Goal: Task Accomplishment & Management: Complete application form

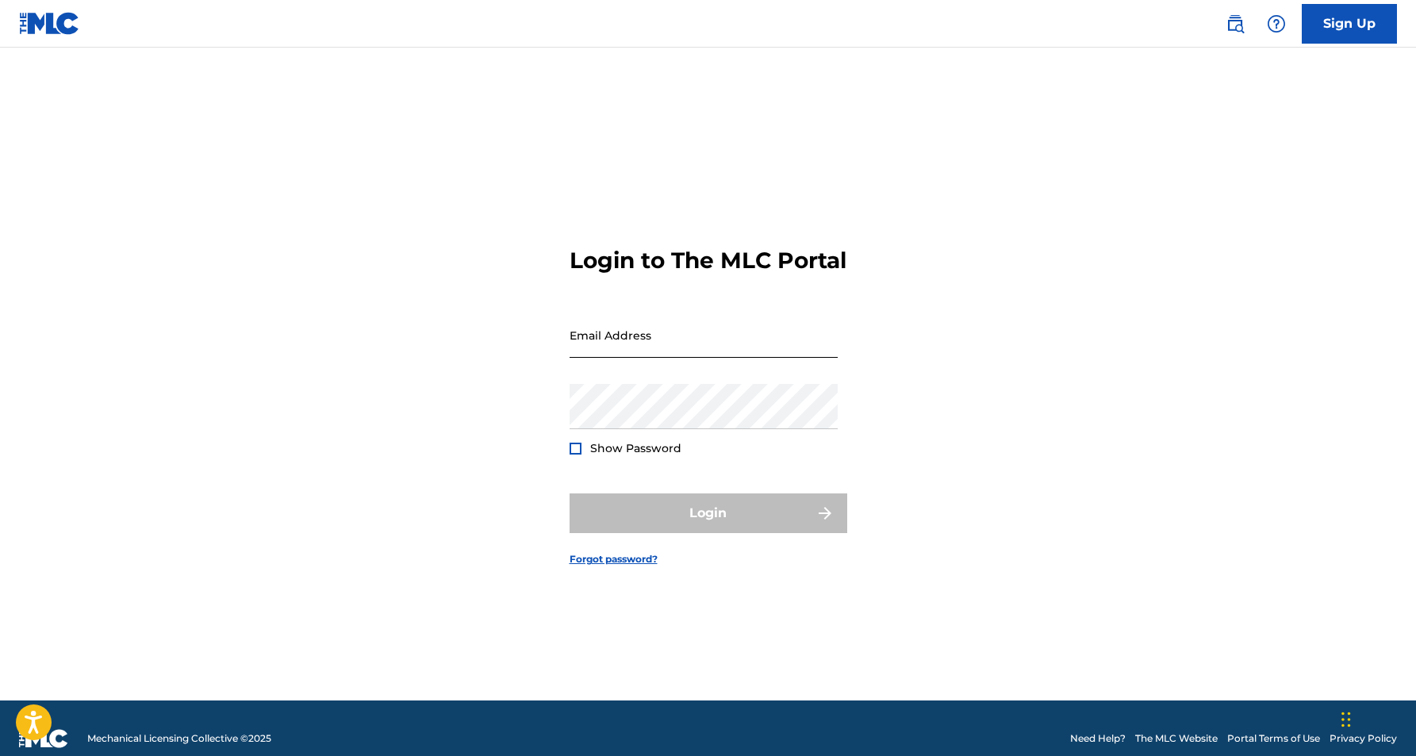
click at [690, 342] on input "Email Address" at bounding box center [704, 335] width 268 height 45
type input "[EMAIL_ADDRESS][DOMAIN_NAME]"
click at [708, 527] on button "Login" at bounding box center [709, 513] width 278 height 40
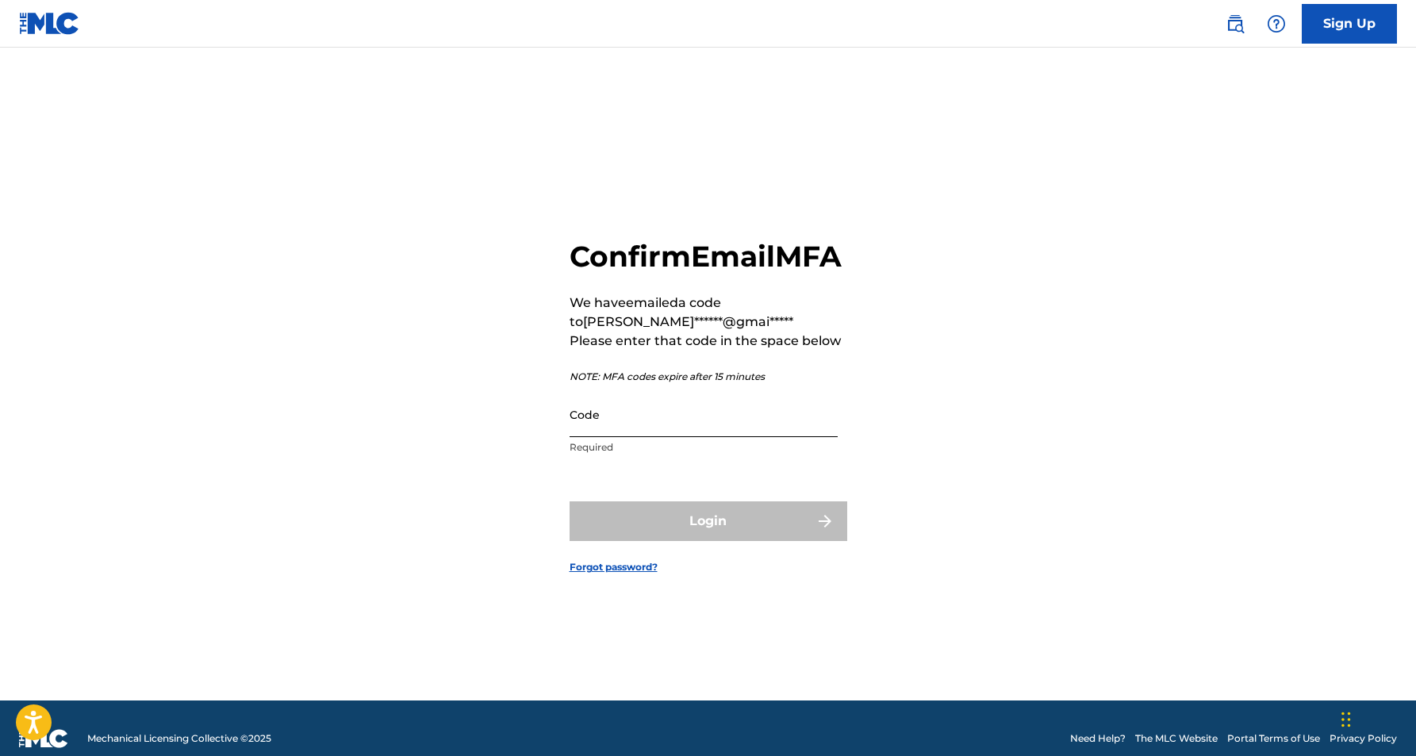
click at [649, 437] on input "Code" at bounding box center [704, 414] width 268 height 45
paste input "207462"
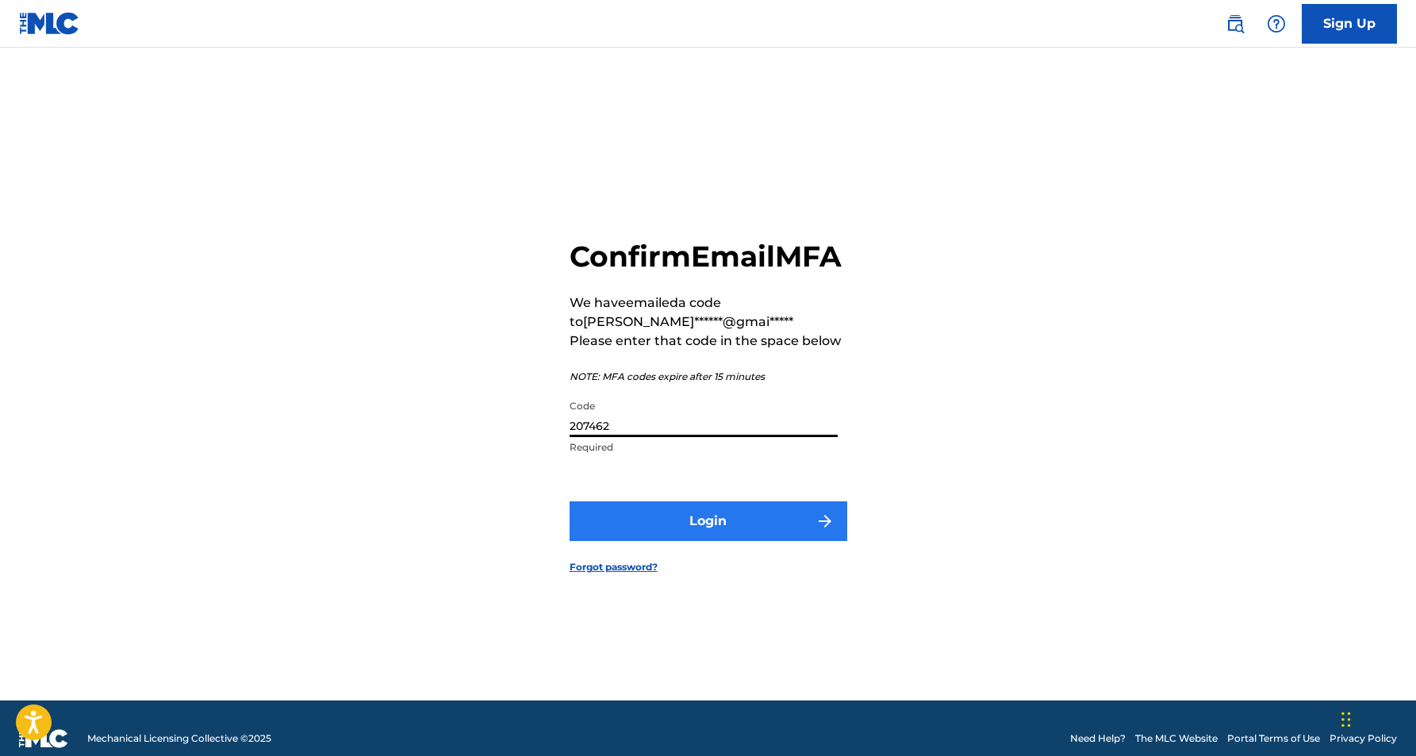
type input "207462"
click at [739, 541] on button "Login" at bounding box center [709, 521] width 278 height 40
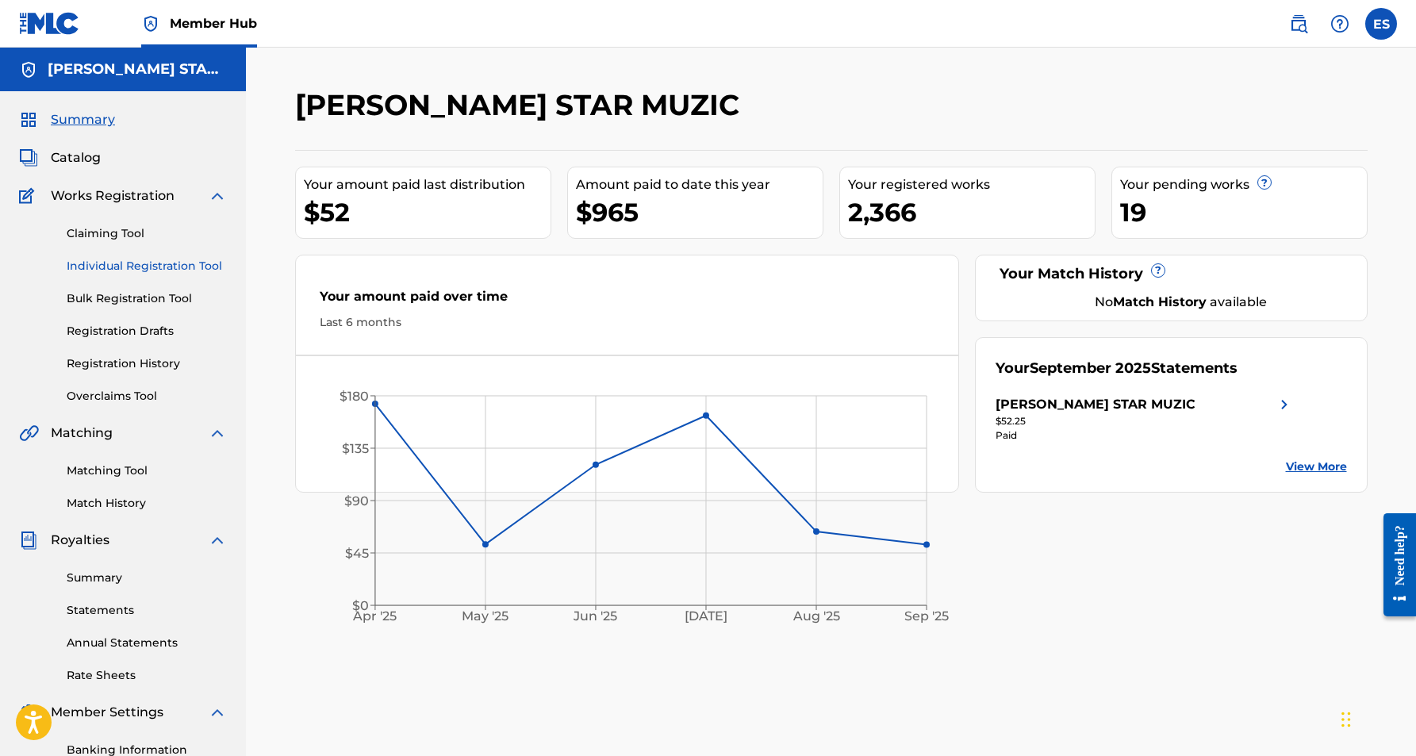
click at [136, 270] on link "Individual Registration Tool" at bounding box center [147, 266] width 160 height 17
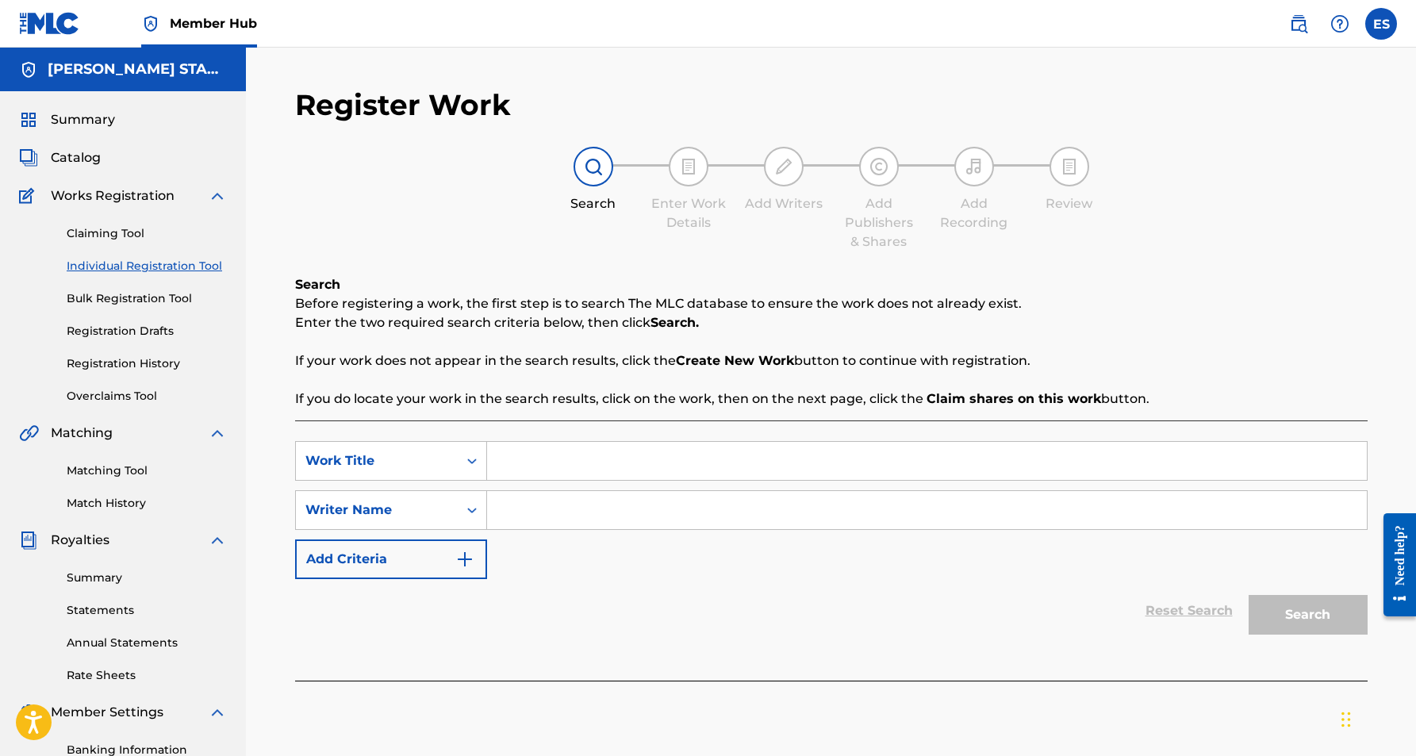
click at [508, 519] on input "Search Form" at bounding box center [927, 510] width 880 height 38
paste input "[PERSON_NAME] [PERSON_NAME]"
type input "[PERSON_NAME] [PERSON_NAME]"
click at [527, 466] on input "Search Form" at bounding box center [927, 461] width 880 height 38
paste input "KEEP IT SIMPLE"
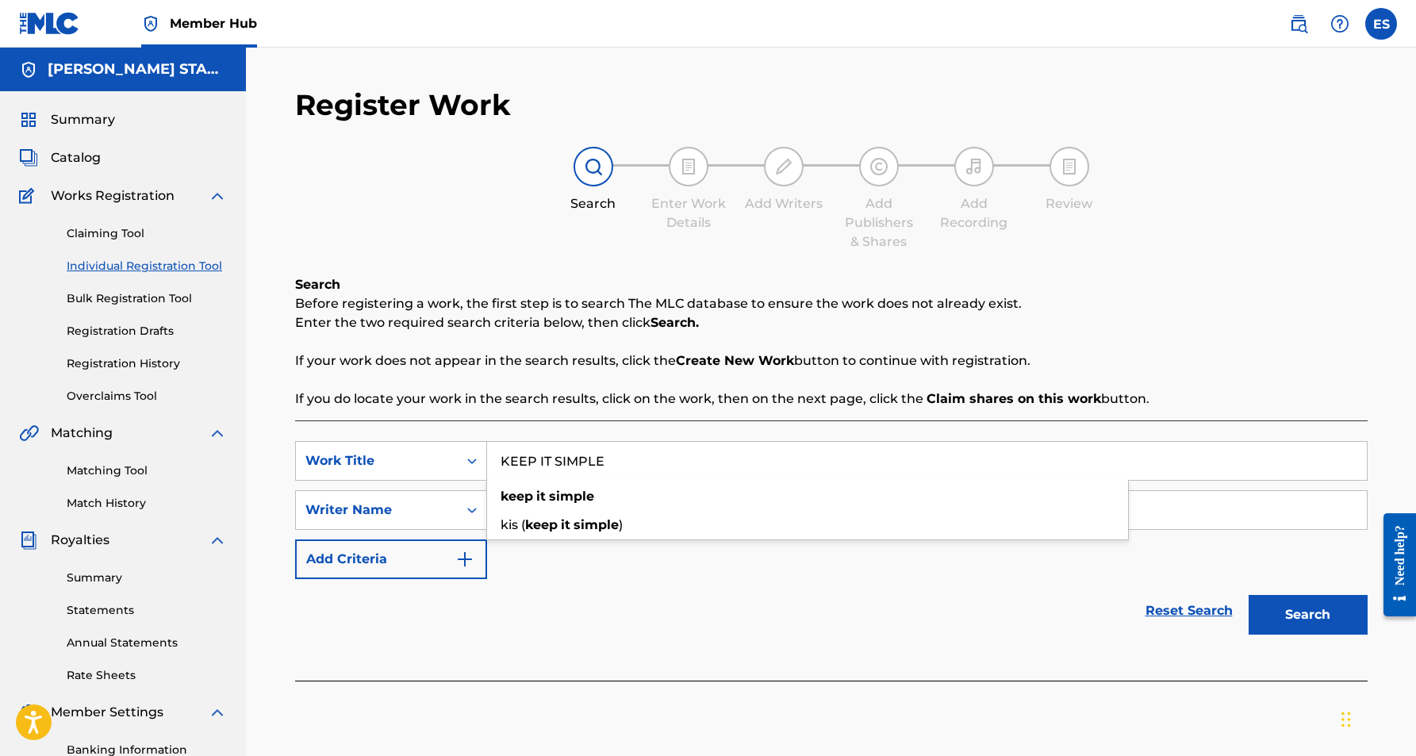
type input "KEEP IT SIMPLE"
click at [831, 567] on div "SearchWithCriteria5b62fff6-73e5-45cf-beef-ae04e7becaf6 Work Title KEEP IT SIMPL…" at bounding box center [831, 510] width 1073 height 138
click at [1315, 619] on button "Search" at bounding box center [1308, 615] width 119 height 40
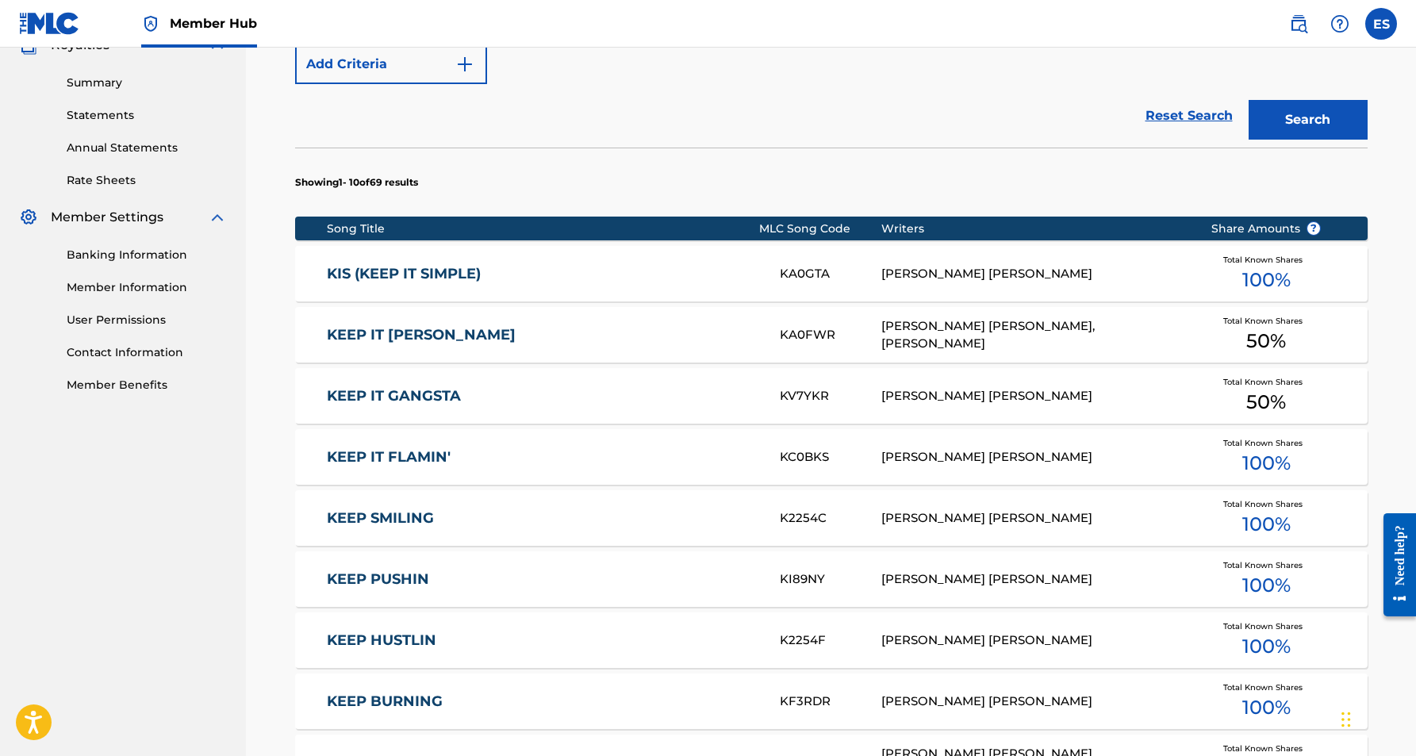
scroll to position [501, 0]
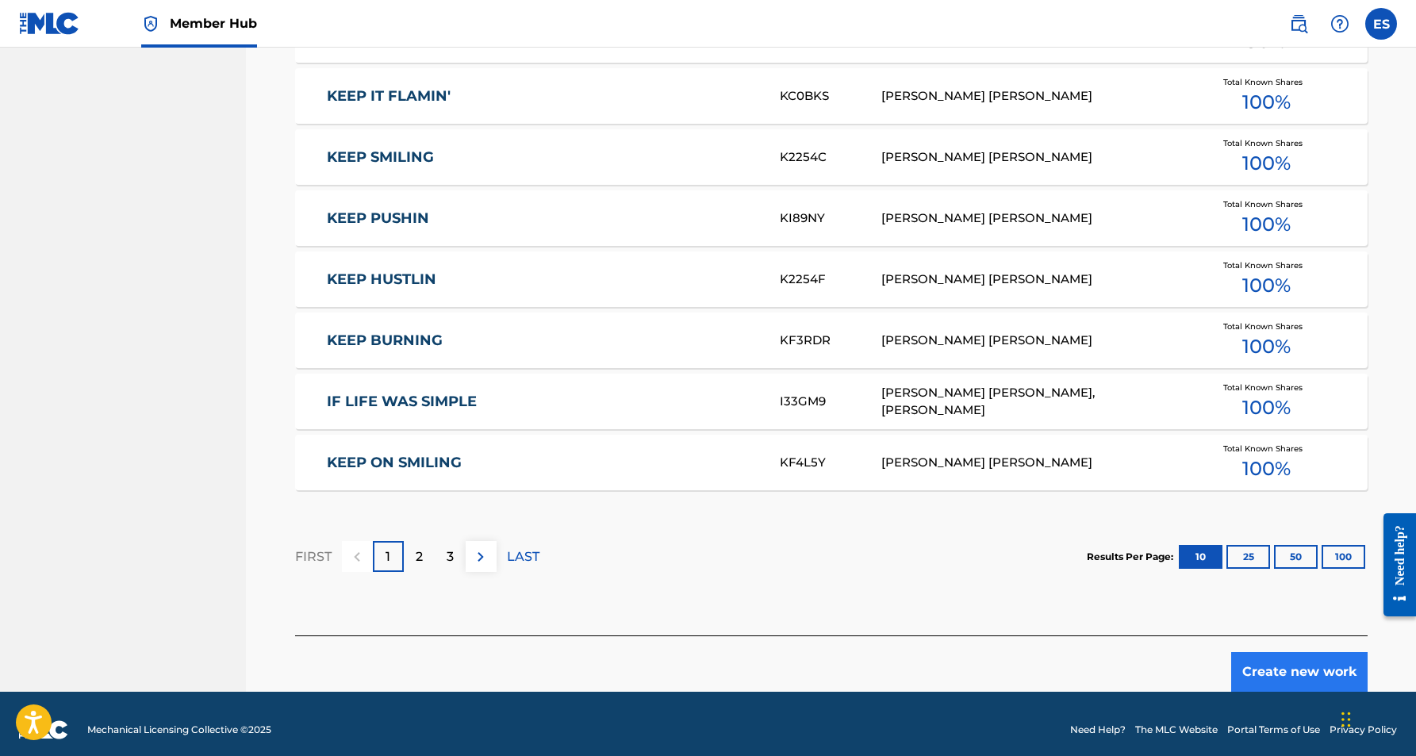
click at [1272, 670] on button "Create new work" at bounding box center [1299, 672] width 136 height 40
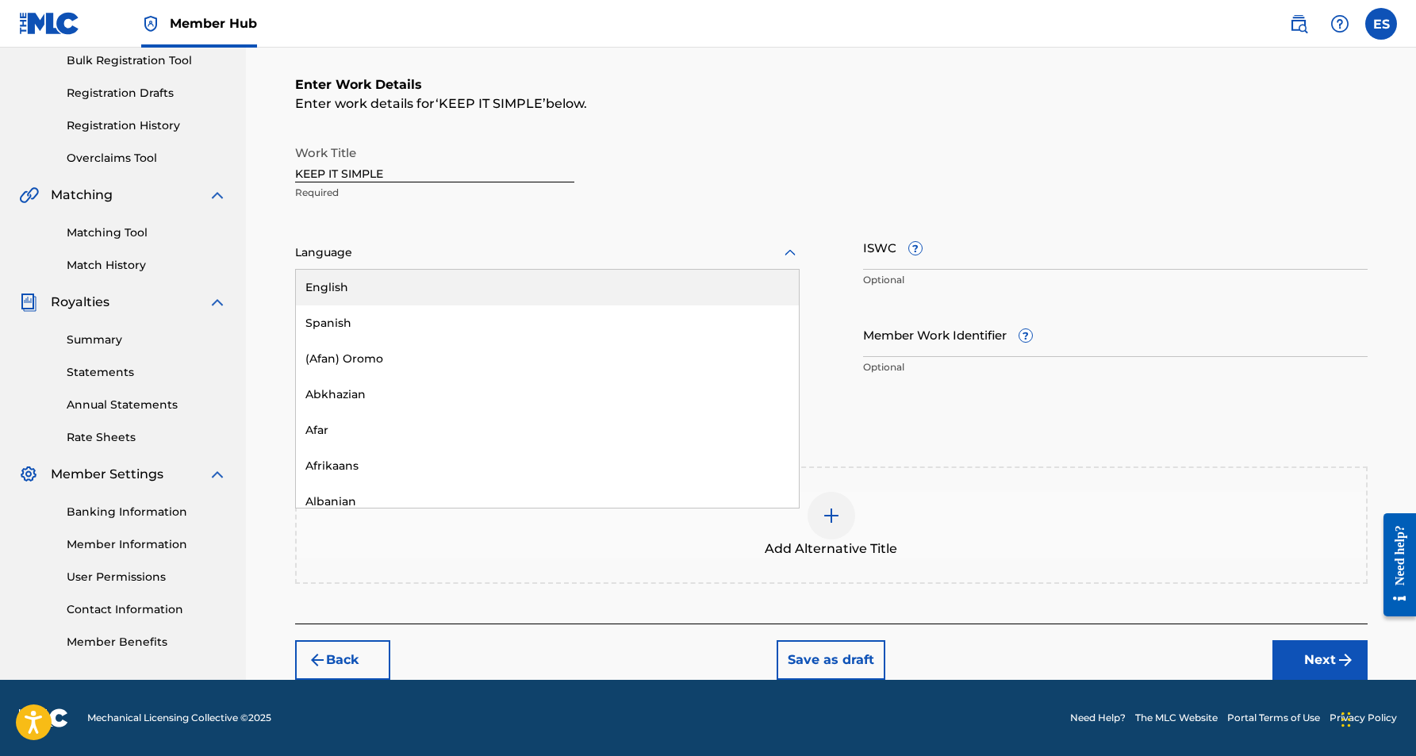
click at [788, 255] on icon at bounding box center [790, 253] width 19 height 19
click at [720, 289] on div "English" at bounding box center [547, 288] width 503 height 36
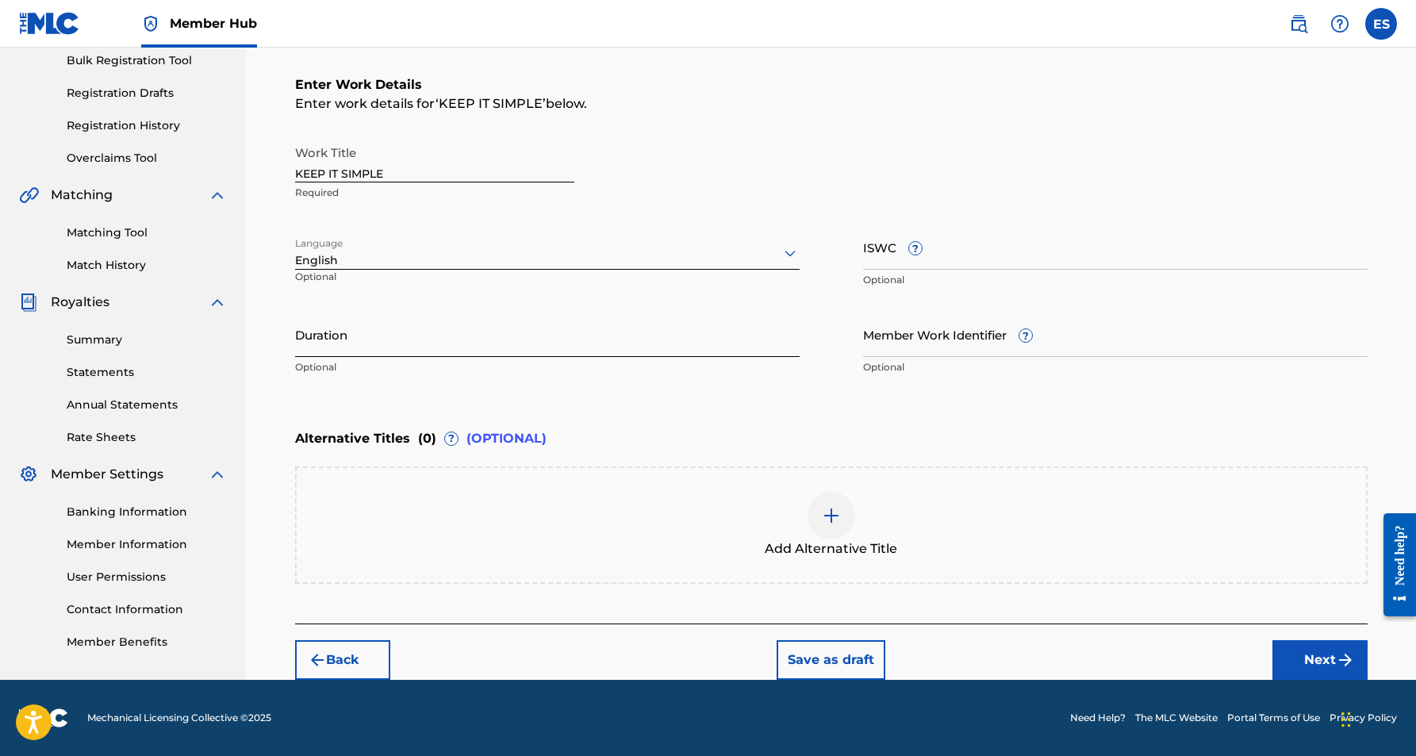
click at [531, 340] on input "Duration" at bounding box center [547, 334] width 505 height 45
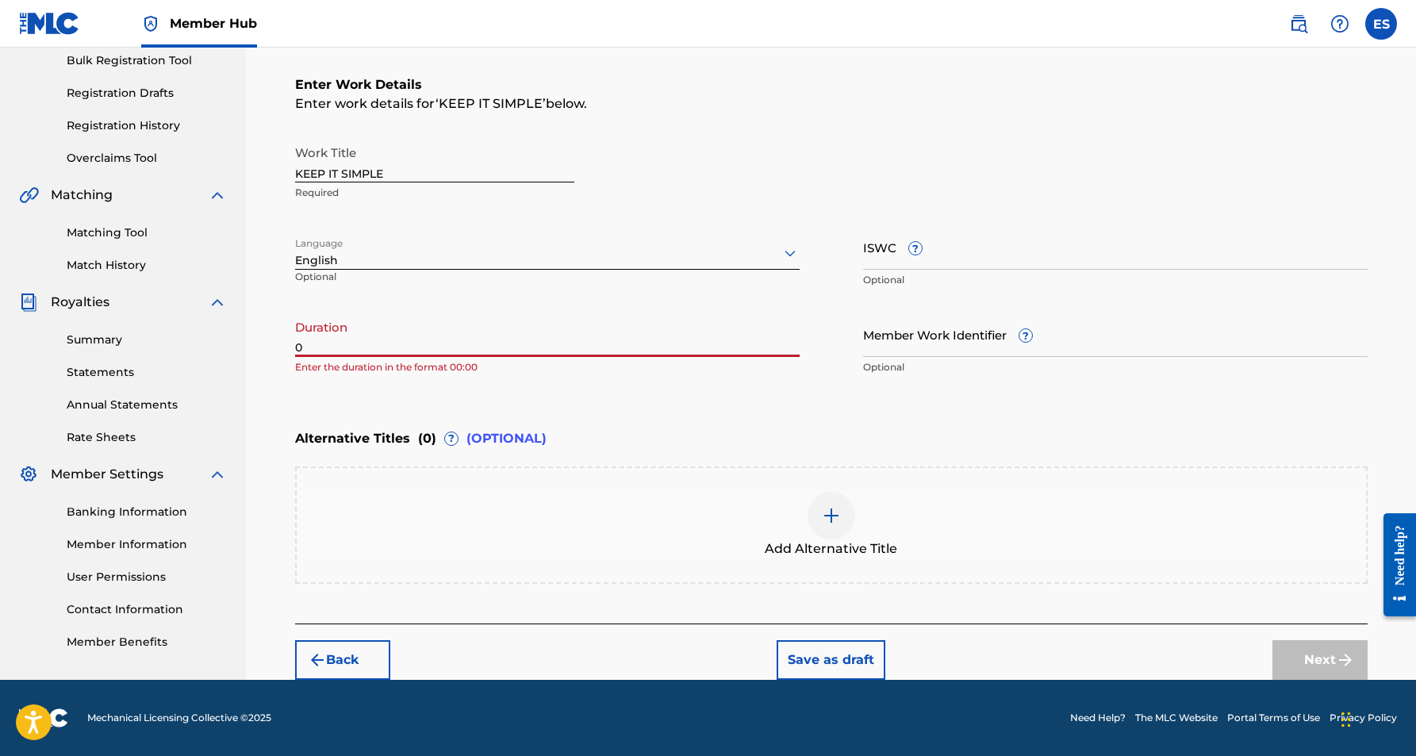
paste input "3:59"
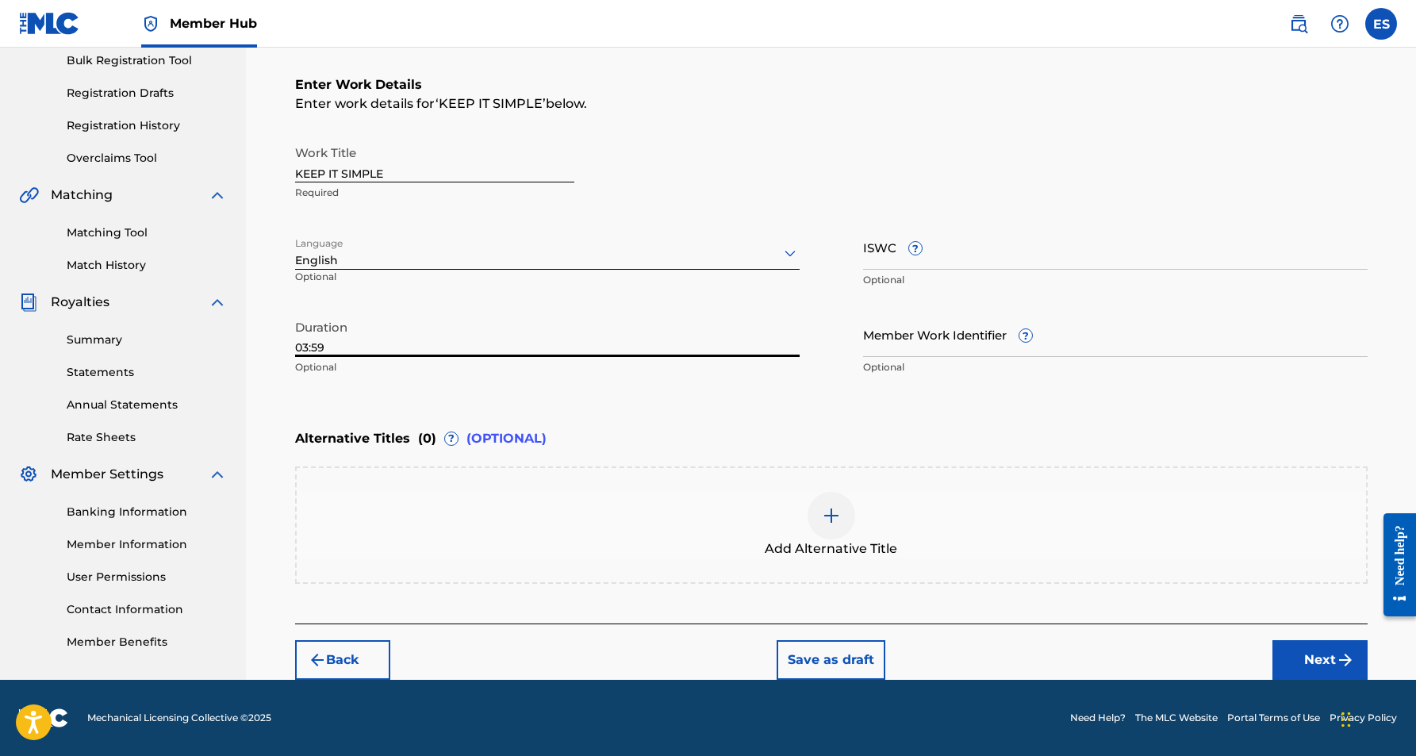
type input "03:59"
click at [283, 419] on div "Register Work Search Enter Work Details Add Writers Add Publishers & Shares Add…" at bounding box center [831, 264] width 1111 height 831
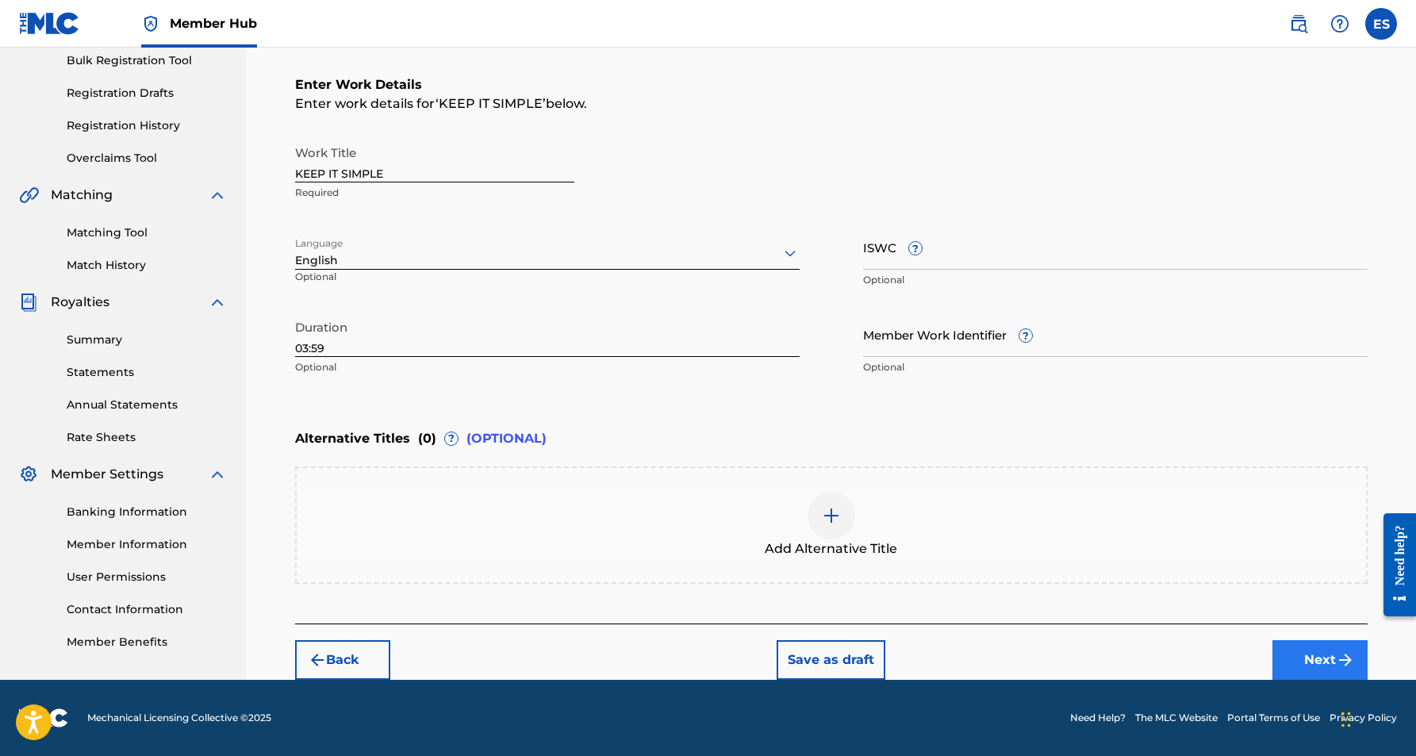
click at [1299, 649] on button "Next" at bounding box center [1319, 660] width 95 height 40
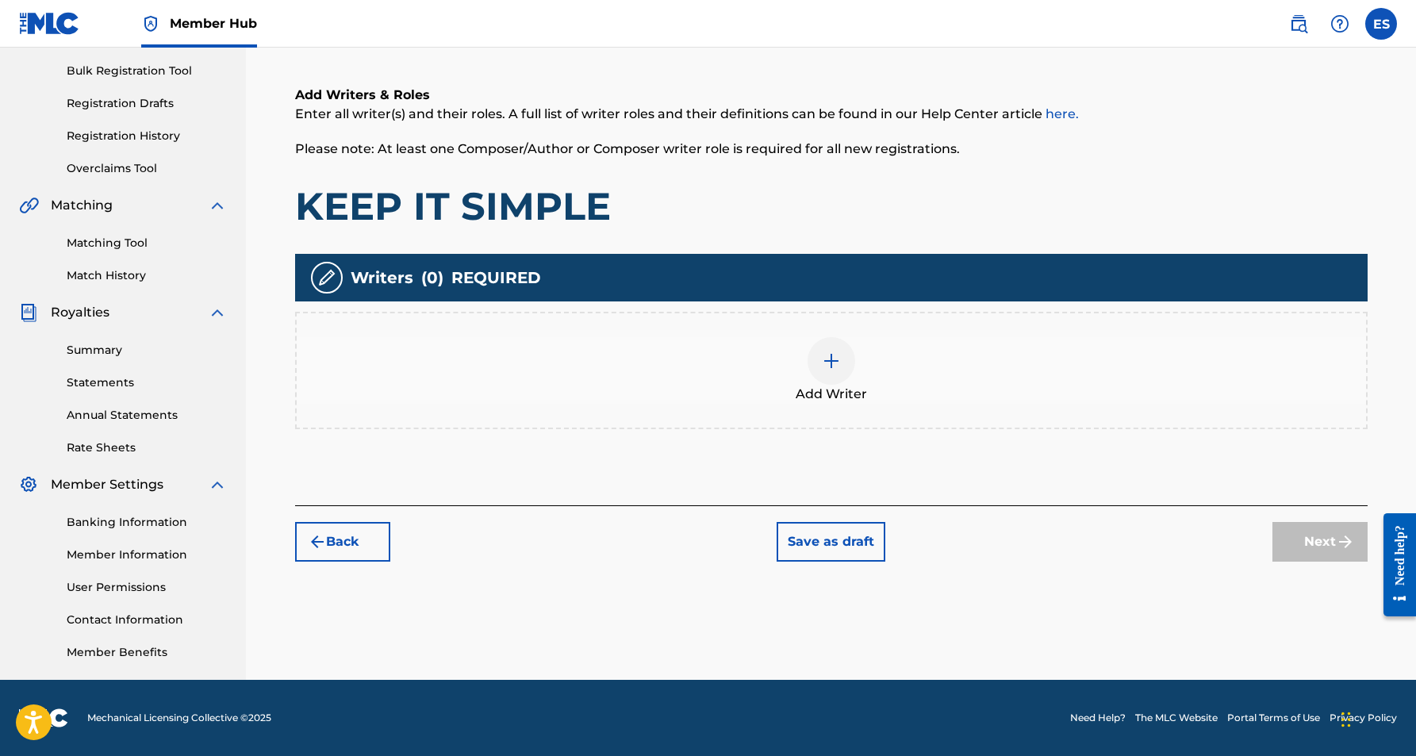
click at [836, 364] on img at bounding box center [831, 360] width 19 height 19
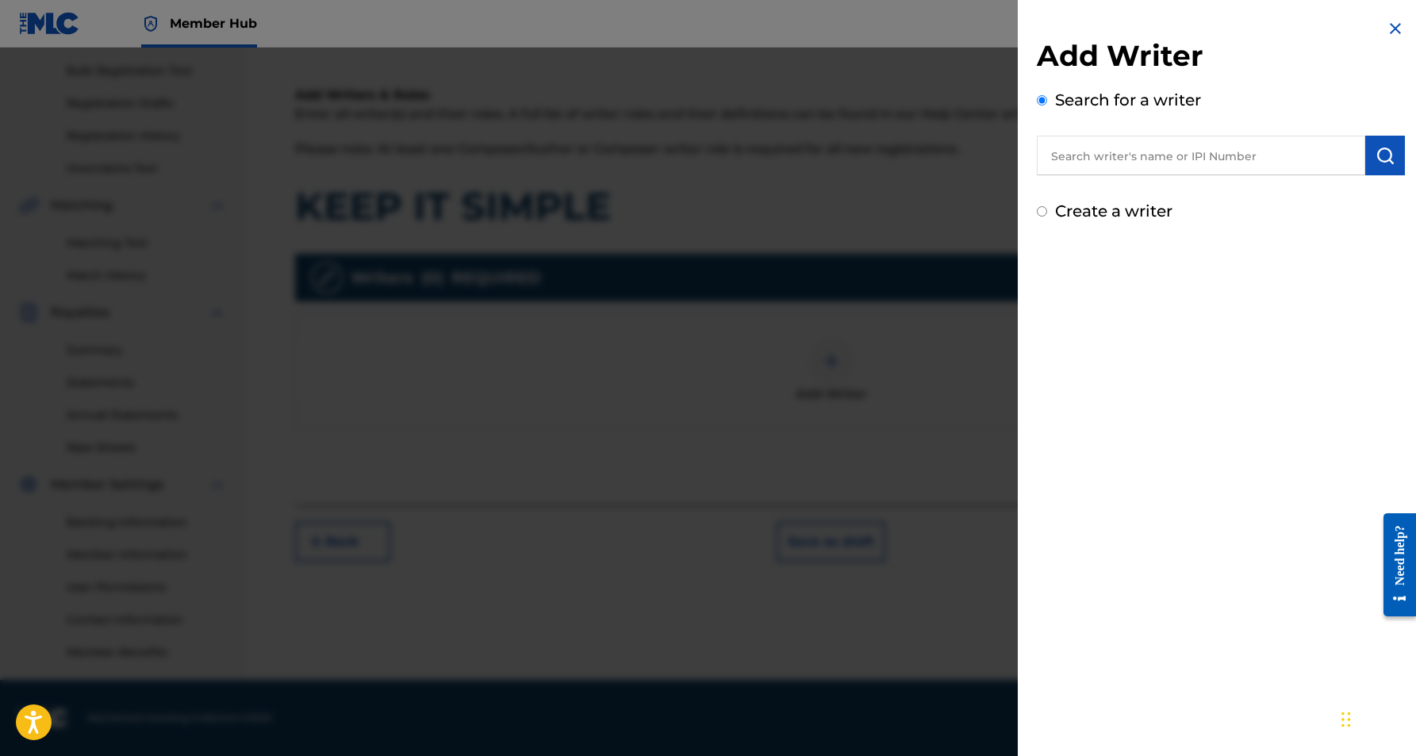
click at [1160, 153] on input "text" at bounding box center [1201, 156] width 328 height 40
paste input "[PERSON_NAME] [PERSON_NAME]"
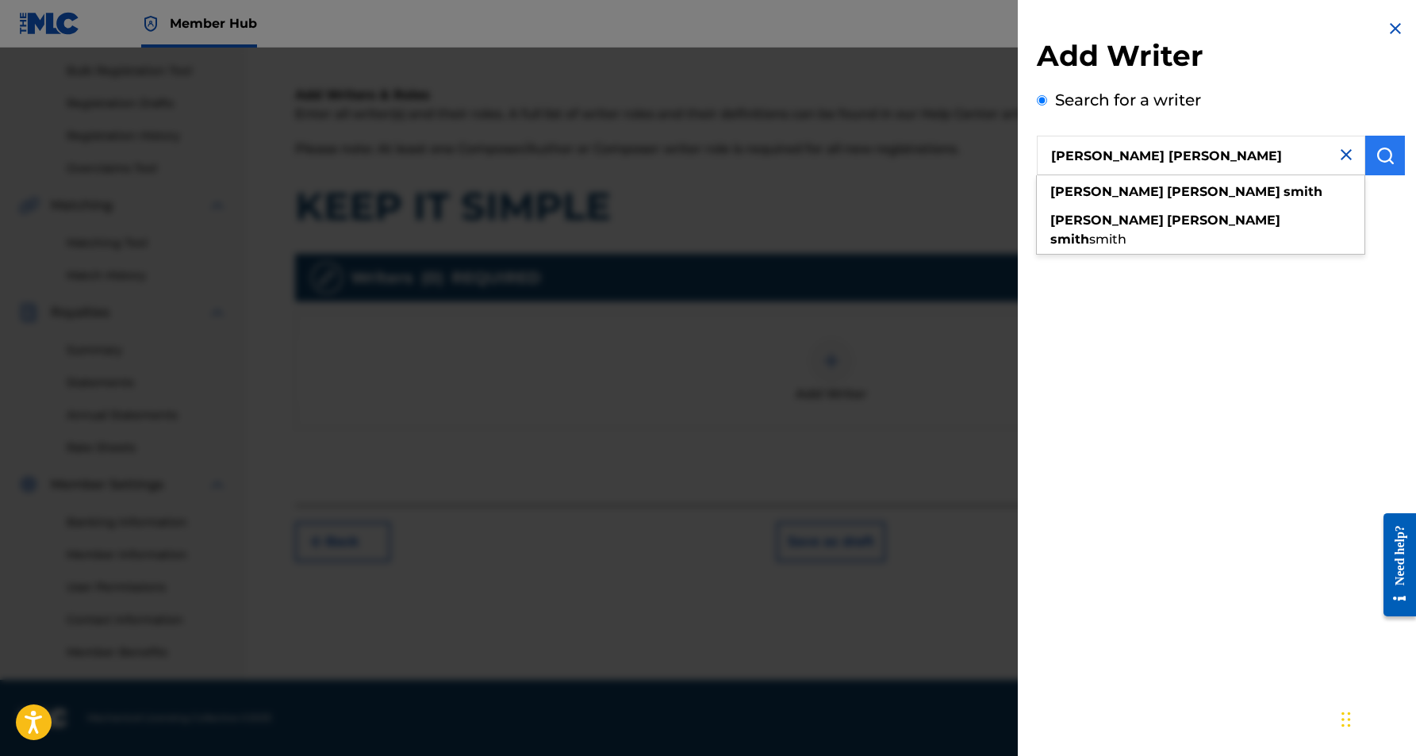
type input "[PERSON_NAME] [PERSON_NAME]"
click at [1382, 153] on img "submit" at bounding box center [1385, 155] width 19 height 19
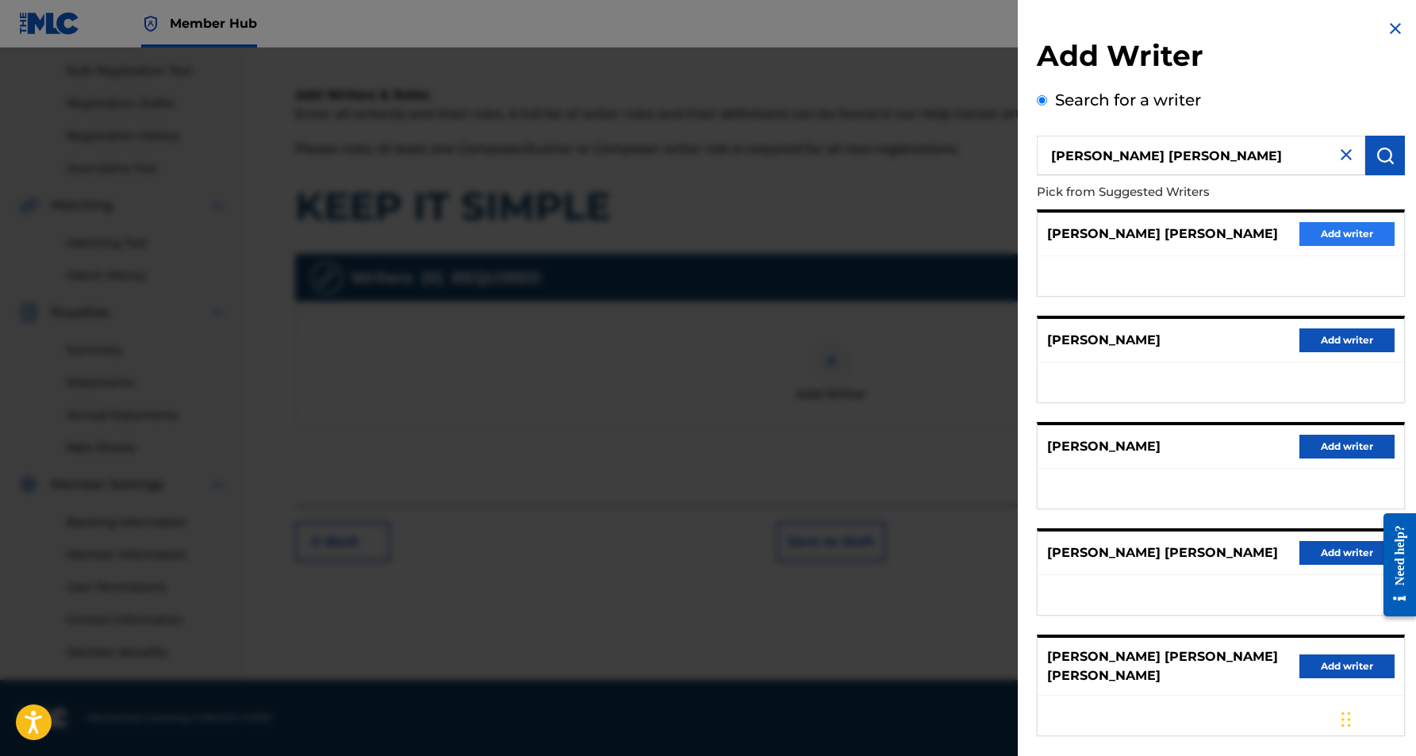
click at [1355, 238] on button "Add writer" at bounding box center [1346, 234] width 95 height 24
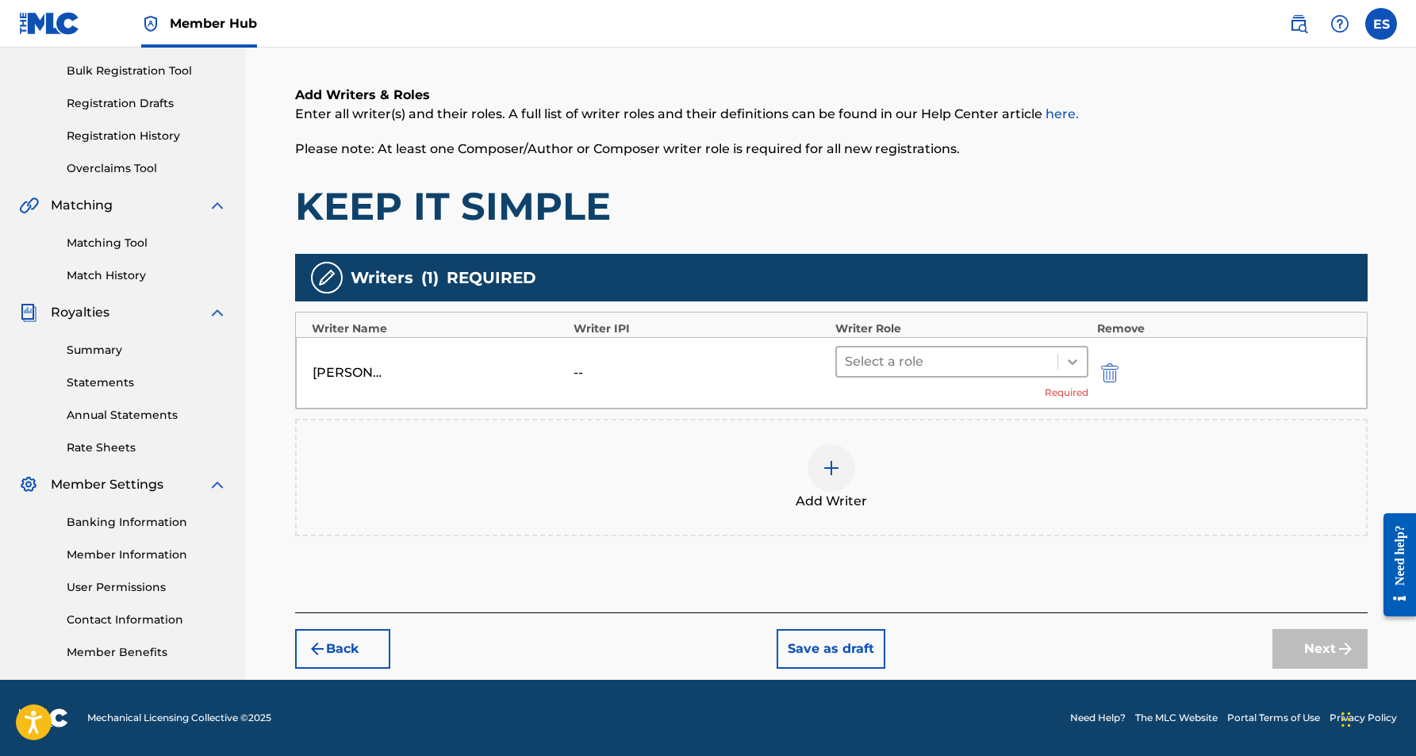
click at [1067, 359] on icon at bounding box center [1073, 362] width 16 height 16
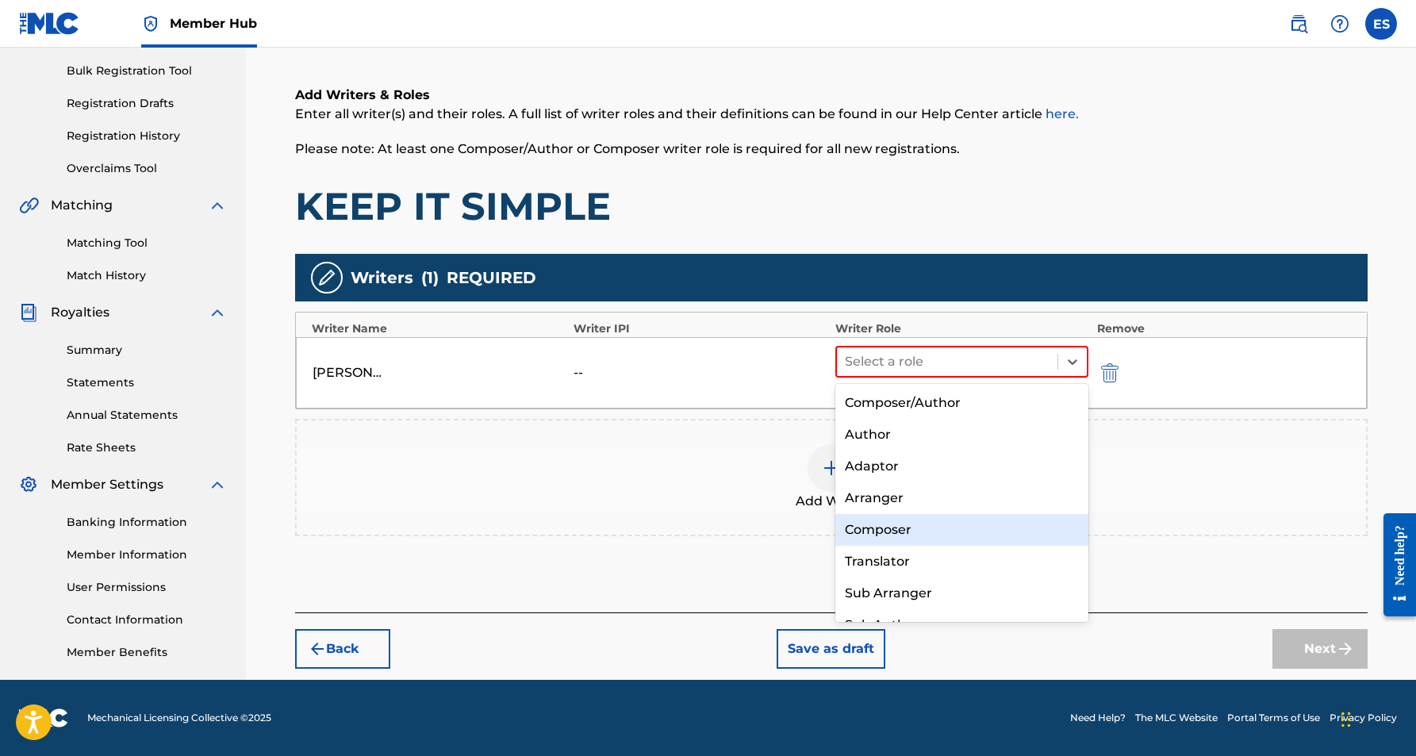
click at [931, 523] on div "Composer" at bounding box center [962, 530] width 254 height 32
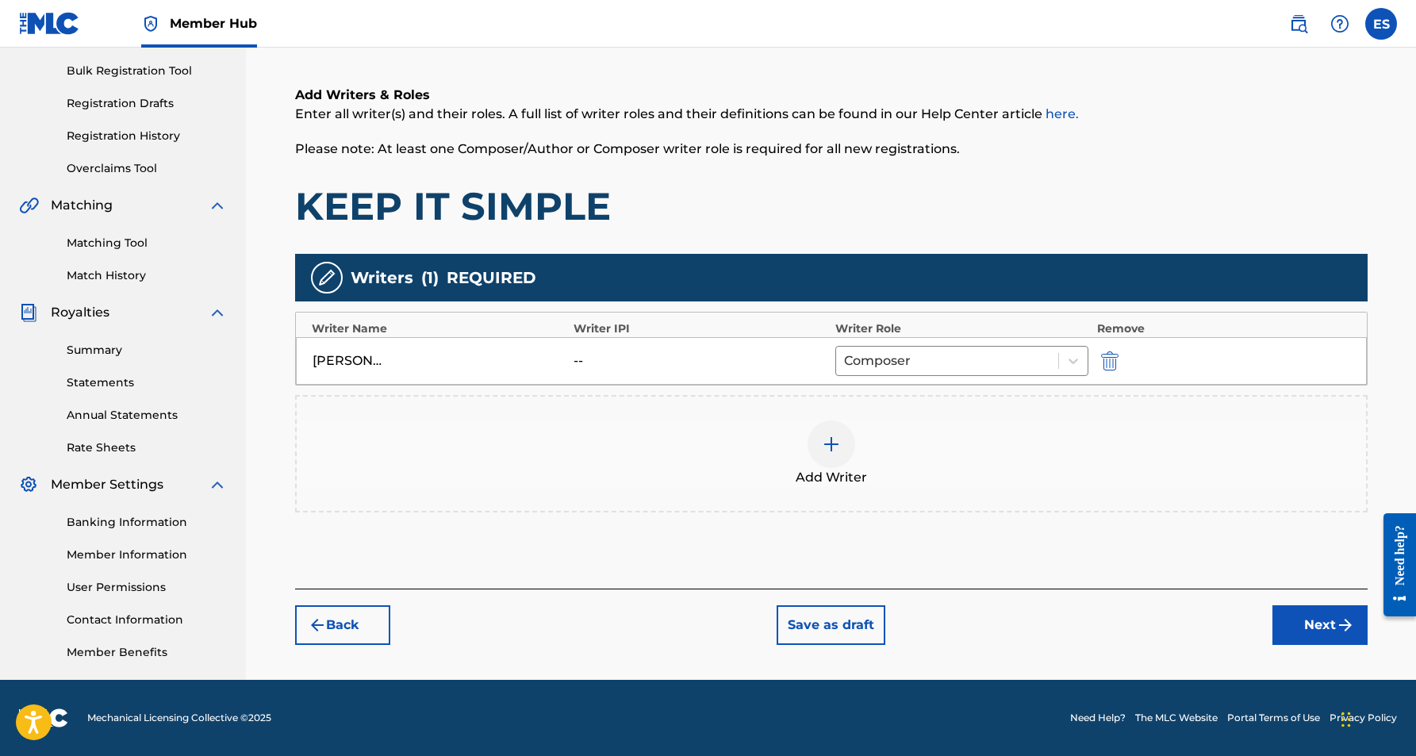
click at [822, 442] on img at bounding box center [831, 444] width 19 height 19
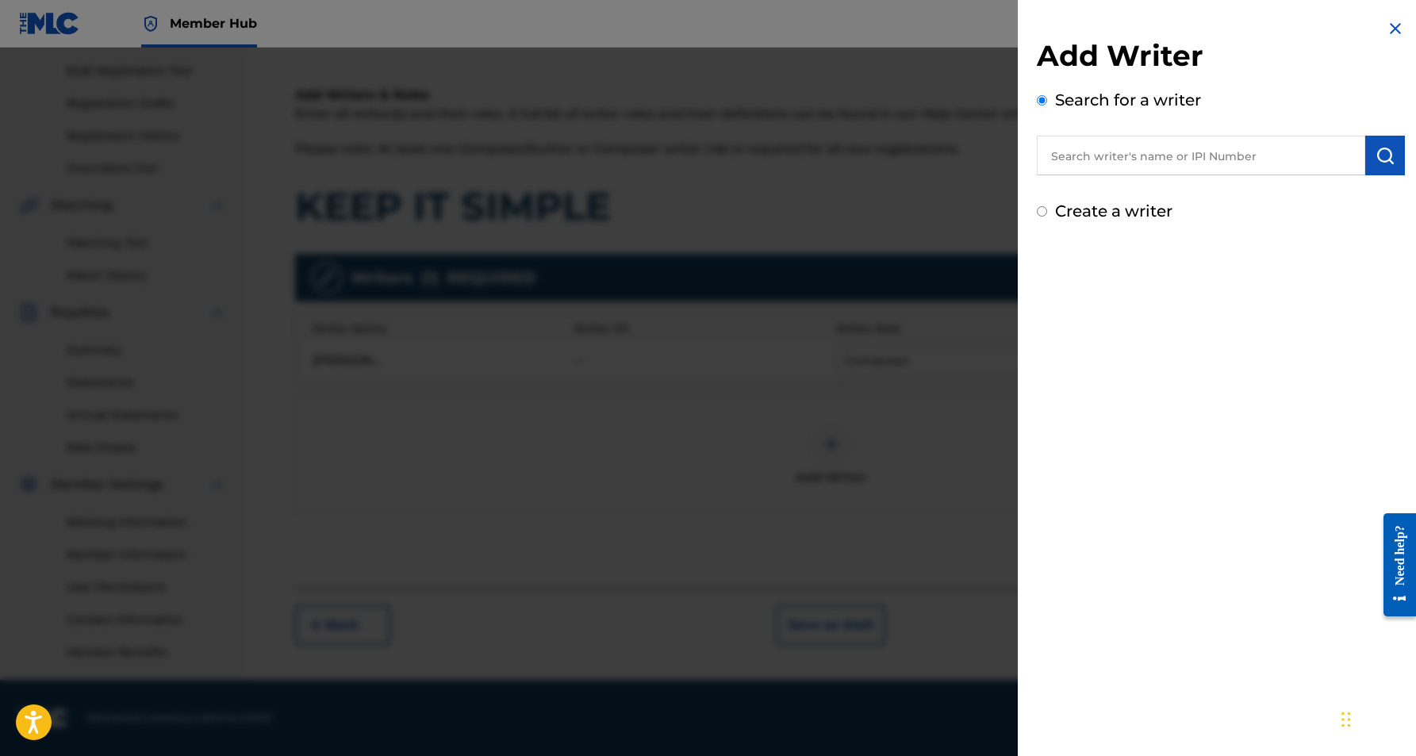
click at [1044, 211] on input "Create a writer" at bounding box center [1042, 211] width 10 height 10
radio input "false"
radio input "true"
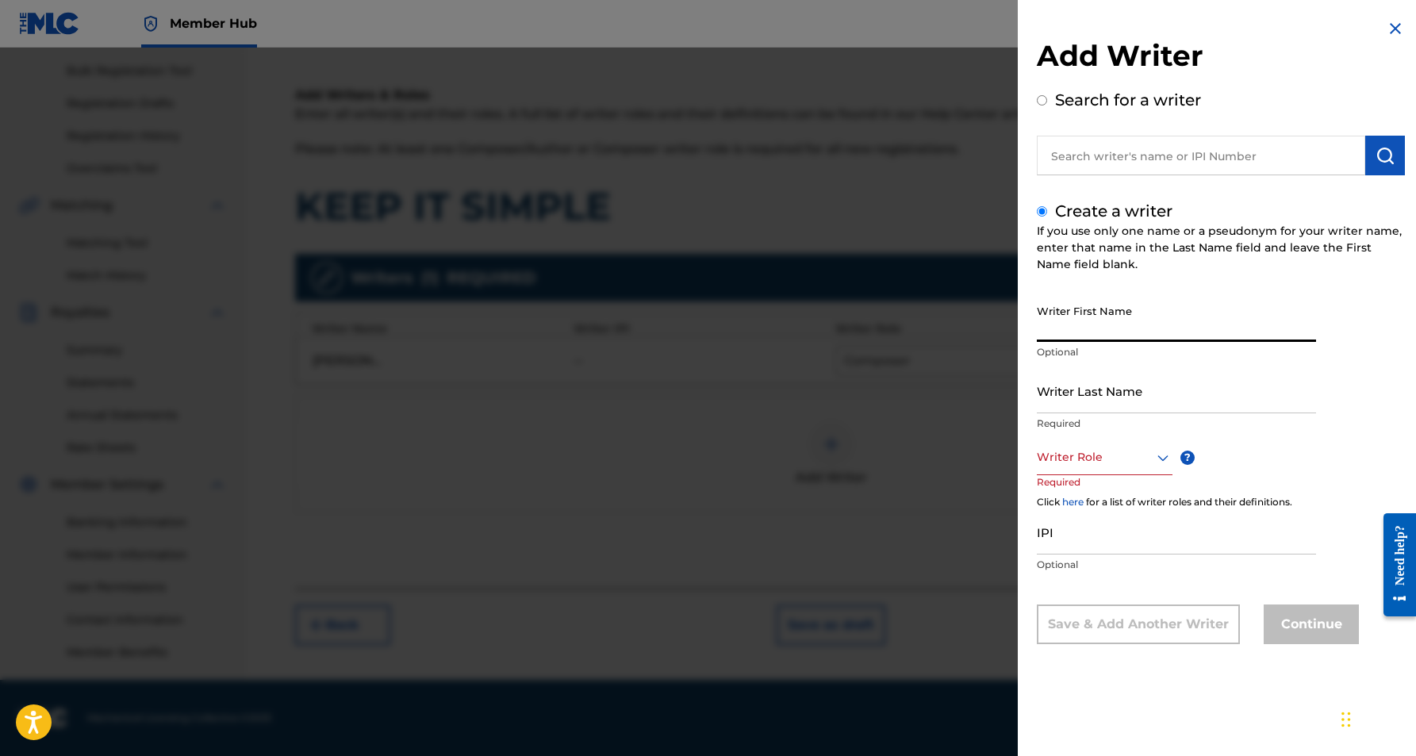
click at [1076, 316] on input "Writer First Name" at bounding box center [1176, 319] width 279 height 45
paste input "[PERSON_NAME]"
type input "[PERSON_NAME]"
click at [1084, 382] on input "Writer Last Name" at bounding box center [1176, 390] width 279 height 45
paste input "[PERSON_NAME]"
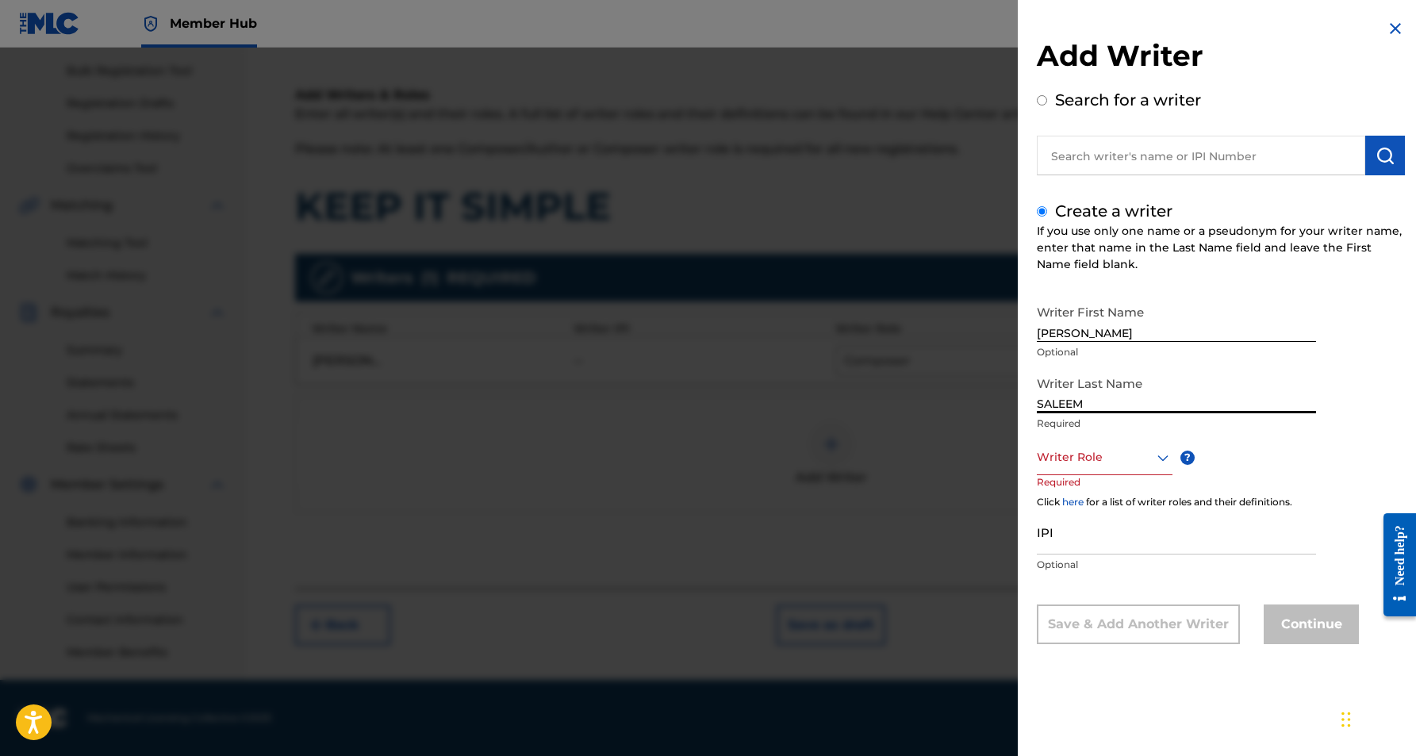
type input "SALEEM"
click at [1088, 336] on input "[PERSON_NAME]" at bounding box center [1176, 319] width 279 height 45
click at [1102, 332] on input "DAWUD S" at bounding box center [1176, 319] width 279 height 45
type input "DAWUD"
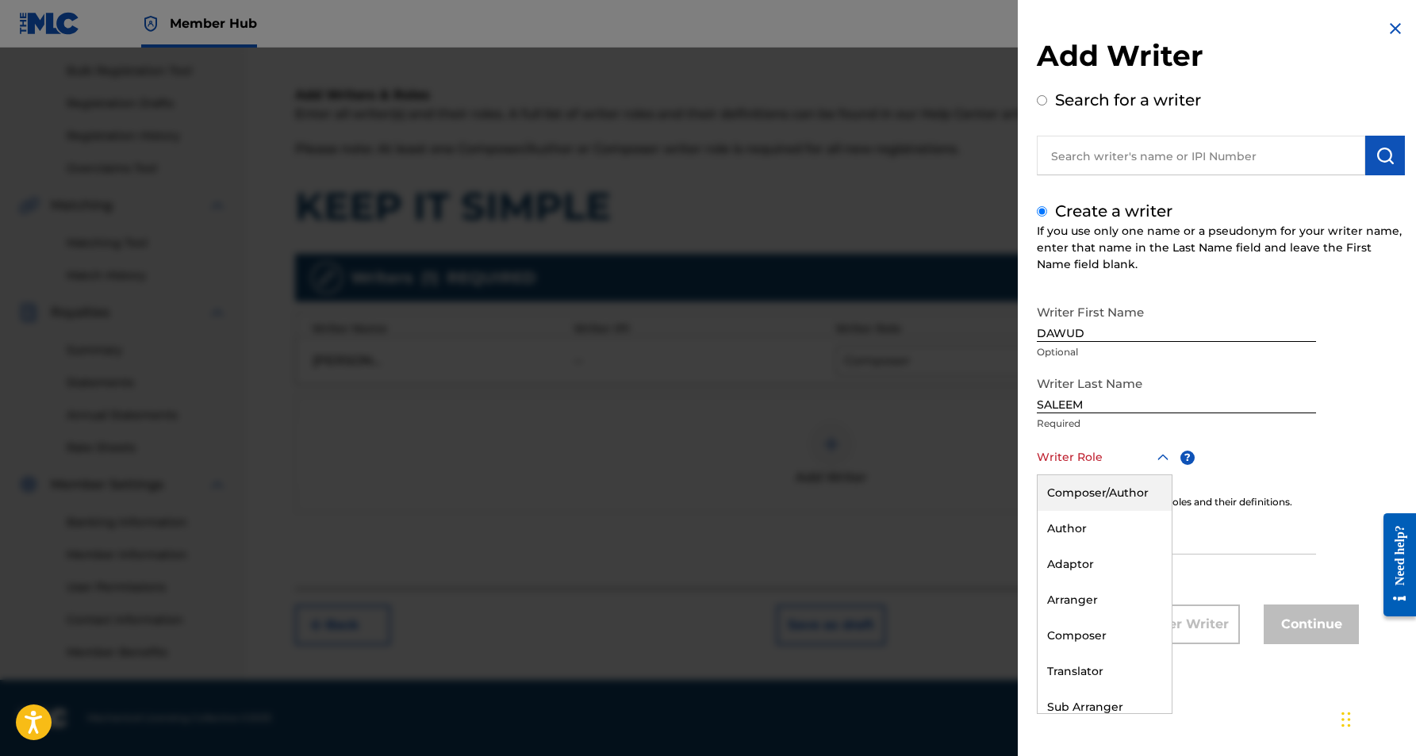
click at [1161, 455] on icon at bounding box center [1162, 457] width 19 height 19
click at [1115, 526] on div "Author" at bounding box center [1105, 529] width 134 height 36
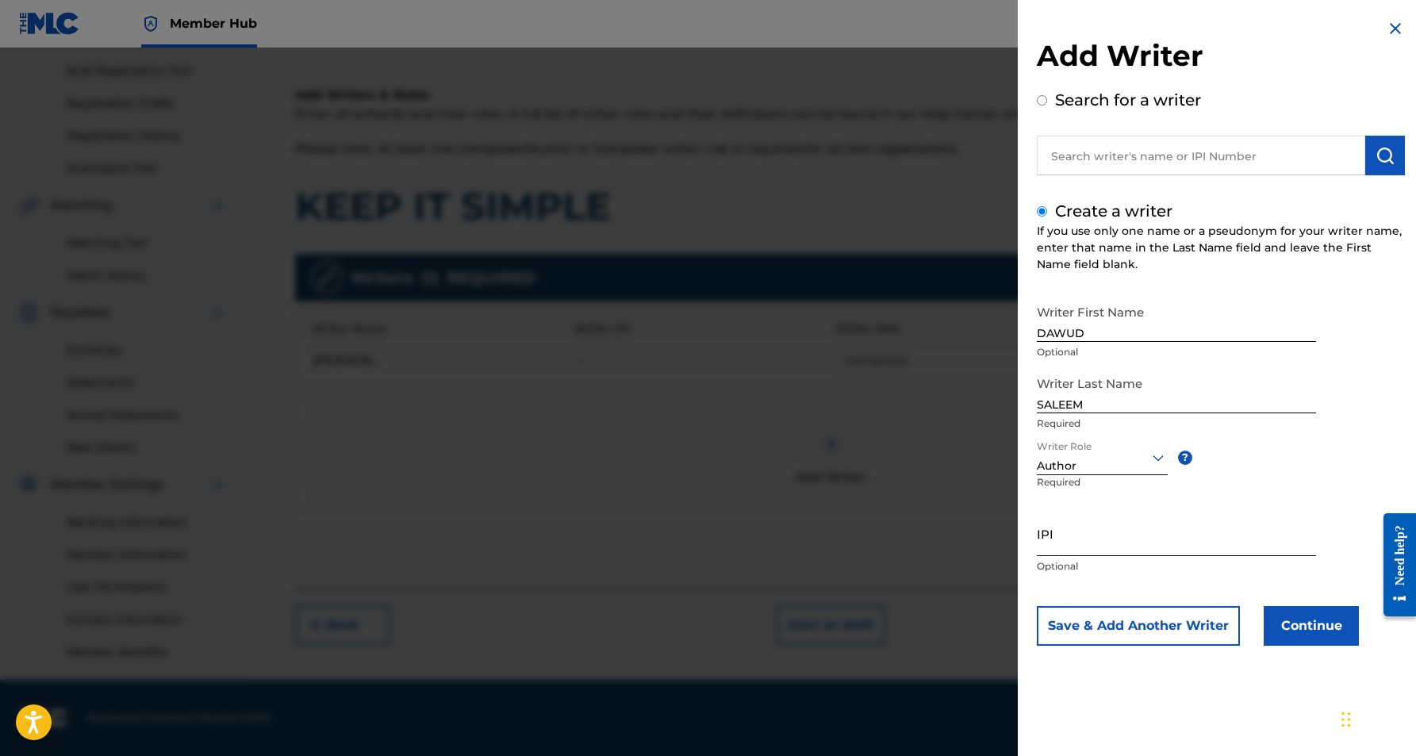
click at [1092, 534] on input "IPI" at bounding box center [1176, 533] width 279 height 45
paste input "467287317"
type input "467287317"
click at [1295, 630] on button "Continue" at bounding box center [1311, 626] width 95 height 40
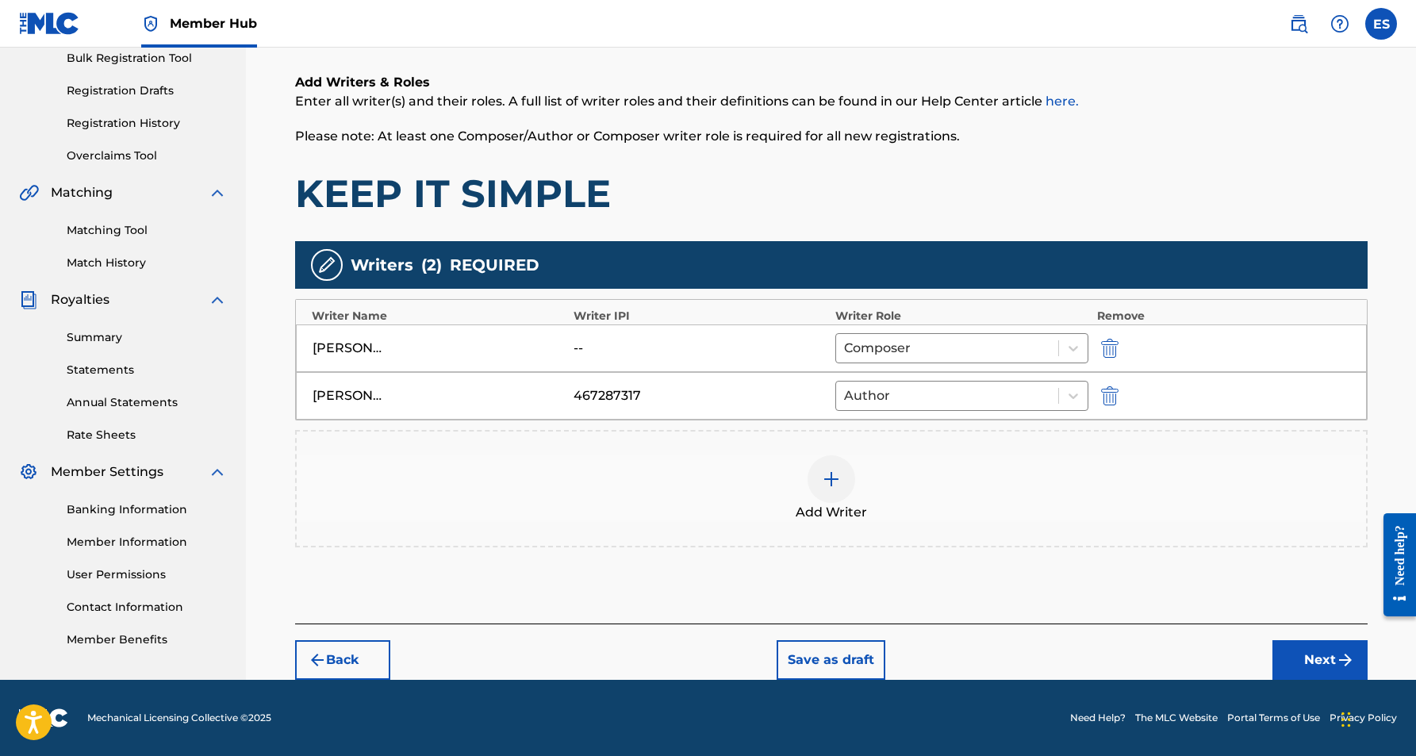
scroll to position [240, 0]
click at [1307, 665] on button "Next" at bounding box center [1319, 660] width 95 height 40
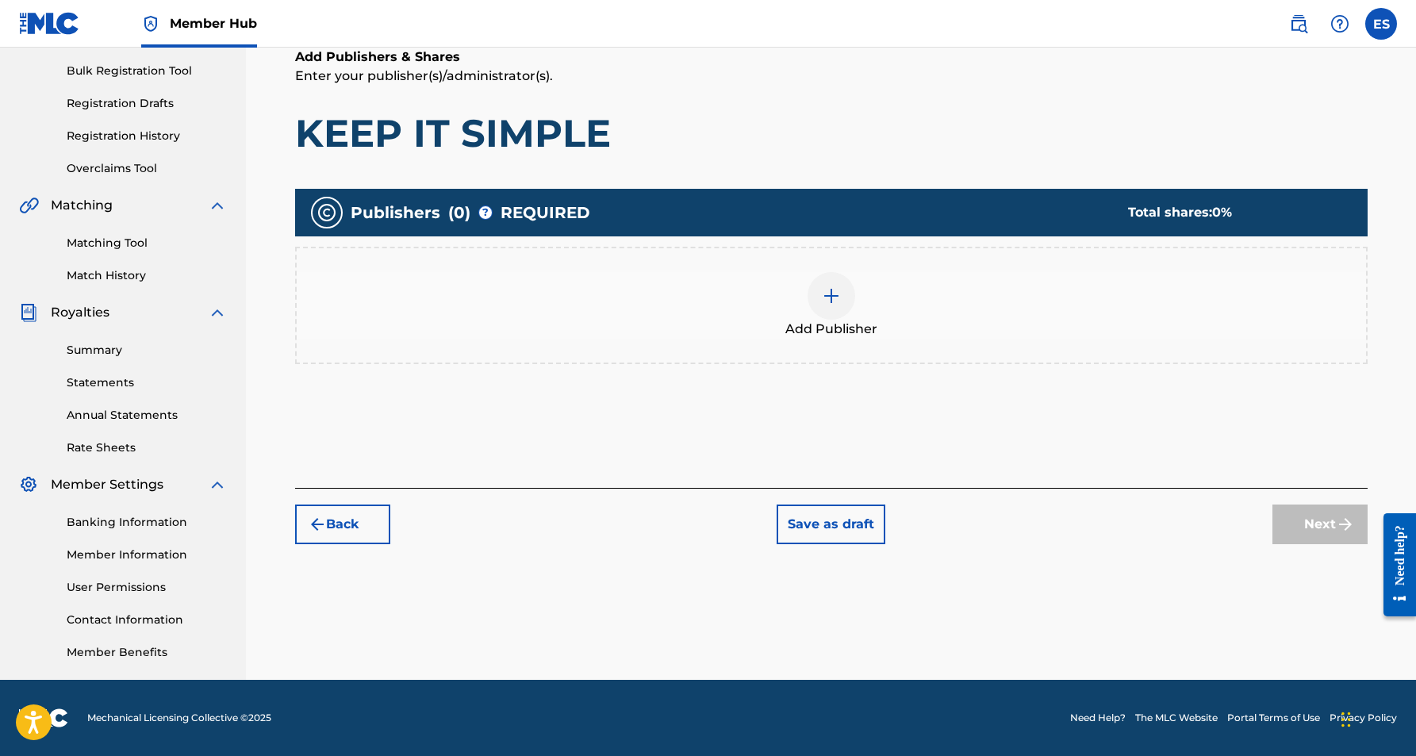
scroll to position [228, 0]
click at [828, 299] on img at bounding box center [831, 295] width 19 height 19
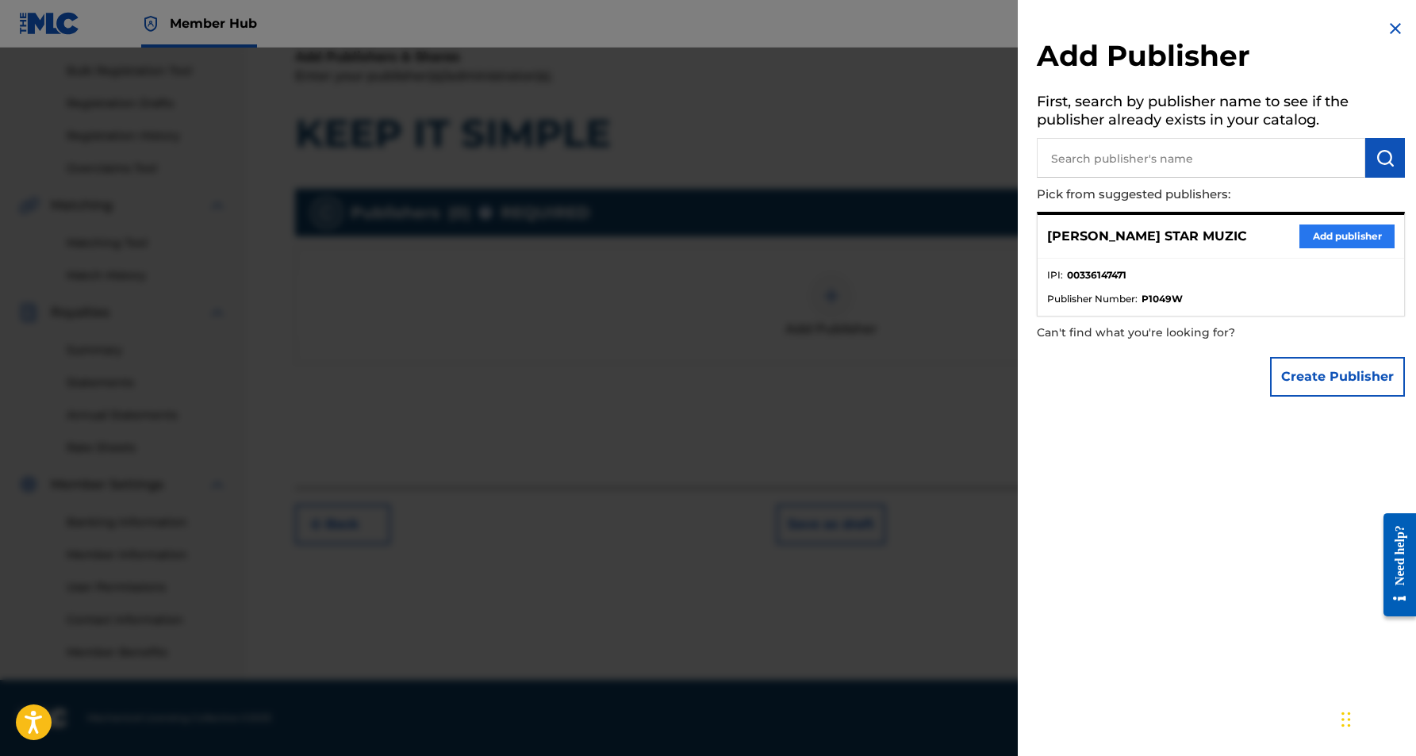
click at [1364, 232] on button "Add publisher" at bounding box center [1346, 237] width 95 height 24
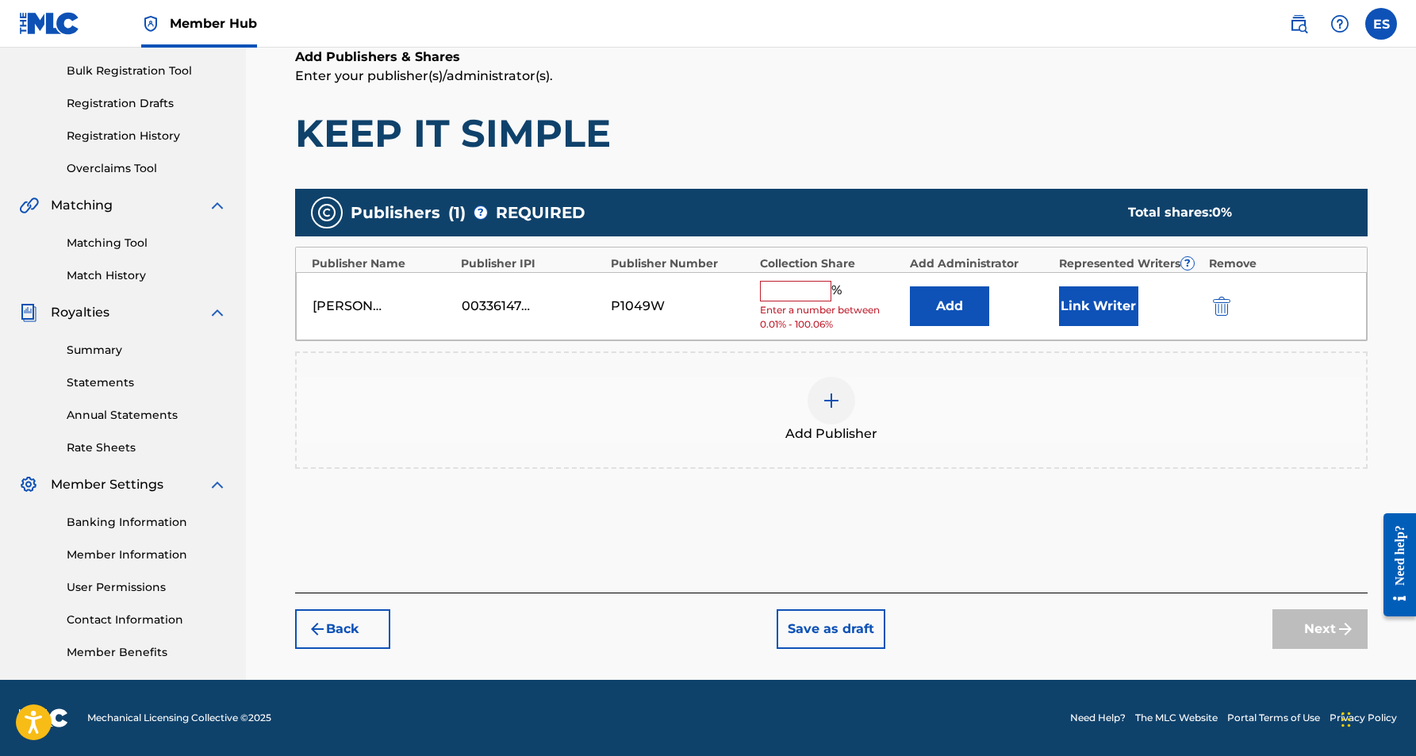
click at [808, 286] on input "text" at bounding box center [795, 291] width 71 height 21
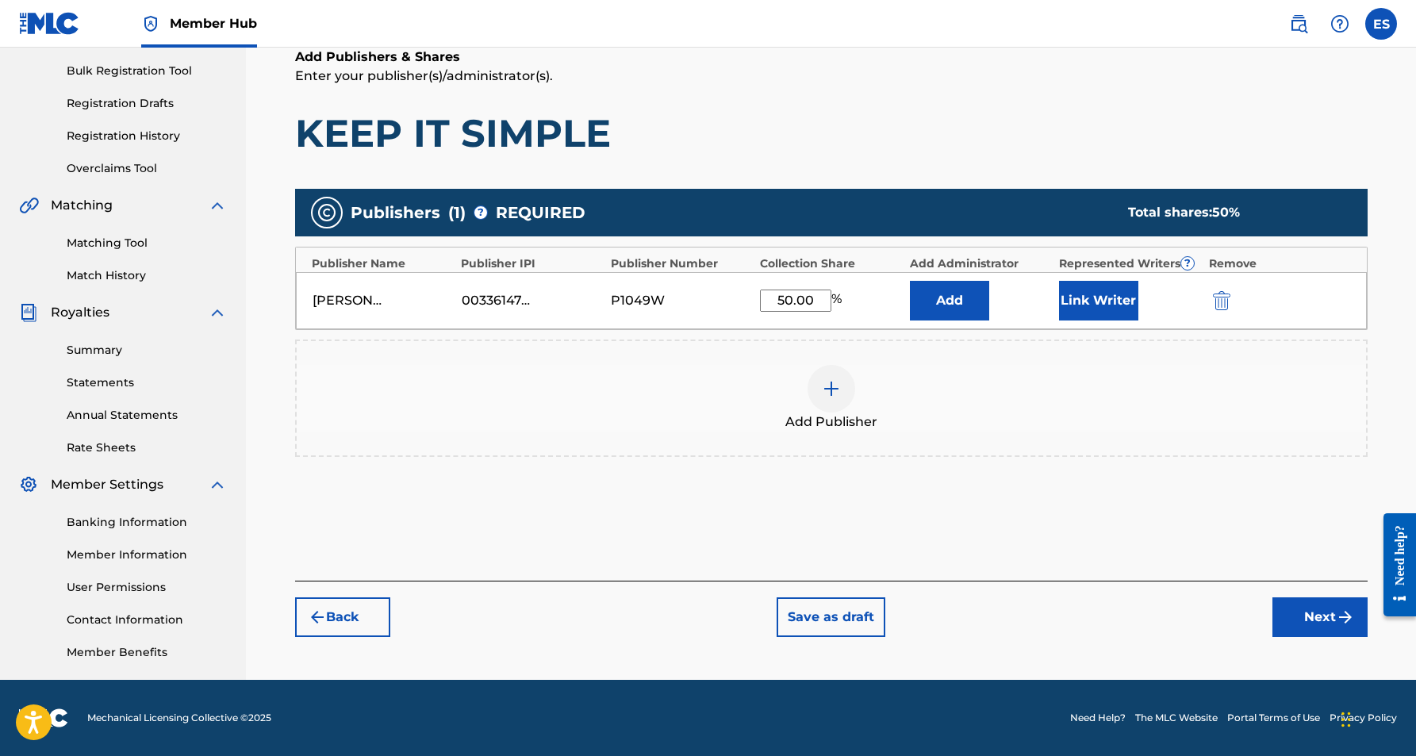
type input "50.00"
click at [911, 161] on div "Add Publishers & Shares Enter your publisher(s)/administrator(s). KEEP IT SIMPL…" at bounding box center [831, 314] width 1073 height 533
click at [1098, 291] on button "Link Writer" at bounding box center [1098, 301] width 79 height 40
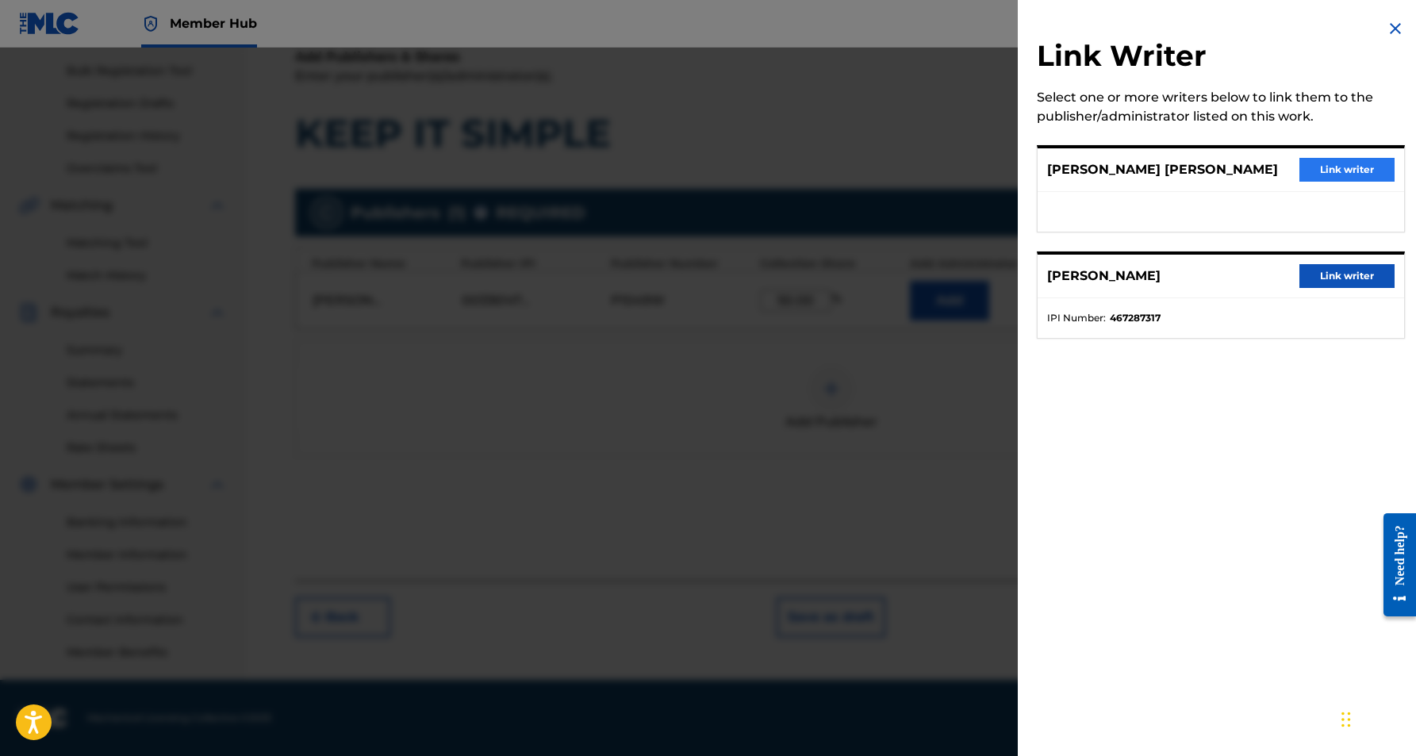
click at [1336, 171] on button "Link writer" at bounding box center [1346, 170] width 95 height 24
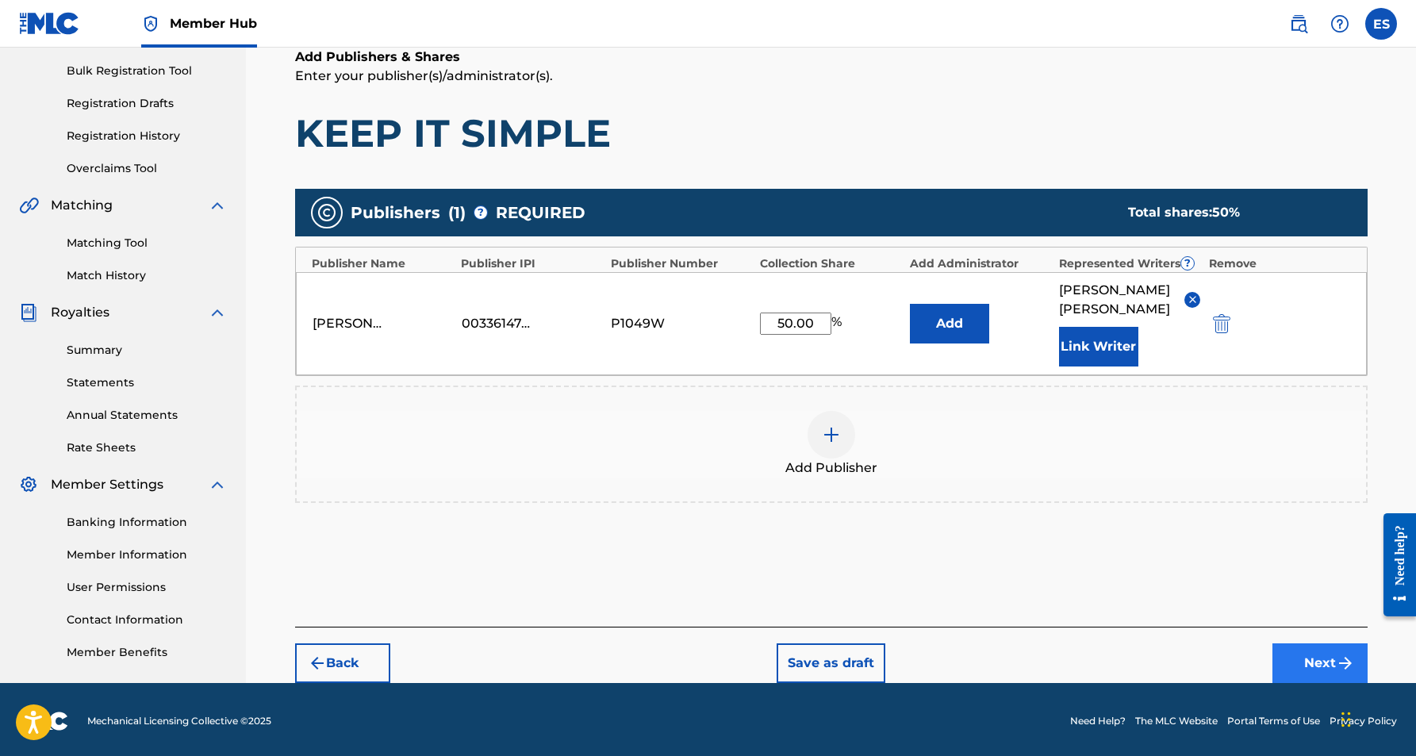
click at [1314, 651] on button "Next" at bounding box center [1319, 663] width 95 height 40
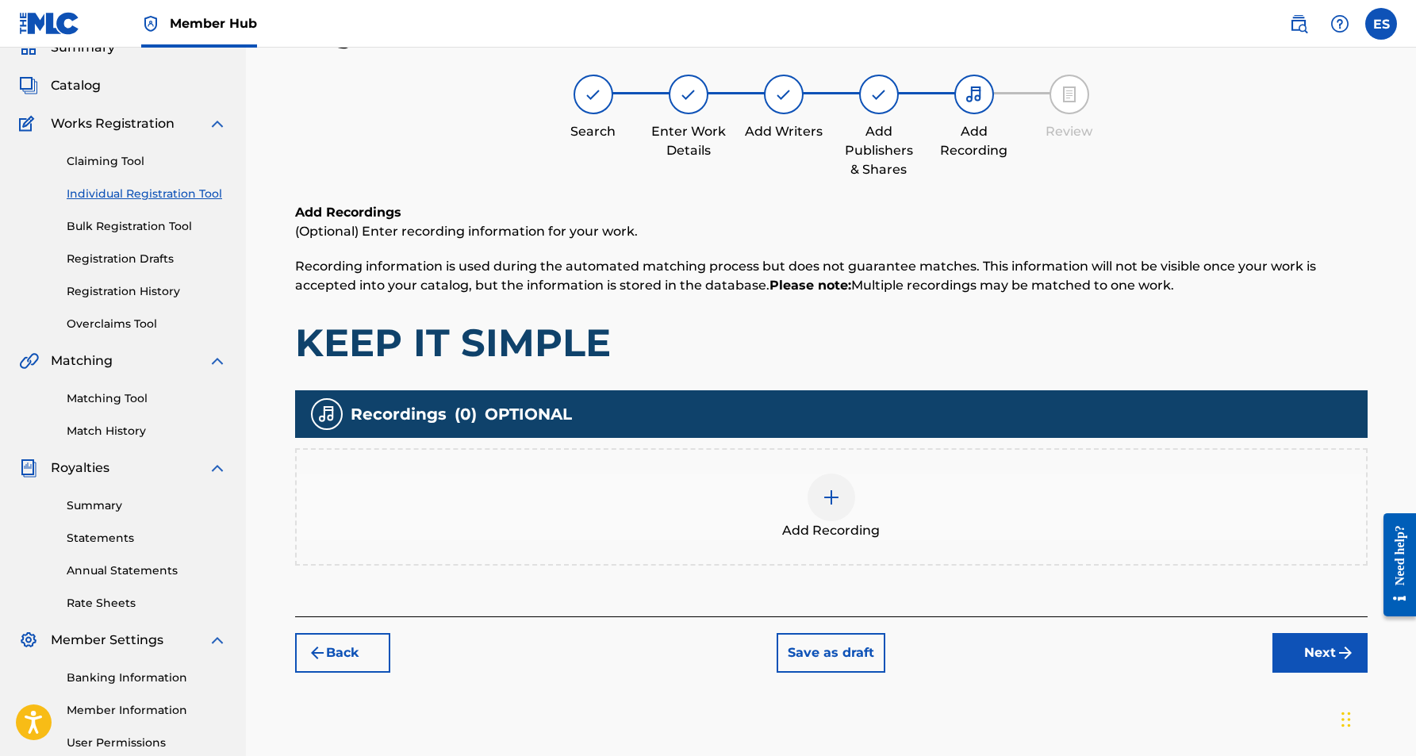
scroll to position [71, 0]
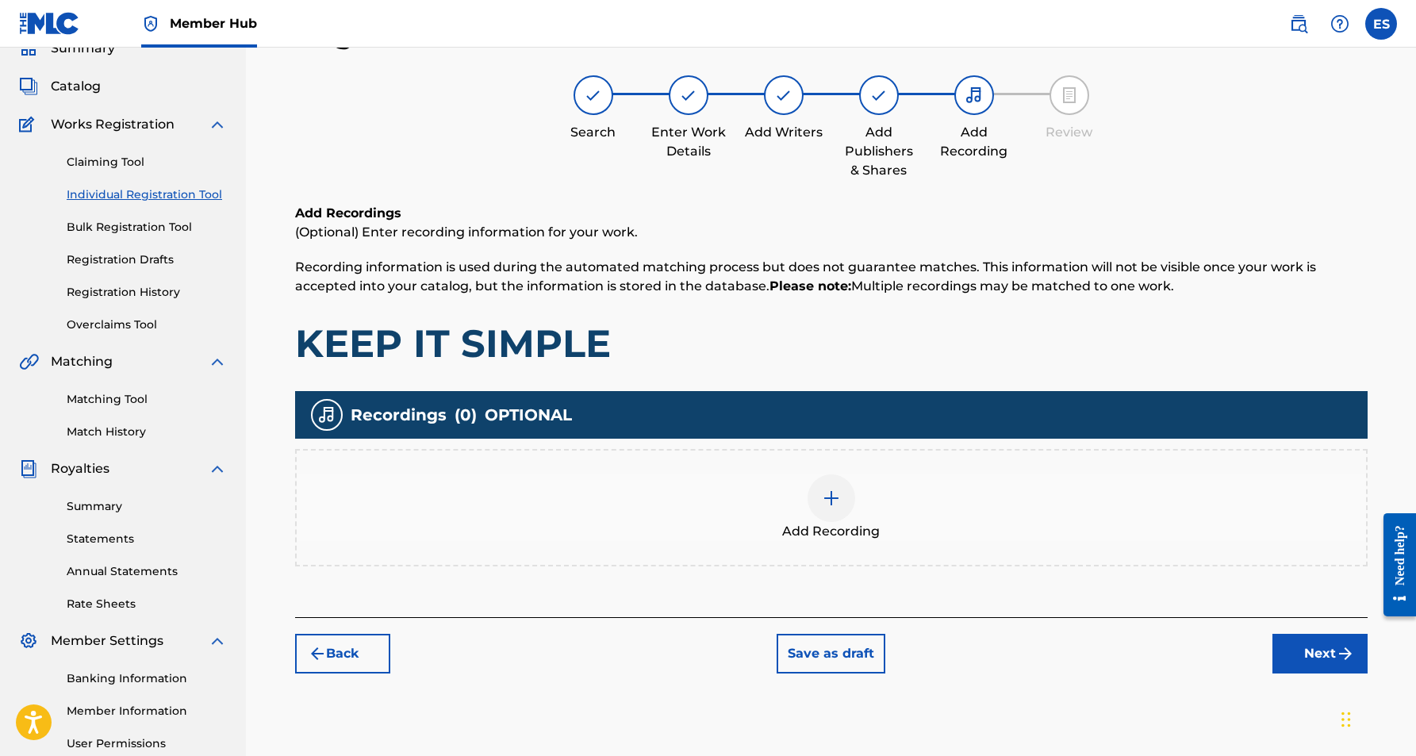
click at [834, 505] on img at bounding box center [831, 498] width 19 height 19
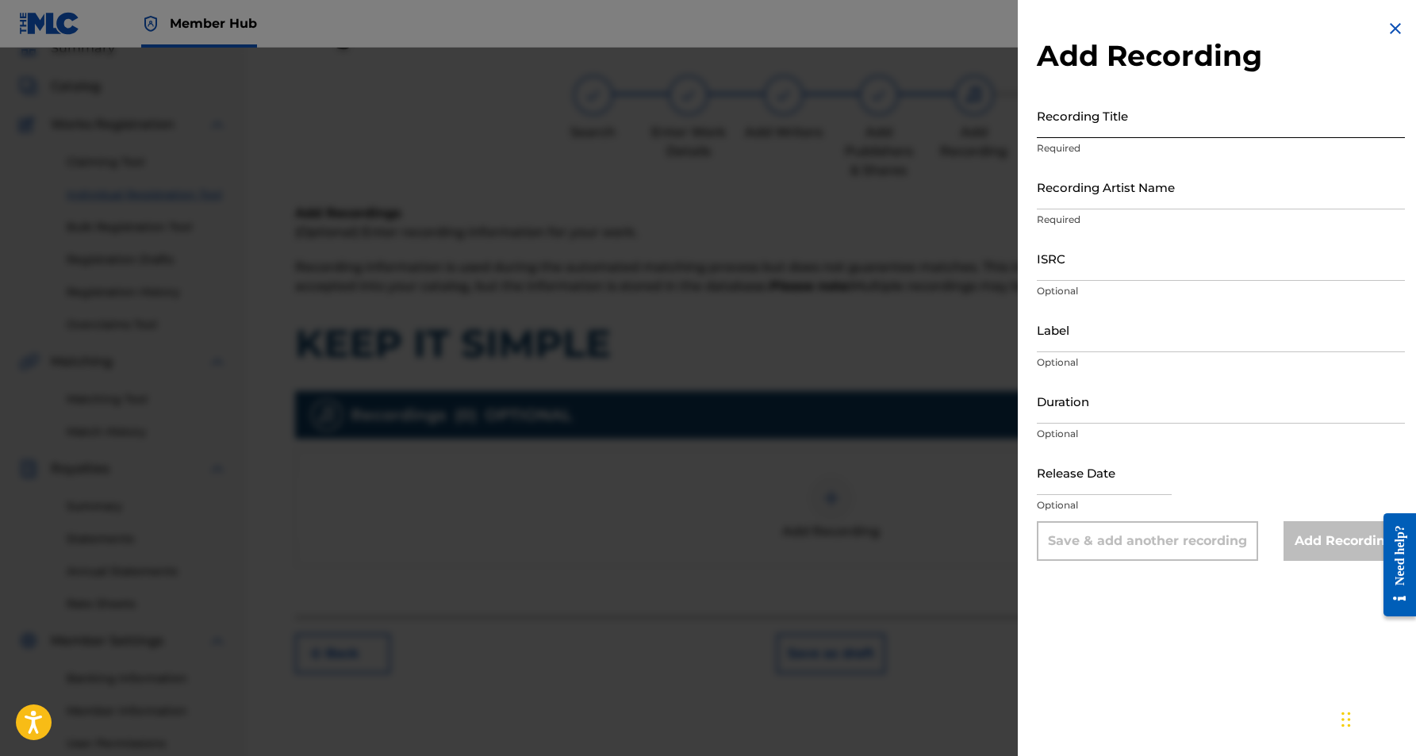
click at [1150, 123] on input "Recording Title" at bounding box center [1221, 115] width 368 height 45
paste input "KEEP IT SIMPLE"
type input "KEEP IT SIMPLE"
click at [1149, 196] on input "Recording Artist Name" at bounding box center [1221, 186] width 368 height 45
paste input "[PERSON_NAME]"
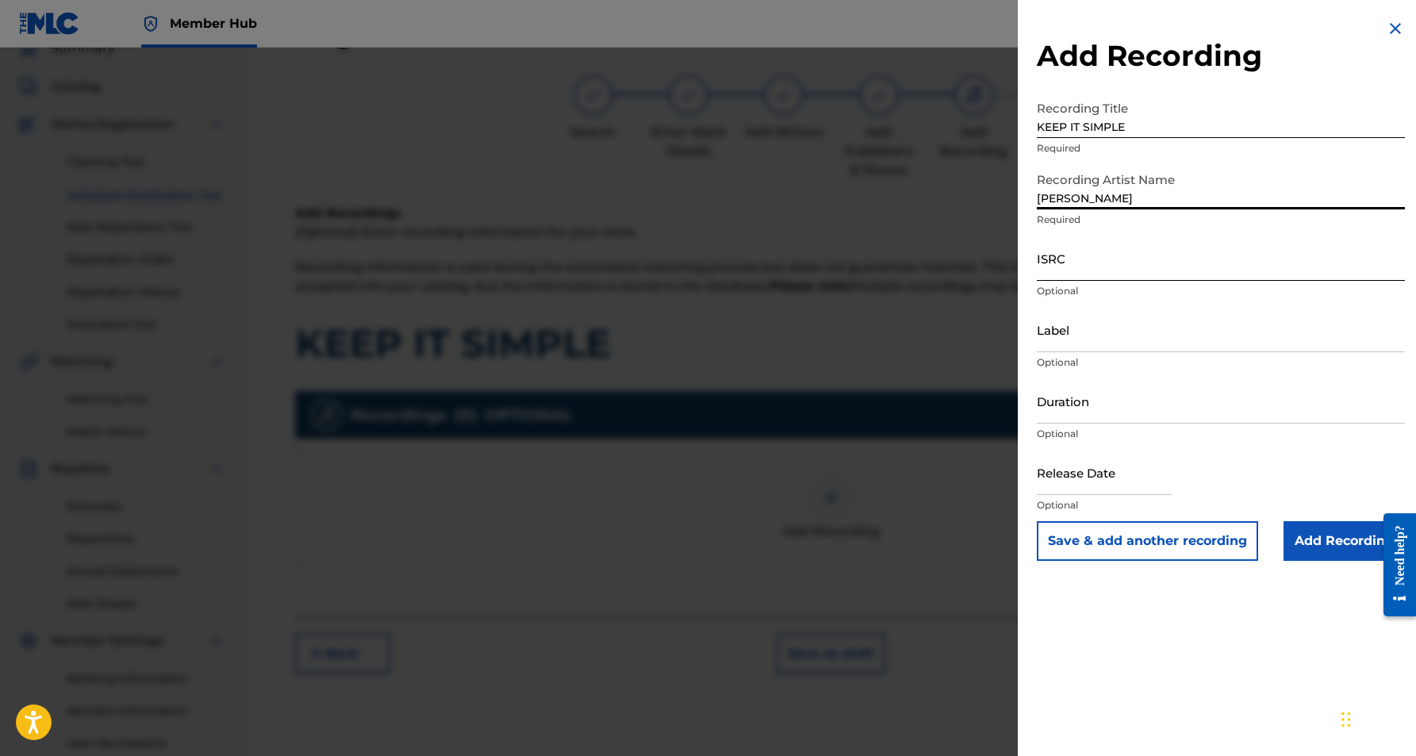
type input "[PERSON_NAME]"
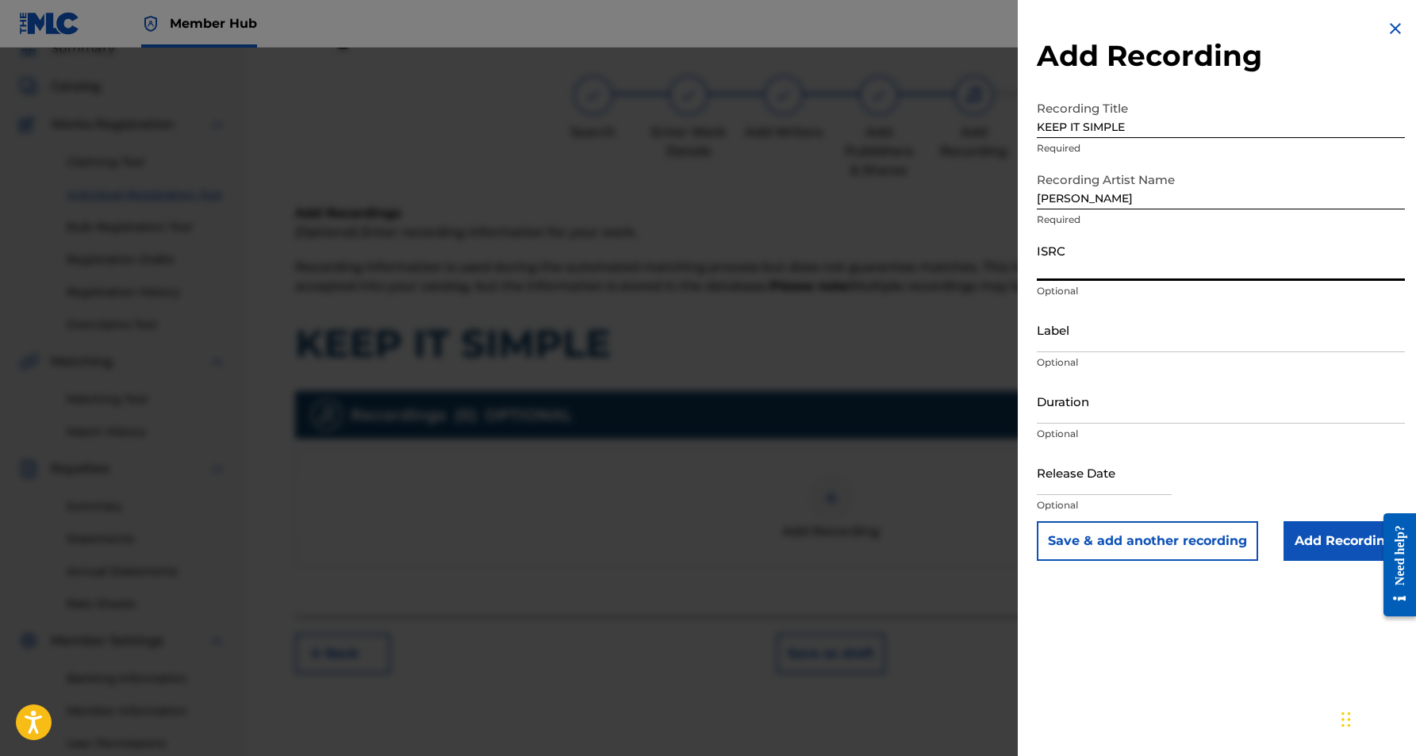
click at [1084, 259] on input "ISRC" at bounding box center [1221, 258] width 368 height 45
paste input "USCGJ0635905"
type input "USCGJ0635905"
click at [1108, 336] on input "Label" at bounding box center [1221, 329] width 368 height 45
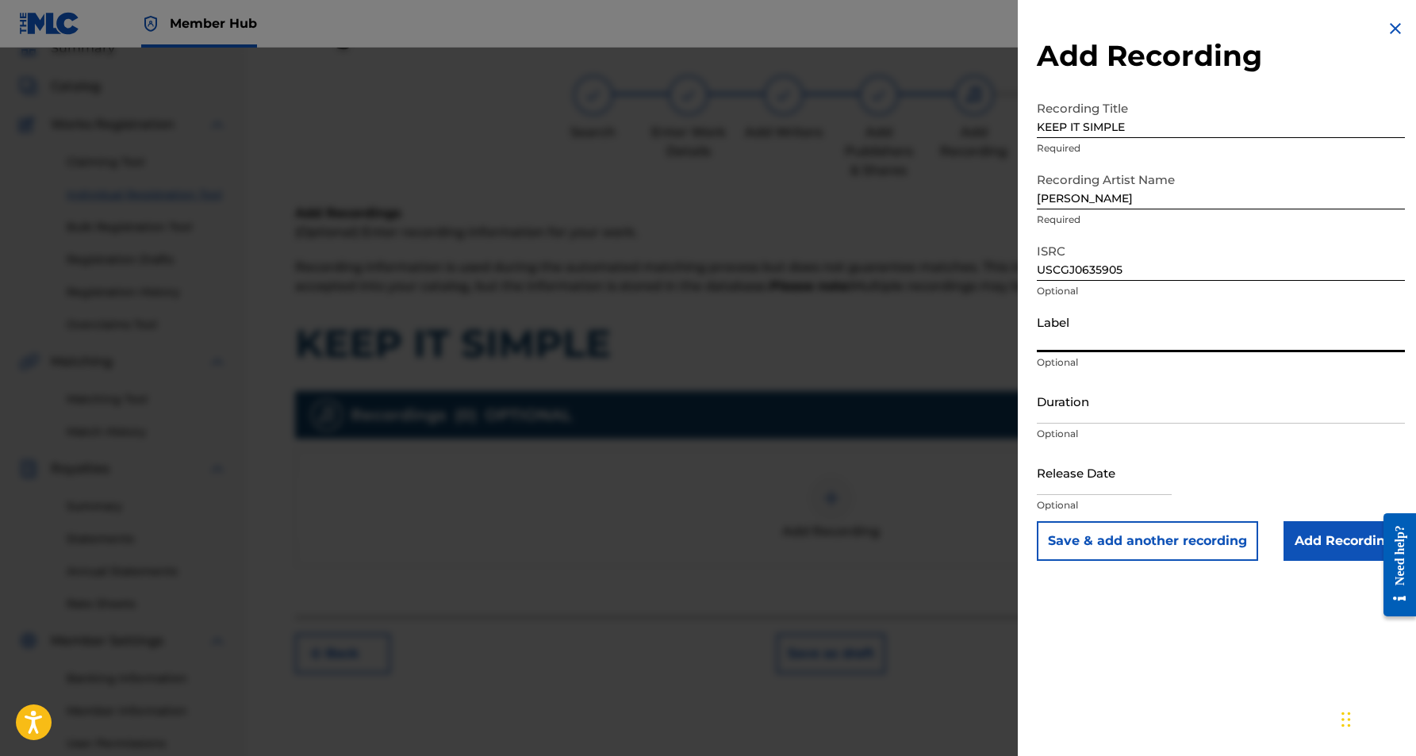
paste input "[PERSON_NAME] Records"
type input "[PERSON_NAME] Records"
click at [1153, 412] on input "Duration" at bounding box center [1221, 400] width 368 height 45
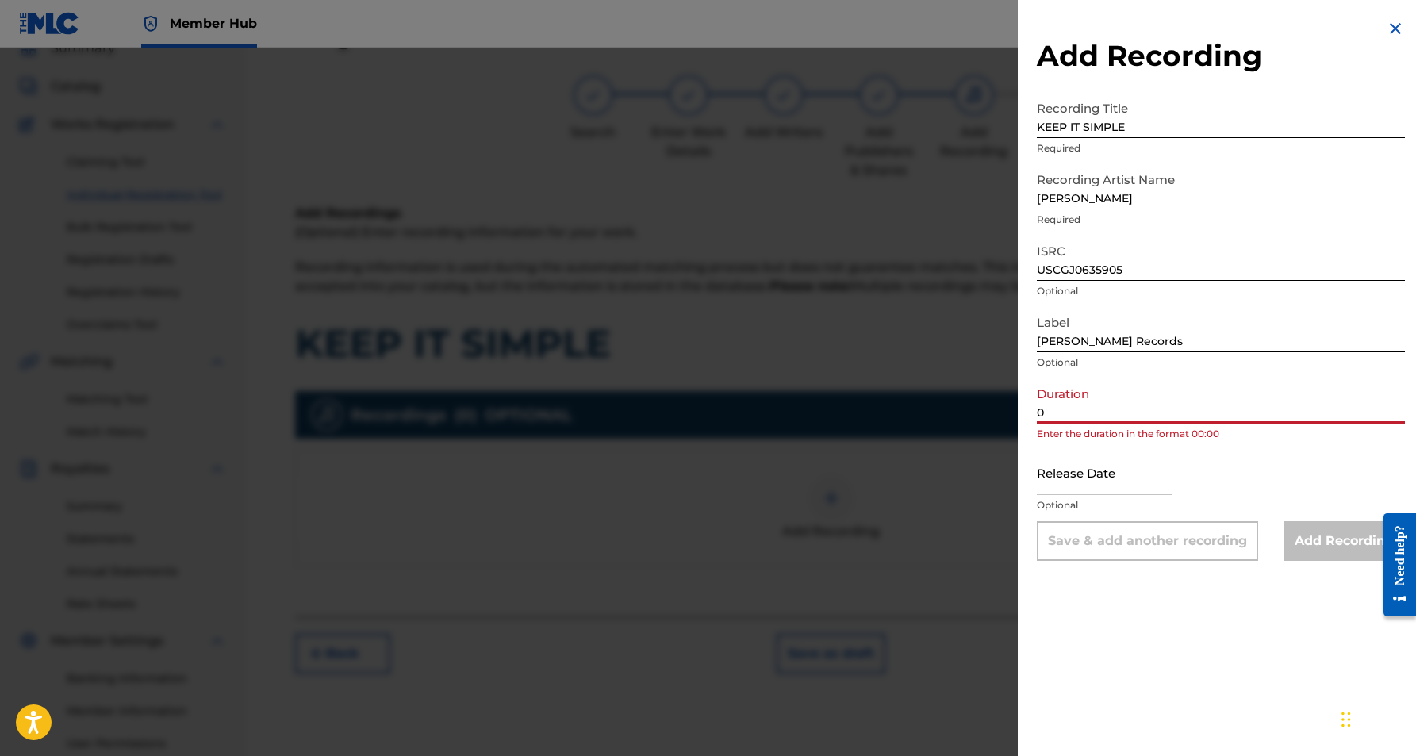
paste input "3:59"
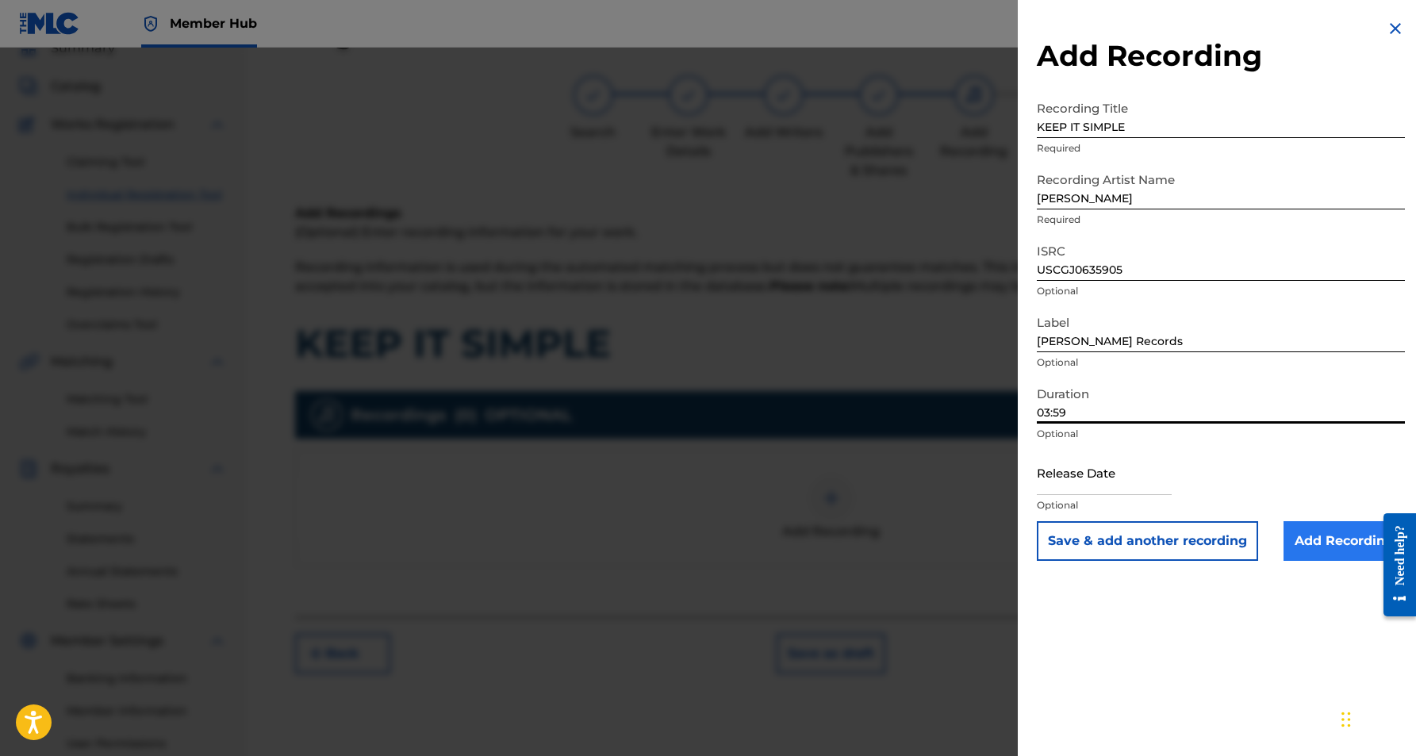
type input "03:59"
click at [1310, 543] on input "Add Recording" at bounding box center [1344, 541] width 121 height 40
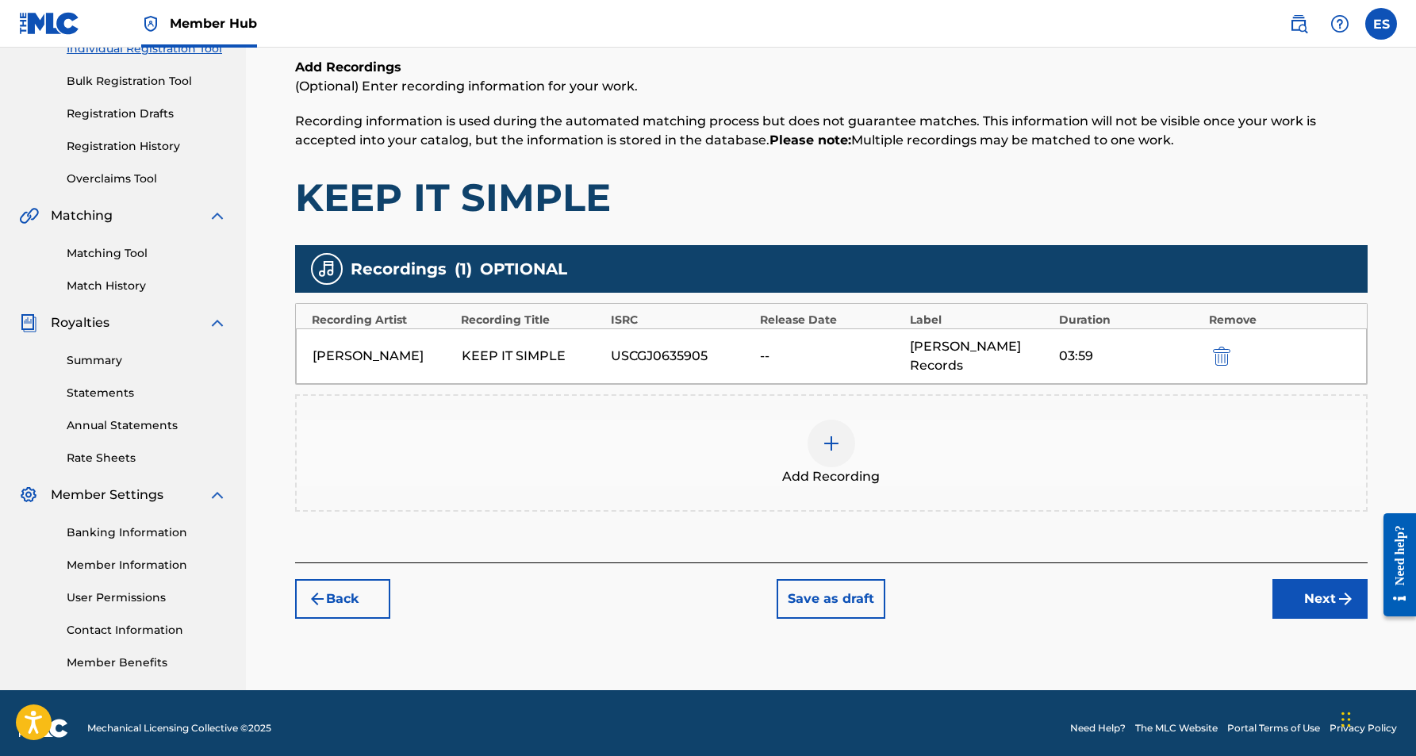
scroll to position [220, 0]
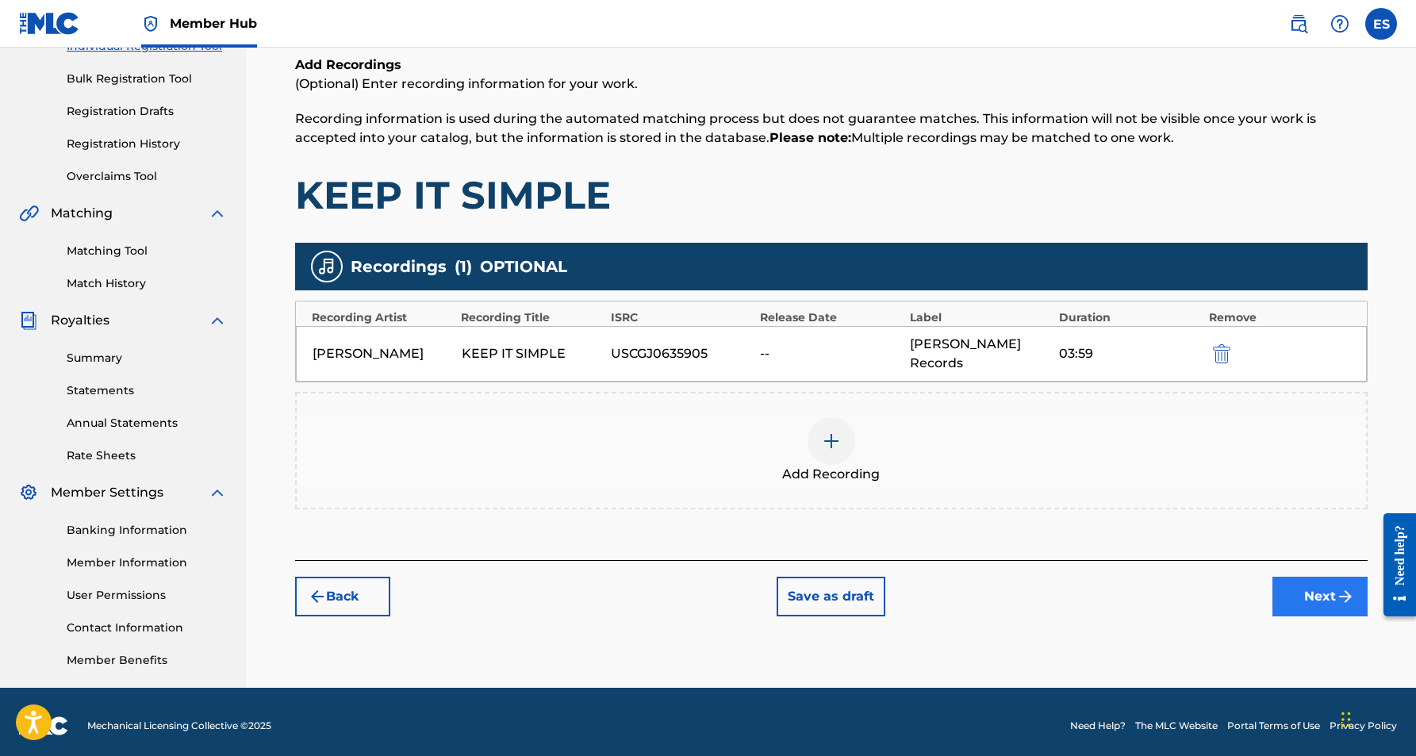
click at [1320, 595] on button "Next" at bounding box center [1319, 597] width 95 height 40
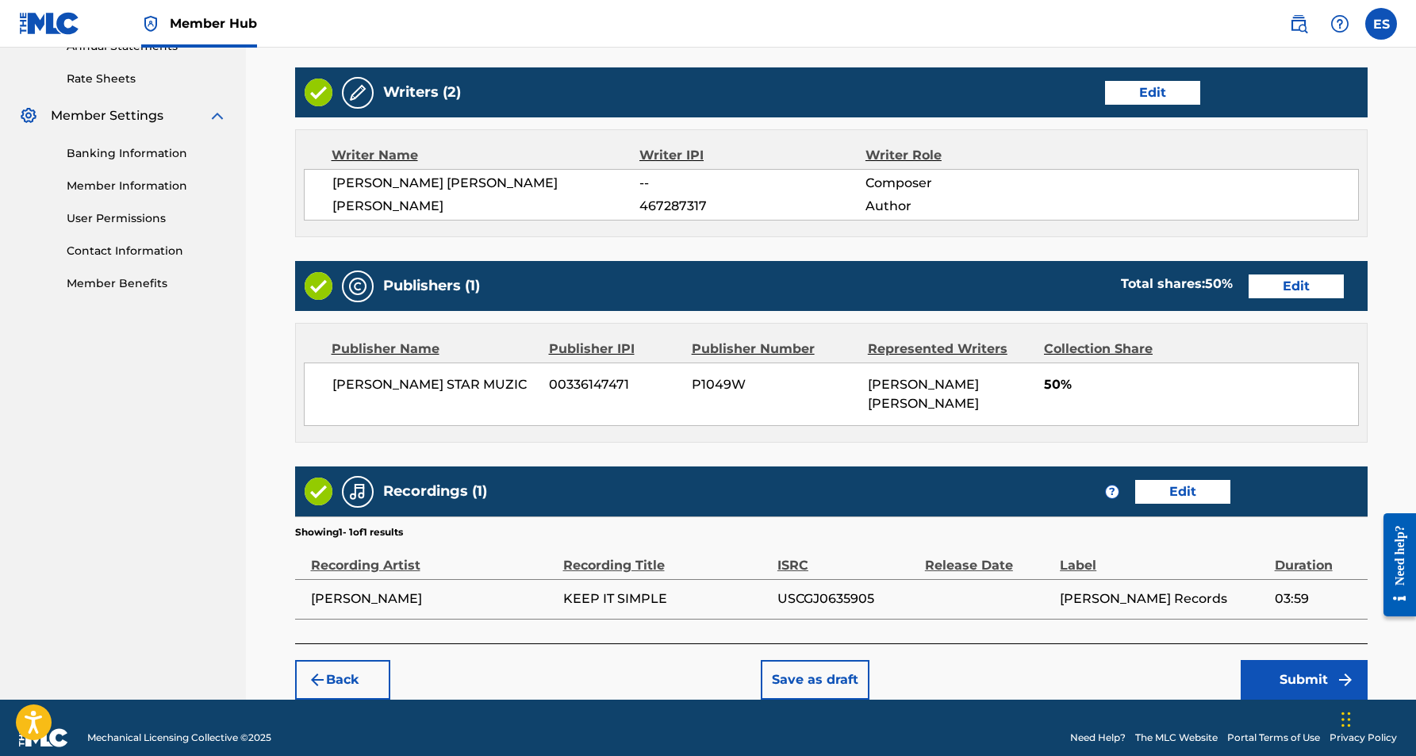
scroll to position [596, 0]
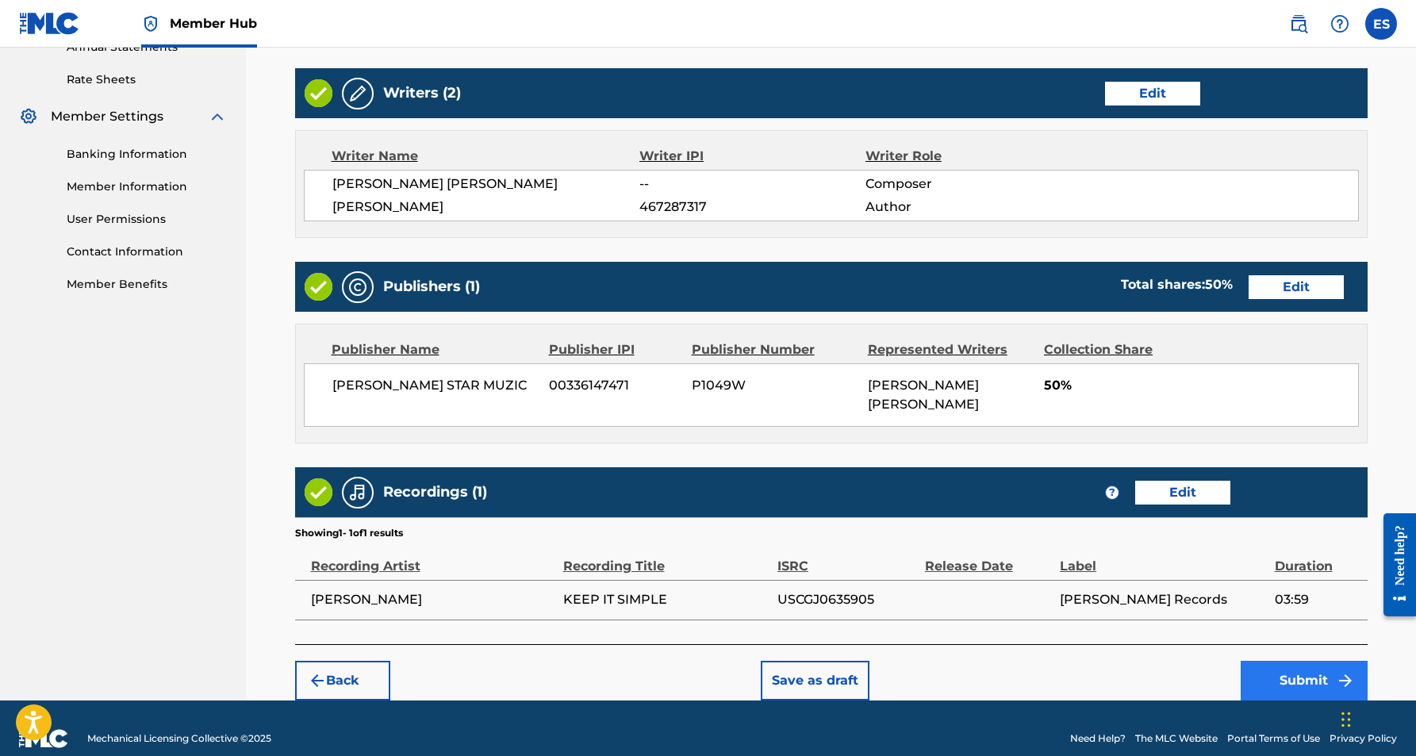
click at [1294, 662] on button "Submit" at bounding box center [1304, 681] width 127 height 40
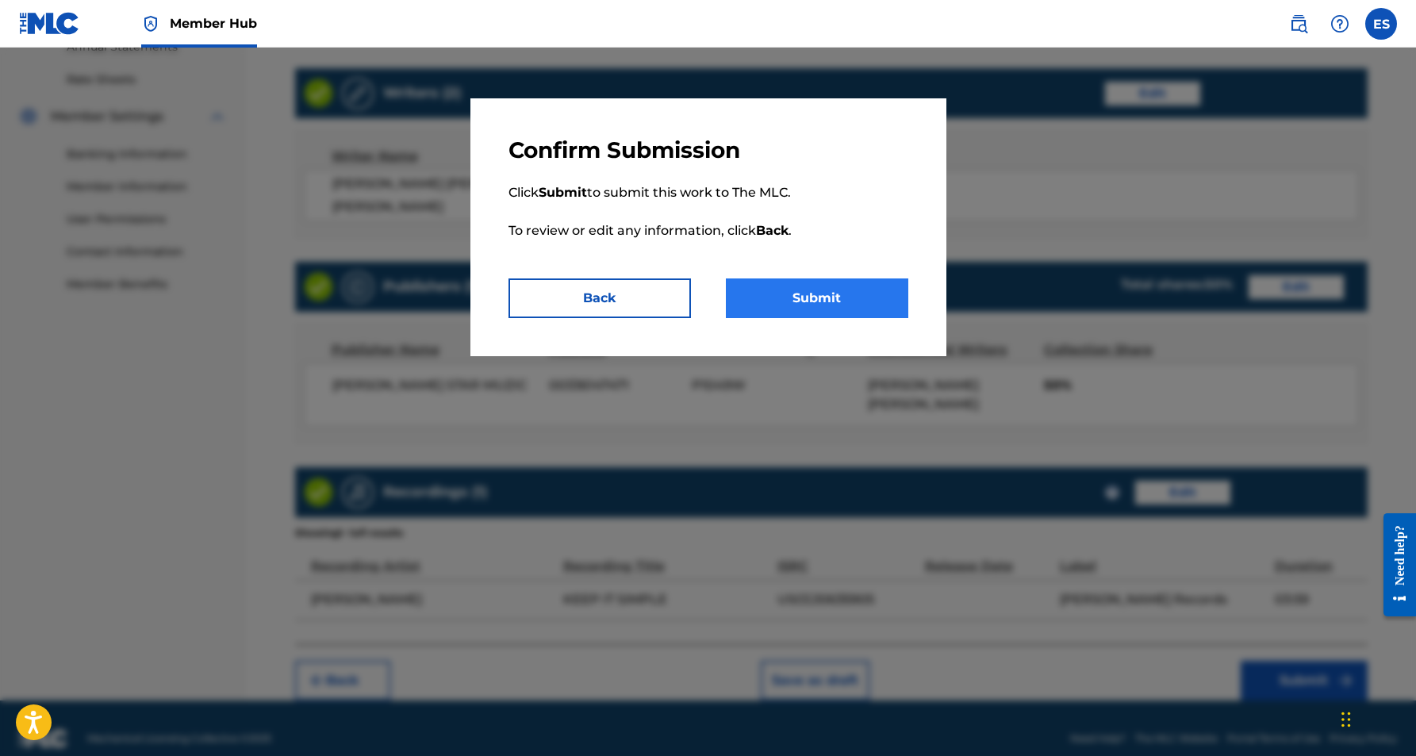
click at [850, 304] on button "Submit" at bounding box center [817, 298] width 182 height 40
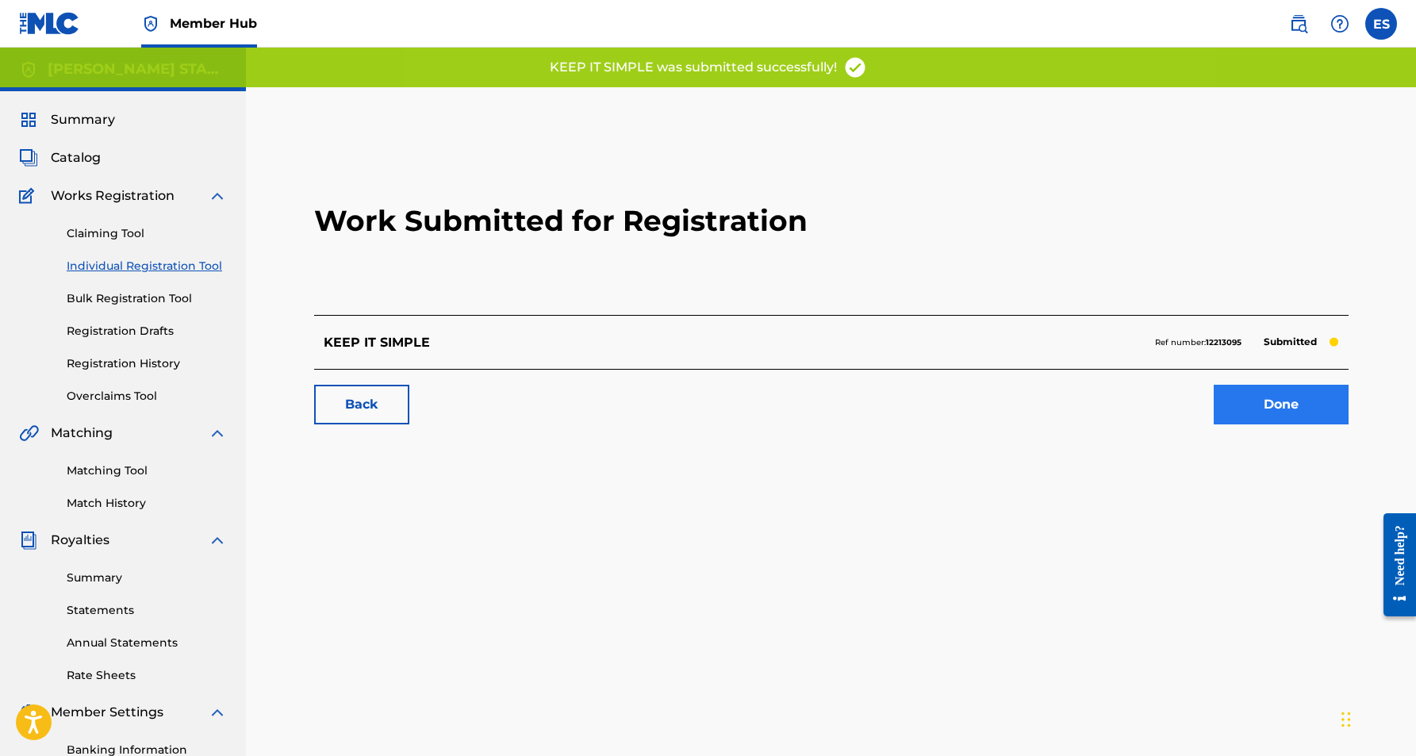
click at [1299, 405] on link "Done" at bounding box center [1281, 405] width 135 height 40
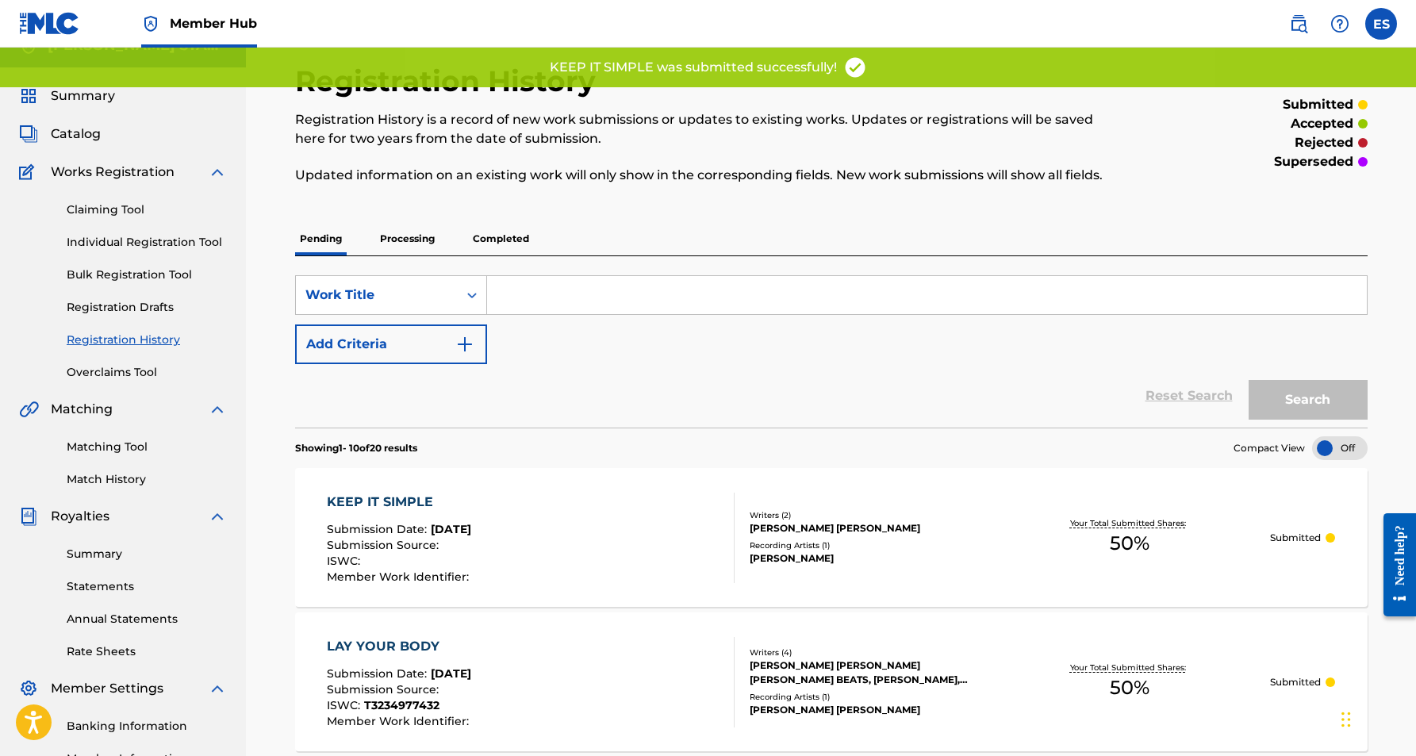
scroll to position [34, 0]
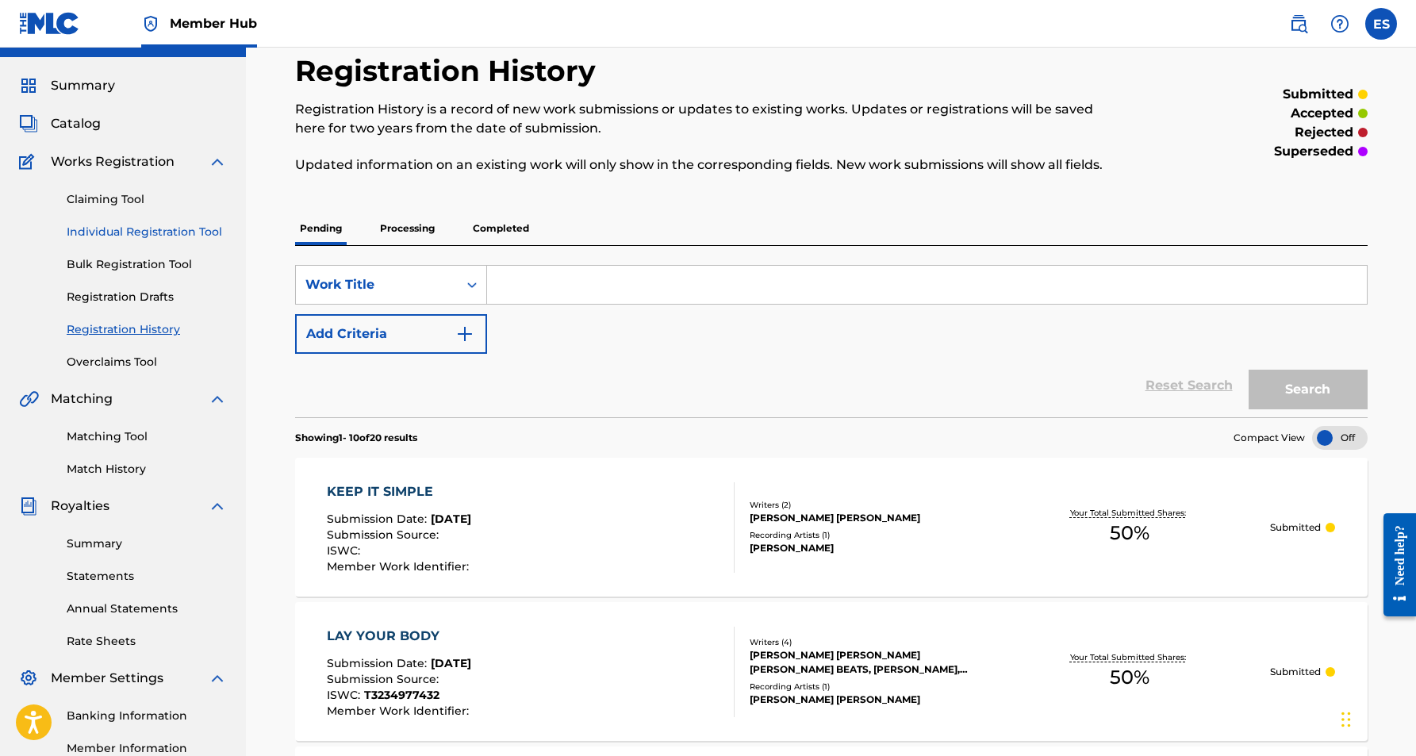
click at [171, 228] on link "Individual Registration Tool" at bounding box center [147, 232] width 160 height 17
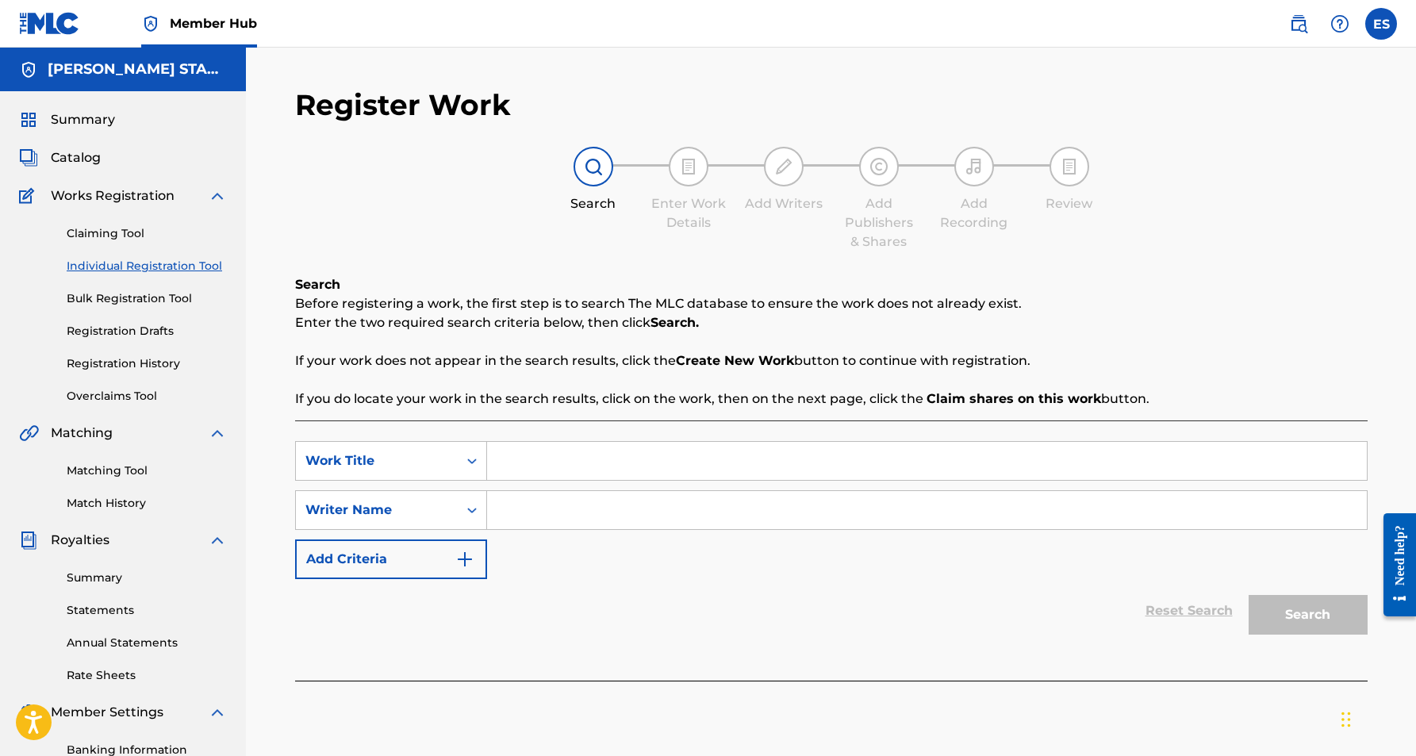
click at [506, 521] on input "Search Form" at bounding box center [927, 510] width 880 height 38
paste input "[PERSON_NAME] [PERSON_NAME]"
type input "[PERSON_NAME] [PERSON_NAME]"
click at [545, 462] on input "Search Form" at bounding box center [927, 461] width 880 height 38
paste input "GOOD INFLUENCE"
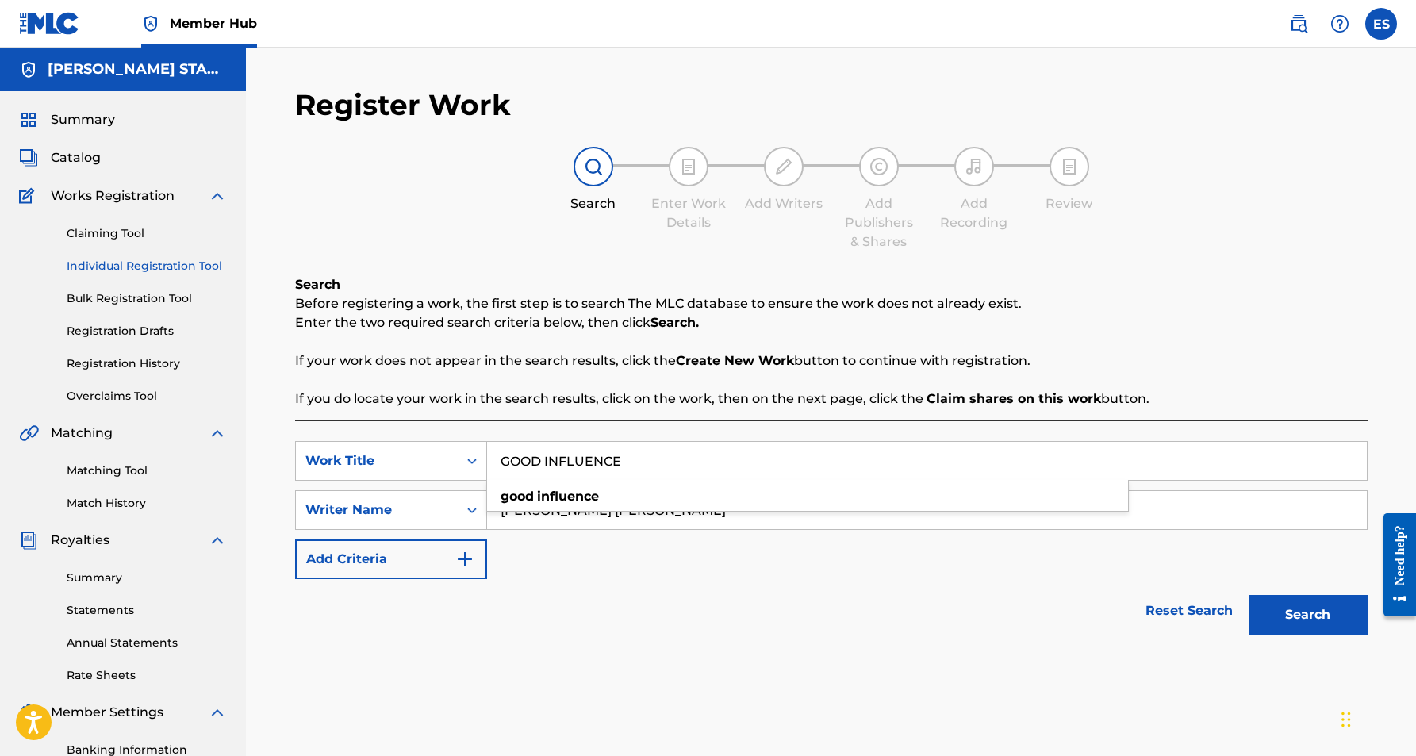
type input "GOOD INFLUENCE"
click at [709, 562] on div "SearchWithCriteria5b62fff6-73e5-45cf-beef-ae04e7becaf6 Work Title GOOD INFLUENC…" at bounding box center [831, 510] width 1073 height 138
click at [1305, 611] on button "Search" at bounding box center [1308, 615] width 119 height 40
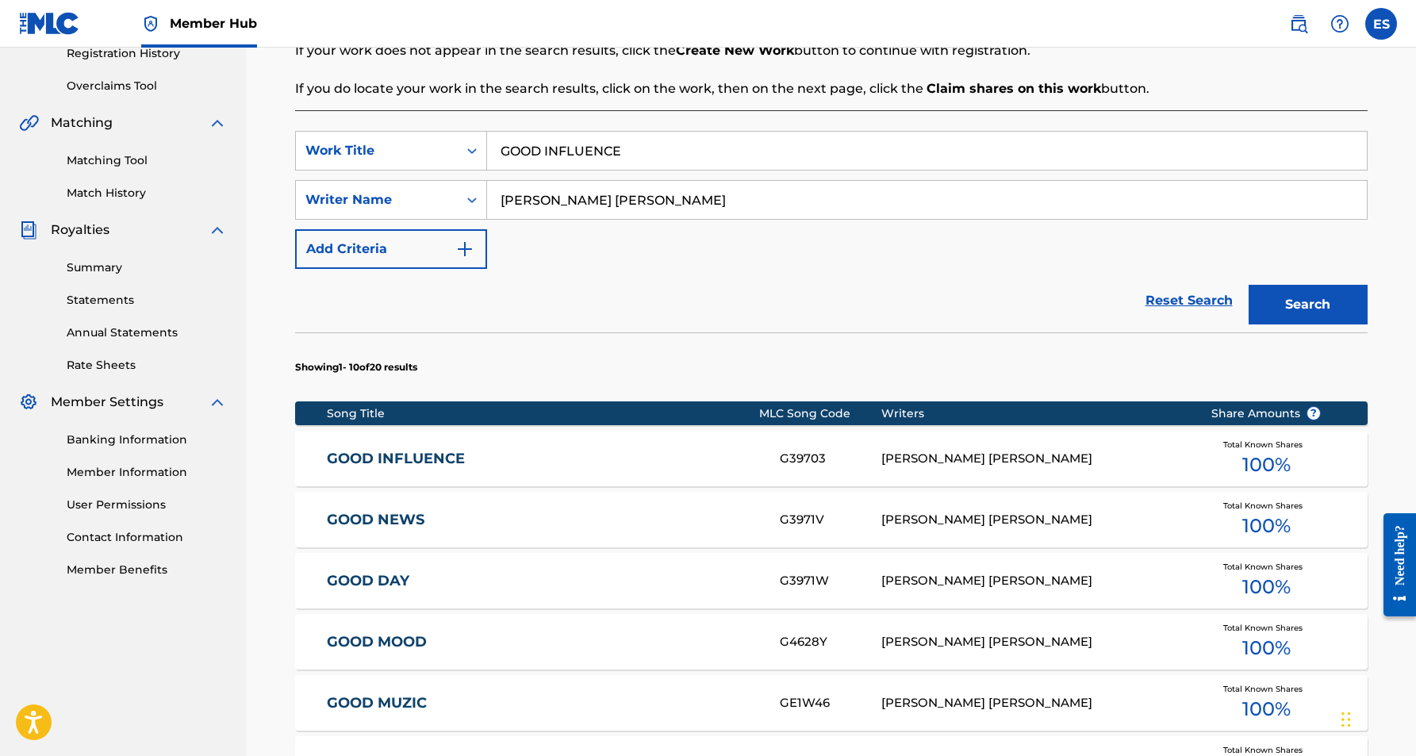
scroll to position [311, 0]
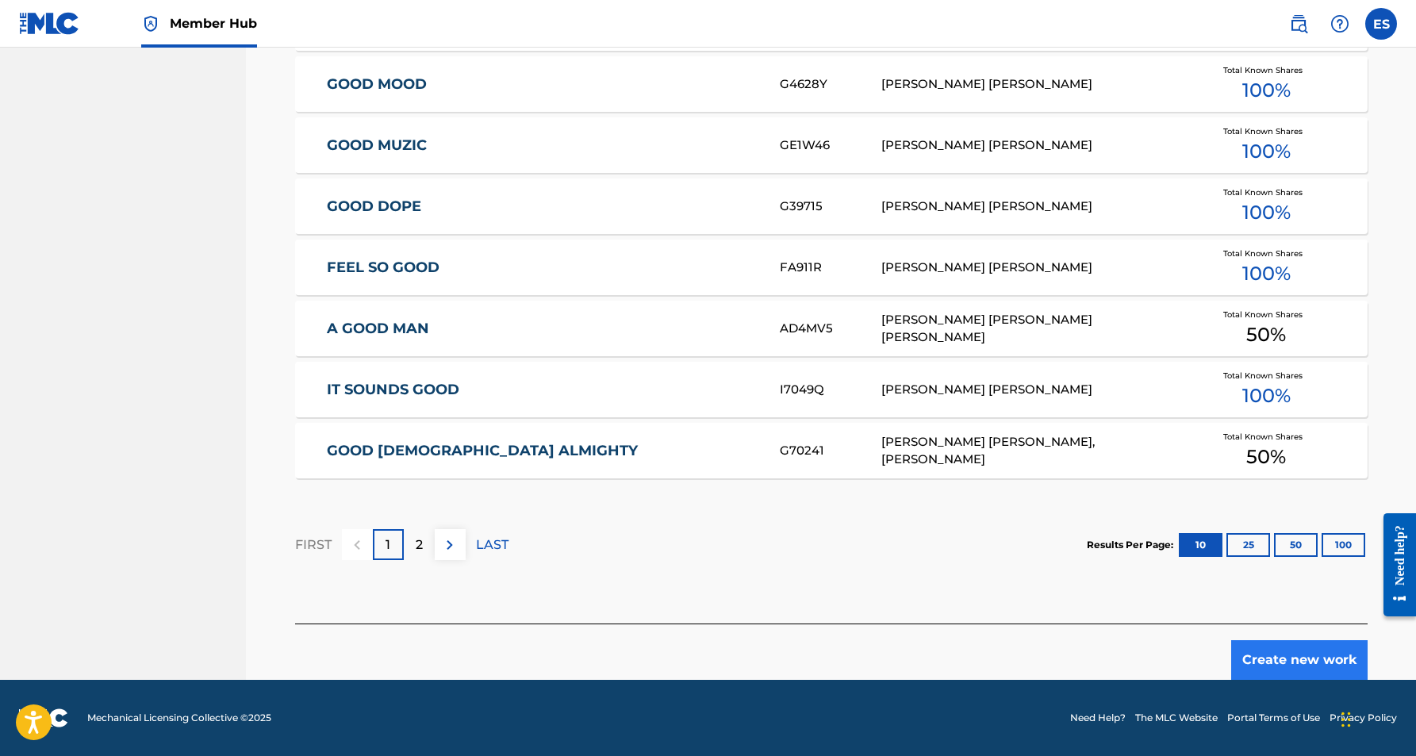
click at [1278, 659] on button "Create new work" at bounding box center [1299, 660] width 136 height 40
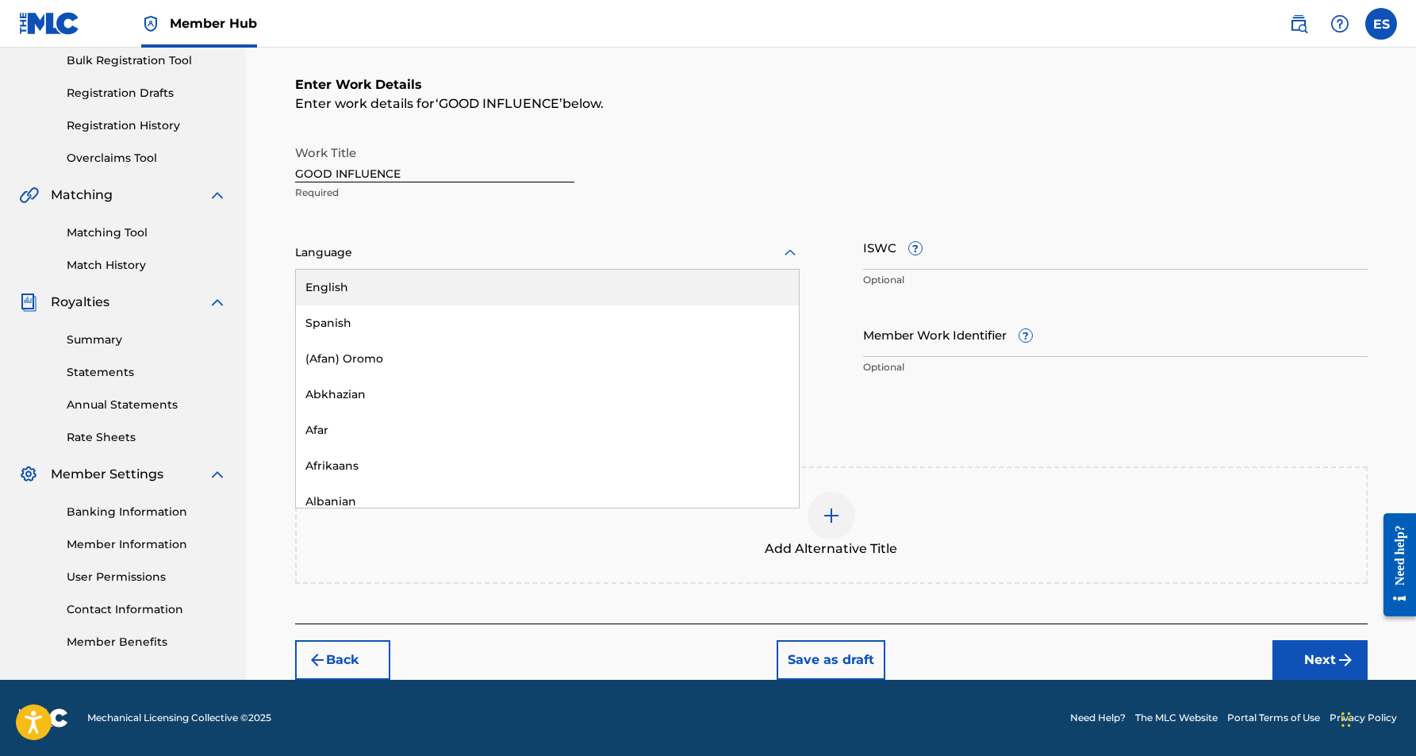
click at [789, 248] on icon at bounding box center [790, 253] width 19 height 19
click at [689, 286] on div "English" at bounding box center [547, 288] width 503 height 36
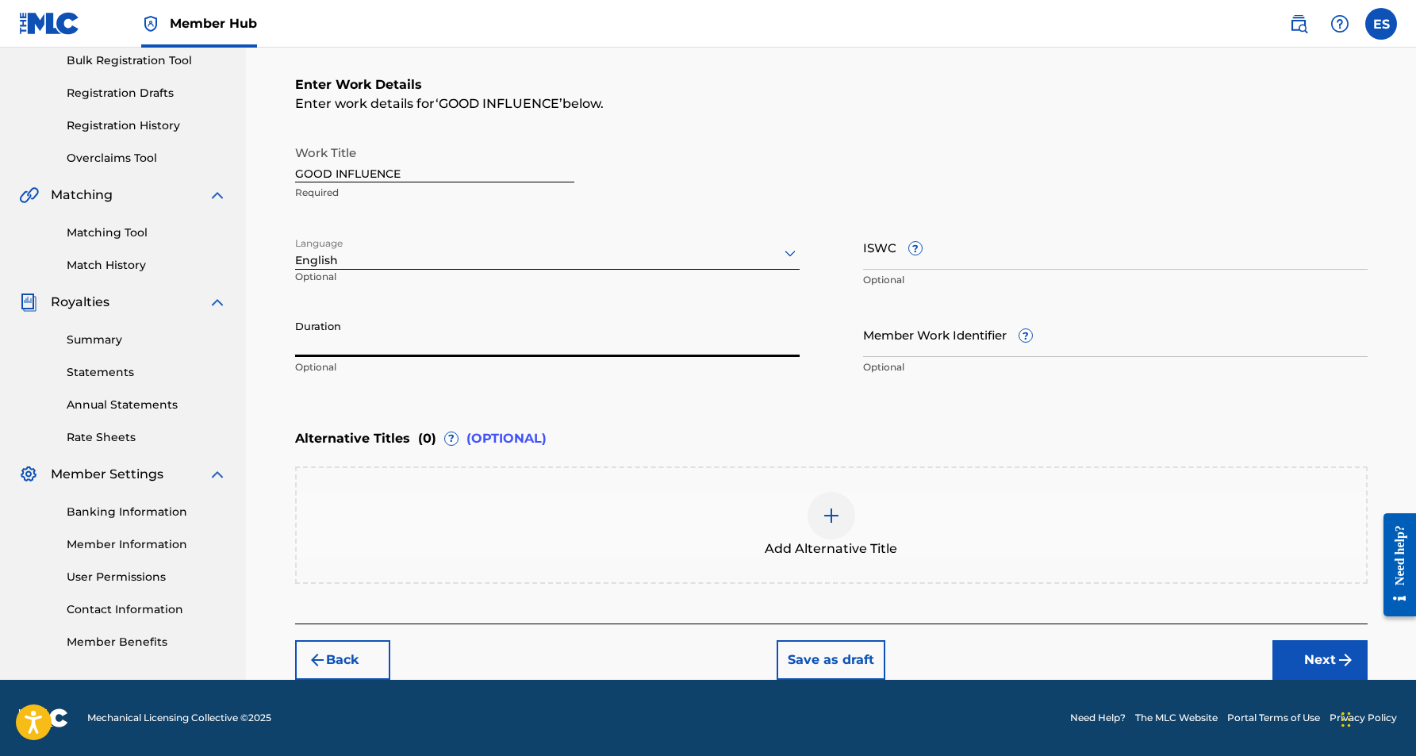
click at [409, 334] on input "Duration" at bounding box center [547, 334] width 505 height 45
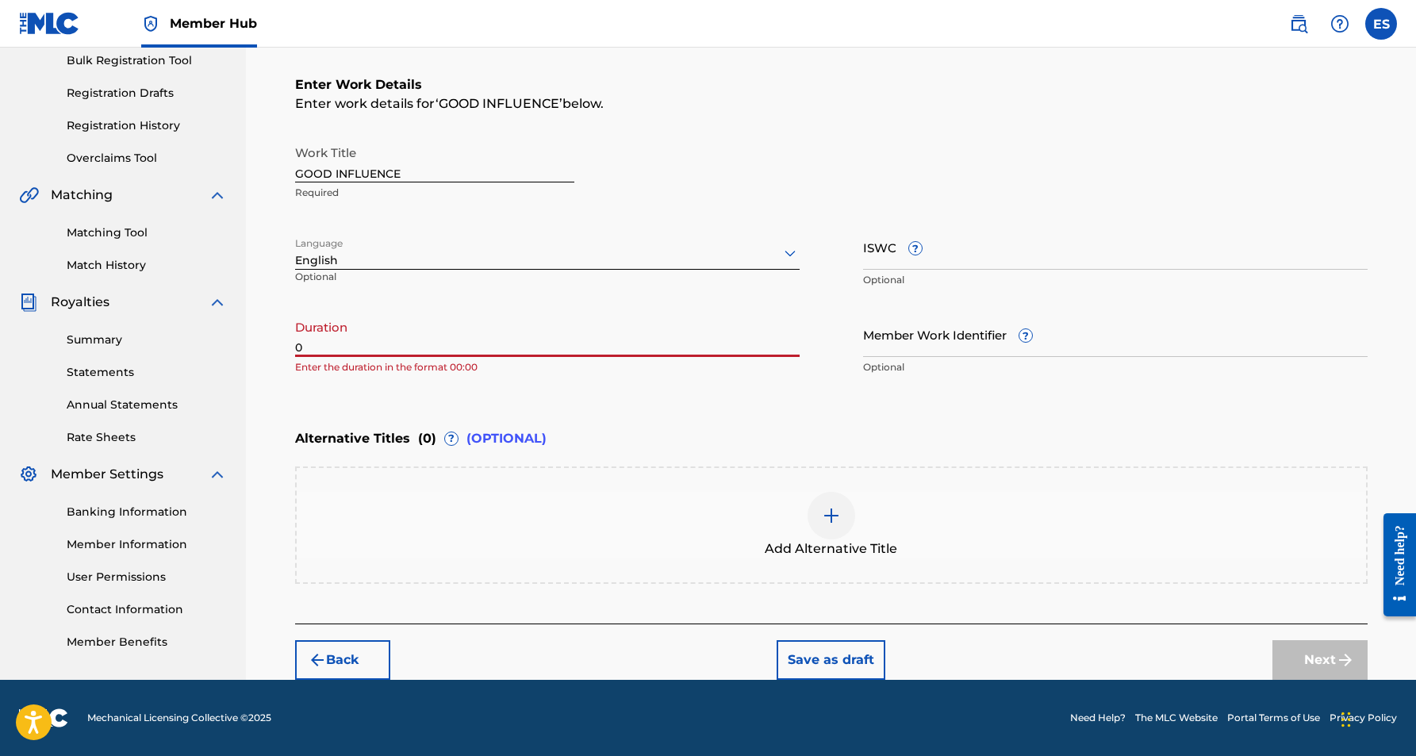
paste input "3:26"
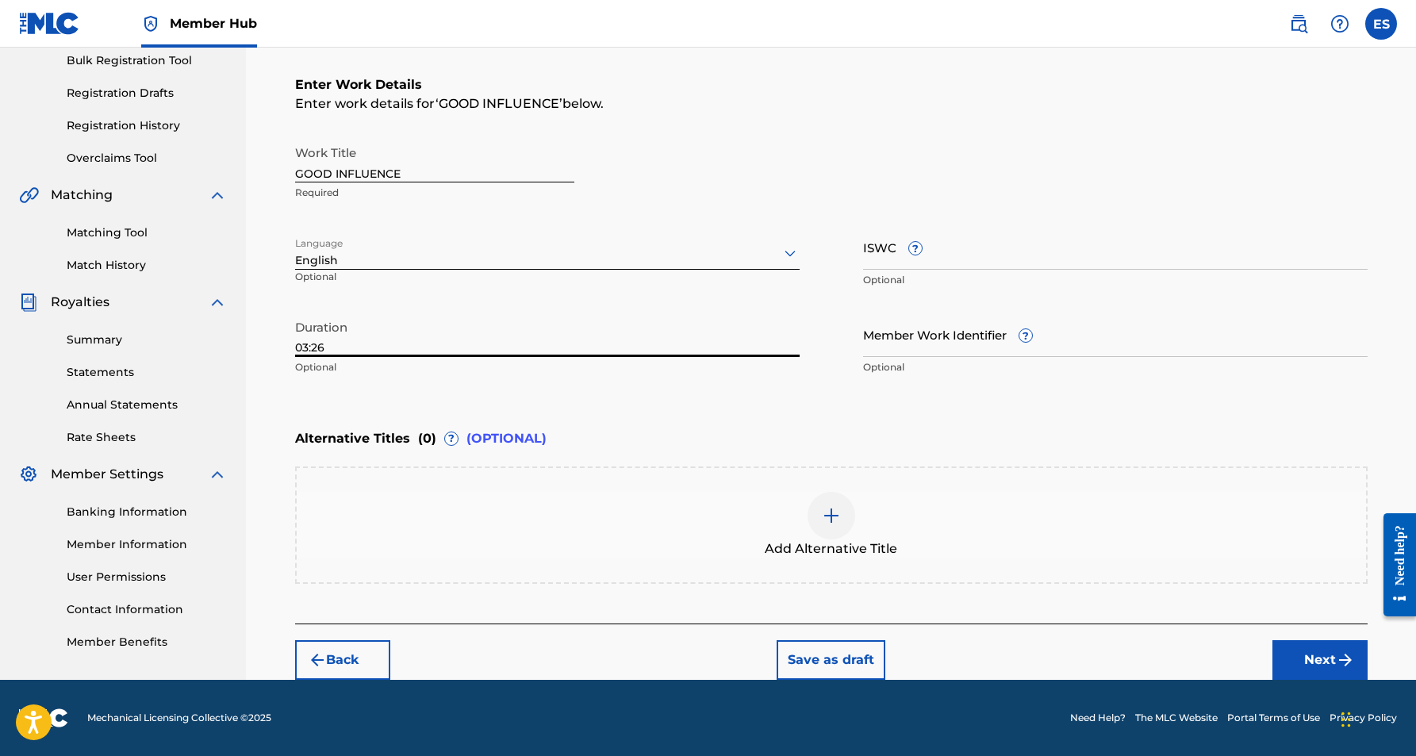
type input "03:26"
click at [279, 410] on div "Register Work Search Enter Work Details Add Writers Add Publishers & Shares Add…" at bounding box center [831, 264] width 1111 height 831
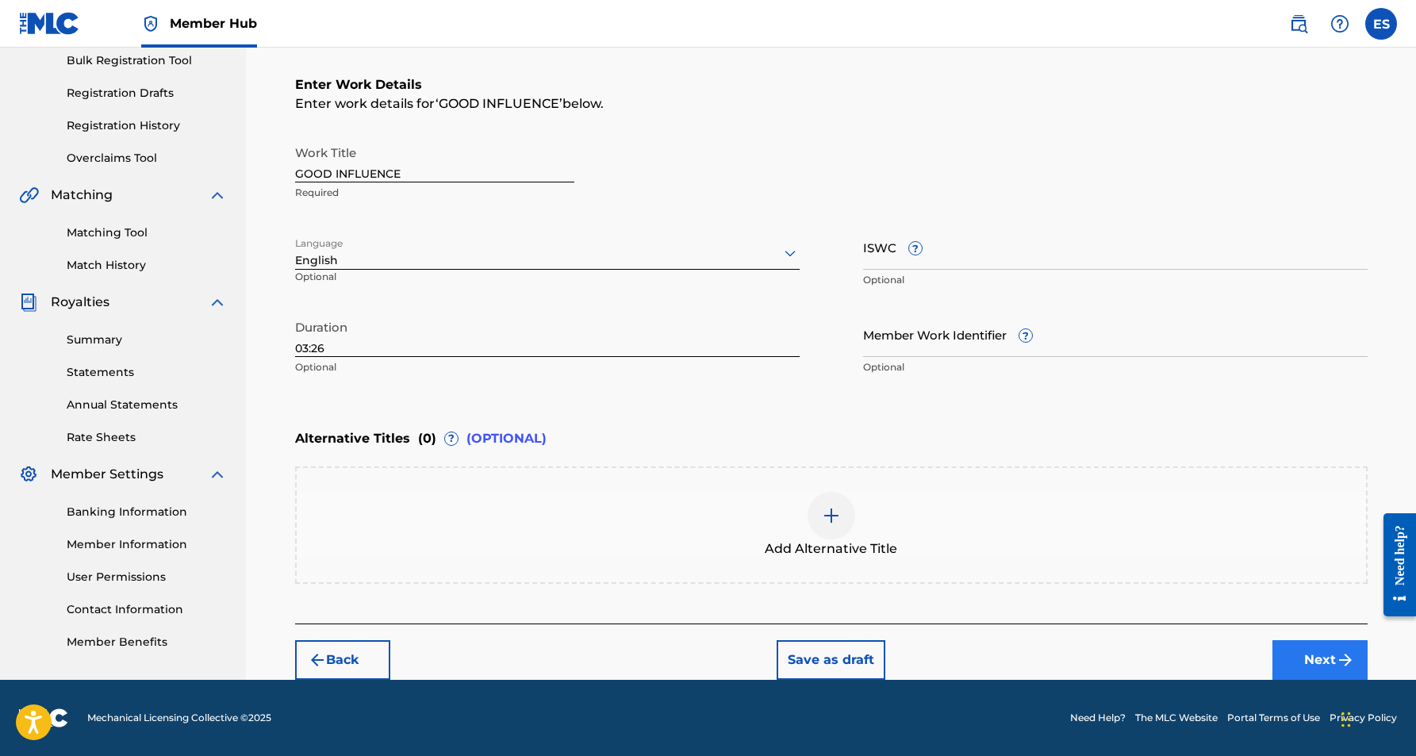
click at [1291, 661] on button "Next" at bounding box center [1319, 660] width 95 height 40
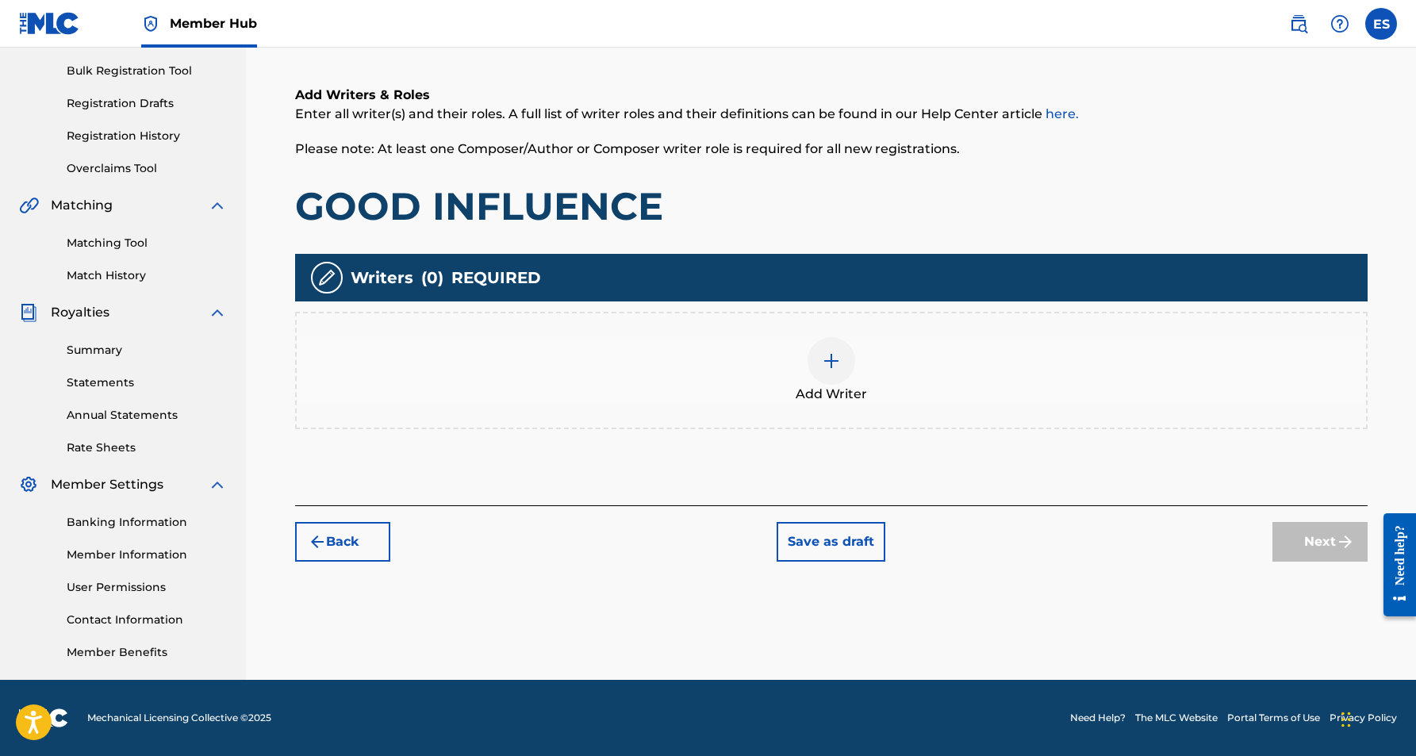
click at [831, 366] on img at bounding box center [831, 360] width 19 height 19
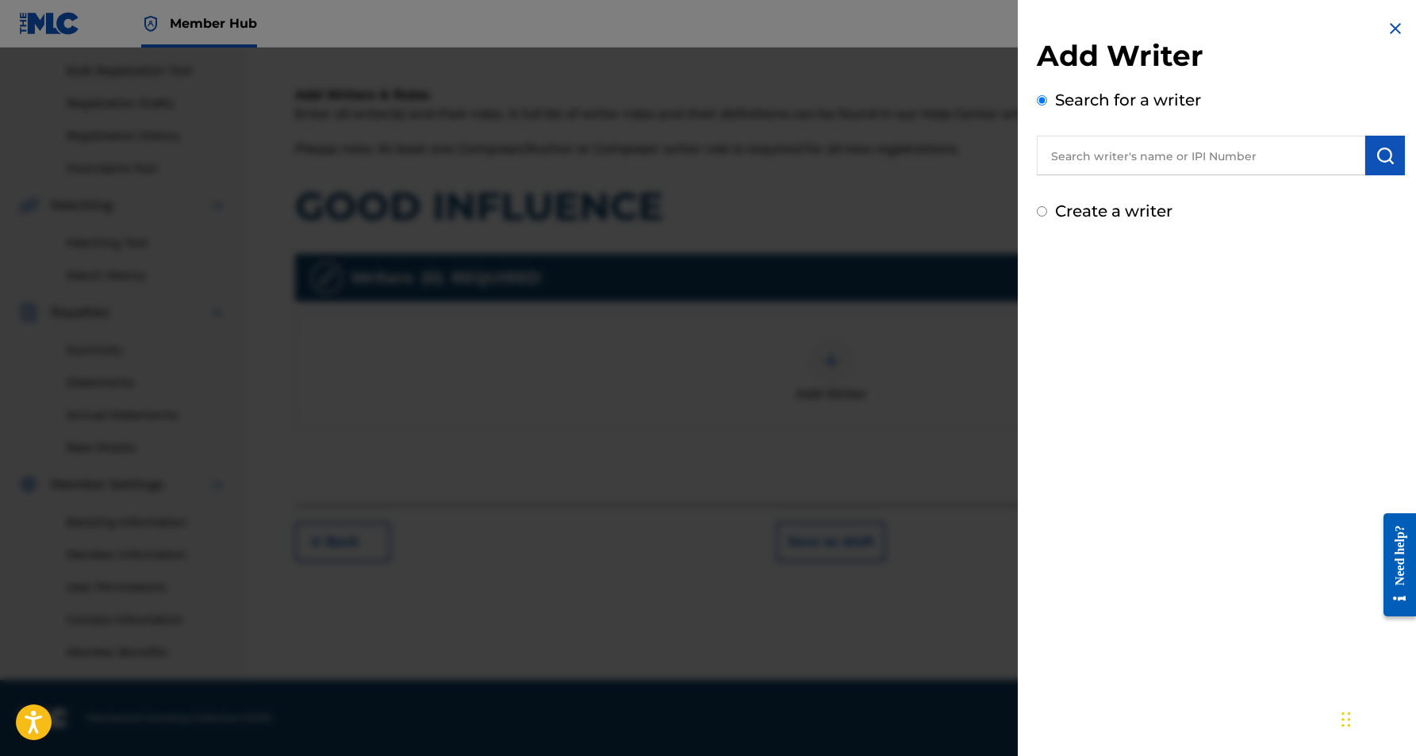
click at [1071, 166] on input "text" at bounding box center [1201, 156] width 328 height 40
paste input "[PERSON_NAME] [PERSON_NAME]"
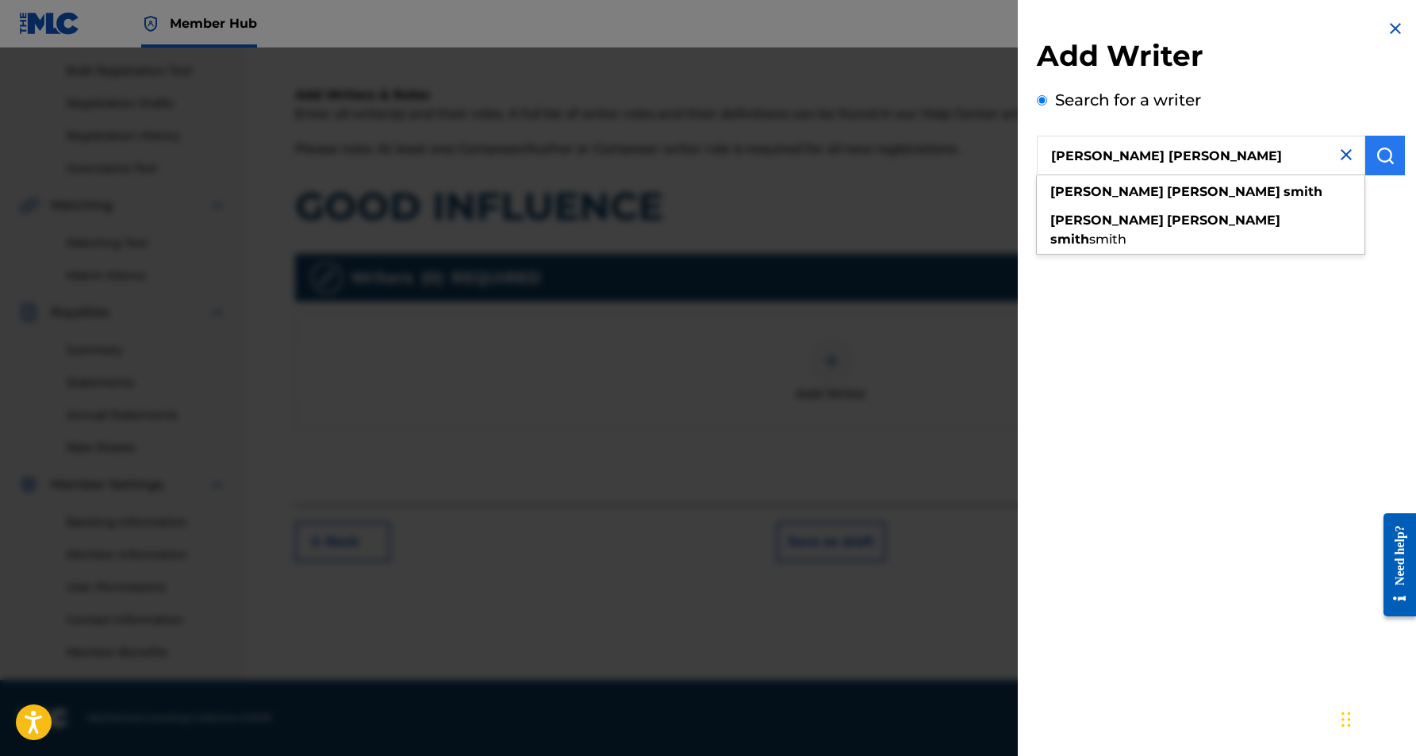
type input "[PERSON_NAME] [PERSON_NAME]"
click at [1376, 161] on img "submit" at bounding box center [1385, 155] width 19 height 19
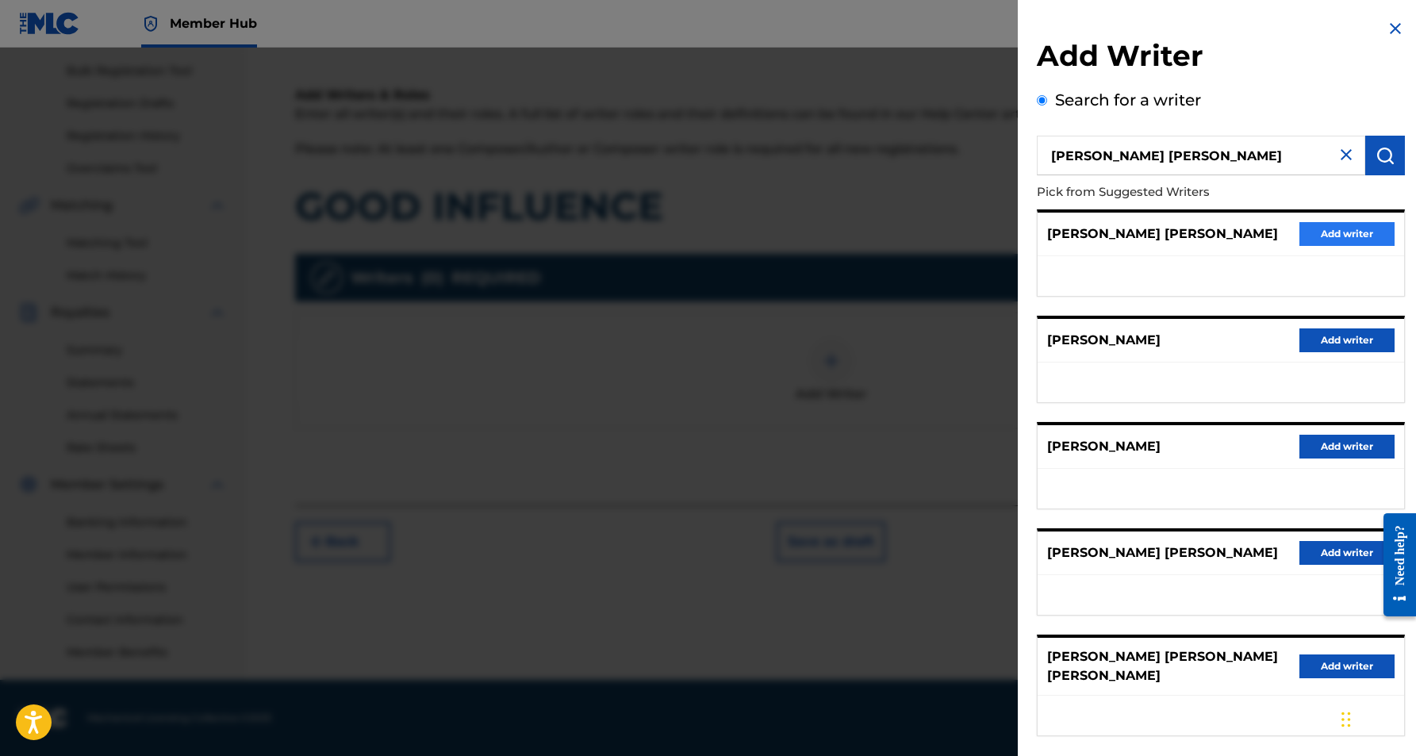
click at [1330, 231] on button "Add writer" at bounding box center [1346, 234] width 95 height 24
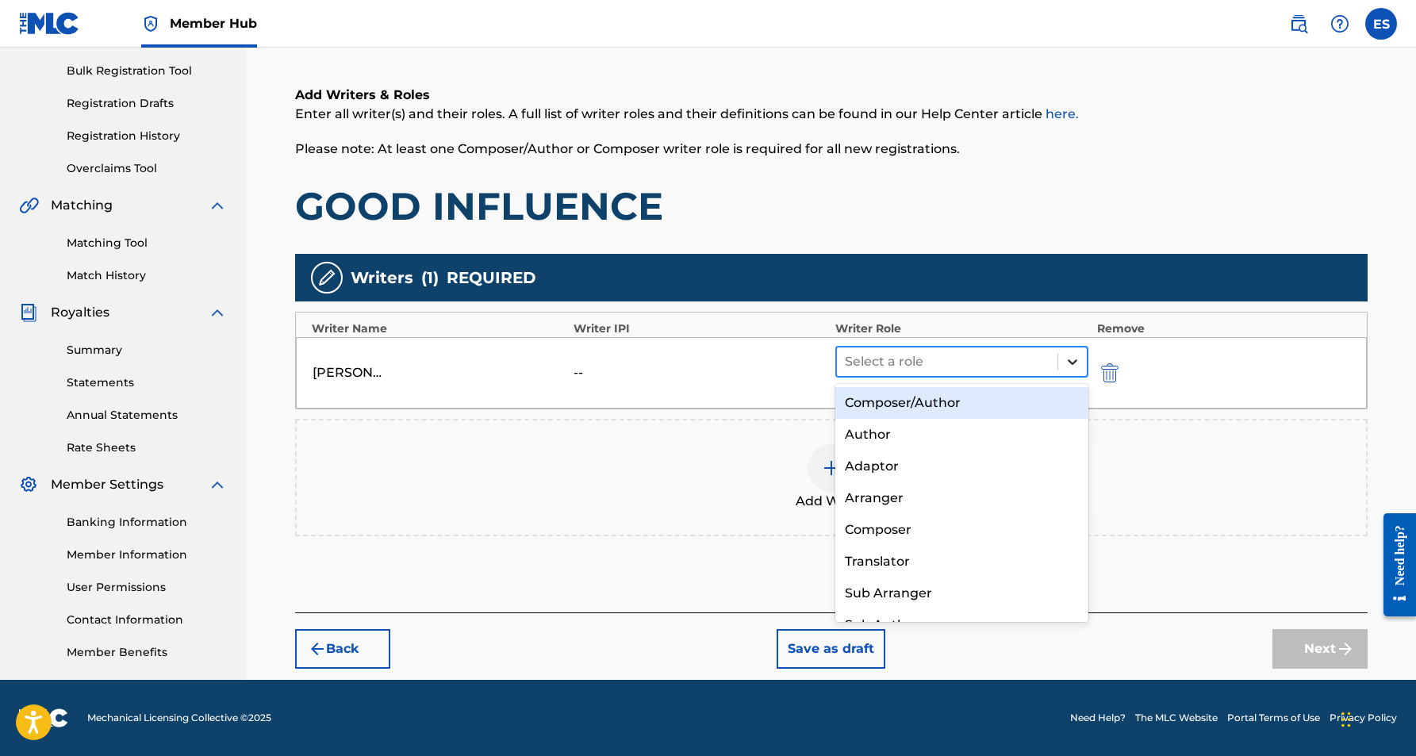
click at [1068, 355] on icon at bounding box center [1073, 362] width 16 height 16
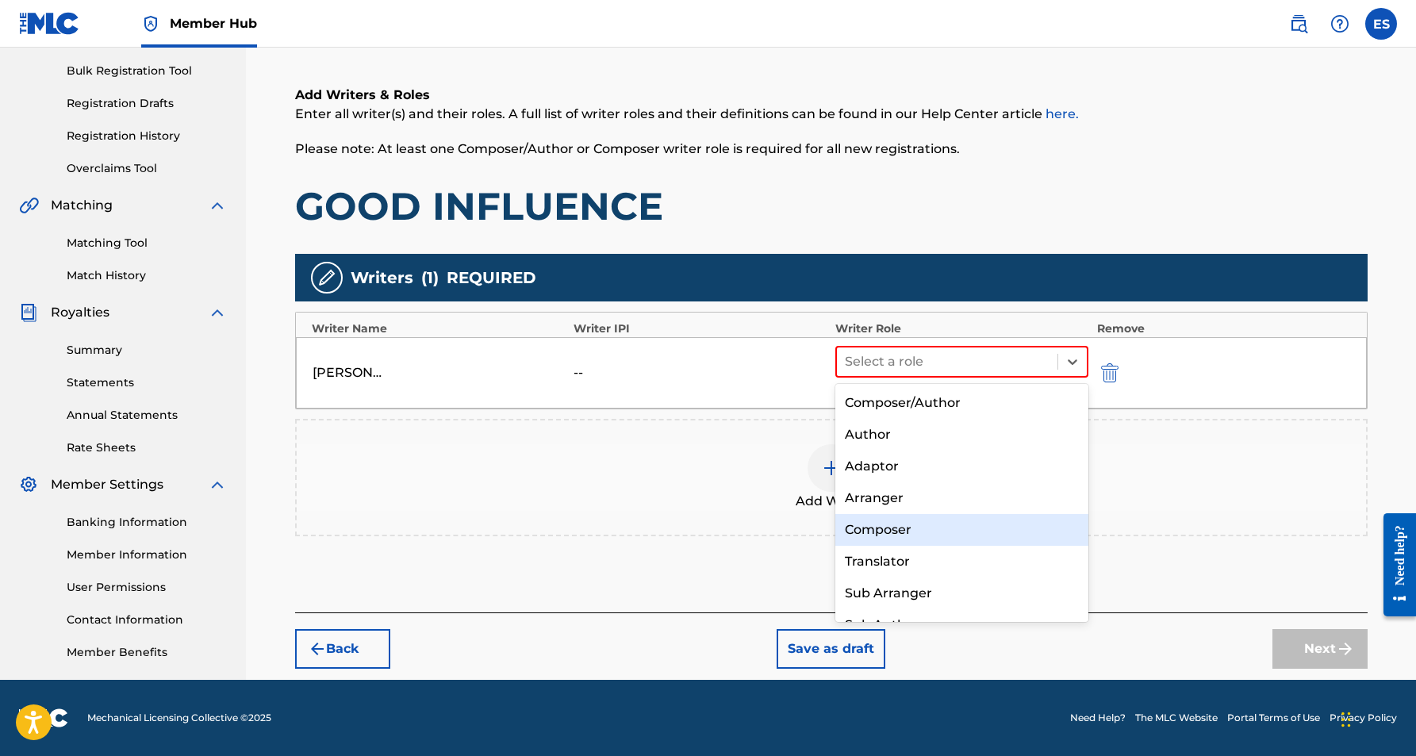
click at [957, 536] on div "Composer" at bounding box center [962, 530] width 254 height 32
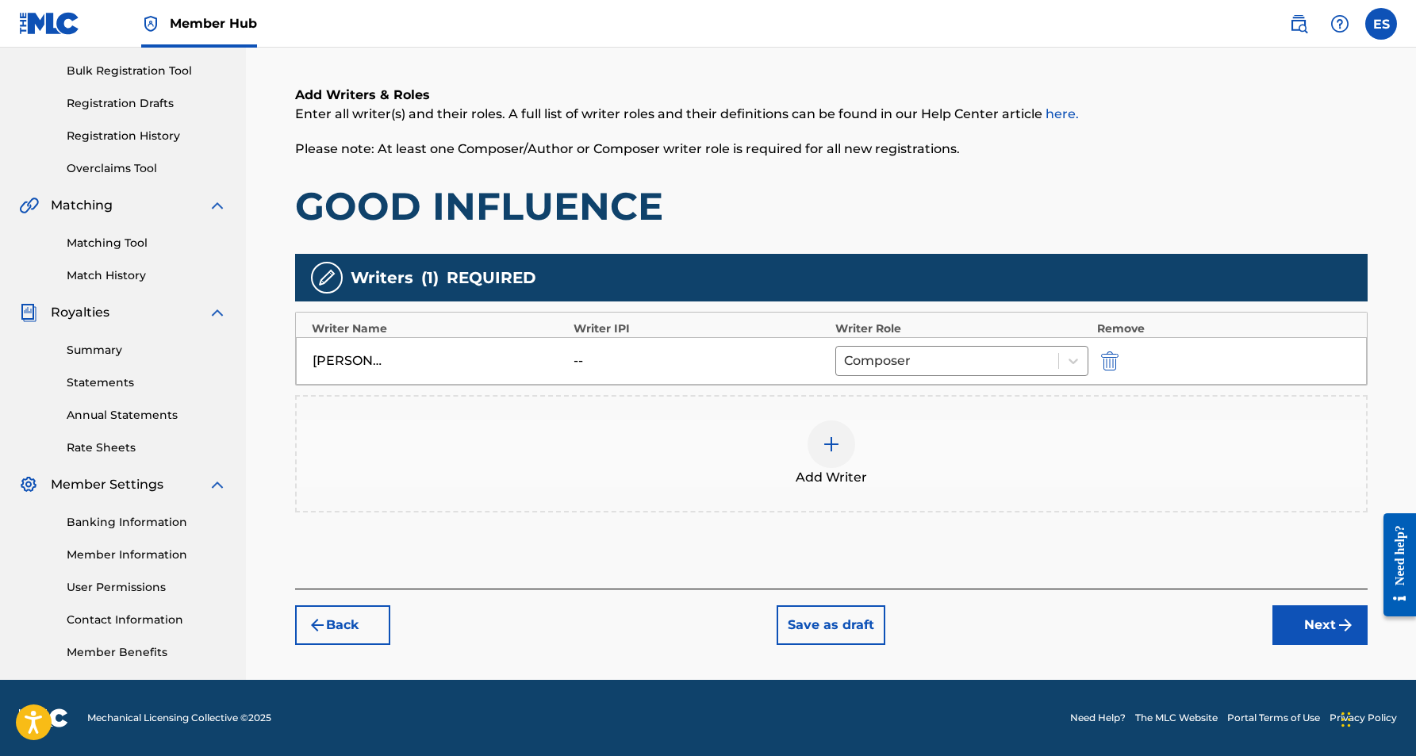
click at [828, 441] on img at bounding box center [831, 444] width 19 height 19
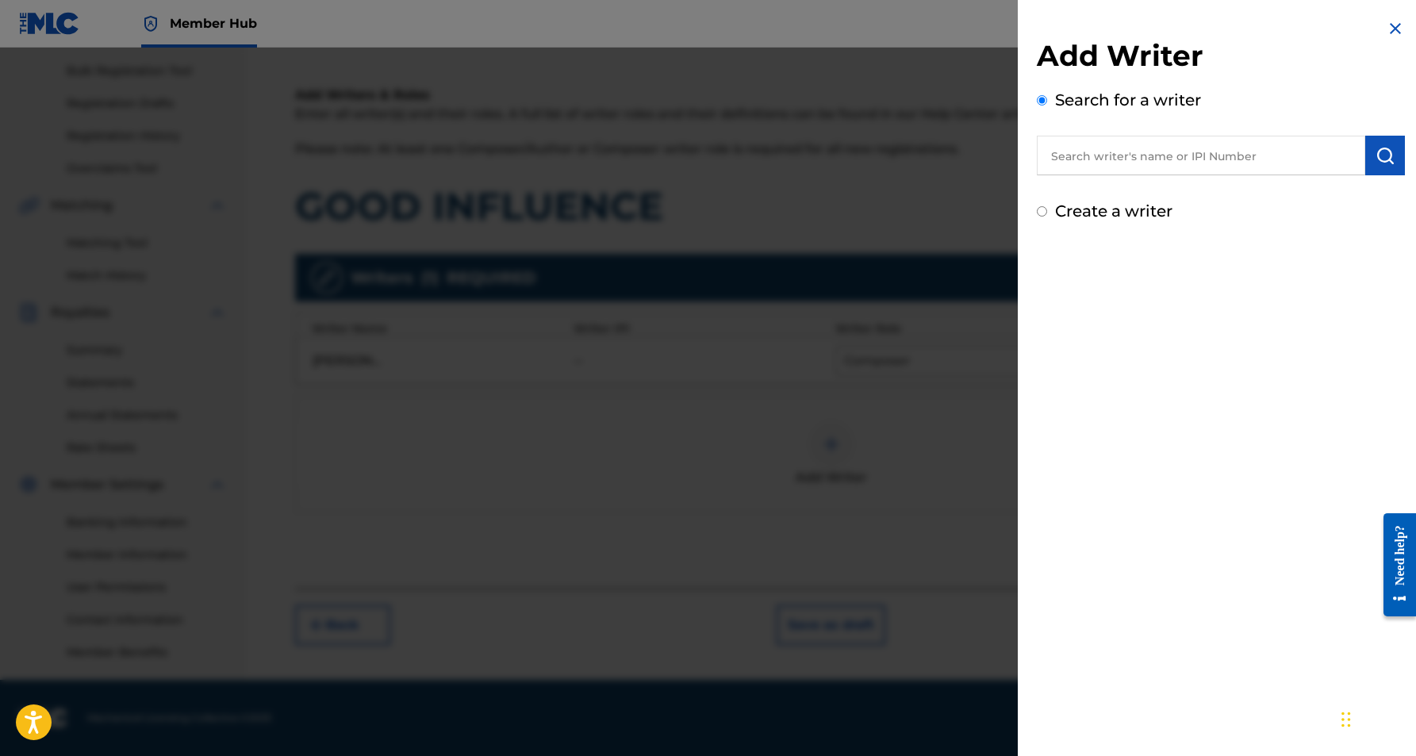
click at [1041, 208] on div "Create a writer" at bounding box center [1221, 211] width 368 height 24
click at [1044, 217] on input "Create a writer" at bounding box center [1042, 211] width 10 height 10
radio input "false"
radio input "true"
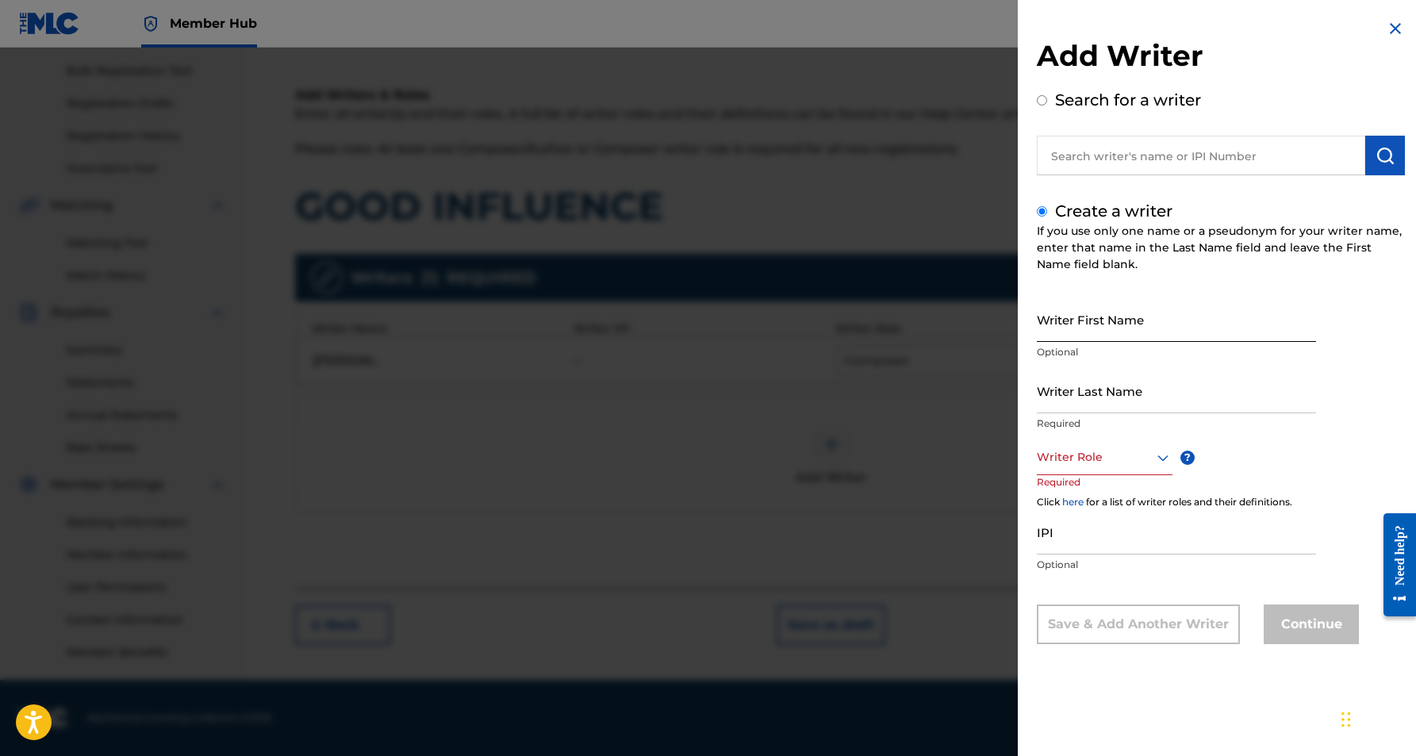
click at [1101, 308] on input "Writer First Name" at bounding box center [1176, 319] width 279 height 45
paste input "[PERSON_NAME]"
type input "[PERSON_NAME]"
click at [1126, 397] on input "Writer Last Name" at bounding box center [1176, 390] width 279 height 45
paste input "[PERSON_NAME]"
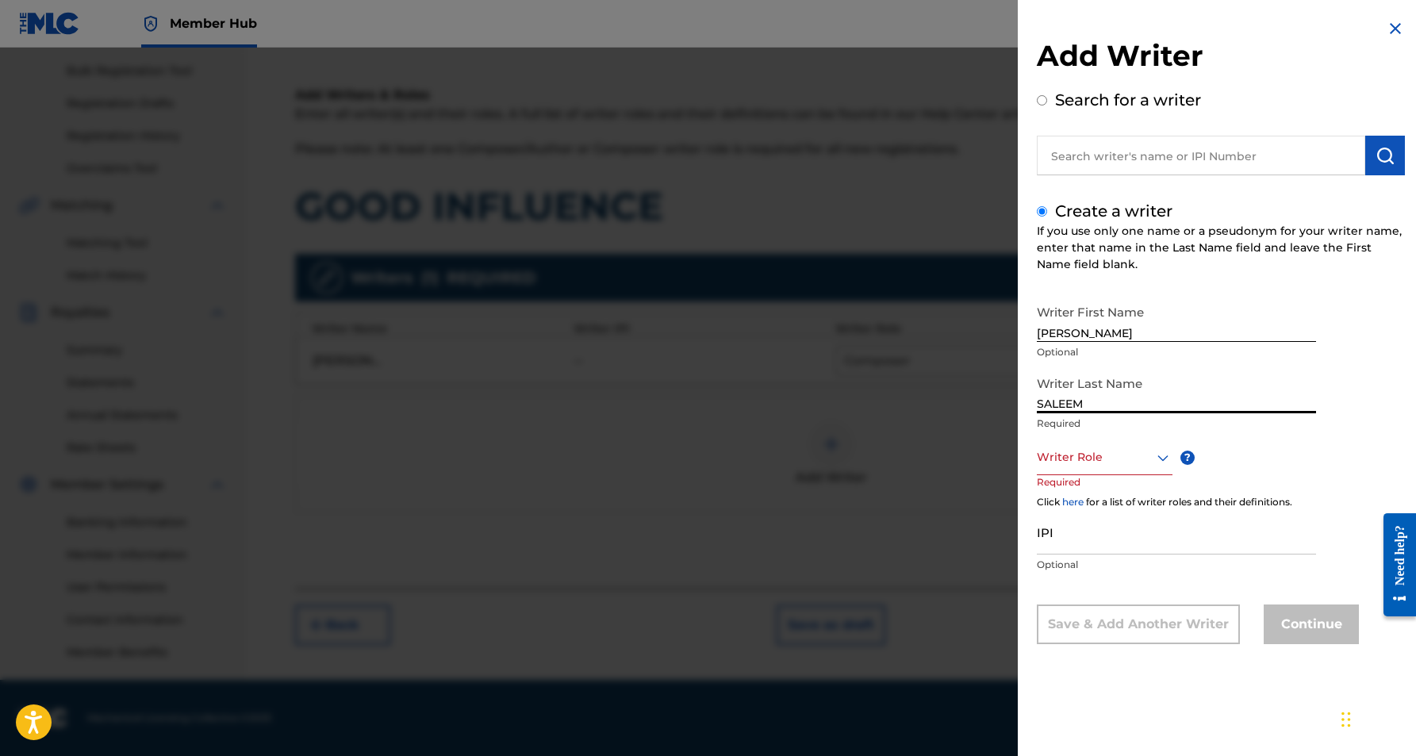
type input "SALEEM"
click at [1092, 331] on input "[PERSON_NAME]" at bounding box center [1176, 319] width 279 height 45
click at [1102, 333] on input "DAWUD S" at bounding box center [1176, 319] width 279 height 45
type input "DAWUD"
click at [1166, 461] on icon at bounding box center [1162, 457] width 19 height 19
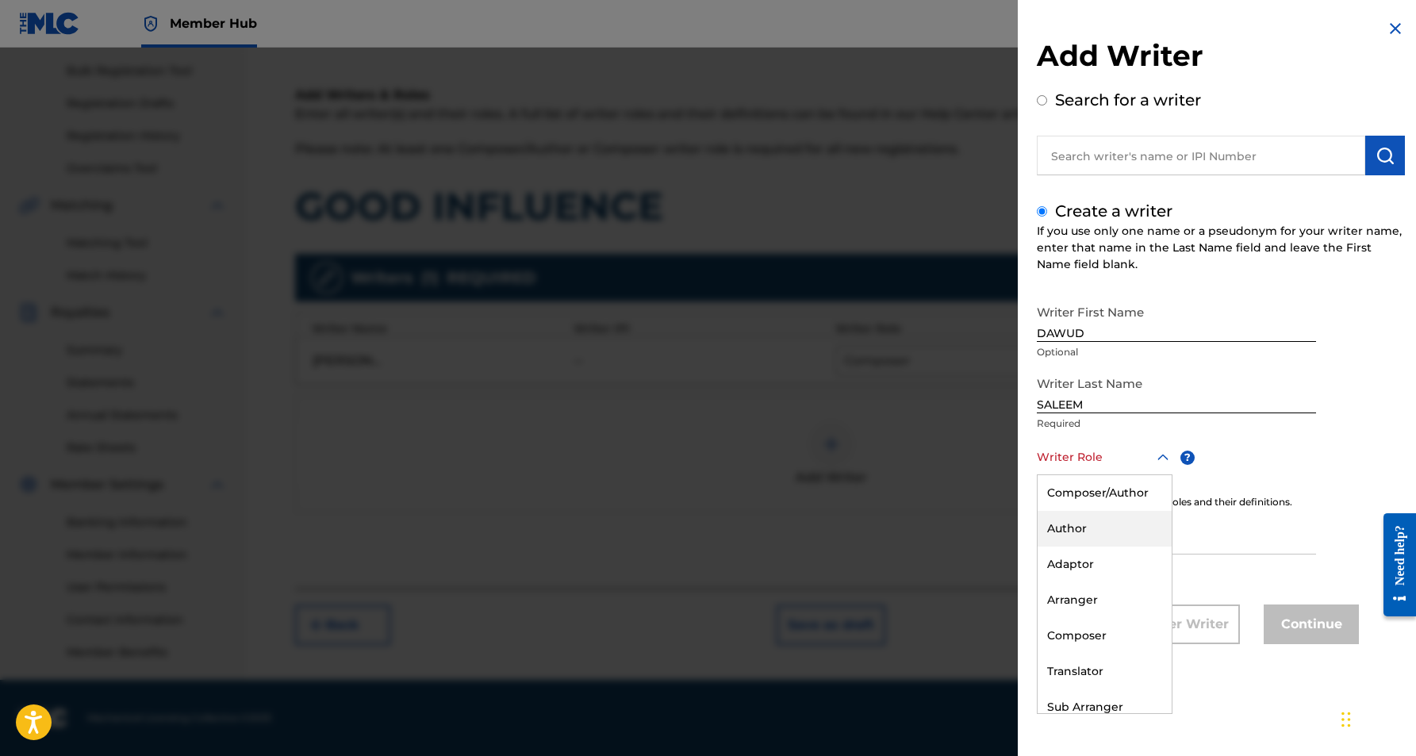
click at [1124, 522] on div "Author" at bounding box center [1105, 529] width 134 height 36
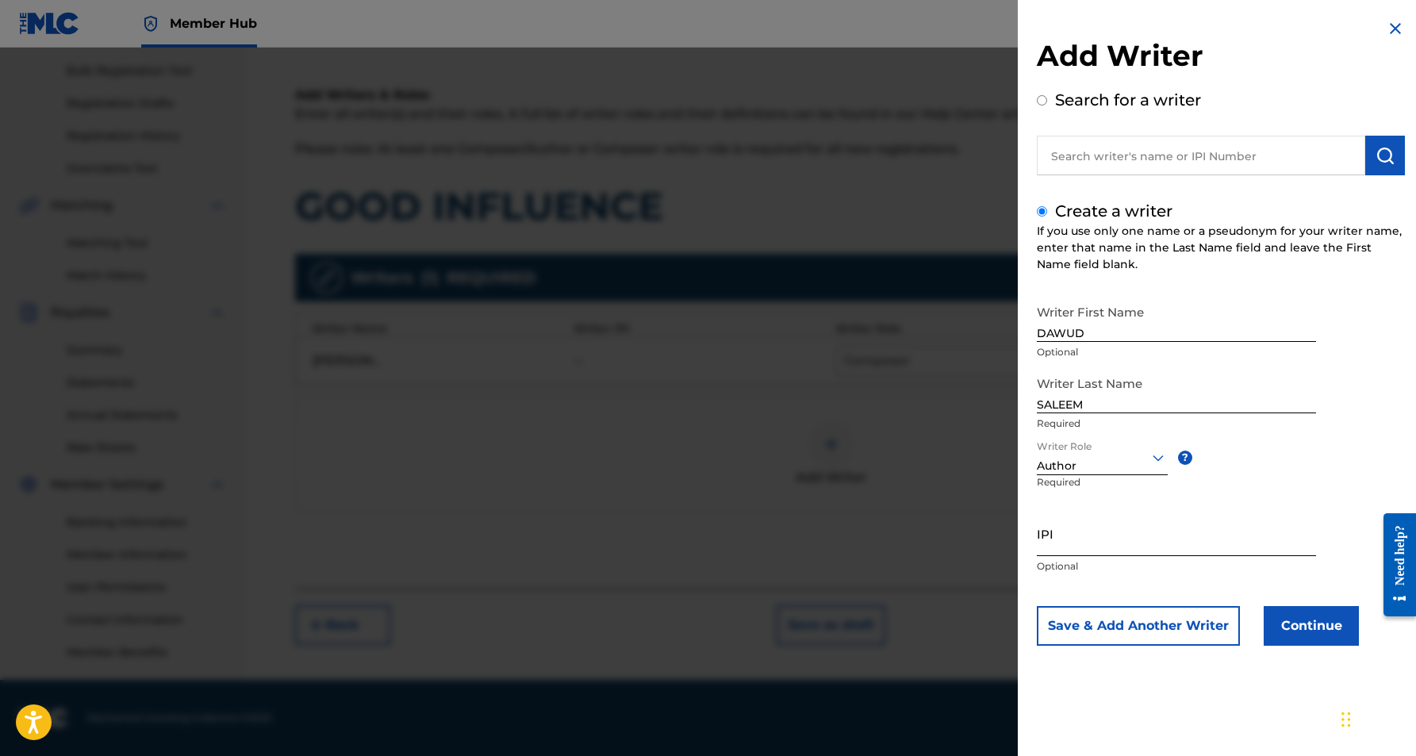
click at [1085, 532] on input "IPI" at bounding box center [1176, 533] width 279 height 45
paste input "467287317"
type input "467287317"
click at [1309, 629] on button "Continue" at bounding box center [1311, 626] width 95 height 40
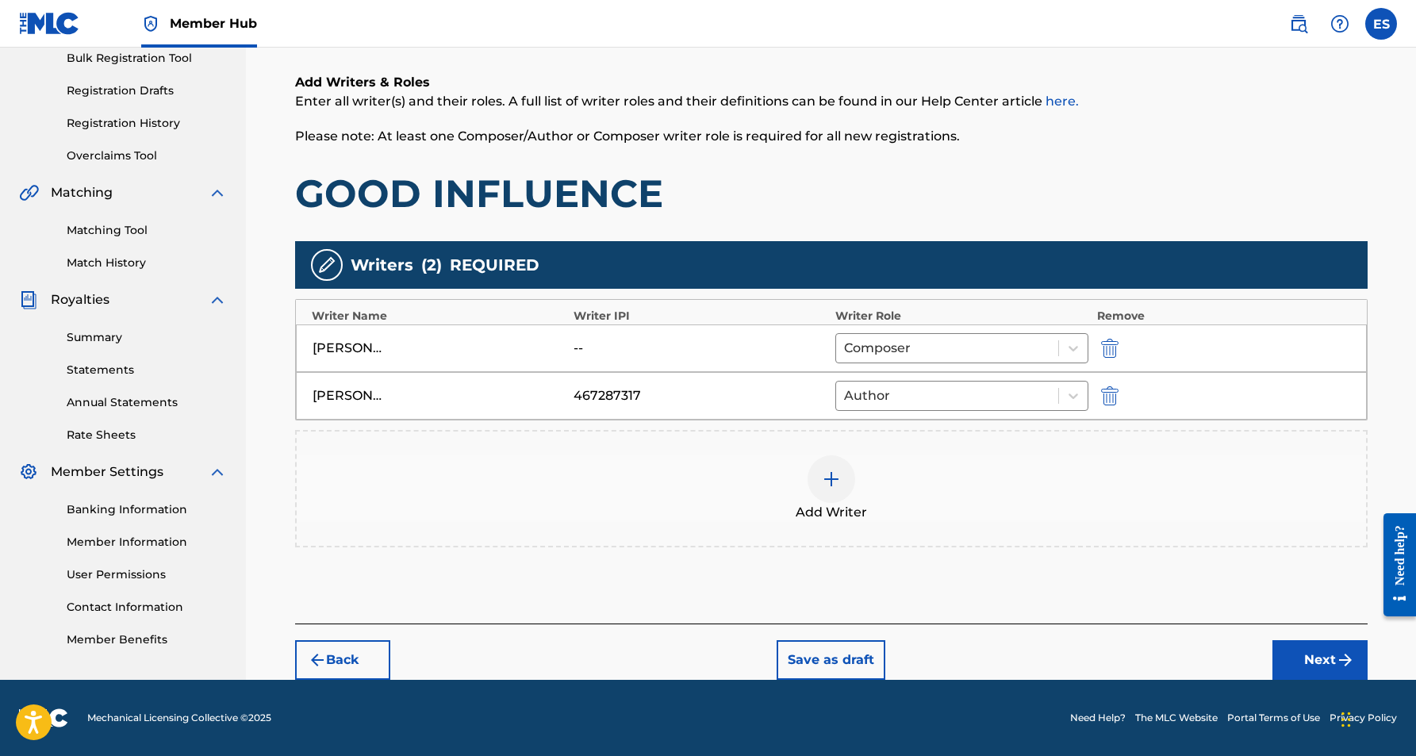
scroll to position [240, 0]
click at [1298, 662] on button "Next" at bounding box center [1319, 660] width 95 height 40
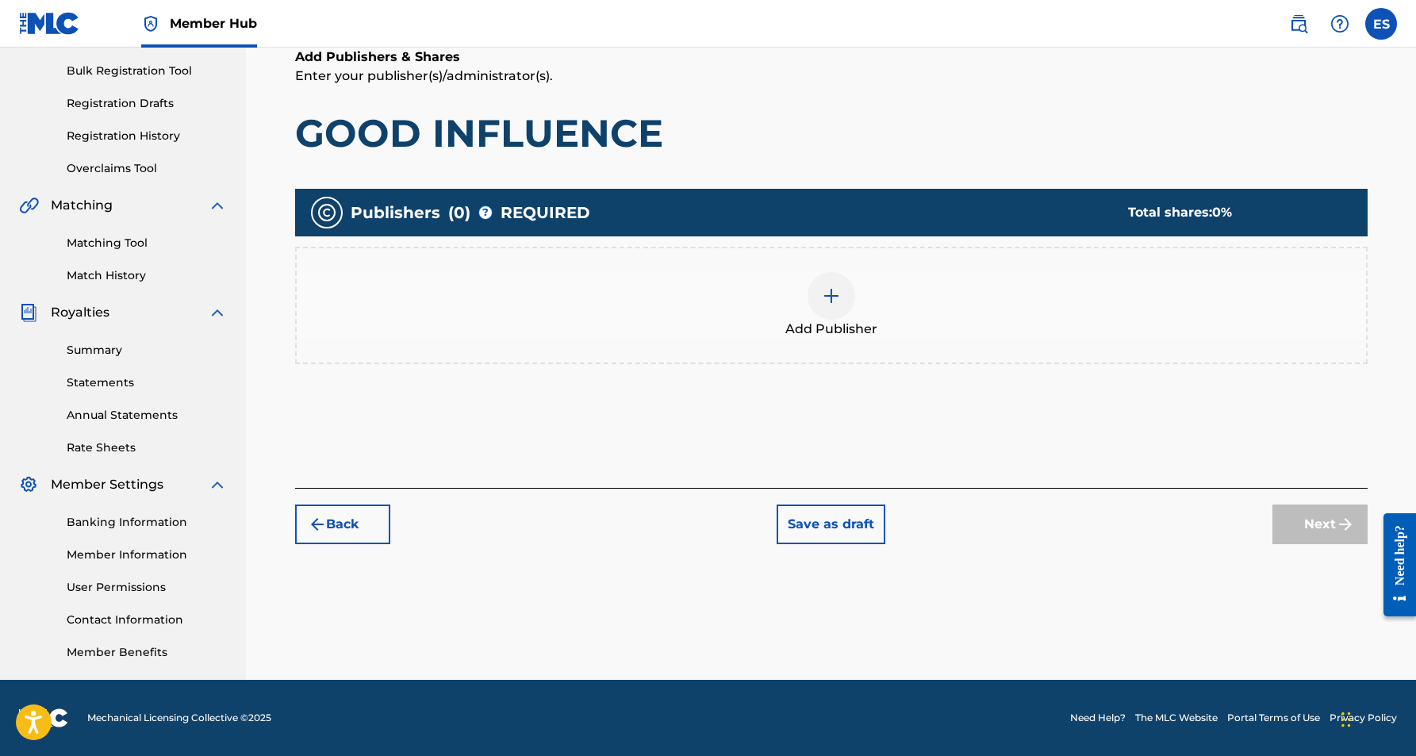
click at [829, 297] on img at bounding box center [831, 295] width 19 height 19
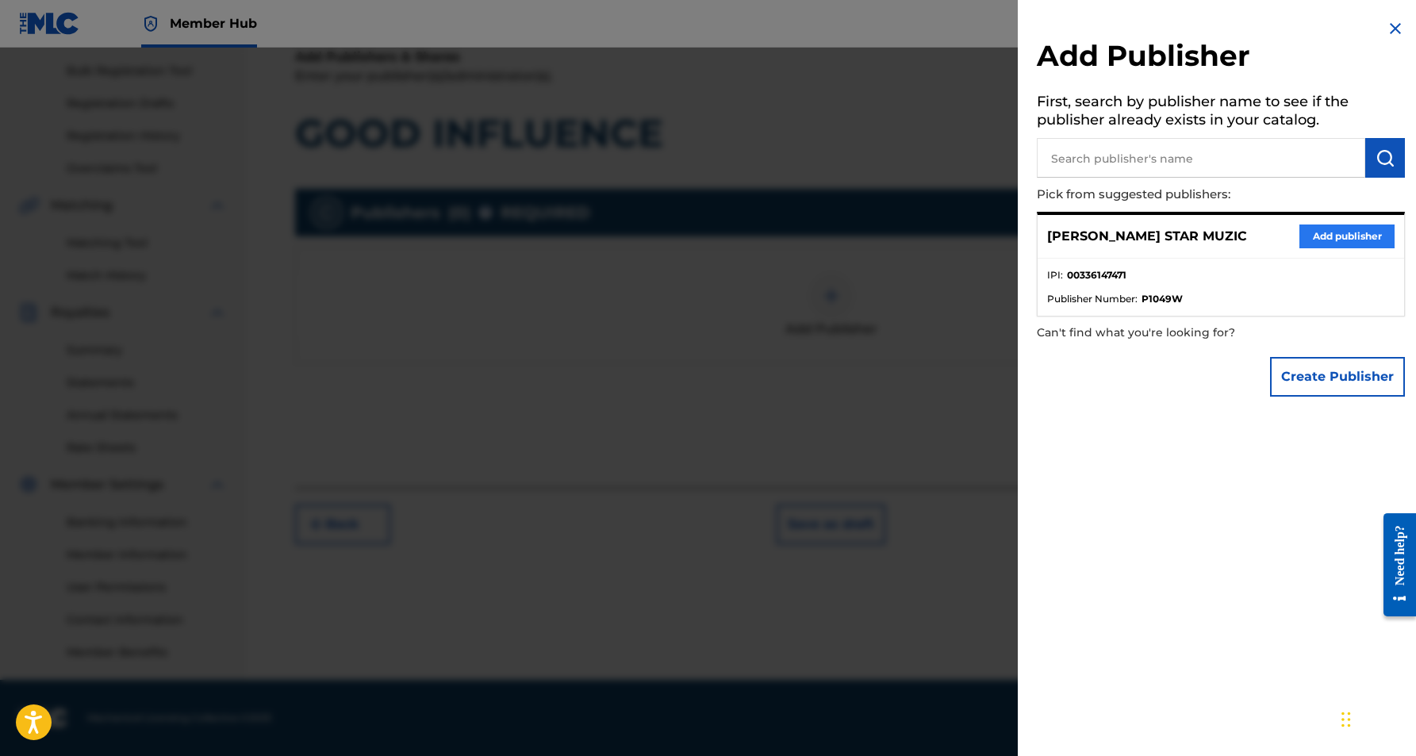
click at [1360, 235] on button "Add publisher" at bounding box center [1346, 237] width 95 height 24
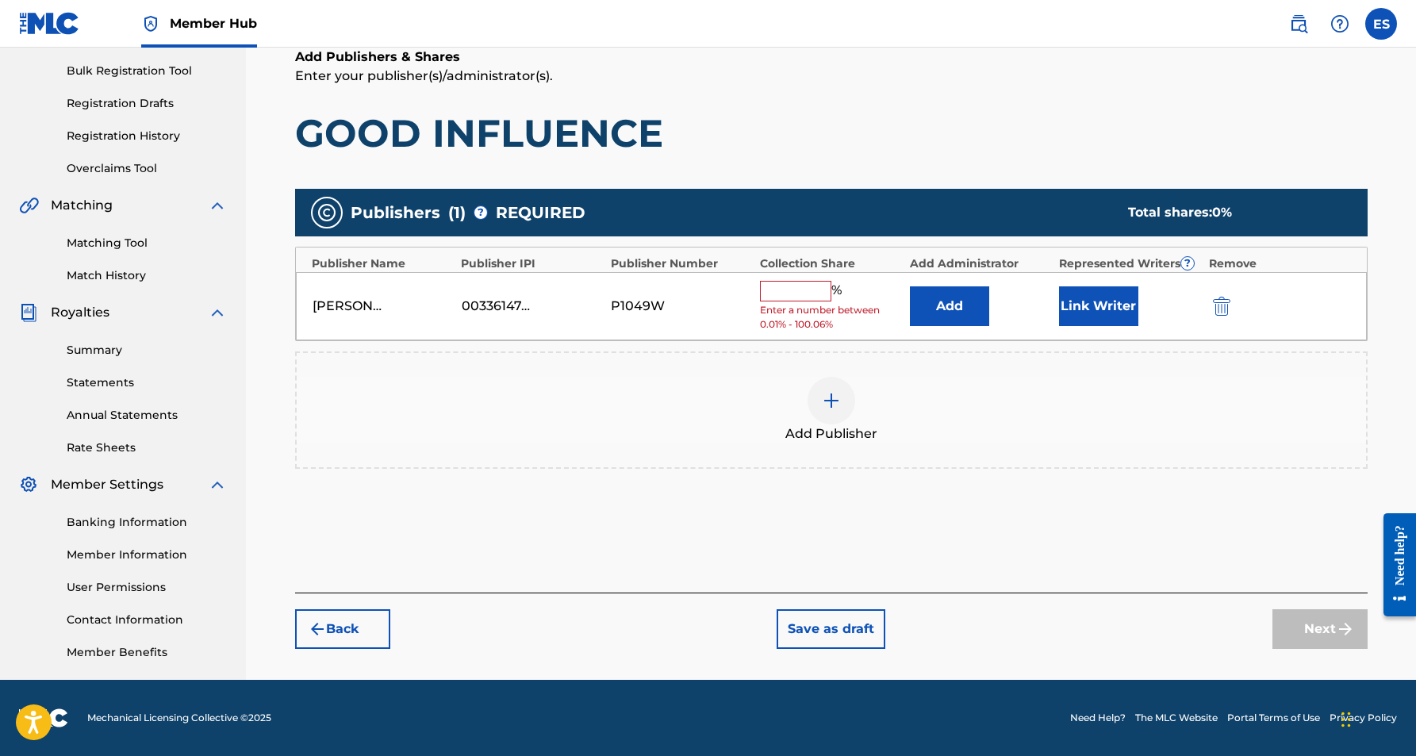
click at [800, 297] on input "text" at bounding box center [795, 291] width 71 height 21
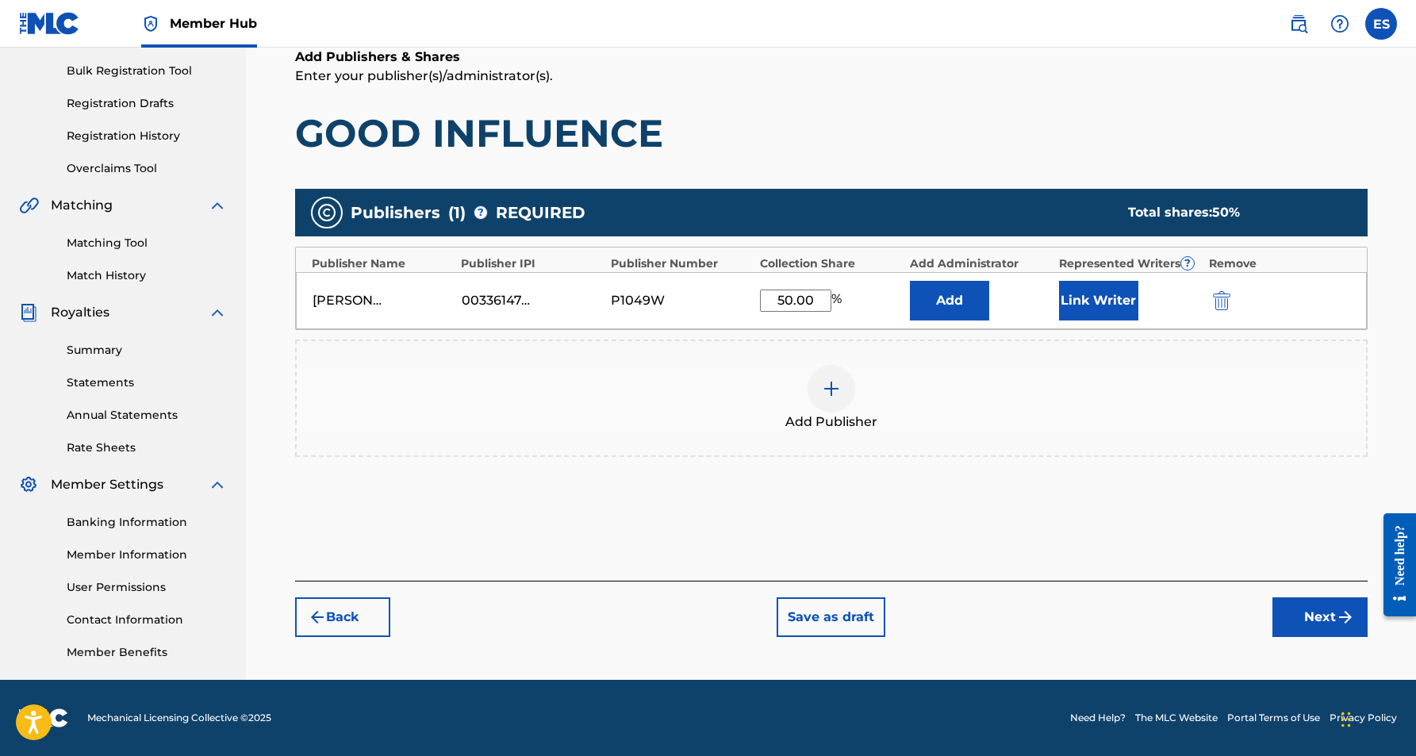
type input "50.00"
click at [988, 155] on h1 "GOOD INFLUENCE" at bounding box center [831, 133] width 1073 height 48
click at [1095, 291] on button "Link Writer" at bounding box center [1098, 301] width 79 height 40
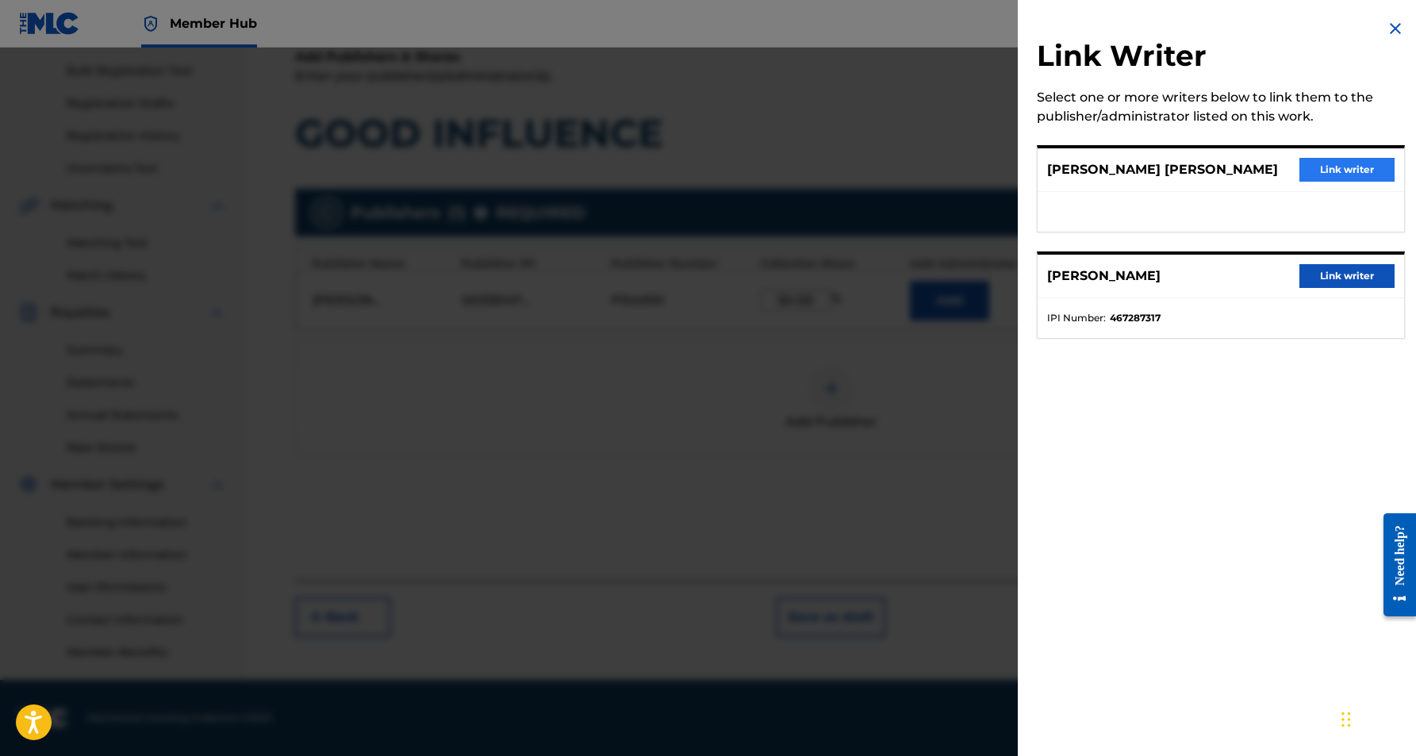
click at [1323, 168] on button "Link writer" at bounding box center [1346, 170] width 95 height 24
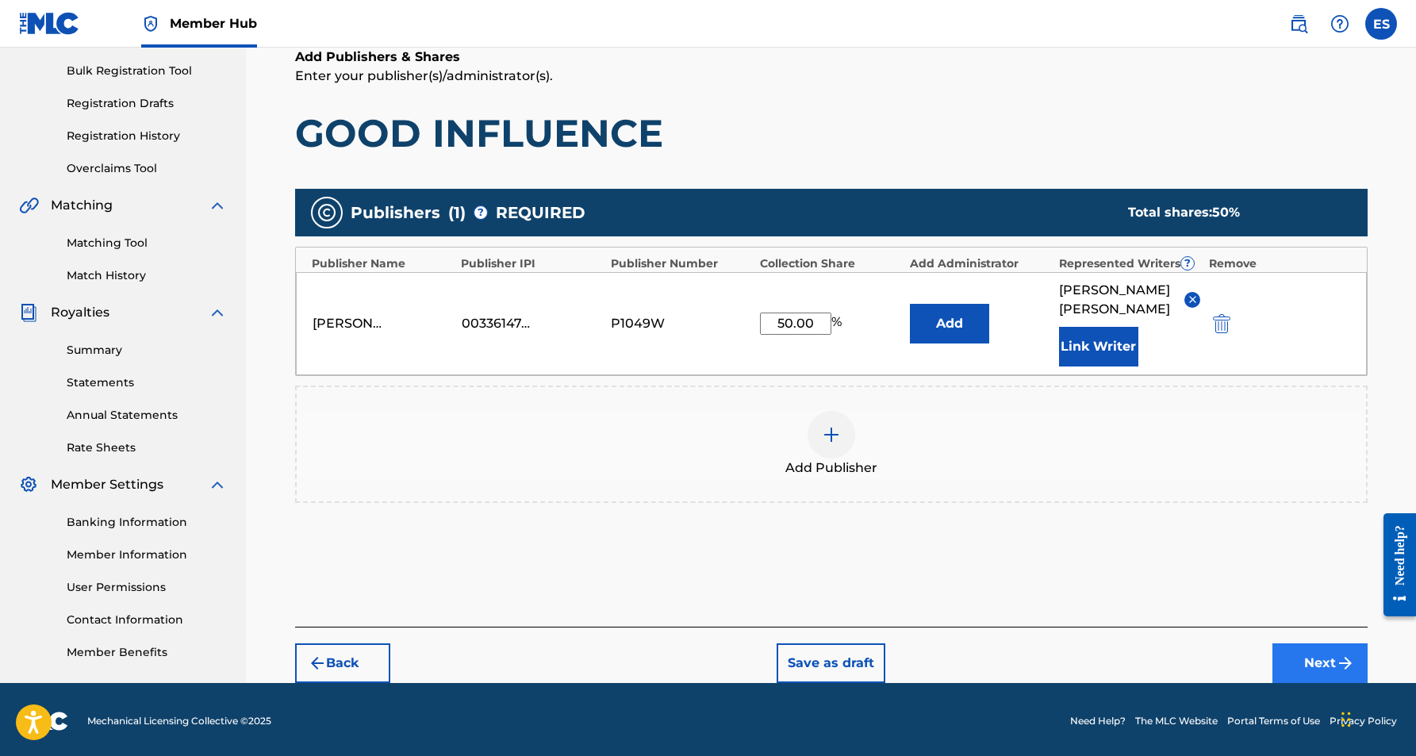
click at [1300, 654] on button "Next" at bounding box center [1319, 663] width 95 height 40
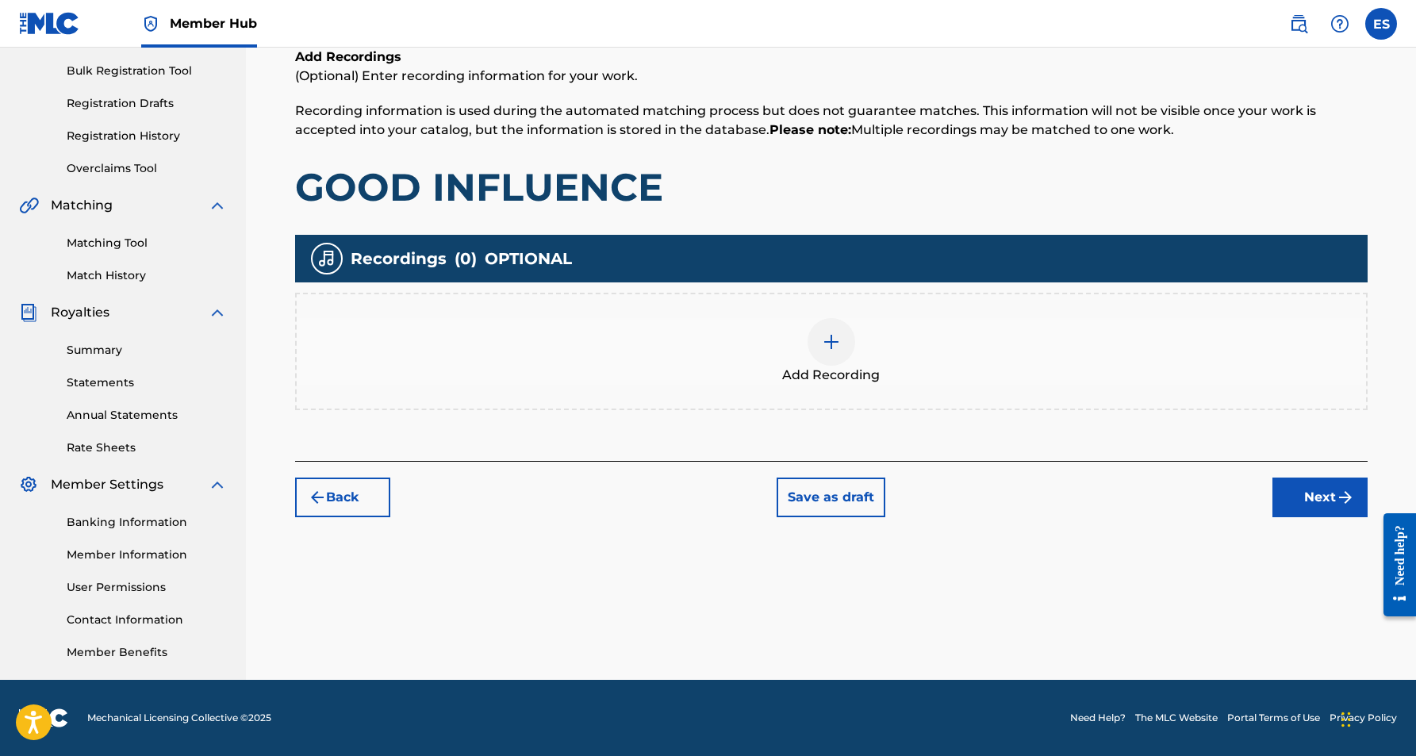
scroll to position [71, 0]
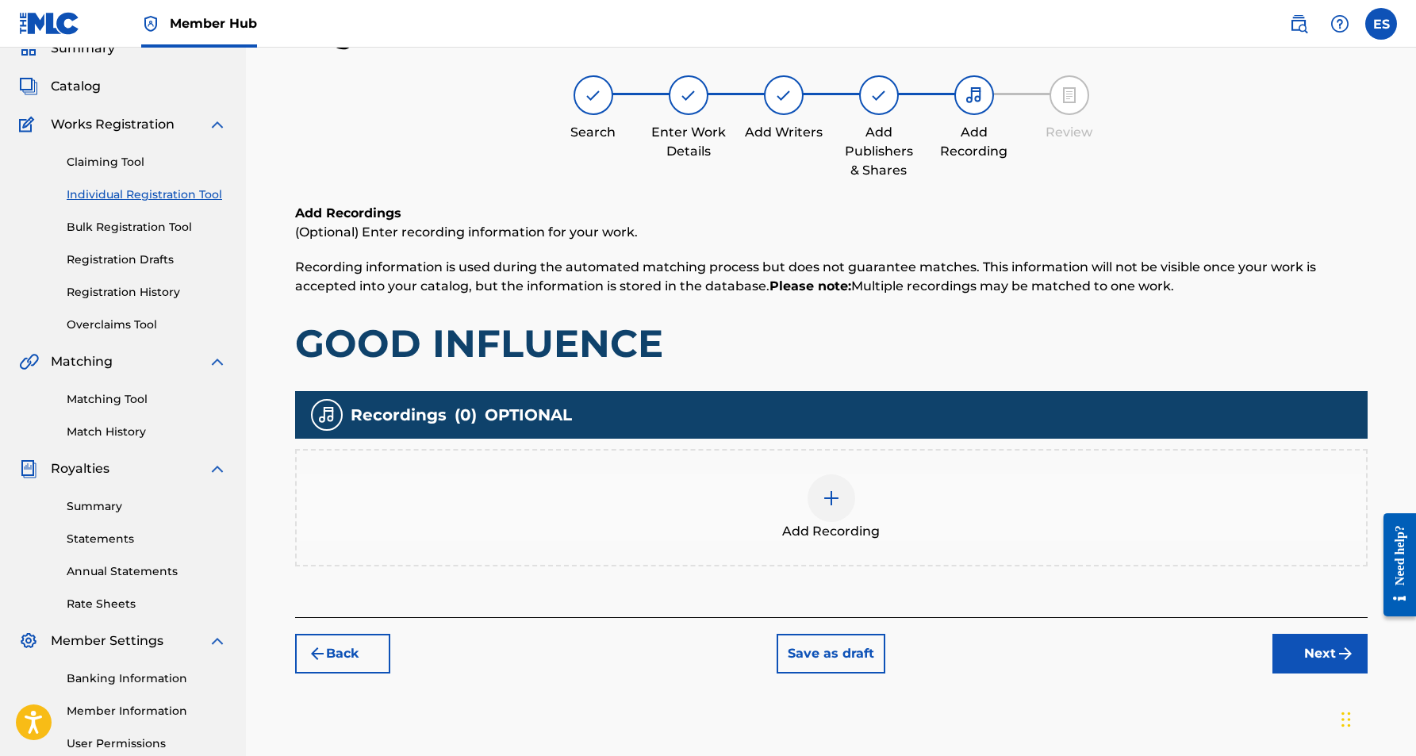
click at [831, 499] on img at bounding box center [831, 498] width 19 height 19
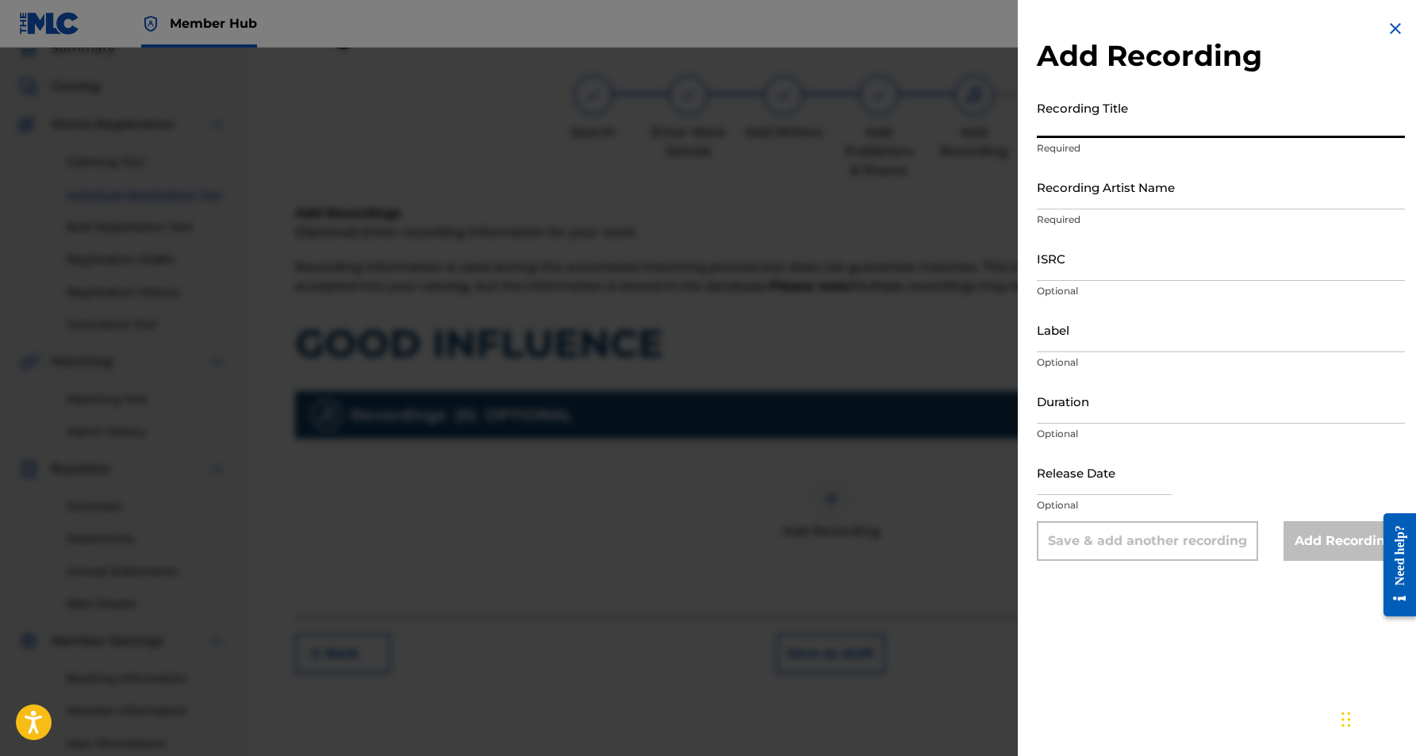
click at [1153, 109] on input "Recording Title" at bounding box center [1221, 115] width 368 height 45
paste input "GOOD INFLUENCE"
type input "GOOD INFLUENCE"
click at [1178, 170] on input "Recording Artist Name" at bounding box center [1221, 186] width 368 height 45
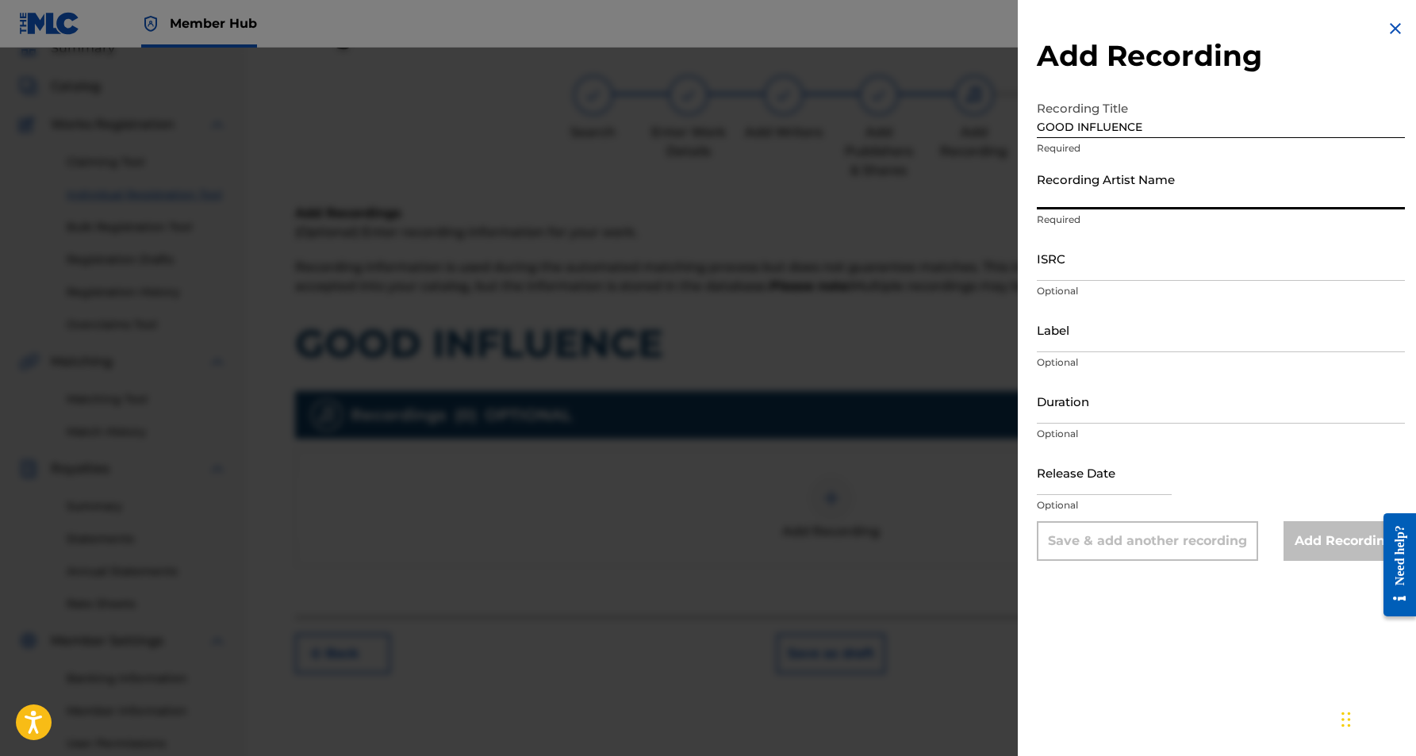
paste input "[PERSON_NAME]"
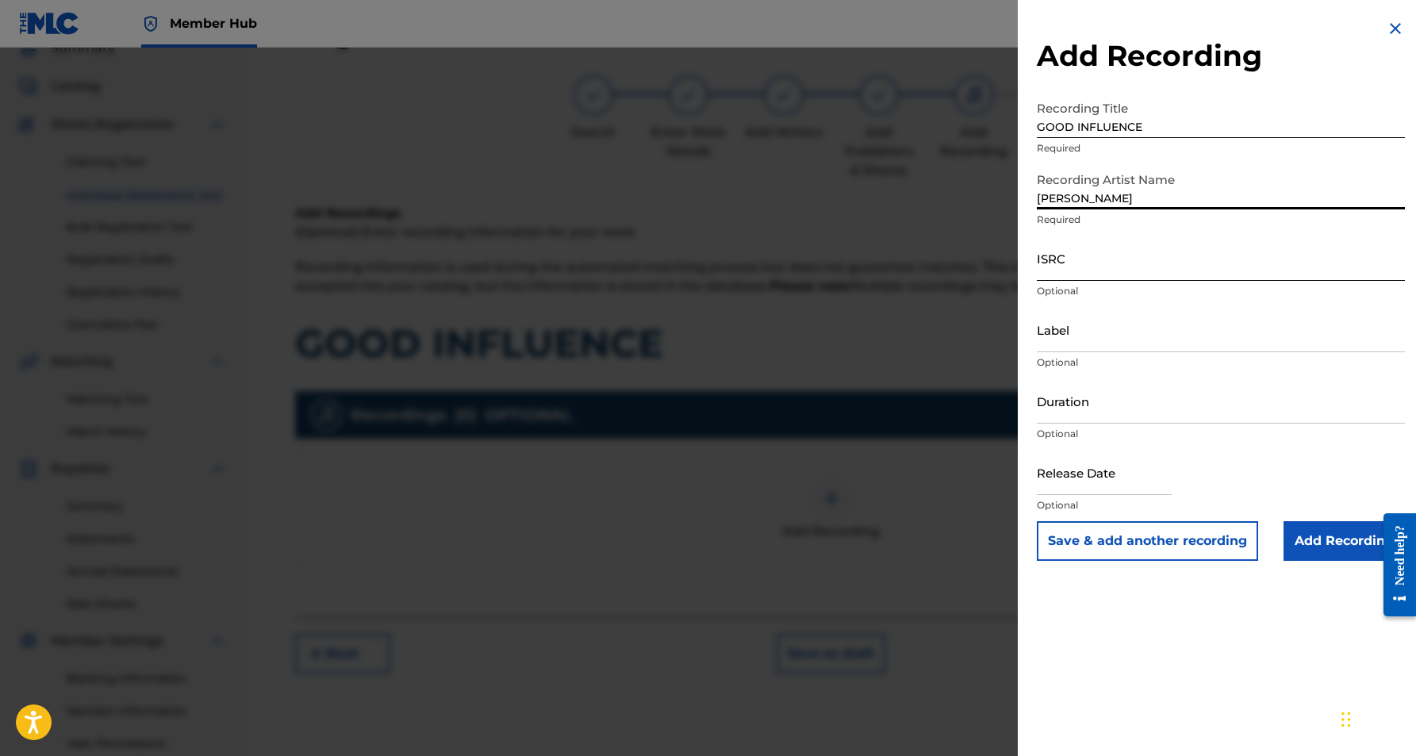
type input "[PERSON_NAME]"
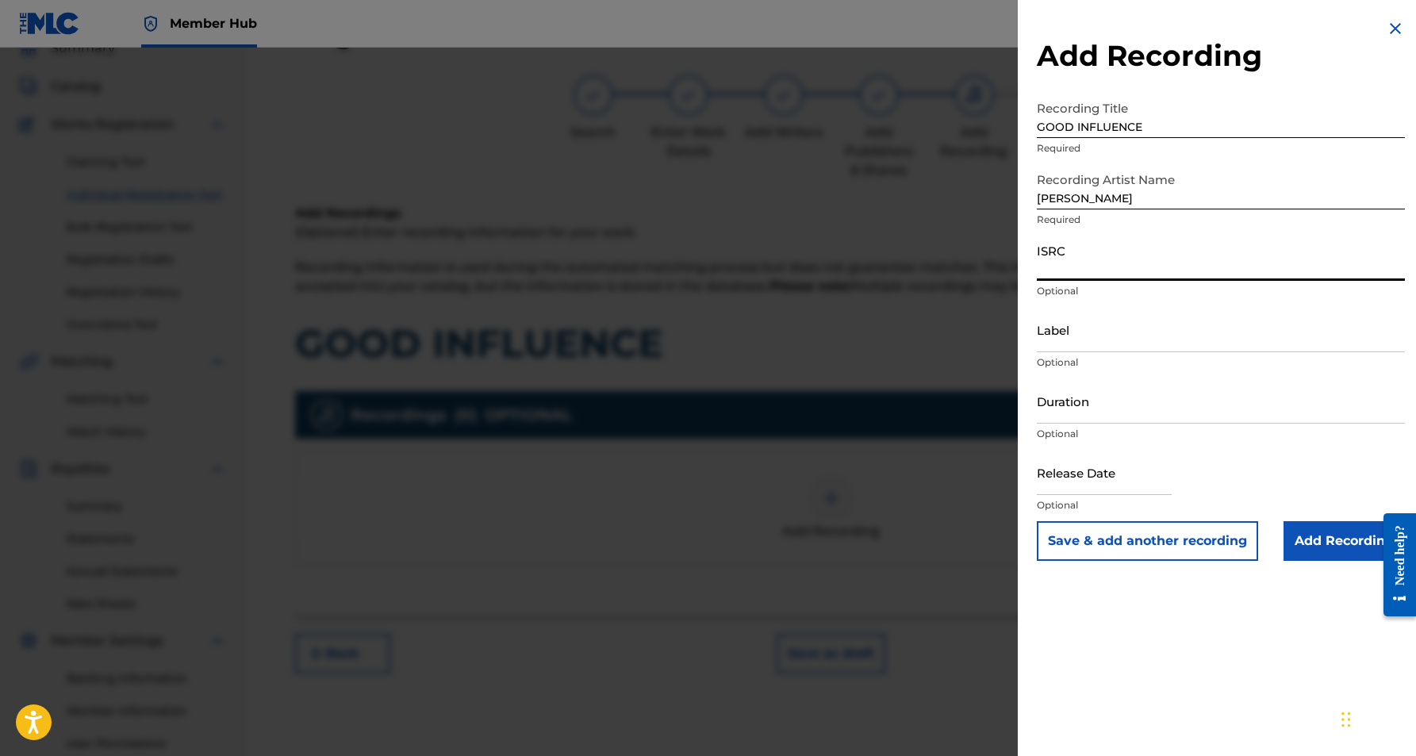
click at [1072, 257] on input "ISRC" at bounding box center [1221, 258] width 368 height 45
paste input "USHM21082013"
type input "USHM21082013"
click at [1111, 340] on input "Label" at bounding box center [1221, 329] width 368 height 45
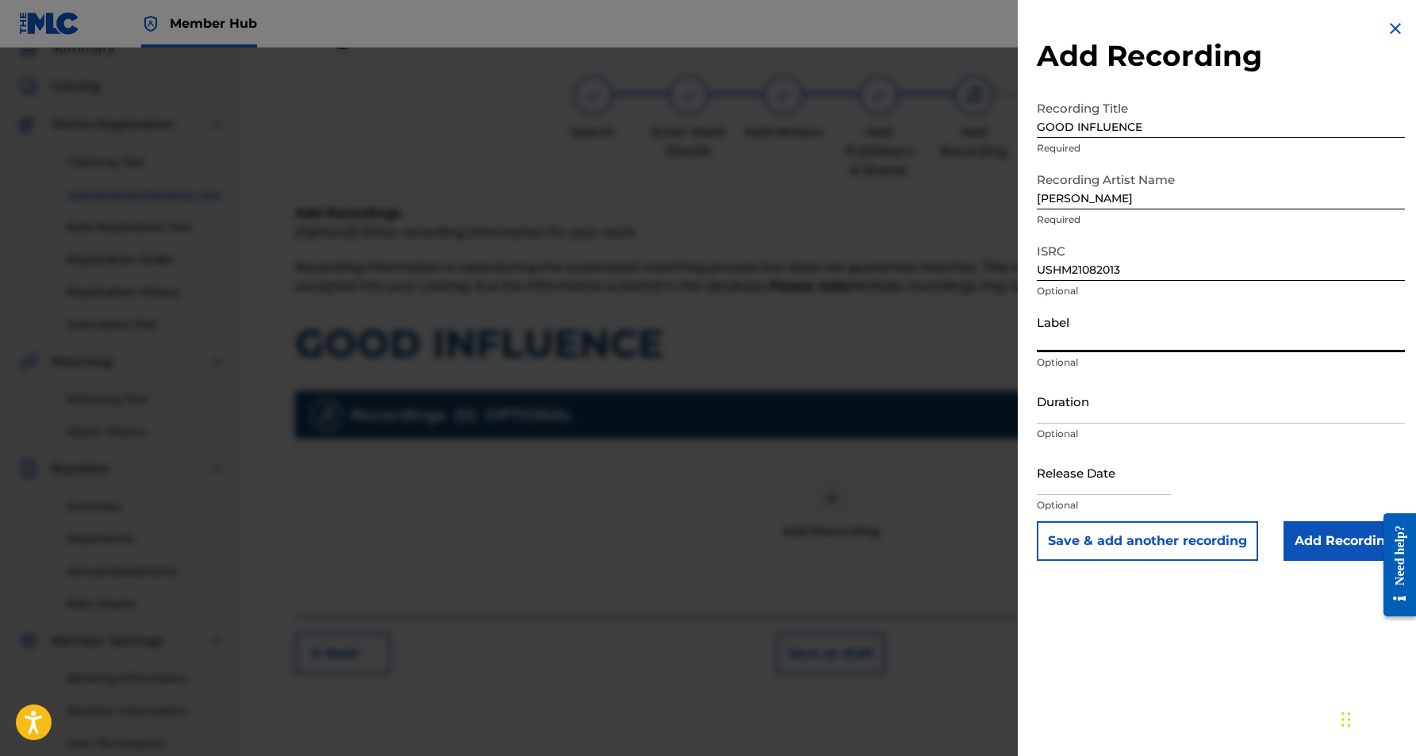
paste input "[PERSON_NAME] Records"
type input "[PERSON_NAME] Records"
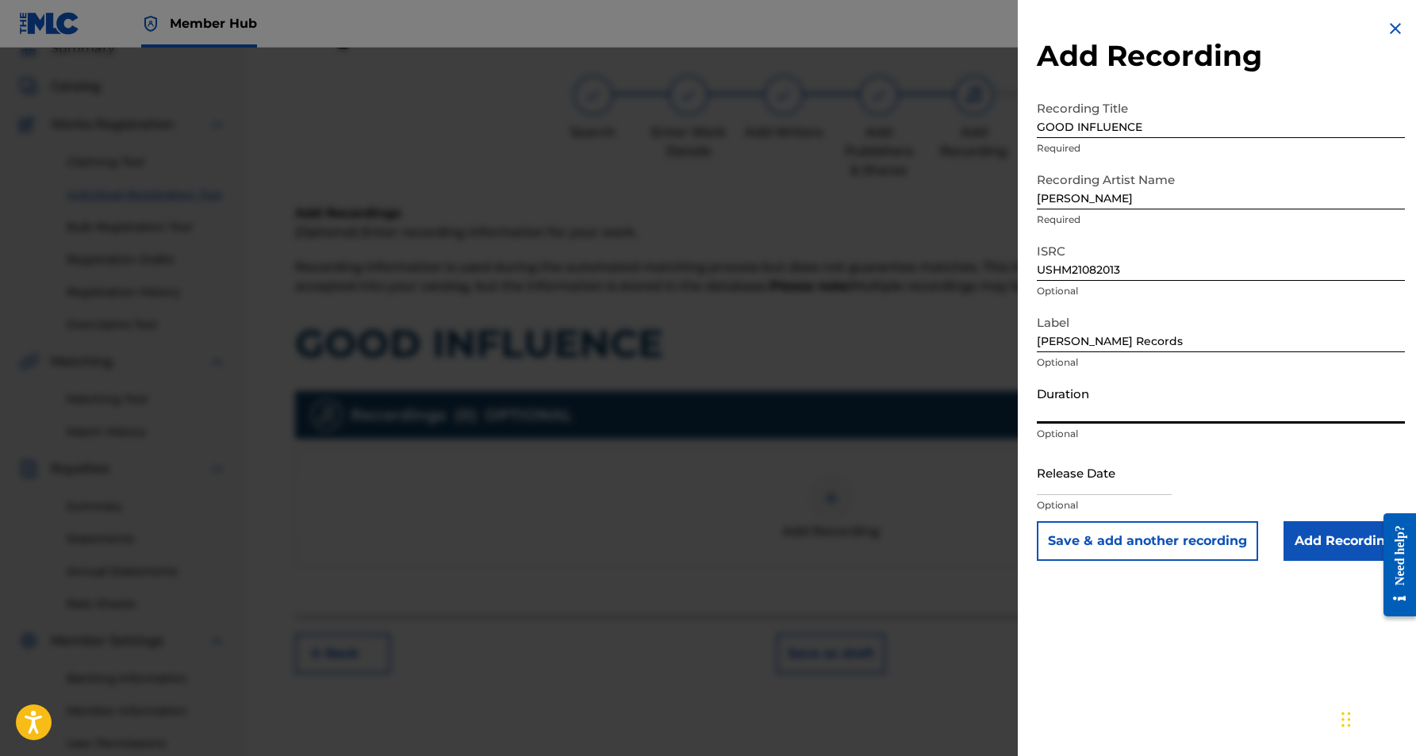
click at [1092, 409] on input "Duration" at bounding box center [1221, 400] width 368 height 45
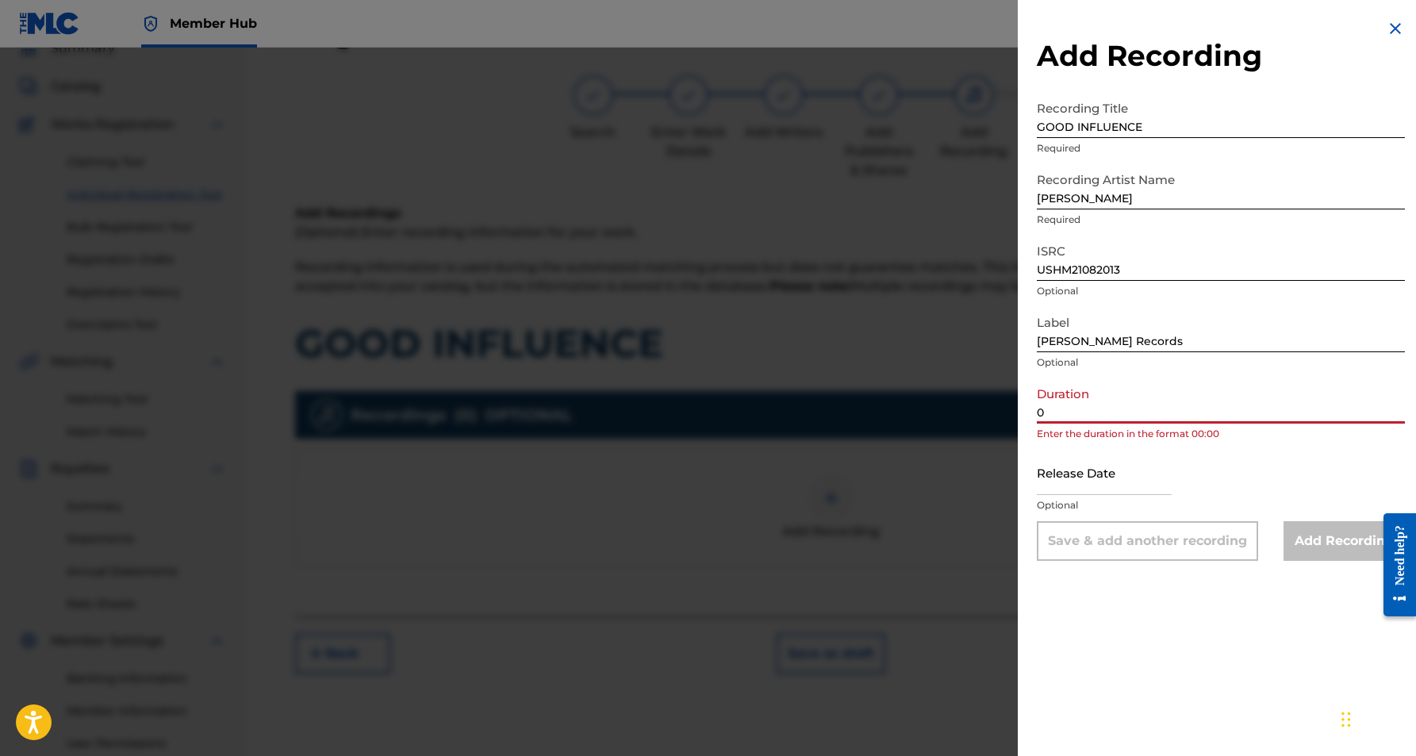
paste input "3:26"
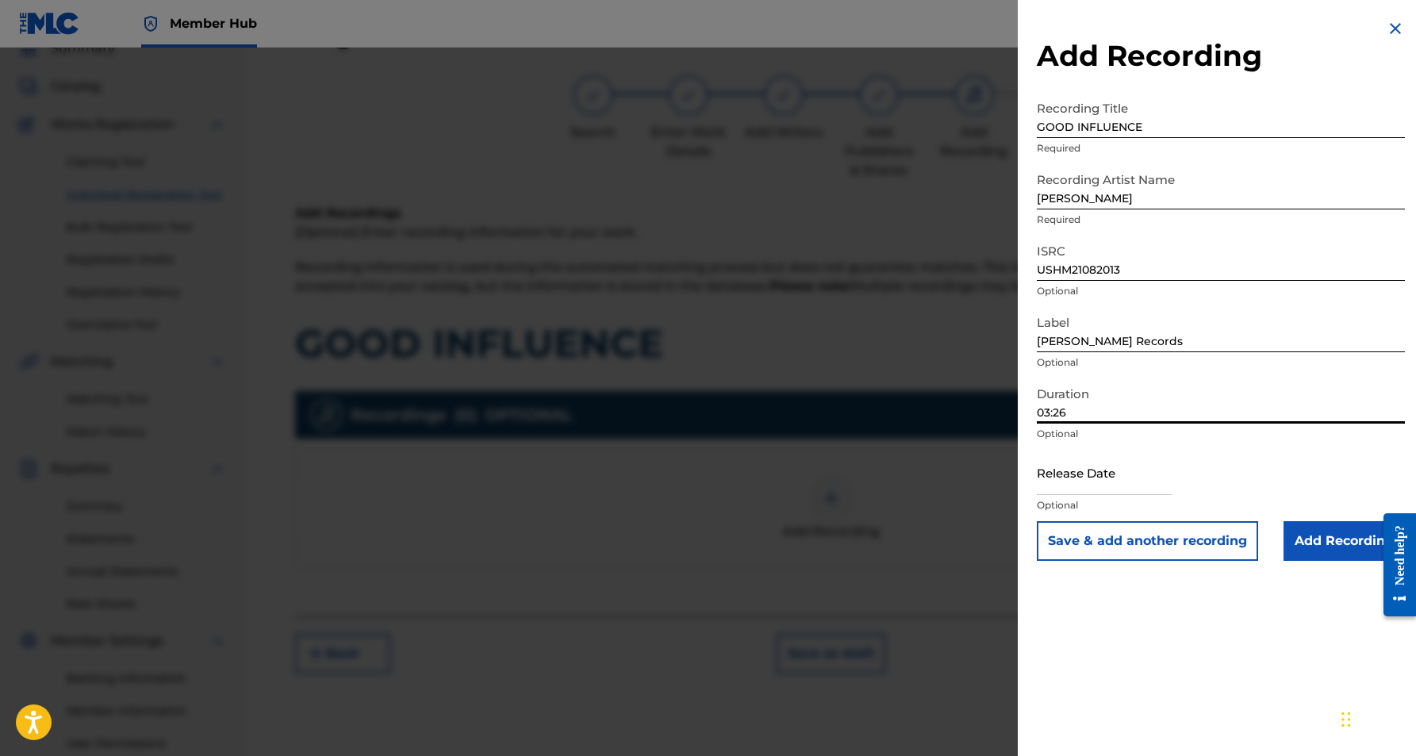
type input "03:26"
click at [1084, 585] on div "Add Recording Recording Title GOOD INFLUENCE Required Recording Artist Name [PE…" at bounding box center [1221, 378] width 406 height 756
click at [1326, 547] on input "Add Recording" at bounding box center [1344, 541] width 121 height 40
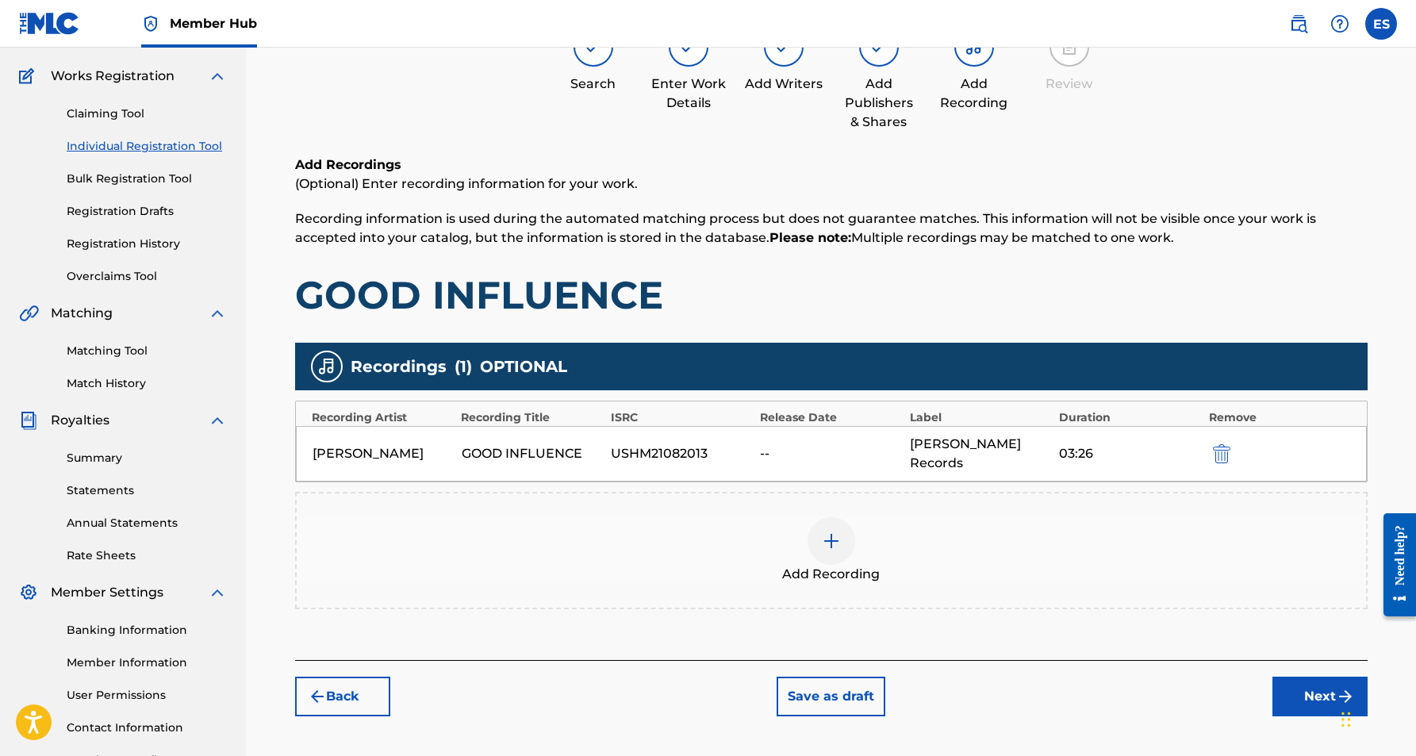
scroll to position [129, 0]
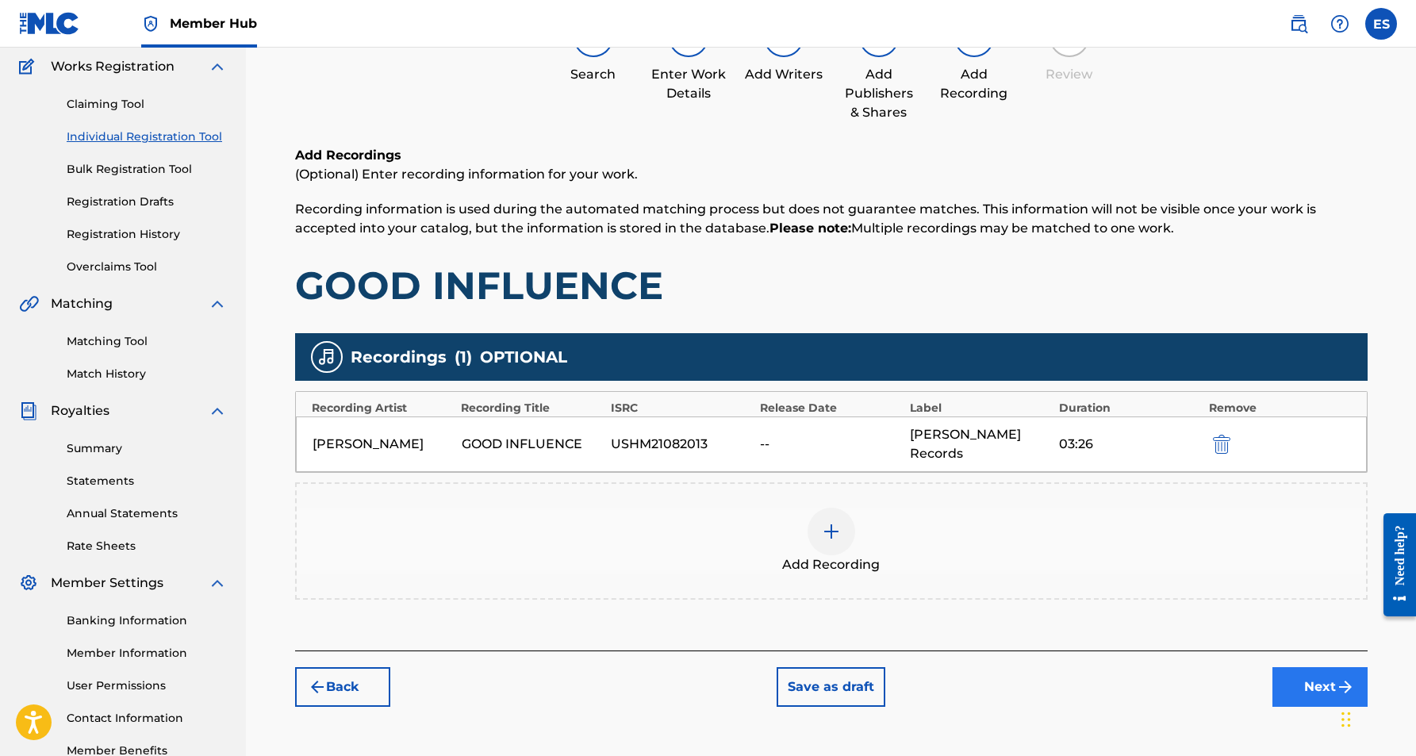
click at [1309, 680] on button "Next" at bounding box center [1319, 687] width 95 height 40
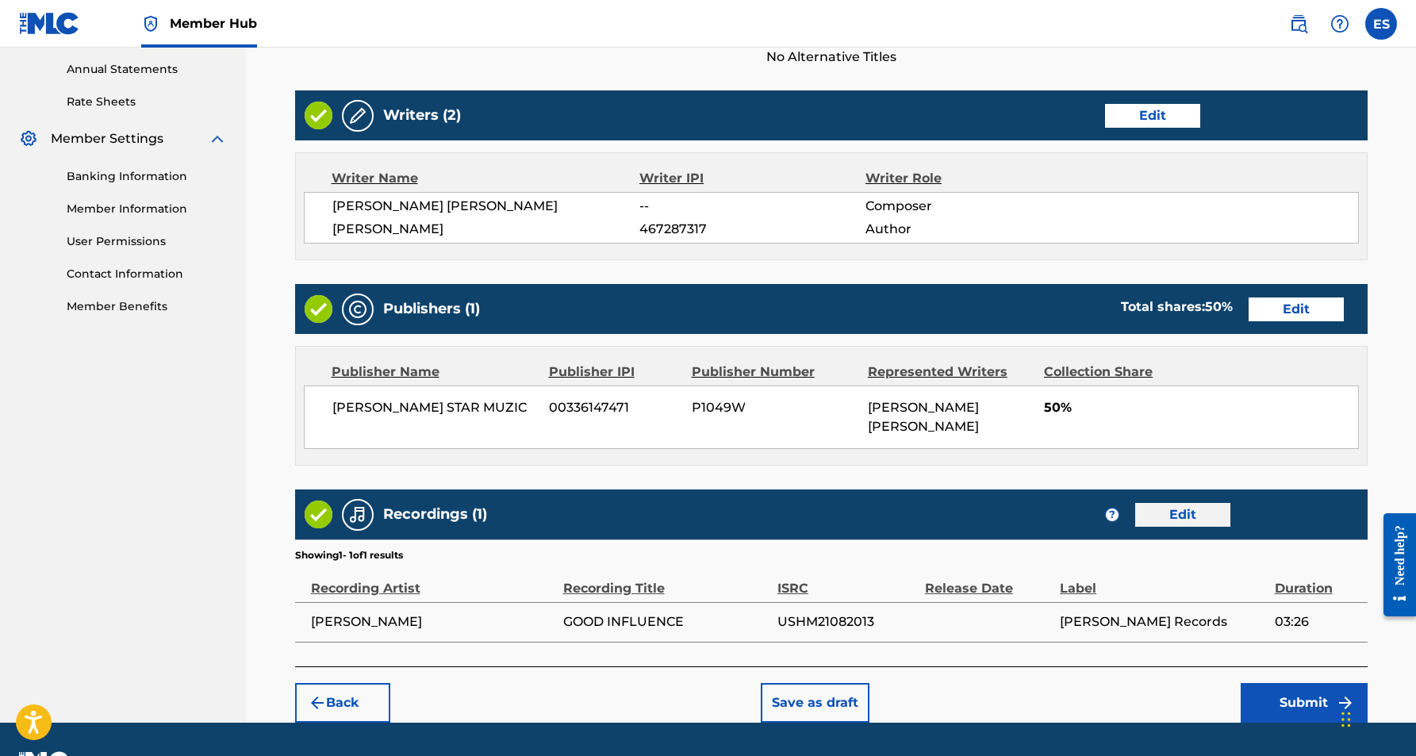
scroll to position [574, 0]
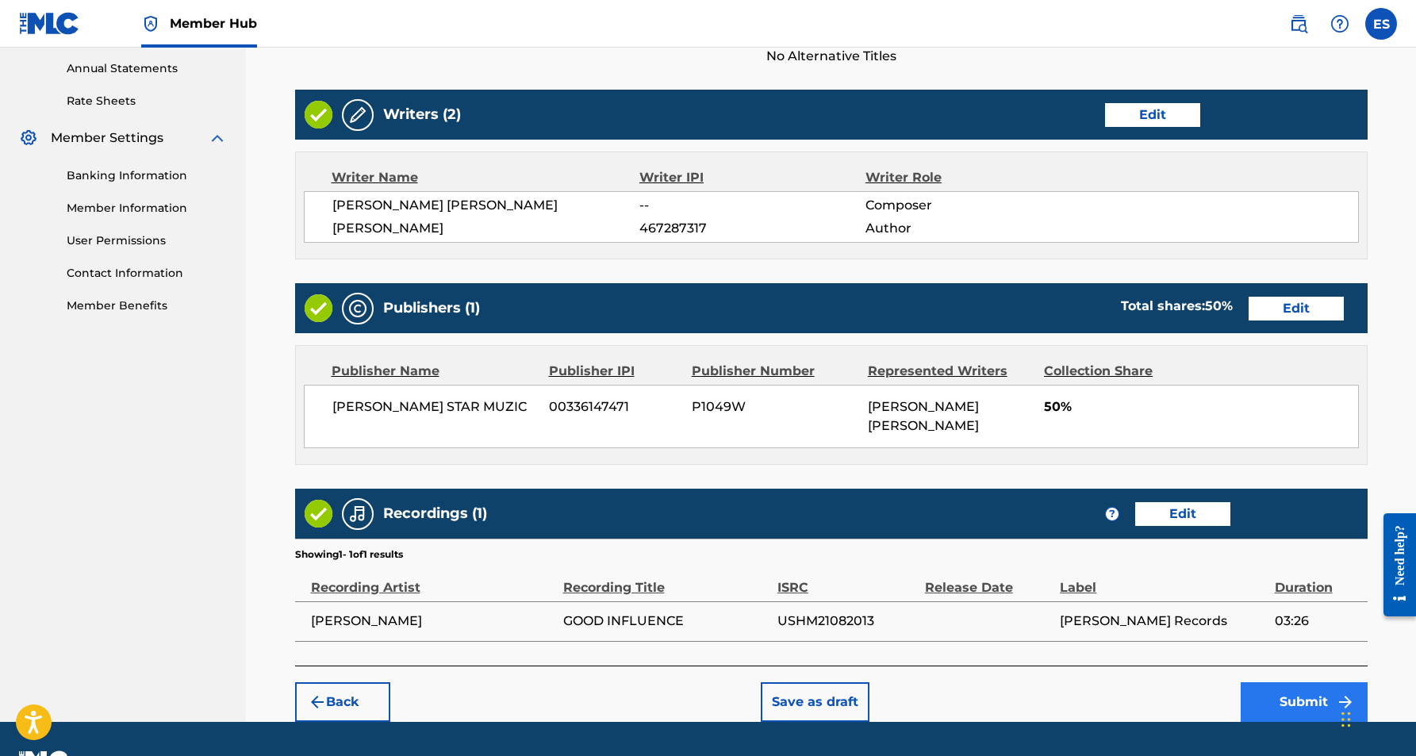
click at [1265, 683] on button "Submit" at bounding box center [1304, 702] width 127 height 40
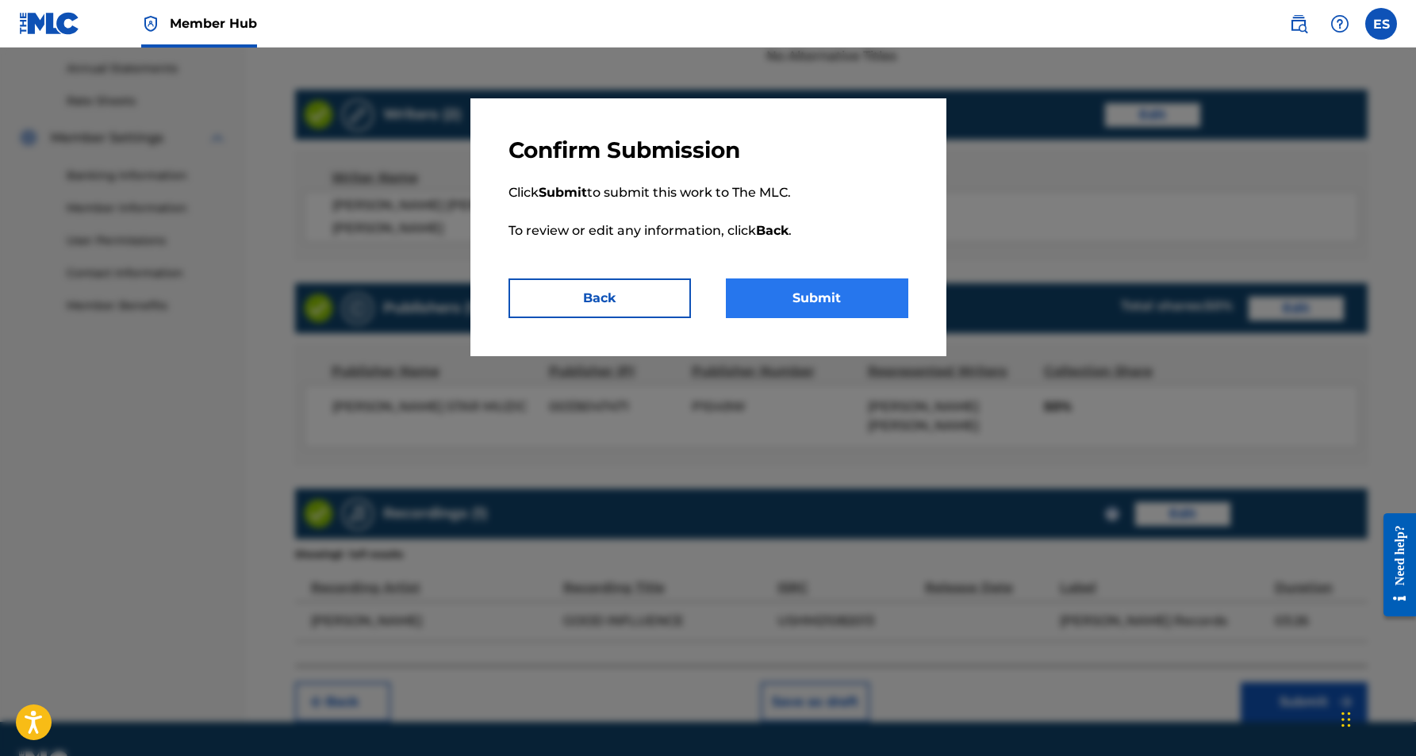
click at [798, 298] on button "Submit" at bounding box center [817, 298] width 182 height 40
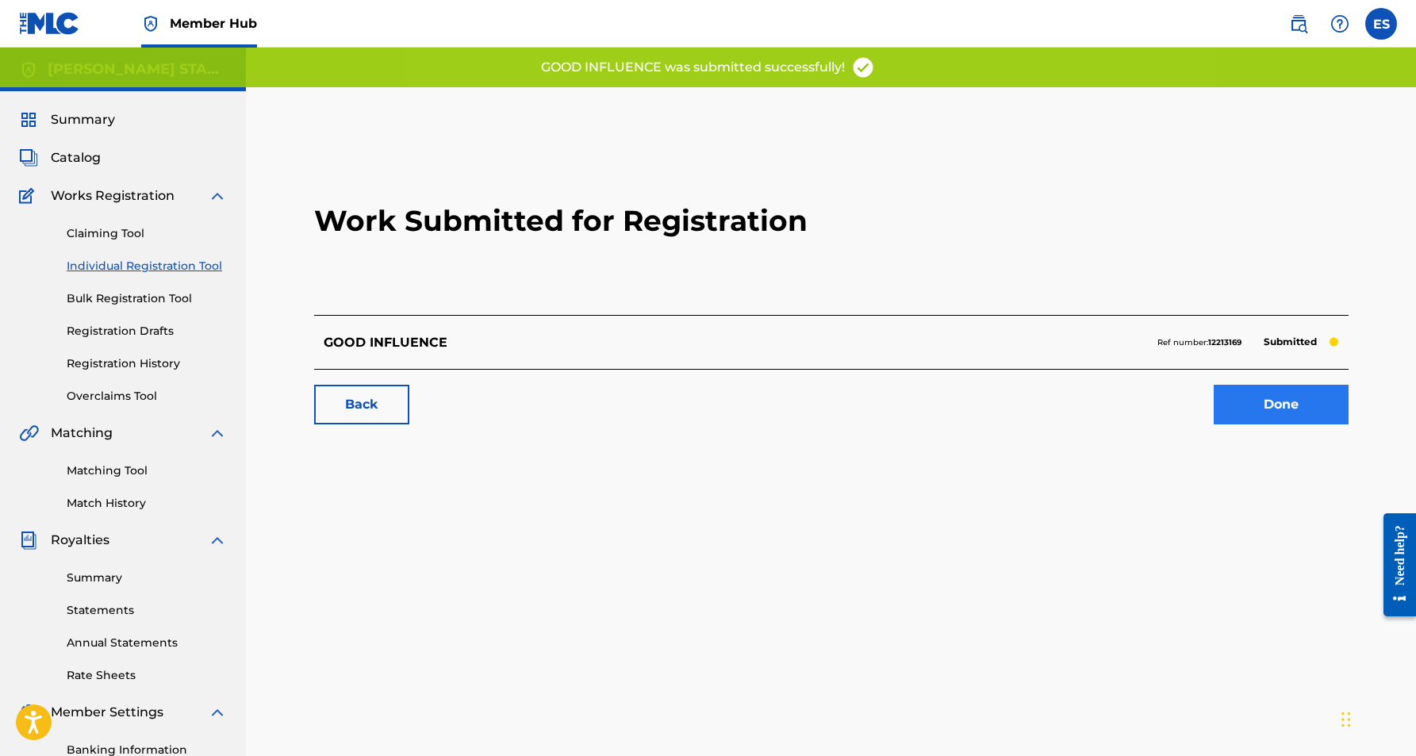
click at [1266, 408] on link "Done" at bounding box center [1281, 405] width 135 height 40
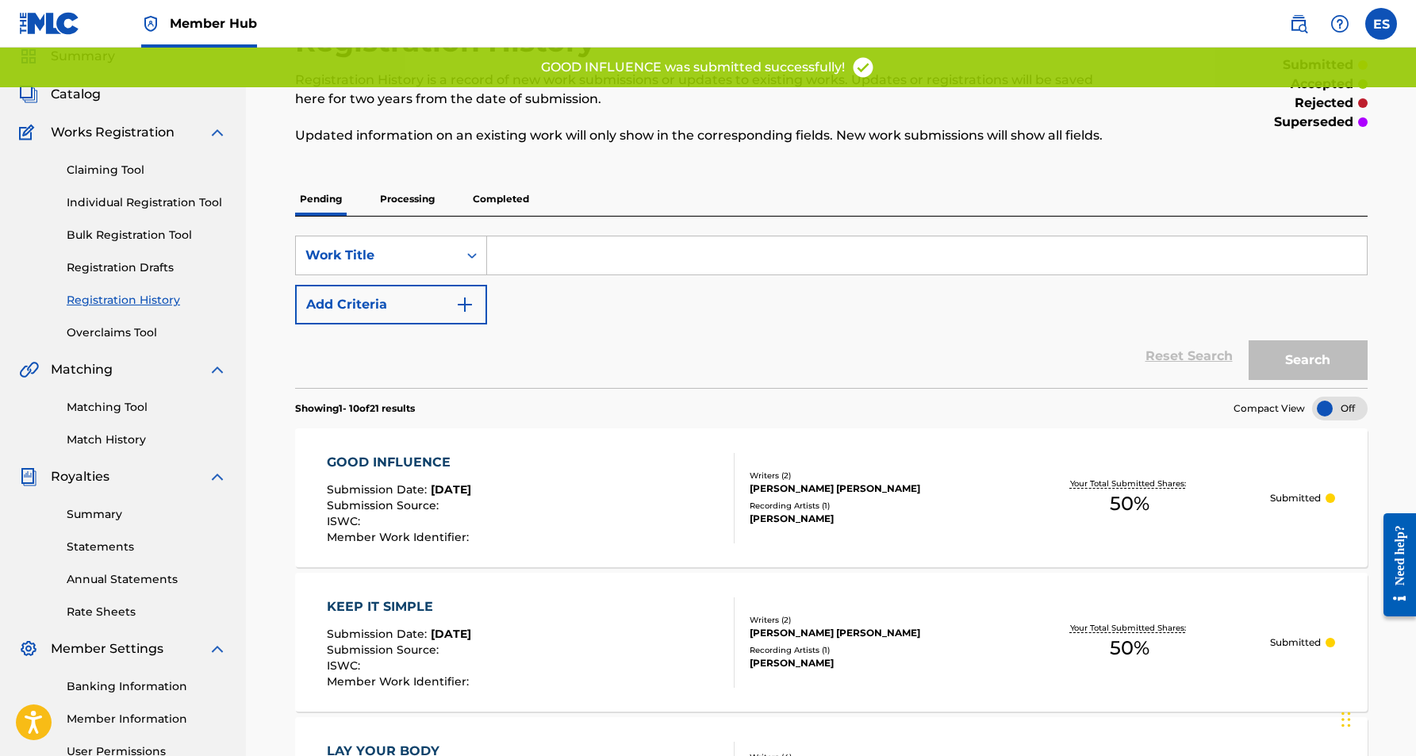
scroll to position [68, 0]
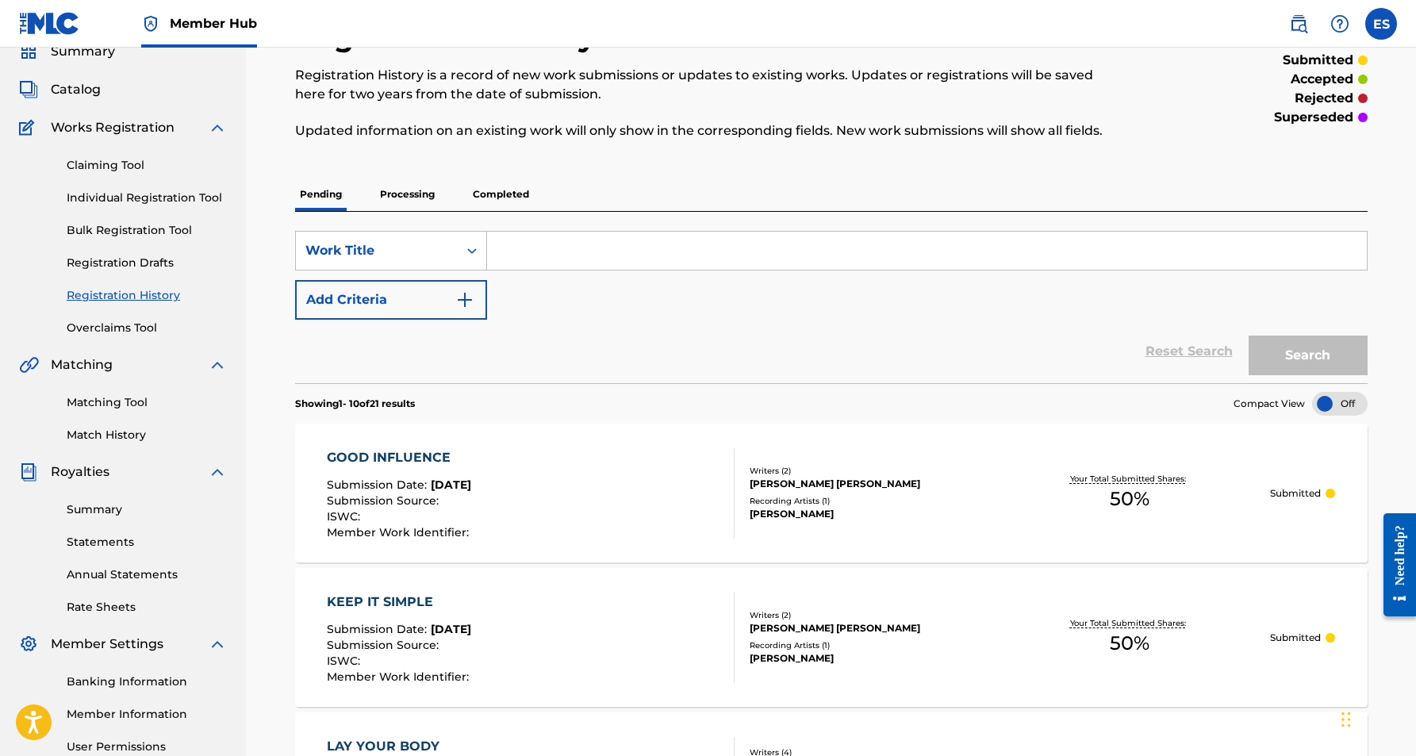
click at [407, 189] on p "Processing" at bounding box center [407, 194] width 64 height 33
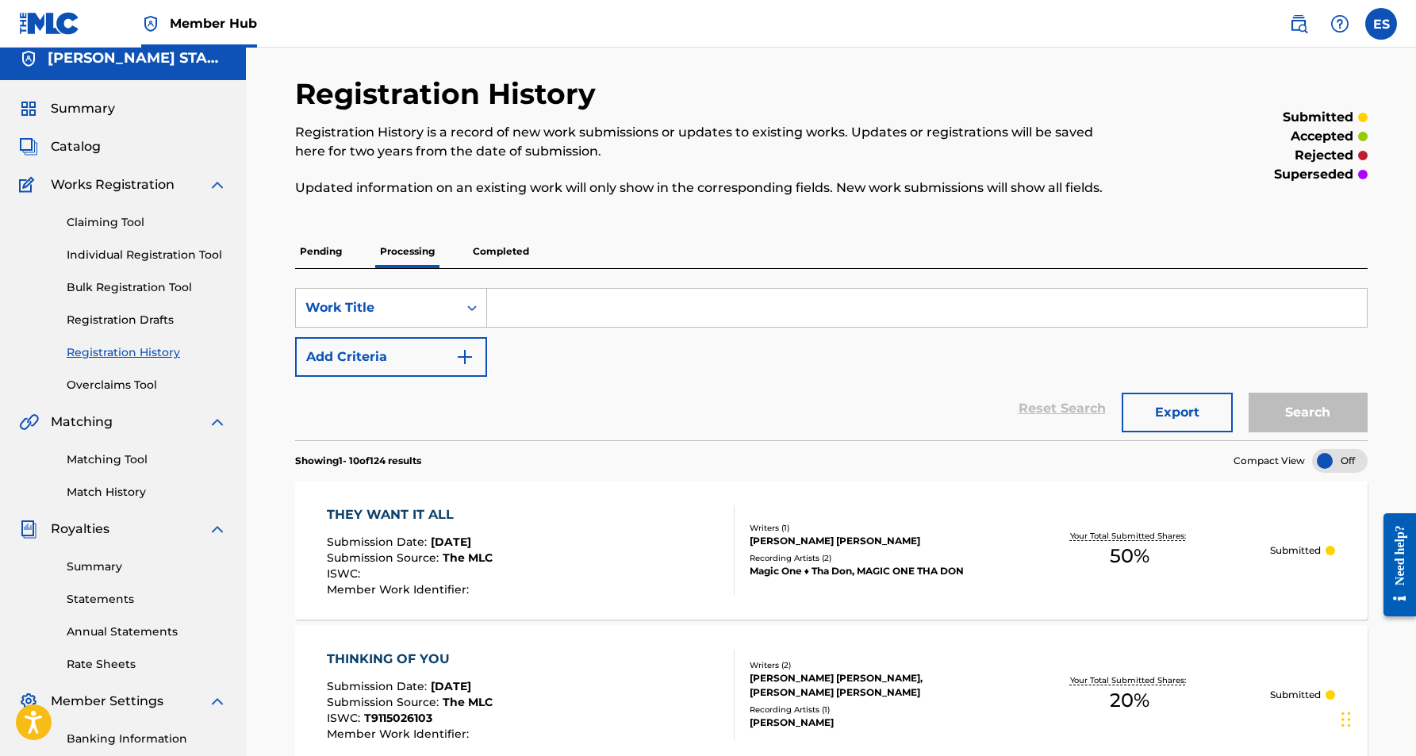
scroll to position [28, 0]
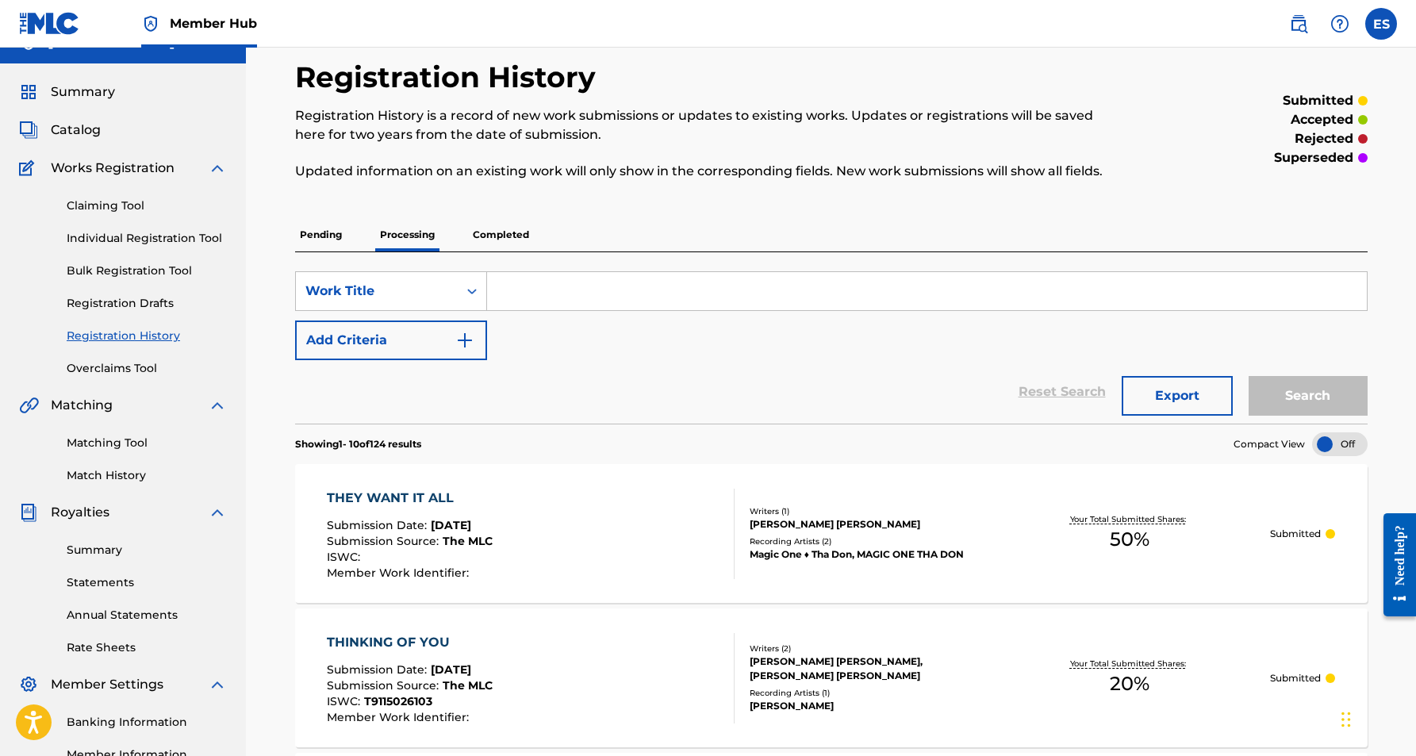
click at [502, 228] on p "Completed" at bounding box center [501, 234] width 66 height 33
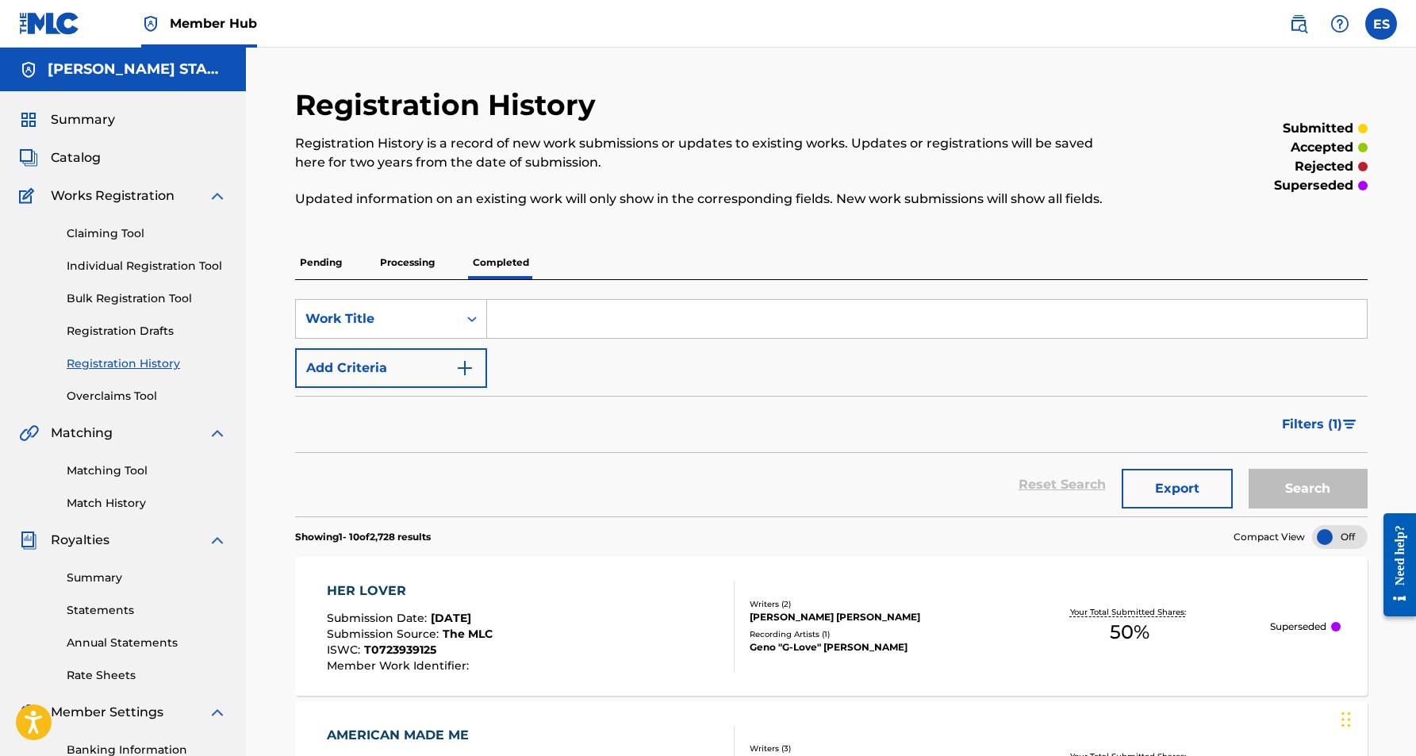
click at [324, 264] on p "Pending" at bounding box center [321, 262] width 52 height 33
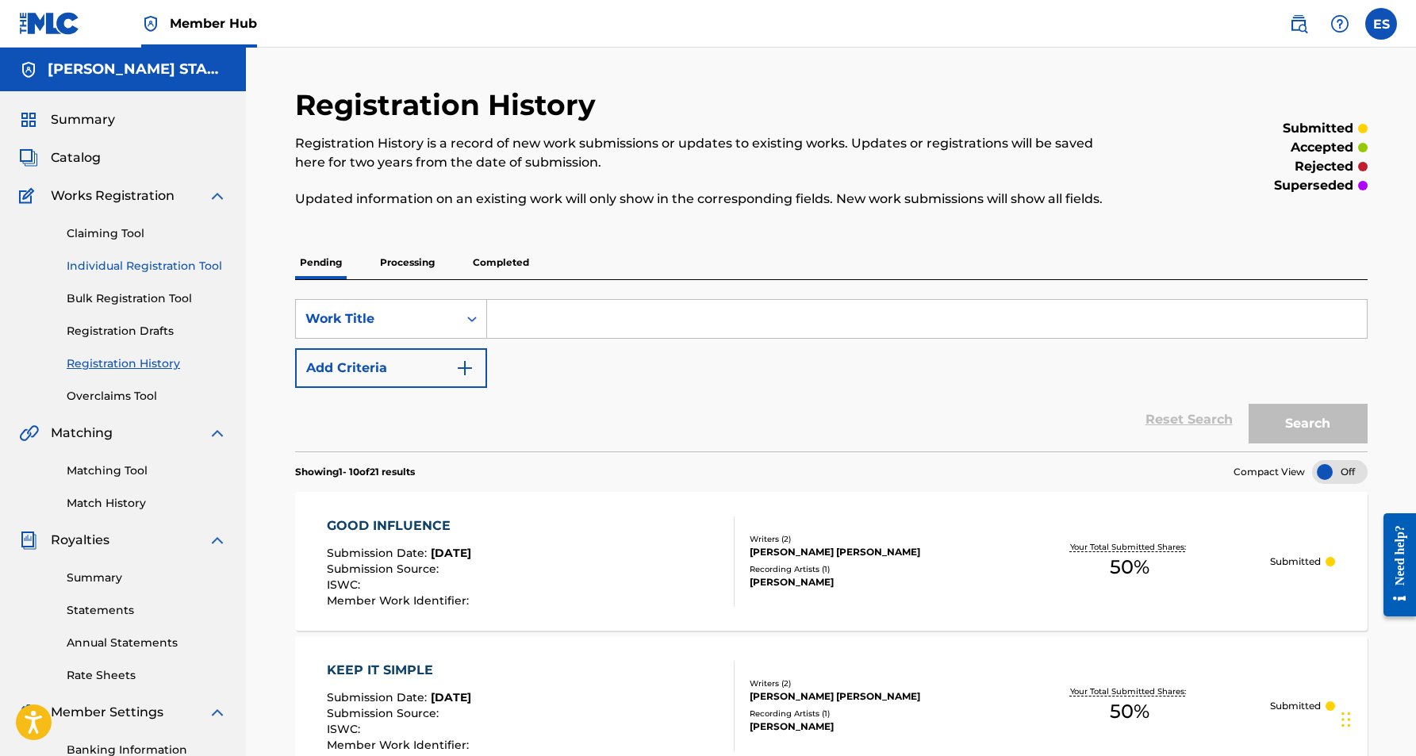
click at [169, 270] on link "Individual Registration Tool" at bounding box center [147, 266] width 160 height 17
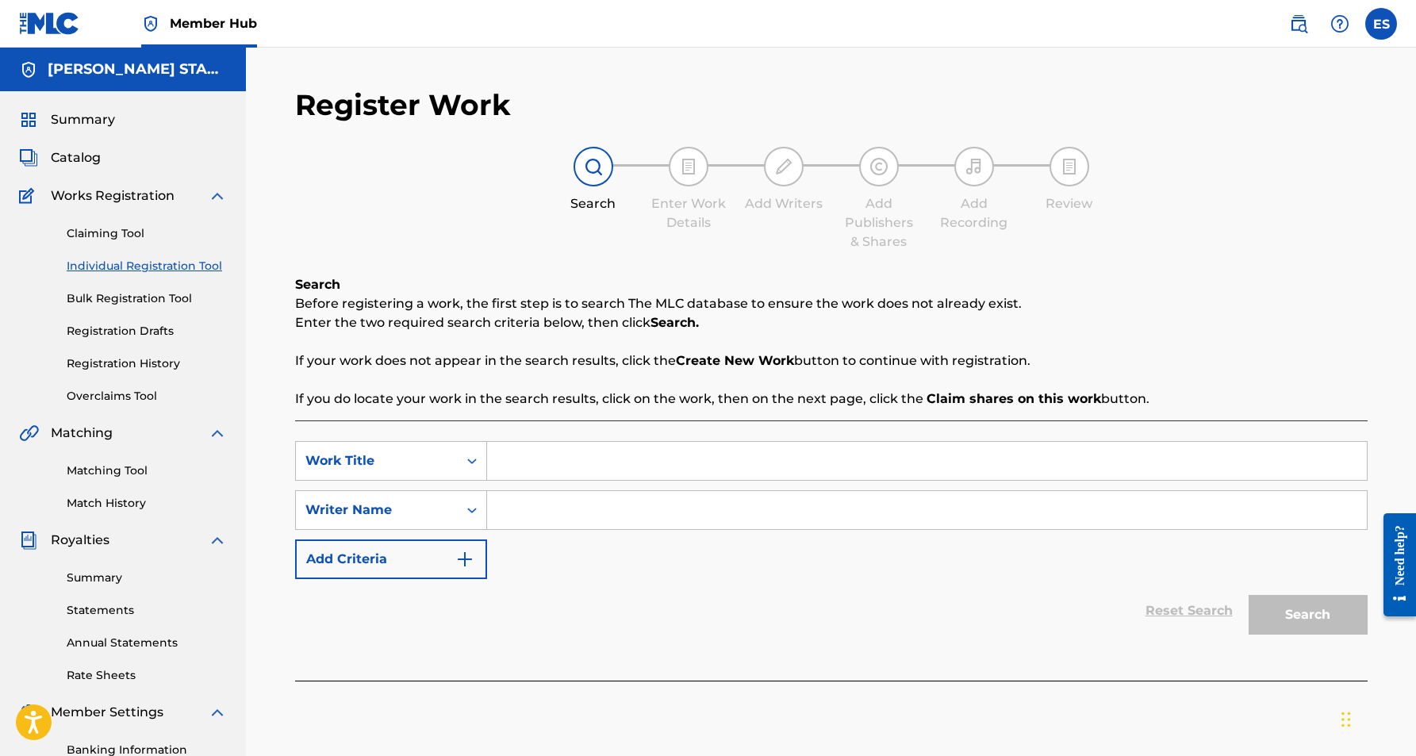
click at [522, 472] on input "Search Form" at bounding box center [927, 461] width 880 height 38
paste input "CAN I SEE YOU AGAIN"
type input "CAN I SEE YOU AGAIN"
click at [574, 598] on div "Reset Search Search" at bounding box center [831, 610] width 1073 height 63
click at [521, 520] on input "Search Form" at bounding box center [927, 510] width 880 height 38
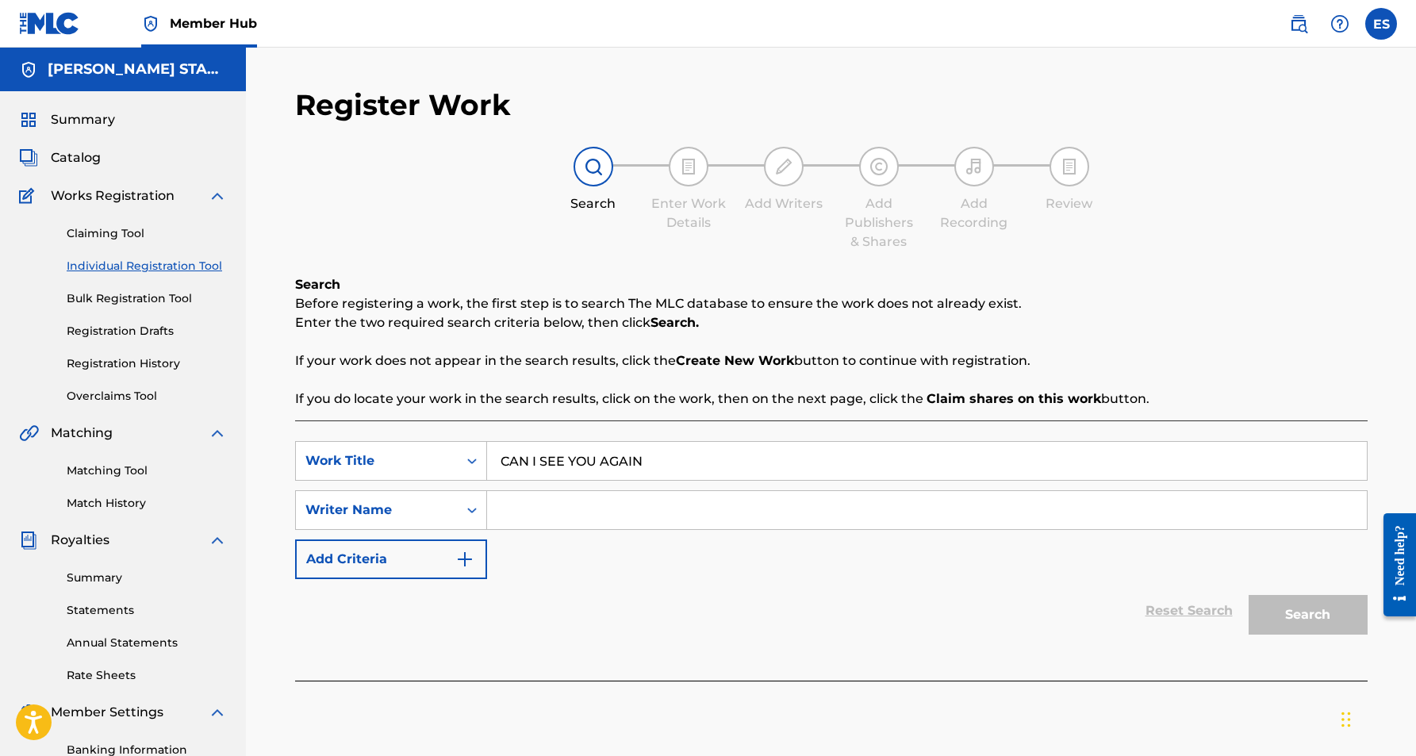
paste input "[PERSON_NAME] [PERSON_NAME]"
type input "[PERSON_NAME] [PERSON_NAME]"
click at [902, 570] on div "SearchWithCriteria5b62fff6-73e5-45cf-beef-ae04e7becaf6 Work Title CAN I SEE YOU…" at bounding box center [831, 510] width 1073 height 138
click at [1295, 615] on button "Search" at bounding box center [1308, 615] width 119 height 40
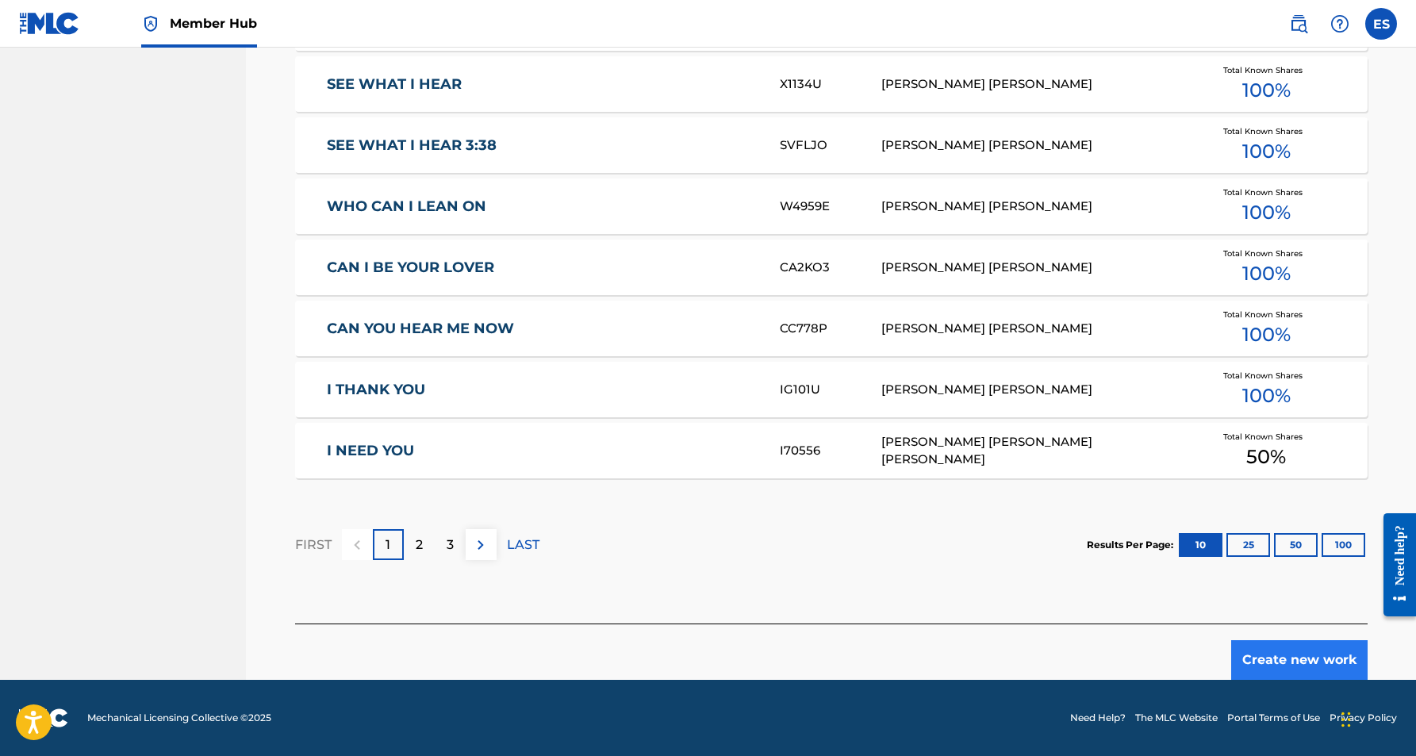
click at [1252, 660] on button "Create new work" at bounding box center [1299, 660] width 136 height 40
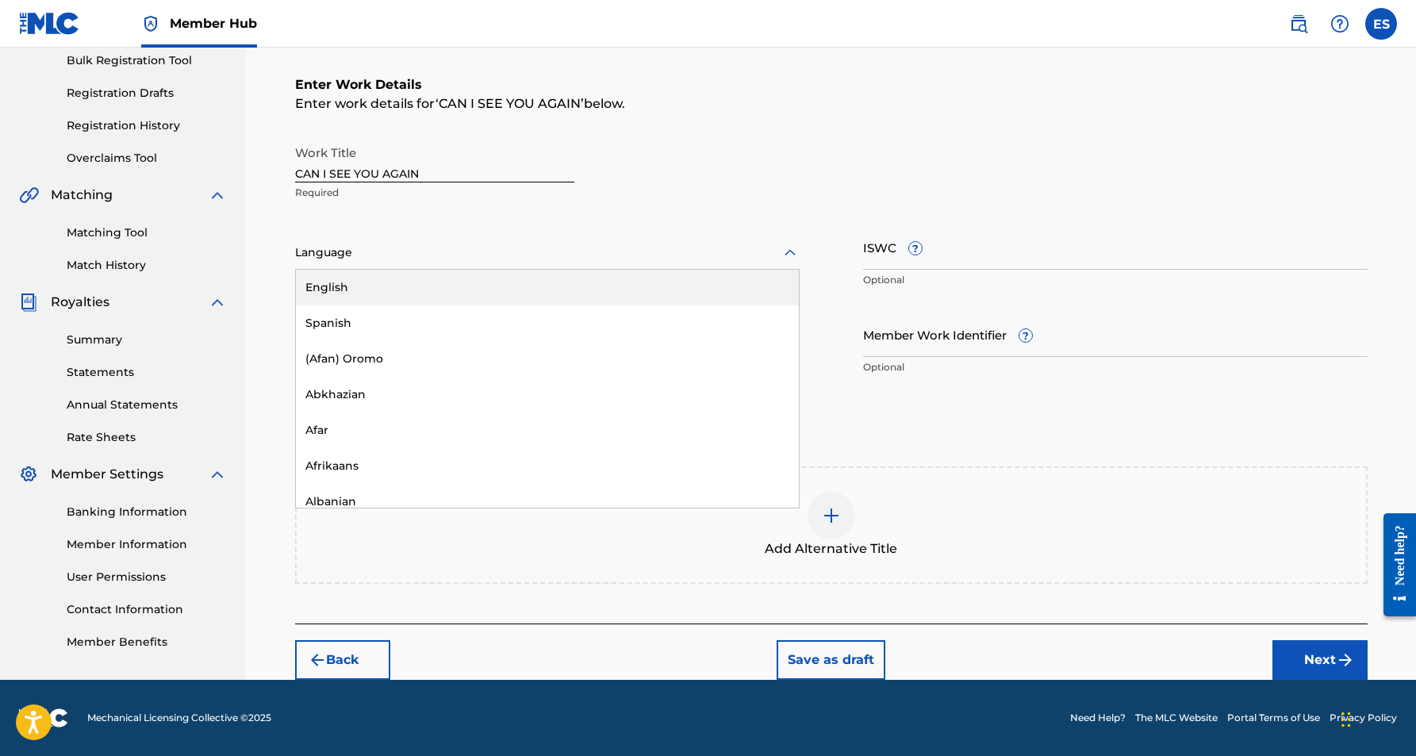
click at [788, 246] on icon at bounding box center [790, 253] width 19 height 19
click at [673, 289] on div "English" at bounding box center [547, 288] width 503 height 36
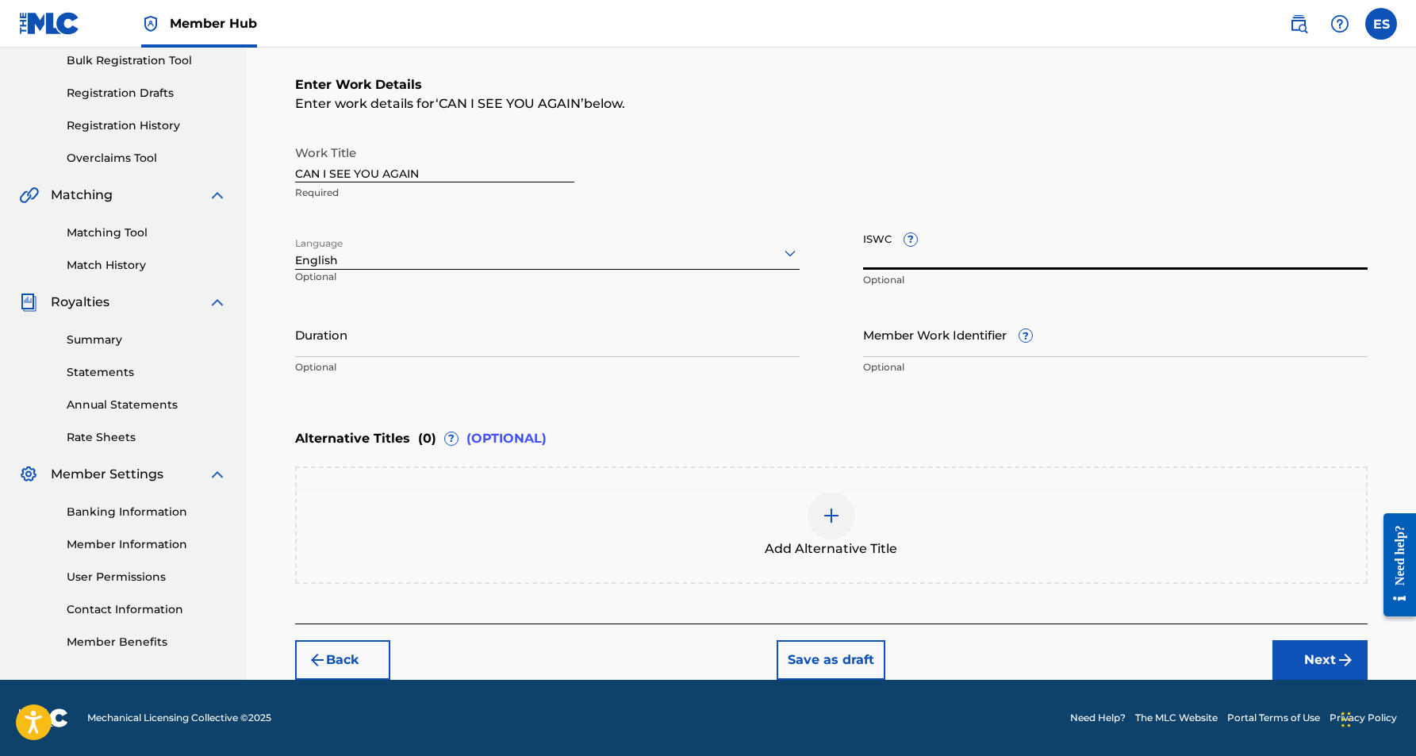
click at [888, 259] on input "ISWC ?" at bounding box center [1115, 247] width 505 height 45
paste input "T9110273239"
type input "T9110273239"
click at [620, 324] on input "Duration" at bounding box center [547, 334] width 505 height 45
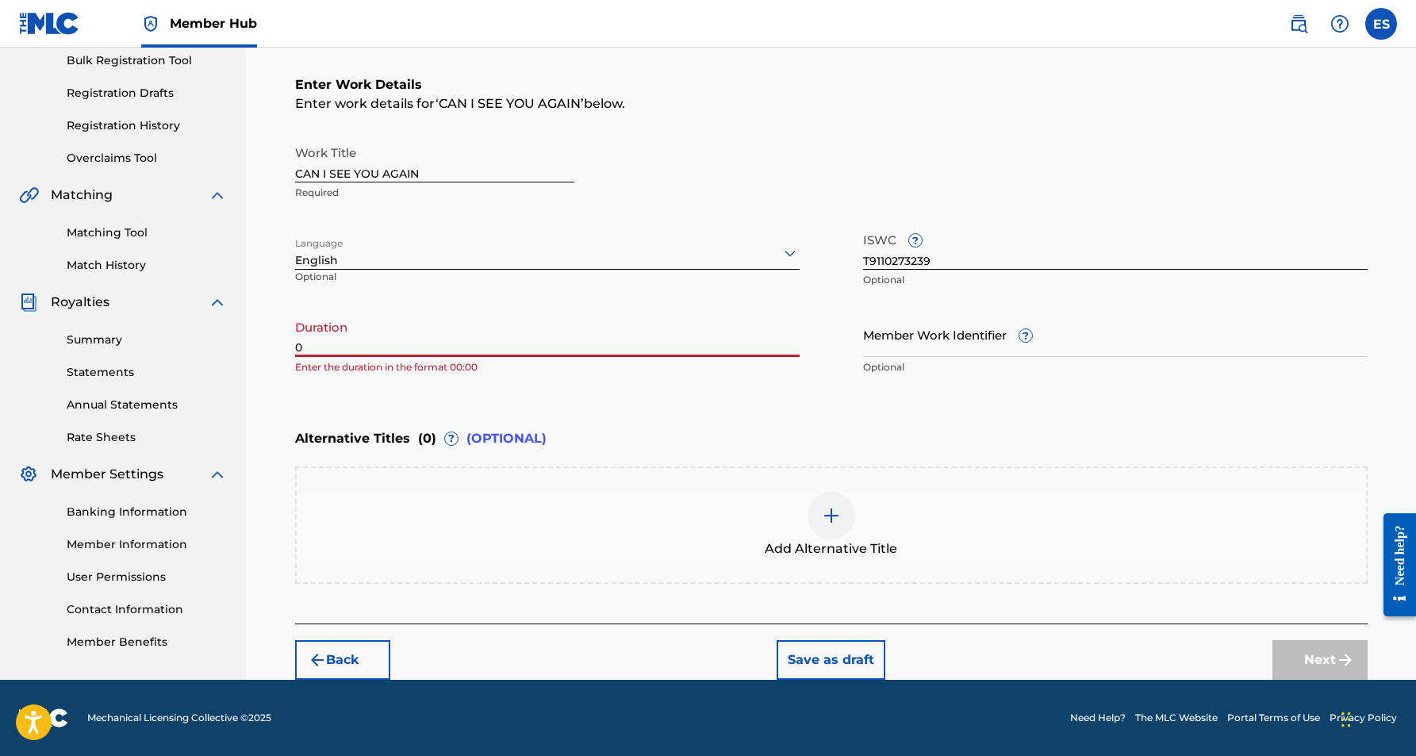
paste input "3:53"
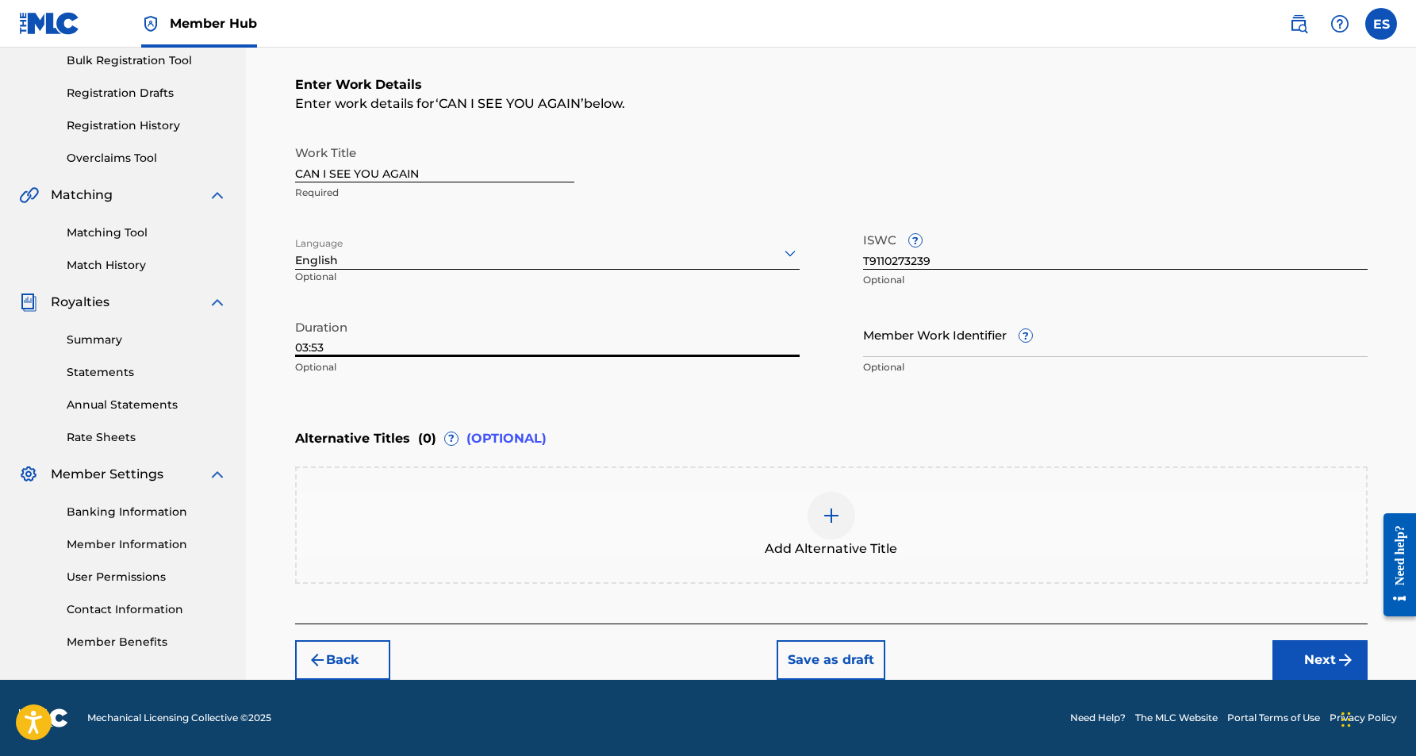
type input "03:53"
click at [267, 412] on div "Register Work Search Enter Work Details Add Writers Add Publishers & Shares Add…" at bounding box center [831, 245] width 1170 height 870
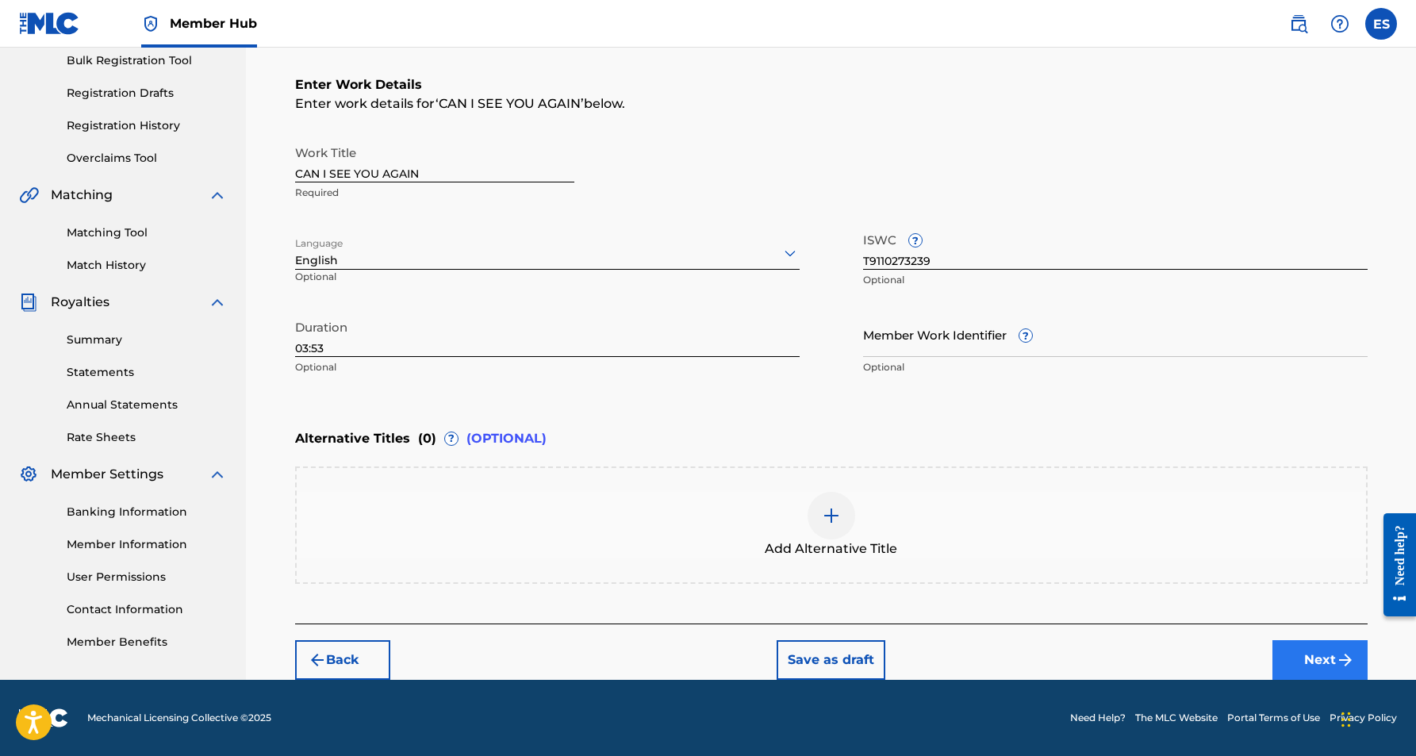
click at [1307, 645] on button "Next" at bounding box center [1319, 660] width 95 height 40
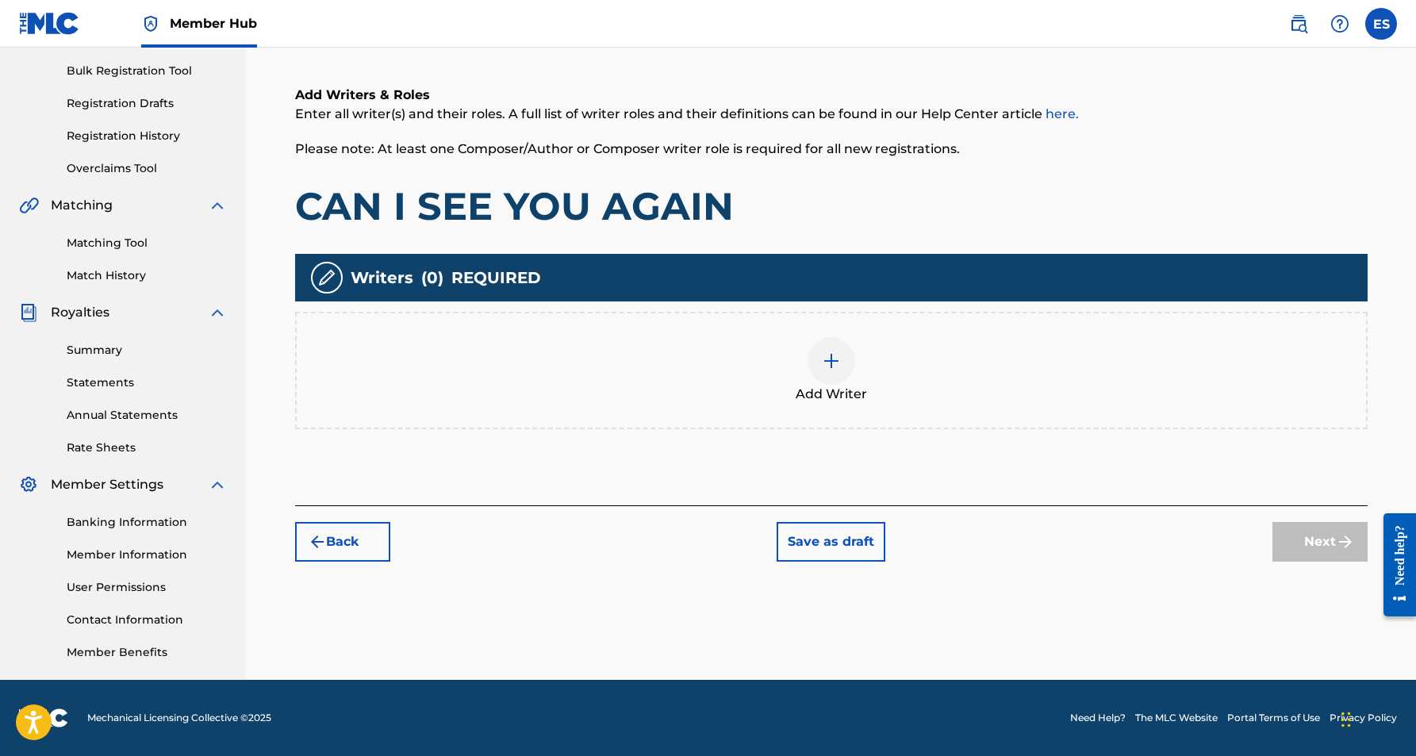
scroll to position [228, 0]
click at [839, 366] on img at bounding box center [831, 360] width 19 height 19
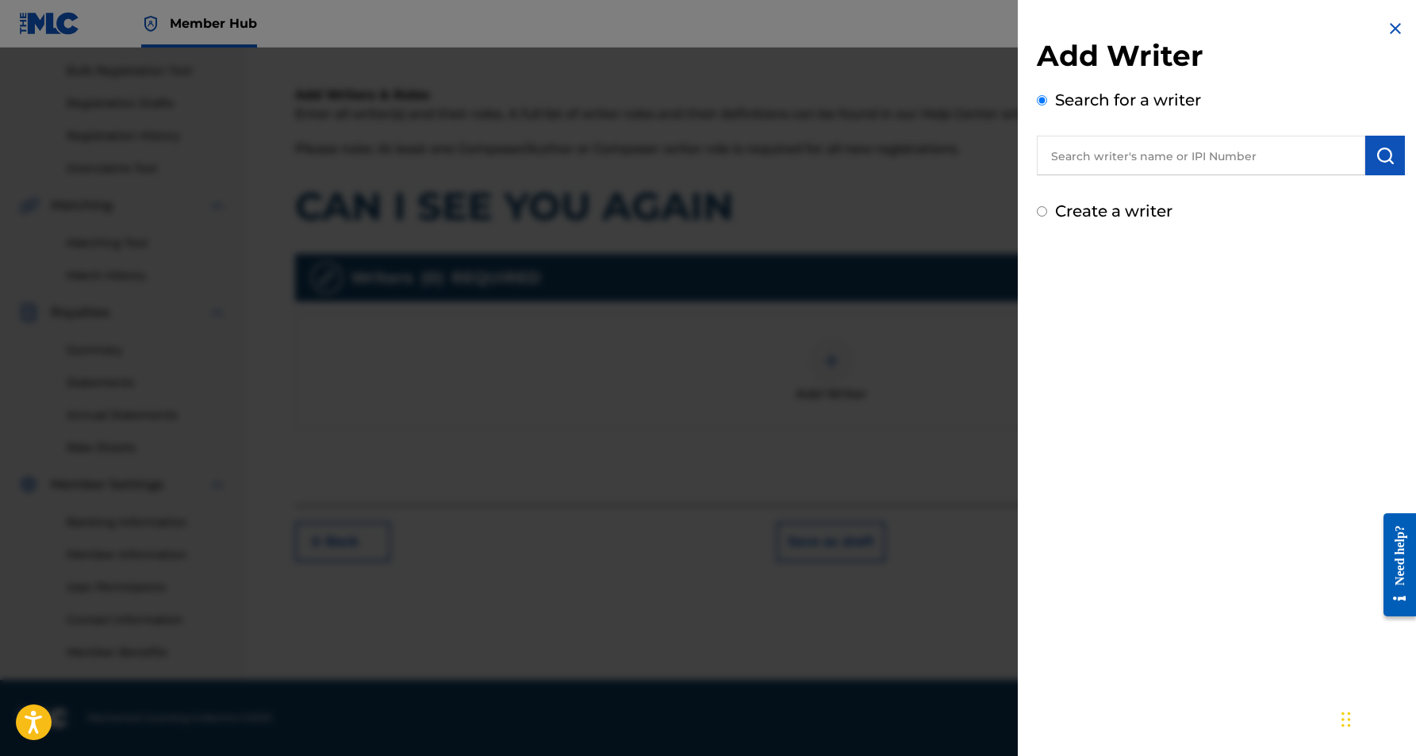
click at [1135, 156] on input "text" at bounding box center [1201, 156] width 328 height 40
paste input "[PERSON_NAME] [PERSON_NAME]"
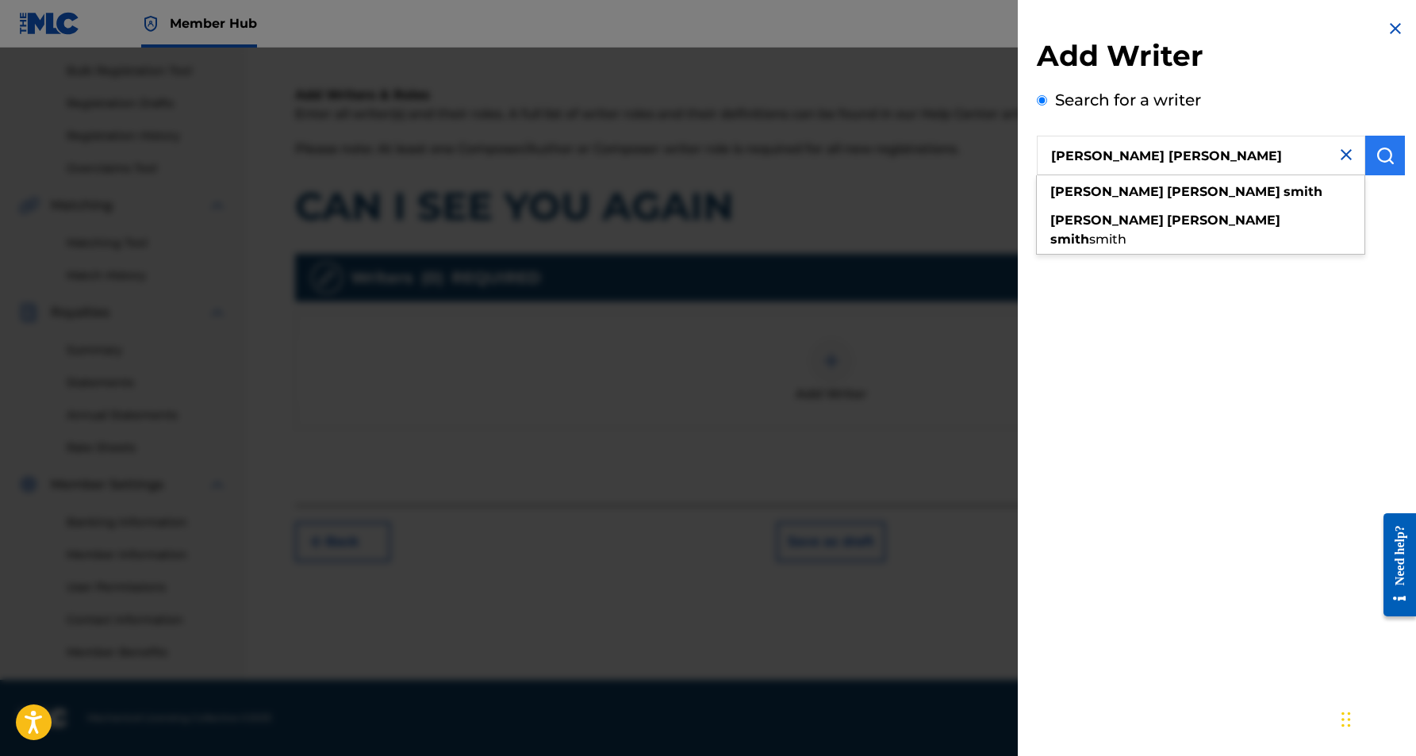
type input "[PERSON_NAME] [PERSON_NAME]"
click at [1377, 157] on img "submit" at bounding box center [1385, 155] width 19 height 19
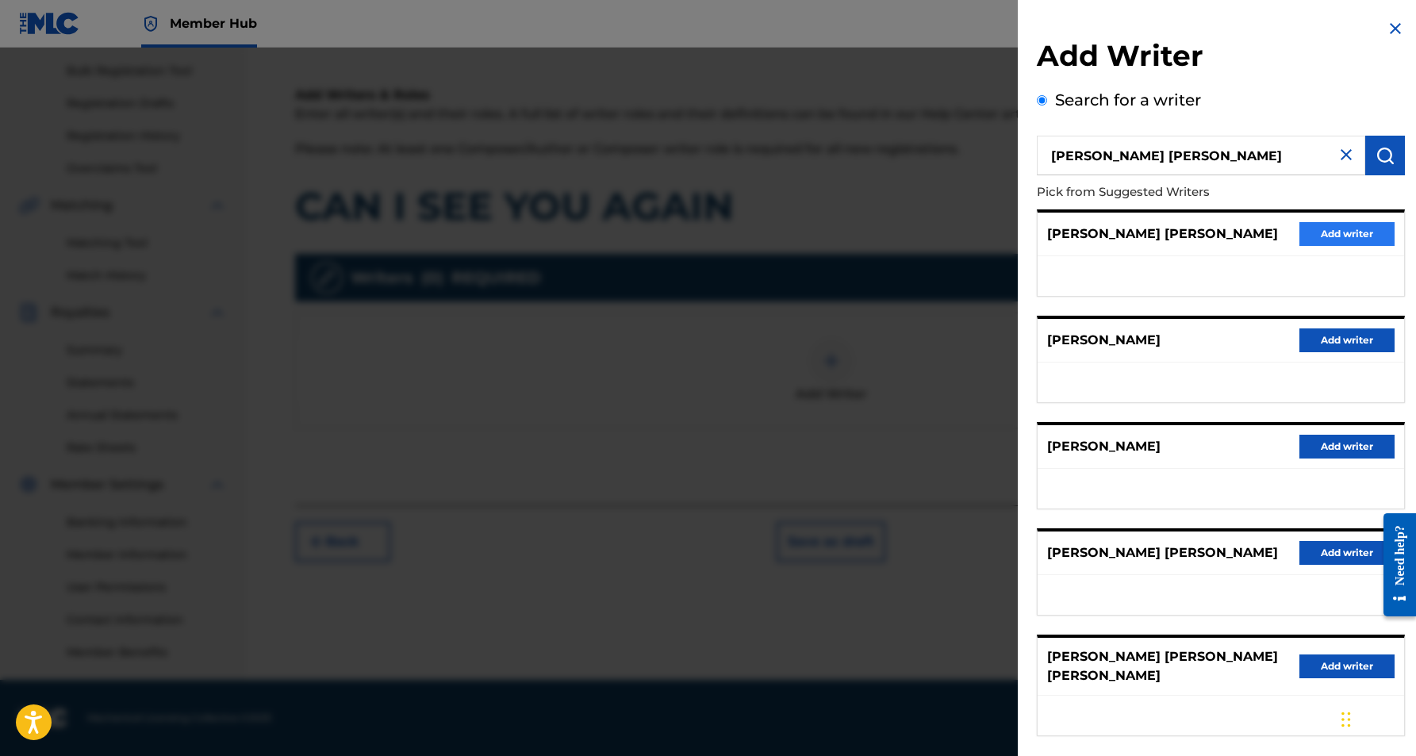
click at [1322, 230] on button "Add writer" at bounding box center [1346, 234] width 95 height 24
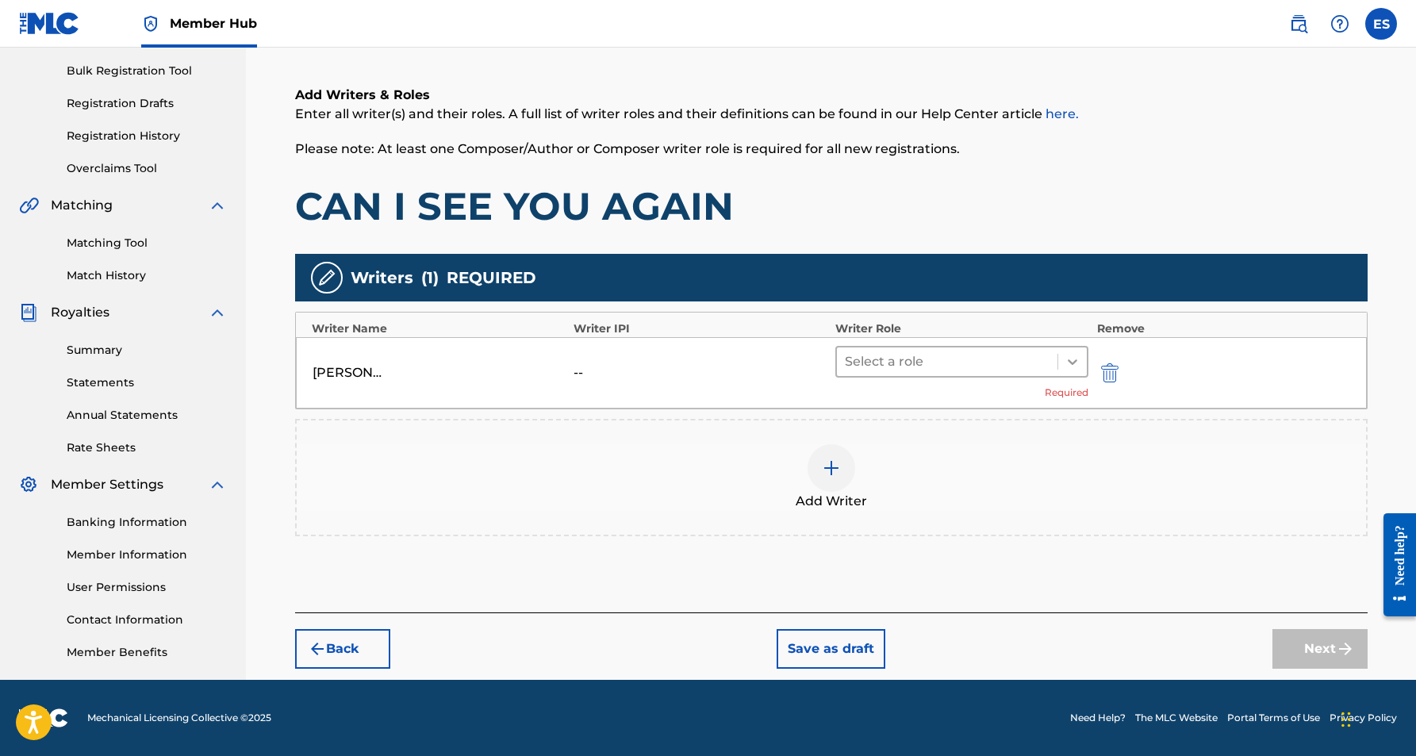
click at [1062, 362] on div at bounding box center [1072, 361] width 29 height 29
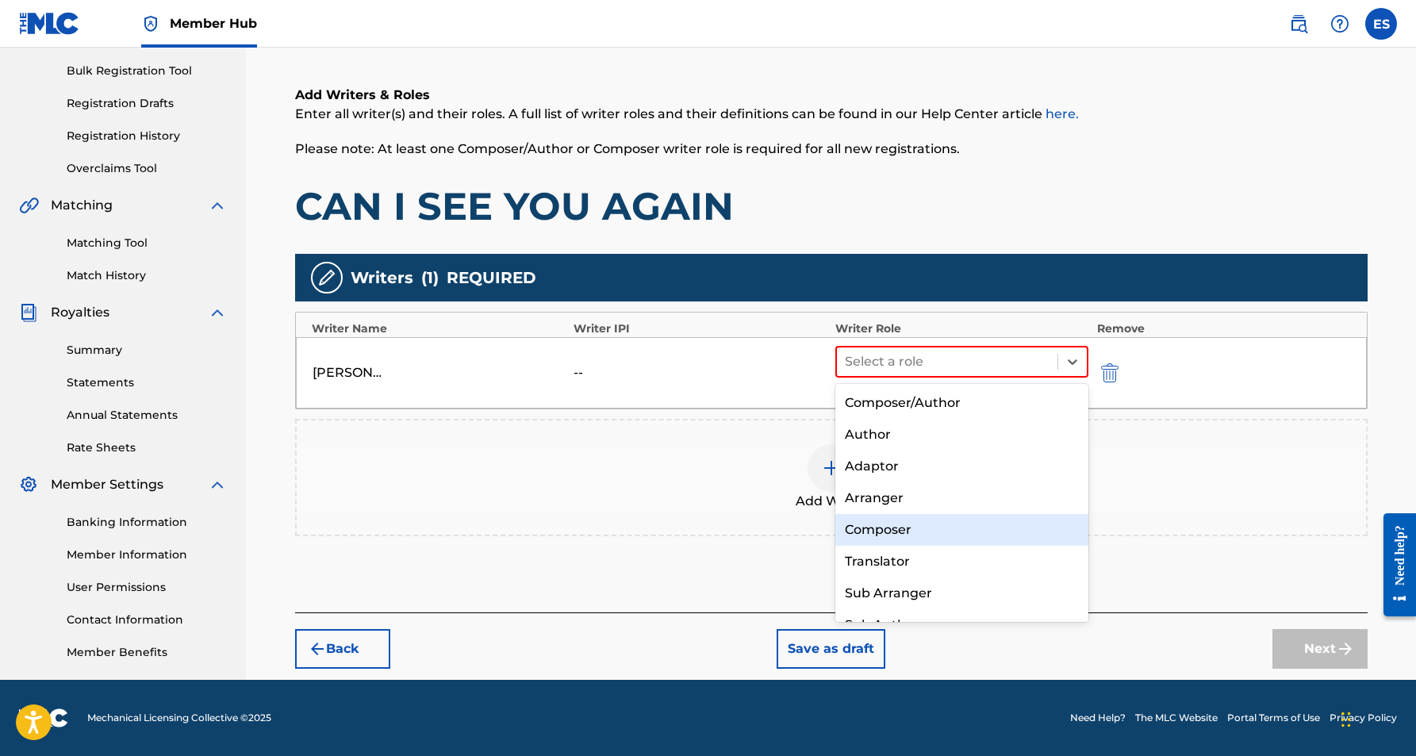
click at [906, 519] on div "Composer" at bounding box center [962, 530] width 254 height 32
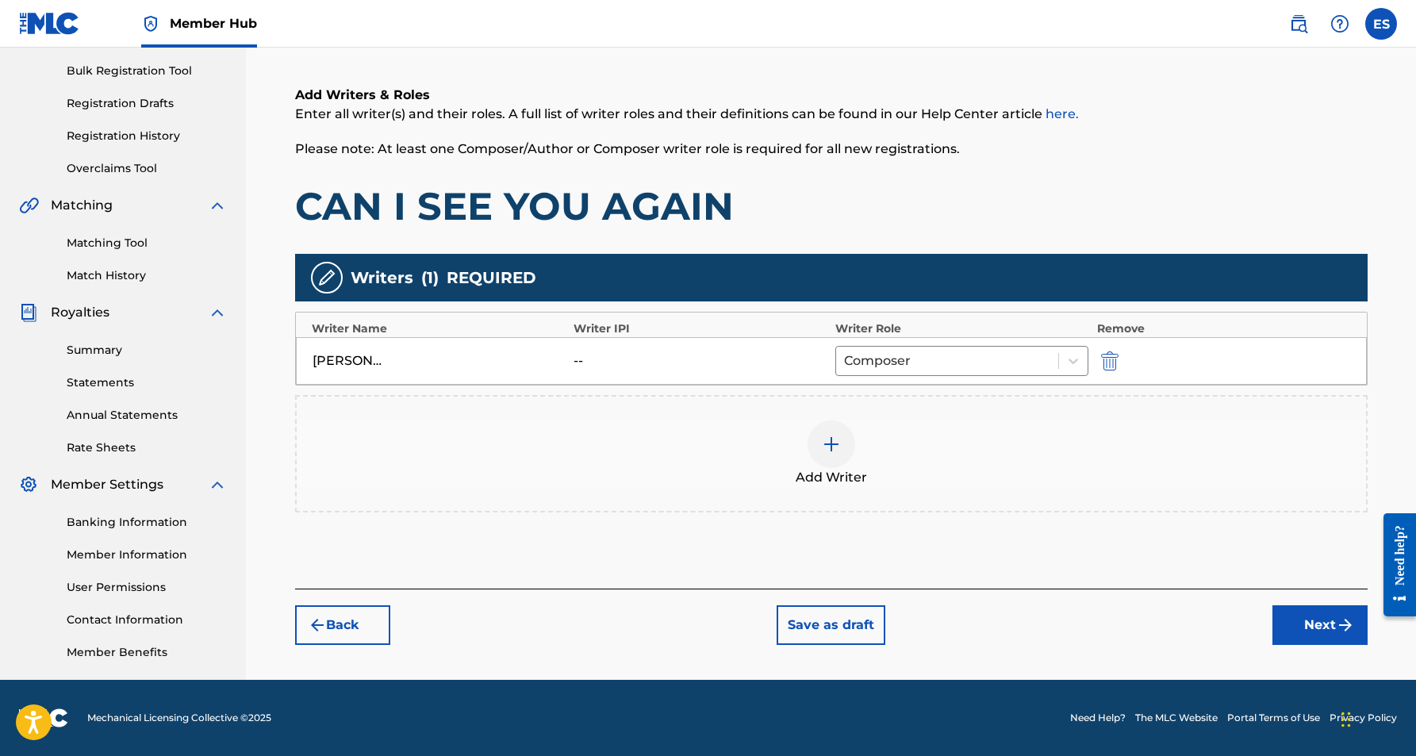
click at [827, 444] on img at bounding box center [831, 444] width 19 height 19
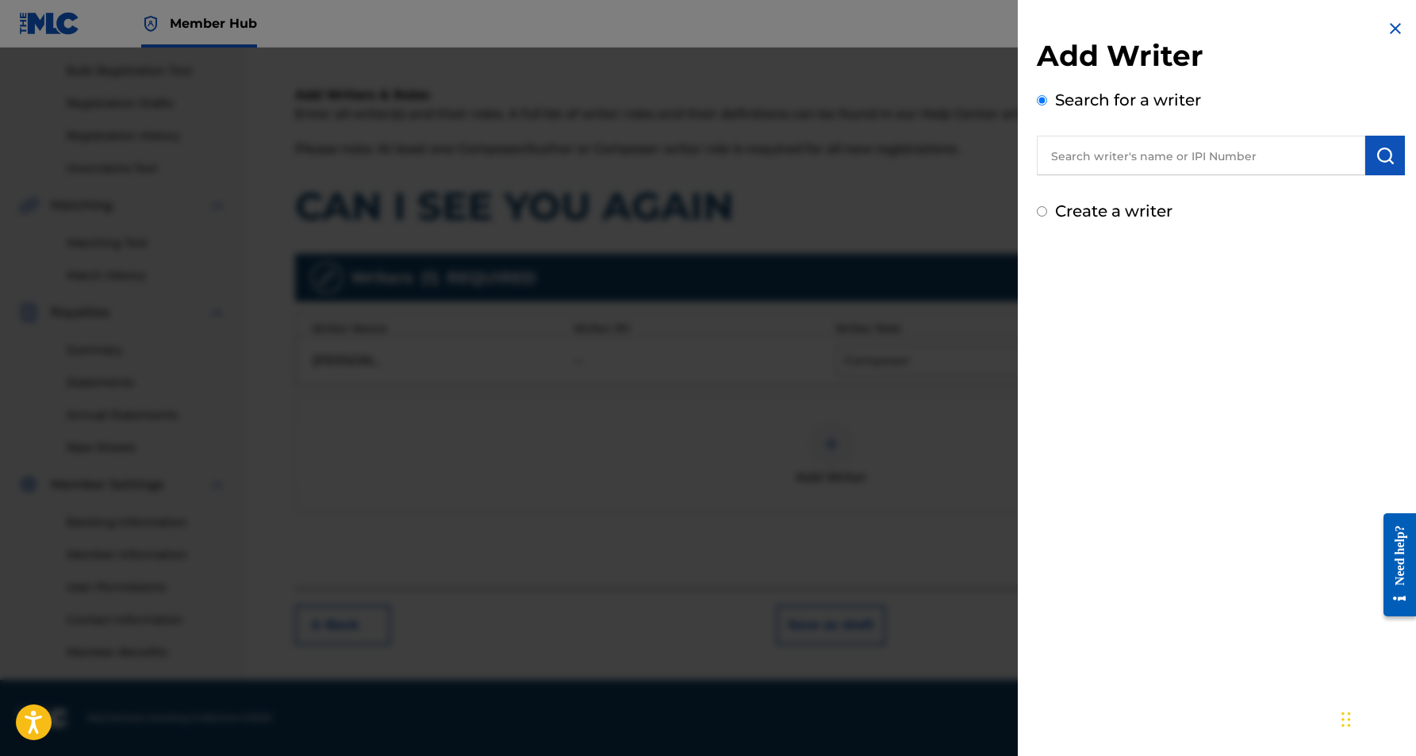
click at [1042, 214] on input "Create a writer" at bounding box center [1042, 211] width 10 height 10
radio input "false"
radio input "true"
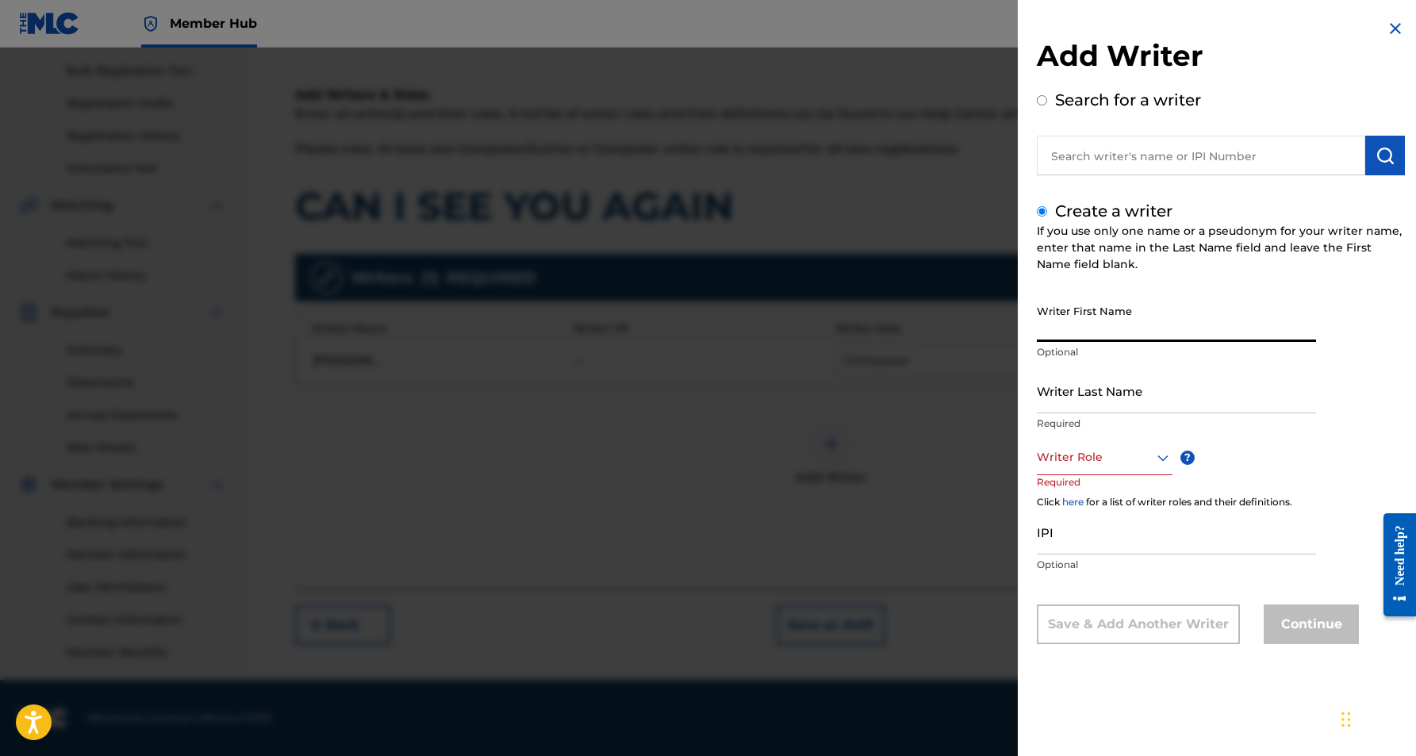
click at [1050, 316] on input "Writer First Name" at bounding box center [1176, 319] width 279 height 45
paste input "[PERSON_NAME]"
type input "[PERSON_NAME]"
click at [1069, 402] on input "Writer Last Name" at bounding box center [1176, 390] width 279 height 45
paste input "[PERSON_NAME]"
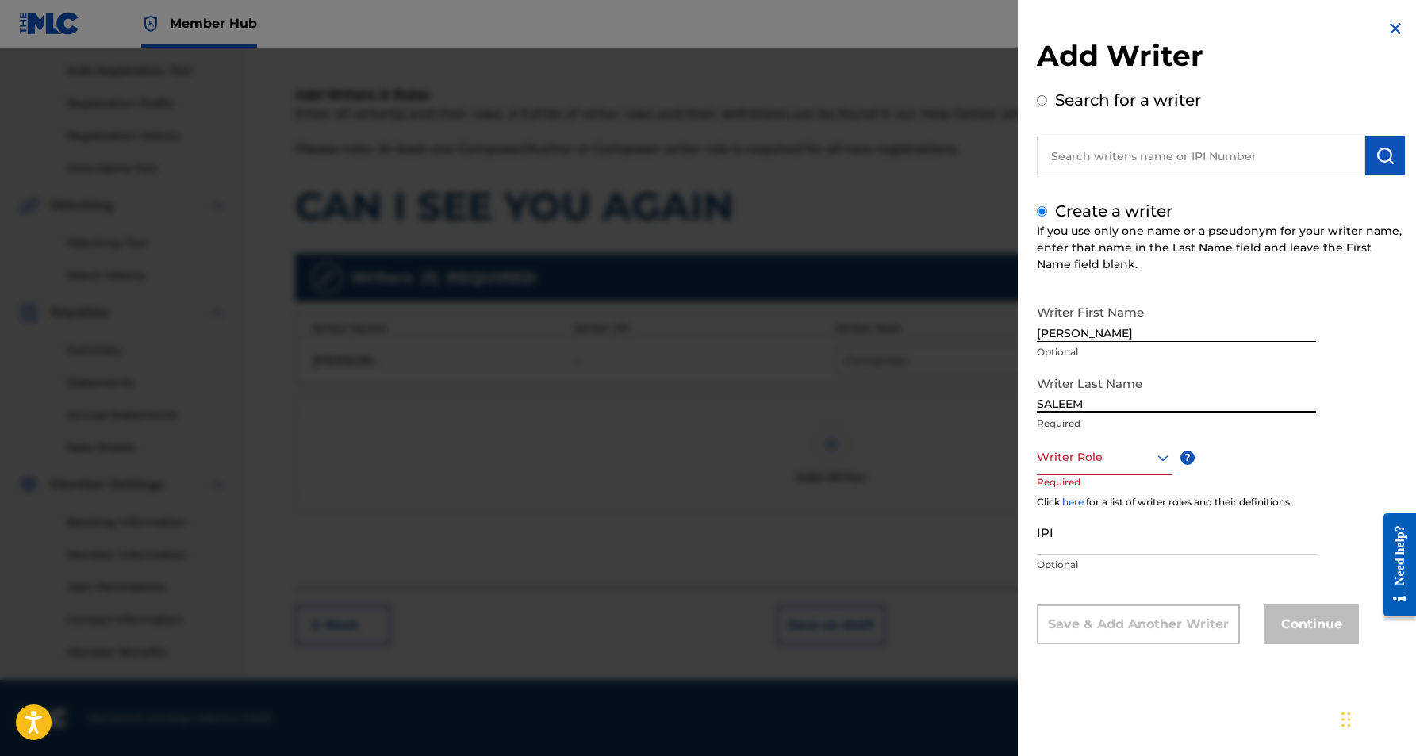
type input "SALEEM"
click at [1092, 332] on input "[PERSON_NAME]" at bounding box center [1176, 319] width 279 height 45
click at [1115, 332] on input "DAWUD S" at bounding box center [1176, 319] width 279 height 45
type input "DAWUD"
click at [1160, 460] on icon at bounding box center [1162, 457] width 19 height 19
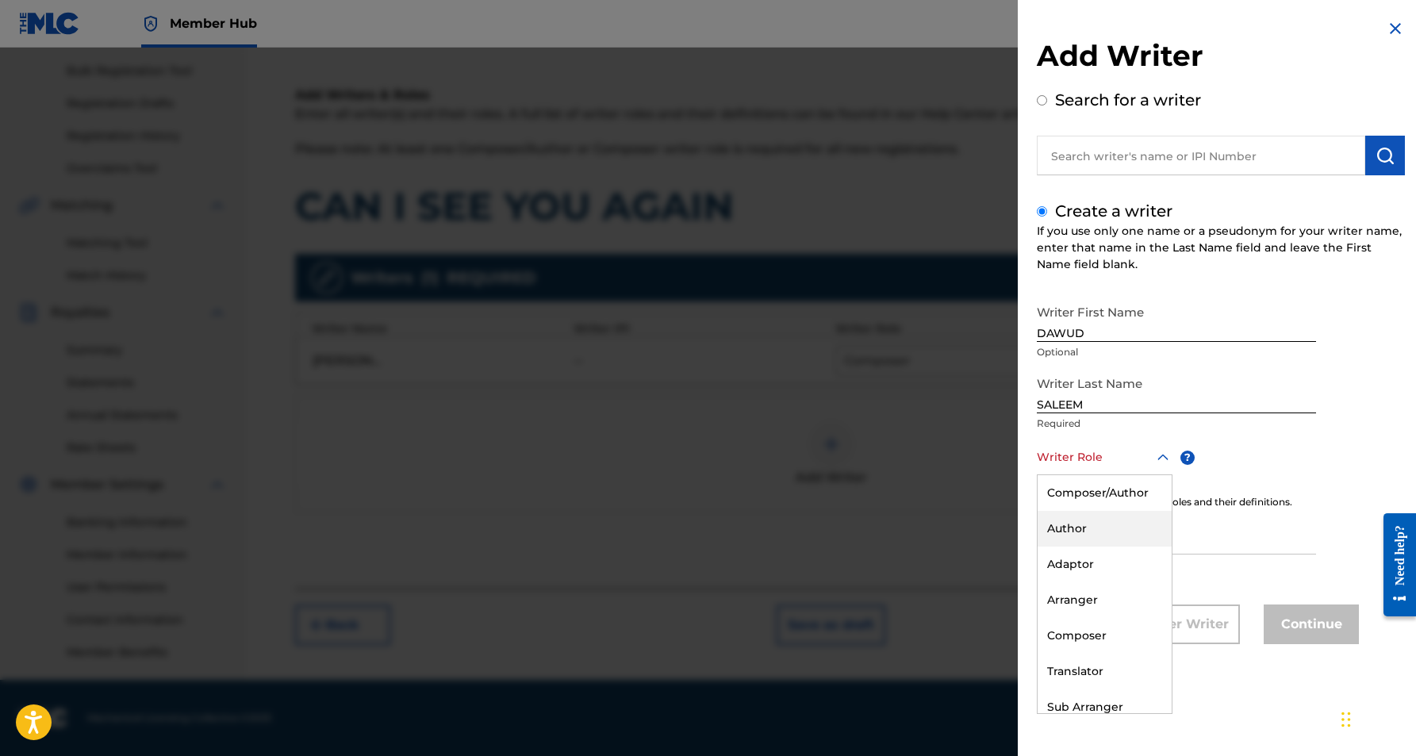
click at [1110, 532] on div "Author" at bounding box center [1105, 529] width 134 height 36
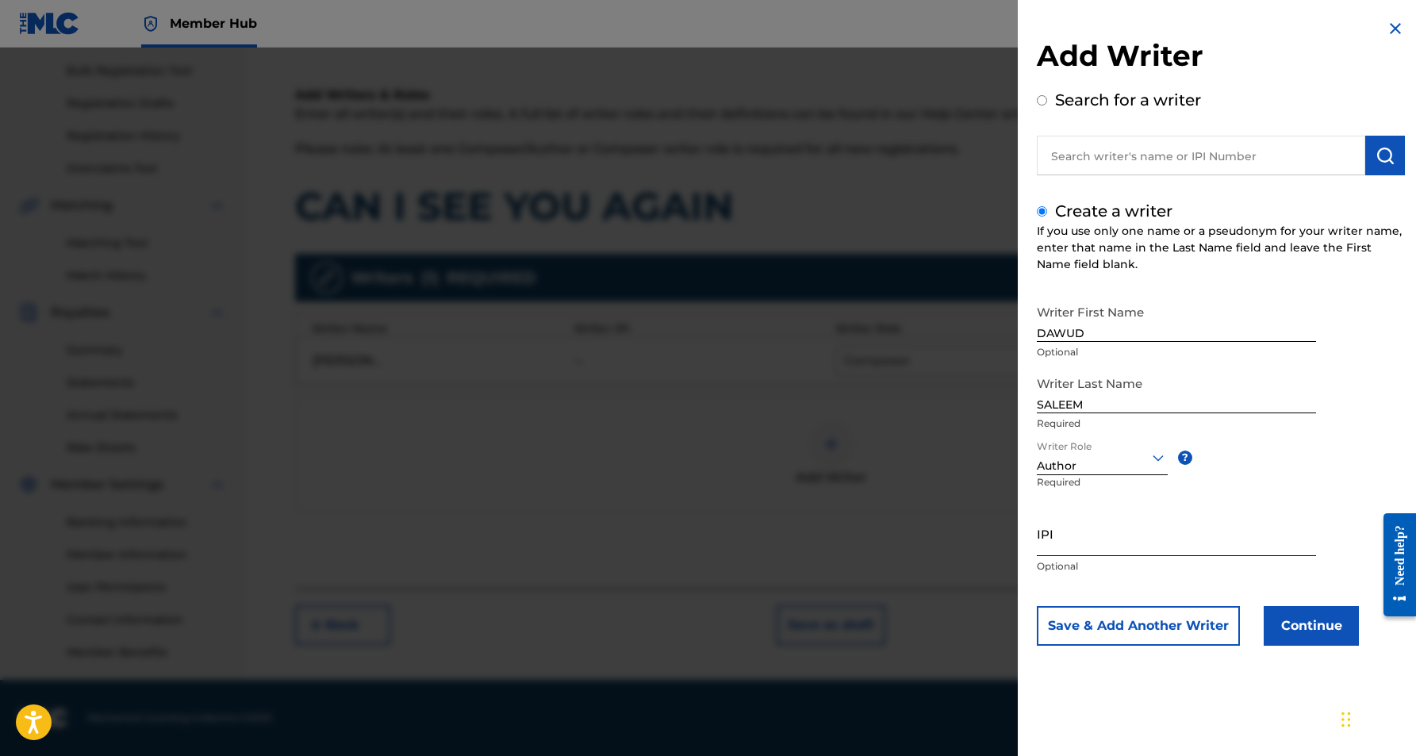
click at [1068, 532] on input "IPI" at bounding box center [1176, 533] width 279 height 45
paste input "467287317"
type input "467287317"
click at [1322, 631] on button "Continue" at bounding box center [1311, 626] width 95 height 40
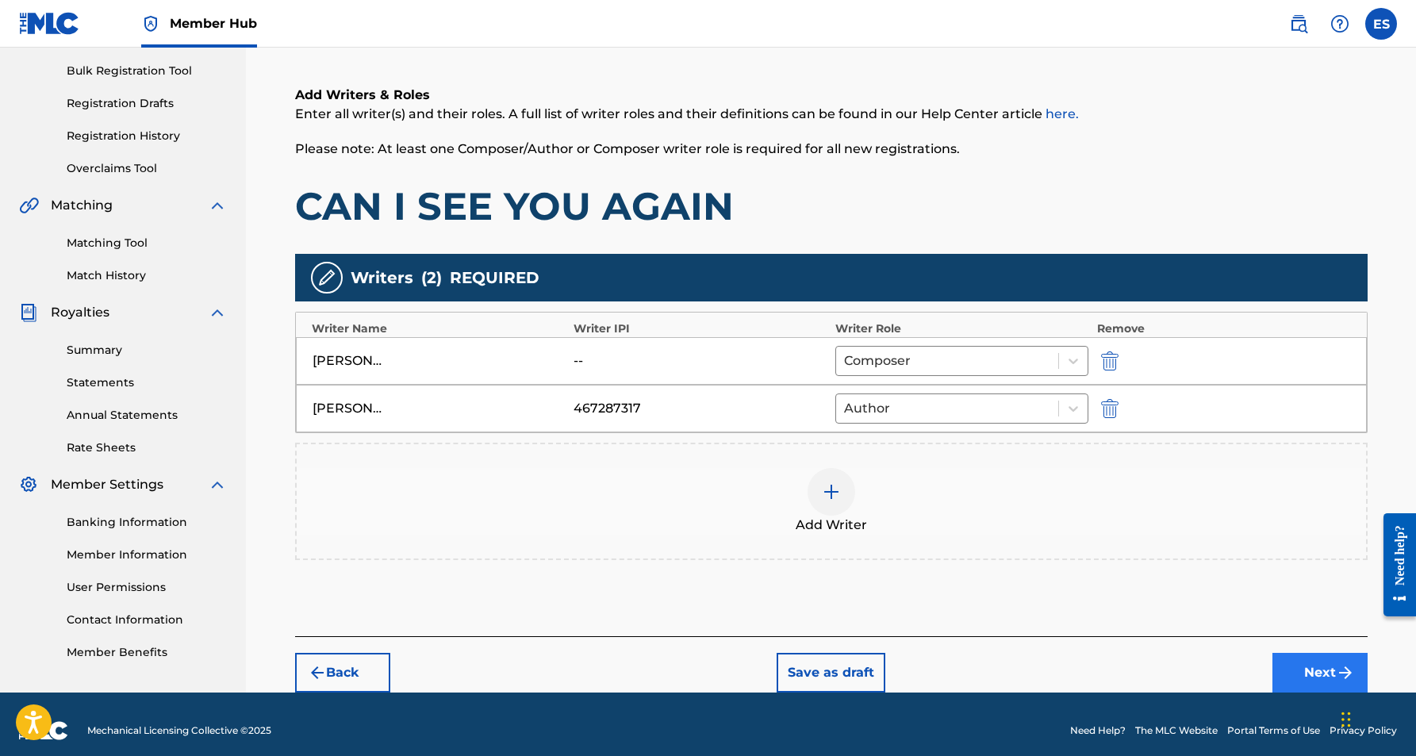
click at [1290, 659] on button "Next" at bounding box center [1319, 673] width 95 height 40
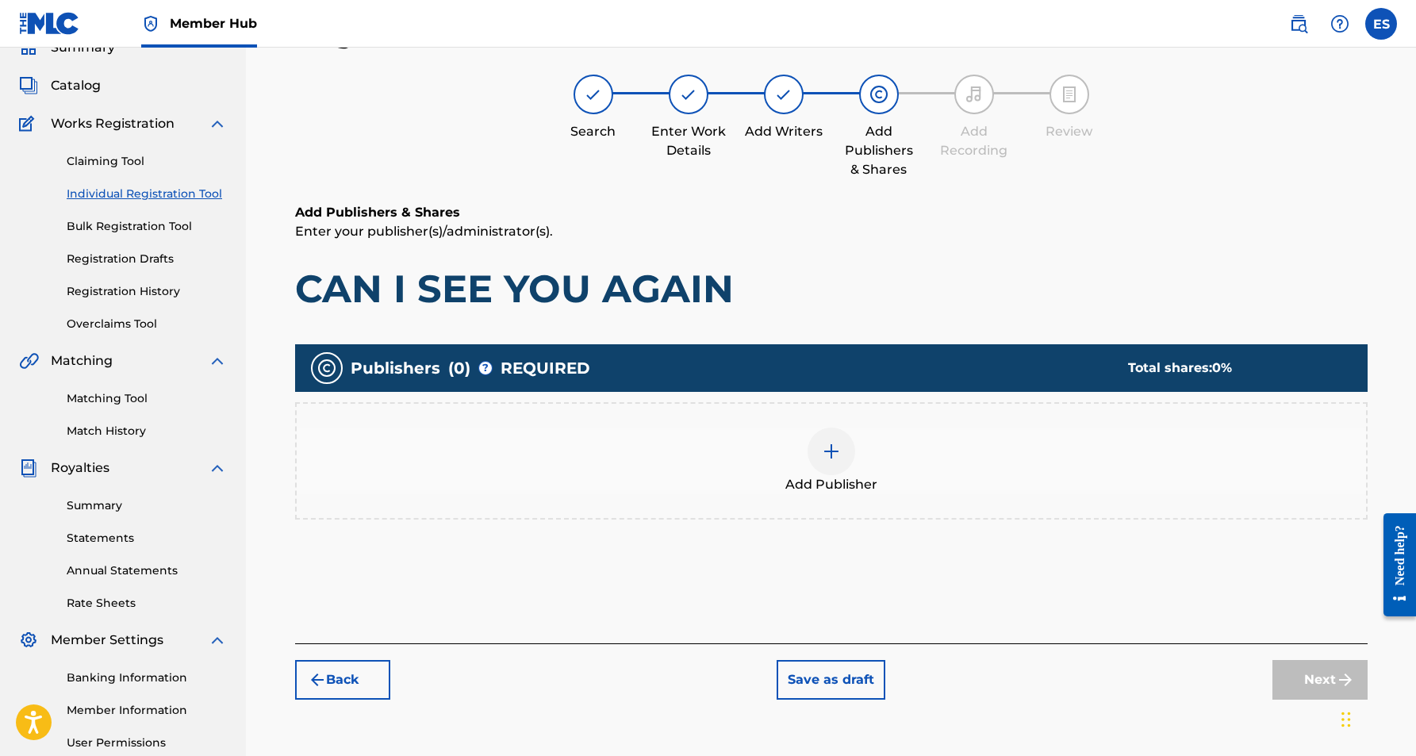
scroll to position [71, 0]
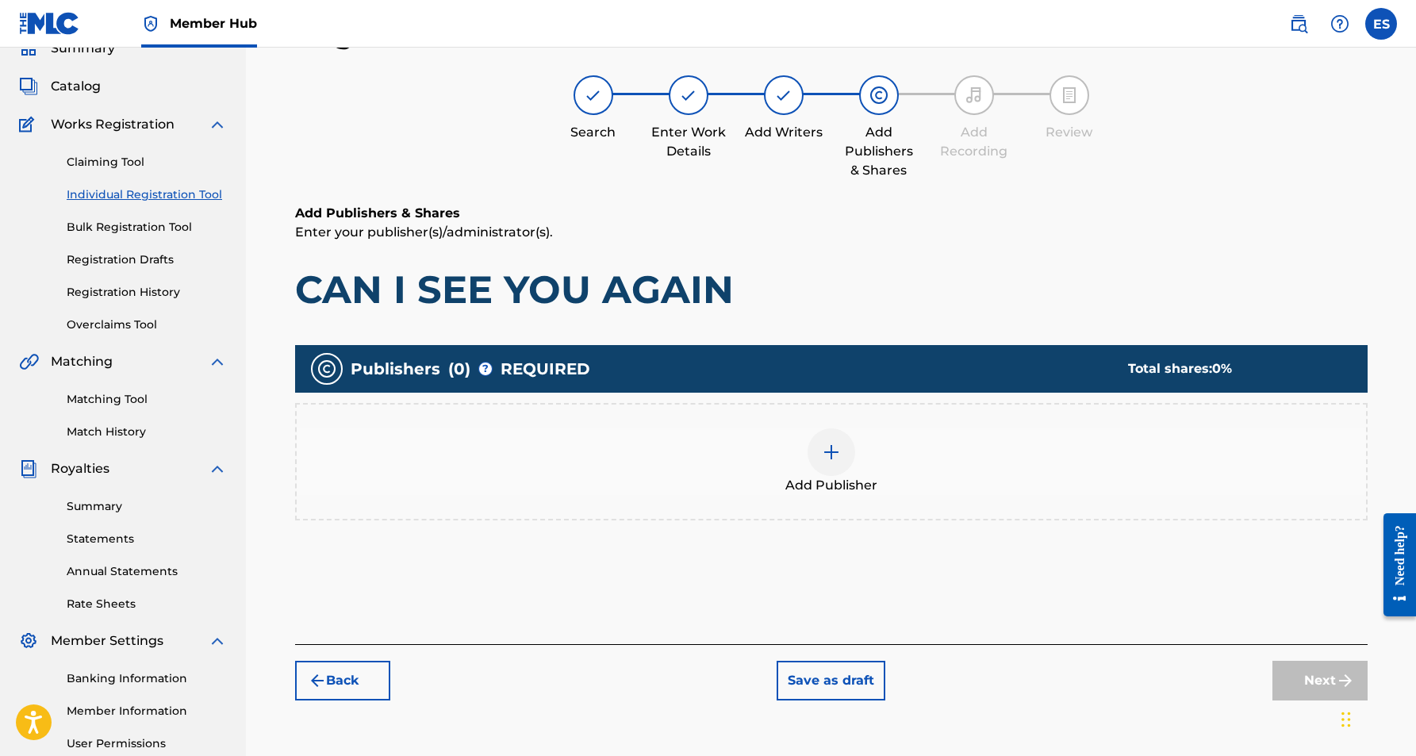
click at [828, 447] on img at bounding box center [831, 452] width 19 height 19
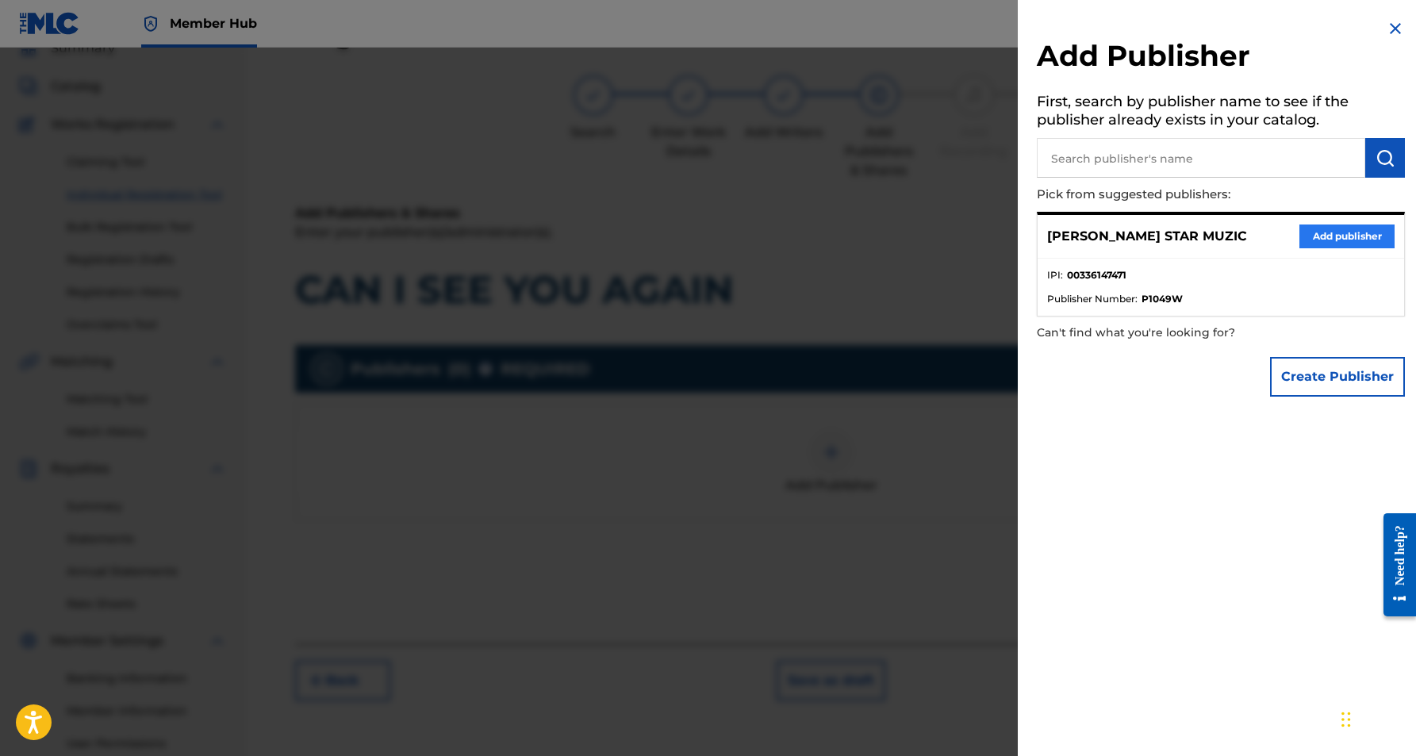
click at [1313, 231] on button "Add publisher" at bounding box center [1346, 237] width 95 height 24
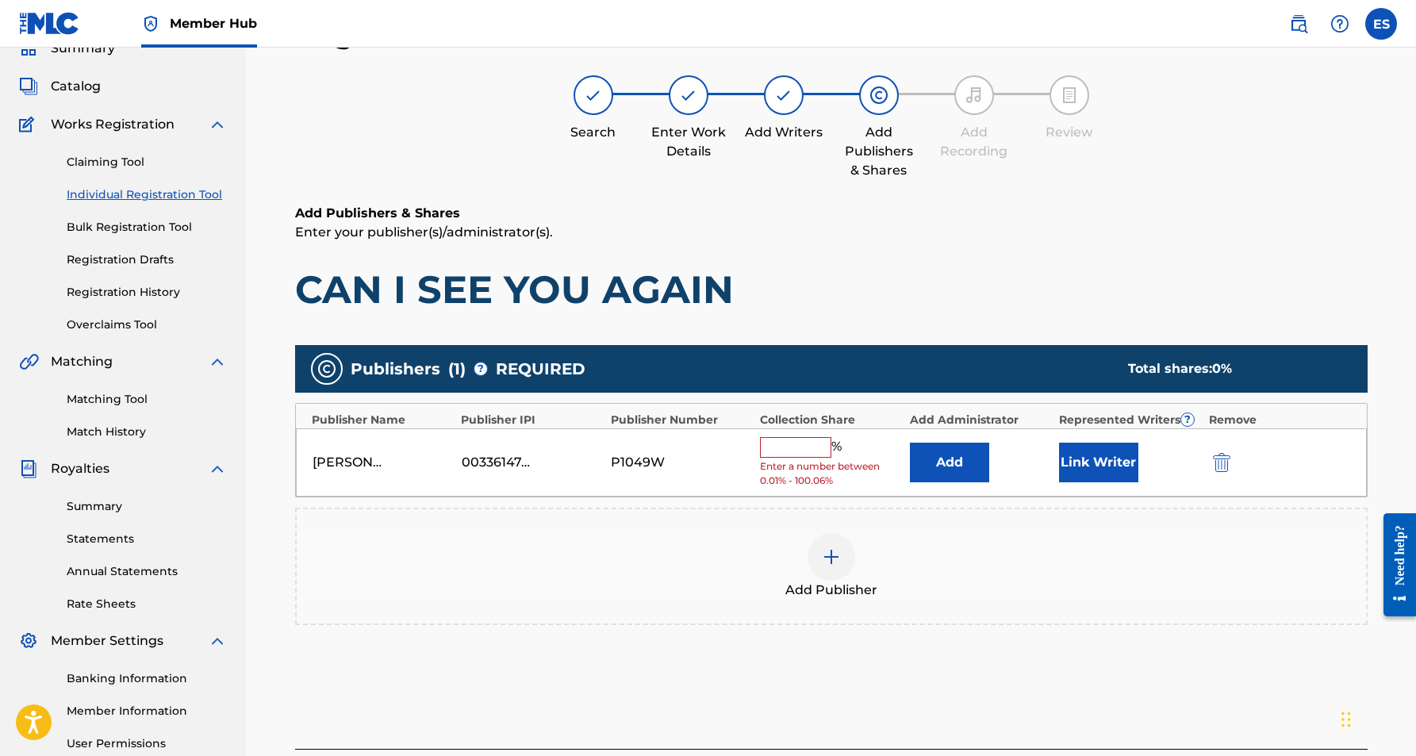
click at [805, 439] on input "text" at bounding box center [795, 447] width 71 height 21
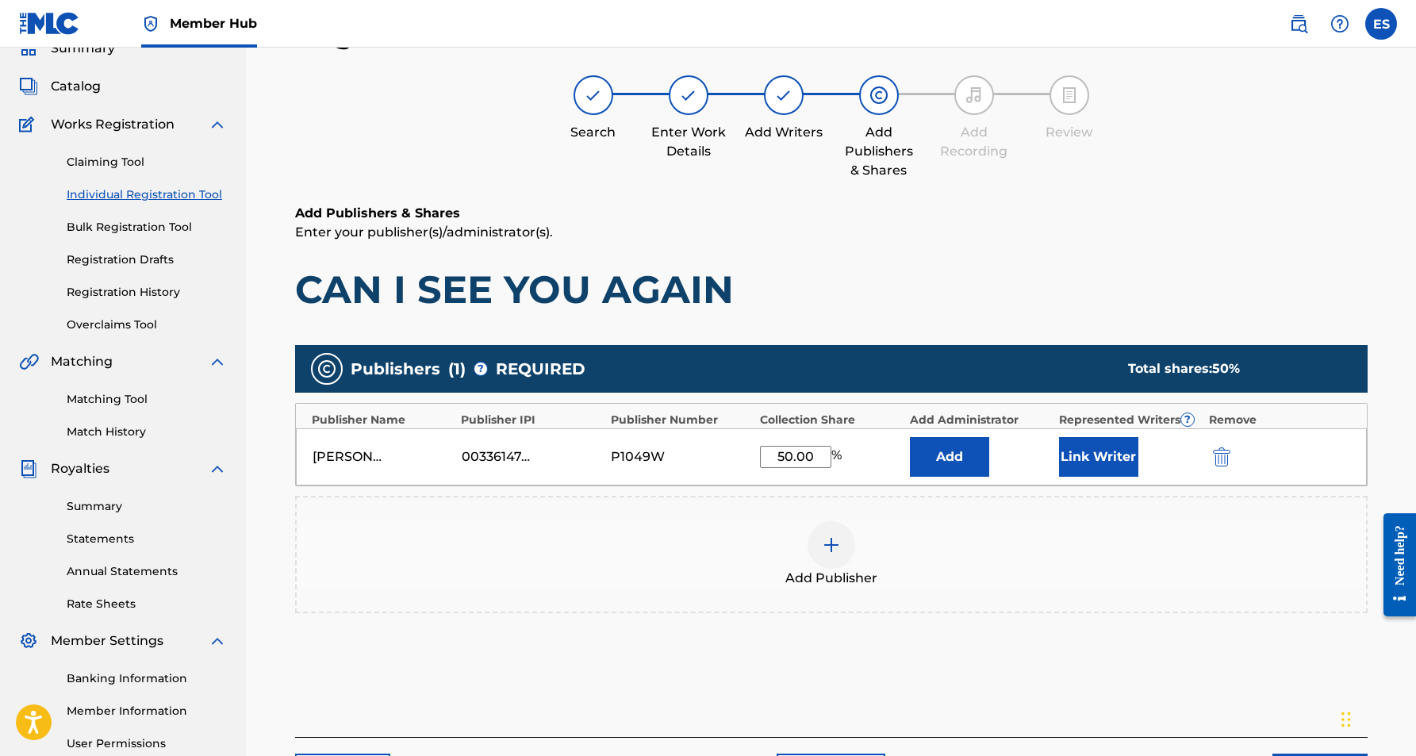
type input "50.00"
click at [1017, 263] on div "Add Publishers & Shares Enter your publisher(s)/administrator(s). CAN I SEE YOU…" at bounding box center [831, 258] width 1073 height 109
click at [1092, 459] on button "Link Writer" at bounding box center [1098, 457] width 79 height 40
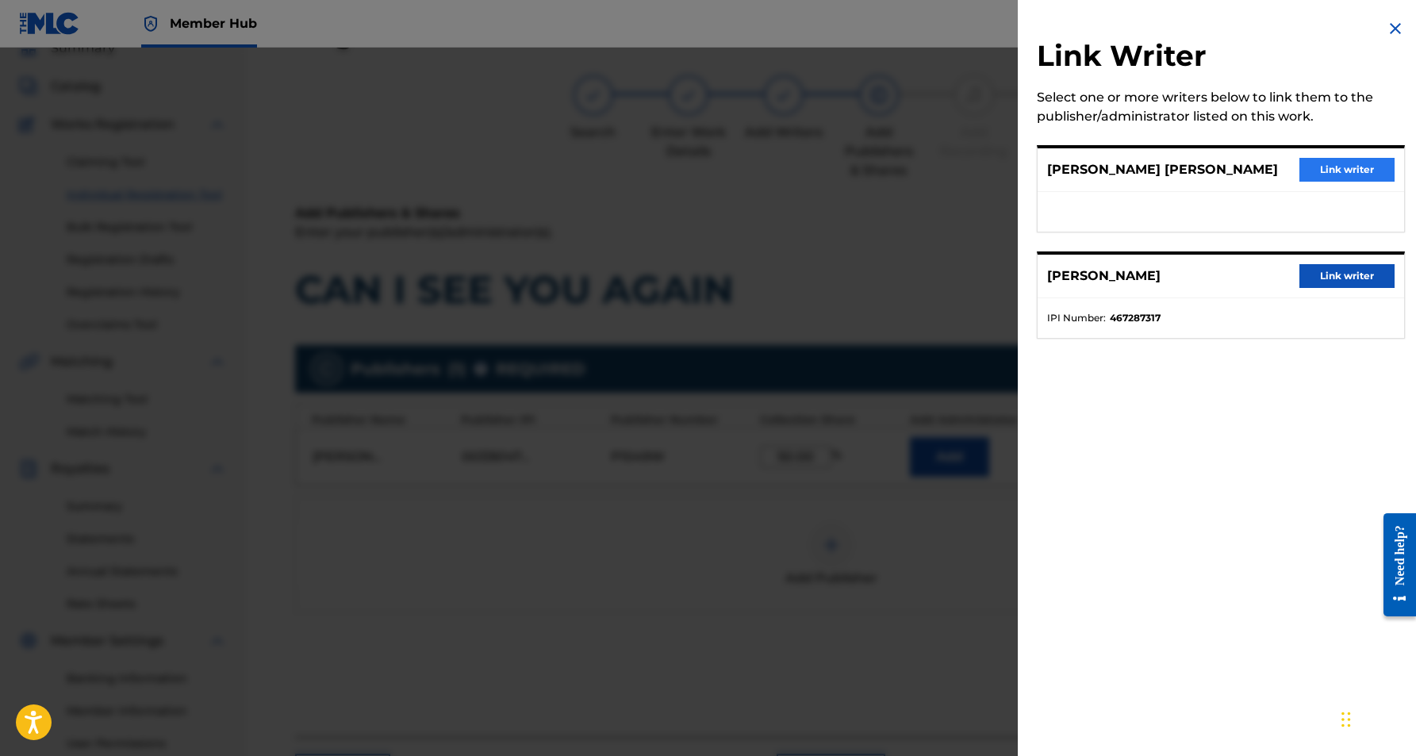
click at [1336, 170] on button "Link writer" at bounding box center [1346, 170] width 95 height 24
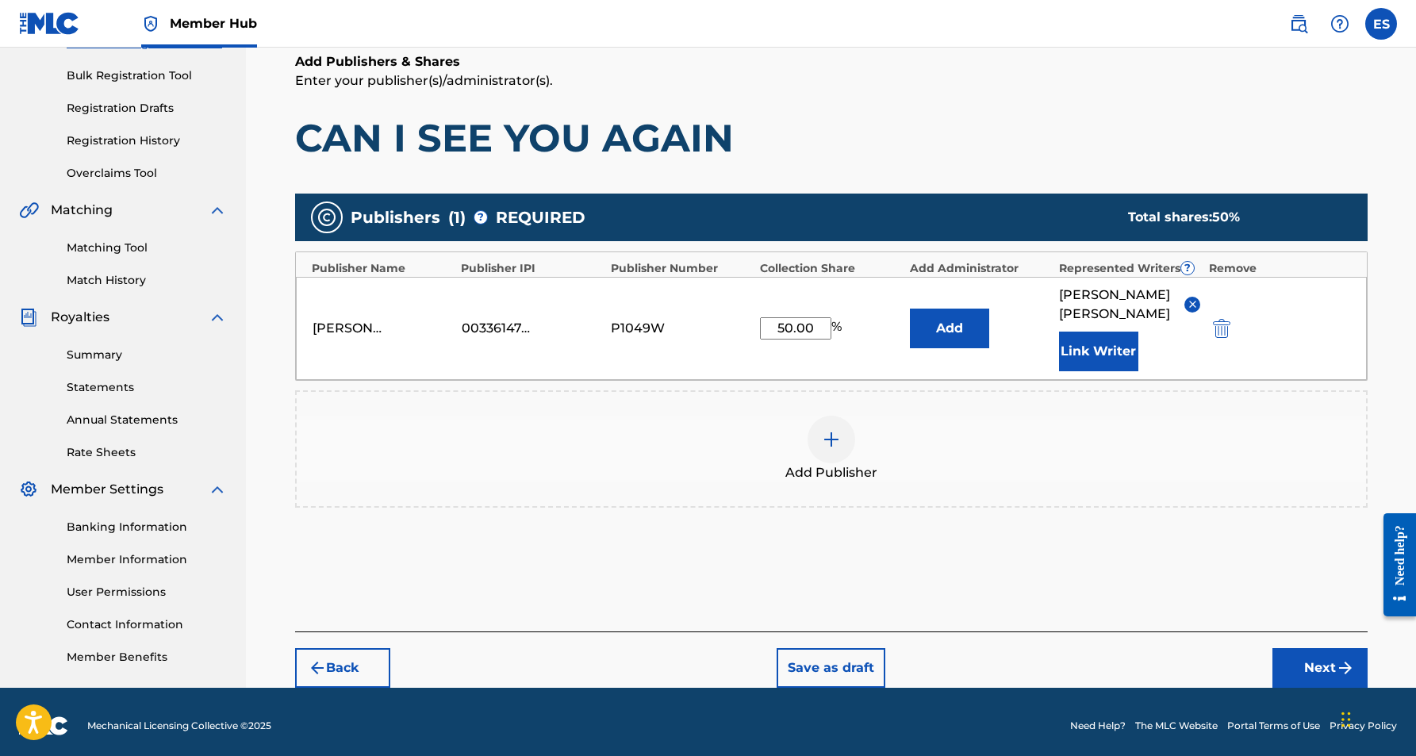
scroll to position [224, 0]
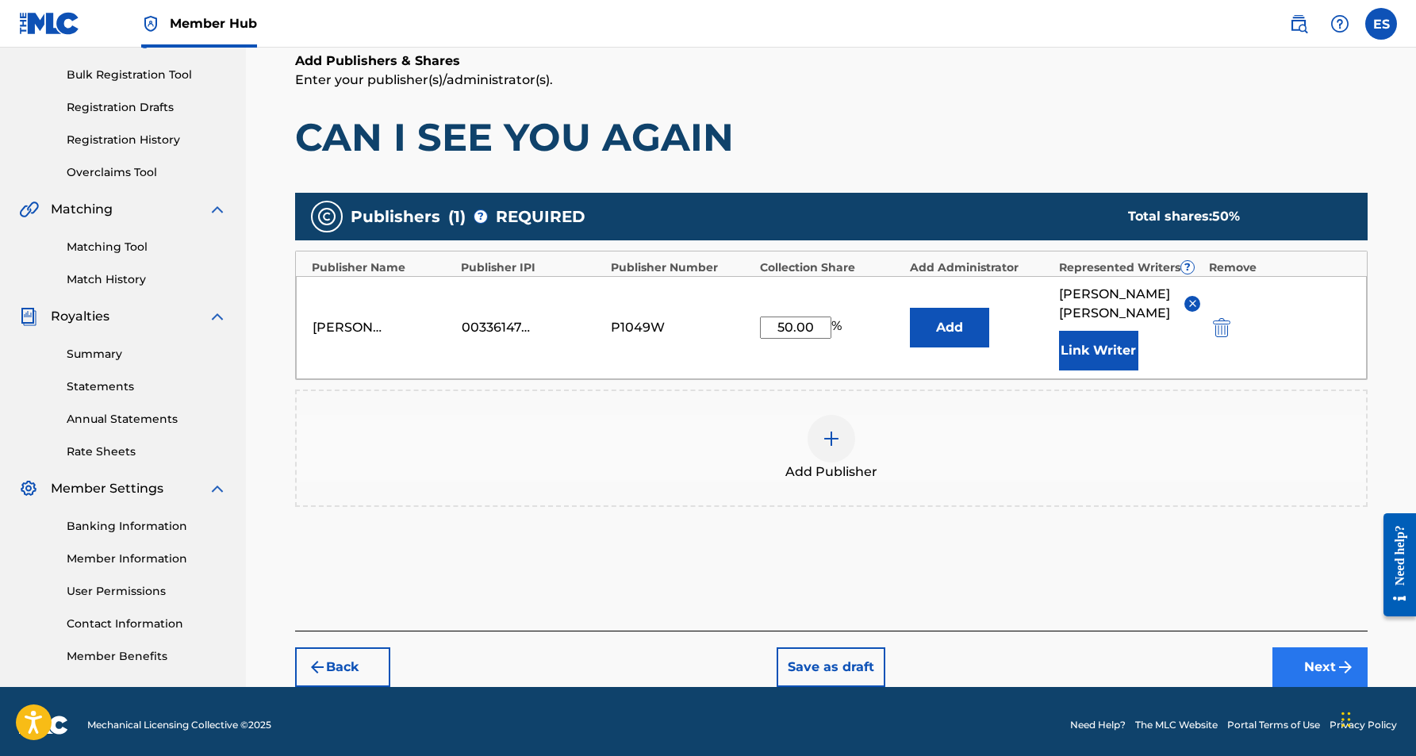
click at [1324, 670] on button "Next" at bounding box center [1319, 667] width 95 height 40
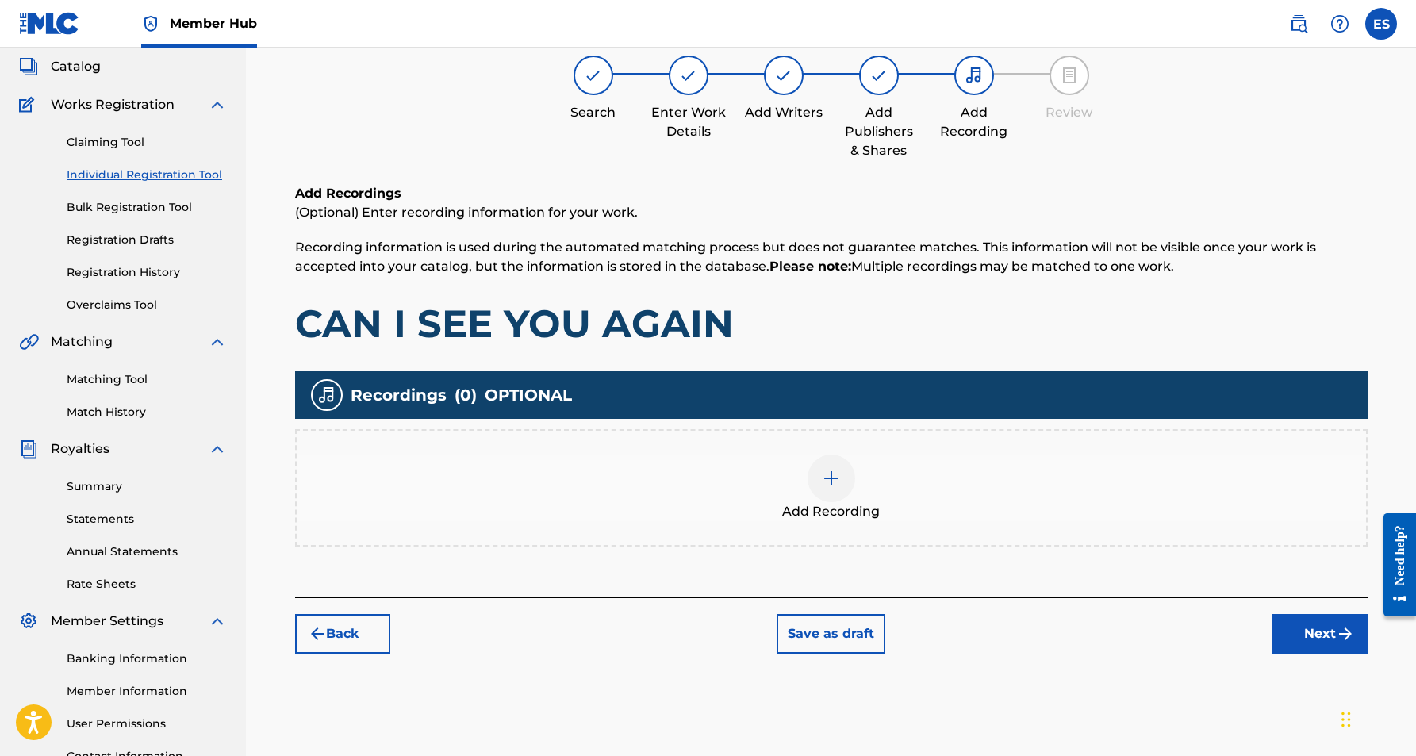
scroll to position [71, 0]
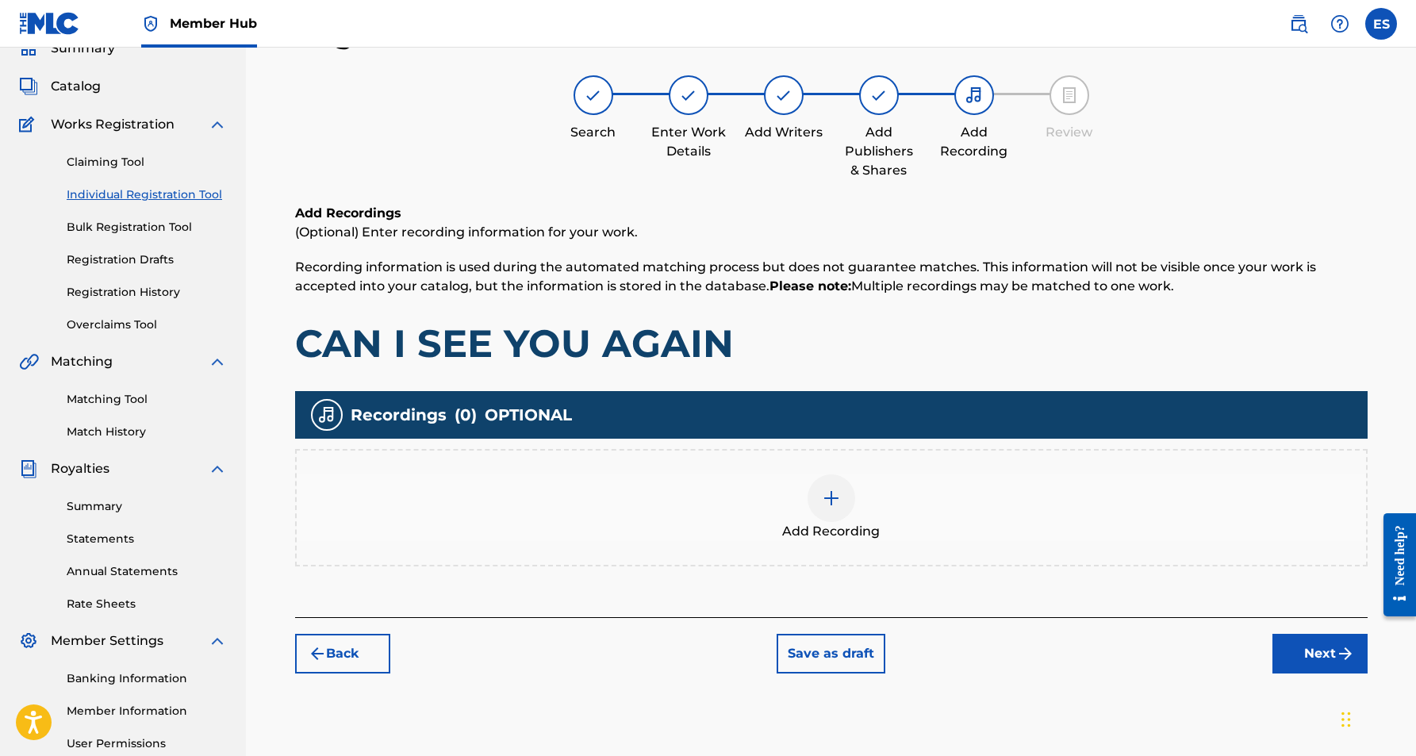
click at [844, 504] on div at bounding box center [832, 498] width 48 height 48
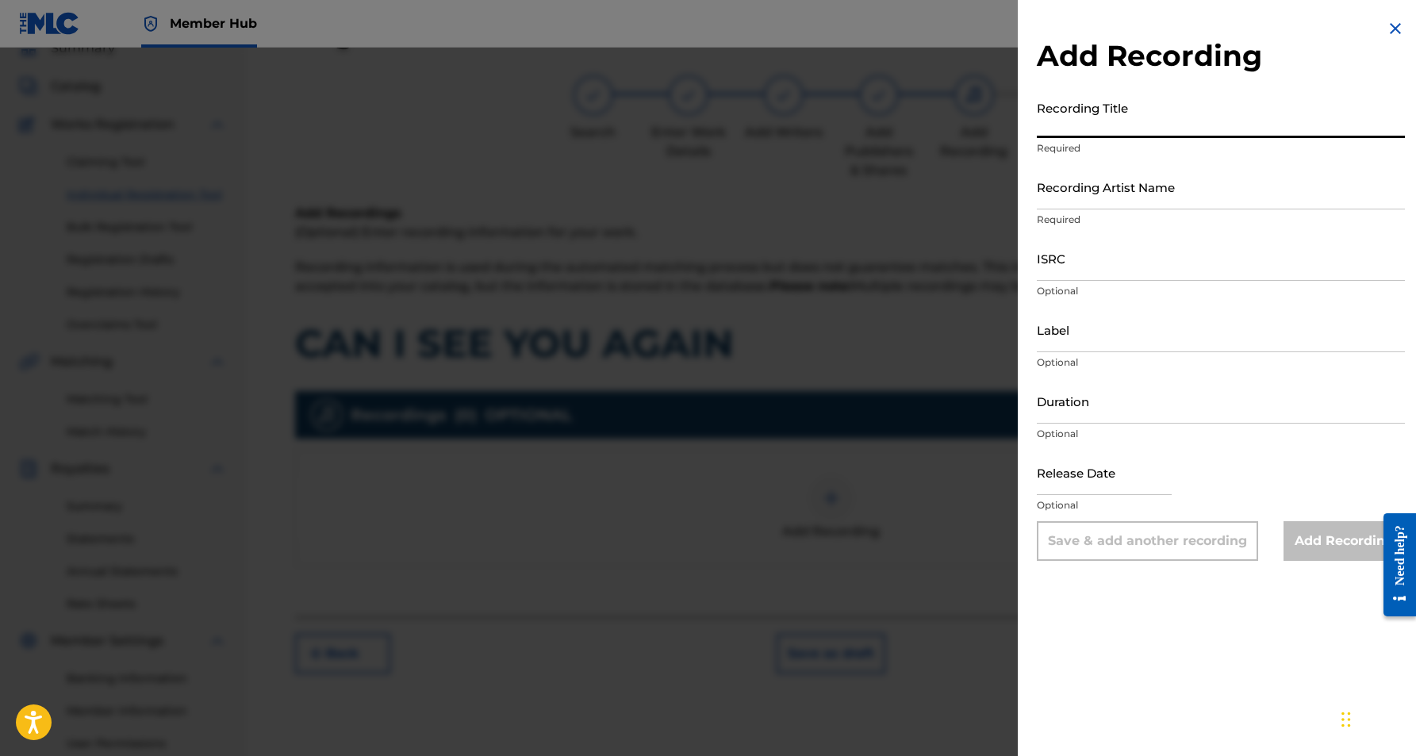
click at [1167, 122] on input "Recording Title" at bounding box center [1221, 115] width 368 height 45
paste input "CAN I SEE YOU AGAIN"
type input "CAN I SEE YOU AGAIN"
click at [1189, 185] on input "Recording Artist Name" at bounding box center [1221, 186] width 368 height 45
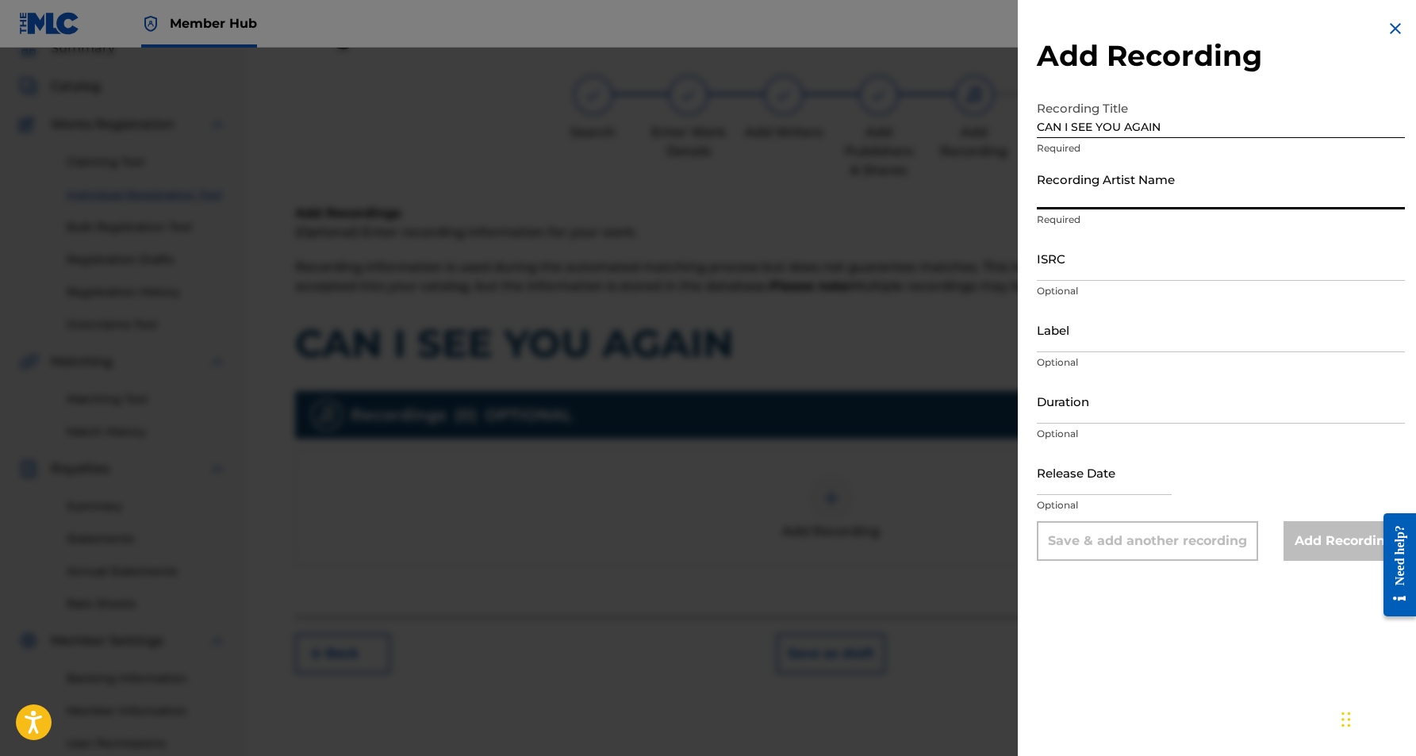
paste input "[PERSON_NAME]"
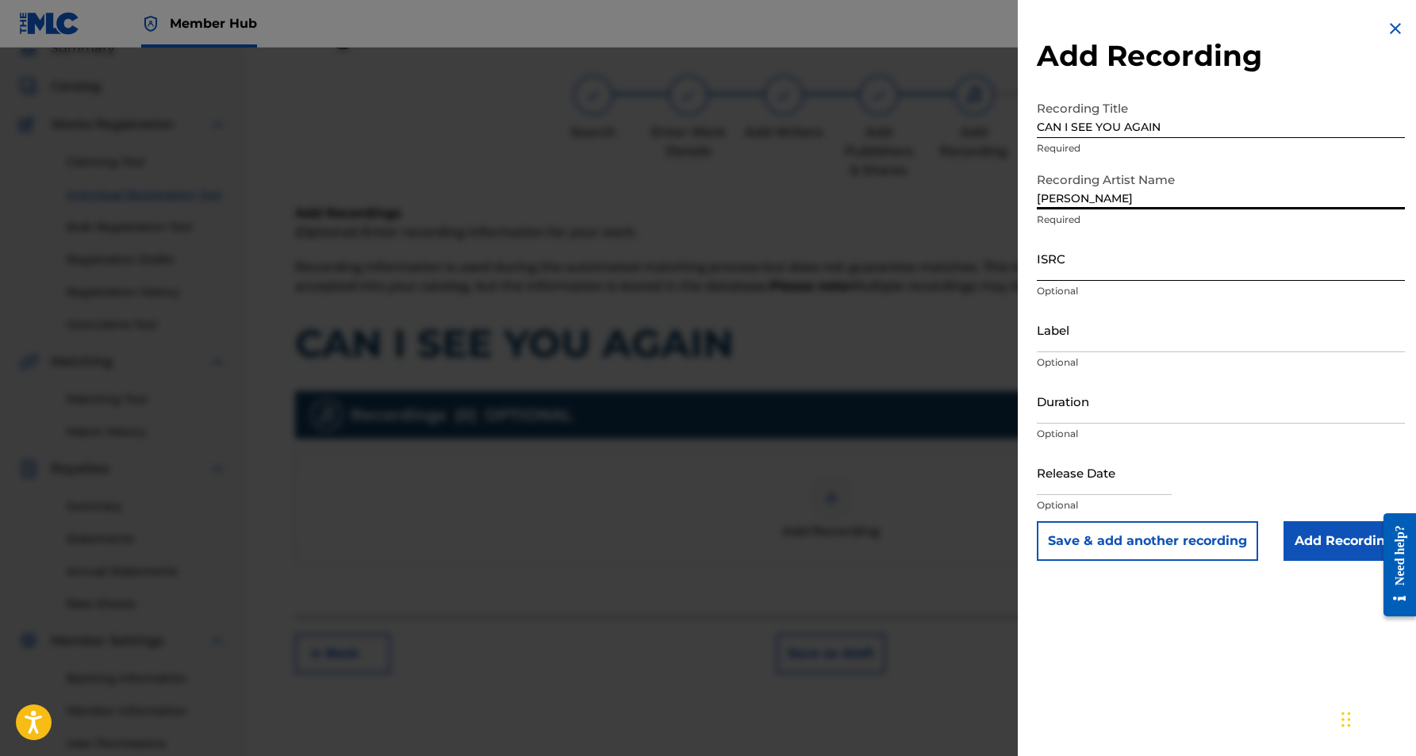
type input "[PERSON_NAME]"
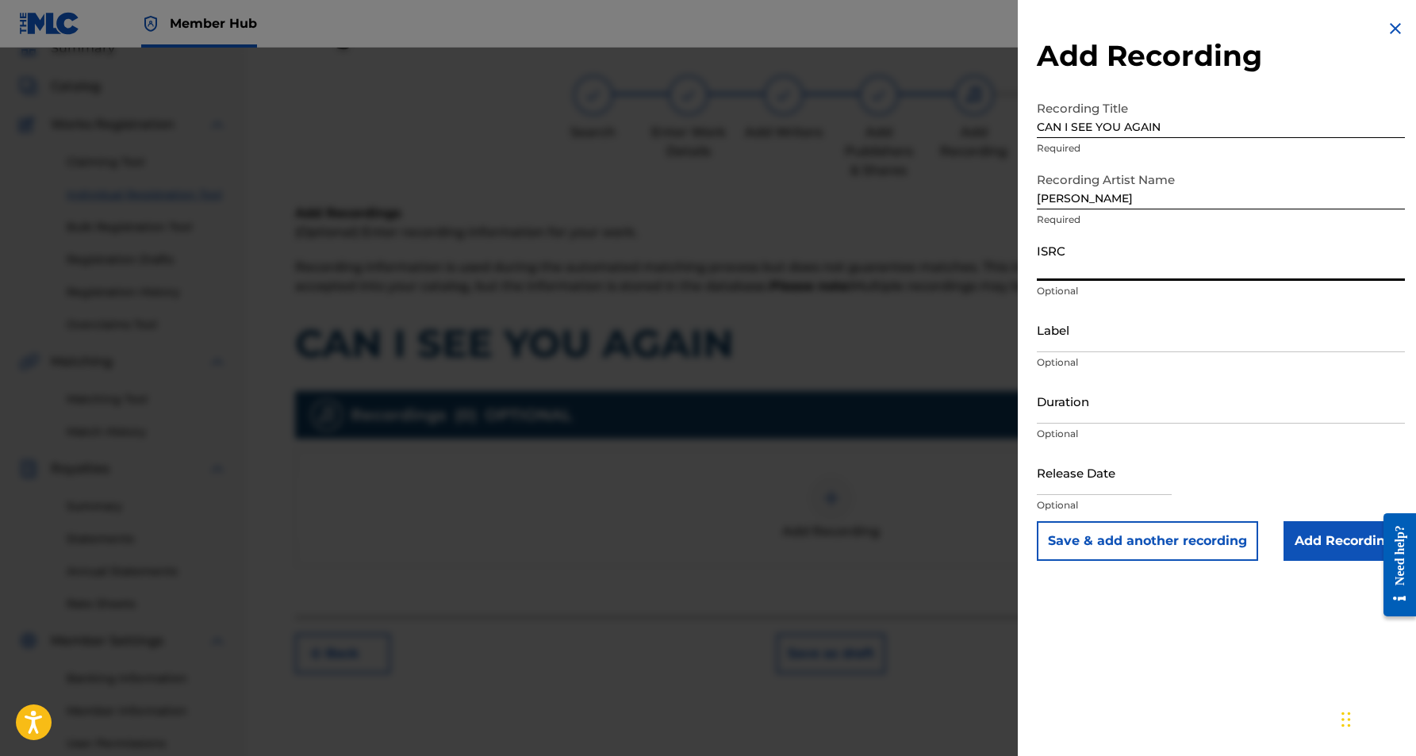
click at [1076, 273] on input "ISRC" at bounding box center [1221, 258] width 368 height 45
paste input "USCGJ0635902"
type input "USCGJ0635902"
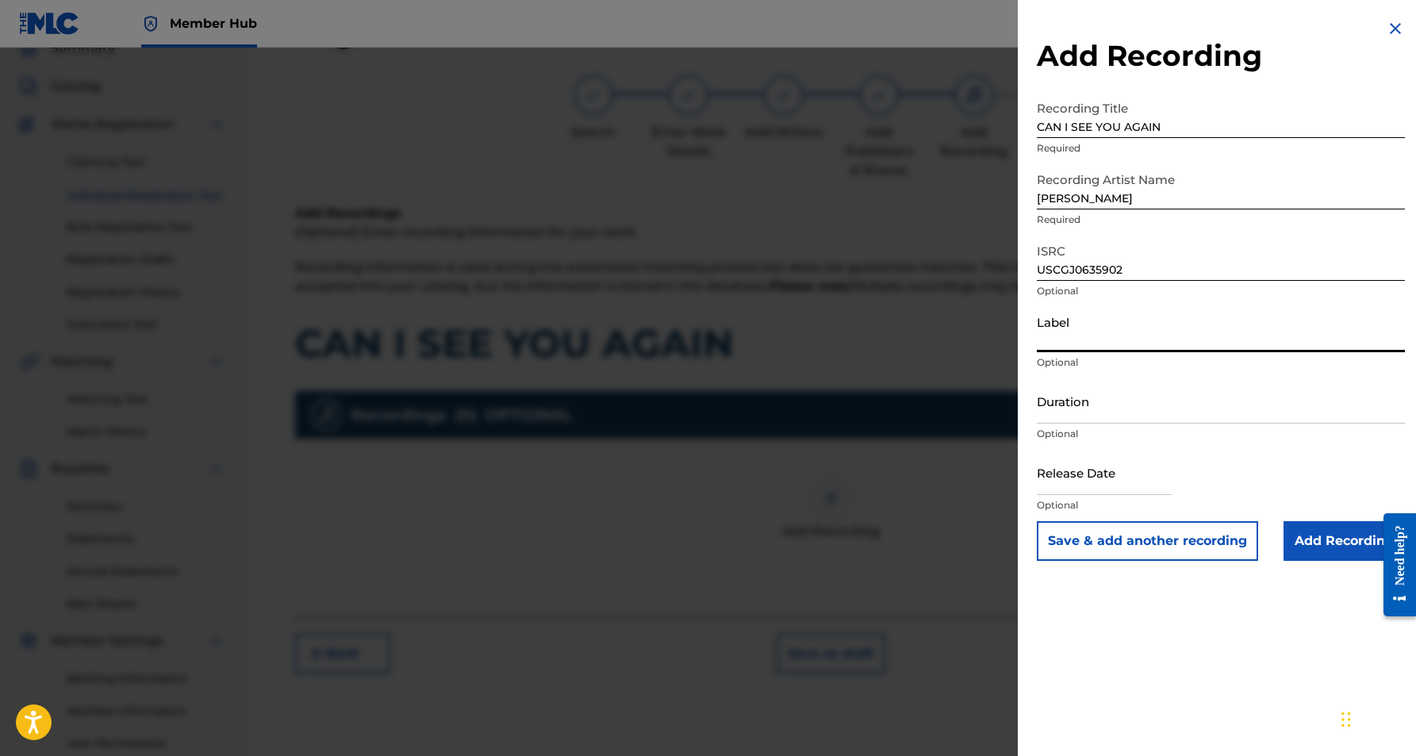
click at [1080, 320] on input "Label" at bounding box center [1221, 329] width 368 height 45
paste input "[PERSON_NAME] Records"
type input "[PERSON_NAME] Records"
click at [1151, 395] on input "Duration" at bounding box center [1221, 400] width 368 height 45
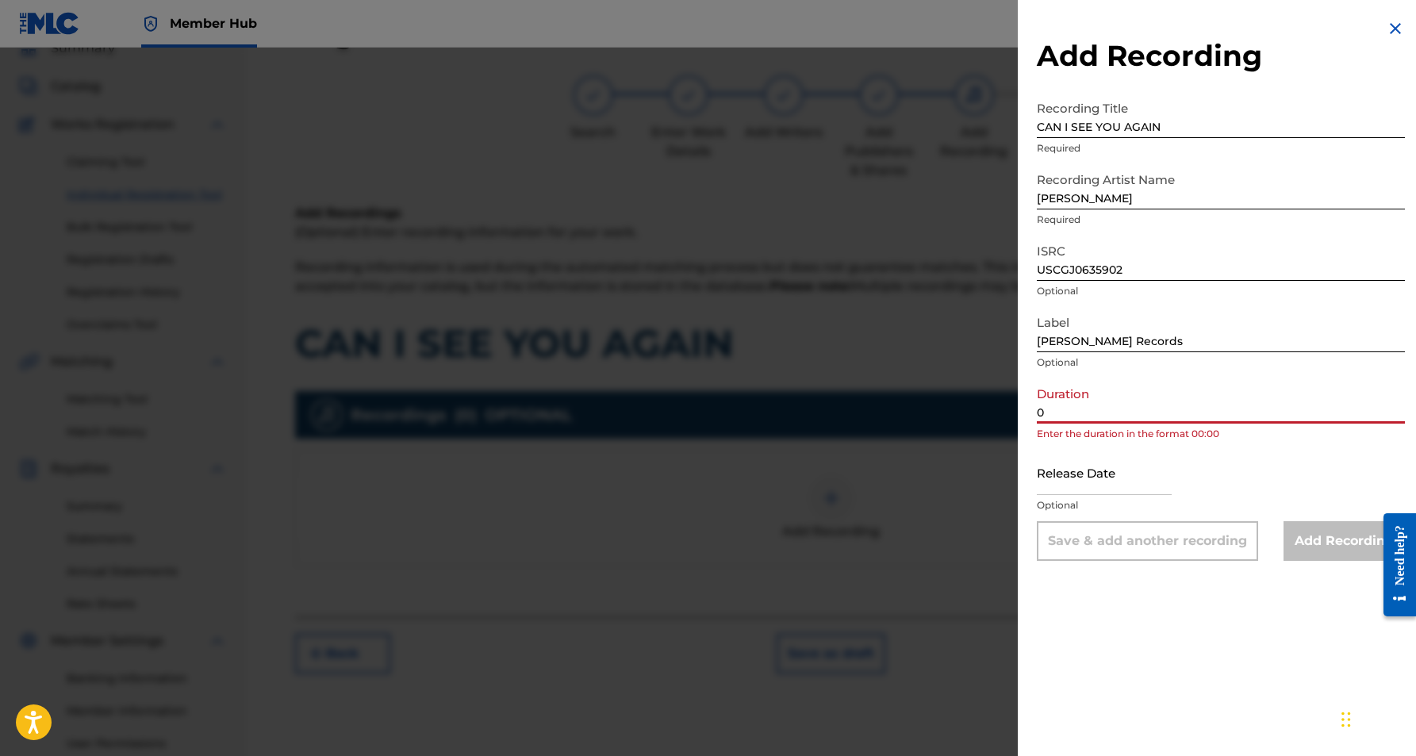
paste input "3:53"
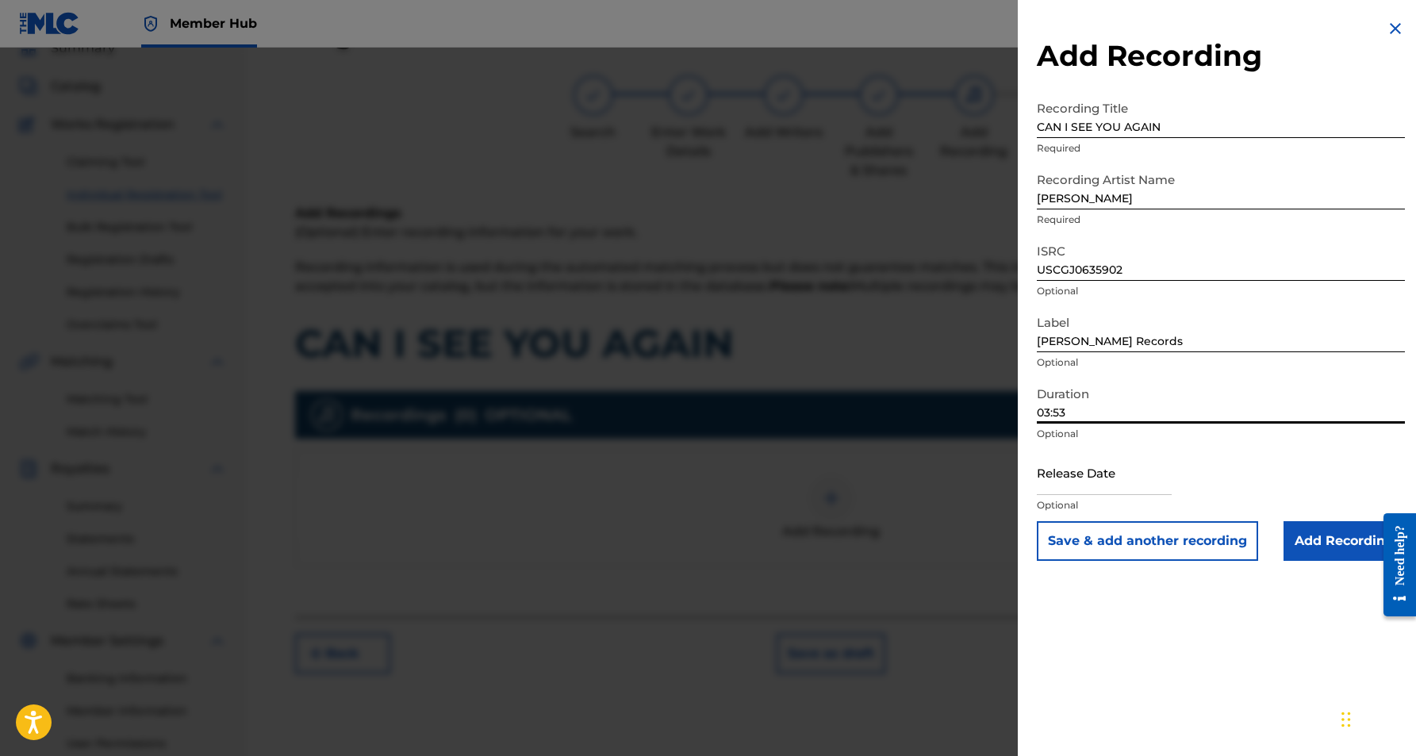
type input "03:53"
click at [1153, 653] on div "Add Recording Recording Title CAN I SEE YOU AGAIN Required Recording Artist Nam…" at bounding box center [1221, 378] width 406 height 756
click at [1329, 548] on input "Add Recording" at bounding box center [1344, 541] width 121 height 40
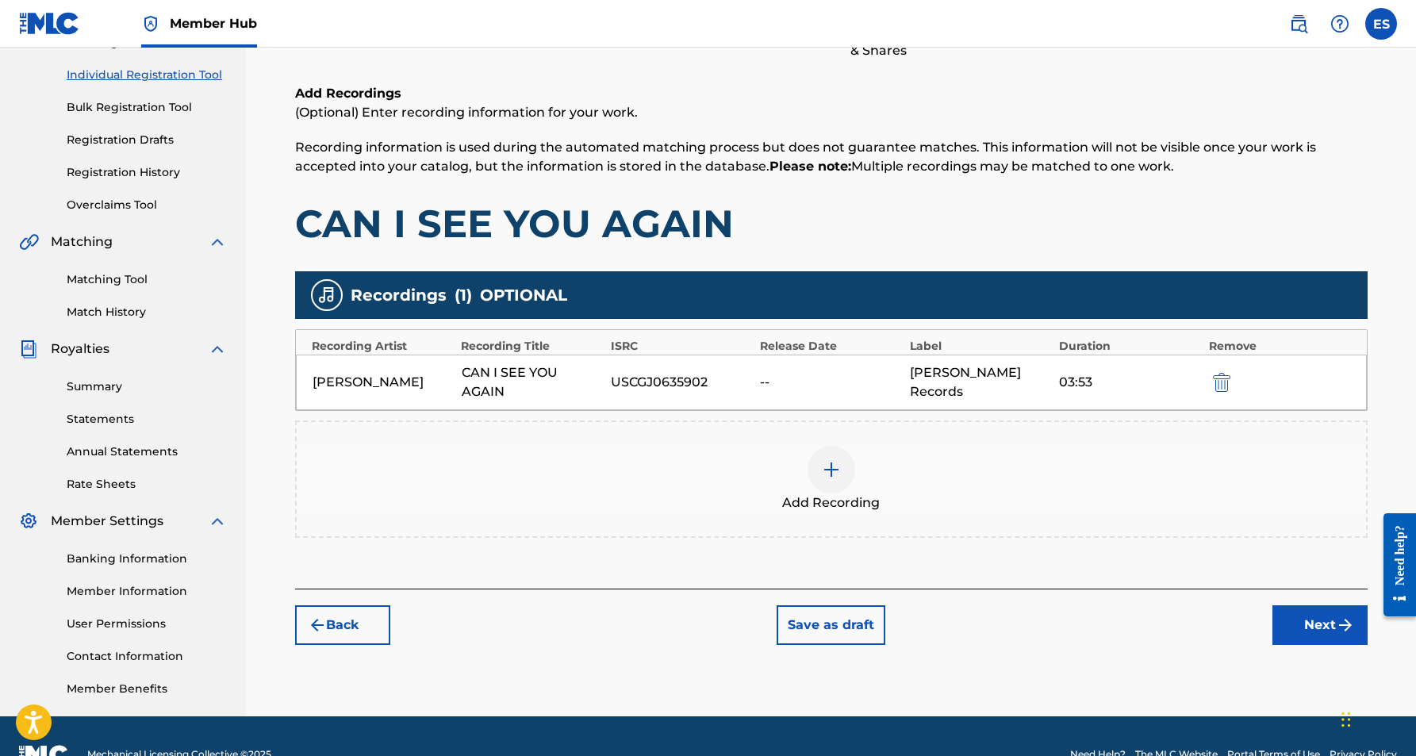
scroll to position [193, 0]
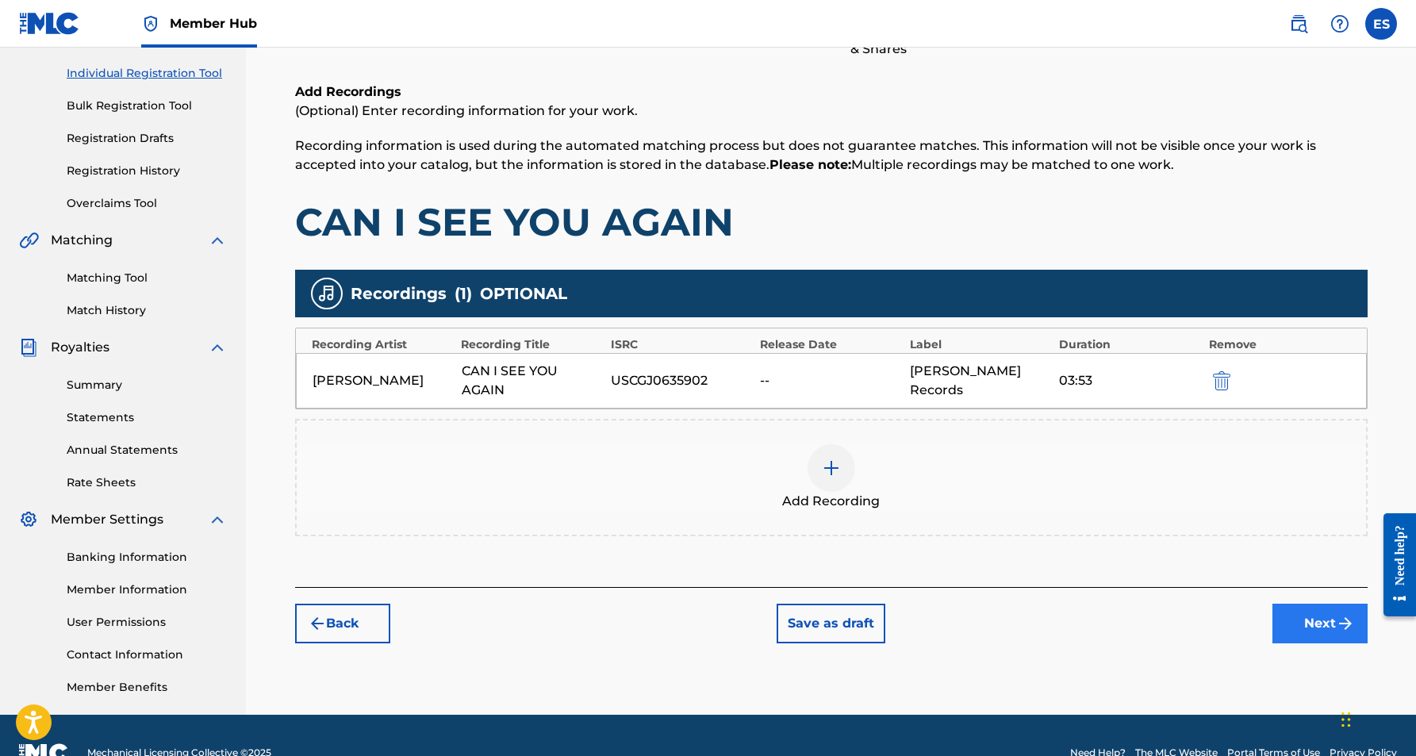
click at [1308, 626] on button "Next" at bounding box center [1319, 624] width 95 height 40
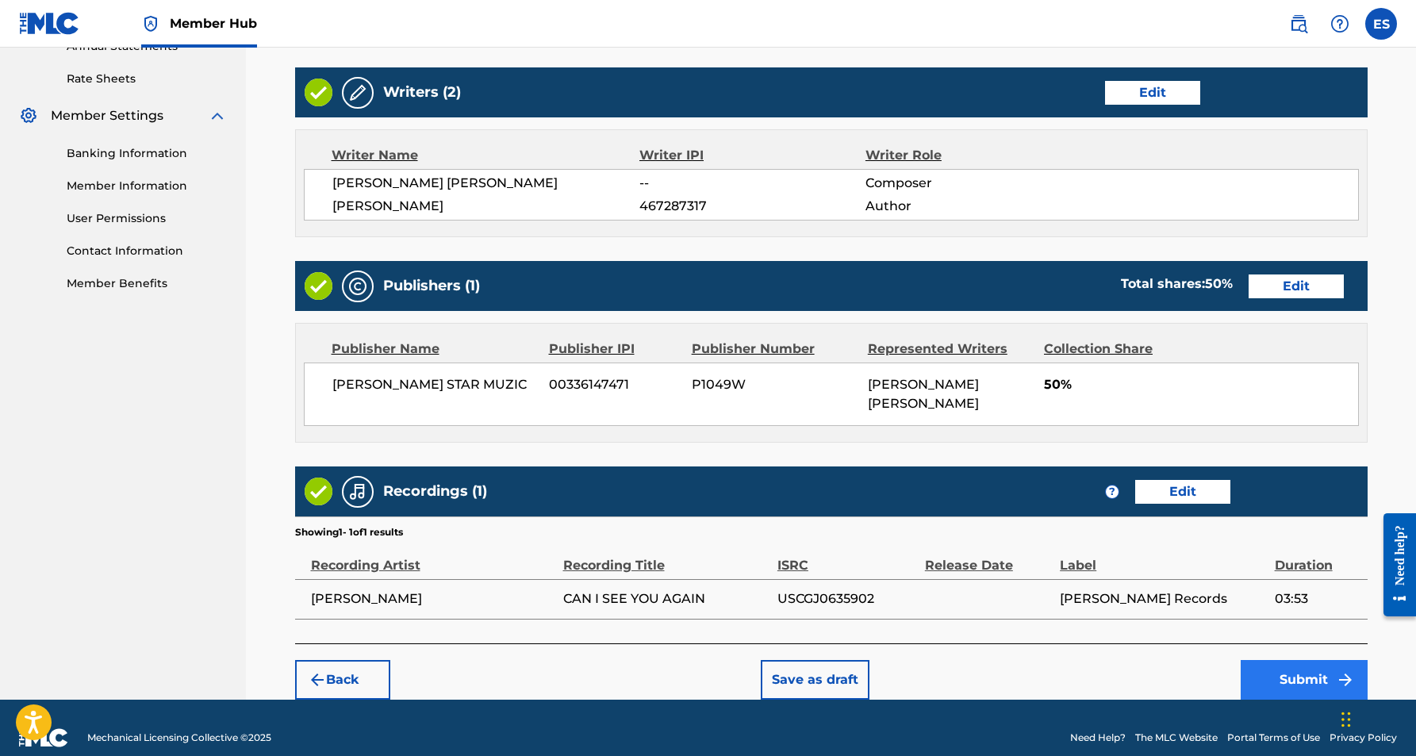
scroll to position [596, 0]
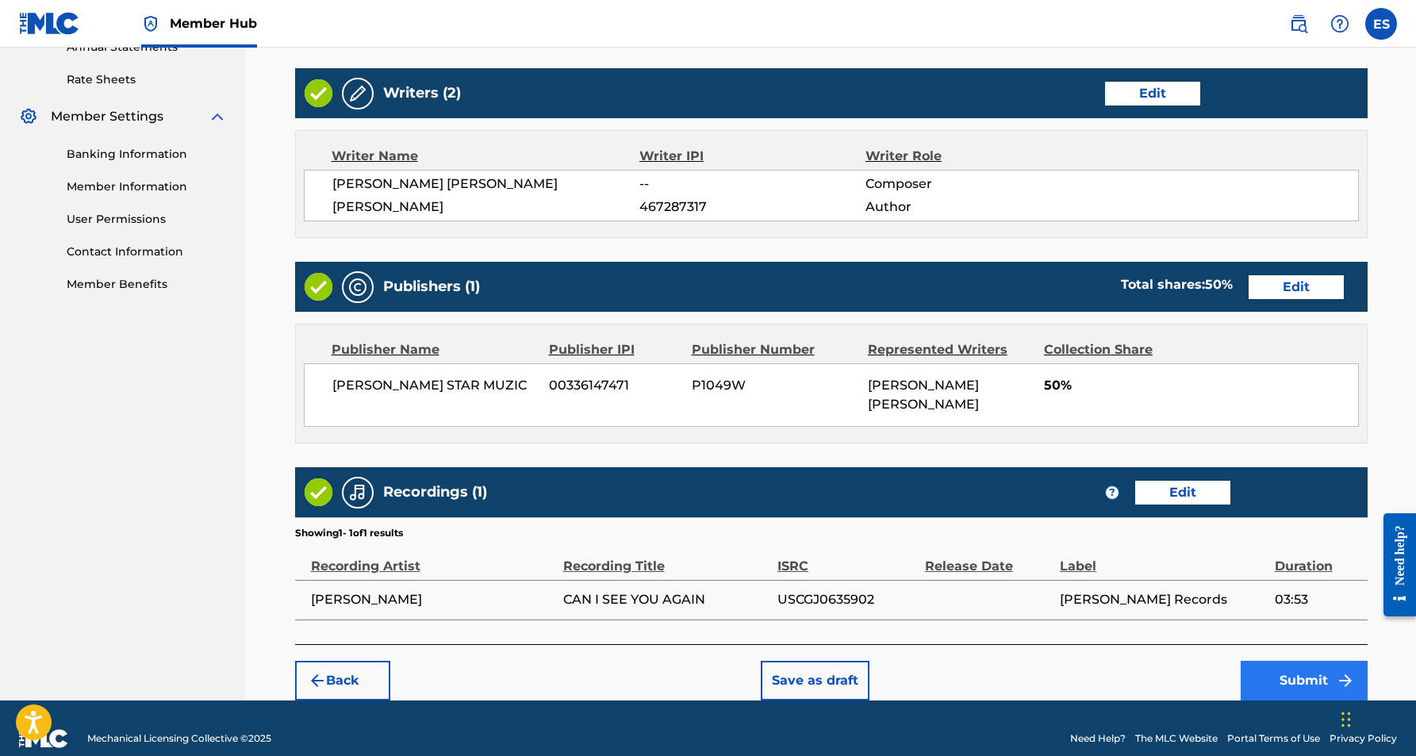
click at [1291, 661] on button "Submit" at bounding box center [1304, 681] width 127 height 40
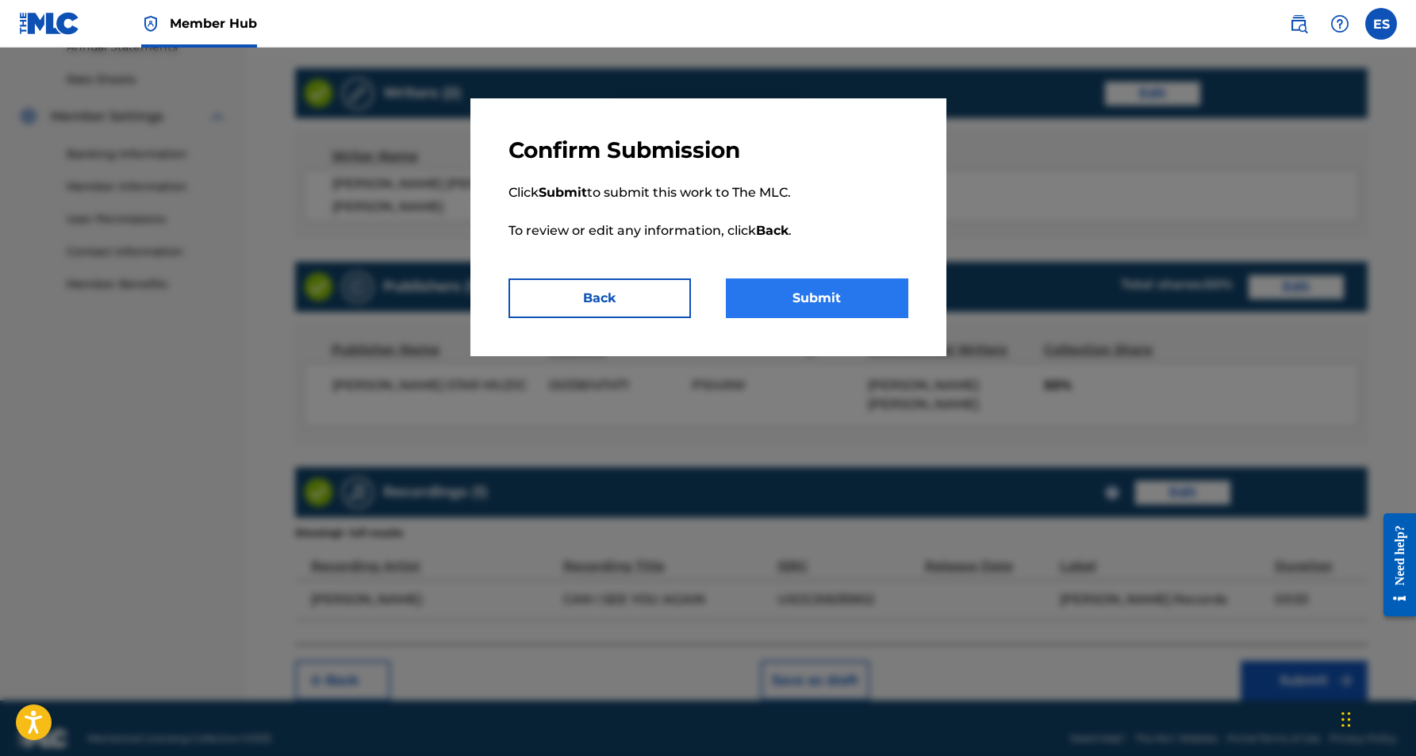
click at [861, 286] on button "Submit" at bounding box center [817, 298] width 182 height 40
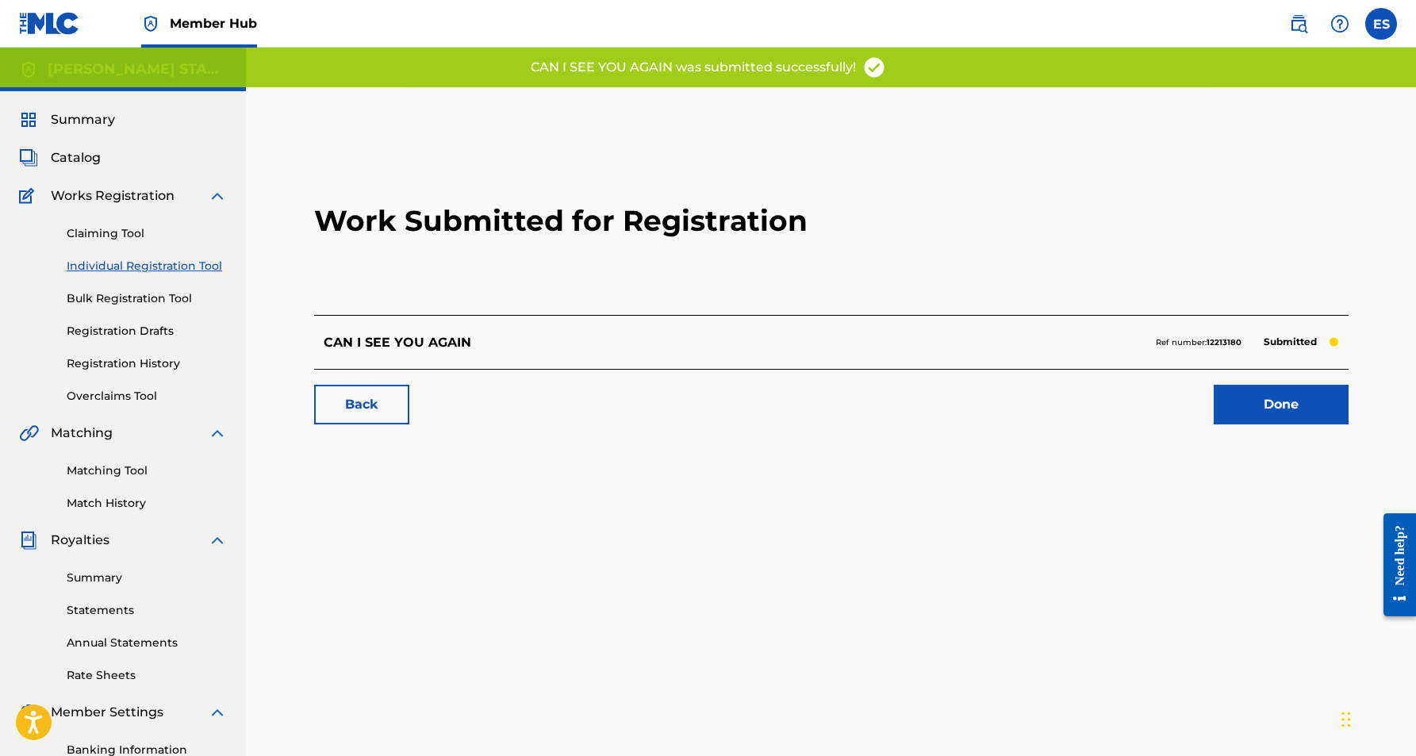
click at [170, 267] on link "Individual Registration Tool" at bounding box center [147, 266] width 160 height 17
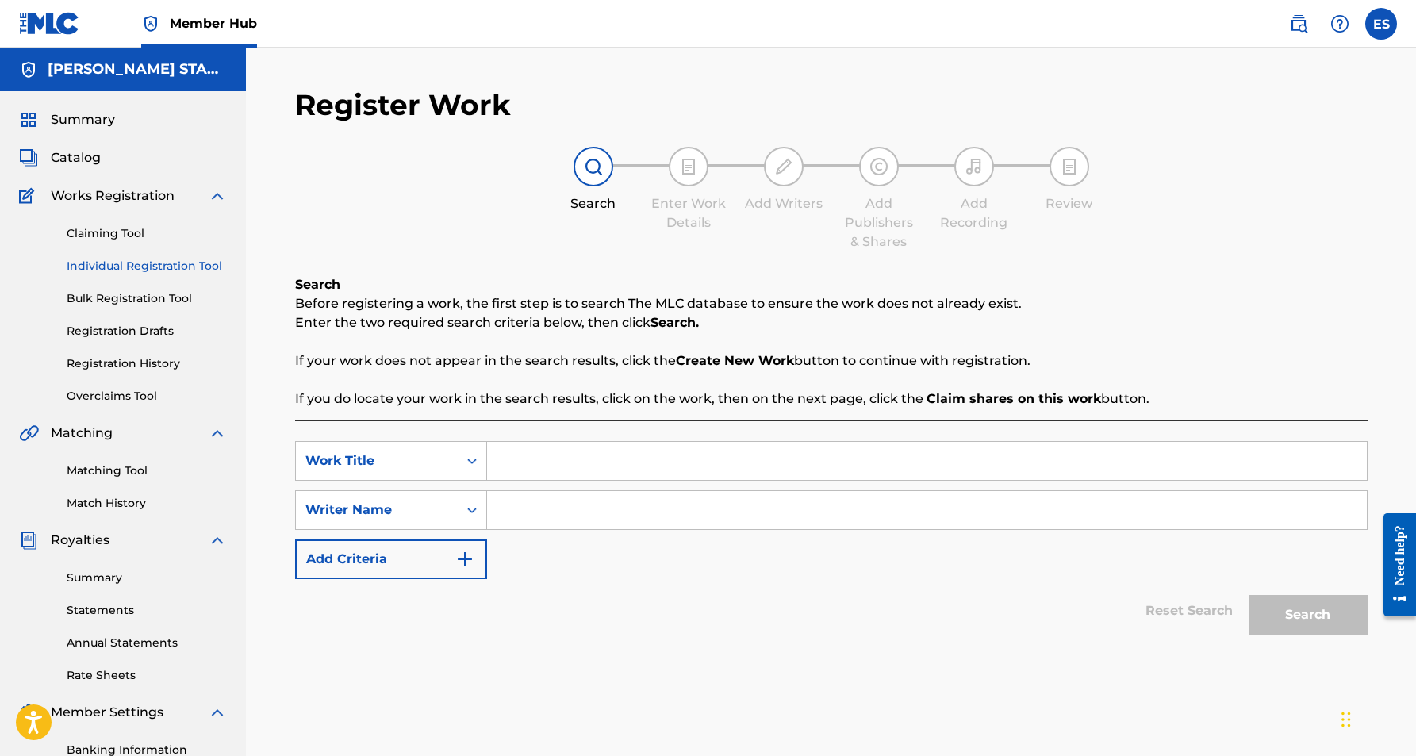
click at [559, 467] on input "Search Form" at bounding box center [927, 461] width 880 height 38
paste input "Come Back To Me"
type input "Come Back To Me"
click at [583, 539] on div "SearchWithCriteria5b62fff6-73e5-45cf-beef-ae04e7becaf6 Work Title Come Back To …" at bounding box center [831, 510] width 1073 height 138
click at [545, 522] on input "Search Form" at bounding box center [927, 510] width 880 height 38
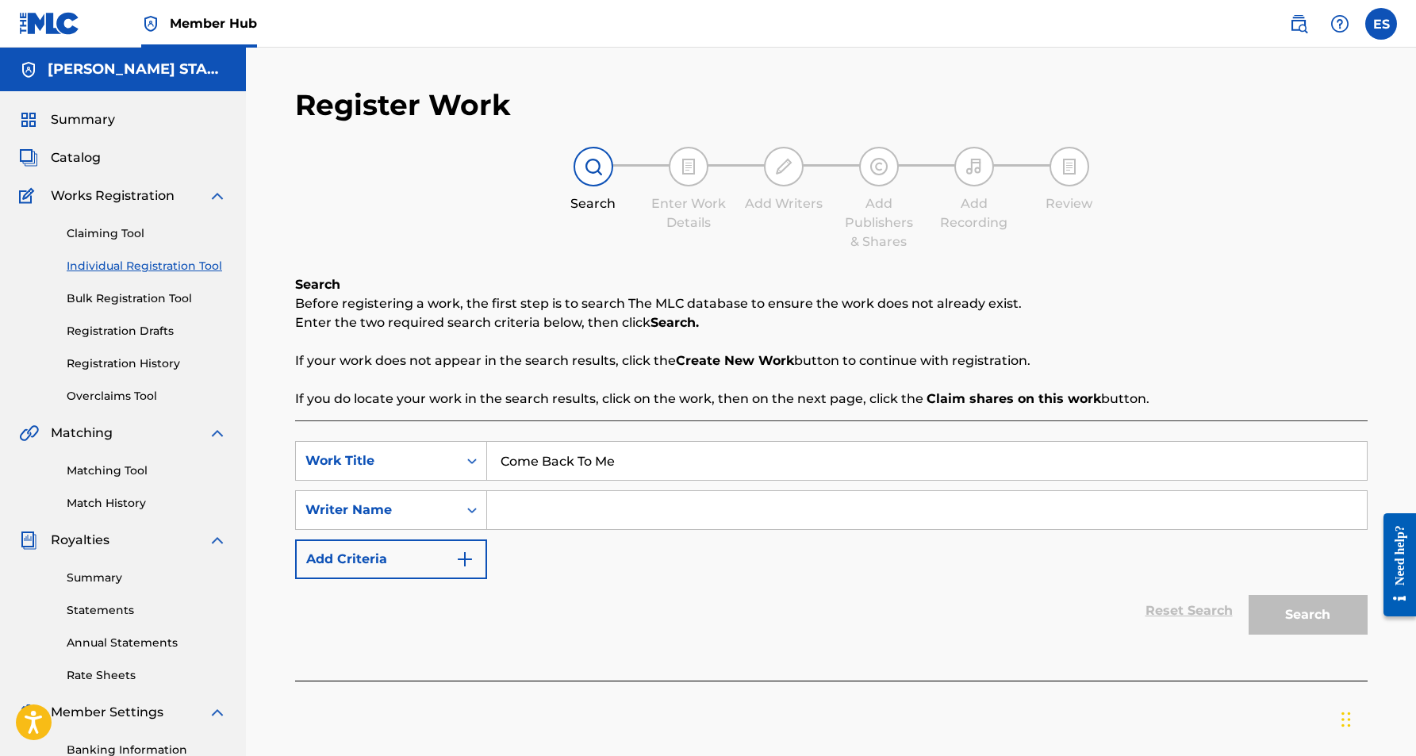
paste input "[PERSON_NAME] [PERSON_NAME]"
type input "[PERSON_NAME] [PERSON_NAME]"
click at [1289, 616] on button "Search" at bounding box center [1308, 615] width 119 height 40
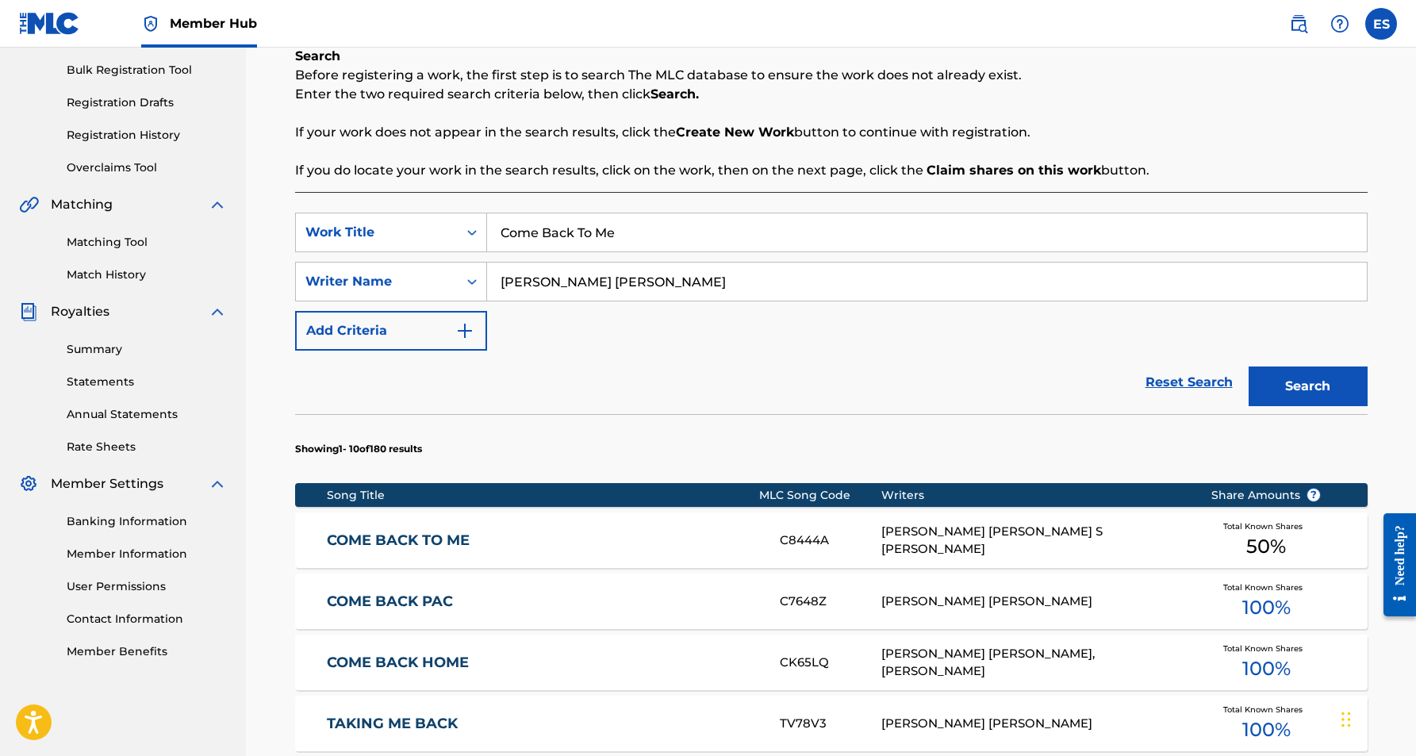
scroll to position [231, 0]
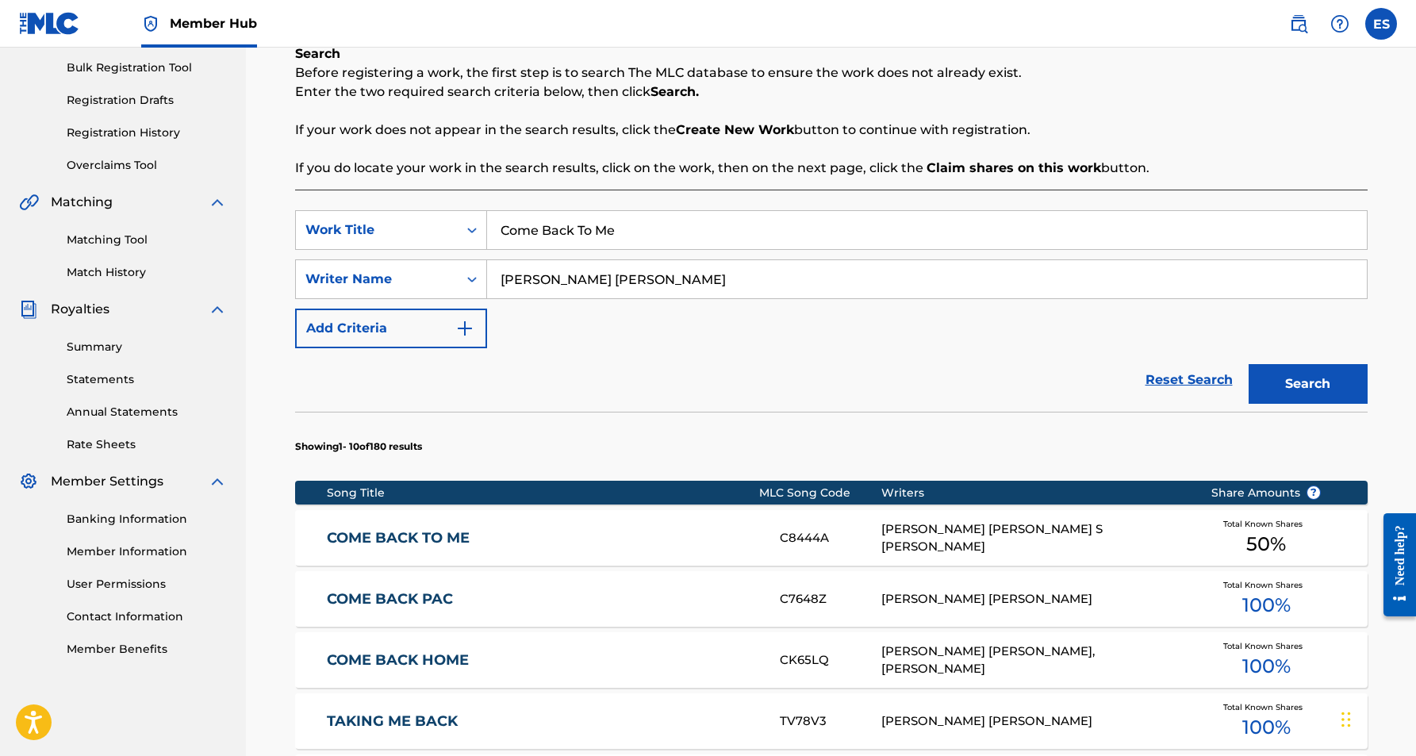
click at [901, 546] on div "[PERSON_NAME] [PERSON_NAME] S [PERSON_NAME]" at bounding box center [1033, 538] width 305 height 36
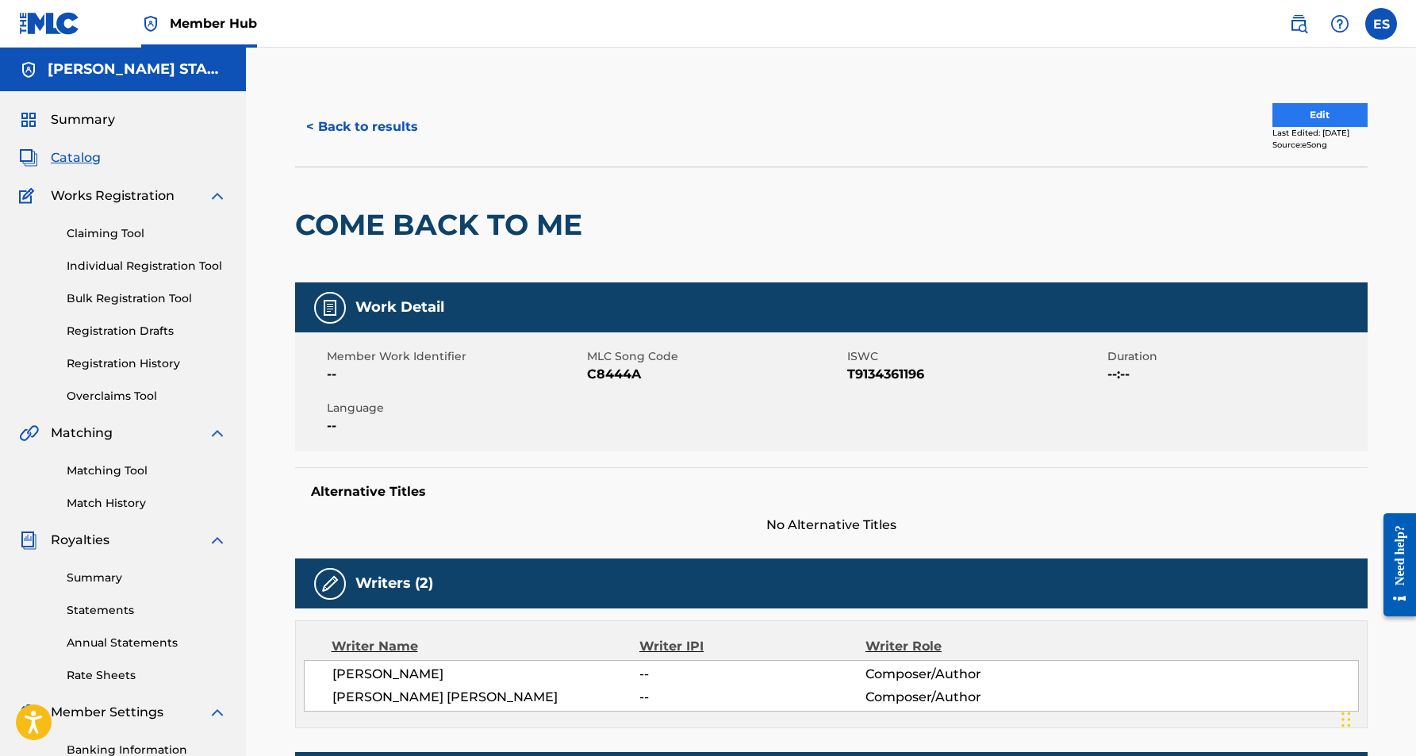
click at [1292, 115] on button "Edit" at bounding box center [1319, 115] width 95 height 24
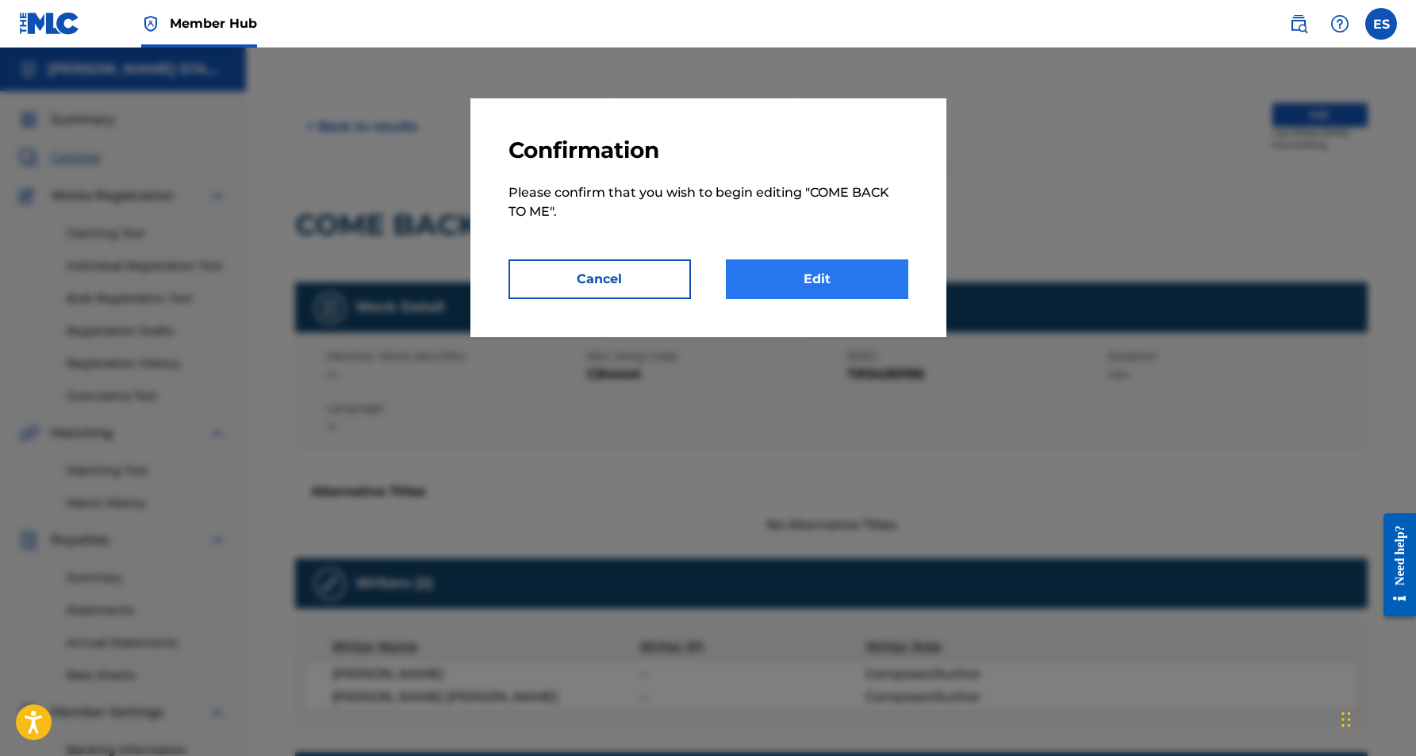
click at [862, 283] on link "Edit" at bounding box center [817, 279] width 182 height 40
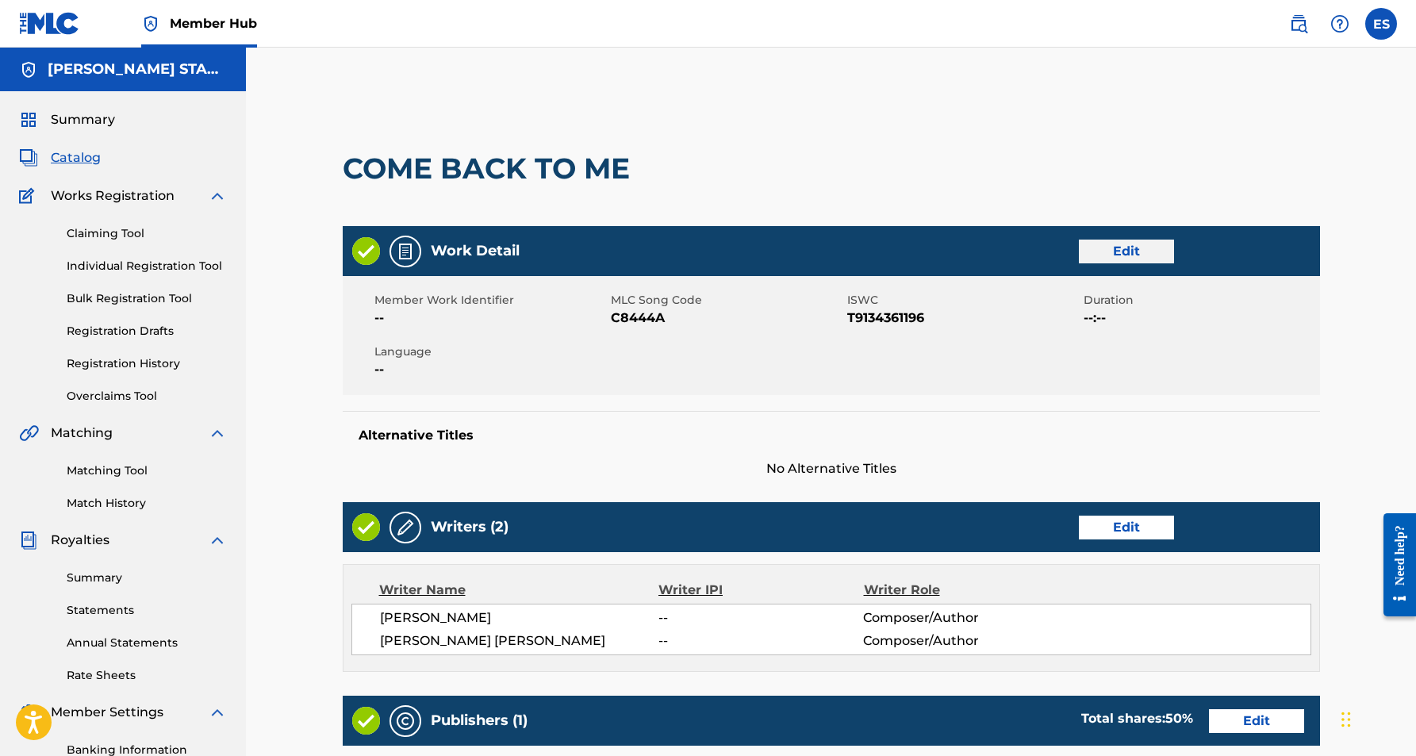
click at [1128, 250] on link "Edit" at bounding box center [1126, 252] width 95 height 24
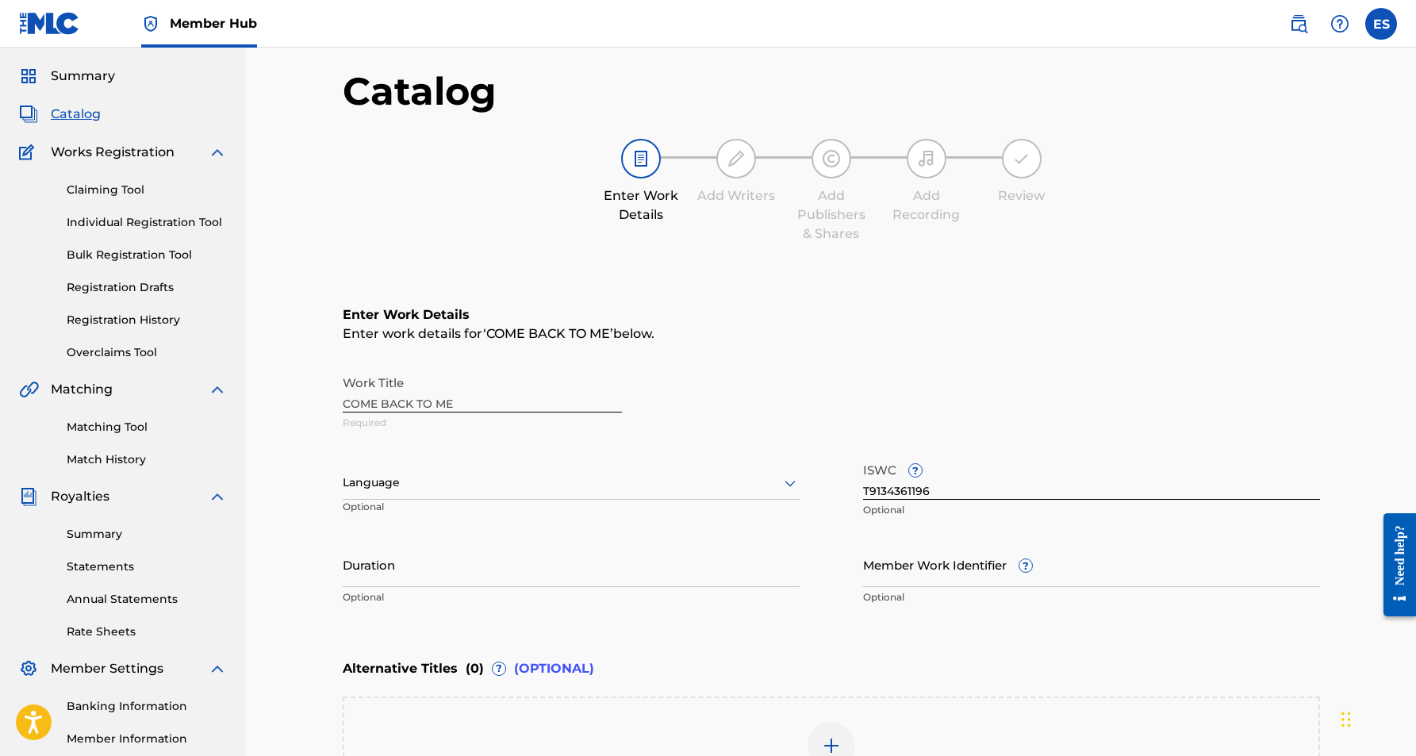
scroll to position [47, 0]
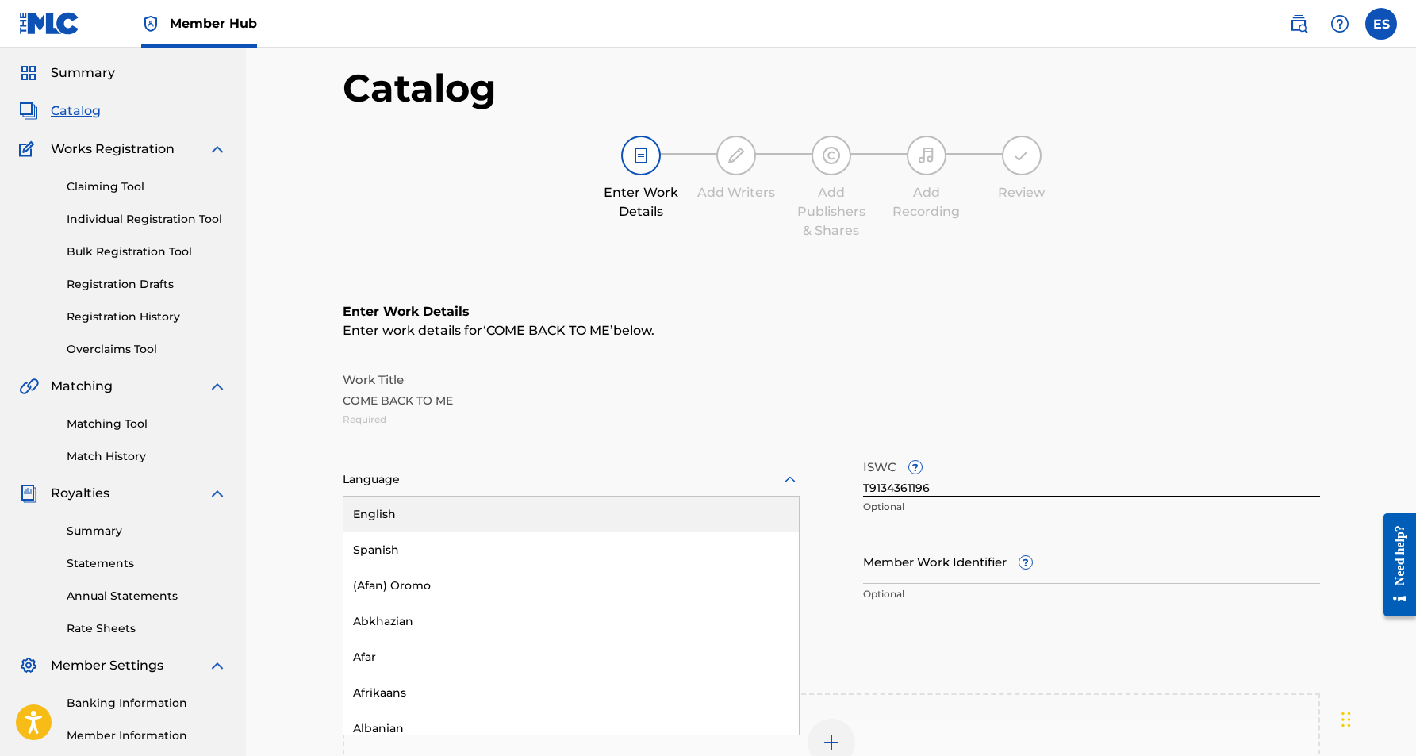
click at [790, 482] on icon at bounding box center [790, 479] width 19 height 19
click at [726, 524] on div "English" at bounding box center [570, 515] width 455 height 36
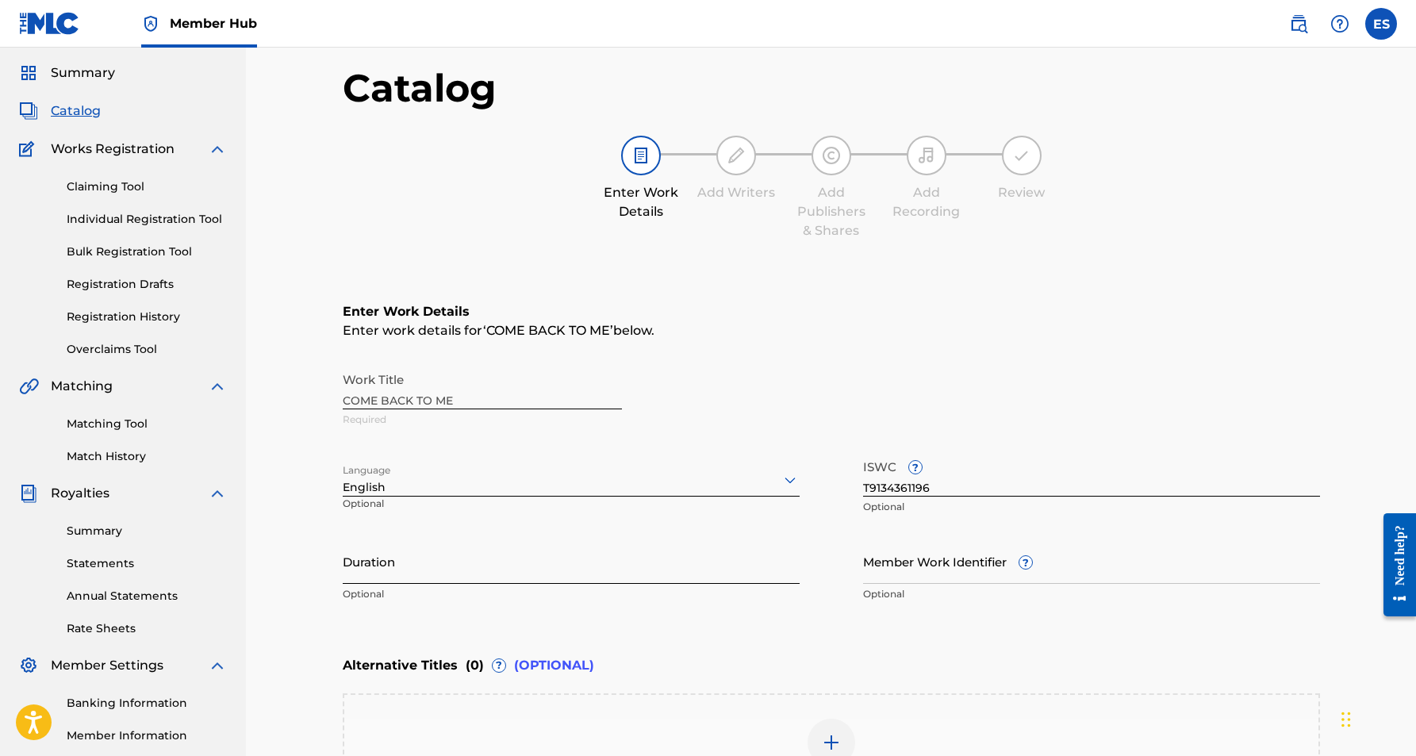
click at [474, 545] on input "Duration" at bounding box center [571, 561] width 457 height 45
paste input "4:20"
type input "04:20"
click at [267, 535] on div "Catalog Enter Work Details Add Writers Add Publishers & Shares Add Recording Re…" at bounding box center [831, 465] width 1170 height 929
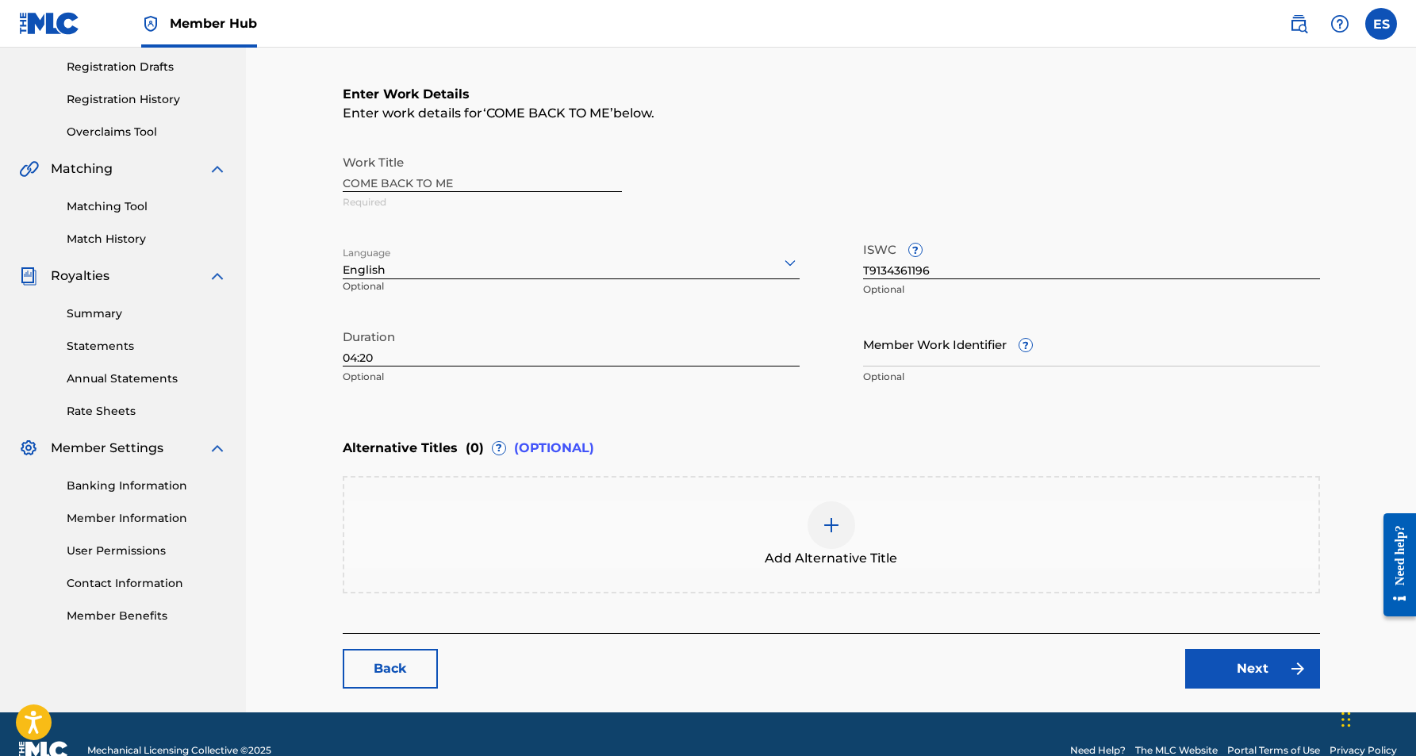
scroll to position [267, 0]
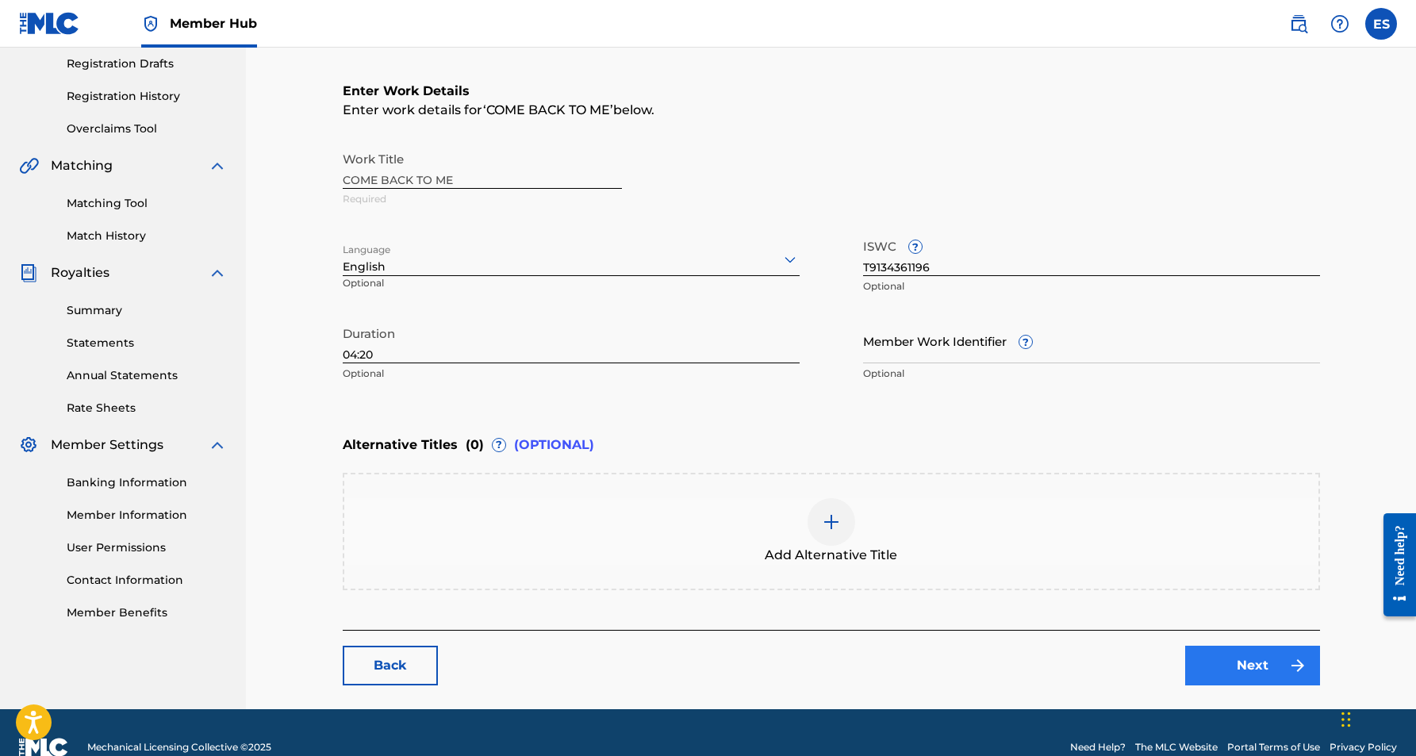
click at [1219, 661] on link "Next" at bounding box center [1252, 666] width 135 height 40
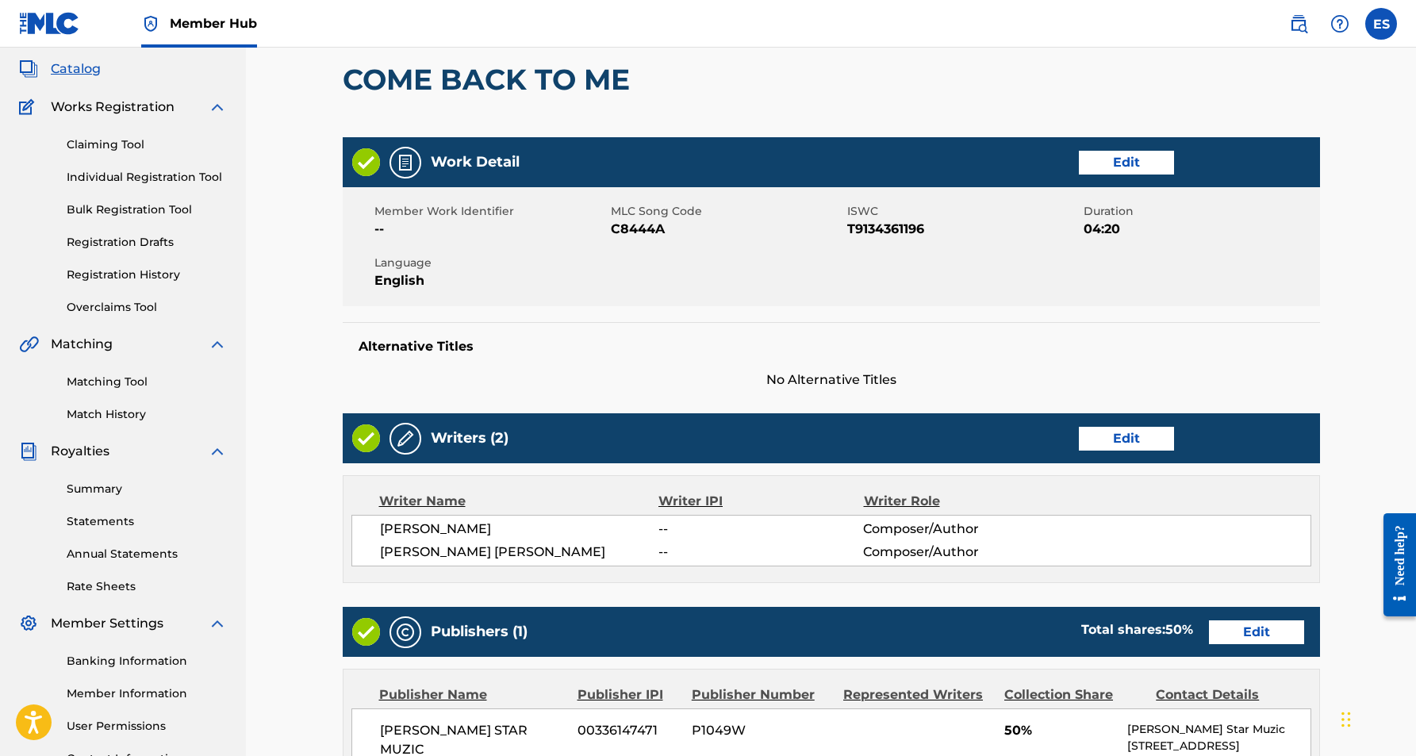
scroll to position [92, 0]
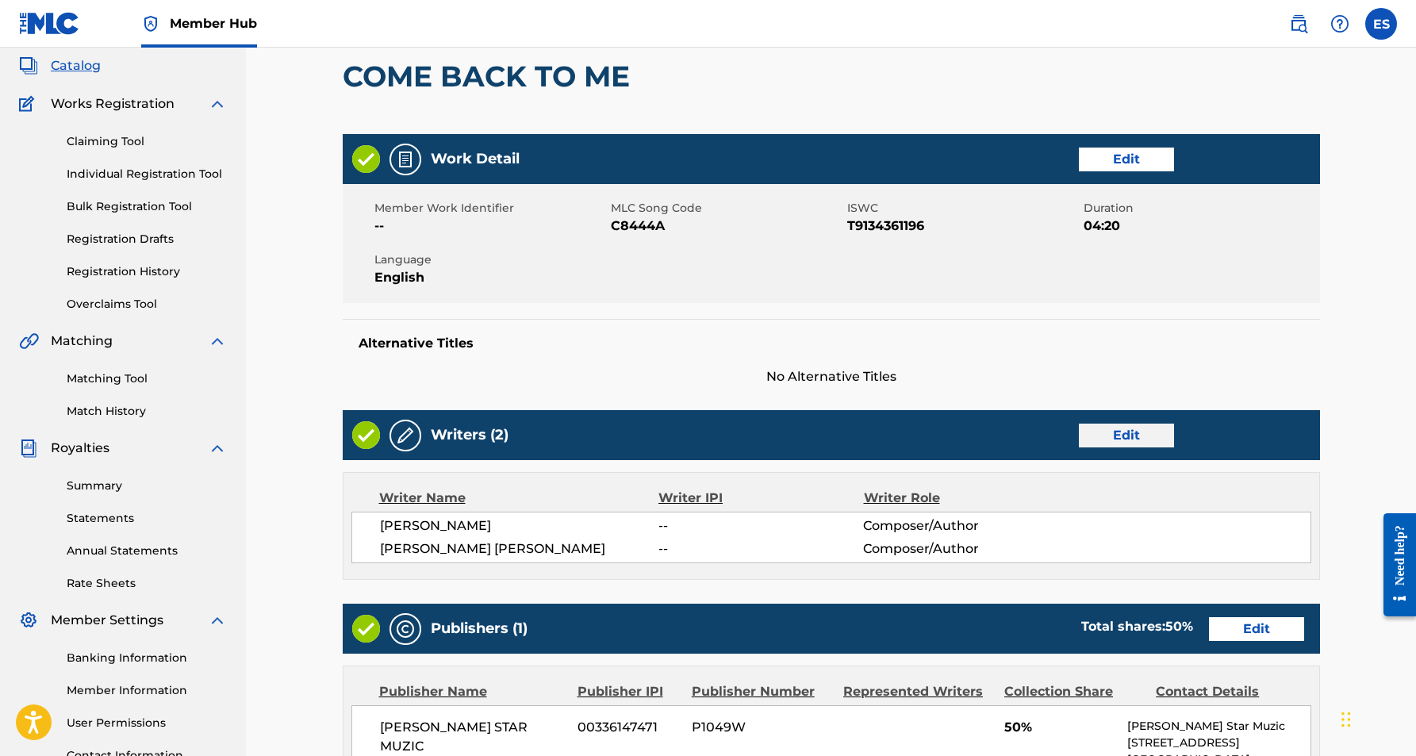
click at [1101, 436] on link "Edit" at bounding box center [1126, 436] width 95 height 24
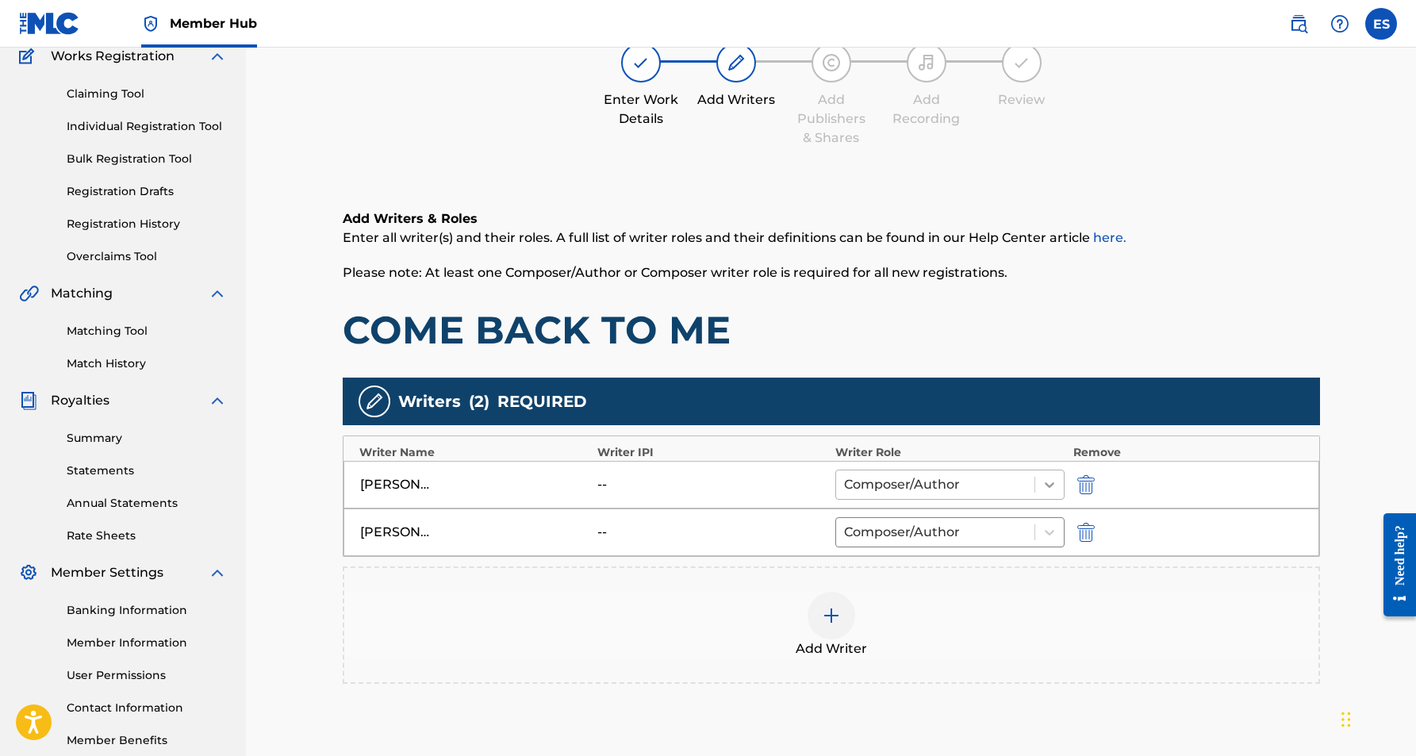
scroll to position [147, 0]
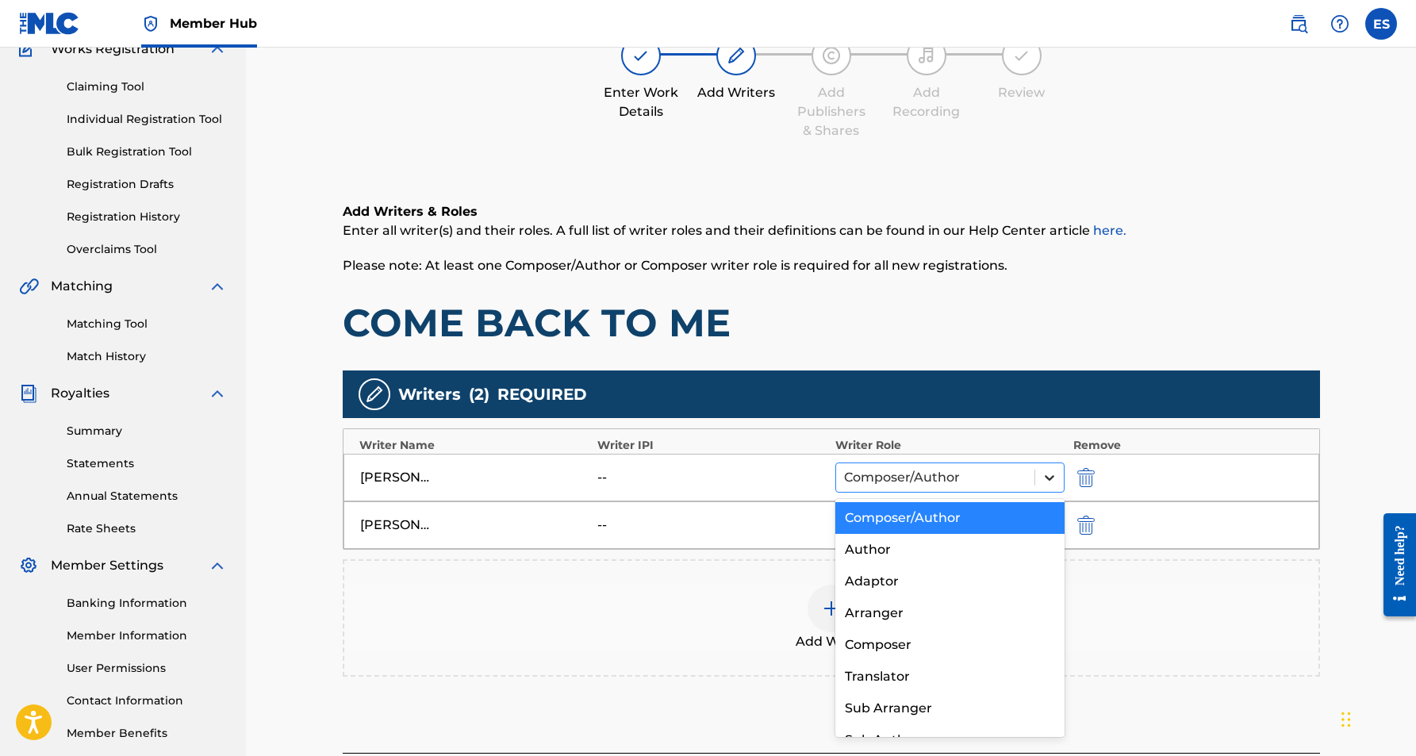
click at [1042, 475] on icon at bounding box center [1050, 478] width 16 height 16
click at [938, 548] on div "Author" at bounding box center [950, 550] width 230 height 32
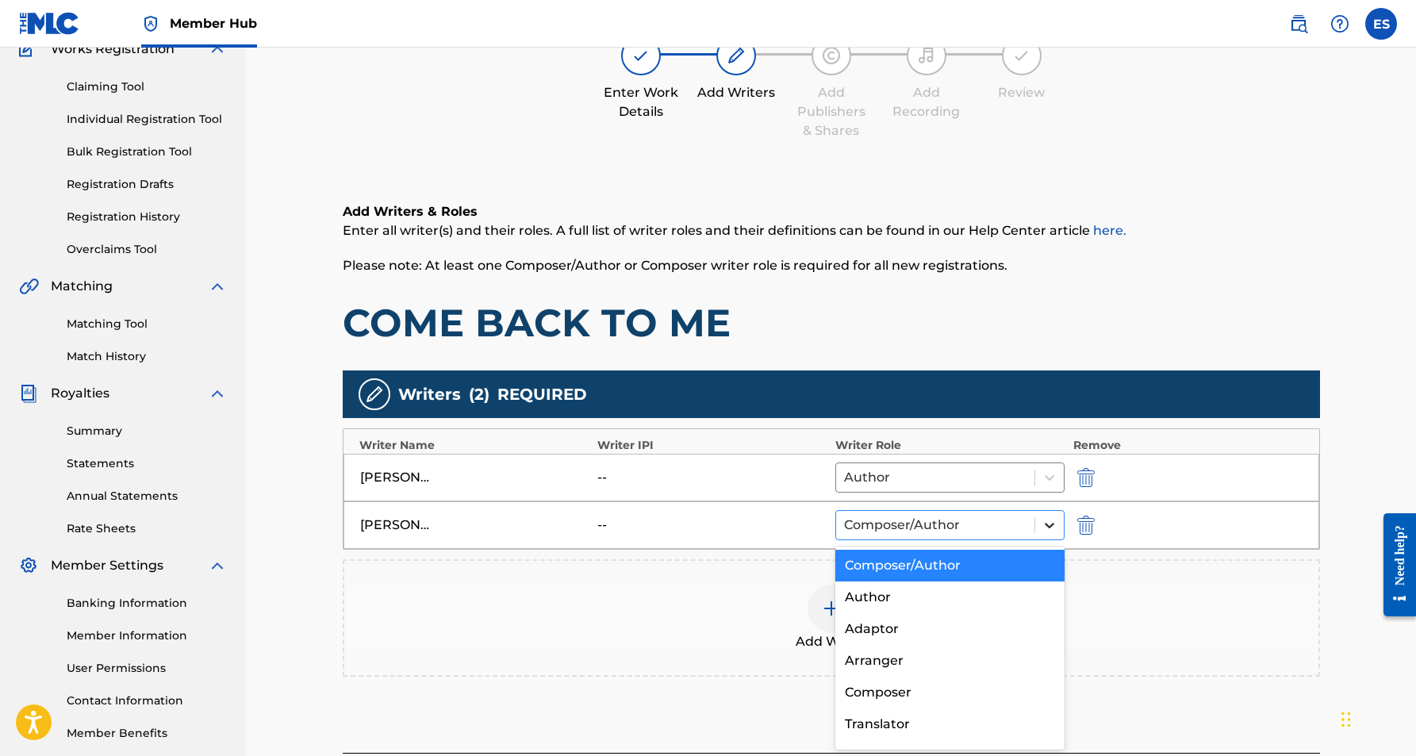
click at [1044, 520] on icon at bounding box center [1050, 525] width 16 height 16
click at [894, 689] on div "Composer" at bounding box center [950, 693] width 230 height 32
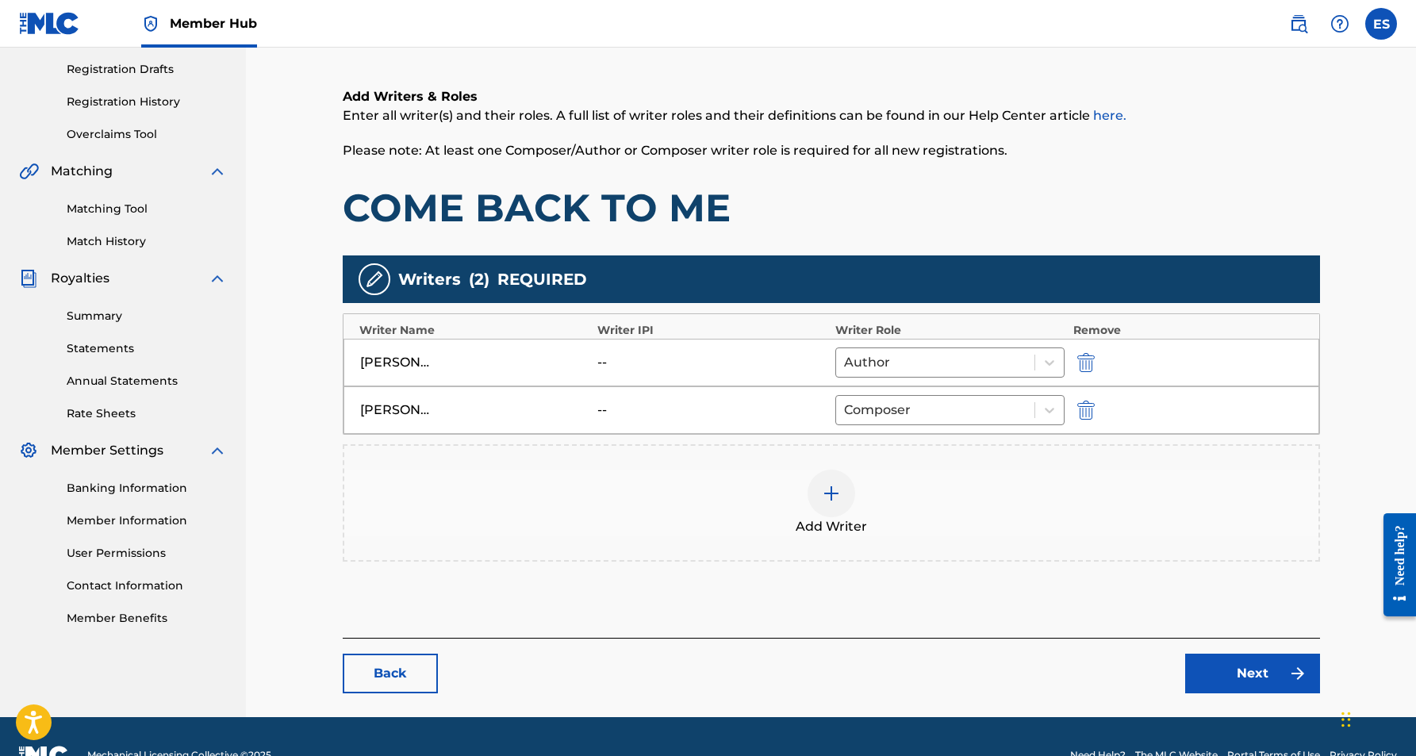
scroll to position [263, 0]
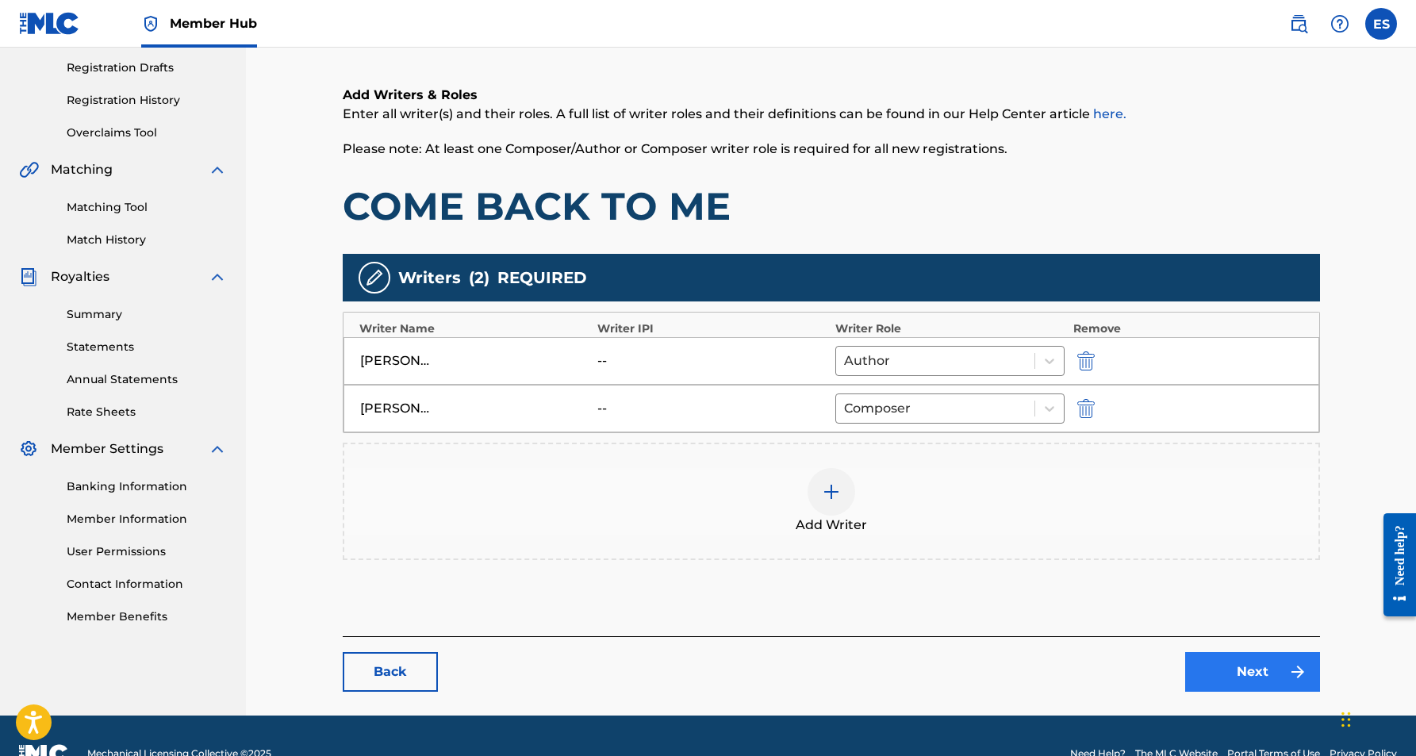
click at [1251, 666] on link "Next" at bounding box center [1252, 672] width 135 height 40
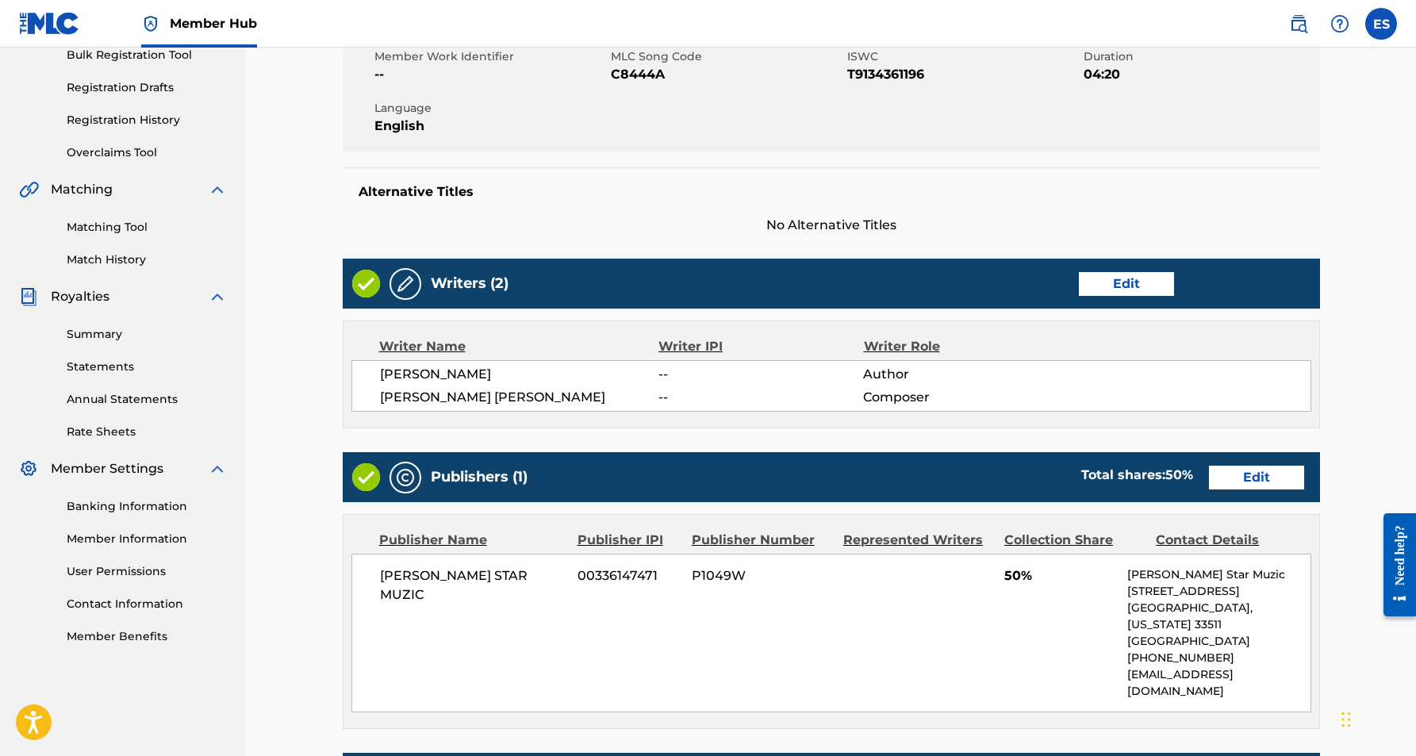
scroll to position [244, 0]
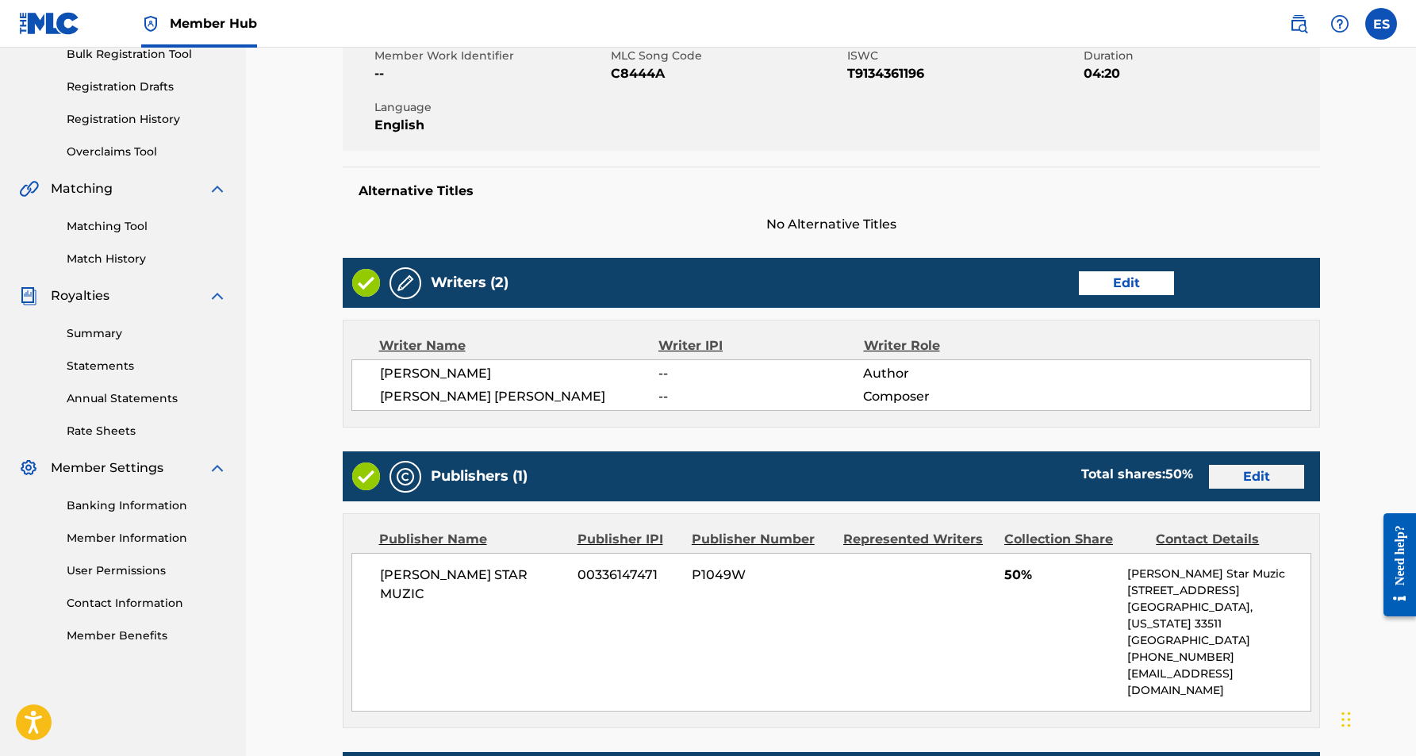
click at [1240, 480] on link "Edit" at bounding box center [1256, 477] width 95 height 24
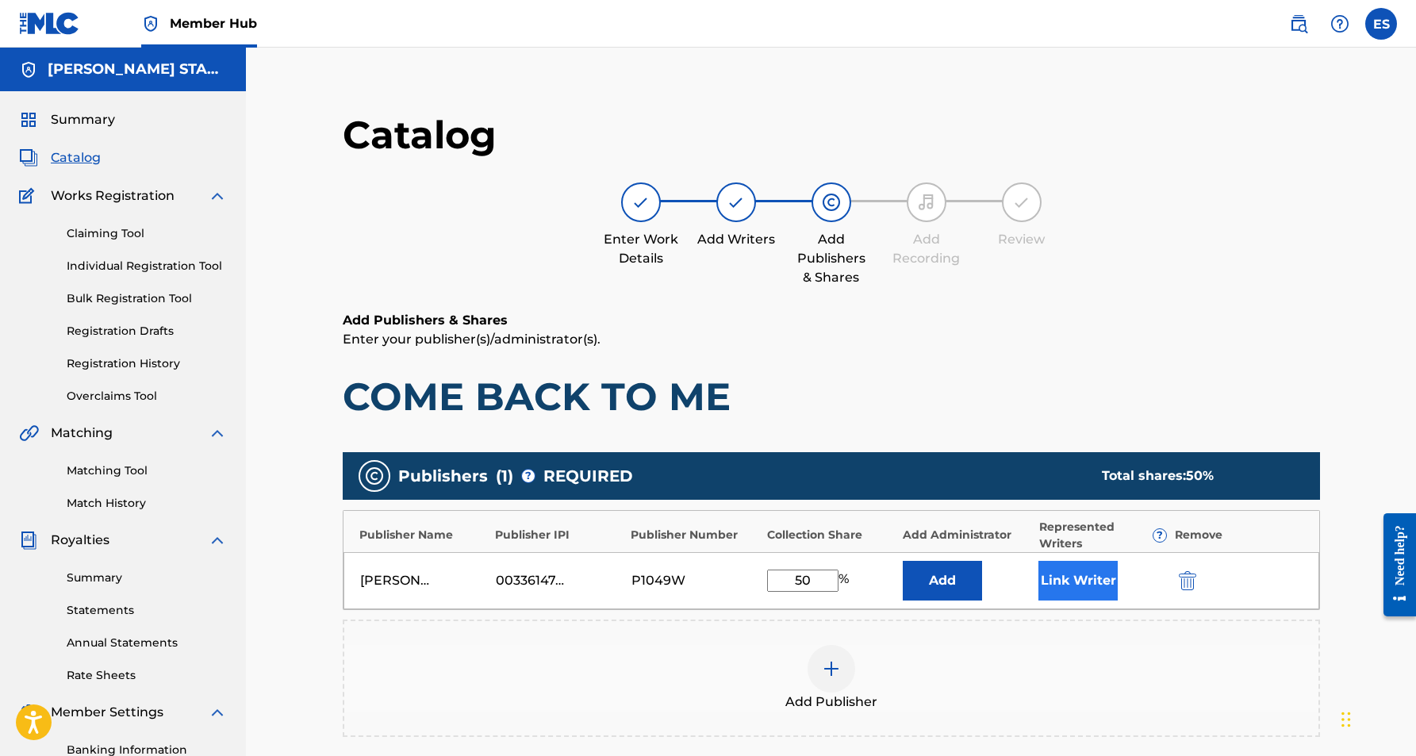
click at [1080, 578] on button "Link Writer" at bounding box center [1077, 581] width 79 height 40
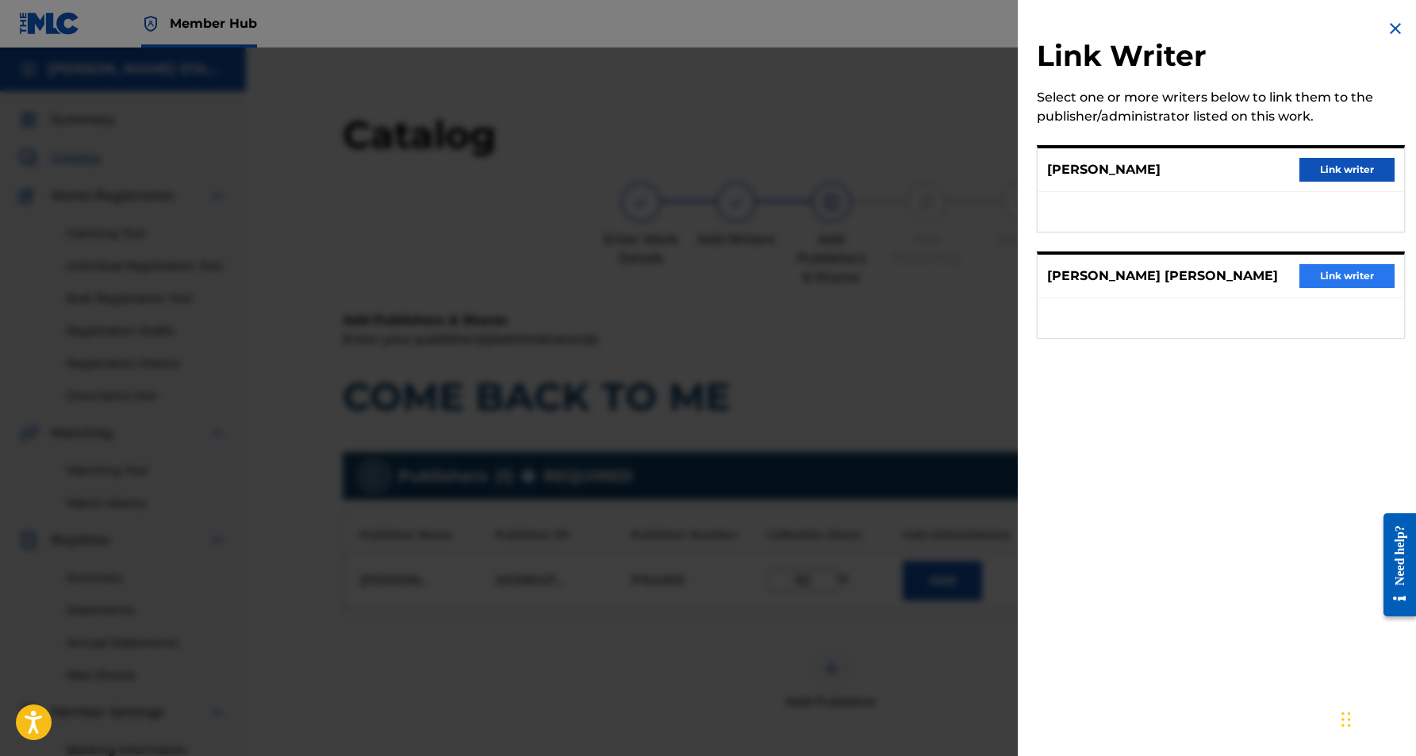
click at [1324, 271] on button "Link writer" at bounding box center [1346, 276] width 95 height 24
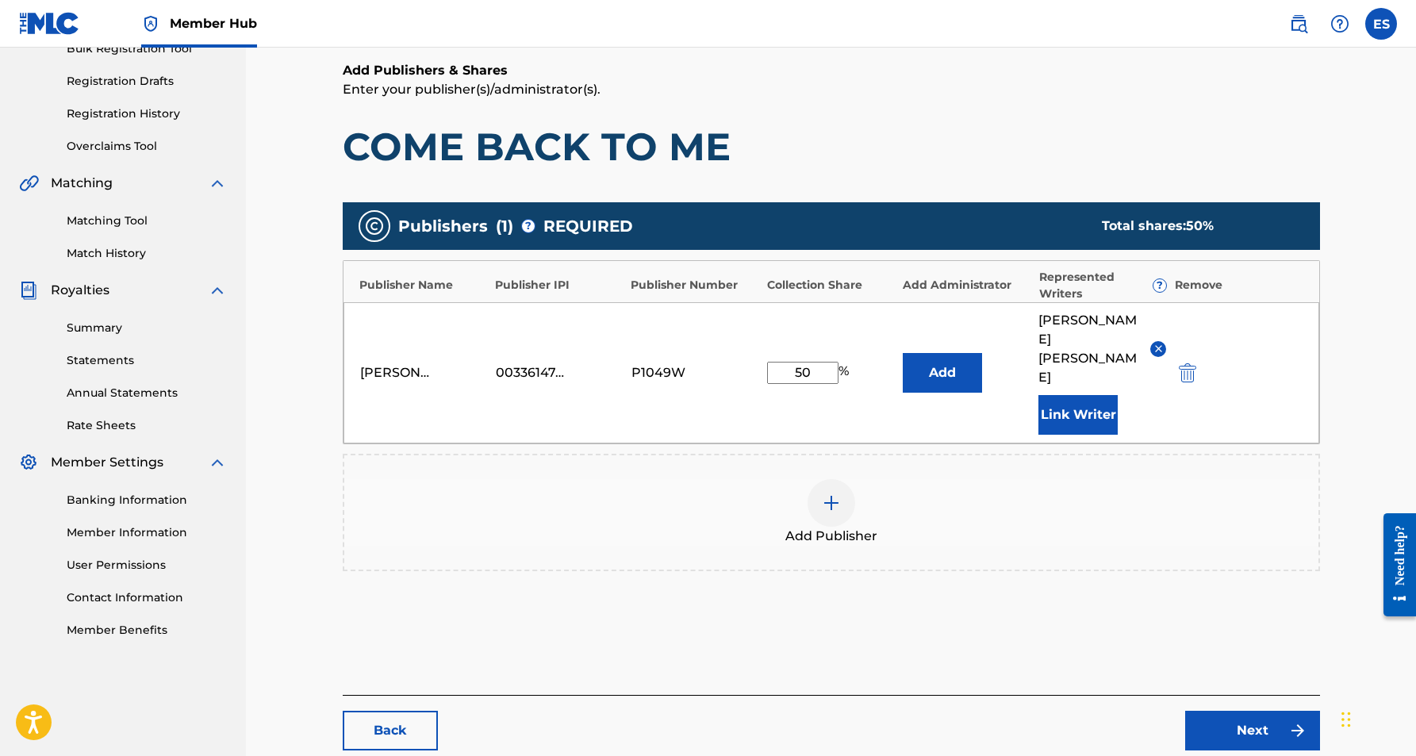
scroll to position [306, 0]
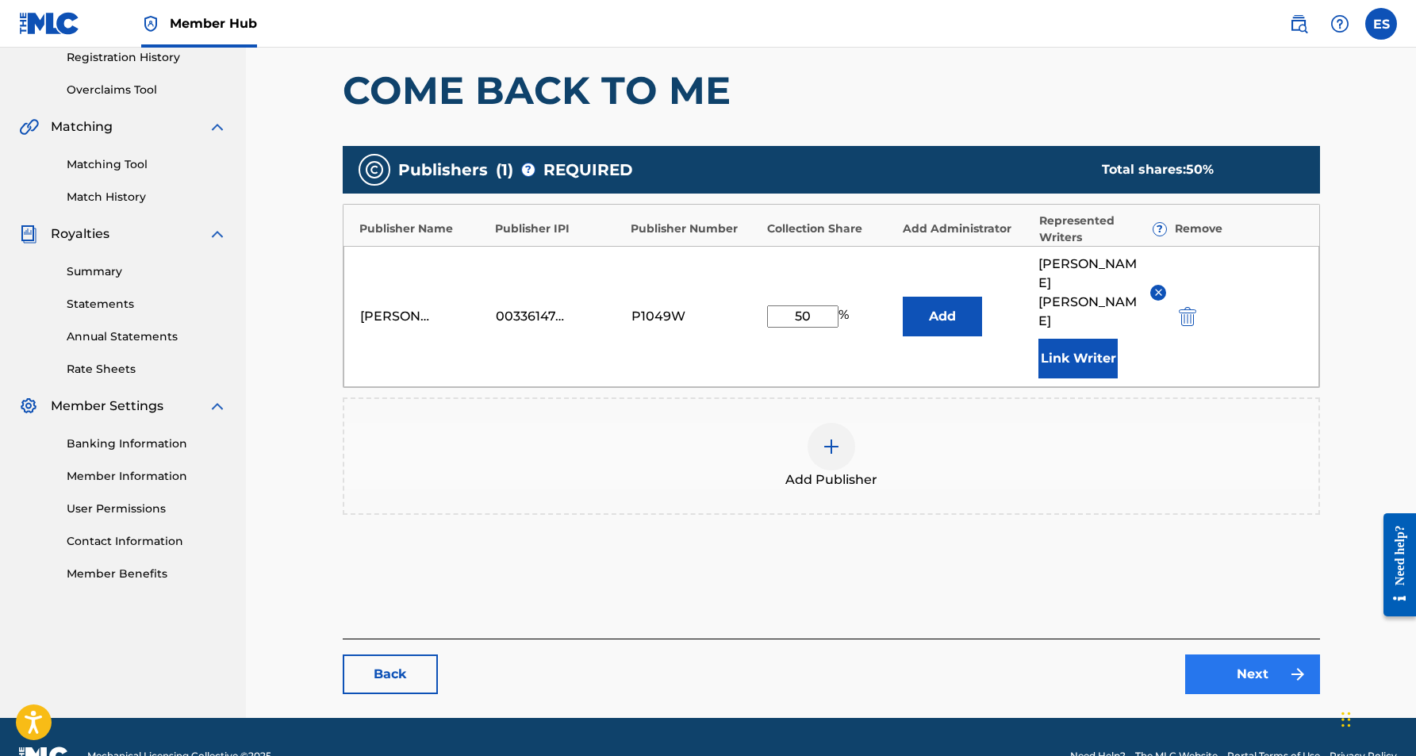
click at [1258, 654] on link "Next" at bounding box center [1252, 674] width 135 height 40
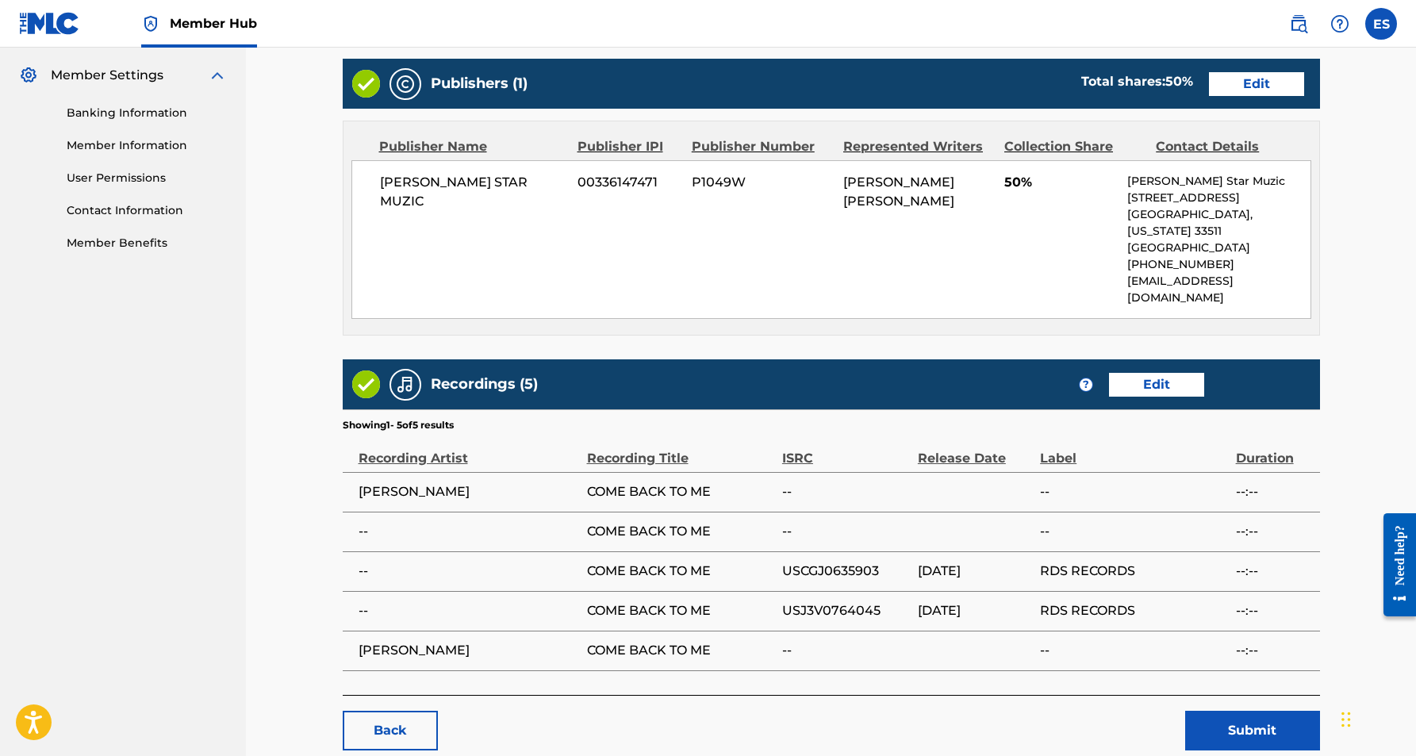
scroll to position [639, 0]
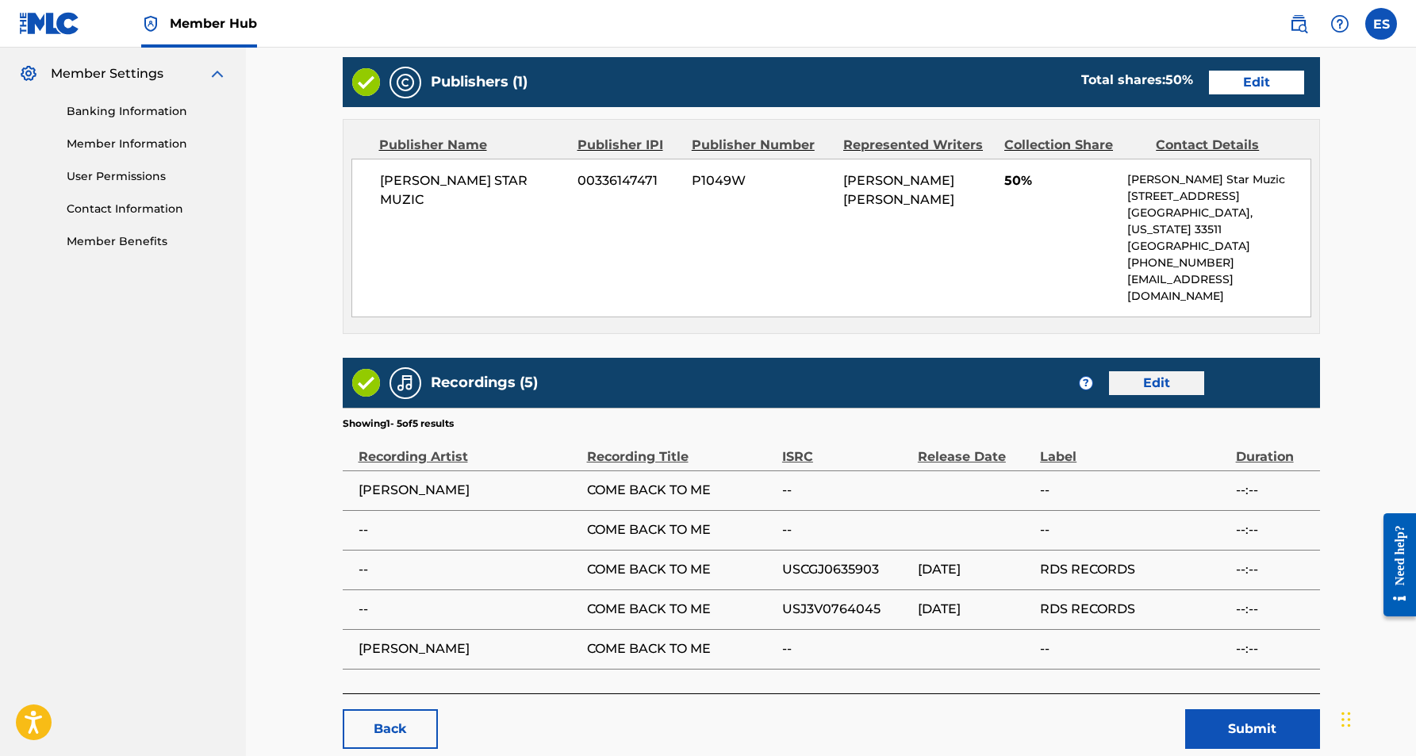
click at [1149, 371] on link "Edit" at bounding box center [1156, 383] width 95 height 24
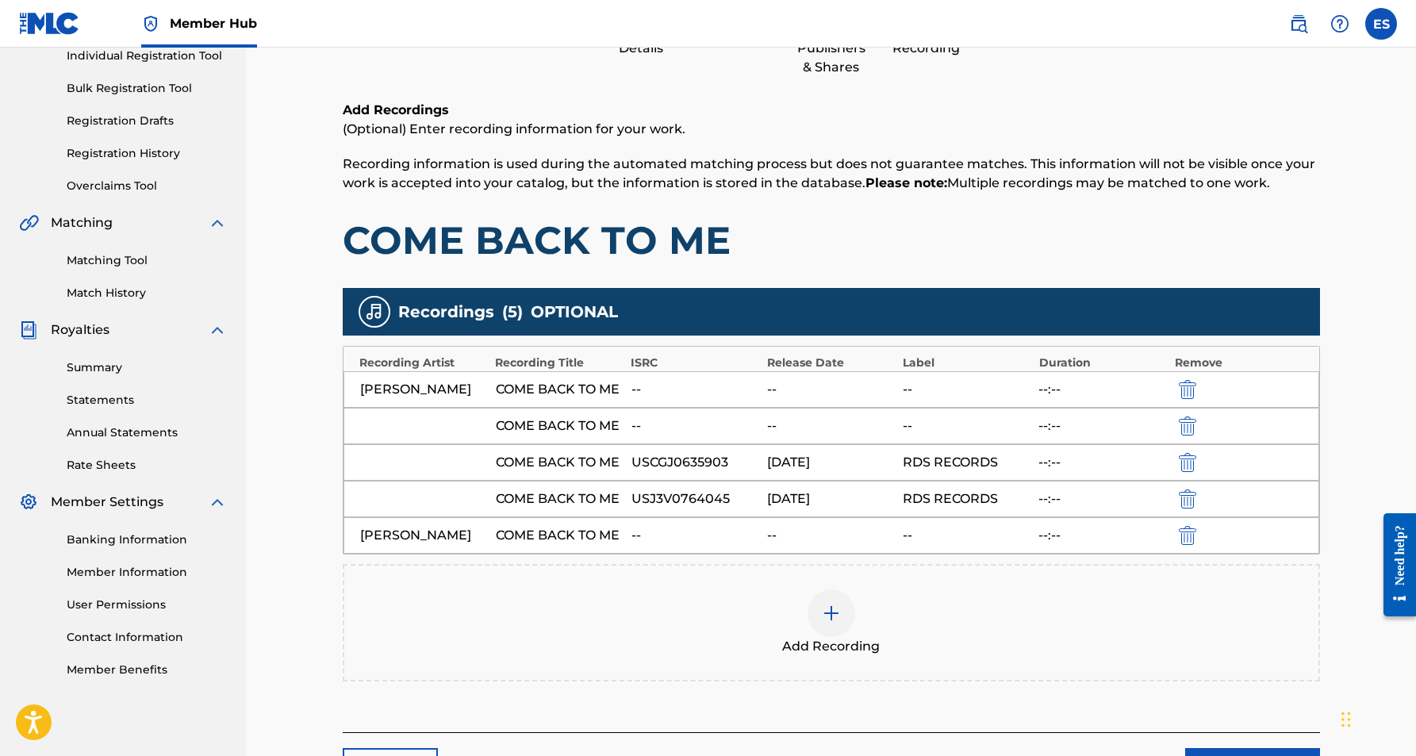
scroll to position [212, 0]
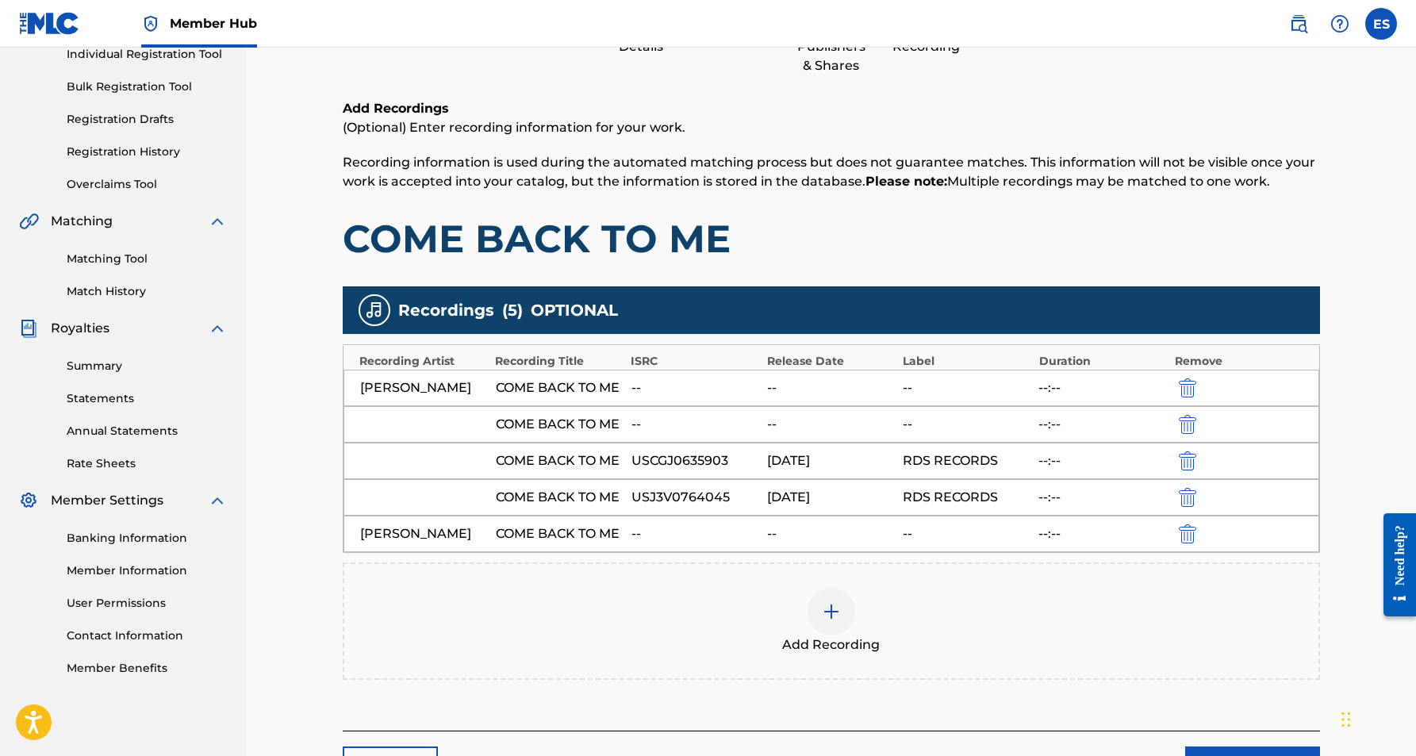
click at [837, 612] on img at bounding box center [831, 611] width 19 height 19
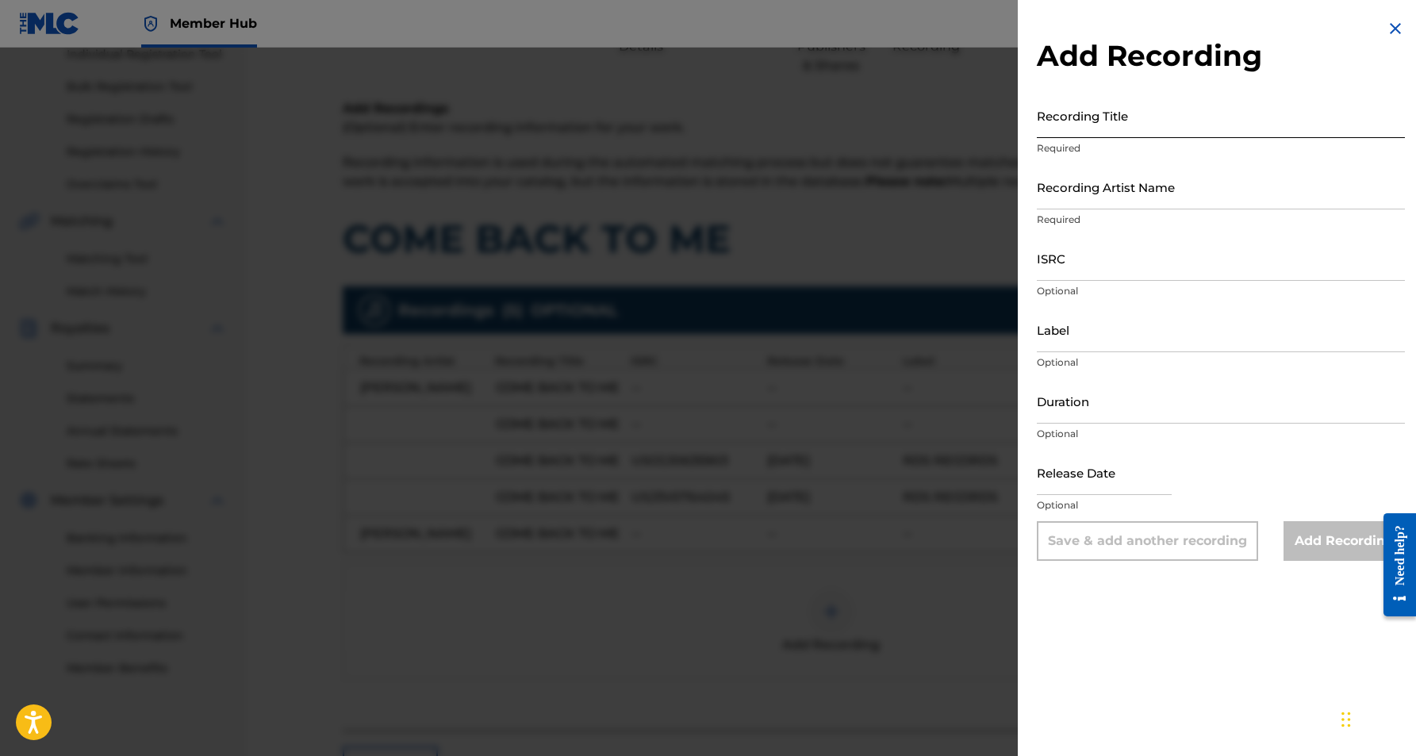
click at [1138, 116] on input "Recording Title" at bounding box center [1221, 115] width 368 height 45
paste input "COME BACK TO ME"
type input "COME BACK TO ME"
click at [1182, 192] on input "Recording Artist Name" at bounding box center [1221, 186] width 368 height 45
paste input "[PERSON_NAME]"
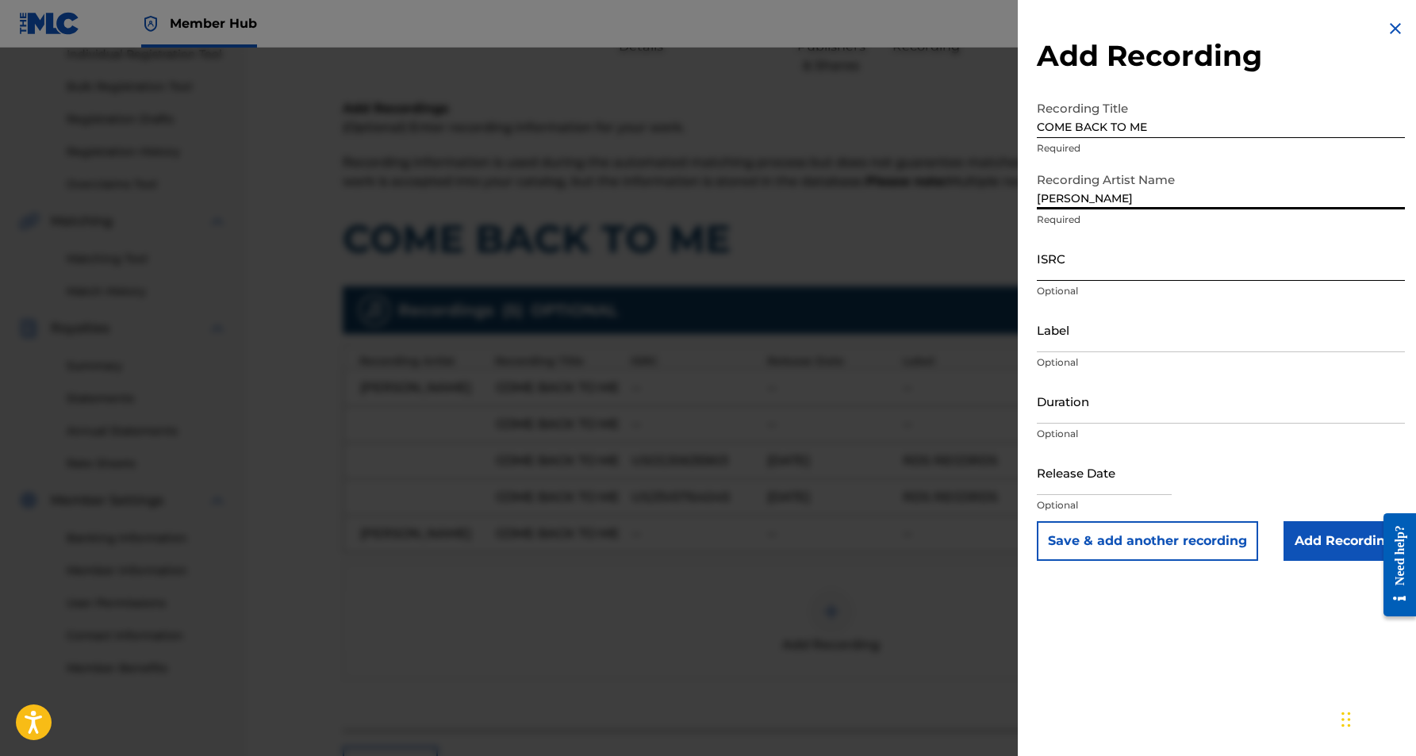
type input "[PERSON_NAME]"
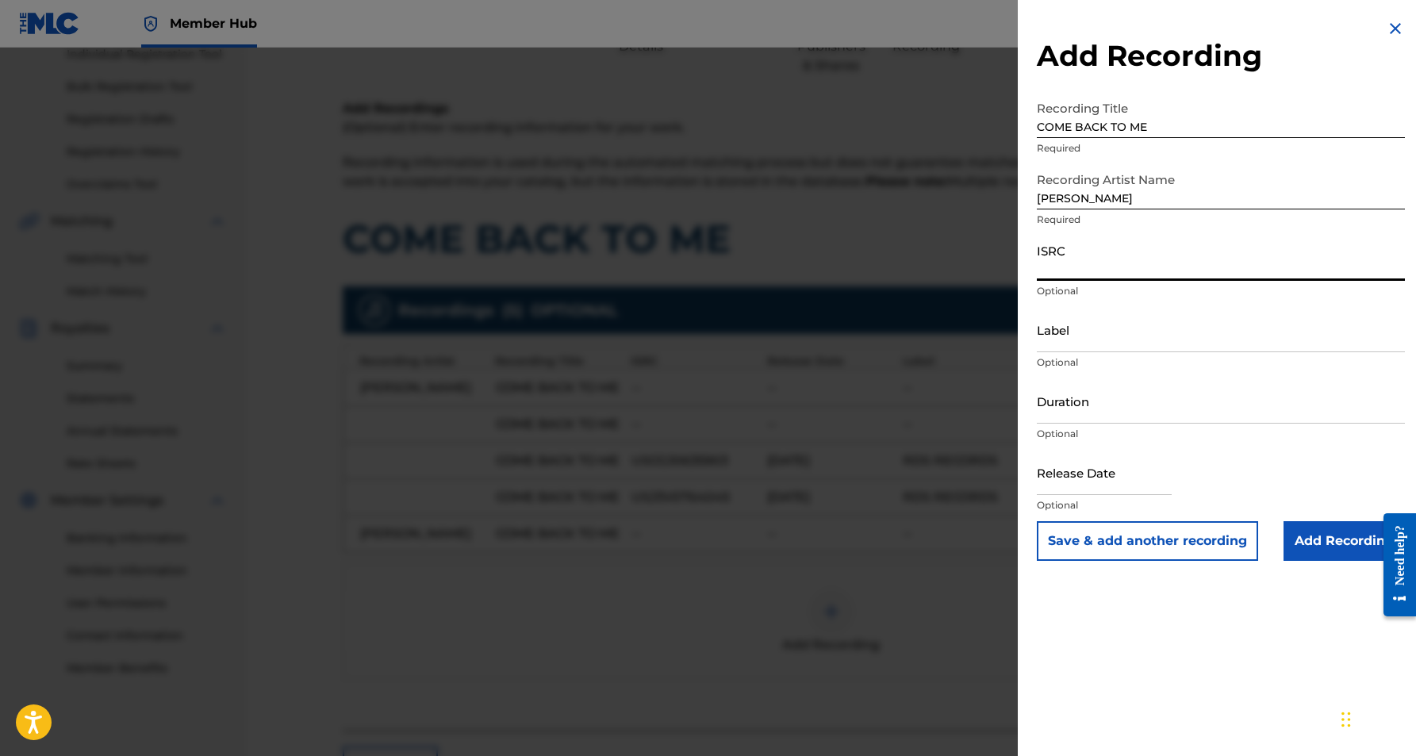
click at [1099, 266] on input "ISRC" at bounding box center [1221, 258] width 368 height 45
paste input "USCGJ0635903"
type input "USCGJ0635903"
click at [1086, 336] on input "Label" at bounding box center [1221, 329] width 368 height 45
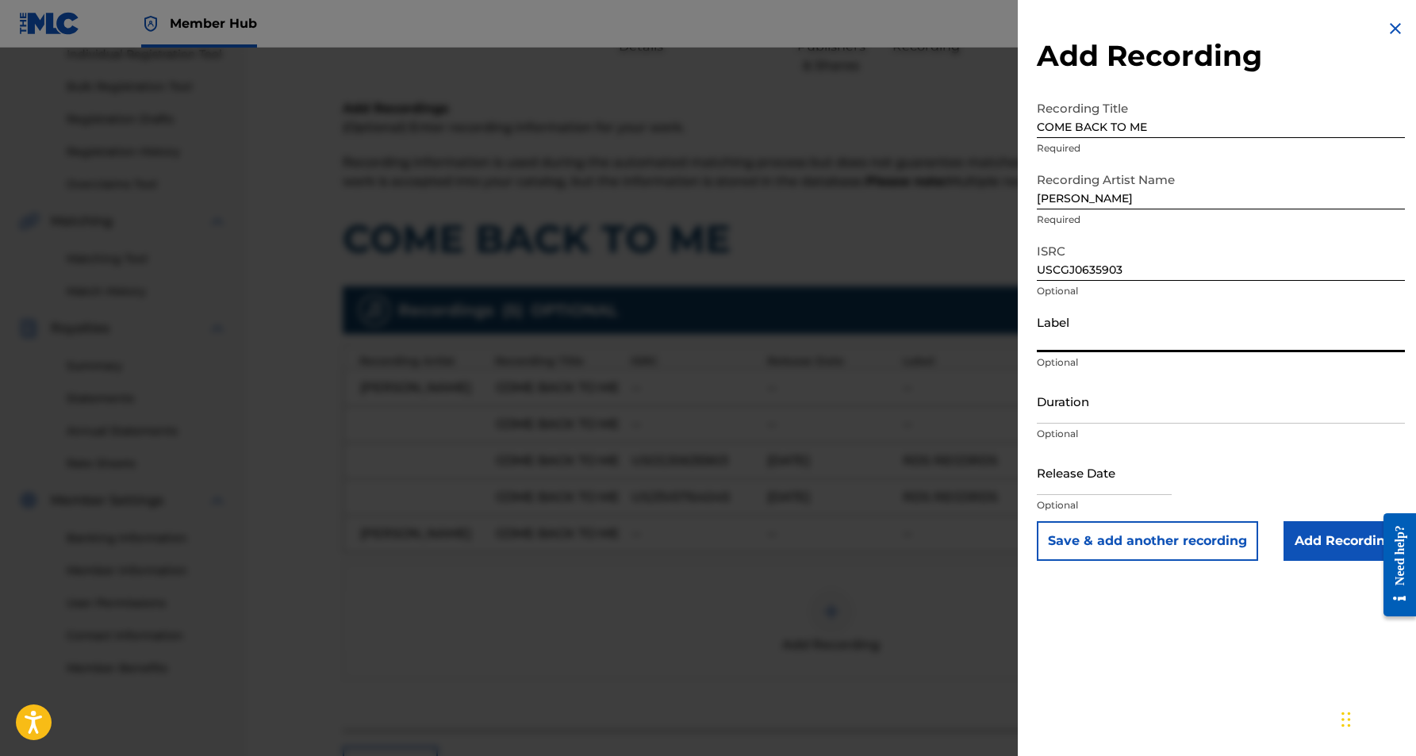
paste input "[PERSON_NAME] Records"
type input "[PERSON_NAME] Records"
click at [1091, 393] on input "Duration" at bounding box center [1221, 400] width 368 height 45
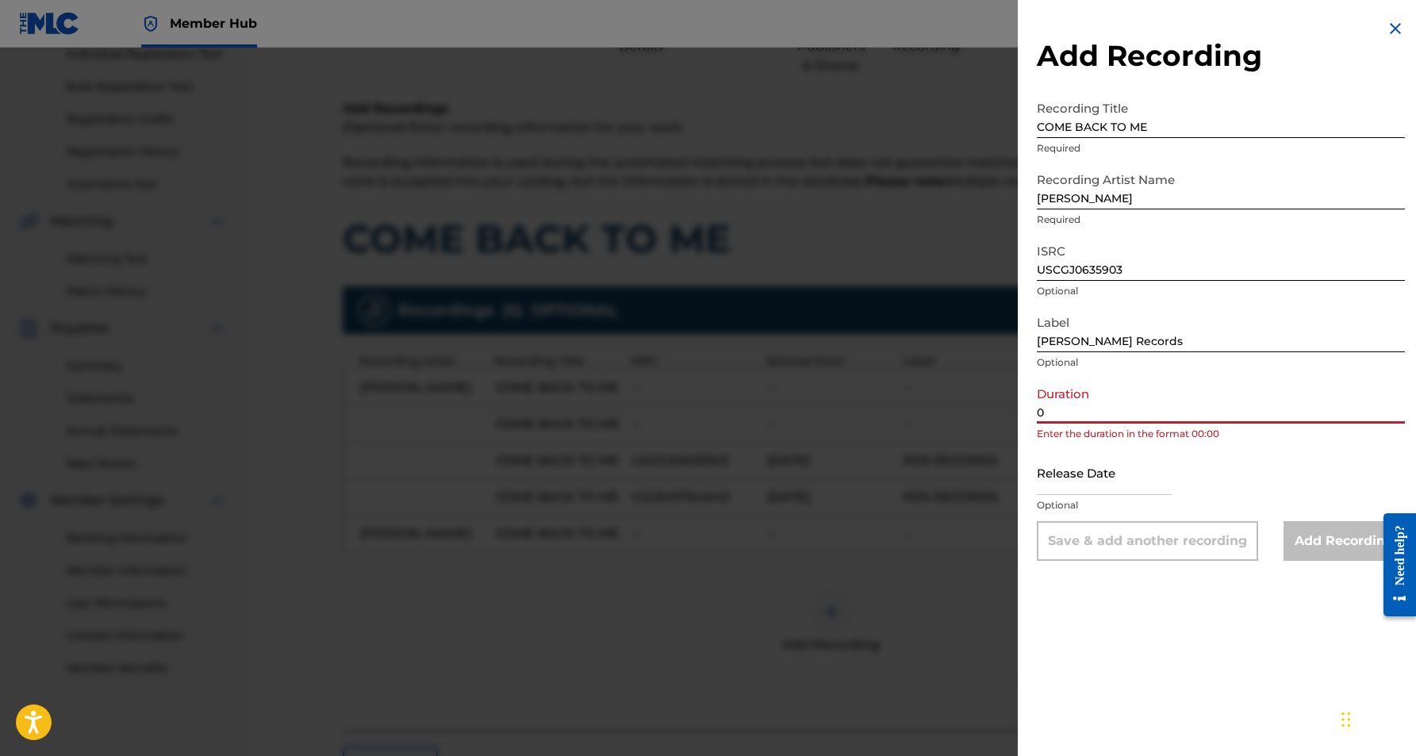
paste input "4:20"
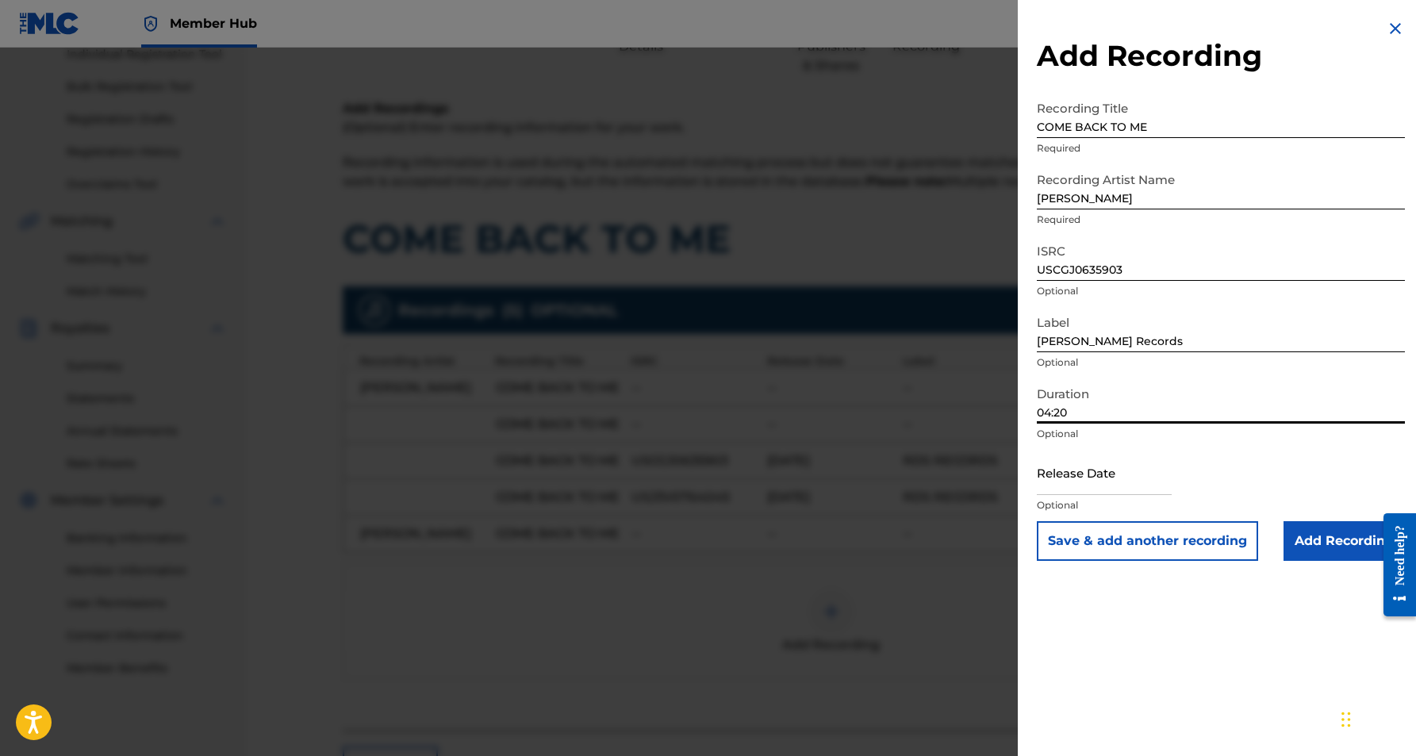
type input "04:20"
click at [1226, 594] on div "Add Recording Recording Title COME BACK TO ME Required Recording Artist Name [P…" at bounding box center [1221, 378] width 406 height 756
click at [1322, 547] on input "Add Recording" at bounding box center [1344, 541] width 121 height 40
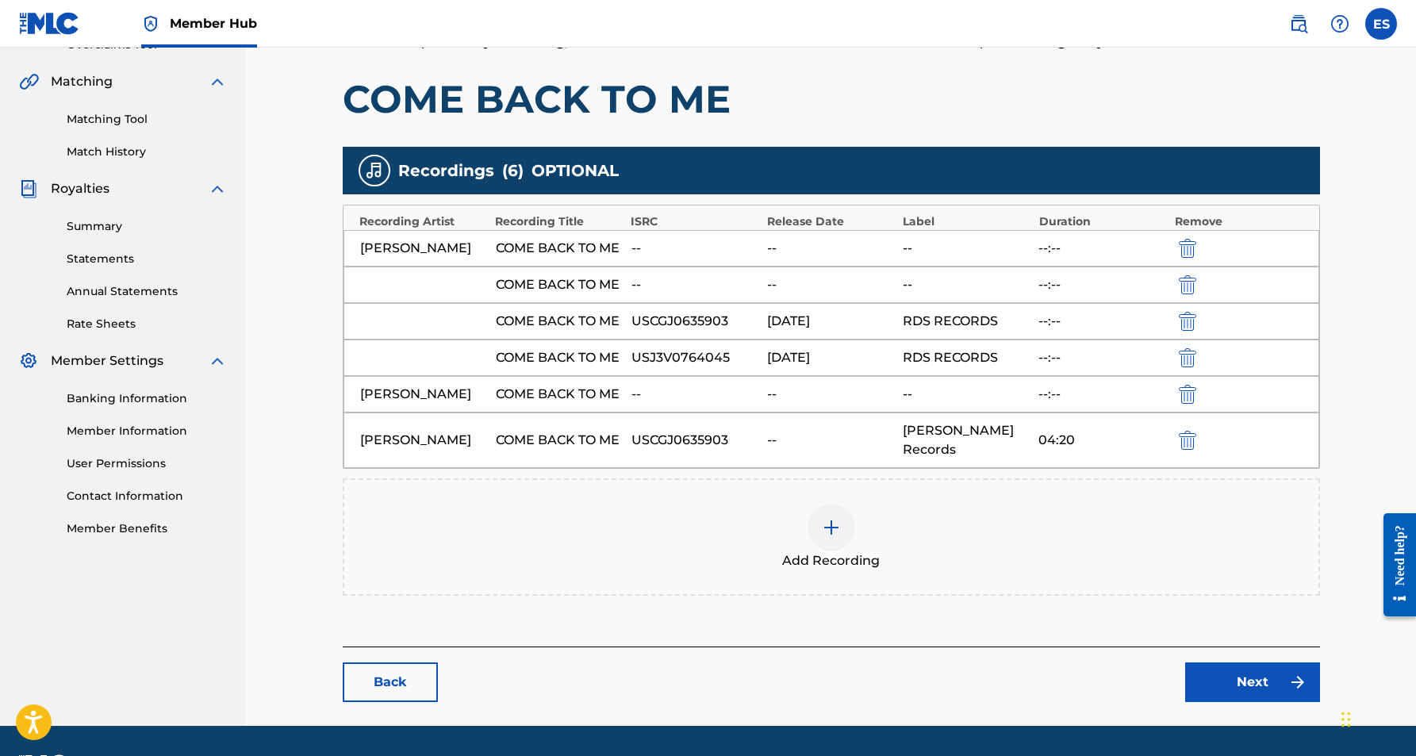
scroll to position [356, 0]
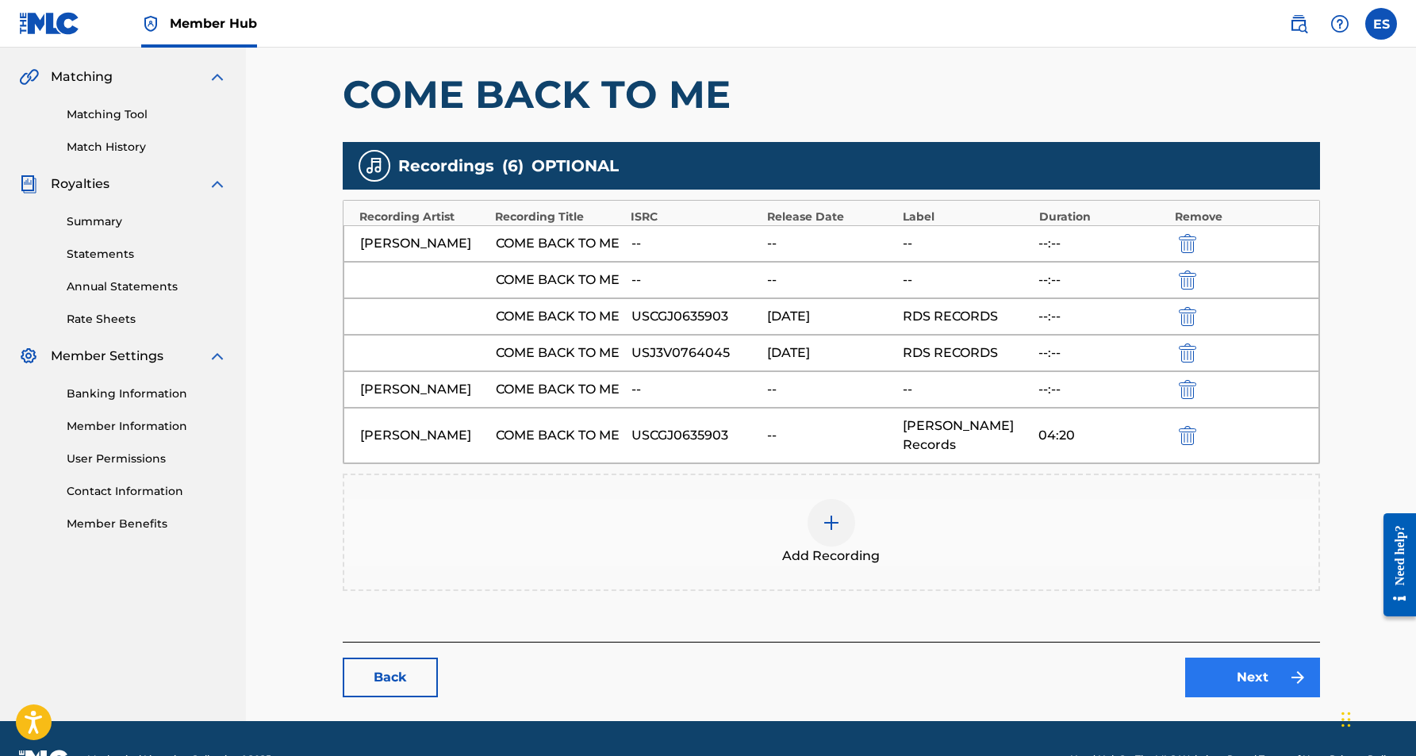
click at [1234, 683] on link "Next" at bounding box center [1252, 678] width 135 height 40
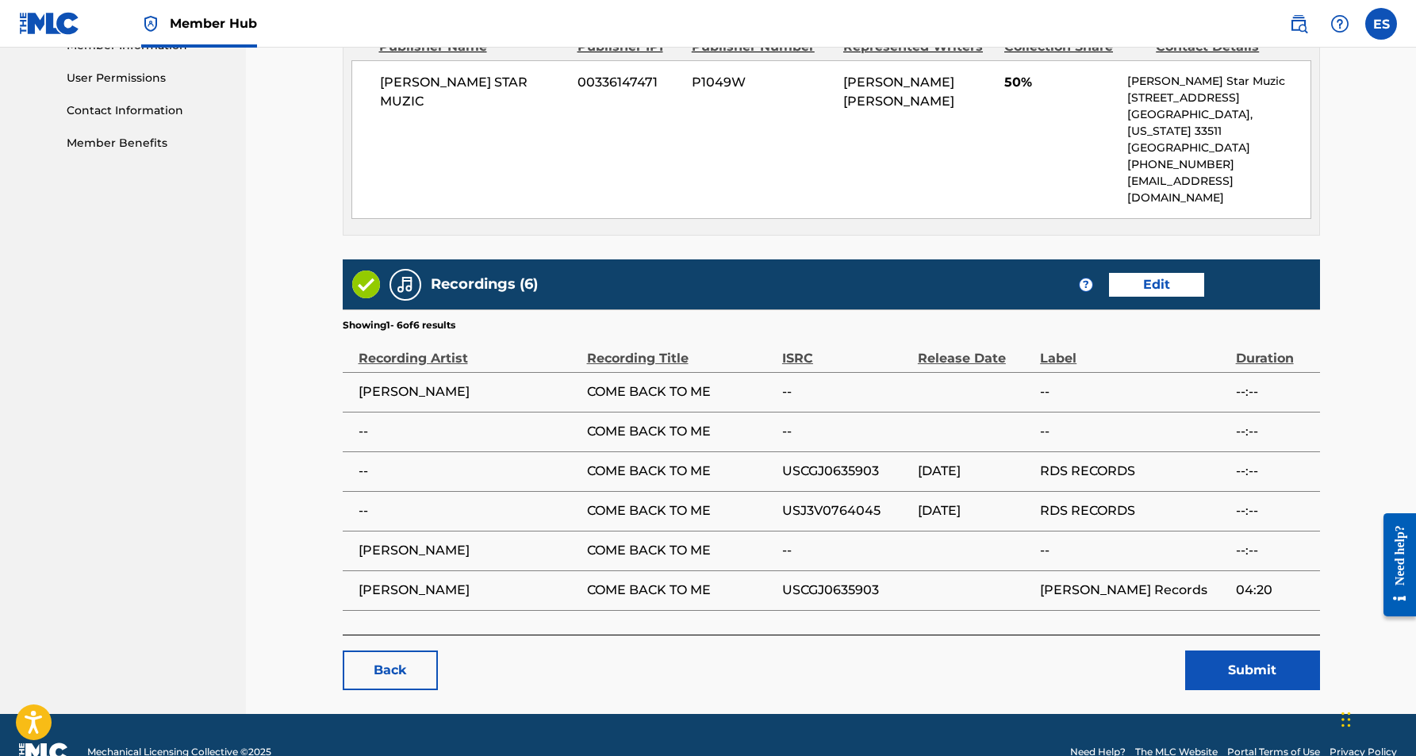
scroll to position [736, 0]
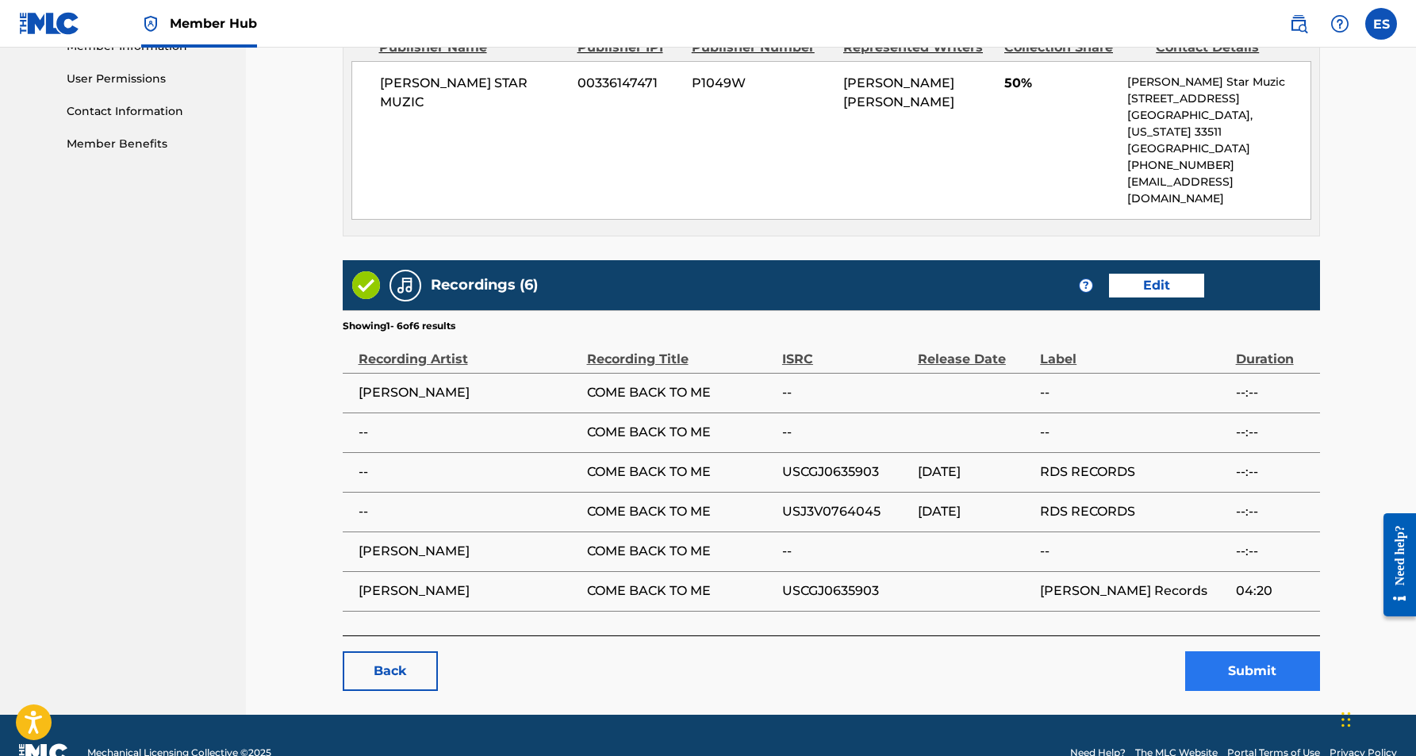
click at [1224, 651] on button "Submit" at bounding box center [1252, 671] width 135 height 40
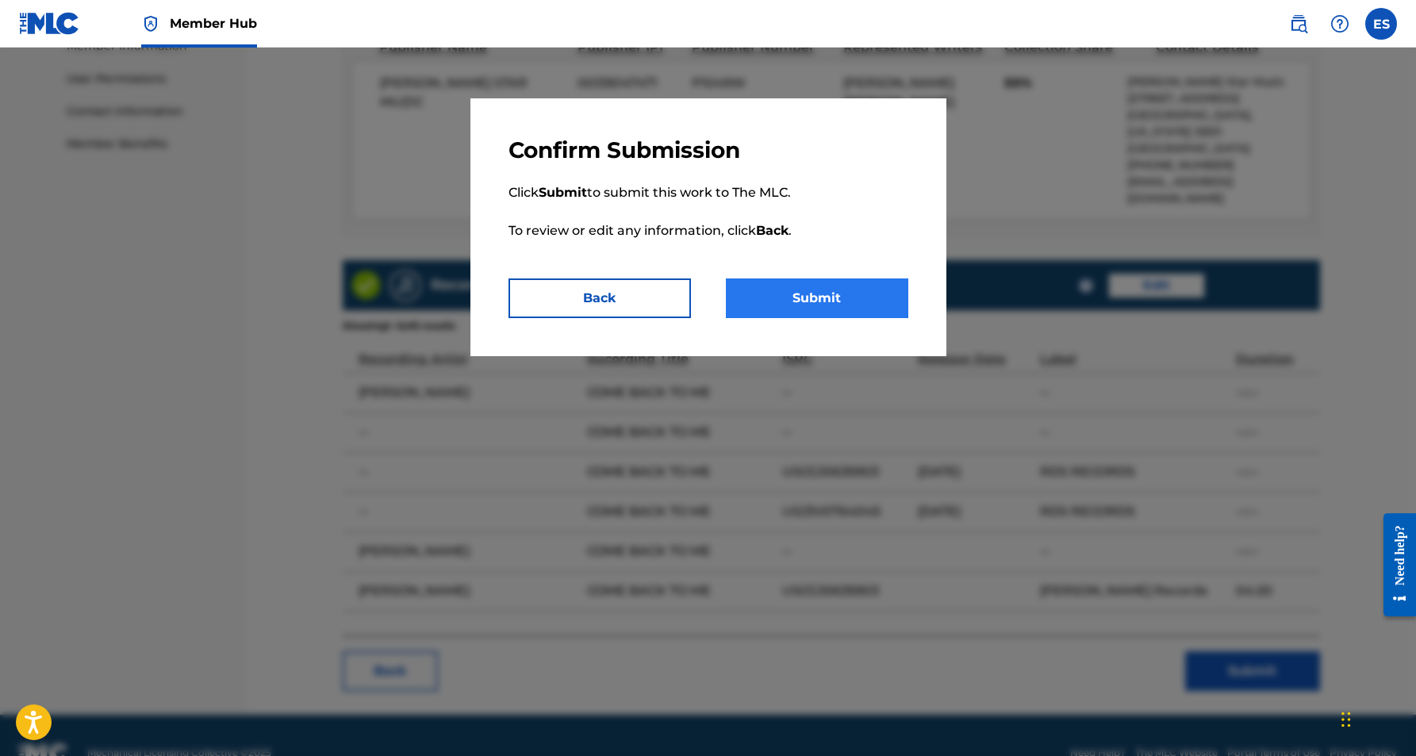
click at [854, 294] on button "Submit" at bounding box center [817, 298] width 182 height 40
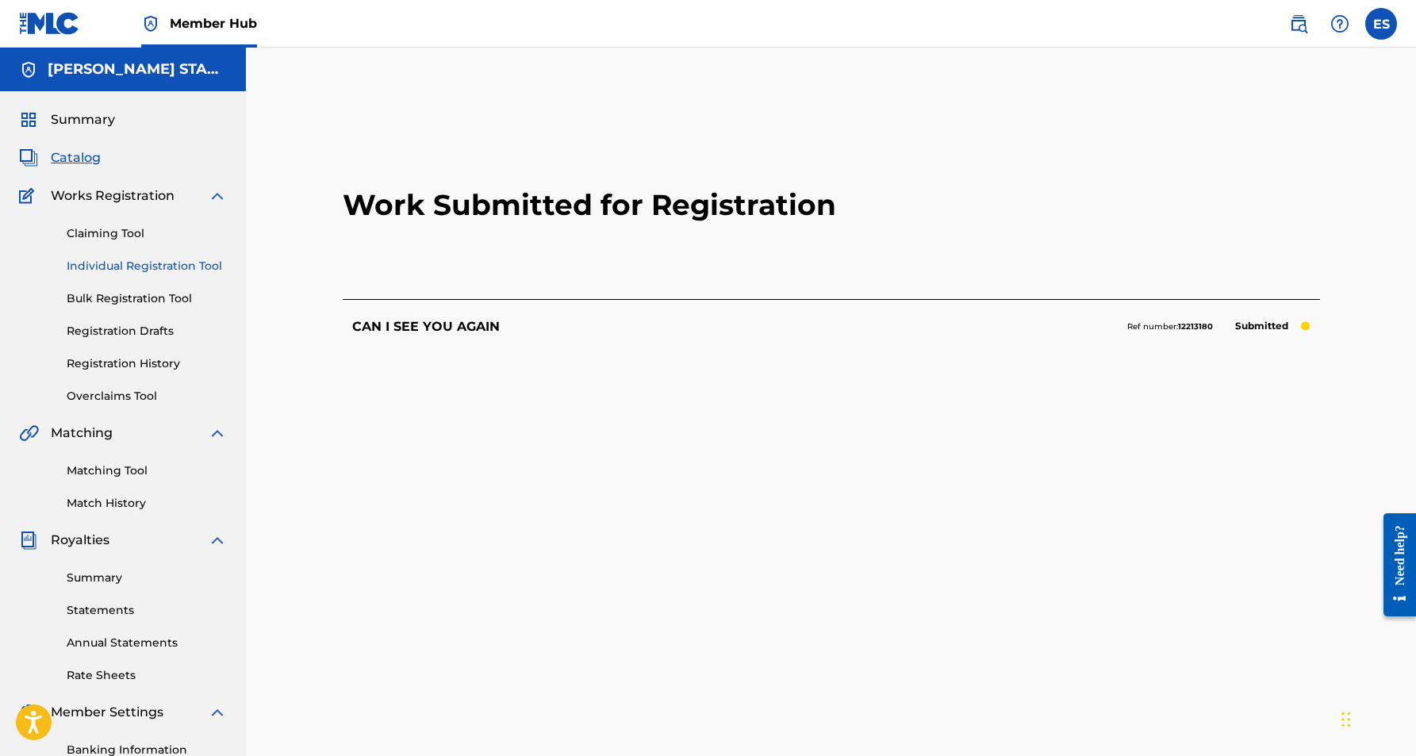
click at [160, 263] on link "Individual Registration Tool" at bounding box center [147, 266] width 160 height 17
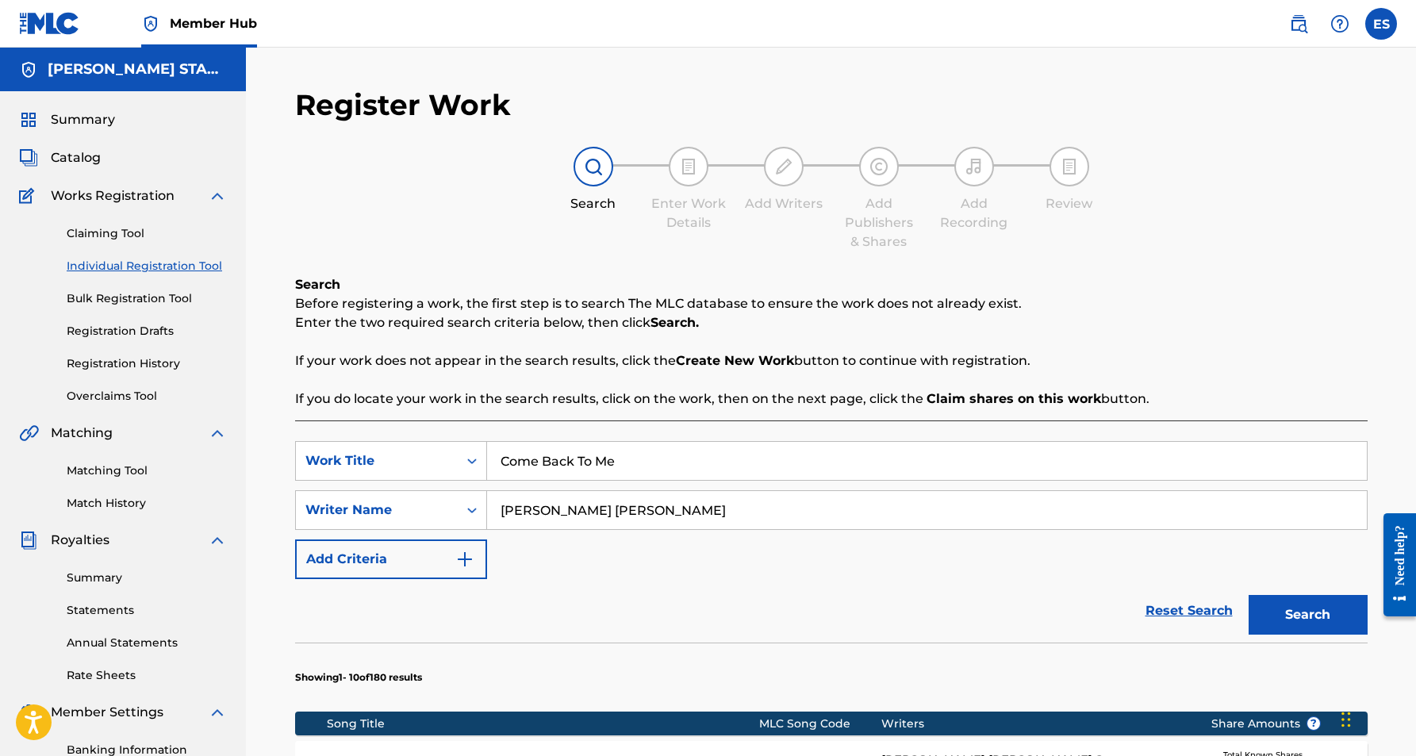
click at [658, 472] on input "Come Back To Me" at bounding box center [927, 461] width 880 height 38
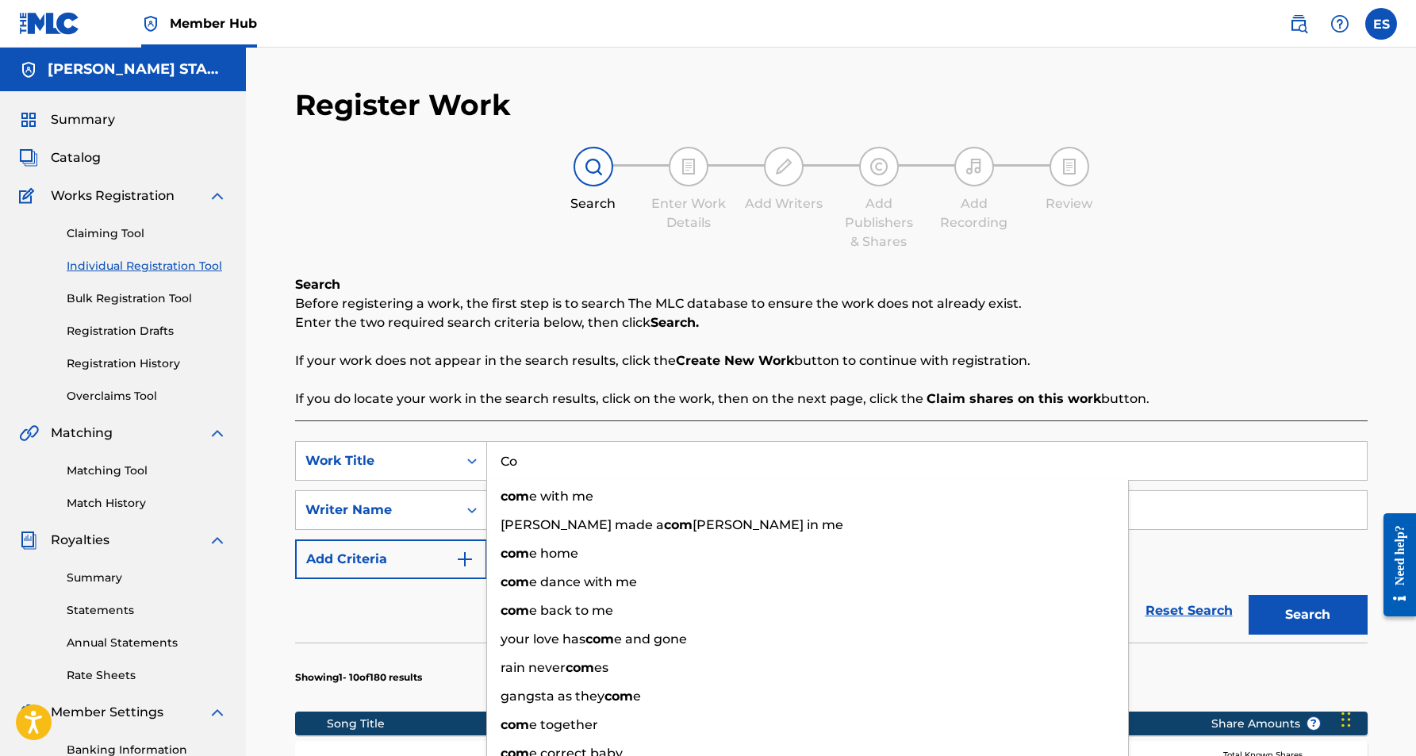
type input "C"
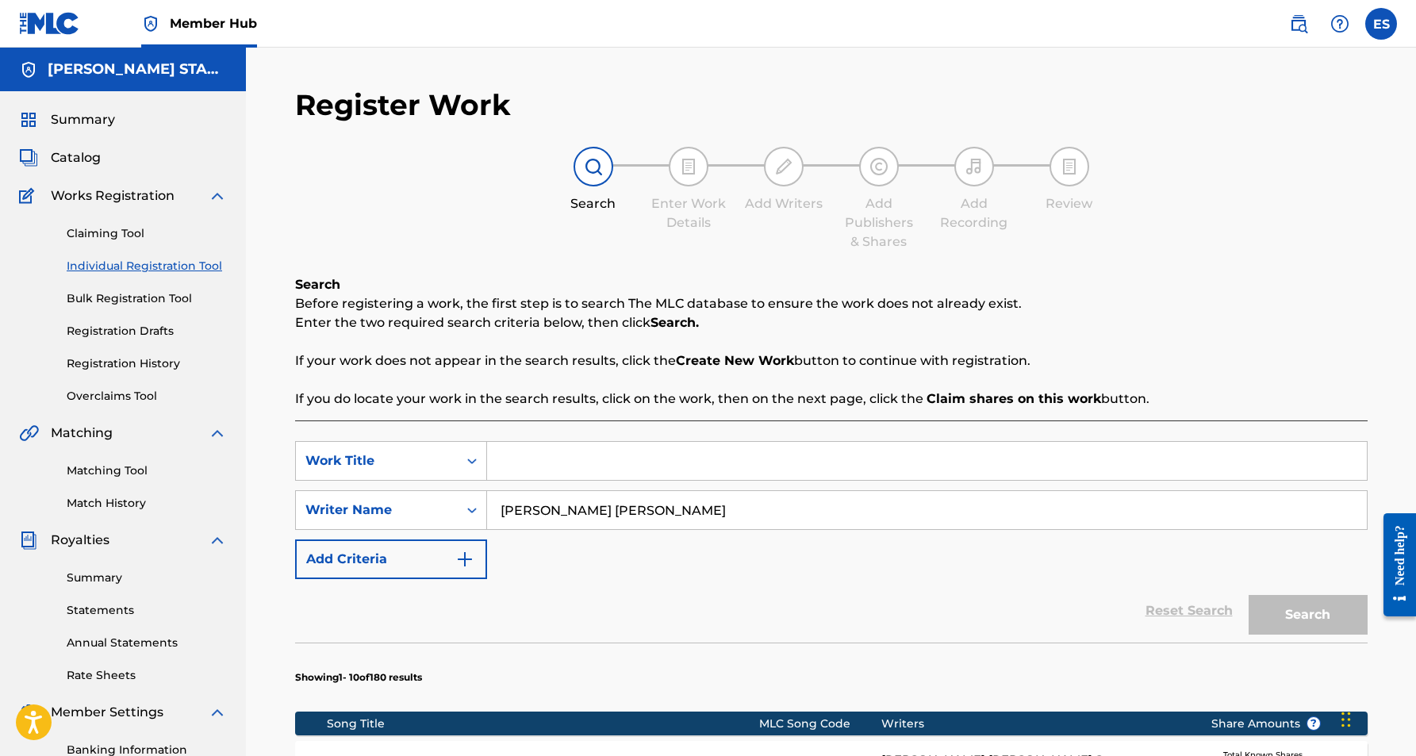
paste input "I Don't Want to Feel The Rain"
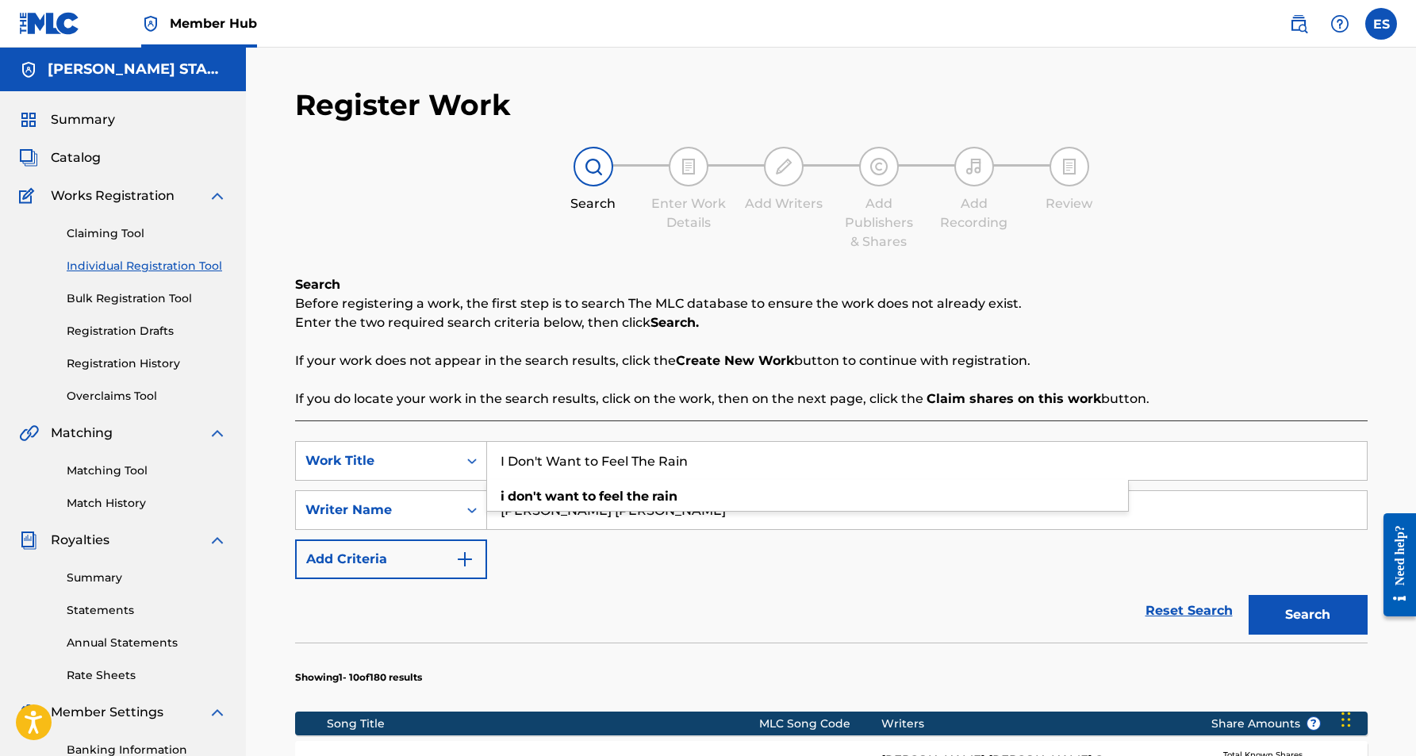
type input "I Don't Want to Feel The Rain"
click at [750, 546] on div "SearchWithCriteria5b62fff6-73e5-45cf-beef-ae04e7becaf6 Work Title I Don't Want …" at bounding box center [831, 510] width 1073 height 138
click at [1268, 609] on button "Search" at bounding box center [1308, 615] width 119 height 40
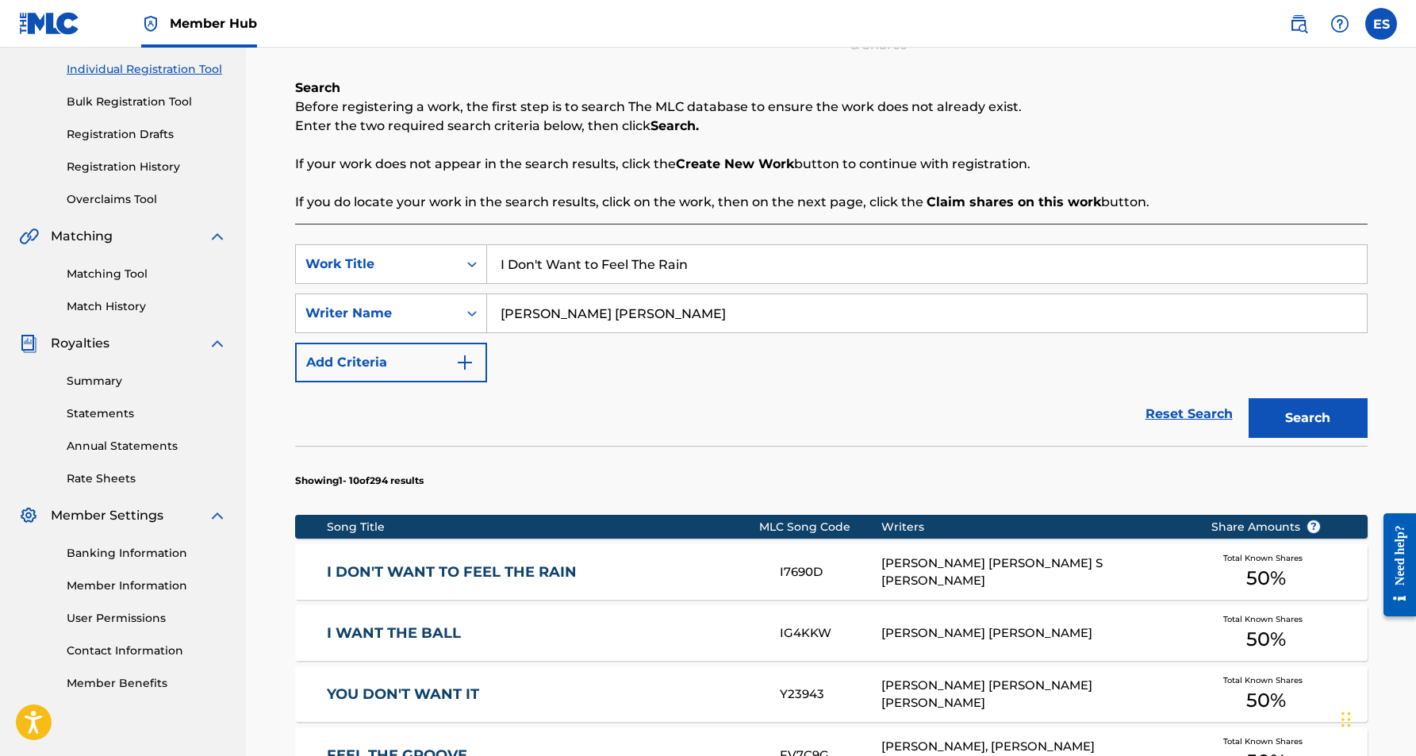
scroll to position [199, 0]
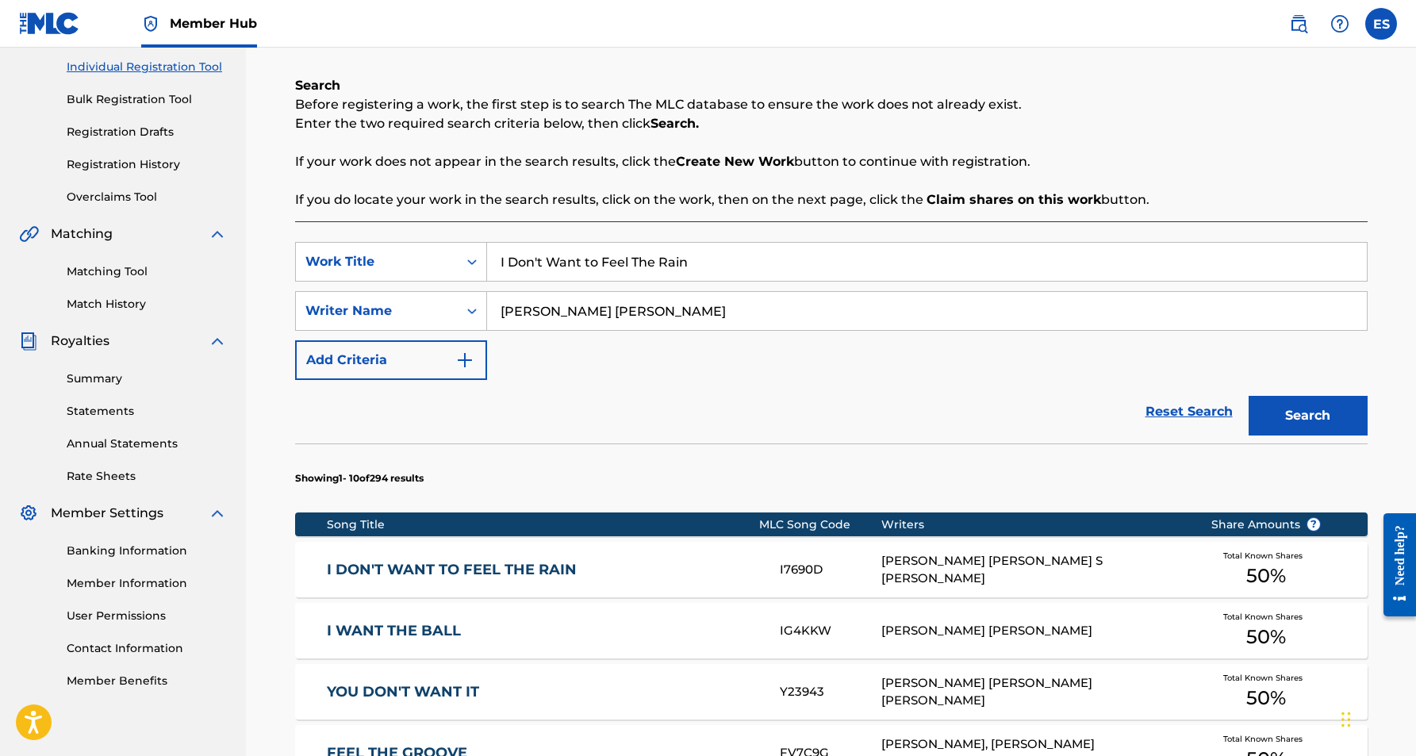
click at [688, 574] on link "I DON'T WANT TO FEEL THE RAIN" at bounding box center [543, 570] width 432 height 18
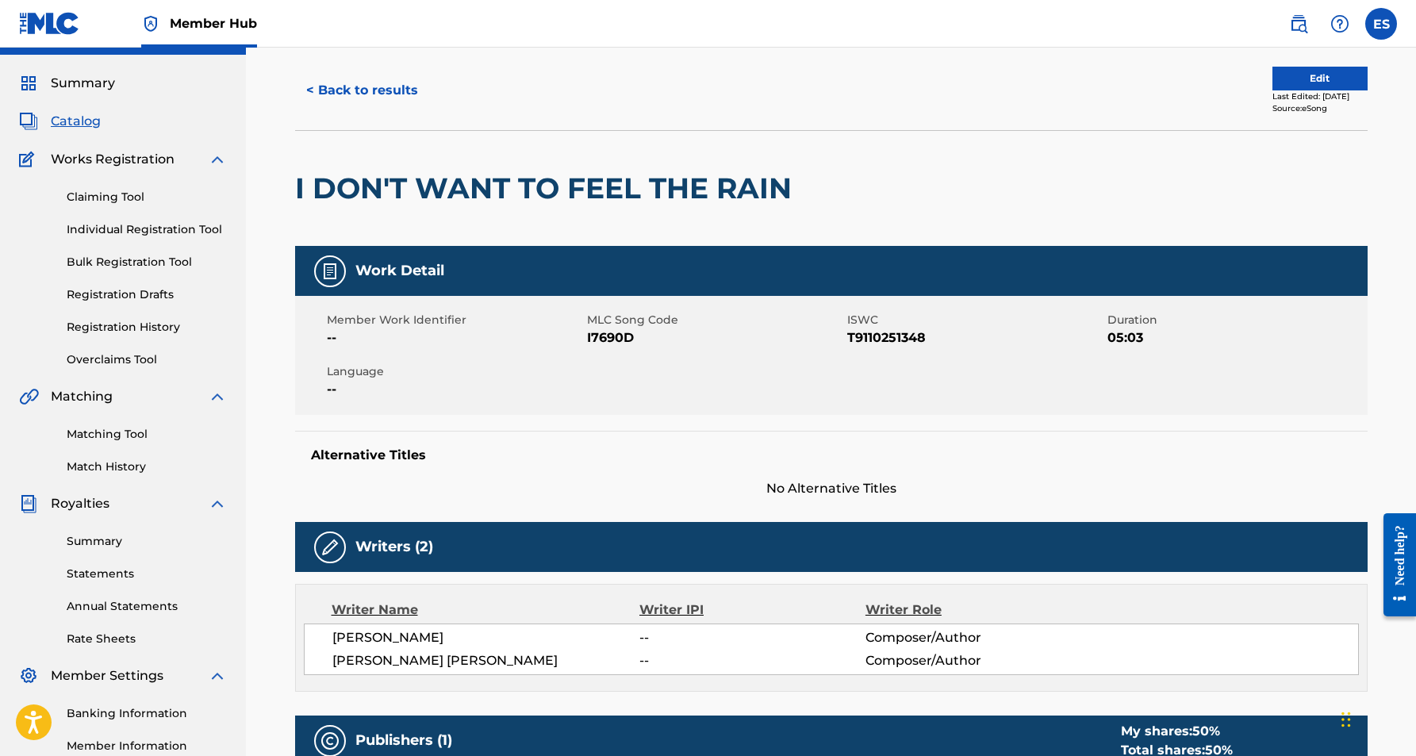
scroll to position [28, 0]
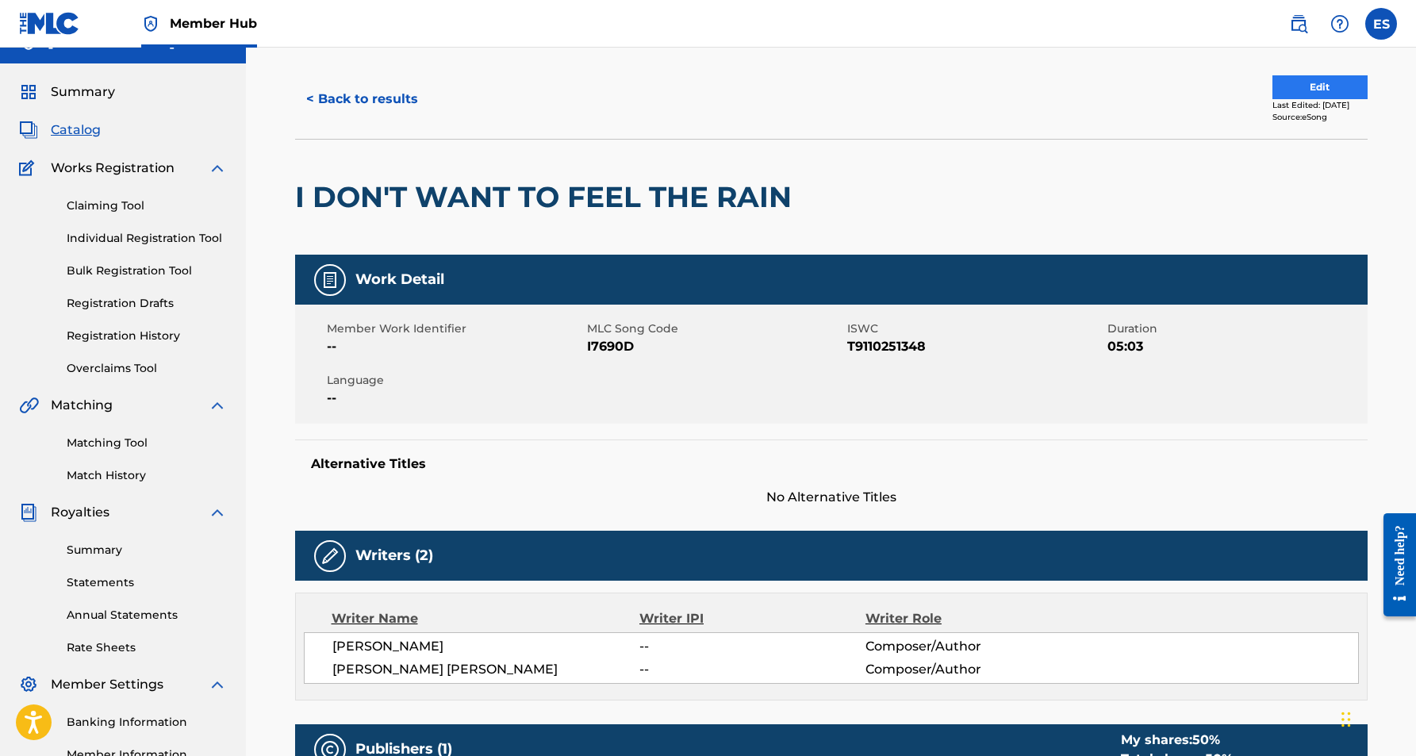
click at [1297, 85] on button "Edit" at bounding box center [1319, 87] width 95 height 24
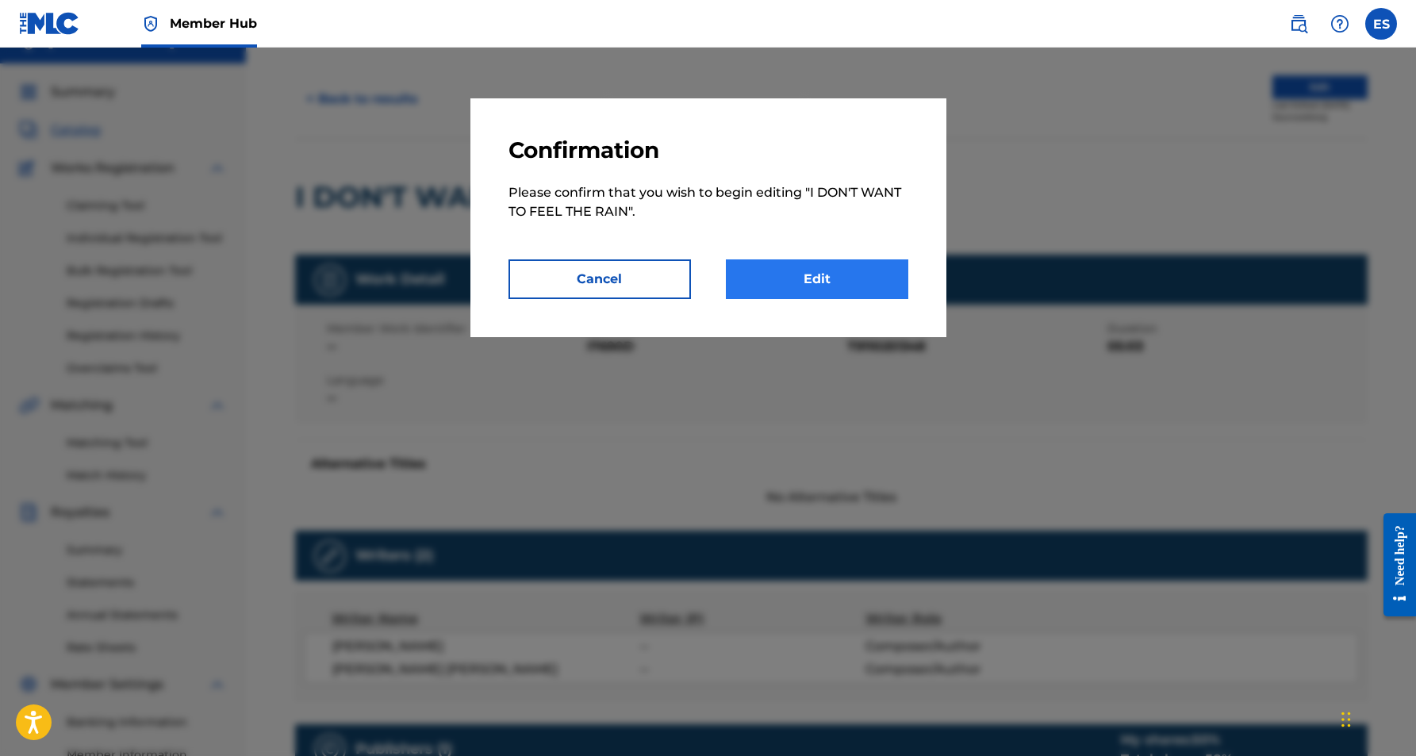
click at [889, 274] on link "Edit" at bounding box center [817, 279] width 182 height 40
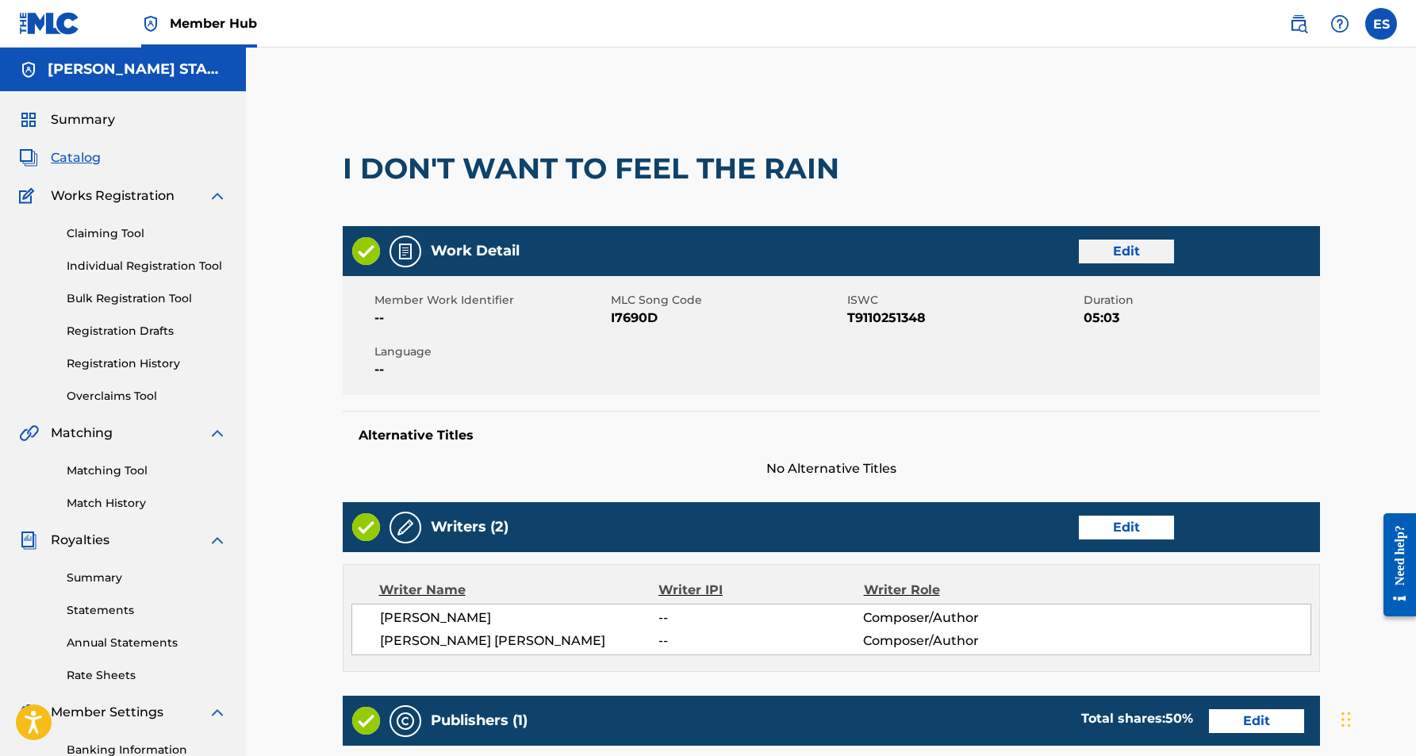
click at [1126, 244] on link "Edit" at bounding box center [1126, 252] width 95 height 24
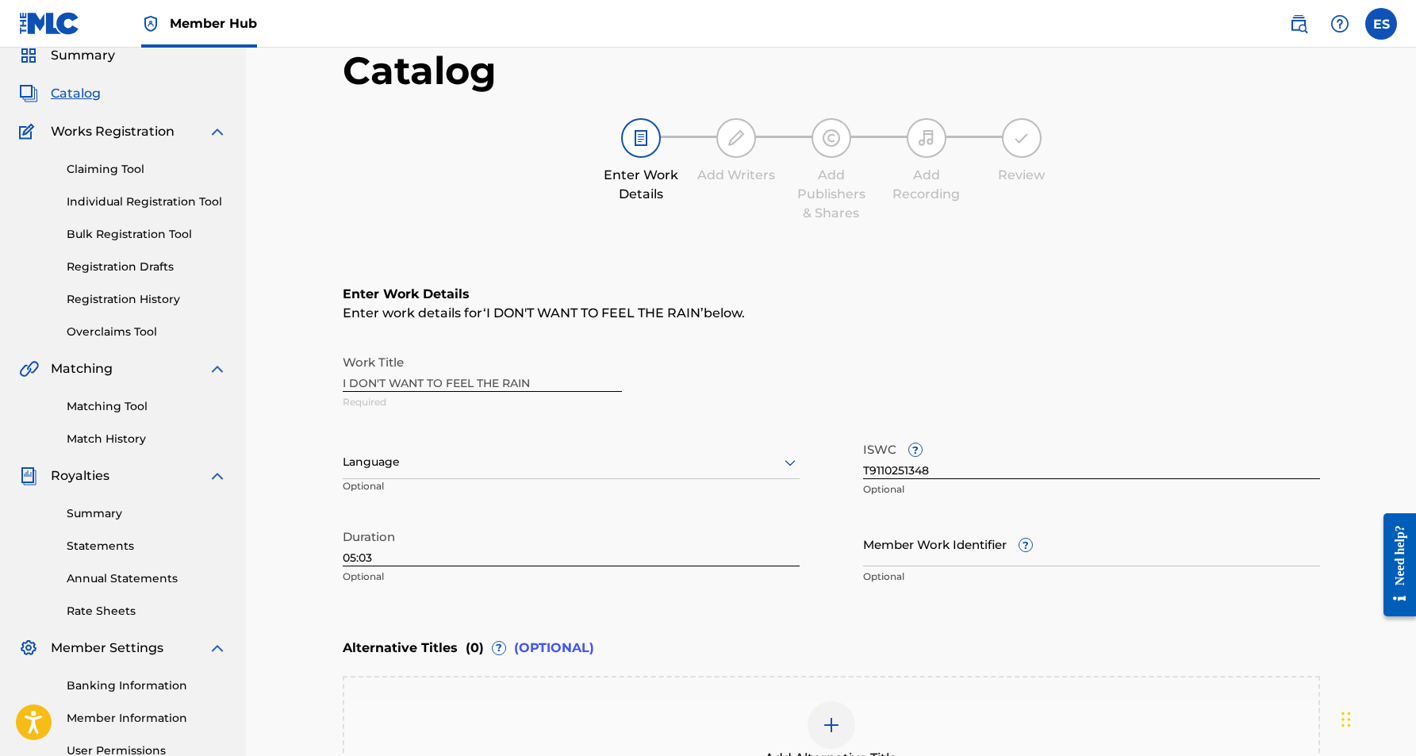
scroll to position [94, 0]
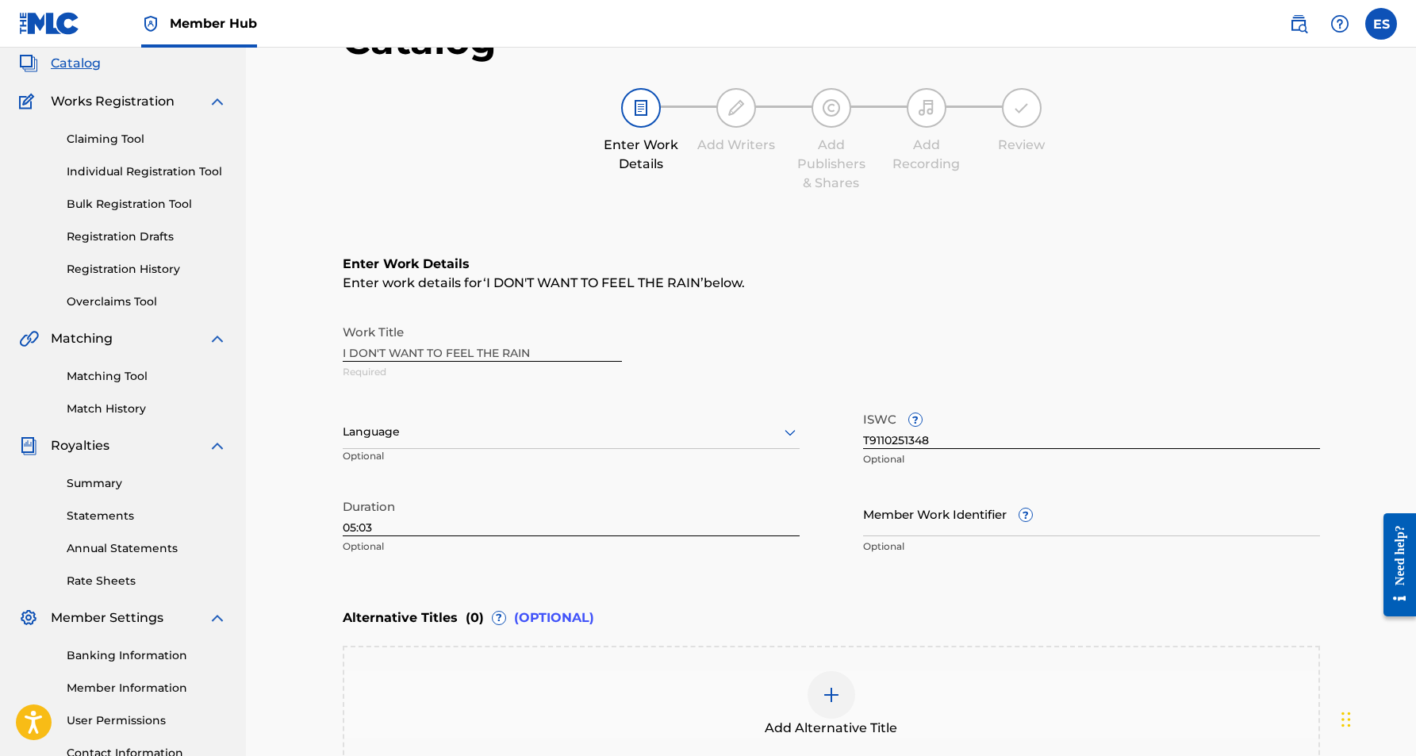
click at [782, 432] on icon at bounding box center [790, 432] width 19 height 19
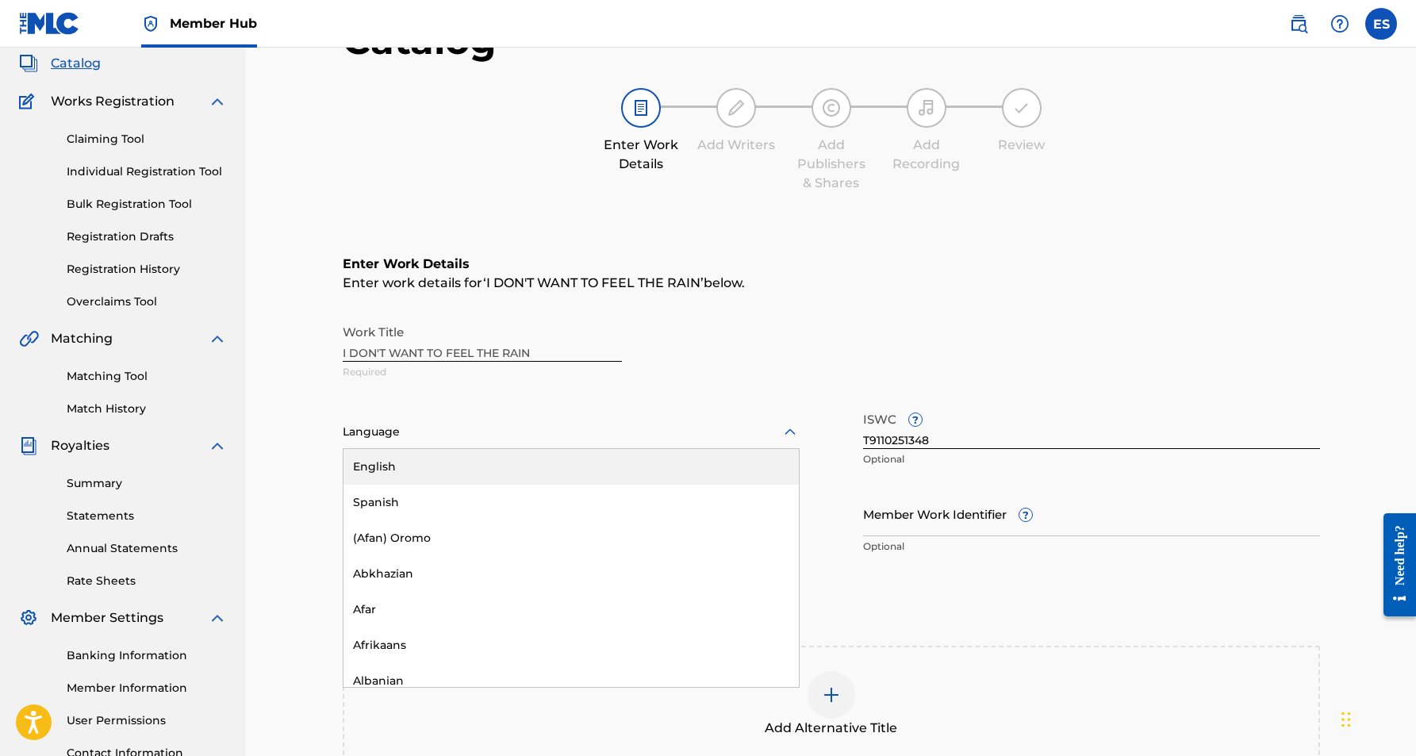
click at [709, 463] on div "English" at bounding box center [570, 467] width 455 height 36
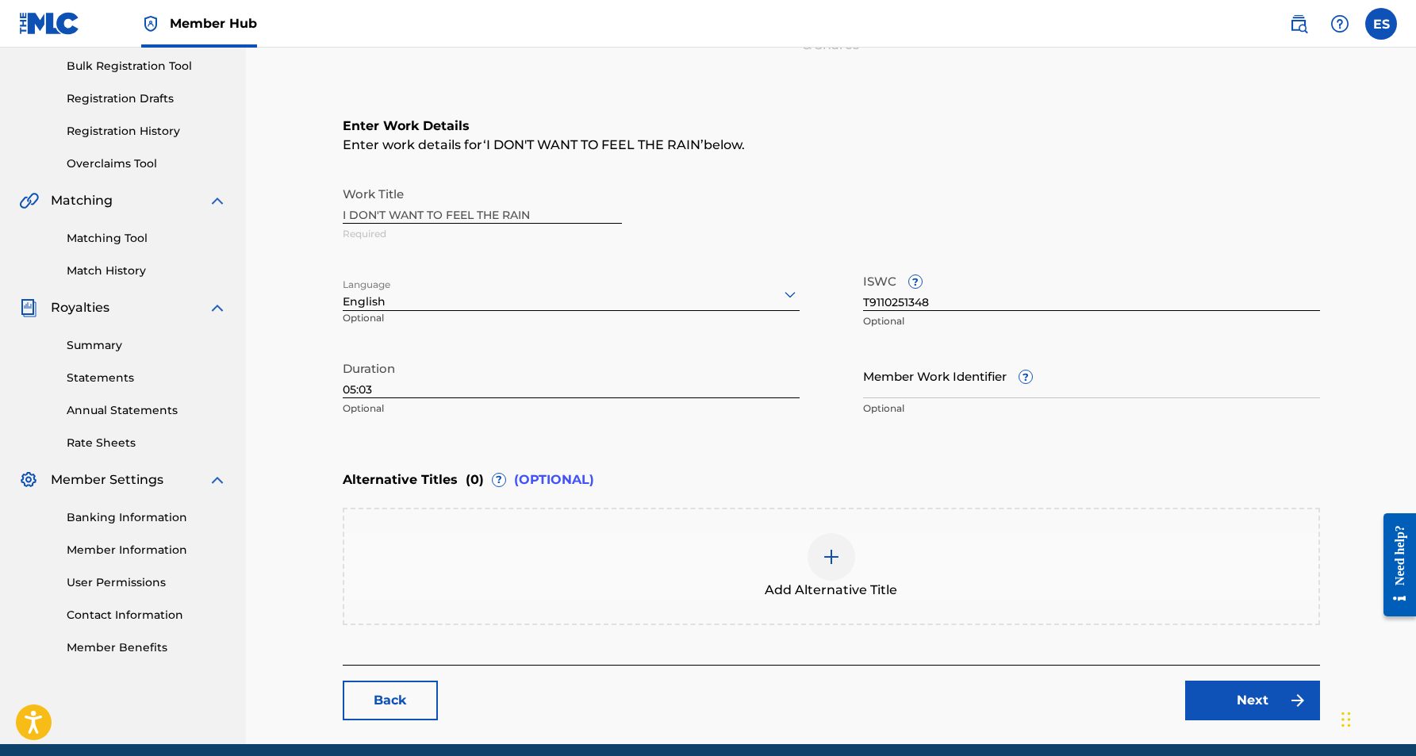
scroll to position [235, 0]
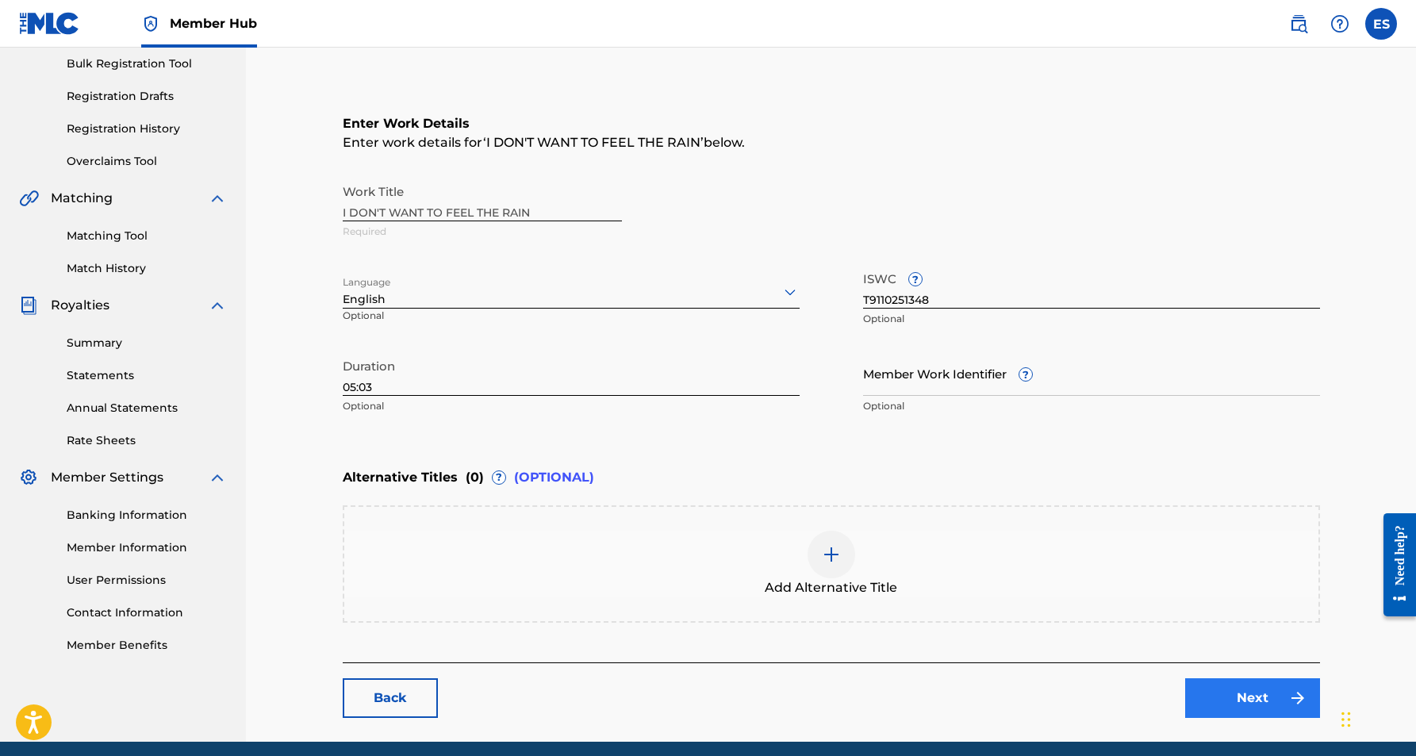
click at [1213, 694] on link "Next" at bounding box center [1252, 698] width 135 height 40
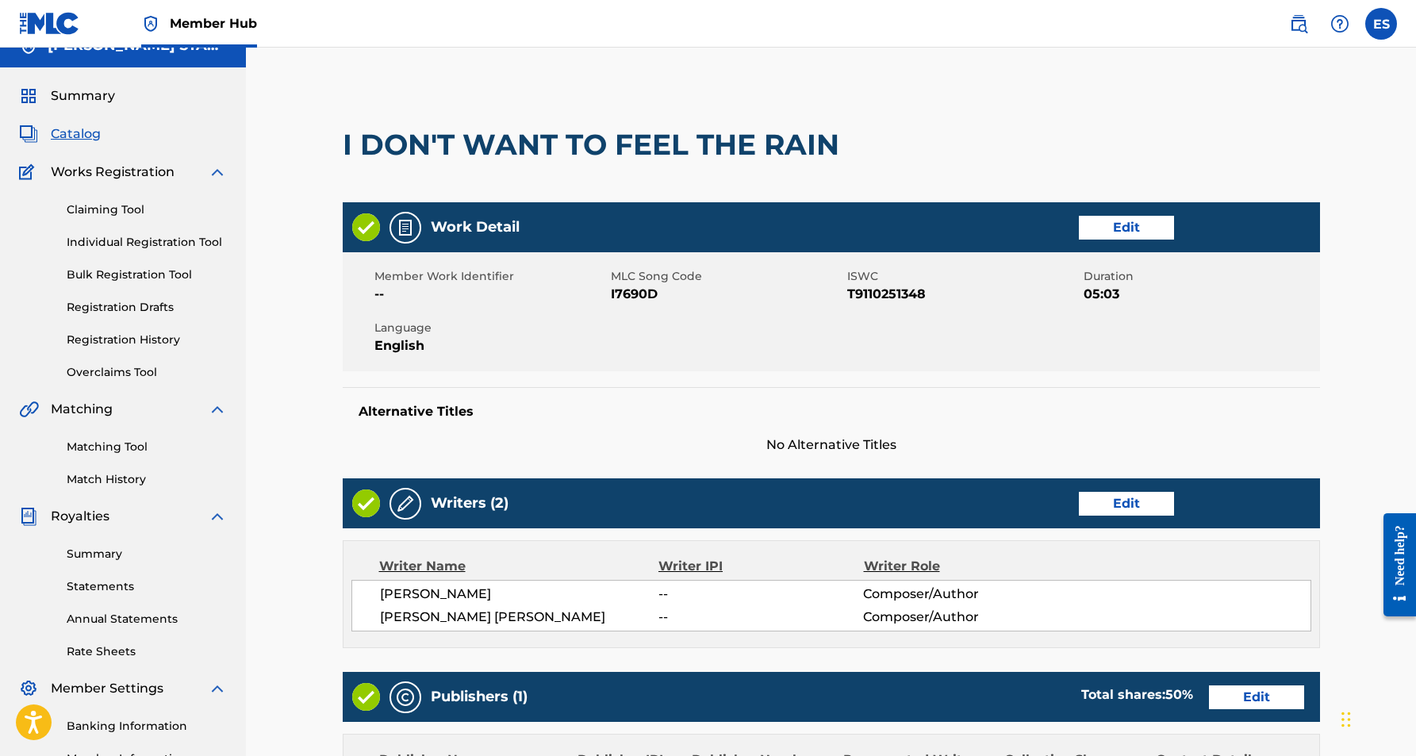
scroll to position [25, 0]
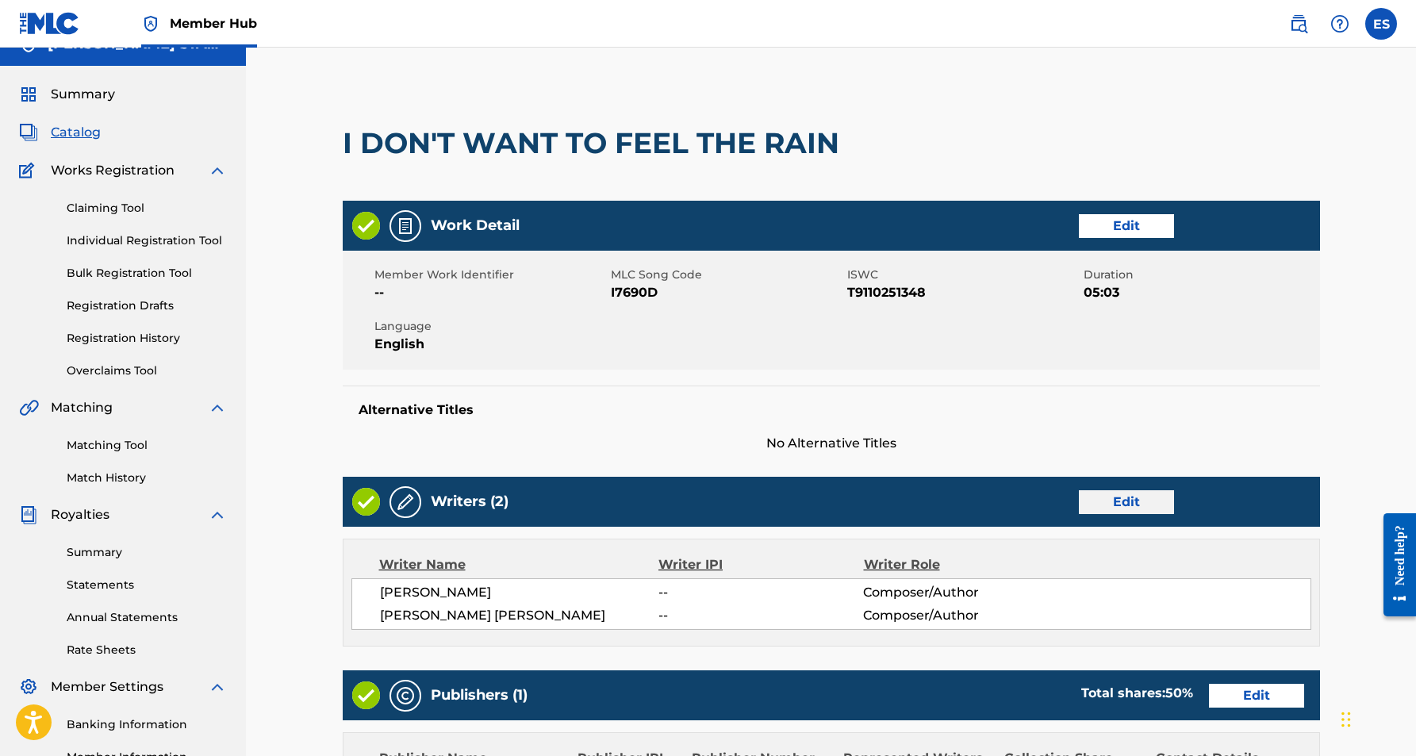
click at [1128, 507] on link "Edit" at bounding box center [1126, 502] width 95 height 24
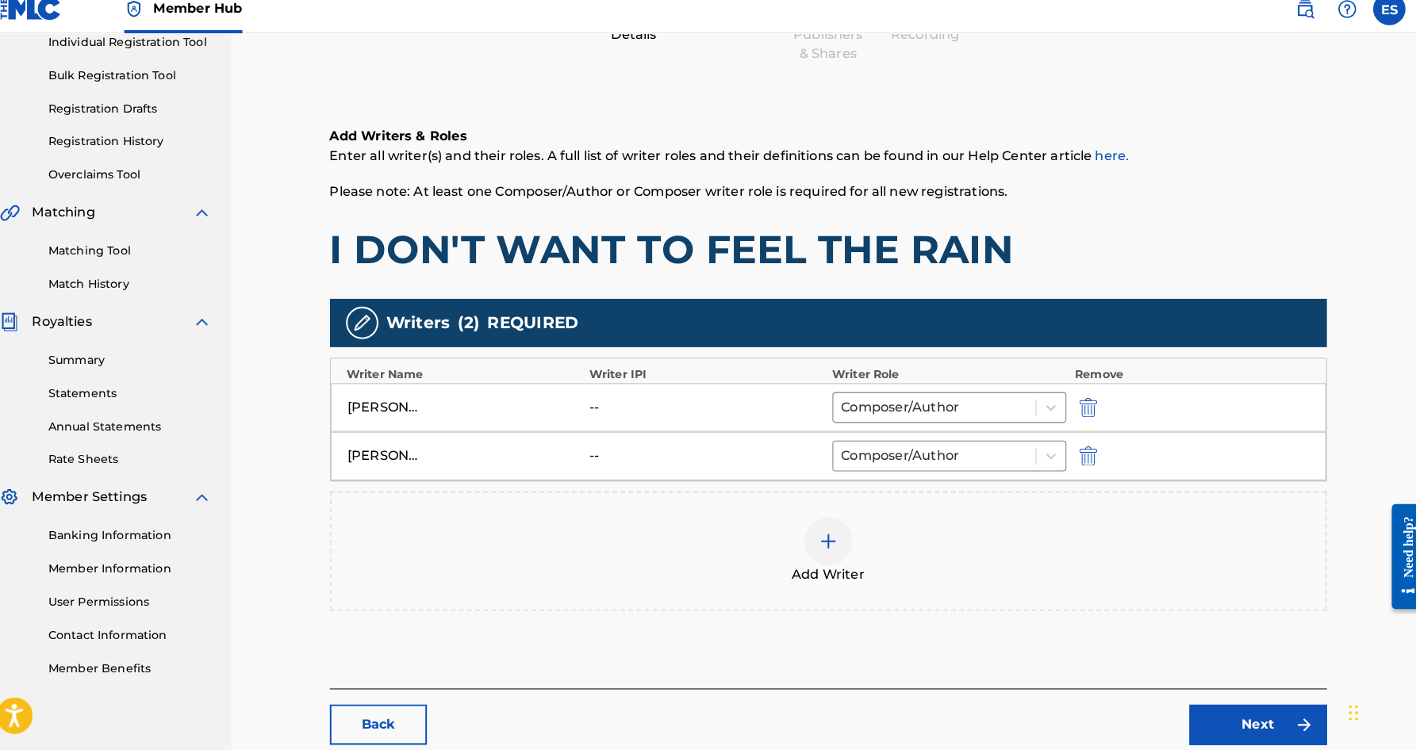
scroll to position [221, 0]
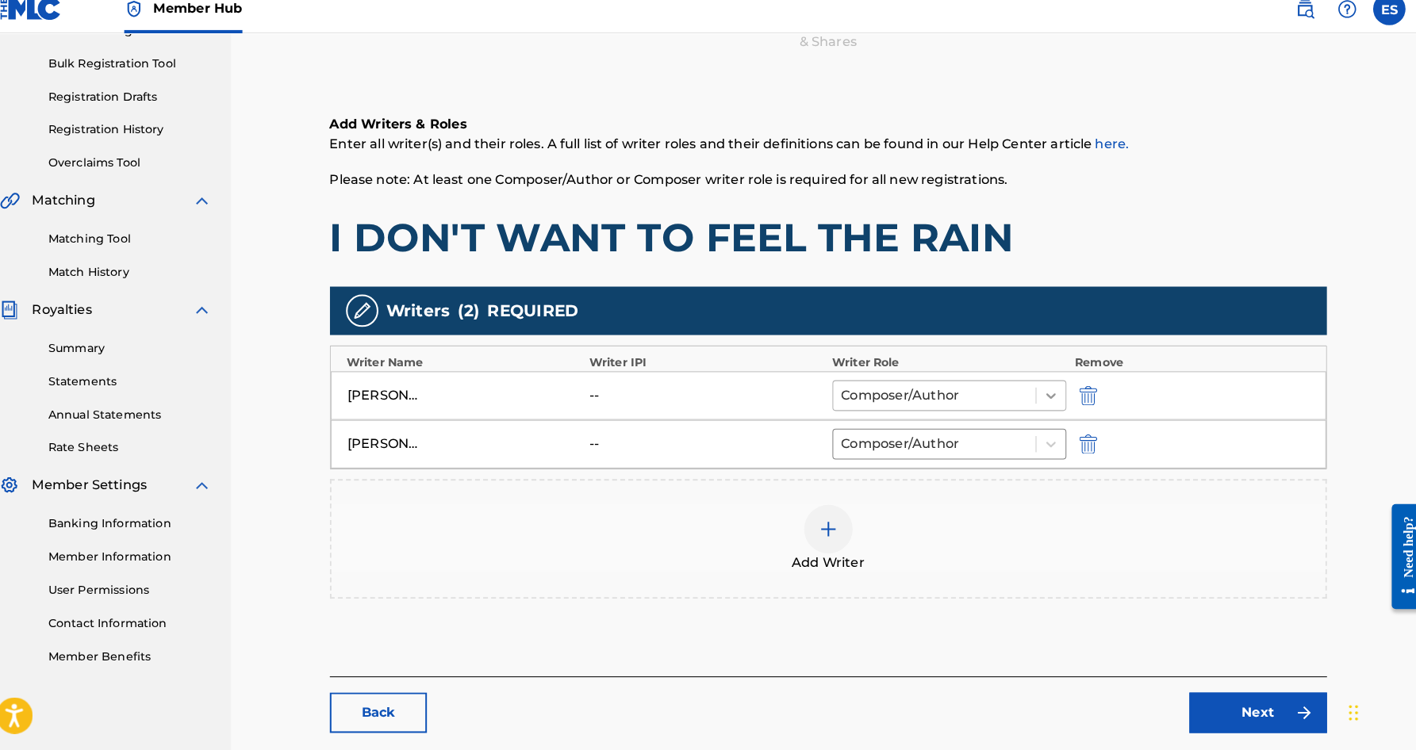
click at [1042, 395] on icon at bounding box center [1050, 403] width 16 height 16
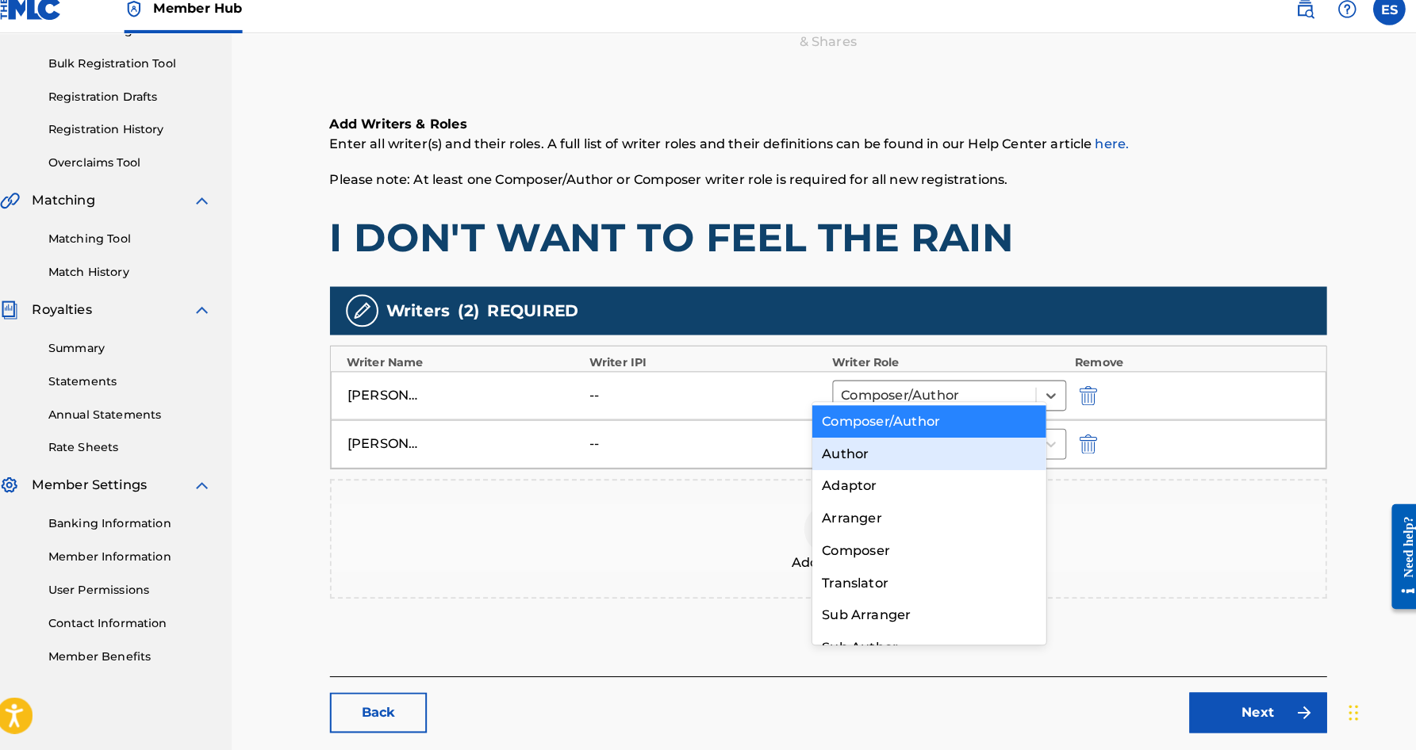
click at [942, 451] on div "Author" at bounding box center [930, 460] width 229 height 32
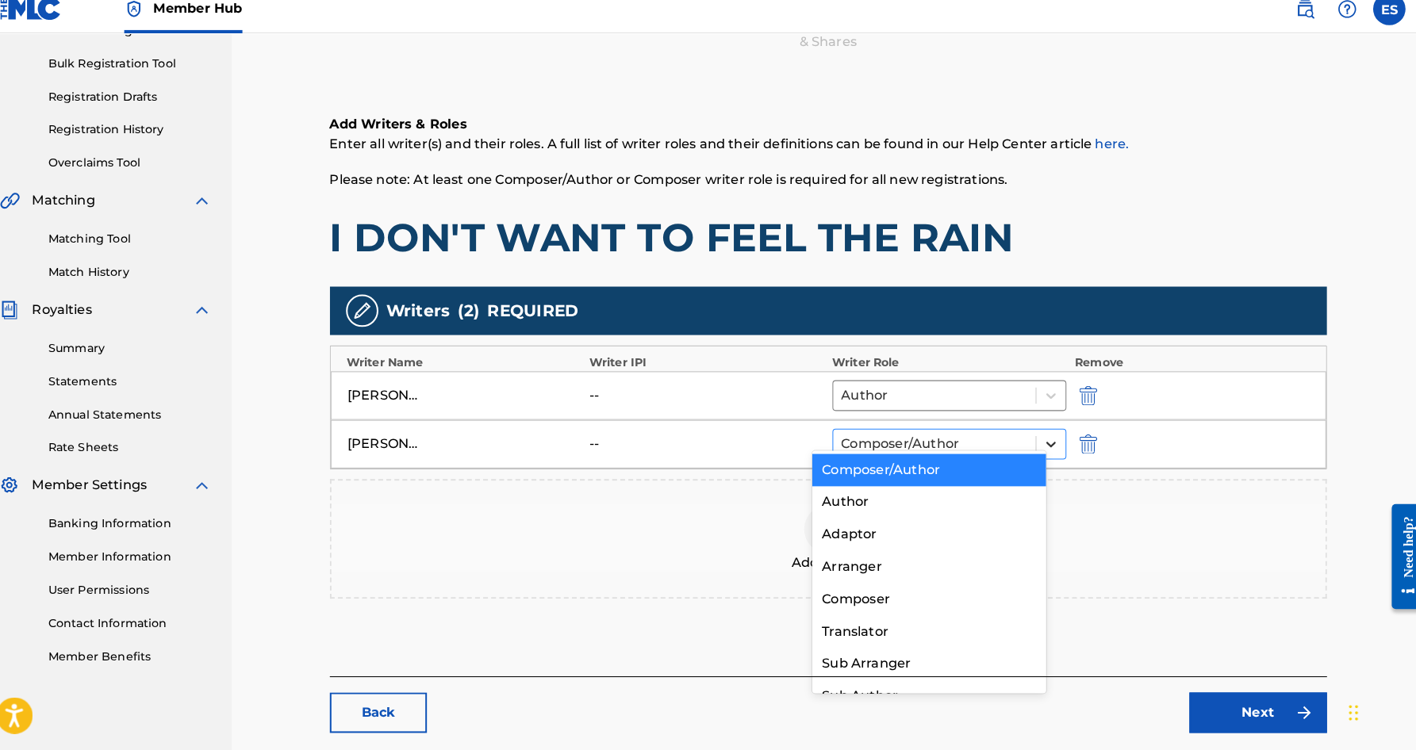
click at [1042, 443] on icon at bounding box center [1050, 451] width 16 height 16
click at [930, 587] on div "Composer" at bounding box center [930, 603] width 229 height 32
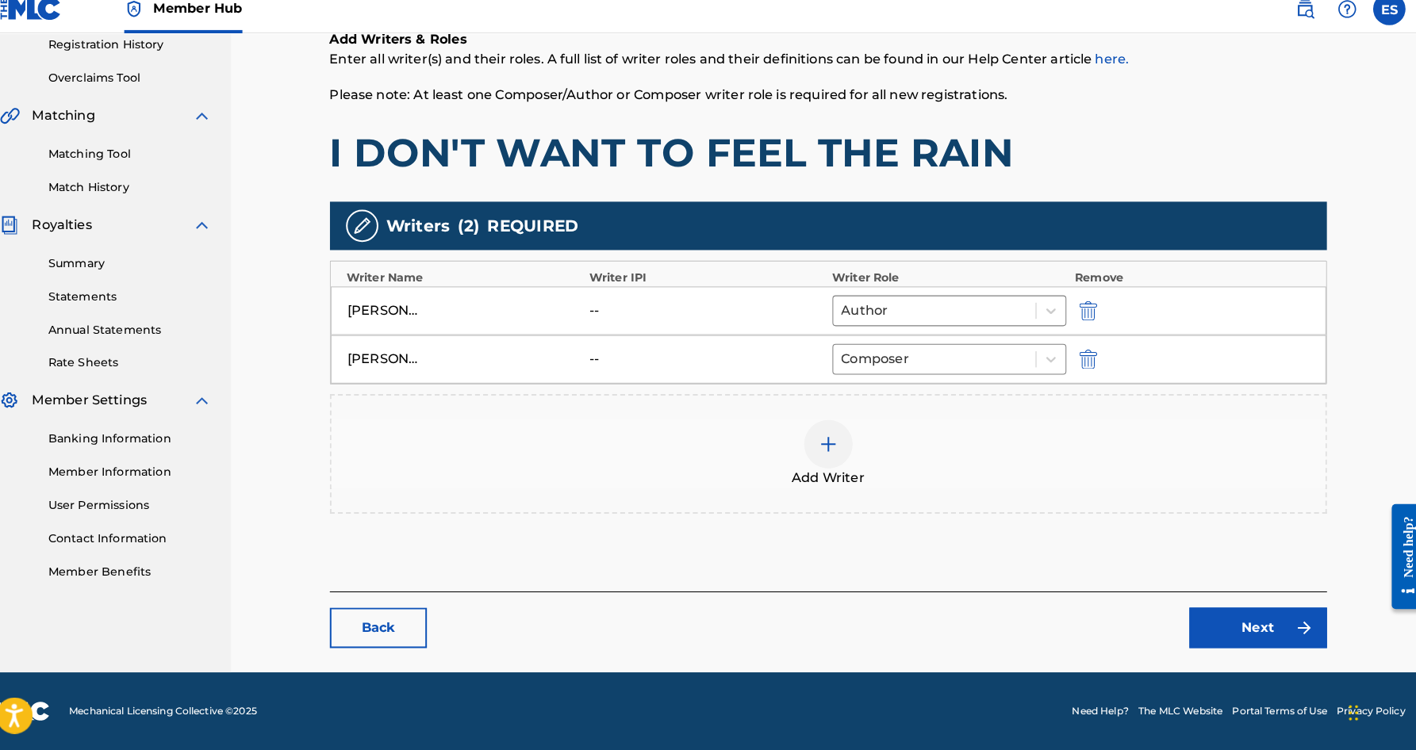
scroll to position [305, 0]
click at [1209, 611] on link "Next" at bounding box center [1252, 631] width 135 height 40
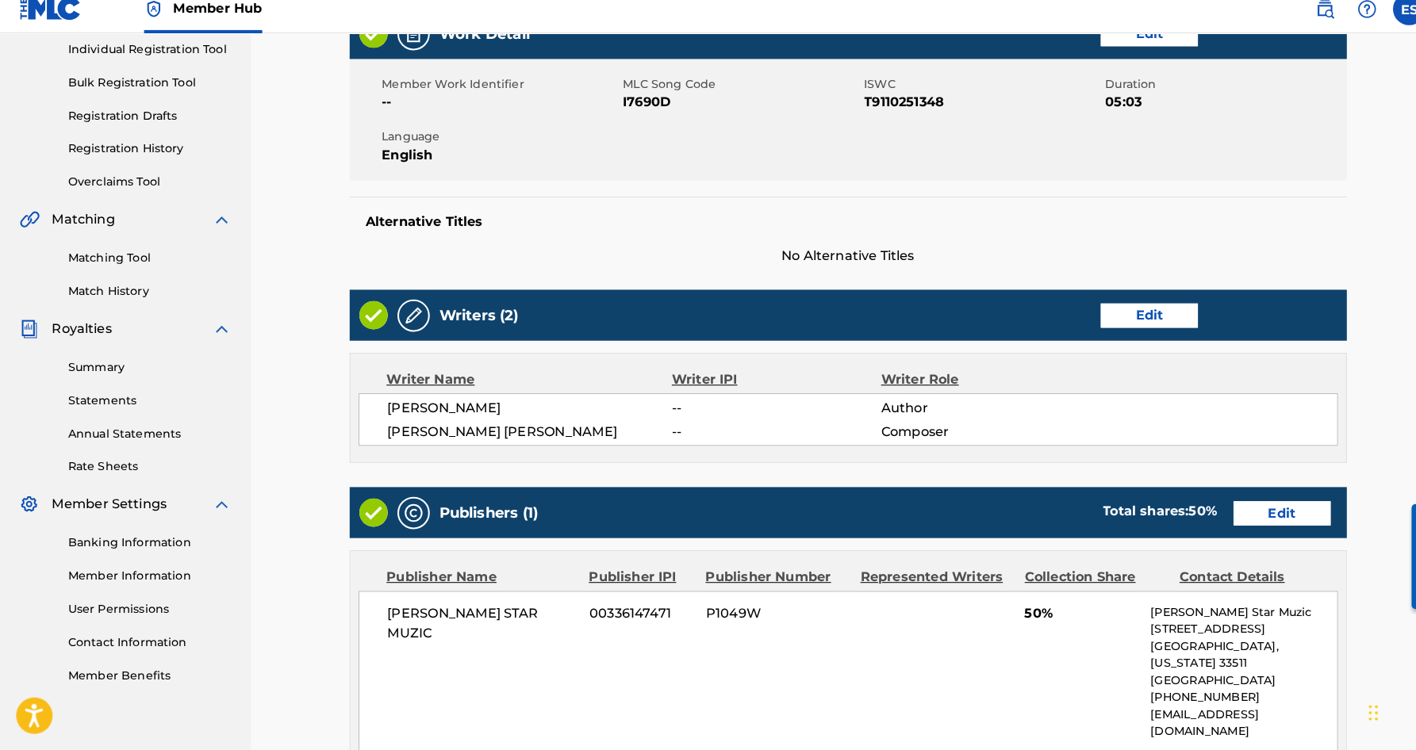
scroll to position [232, 0]
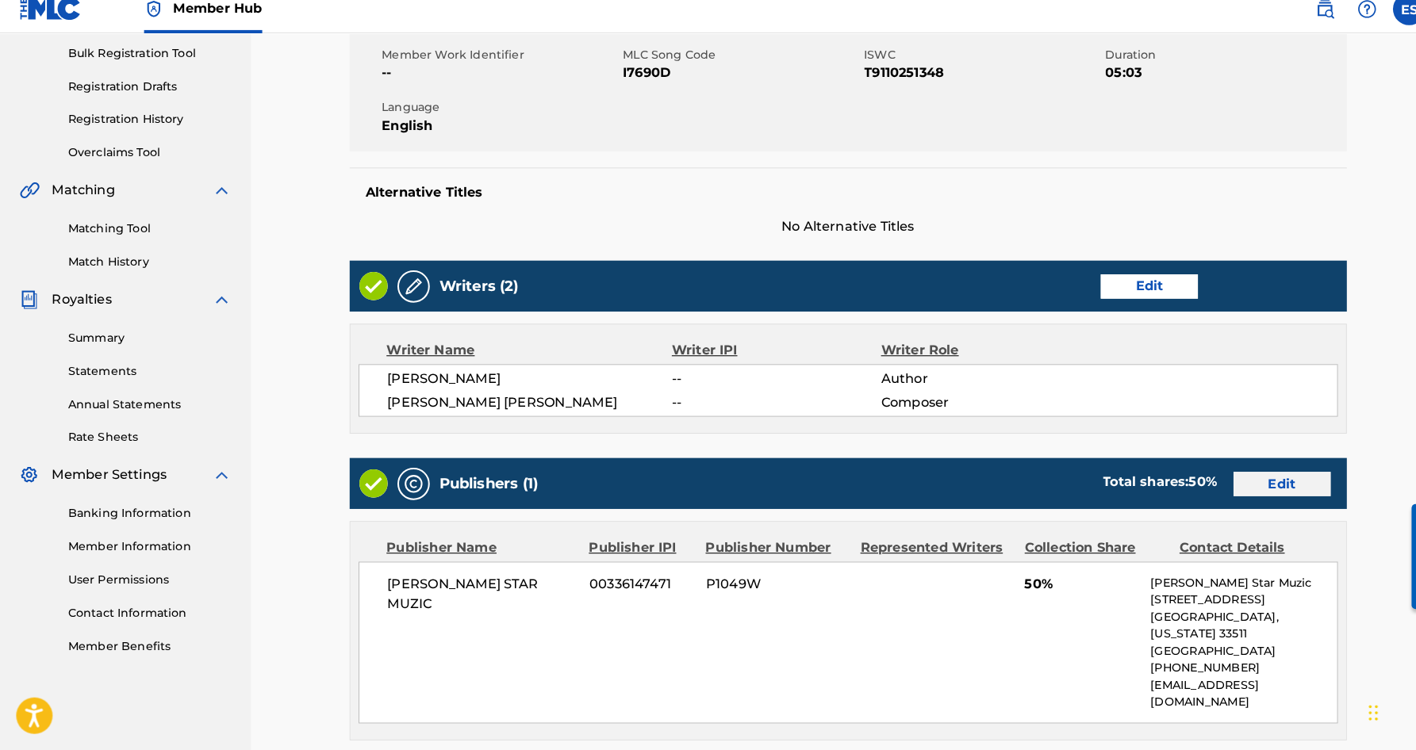
click at [1249, 478] on link "Edit" at bounding box center [1256, 490] width 95 height 24
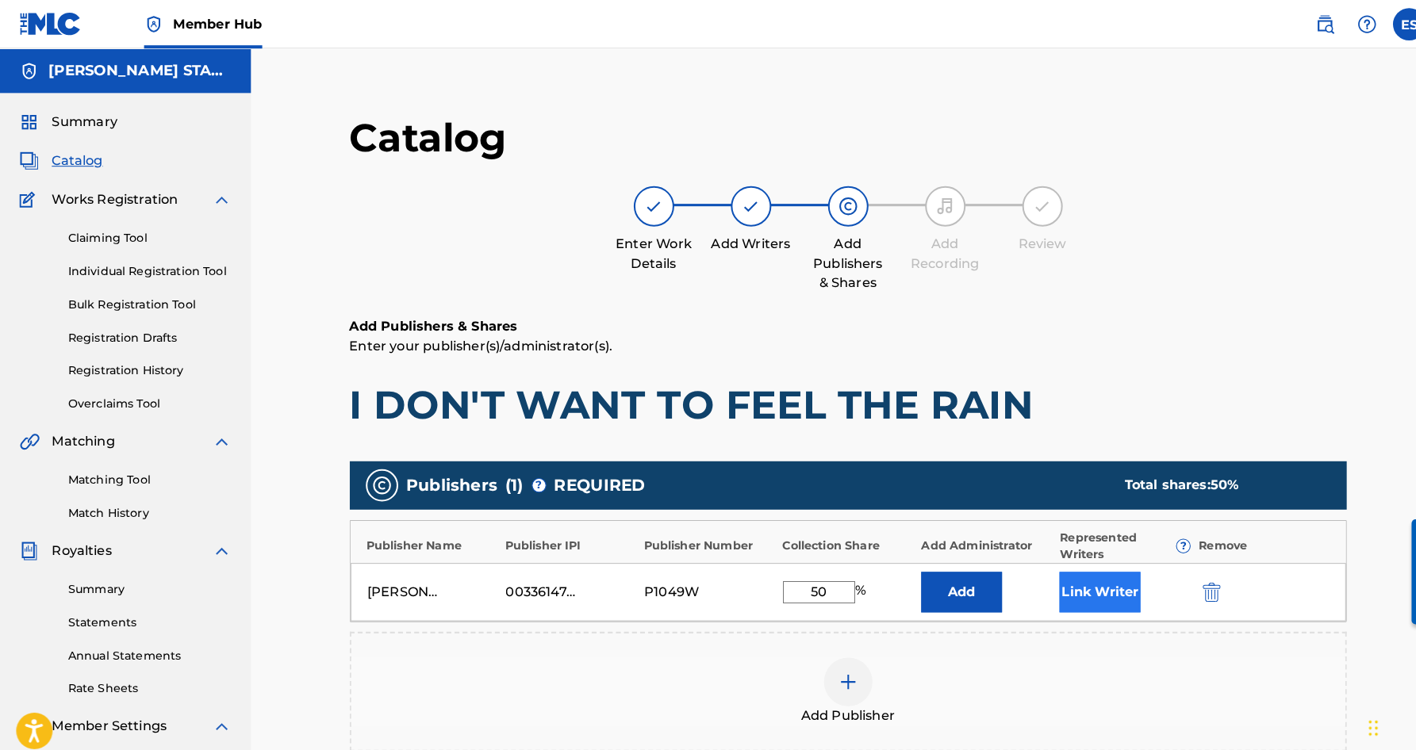
click at [1068, 574] on button "Link Writer" at bounding box center [1077, 581] width 79 height 40
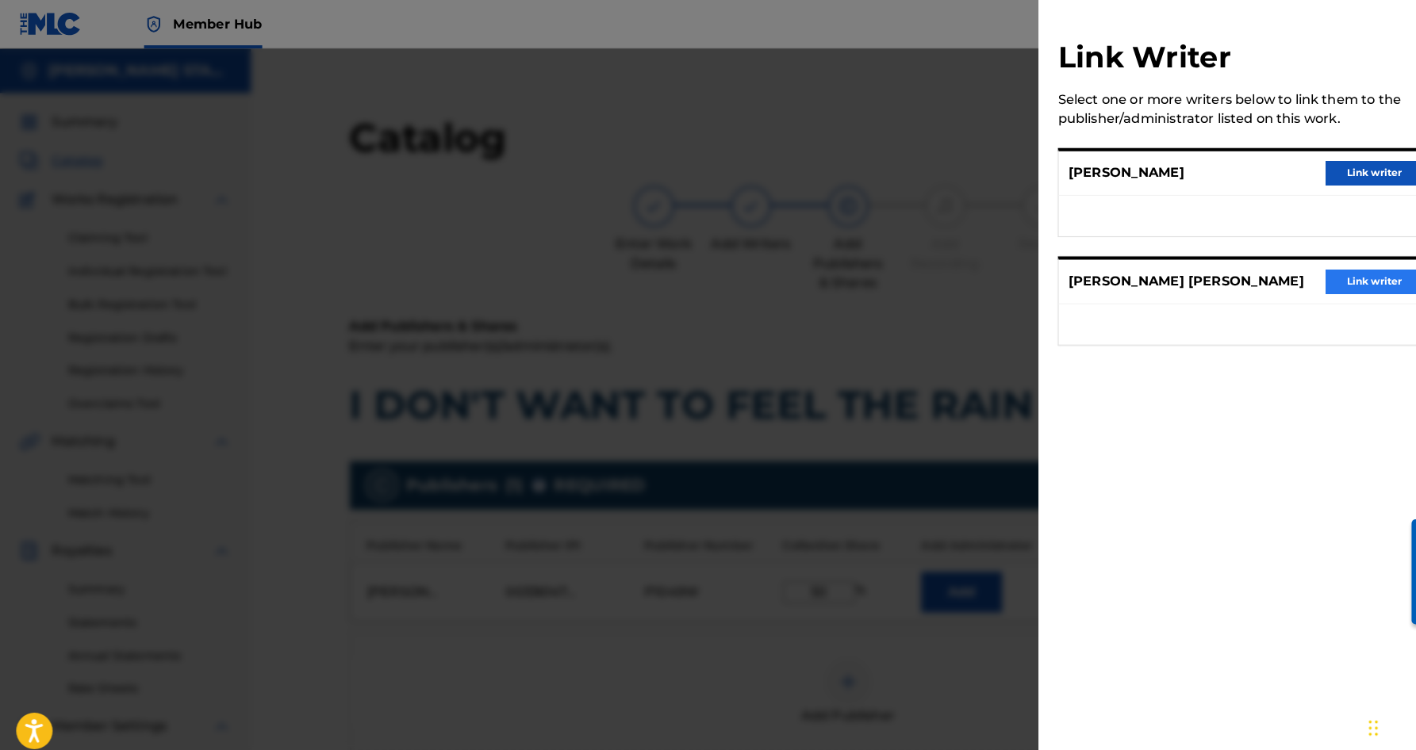
click at [1330, 272] on button "Link writer" at bounding box center [1346, 276] width 95 height 24
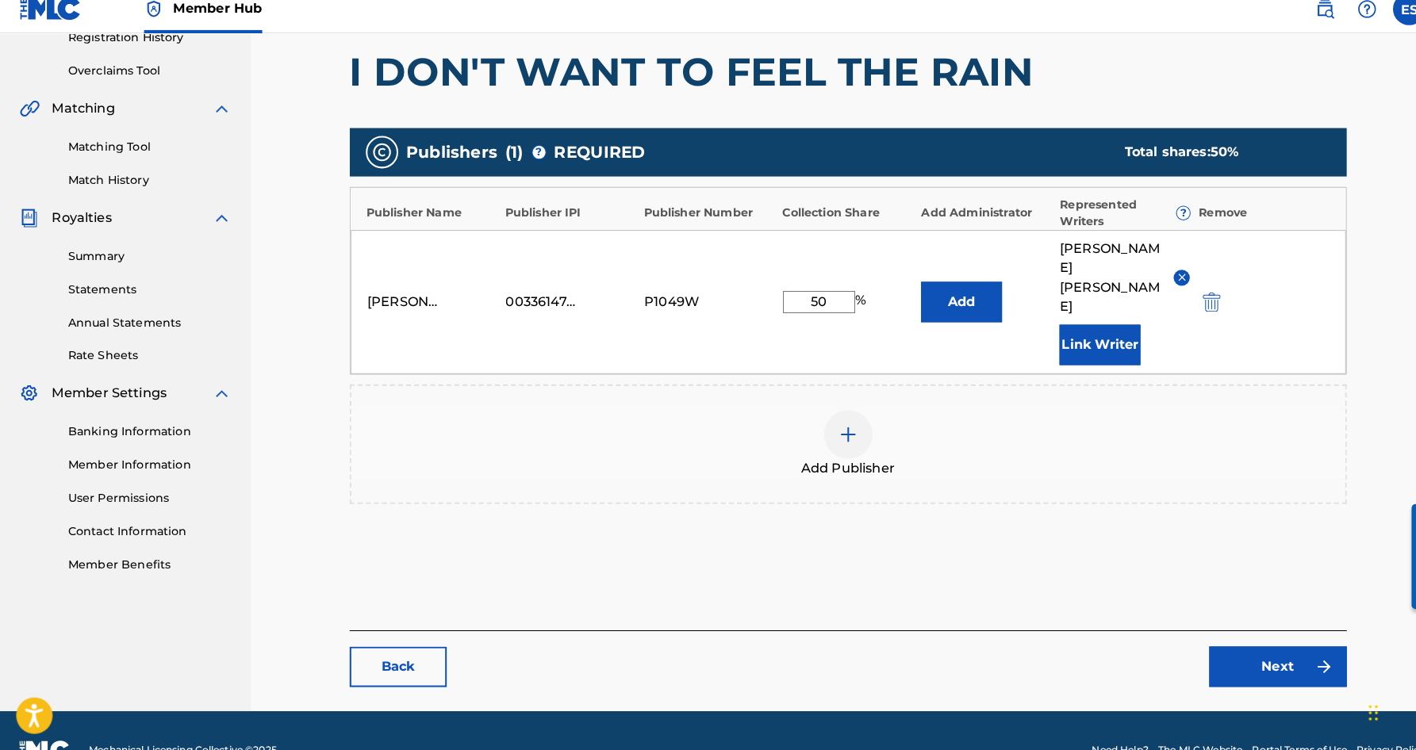
scroll to position [312, 0]
click at [1221, 649] on link "Next" at bounding box center [1252, 669] width 135 height 40
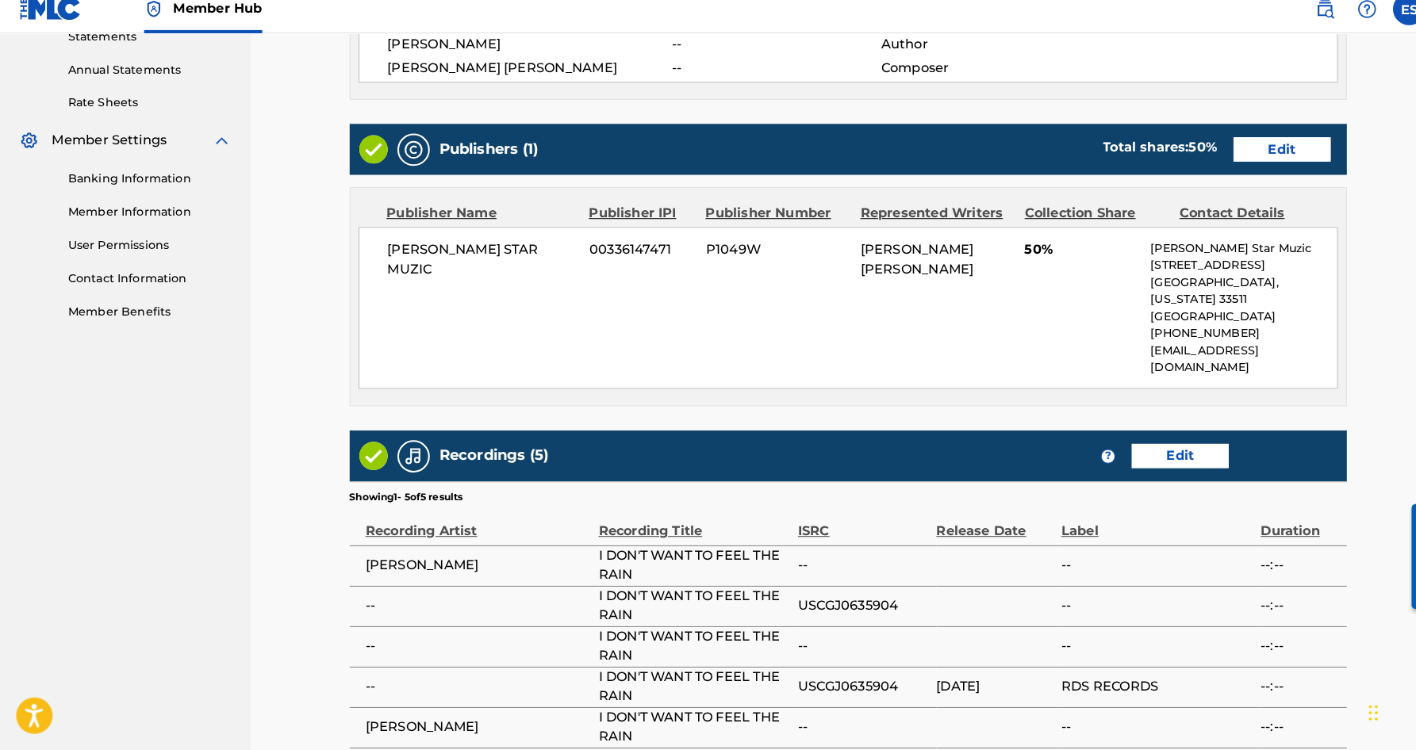
scroll to position [563, 0]
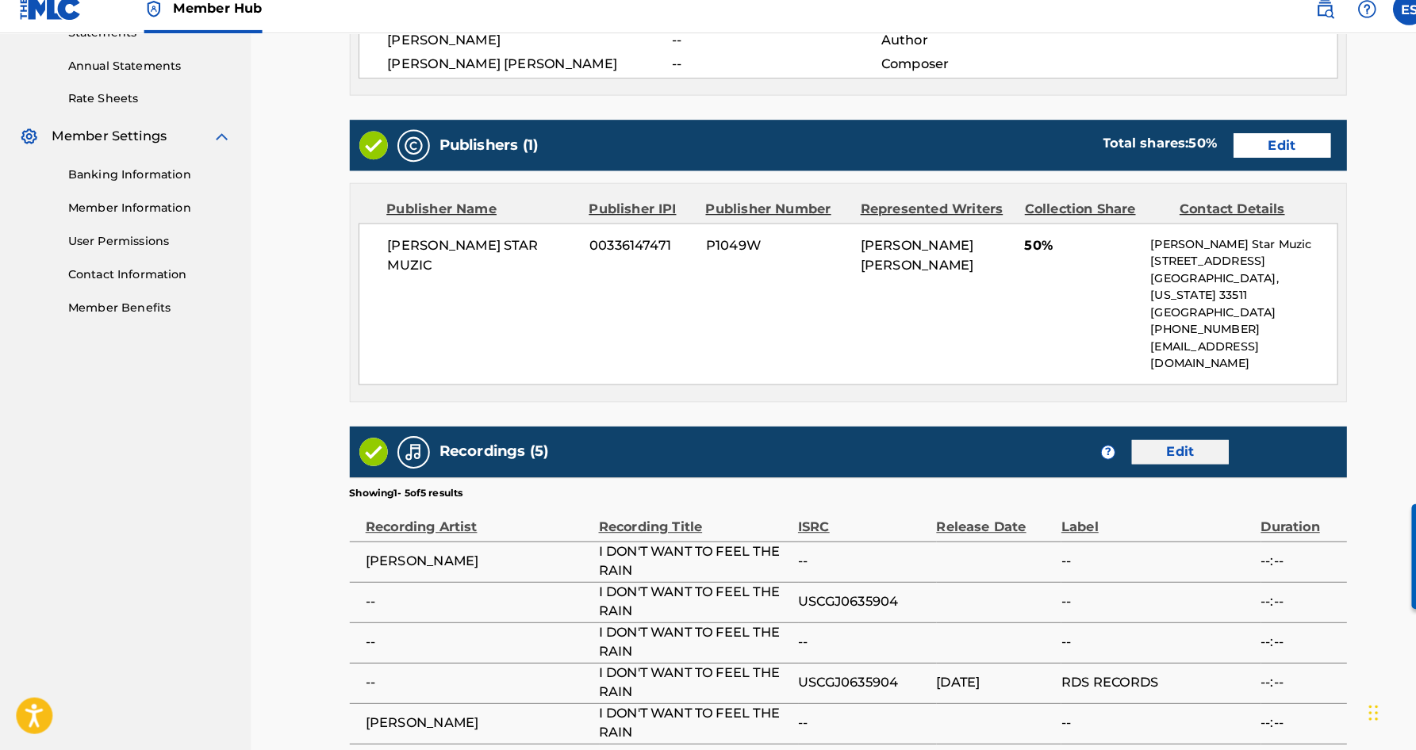
click at [1157, 447] on link "Edit" at bounding box center [1156, 459] width 95 height 24
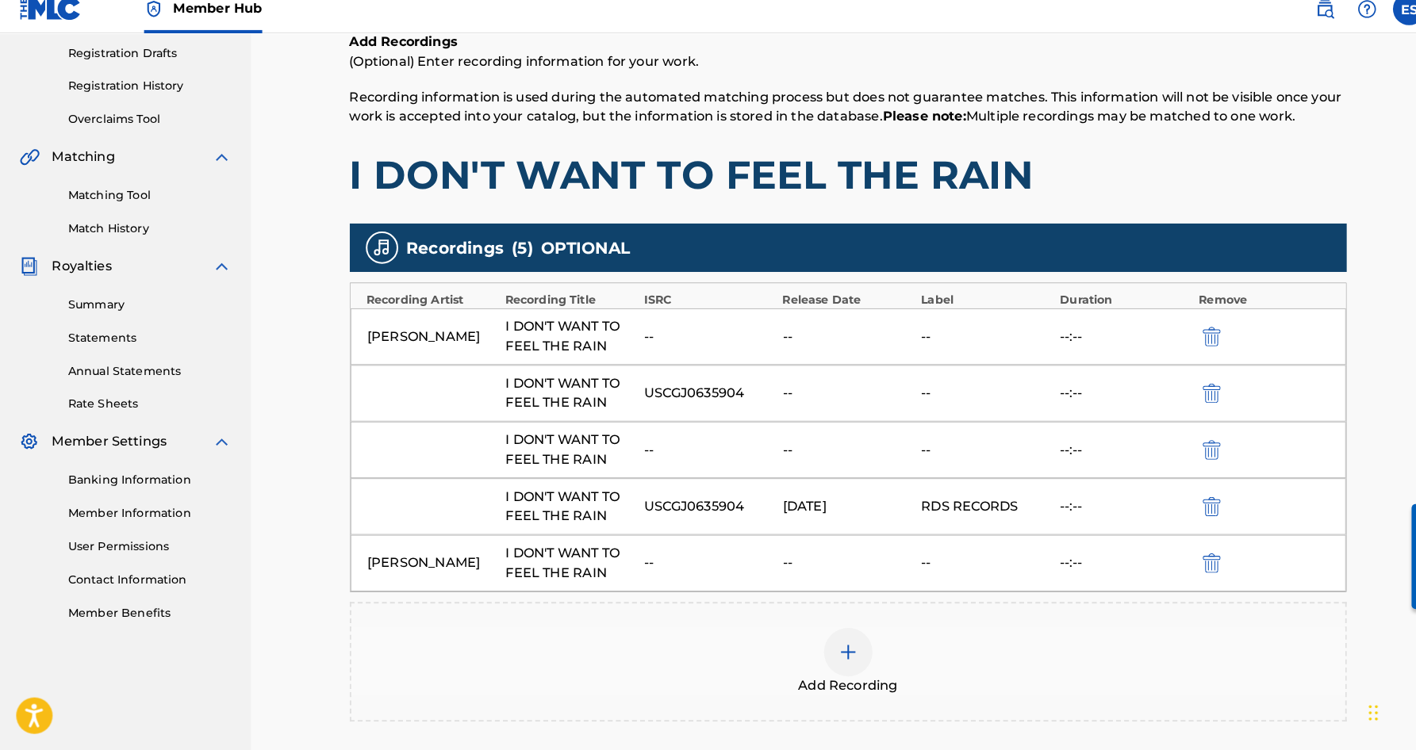
scroll to position [295, 0]
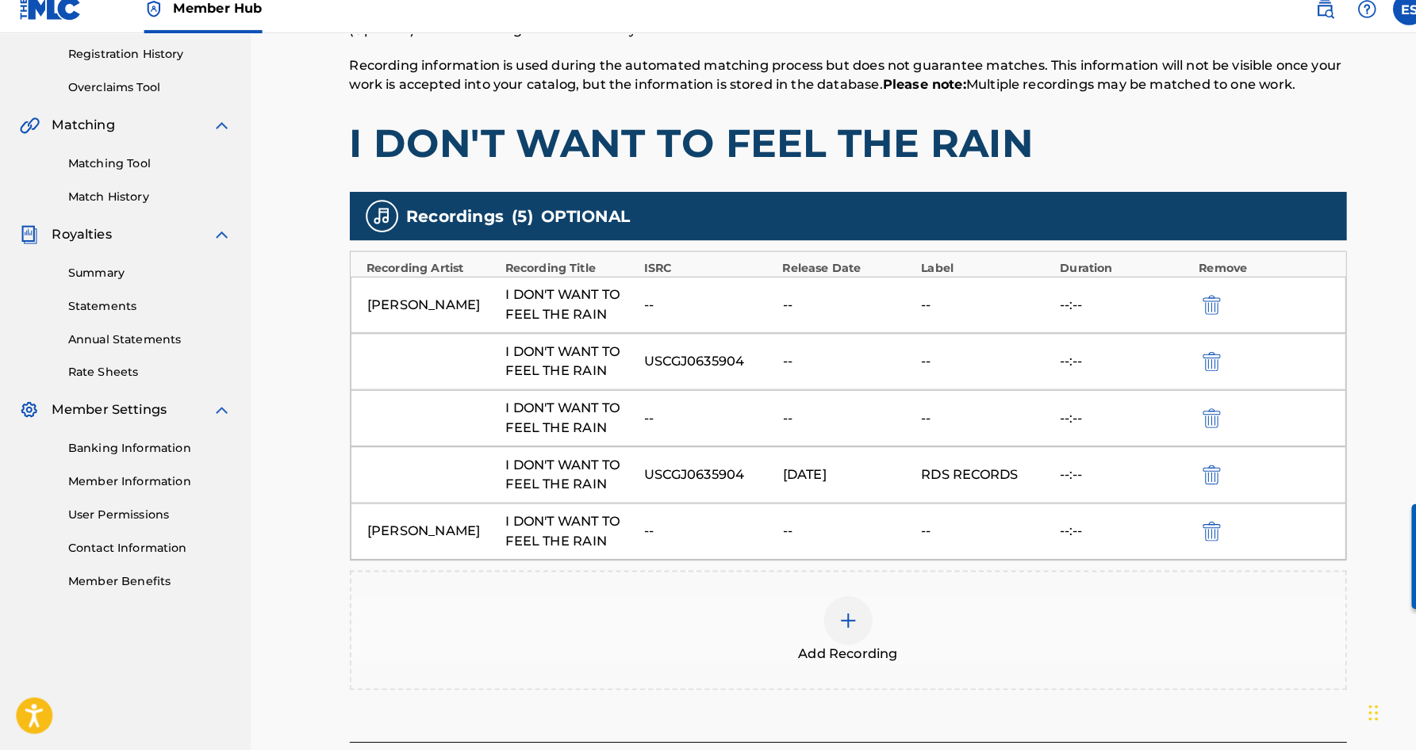
click at [833, 614] on img at bounding box center [831, 623] width 19 height 19
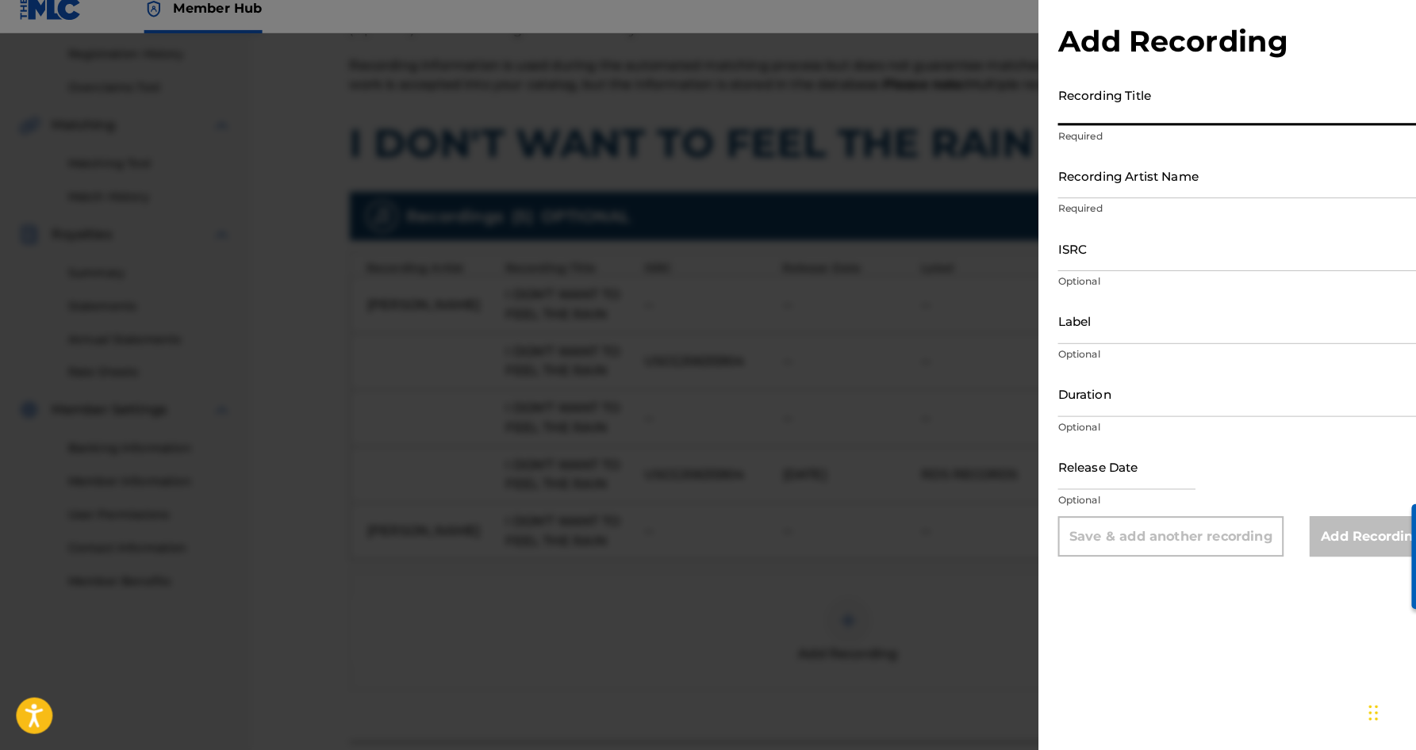
click at [1063, 108] on input "Recording Title" at bounding box center [1221, 115] width 368 height 45
paste input "I DON'T WANT TO FEEL THE RAIN"
type input "I DON'T WANT TO FEEL THE RAIN"
click at [1102, 171] on input "Recording Artist Name" at bounding box center [1221, 186] width 368 height 45
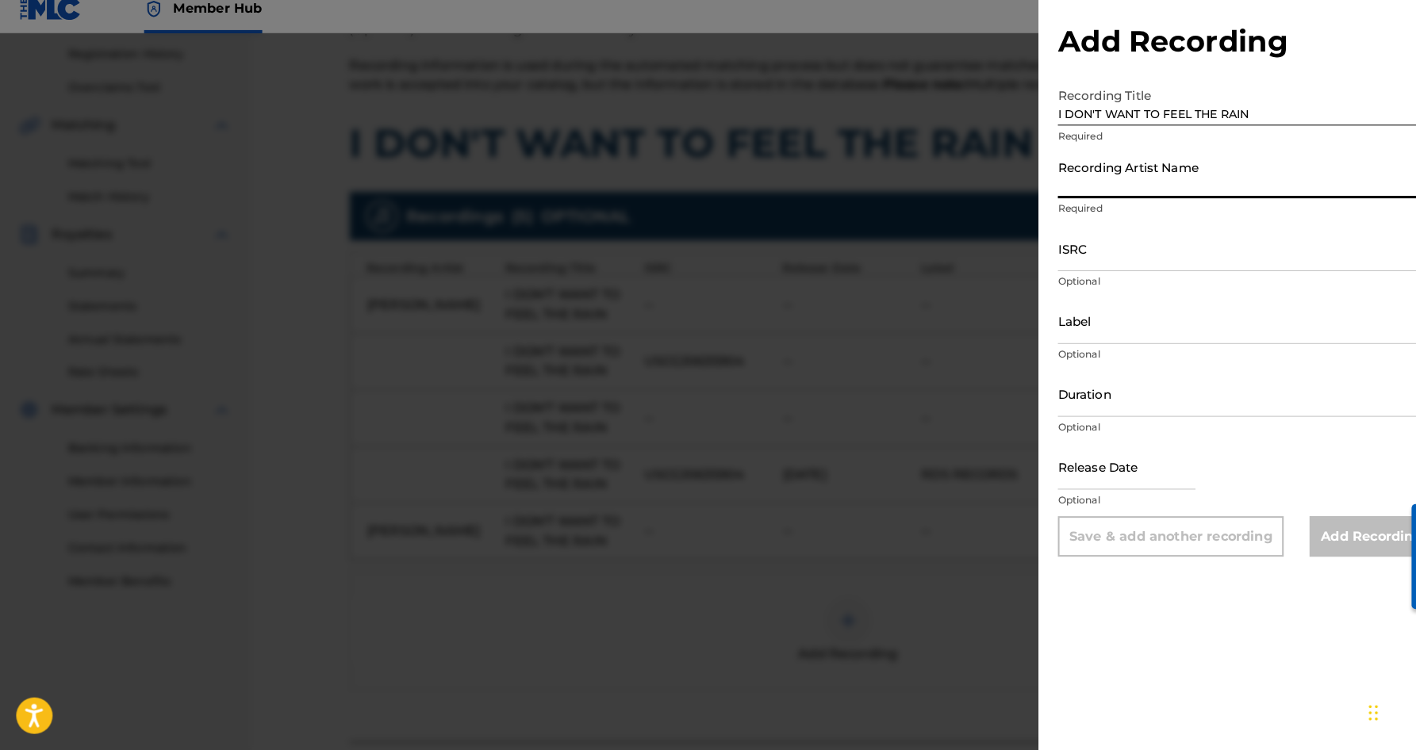
paste input "[PERSON_NAME]"
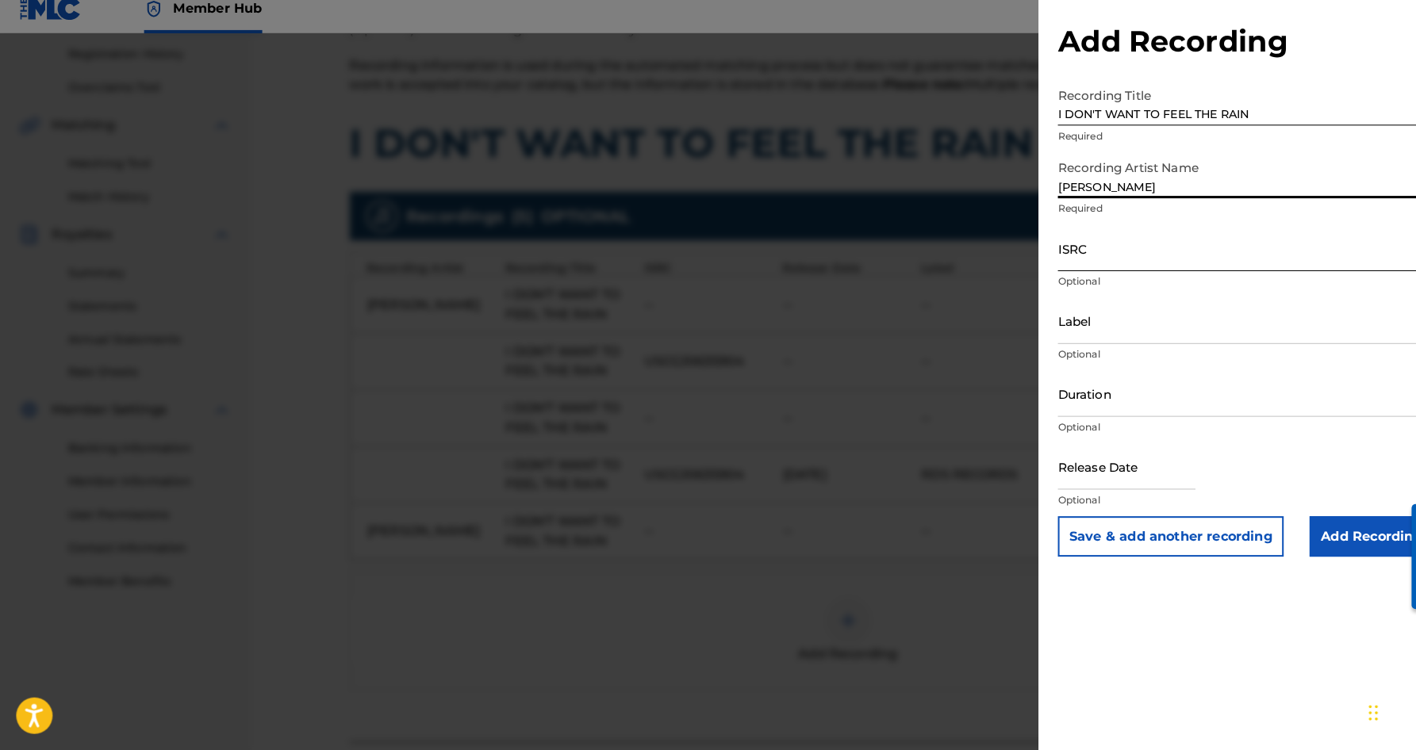
type input "[PERSON_NAME]"
click at [1106, 238] on input "ISRC" at bounding box center [1221, 258] width 368 height 45
paste input "USCGJ0635904"
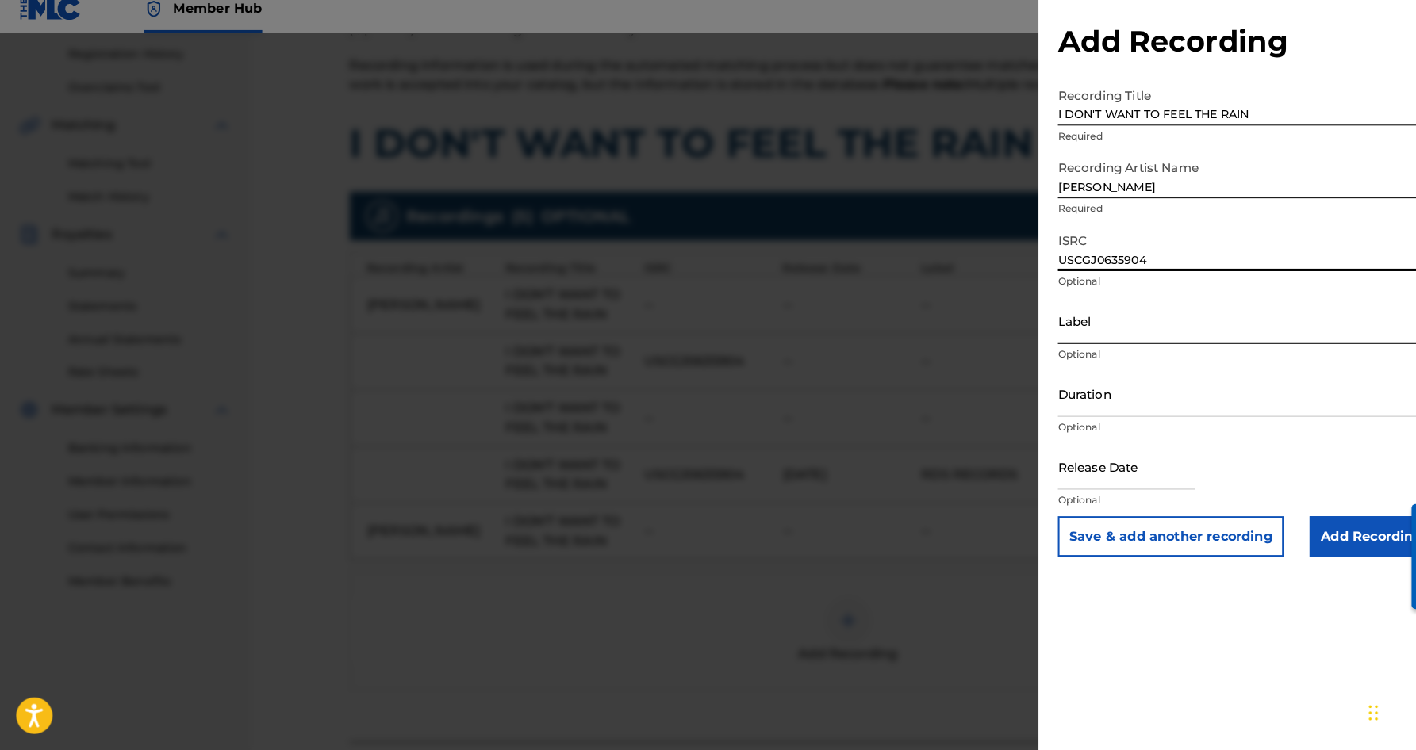
type input "USCGJ0635904"
click at [1132, 322] on input "Label" at bounding box center [1221, 329] width 368 height 45
paste input "[PERSON_NAME] Records"
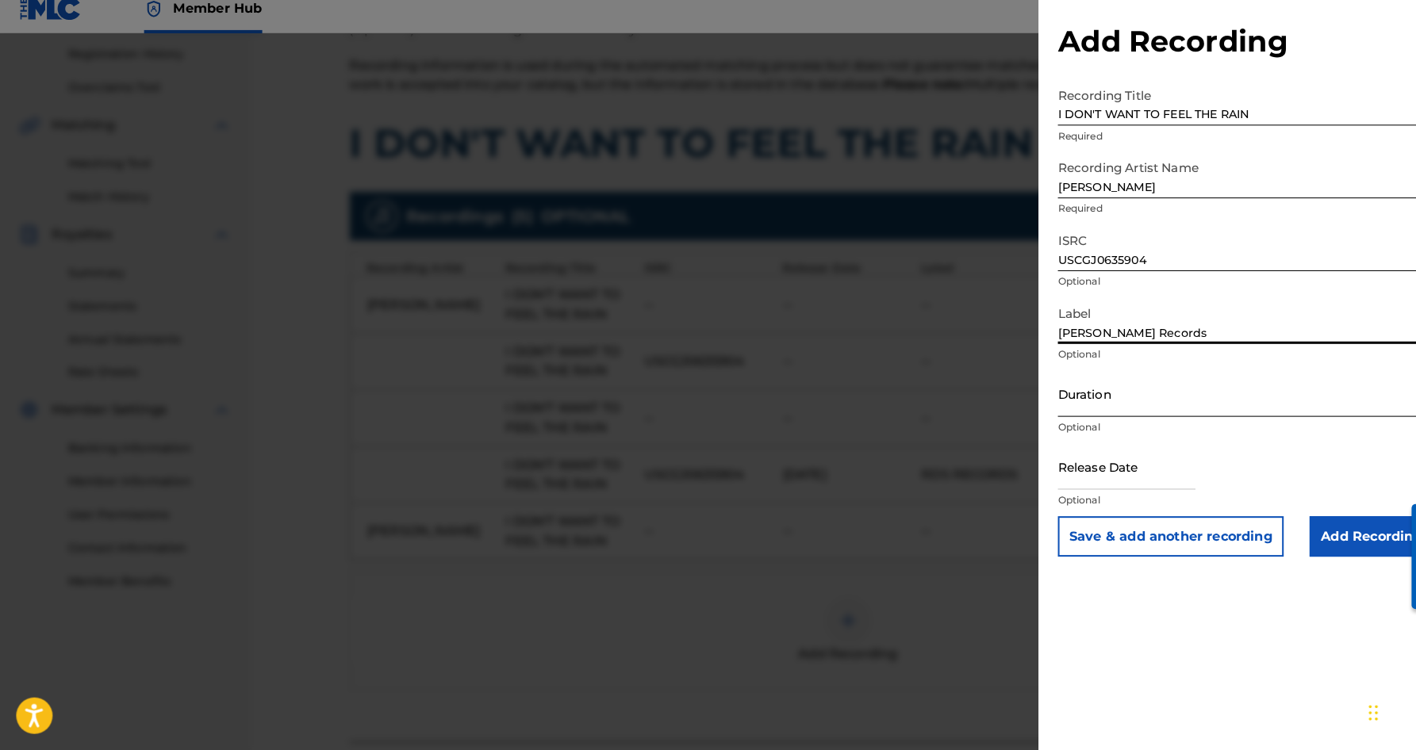
type input "[PERSON_NAME] Records"
click at [1135, 378] on input "Duration" at bounding box center [1221, 400] width 368 height 45
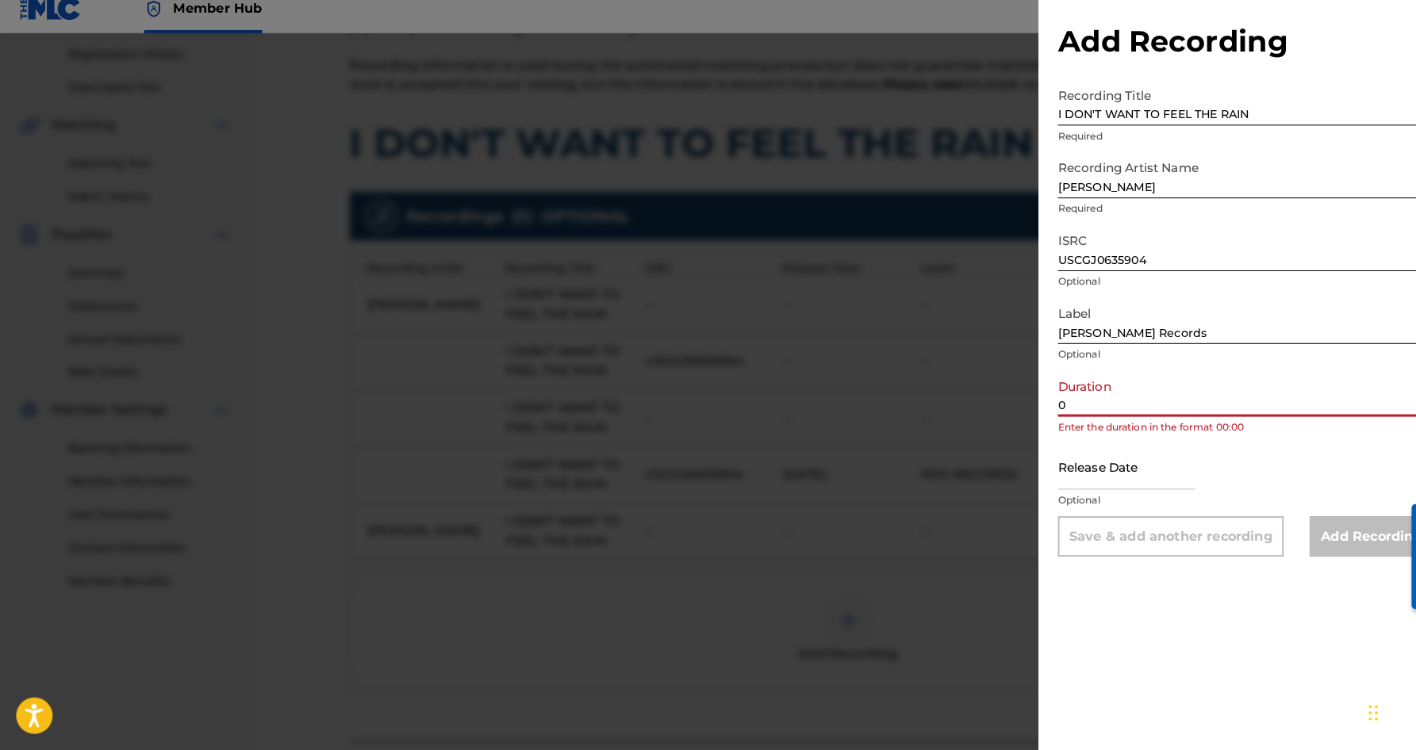
paste input "5:03"
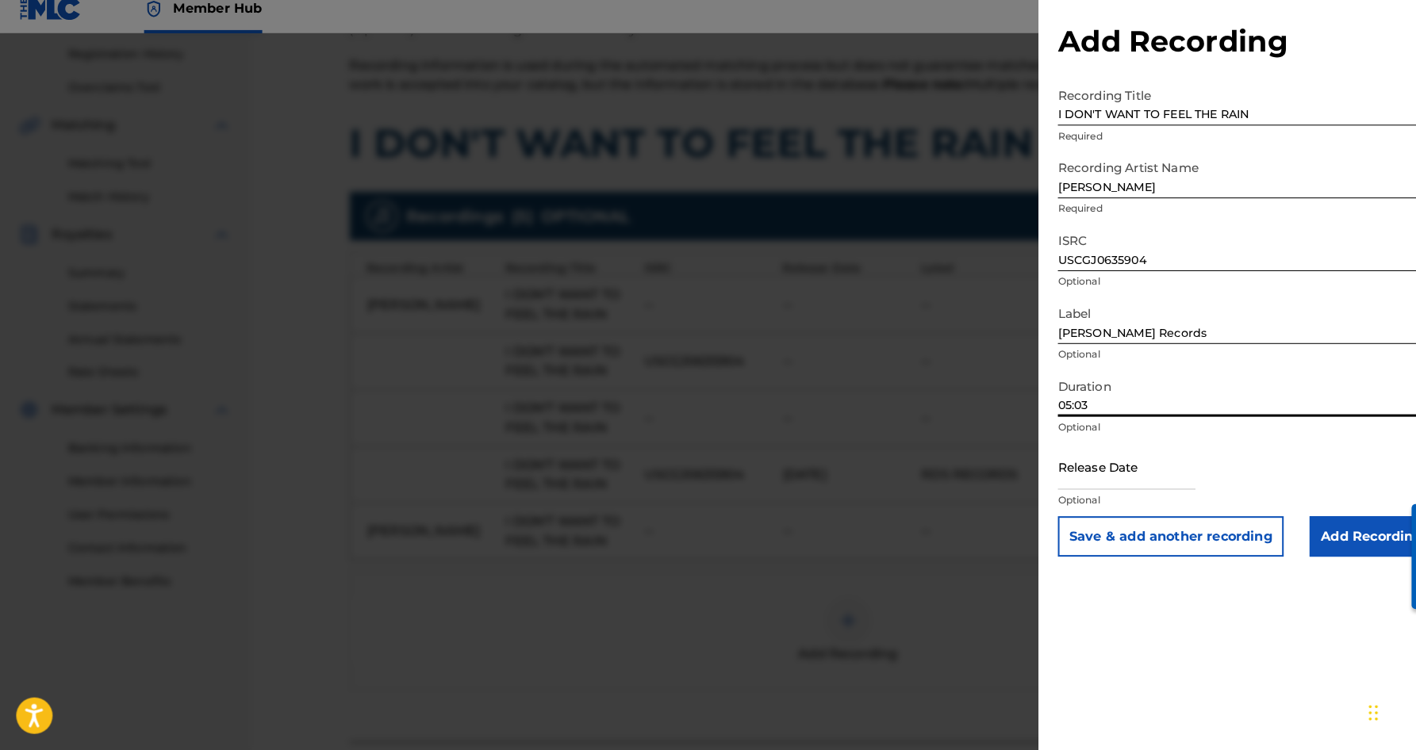
type input "05:03"
click at [1141, 577] on div "Add Recording Recording Title I DON'T WANT TO FEEL THE RAIN Required Recording …" at bounding box center [1221, 375] width 406 height 750
click at [1314, 526] on input "Add Recording" at bounding box center [1344, 541] width 121 height 40
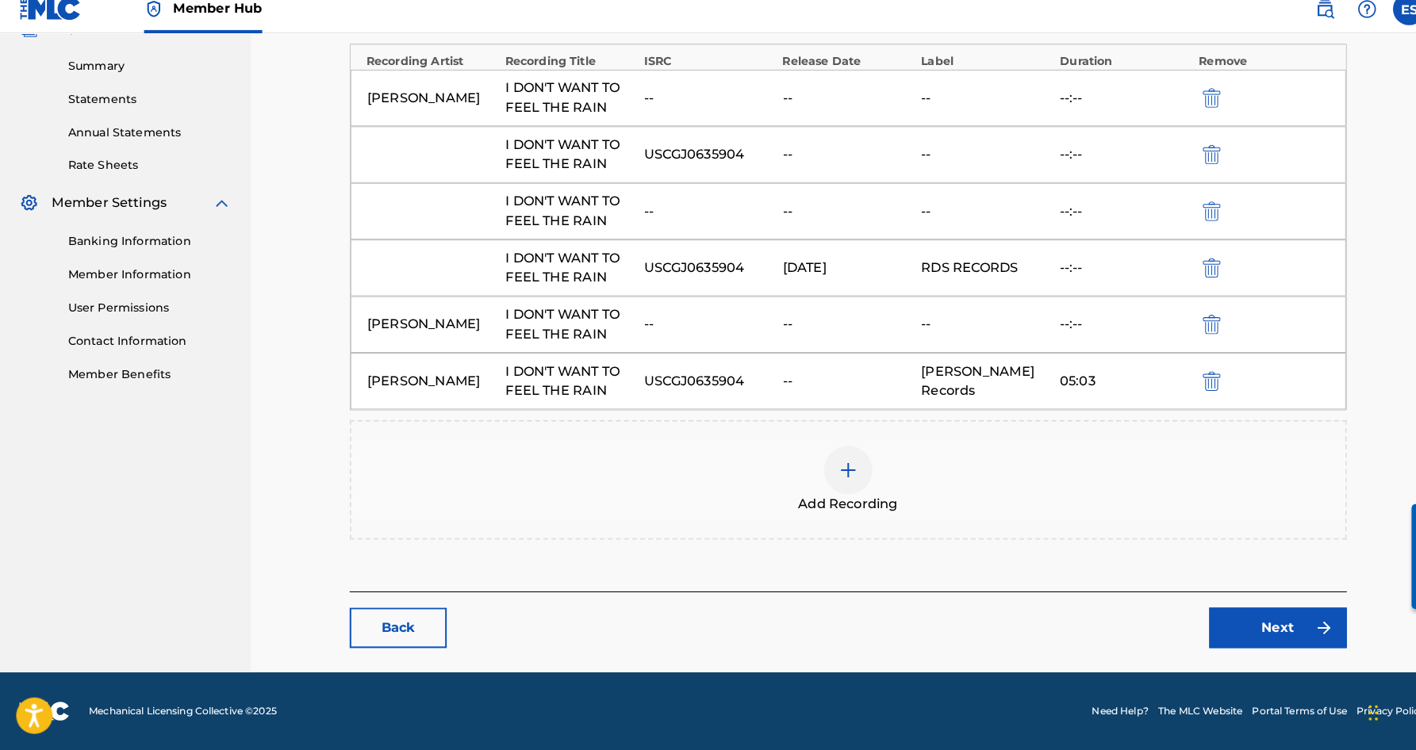
scroll to position [498, 0]
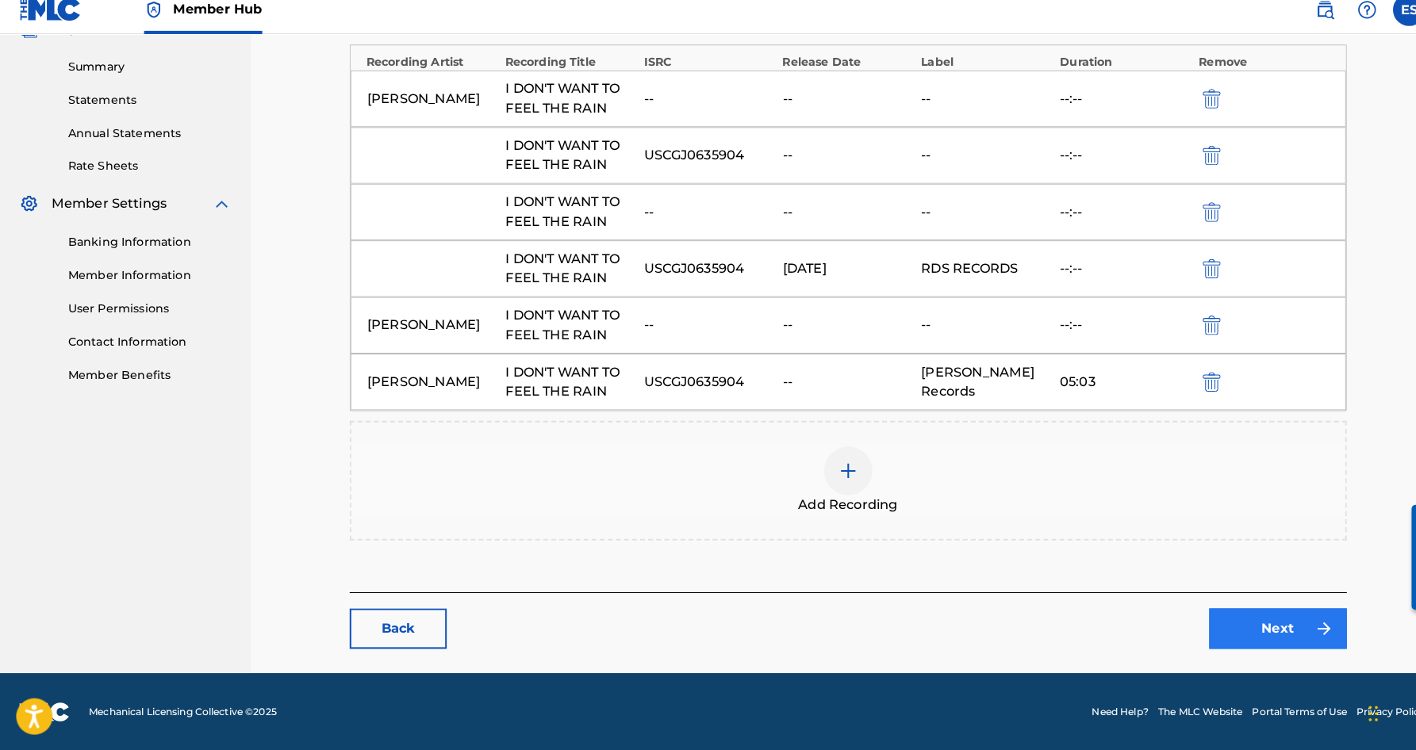
click at [1249, 611] on link "Next" at bounding box center [1252, 631] width 135 height 40
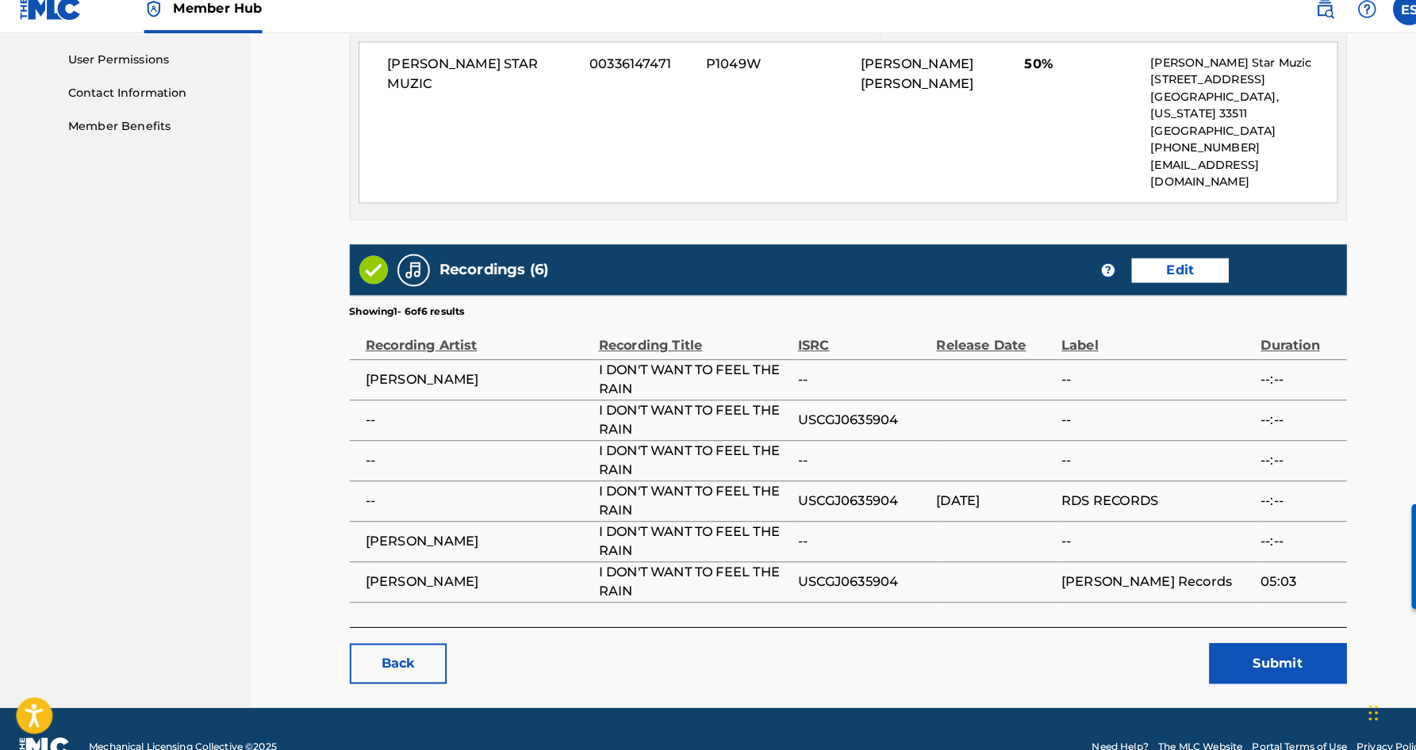
scroll to position [742, 0]
click at [1226, 646] on button "Submit" at bounding box center [1252, 666] width 135 height 40
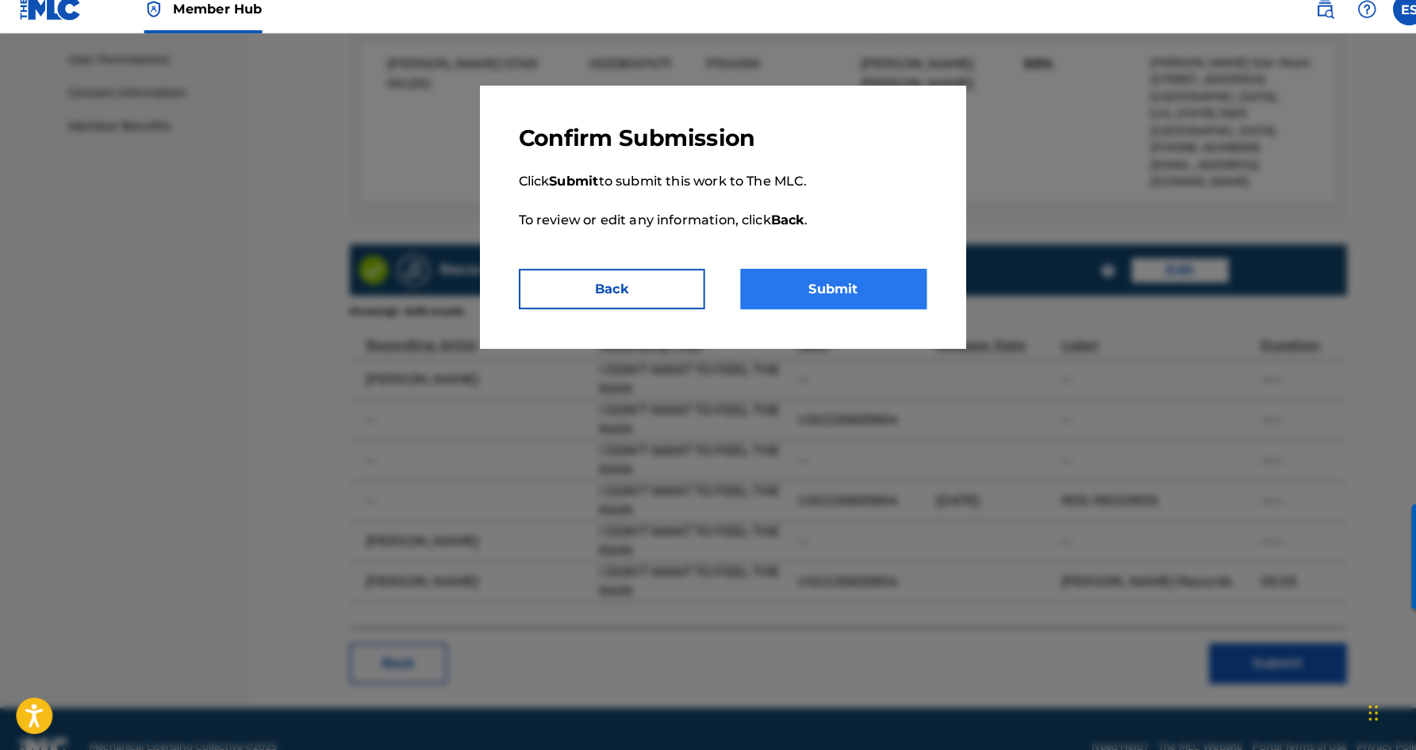
click at [819, 282] on button "Submit" at bounding box center [817, 298] width 182 height 40
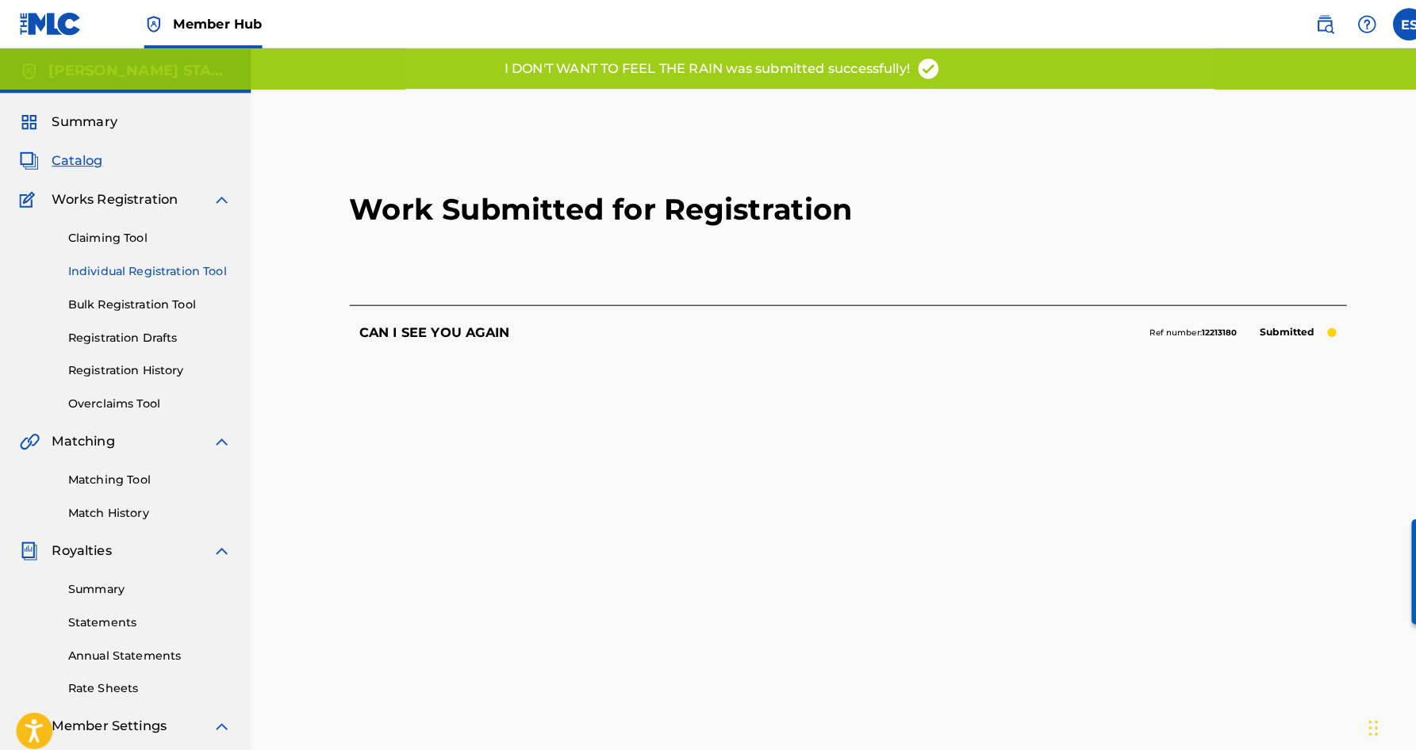
click at [159, 268] on link "Individual Registration Tool" at bounding box center [147, 266] width 160 height 17
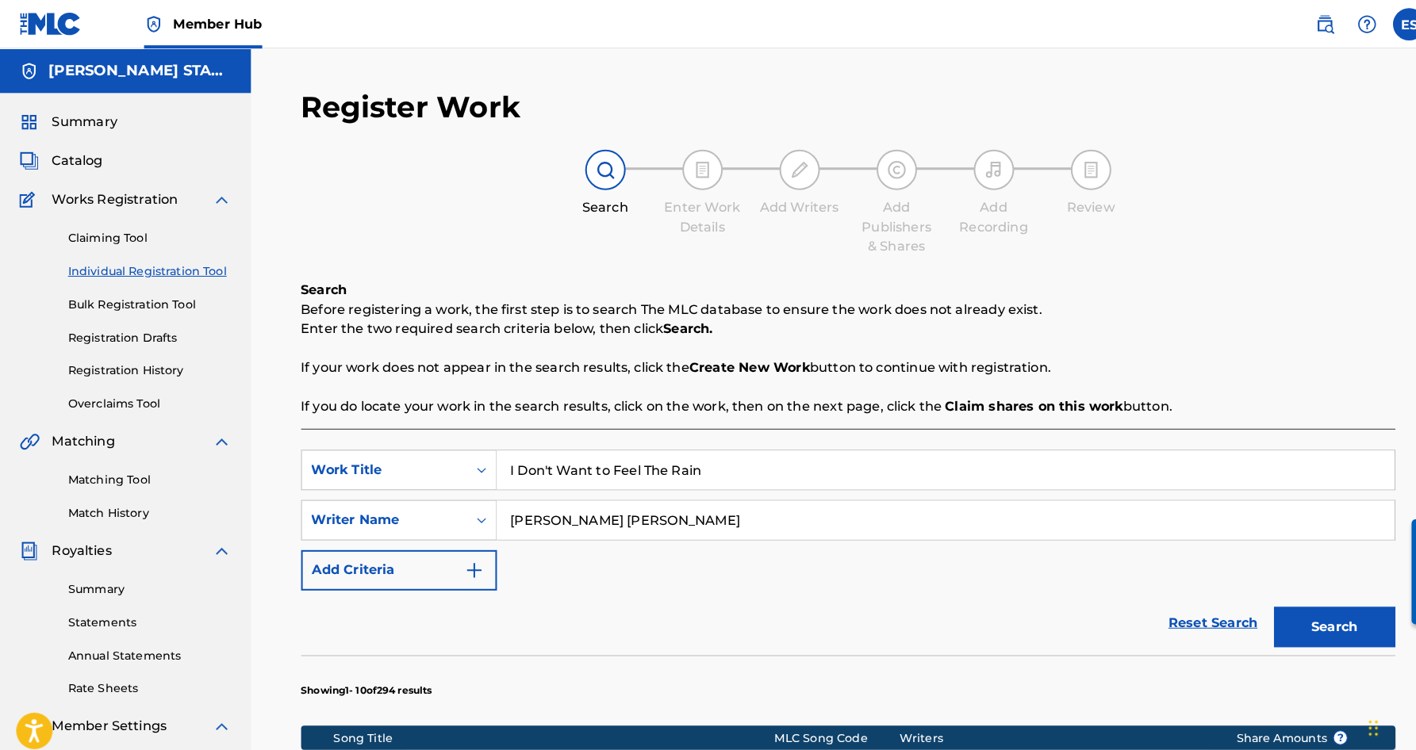
click at [697, 465] on input "I Don't Want to Feel The Rain" at bounding box center [927, 461] width 880 height 38
type input "I"
paste input "Cruise Control"
type input "Cruise Control"
click at [940, 578] on div "SearchWithCriteria5b62fff6-73e5-45cf-beef-ae04e7becaf6 Work Title Cruise Contro…" at bounding box center [831, 510] width 1073 height 138
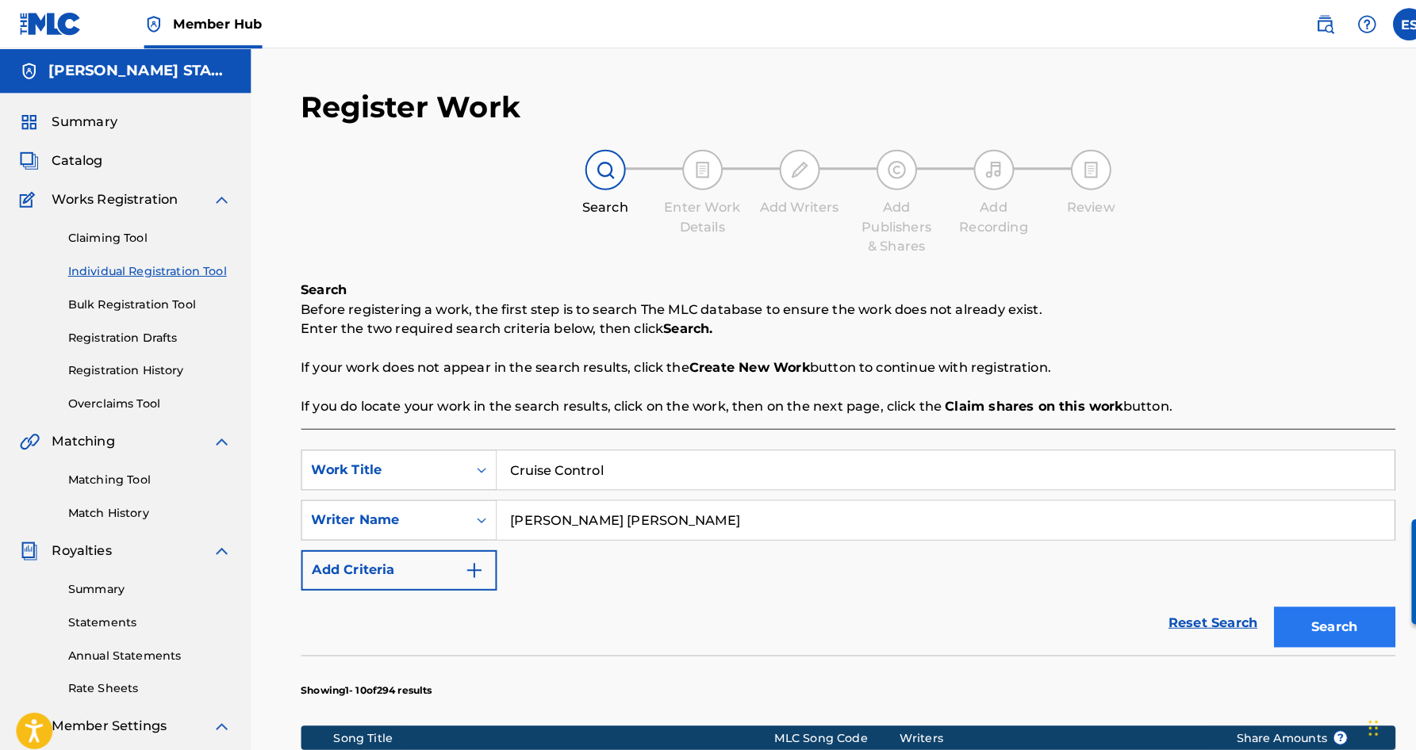
click at [1271, 608] on button "Search" at bounding box center [1308, 615] width 119 height 40
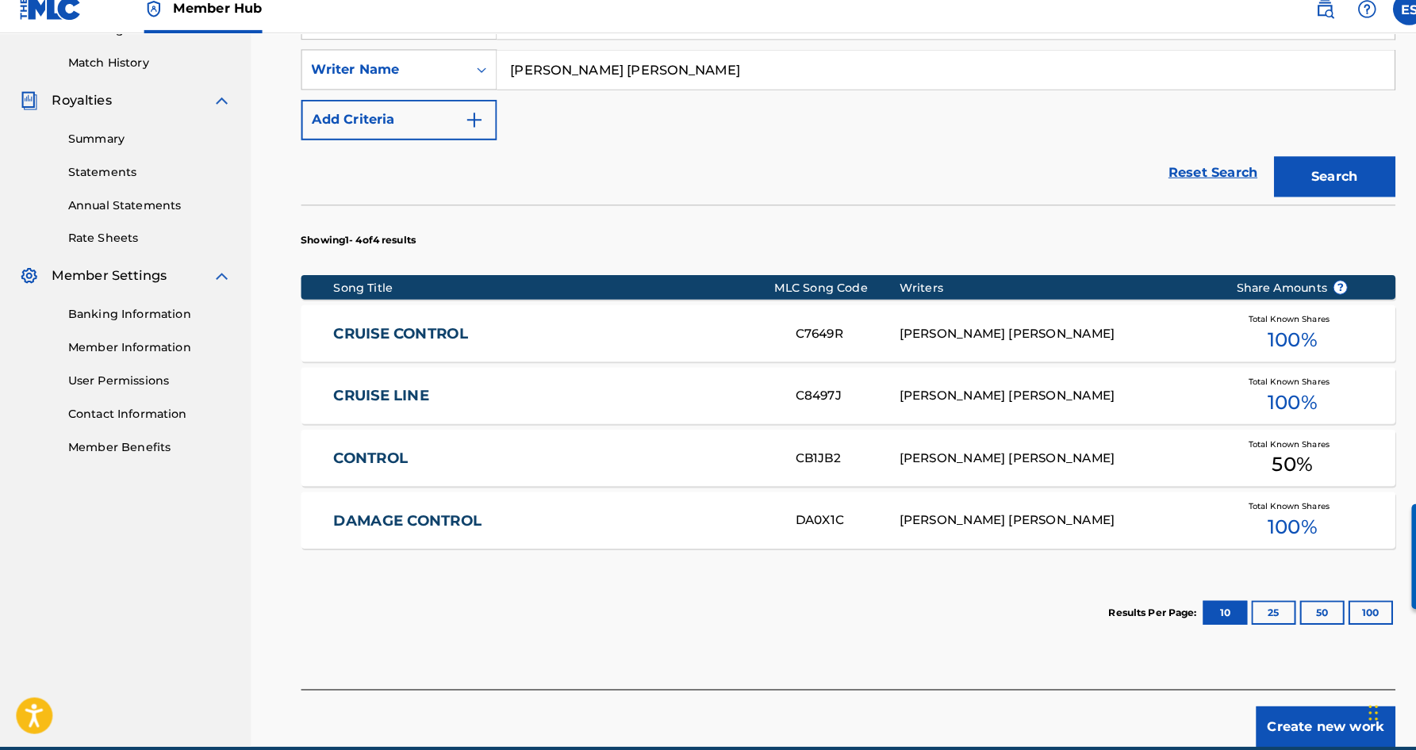
scroll to position [431, 0]
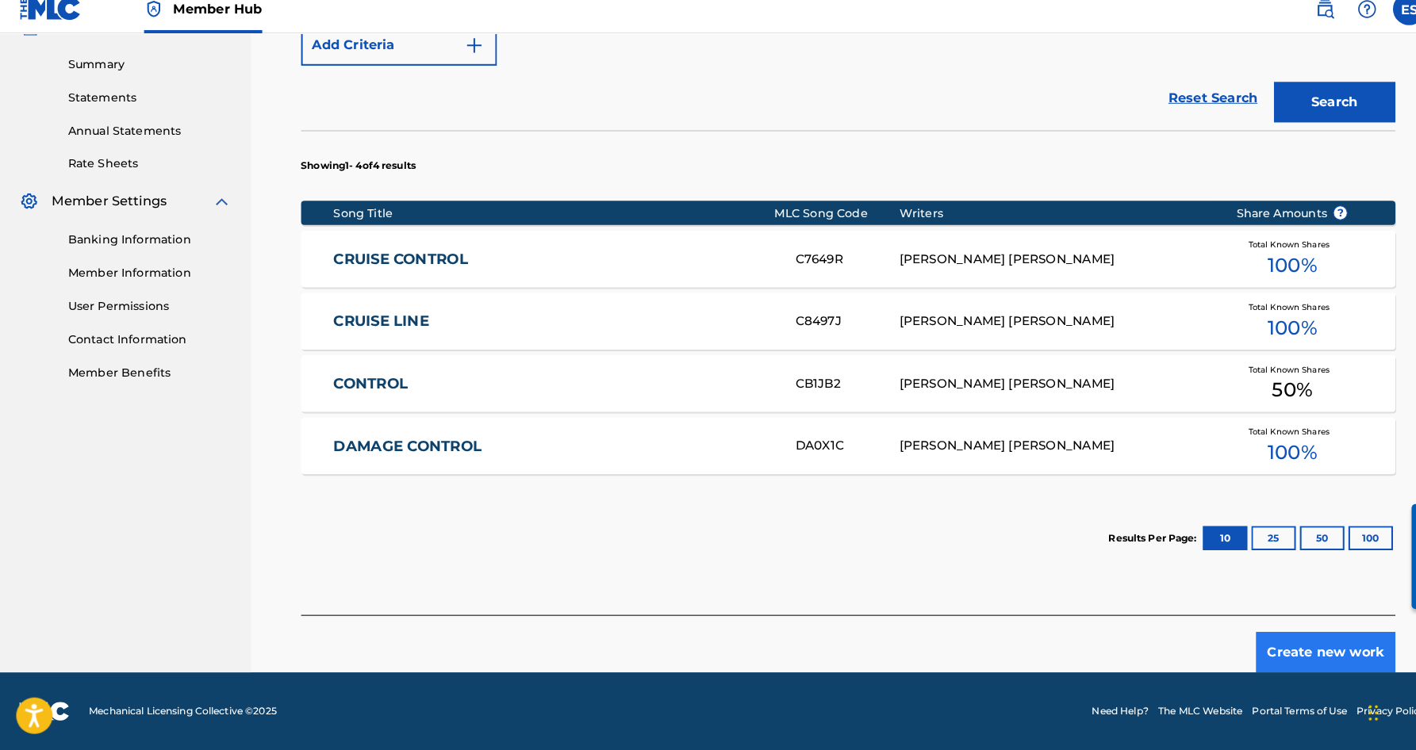
click at [1307, 641] on button "Create new work" at bounding box center [1299, 655] width 136 height 40
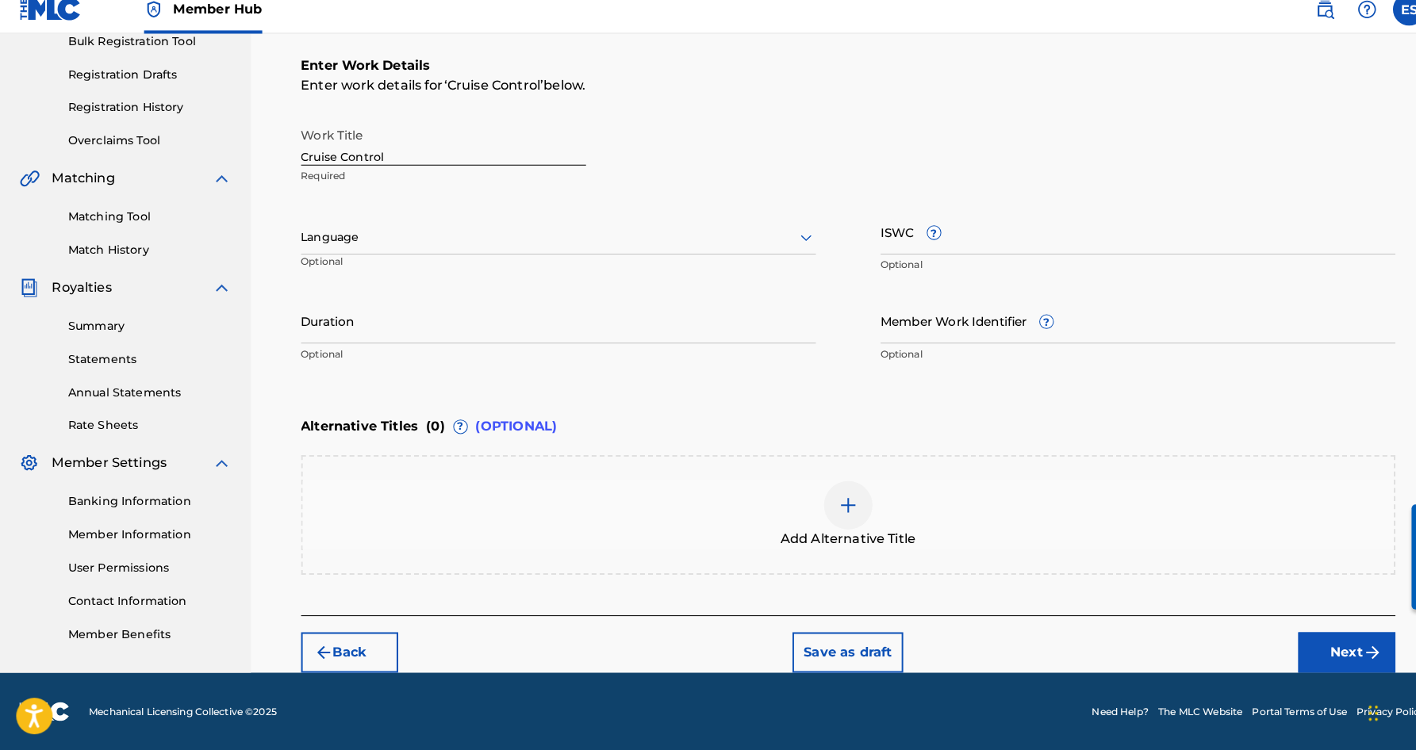
click at [792, 238] on icon at bounding box center [790, 247] width 19 height 19
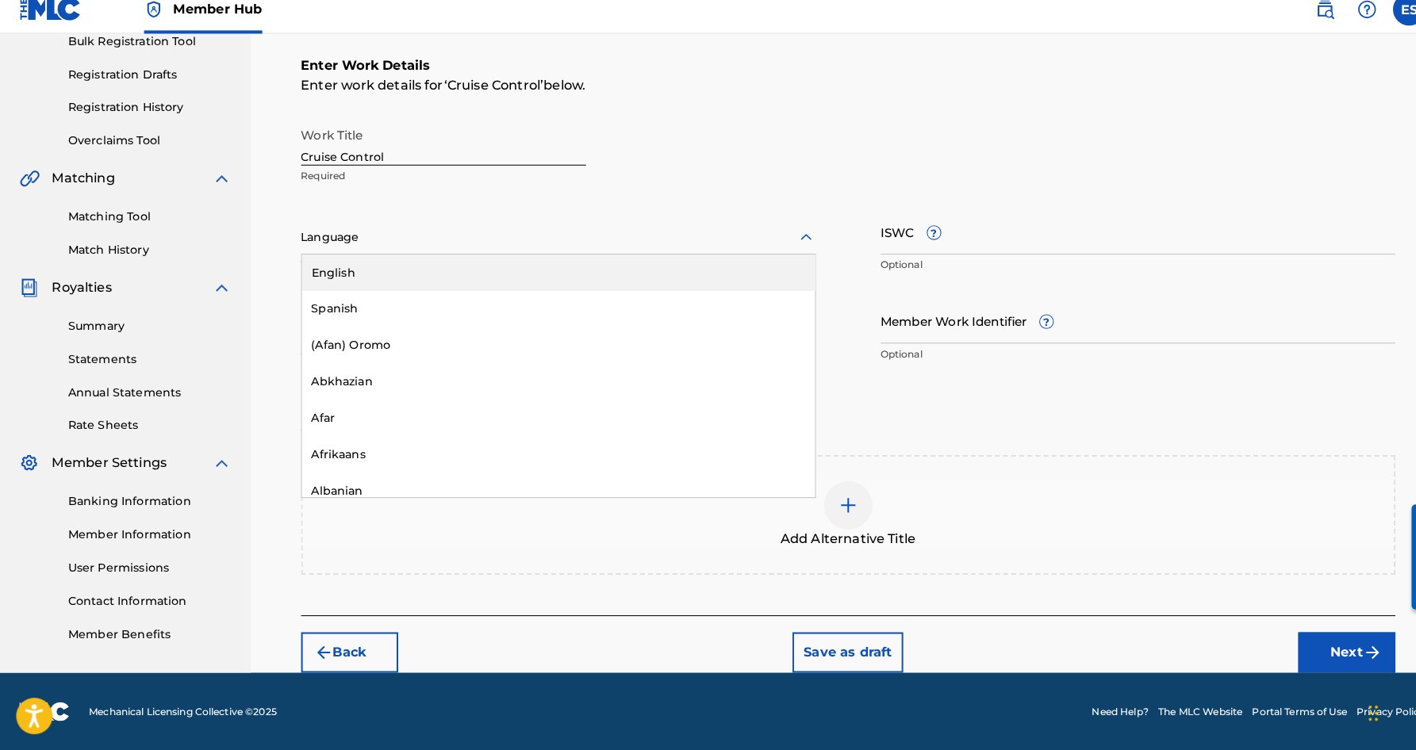
click at [675, 273] on div "English" at bounding box center [547, 282] width 503 height 36
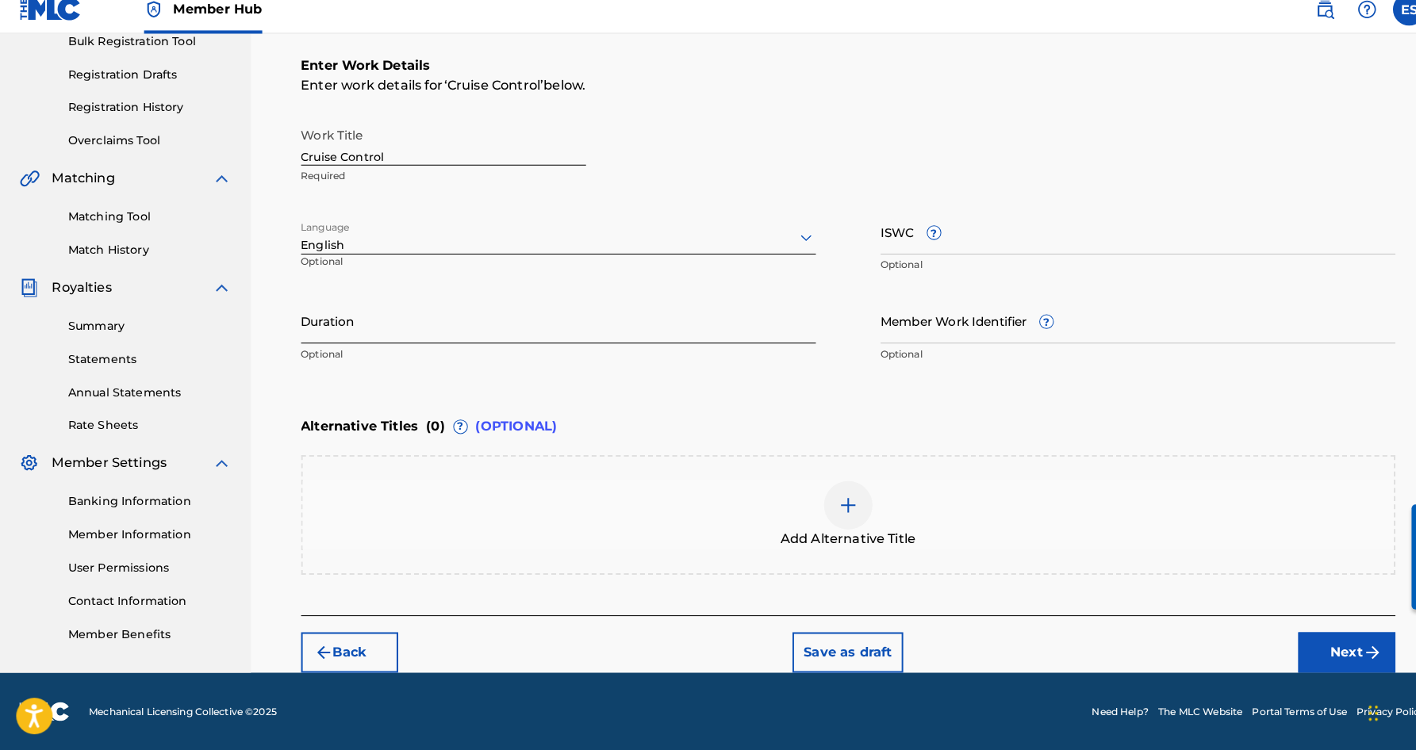
click at [493, 306] on input "Duration" at bounding box center [547, 328] width 505 height 45
paste input "04:47"
type input "04:47"
click at [301, 372] on div "Enter Work Details Enter work details for ‘ Cruise Control ’ below. Work Title …" at bounding box center [831, 224] width 1073 height 384
click at [872, 236] on input "ISWC ?" at bounding box center [1115, 241] width 505 height 45
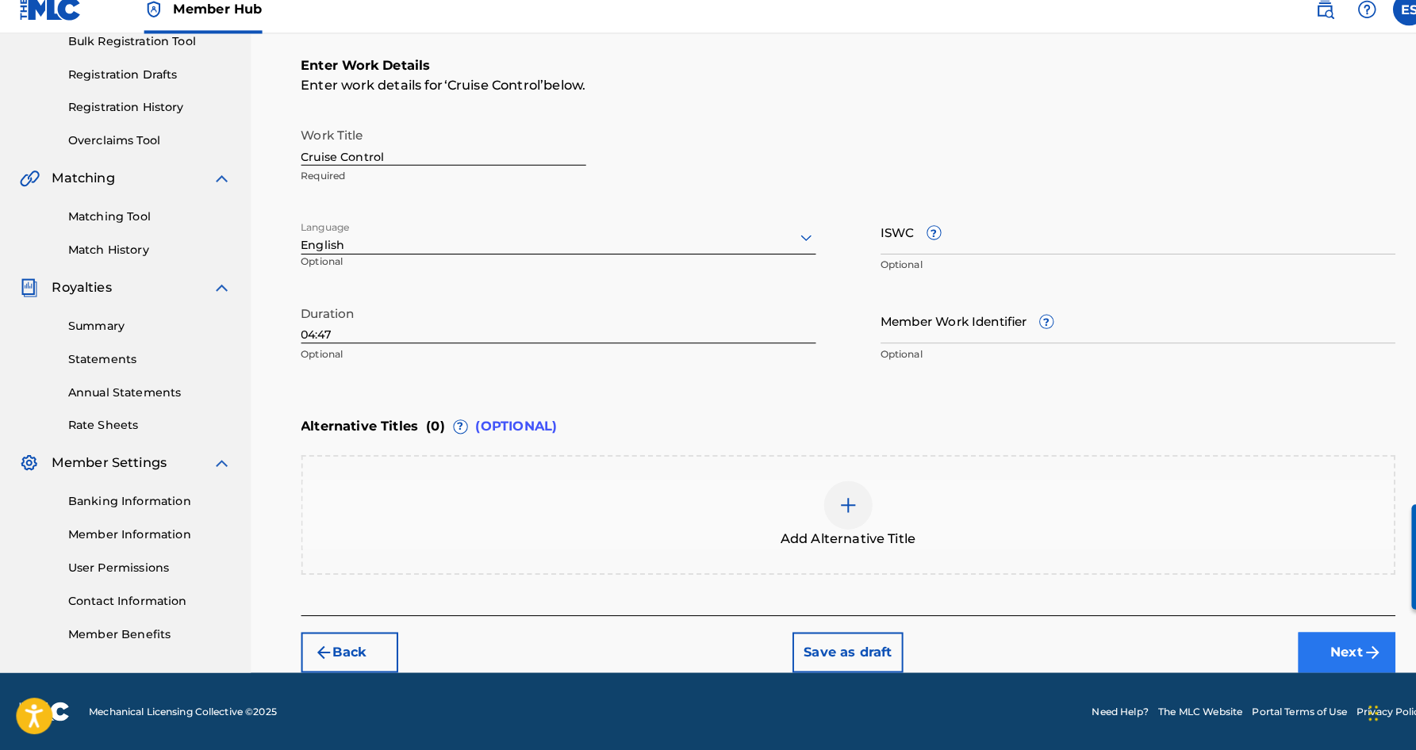
click at [1301, 641] on button "Next" at bounding box center [1319, 655] width 95 height 40
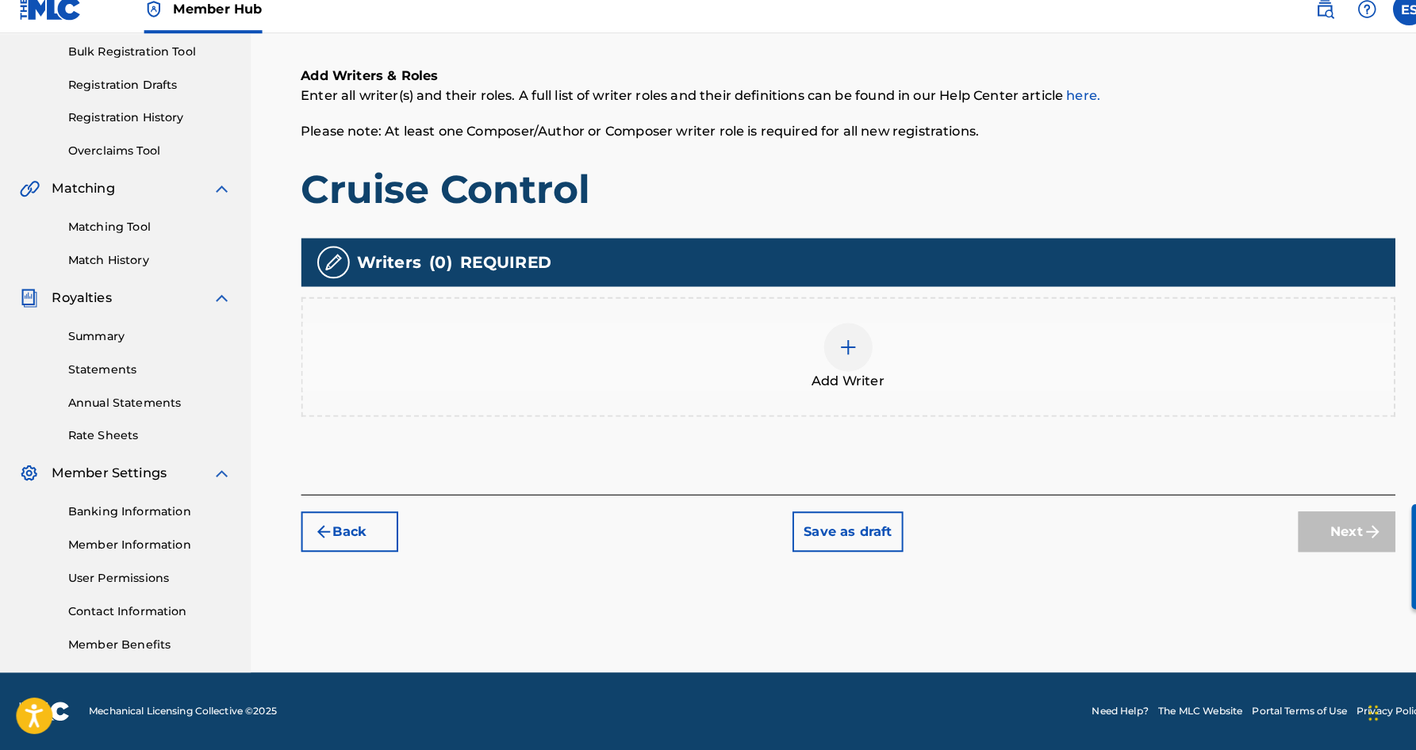
click at [838, 349] on img at bounding box center [831, 355] width 19 height 19
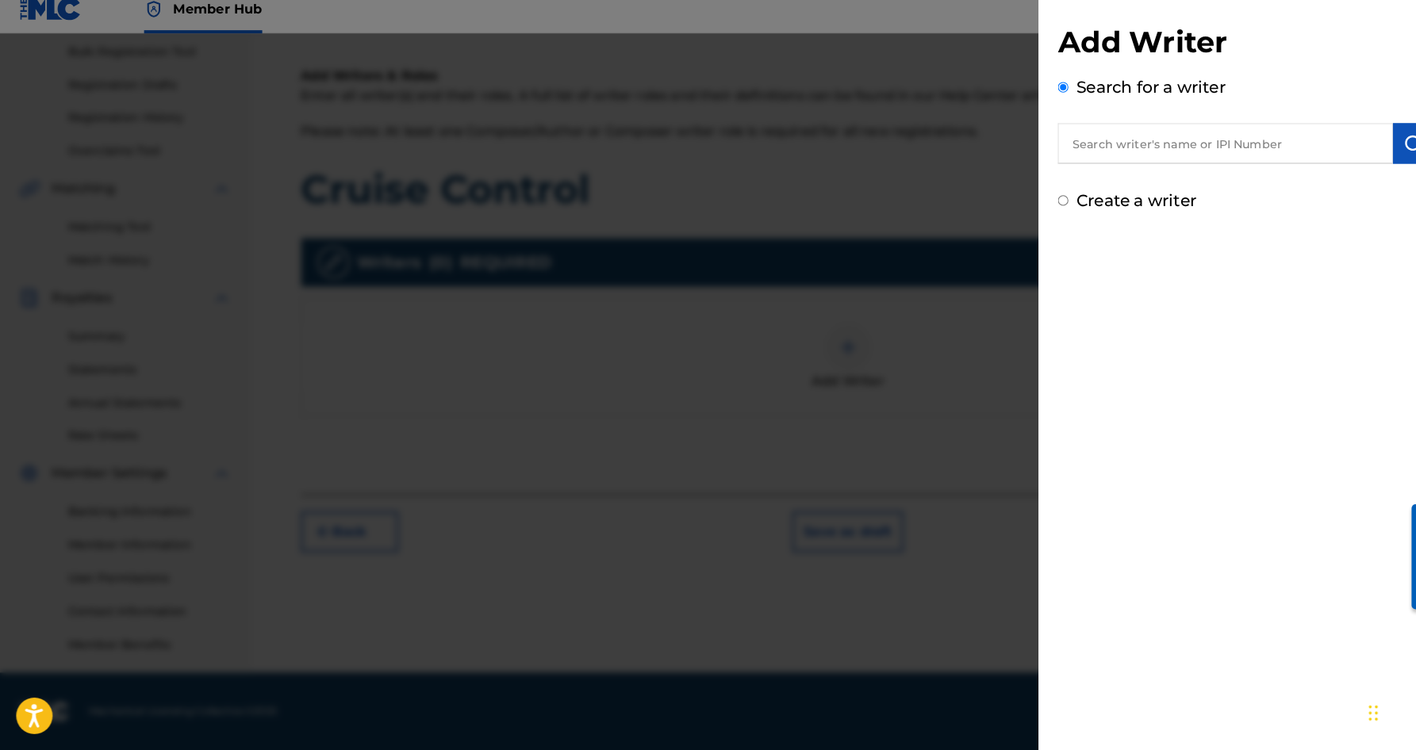
click at [1104, 141] on input "text" at bounding box center [1201, 156] width 328 height 40
paste input "[PERSON_NAME] [PERSON_NAME]"
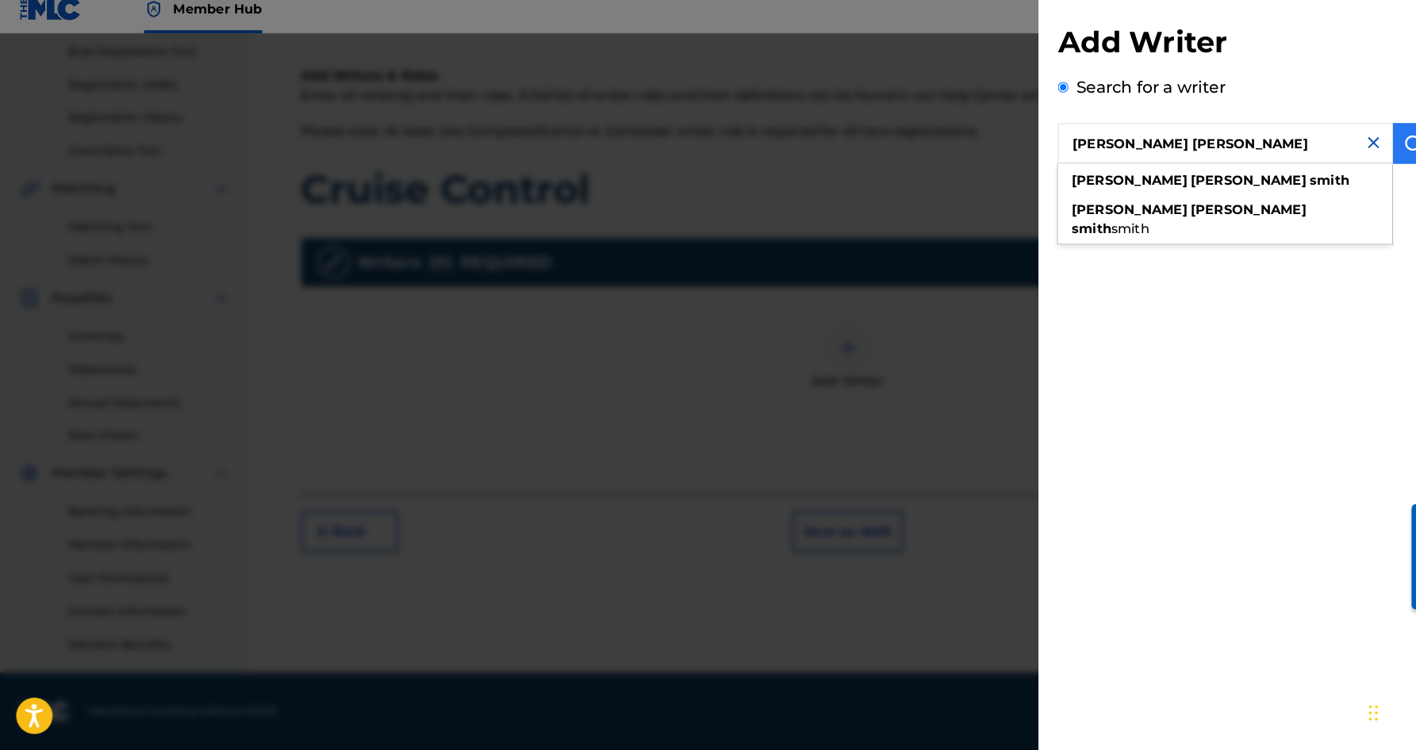
type input "[PERSON_NAME] [PERSON_NAME]"
click at [1376, 146] on img "submit" at bounding box center [1385, 155] width 19 height 19
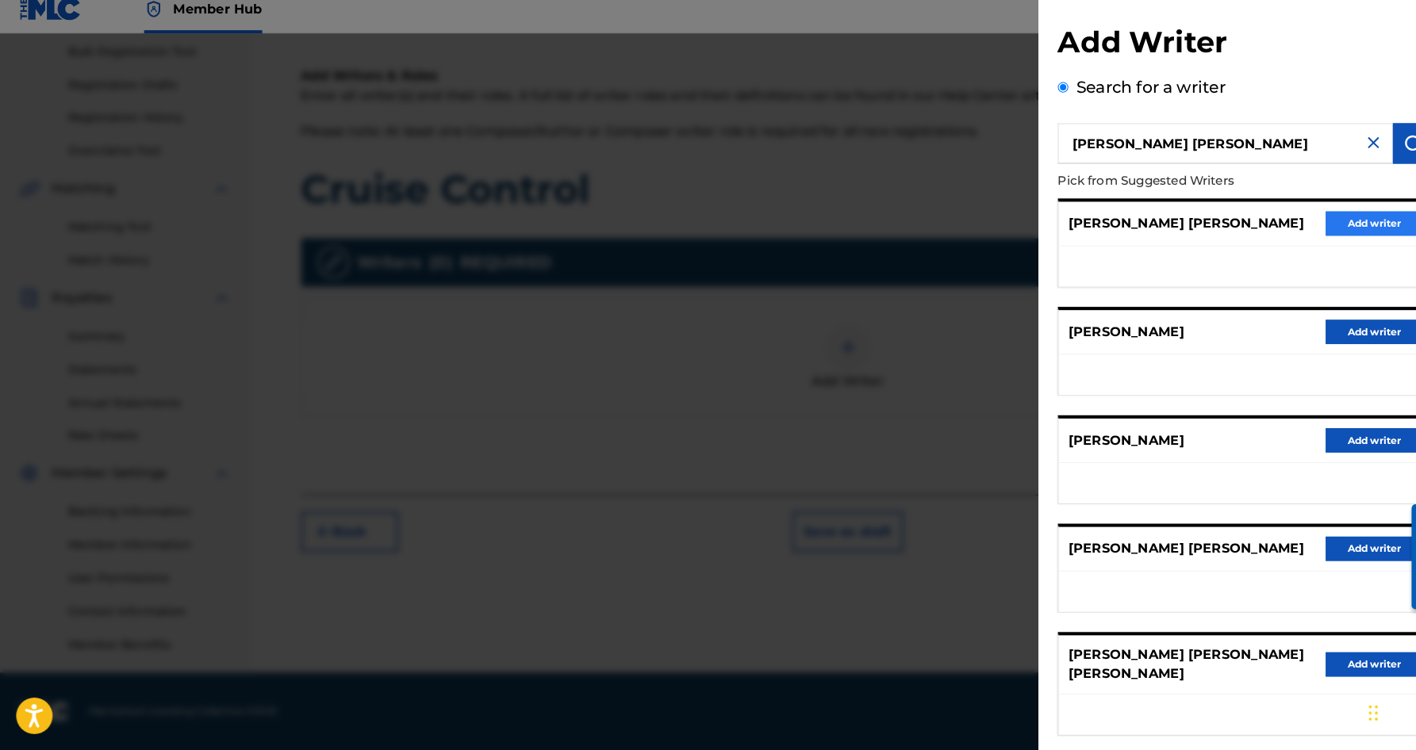
click at [1334, 222] on button "Add writer" at bounding box center [1346, 234] width 95 height 24
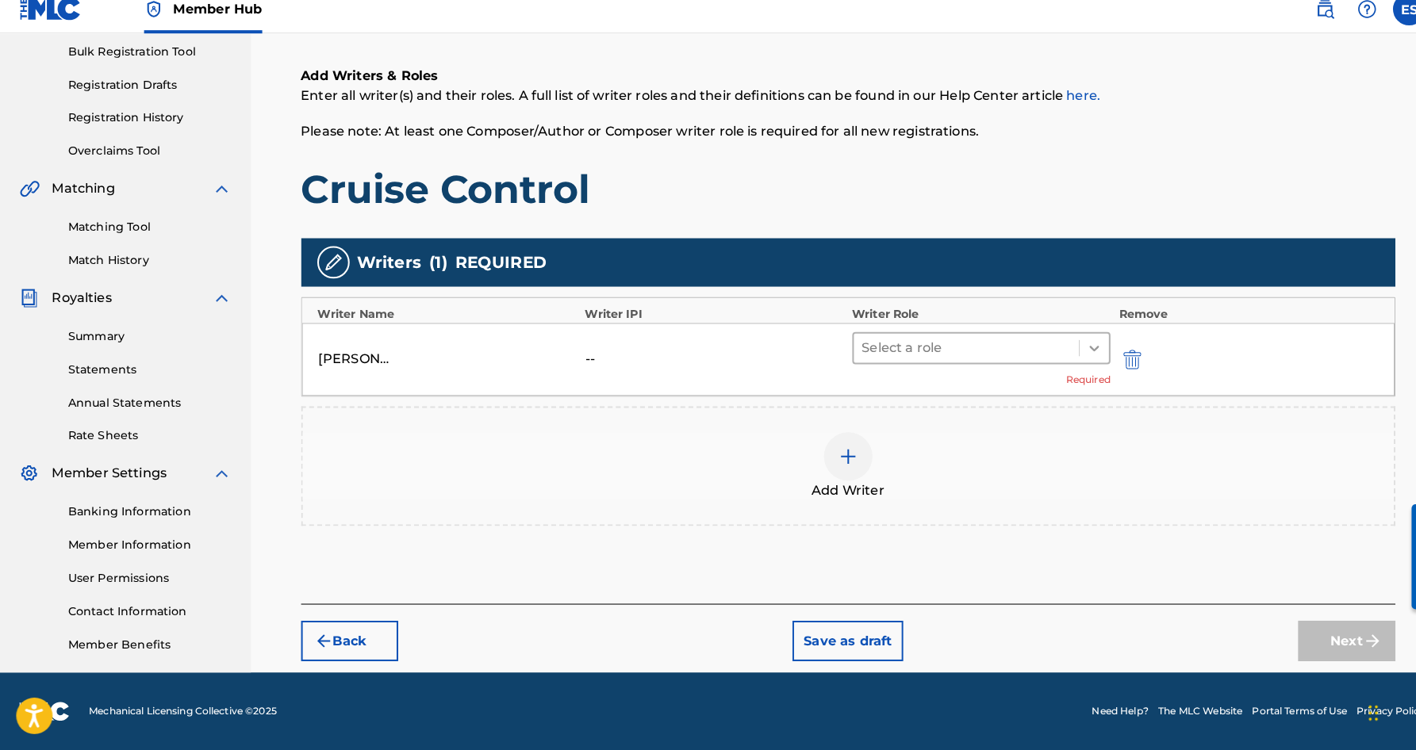
click at [1072, 348] on icon at bounding box center [1073, 356] width 16 height 16
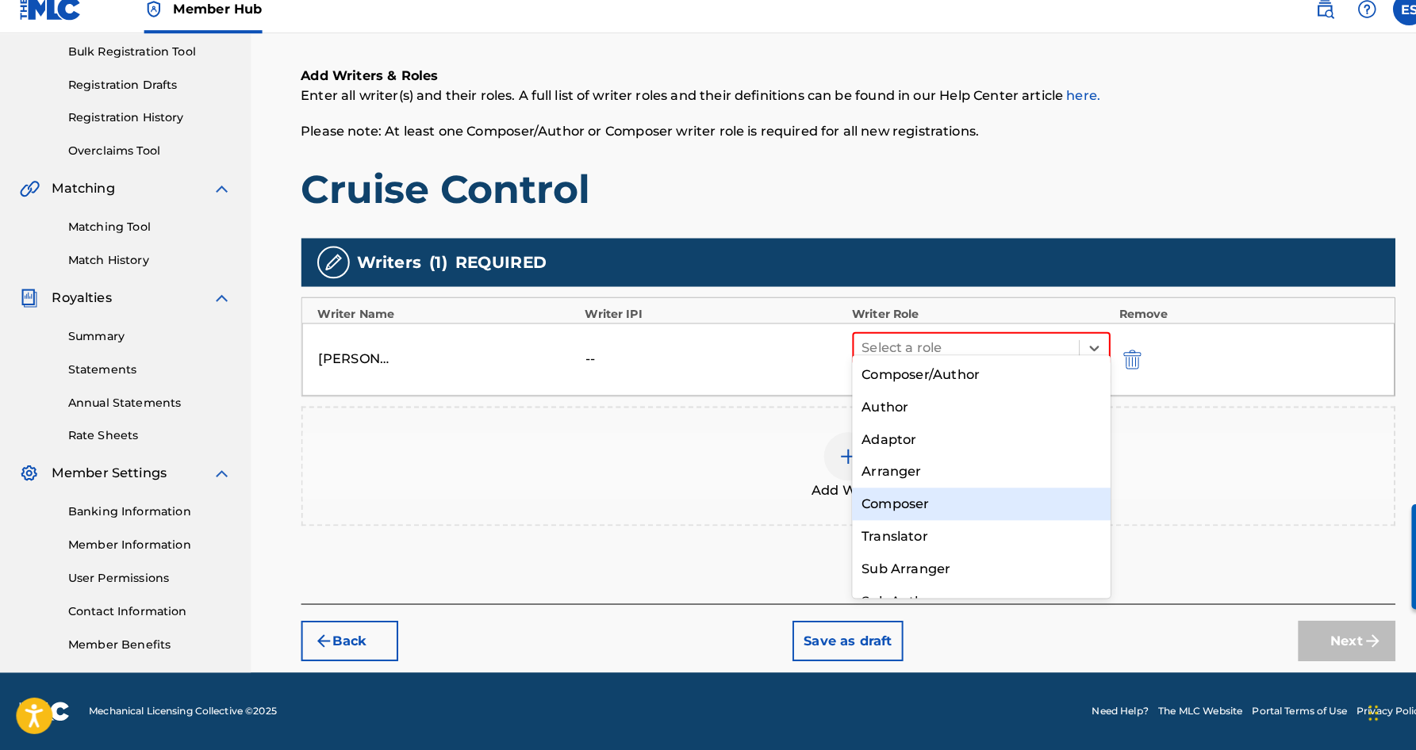
click at [950, 498] on div "Composer" at bounding box center [962, 509] width 254 height 32
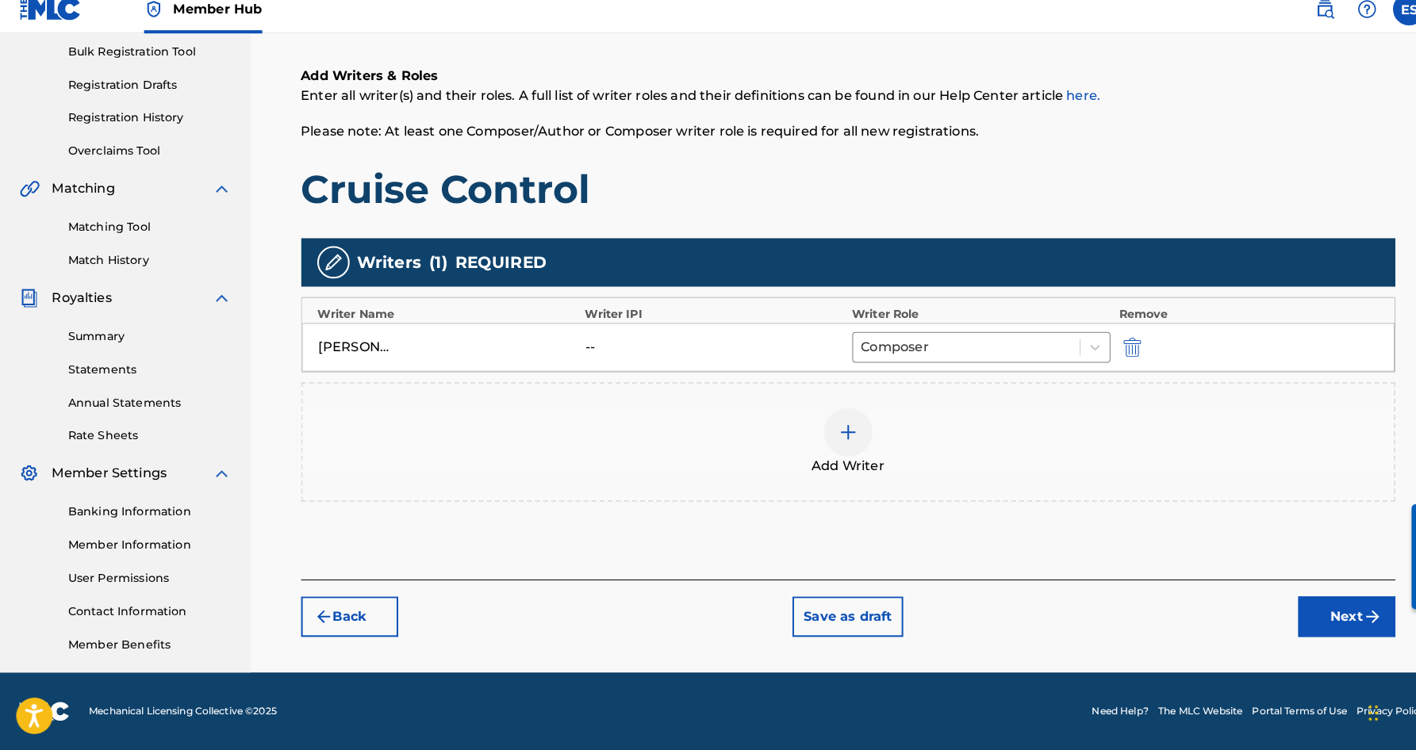
click at [835, 432] on img at bounding box center [831, 438] width 19 height 19
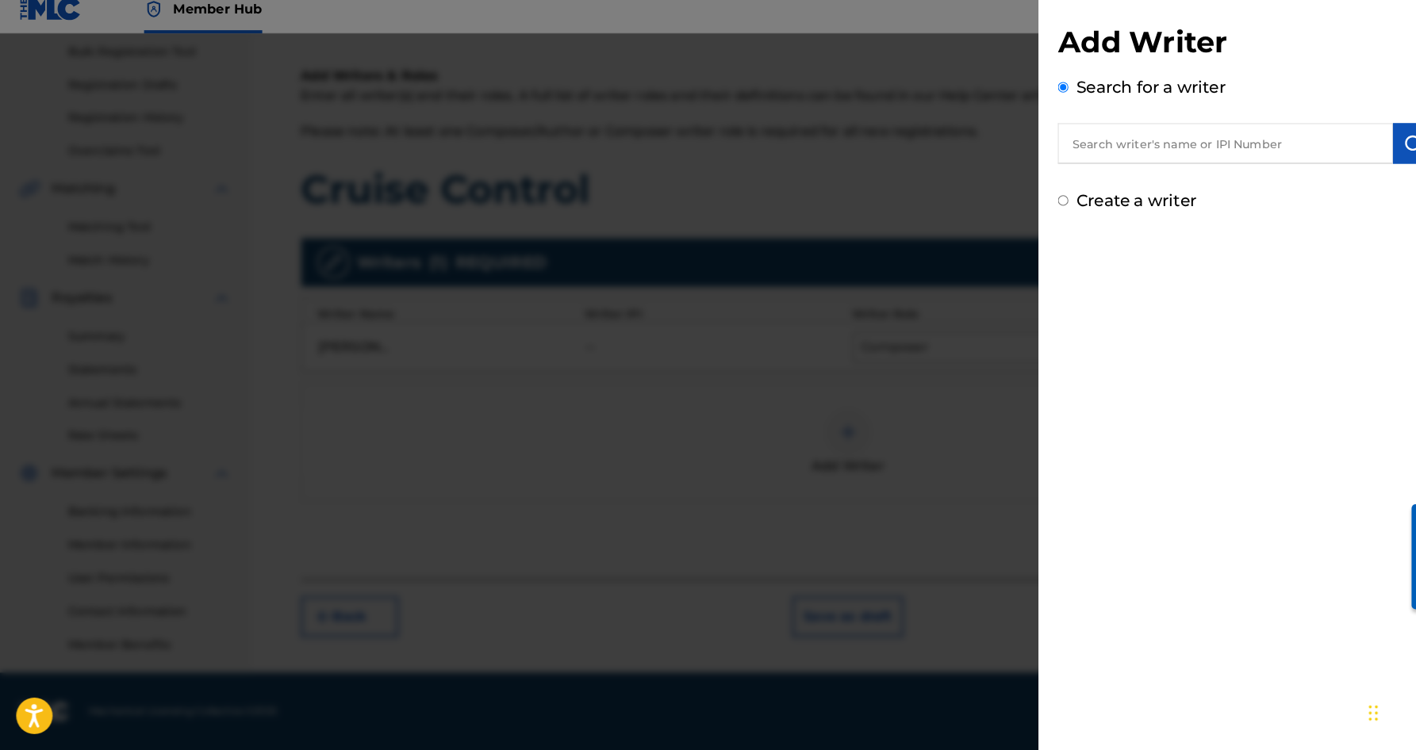
click at [1038, 206] on input "Create a writer" at bounding box center [1042, 211] width 10 height 10
radio input "false"
radio input "true"
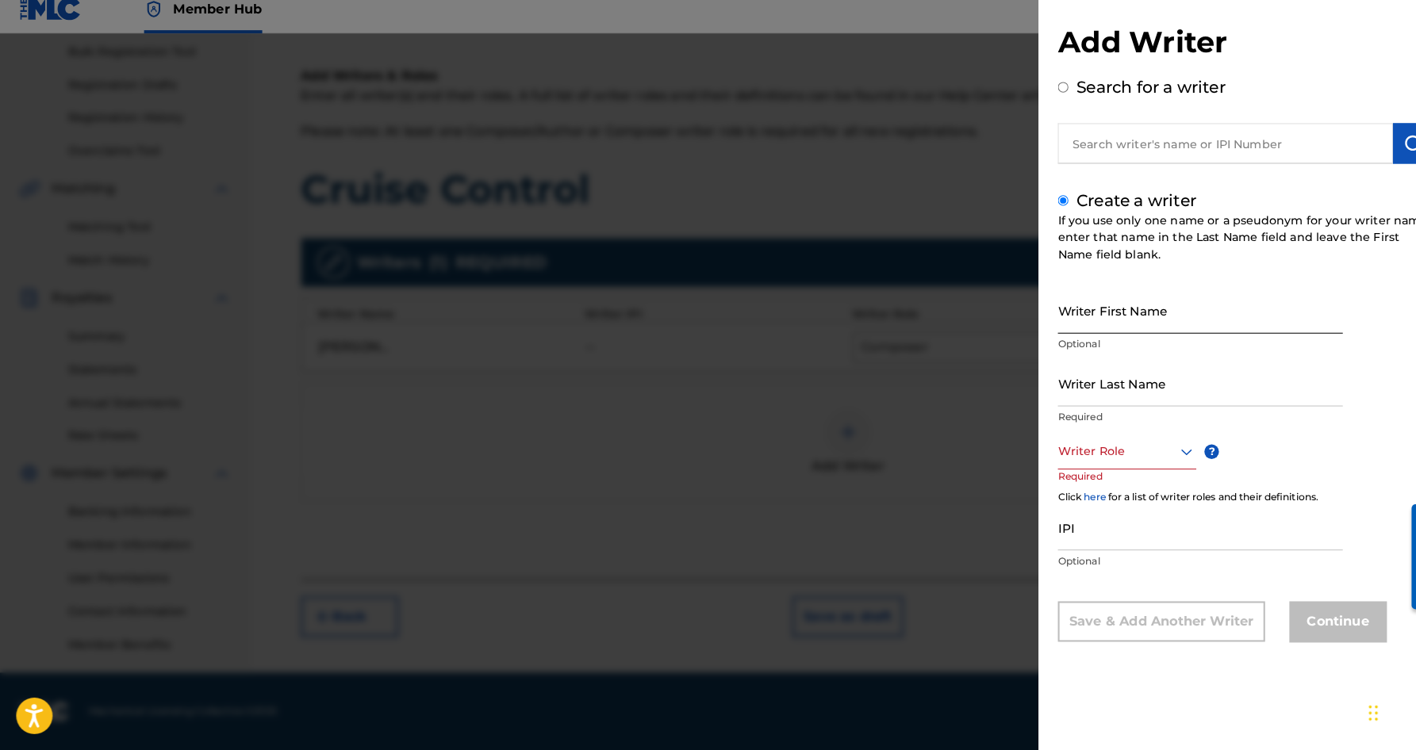
click at [1047, 297] on input "Writer First Name" at bounding box center [1176, 319] width 279 height 45
paste input "[PERSON_NAME]"
type input "[PERSON_NAME]"
click at [1092, 387] on input "Writer Last Name" at bounding box center [1176, 390] width 279 height 45
paste input "[PERSON_NAME]"
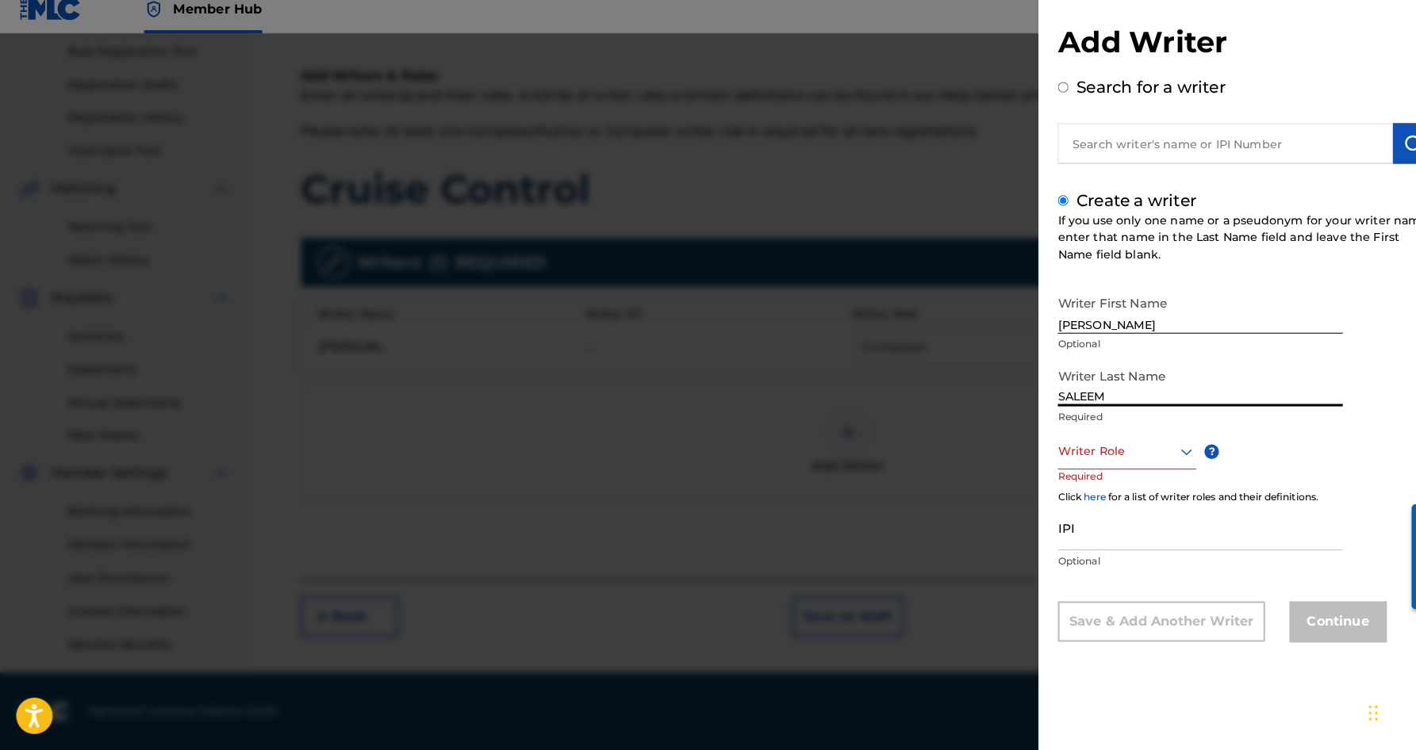
type input "SALEEM"
click at [1092, 318] on input "[PERSON_NAME]" at bounding box center [1176, 319] width 279 height 45
click at [1099, 312] on input "DAWUD S" at bounding box center [1176, 319] width 279 height 45
type input "DAWUD"
click at [1161, 448] on icon at bounding box center [1162, 457] width 19 height 19
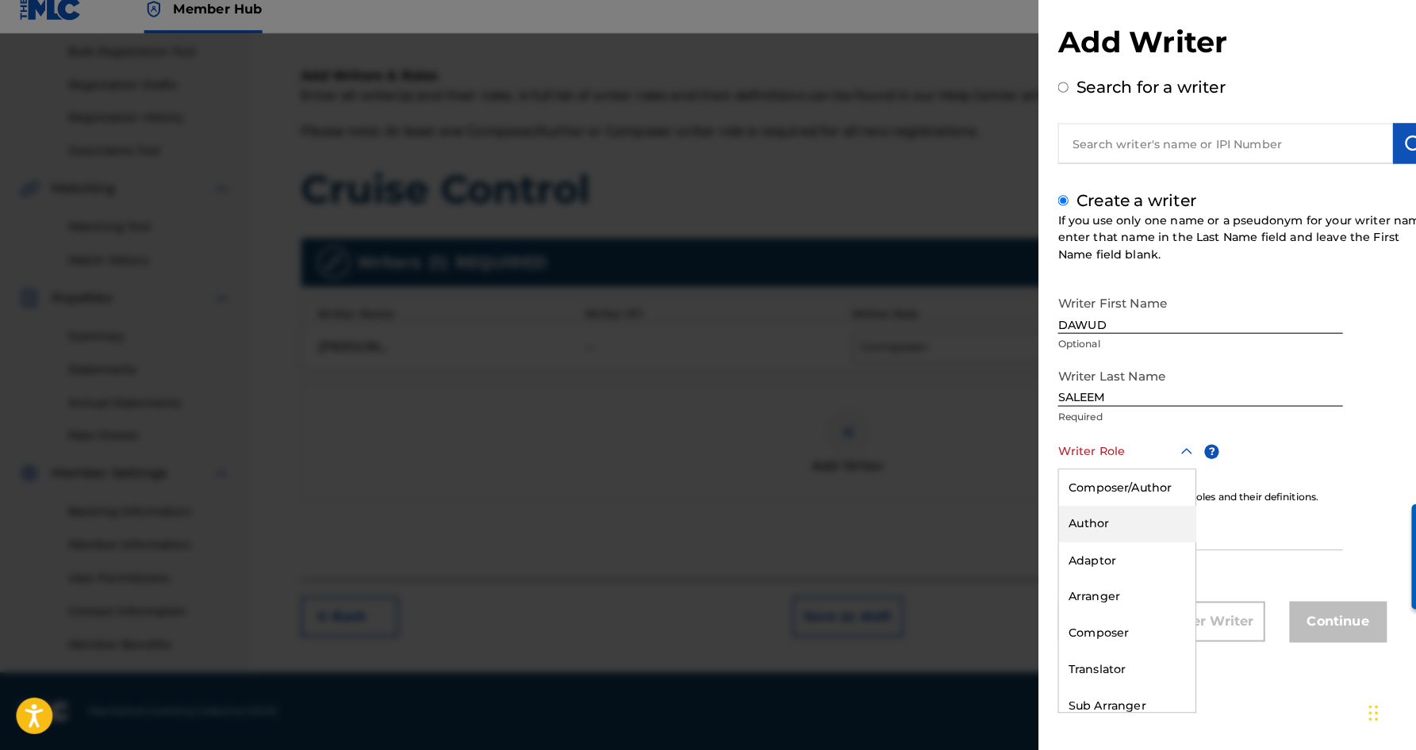
click at [1104, 511] on div "Author" at bounding box center [1105, 529] width 134 height 36
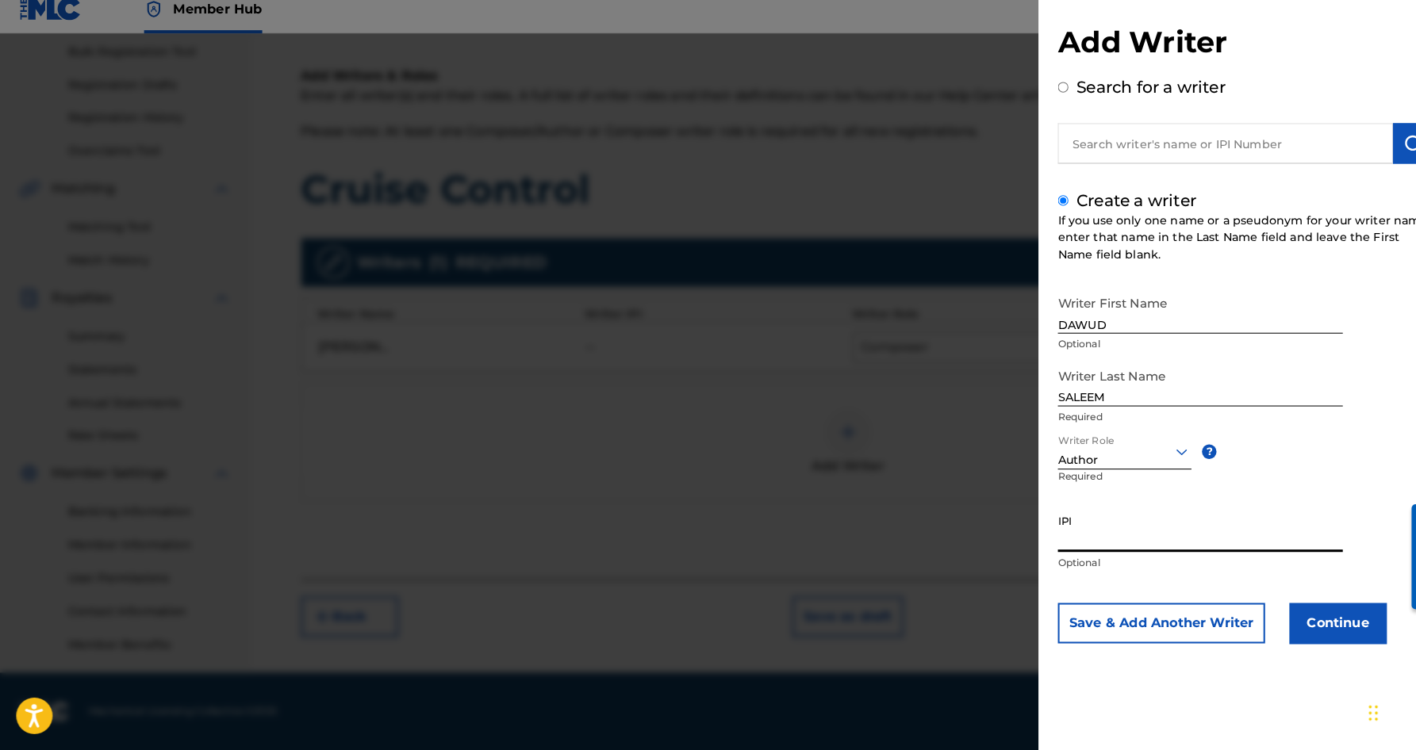
click at [1080, 516] on input "IPI" at bounding box center [1176, 533] width 279 height 45
paste input "467287317"
type input "467287317"
click at [1306, 609] on button "Continue" at bounding box center [1311, 626] width 95 height 40
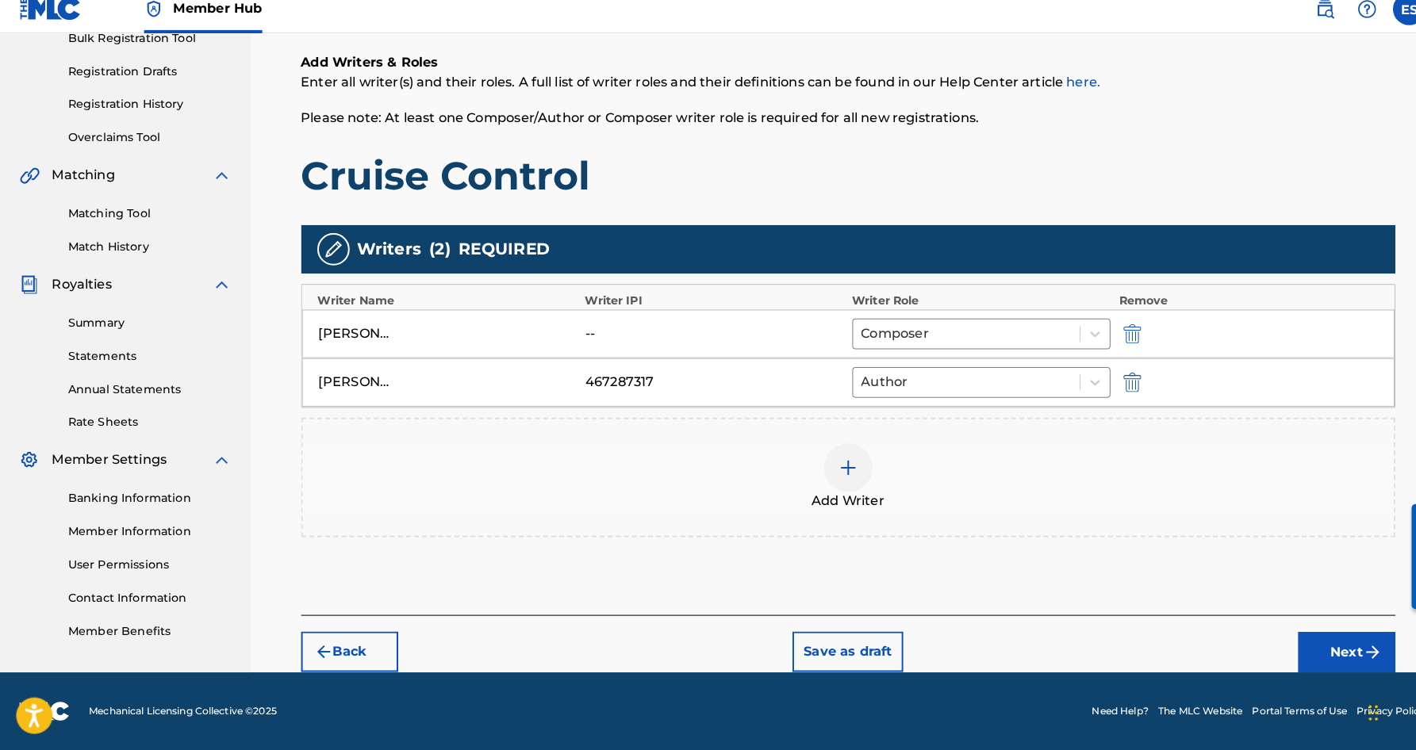
scroll to position [246, 0]
click at [1316, 635] on button "Next" at bounding box center [1319, 655] width 95 height 40
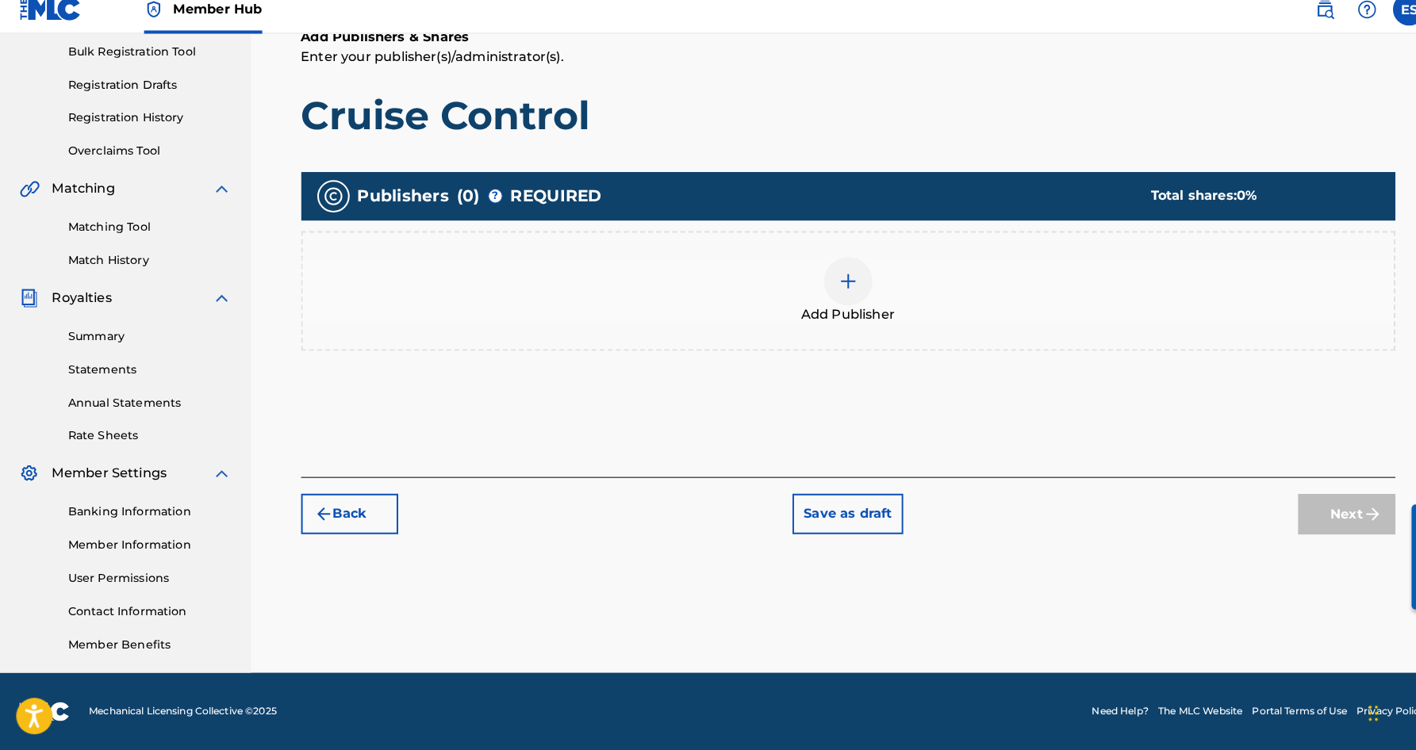
scroll to position [233, 0]
click at [832, 281] on img at bounding box center [831, 290] width 19 height 19
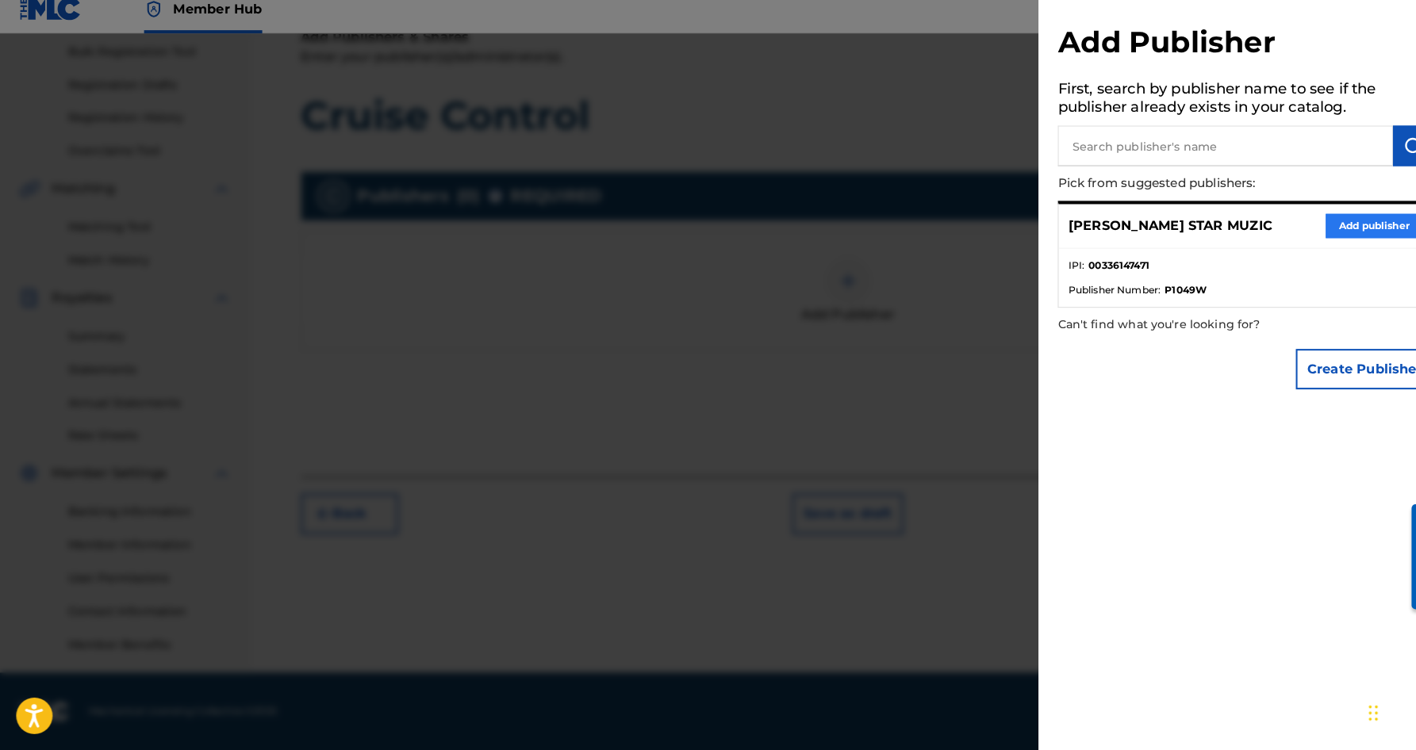
click at [1307, 225] on button "Add publisher" at bounding box center [1346, 237] width 95 height 24
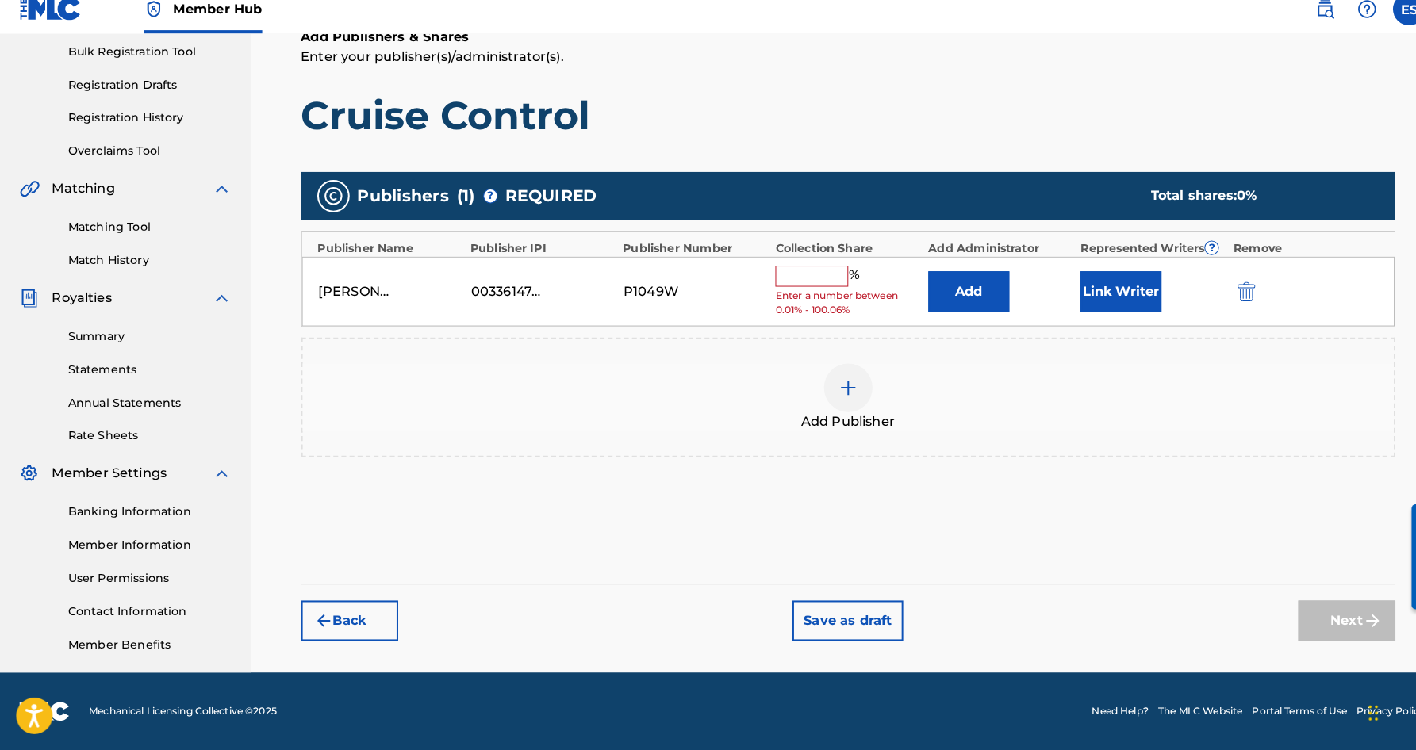
click at [807, 275] on input "text" at bounding box center [795, 285] width 71 height 21
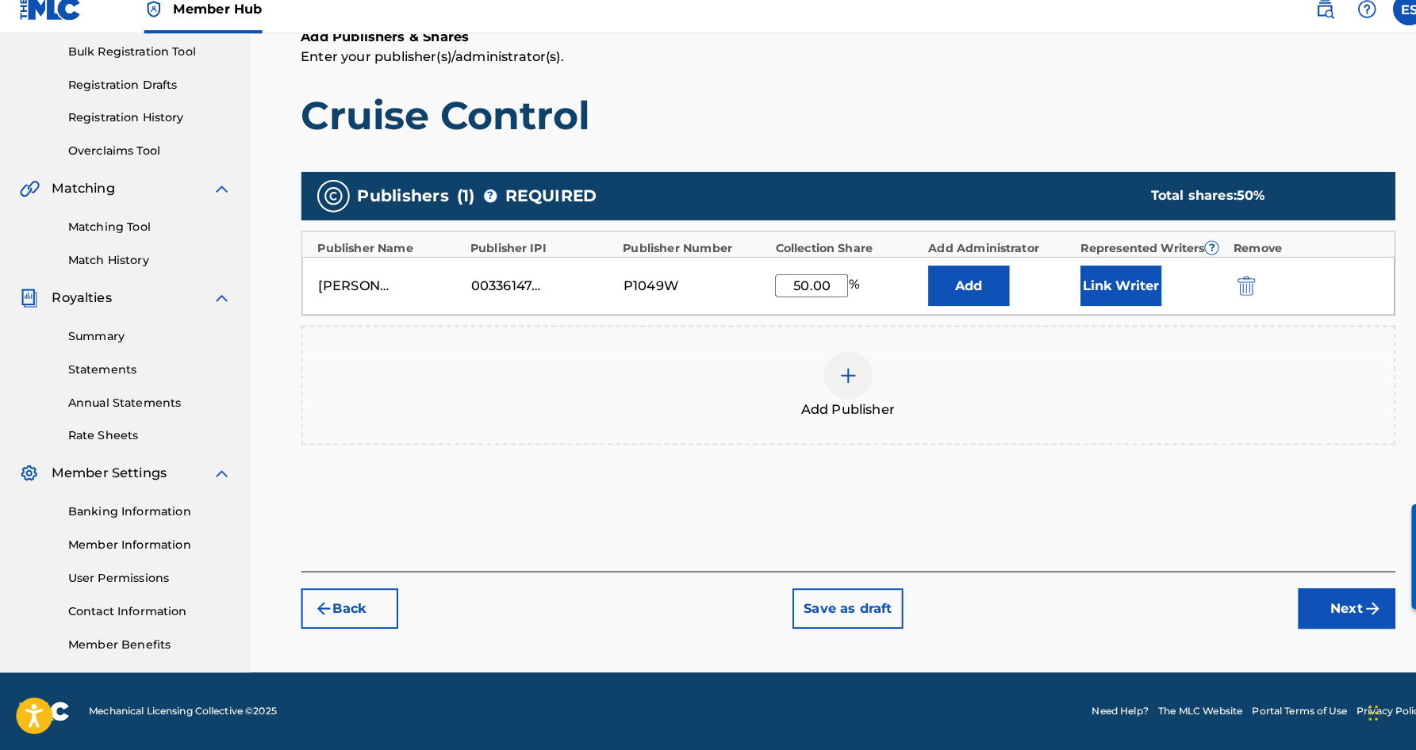
type input "50.00"
click at [933, 183] on div "Publishers ( 1 ) ? REQUIRED Total shares: 50 %" at bounding box center [831, 207] width 1073 height 48
click at [1080, 282] on button "Link Writer" at bounding box center [1098, 295] width 79 height 40
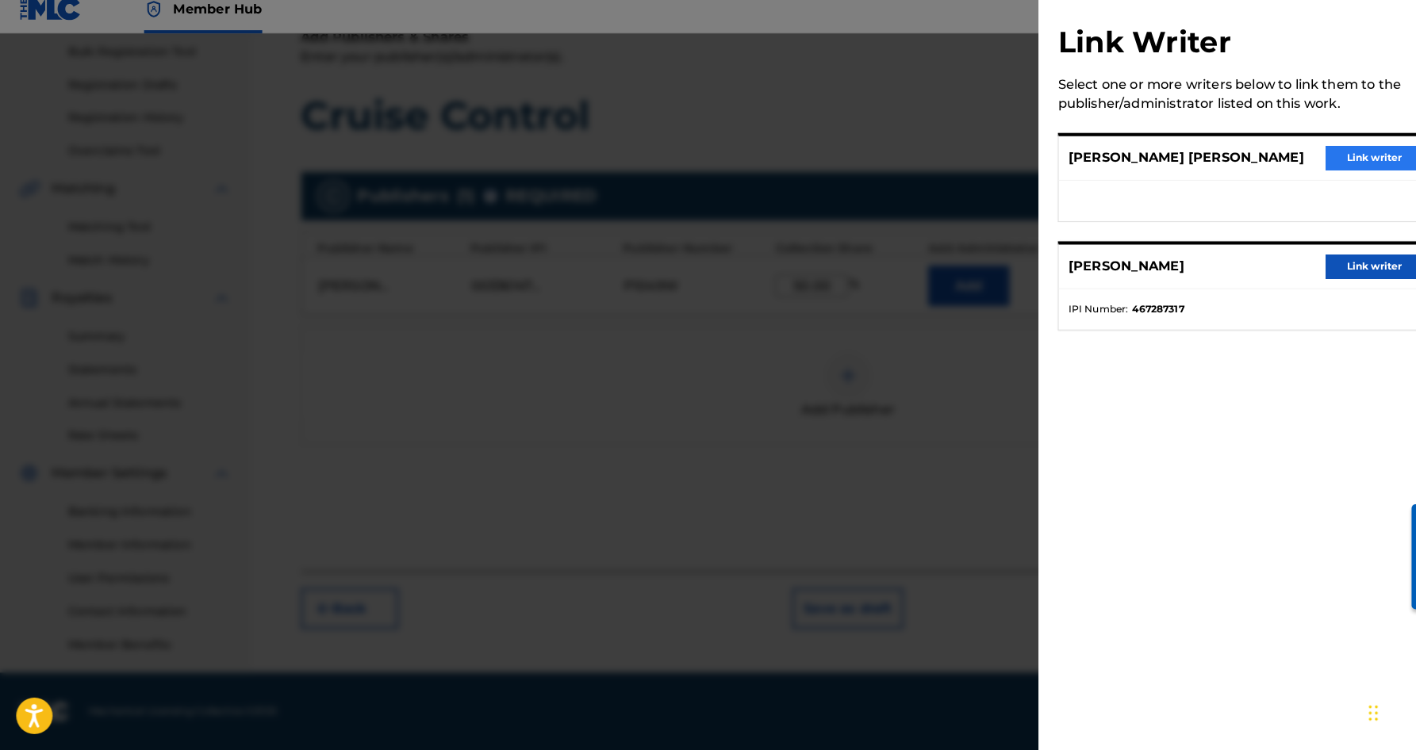
click at [1318, 158] on button "Link writer" at bounding box center [1346, 170] width 95 height 24
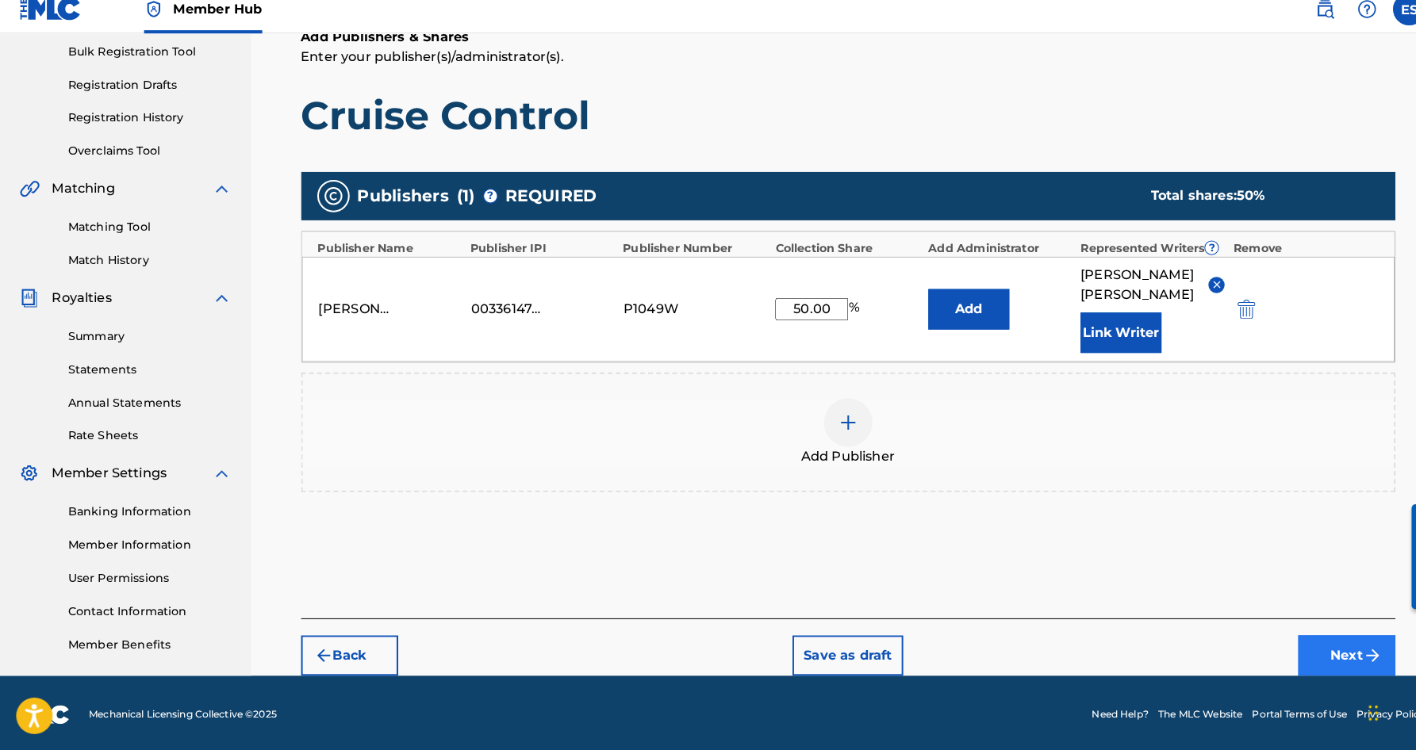
click at [1298, 641] on button "Next" at bounding box center [1319, 658] width 95 height 40
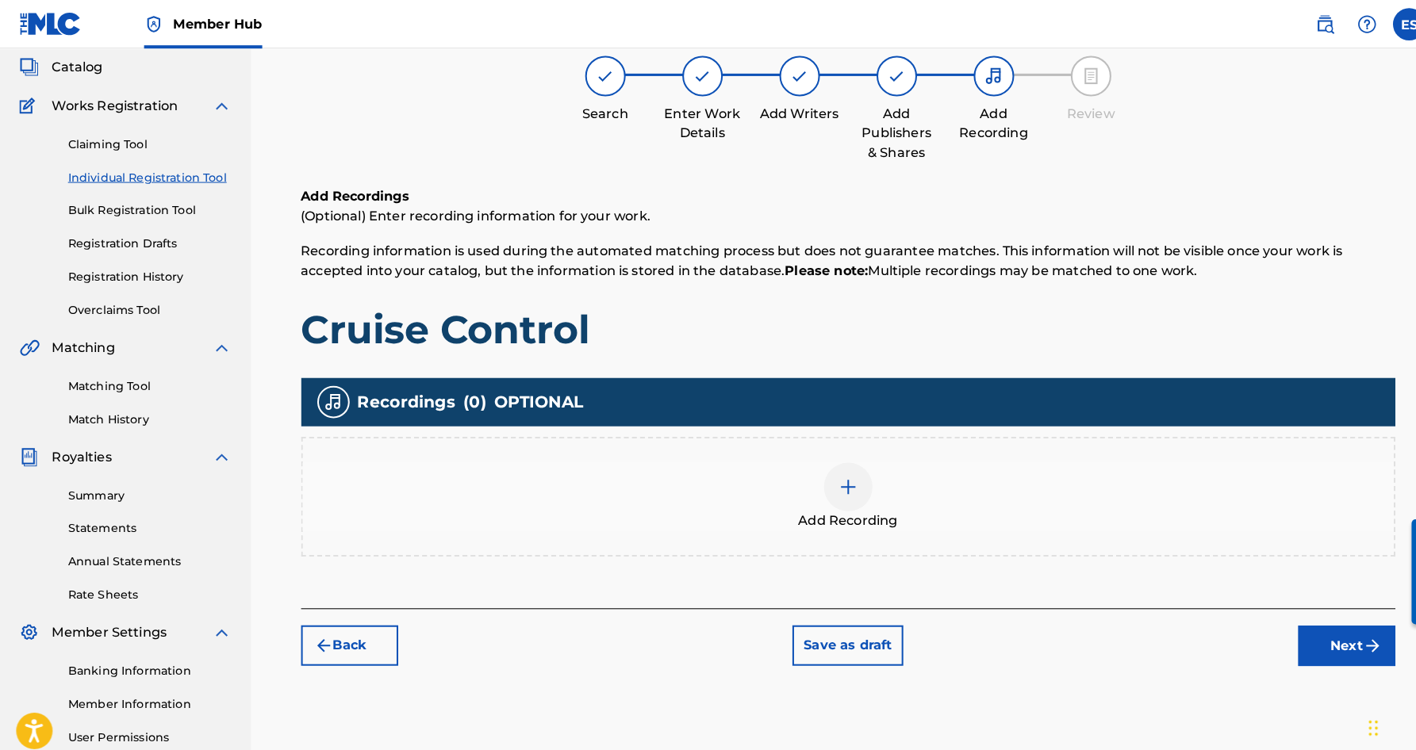
scroll to position [71, 0]
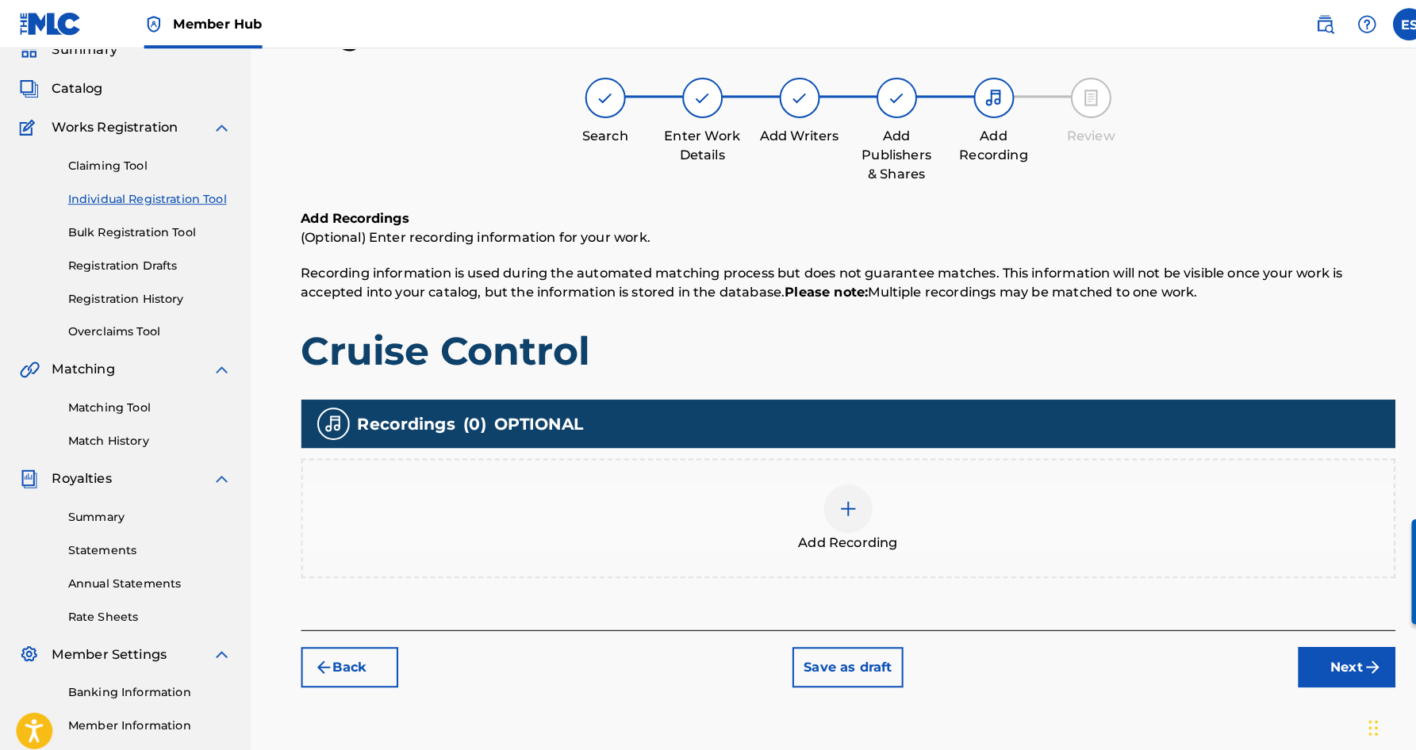
click at [831, 500] on img at bounding box center [831, 498] width 19 height 19
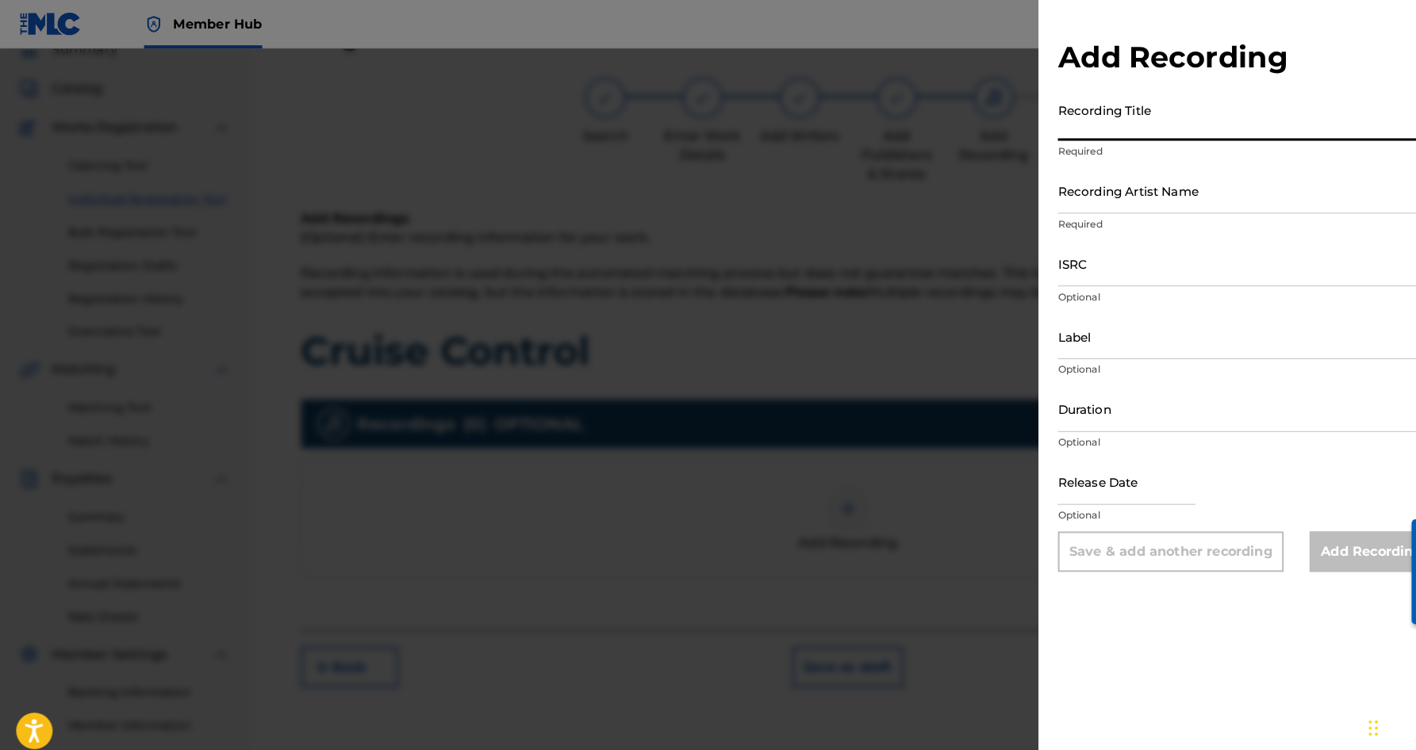
click at [1098, 119] on input "Recording Title" at bounding box center [1221, 115] width 368 height 45
paste input "CRUISE CONTROL"
type input "CRUISE CONTROL"
click at [1151, 181] on input "Recording Artist Name" at bounding box center [1221, 186] width 368 height 45
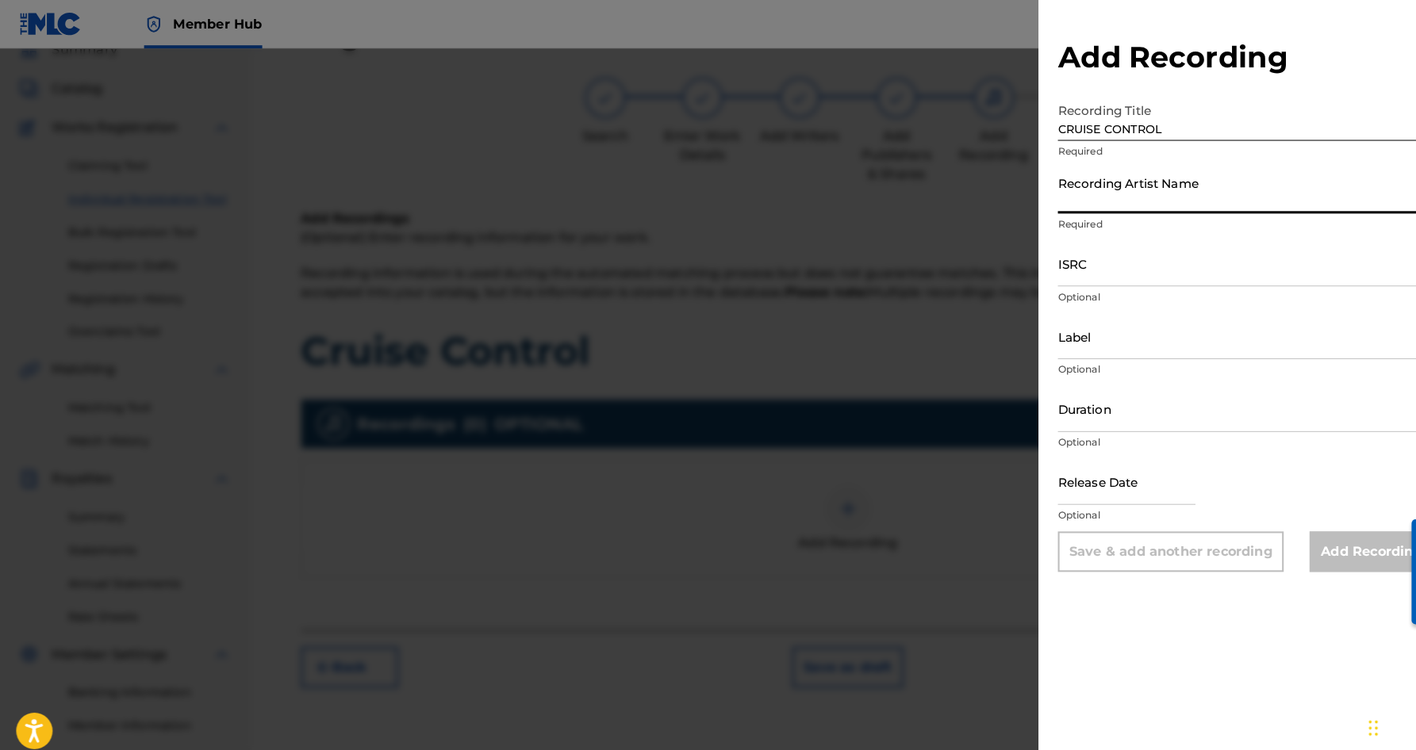
paste input "[PERSON_NAME]"
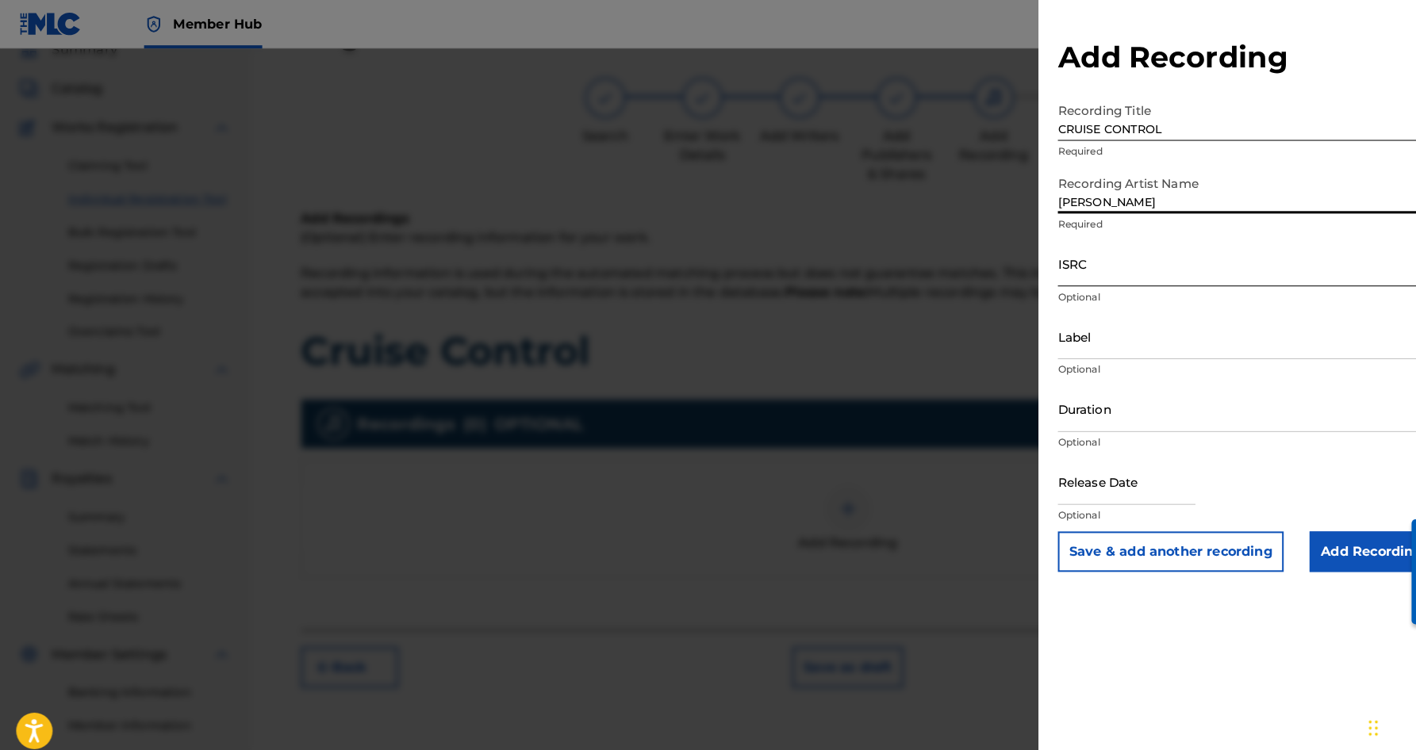
type input "[PERSON_NAME]"
click at [1144, 267] on input "ISRC" at bounding box center [1221, 258] width 368 height 45
paste input "USCGJ0635906"
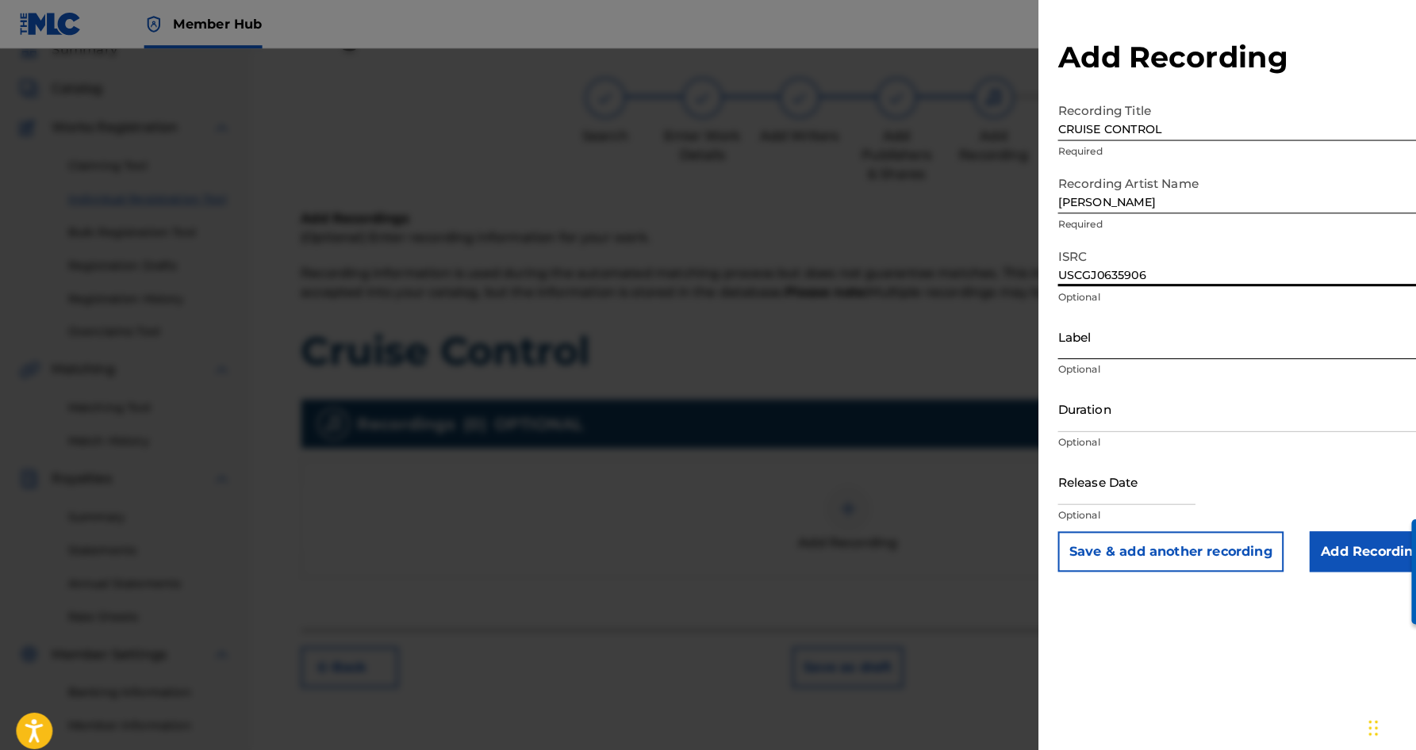
type input "USCGJ0635906"
click at [1057, 317] on input "Label" at bounding box center [1221, 329] width 368 height 45
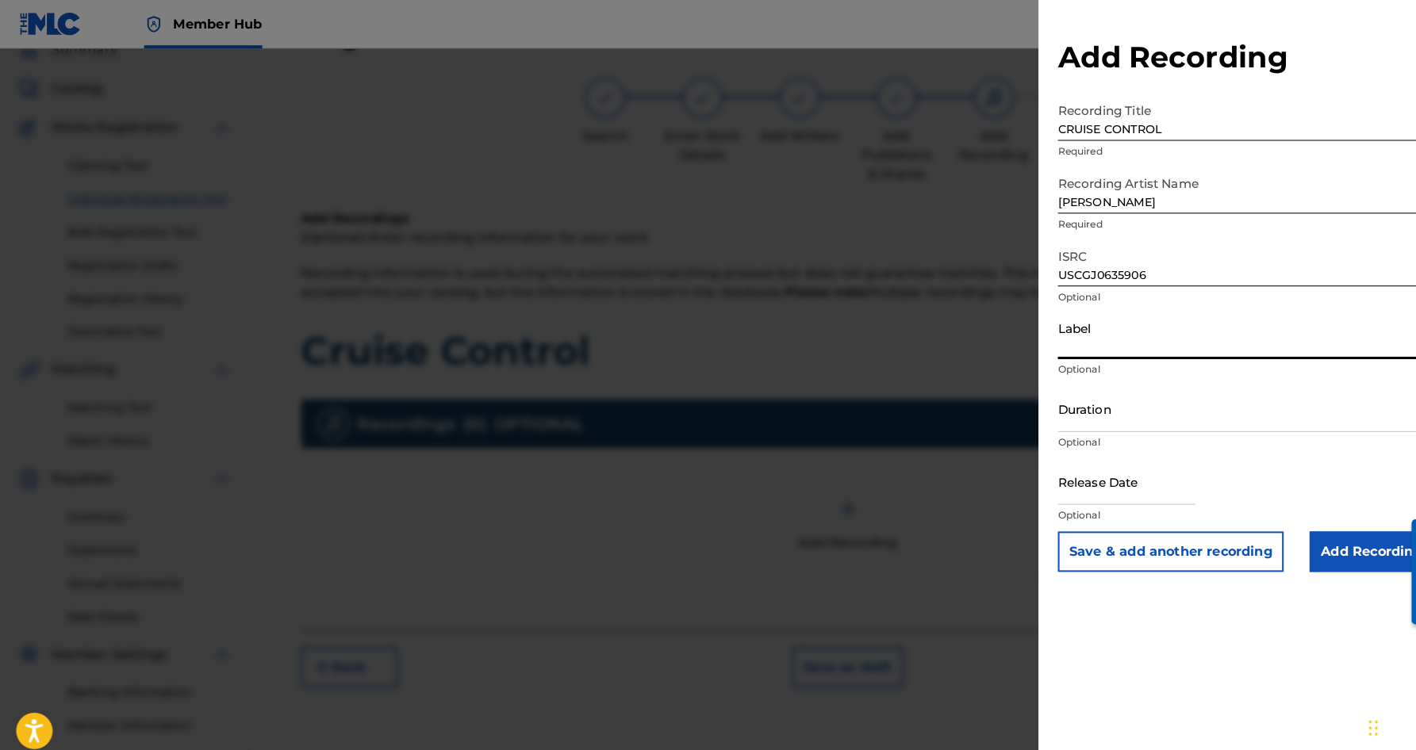
paste input "[PERSON_NAME] Records"
type input "[PERSON_NAME] Records"
click at [1146, 397] on input "Duration" at bounding box center [1221, 400] width 368 height 45
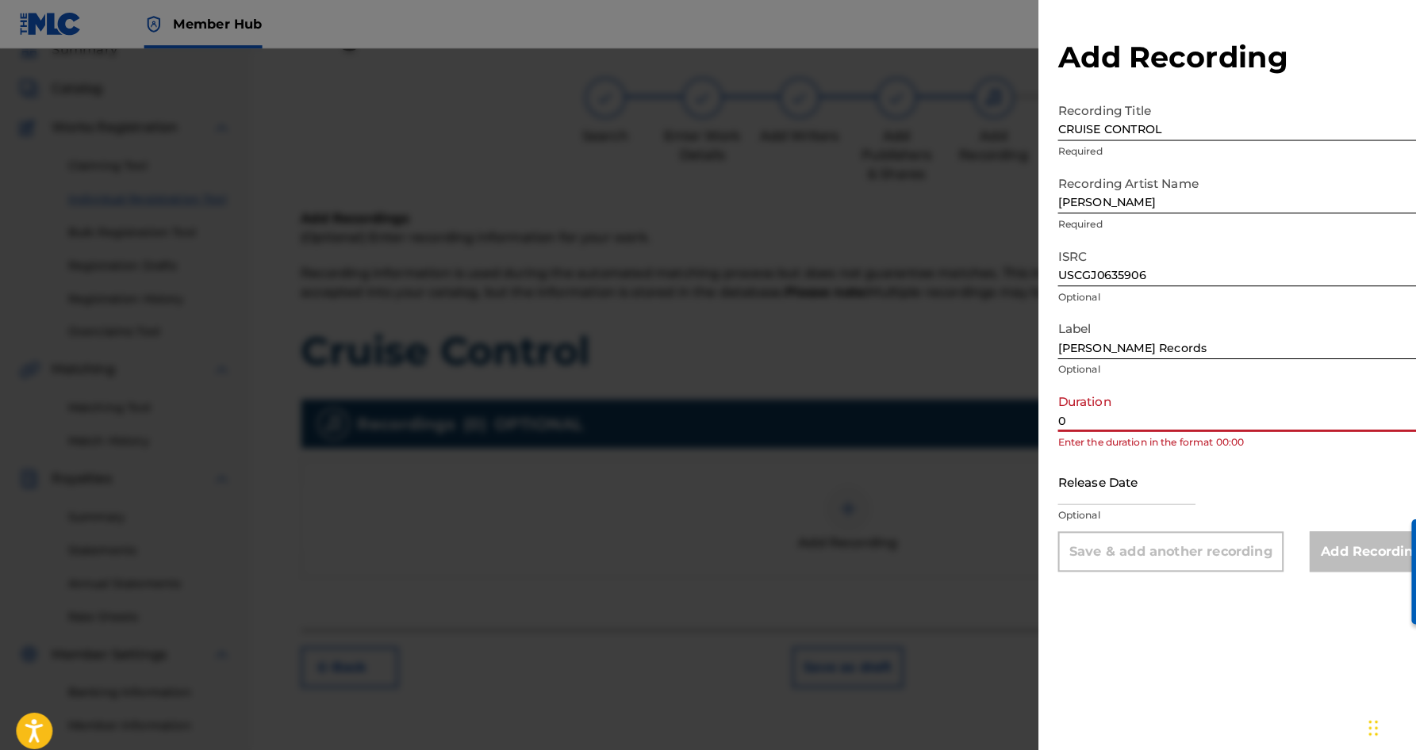
paste input "4:47"
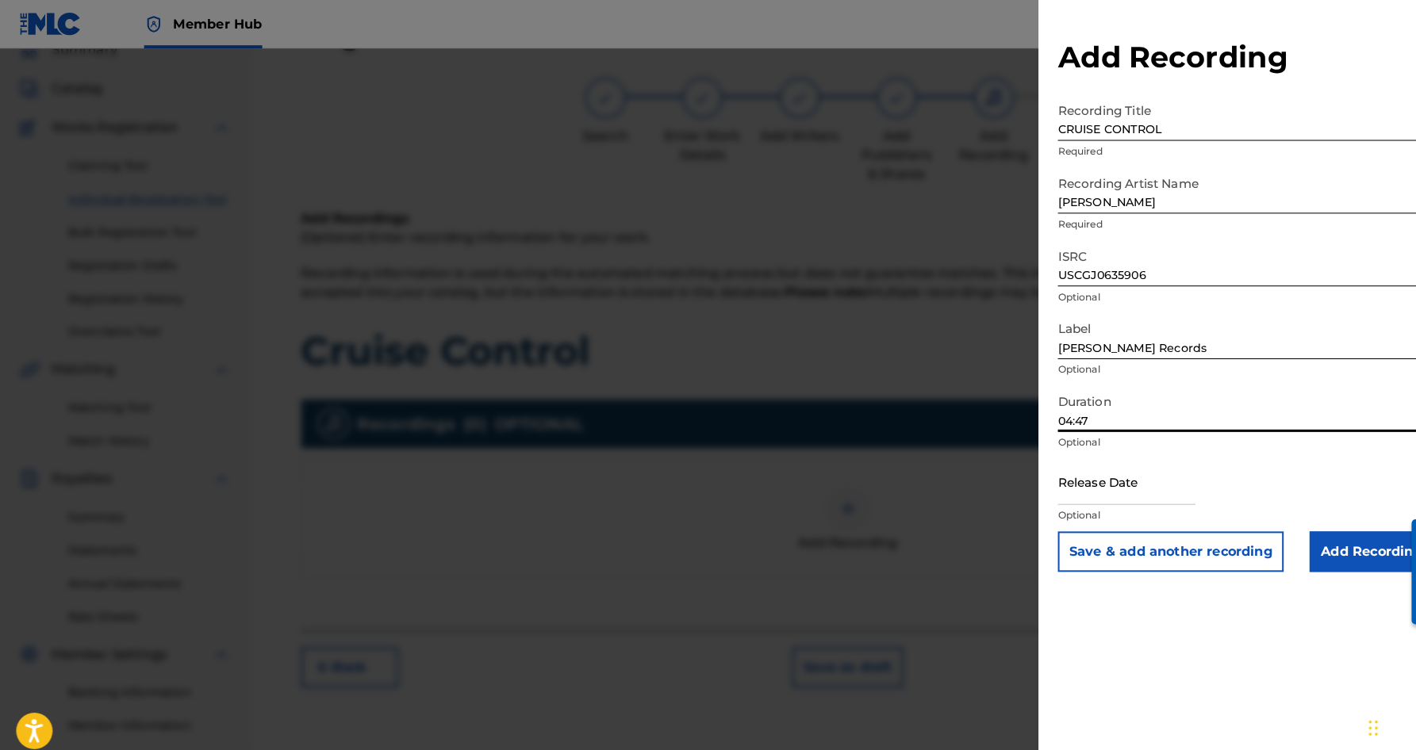
type input "04:47"
click at [1101, 581] on div "Add Recording Recording Title CRUISE CONTROL Required Recording Artist Name [PE…" at bounding box center [1221, 375] width 406 height 750
click at [1318, 539] on input "Add Recording" at bounding box center [1344, 541] width 121 height 40
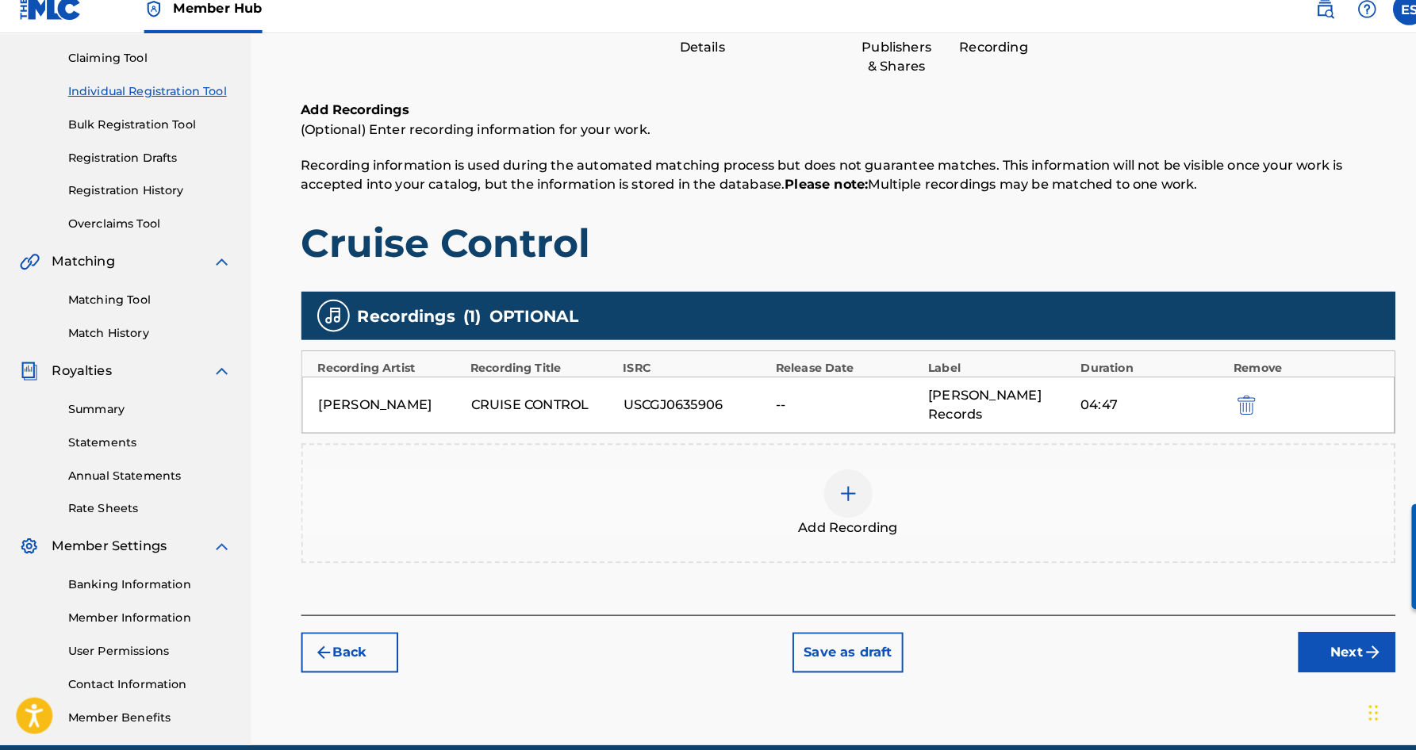
scroll to position [221, 0]
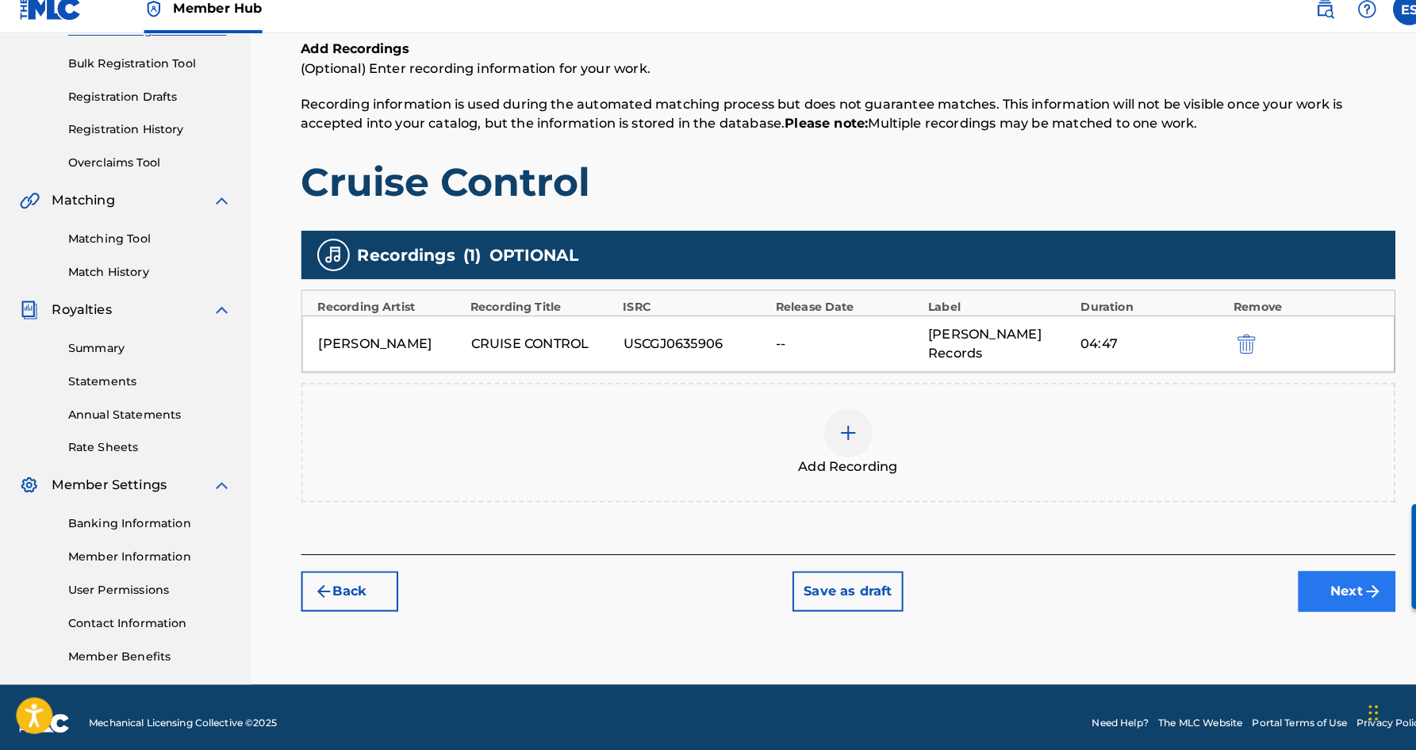
click at [1326, 583] on button "Next" at bounding box center [1319, 595] width 95 height 40
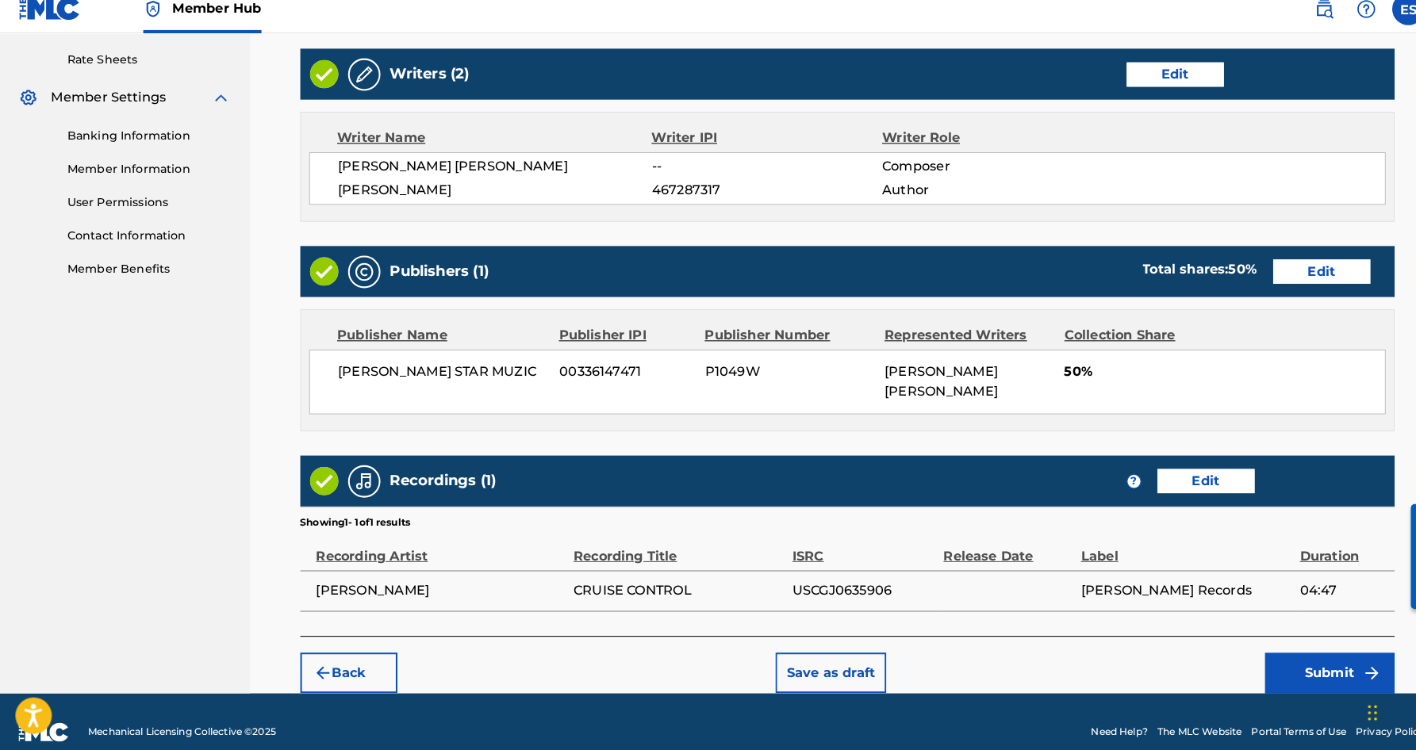
scroll to position [601, 0]
click at [1276, 655] on button "Submit" at bounding box center [1304, 675] width 127 height 40
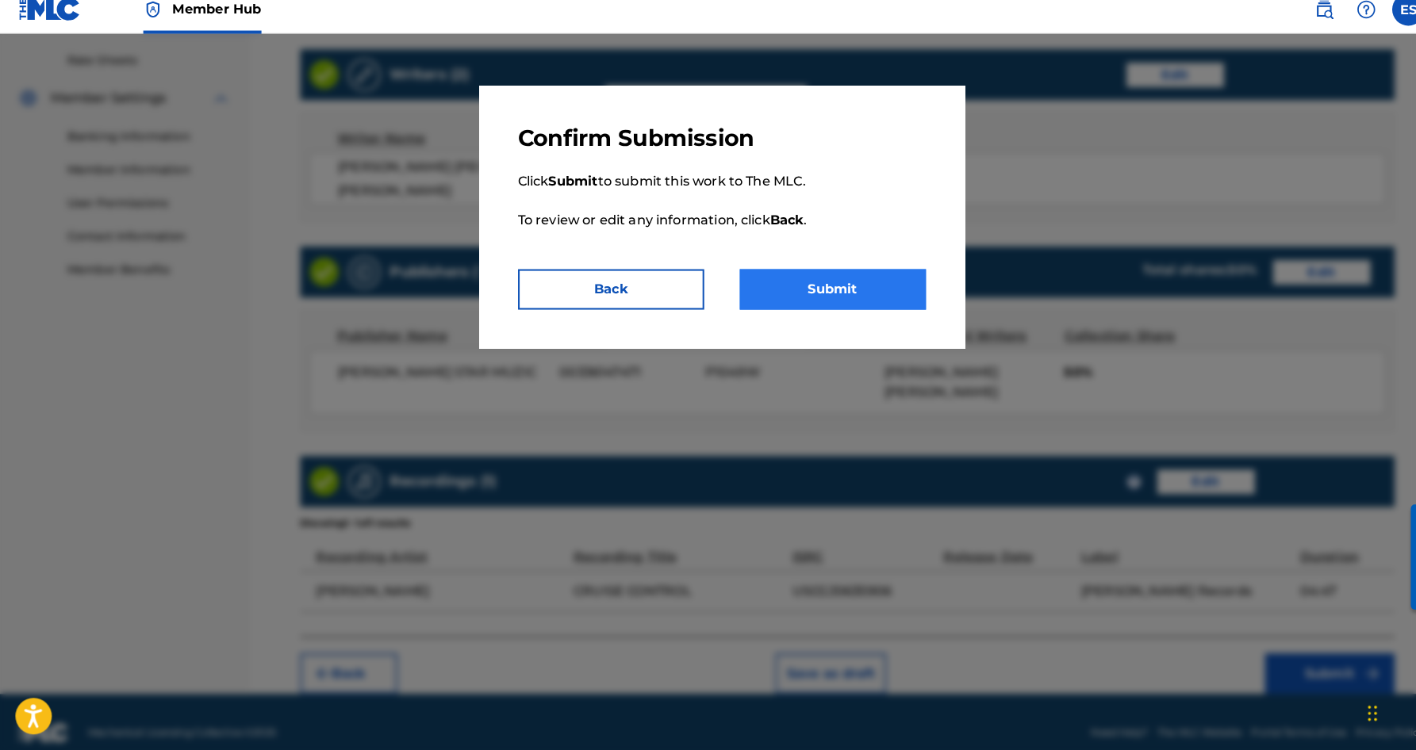
click at [815, 292] on button "Submit" at bounding box center [817, 298] width 182 height 40
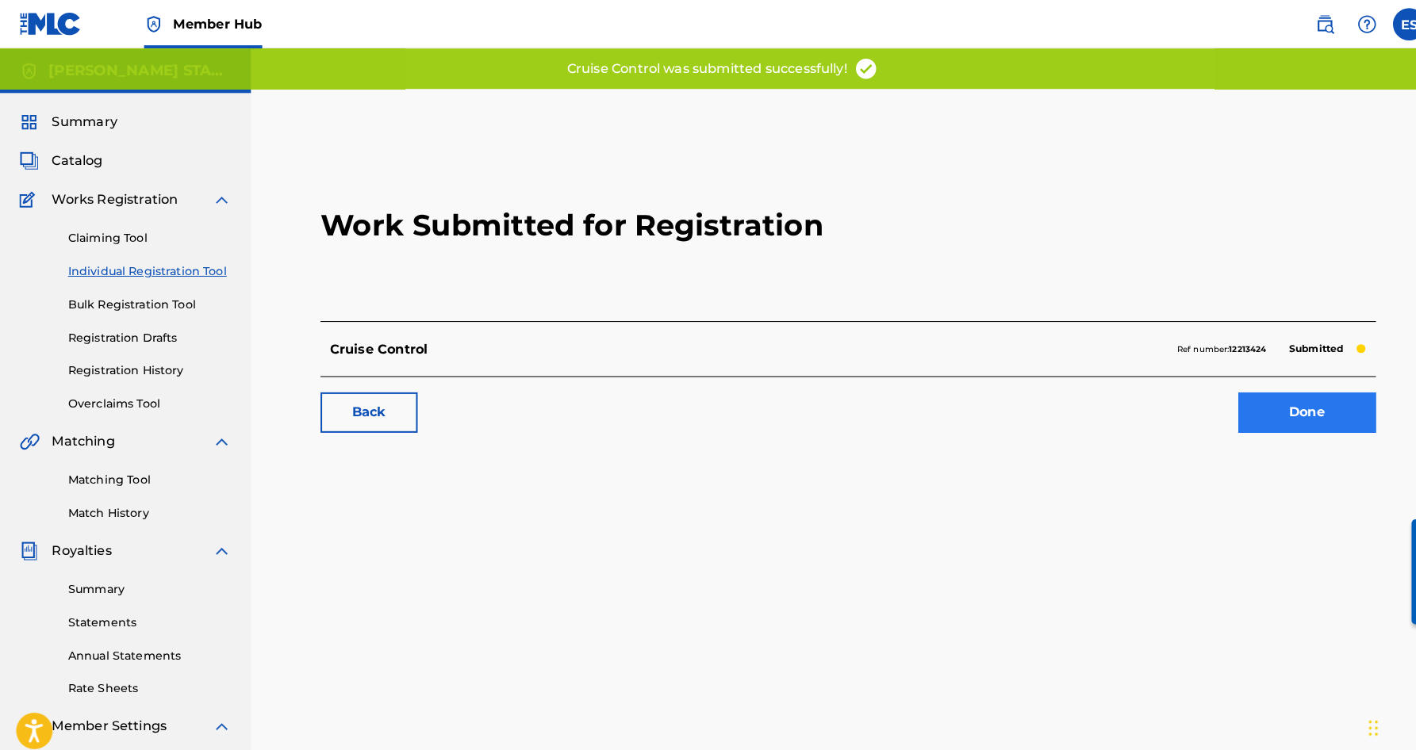
click at [1238, 399] on link "Done" at bounding box center [1281, 405] width 135 height 40
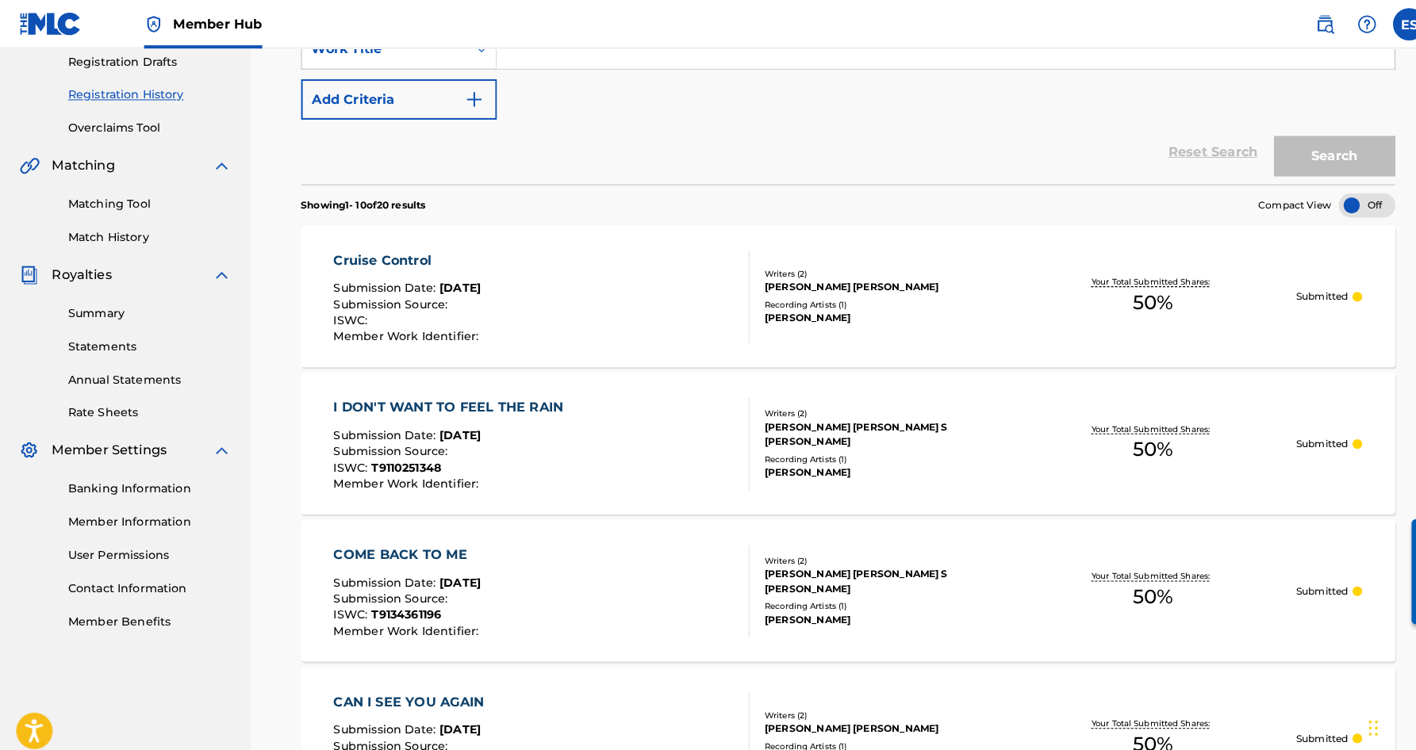
scroll to position [1, 0]
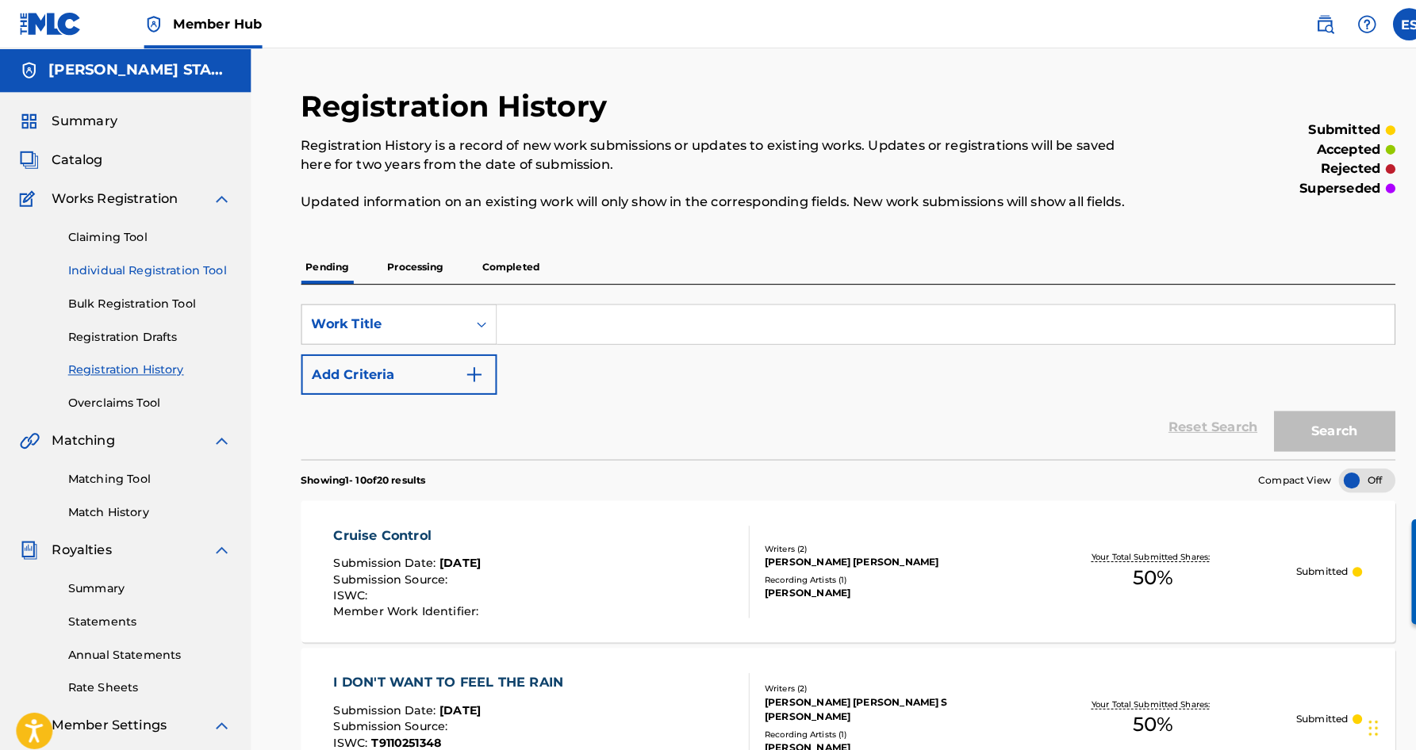
click at [120, 263] on link "Individual Registration Tool" at bounding box center [147, 265] width 160 height 17
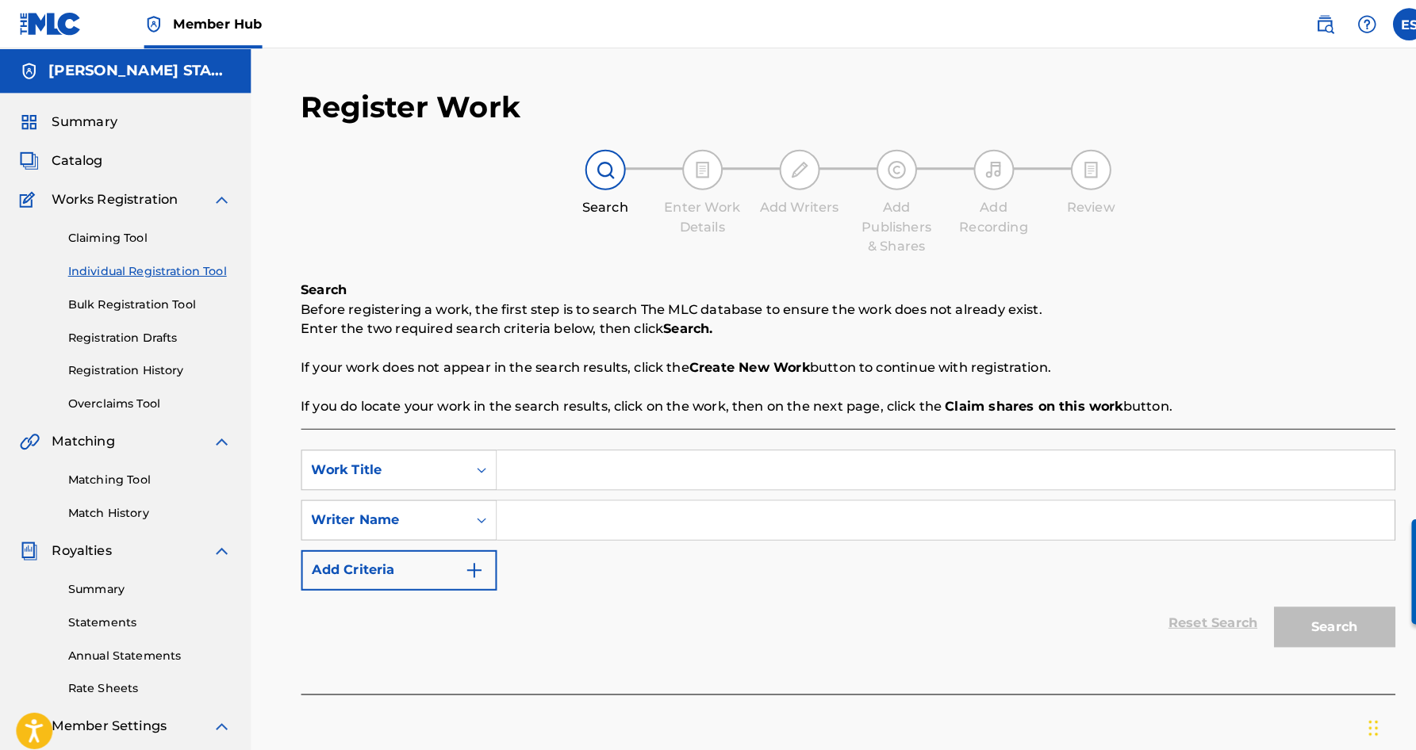
click at [542, 467] on input "Search Form" at bounding box center [927, 461] width 880 height 38
paste input "FAMILY MAN"
type input "FAMILY MAN"
click at [561, 553] on div "SearchWithCriteria5b62fff6-73e5-45cf-beef-ae04e7becaf6 Work Title FAMILY MAN fa…" at bounding box center [831, 510] width 1073 height 138
click at [513, 507] on input "Search Form" at bounding box center [927, 510] width 880 height 38
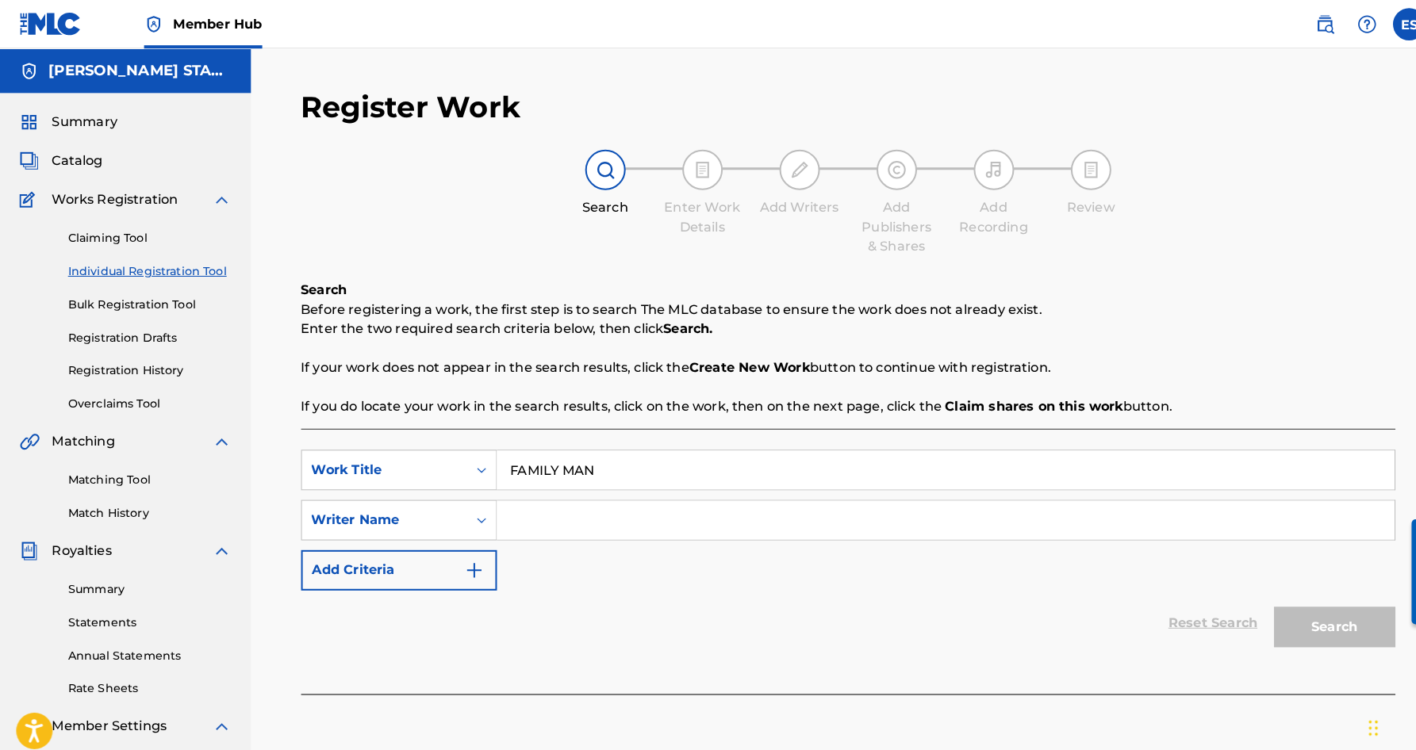
paste input "[PERSON_NAME] [PERSON_NAME]"
type input "[PERSON_NAME] [PERSON_NAME]"
click at [1284, 605] on button "Search" at bounding box center [1308, 615] width 119 height 40
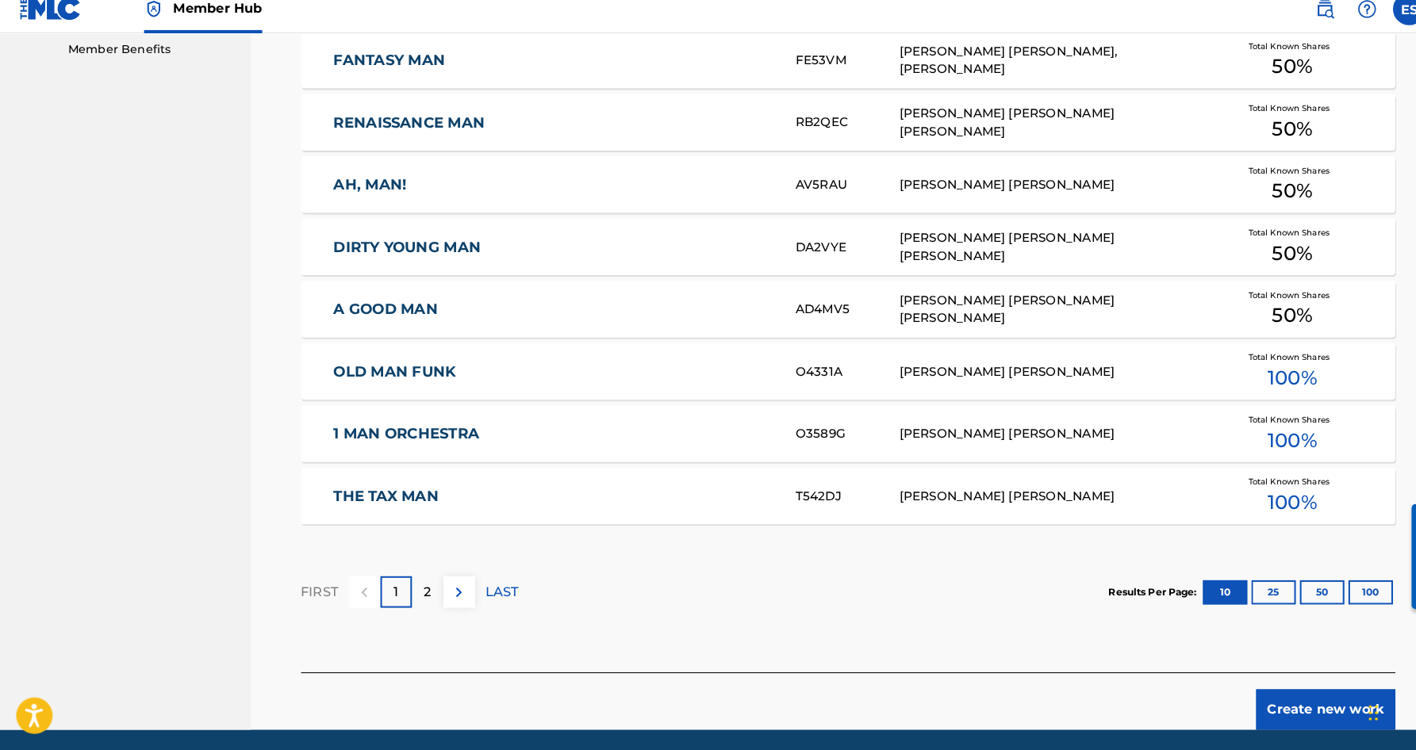
scroll to position [819, 0]
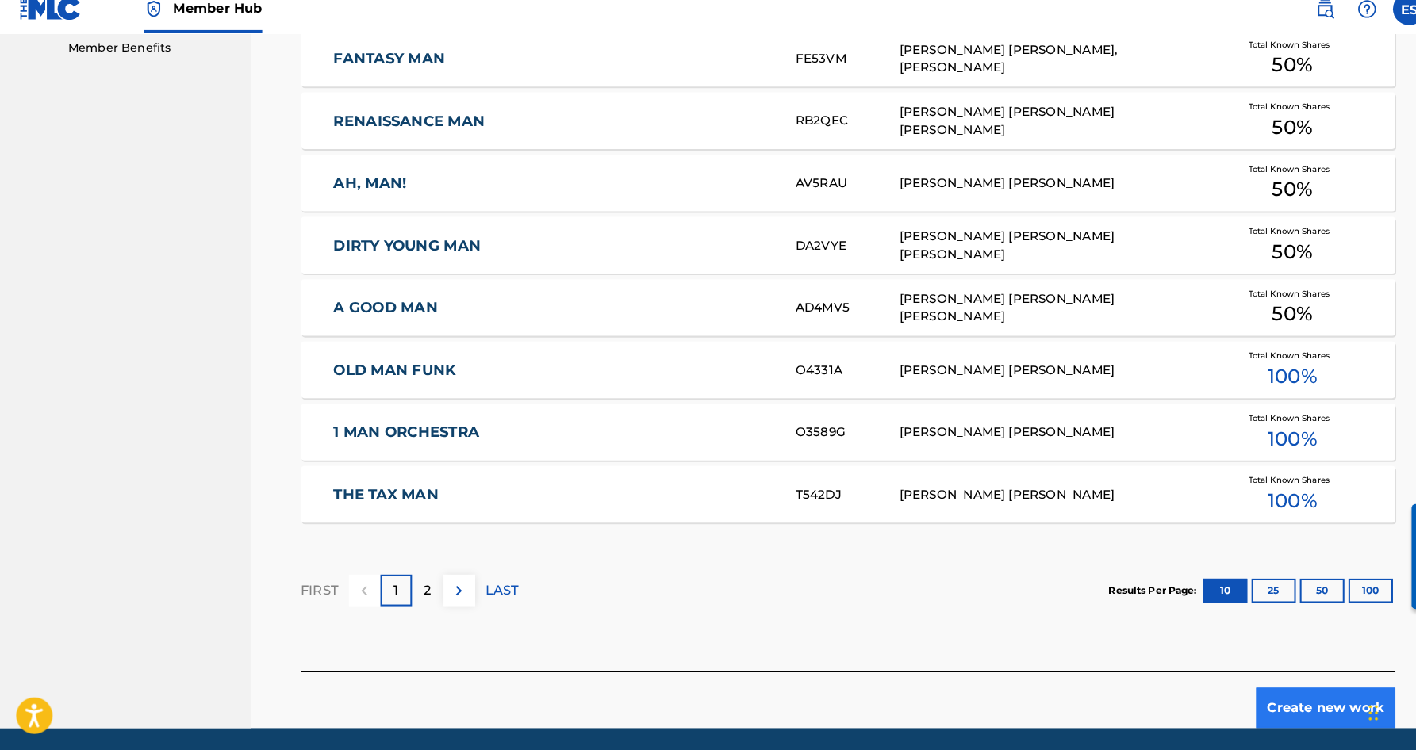
click at [1269, 689] on button "Create new work" at bounding box center [1299, 709] width 136 height 40
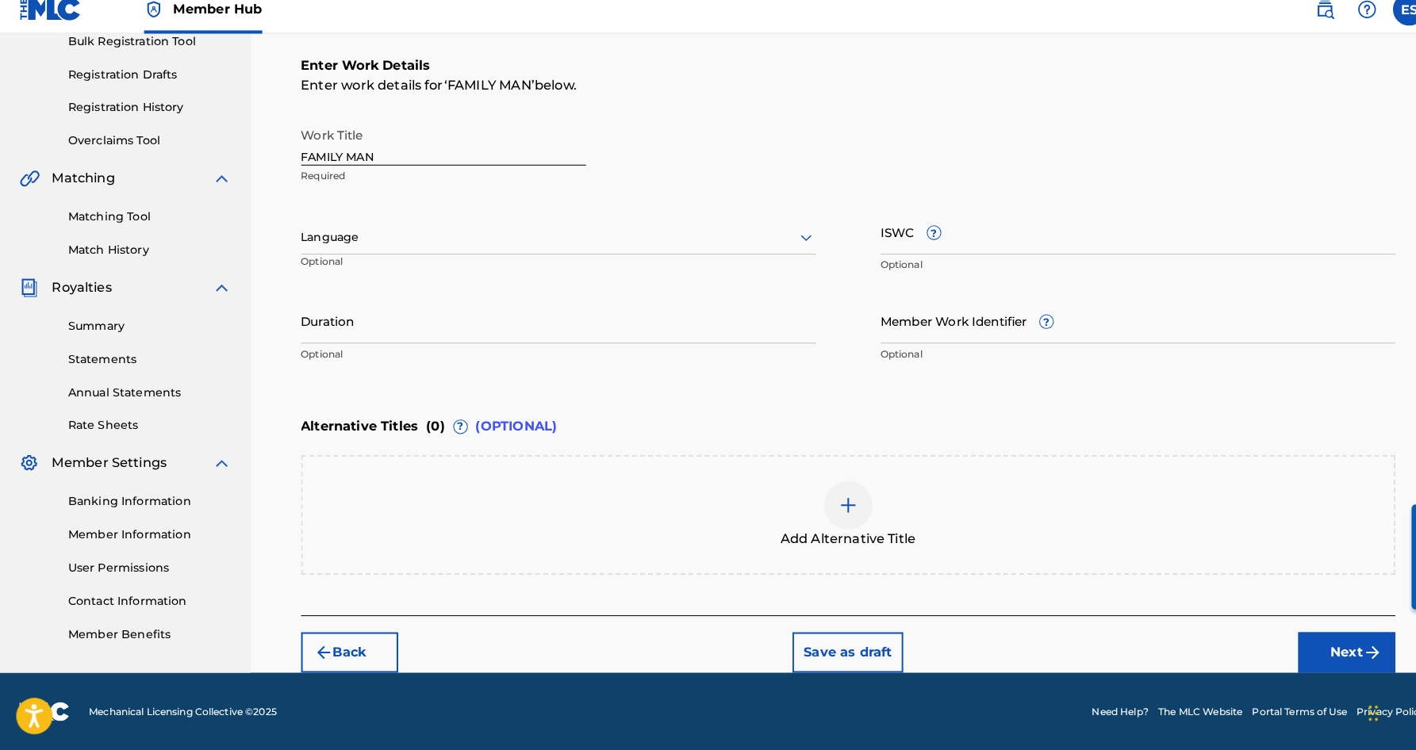
click at [789, 238] on icon at bounding box center [790, 247] width 19 height 19
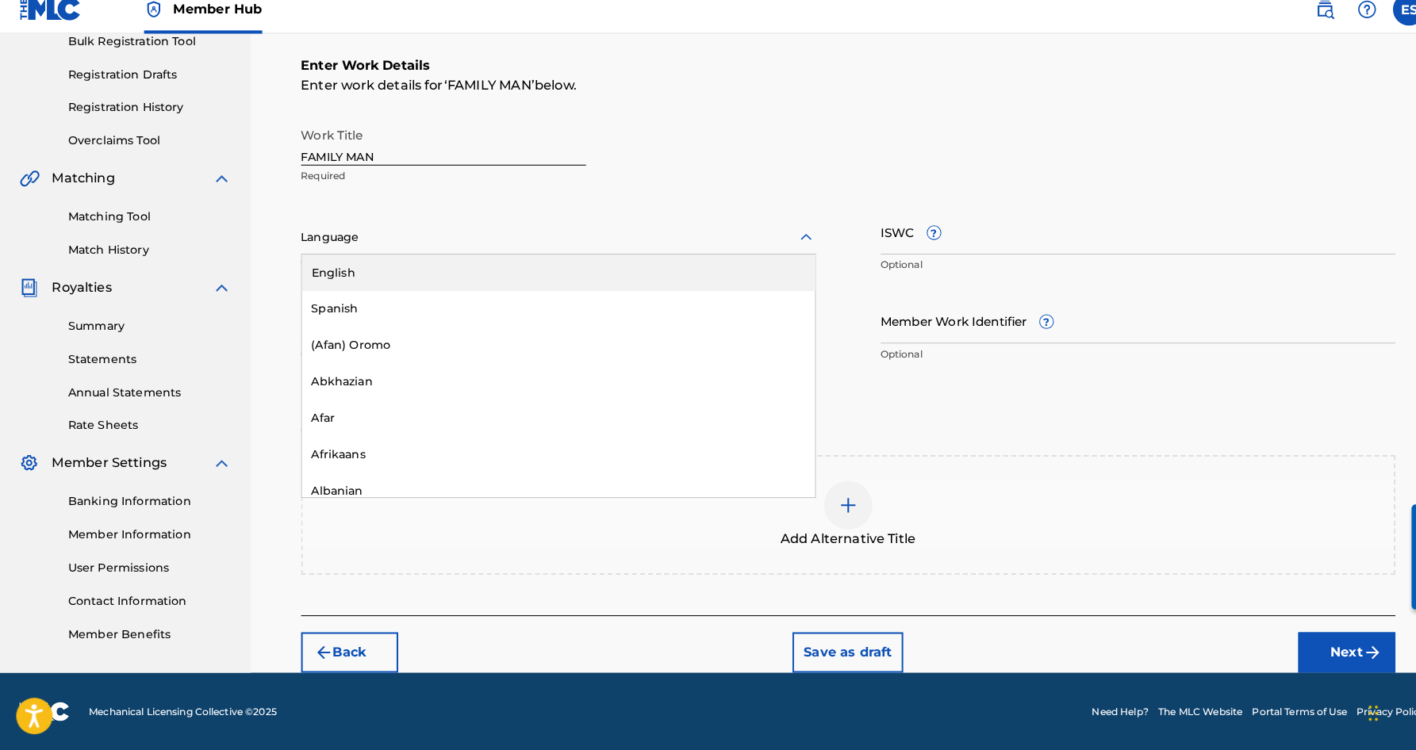
click at [655, 264] on div "English" at bounding box center [547, 282] width 503 height 36
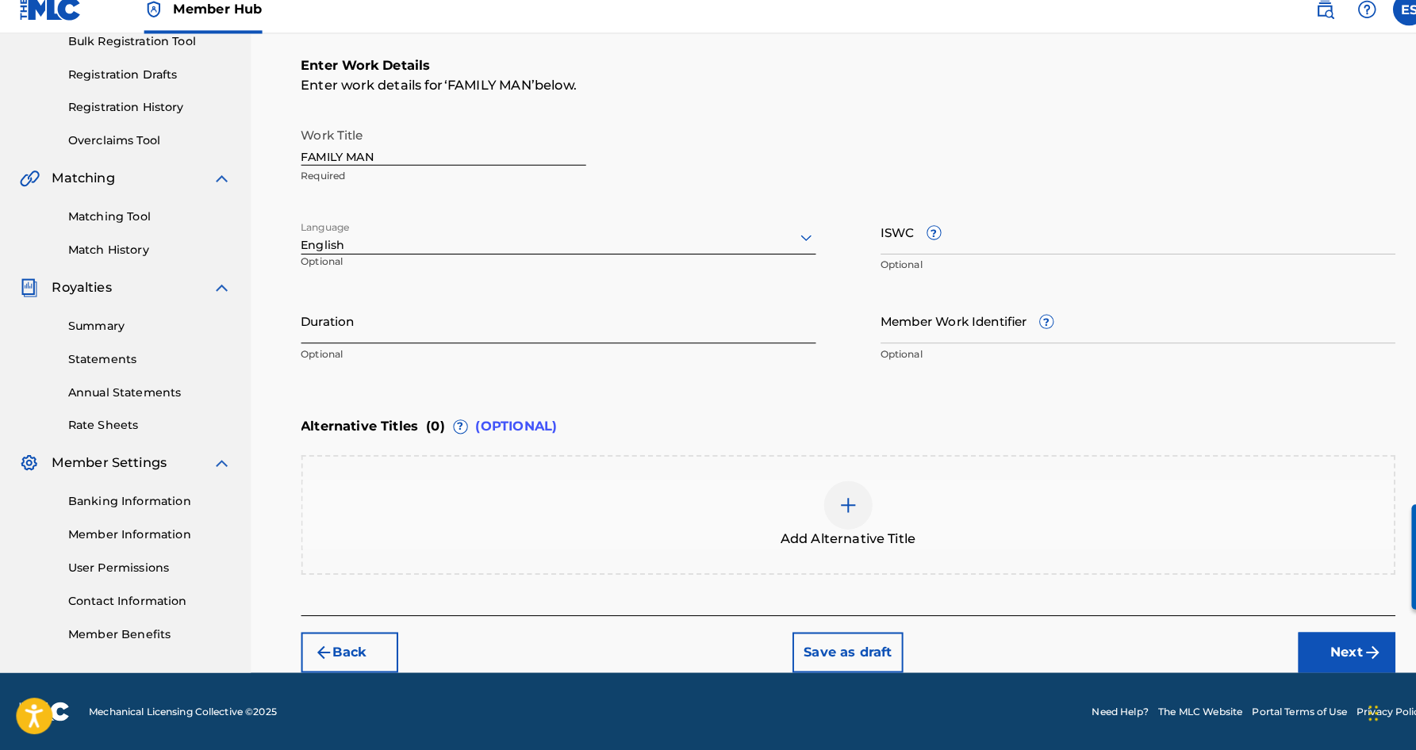
click at [382, 323] on input "Duration" at bounding box center [547, 328] width 505 height 45
paste input "05:15"
type input "05:15"
click at [867, 222] on input "ISWC ?" at bounding box center [1115, 241] width 505 height 45
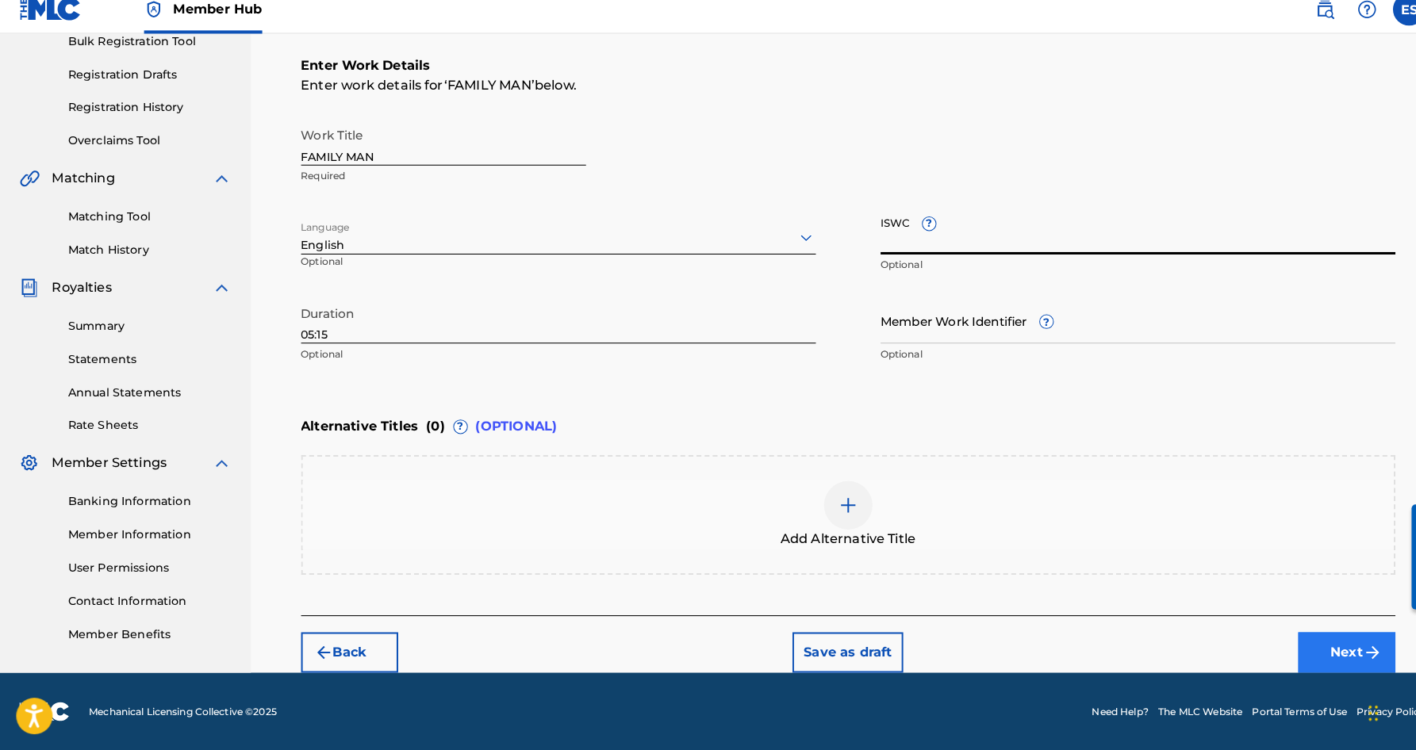
click at [1314, 635] on button "Next" at bounding box center [1319, 655] width 95 height 40
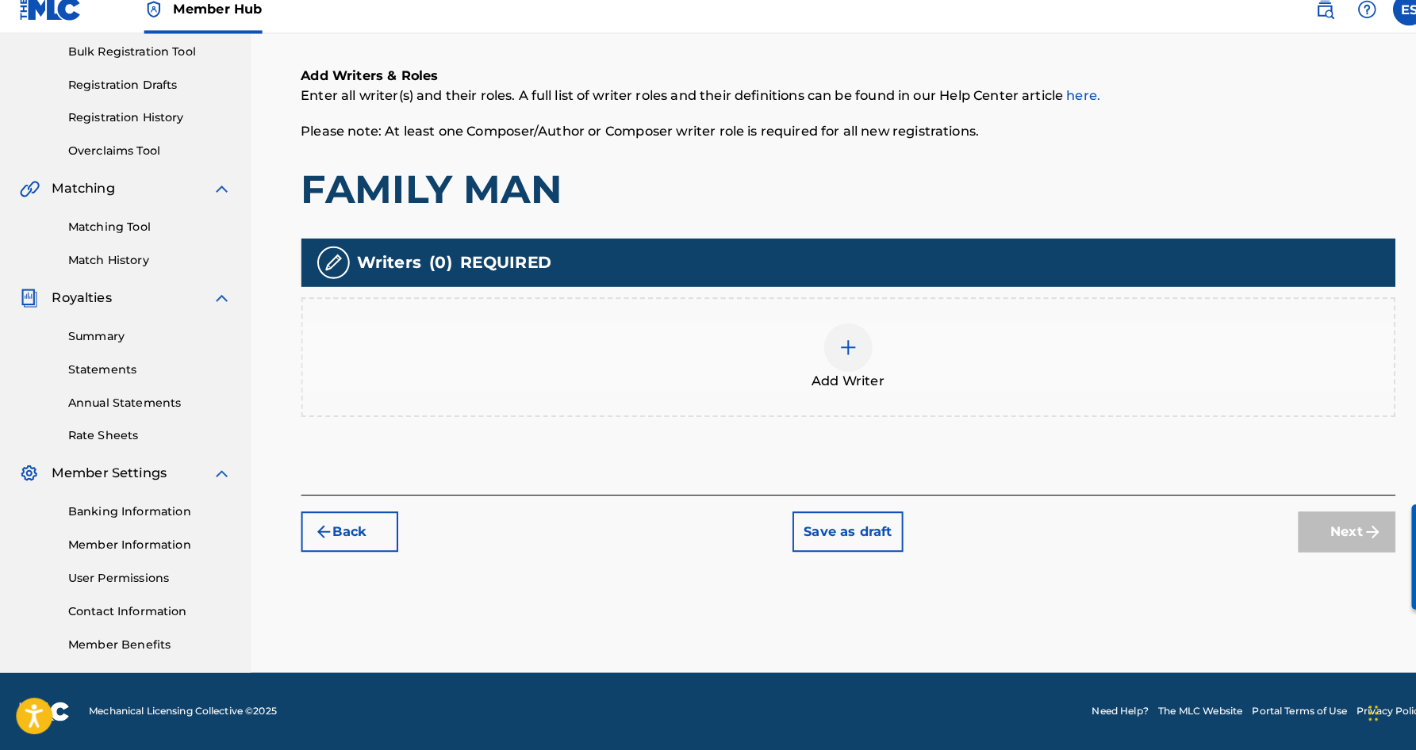
scroll to position [233, 0]
click at [834, 347] on img at bounding box center [831, 355] width 19 height 19
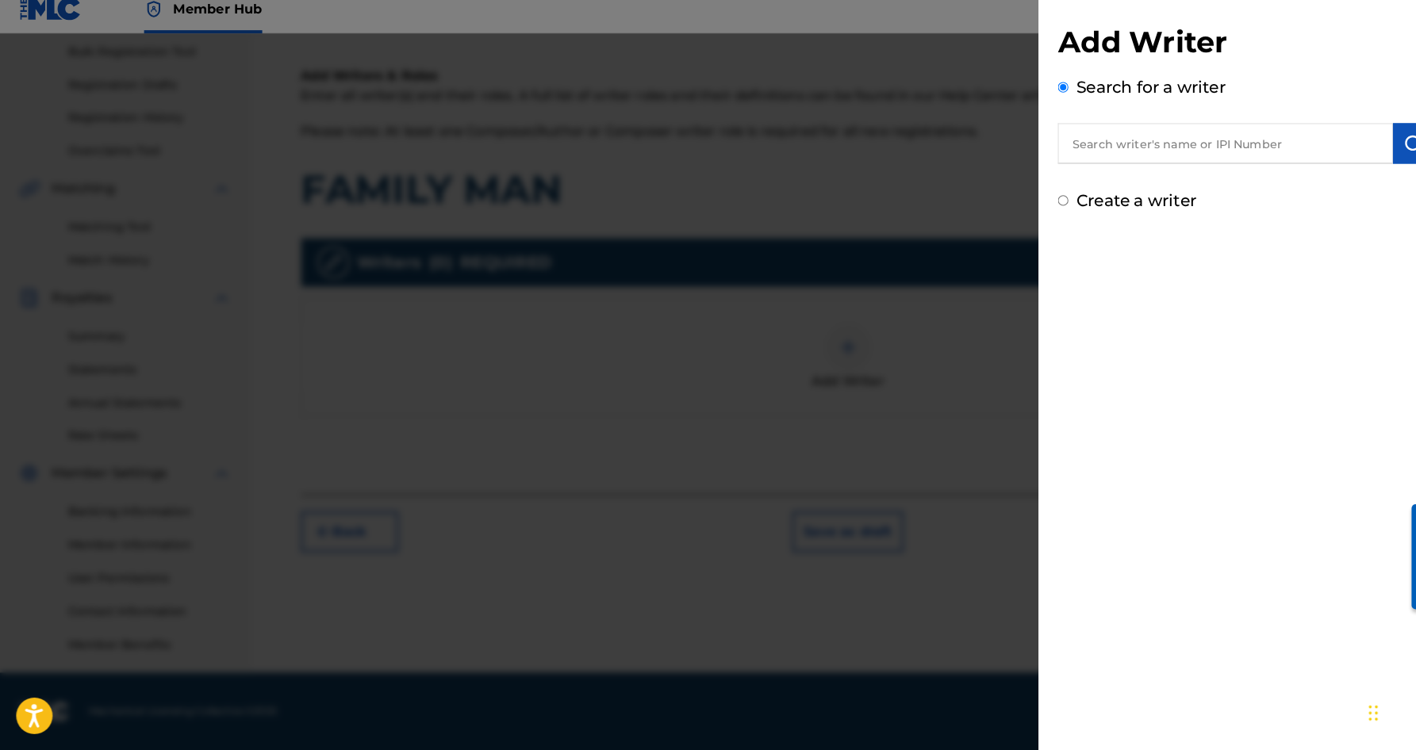
click at [1085, 143] on input "text" at bounding box center [1201, 156] width 328 height 40
paste input "[PERSON_NAME] [PERSON_NAME]"
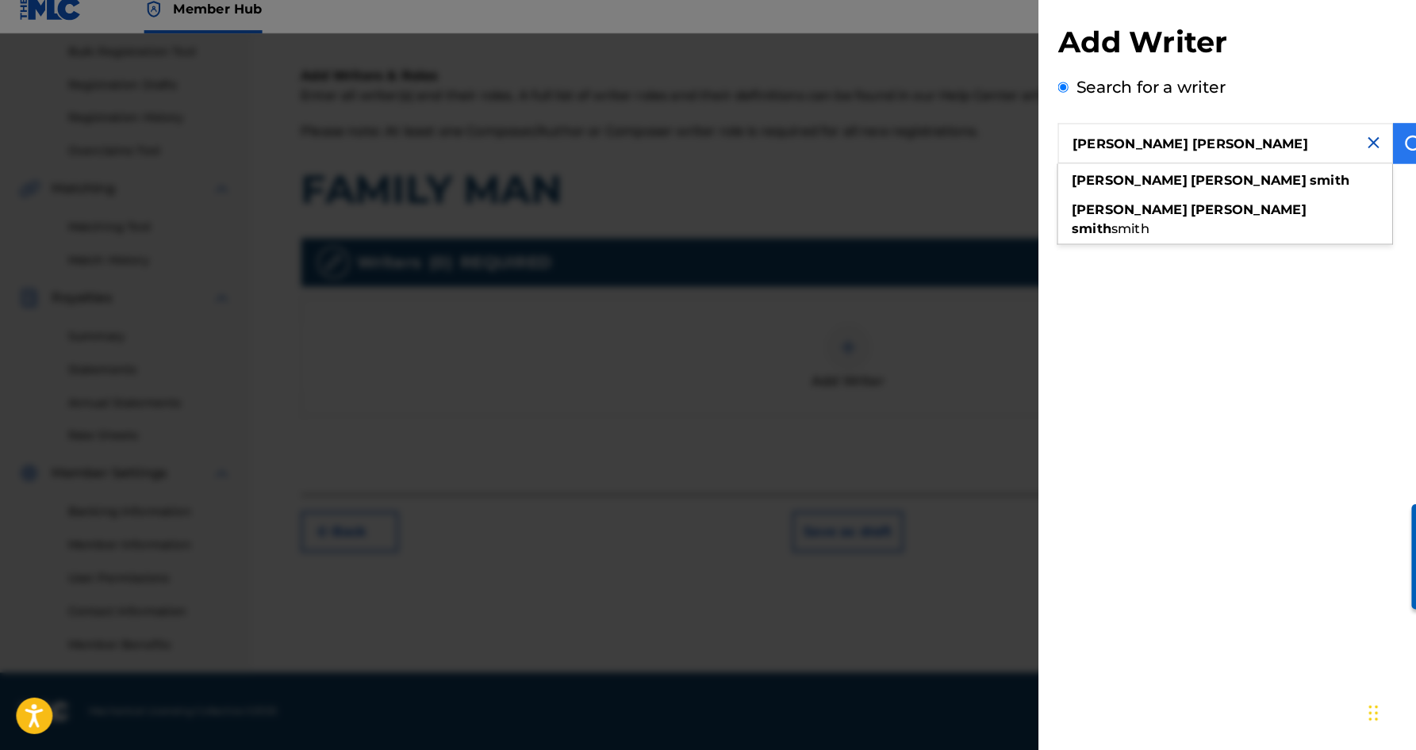
type input "[PERSON_NAME] [PERSON_NAME]"
click at [1380, 146] on img "submit" at bounding box center [1385, 155] width 19 height 19
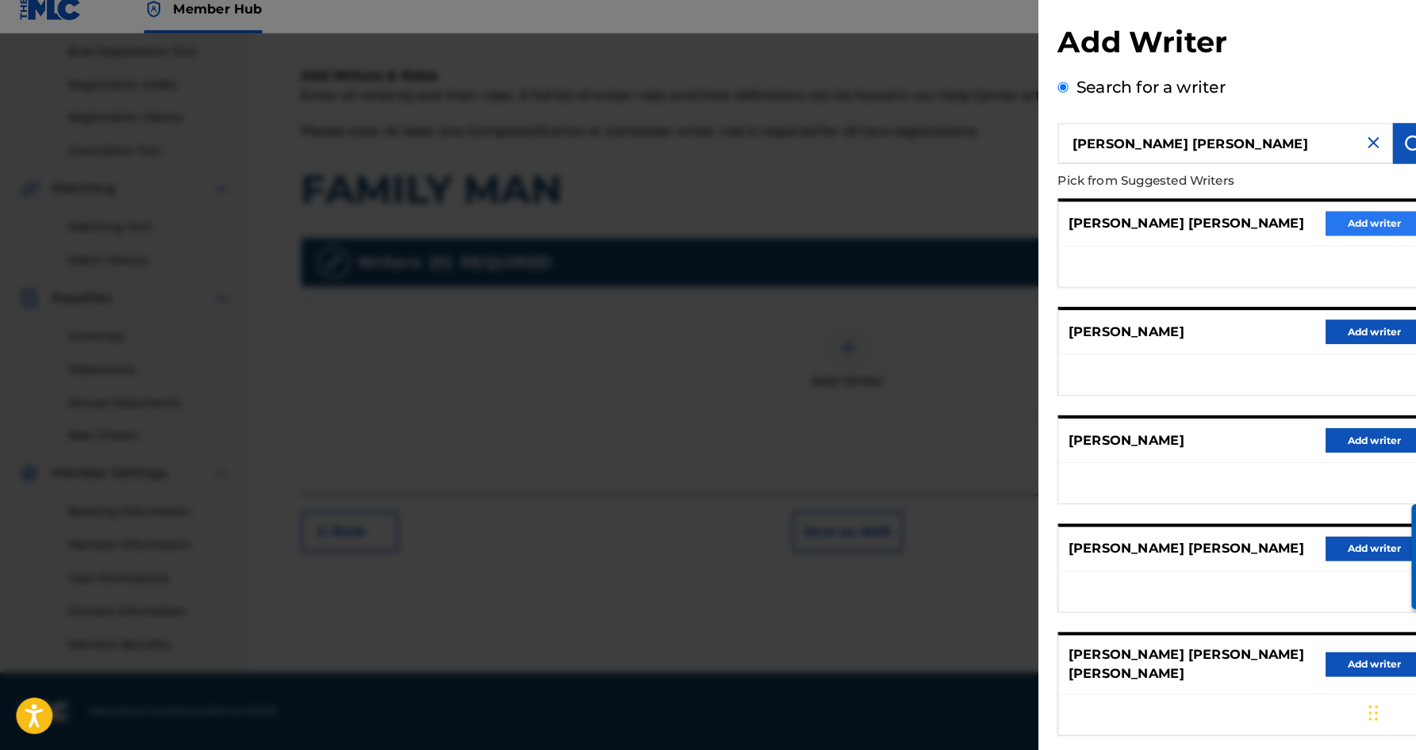
click at [1343, 222] on button "Add writer" at bounding box center [1346, 234] width 95 height 24
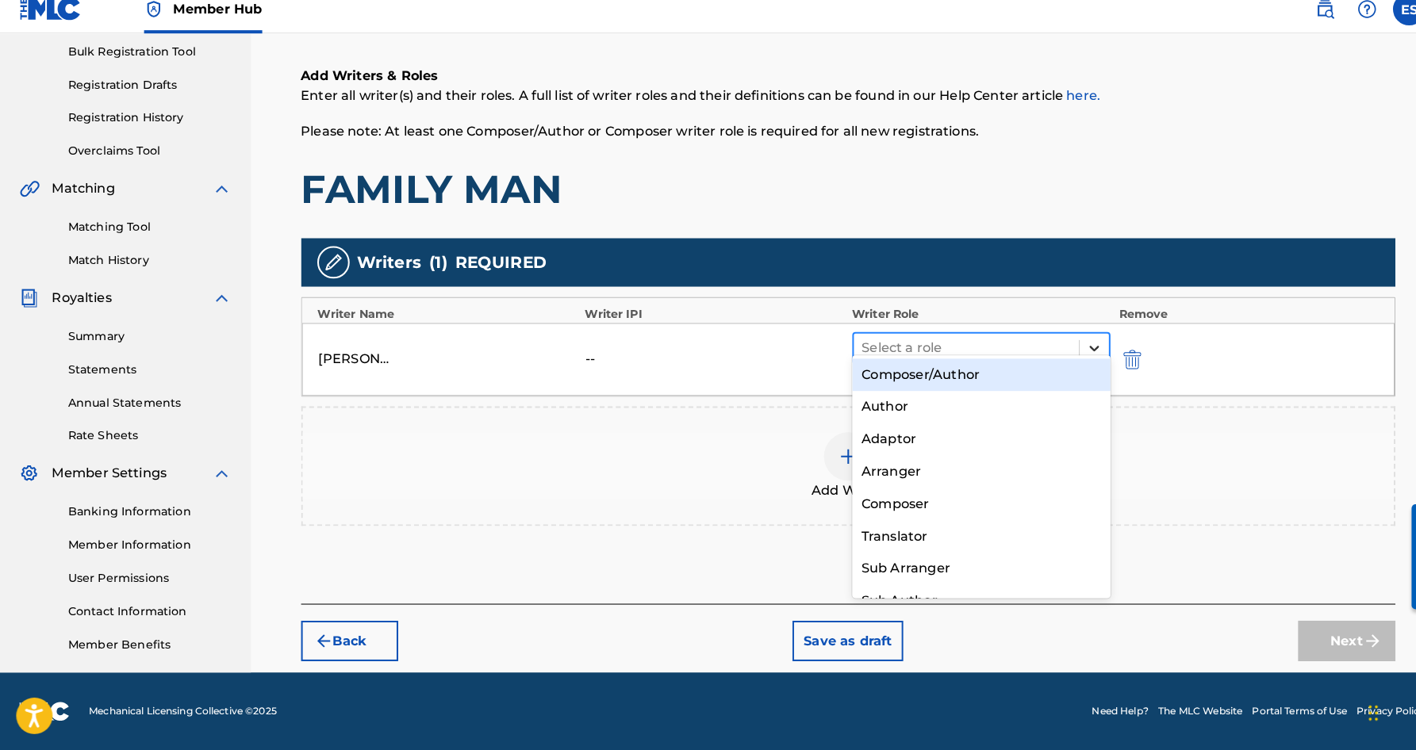
click at [1072, 348] on icon at bounding box center [1073, 356] width 16 height 16
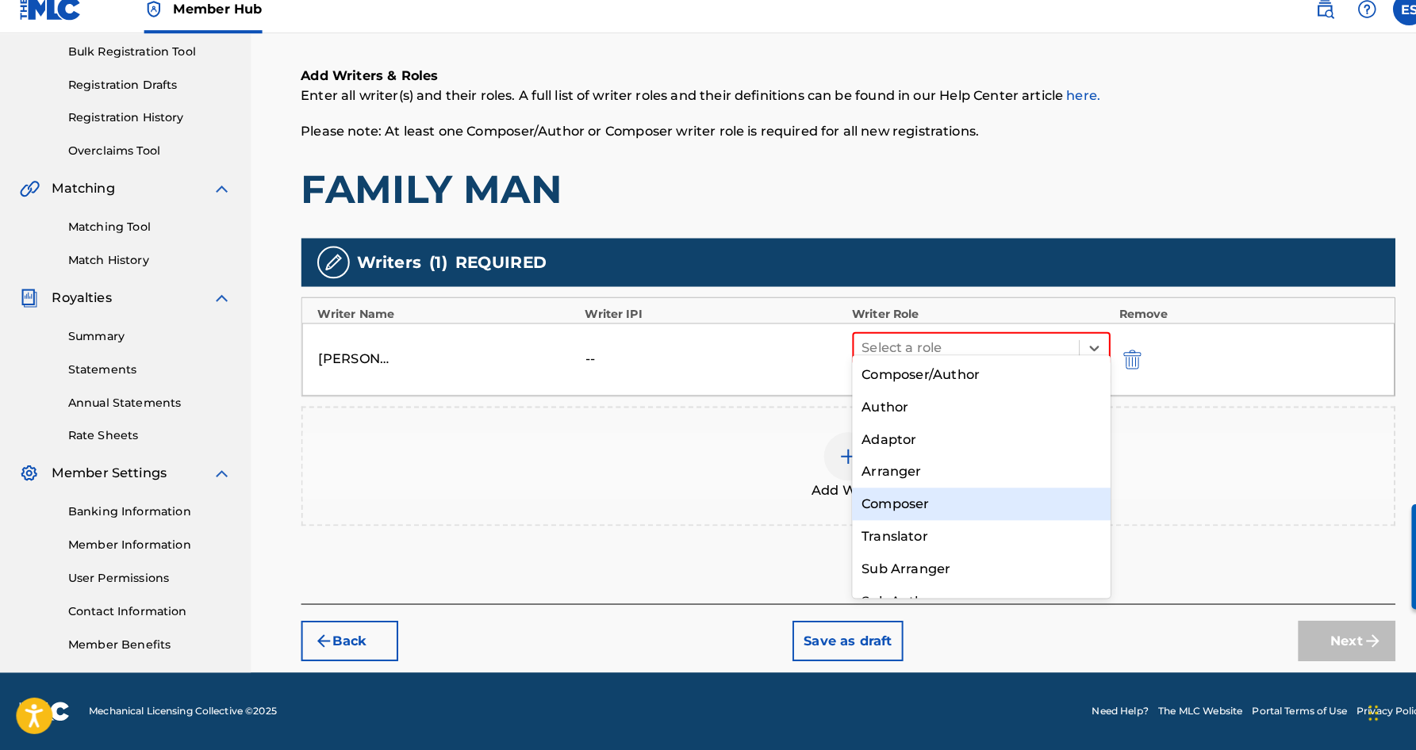
click at [928, 493] on div "Composer" at bounding box center [962, 509] width 254 height 32
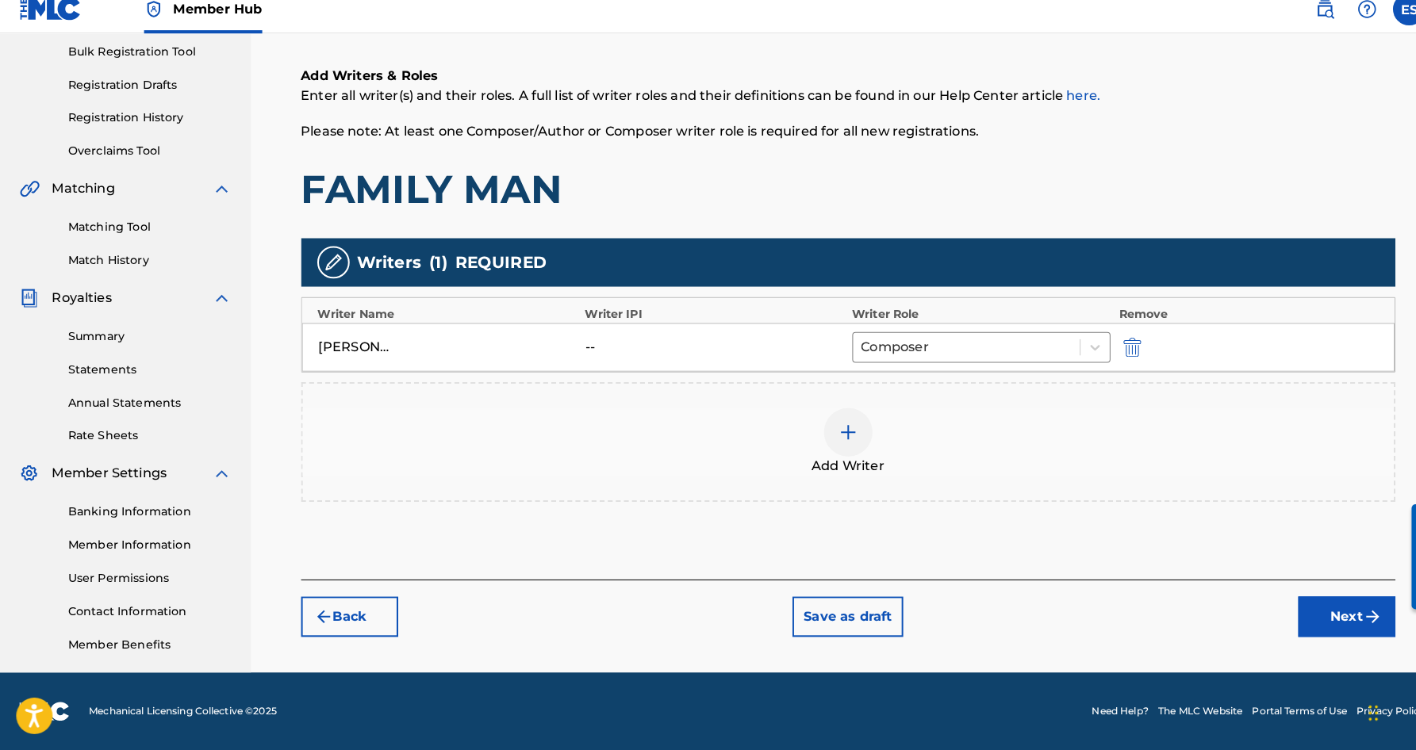
click at [823, 429] on img at bounding box center [831, 438] width 19 height 19
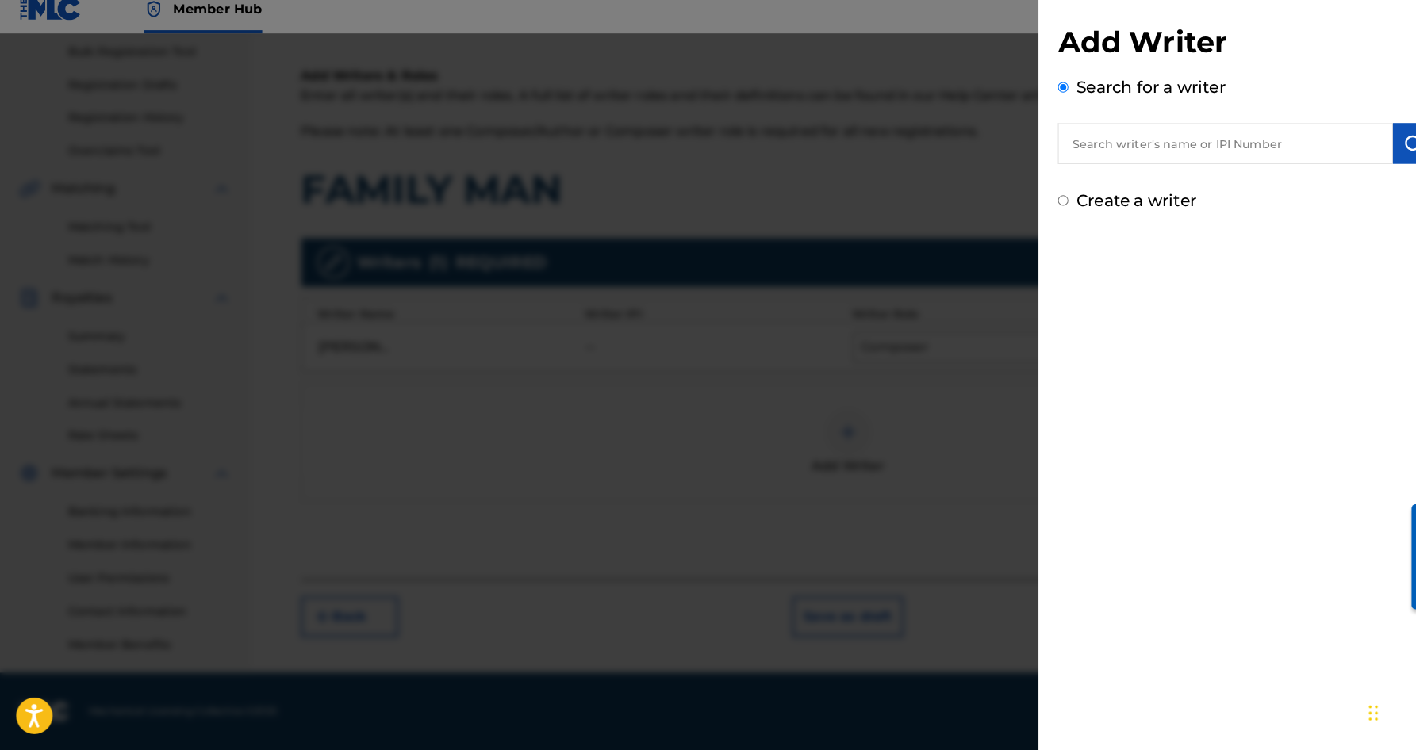
click at [1038, 206] on input "Create a writer" at bounding box center [1042, 211] width 10 height 10
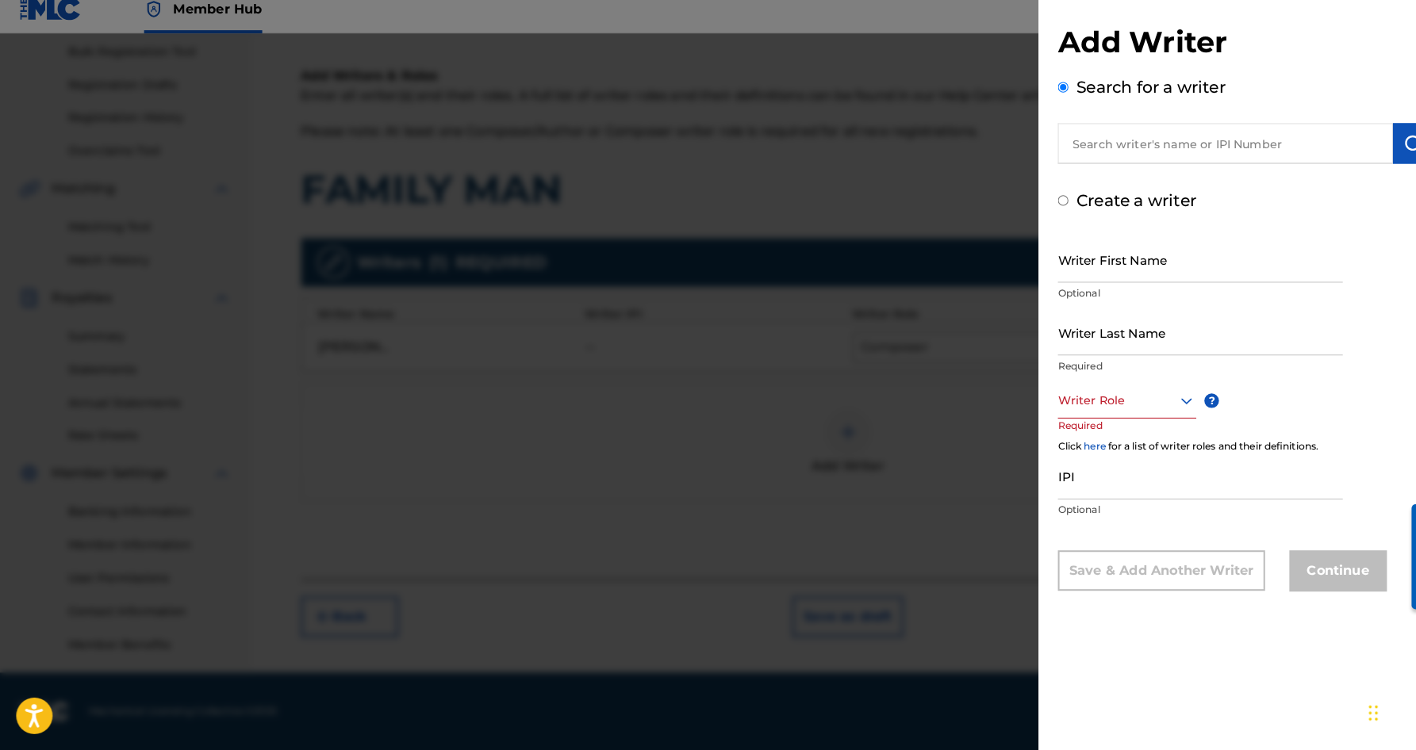
radio input "false"
radio input "true"
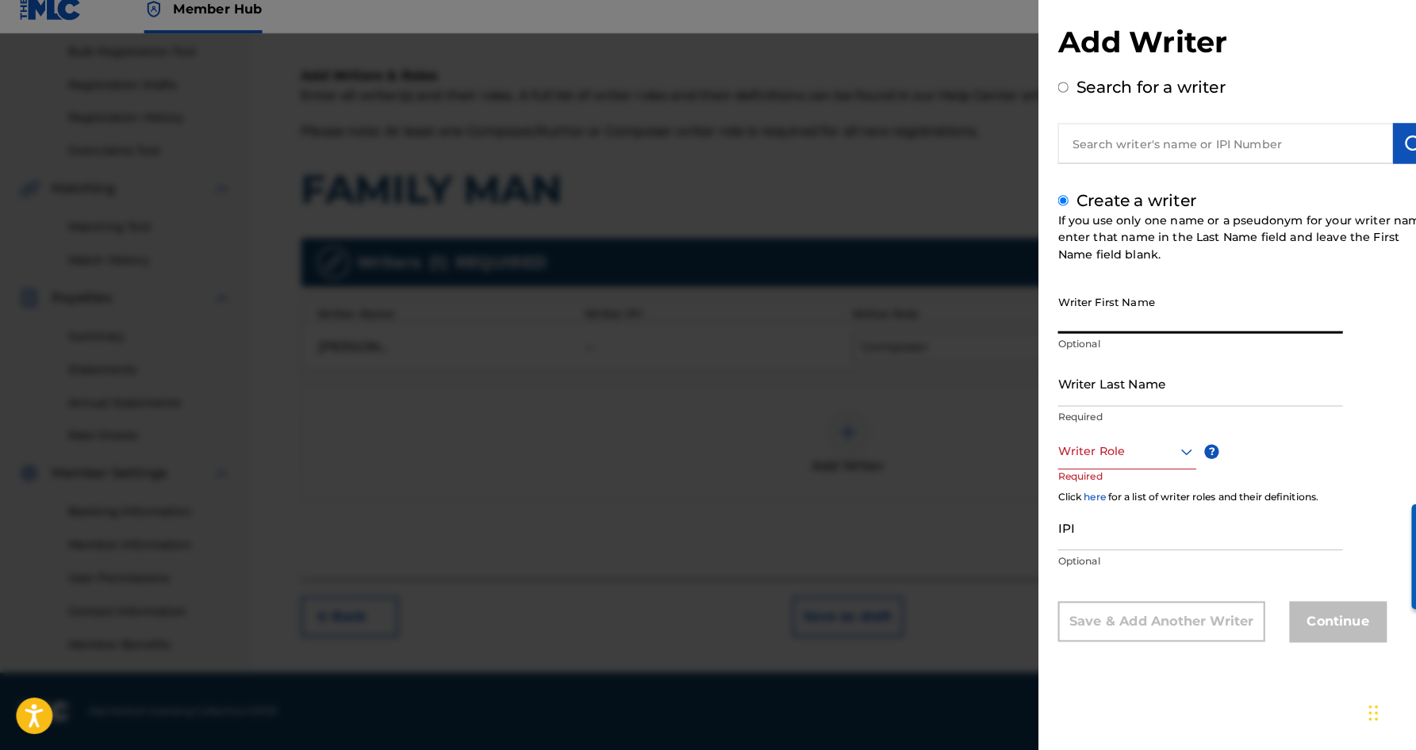
click at [1095, 301] on input "Writer First Name" at bounding box center [1176, 319] width 279 height 45
paste input "[PERSON_NAME]"
type input "[PERSON_NAME]"
click at [1089, 381] on input "Writer Last Name" at bounding box center [1176, 390] width 279 height 45
paste input "[PERSON_NAME]"
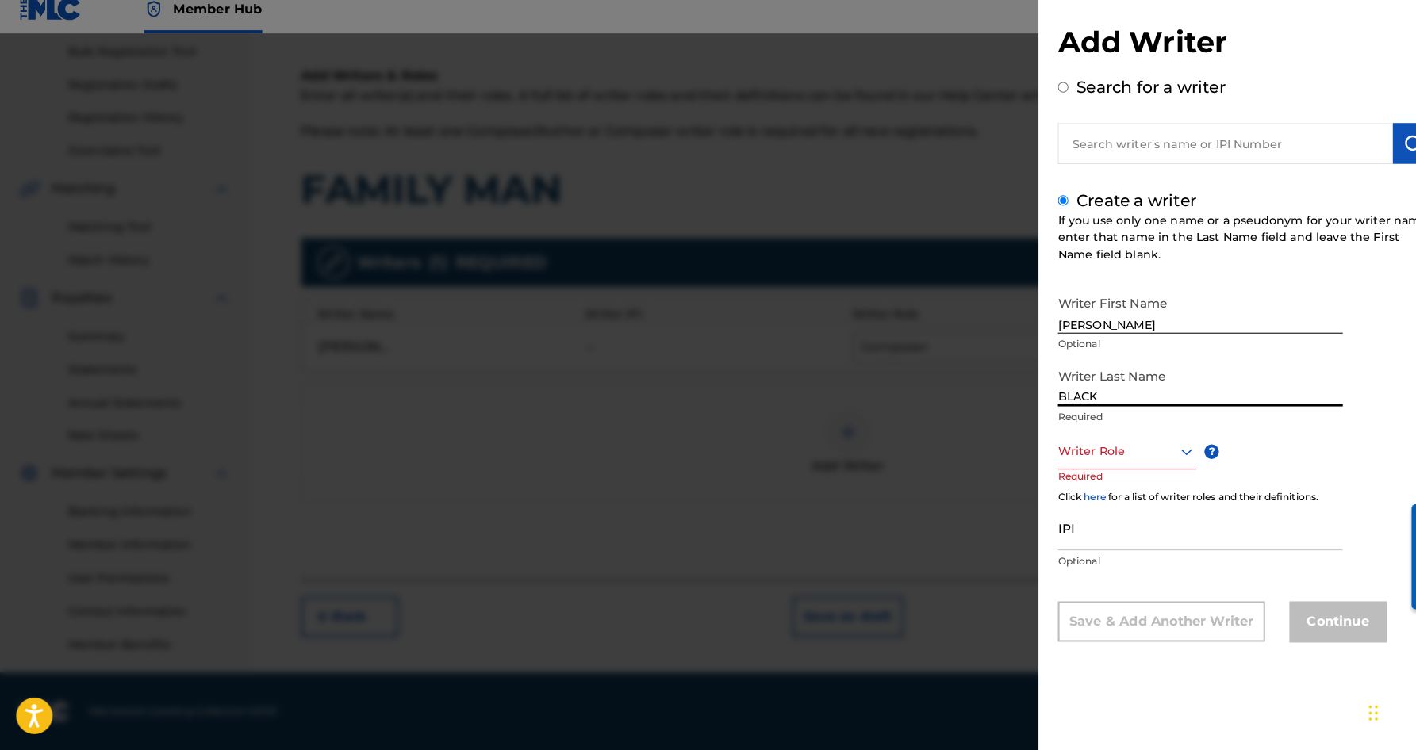
type input "BLACK"
click at [1084, 317] on input "[PERSON_NAME]" at bounding box center [1176, 319] width 279 height 45
click at [1099, 313] on input "[PERSON_NAME]" at bounding box center [1176, 319] width 279 height 45
type input "[PERSON_NAME]"
click at [1158, 455] on icon at bounding box center [1162, 458] width 11 height 6
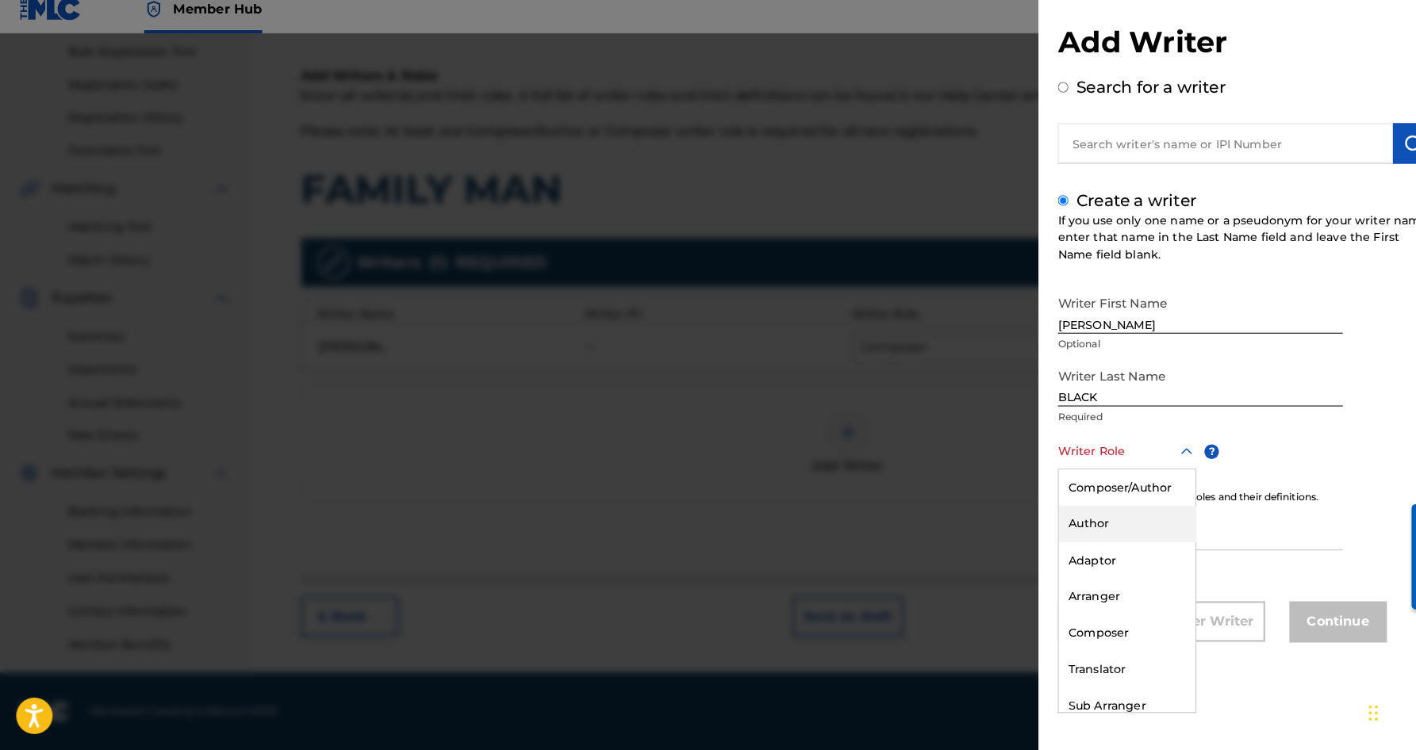
click at [1107, 514] on div "Author" at bounding box center [1105, 529] width 134 height 36
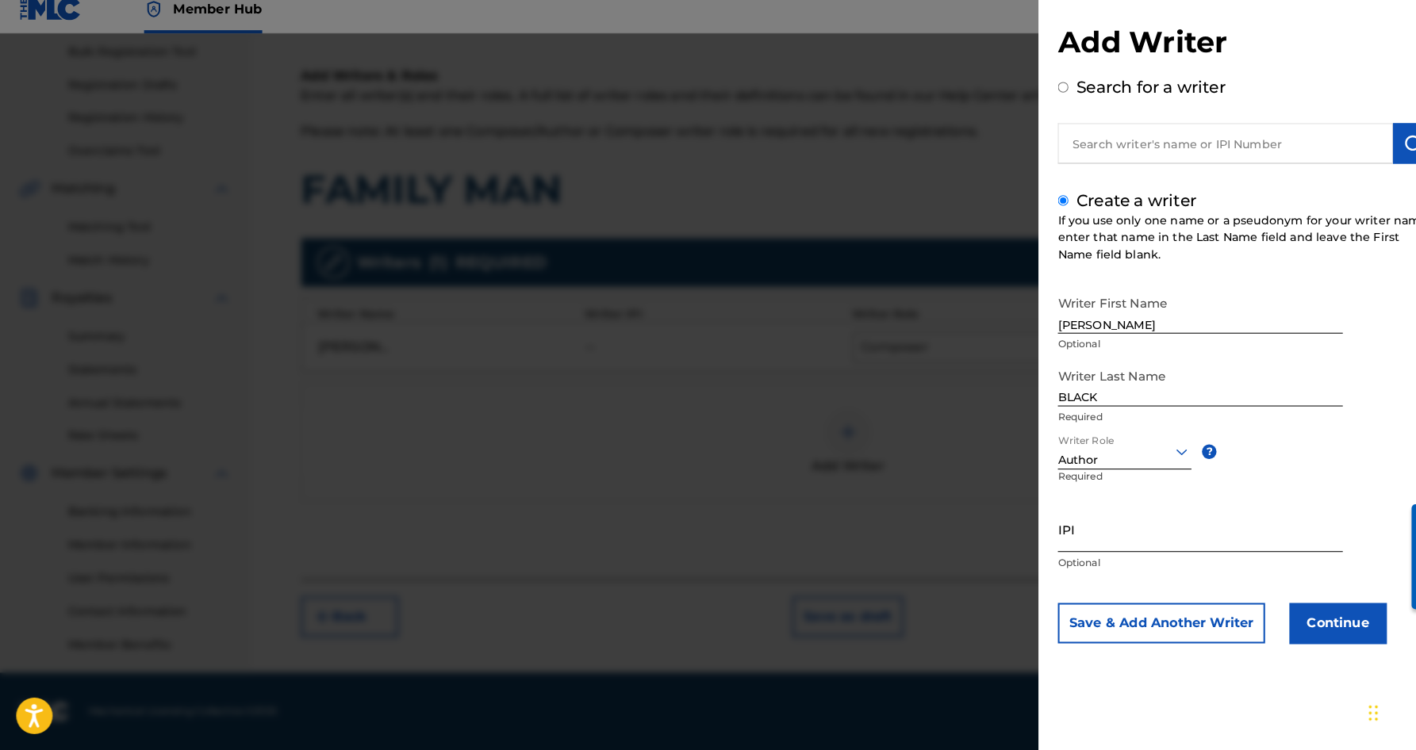
click at [1084, 521] on input "IPI" at bounding box center [1176, 533] width 279 height 45
paste input "463591242"
type input "463591242"
click at [1153, 616] on button "Save & Add Another Writer" at bounding box center [1138, 626] width 203 height 40
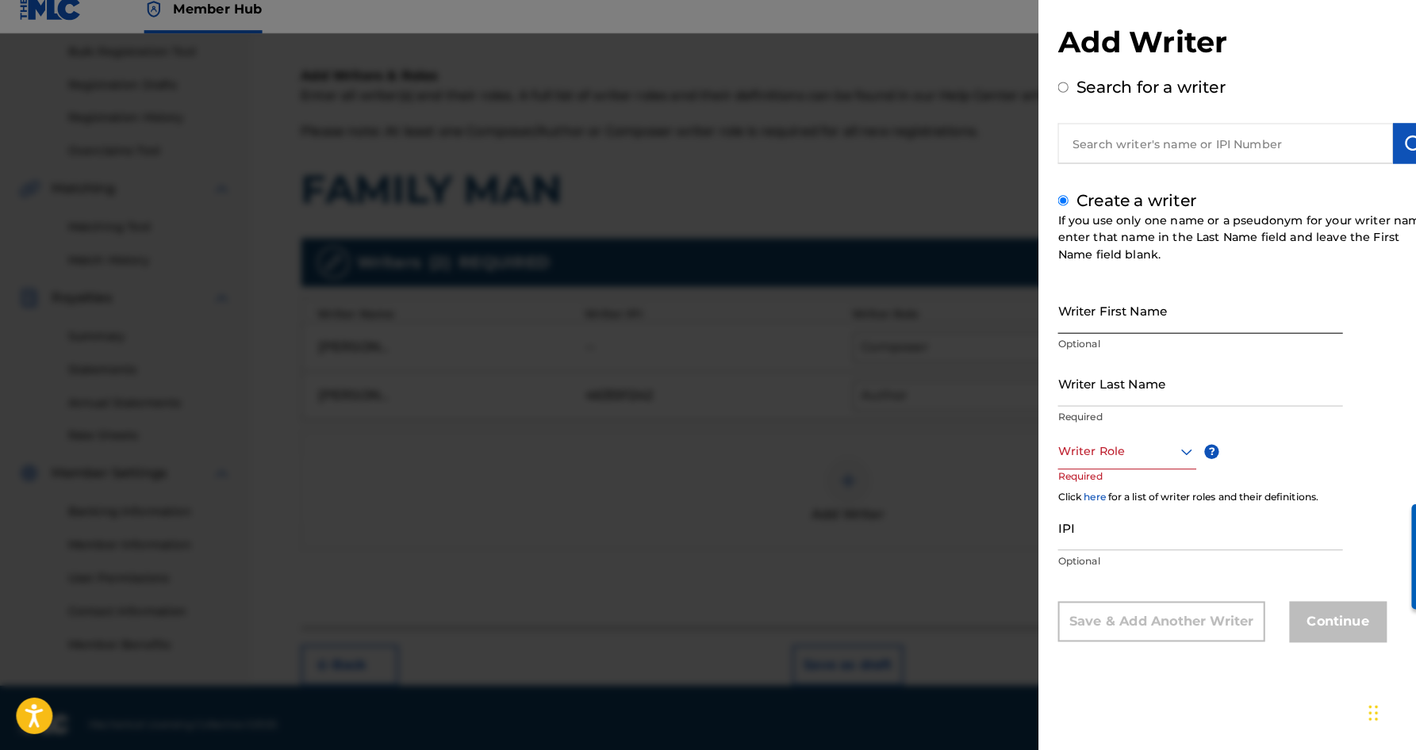
click at [1056, 310] on input "Writer First Name" at bounding box center [1176, 319] width 279 height 45
paste input "[PERSON_NAME]"
type input "[PERSON_NAME]"
click at [1085, 386] on input "Writer Last Name" at bounding box center [1176, 390] width 279 height 45
paste input "[PERSON_NAME]"
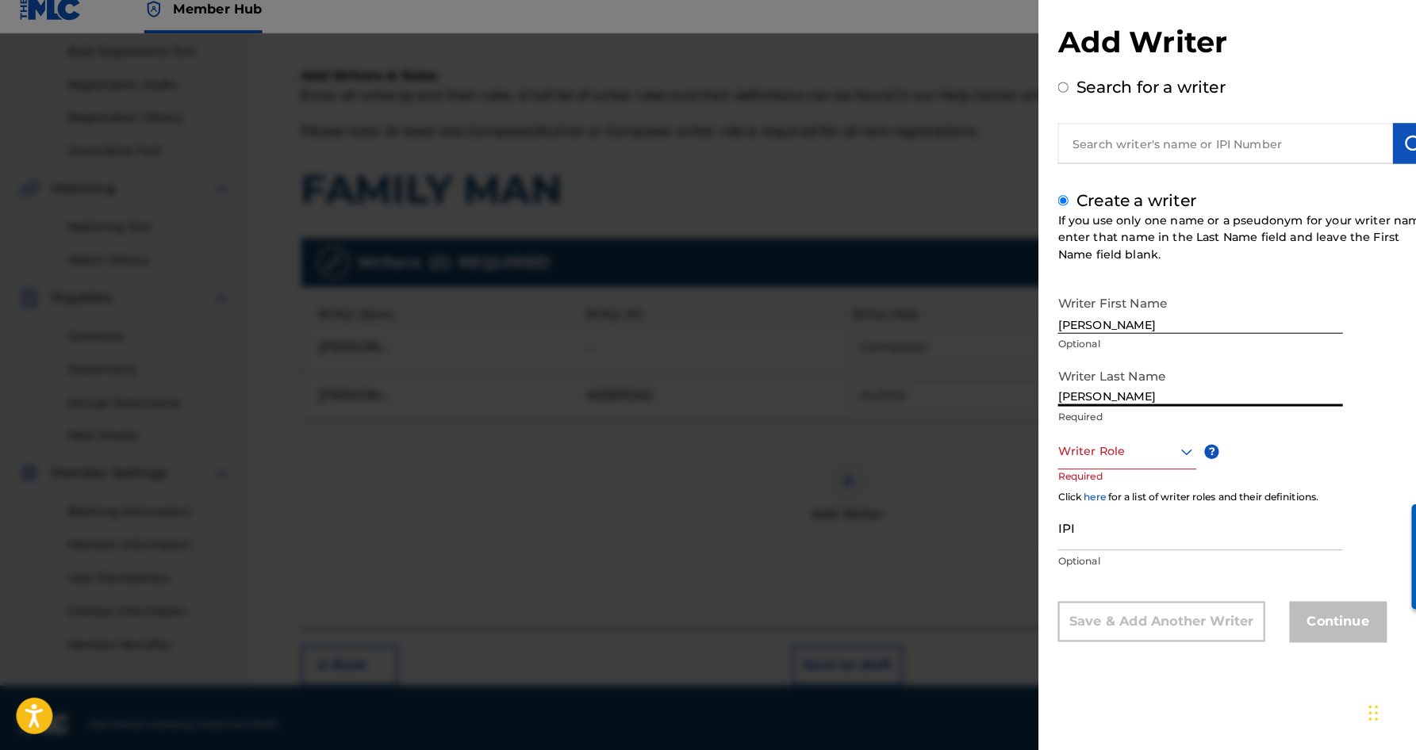
type input "[PERSON_NAME]"
click at [1076, 318] on input "[PERSON_NAME]" at bounding box center [1176, 319] width 279 height 45
click at [1138, 316] on input "[PERSON_NAME]" at bounding box center [1176, 319] width 279 height 45
type input "[PERSON_NAME]"
click at [1161, 448] on icon at bounding box center [1162, 457] width 19 height 19
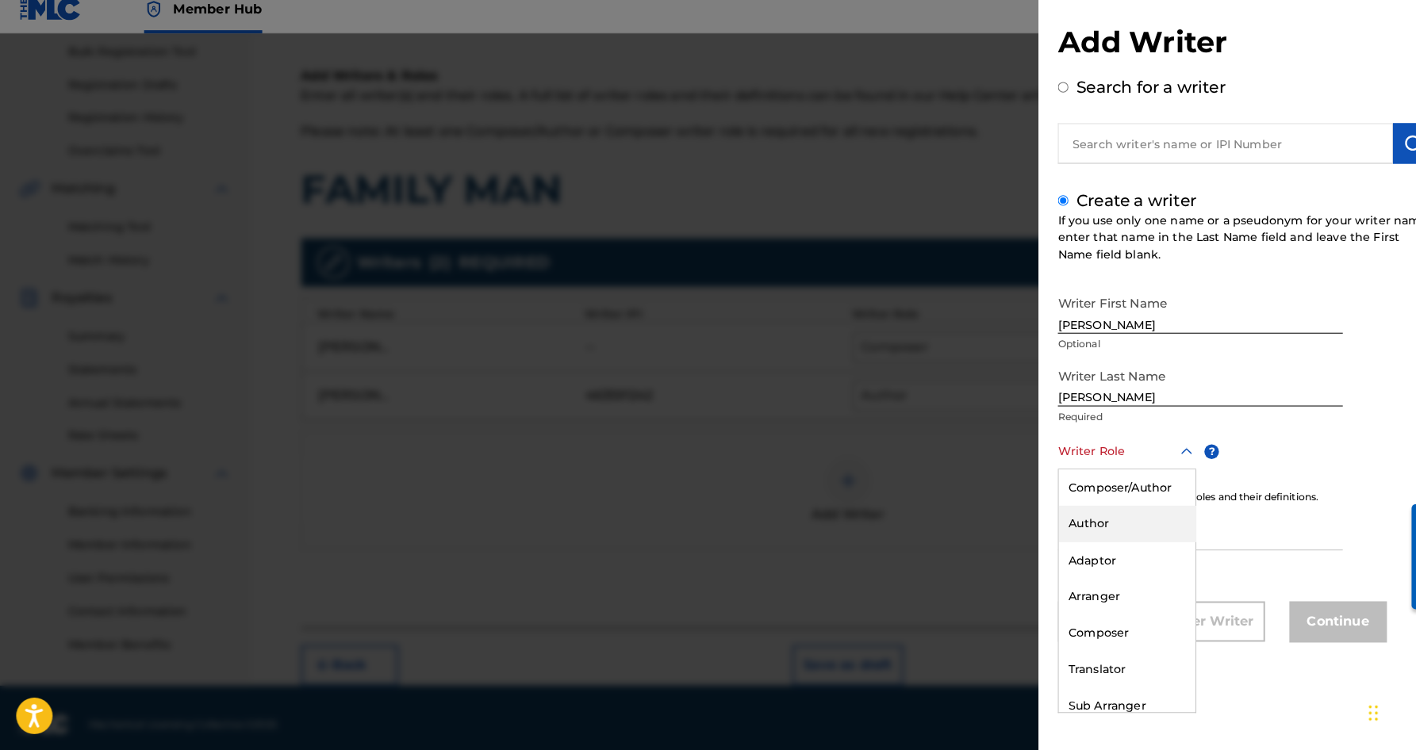
click at [1117, 519] on div "Author" at bounding box center [1105, 529] width 134 height 36
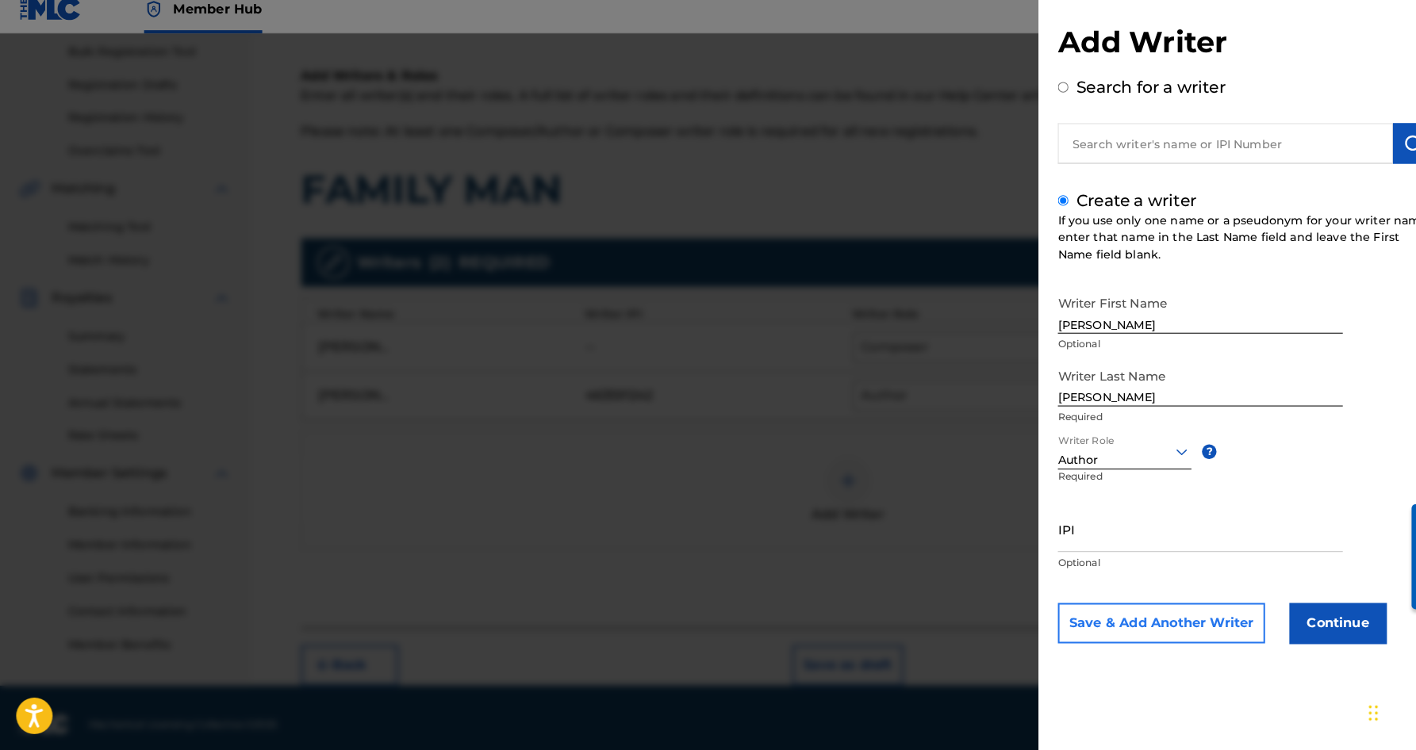
click at [1134, 618] on button "Save & Add Another Writer" at bounding box center [1138, 626] width 203 height 40
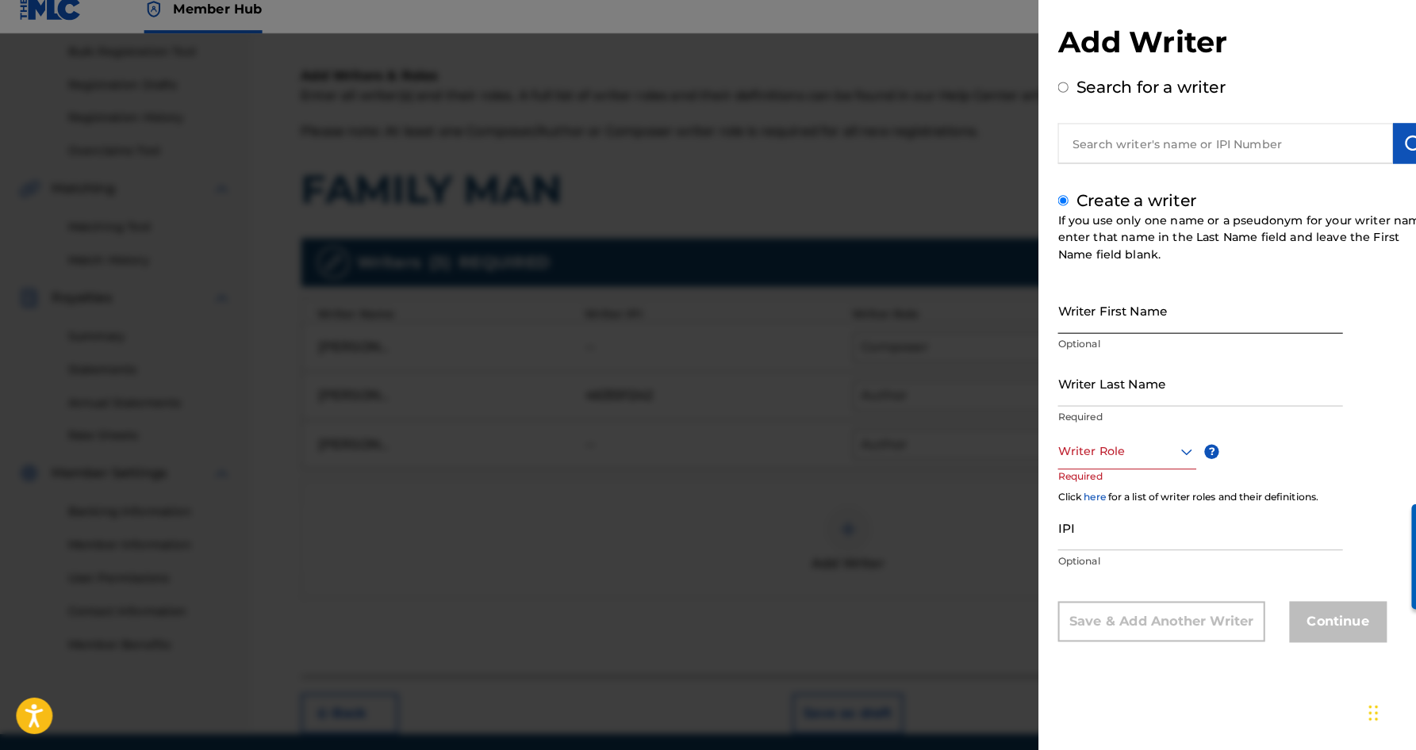
click at [1071, 297] on input "Writer First Name" at bounding box center [1176, 319] width 279 height 45
paste input "[PERSON_NAME]"
type input "[PERSON_NAME]"
click at [1088, 390] on input "Writer Last Name" at bounding box center [1176, 390] width 279 height 45
paste input "[PERSON_NAME]"
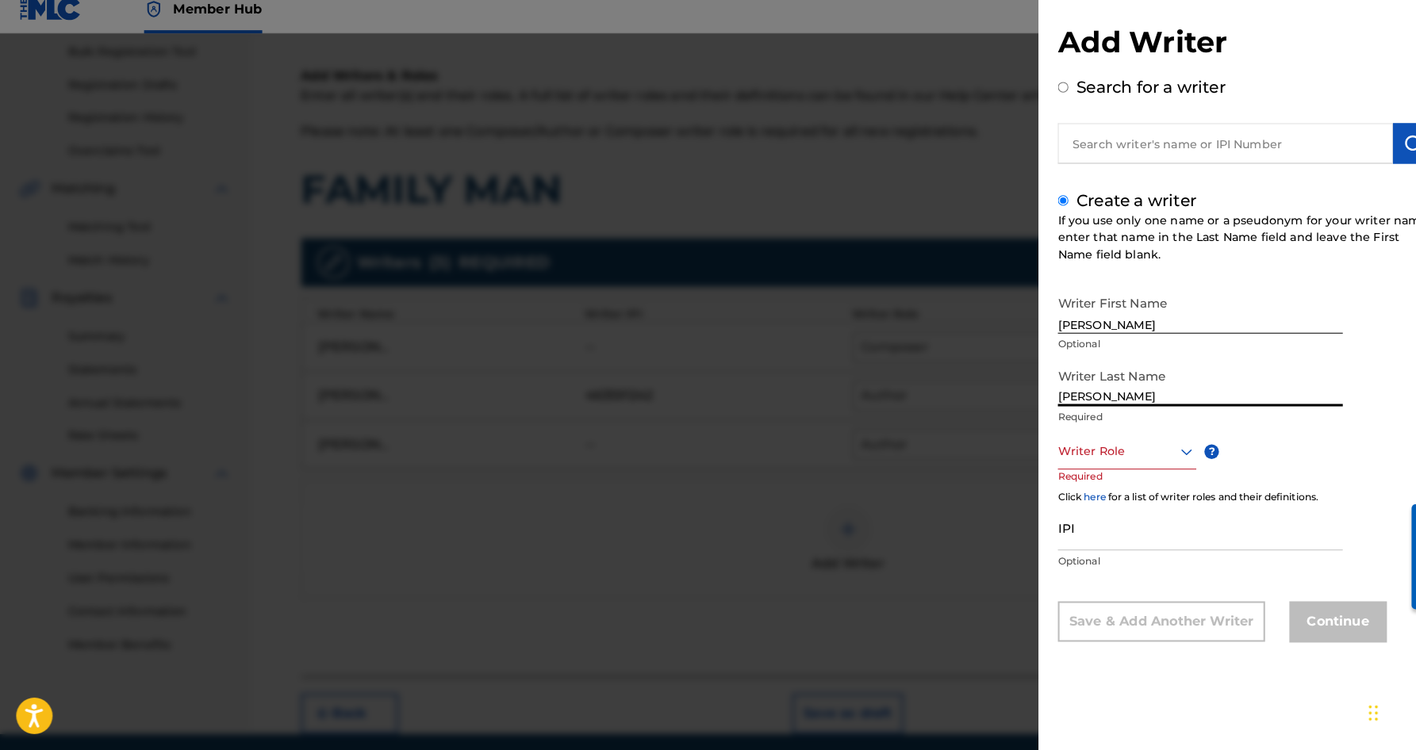
type input "[PERSON_NAME]"
click at [1111, 318] on input "[PERSON_NAME]" at bounding box center [1176, 319] width 279 height 45
click at [1141, 318] on input "[PERSON_NAME]" at bounding box center [1176, 319] width 279 height 45
type input "[PERSON_NAME]"
click at [1165, 448] on icon at bounding box center [1162, 457] width 19 height 19
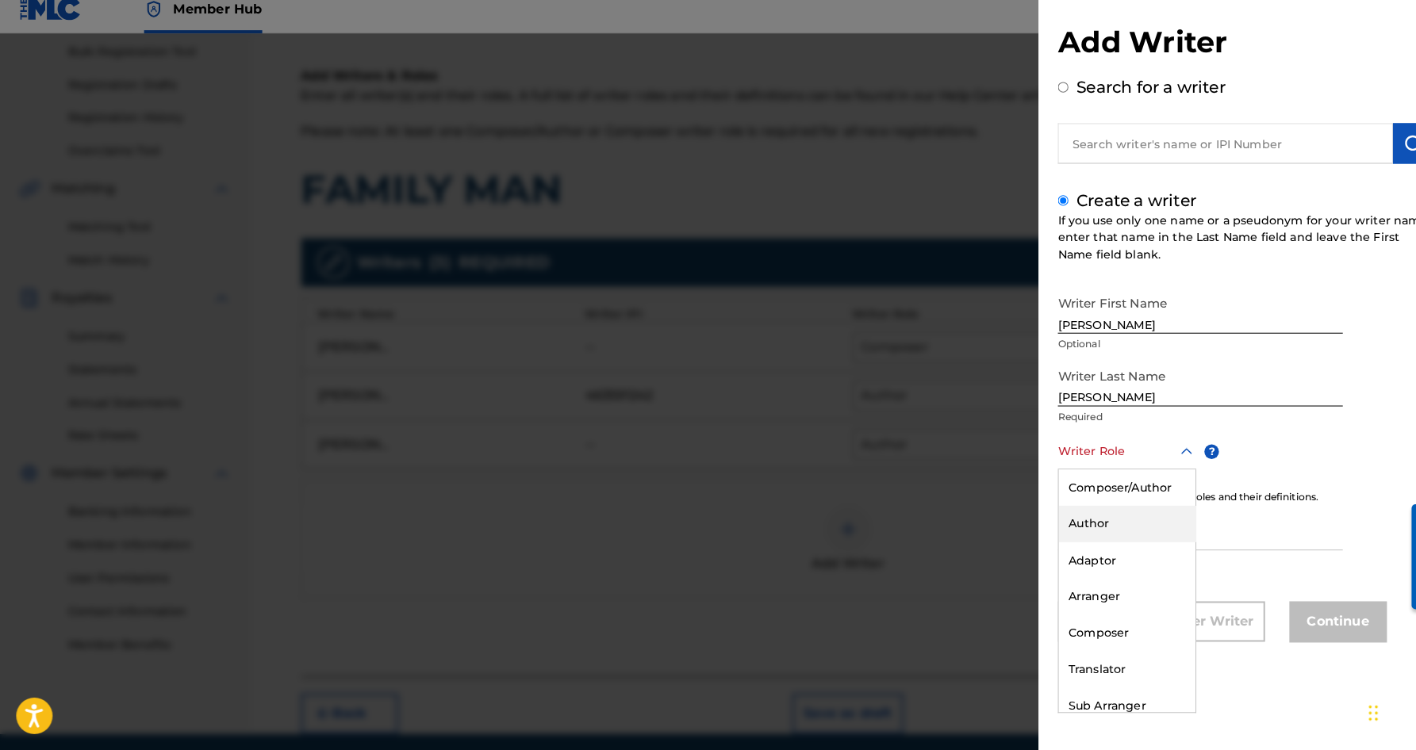
click at [1107, 527] on div "Author" at bounding box center [1105, 529] width 134 height 36
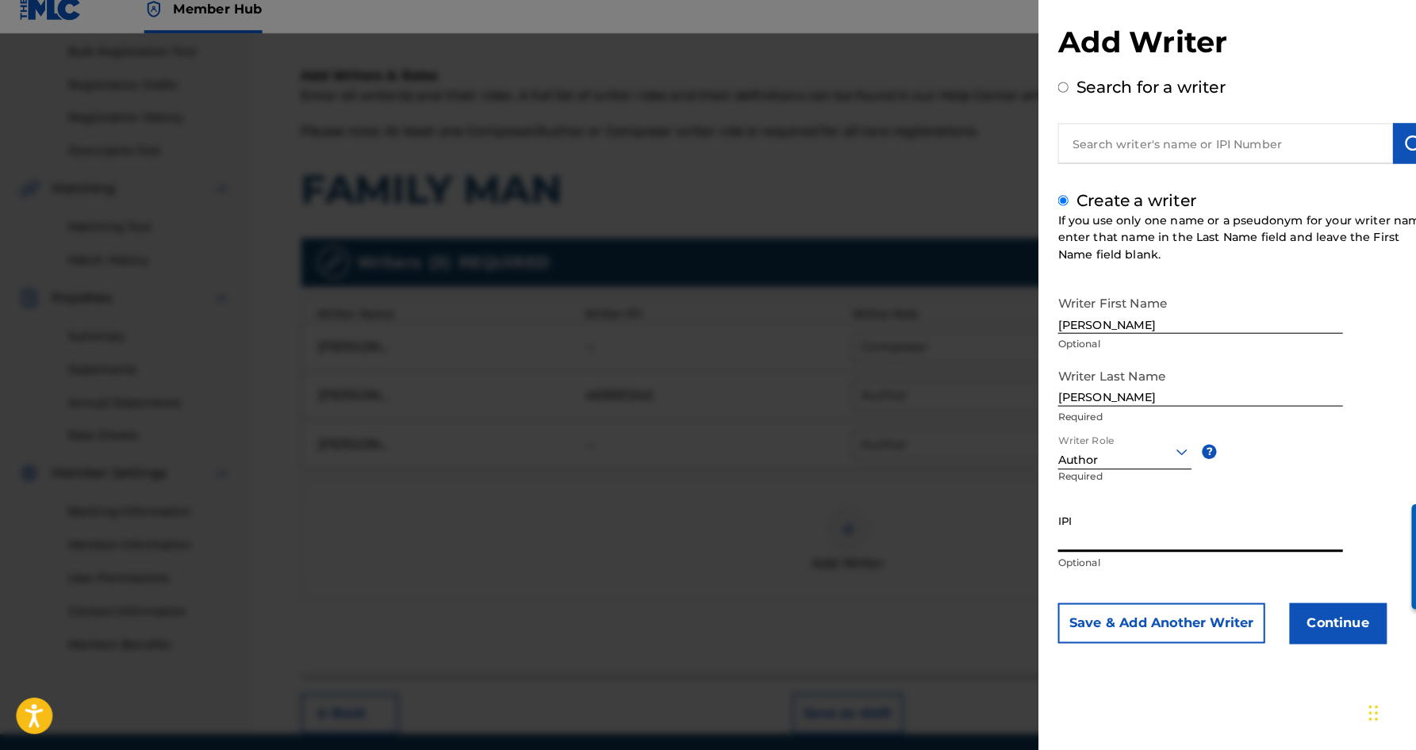
click at [1077, 524] on input "IPI" at bounding box center [1176, 533] width 279 height 45
paste input "338088935"
click at [1288, 511] on input "338088935" at bounding box center [1176, 533] width 279 height 45
type input "338088935"
click at [1302, 614] on button "Continue" at bounding box center [1311, 626] width 95 height 40
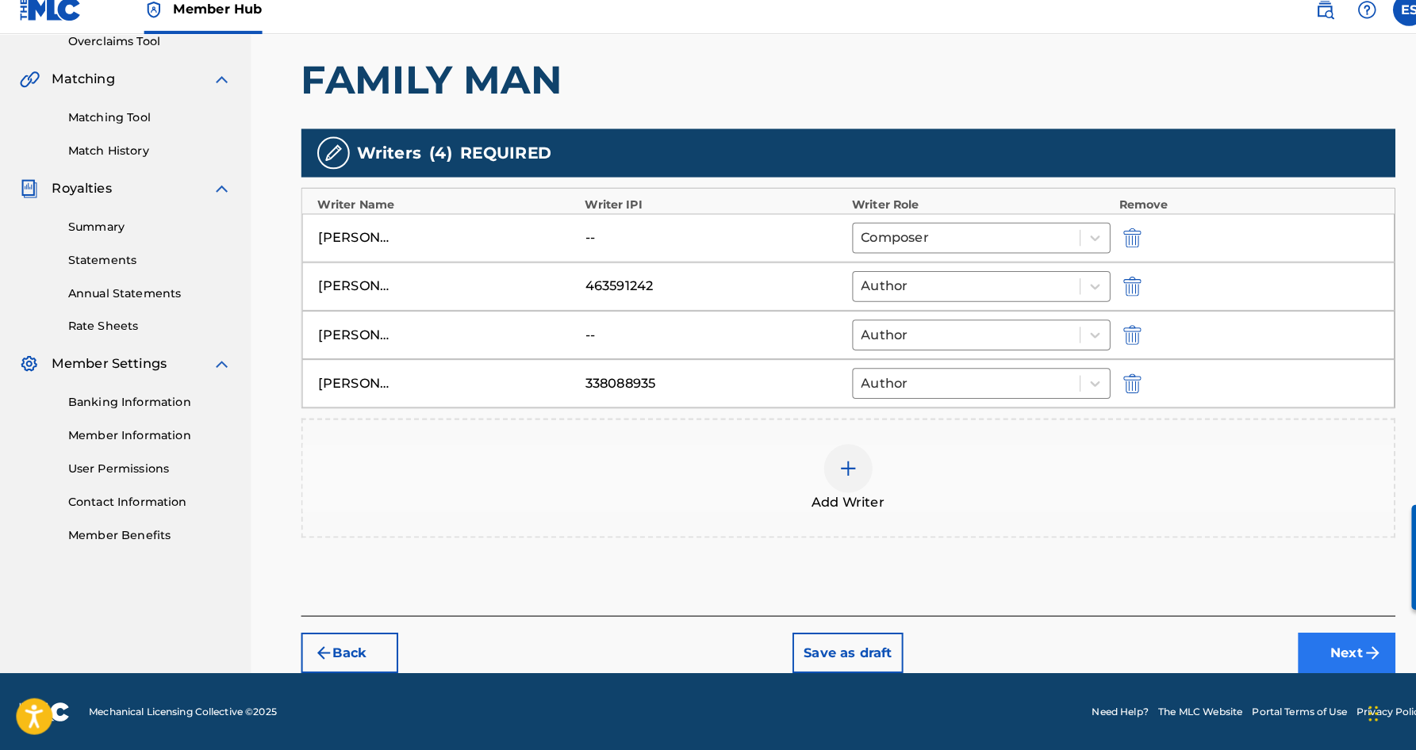
click at [1308, 647] on button "Next" at bounding box center [1319, 655] width 95 height 40
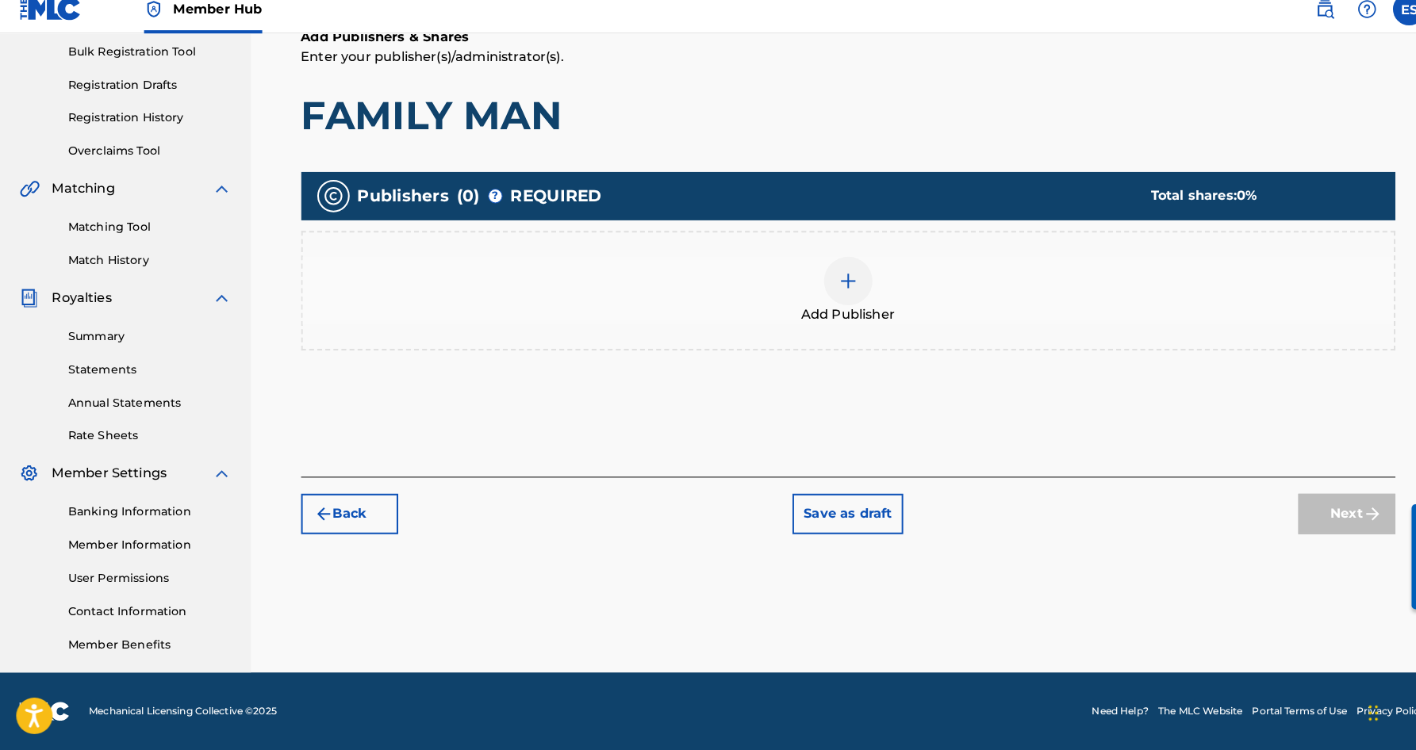
click at [835, 281] on img at bounding box center [831, 290] width 19 height 19
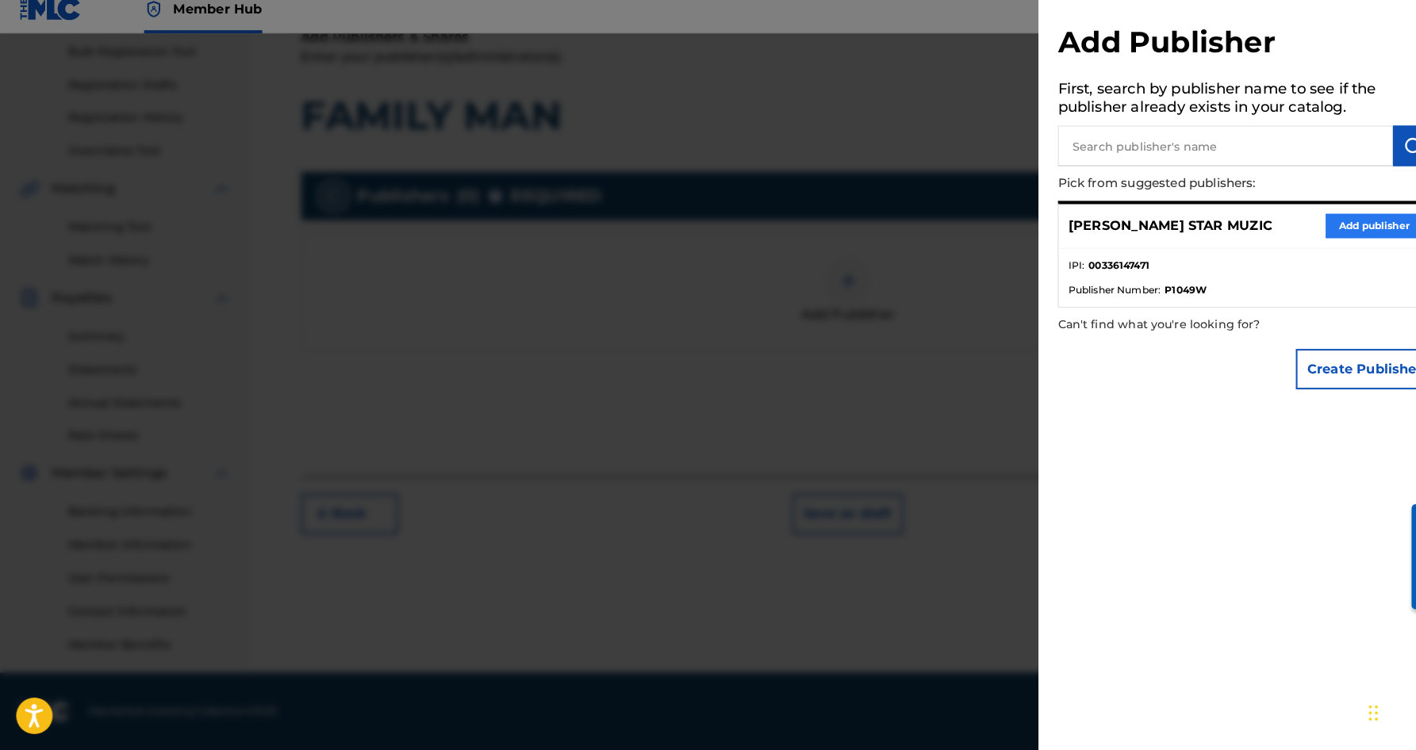
click at [1315, 225] on button "Add publisher" at bounding box center [1346, 237] width 95 height 24
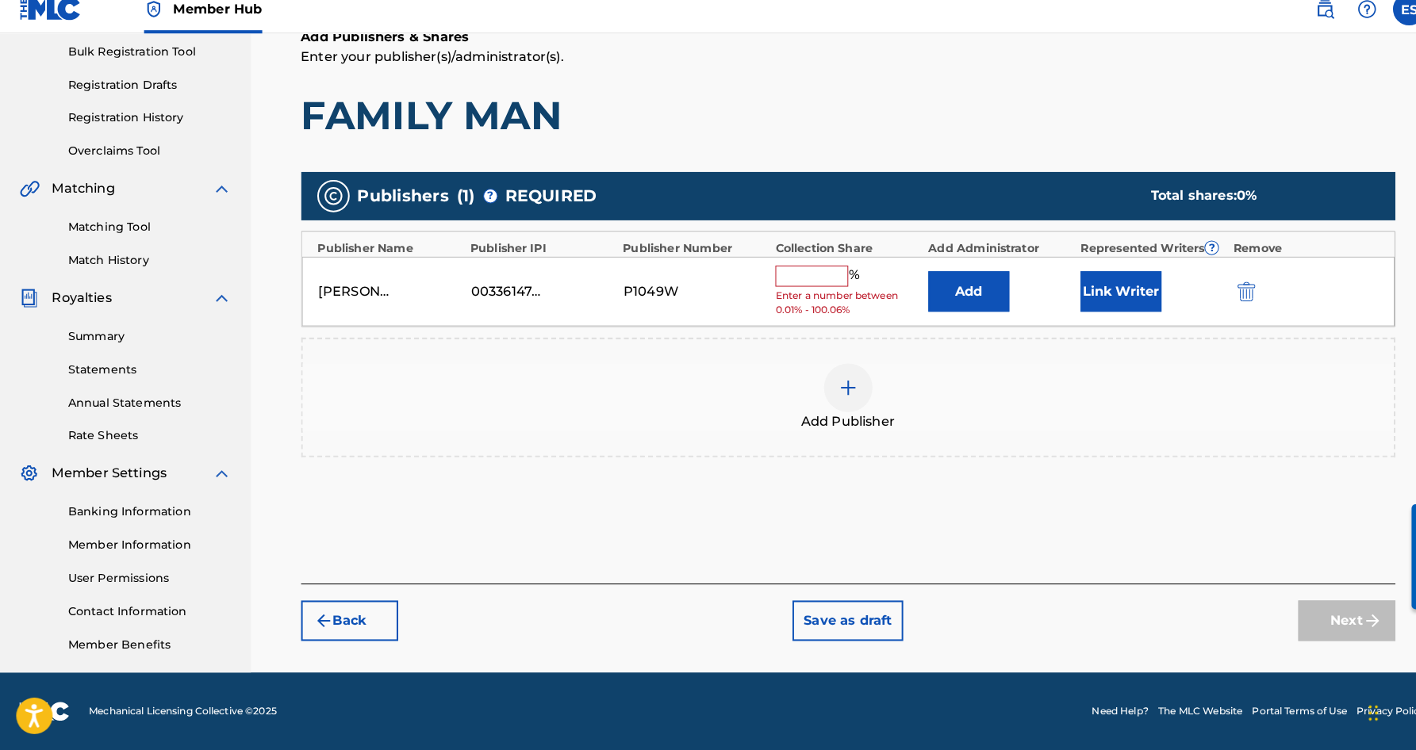
click at [798, 275] on input "text" at bounding box center [795, 285] width 71 height 21
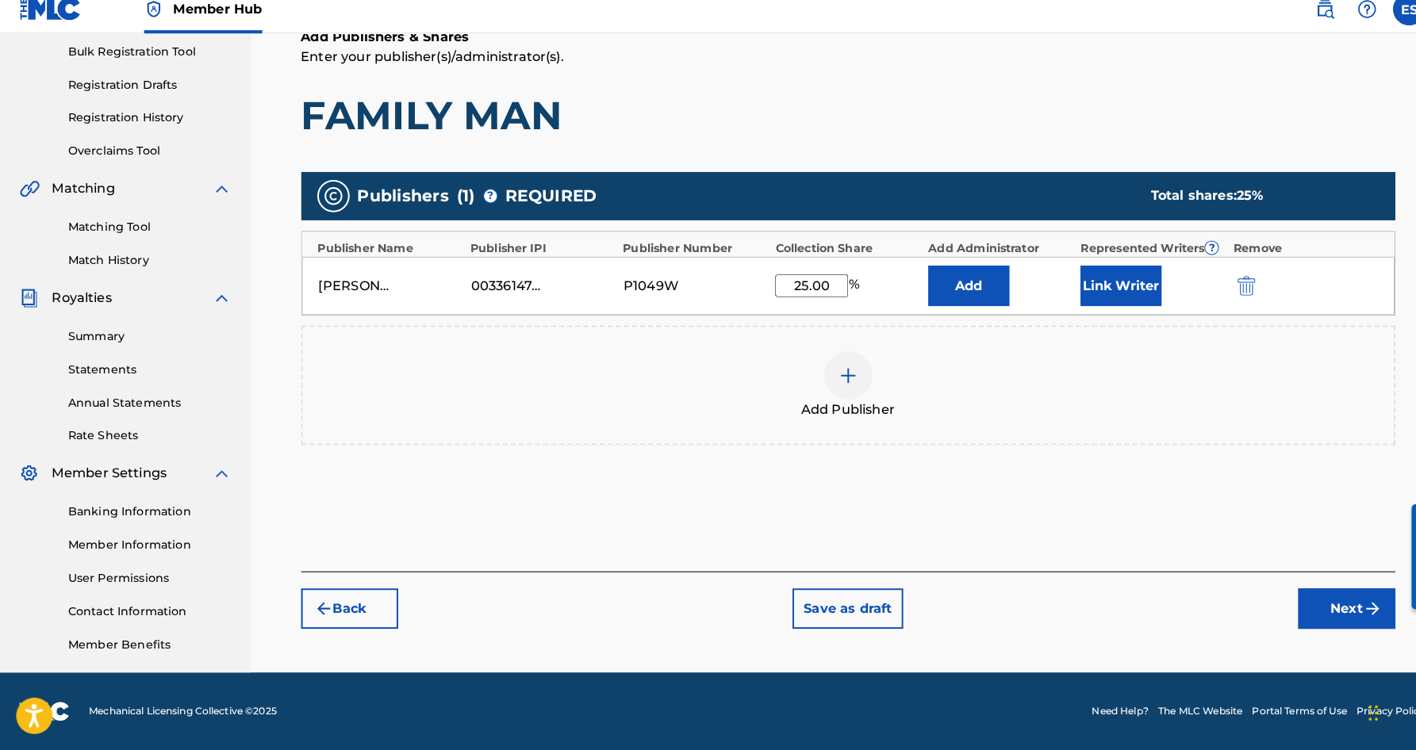
type input "25.00"
click at [955, 175] on div "Publishers ( 1 ) ? REQUIRED Total shares: 25 % Publisher Name Publisher IPI Pub…" at bounding box center [831, 340] width 1073 height 330
click at [1084, 275] on button "Link Writer" at bounding box center [1098, 295] width 79 height 40
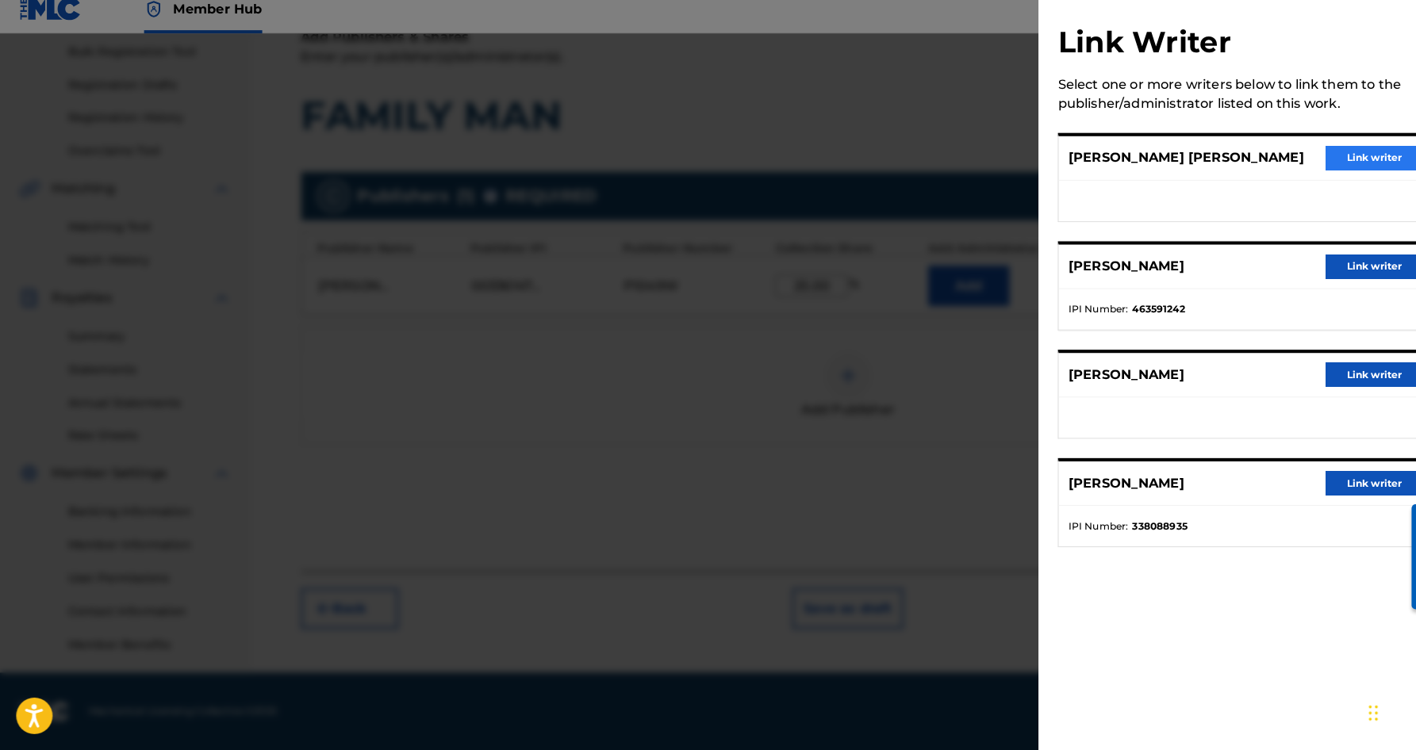
click at [1318, 158] on button "Link writer" at bounding box center [1346, 170] width 95 height 24
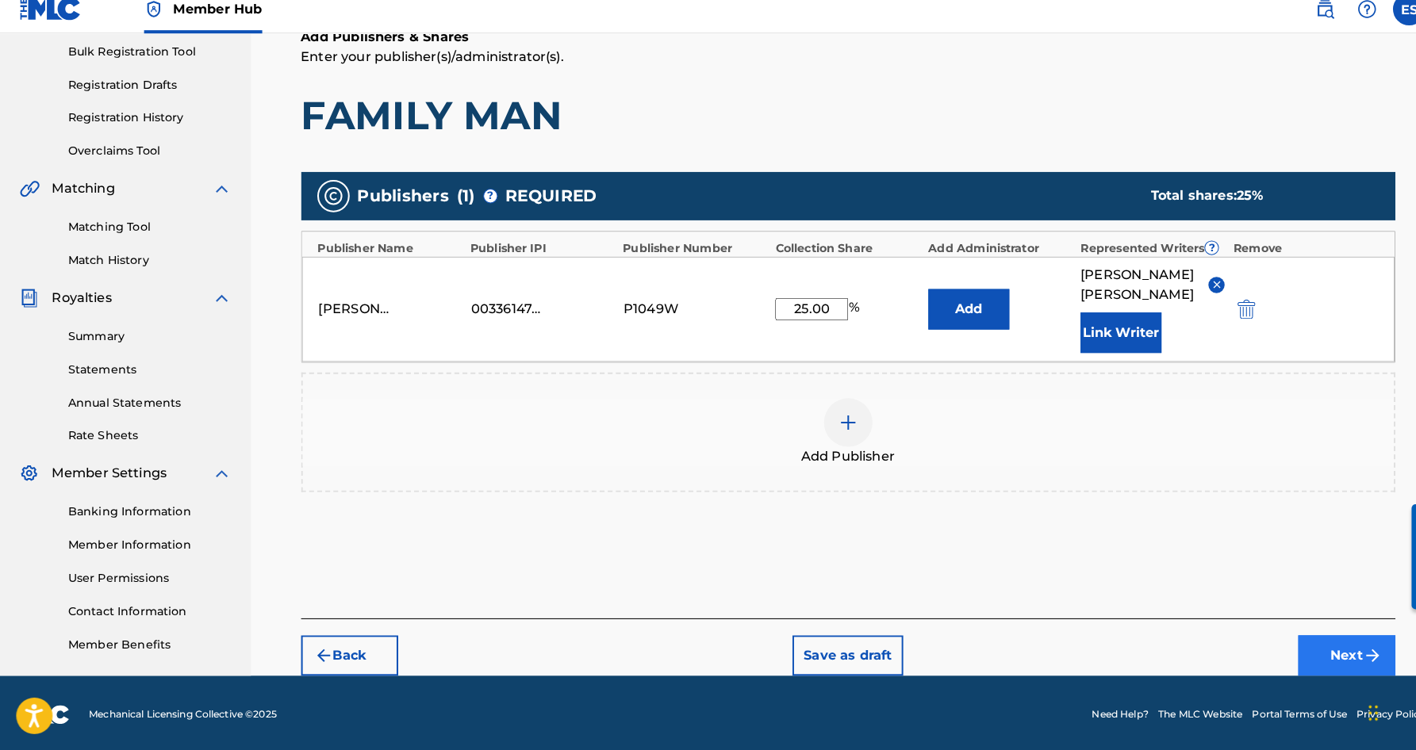
click at [1316, 642] on button "Next" at bounding box center [1319, 658] width 95 height 40
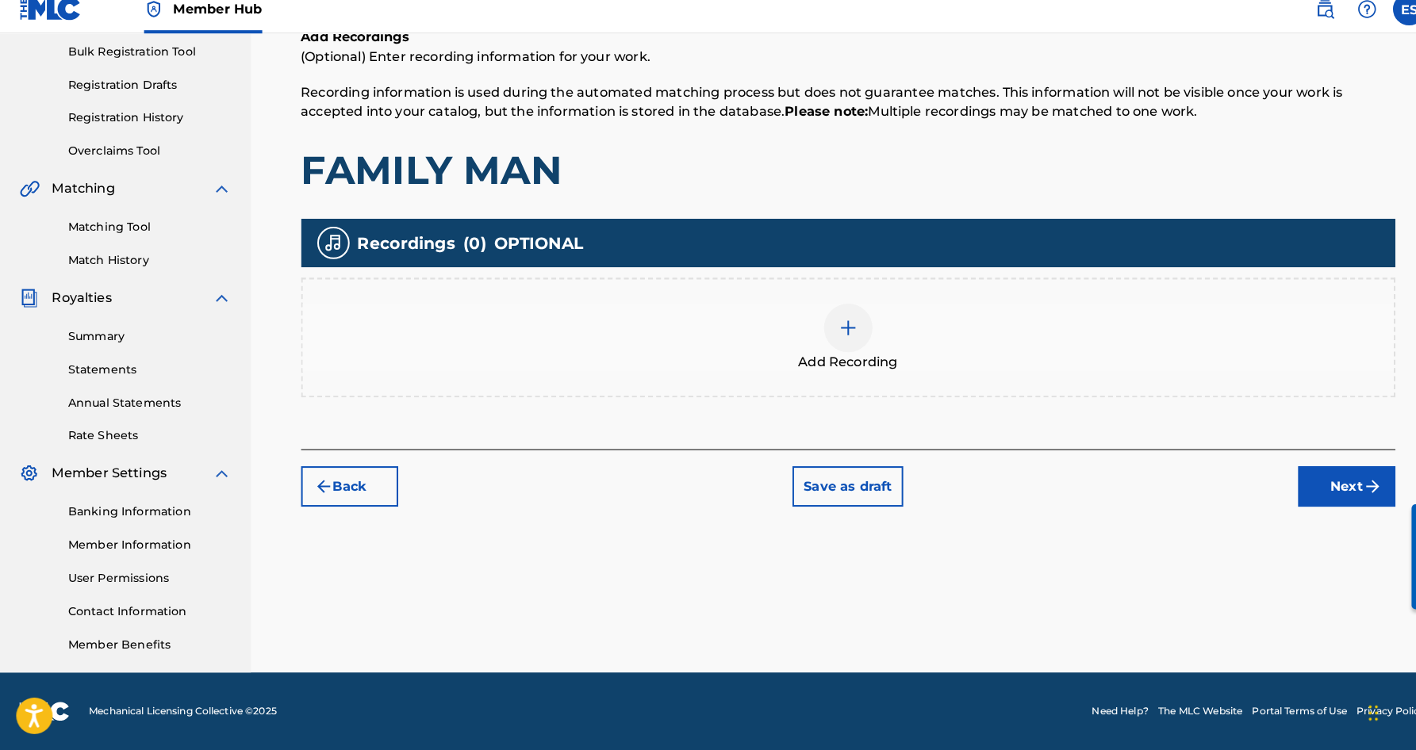
scroll to position [71, 0]
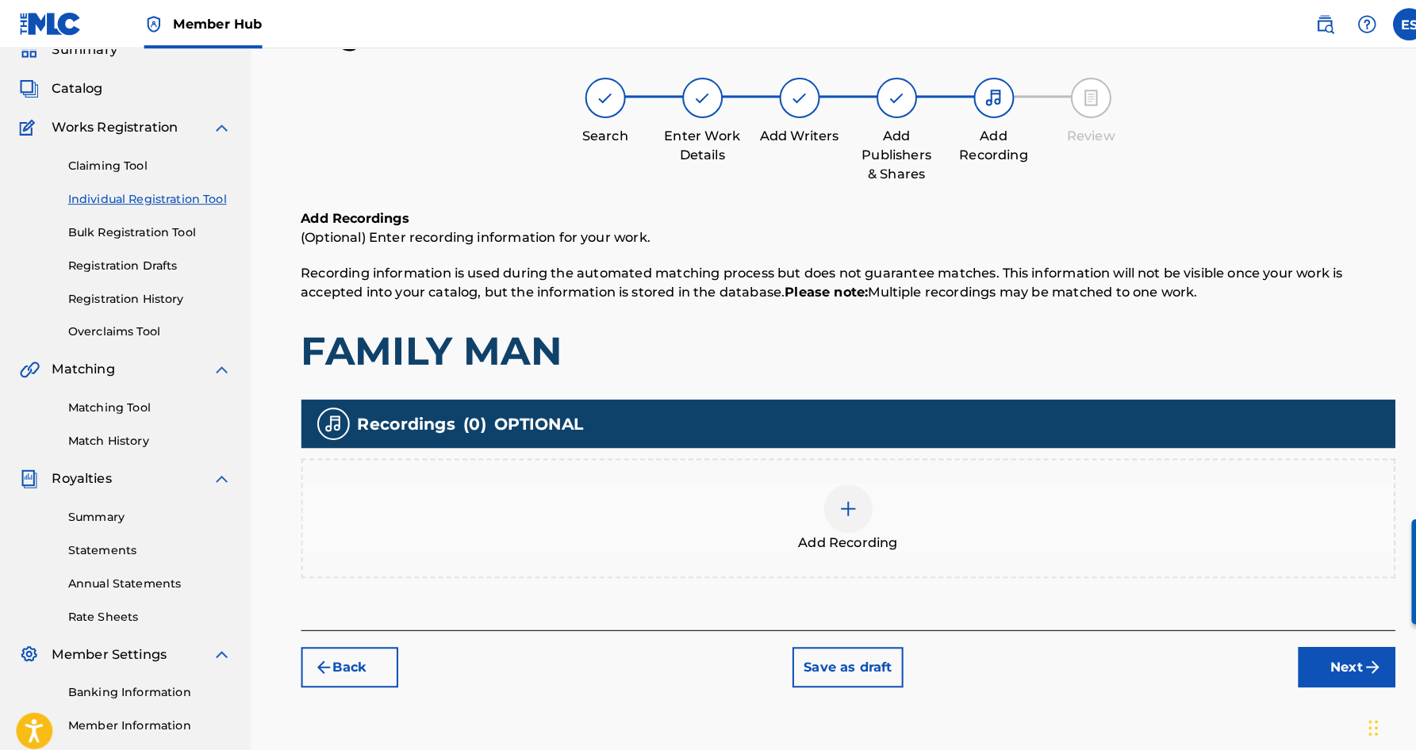
click at [826, 493] on img at bounding box center [831, 498] width 19 height 19
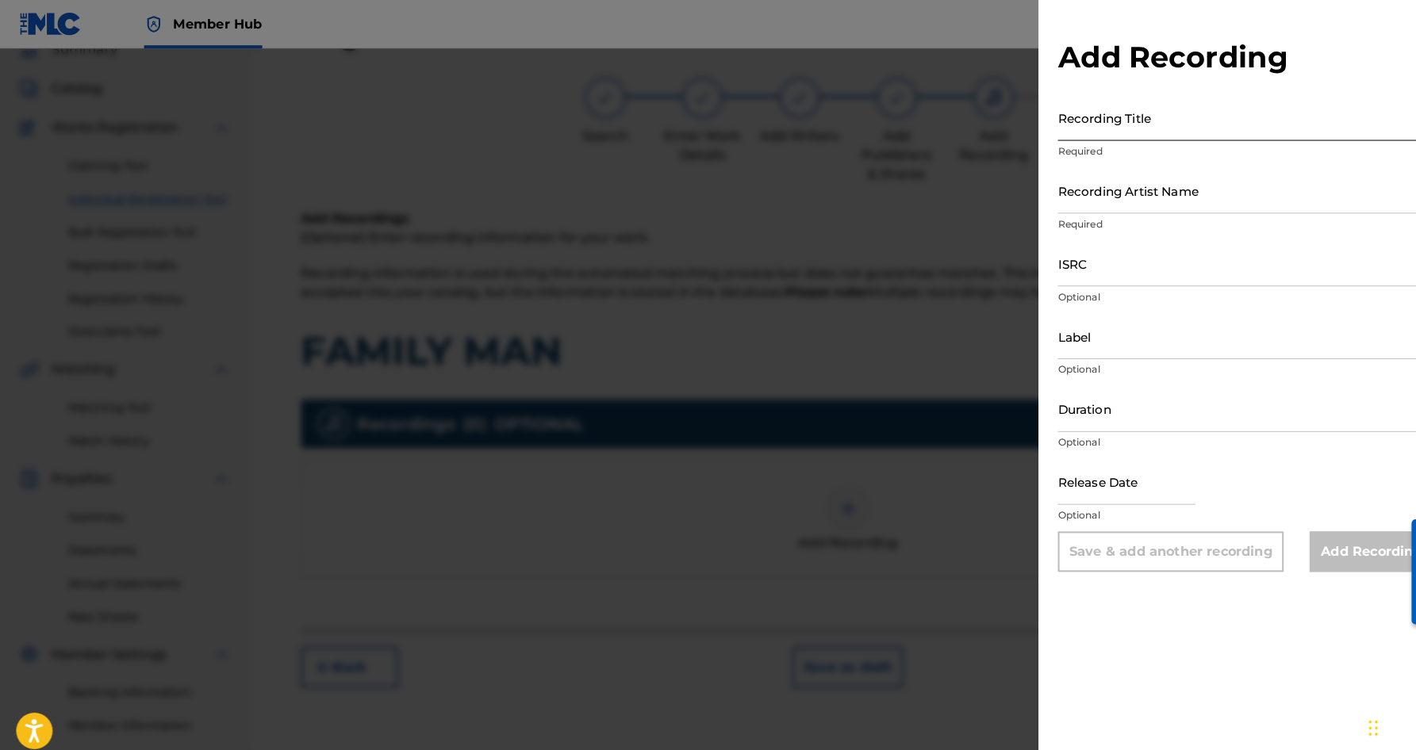
click at [1070, 111] on input "Recording Title" at bounding box center [1221, 115] width 368 height 45
paste input "FAMILY MAN"
type input "FAMILY MAN"
click at [1175, 180] on input "Recording Artist Name" at bounding box center [1221, 186] width 368 height 45
paste input "[PERSON_NAME]"
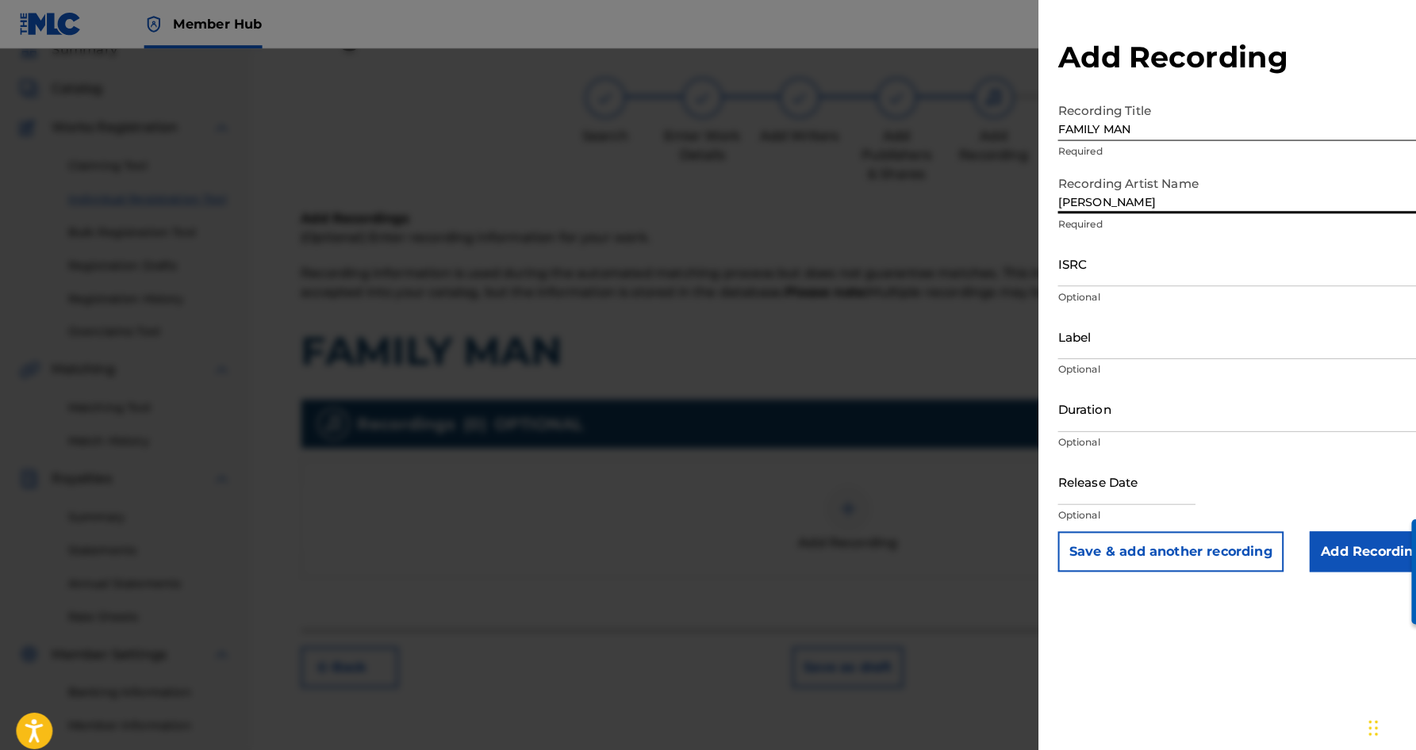
paste input "[PERSON_NAME]"
click at [1074, 194] on input "[PERSON_NAME] [PERSON_NAME]" at bounding box center [1221, 186] width 368 height 45
click at [1150, 198] on input "[PERSON_NAME]" at bounding box center [1221, 186] width 368 height 45
type input "[PERSON_NAME]"
click at [1111, 263] on input "ISRC" at bounding box center [1221, 258] width 368 height 45
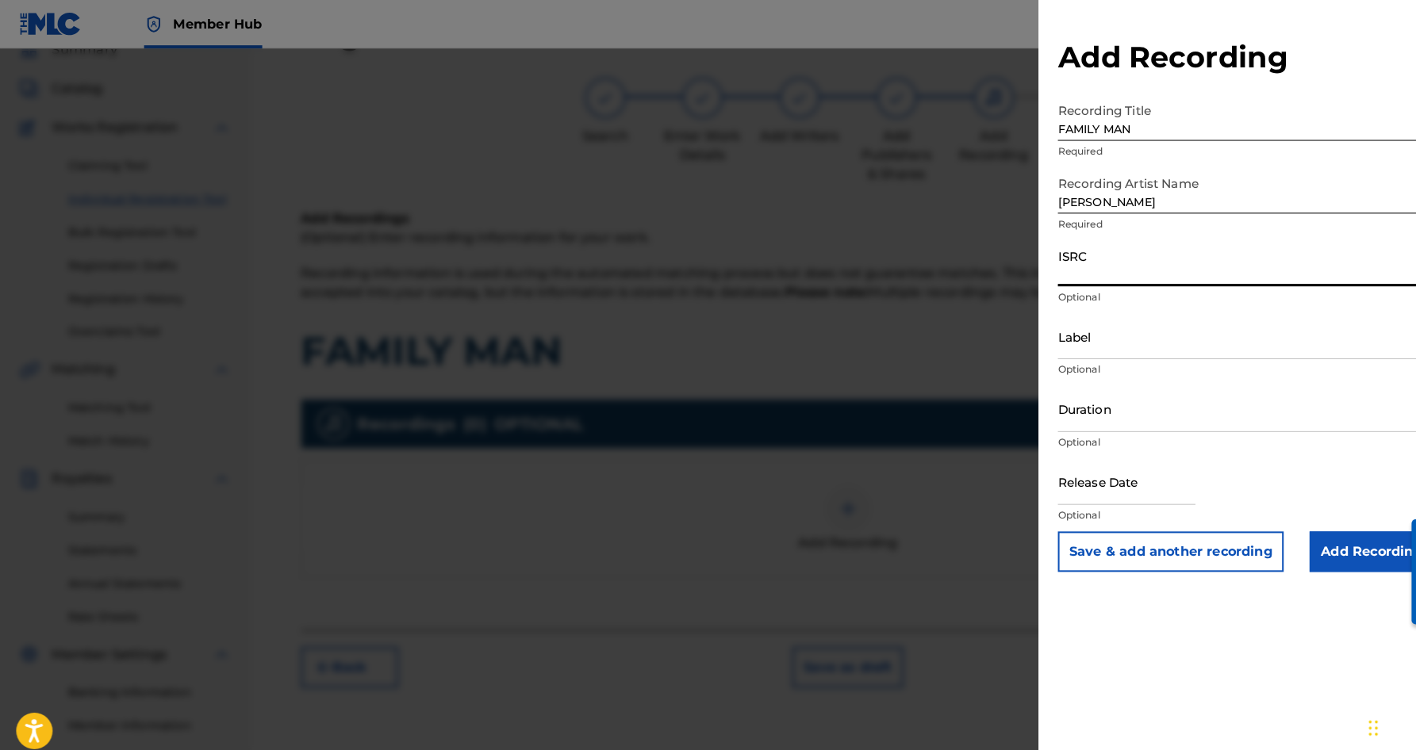
paste input "USHM20531584"
type input "USHM20531584"
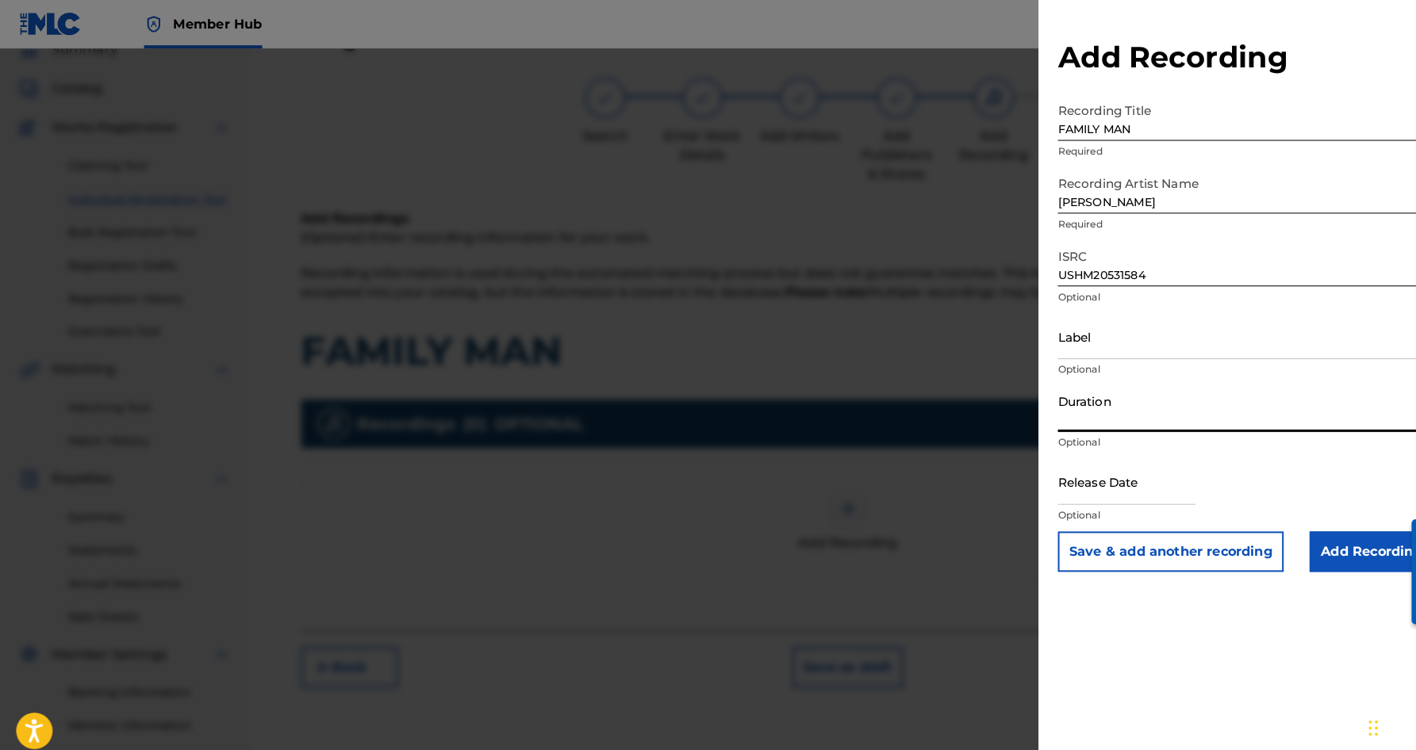
click at [1143, 385] on input "Duration" at bounding box center [1221, 400] width 368 height 45
paste input "05:15"
type input "05:15"
click at [1327, 543] on input "Add Recording" at bounding box center [1344, 541] width 121 height 40
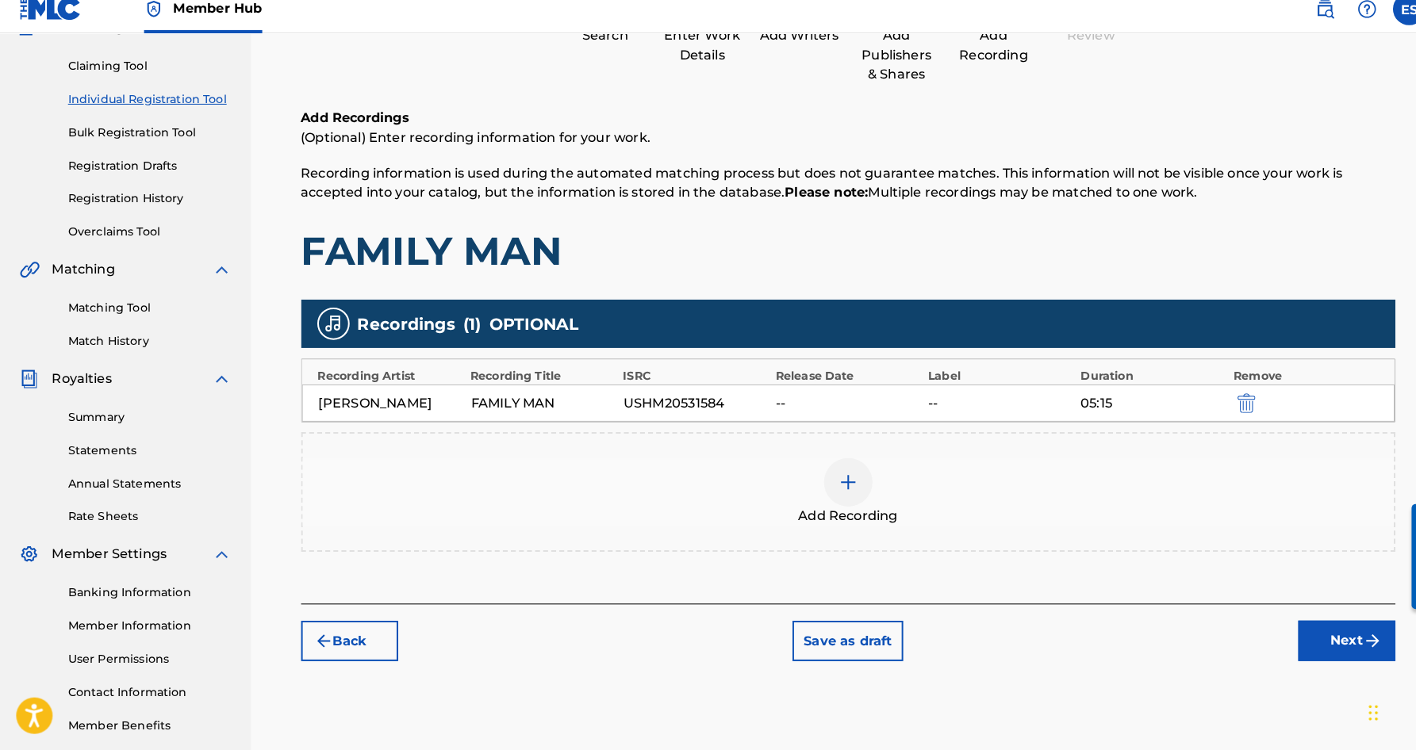
scroll to position [168, 0]
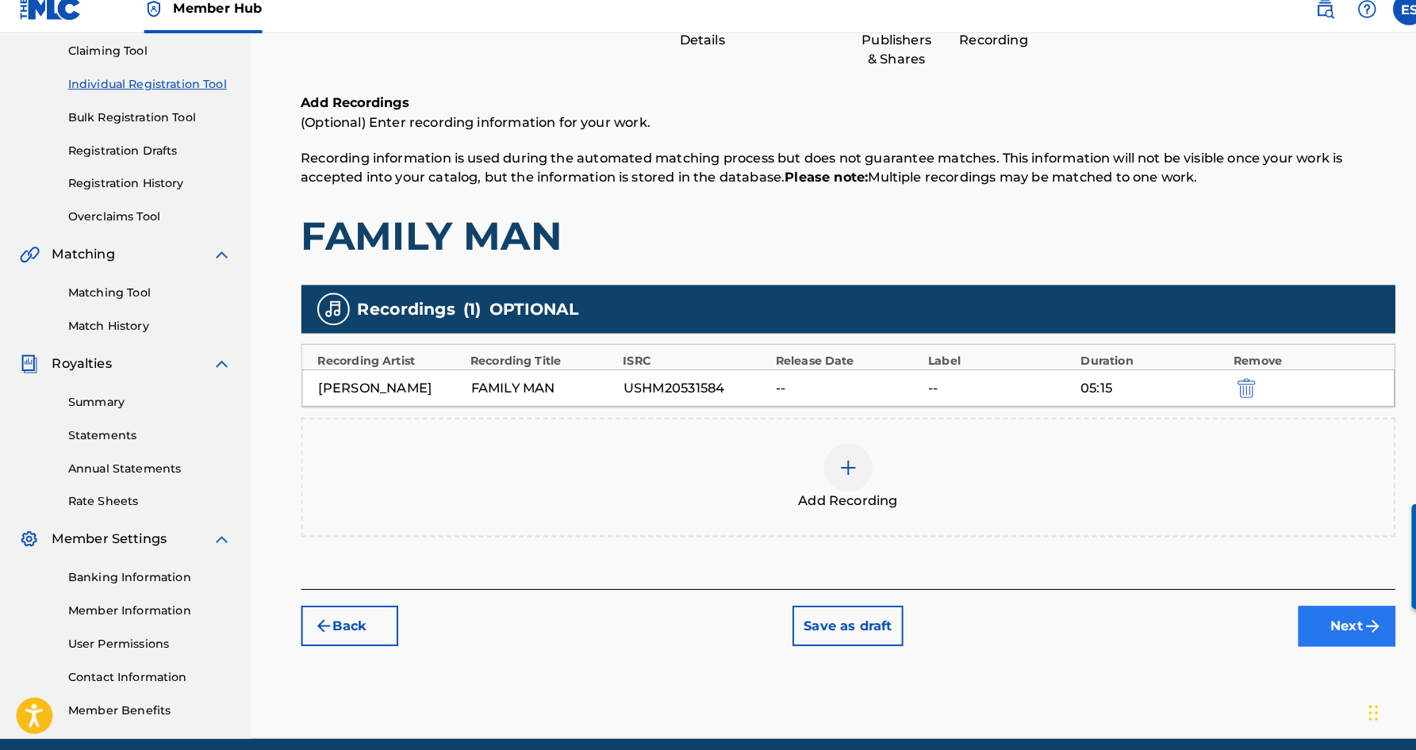
click at [1318, 617] on button "Next" at bounding box center [1319, 629] width 95 height 40
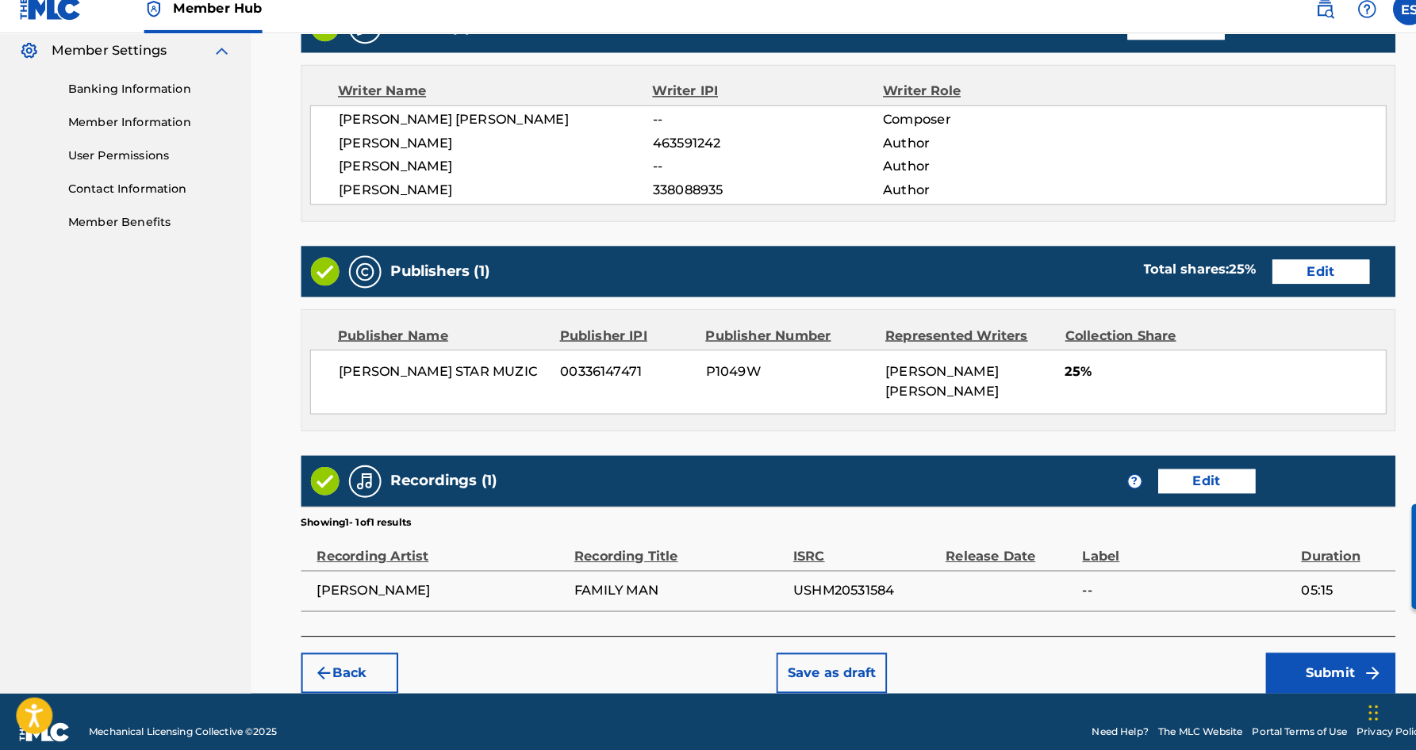
scroll to position [647, 0]
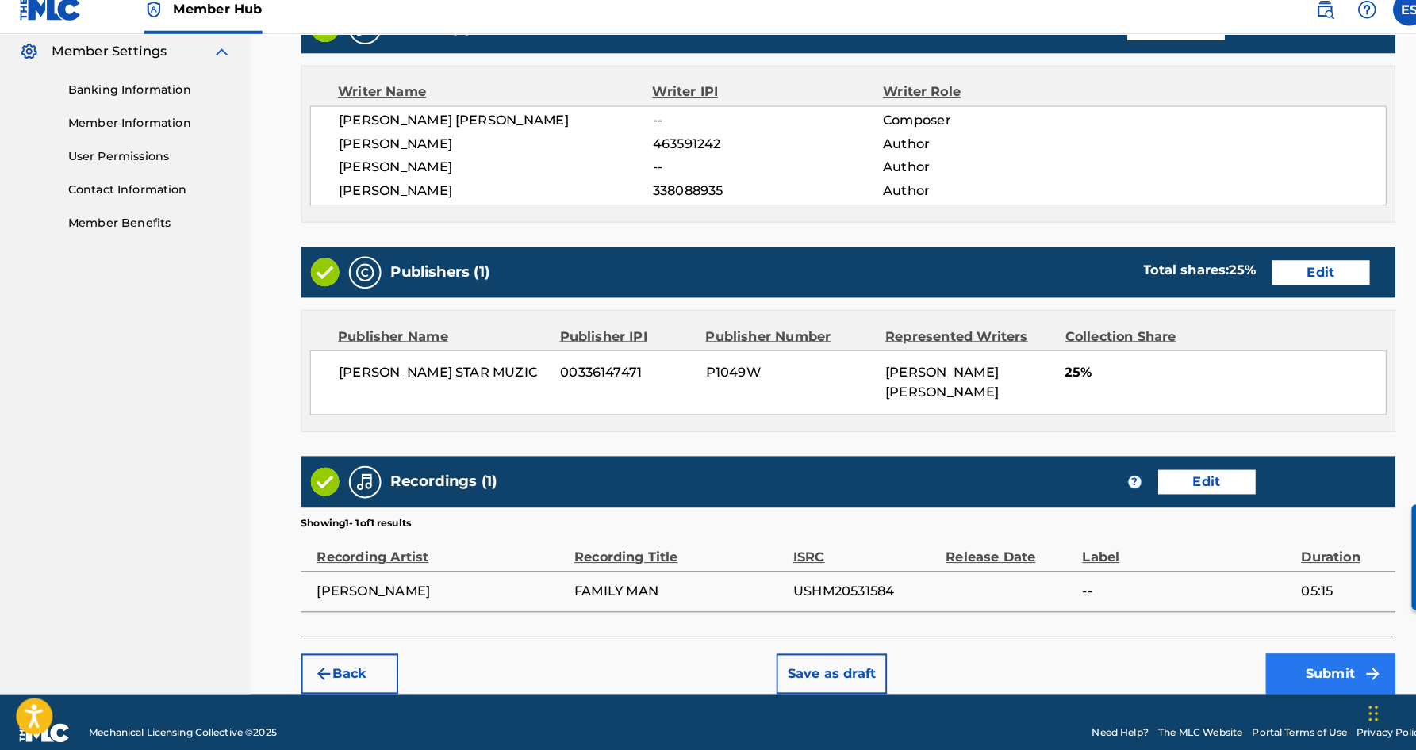
click at [1296, 655] on button "Submit" at bounding box center [1304, 675] width 127 height 40
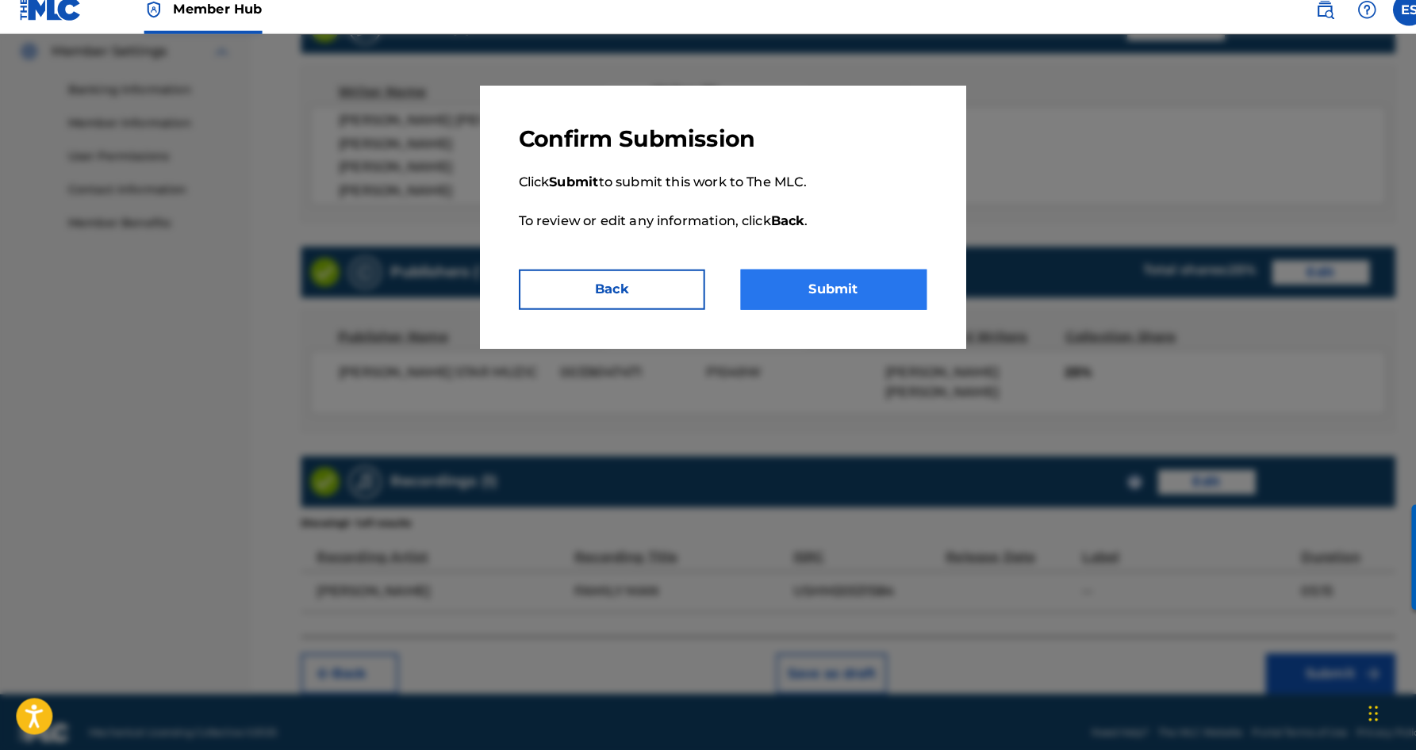
click at [846, 281] on button "Submit" at bounding box center [817, 298] width 182 height 40
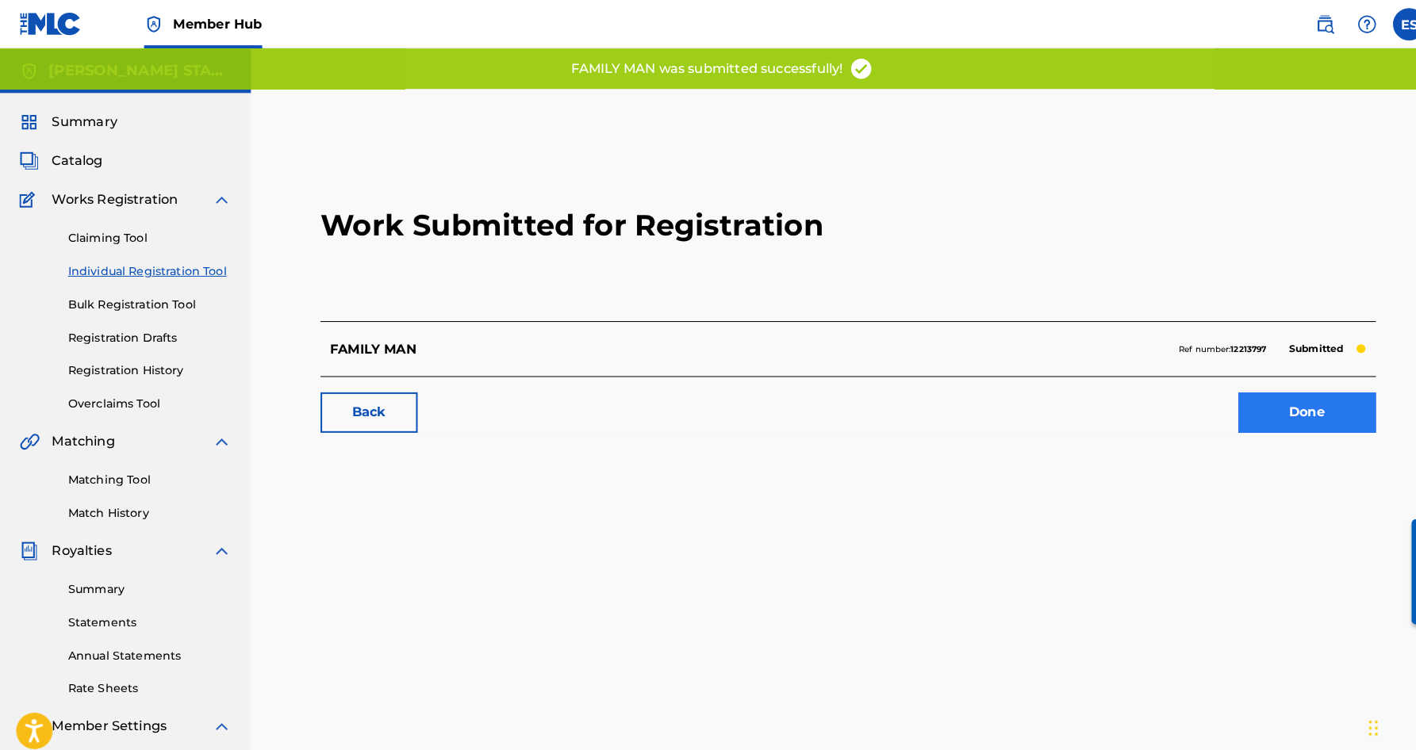
click at [1264, 405] on link "Done" at bounding box center [1281, 405] width 135 height 40
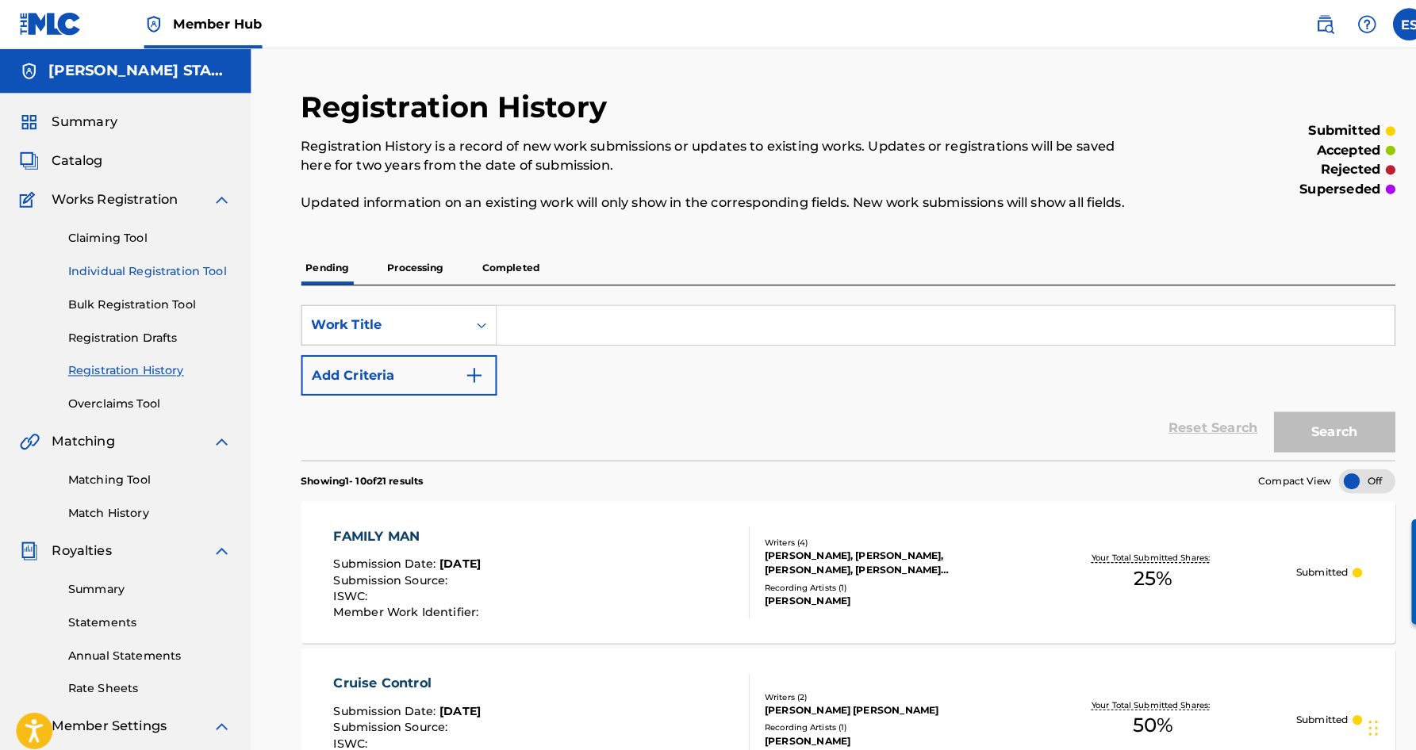
click at [154, 262] on link "Individual Registration Tool" at bounding box center [147, 266] width 160 height 17
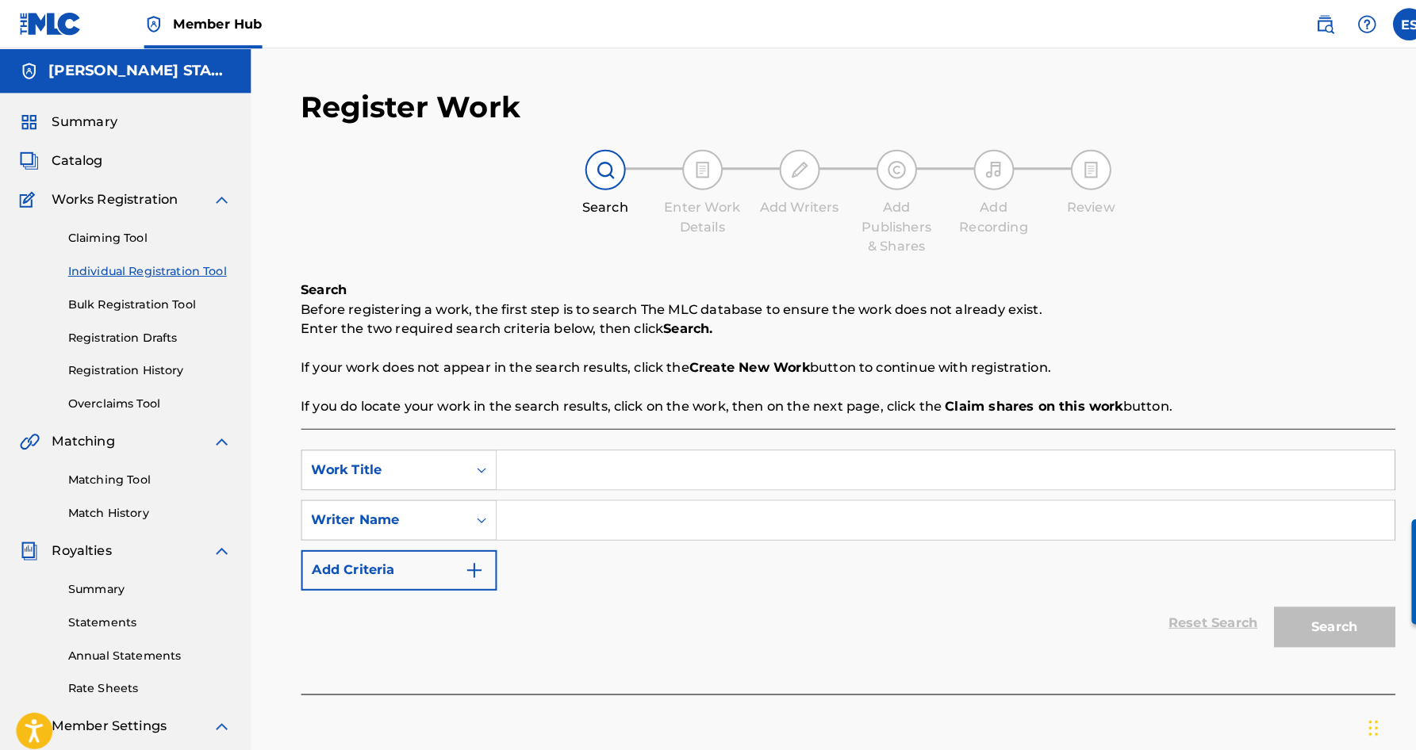
click at [568, 517] on input "Search Form" at bounding box center [927, 510] width 880 height 38
paste input "[PERSON_NAME] [PERSON_NAME]"
type input "[PERSON_NAME] [PERSON_NAME]"
click at [619, 552] on div "SearchWithCriteria5b62fff6-73e5-45cf-beef-ae04e7becaf6 Work Title SearchWithCri…" at bounding box center [831, 510] width 1073 height 138
click at [543, 466] on input "Search Form" at bounding box center [927, 461] width 880 height 38
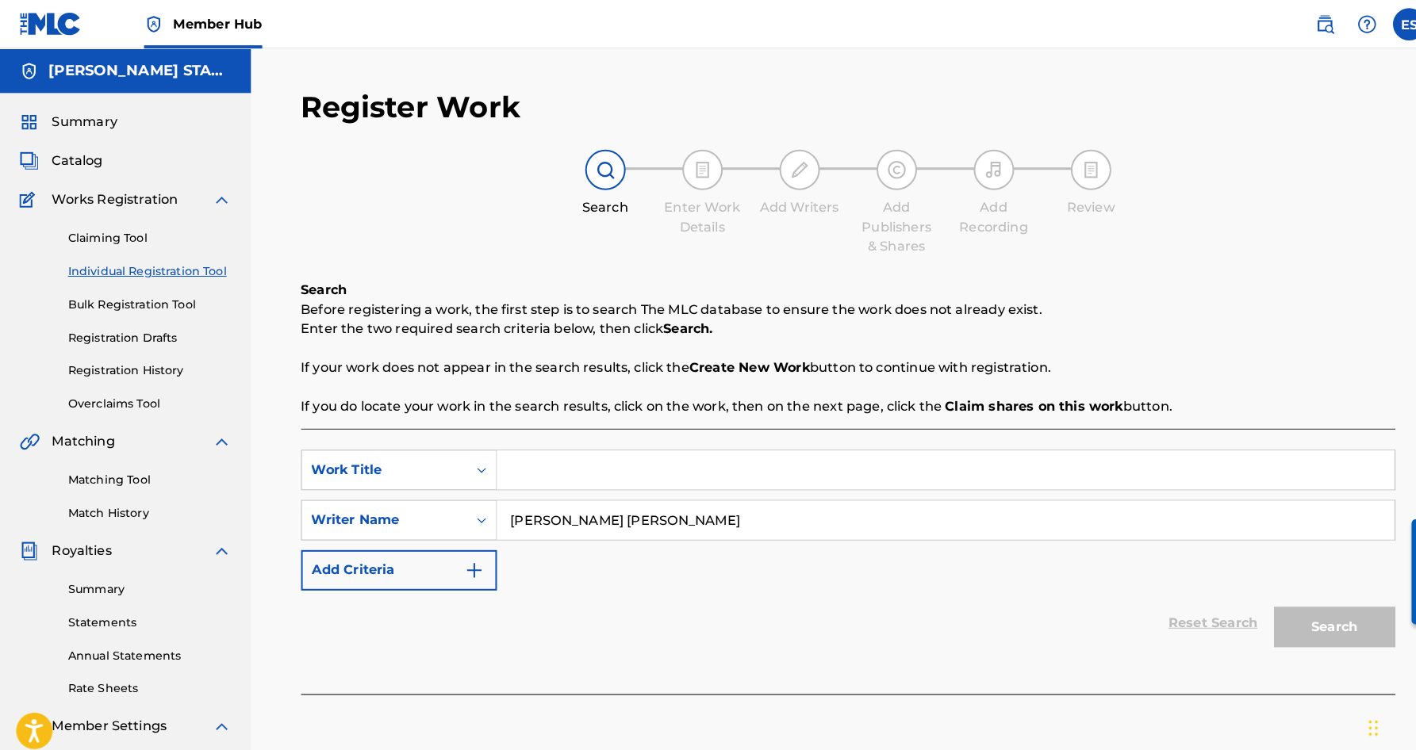
paste input "MY DESTINY"
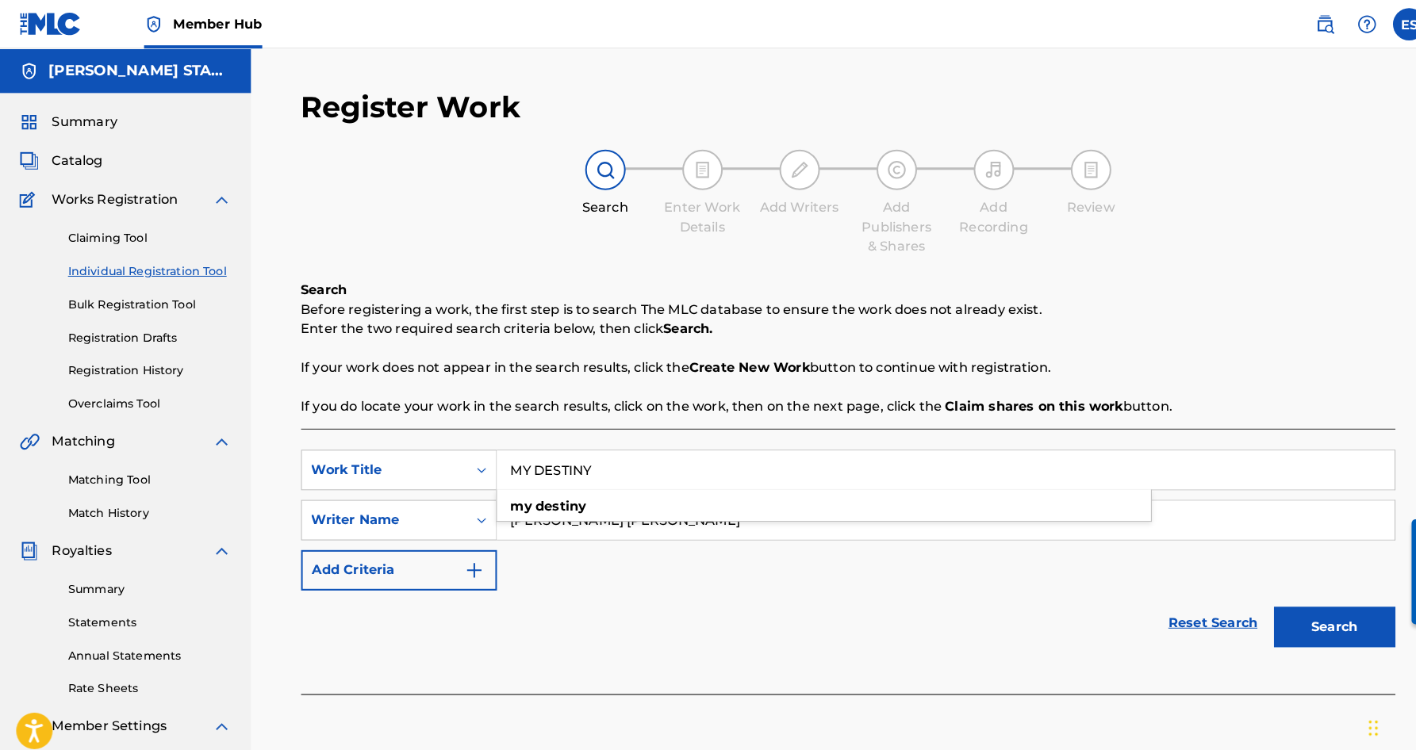
type input "MY DESTINY"
click at [1011, 594] on div "Reset Search Search" at bounding box center [831, 610] width 1073 height 63
click at [1297, 615] on button "Search" at bounding box center [1308, 615] width 119 height 40
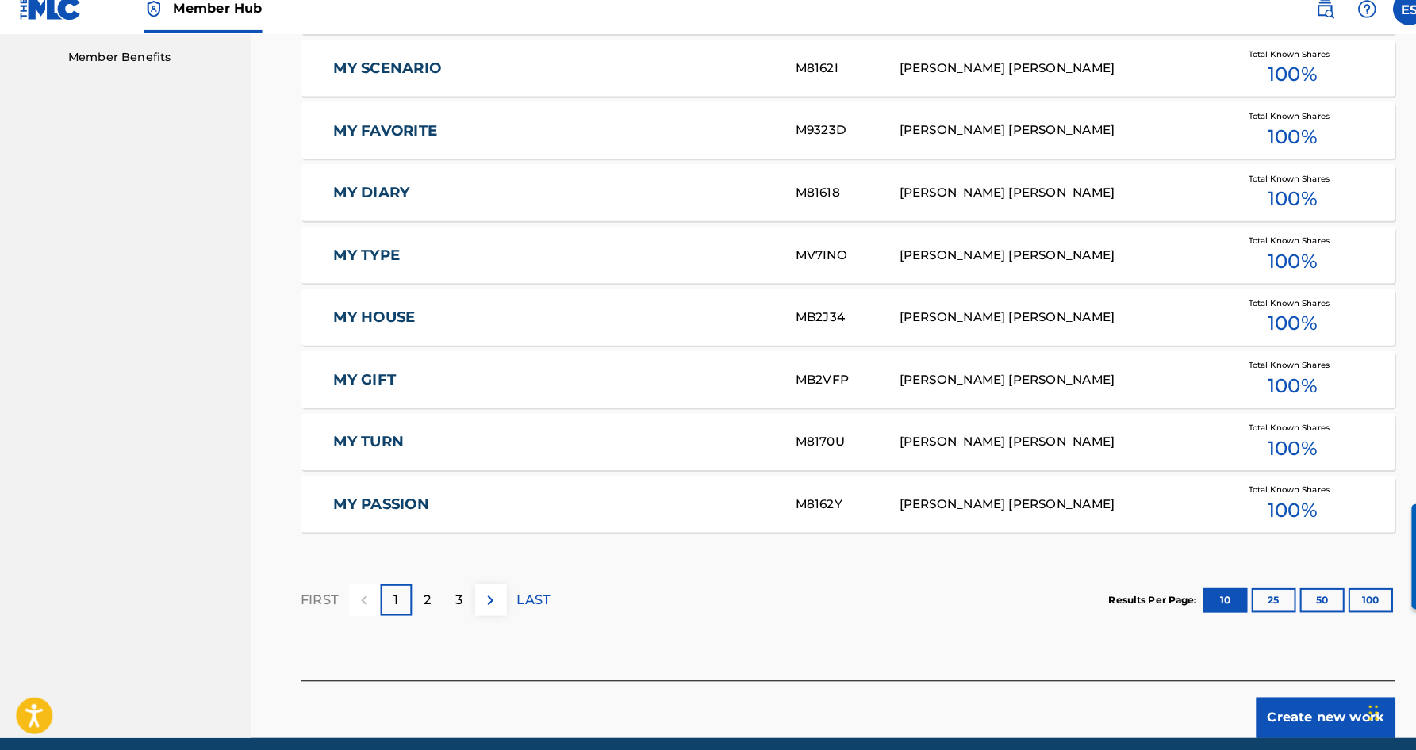
scroll to position [822, 0]
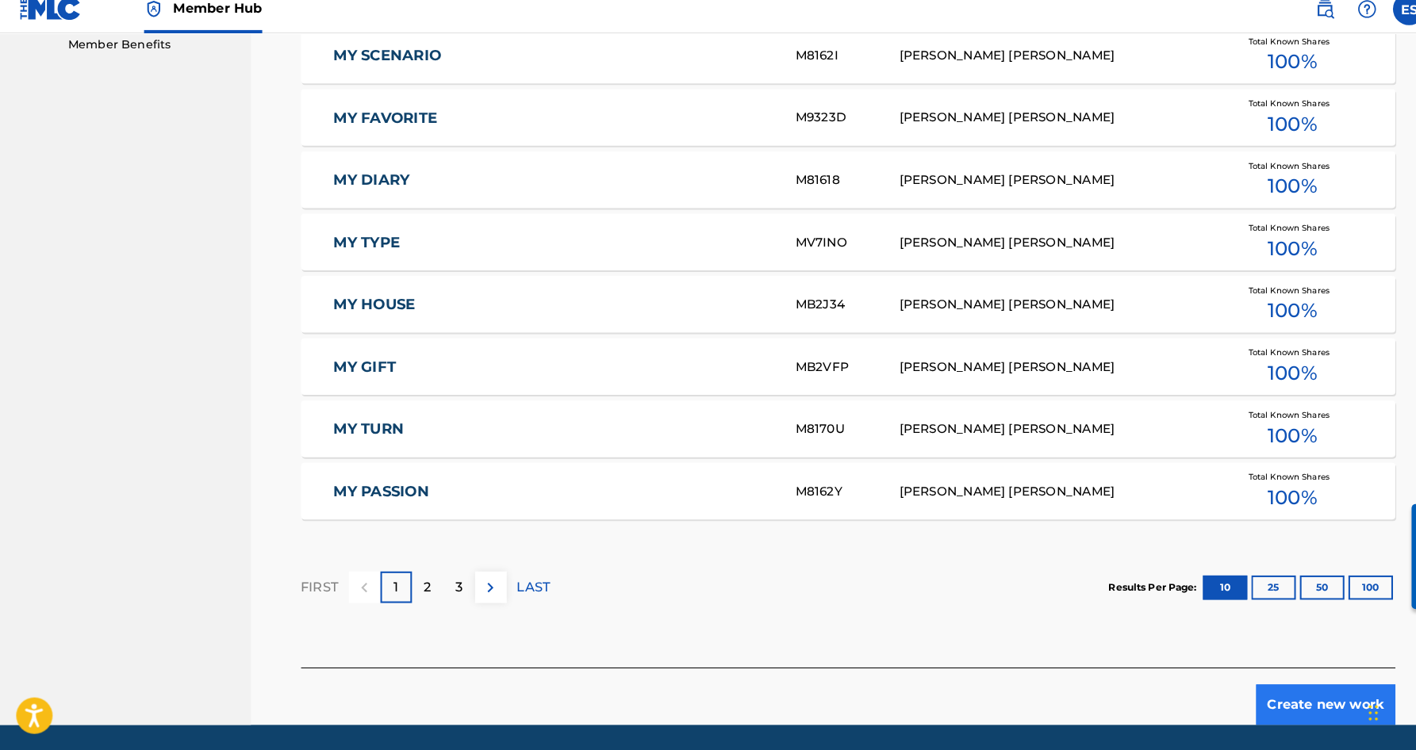
click at [1271, 693] on button "Create new work" at bounding box center [1299, 706] width 136 height 40
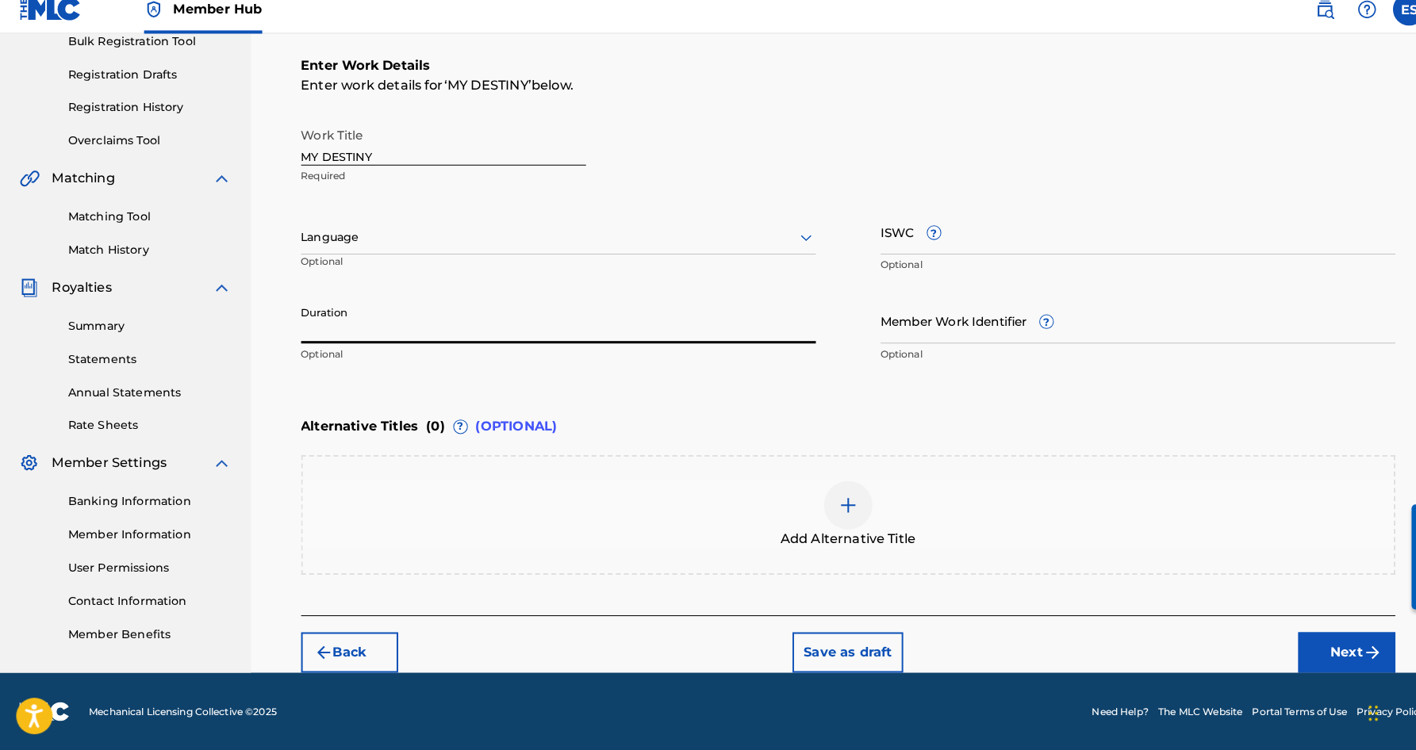
click at [507, 325] on input "Duration" at bounding box center [547, 328] width 505 height 45
type input "0"
paste input "04:50"
type input "04:50"
click at [428, 393] on div "Enter Work Details Enter work details for ‘ MY DESTINY ’ below. Work Title MY D…" at bounding box center [831, 224] width 1073 height 384
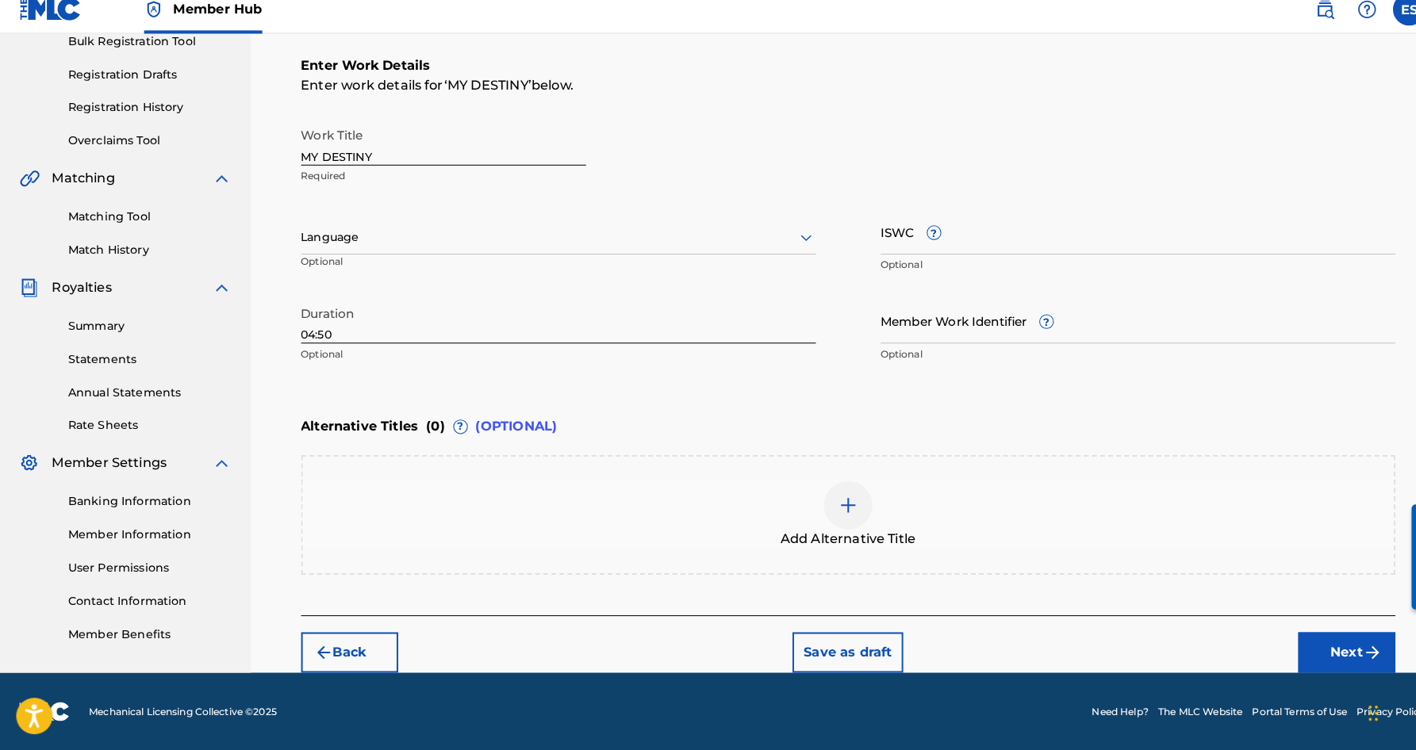
click at [787, 238] on icon at bounding box center [790, 247] width 19 height 19
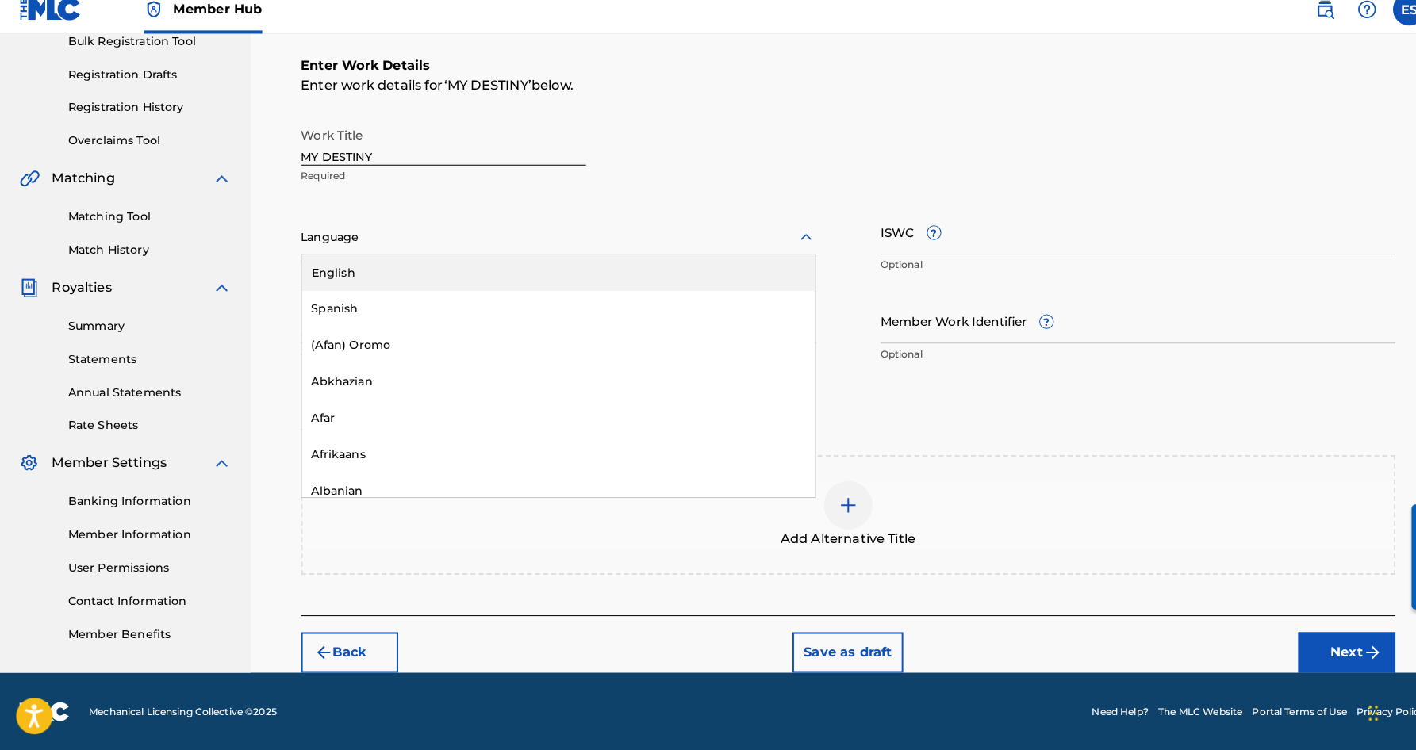
click at [737, 264] on div "English" at bounding box center [547, 282] width 503 height 36
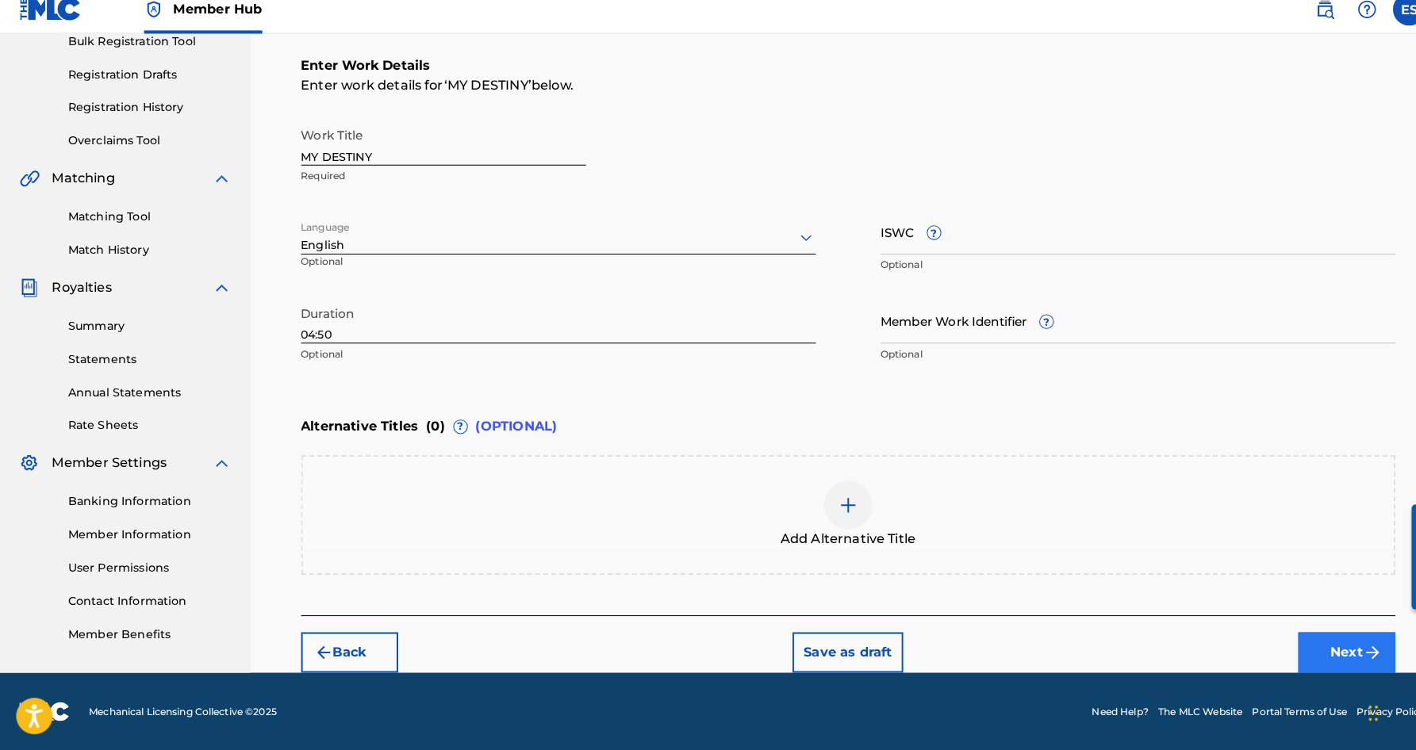
click at [1317, 639] on button "Next" at bounding box center [1319, 655] width 95 height 40
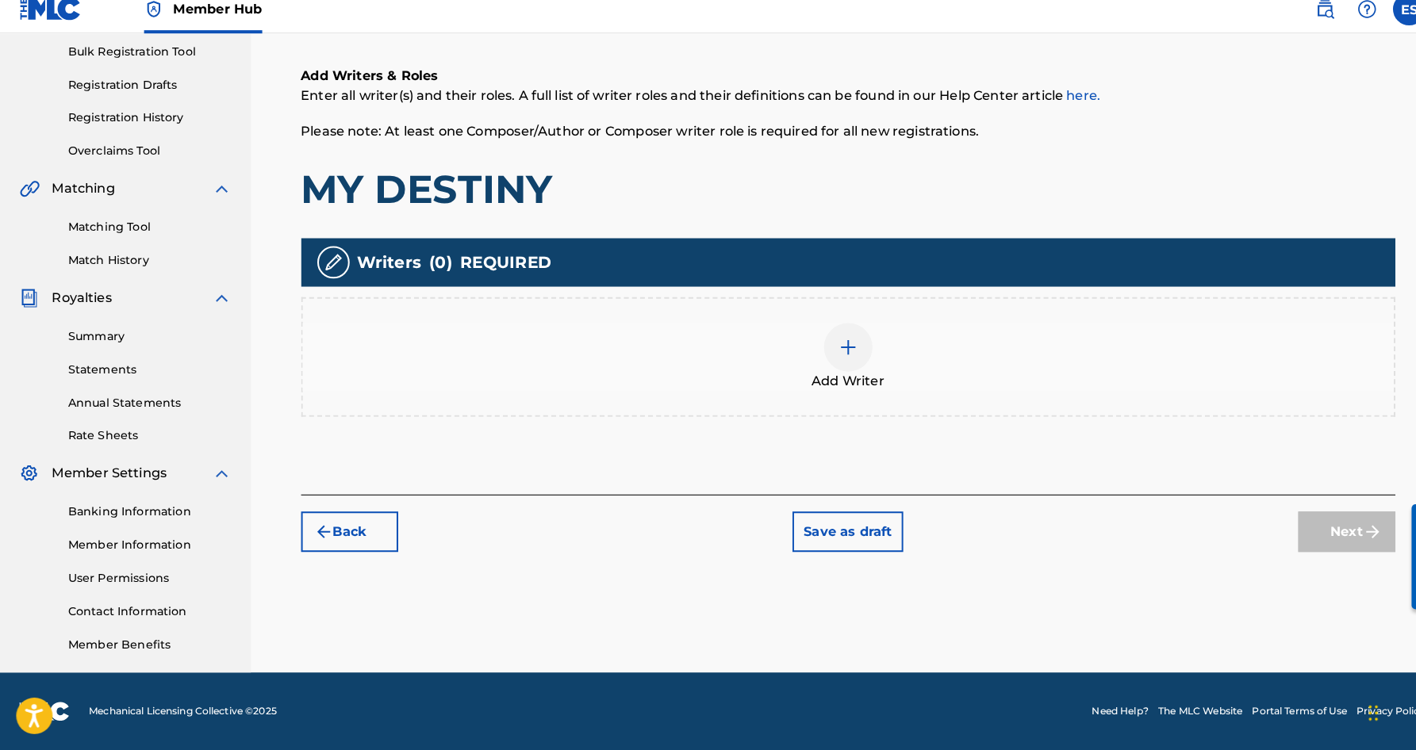
click at [832, 332] on div at bounding box center [832, 356] width 48 height 48
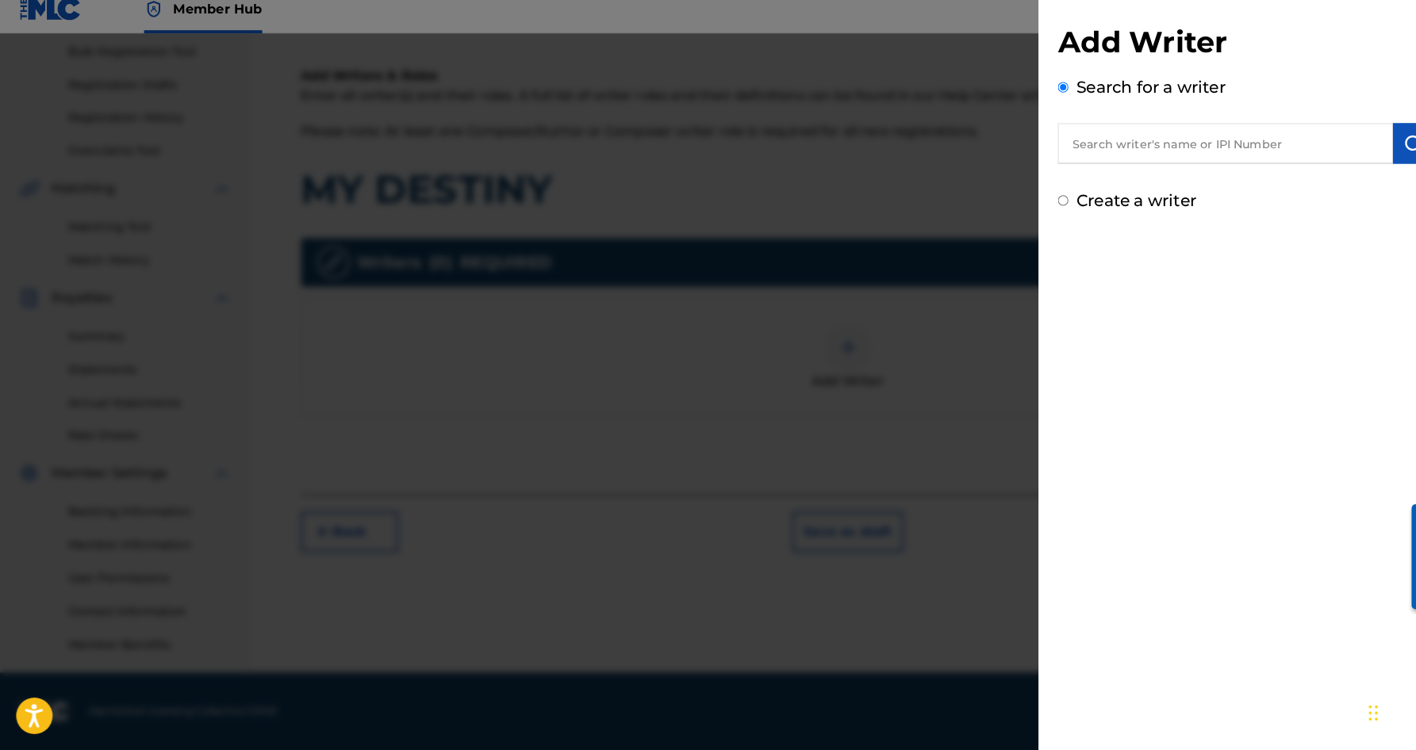
click at [1073, 149] on input "text" at bounding box center [1201, 156] width 328 height 40
paste input "[PERSON_NAME] [PERSON_NAME]"
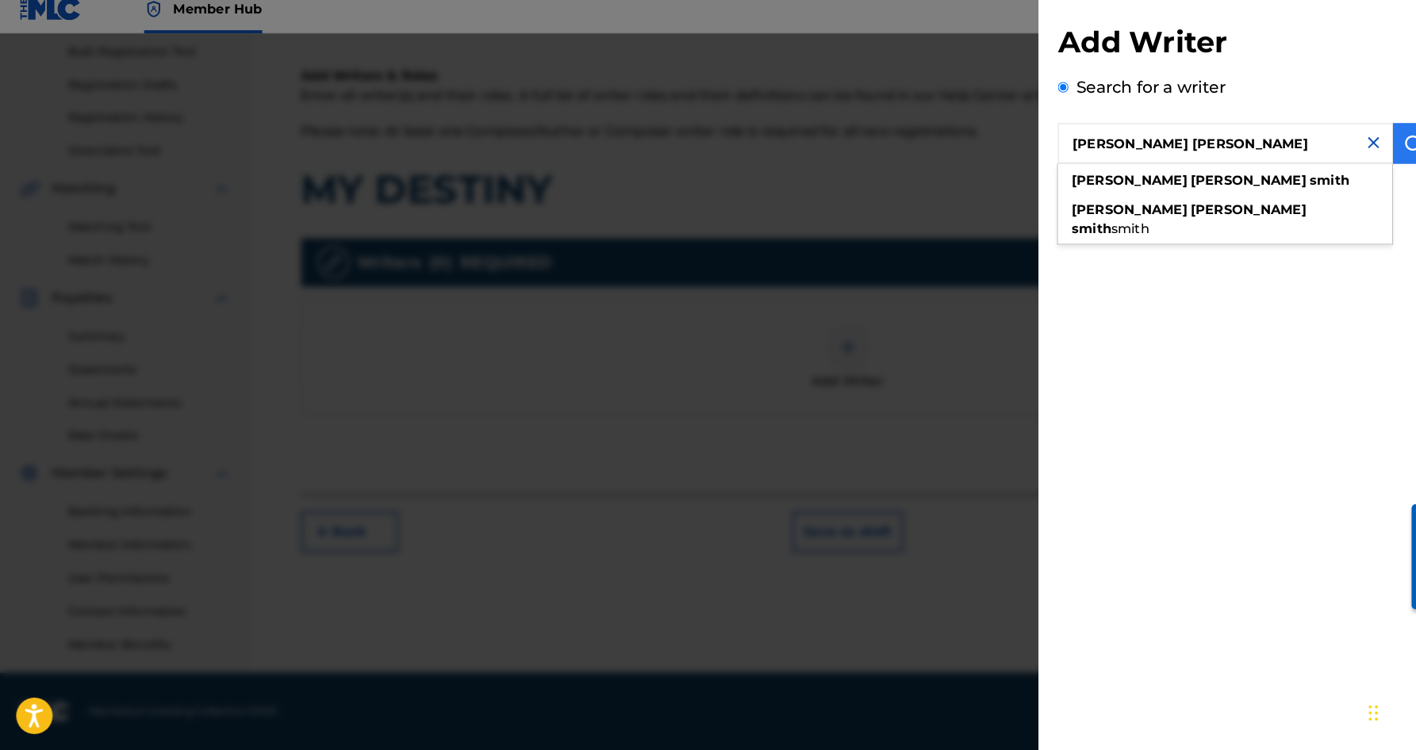
type input "[PERSON_NAME] [PERSON_NAME]"
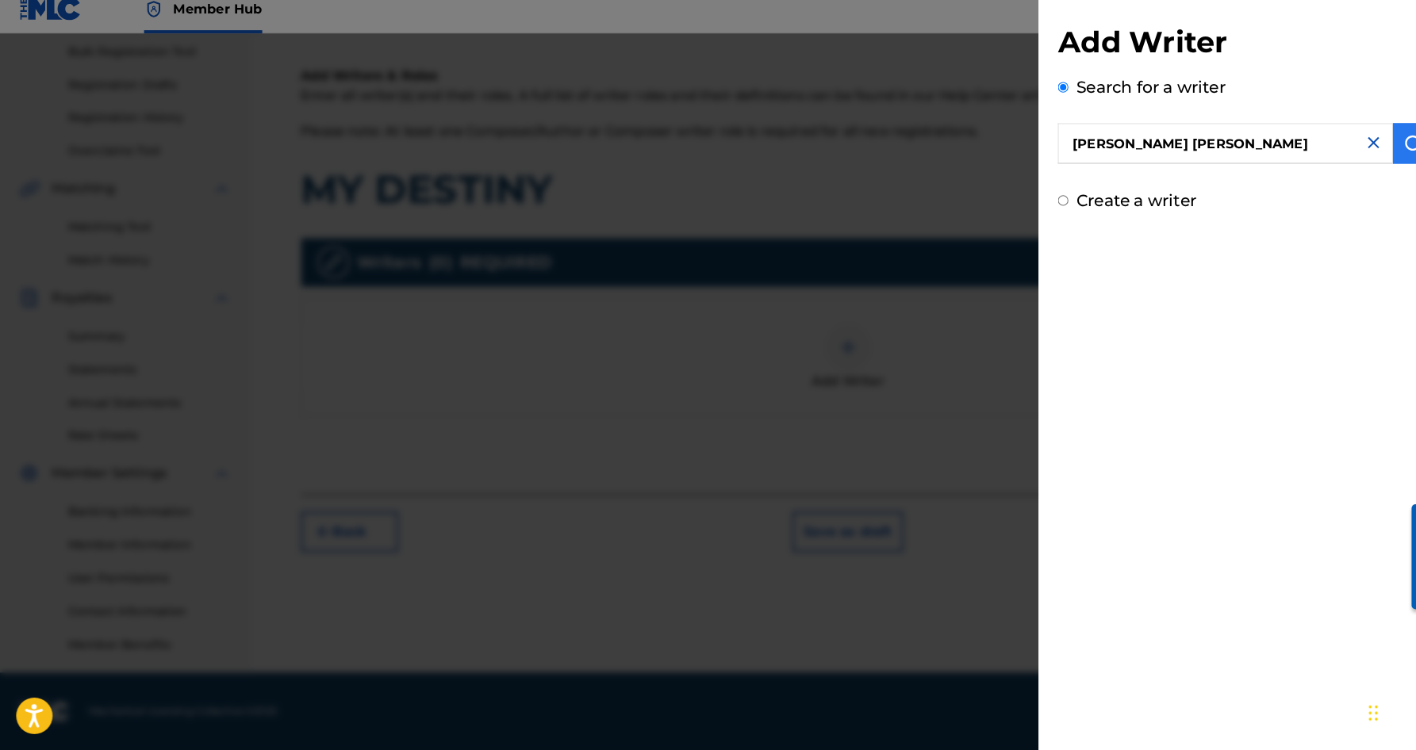
click at [1376, 146] on img "submit" at bounding box center [1385, 155] width 19 height 19
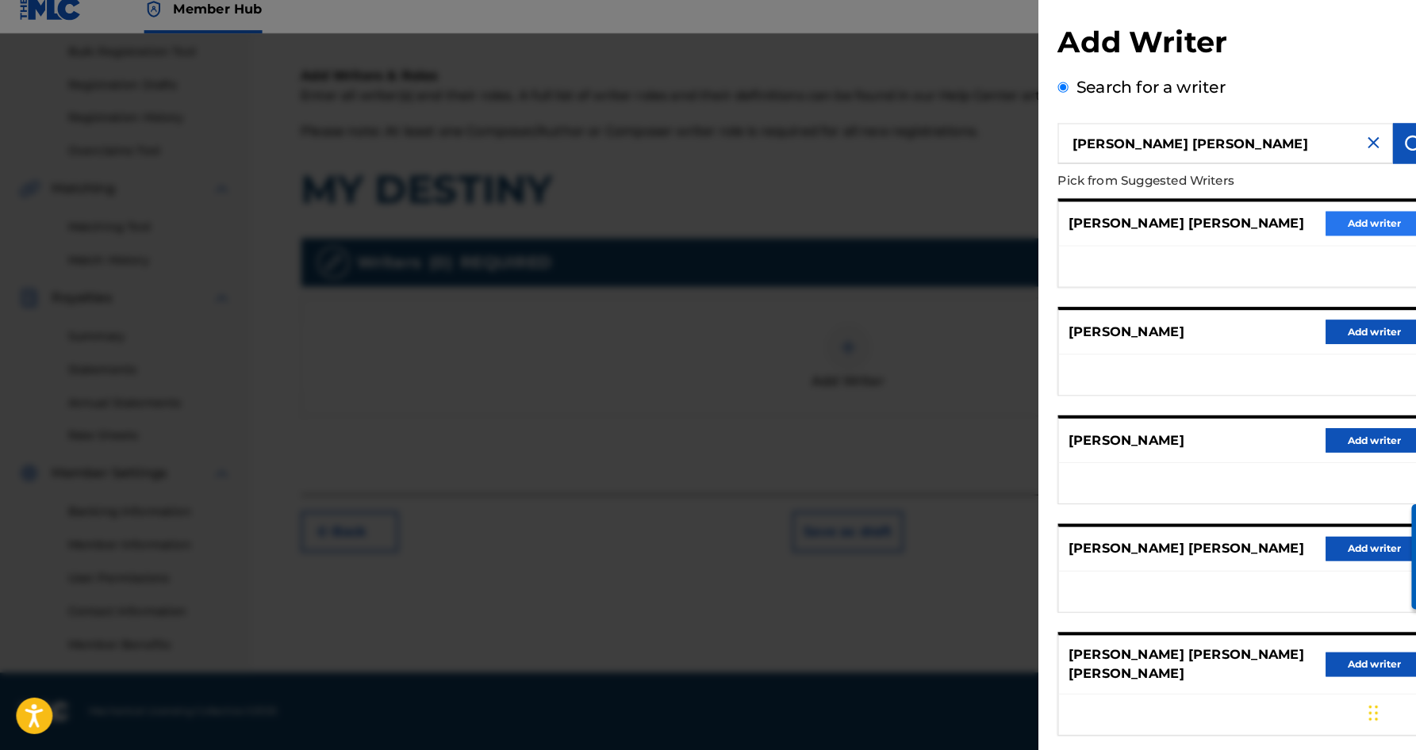
click at [1344, 222] on button "Add writer" at bounding box center [1346, 234] width 95 height 24
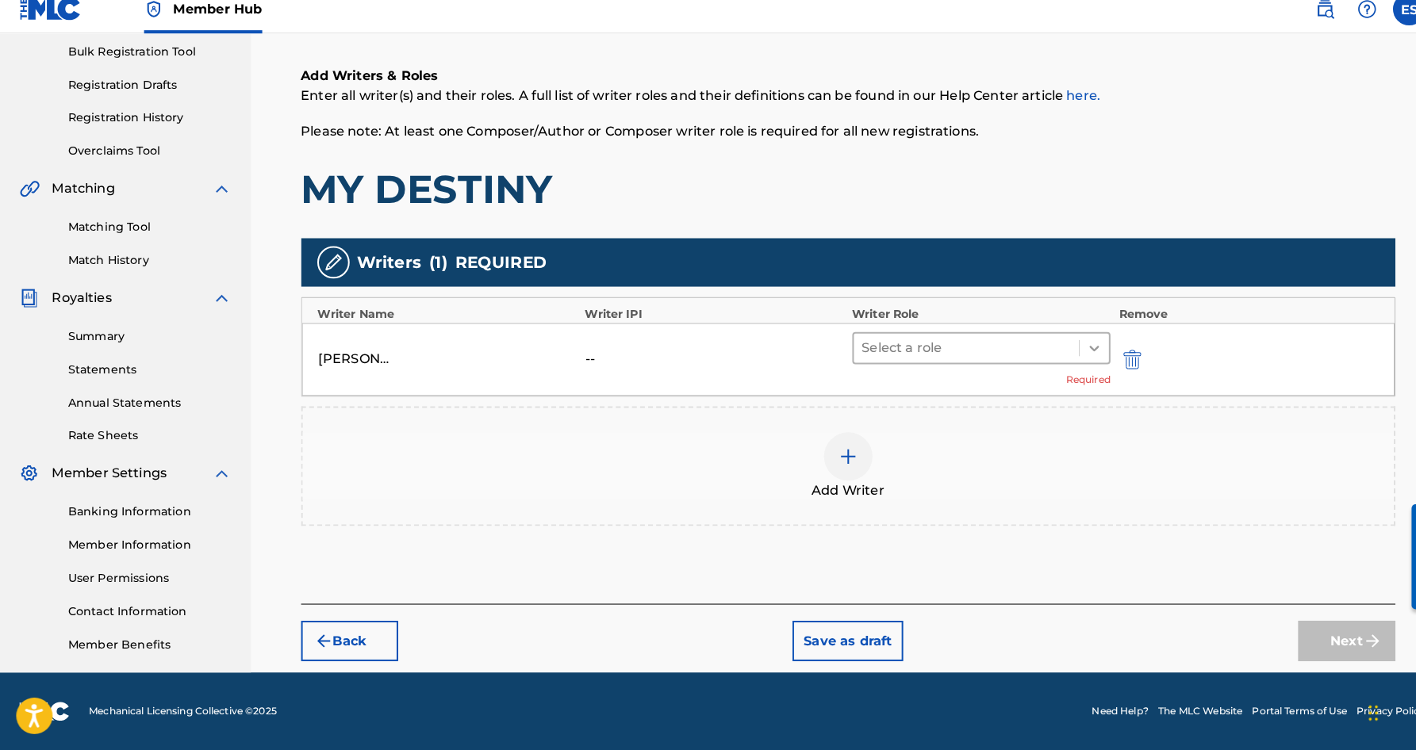
click at [1073, 348] on icon at bounding box center [1073, 356] width 16 height 16
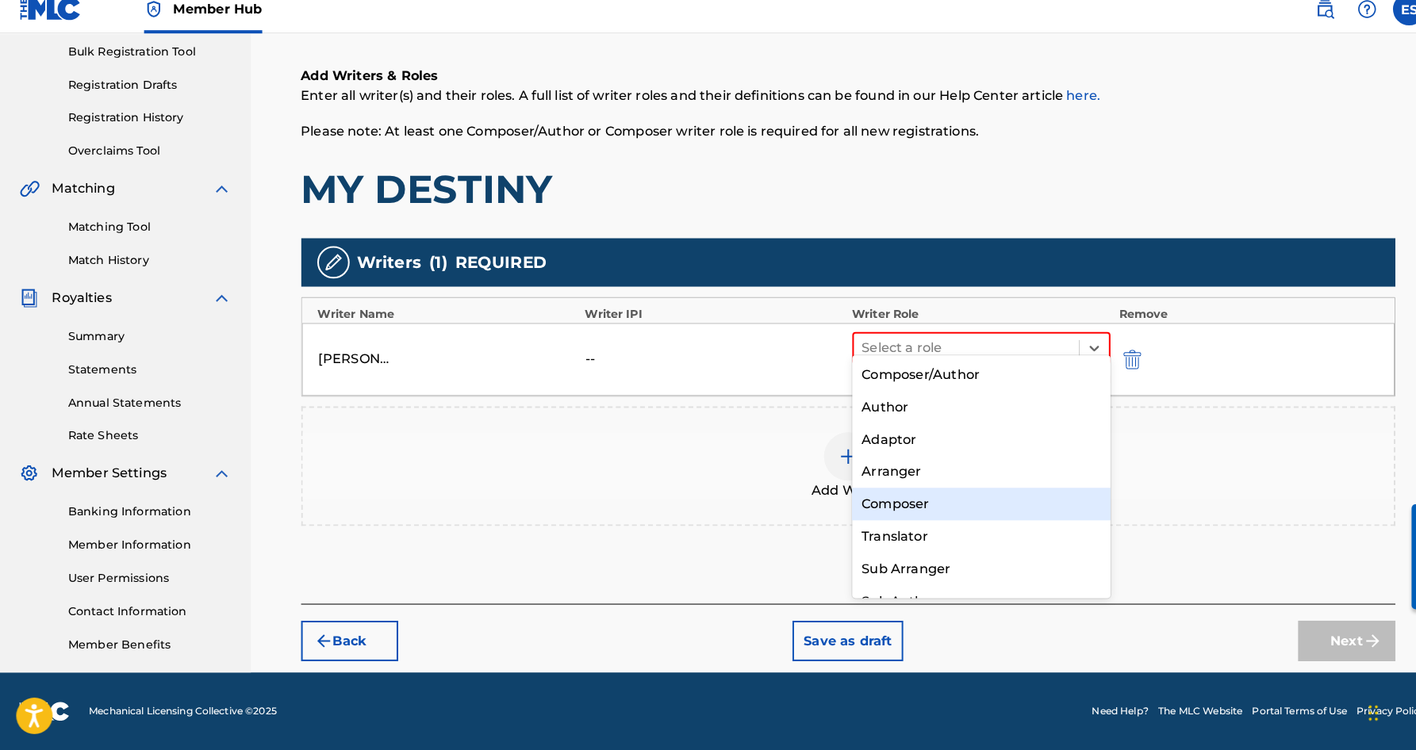
click at [957, 493] on div "Composer" at bounding box center [962, 509] width 254 height 32
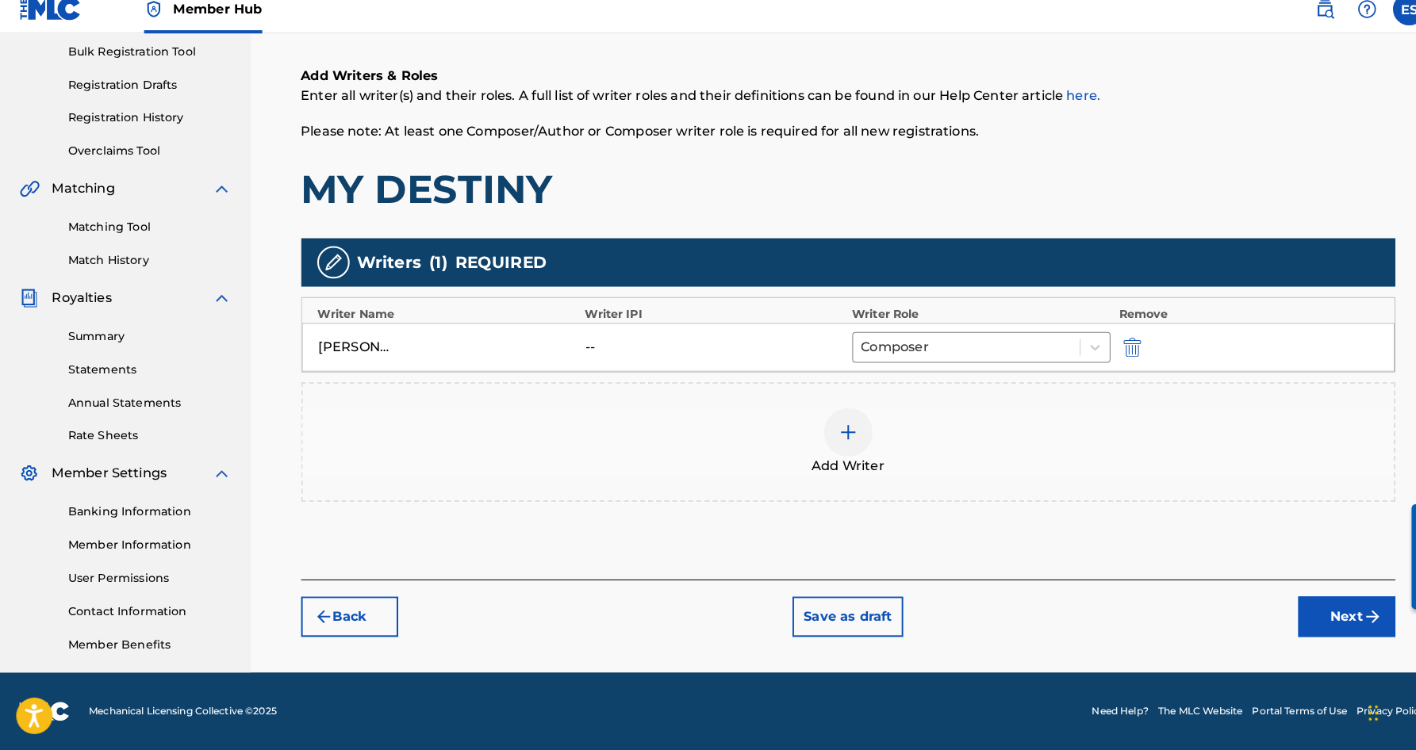
click at [837, 436] on div at bounding box center [832, 439] width 48 height 48
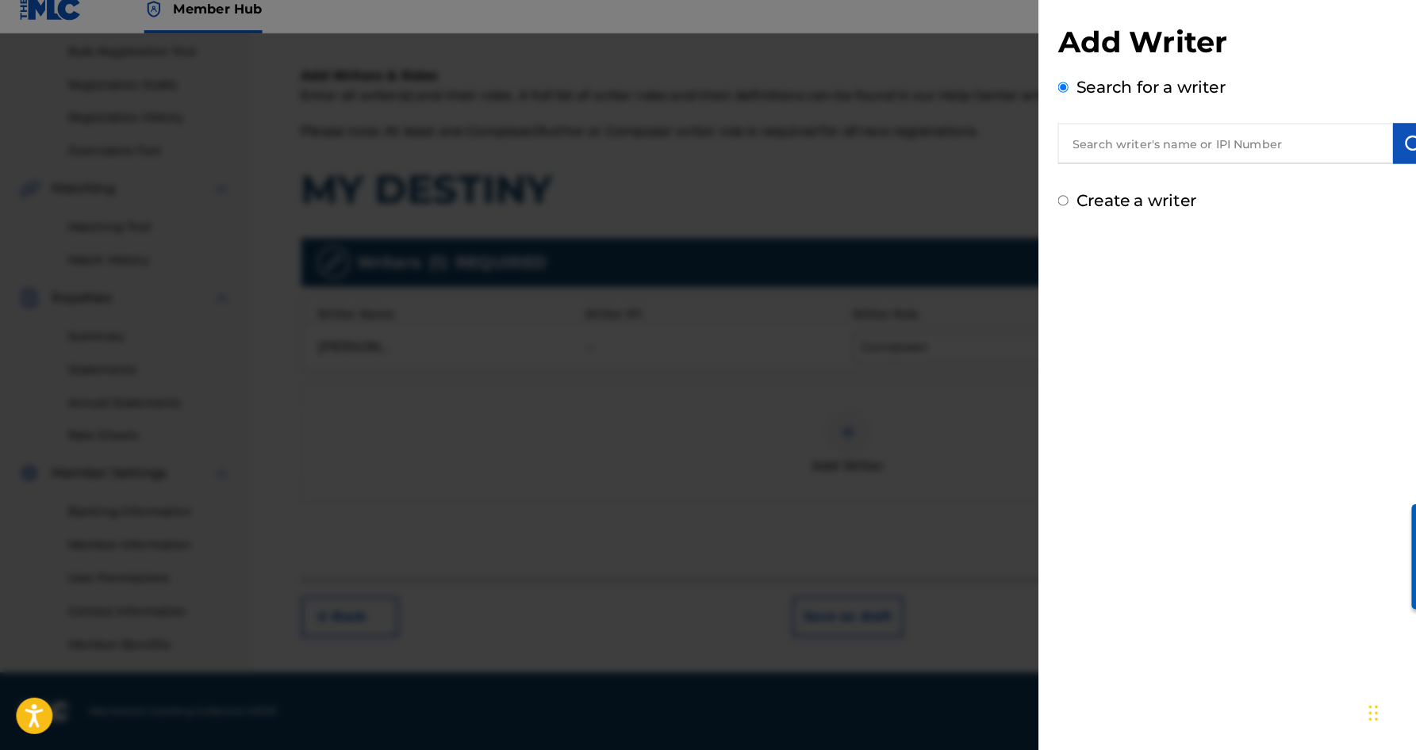
click at [1046, 206] on input "Create a writer" at bounding box center [1042, 211] width 10 height 10
radio input "false"
radio input "true"
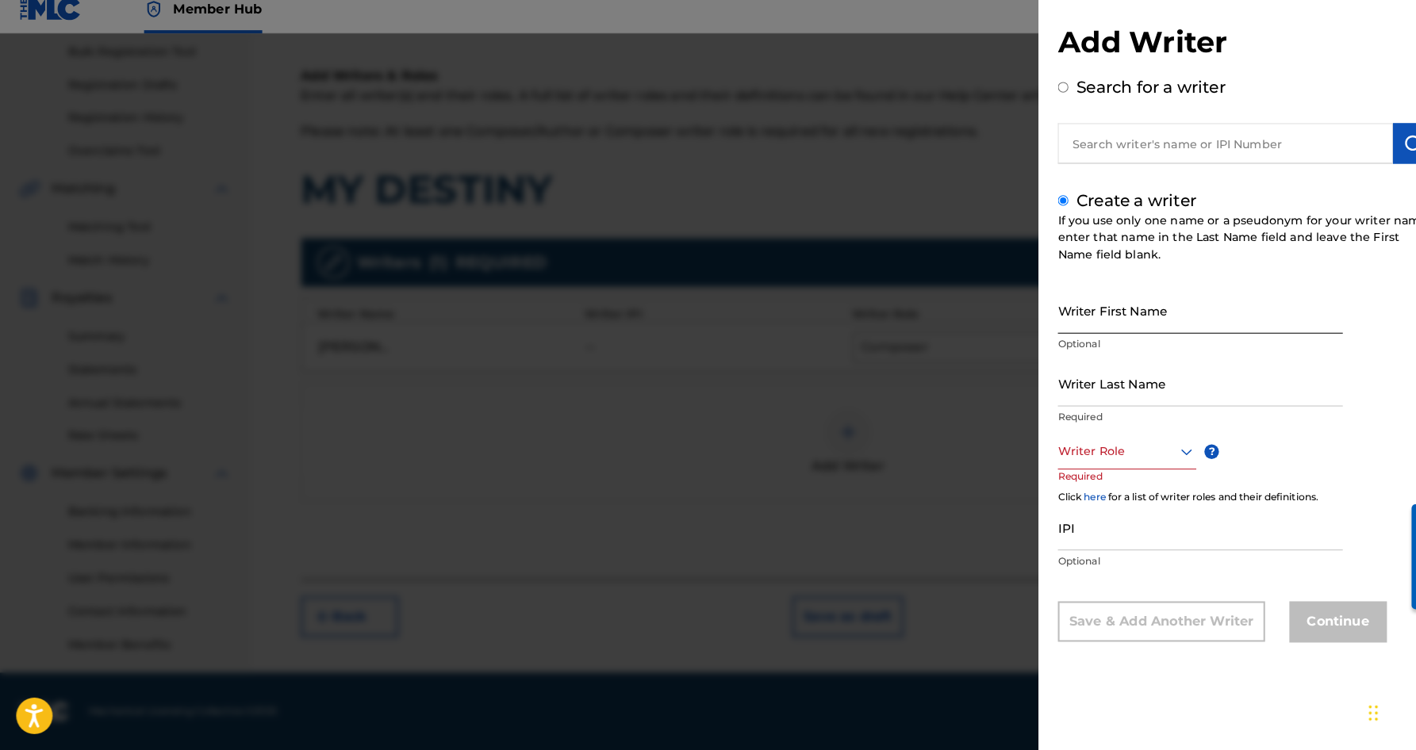
click at [1111, 297] on input "Writer First Name" at bounding box center [1176, 319] width 279 height 45
paste input "[PERSON_NAME]"
type input "[PERSON_NAME]"
click at [1123, 378] on input "Writer Last Name" at bounding box center [1176, 390] width 279 height 45
paste input "[PERSON_NAME]"
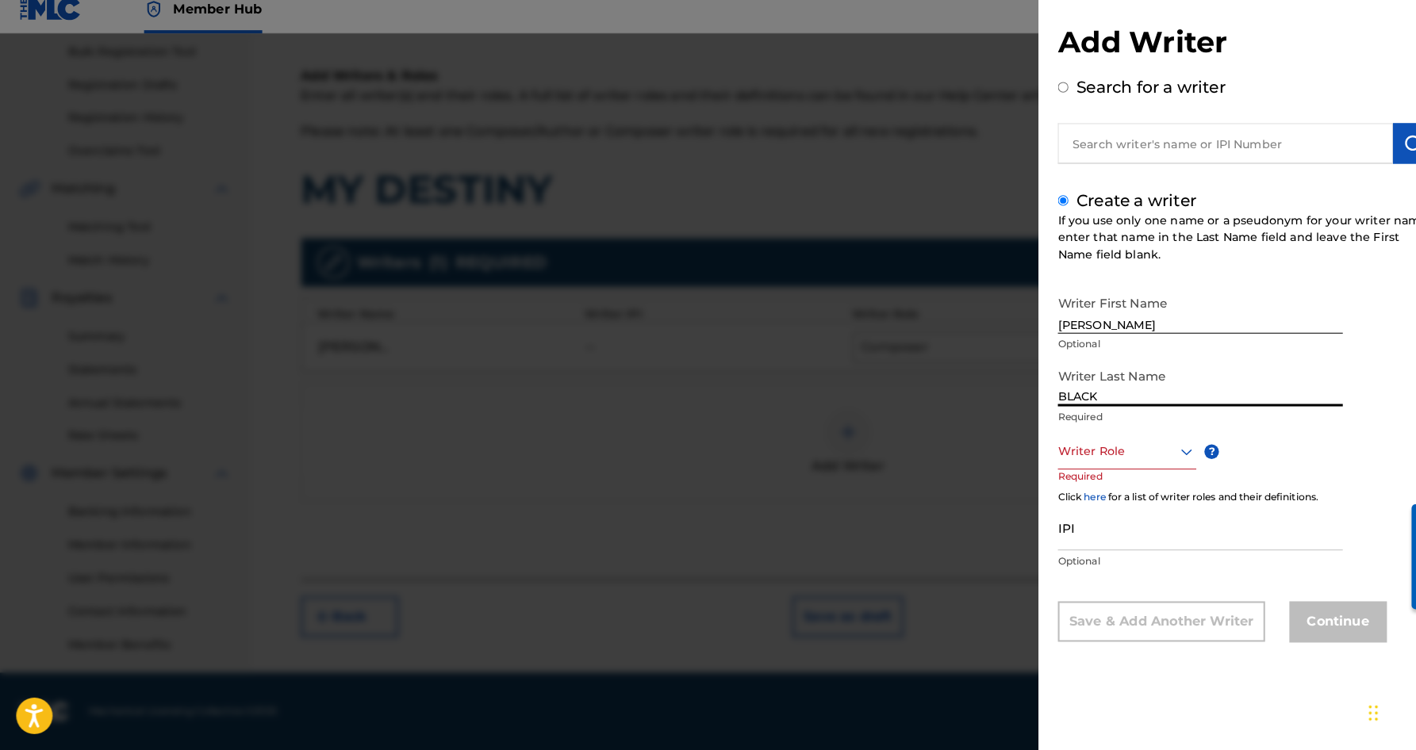
type input "BLACK"
click at [1083, 319] on input "[PERSON_NAME]" at bounding box center [1176, 319] width 279 height 45
click at [1081, 320] on input "[PERSON_NAME]" at bounding box center [1176, 319] width 279 height 45
type input "[PERSON_NAME]"
click at [1161, 448] on icon at bounding box center [1162, 457] width 19 height 19
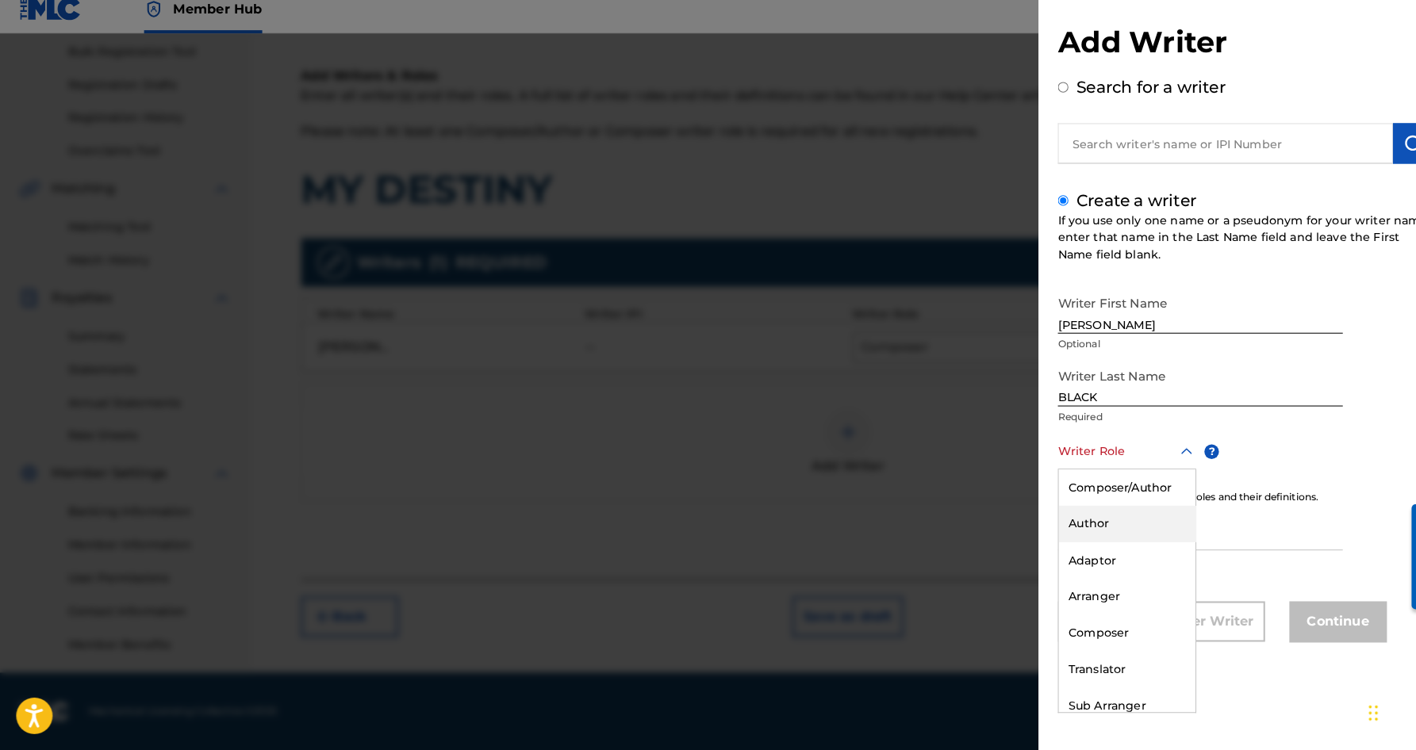
click at [1097, 511] on div "Author" at bounding box center [1105, 529] width 134 height 36
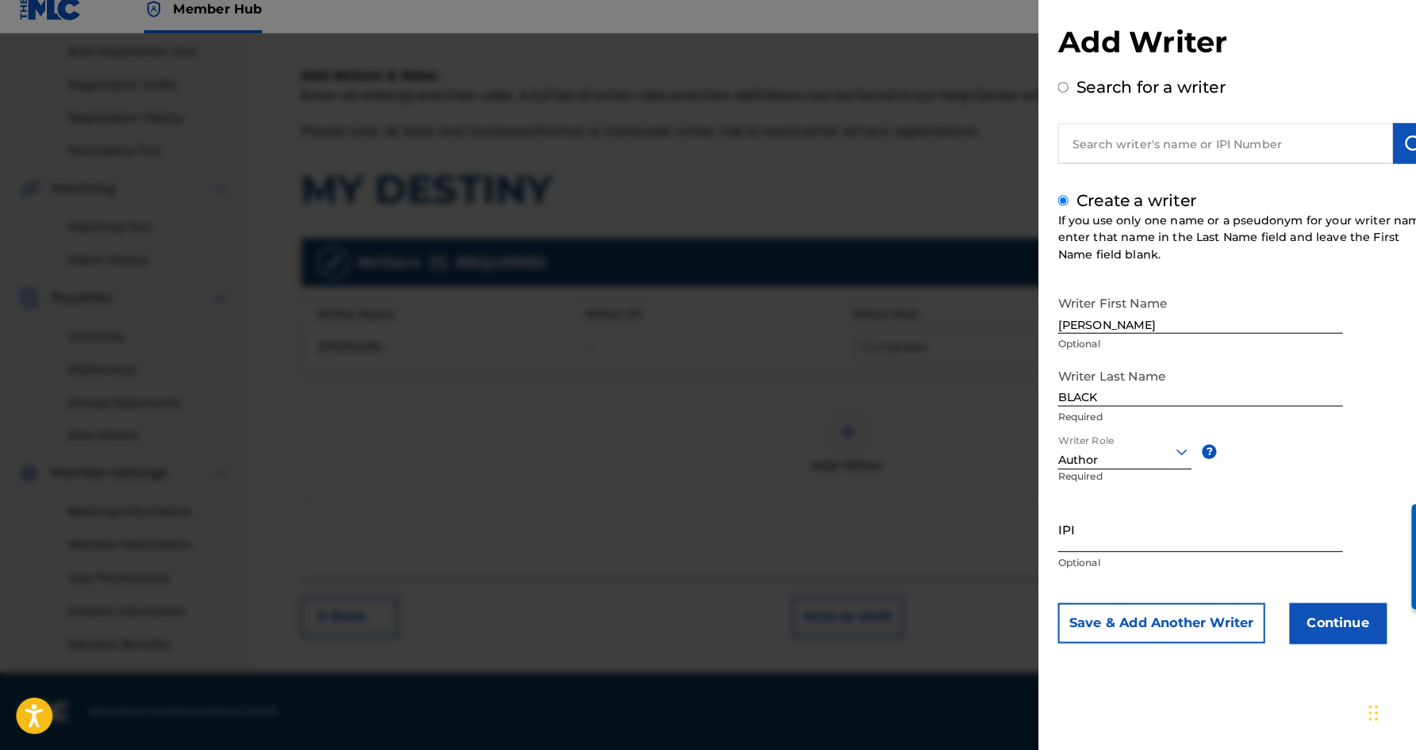
click at [1076, 515] on input "IPI" at bounding box center [1176, 533] width 279 height 45
paste input "463591242"
type input "463591242"
click at [1135, 610] on button "Save & Add Another Writer" at bounding box center [1138, 626] width 203 height 40
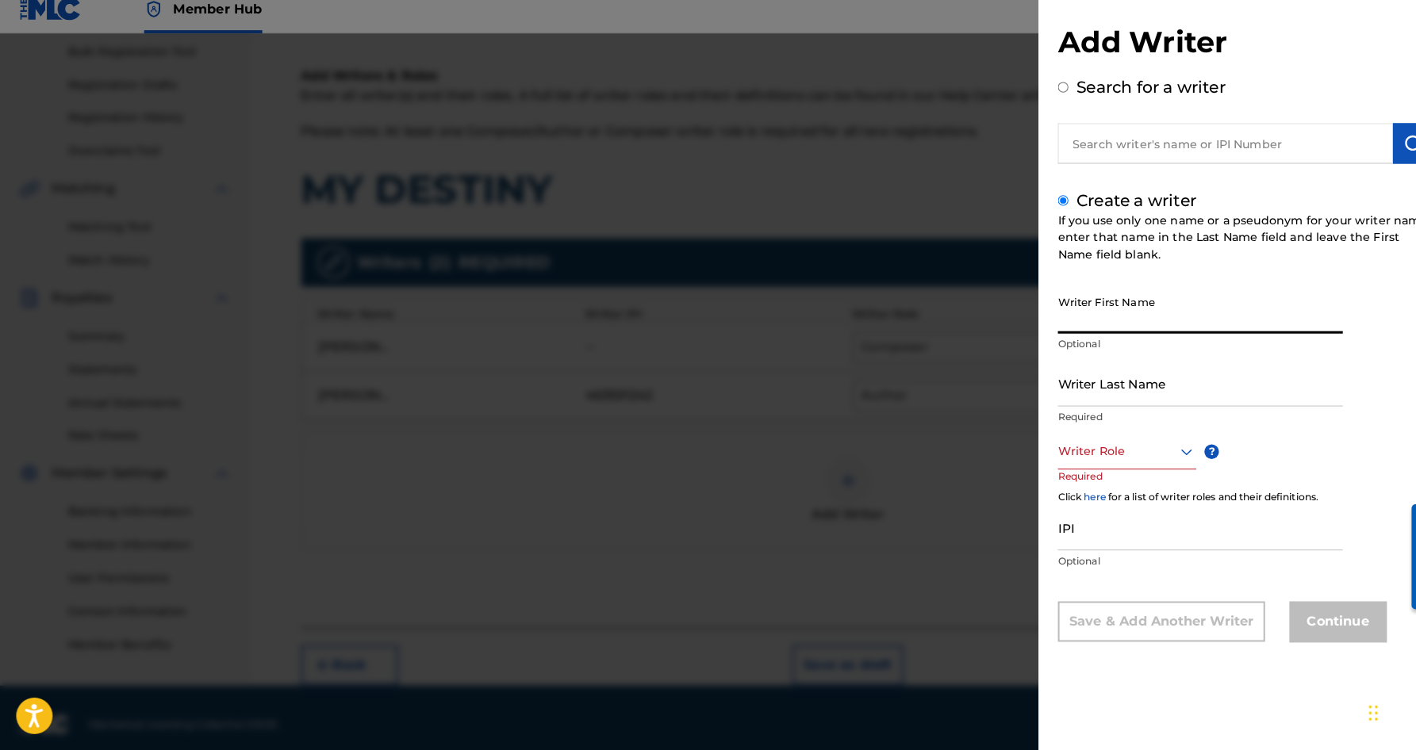
click at [1124, 315] on input "Writer First Name" at bounding box center [1176, 319] width 279 height 45
paste input "[PERSON_NAME]"
type input "[PERSON_NAME]"
click at [1119, 377] on input "Writer Last Name" at bounding box center [1176, 390] width 279 height 45
paste input "[PERSON_NAME]"
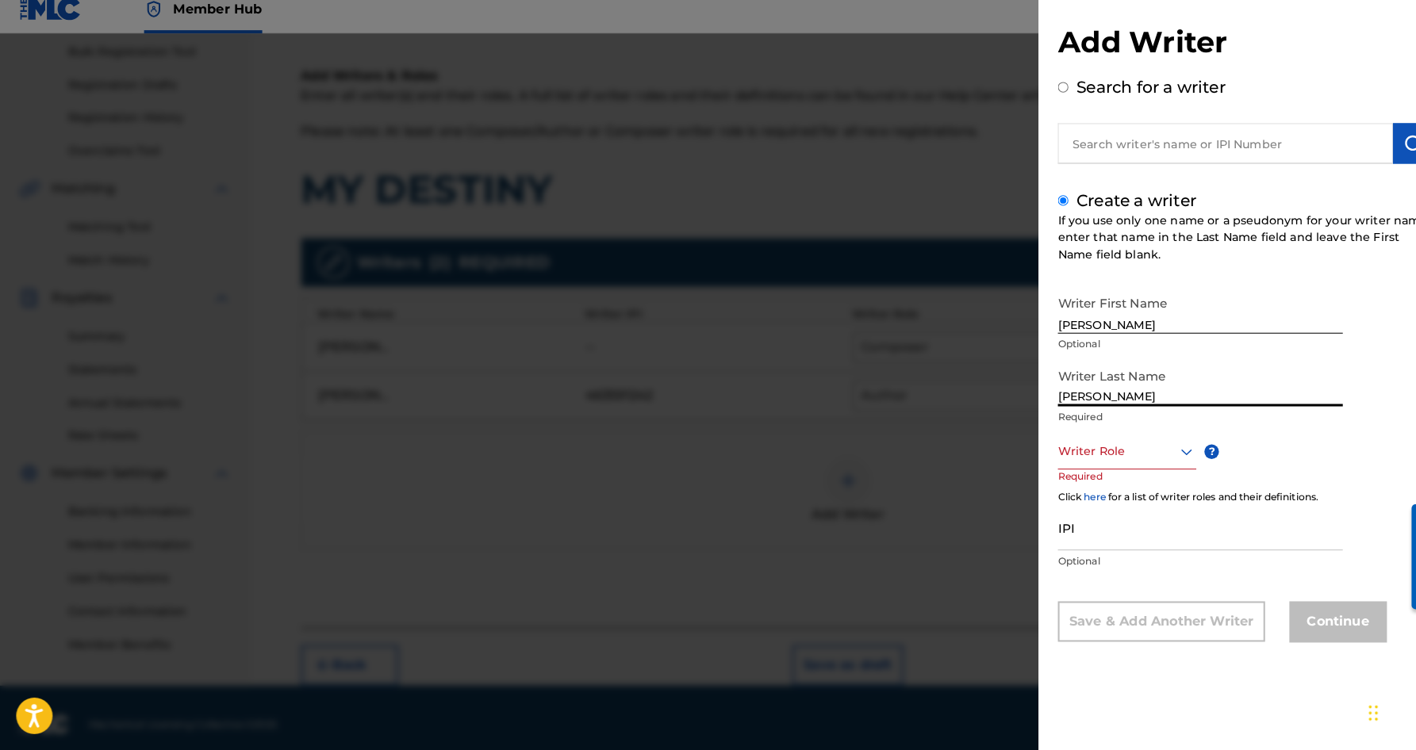
type input "[PERSON_NAME]"
click at [1075, 319] on input "[PERSON_NAME]" at bounding box center [1176, 319] width 279 height 45
click at [1131, 313] on input "[PERSON_NAME]" at bounding box center [1176, 319] width 279 height 45
type input "[PERSON_NAME]"
click at [1161, 448] on icon at bounding box center [1162, 457] width 19 height 19
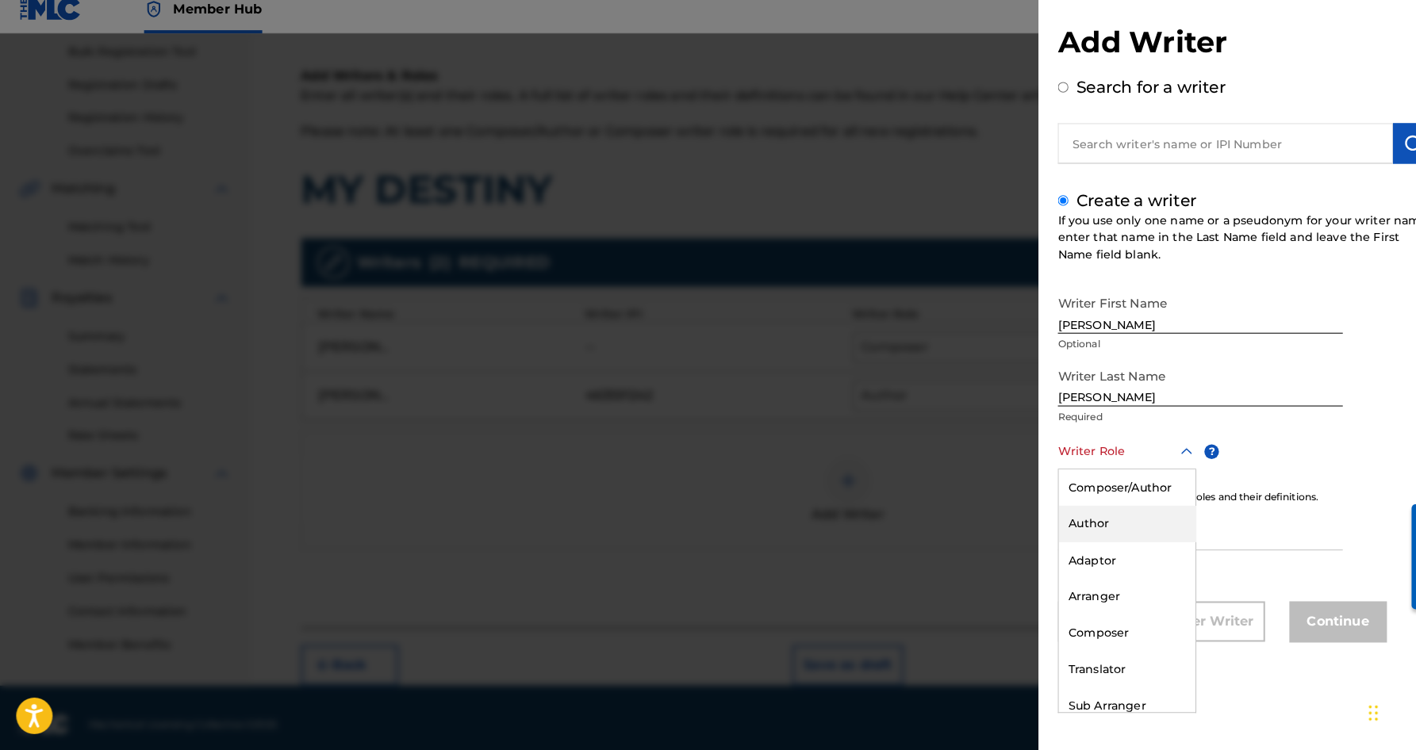
click at [1106, 511] on div "Author" at bounding box center [1105, 529] width 134 height 36
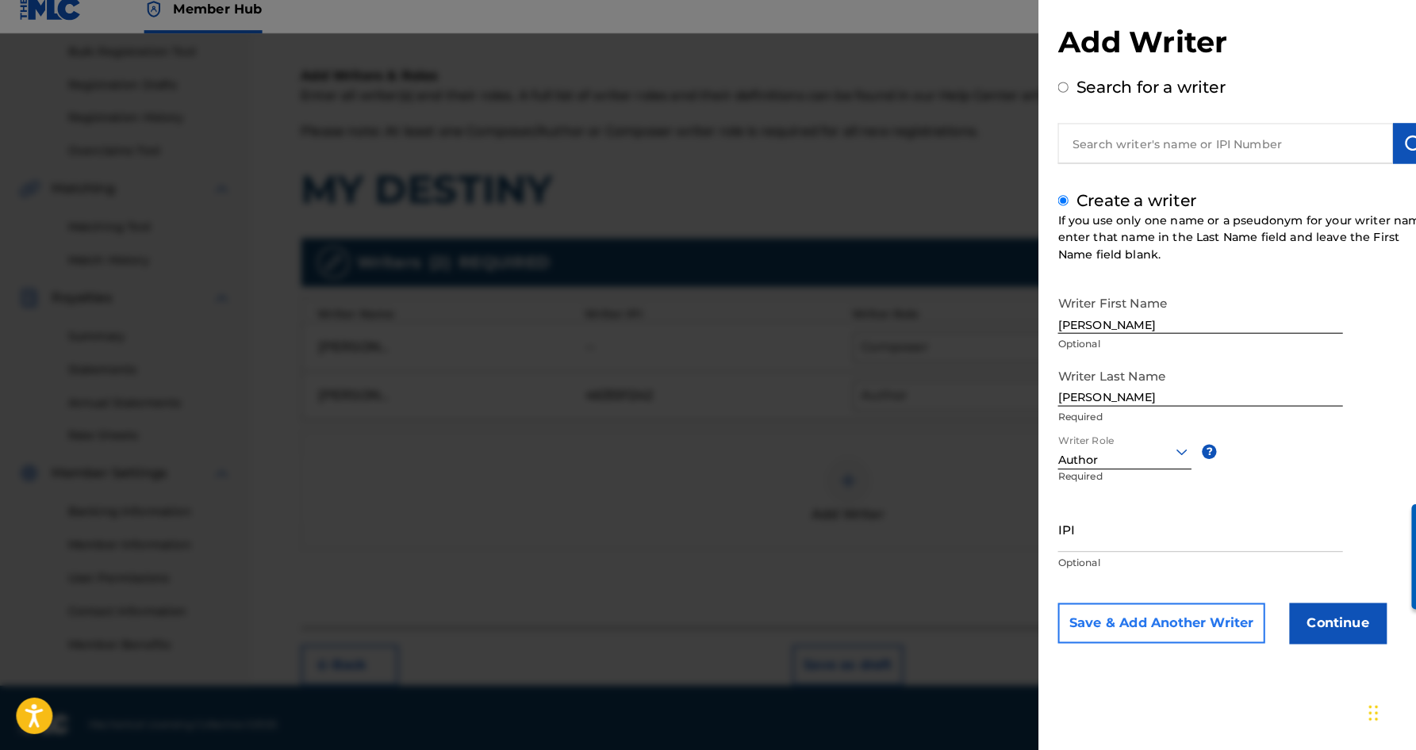
click at [1188, 616] on button "Save & Add Another Writer" at bounding box center [1138, 626] width 203 height 40
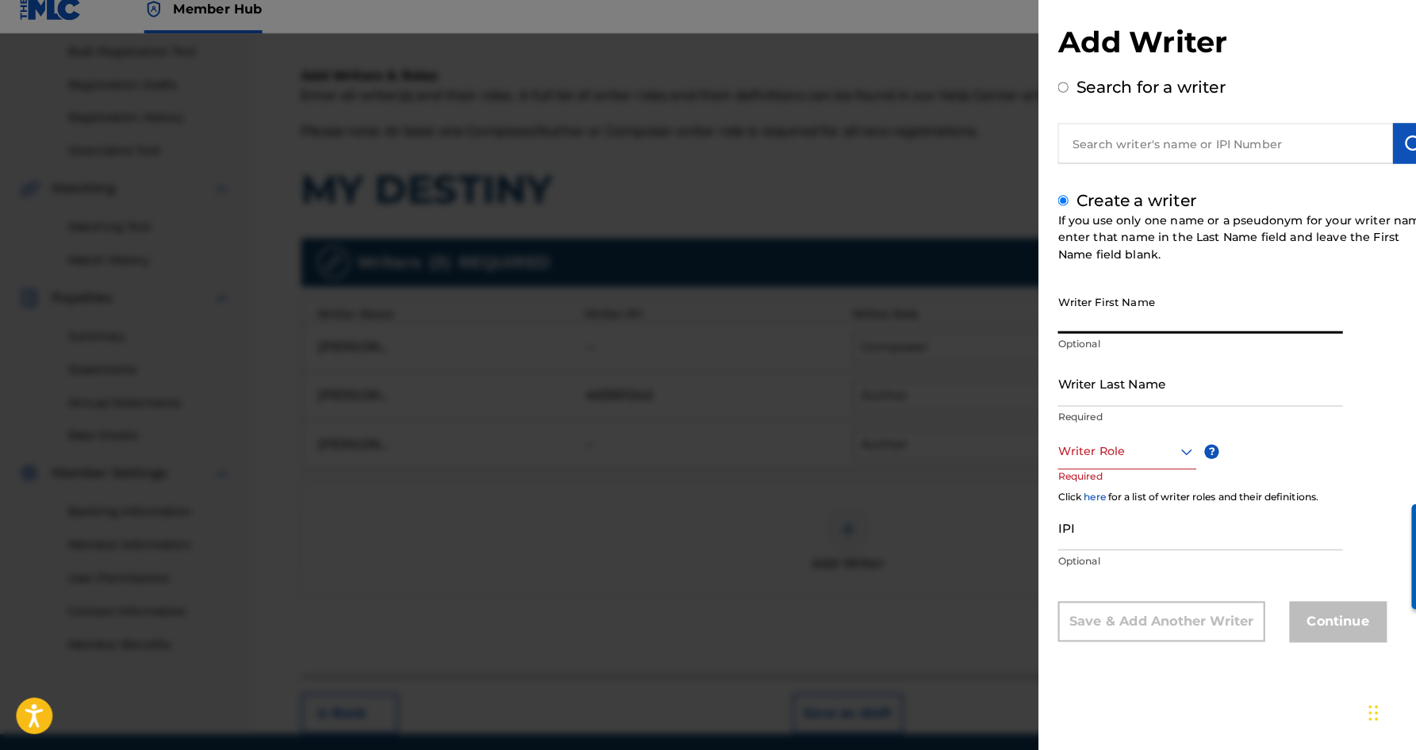
click at [1099, 313] on input "Writer First Name" at bounding box center [1176, 319] width 279 height 45
paste input "[PERSON_NAME]"
type input "[PERSON_NAME]"
click at [1139, 385] on input "Writer Last Name" at bounding box center [1176, 390] width 279 height 45
paste input "[PERSON_NAME]"
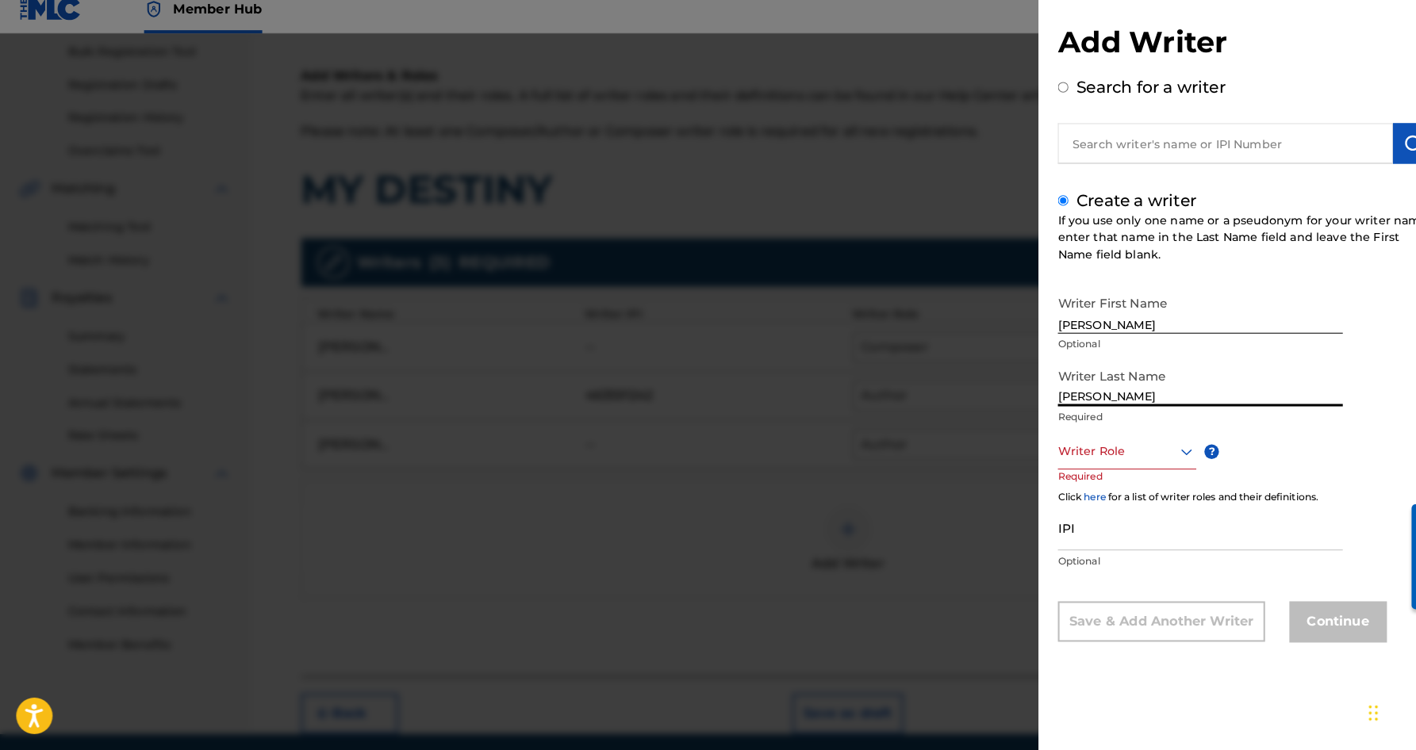
type input "[PERSON_NAME]"
click at [1111, 320] on input "[PERSON_NAME]" at bounding box center [1176, 319] width 279 height 45
click at [1146, 317] on input "[PERSON_NAME]" at bounding box center [1176, 319] width 279 height 45
type input "[PERSON_NAME]"
click at [1159, 455] on icon at bounding box center [1162, 458] width 11 height 6
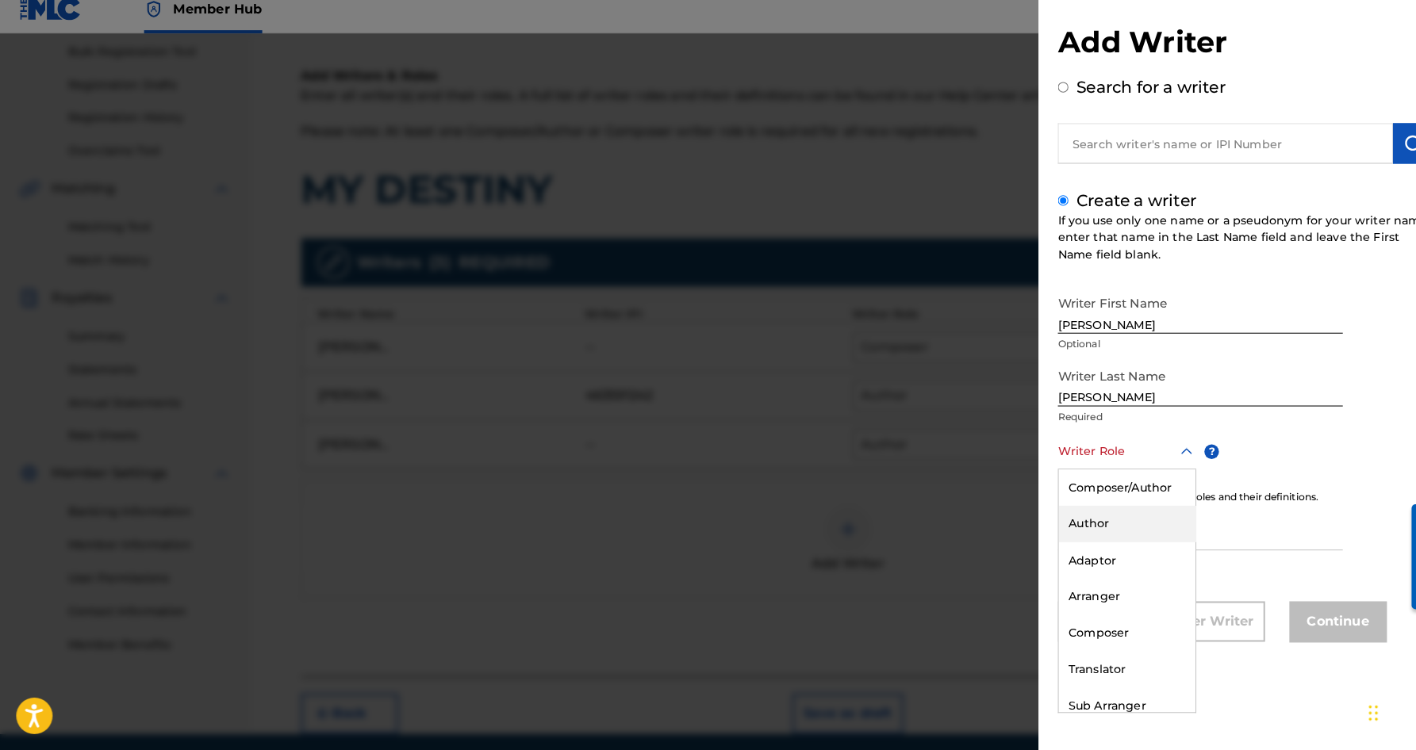
click at [1109, 511] on div "Author" at bounding box center [1105, 529] width 134 height 36
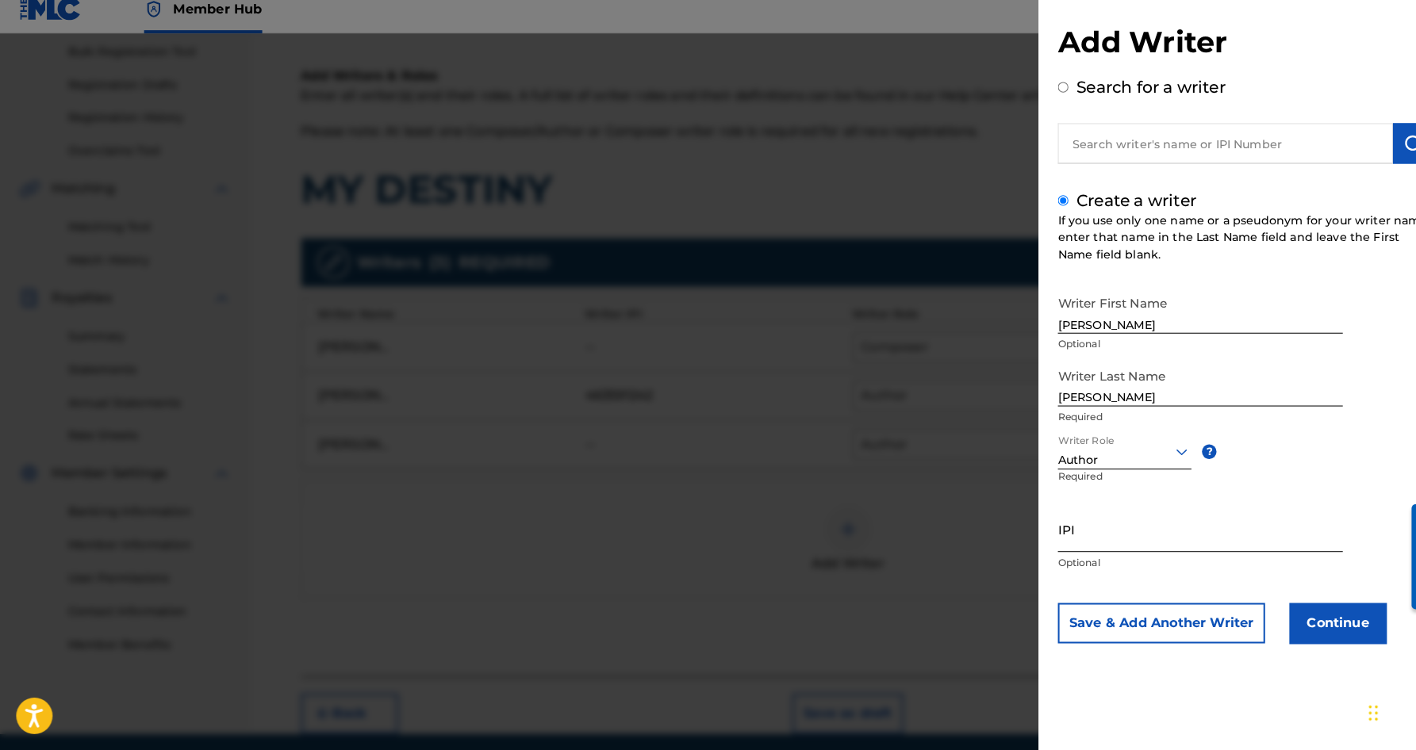
click at [1080, 517] on input "IPI" at bounding box center [1176, 533] width 279 height 45
paste input "338088935"
type input "338088935"
click at [1344, 469] on div "Writer First Name [PERSON_NAME] Optional Writer Last Name [PERSON_NAME] Require…" at bounding box center [1221, 471] width 368 height 349
click at [1317, 617] on button "Continue" at bounding box center [1311, 626] width 95 height 40
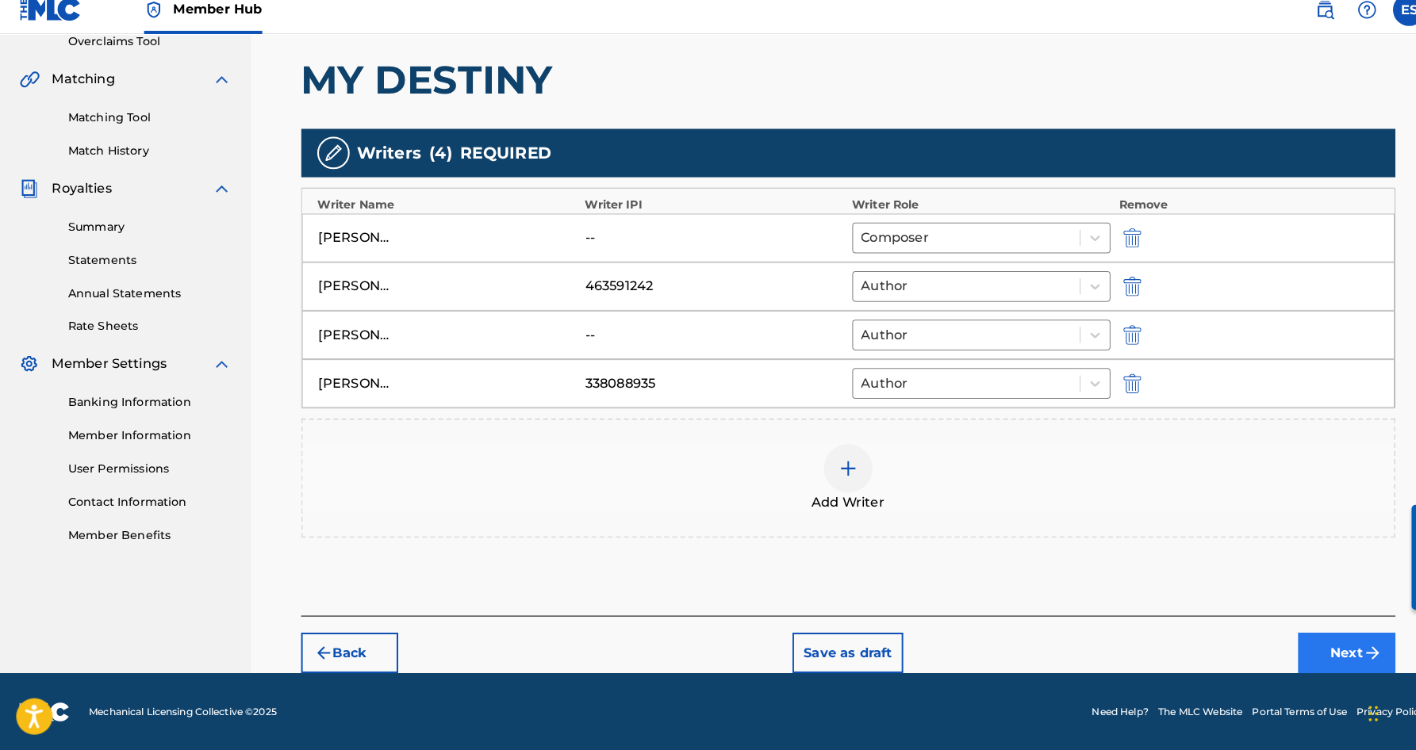
click at [1318, 646] on button "Next" at bounding box center [1319, 655] width 95 height 40
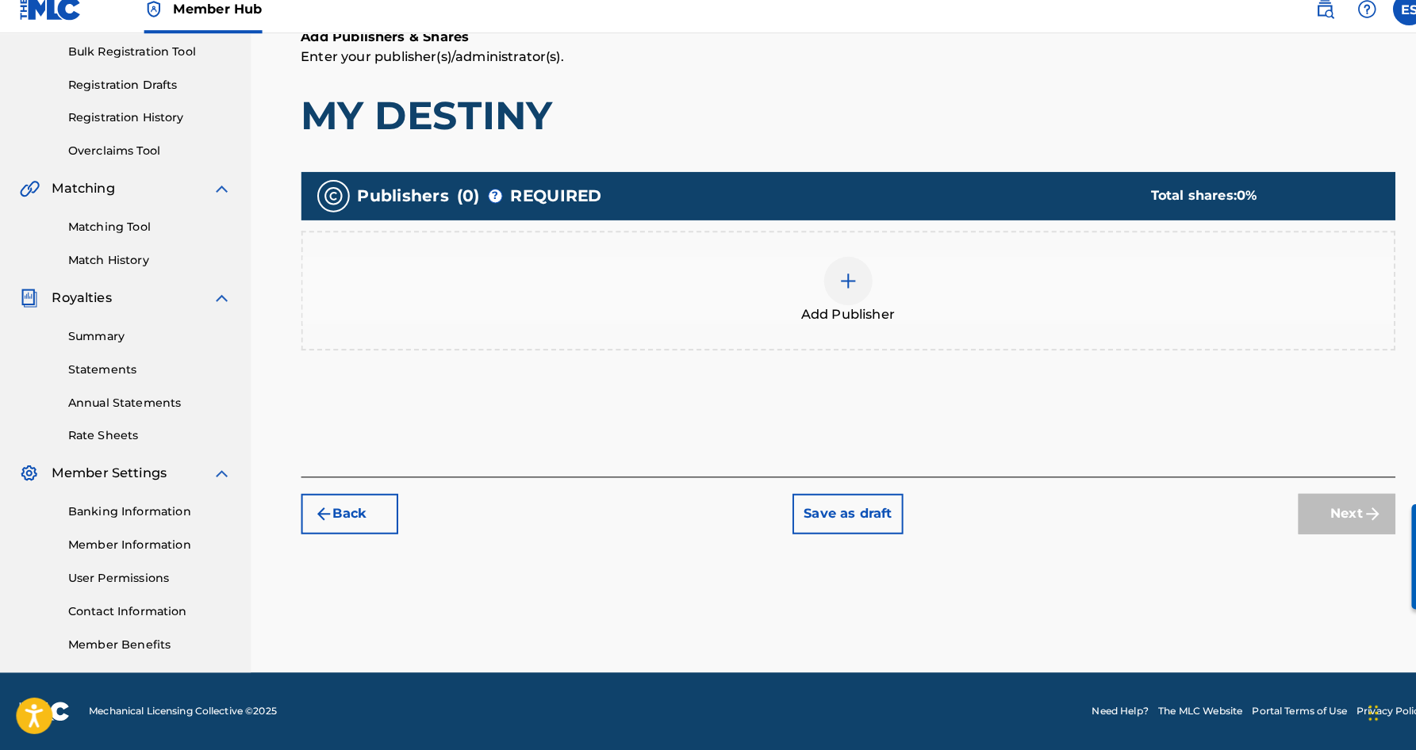
click at [832, 281] on img at bounding box center [831, 290] width 19 height 19
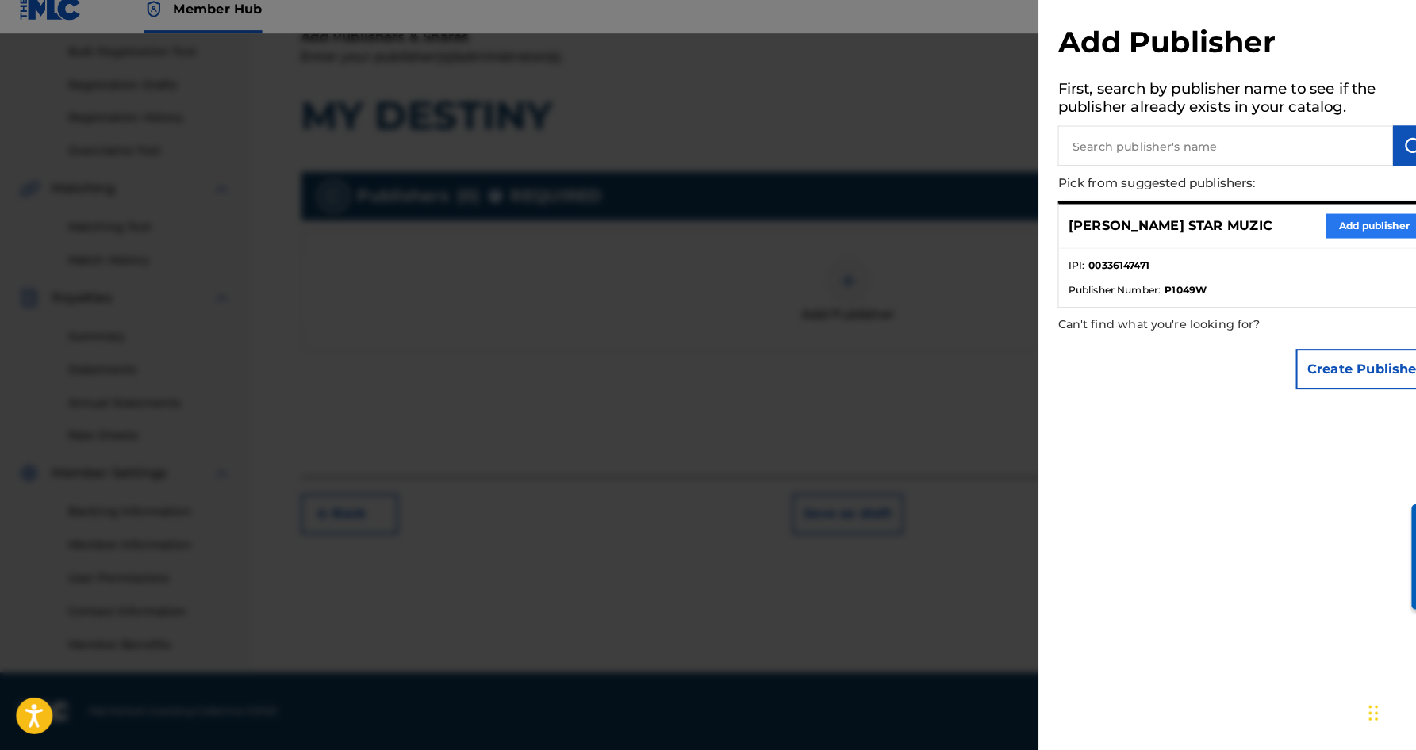
click at [1307, 225] on button "Add publisher" at bounding box center [1346, 237] width 95 height 24
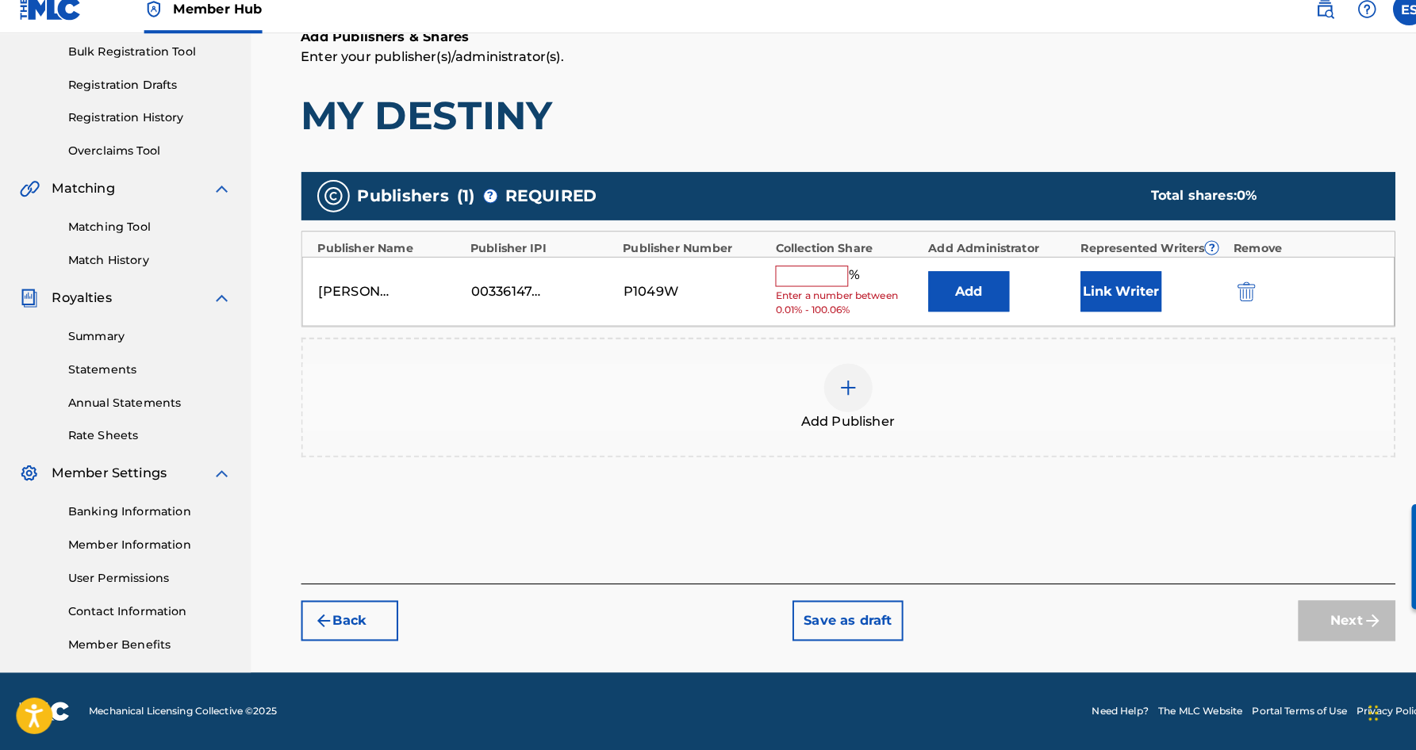
click at [807, 275] on input "text" at bounding box center [795, 285] width 71 height 21
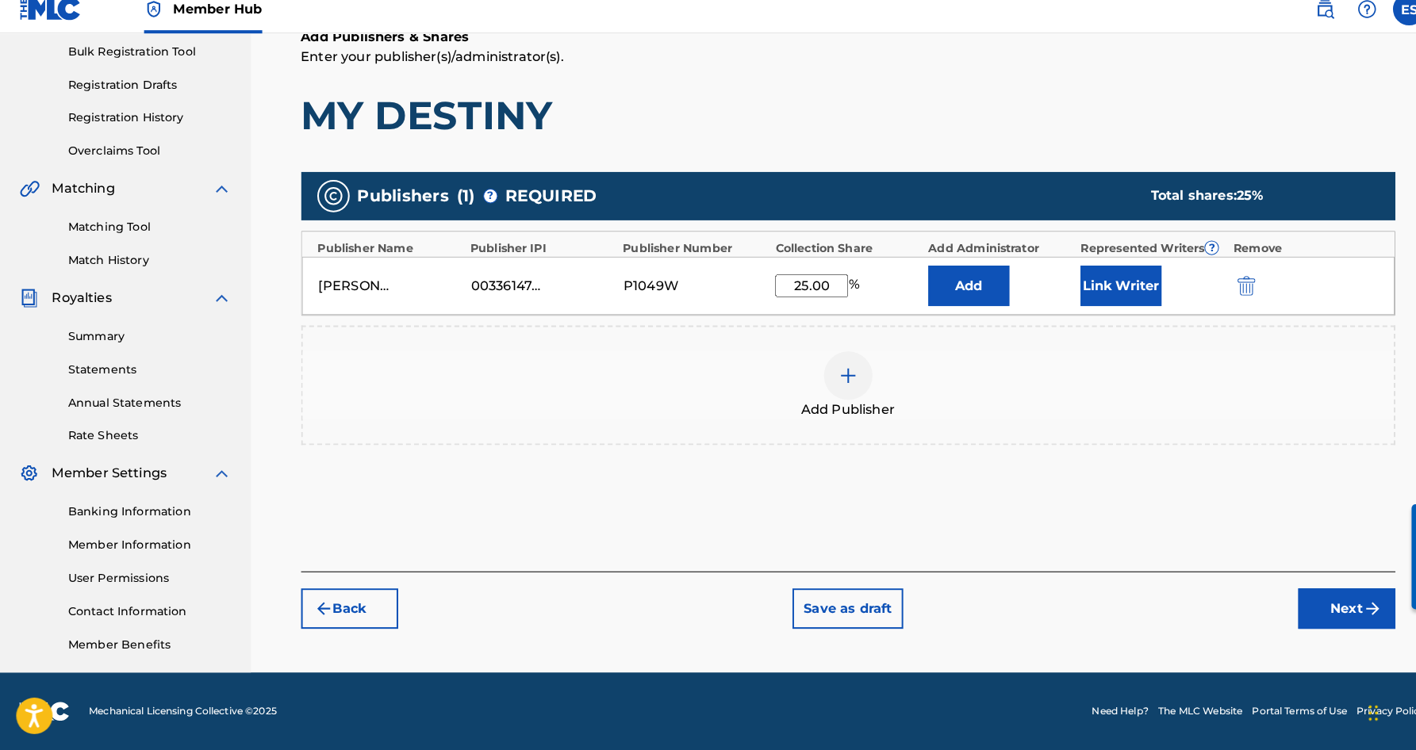
type input "25.00"
click at [877, 87] on div "Add Publishers & Shares Enter your publisher(s)/administrator(s). MY DESTINY" at bounding box center [831, 96] width 1073 height 109
click at [1102, 275] on button "Link Writer" at bounding box center [1098, 295] width 79 height 40
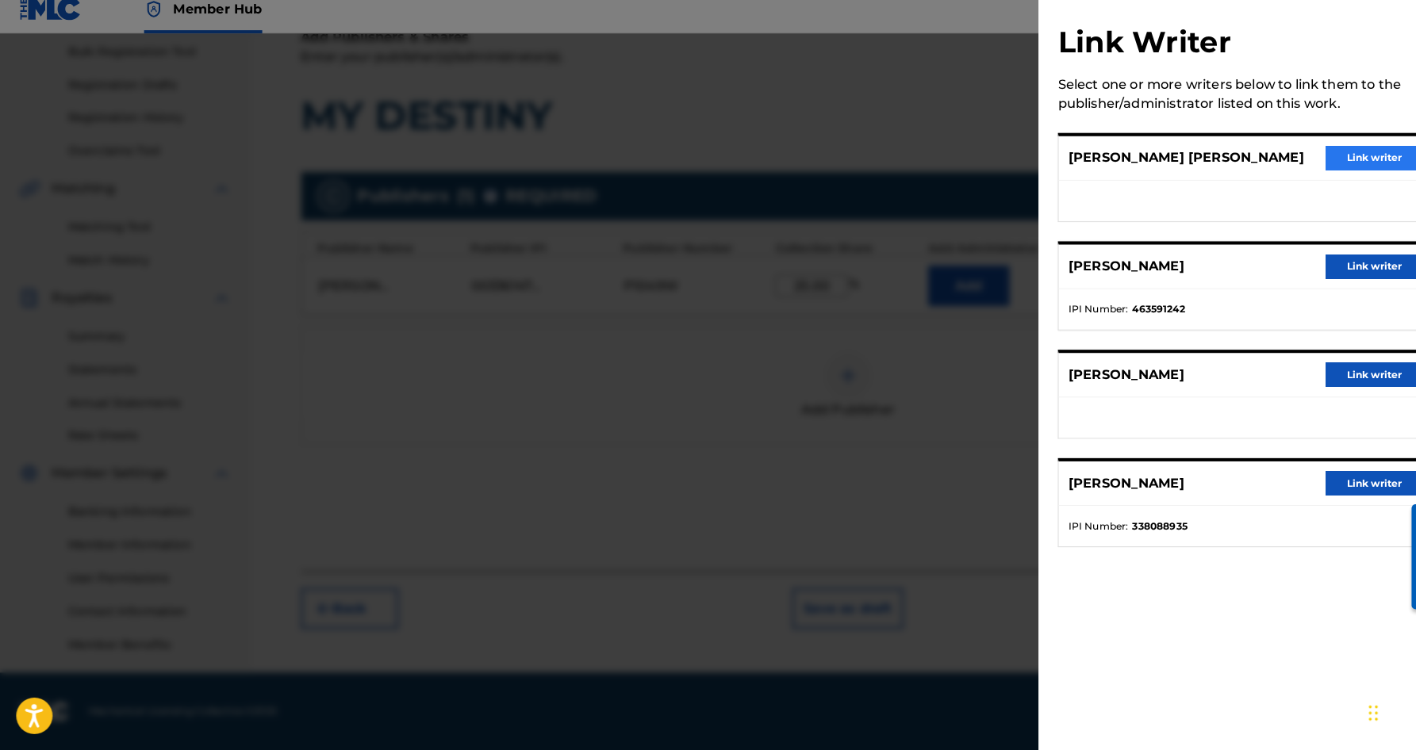
click at [1319, 158] on button "Link writer" at bounding box center [1346, 170] width 95 height 24
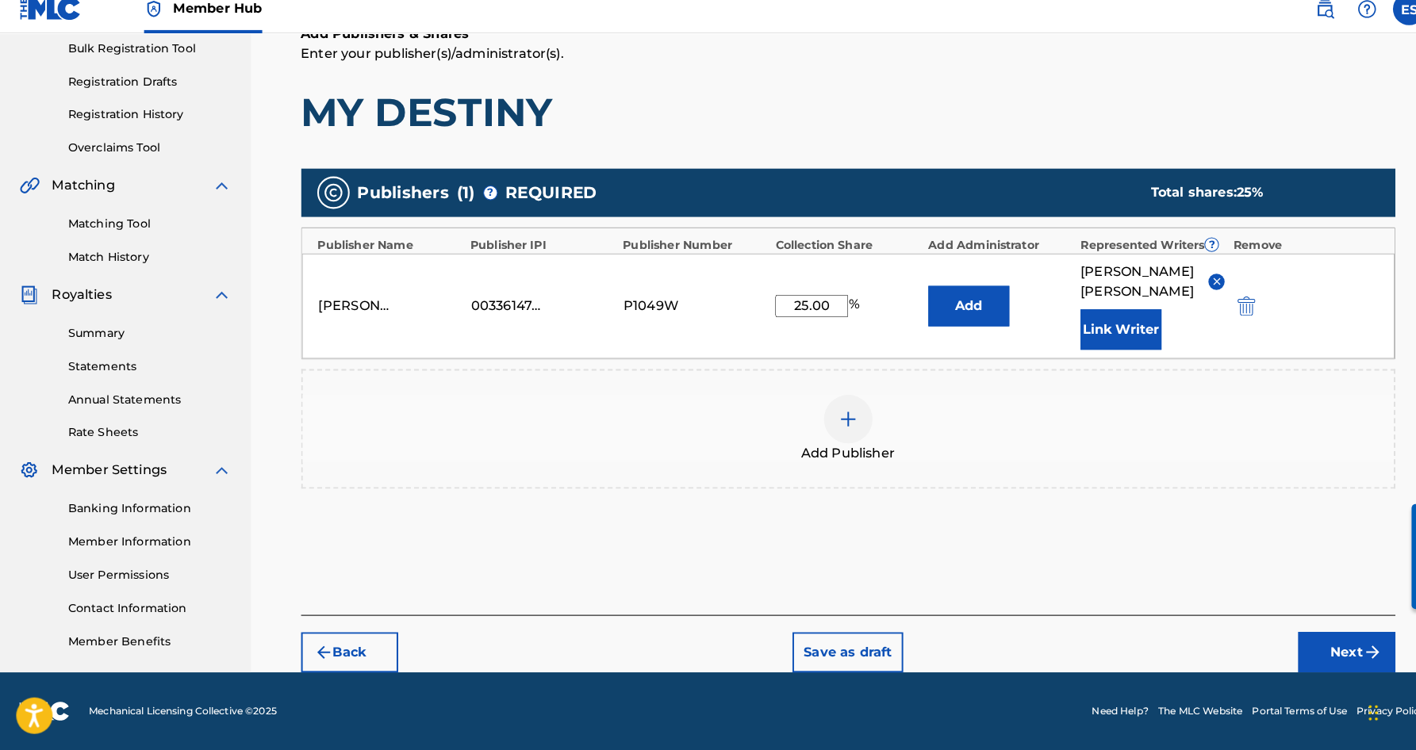
scroll to position [236, 0]
click at [1312, 640] on button "Next" at bounding box center [1319, 655] width 95 height 40
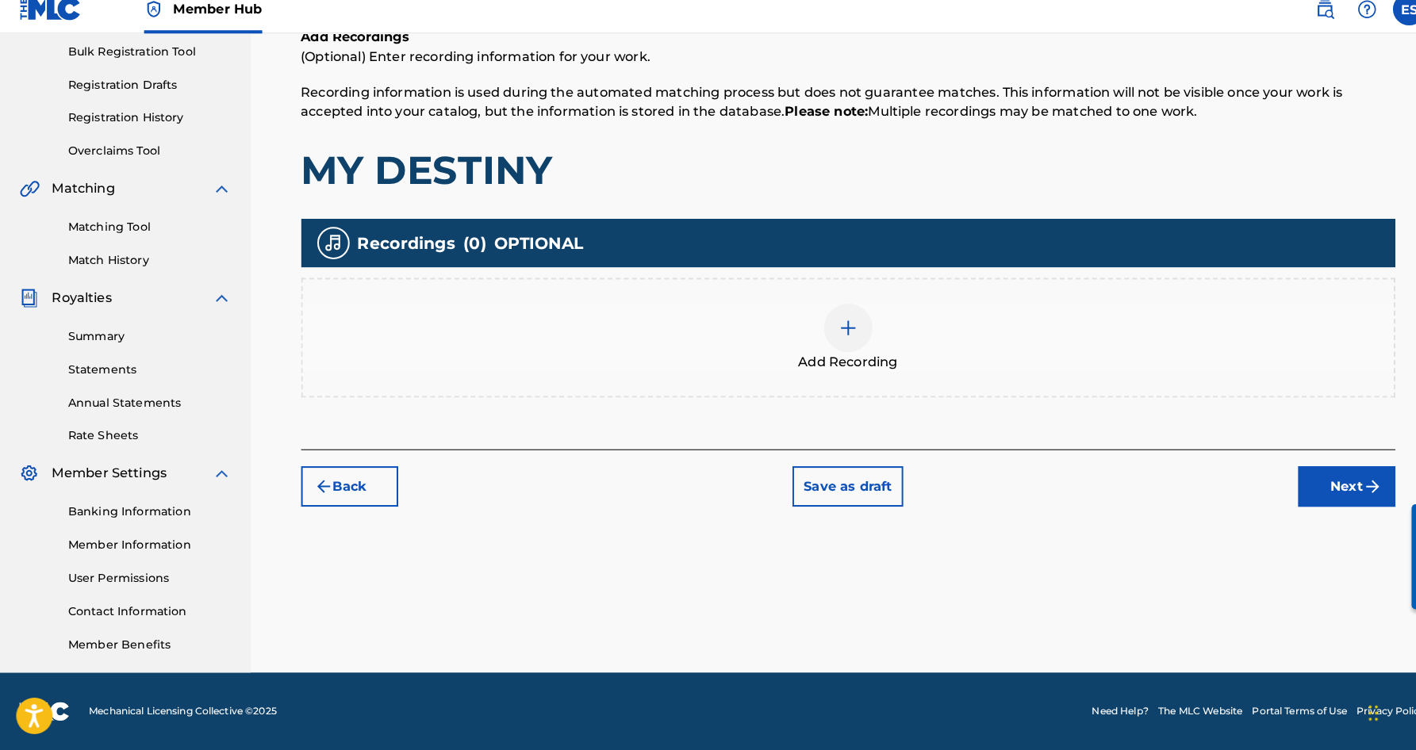
scroll to position [233, 0]
click at [840, 333] on div at bounding box center [832, 337] width 48 height 48
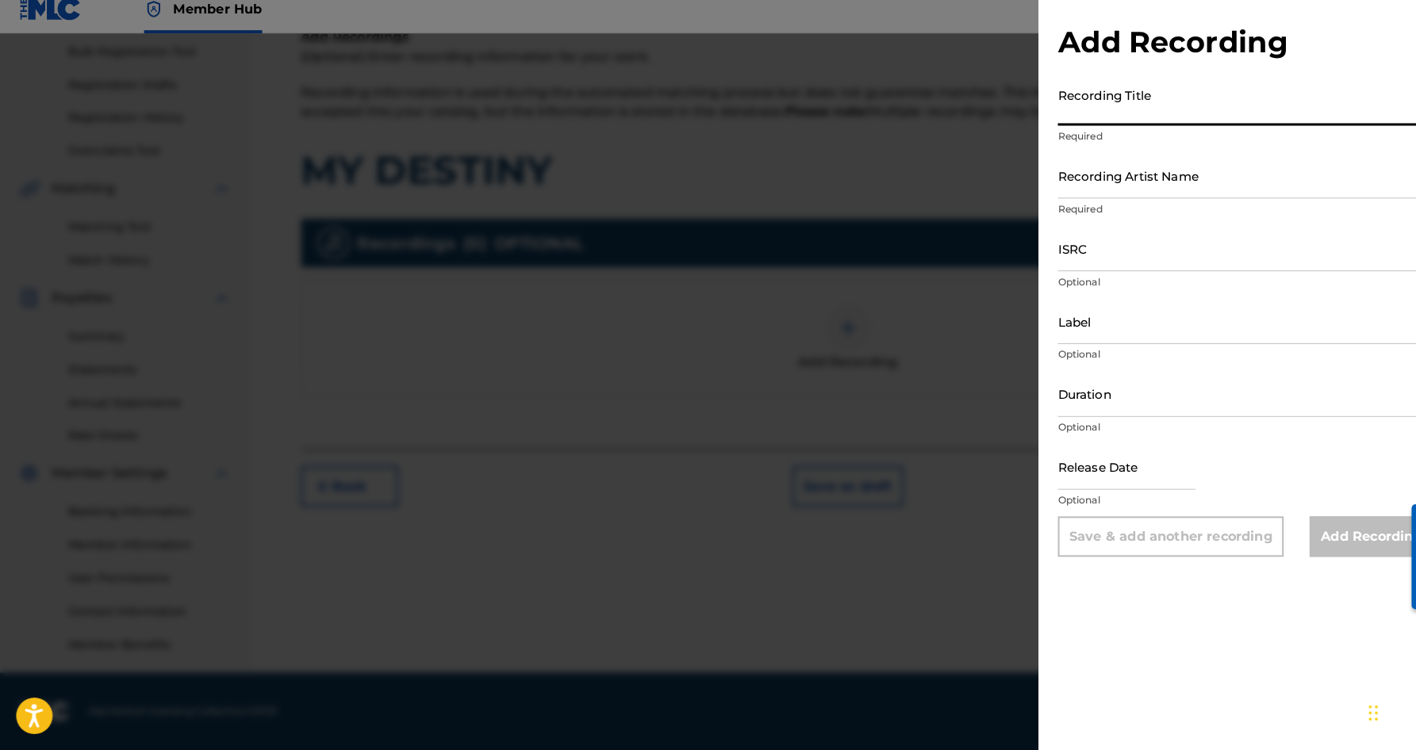
click at [1060, 100] on input "Recording Title" at bounding box center [1221, 115] width 368 height 45
paste input "MY DESTINY"
type input "MY DESTINY"
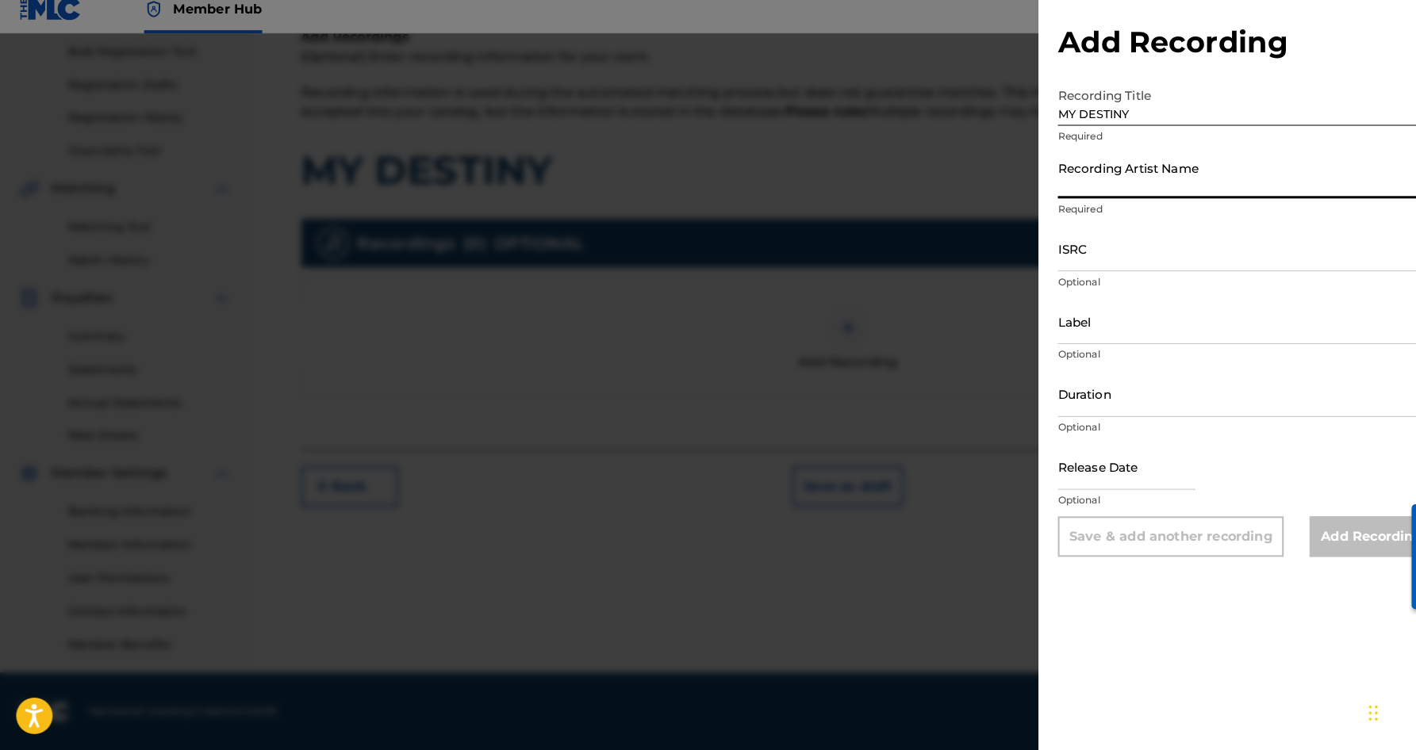
click at [1184, 185] on input "Recording Artist Name" at bounding box center [1221, 186] width 368 height 45
paste input "[PERSON_NAME]"
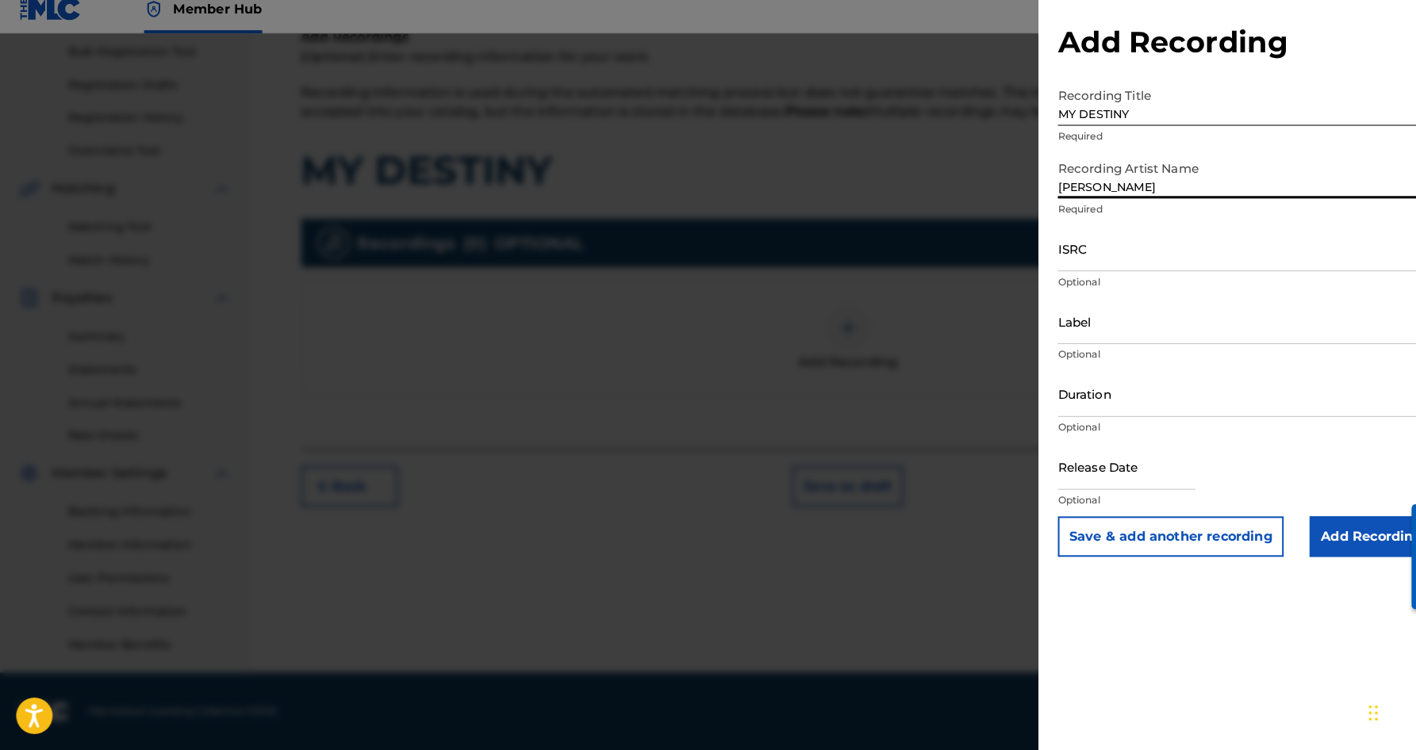
type input "[PERSON_NAME]"
click at [981, 140] on div at bounding box center [708, 423] width 1416 height 750
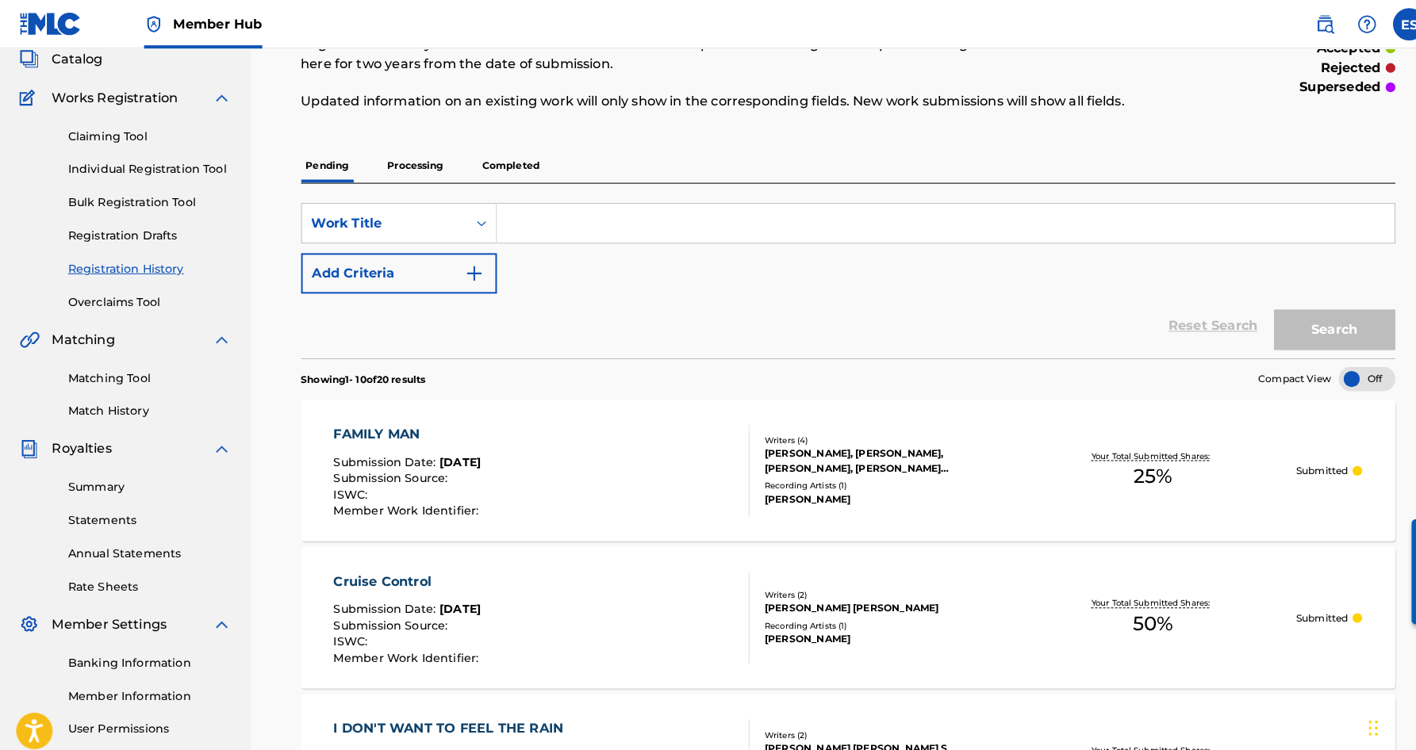
scroll to position [78, 0]
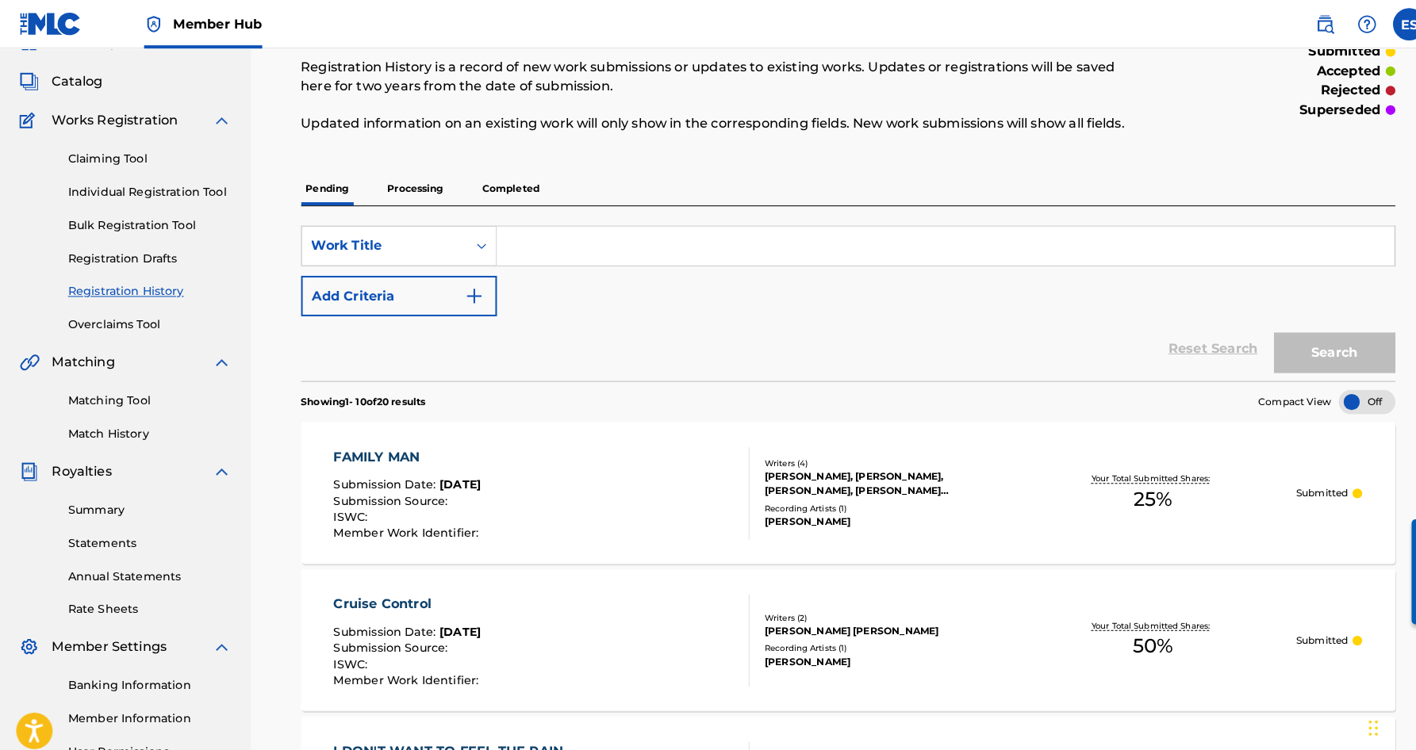
click at [406, 179] on p "Processing" at bounding box center [407, 184] width 64 height 33
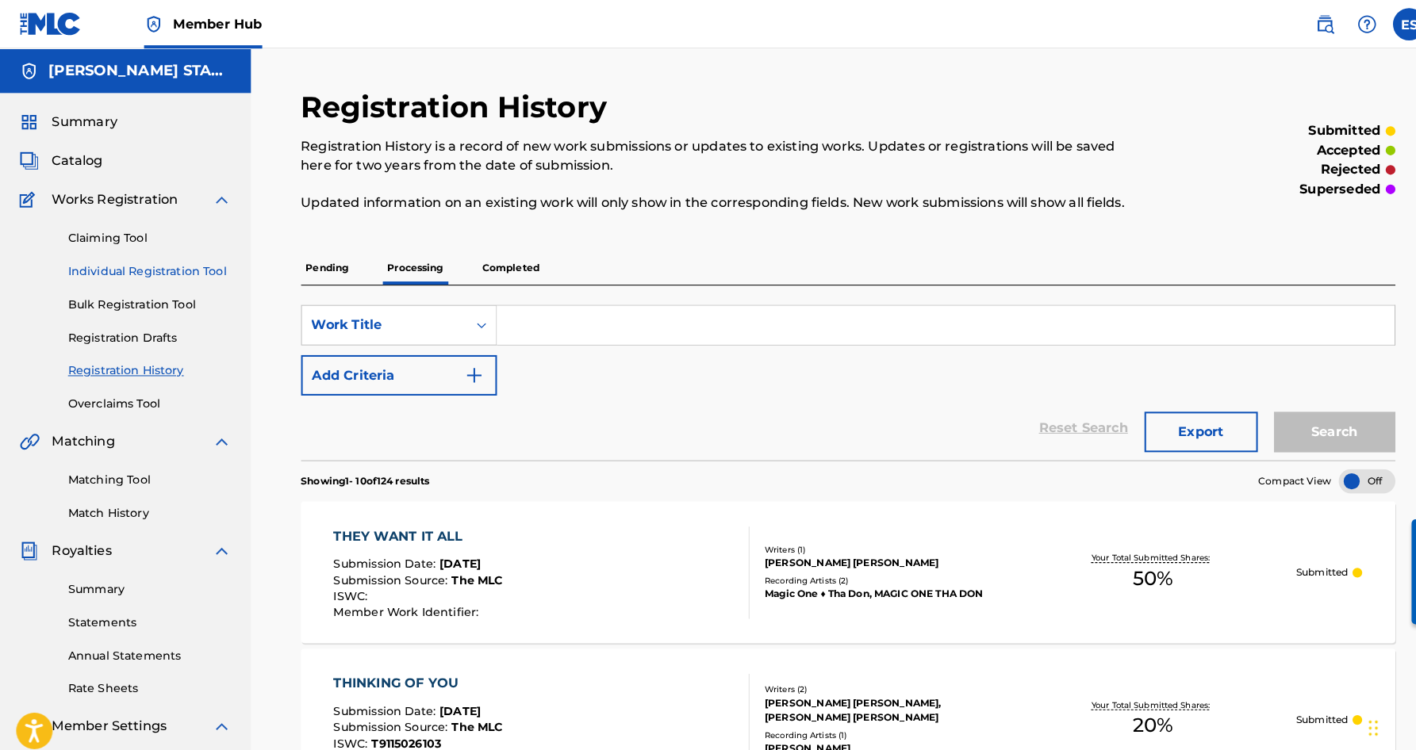
click at [159, 268] on link "Individual Registration Tool" at bounding box center [147, 266] width 160 height 17
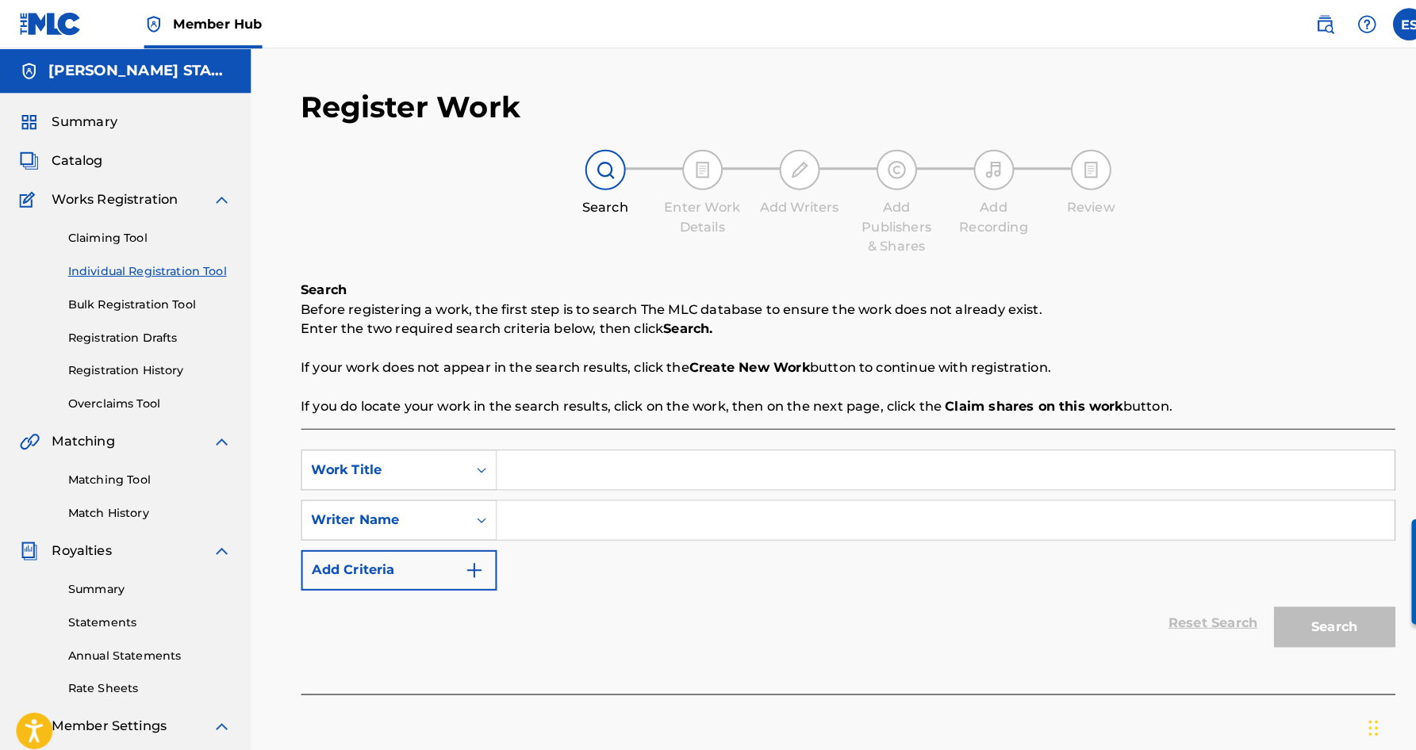
click at [552, 465] on input "Search Form" at bounding box center [927, 461] width 880 height 38
paste input "My Destiny"
type input "My Destiny"
click at [566, 524] on input "Search Form" at bounding box center [927, 510] width 880 height 38
paste input "[PERSON_NAME] [PERSON_NAME]"
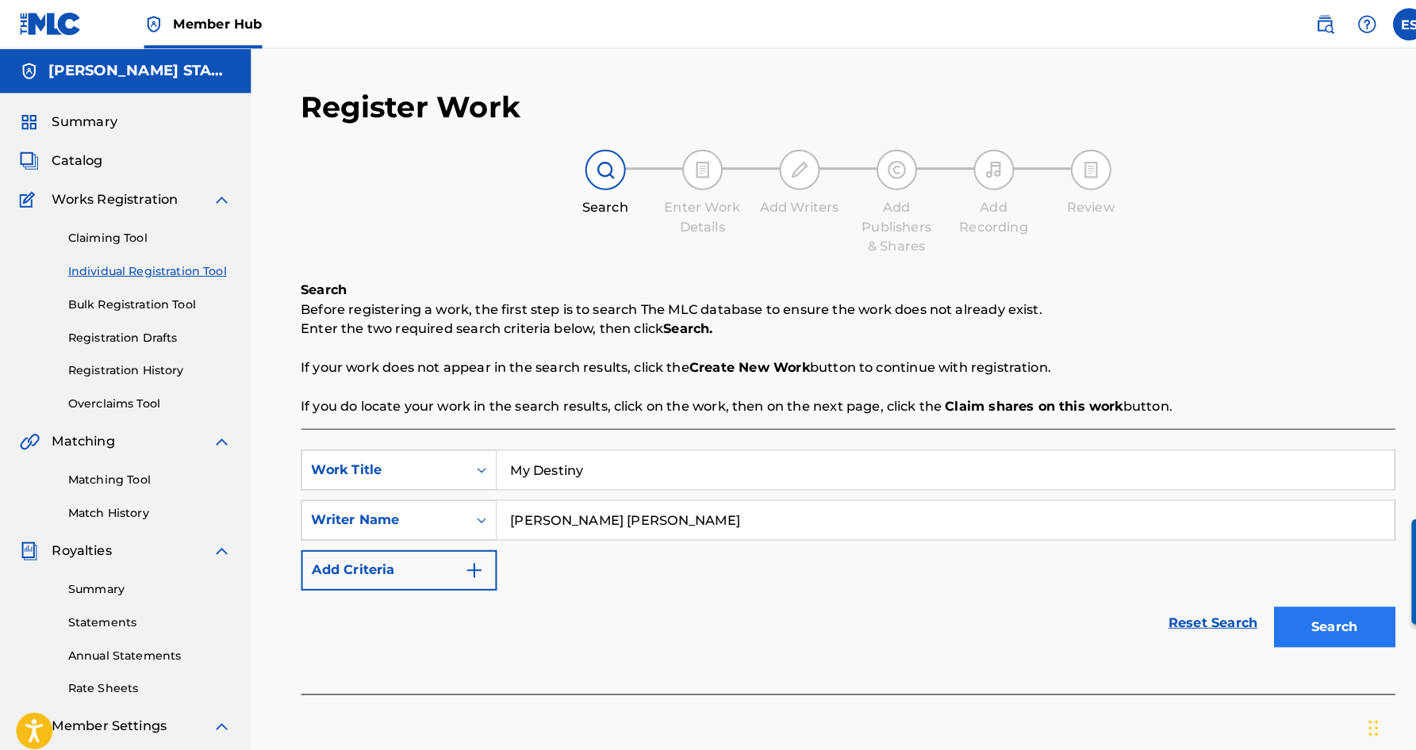
type input "[PERSON_NAME] [PERSON_NAME]"
click at [1294, 612] on button "Search" at bounding box center [1308, 615] width 119 height 40
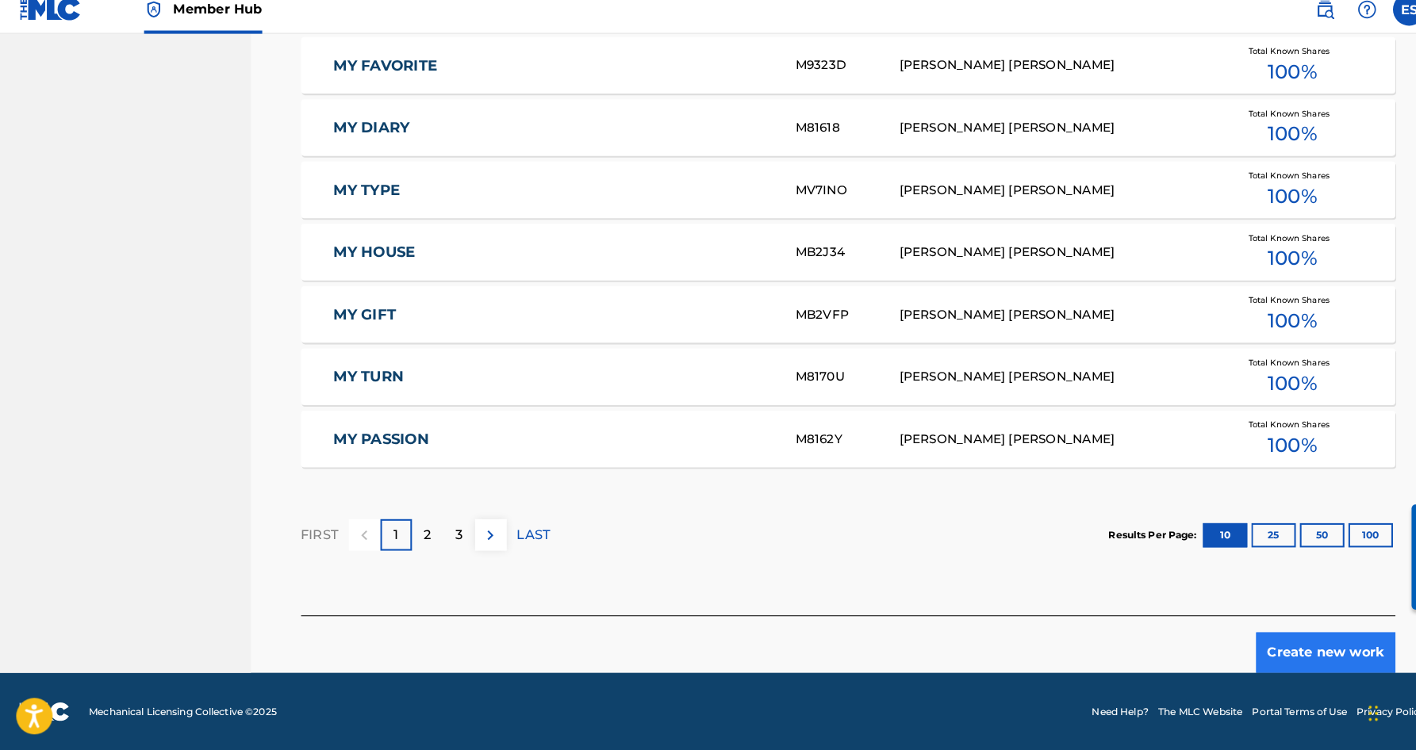
click at [1261, 635] on button "Create new work" at bounding box center [1299, 655] width 136 height 40
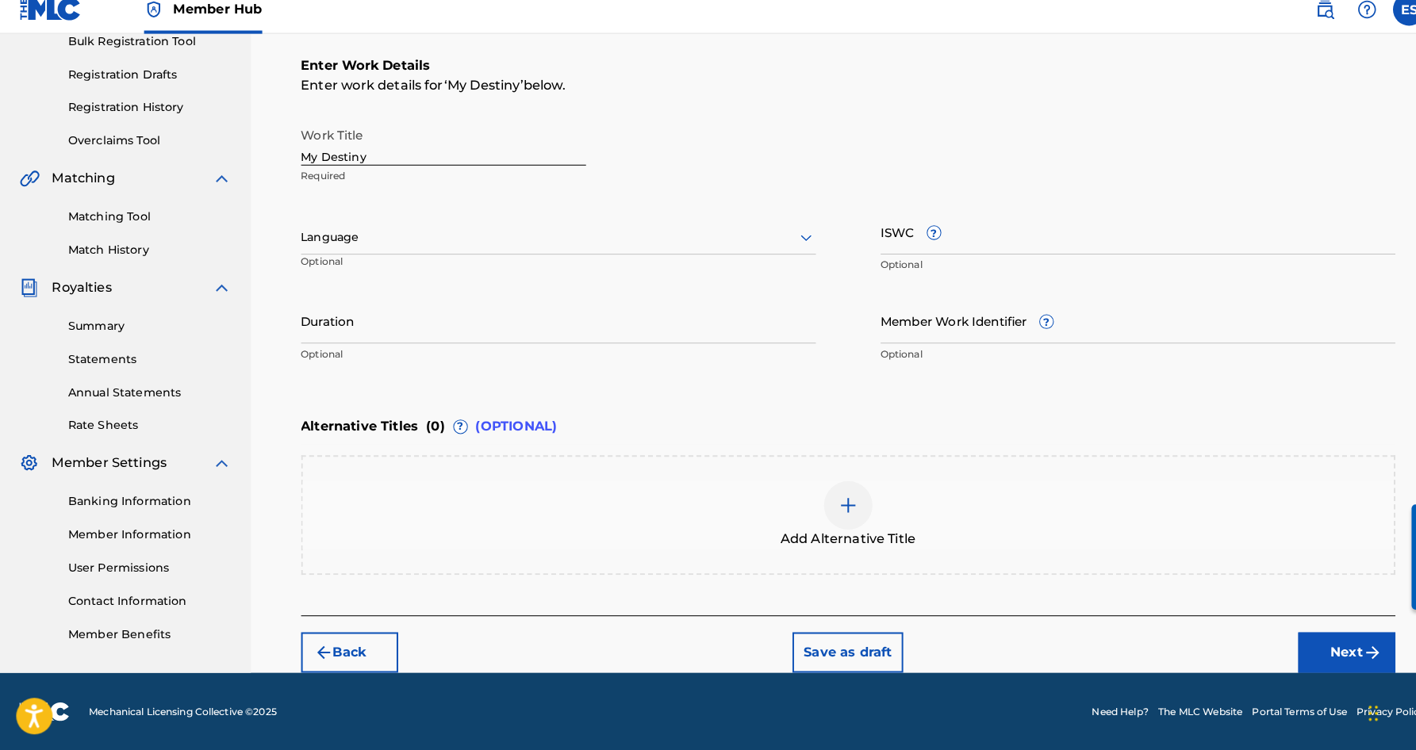
scroll to position [244, 0]
click at [368, 148] on input "My Destiny" at bounding box center [434, 154] width 279 height 45
type input "M"
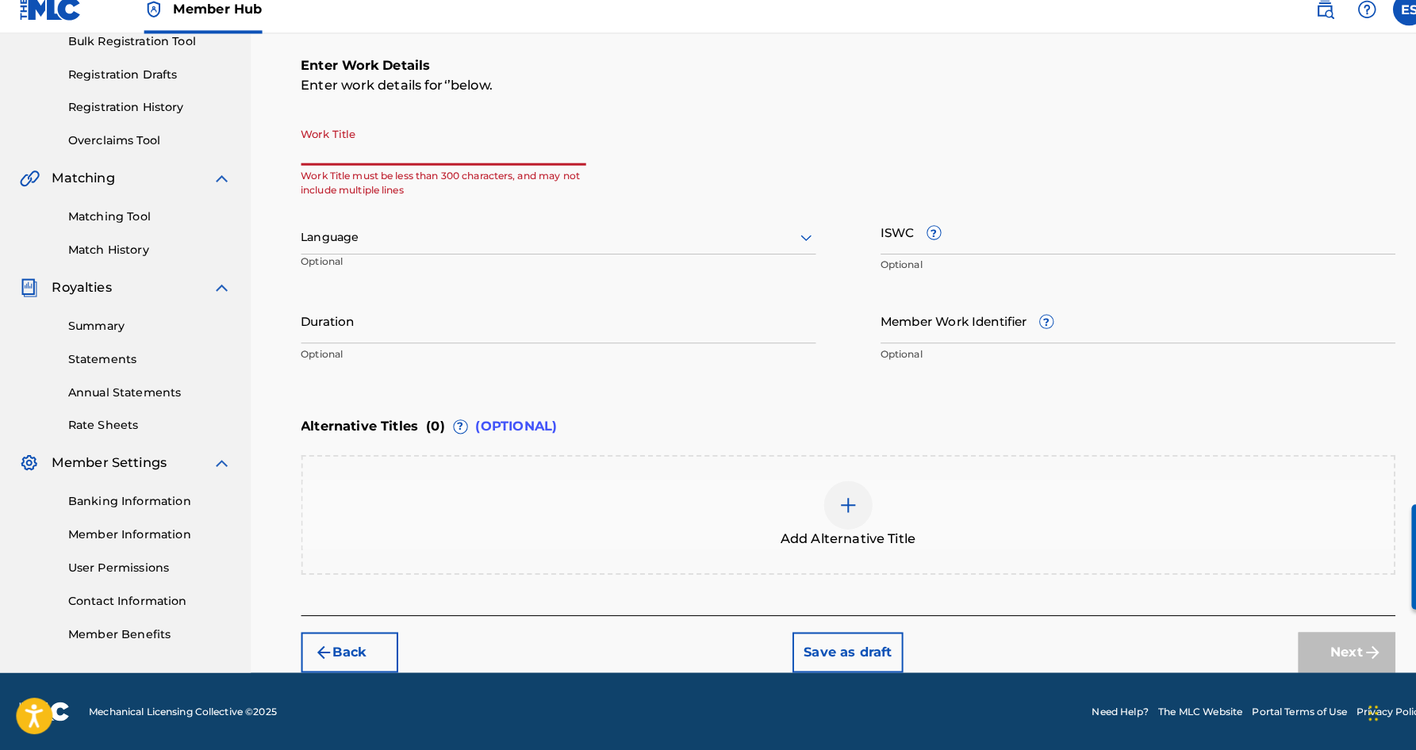
paste input "MY DESTINY"
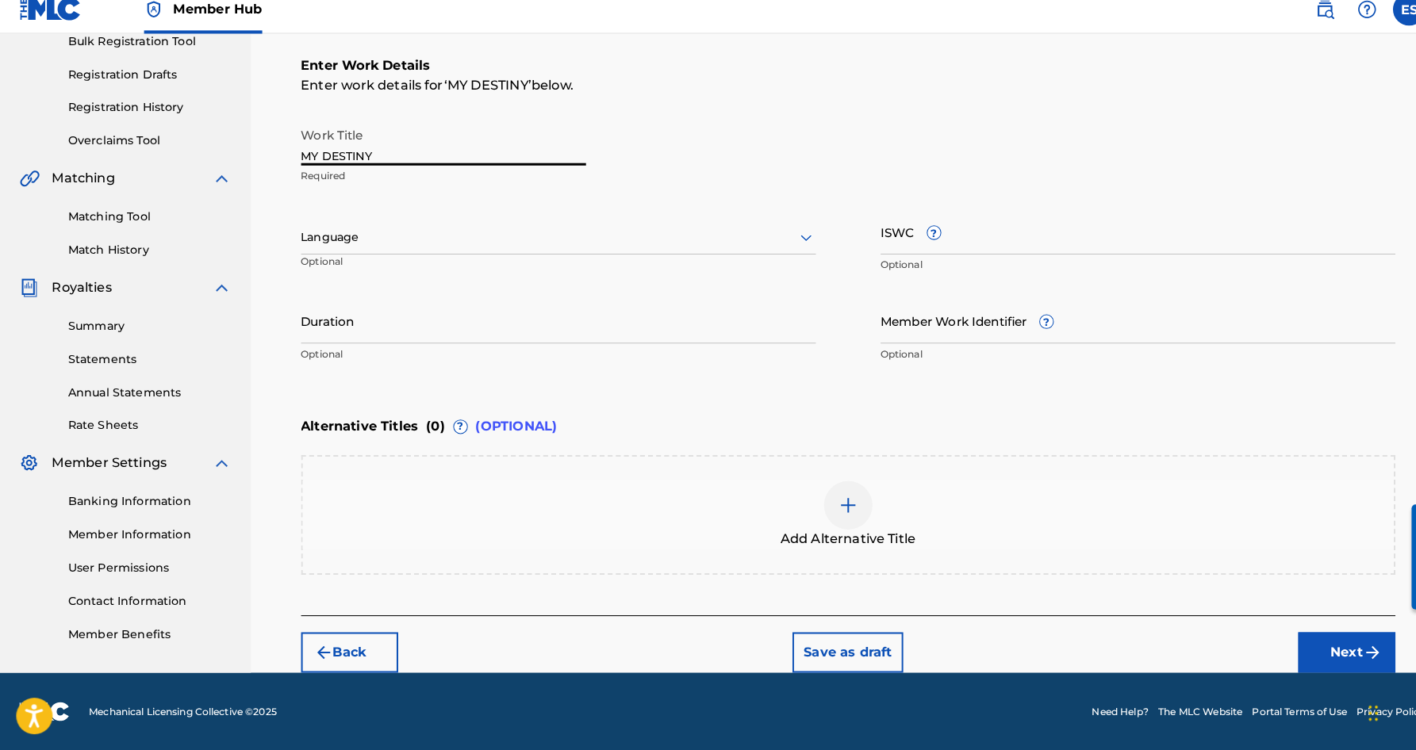
type input "MY DESTINY"
click at [793, 245] on icon at bounding box center [790, 248] width 11 height 6
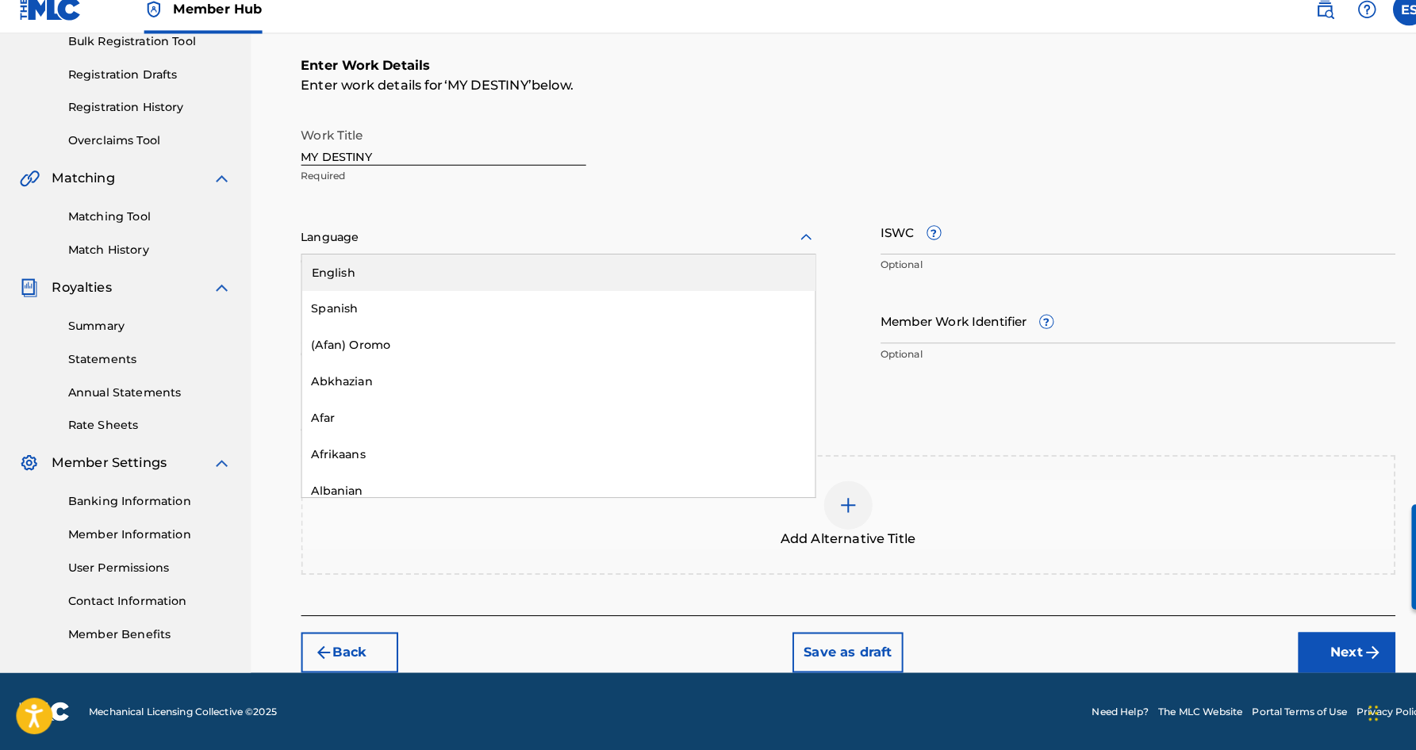
click at [689, 270] on div "English" at bounding box center [547, 282] width 503 height 36
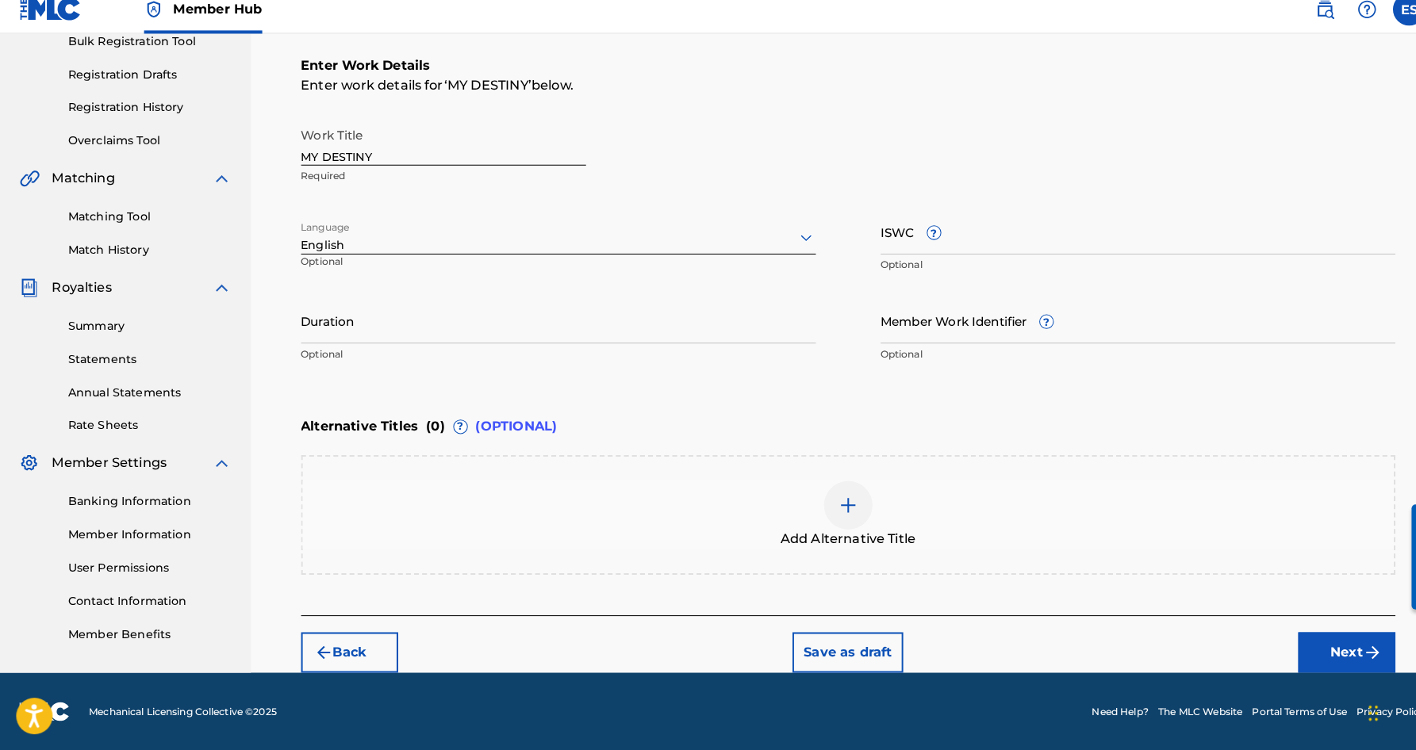
click at [595, 355] on p "Optional" at bounding box center [547, 362] width 505 height 14
click at [508, 307] on input "Duration" at bounding box center [547, 328] width 505 height 45
paste input "04:50"
type input "04:50"
click at [716, 399] on div "Enter Work Details Enter work details for ‘ MY DESTINY ’ below. Work Title MY D…" at bounding box center [831, 224] width 1073 height 384
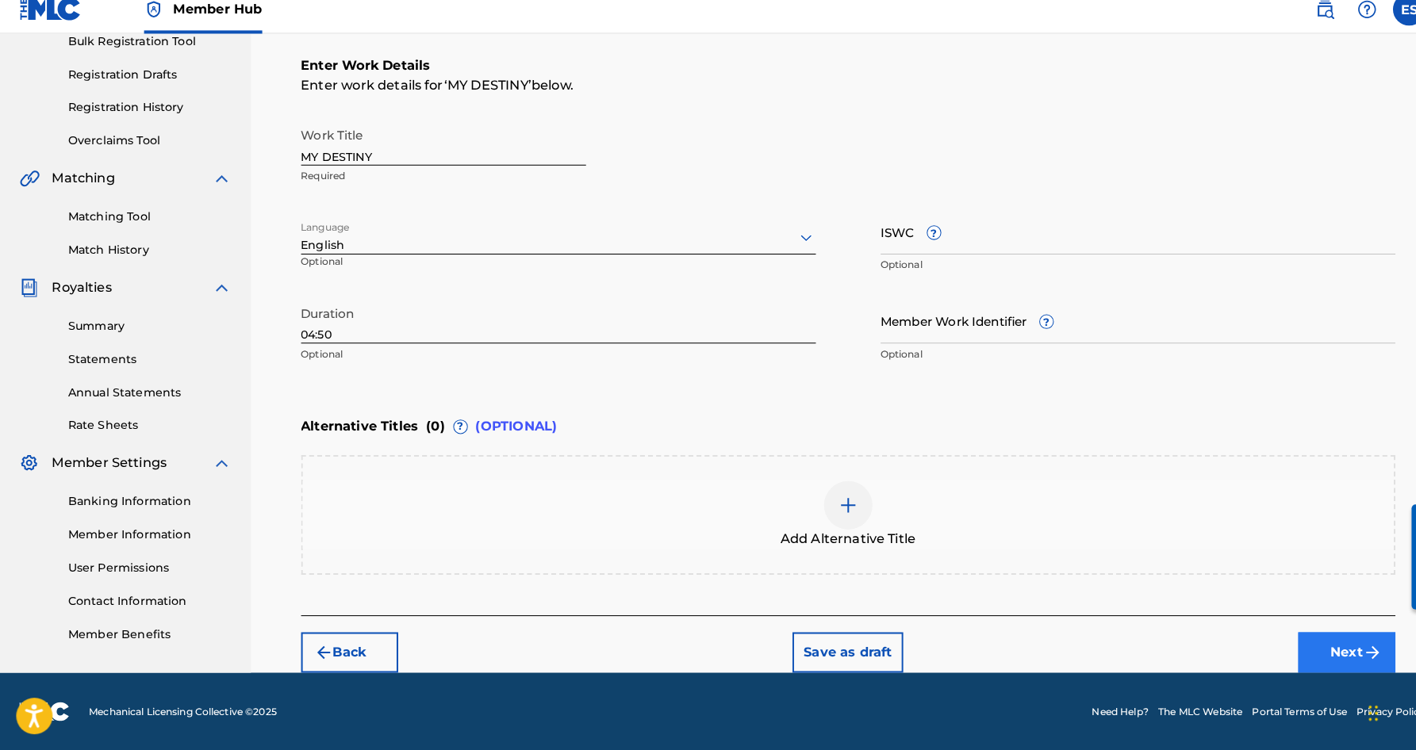
click at [1304, 635] on button "Next" at bounding box center [1319, 655] width 95 height 40
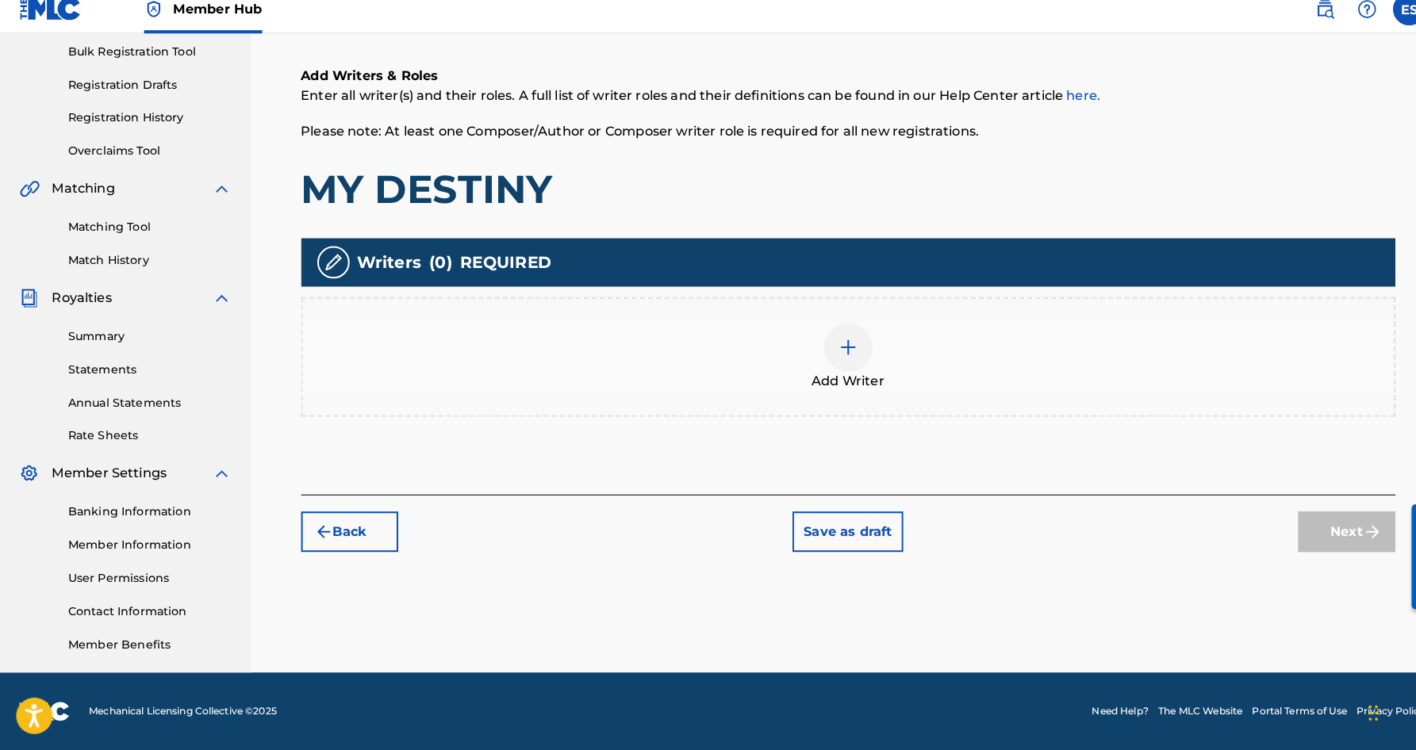
click at [835, 354] on div at bounding box center [832, 356] width 48 height 48
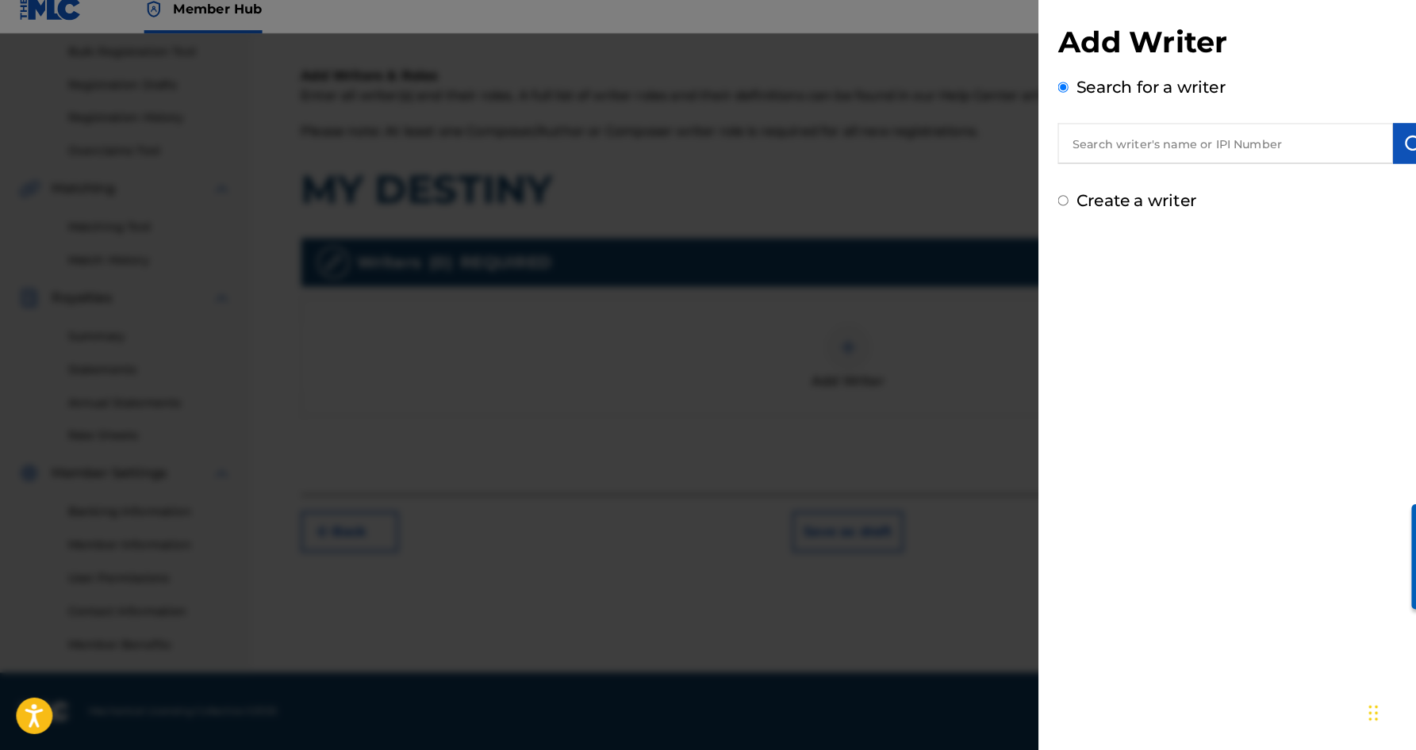
click at [1111, 144] on input "text" at bounding box center [1201, 156] width 328 height 40
paste input "[PERSON_NAME] [PERSON_NAME]"
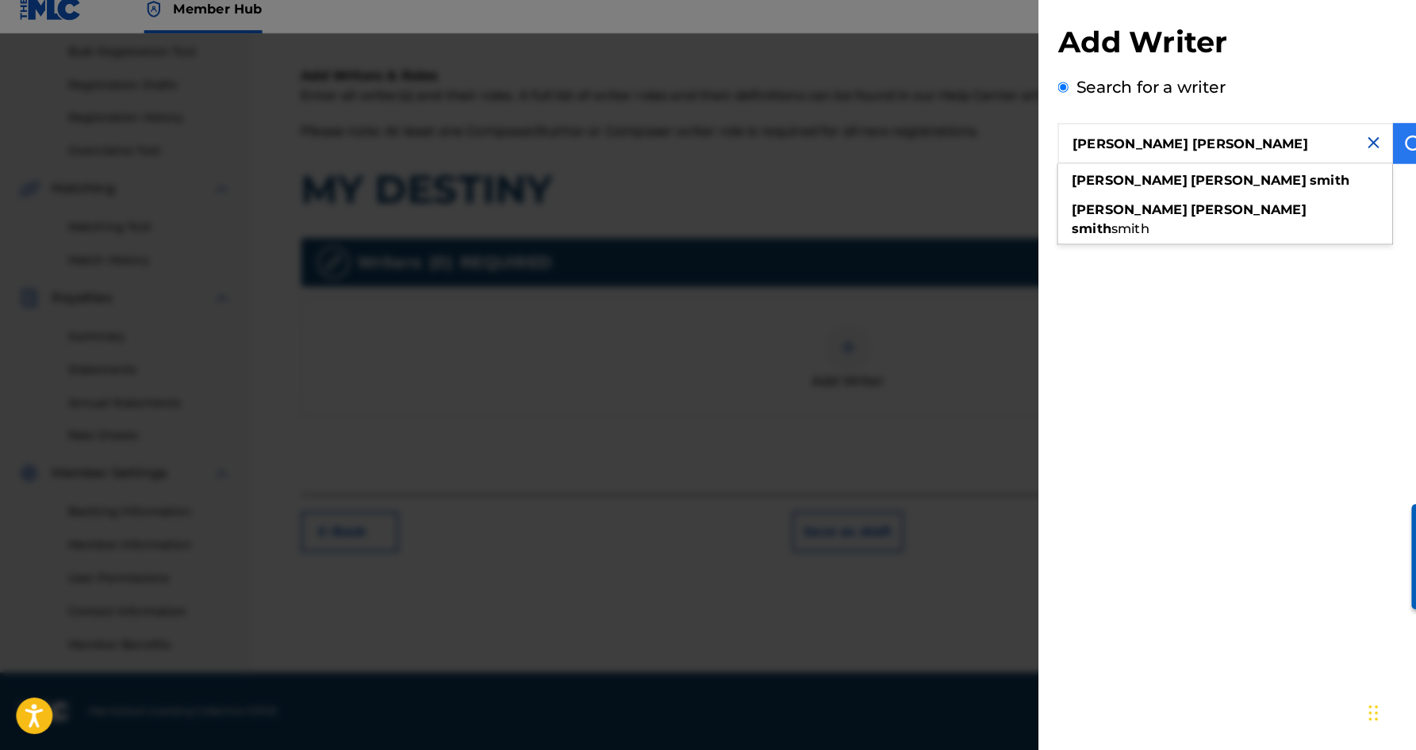
type input "[PERSON_NAME] [PERSON_NAME]"
click at [1376, 146] on img "submit" at bounding box center [1385, 155] width 19 height 19
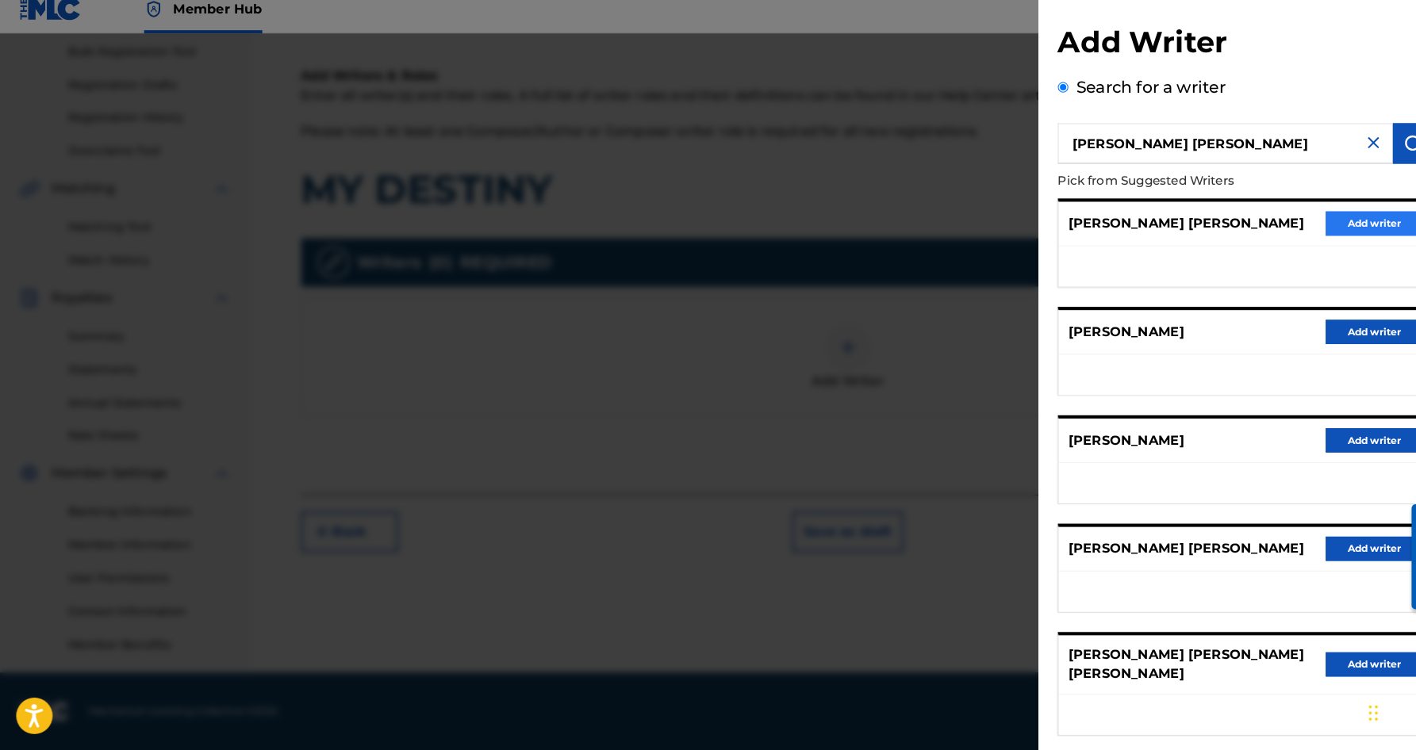
click at [1314, 222] on button "Add writer" at bounding box center [1346, 234] width 95 height 24
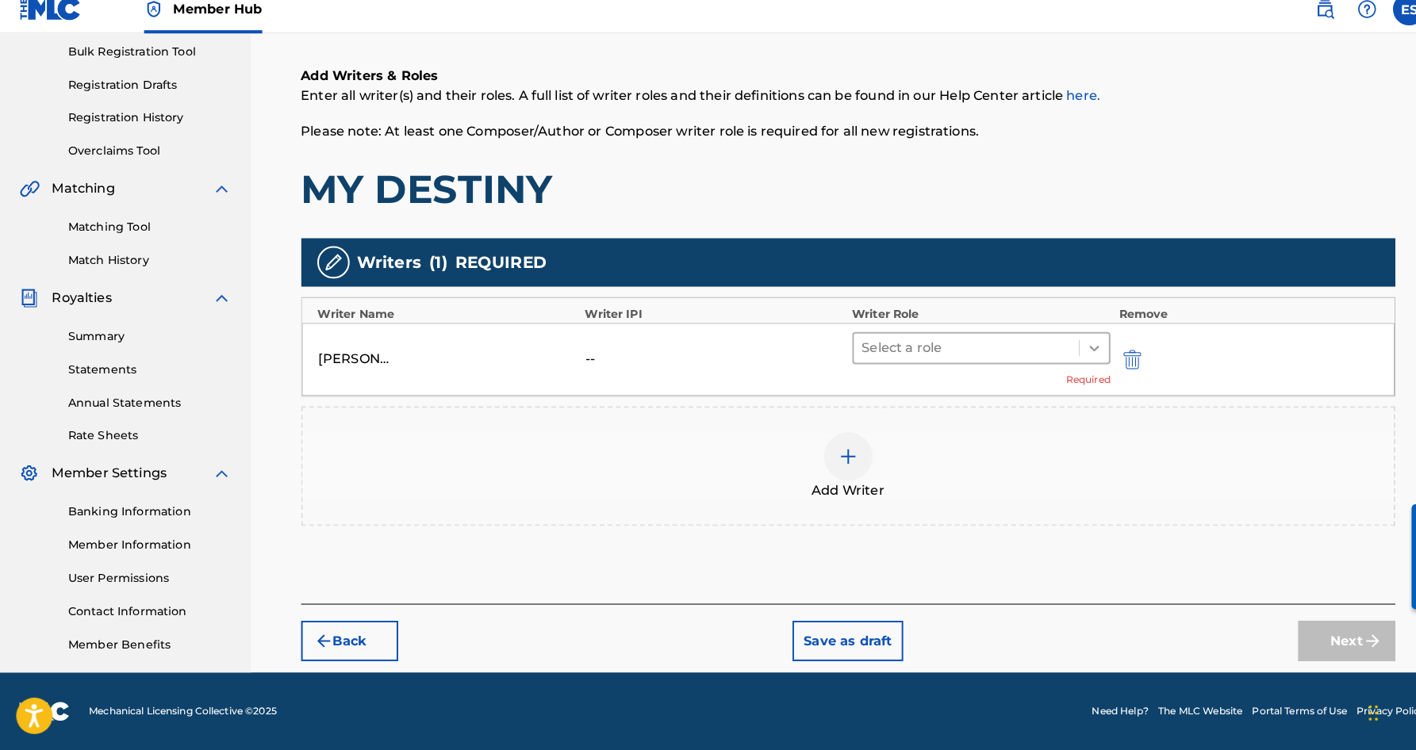
click at [1074, 354] on icon at bounding box center [1073, 357] width 10 height 6
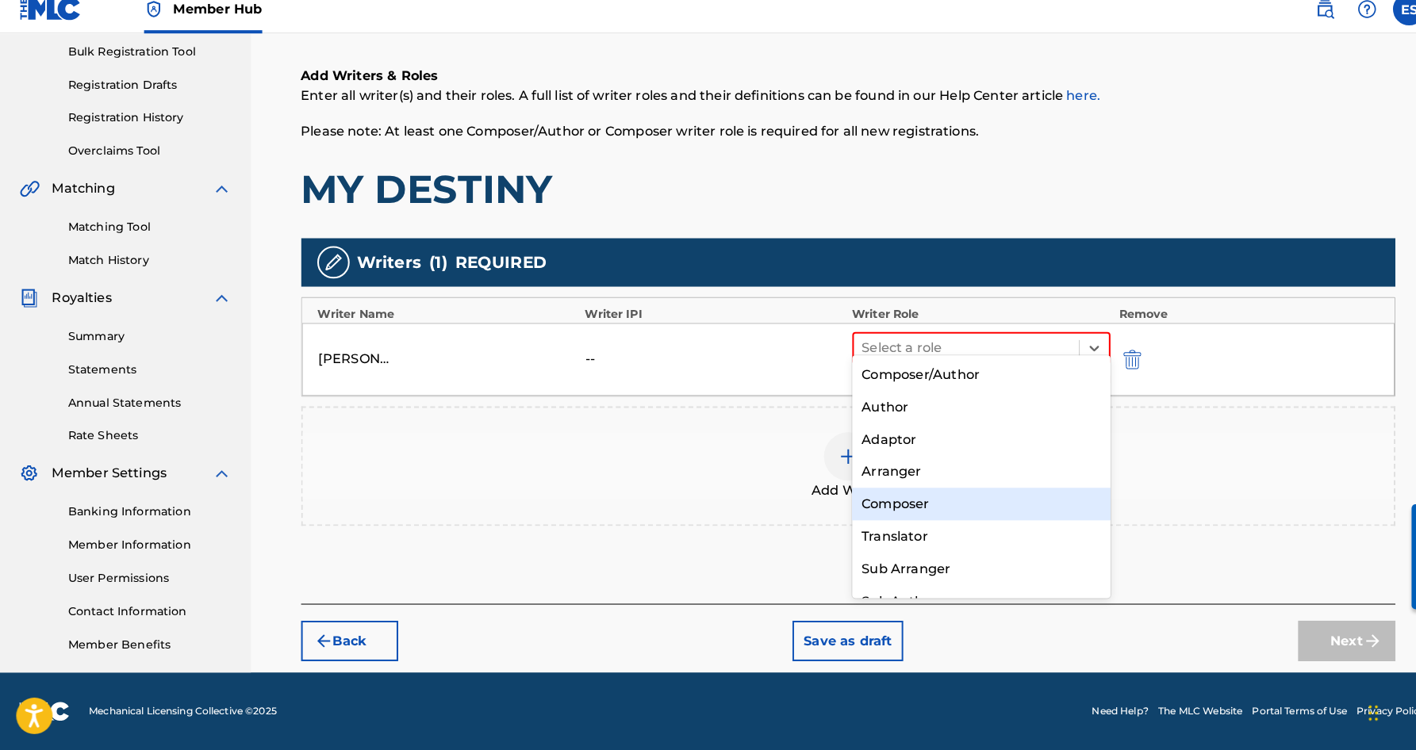
click at [968, 493] on div "Composer" at bounding box center [962, 509] width 254 height 32
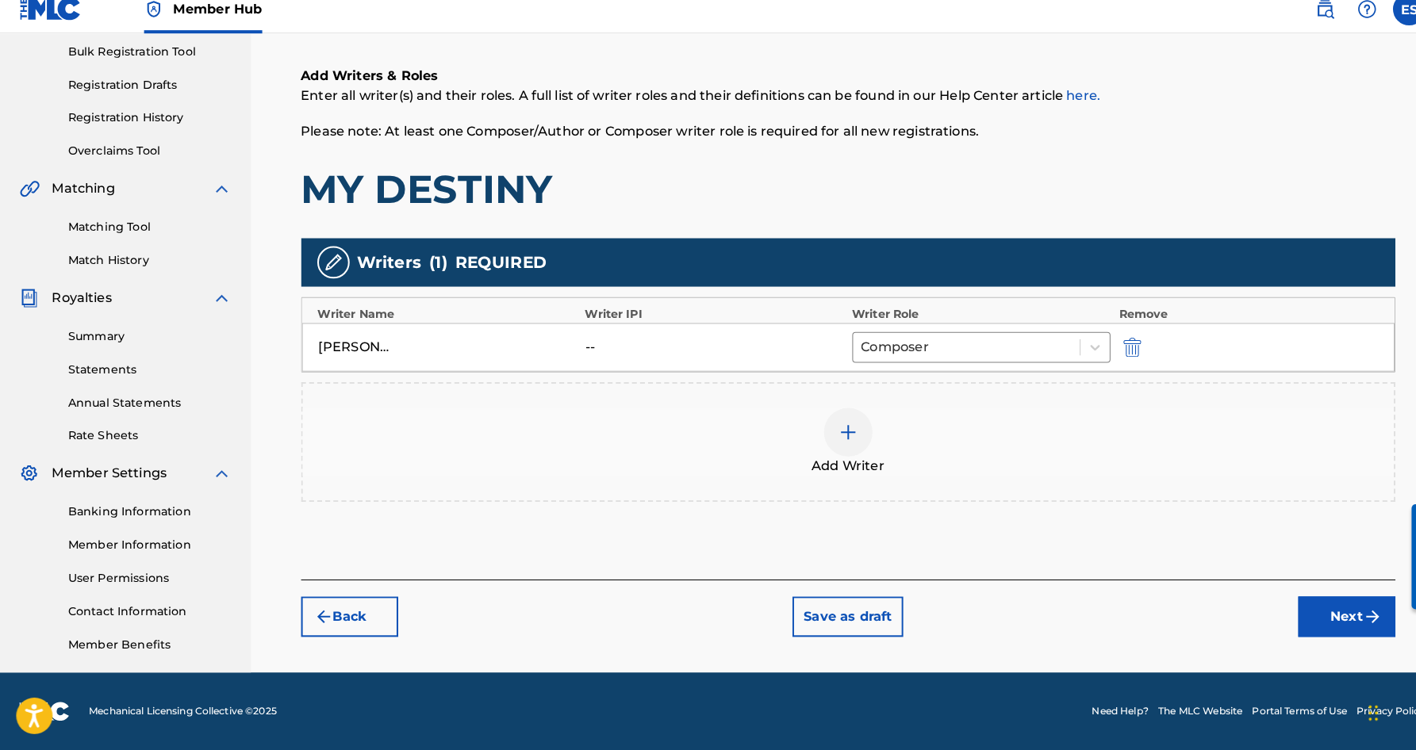
click at [839, 433] on div at bounding box center [832, 439] width 48 height 48
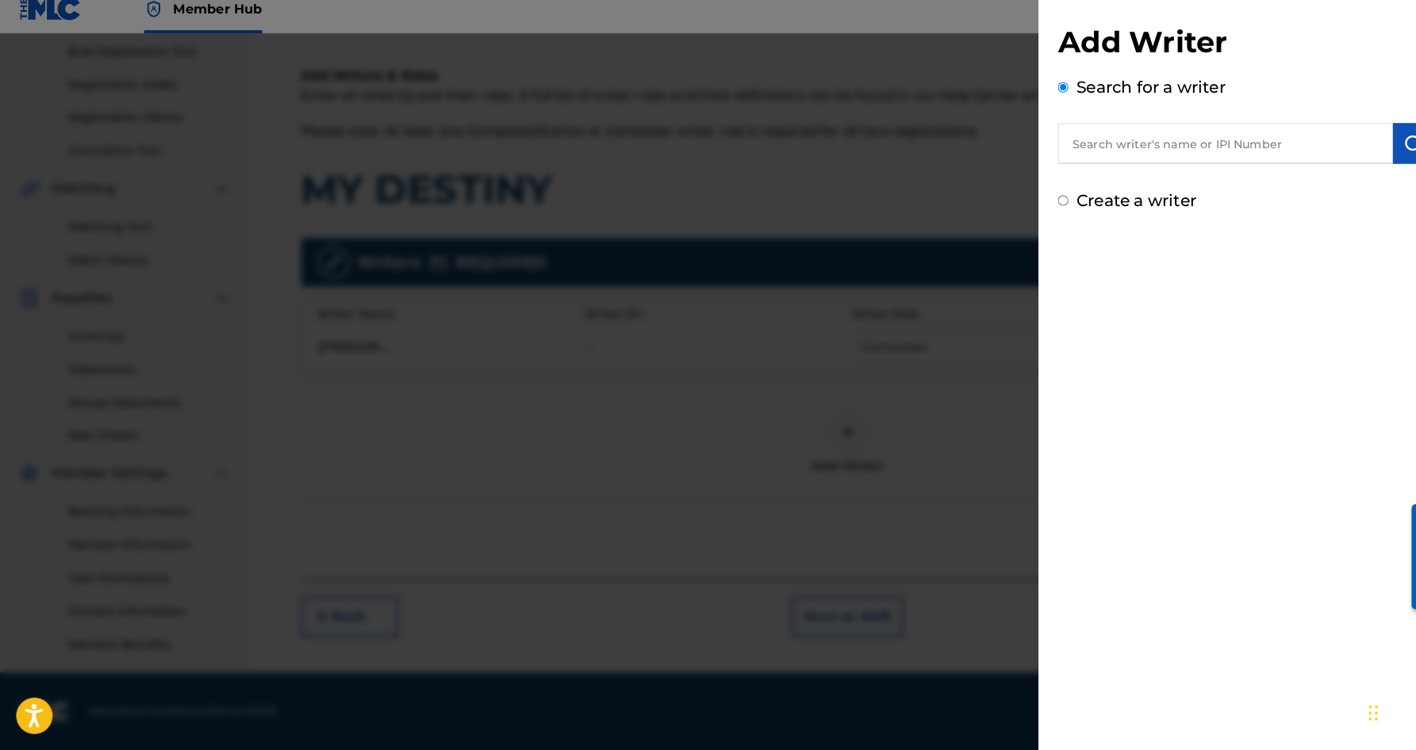
click at [1042, 206] on input "Create a writer" at bounding box center [1042, 211] width 10 height 10
radio input "false"
radio input "true"
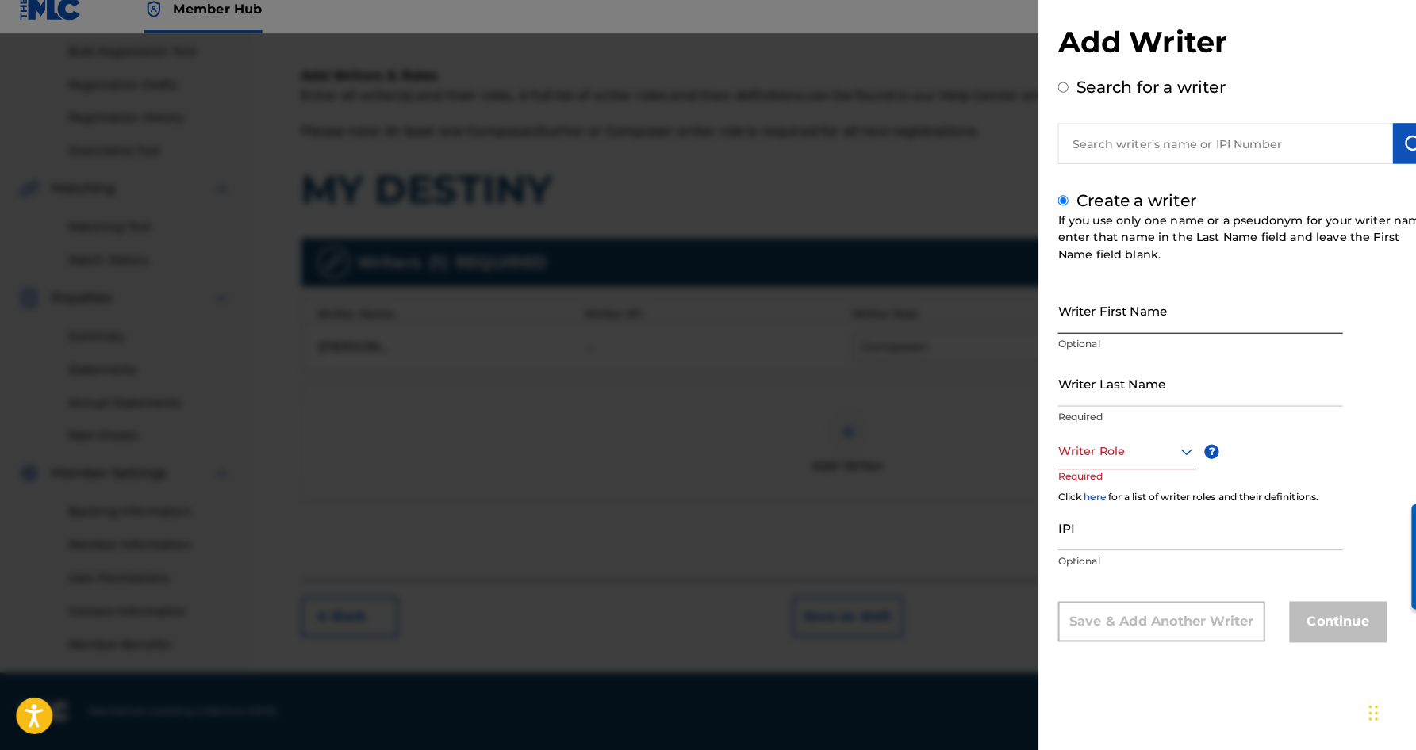
click at [1078, 297] on input "Writer First Name" at bounding box center [1176, 319] width 279 height 45
paste input "[PERSON_NAME]"
type input "[PERSON_NAME]"
click at [1115, 381] on input "Writer Last Name" at bounding box center [1176, 390] width 279 height 45
paste
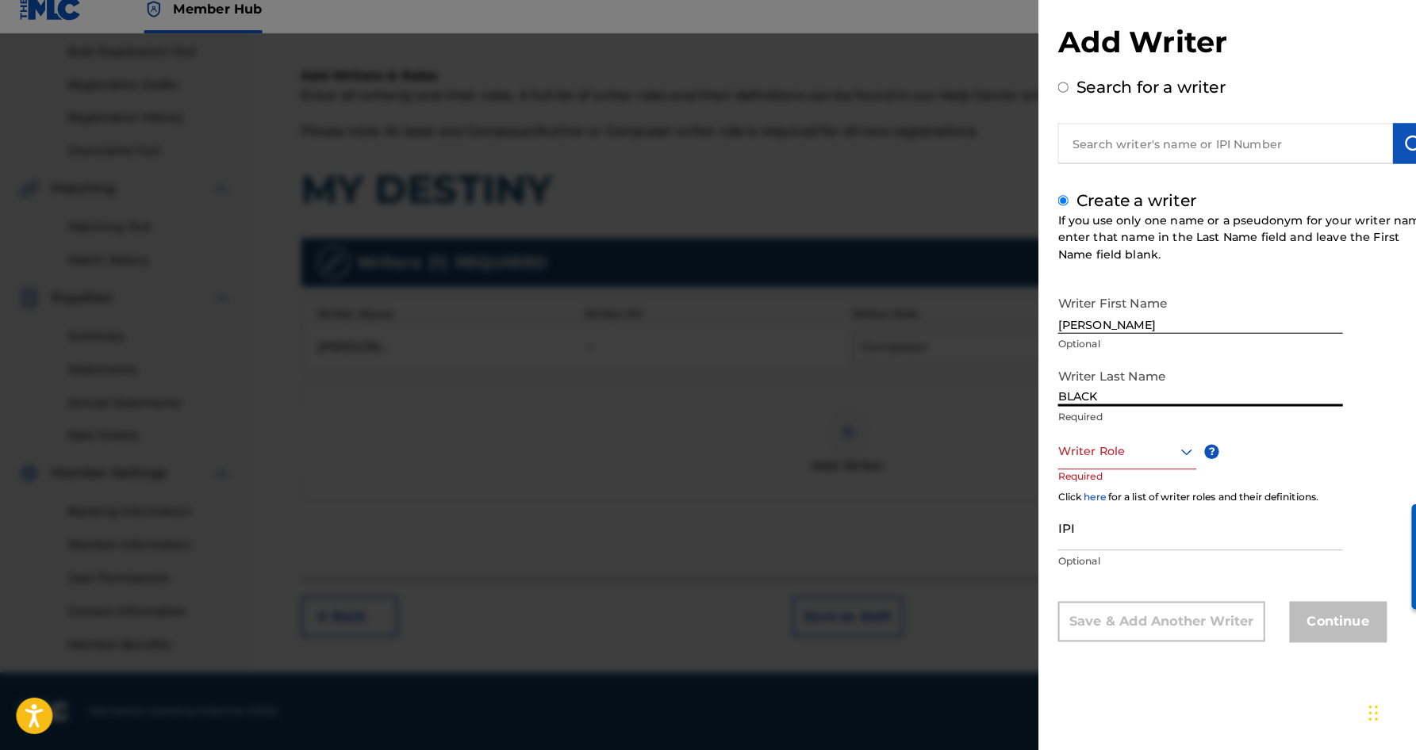
type input "BLACK"
click at [1082, 317] on input "[PERSON_NAME]" at bounding box center [1176, 319] width 279 height 45
click at [1098, 309] on input "[PERSON_NAME]" at bounding box center [1176, 319] width 279 height 45
click at [1096, 313] on input "[PERSON_NAME]" at bounding box center [1176, 319] width 279 height 45
type input "[PERSON_NAME]"
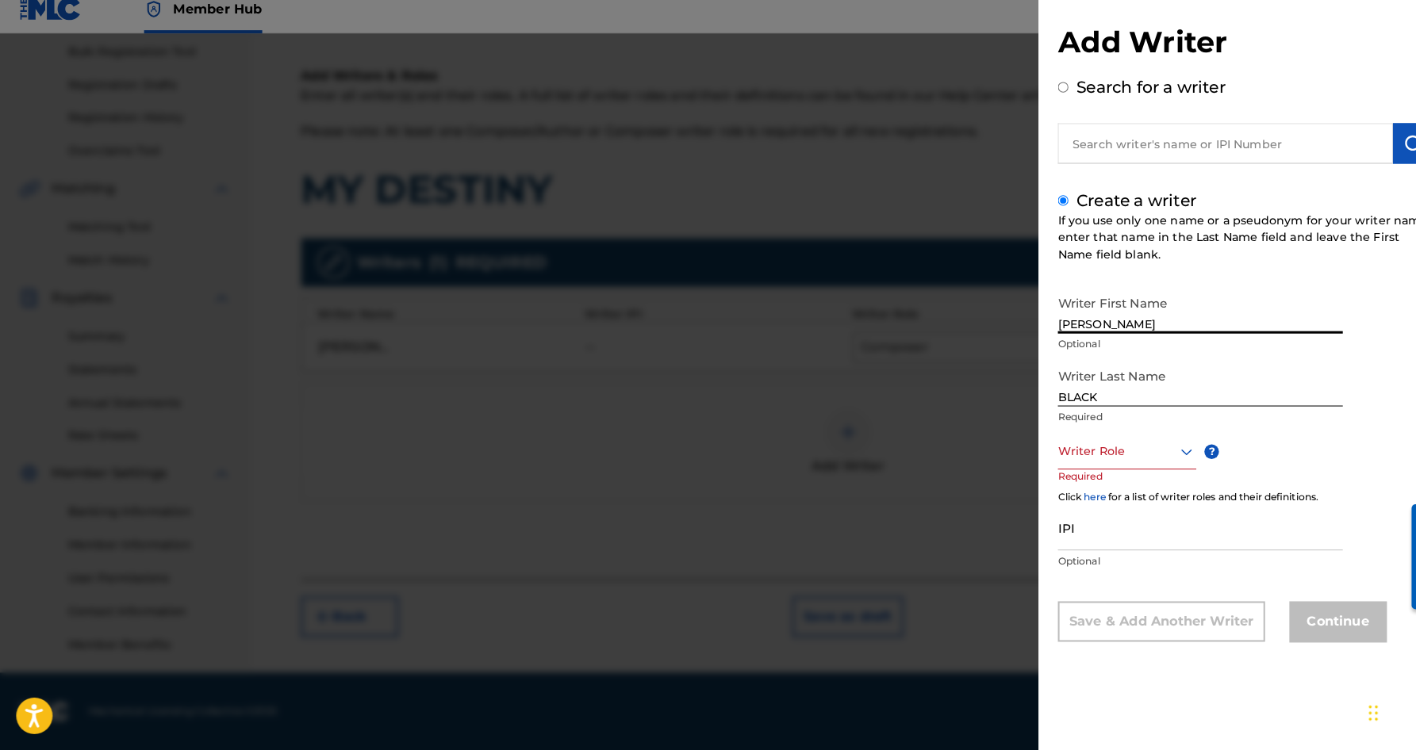
click at [1157, 455] on icon at bounding box center [1162, 458] width 11 height 6
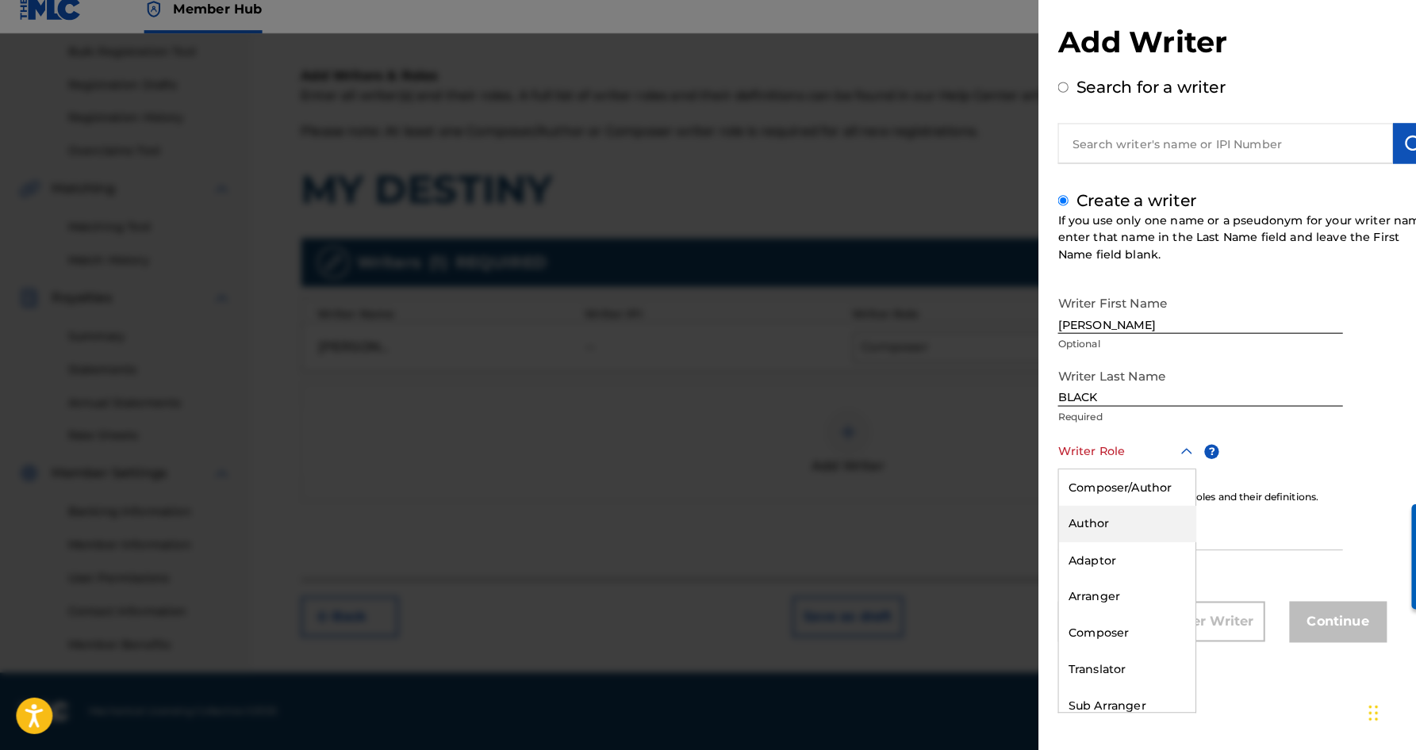
click at [1112, 511] on div "Author" at bounding box center [1105, 529] width 134 height 36
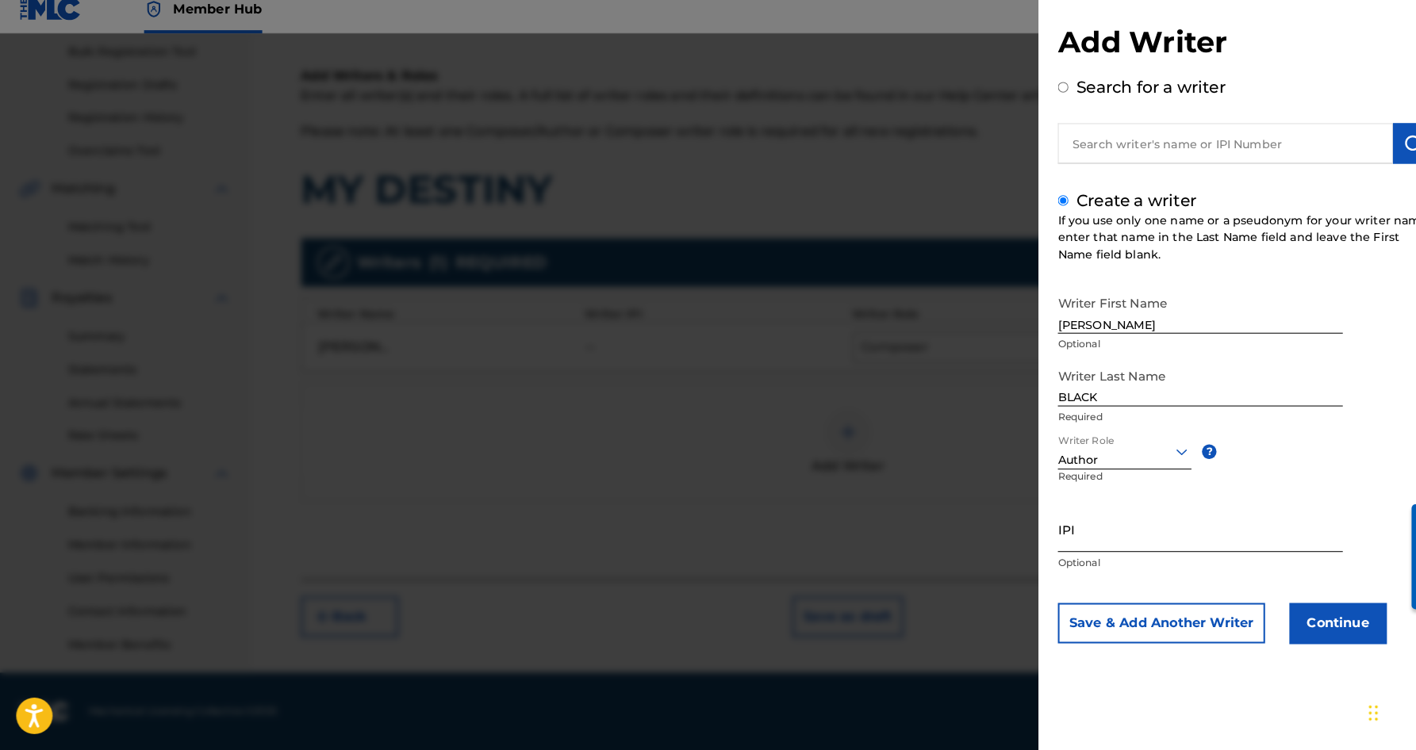
click at [1080, 514] on input "IPI" at bounding box center [1176, 533] width 279 height 45
type input "463591242"
click at [1187, 614] on button "Save & Add Another Writer" at bounding box center [1138, 626] width 203 height 40
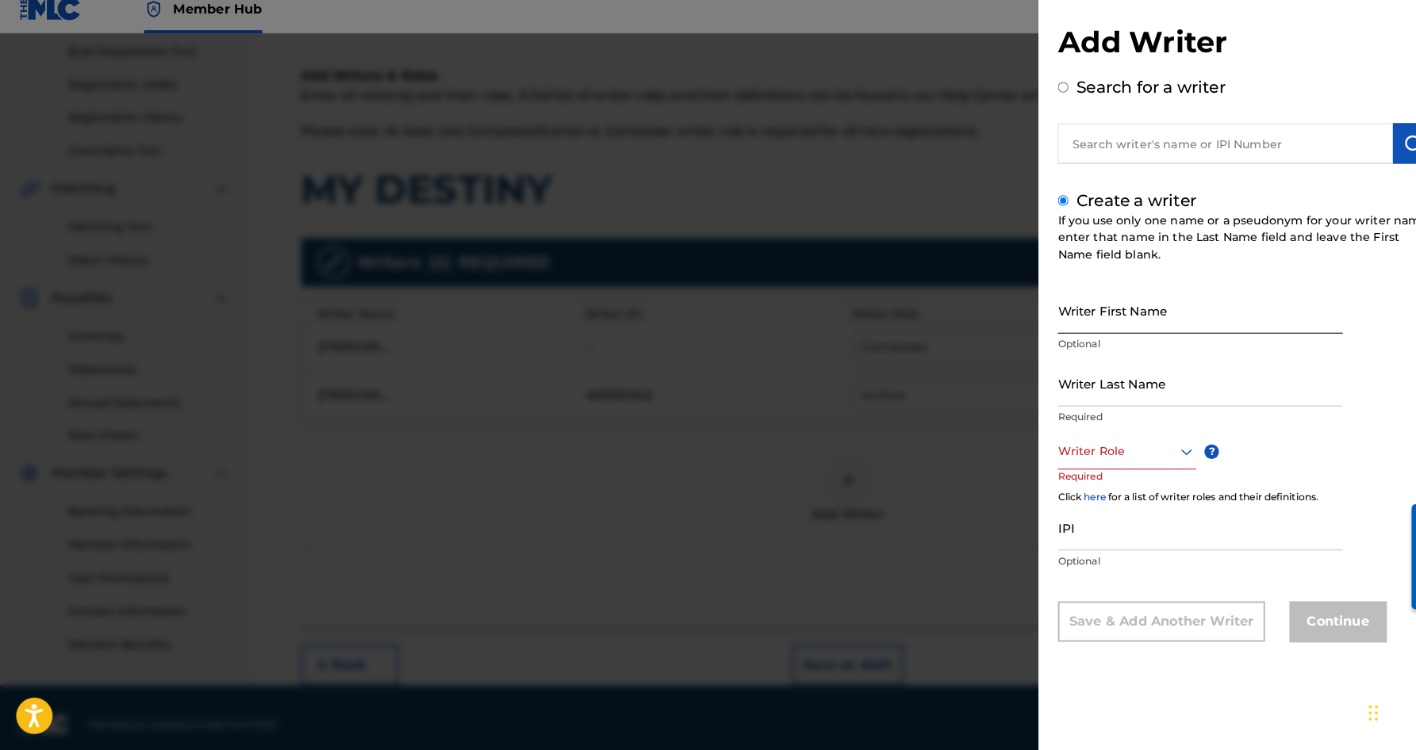
click at [1090, 297] on input "Writer First Name" at bounding box center [1176, 319] width 279 height 45
type input "[PERSON_NAME]"
click at [1103, 370] on input "Writer Last Name" at bounding box center [1176, 390] width 279 height 45
type input "[PERSON_NAME]"
click at [1076, 318] on input "[PERSON_NAME]" at bounding box center [1176, 319] width 279 height 45
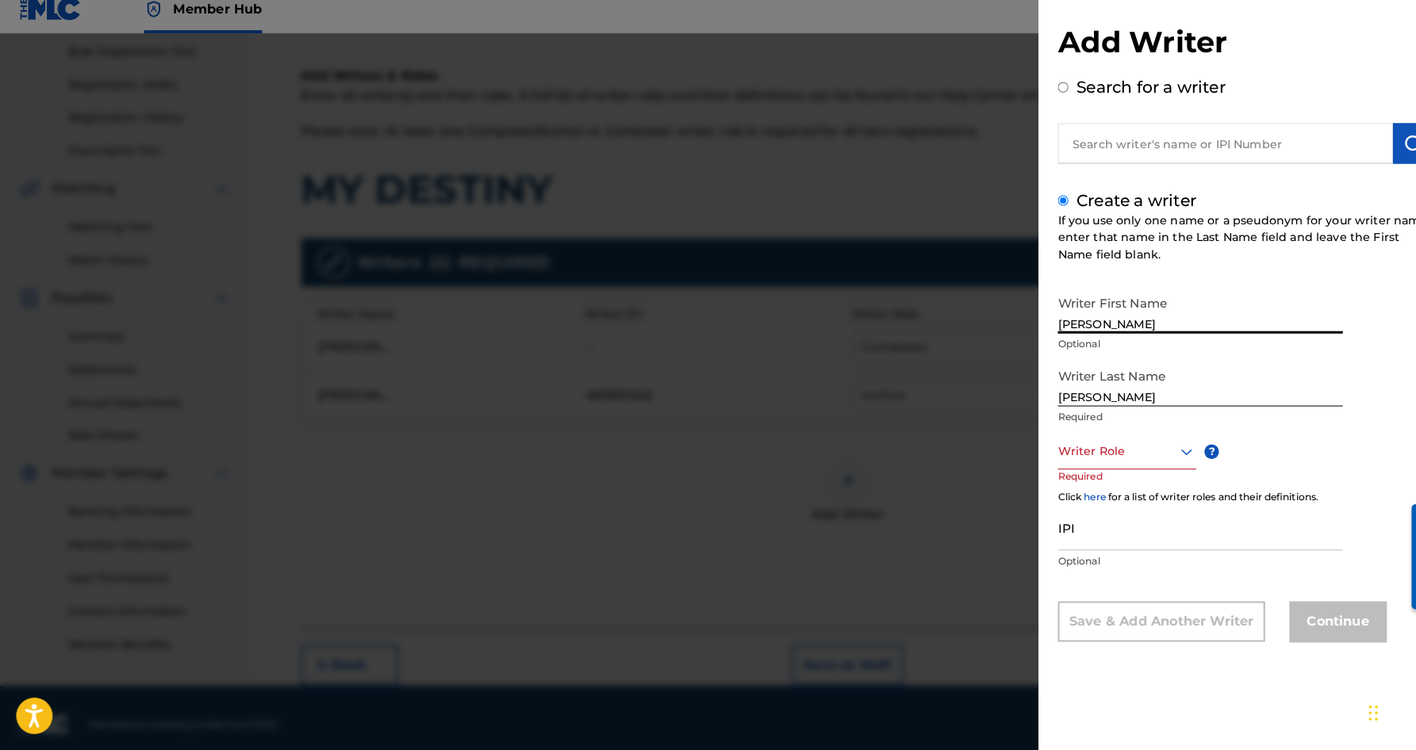
click at [1133, 312] on input "[PERSON_NAME]" at bounding box center [1176, 319] width 279 height 45
type input "[PERSON_NAME]"
click at [1161, 448] on icon at bounding box center [1162, 457] width 19 height 19
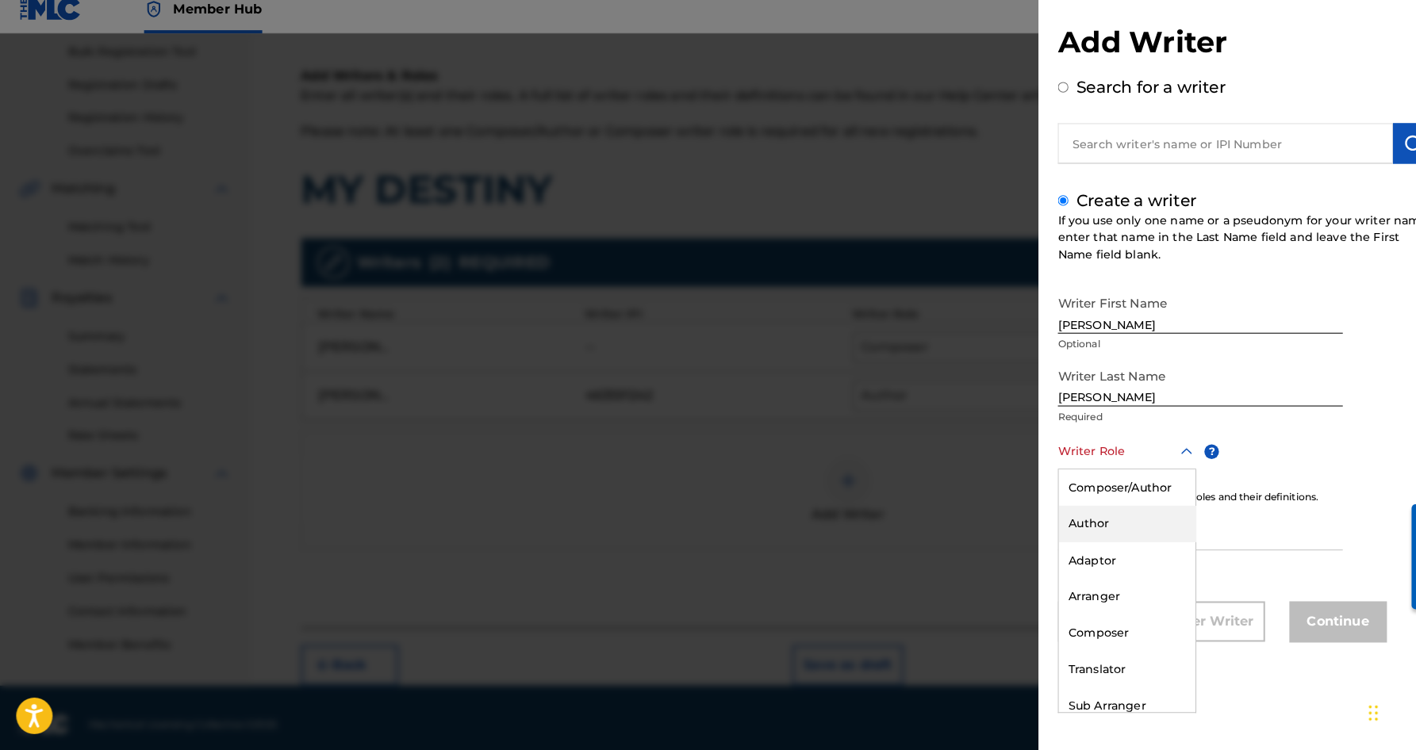
click at [1117, 511] on div "Author" at bounding box center [1105, 529] width 134 height 36
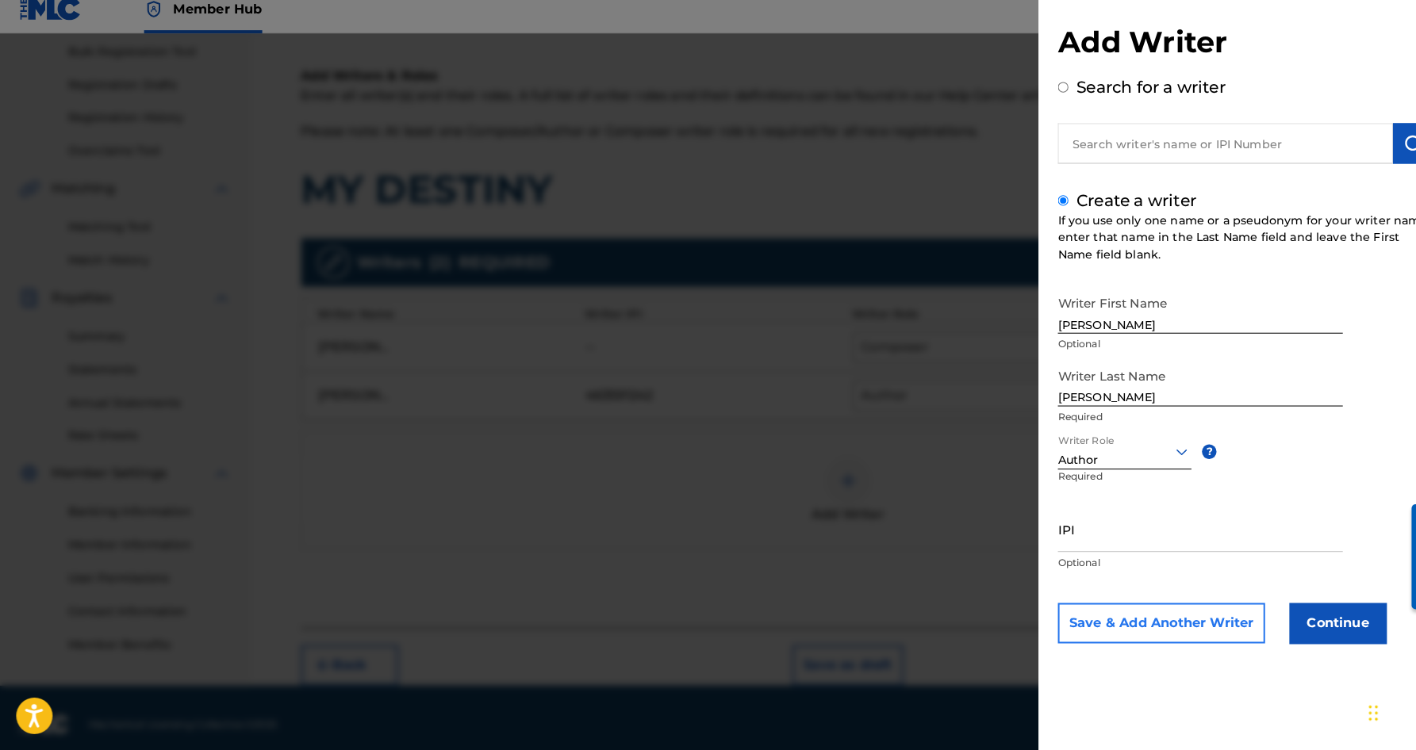
click at [1126, 613] on button "Save & Add Another Writer" at bounding box center [1138, 626] width 203 height 40
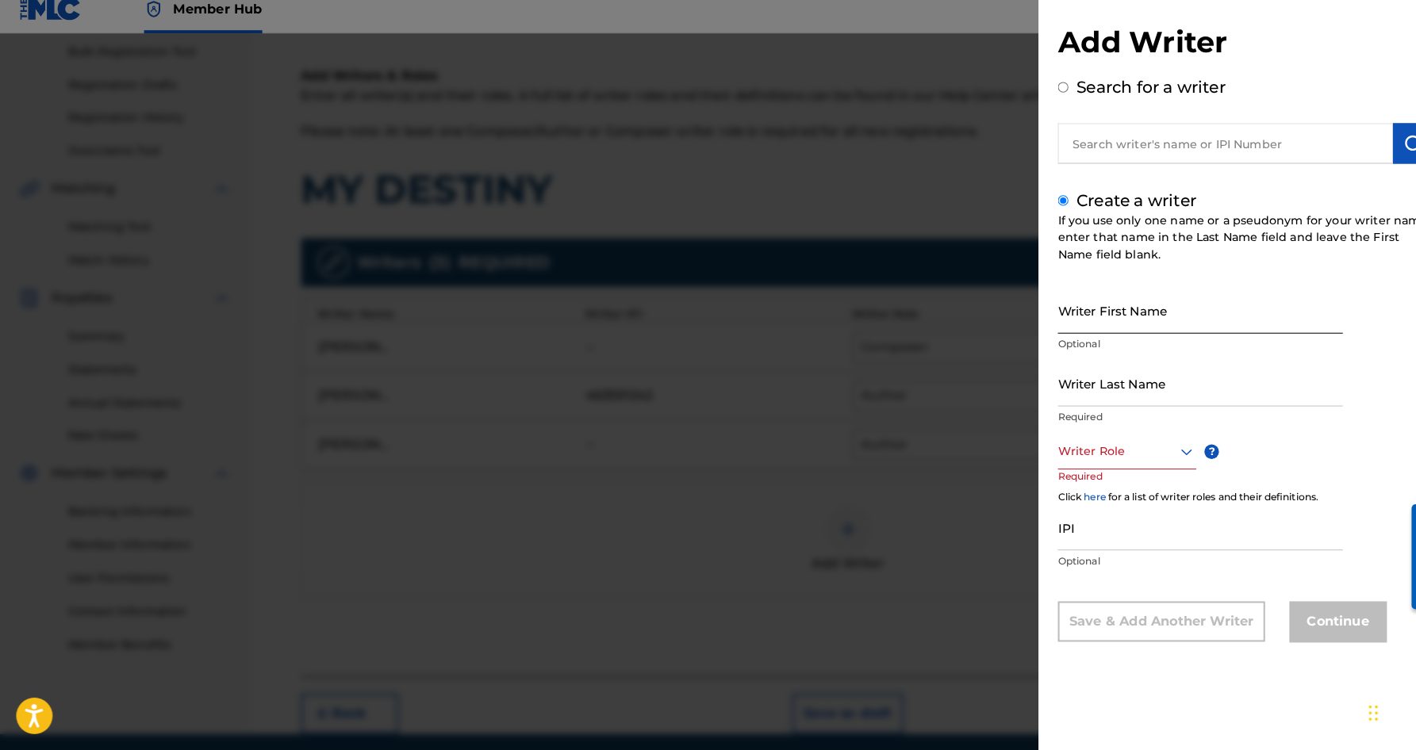
click at [1114, 314] on input "Writer First Name" at bounding box center [1176, 319] width 279 height 45
type input "[PERSON_NAME]"
click at [1145, 372] on input "Writer Last Name" at bounding box center [1176, 390] width 279 height 45
type input "[PERSON_NAME]"
click at [1112, 318] on input "[PERSON_NAME]" at bounding box center [1176, 319] width 279 height 45
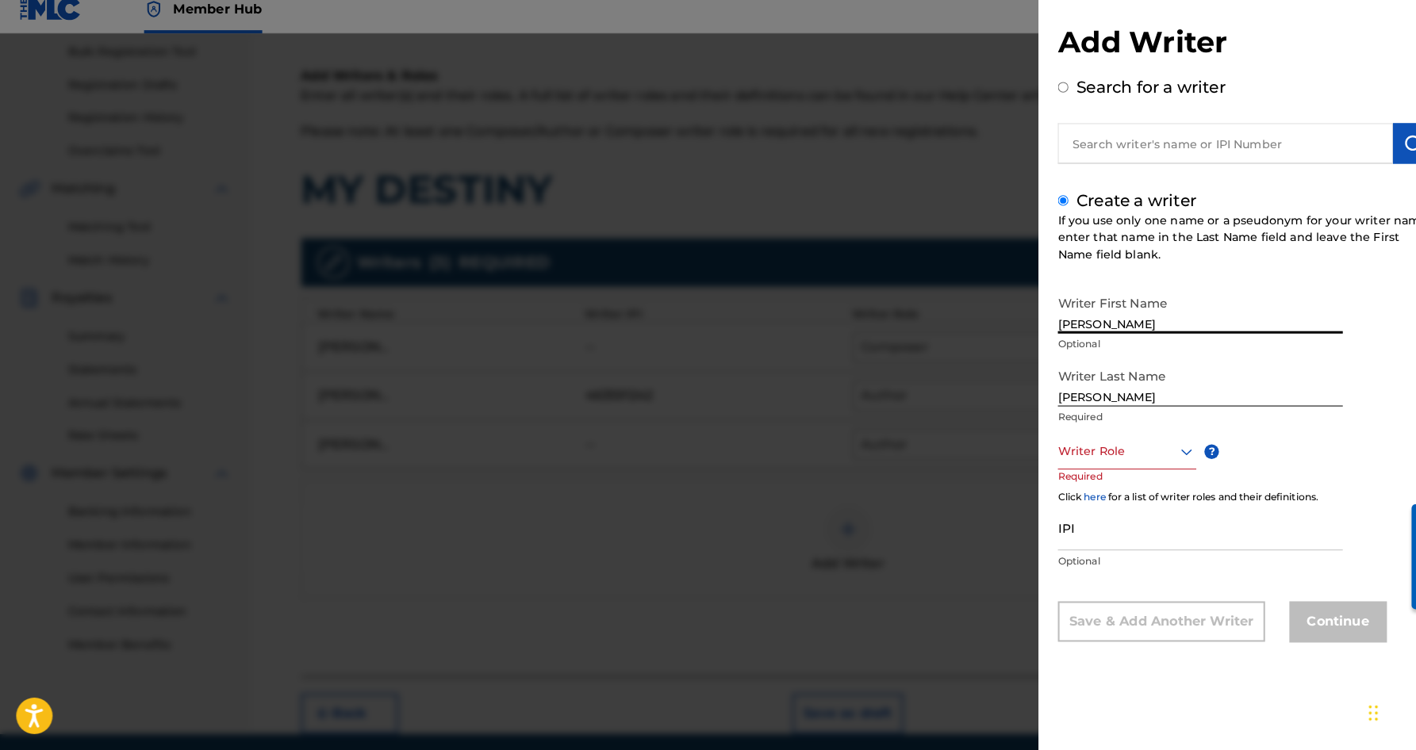
click at [1142, 317] on input "[PERSON_NAME]" at bounding box center [1176, 319] width 279 height 45
type input "[PERSON_NAME]"
click at [1161, 448] on icon at bounding box center [1162, 457] width 19 height 19
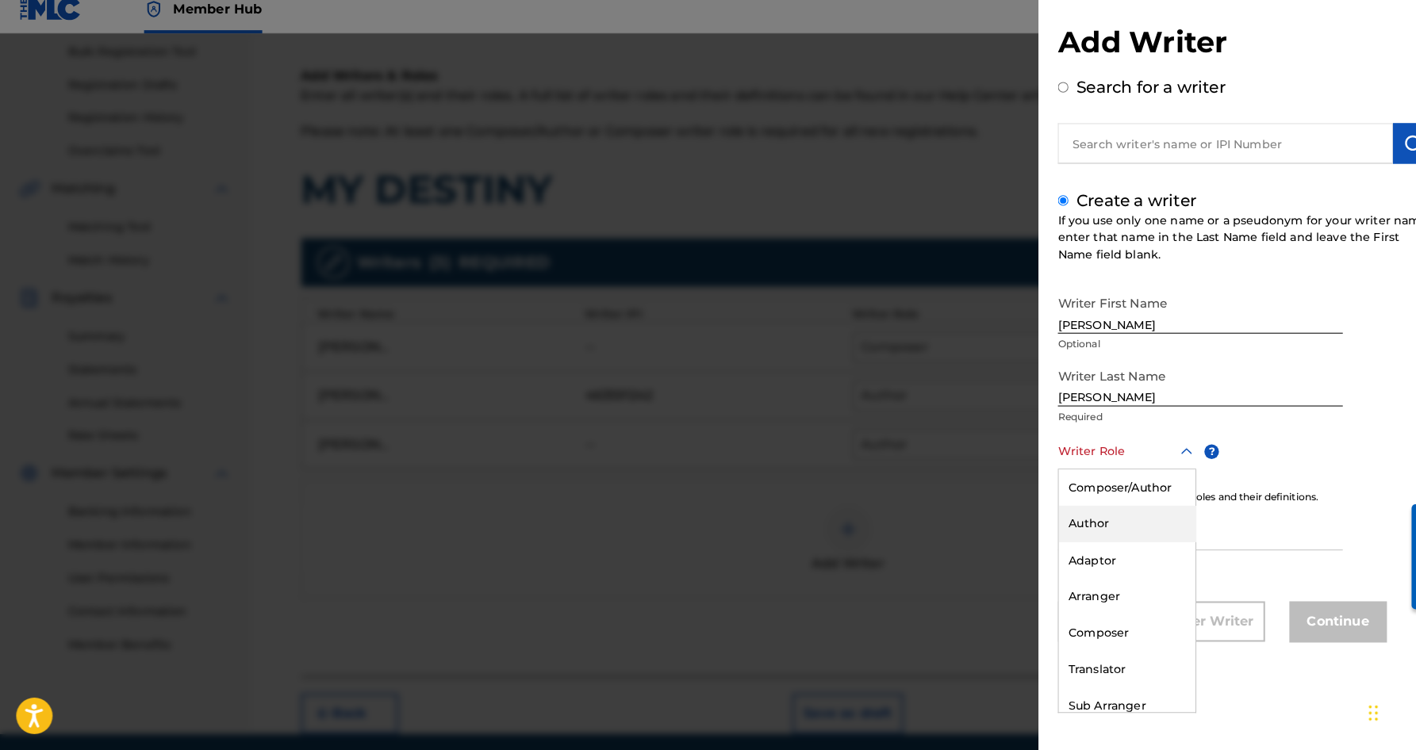
click at [1103, 528] on div "Author" at bounding box center [1105, 529] width 134 height 36
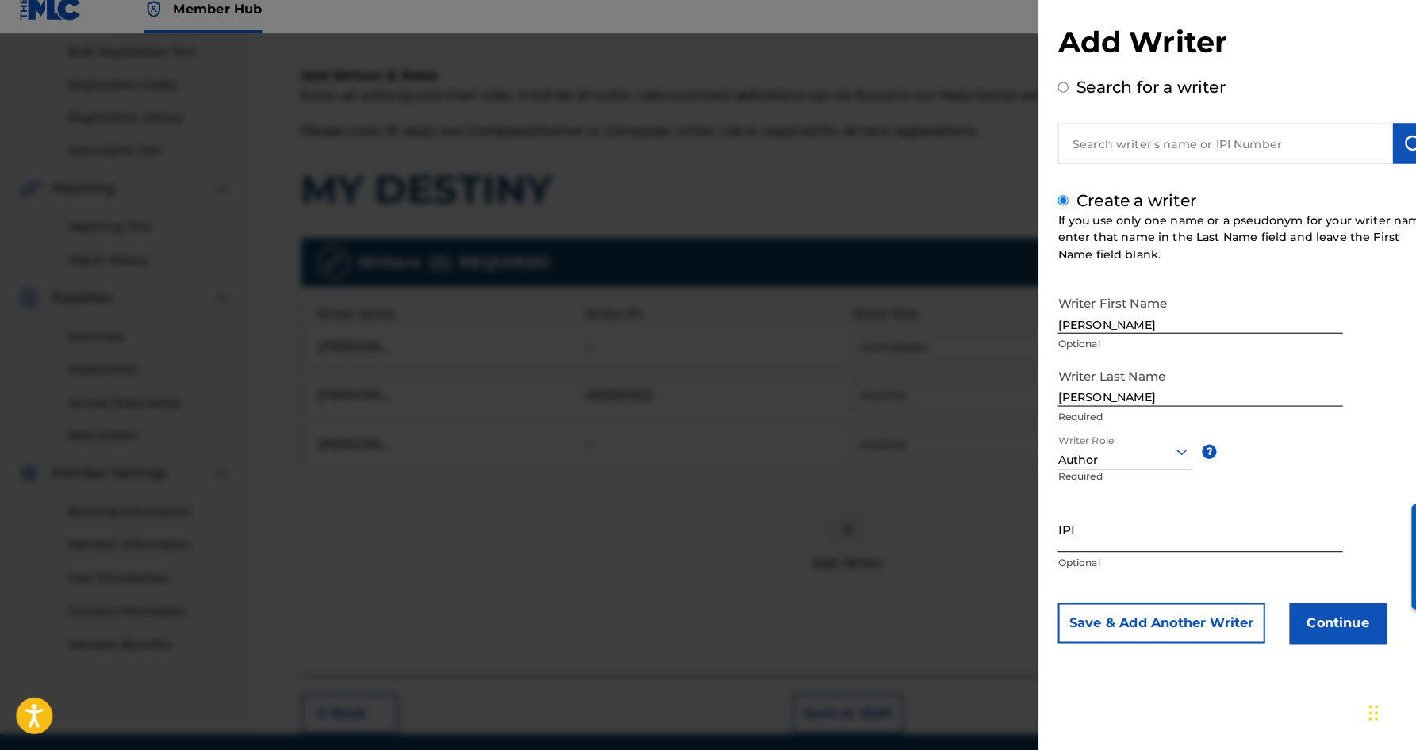
click at [1083, 525] on input "IPI" at bounding box center [1176, 533] width 279 height 45
type input "338088935"
click at [1295, 606] on button "Continue" at bounding box center [1311, 626] width 95 height 40
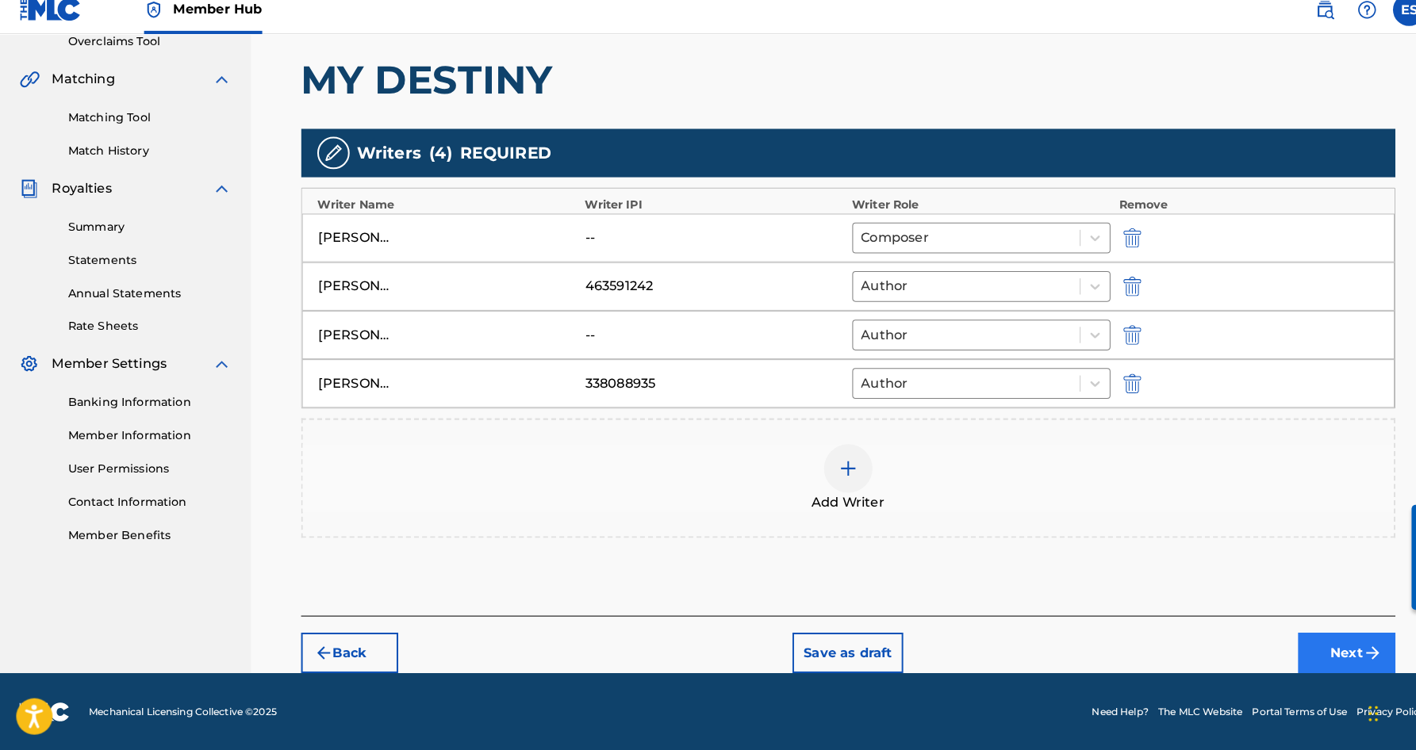
click at [1307, 635] on button "Next" at bounding box center [1319, 655] width 95 height 40
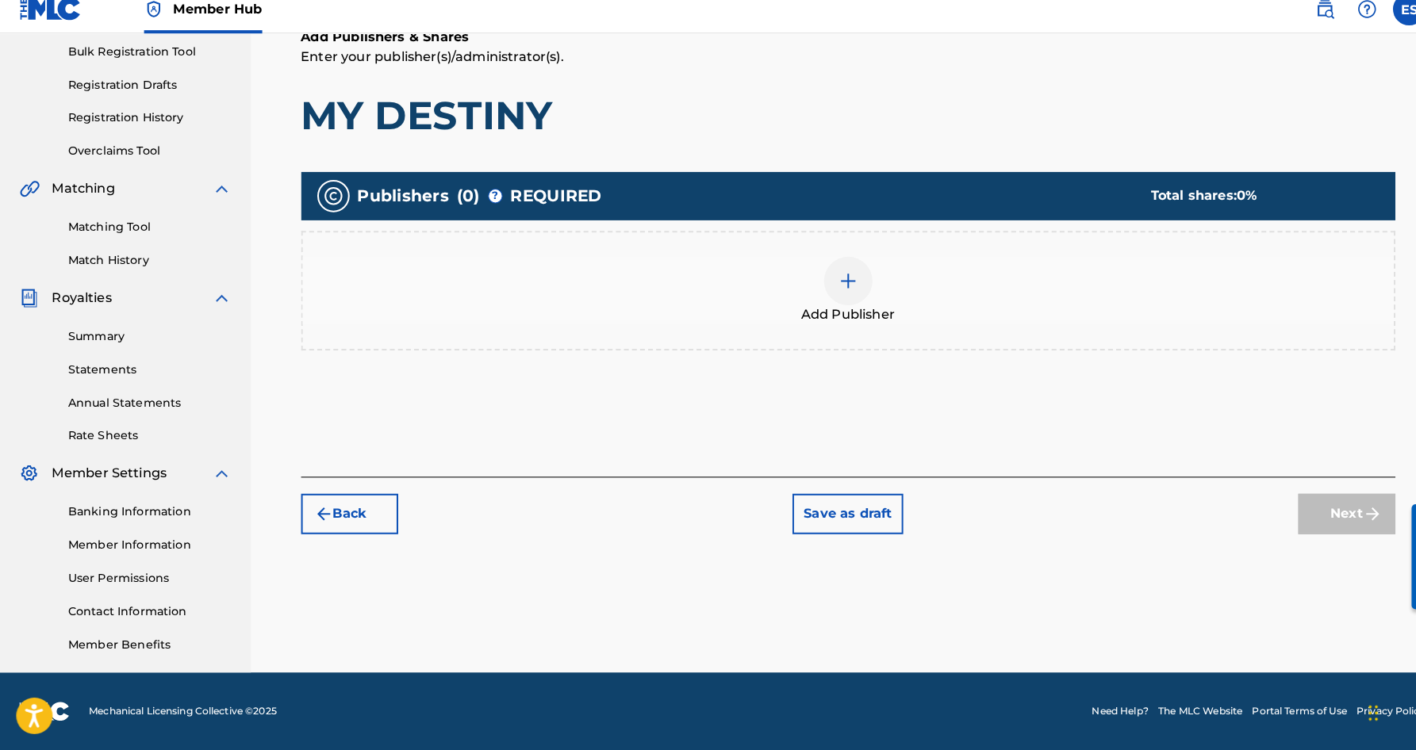
click at [837, 285] on div at bounding box center [832, 291] width 48 height 48
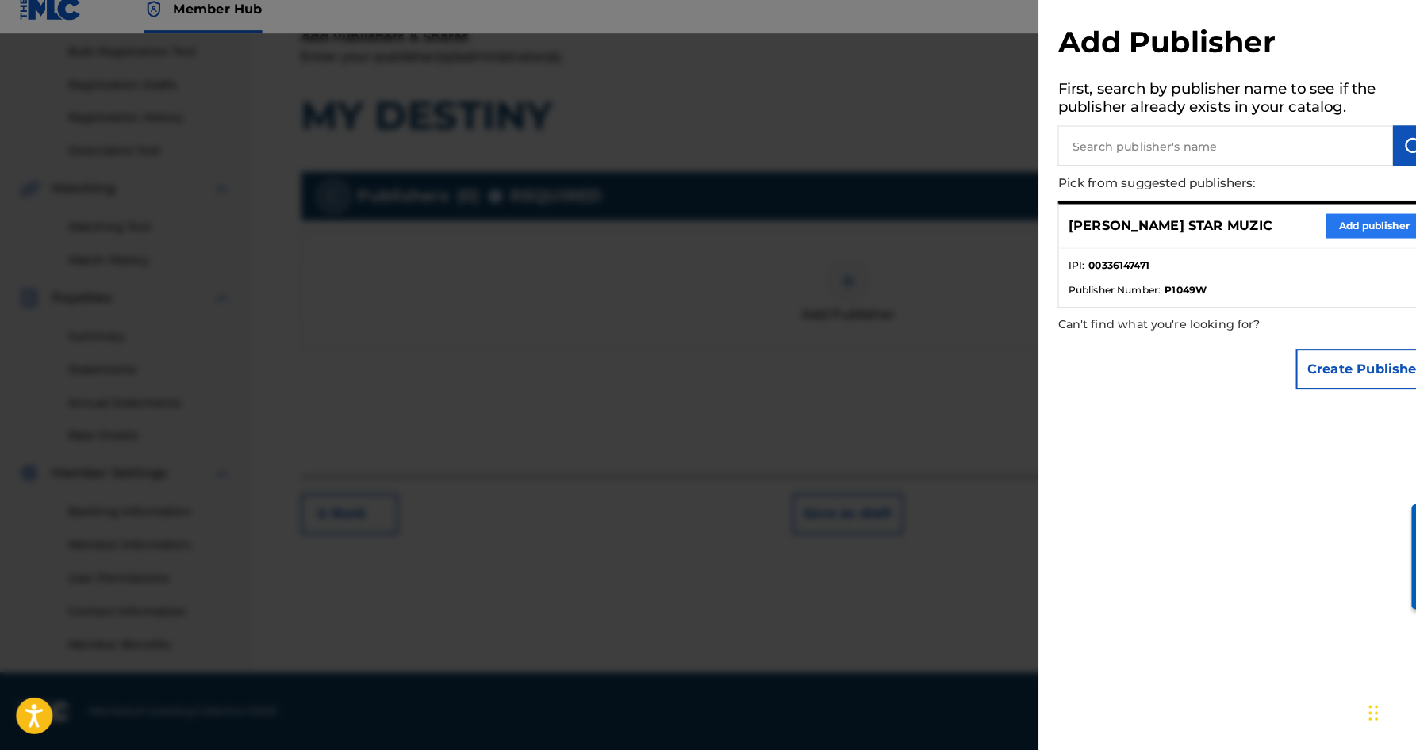
click at [1320, 225] on button "Add publisher" at bounding box center [1346, 237] width 95 height 24
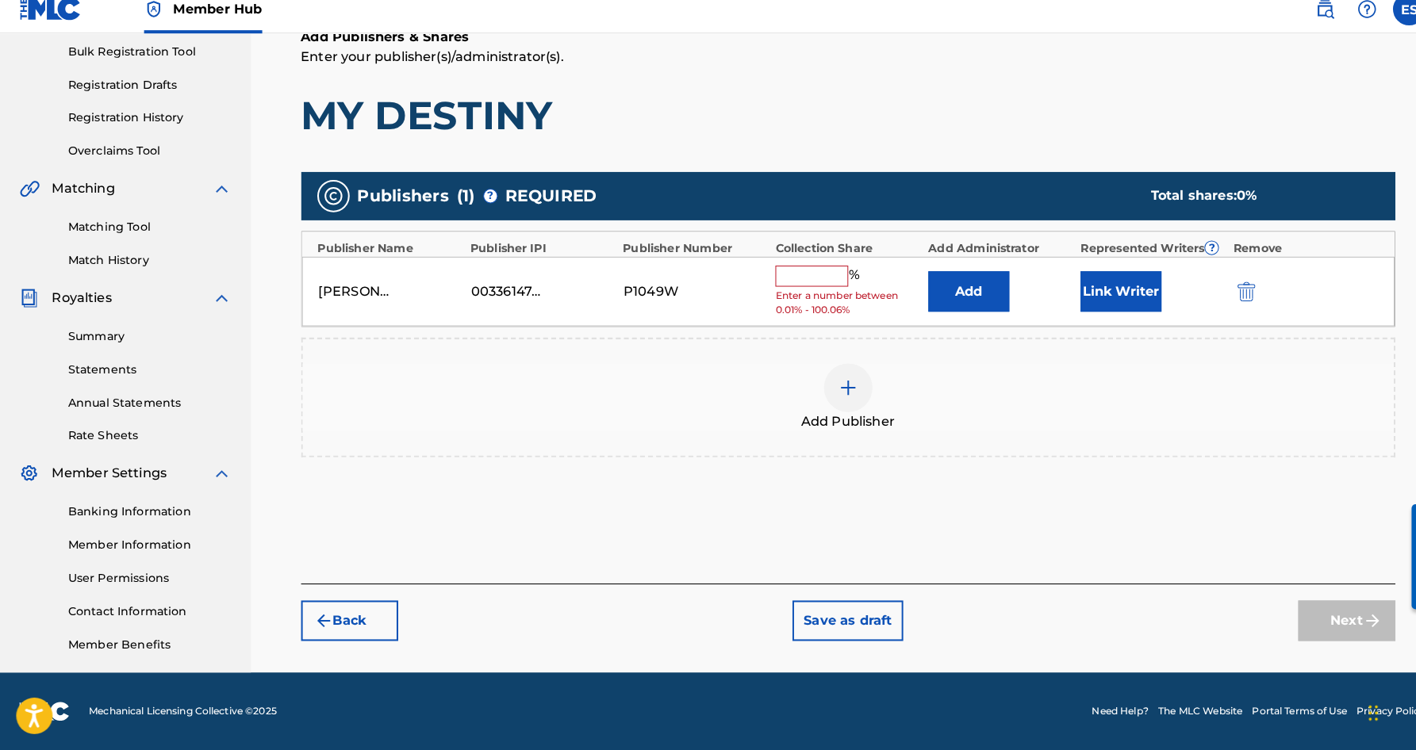
click at [796, 275] on input "text" at bounding box center [795, 285] width 71 height 21
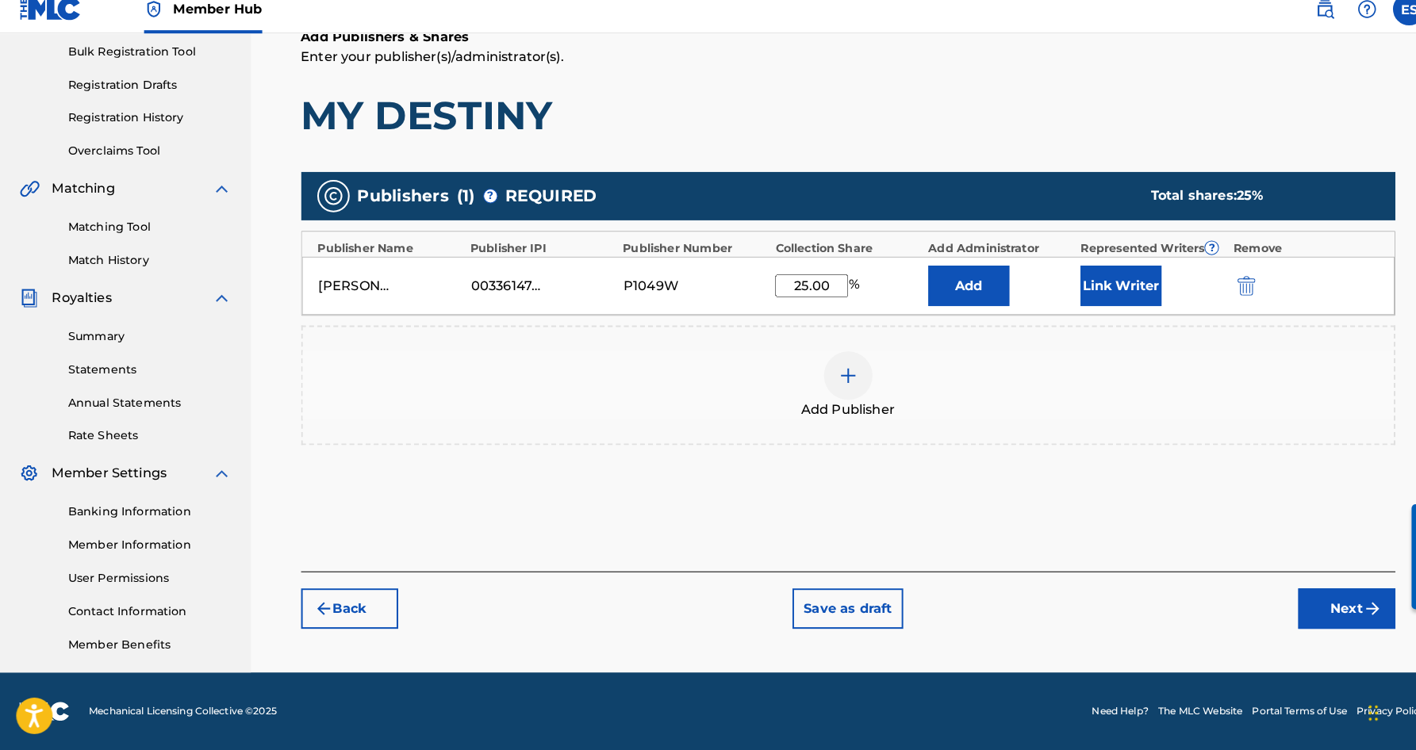
type input "25.00"
click at [867, 127] on h1 "MY DESTINY" at bounding box center [831, 128] width 1073 height 48
click at [1115, 282] on button "Link Writer" at bounding box center [1098, 295] width 79 height 40
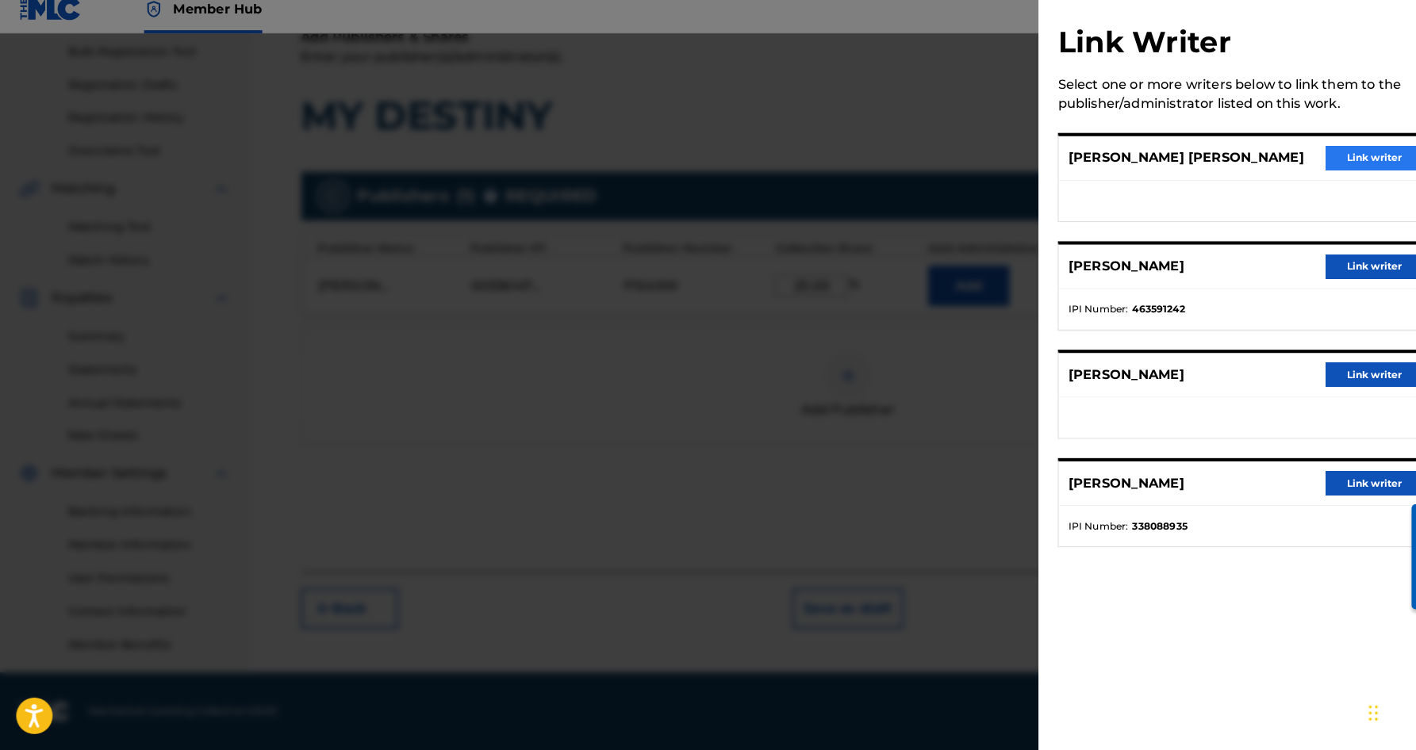
click at [1349, 158] on button "Link writer" at bounding box center [1346, 170] width 95 height 24
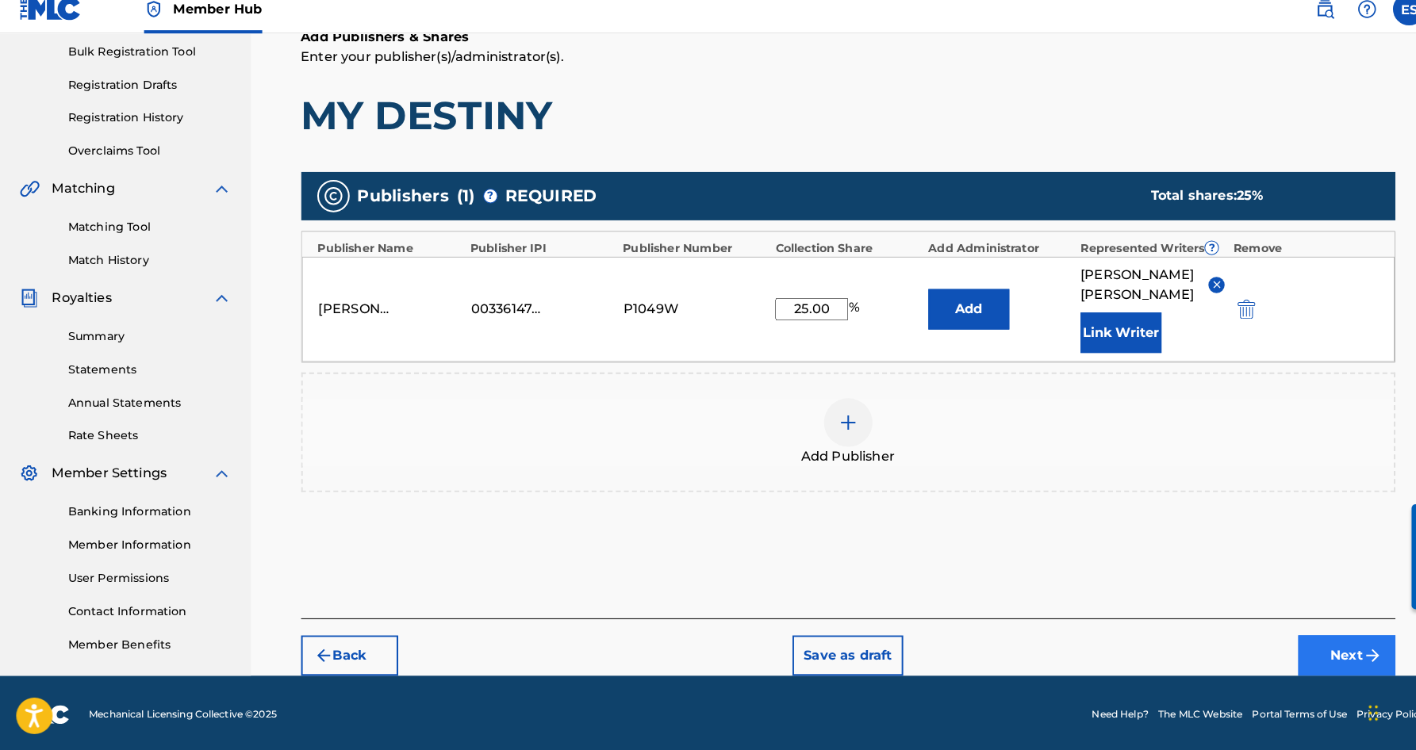
click at [1296, 644] on button "Next" at bounding box center [1319, 658] width 95 height 40
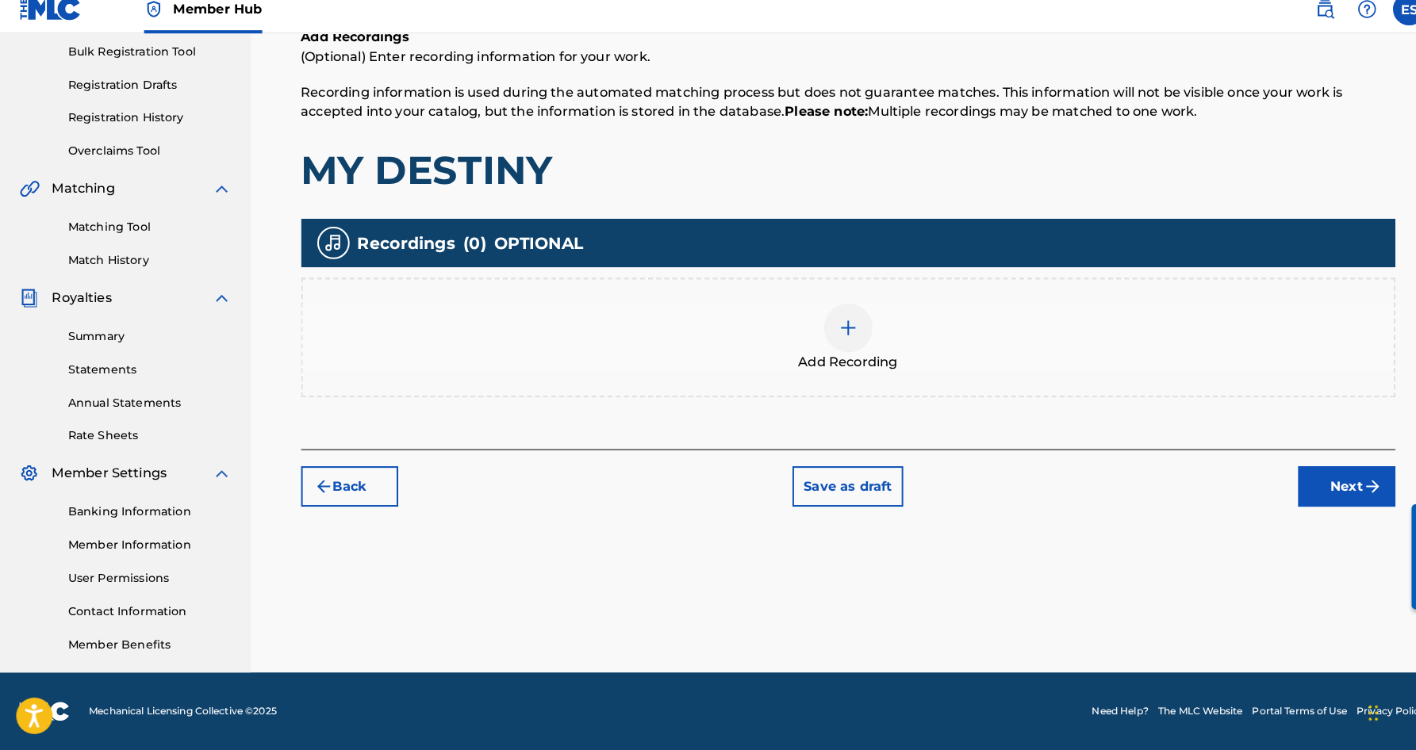
scroll to position [71, 0]
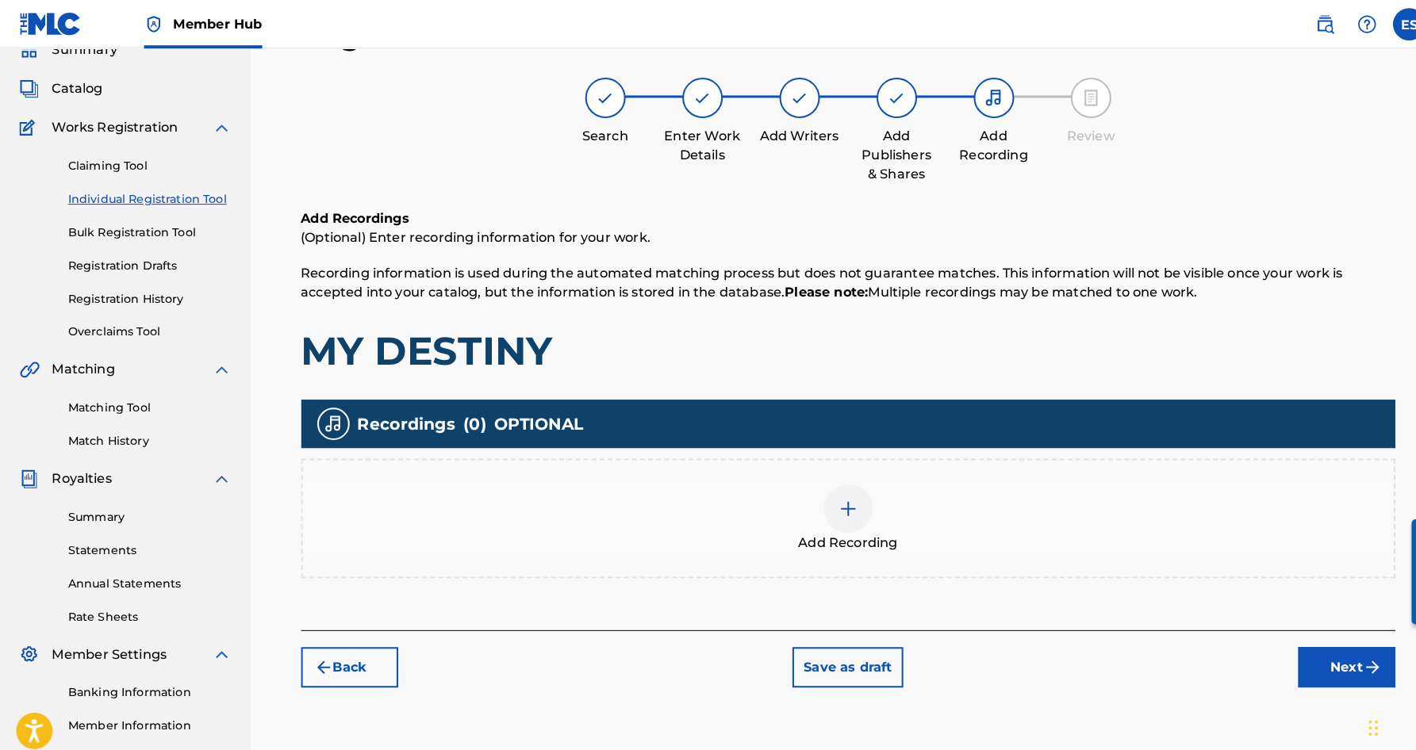
click at [835, 501] on img at bounding box center [831, 498] width 19 height 19
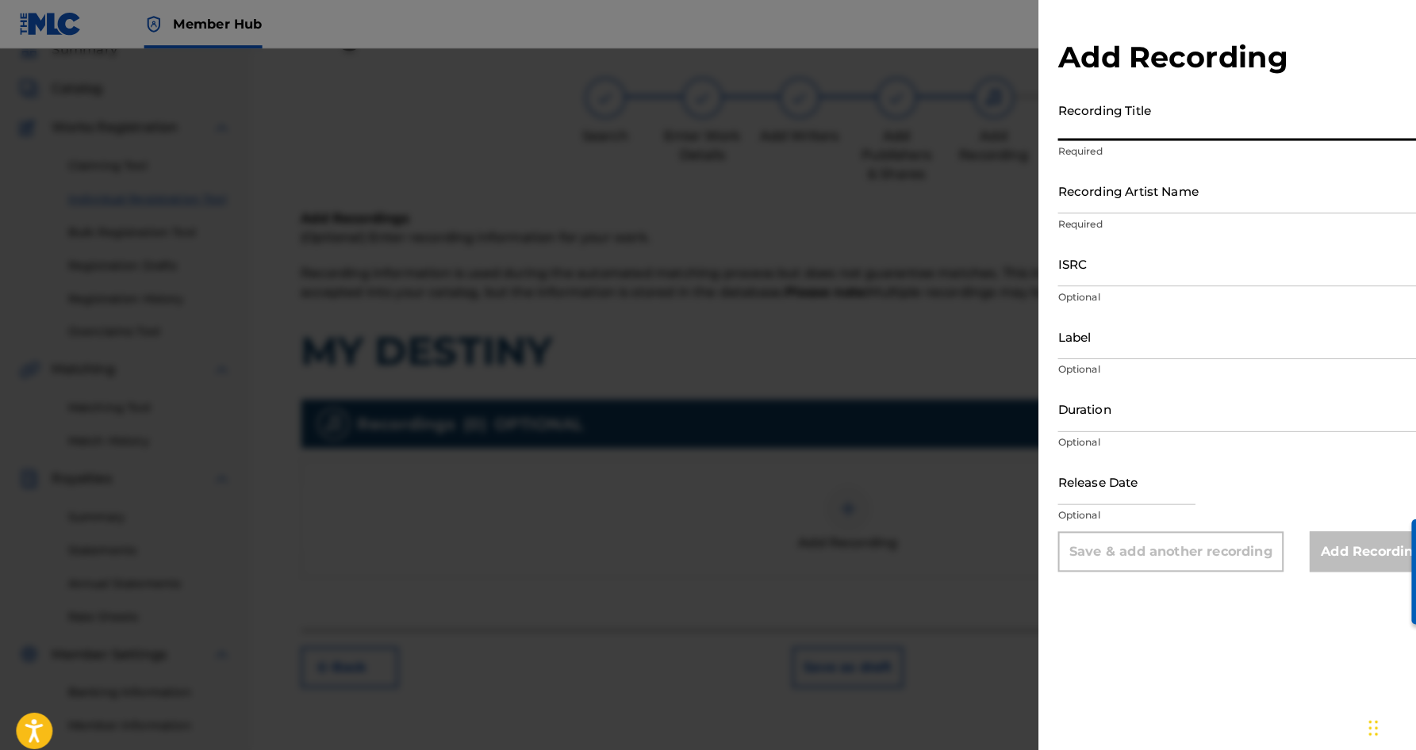
click at [1063, 102] on input "Recording Title" at bounding box center [1221, 115] width 368 height 45
type input "MY DESTINY"
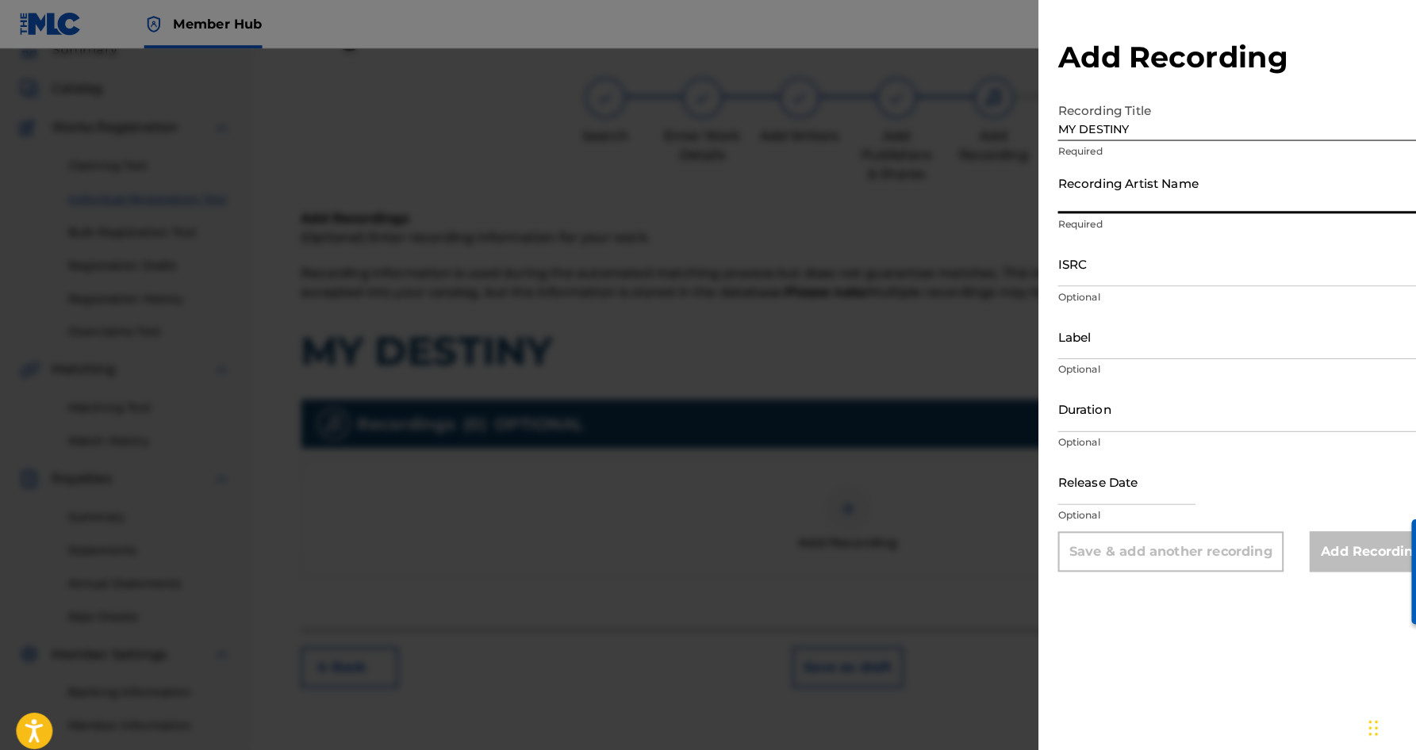
click at [1140, 196] on input "Recording Artist Name" at bounding box center [1221, 186] width 368 height 45
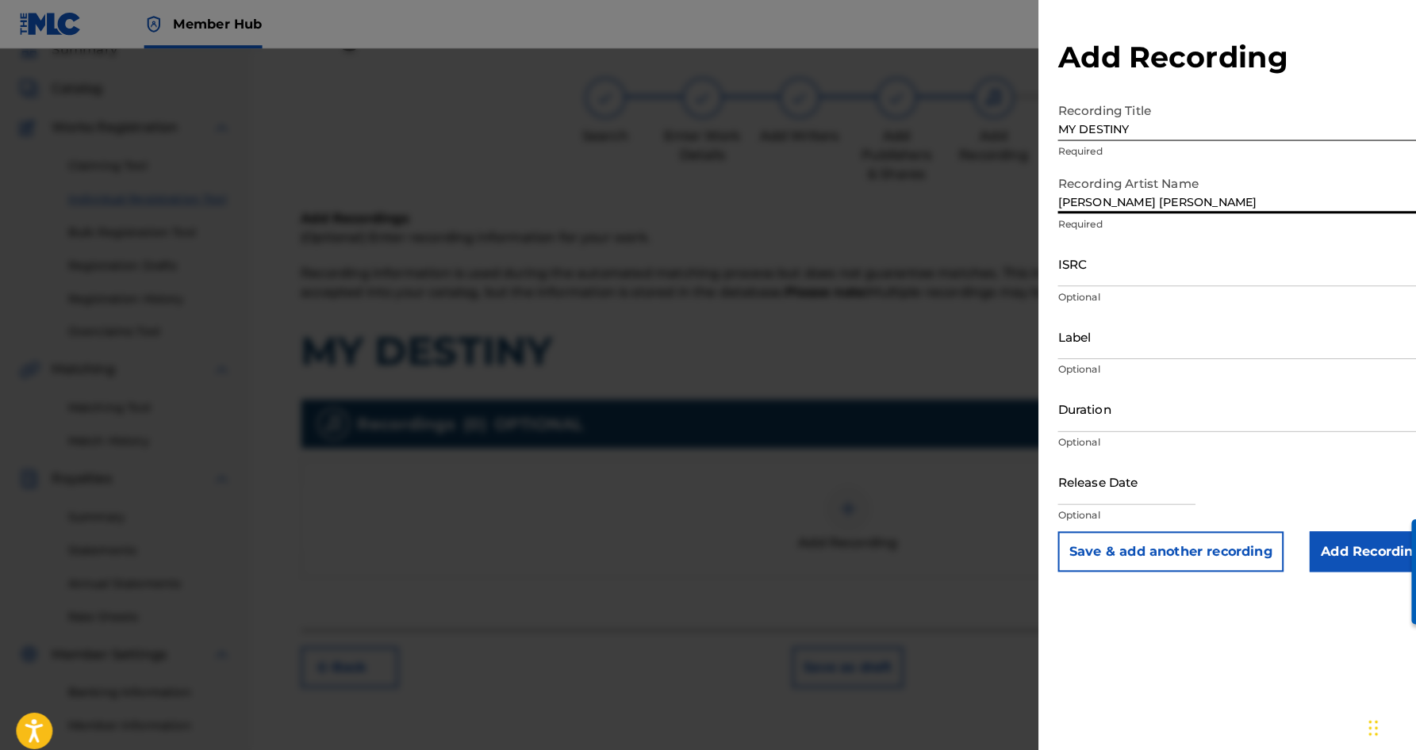
click at [1073, 198] on input "[PERSON_NAME] [PERSON_NAME]" at bounding box center [1221, 186] width 368 height 45
click at [1143, 198] on input "[PERSON_NAME]" at bounding box center [1221, 186] width 368 height 45
type input "[PERSON_NAME]"
click at [1115, 250] on input "ISRC" at bounding box center [1221, 258] width 368 height 45
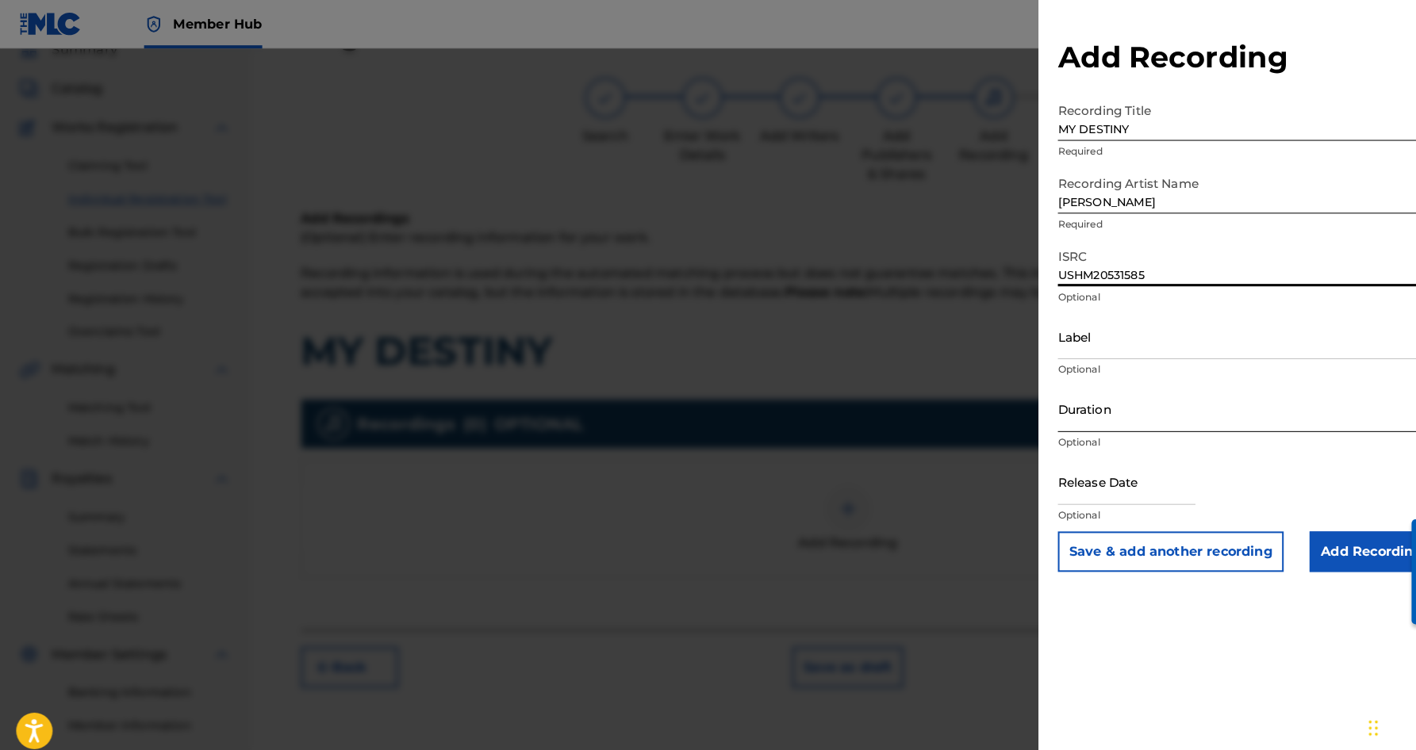
type input "USHM20531585"
click at [1129, 395] on input "Duration" at bounding box center [1221, 400] width 368 height 45
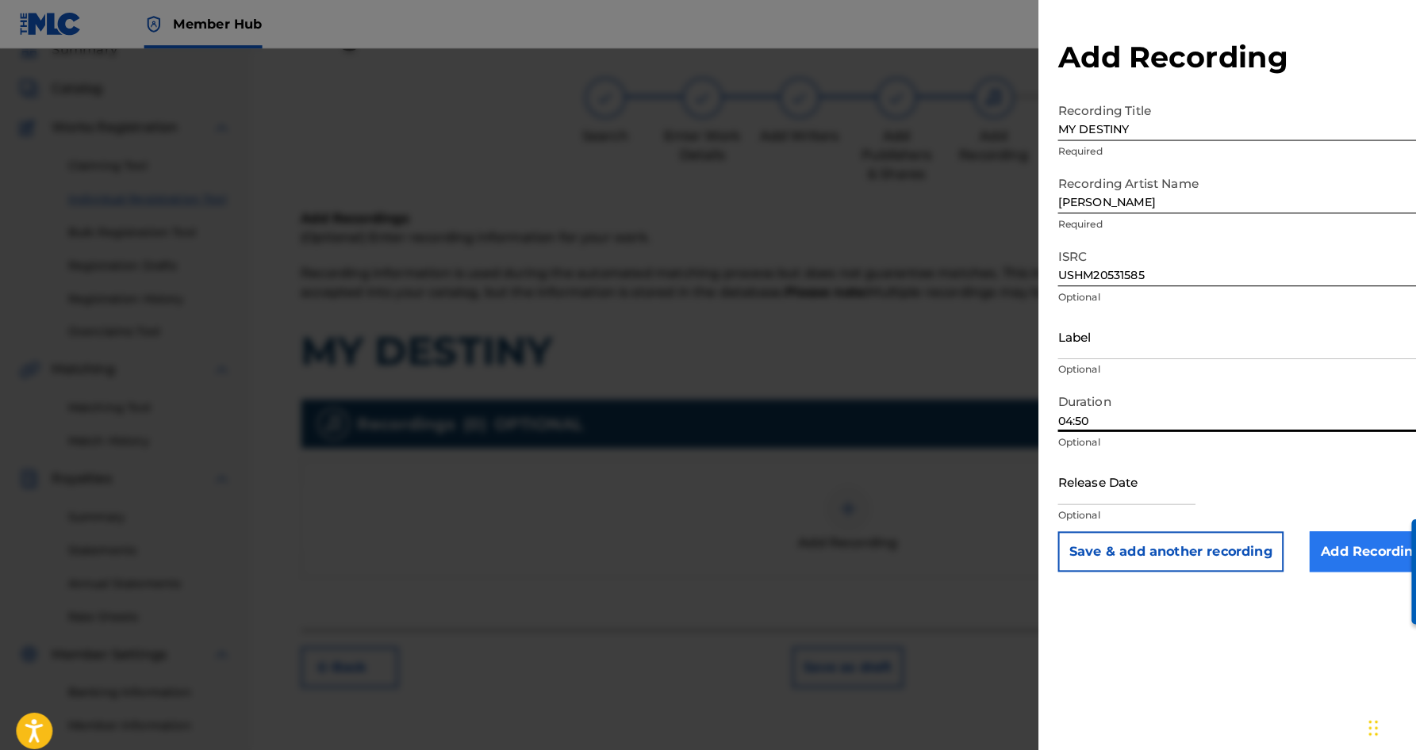
type input "04:50"
click at [1343, 542] on input "Add Recording" at bounding box center [1344, 541] width 121 height 40
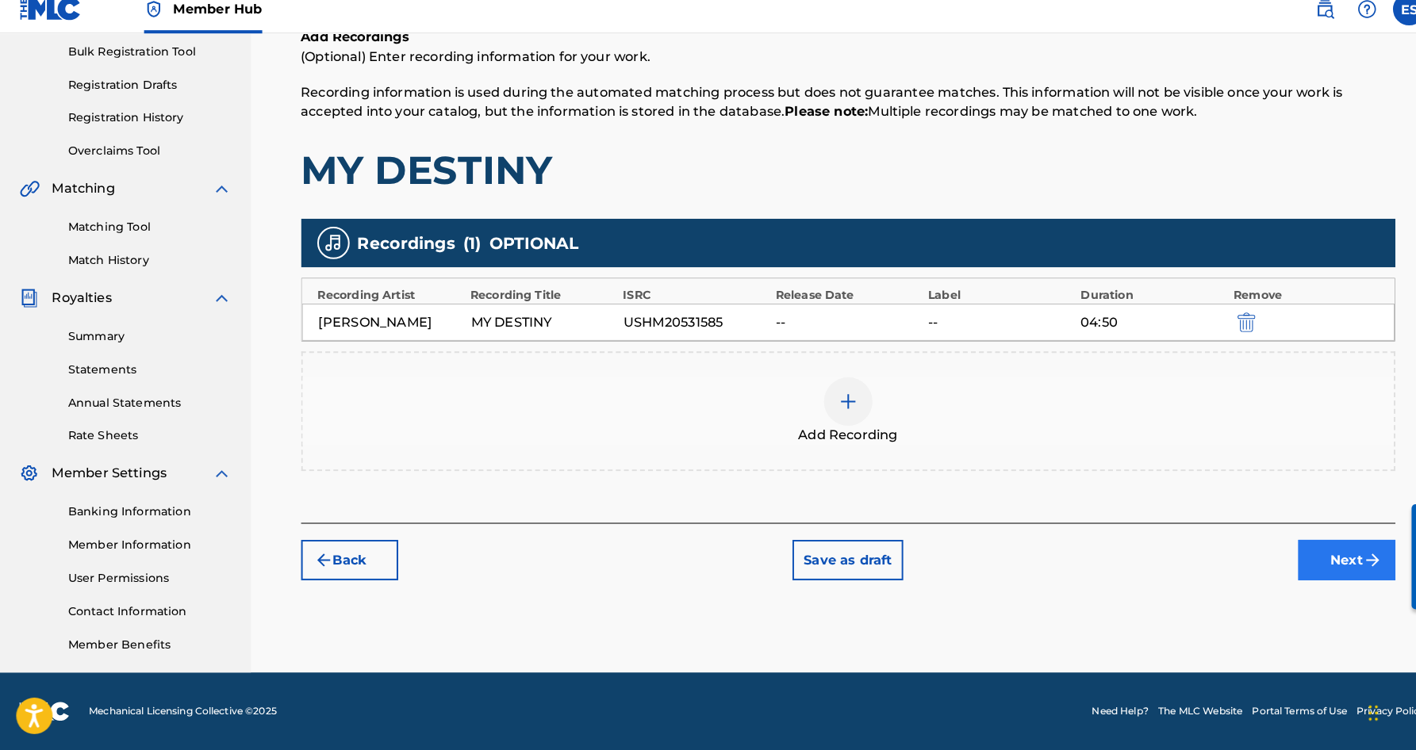
click at [1297, 551] on button "Next" at bounding box center [1319, 564] width 95 height 40
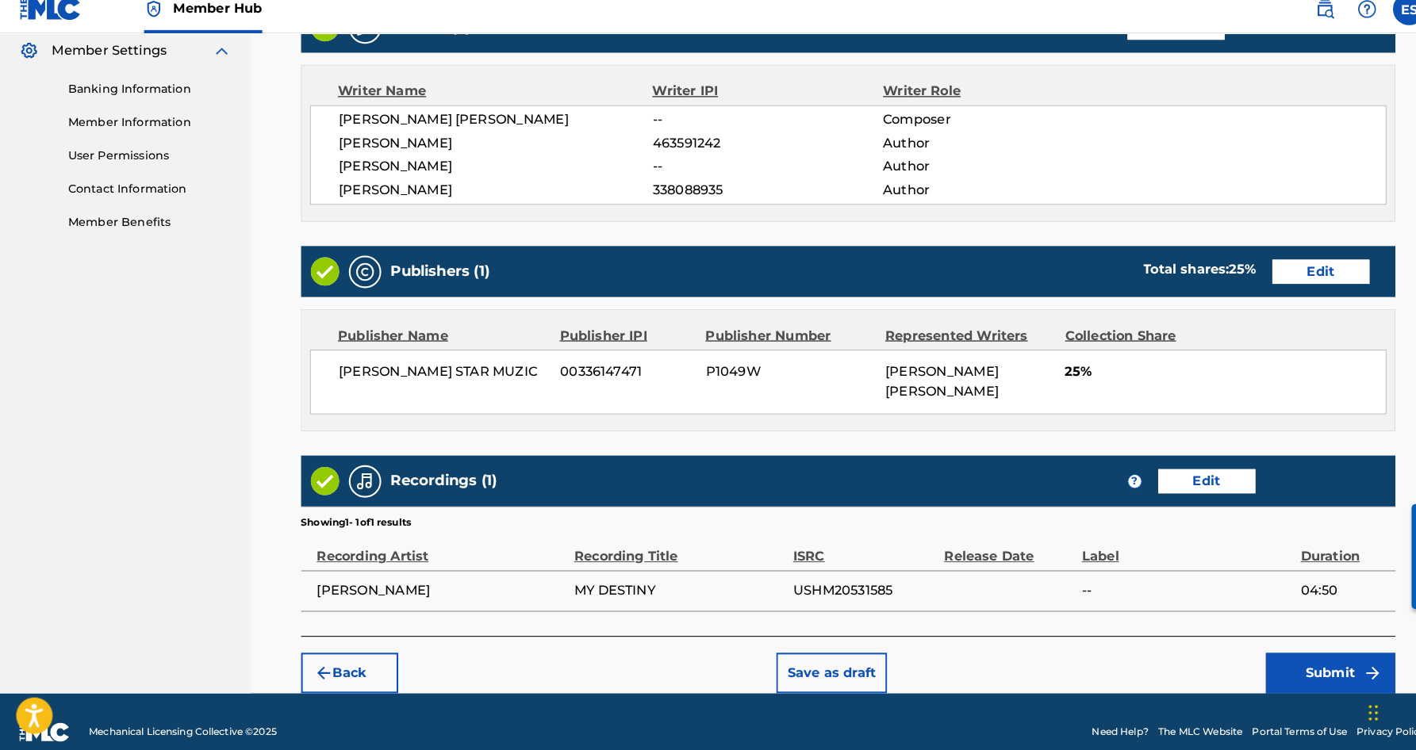
scroll to position [647, 0]
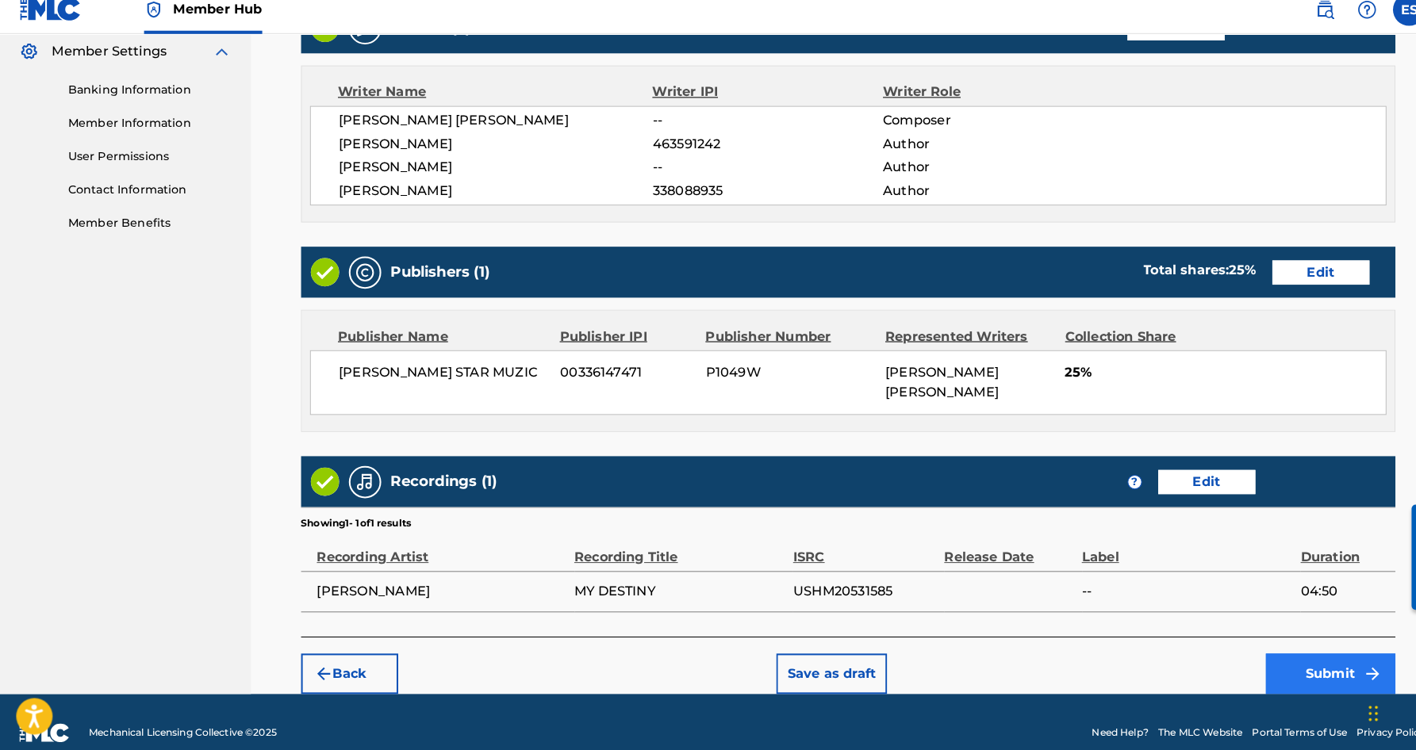
click at [1301, 655] on button "Submit" at bounding box center [1304, 675] width 127 height 40
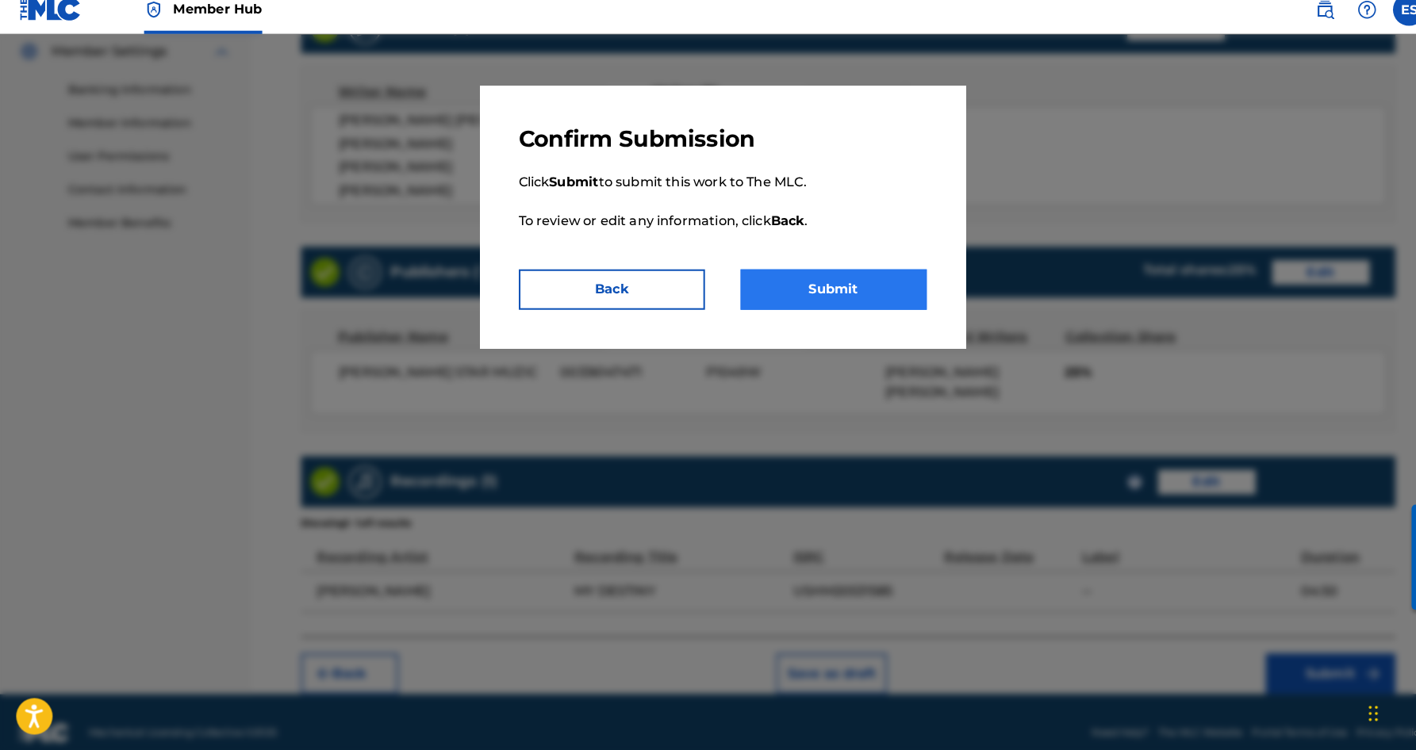
click at [854, 283] on button "Submit" at bounding box center [817, 298] width 182 height 40
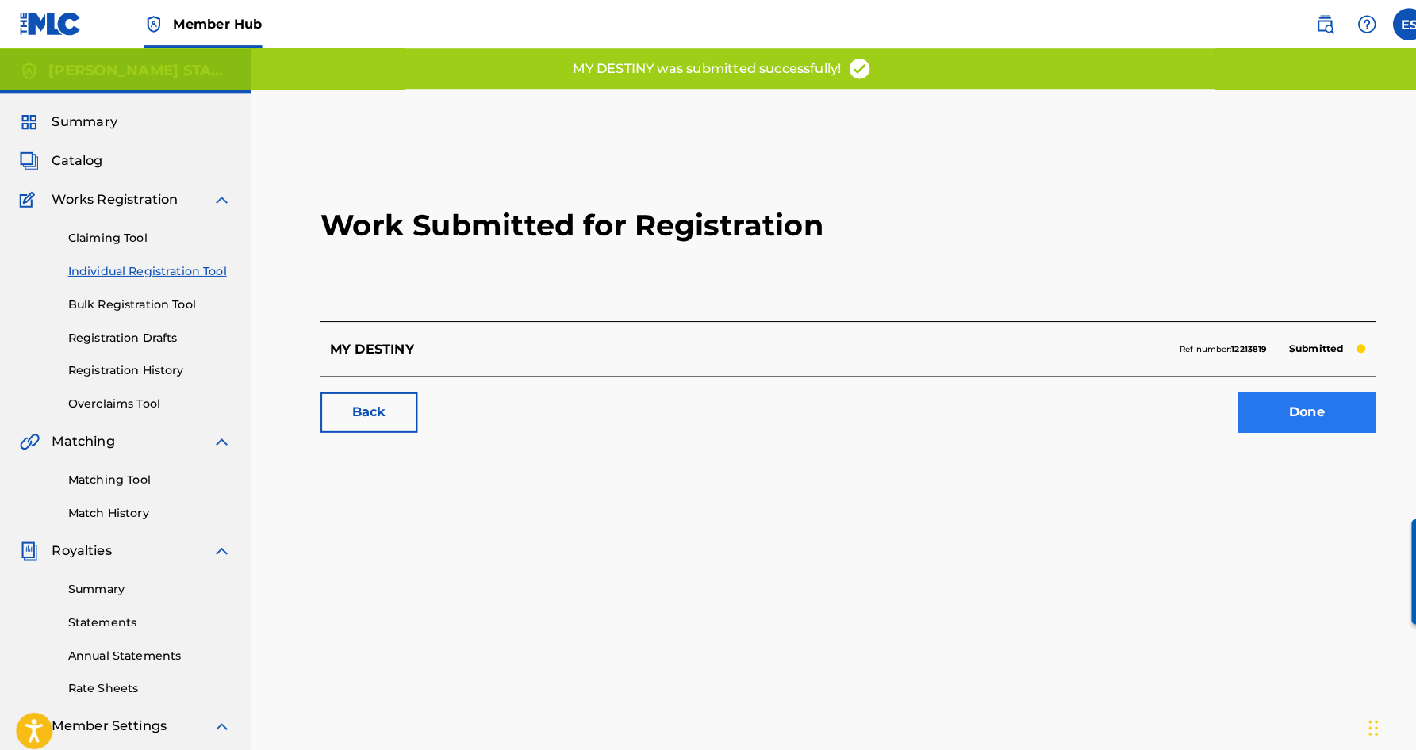
click at [1276, 399] on link "Done" at bounding box center [1281, 405] width 135 height 40
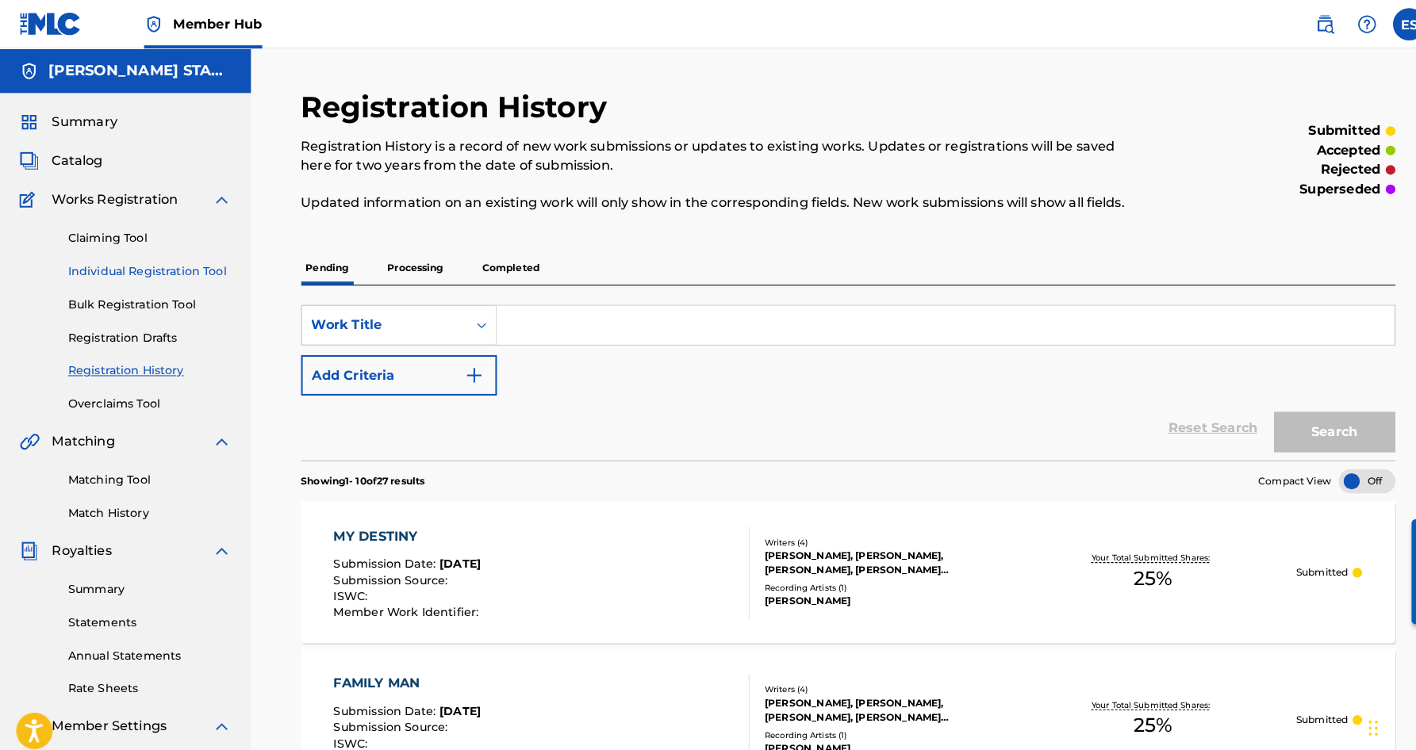
click at [178, 262] on link "Individual Registration Tool" at bounding box center [147, 266] width 160 height 17
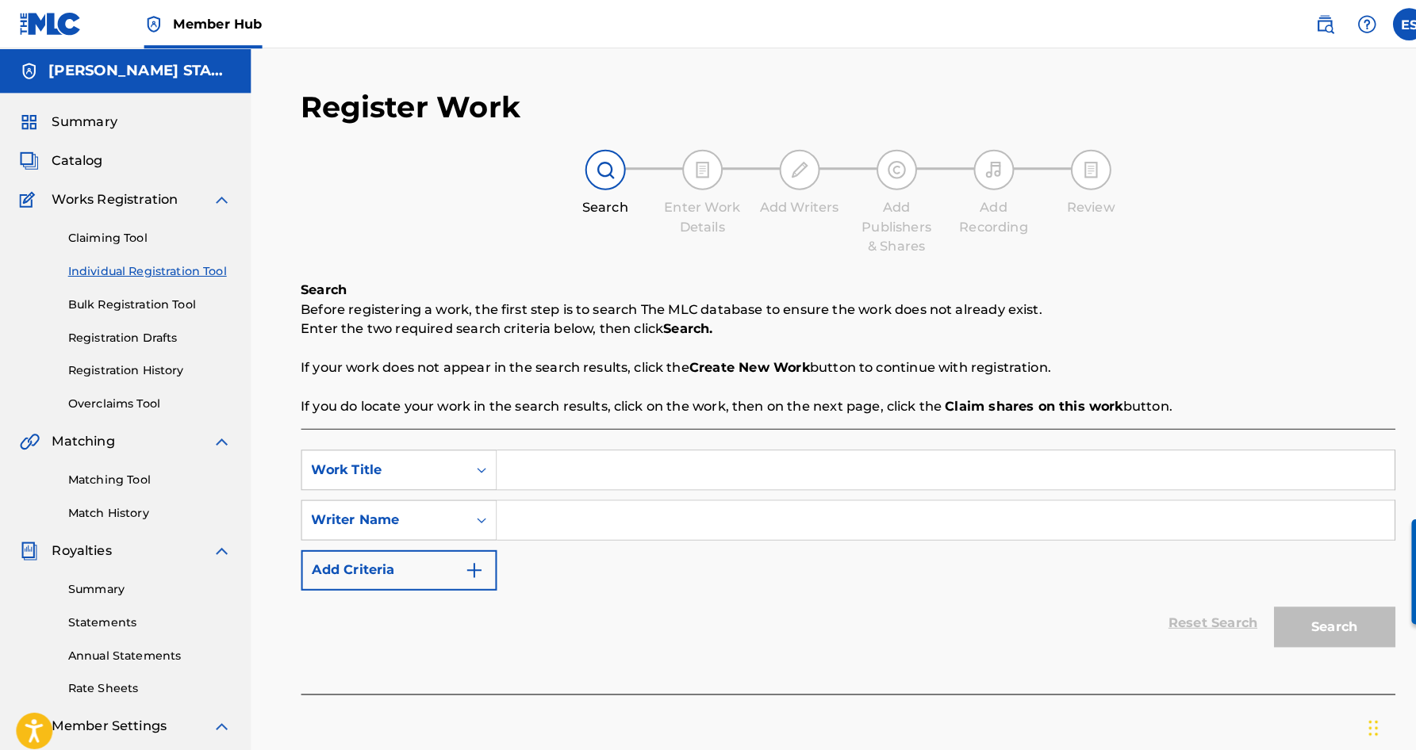
click at [519, 520] on input "Search Form" at bounding box center [927, 510] width 880 height 38
type input "[PERSON_NAME] [PERSON_NAME]"
click at [594, 552] on div "SearchWithCriteria5b62fff6-73e5-45cf-beef-ae04e7becaf6 Work Title SearchWithCri…" at bounding box center [831, 510] width 1073 height 138
click at [527, 462] on input "Search Form" at bounding box center [927, 461] width 880 height 38
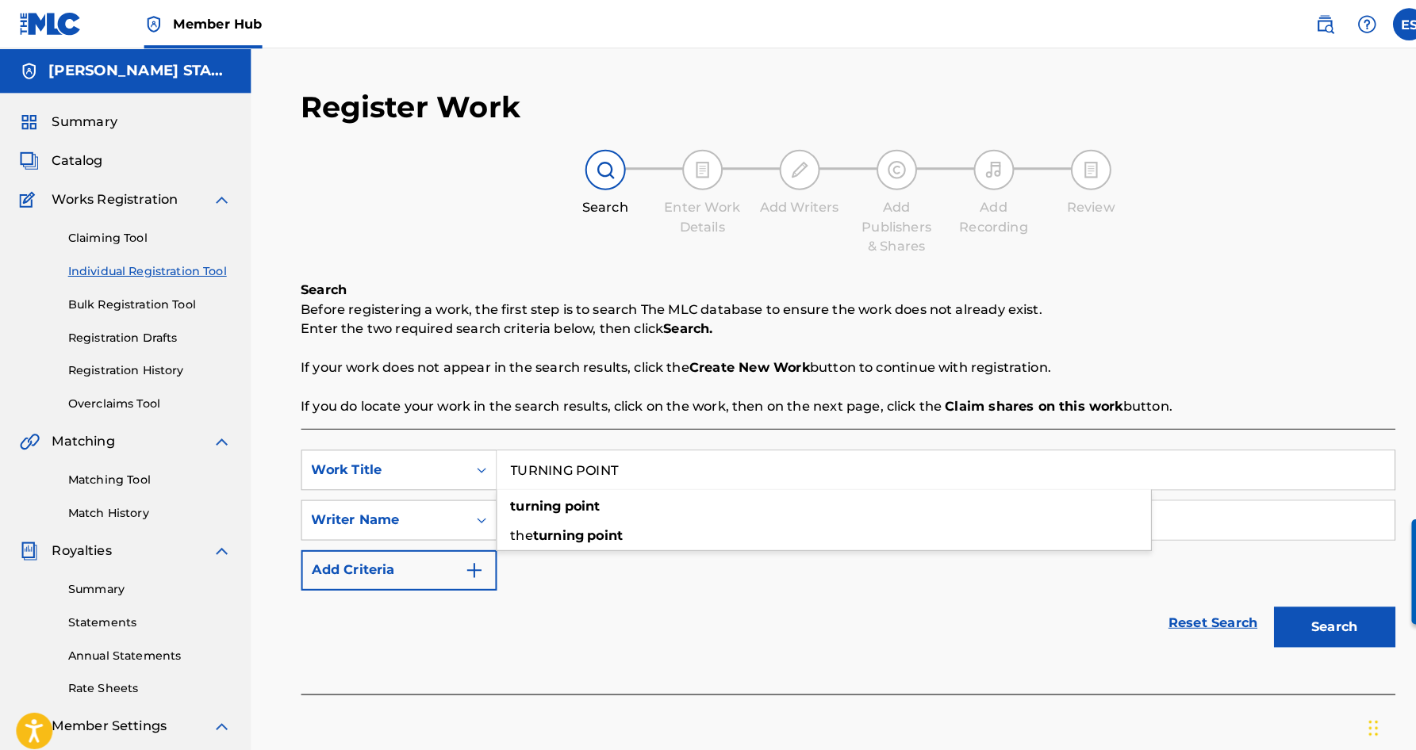
type input "TURNING POINT"
click at [1018, 620] on div "Reset Search Search" at bounding box center [831, 610] width 1073 height 63
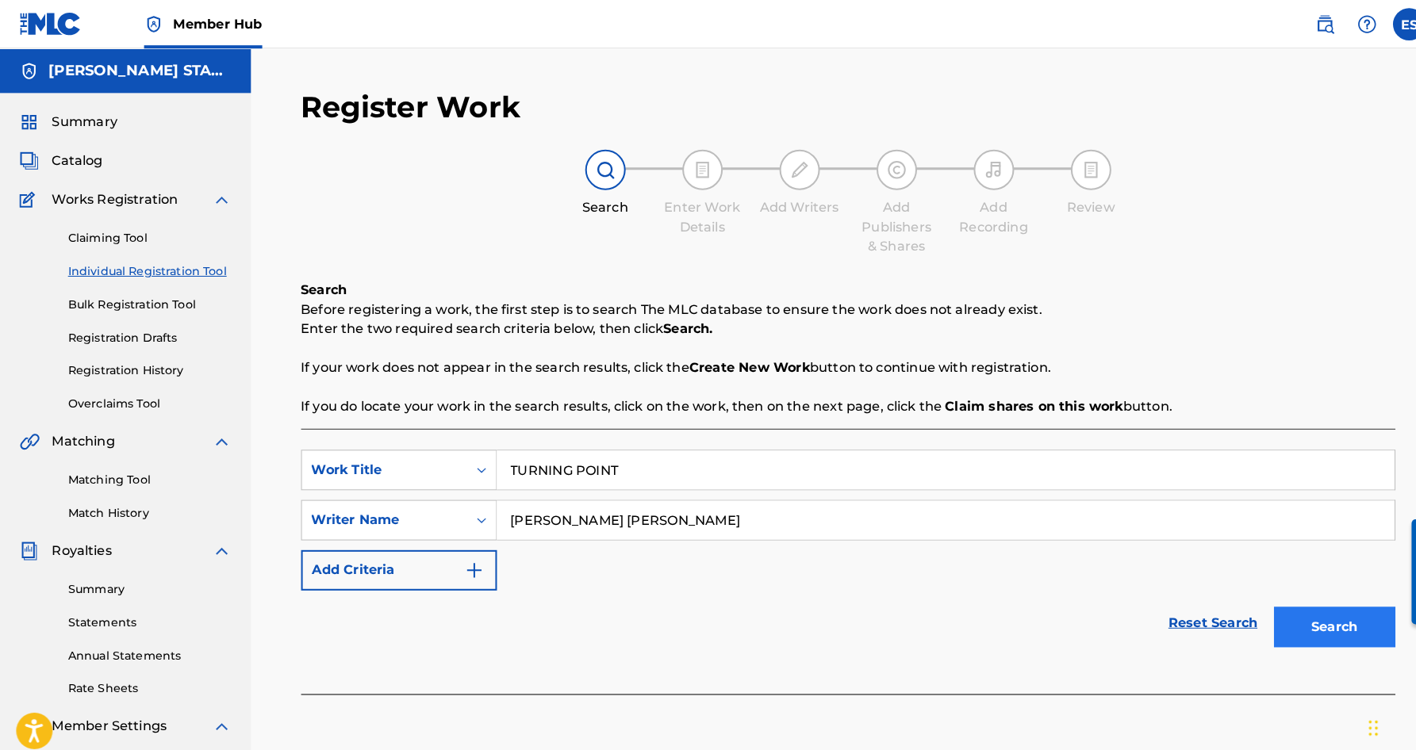
click at [1279, 605] on button "Search" at bounding box center [1308, 615] width 119 height 40
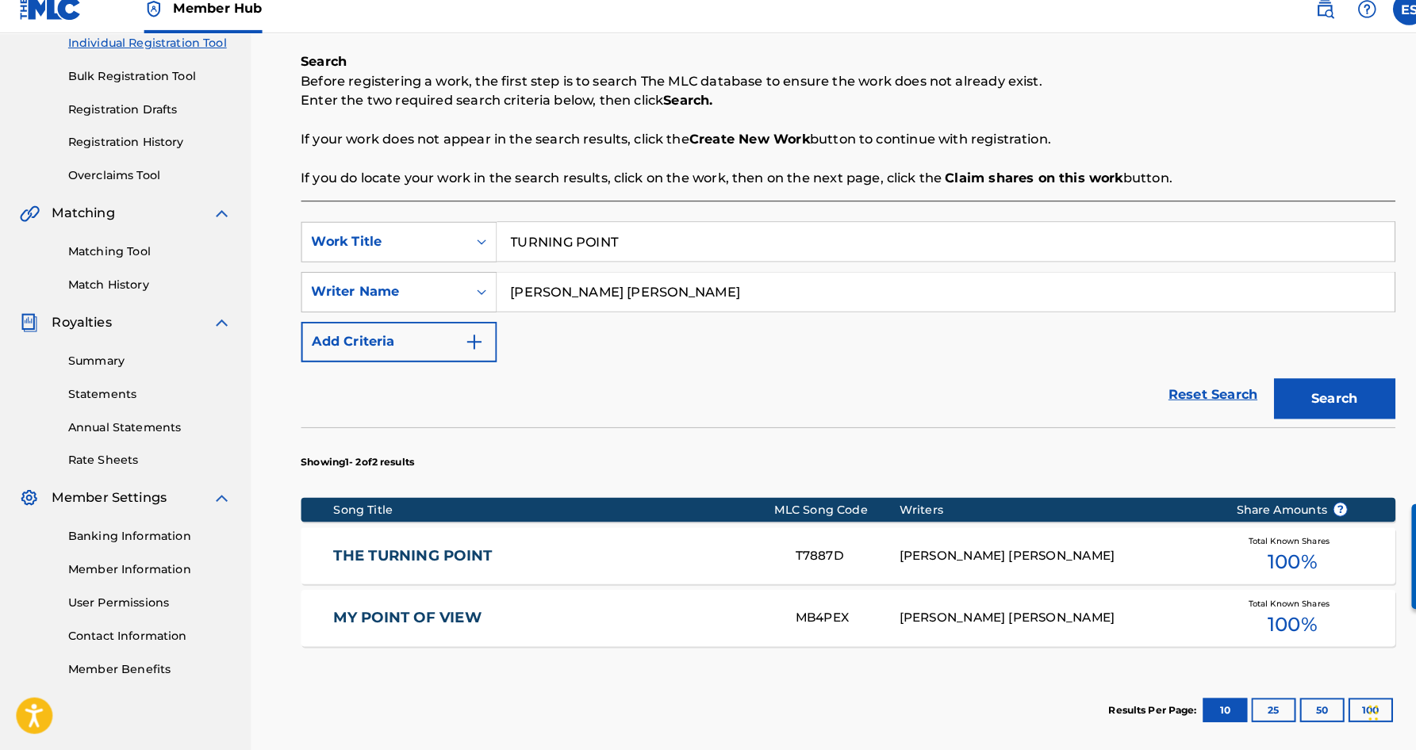
scroll to position [209, 0]
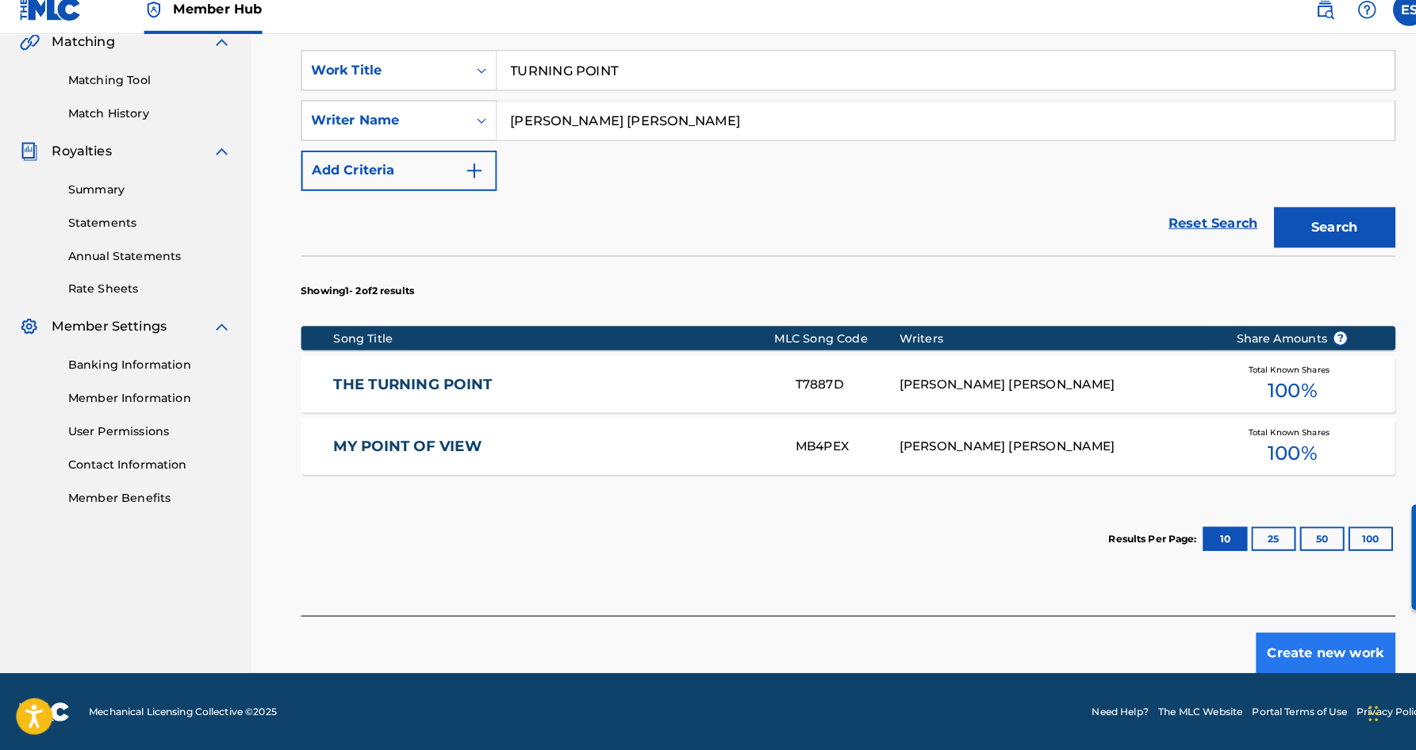
click at [1261, 635] on button "Create new work" at bounding box center [1299, 655] width 136 height 40
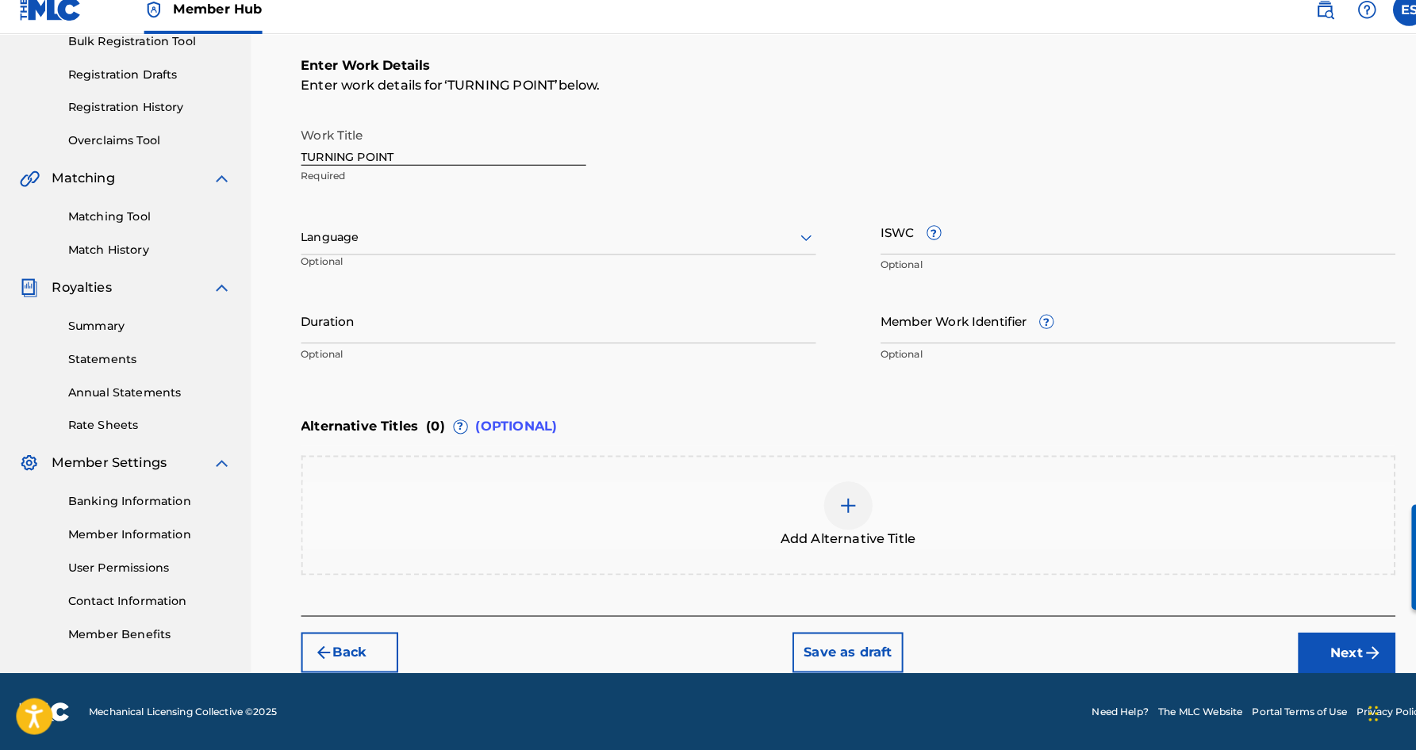
scroll to position [244, 0]
click at [785, 245] on icon at bounding box center [790, 248] width 11 height 6
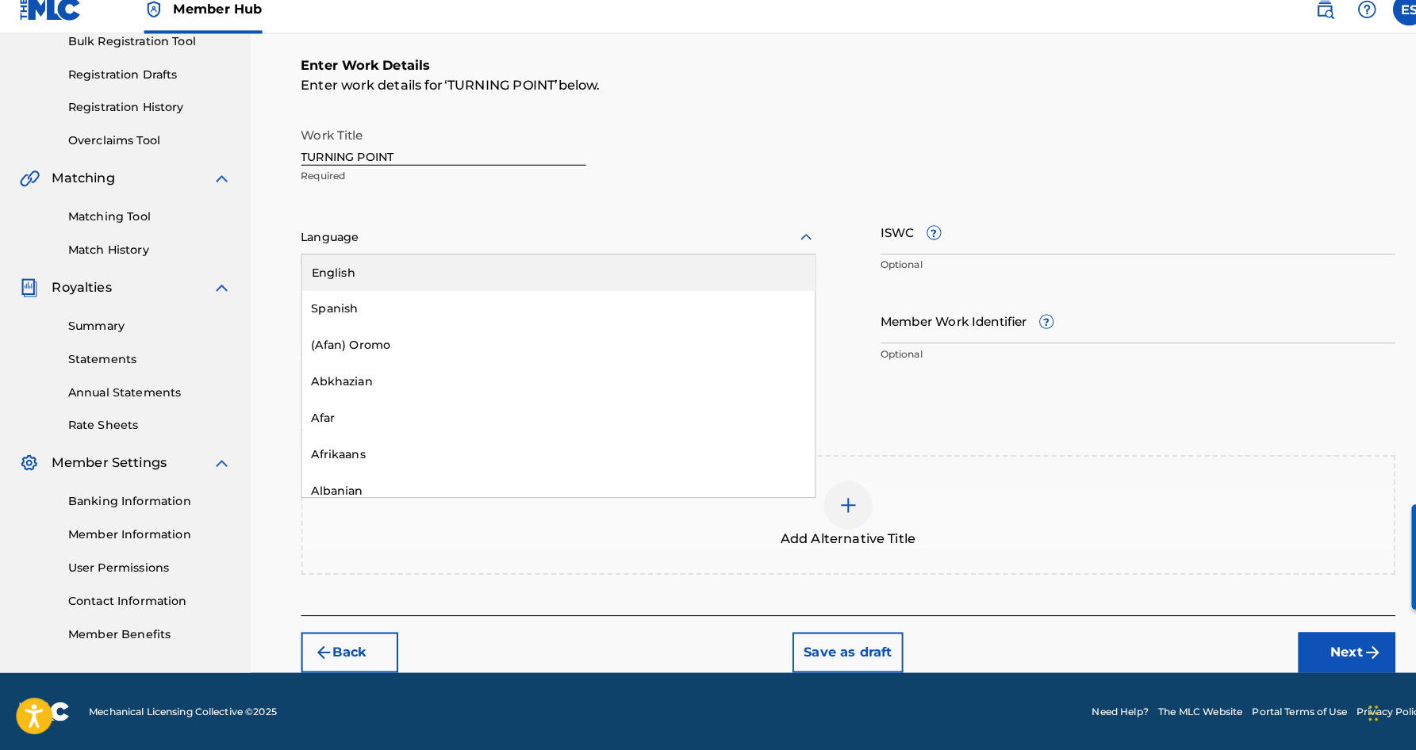
click at [670, 266] on div "English" at bounding box center [547, 282] width 503 height 36
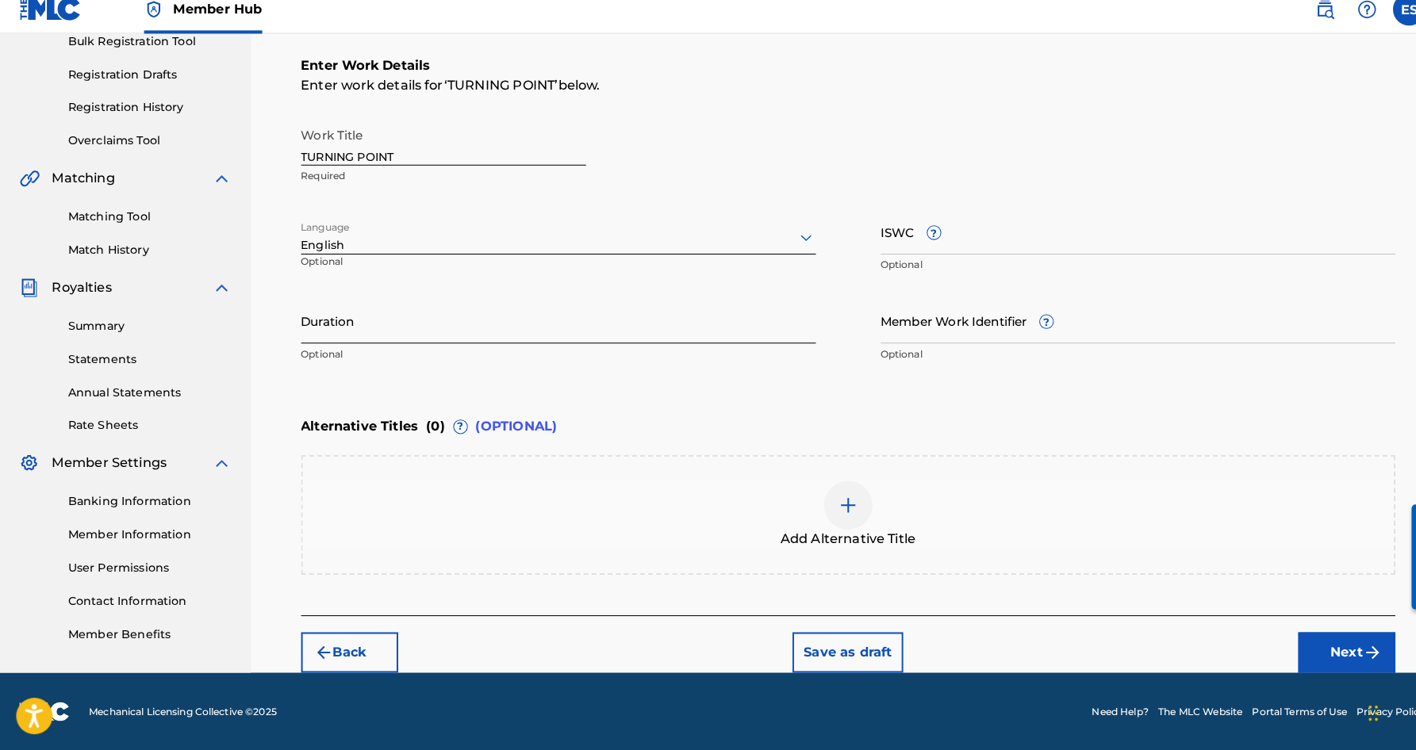
click at [445, 324] on input "Duration" at bounding box center [547, 328] width 505 height 45
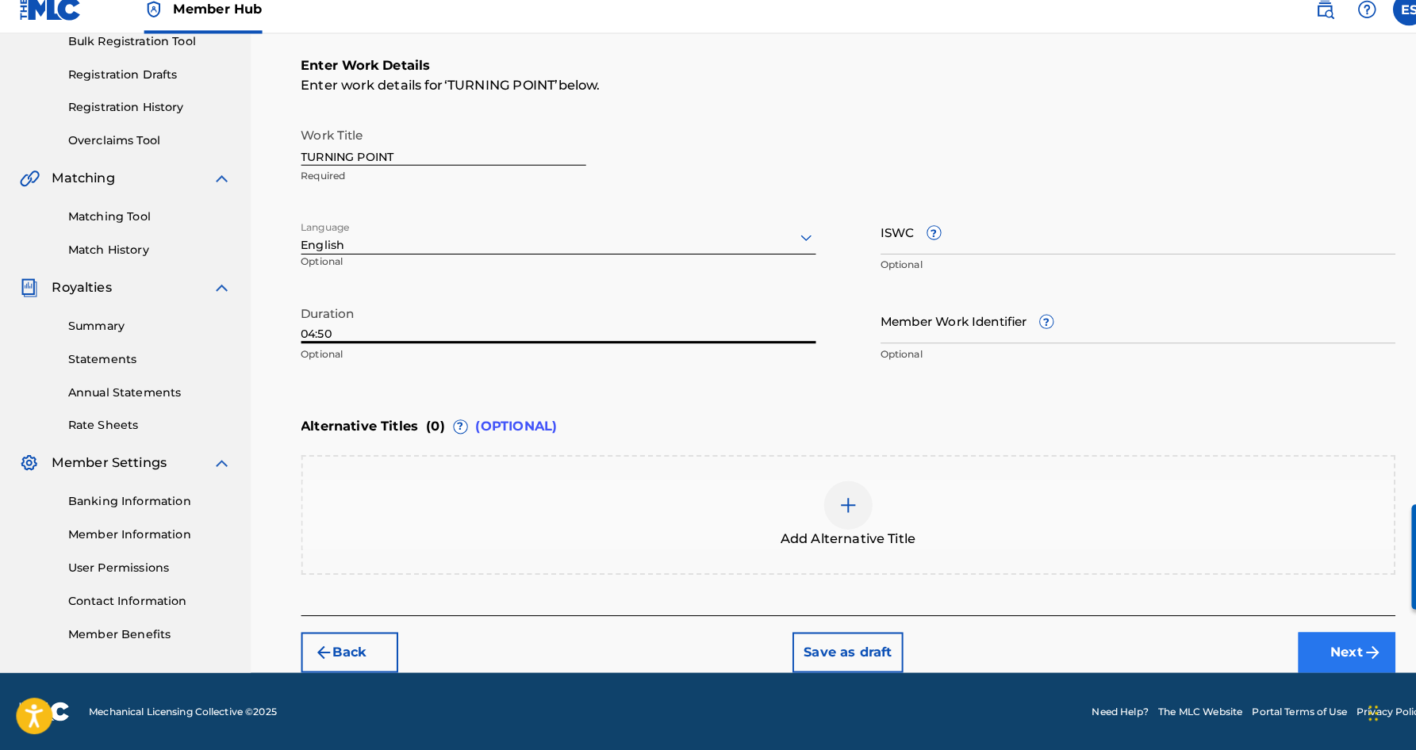
type input "04:50"
click at [1313, 635] on button "Next" at bounding box center [1319, 655] width 95 height 40
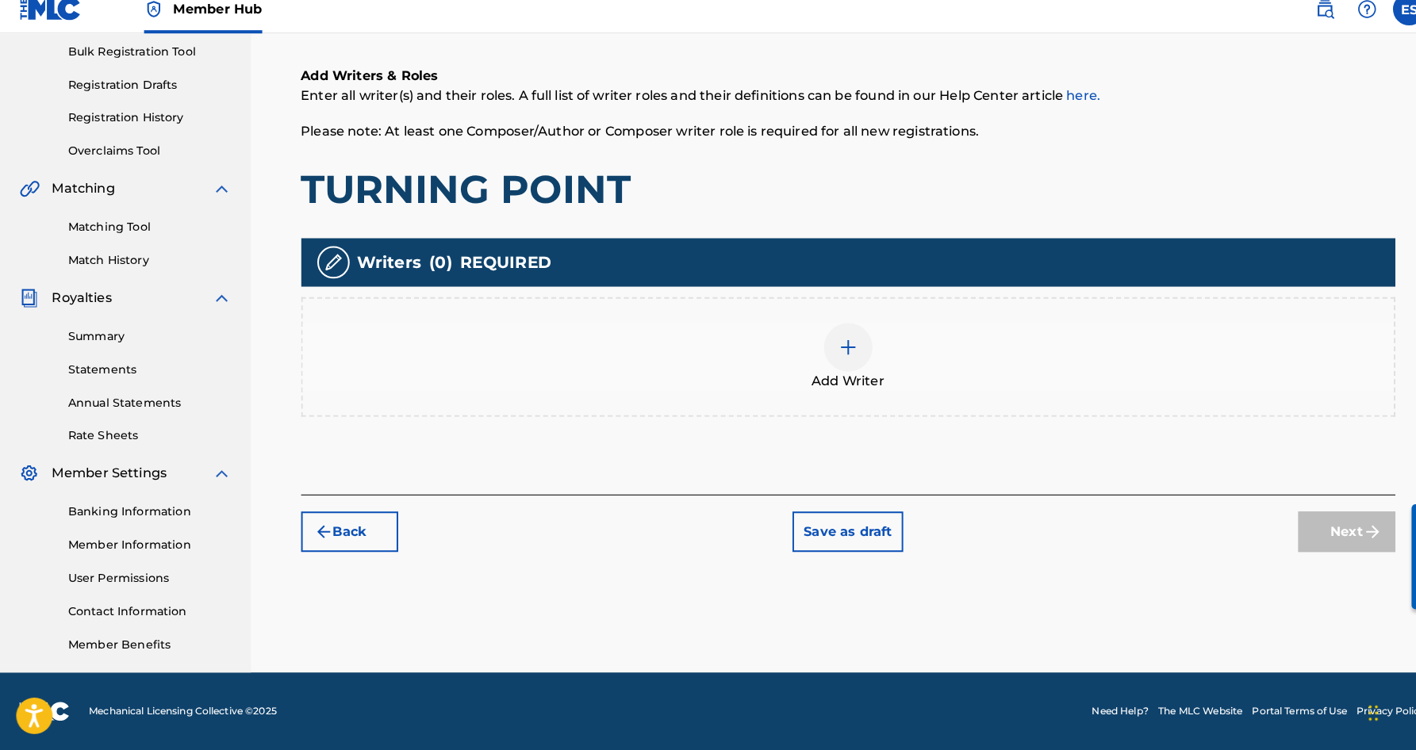
click at [835, 354] on div at bounding box center [832, 356] width 48 height 48
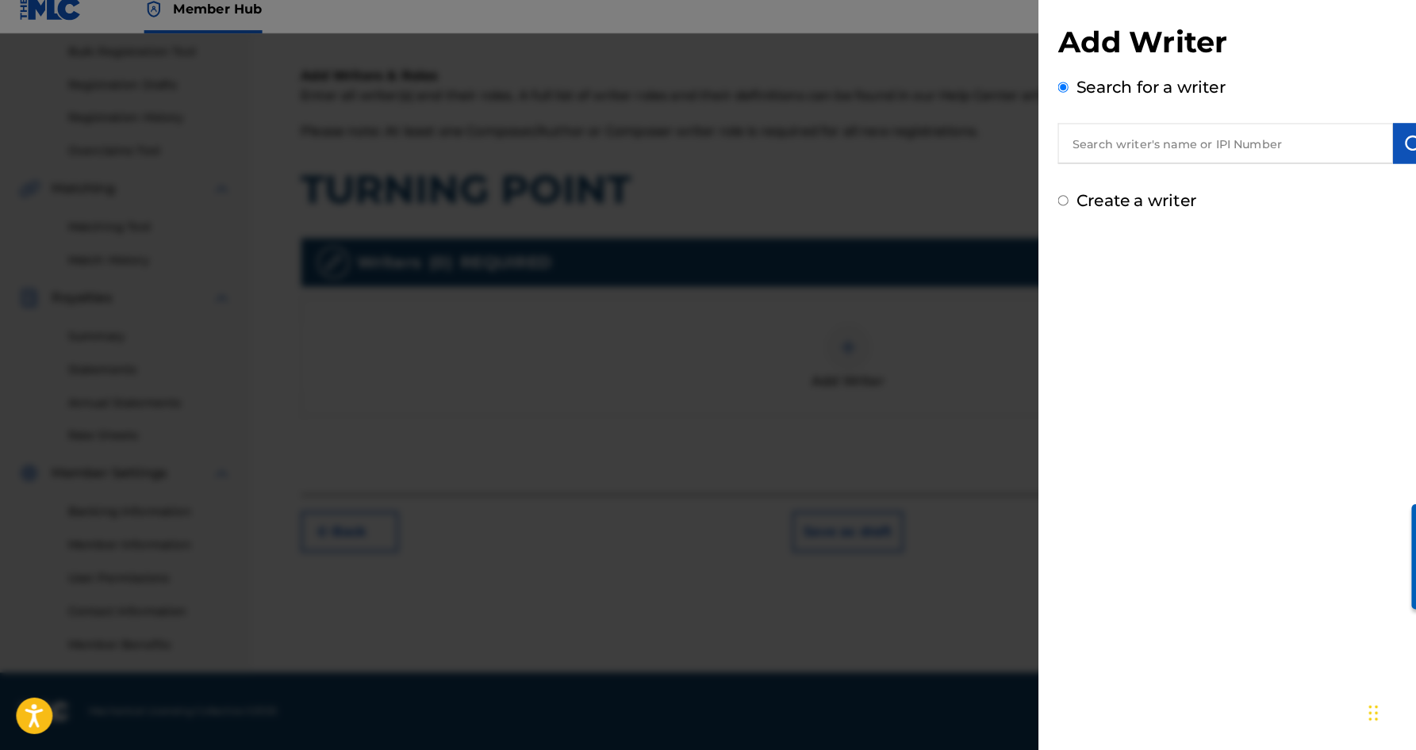
click at [1097, 146] on input "text" at bounding box center [1201, 156] width 328 height 40
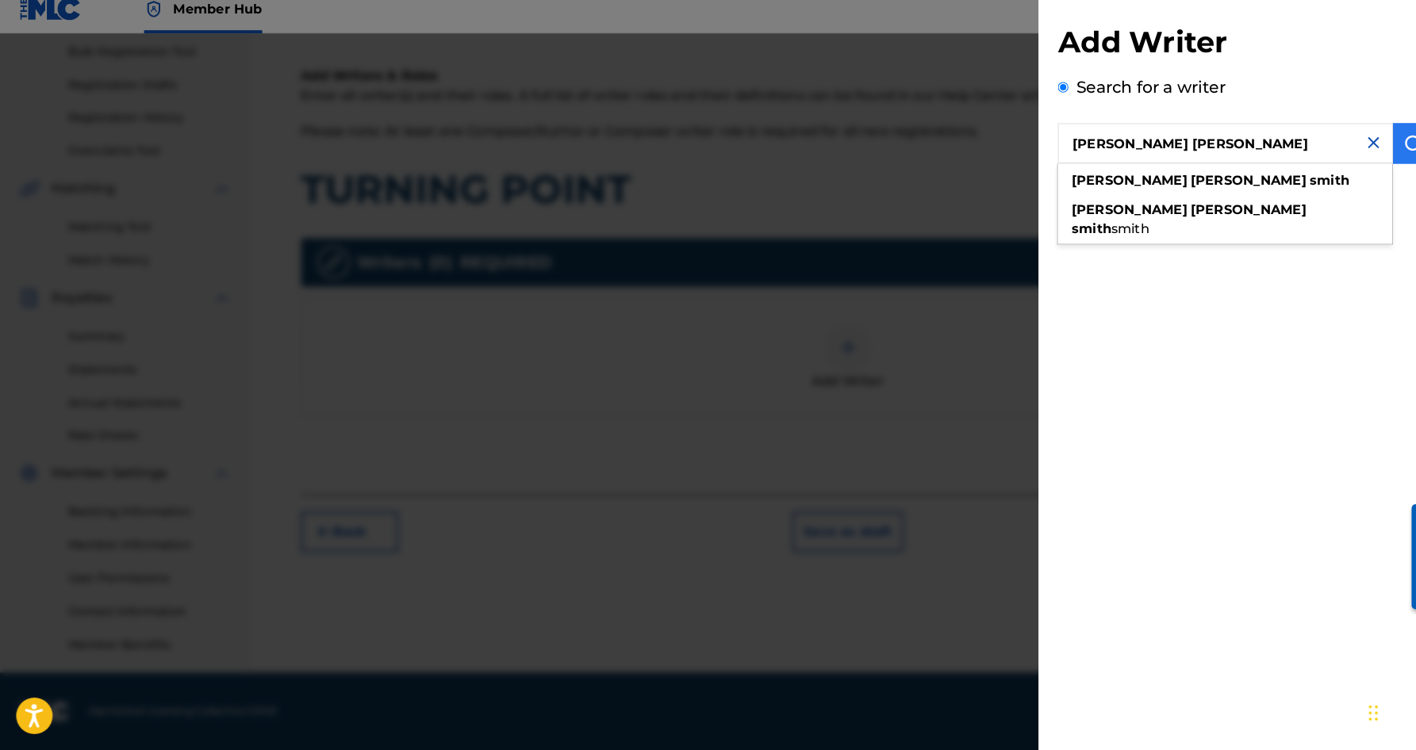
type input "[PERSON_NAME] [PERSON_NAME]"
click at [1376, 146] on img "submit" at bounding box center [1385, 155] width 19 height 19
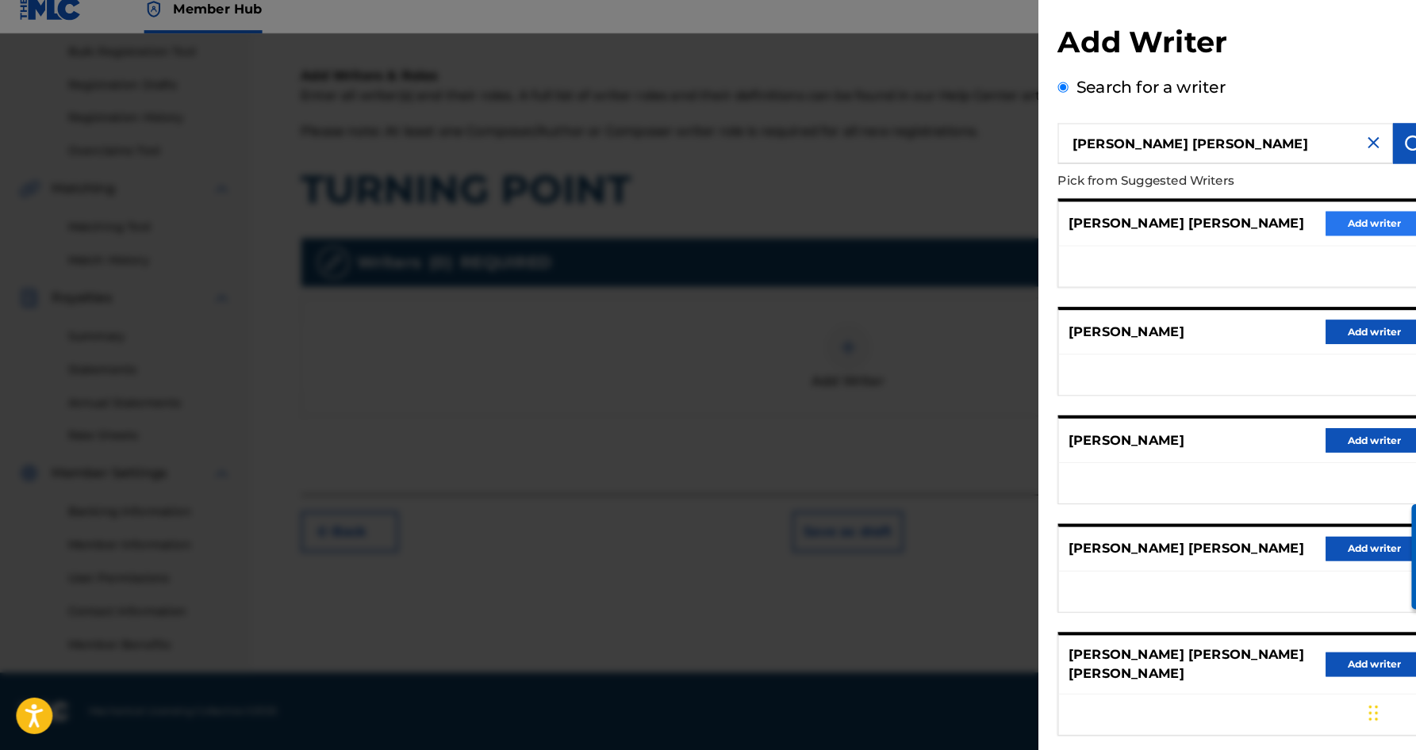
click at [1349, 222] on button "Add writer" at bounding box center [1346, 234] width 95 height 24
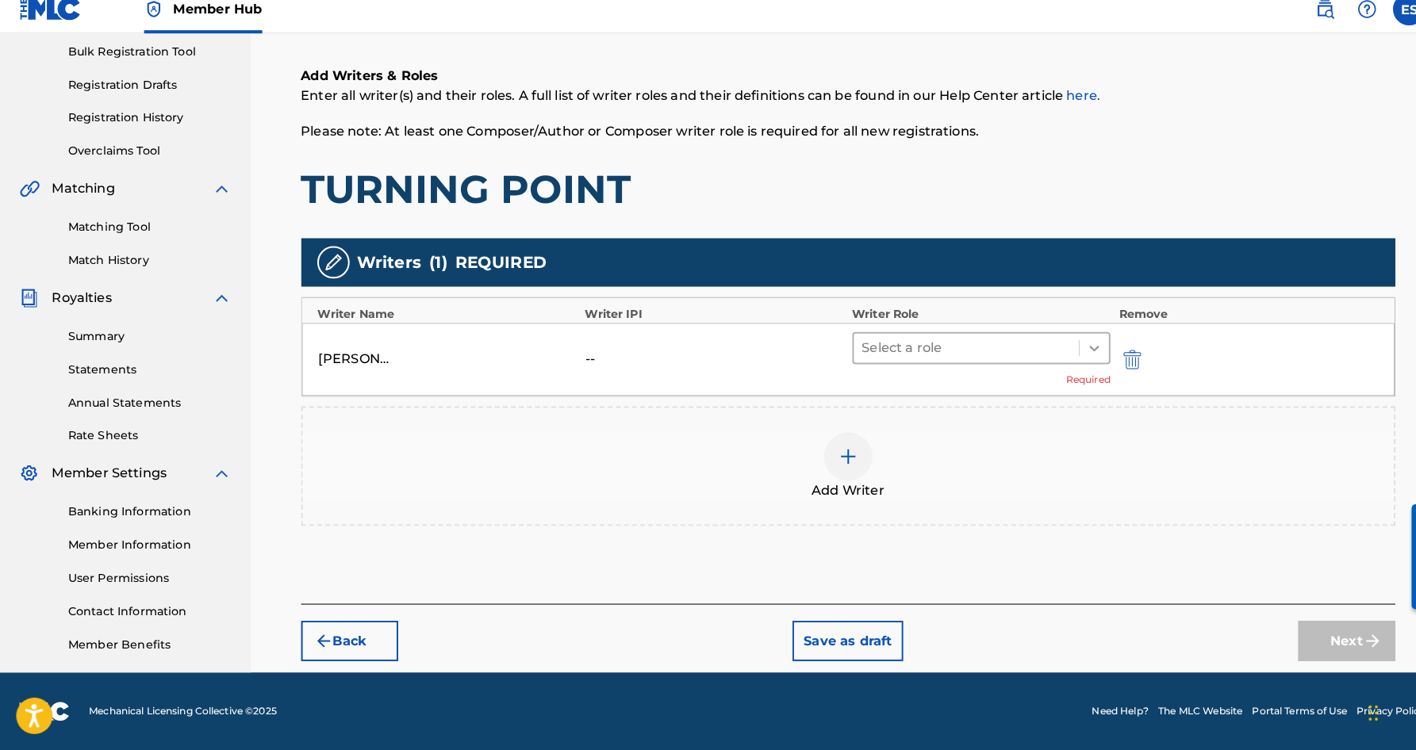
click at [1070, 348] on icon at bounding box center [1073, 356] width 16 height 16
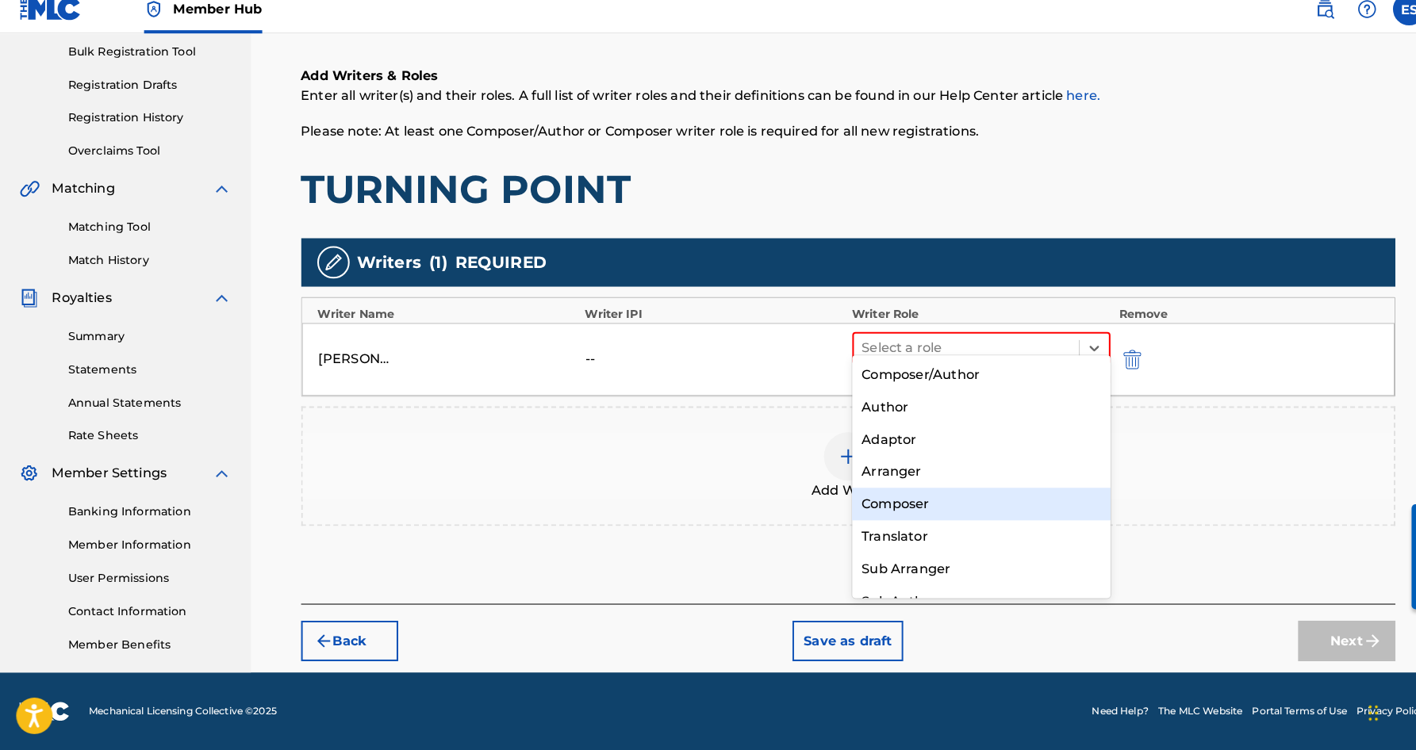
click at [938, 493] on div "Composer" at bounding box center [962, 509] width 254 height 32
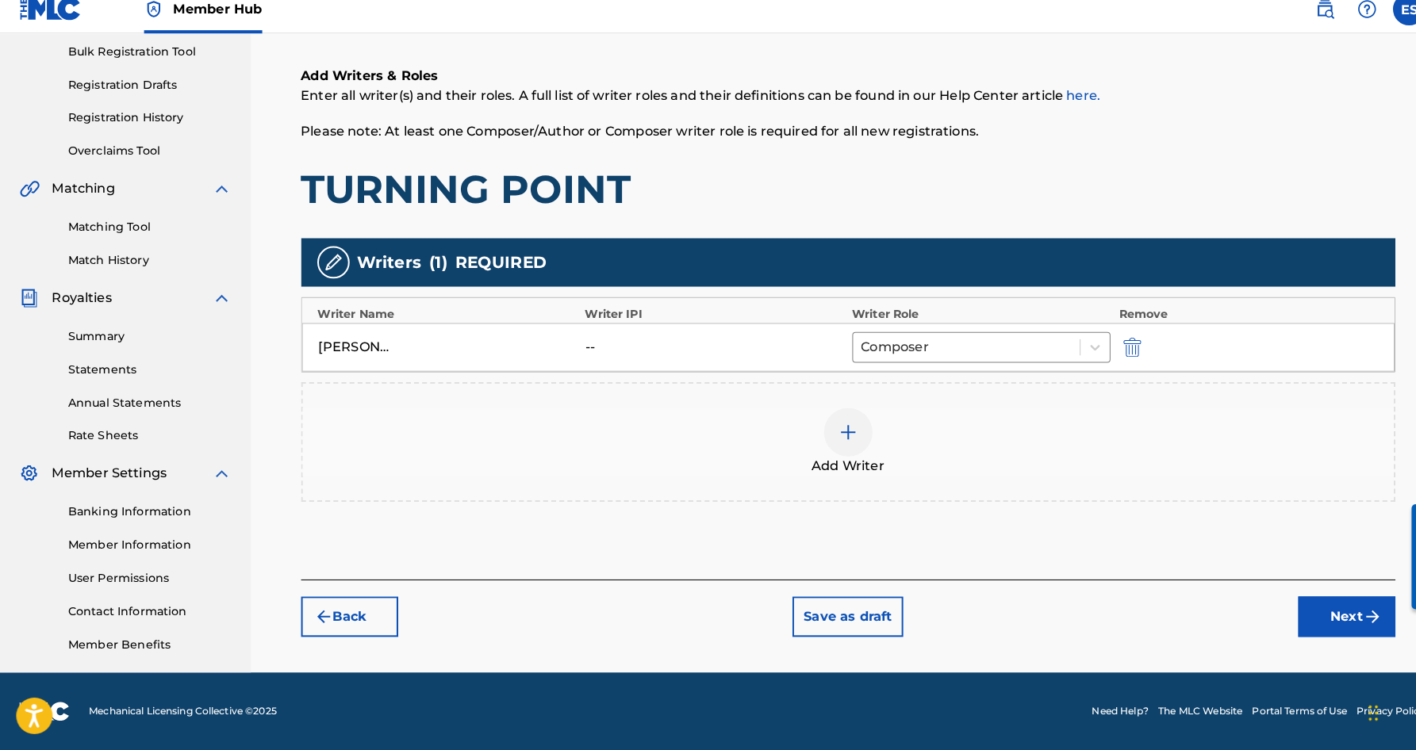
click at [831, 429] on img at bounding box center [831, 438] width 19 height 19
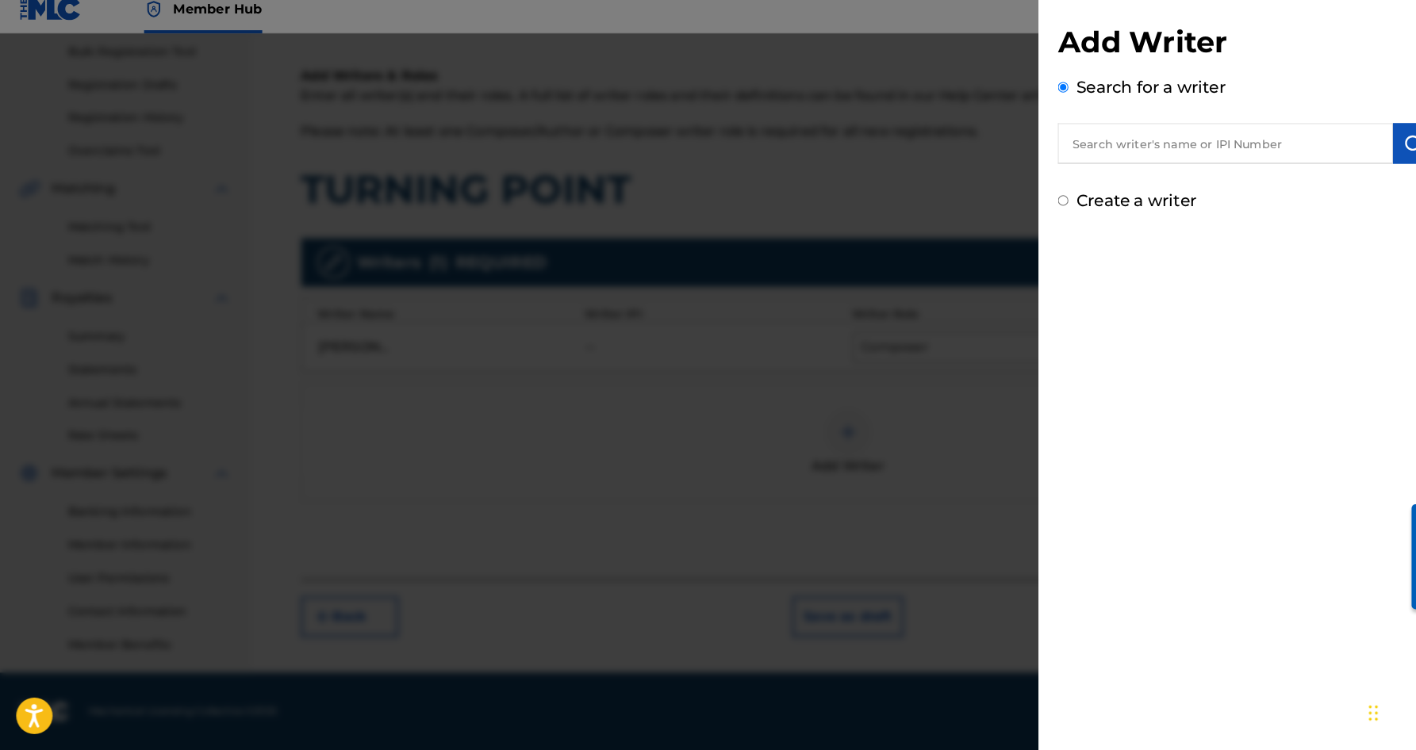
click at [1041, 206] on input "Create a writer" at bounding box center [1042, 211] width 10 height 10
radio input "false"
radio input "true"
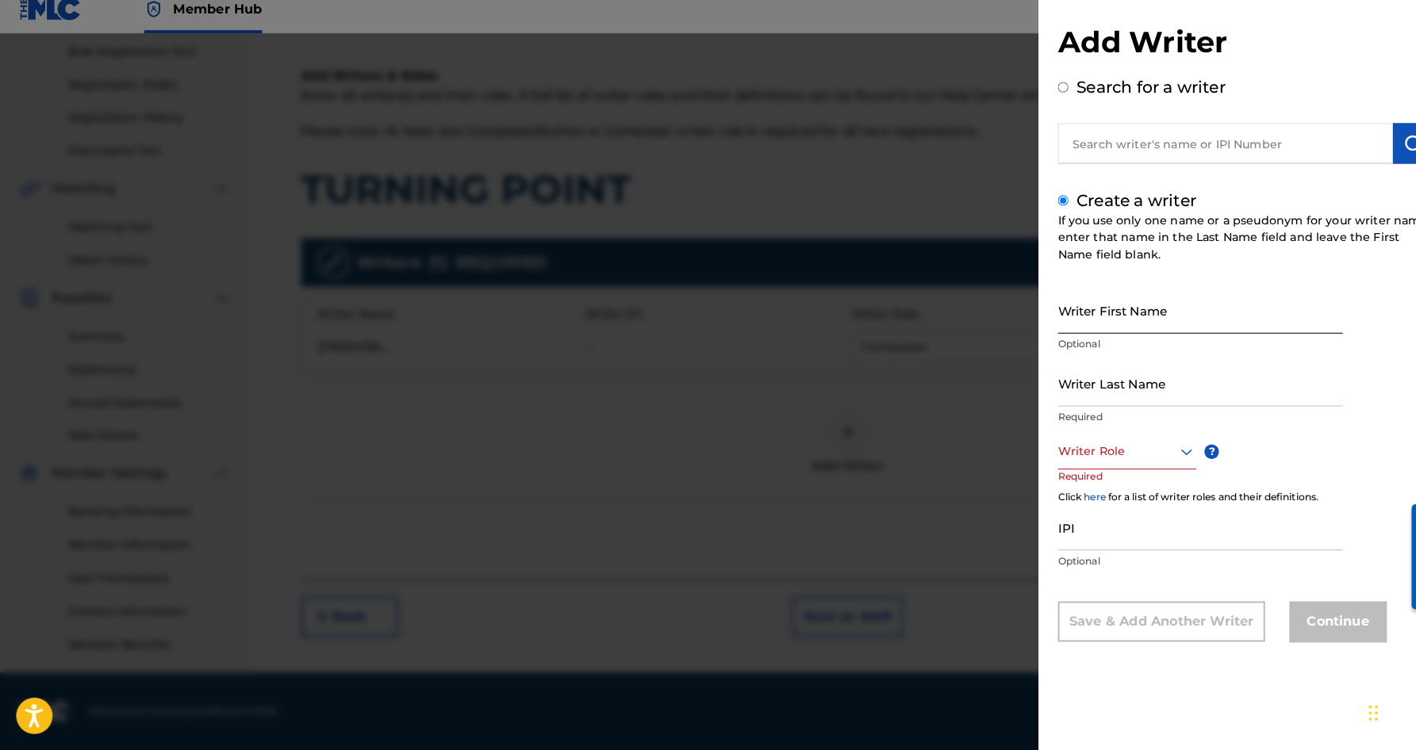
click at [1050, 304] on input "Writer First Name" at bounding box center [1176, 319] width 279 height 45
type input "[PERSON_NAME]"
click at [1111, 390] on input "Writer Last Name" at bounding box center [1176, 390] width 279 height 45
type input "BLACK"
click at [1082, 320] on input "[PERSON_NAME]" at bounding box center [1176, 319] width 279 height 45
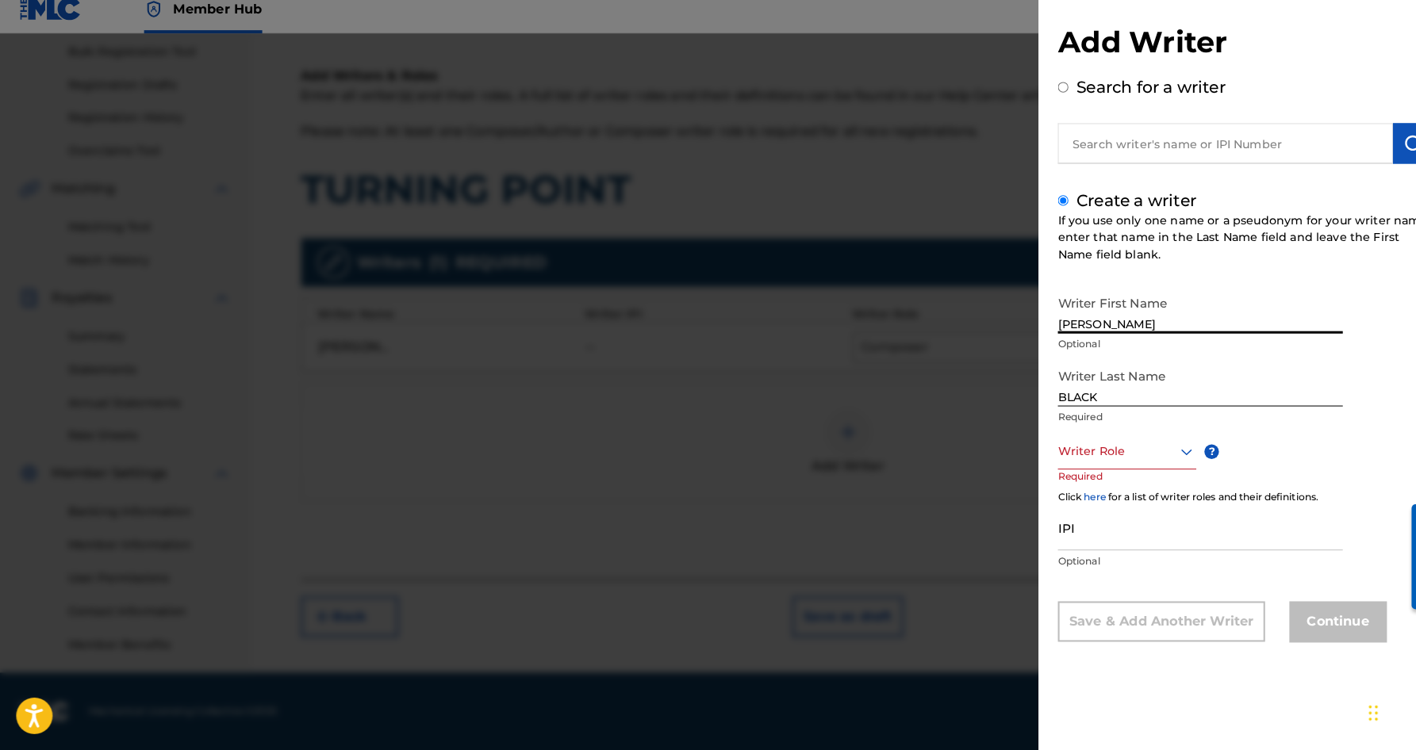
click at [1086, 312] on input "[PERSON_NAME]" at bounding box center [1176, 319] width 279 height 45
type input "[PERSON_NAME]"
click at [1157, 448] on icon at bounding box center [1162, 457] width 19 height 19
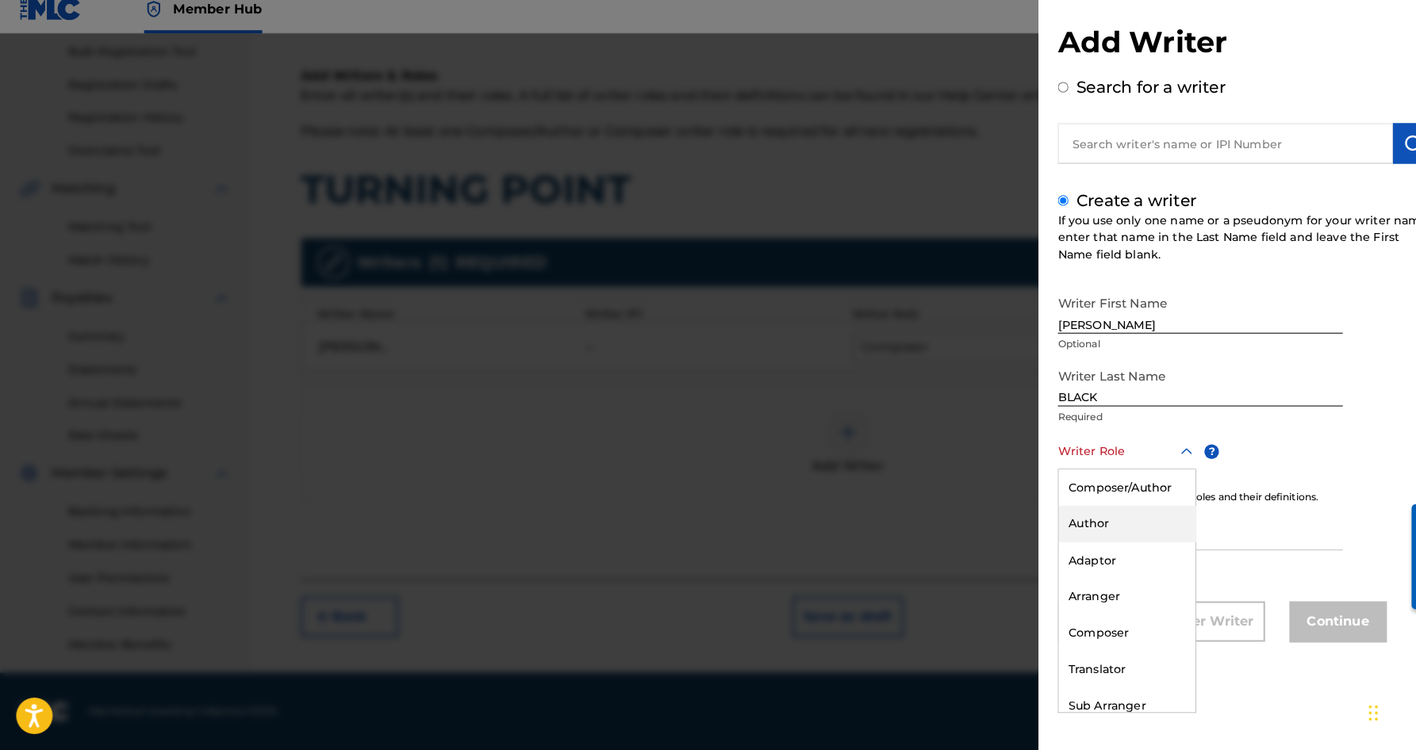
click at [1104, 515] on div "Author" at bounding box center [1105, 529] width 134 height 36
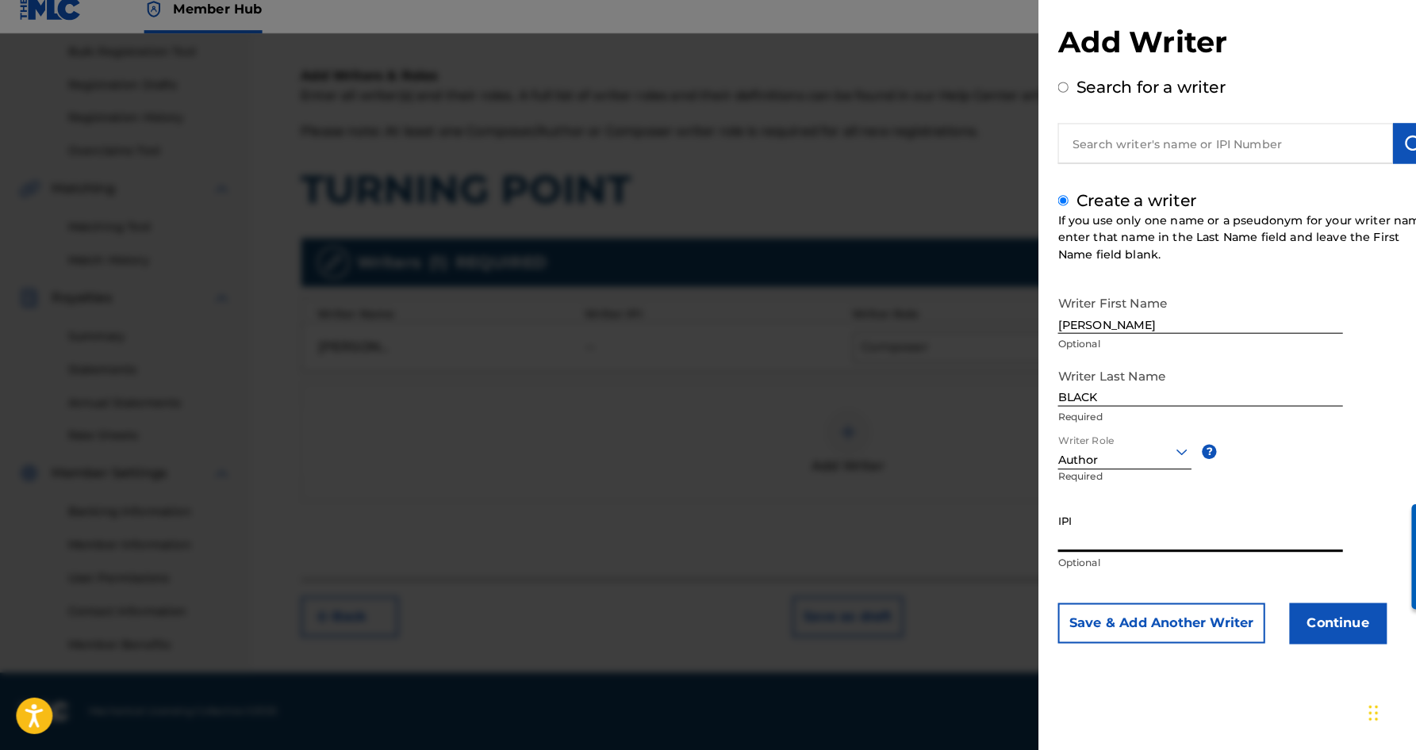
click at [1074, 513] on input "IPI" at bounding box center [1176, 533] width 279 height 45
type input "463591242"
click at [1174, 608] on button "Save & Add Another Writer" at bounding box center [1138, 626] width 203 height 40
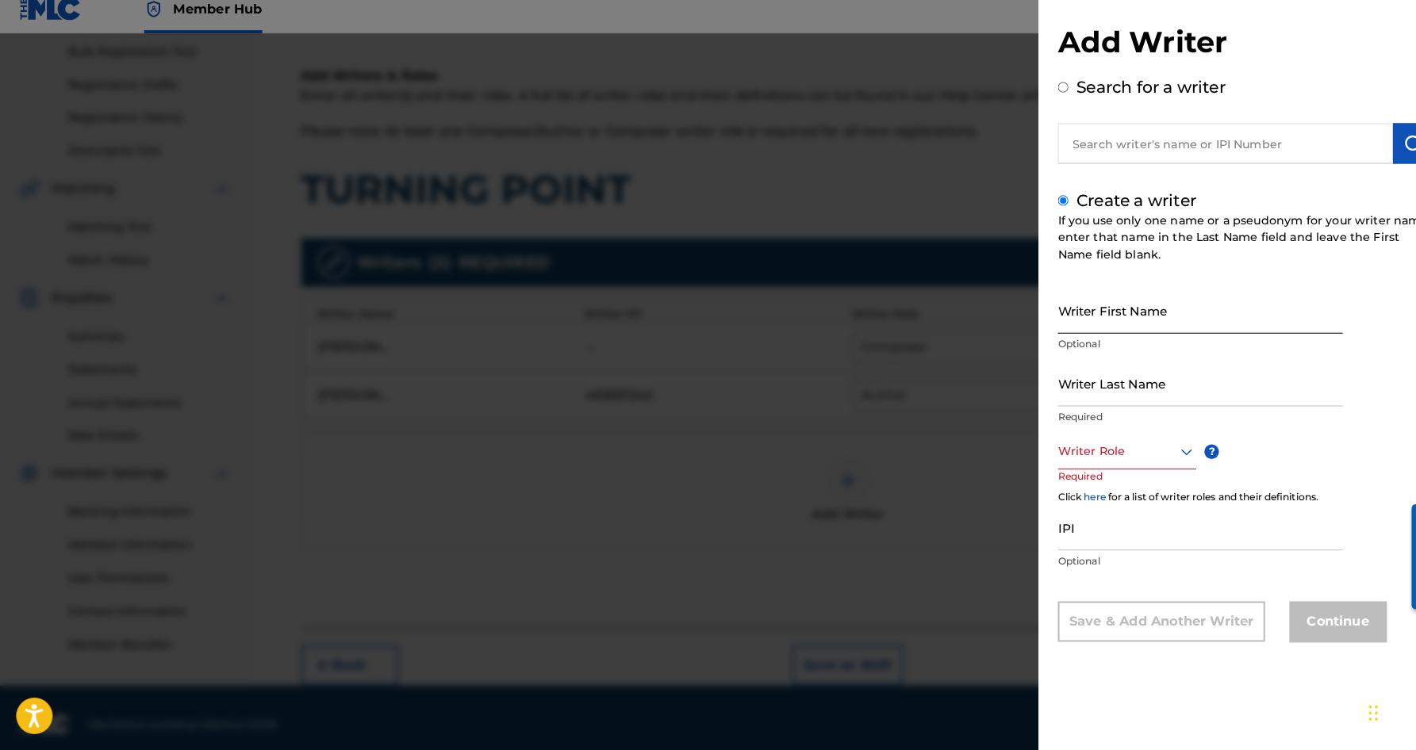
click at [1046, 317] on input "Writer First Name" at bounding box center [1176, 319] width 279 height 45
type input "[PERSON_NAME]"
click at [1080, 368] on input "Writer Last Name" at bounding box center [1176, 390] width 279 height 45
type input "[PERSON_NAME]"
click at [1073, 318] on input "[PERSON_NAME]" at bounding box center [1176, 319] width 279 height 45
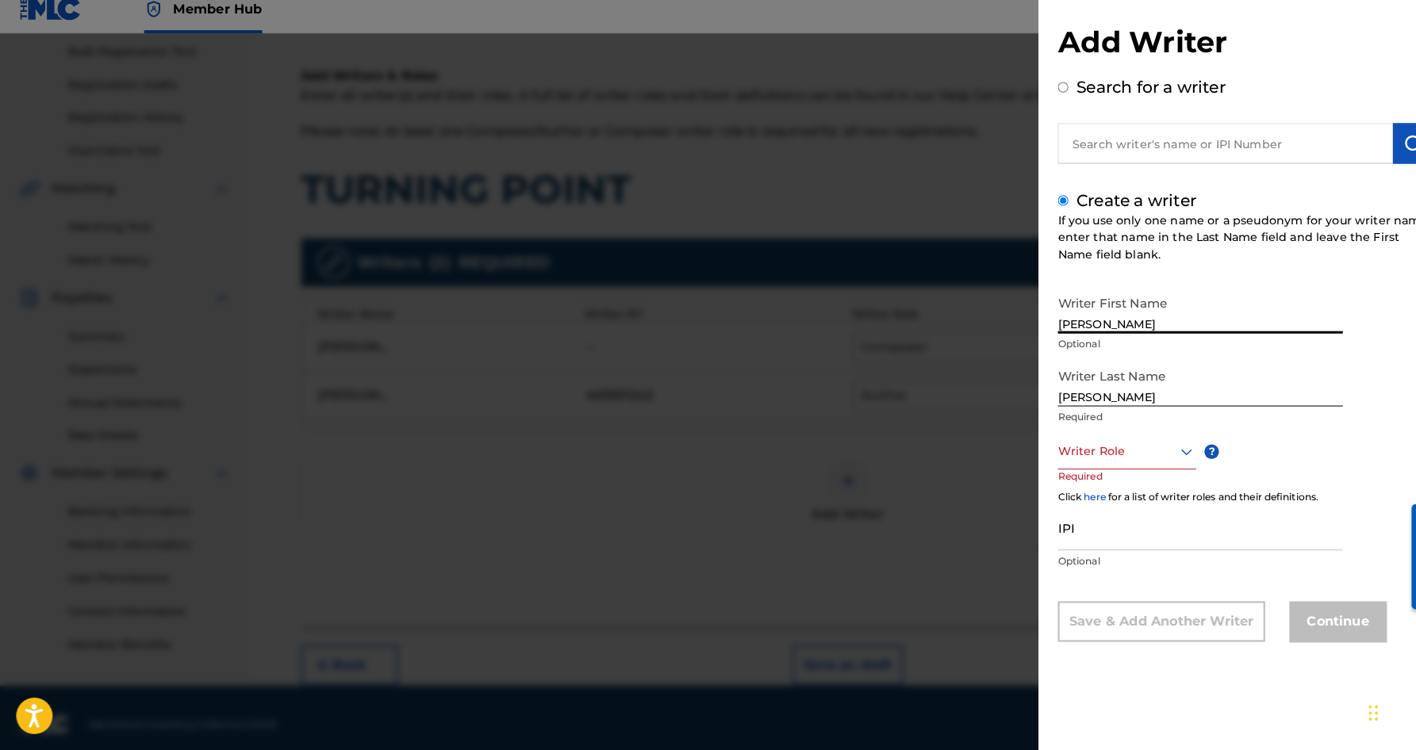
click at [1132, 319] on input "[PERSON_NAME]" at bounding box center [1176, 319] width 279 height 45
type input "[PERSON_NAME]"
click at [1162, 448] on icon at bounding box center [1162, 457] width 19 height 19
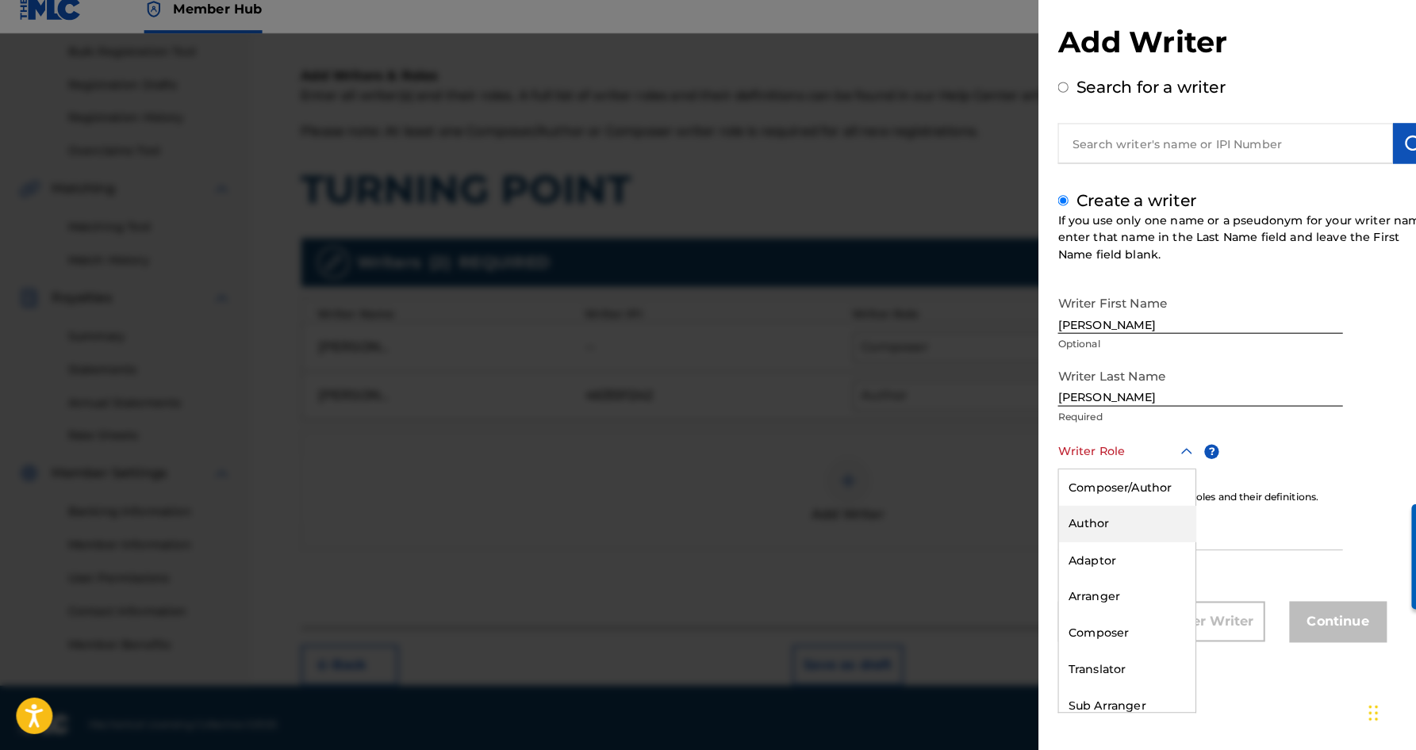
click at [1111, 511] on div "Author" at bounding box center [1105, 529] width 134 height 36
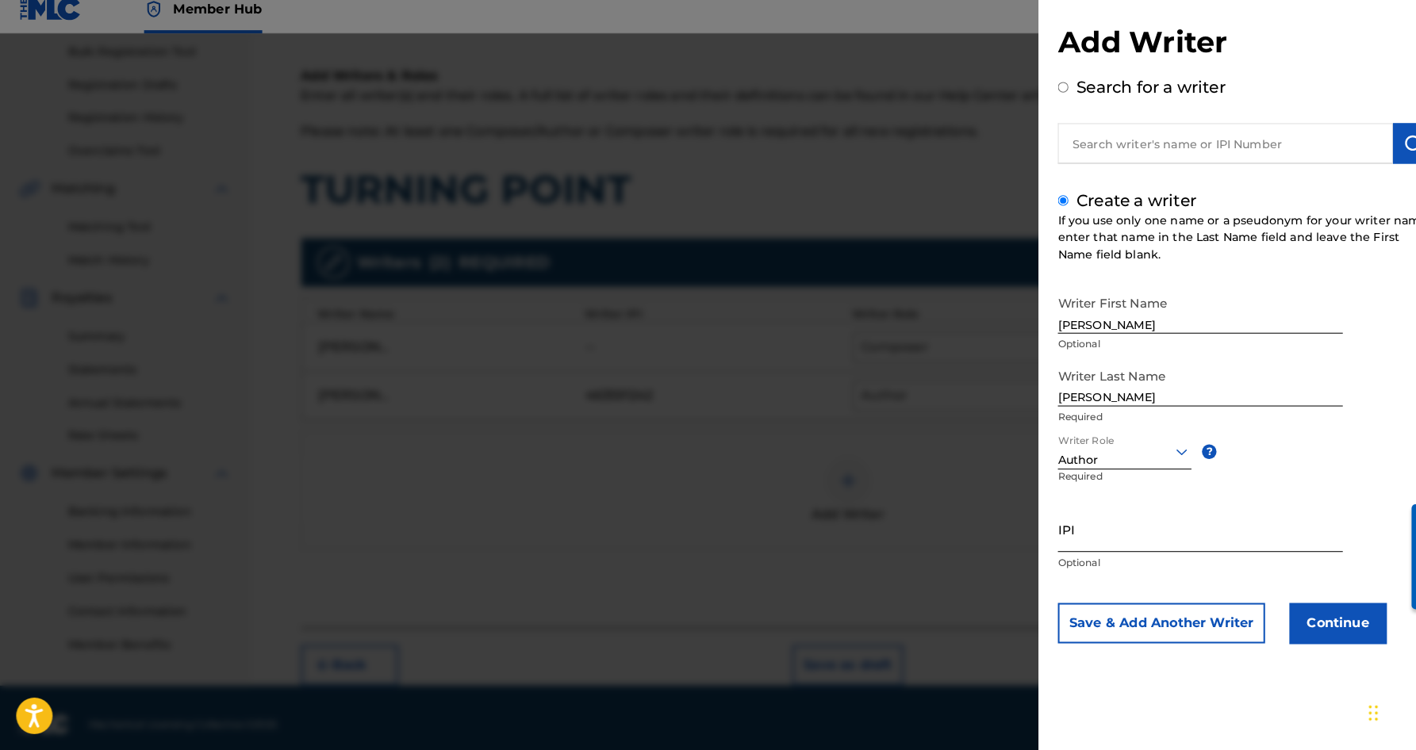
click at [1072, 532] on input "IPI" at bounding box center [1176, 533] width 279 height 45
click at [1132, 607] on button "Save & Add Another Writer" at bounding box center [1138, 626] width 203 height 40
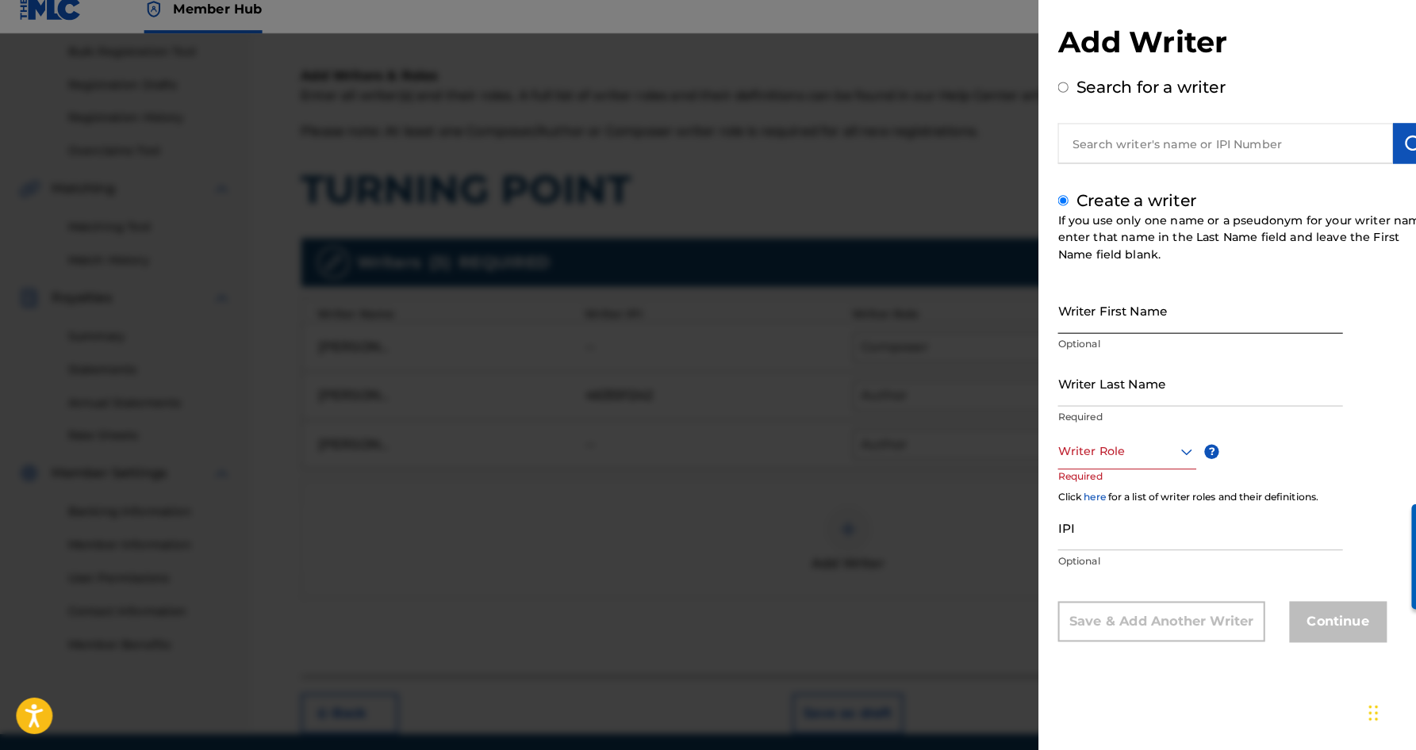
click at [1061, 306] on input "Writer First Name" at bounding box center [1176, 319] width 279 height 45
type input "[PERSON_NAME]"
click at [1121, 390] on input "Writer Last Name" at bounding box center [1176, 390] width 279 height 45
type input "[PERSON_NAME]"
click at [1112, 315] on input "[PERSON_NAME]" at bounding box center [1176, 319] width 279 height 45
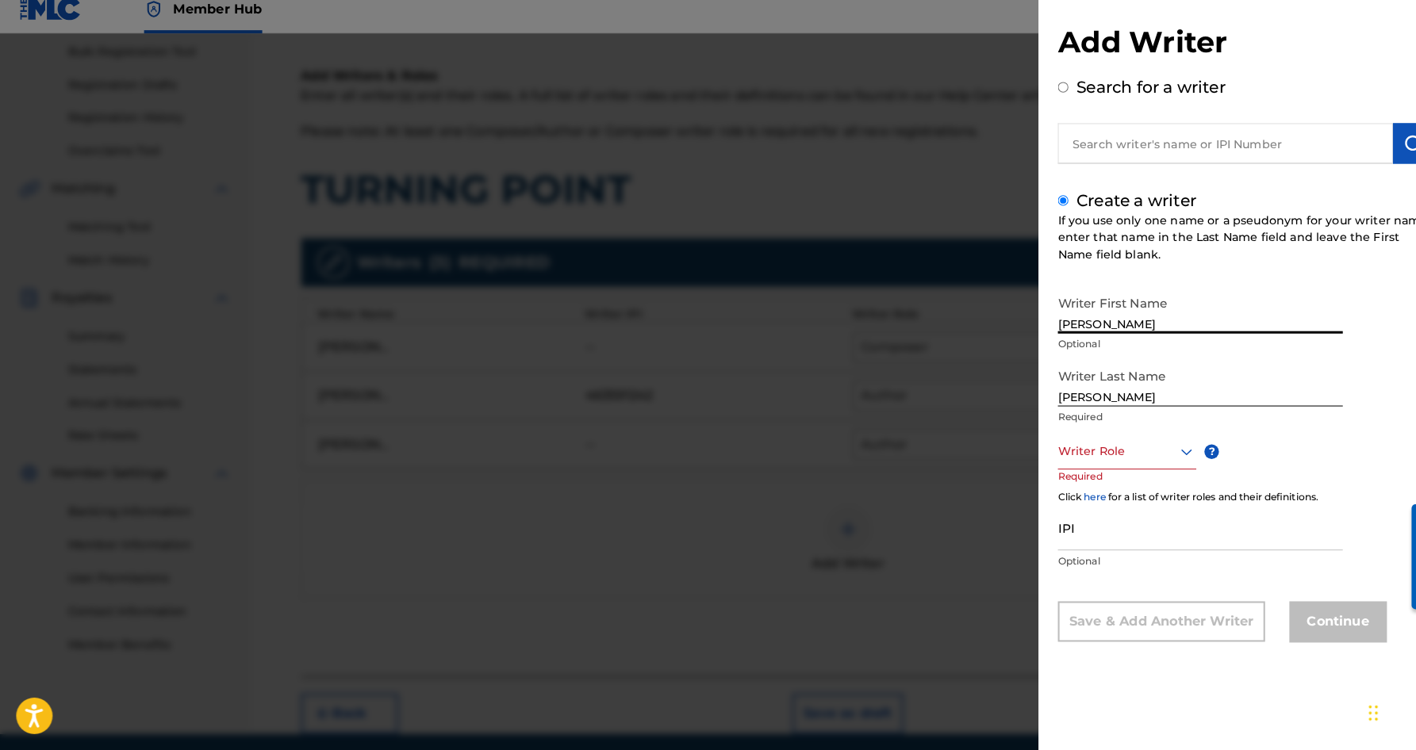
click at [1150, 317] on input "[PERSON_NAME]" at bounding box center [1176, 319] width 279 height 45
type input "[PERSON_NAME]"
click at [1161, 448] on icon at bounding box center [1162, 457] width 19 height 19
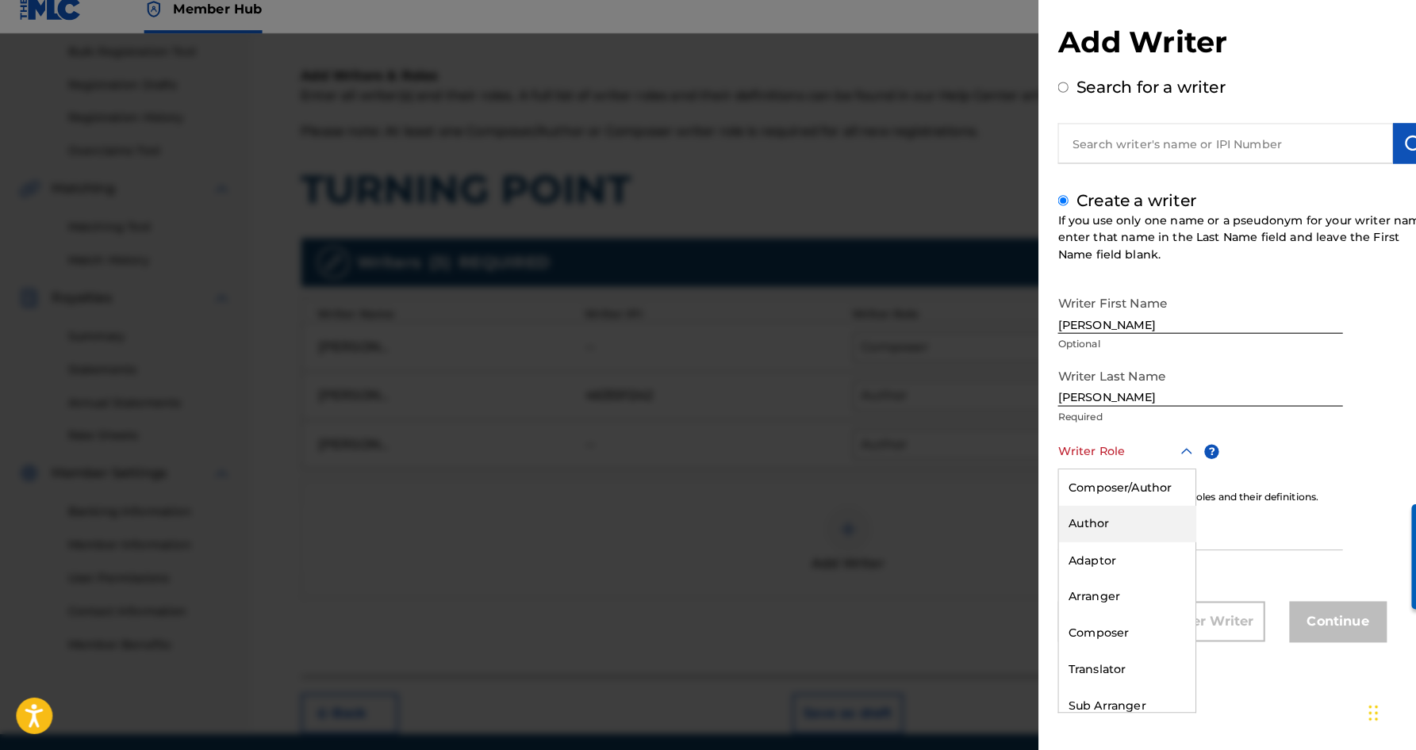
click at [1089, 520] on div "Author" at bounding box center [1105, 529] width 134 height 36
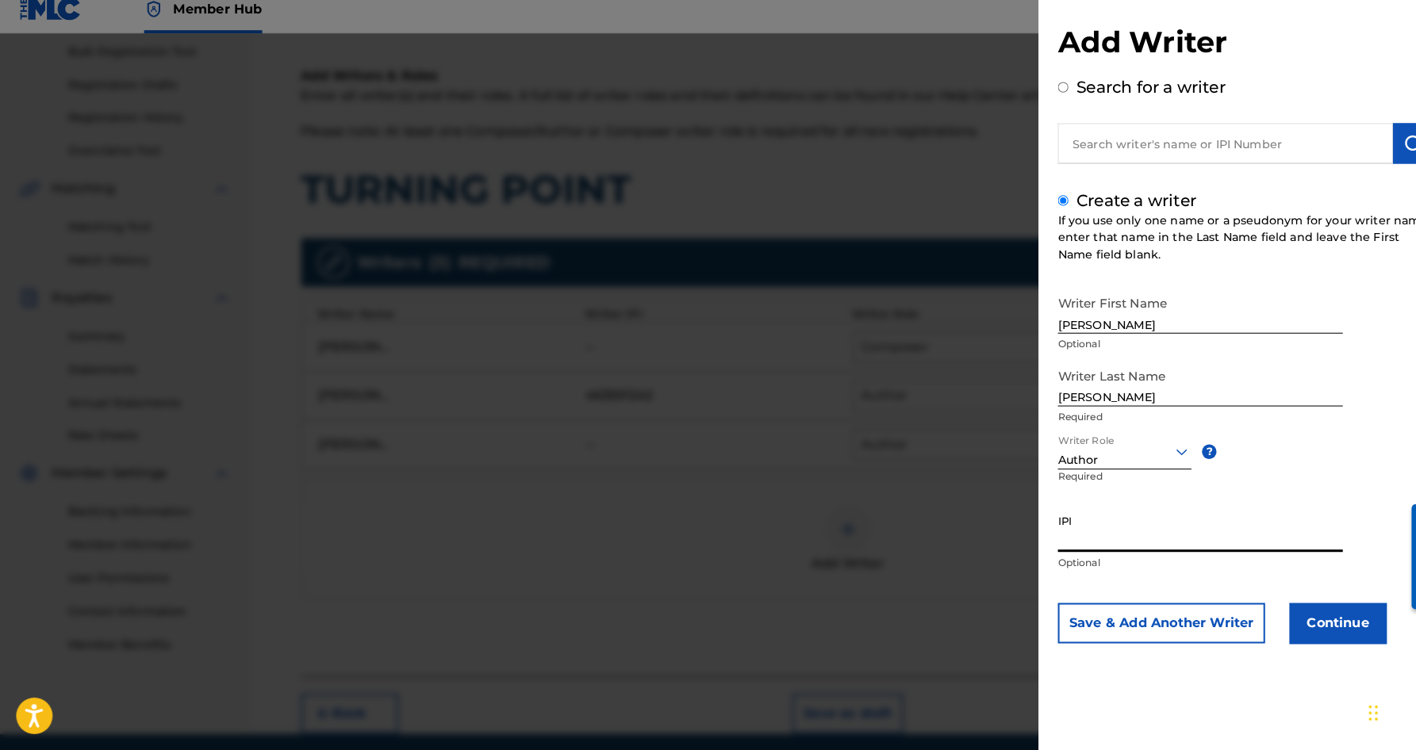
click at [1076, 527] on input "IPI" at bounding box center [1176, 533] width 279 height 45
type input "338088935"
click at [1327, 606] on button "Continue" at bounding box center [1311, 626] width 95 height 40
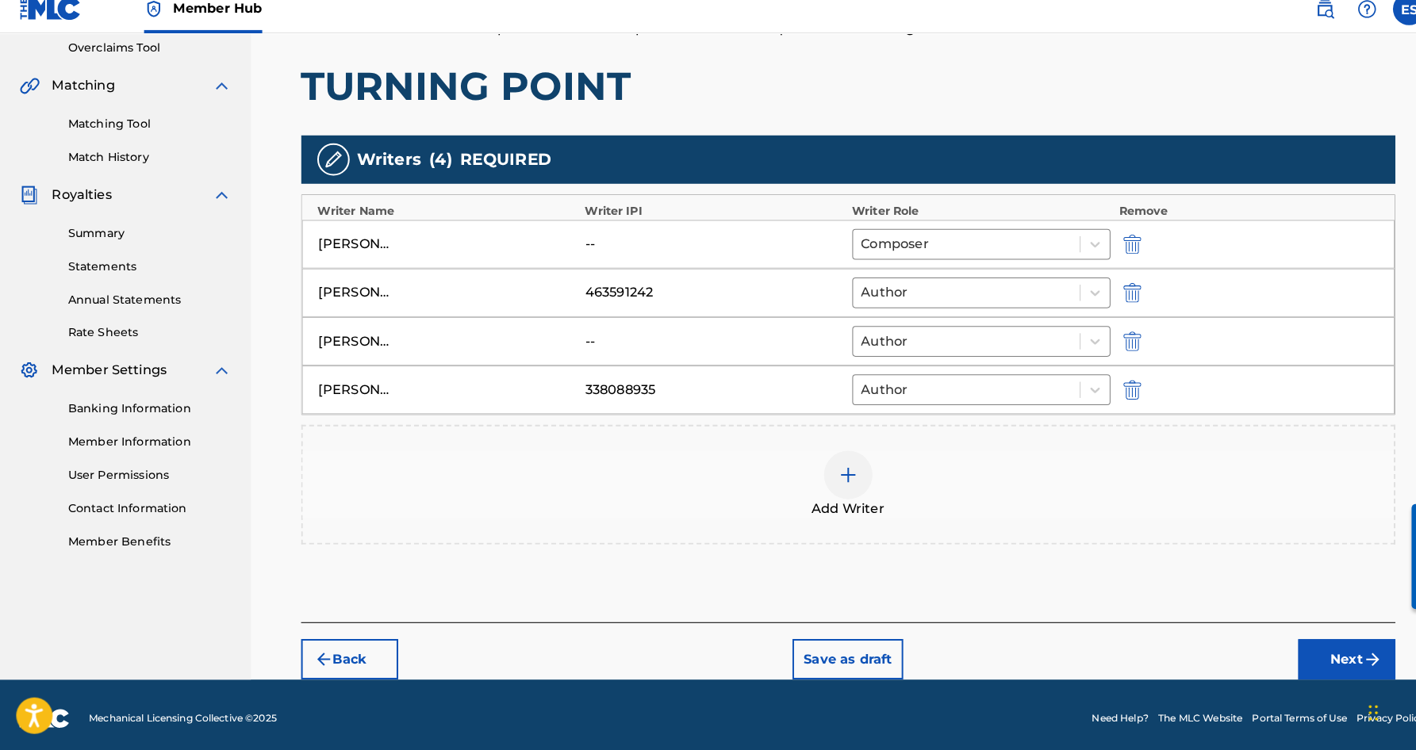
scroll to position [336, 0]
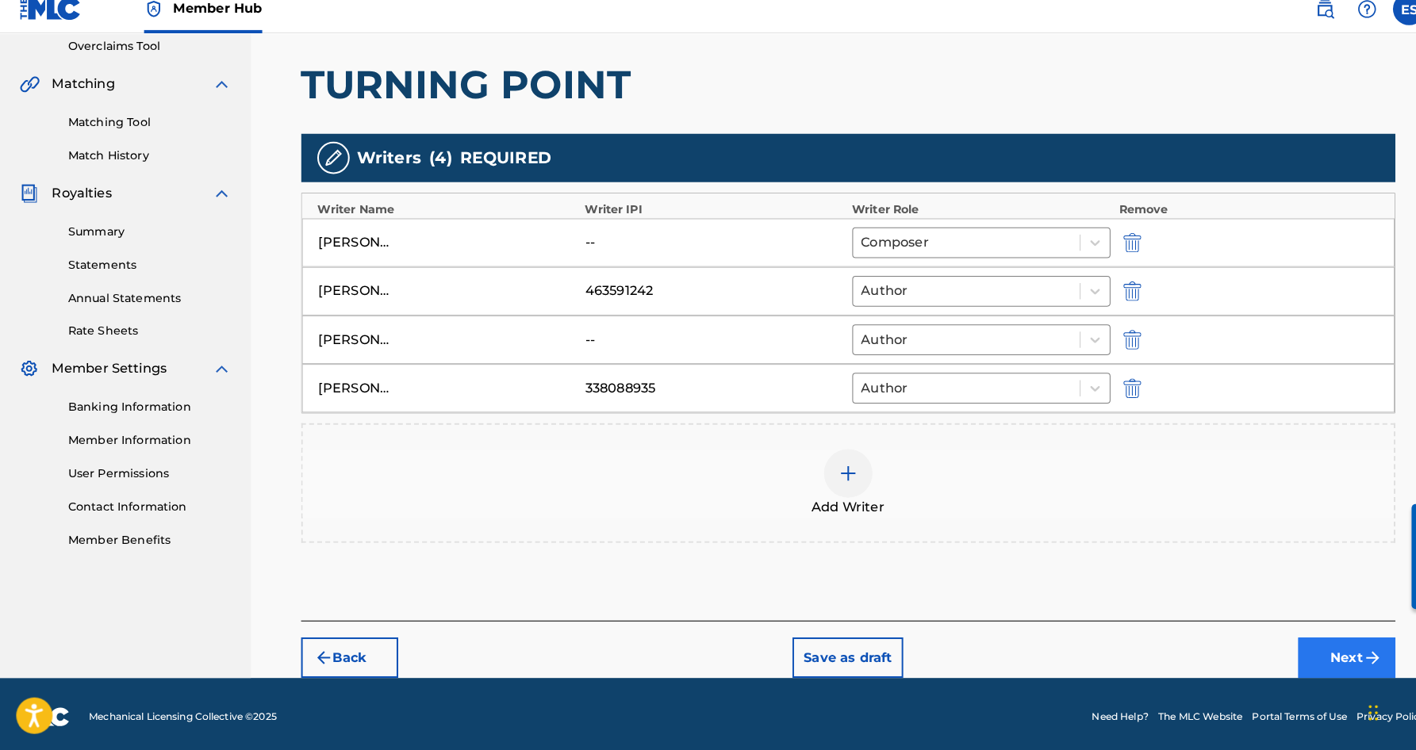
click at [1309, 640] on button "Next" at bounding box center [1319, 660] width 95 height 40
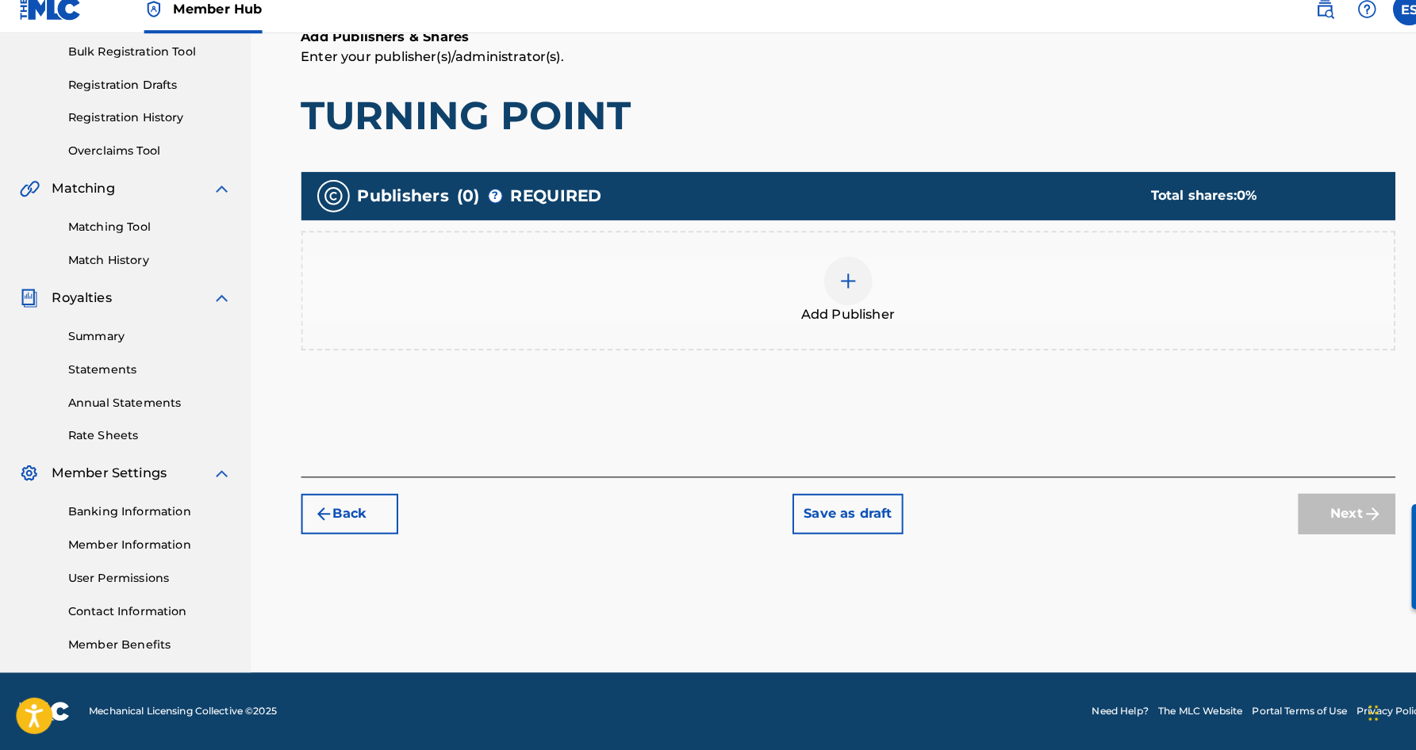
click at [837, 282] on img at bounding box center [831, 290] width 19 height 19
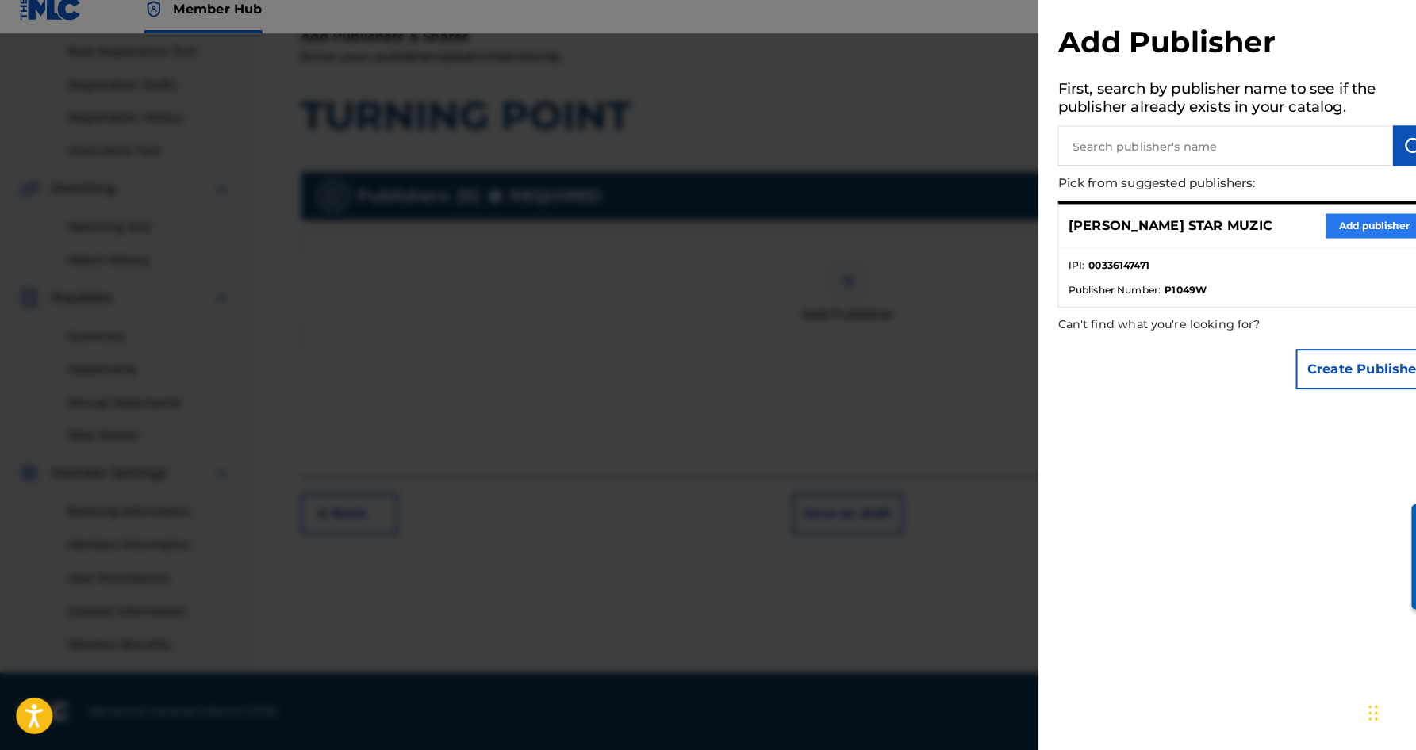
click at [1321, 225] on button "Add publisher" at bounding box center [1346, 237] width 95 height 24
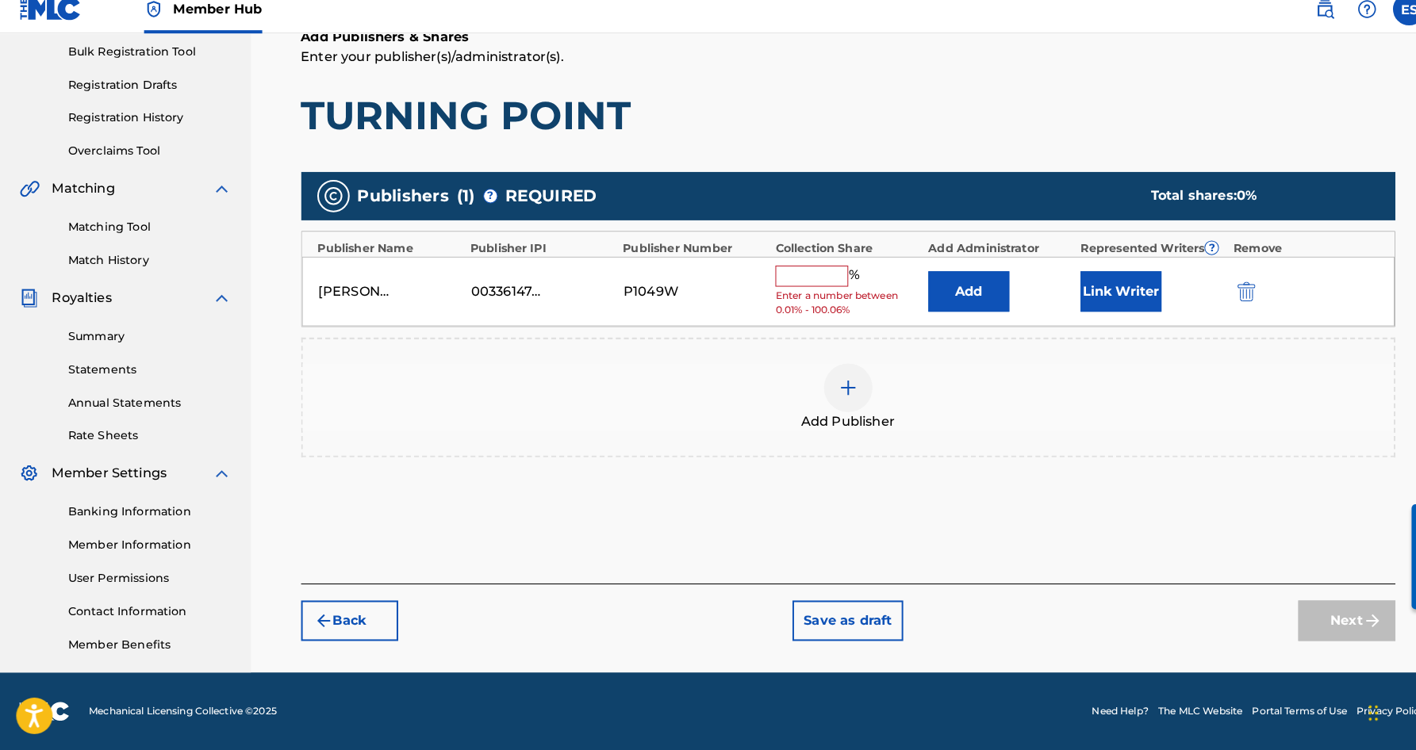
click at [805, 275] on input "text" at bounding box center [795, 285] width 71 height 21
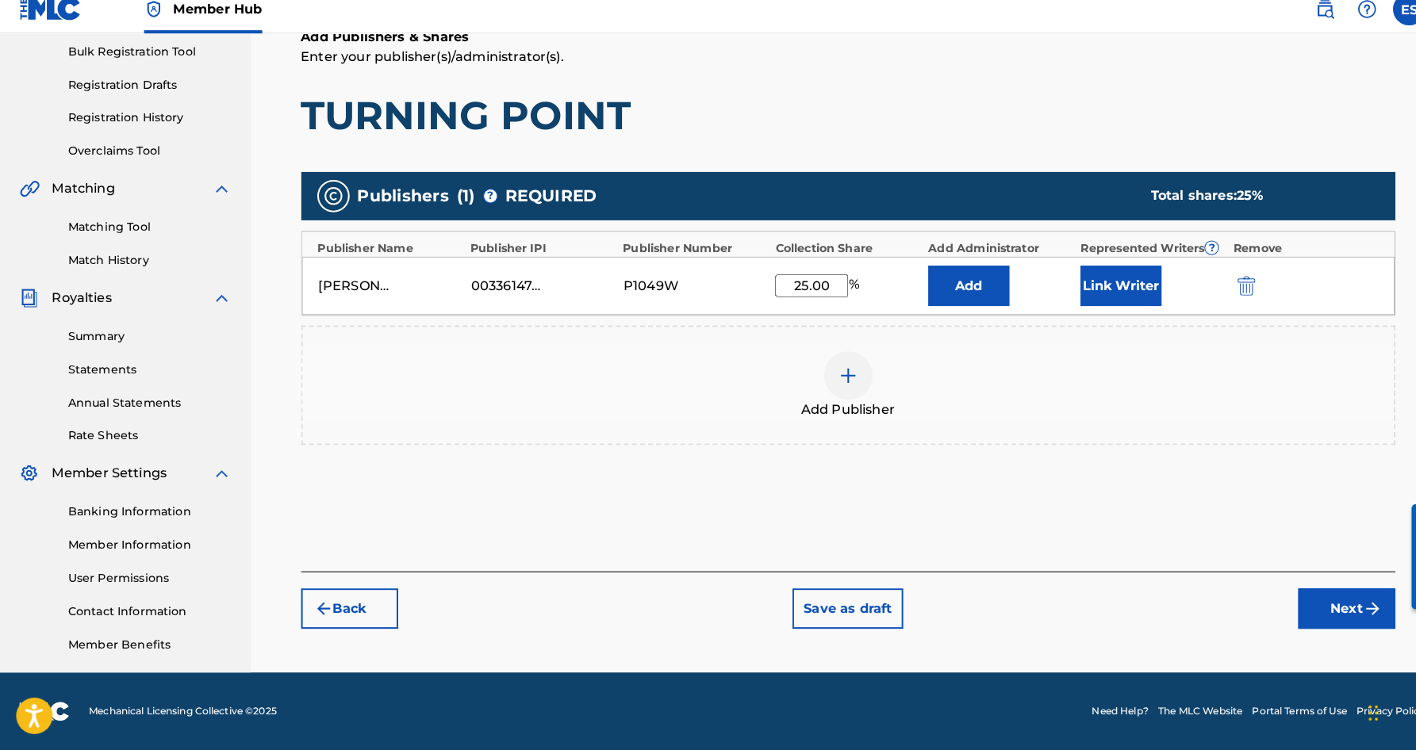
type input "25.00"
click at [863, 149] on div "Add Publishers & Shares Enter your publisher(s)/administrator(s). TURNING POINT…" at bounding box center [831, 308] width 1073 height 533
click at [1084, 293] on button "Link Writer" at bounding box center [1098, 295] width 79 height 40
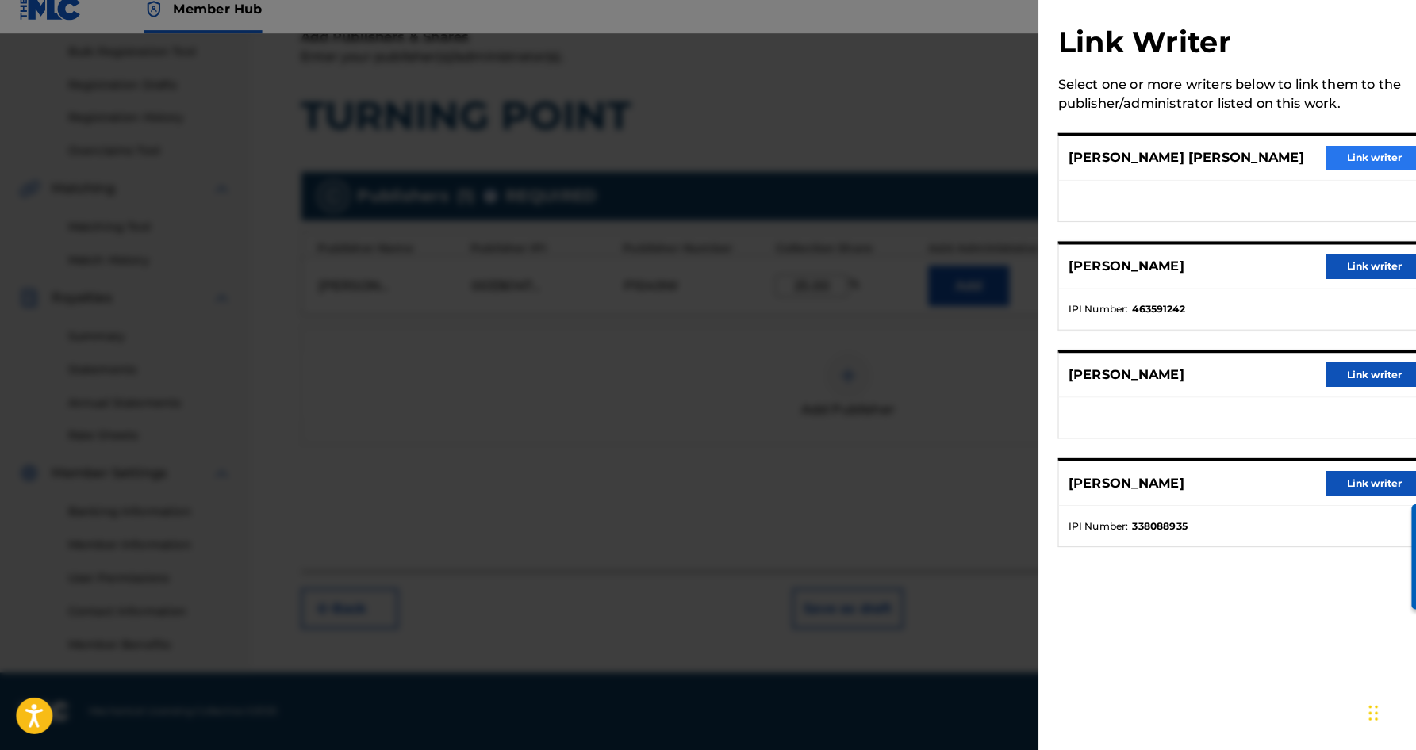
click at [1322, 158] on button "Link writer" at bounding box center [1346, 170] width 95 height 24
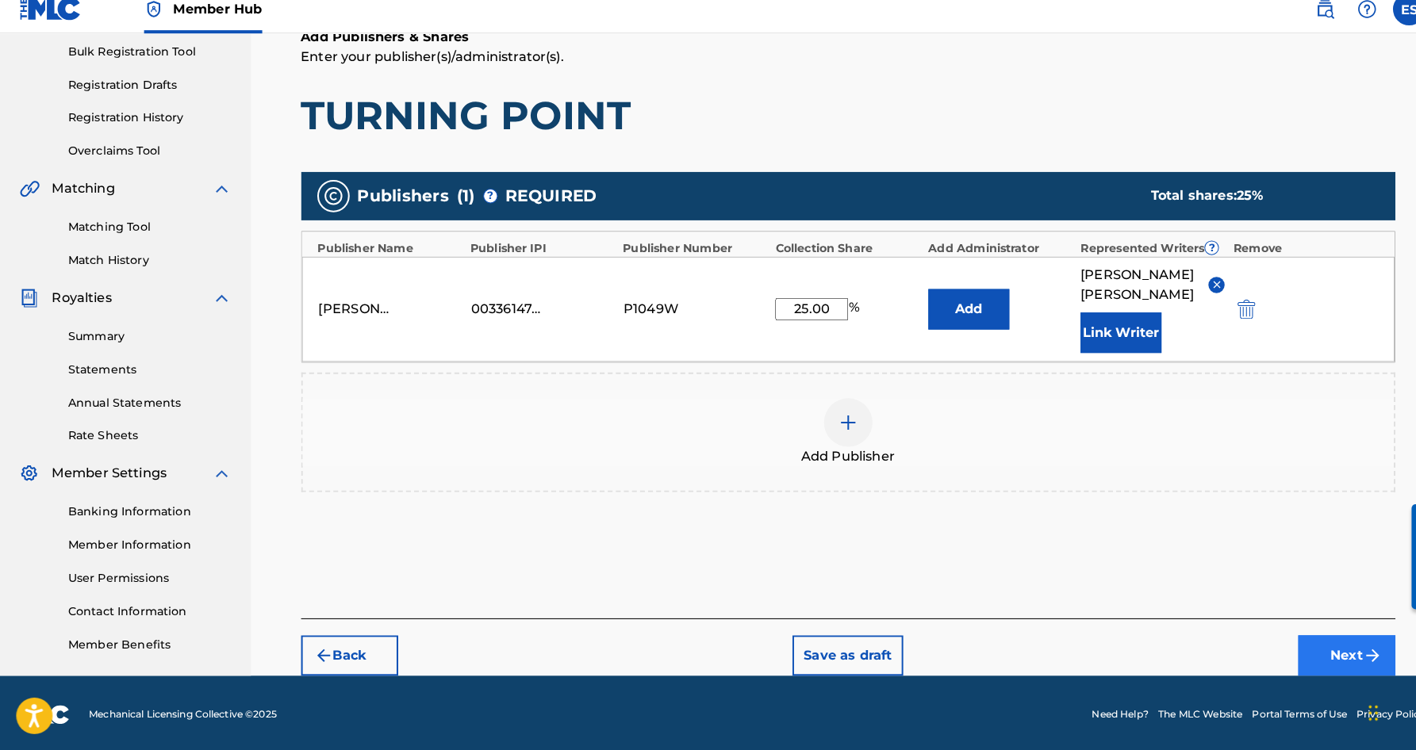
click at [1288, 643] on button "Next" at bounding box center [1319, 658] width 95 height 40
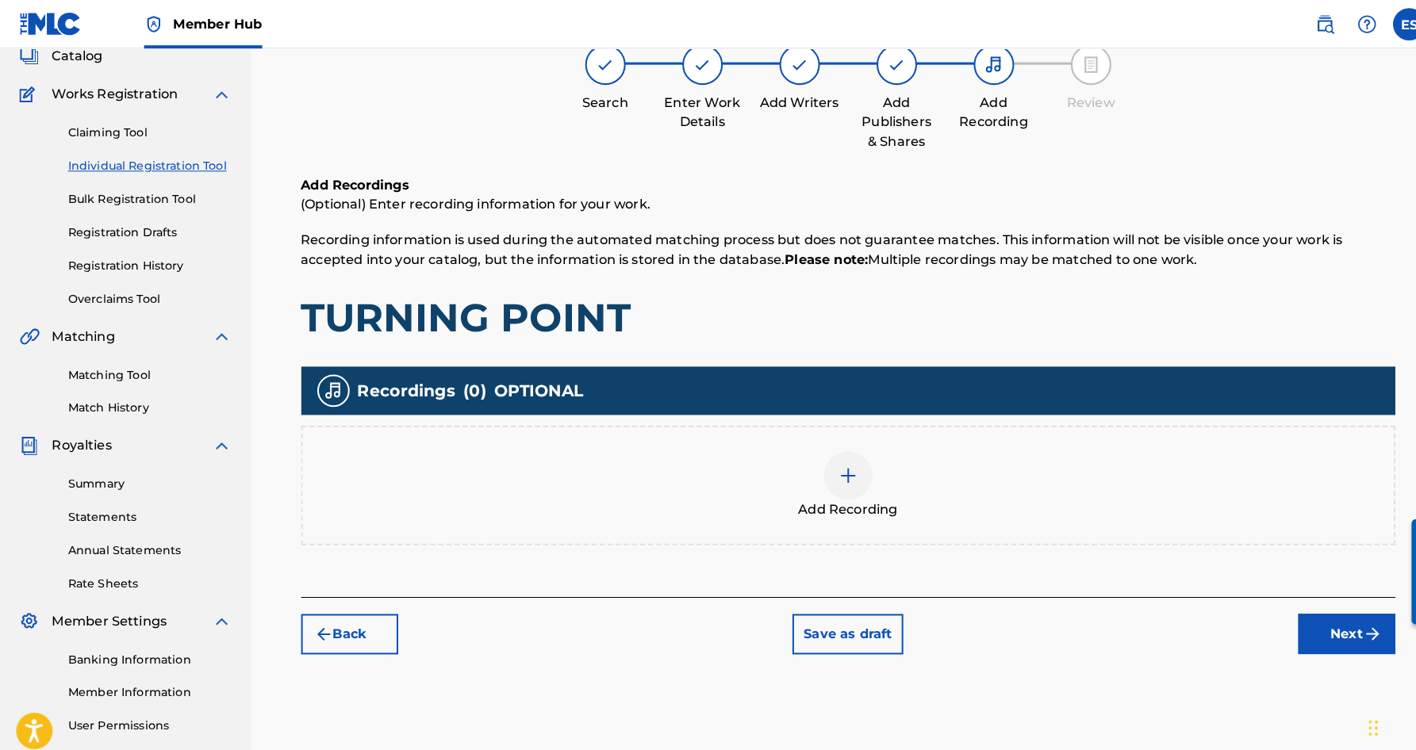
scroll to position [71, 0]
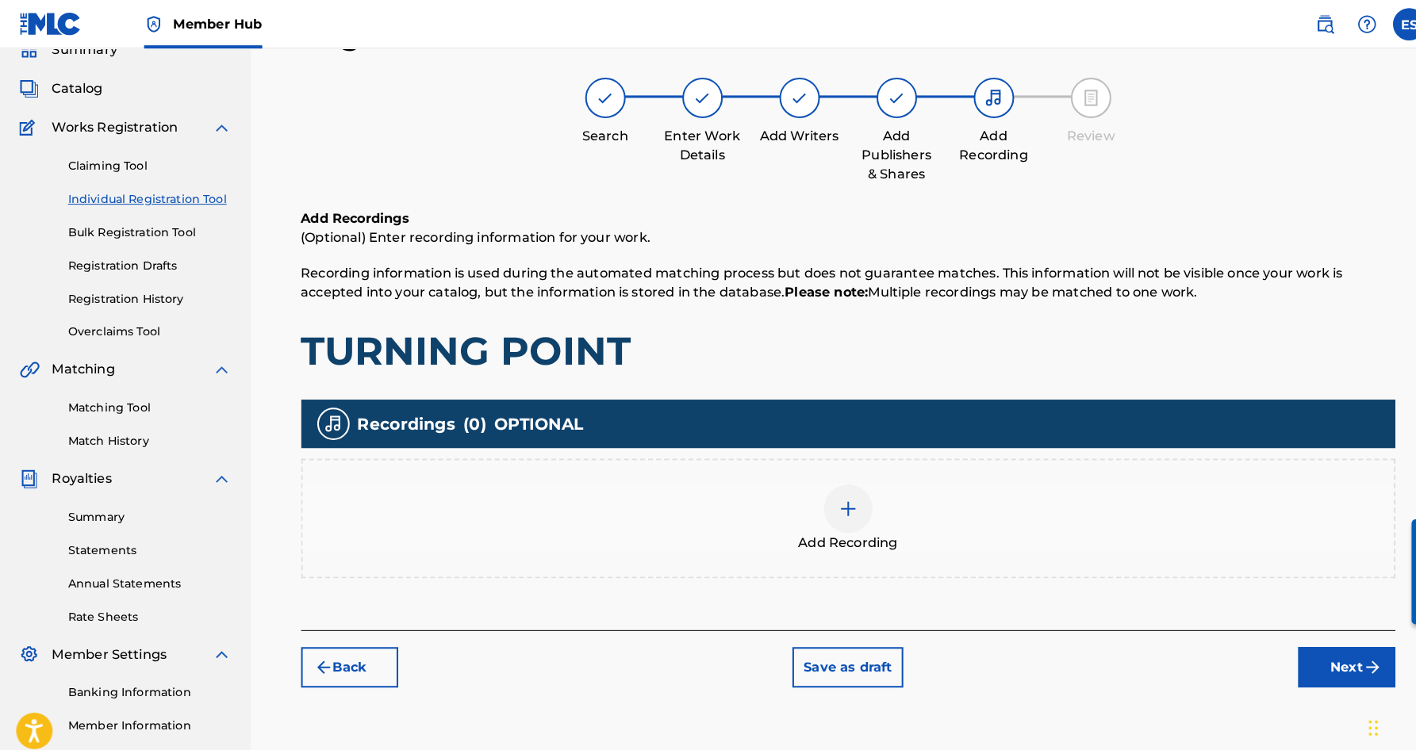
click at [827, 508] on div at bounding box center [832, 499] width 48 height 48
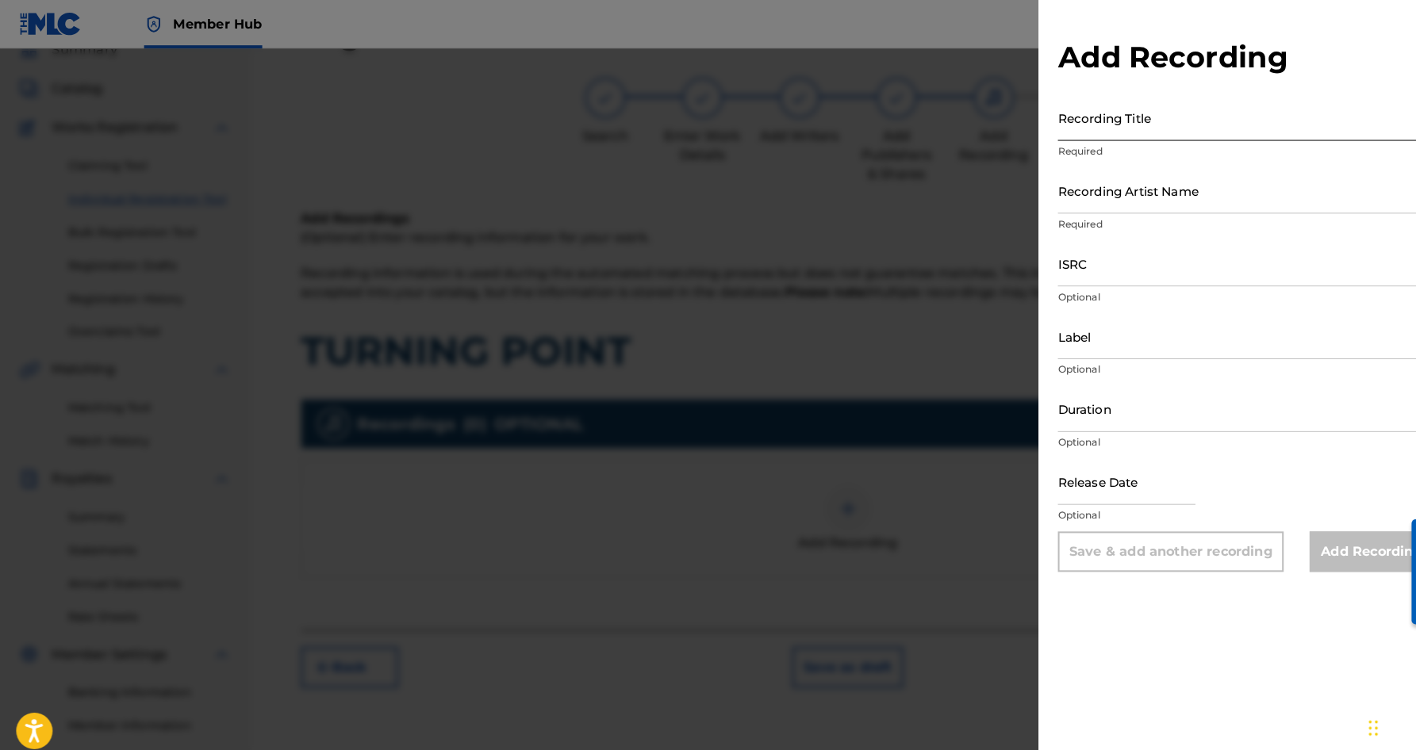
click at [1065, 99] on input "Recording Title" at bounding box center [1221, 115] width 368 height 45
type input "TURNING POINT"
click at [1115, 175] on input "Recording Artist Name" at bounding box center [1221, 186] width 368 height 45
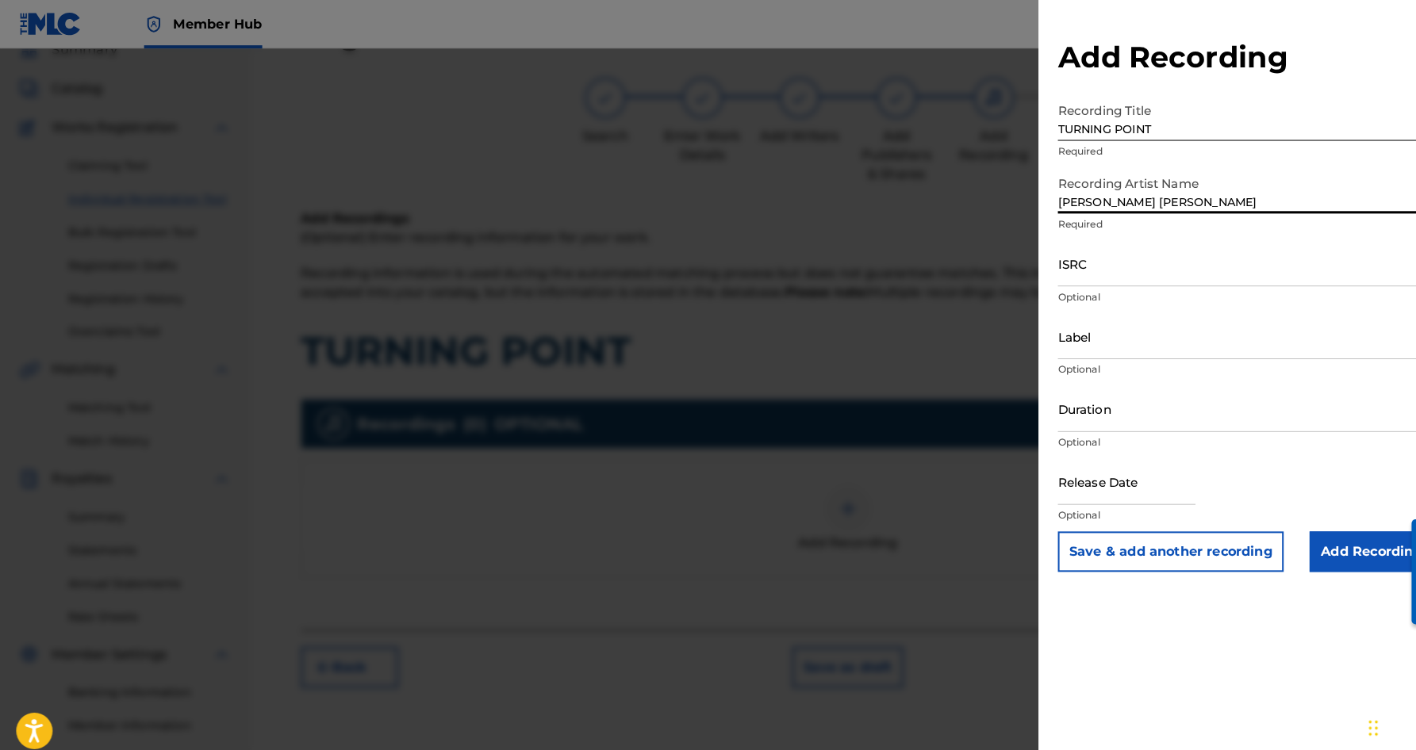
click at [1073, 198] on input "[PERSON_NAME] [PERSON_NAME]" at bounding box center [1221, 186] width 368 height 45
click at [1149, 197] on input "[PERSON_NAME]" at bounding box center [1221, 186] width 368 height 45
type input "[PERSON_NAME]"
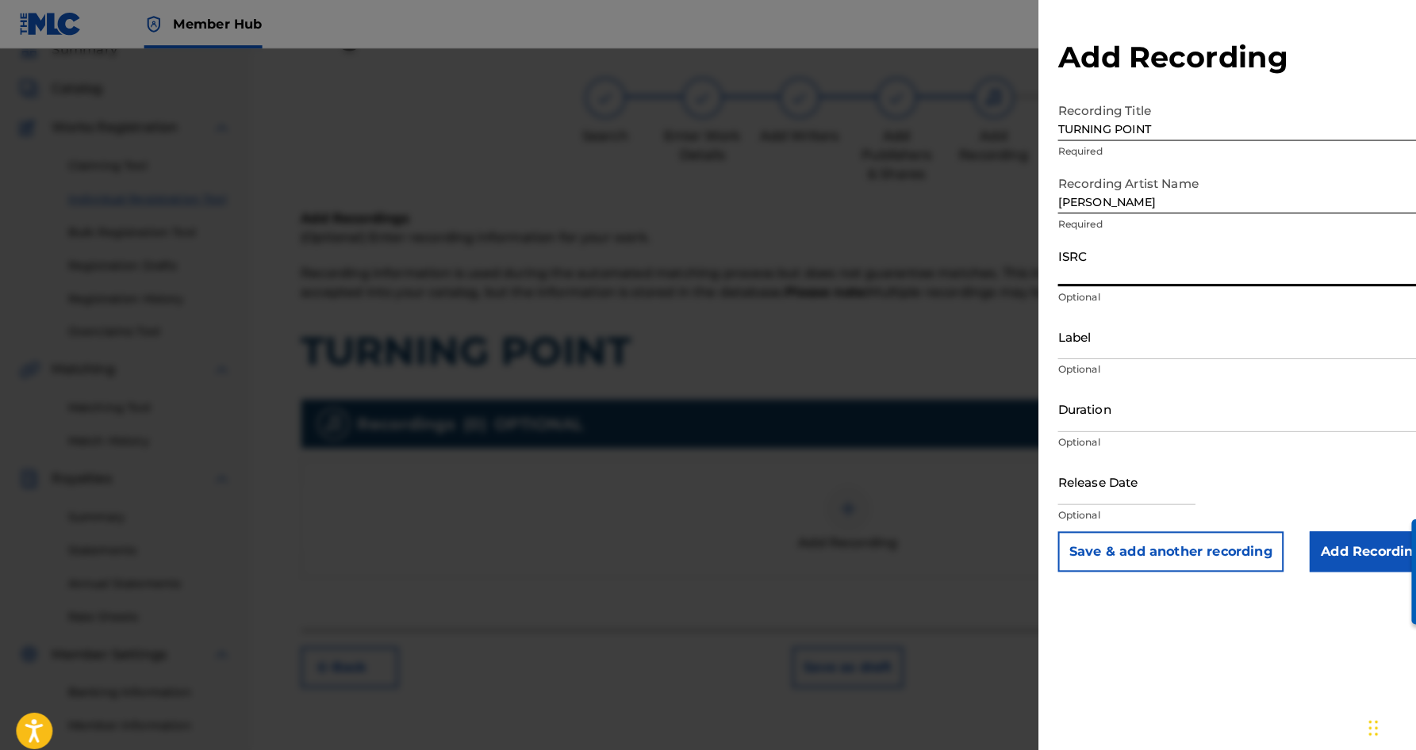
click at [1111, 251] on input "ISRC" at bounding box center [1221, 258] width 368 height 45
drag, startPoint x: 1131, startPoint y: 127, endPoint x: 1037, endPoint y: 125, distance: 94.4
click at [1037, 125] on input "TURNING POINT" at bounding box center [1221, 115] width 368 height 45
click at [1075, 258] on input "ISRC" at bounding box center [1221, 258] width 368 height 45
type input "USHM20531583"
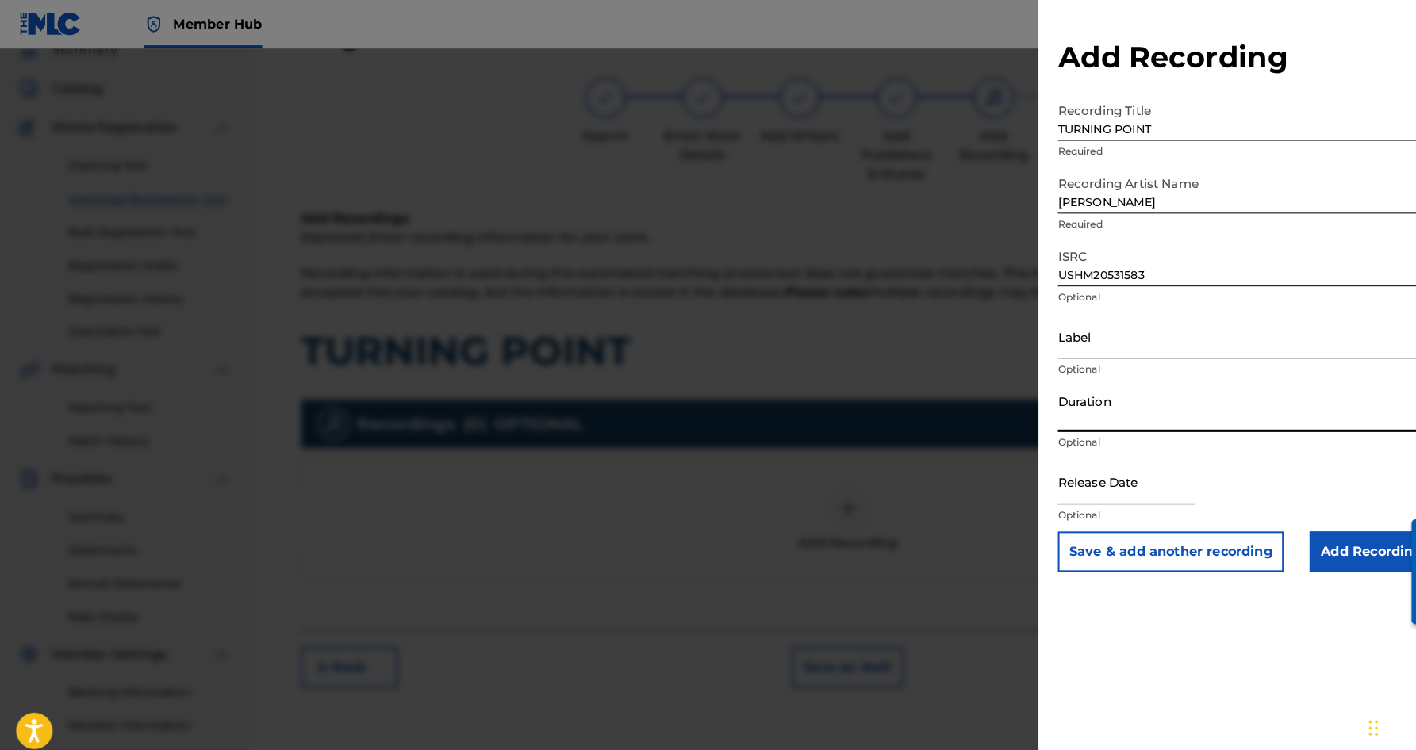
click at [1145, 415] on input "Duration" at bounding box center [1221, 400] width 368 height 45
type input "04:50"
click at [1340, 543] on input "Add Recording" at bounding box center [1344, 541] width 121 height 40
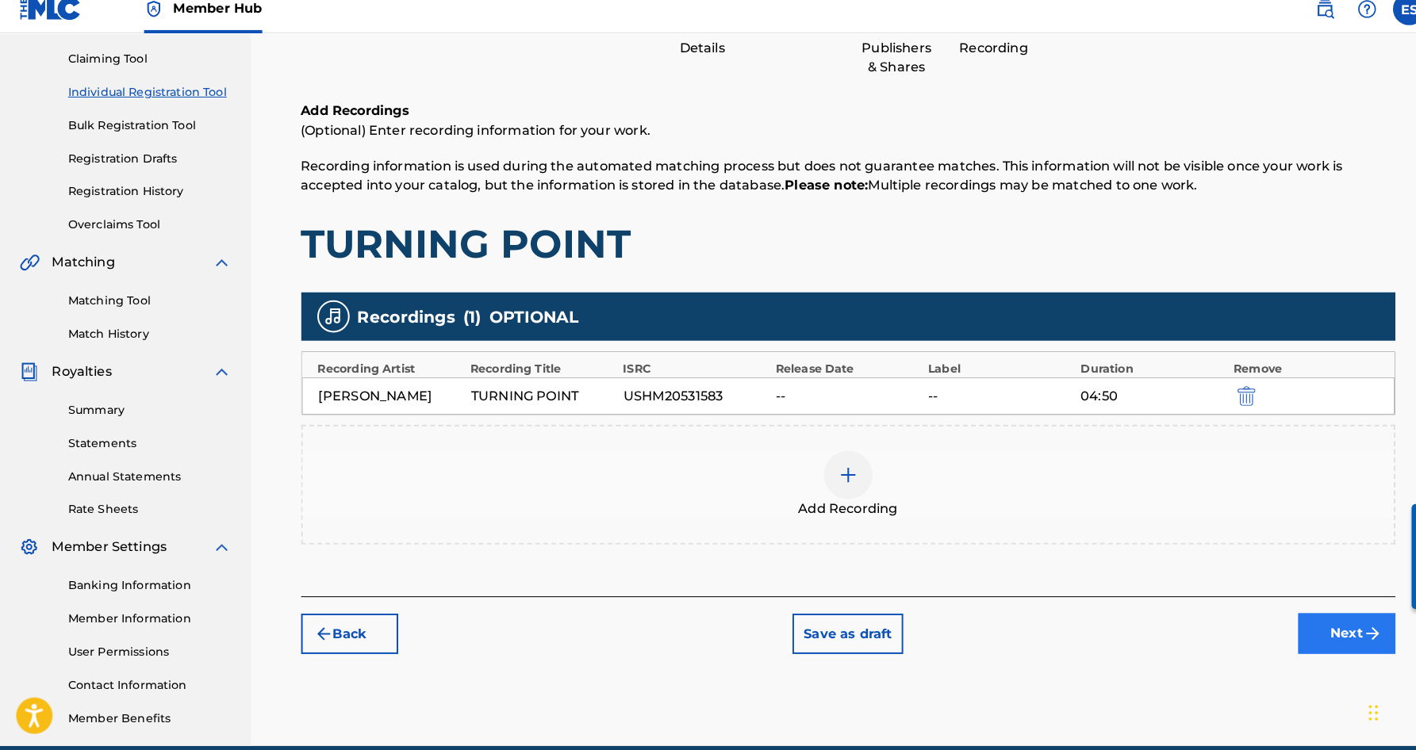
click at [1303, 624] on button "Next" at bounding box center [1319, 636] width 95 height 40
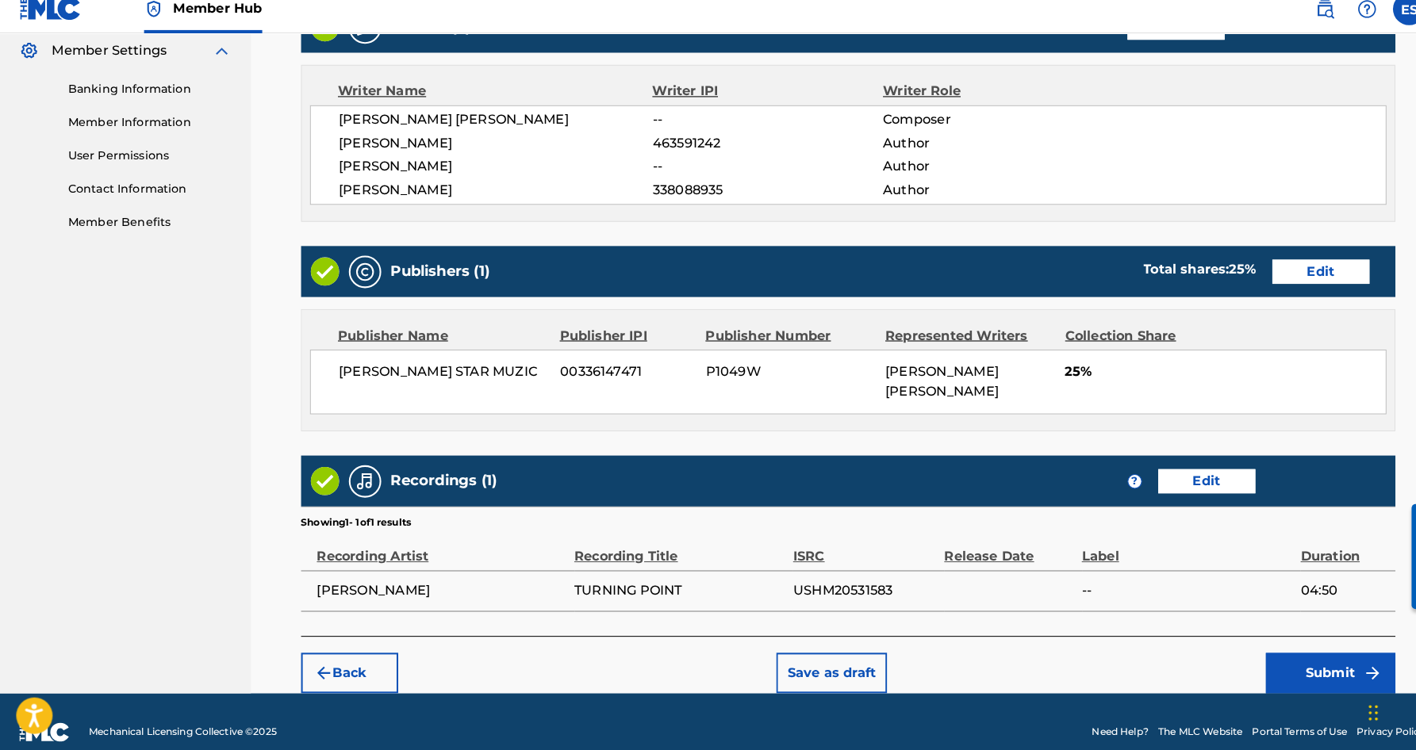
scroll to position [647, 0]
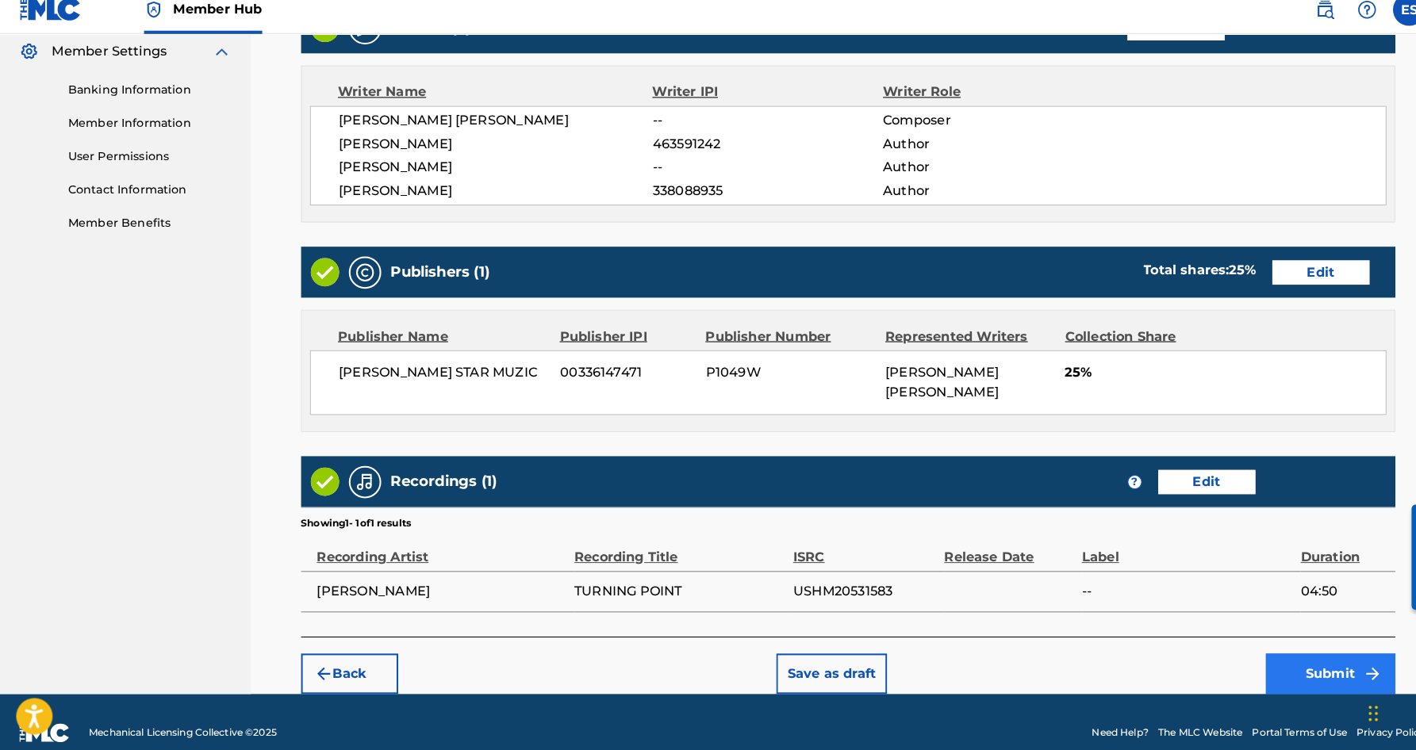
click at [1303, 655] on button "Submit" at bounding box center [1304, 675] width 127 height 40
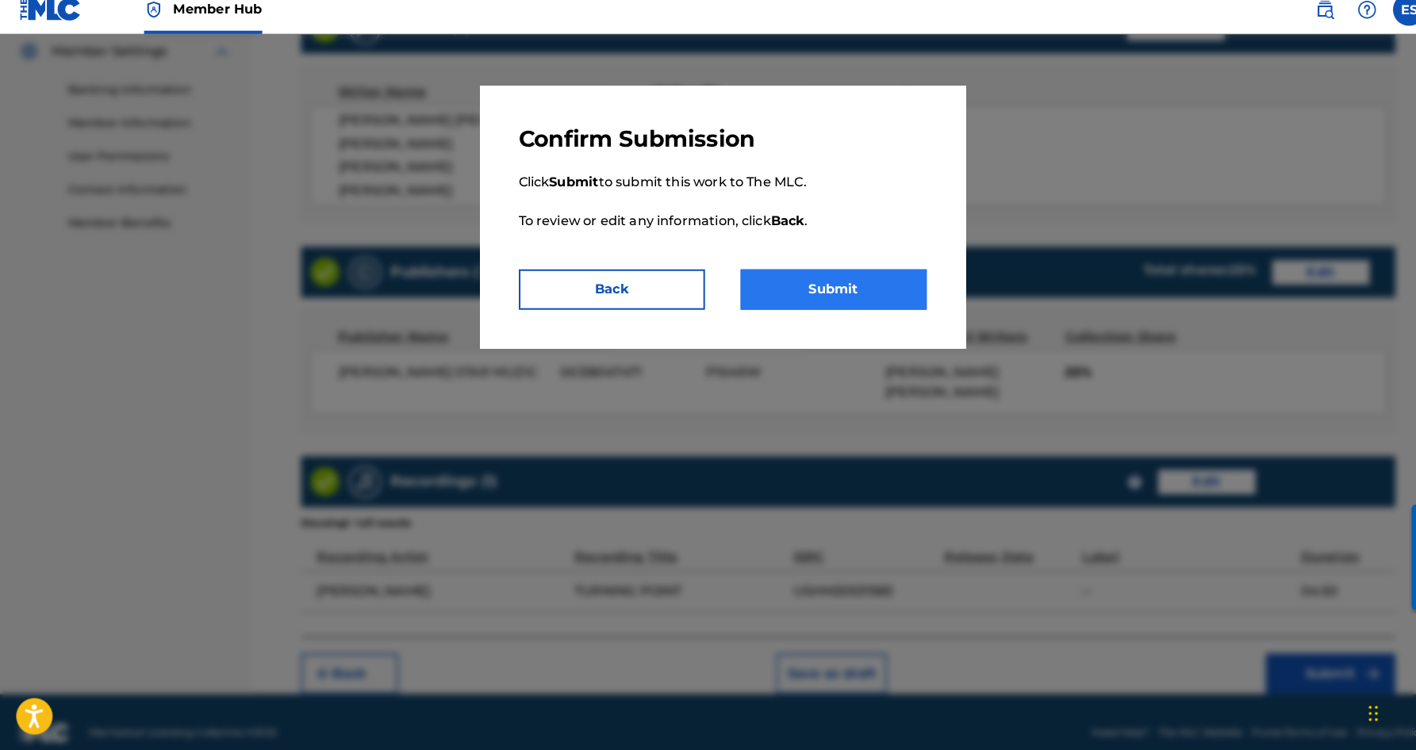
click at [846, 293] on button "Submit" at bounding box center [817, 298] width 182 height 40
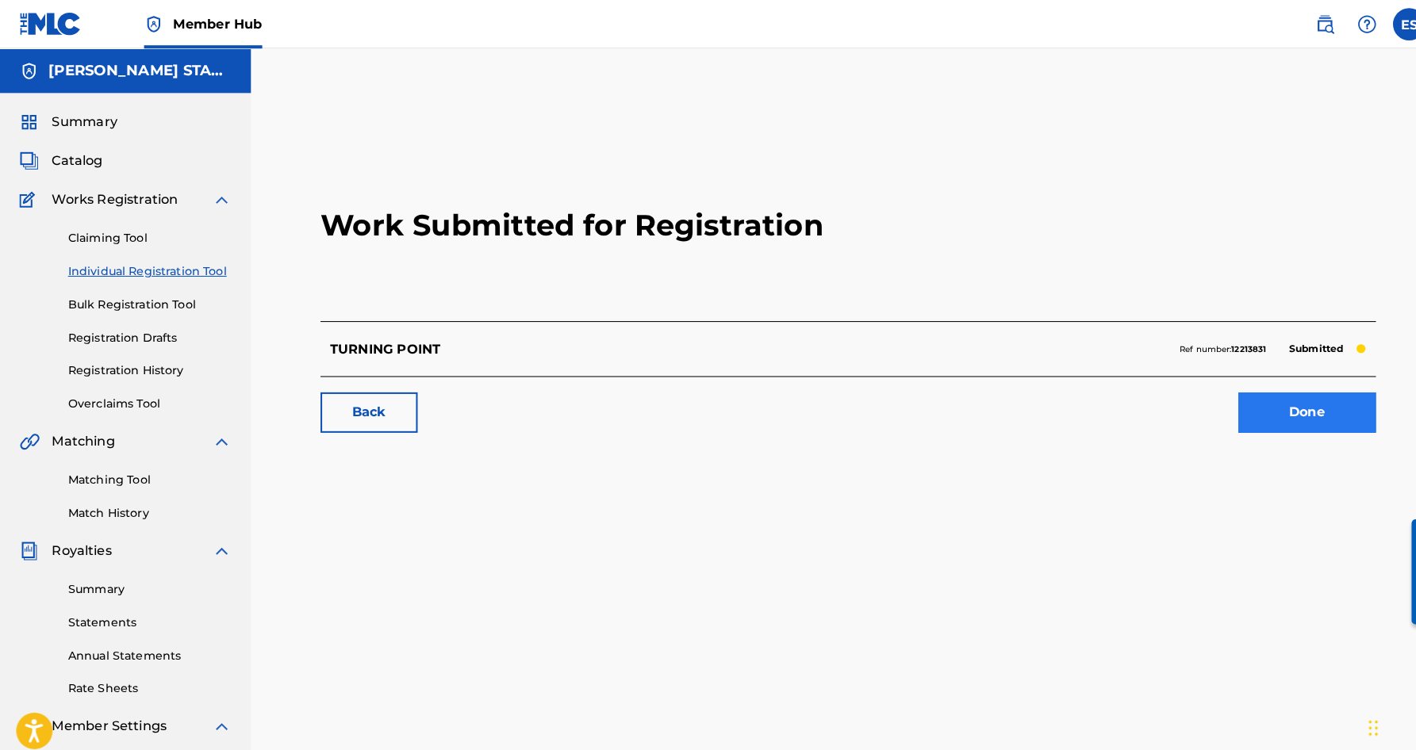
click at [1337, 407] on link "Done" at bounding box center [1281, 405] width 135 height 40
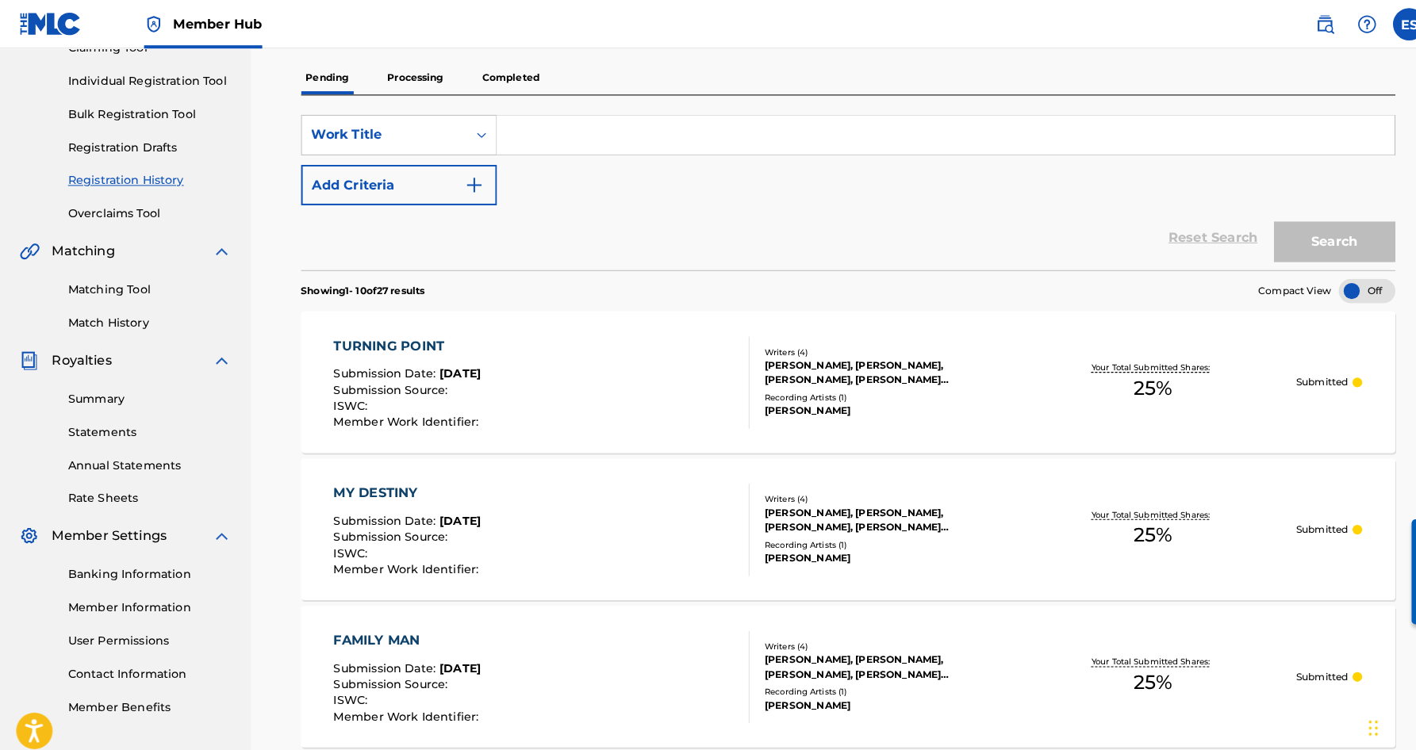
scroll to position [44, 0]
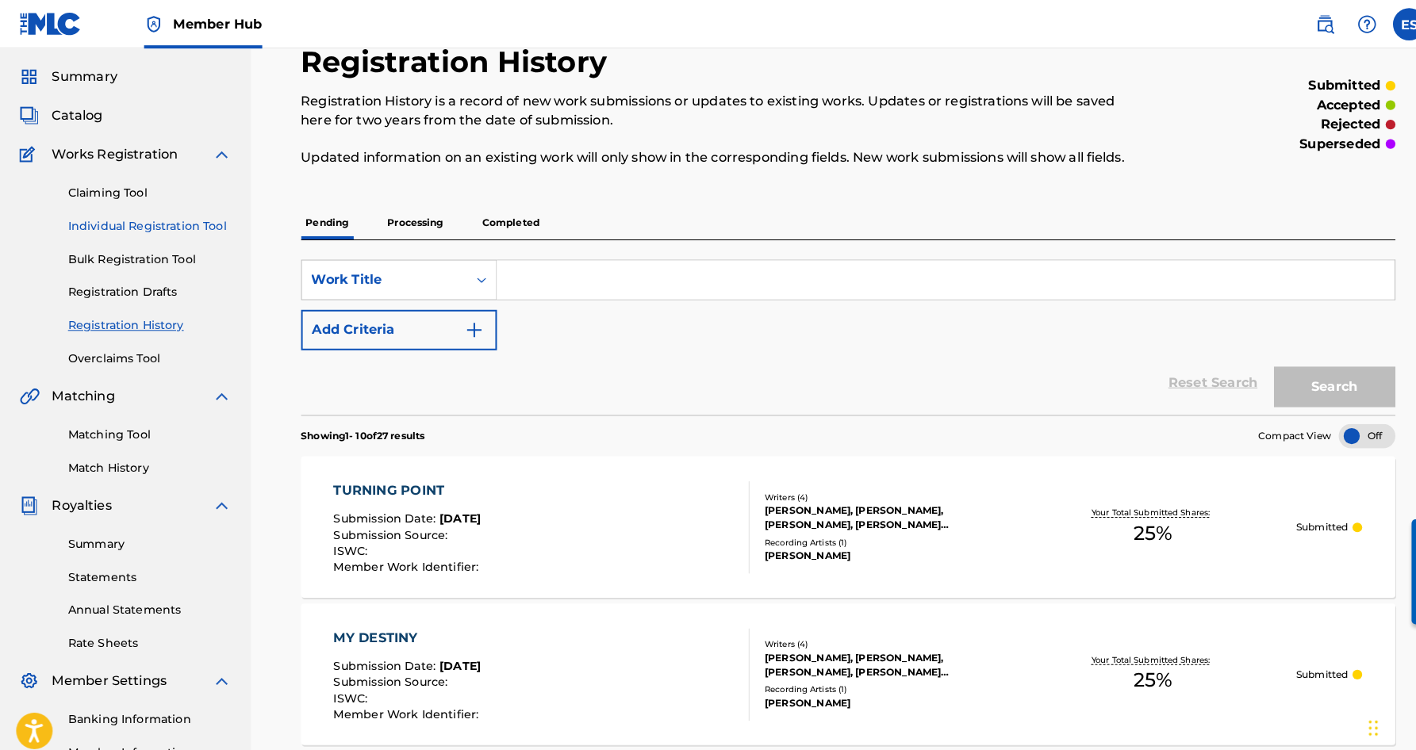
click at [140, 217] on link "Individual Registration Tool" at bounding box center [147, 221] width 160 height 17
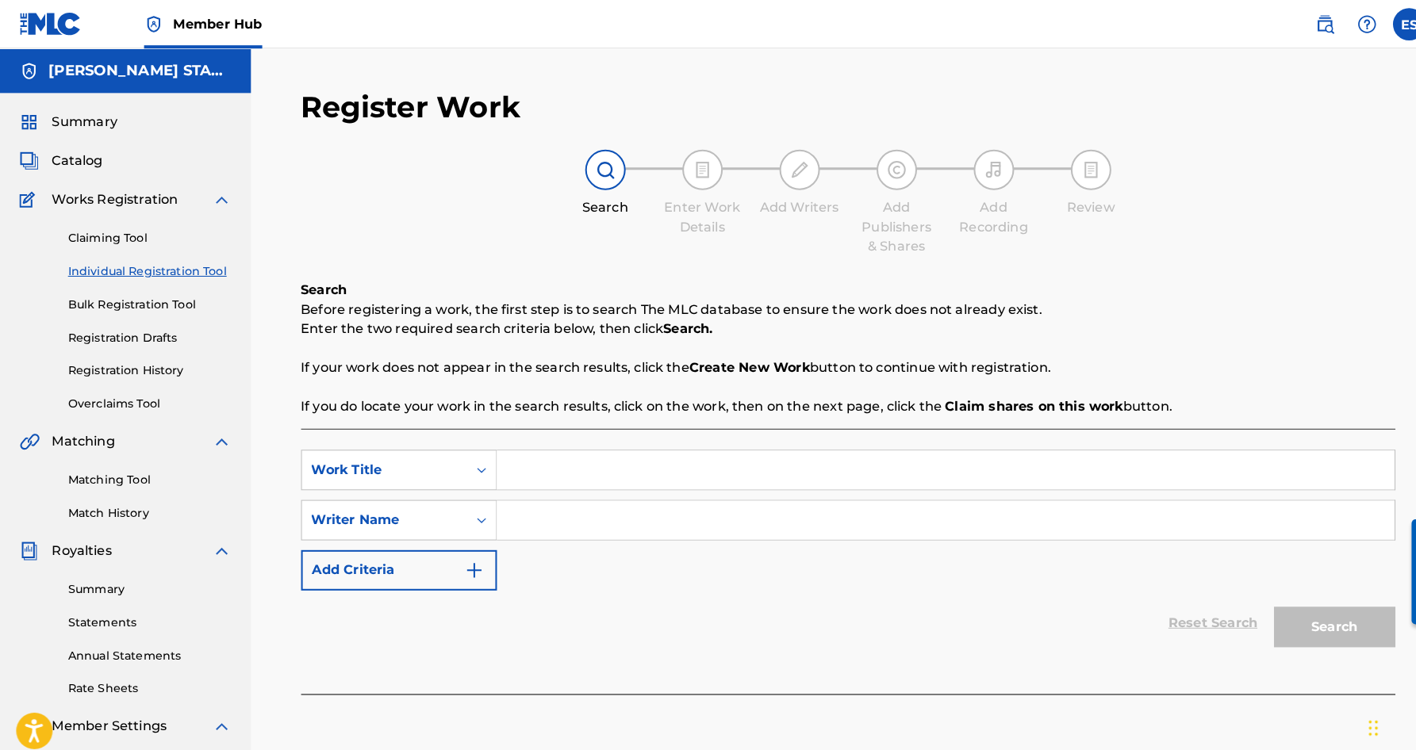
click at [540, 500] on input "Search Form" at bounding box center [927, 510] width 880 height 38
type input "[PERSON_NAME] [PERSON_NAME]"
click at [624, 540] on div "SearchWithCriteria5b62fff6-73e5-45cf-beef-ae04e7becaf6 Work Title SearchWithCri…" at bounding box center [831, 510] width 1073 height 138
click at [520, 456] on input "Search Form" at bounding box center [927, 461] width 880 height 38
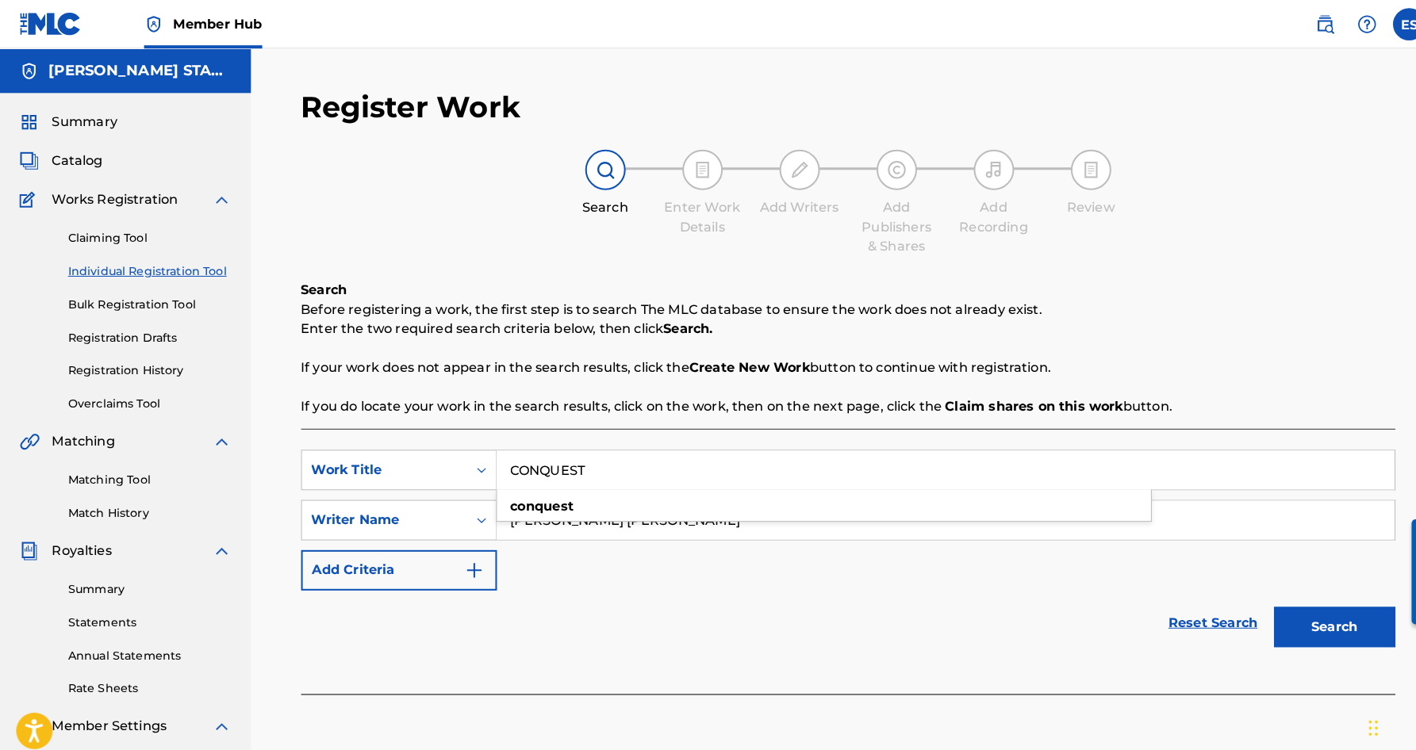
type input "CONQUEST"
click at [743, 572] on div "SearchWithCriteria5b62fff6-73e5-45cf-beef-ae04e7becaf6 Work Title CONQUEST conq…" at bounding box center [831, 510] width 1073 height 138
click at [1288, 607] on button "Search" at bounding box center [1308, 615] width 119 height 40
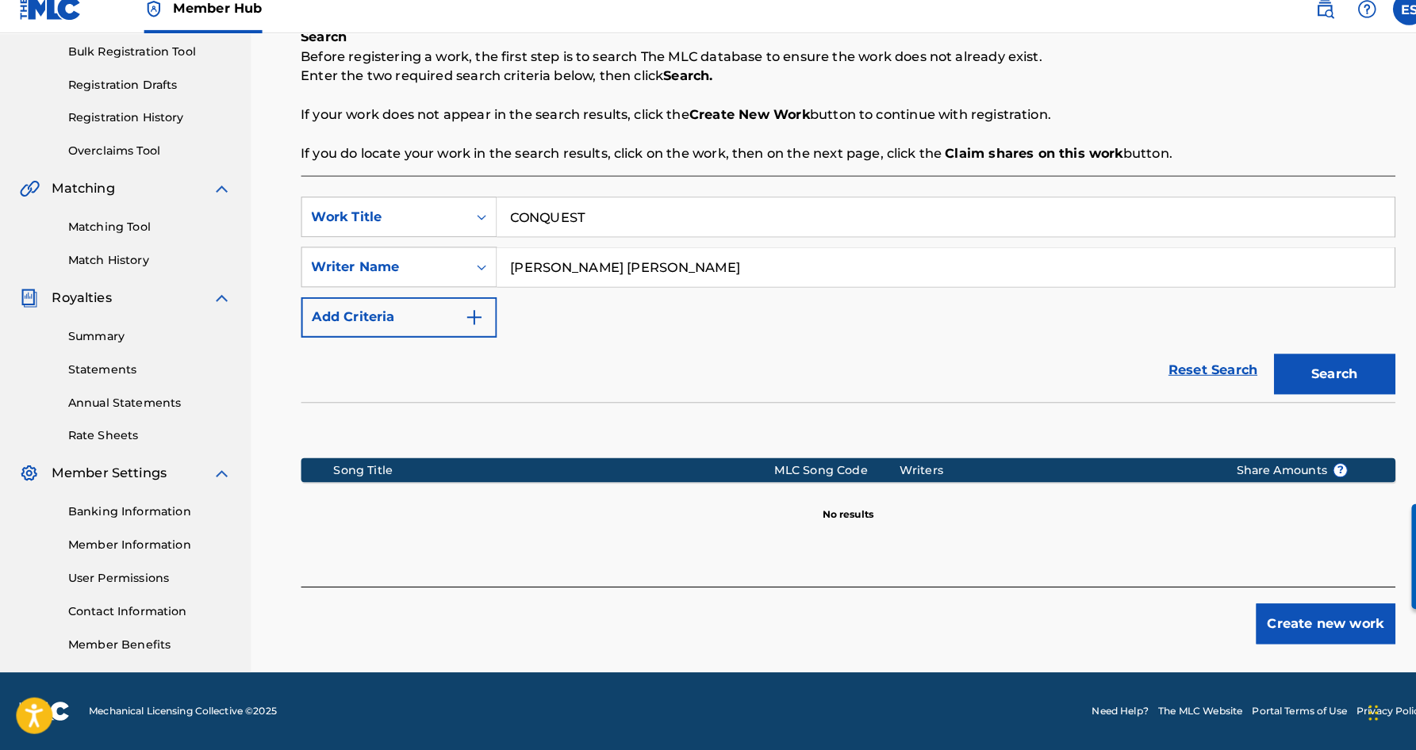
scroll to position [233, 0]
click at [1276, 610] on button "Create new work" at bounding box center [1299, 627] width 136 height 40
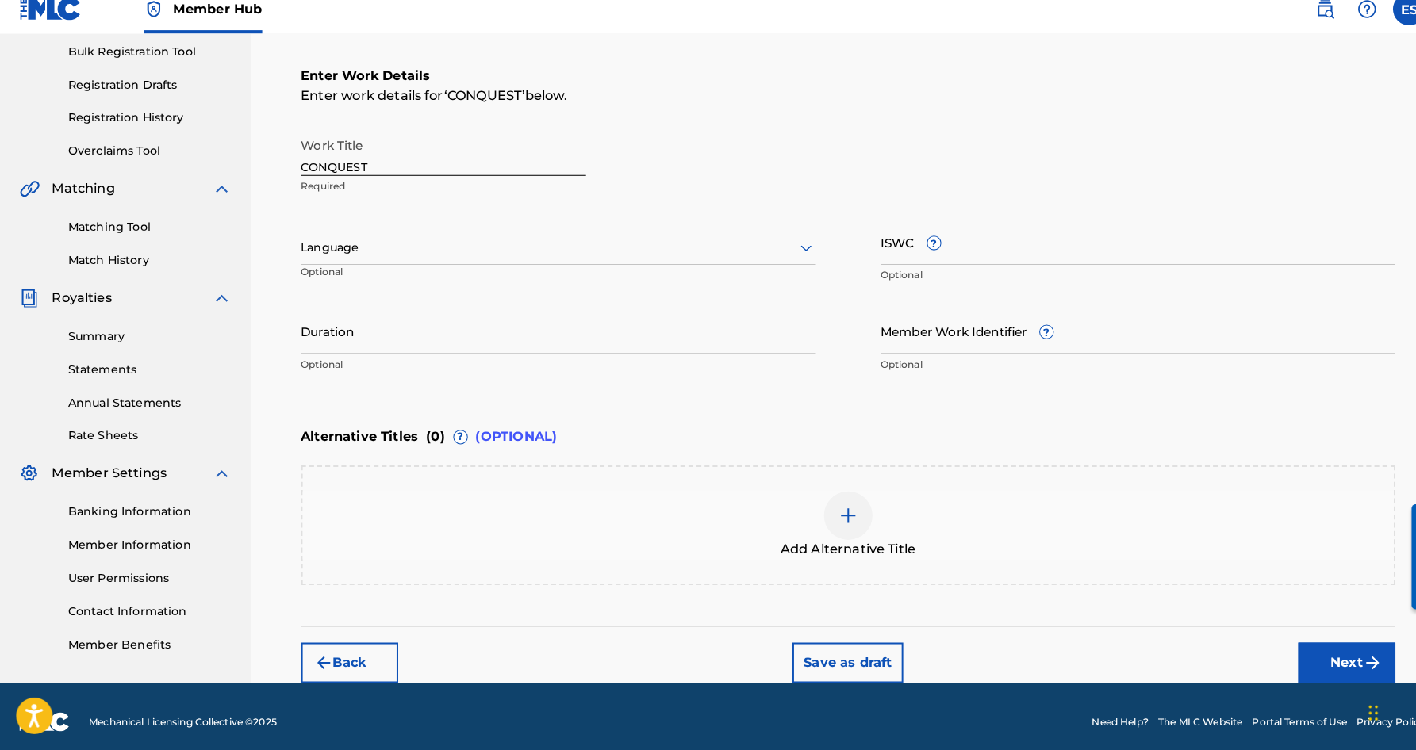
click at [789, 248] on icon at bounding box center [790, 257] width 19 height 19
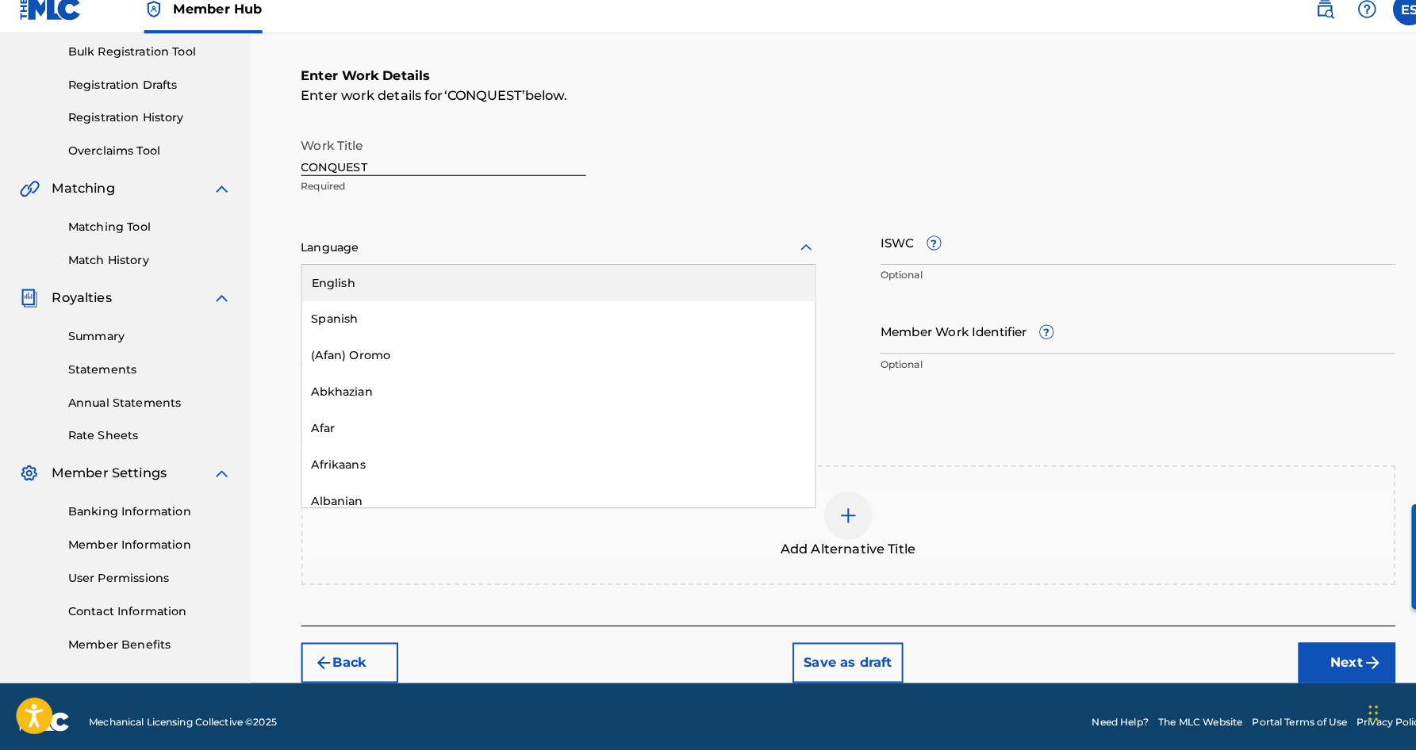
click at [720, 274] on div "English" at bounding box center [547, 292] width 503 height 36
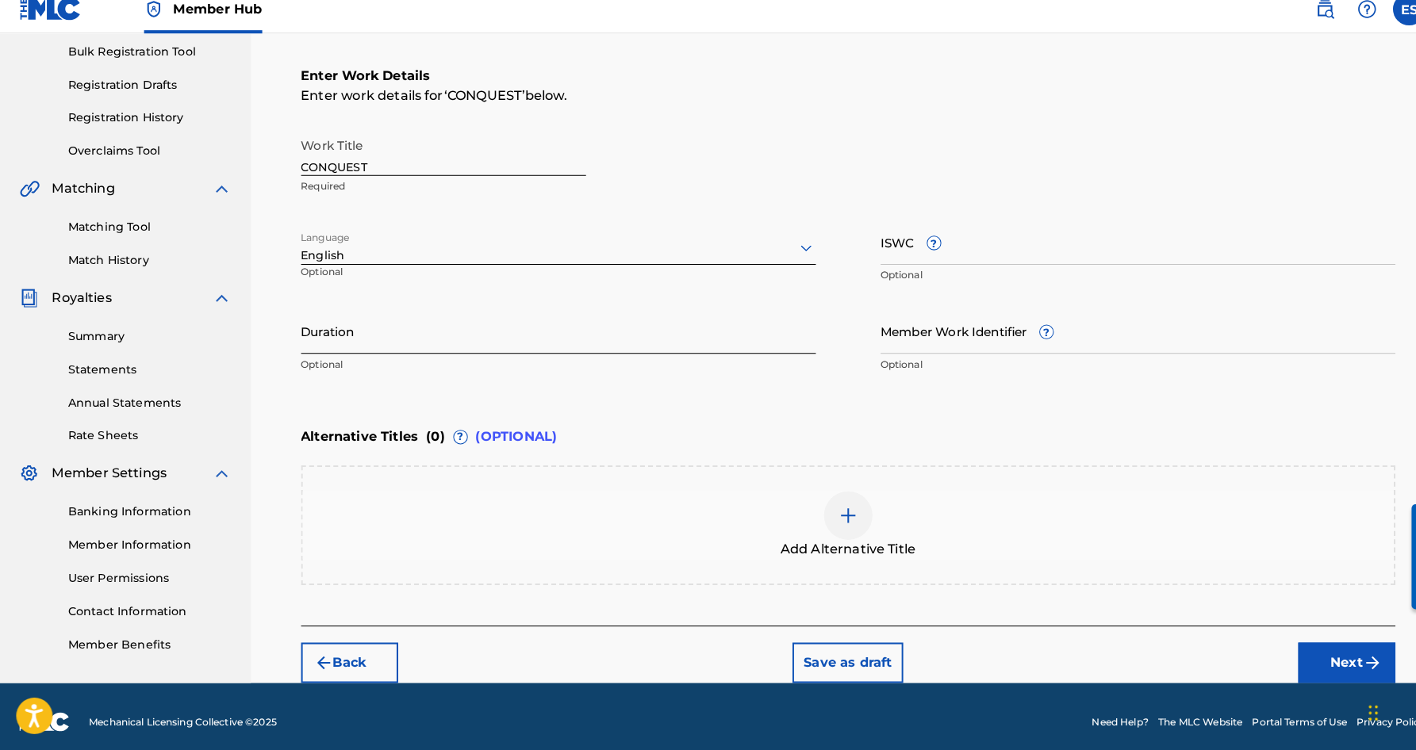
click at [436, 323] on input "Duration" at bounding box center [547, 339] width 505 height 45
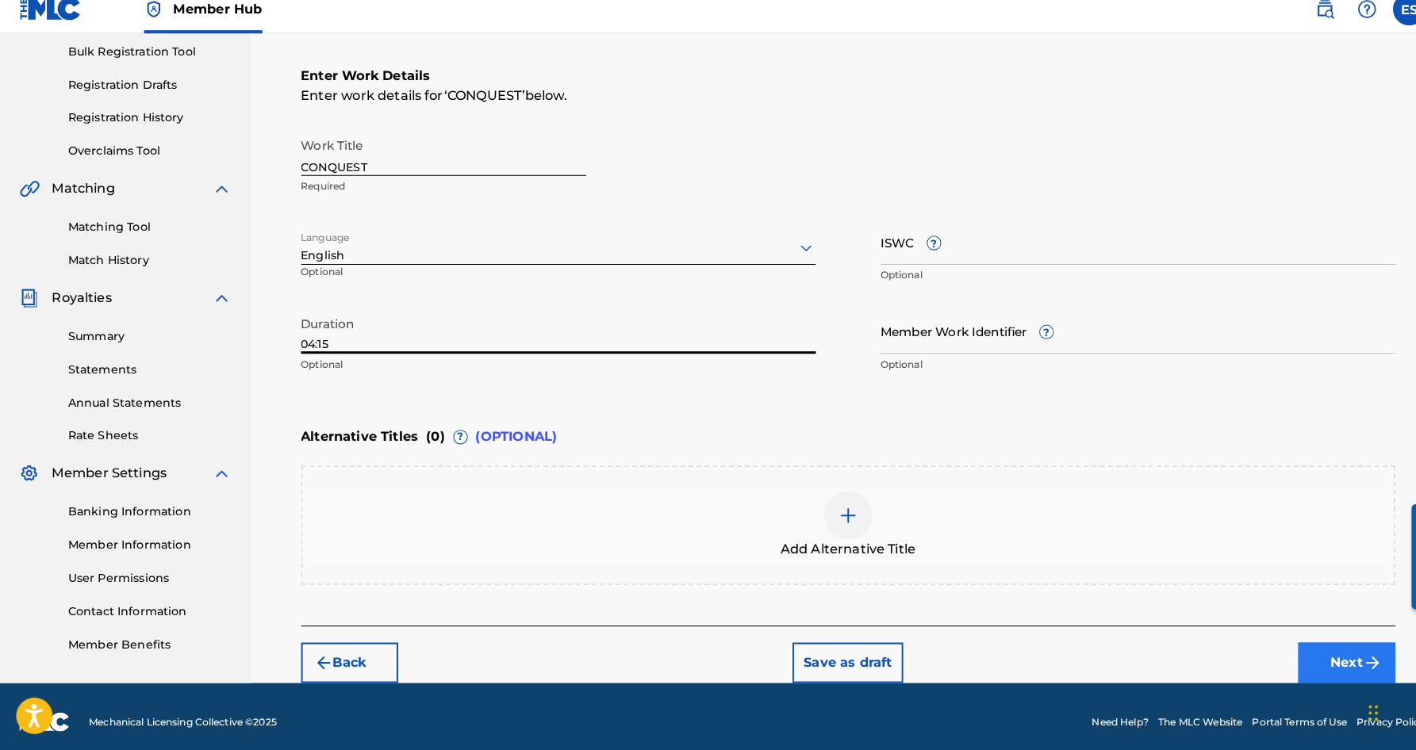
type input "04:15"
click at [1297, 645] on button "Next" at bounding box center [1319, 665] width 95 height 40
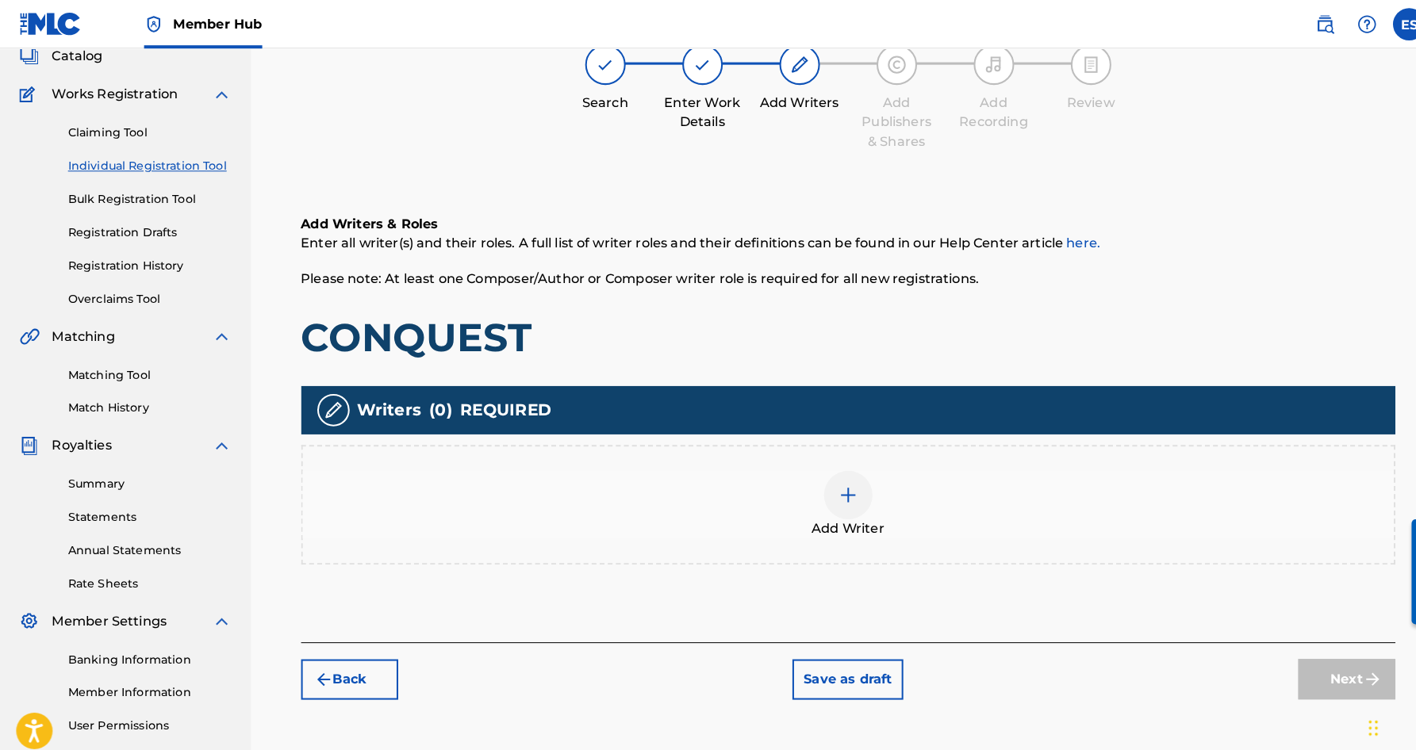
scroll to position [71, 0]
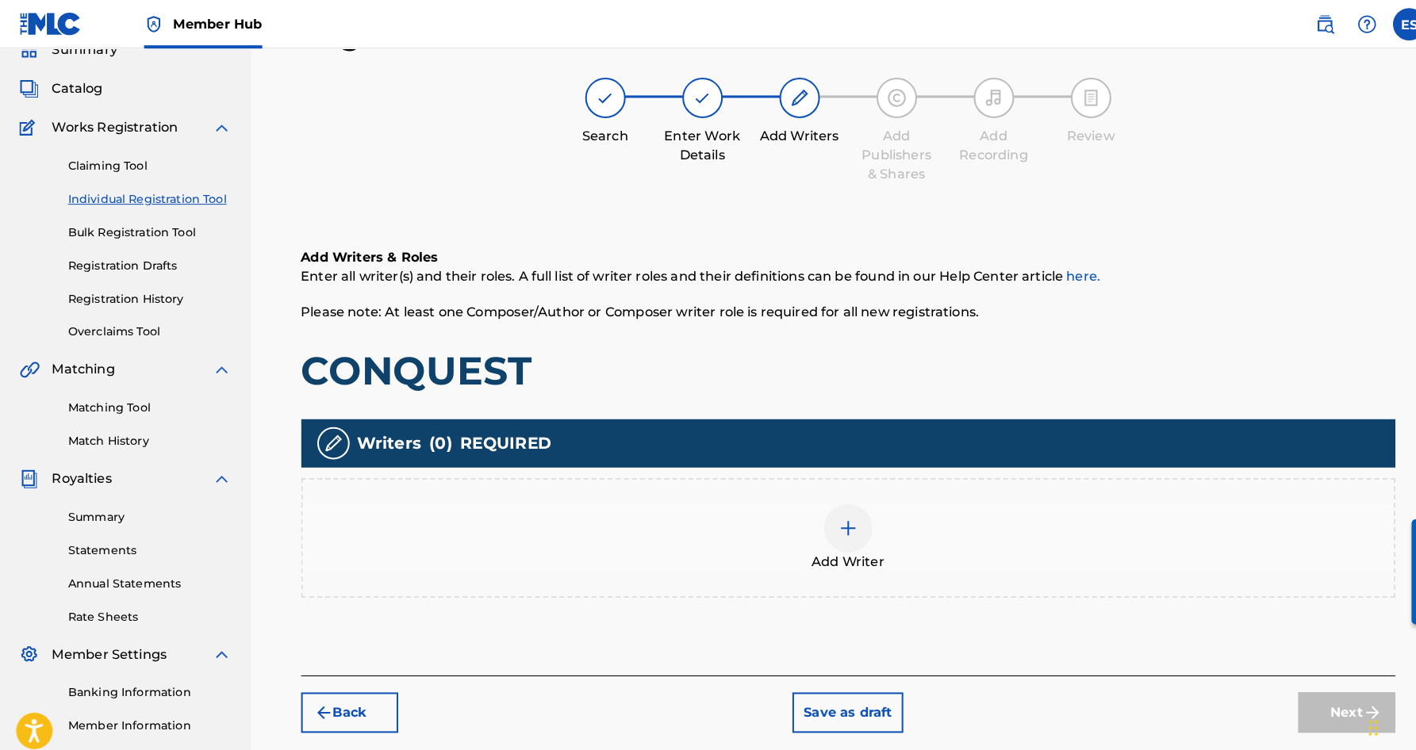
click at [829, 525] on img at bounding box center [831, 517] width 19 height 19
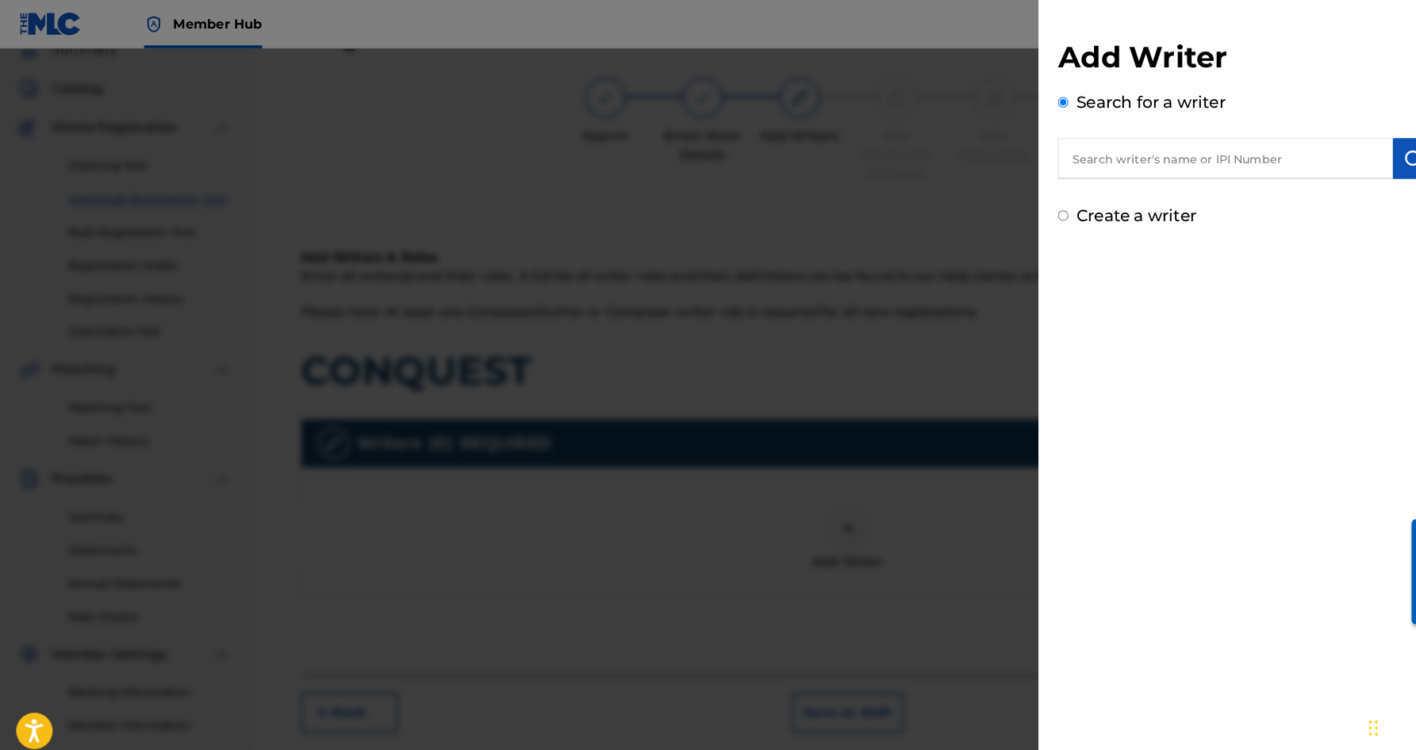
click at [1092, 155] on input "text" at bounding box center [1201, 156] width 328 height 40
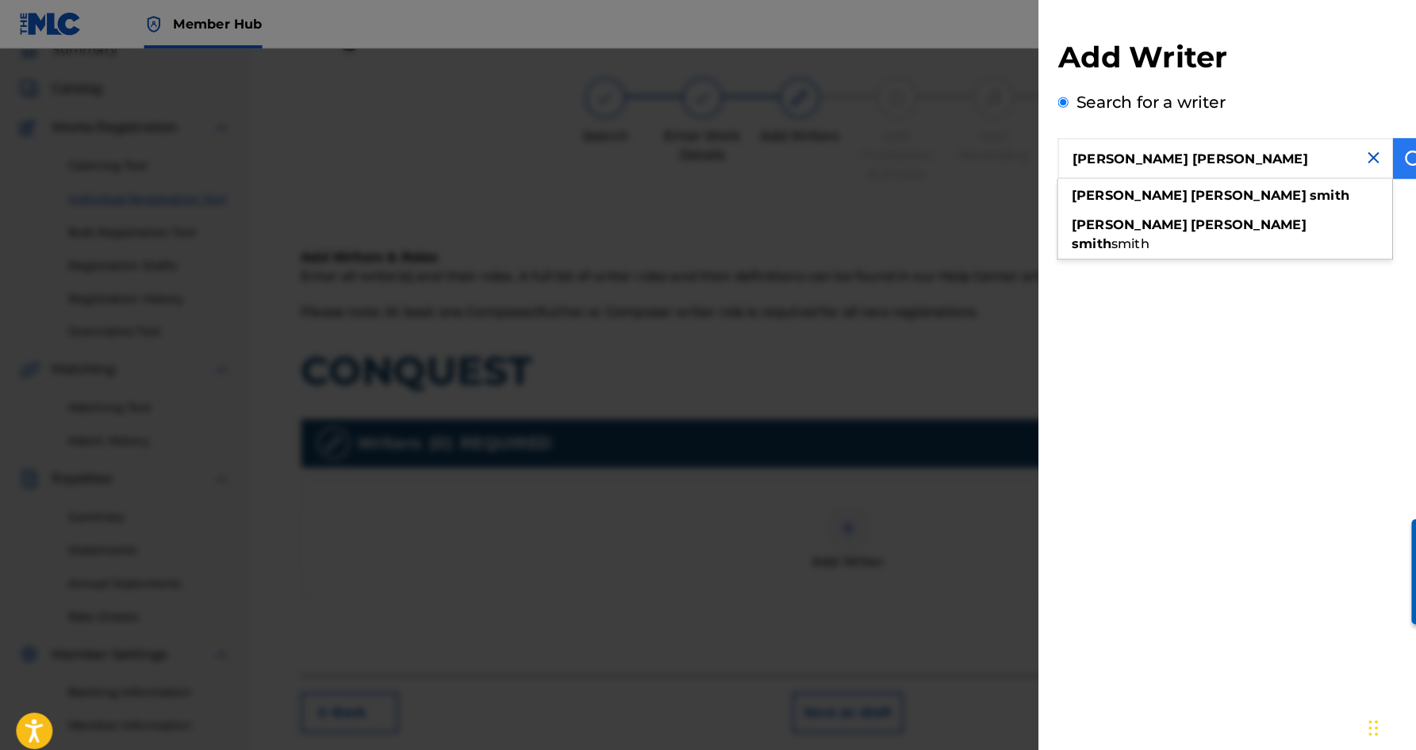
type input "[PERSON_NAME] [PERSON_NAME]"
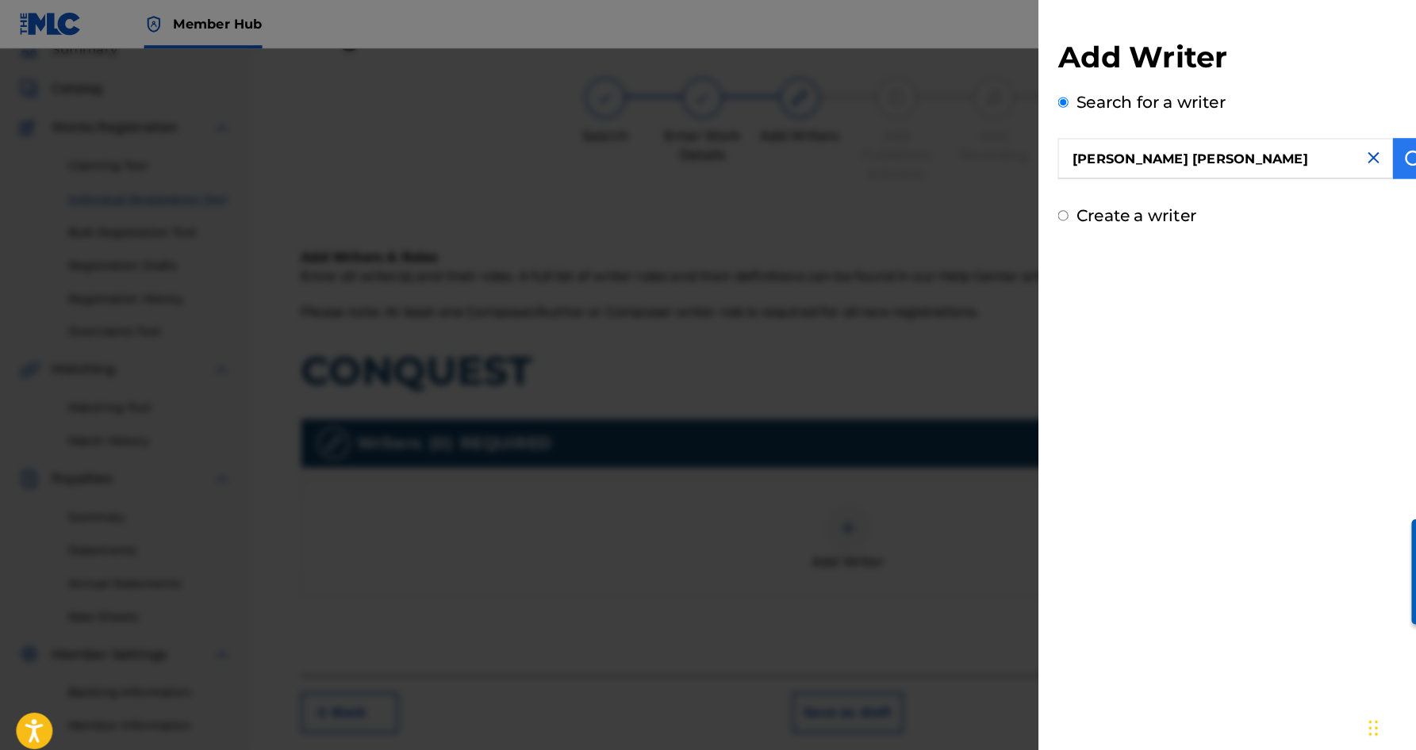
click at [1376, 152] on img "submit" at bounding box center [1385, 155] width 19 height 19
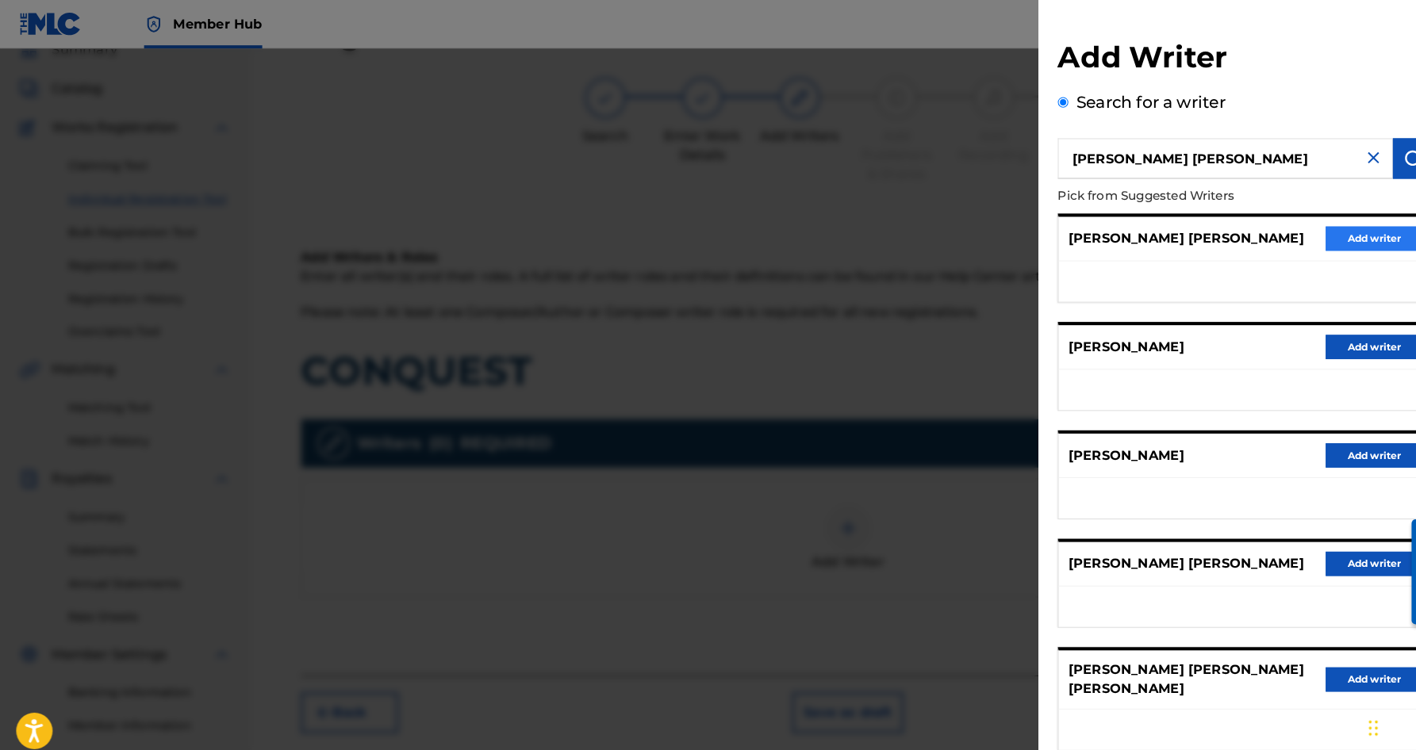
click at [1311, 229] on button "Add writer" at bounding box center [1346, 234] width 95 height 24
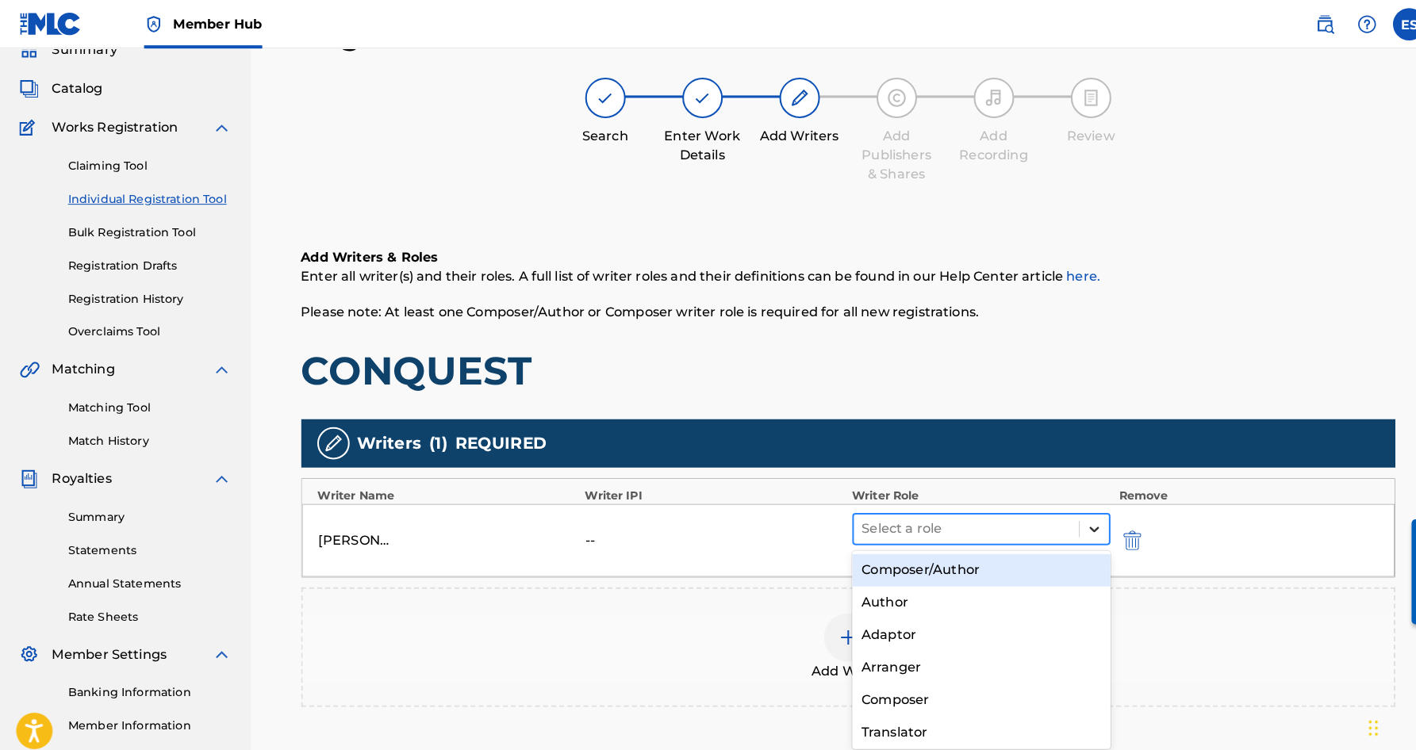
click at [1073, 523] on icon at bounding box center [1073, 519] width 16 height 16
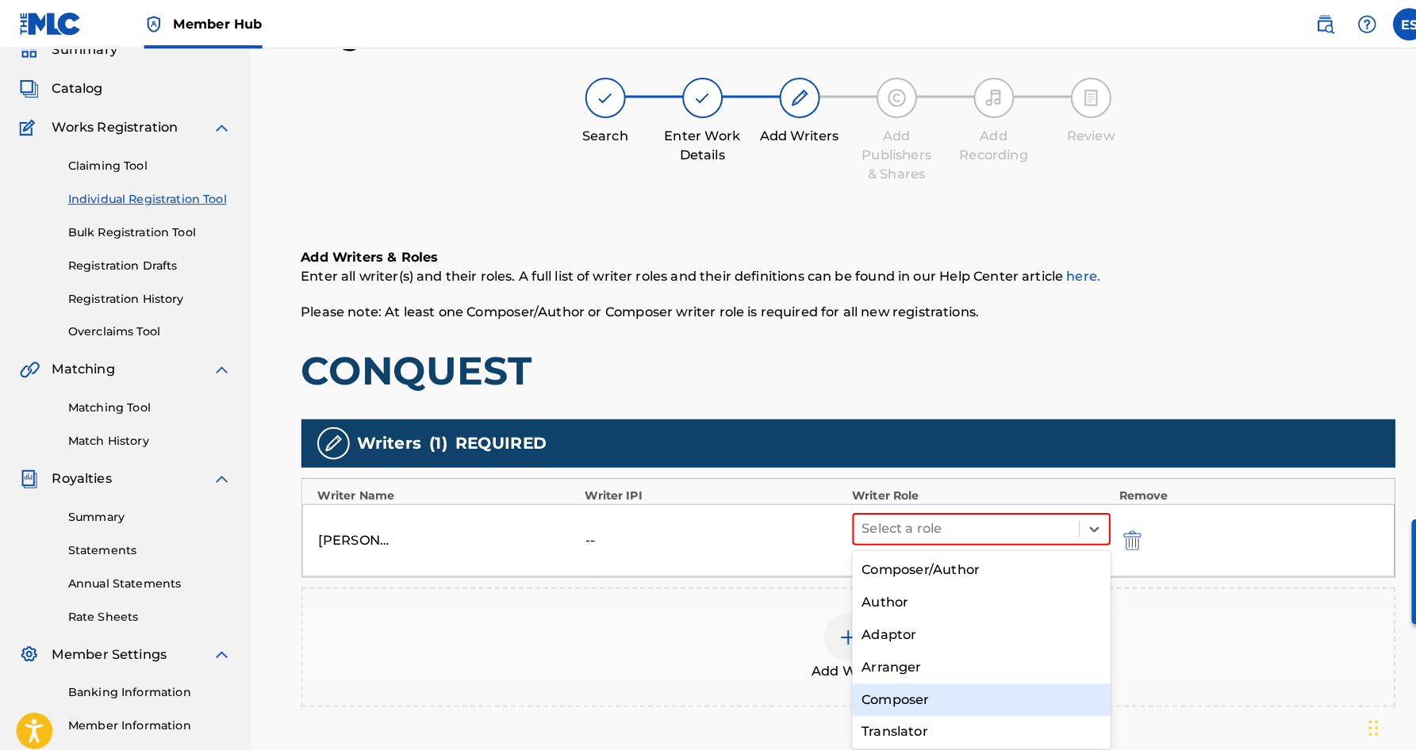
click at [904, 683] on div "Composer" at bounding box center [962, 686] width 254 height 32
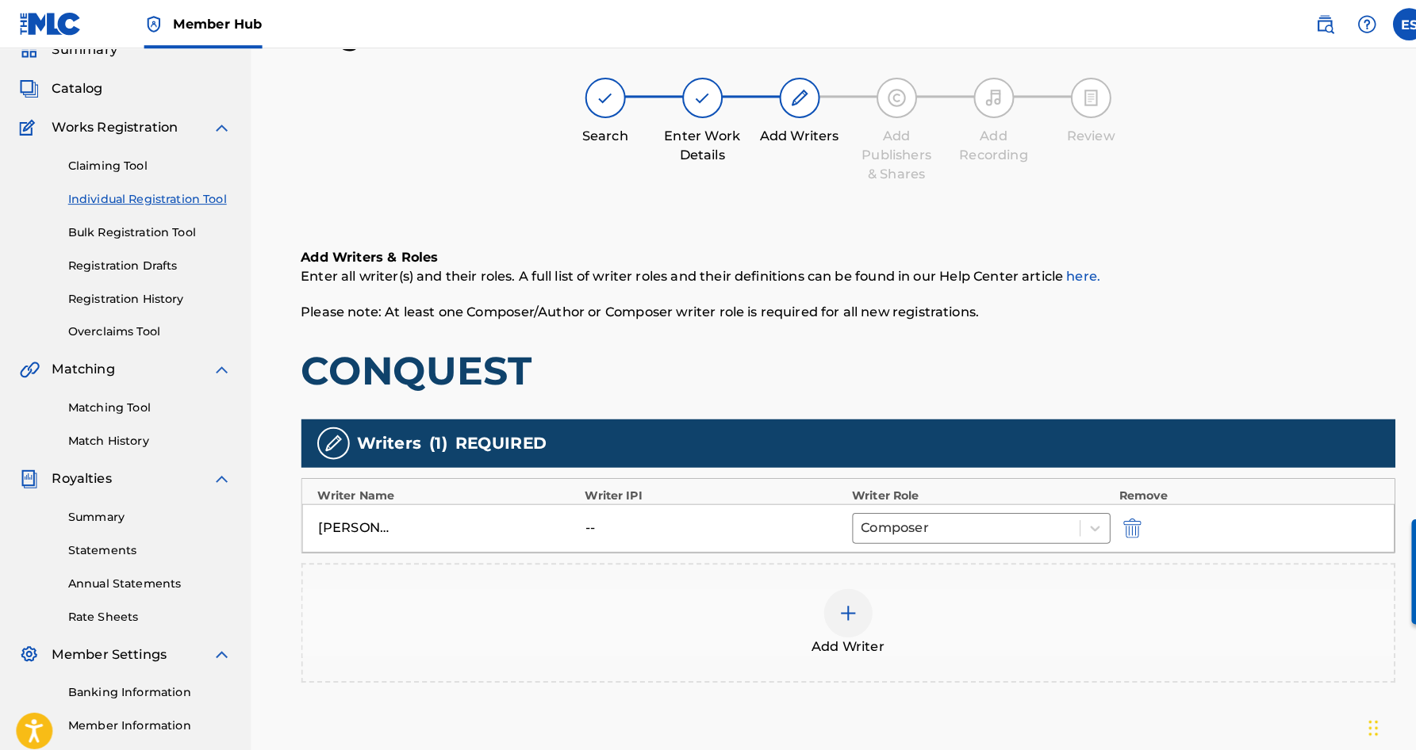
click at [839, 597] on img at bounding box center [831, 601] width 19 height 19
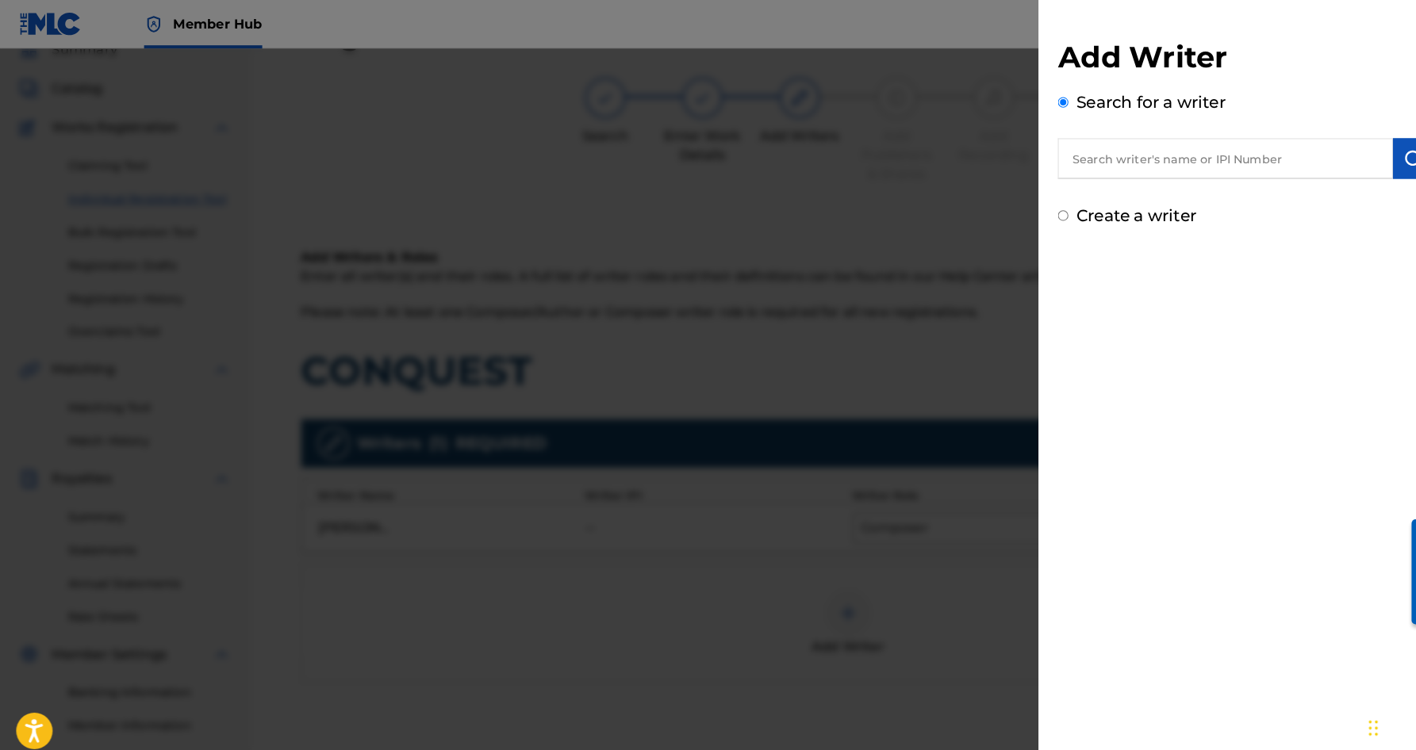
click at [1039, 213] on input "Create a writer" at bounding box center [1042, 211] width 10 height 10
radio input "false"
radio input "true"
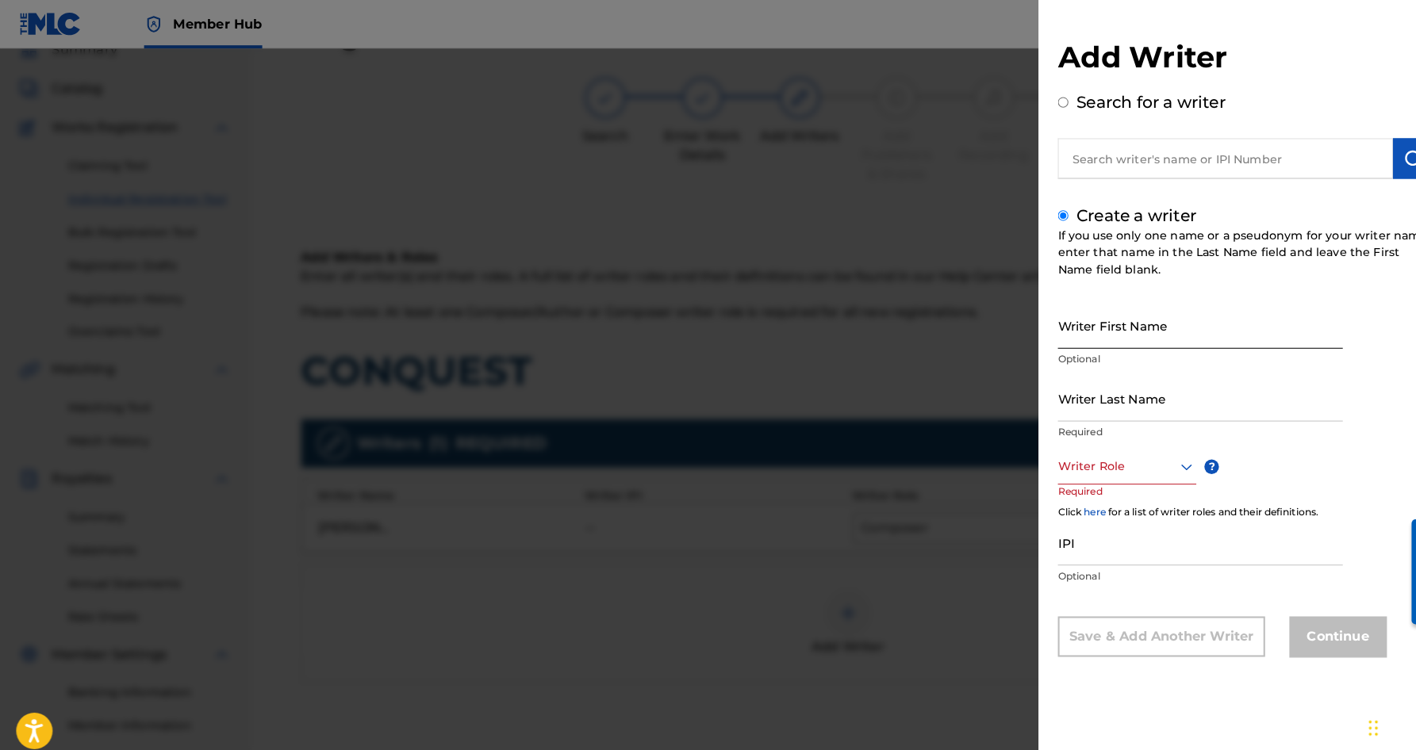
click at [1128, 317] on input "Writer First Name" at bounding box center [1176, 319] width 279 height 45
type input "[PERSON_NAME]"
click at [1129, 390] on input "Writer Last Name" at bounding box center [1176, 390] width 279 height 45
type input "BLACK"
click at [1085, 332] on input "[PERSON_NAME]" at bounding box center [1176, 319] width 279 height 45
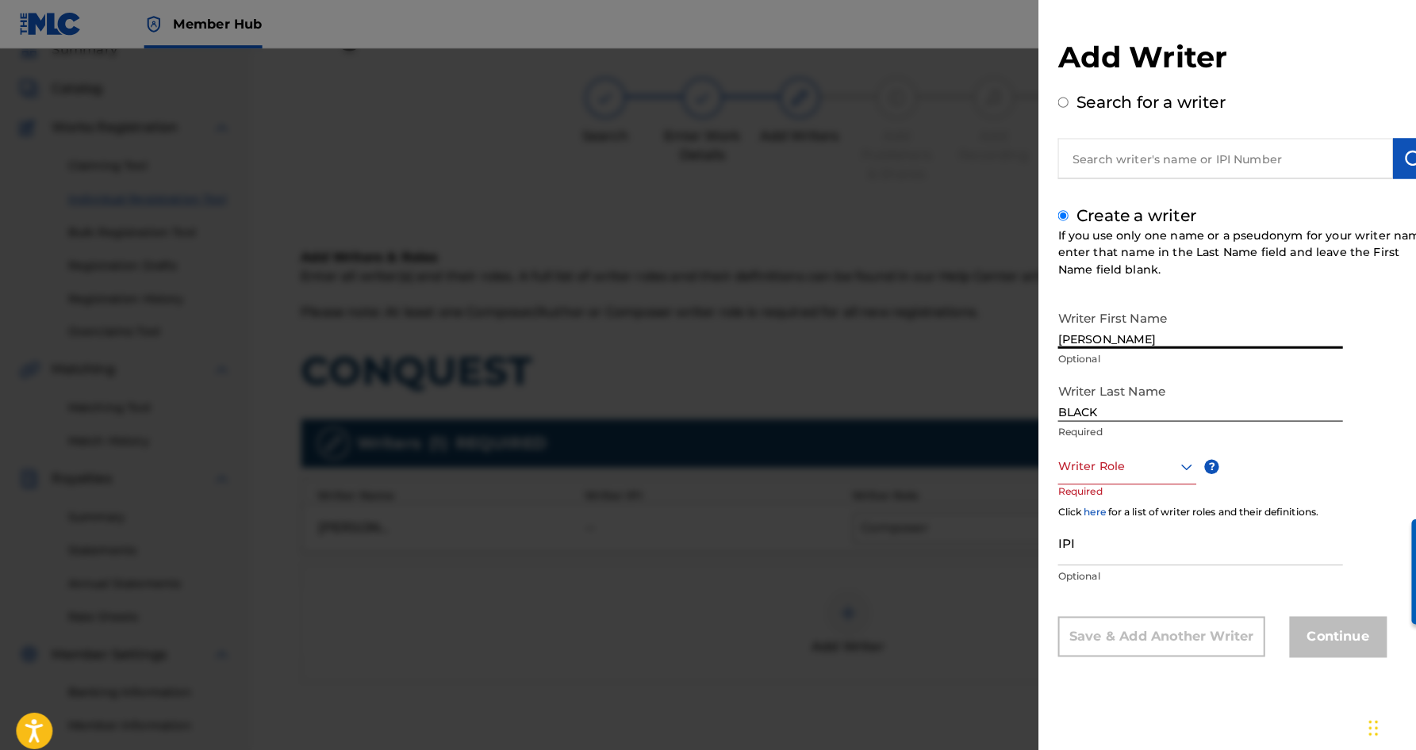
click at [1084, 330] on input "[PERSON_NAME]" at bounding box center [1176, 319] width 279 height 45
click at [1094, 329] on input "[PERSON_NAME]" at bounding box center [1176, 319] width 279 height 45
type input "[PERSON_NAME]"
click at [1160, 458] on icon at bounding box center [1162, 457] width 11 height 6
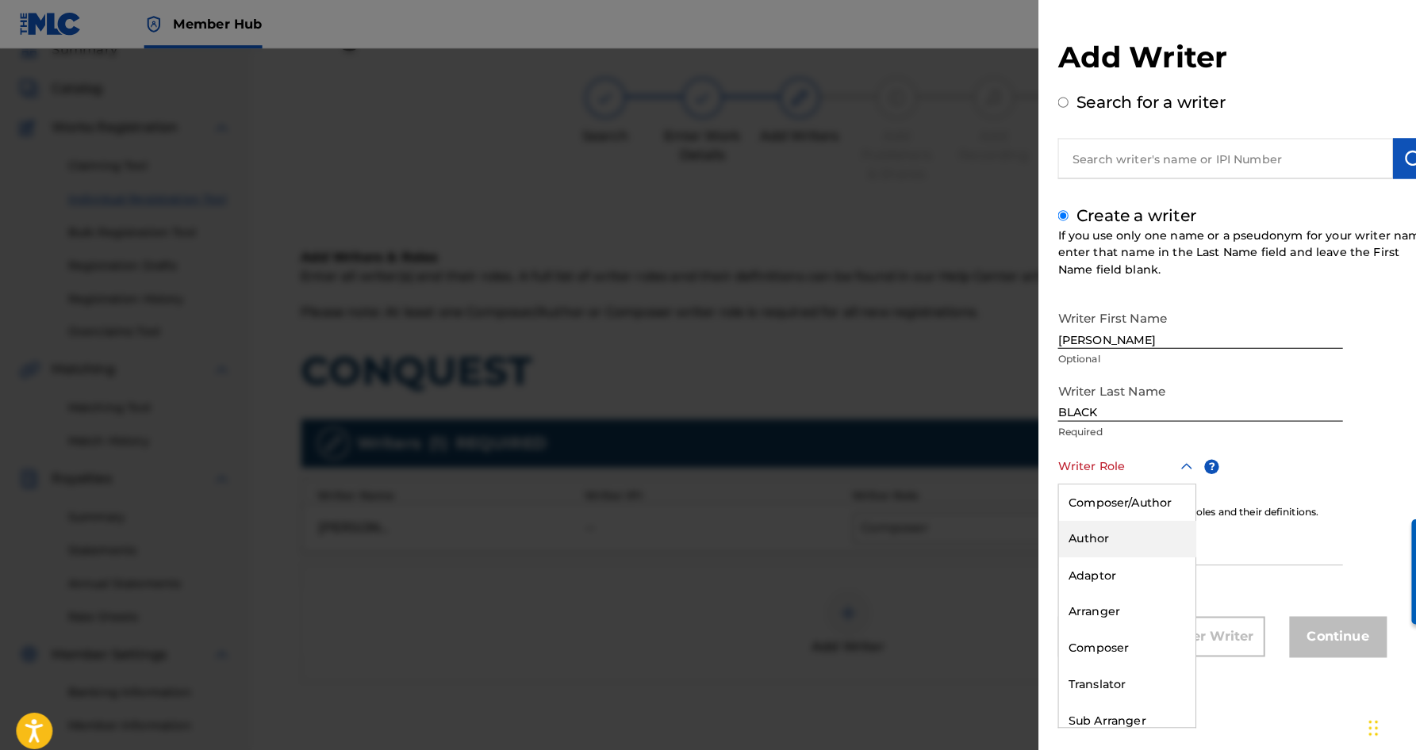
click at [1114, 529] on div "Author" at bounding box center [1105, 529] width 134 height 36
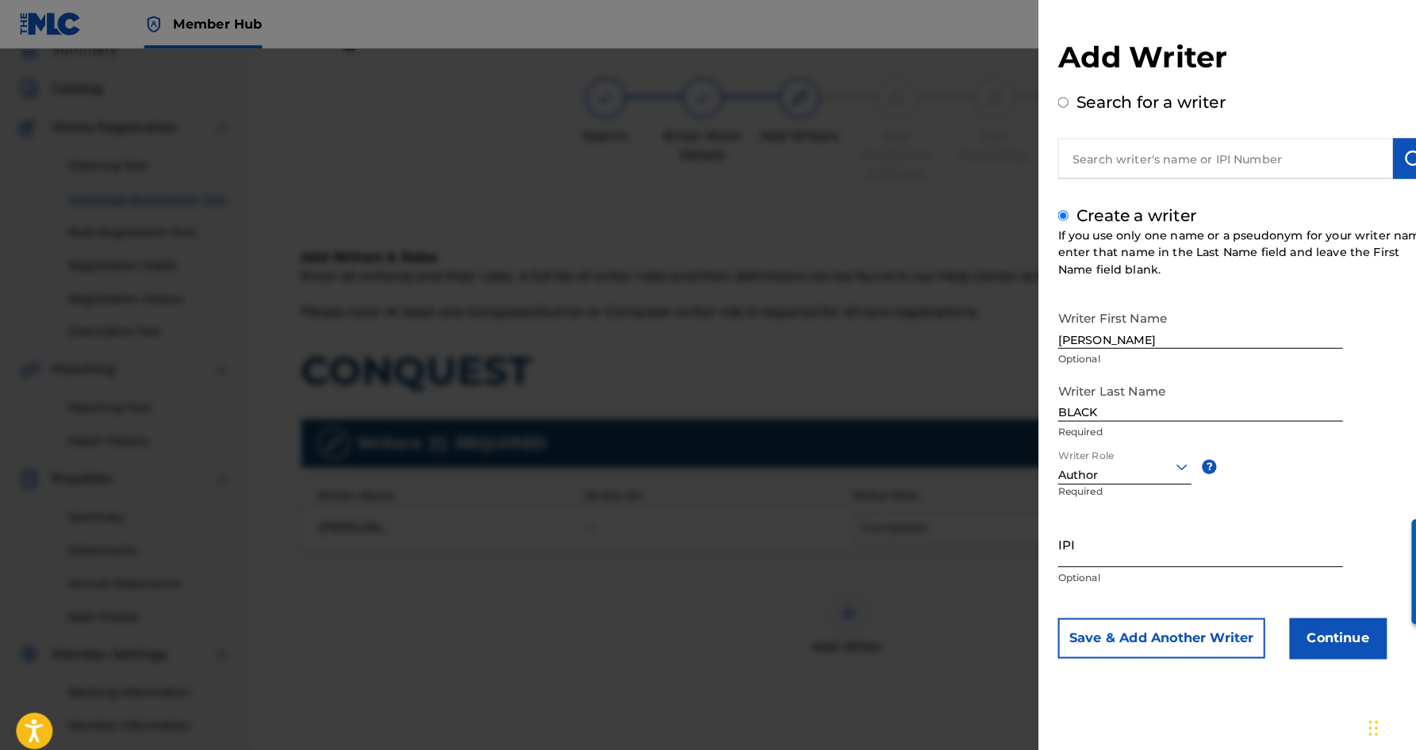
click at [1071, 538] on input "IPI" at bounding box center [1176, 533] width 279 height 45
click at [1175, 625] on button "Save & Add Another Writer" at bounding box center [1138, 626] width 203 height 40
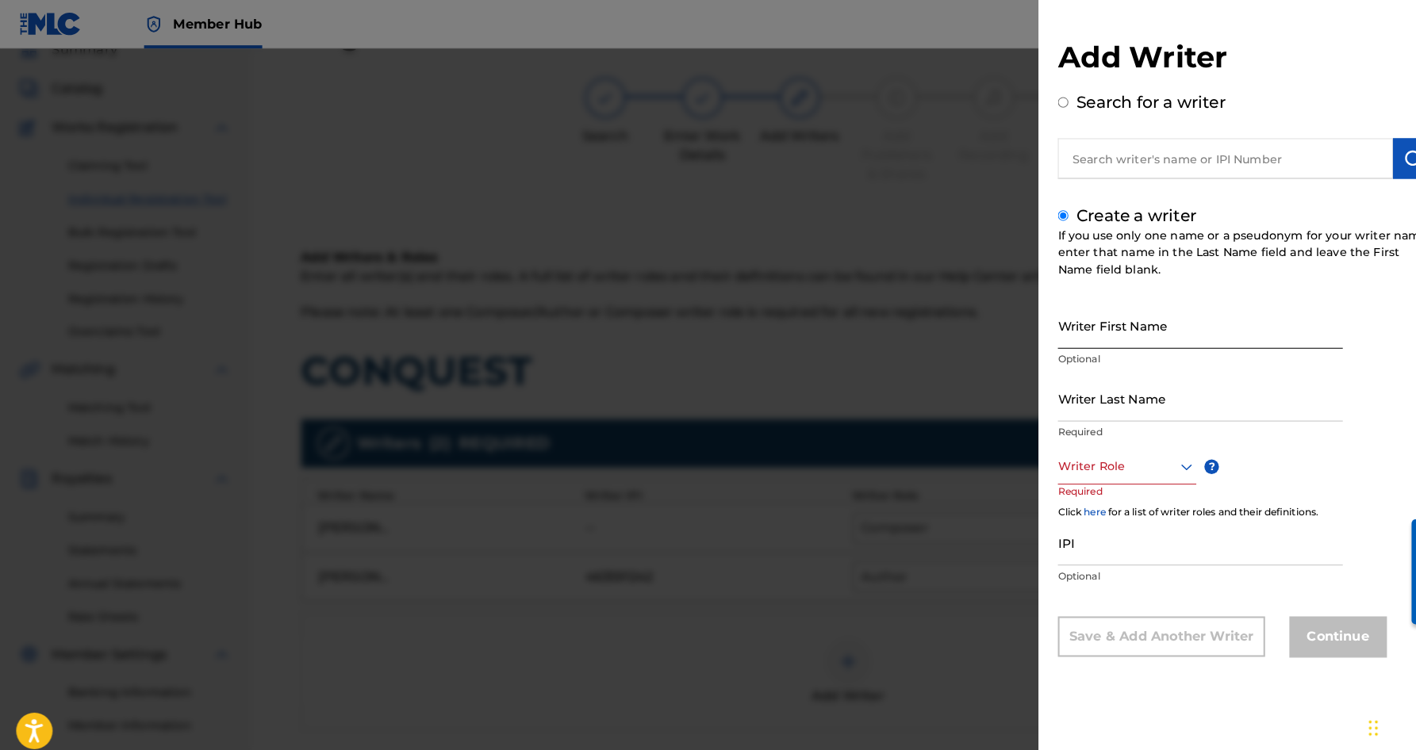
click at [1046, 312] on input "Writer First Name" at bounding box center [1176, 319] width 279 height 45
click at [1069, 388] on input "Writer Last Name" at bounding box center [1176, 390] width 279 height 45
click at [1075, 332] on input "[PERSON_NAME]" at bounding box center [1176, 319] width 279 height 45
click at [1132, 331] on input "[PERSON_NAME]" at bounding box center [1176, 319] width 279 height 45
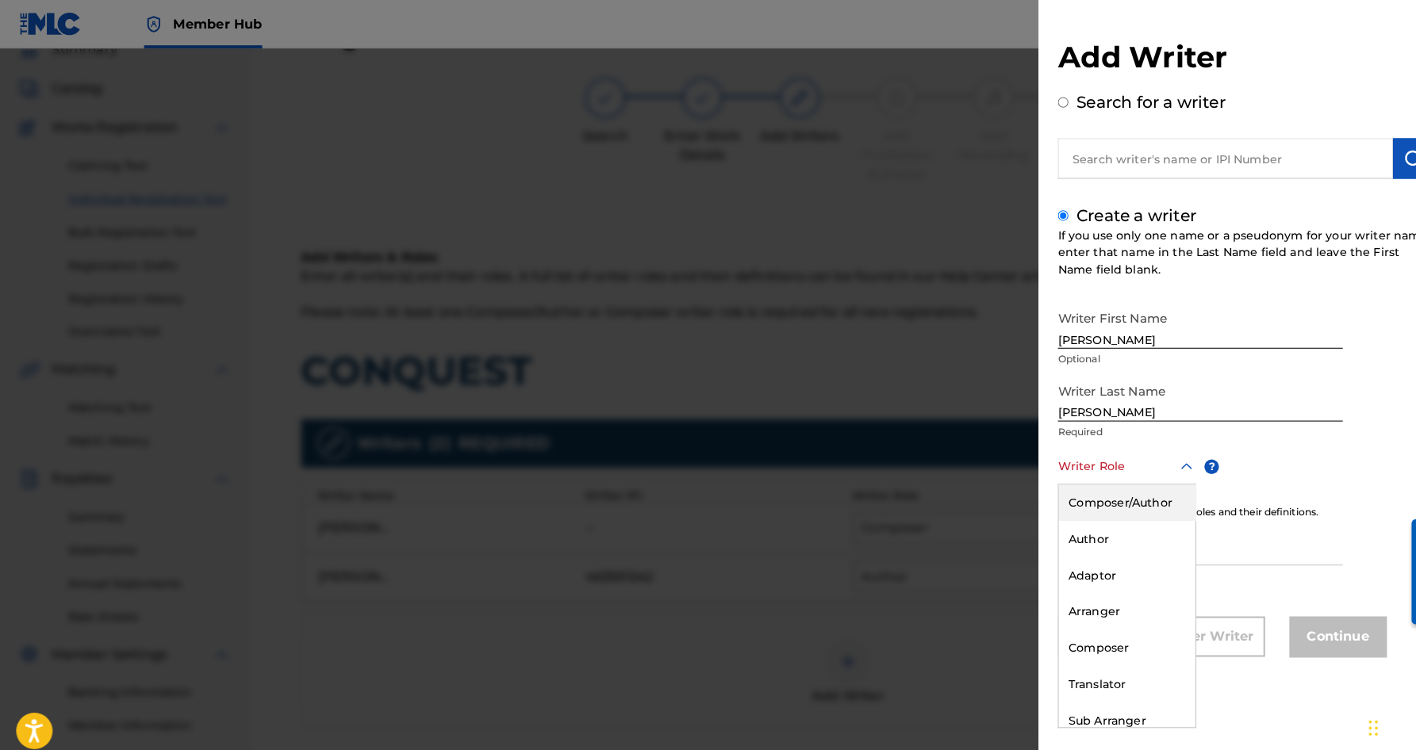
click at [1164, 457] on icon at bounding box center [1162, 457] width 11 height 6
click at [1116, 525] on div "Author" at bounding box center [1105, 529] width 134 height 36
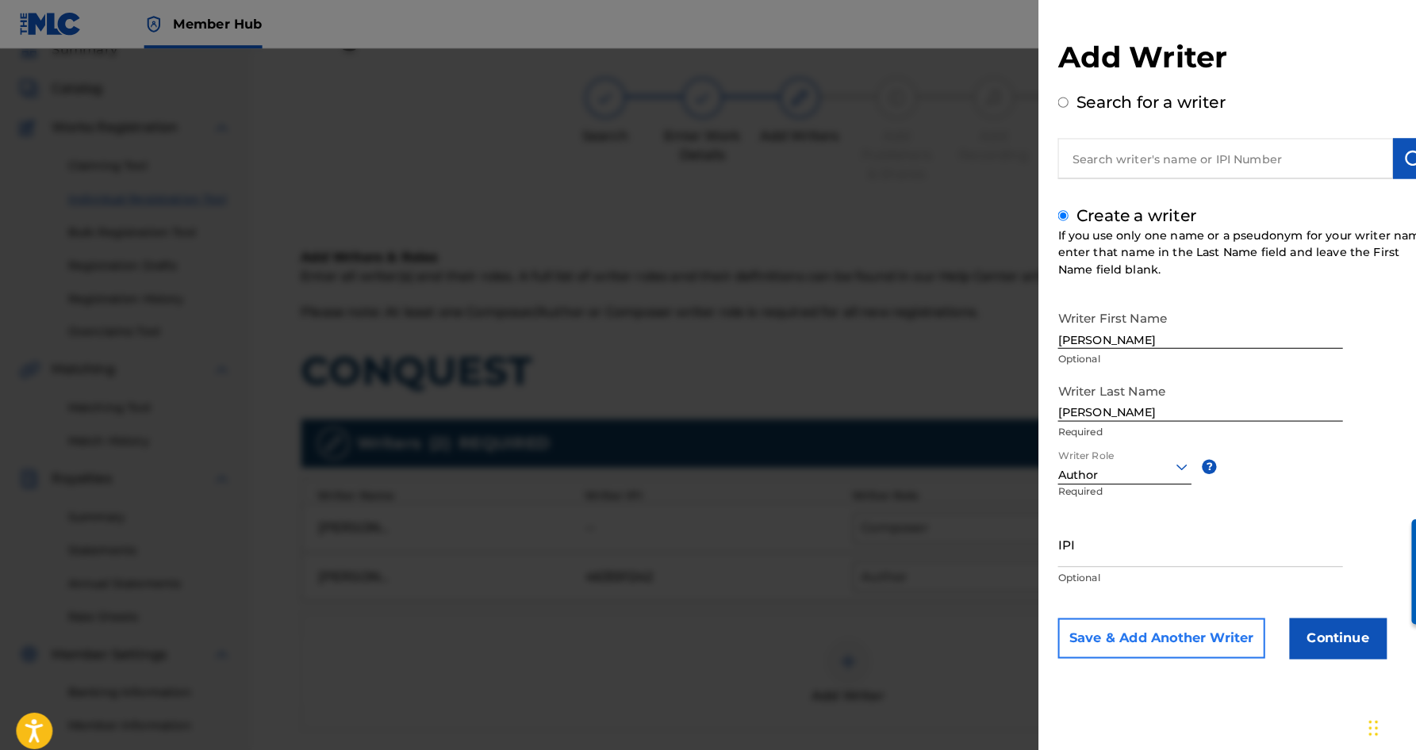
click at [1129, 631] on button "Save & Add Another Writer" at bounding box center [1138, 626] width 203 height 40
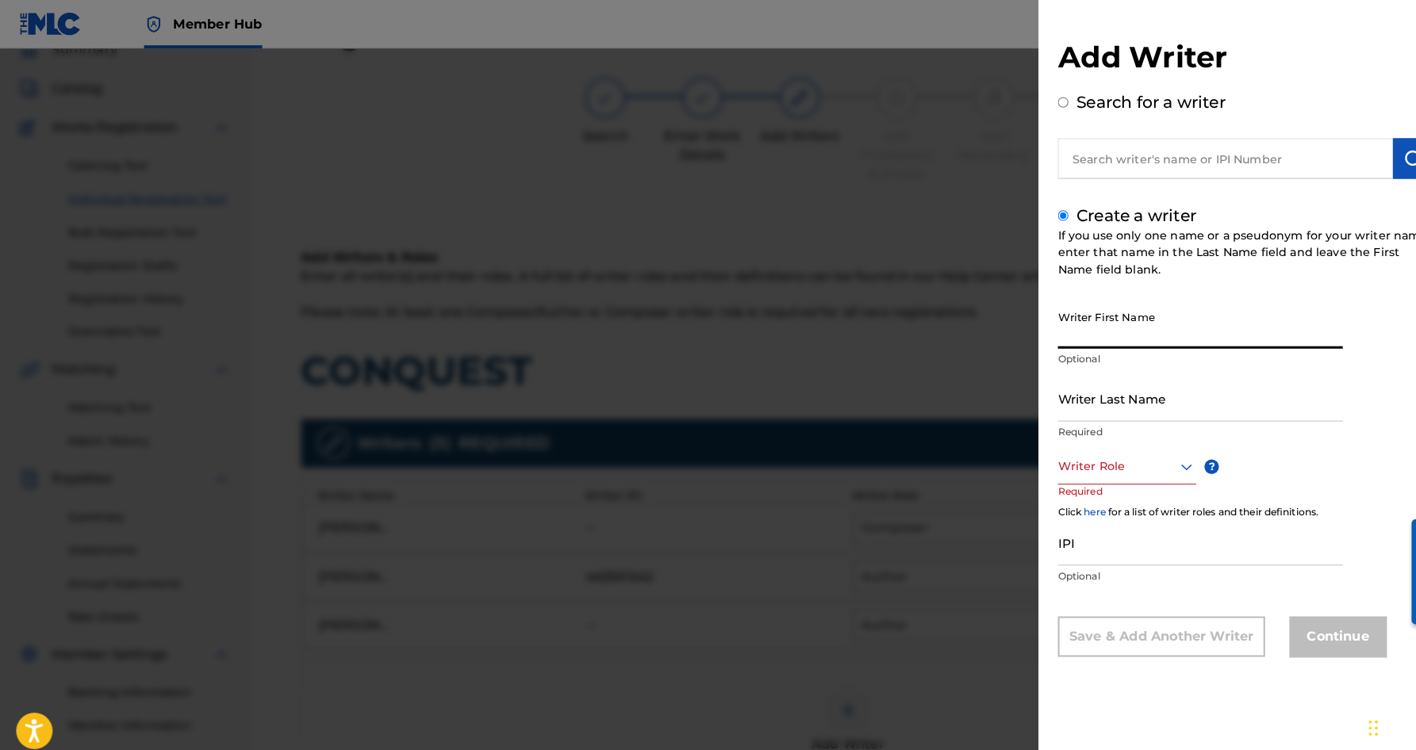
click at [1092, 320] on input "Writer First Name" at bounding box center [1176, 319] width 279 height 45
click at [1130, 400] on input "Writer Last Name" at bounding box center [1176, 390] width 279 height 45
click at [1112, 334] on input "[PERSON_NAME]" at bounding box center [1176, 319] width 279 height 45
click at [1141, 331] on input "[PERSON_NAME]" at bounding box center [1176, 319] width 279 height 45
click at [1163, 452] on icon at bounding box center [1162, 457] width 19 height 19
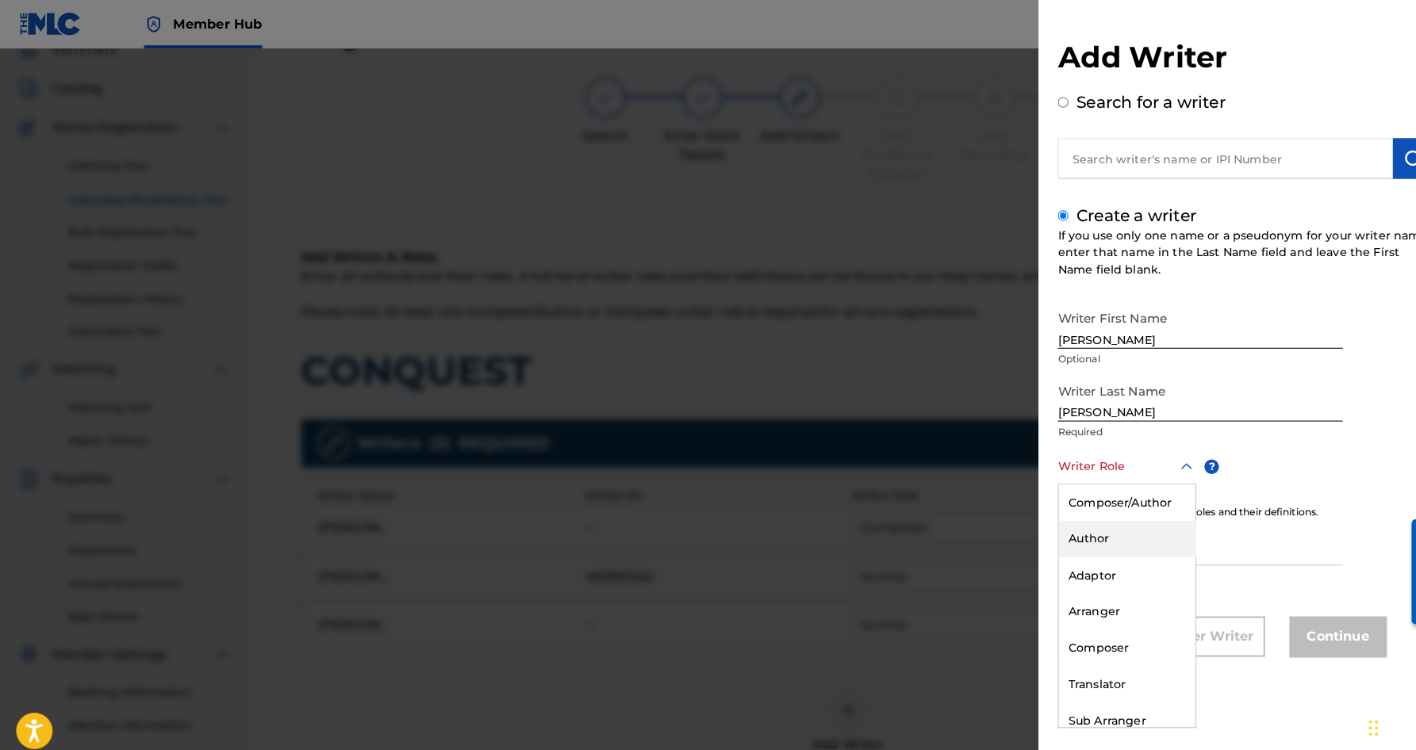
click at [1097, 530] on div "Author" at bounding box center [1105, 529] width 134 height 36
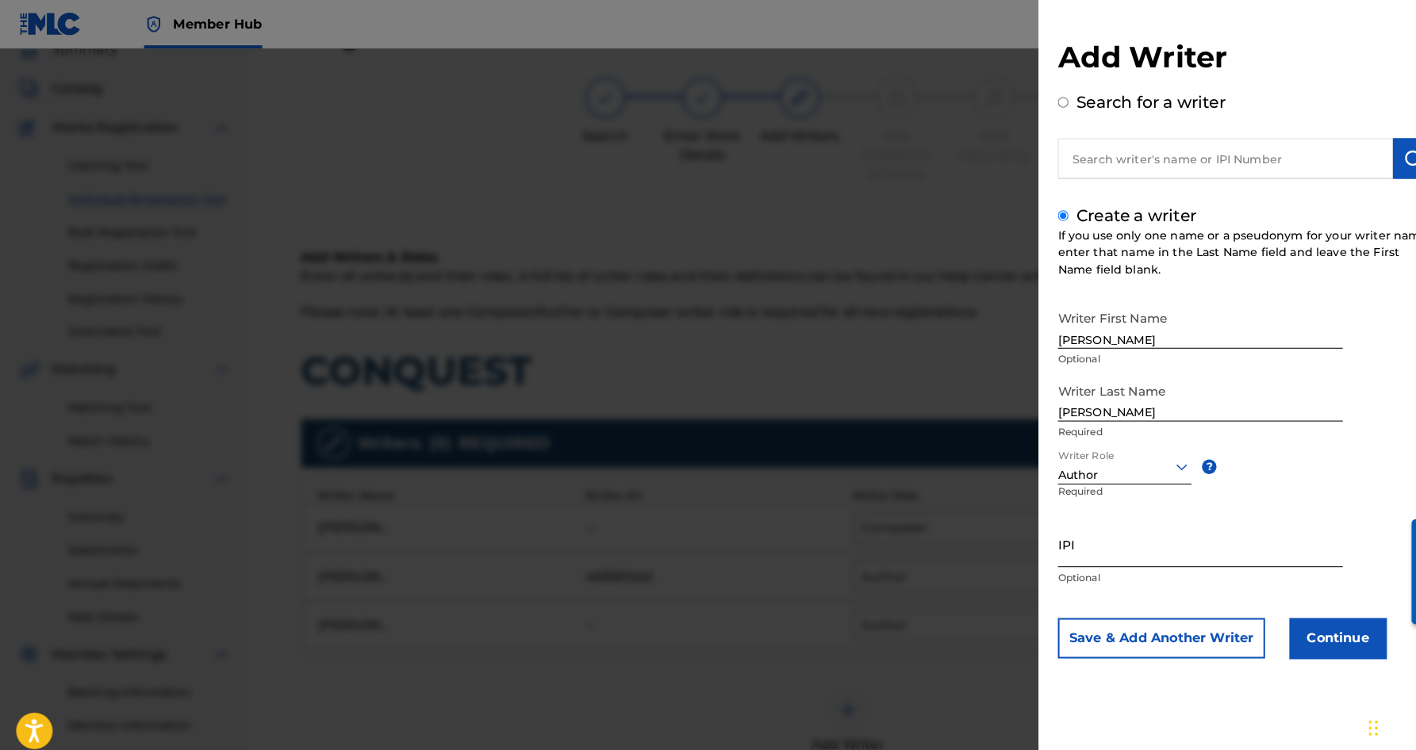
click at [1069, 535] on input "IPI" at bounding box center [1176, 533] width 279 height 45
click at [1306, 622] on button "Continue" at bounding box center [1311, 626] width 95 height 40
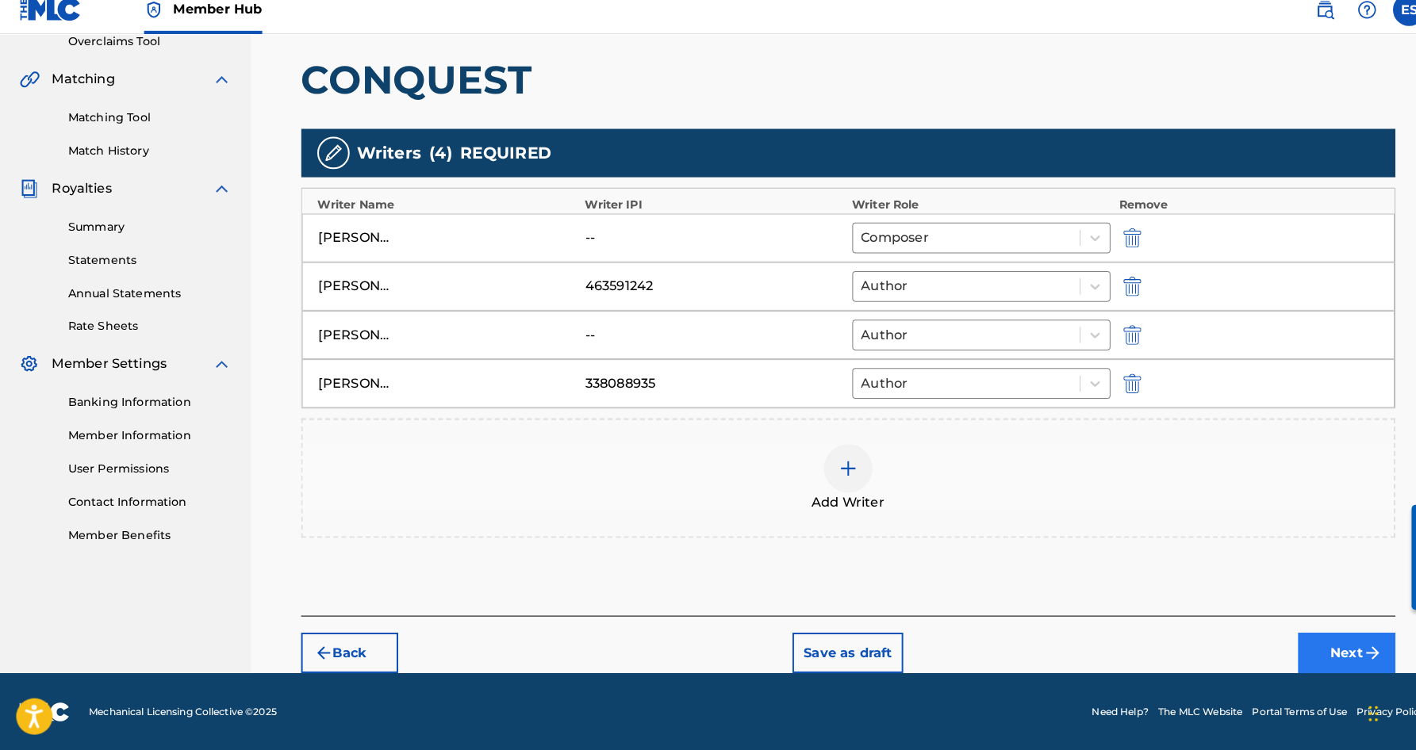
click at [1301, 635] on button "Next" at bounding box center [1319, 655] width 95 height 40
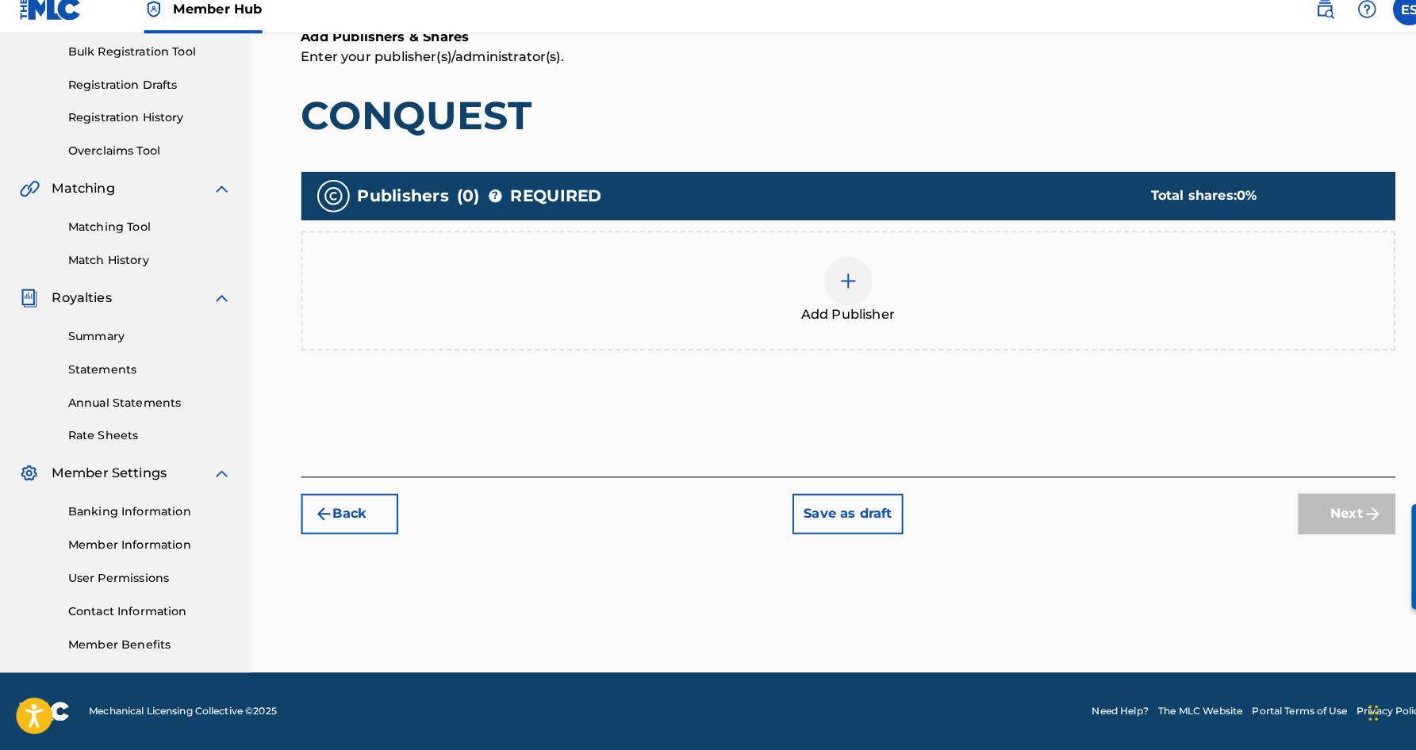
click at [831, 281] on img at bounding box center [831, 290] width 19 height 19
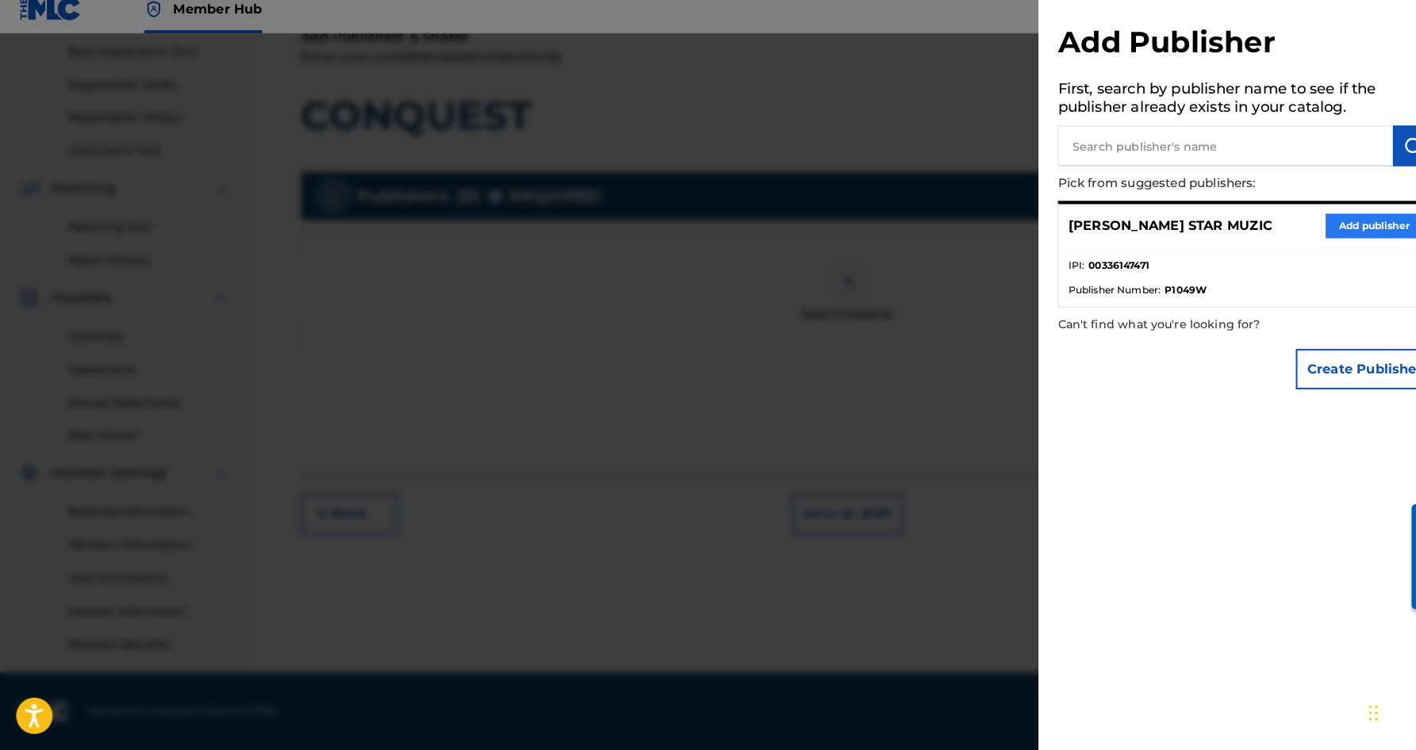
click at [1323, 225] on button "Add publisher" at bounding box center [1346, 237] width 95 height 24
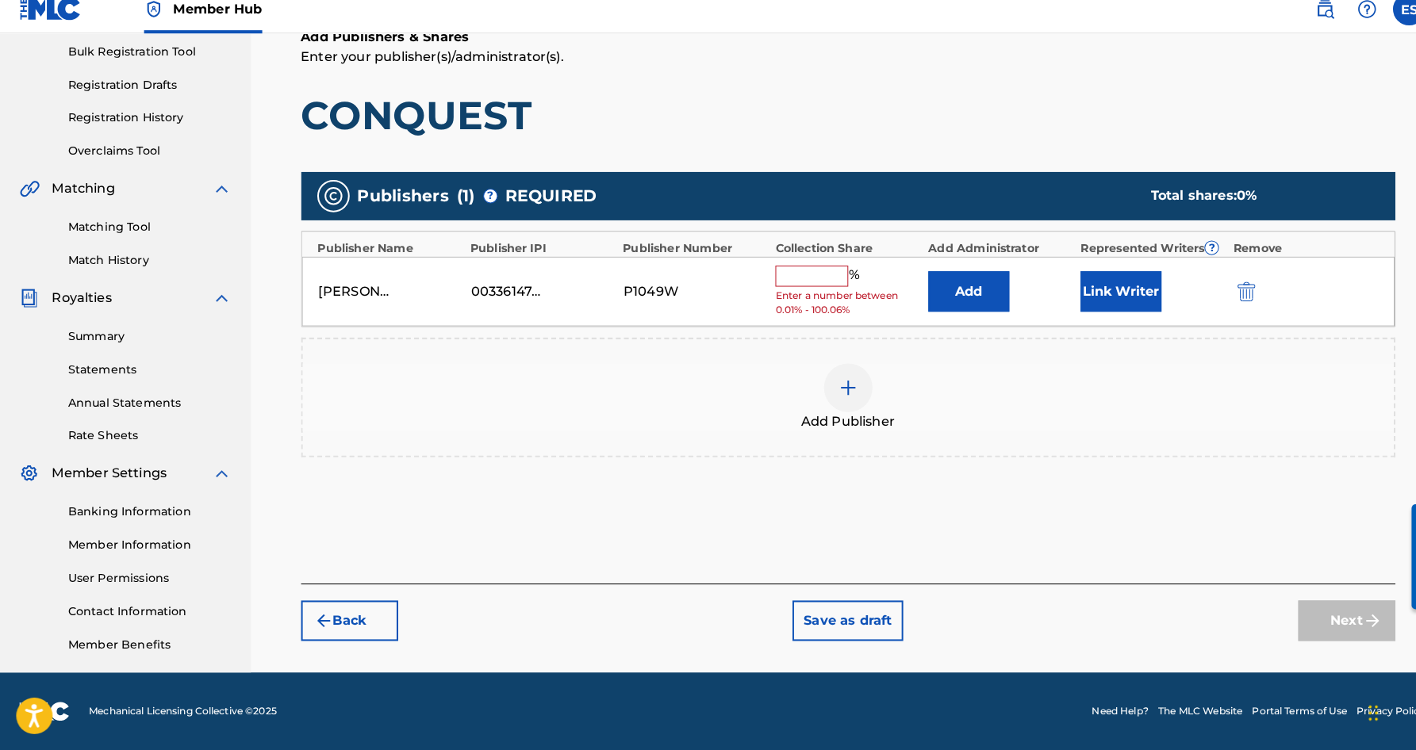
click at [798, 275] on input "text" at bounding box center [795, 285] width 71 height 21
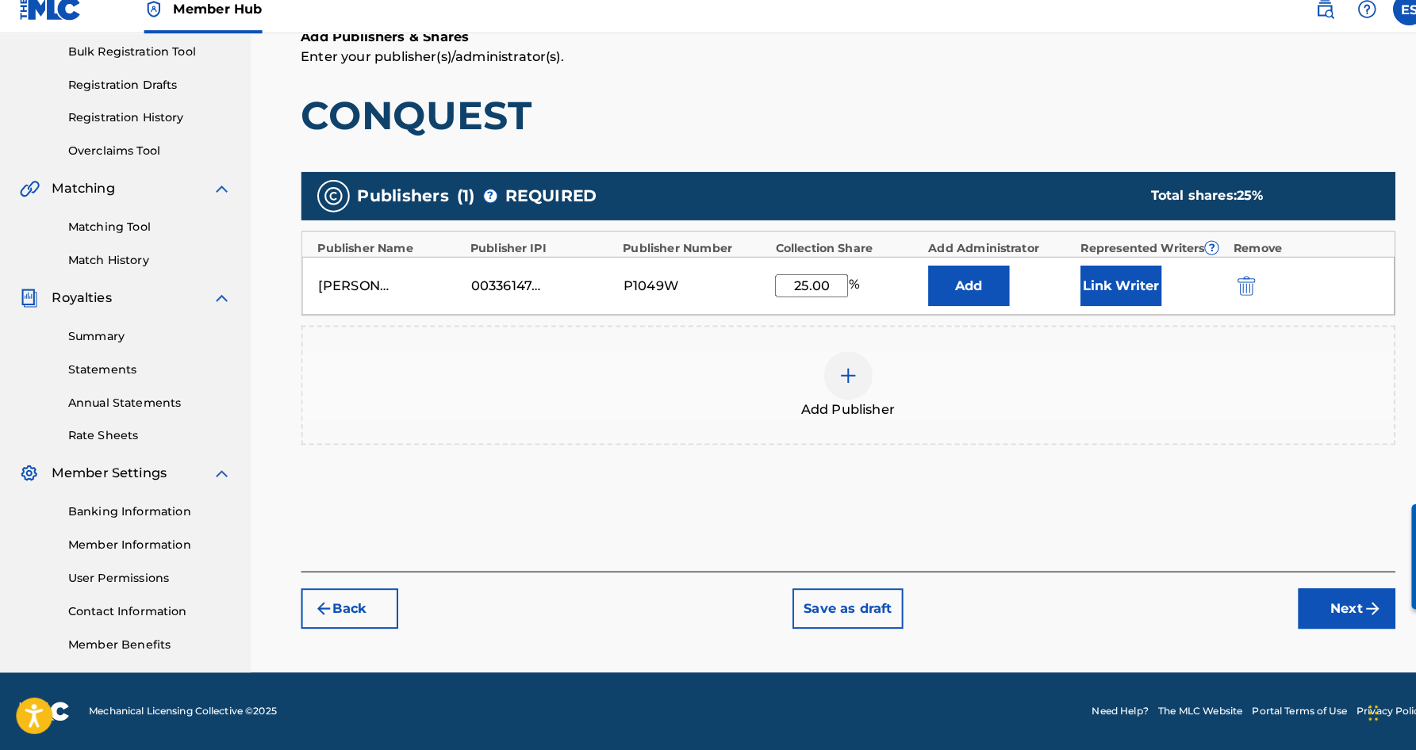
click at [836, 109] on h1 "CONQUEST" at bounding box center [831, 128] width 1073 height 48
click at [1100, 278] on button "Link Writer" at bounding box center [1098, 295] width 79 height 40
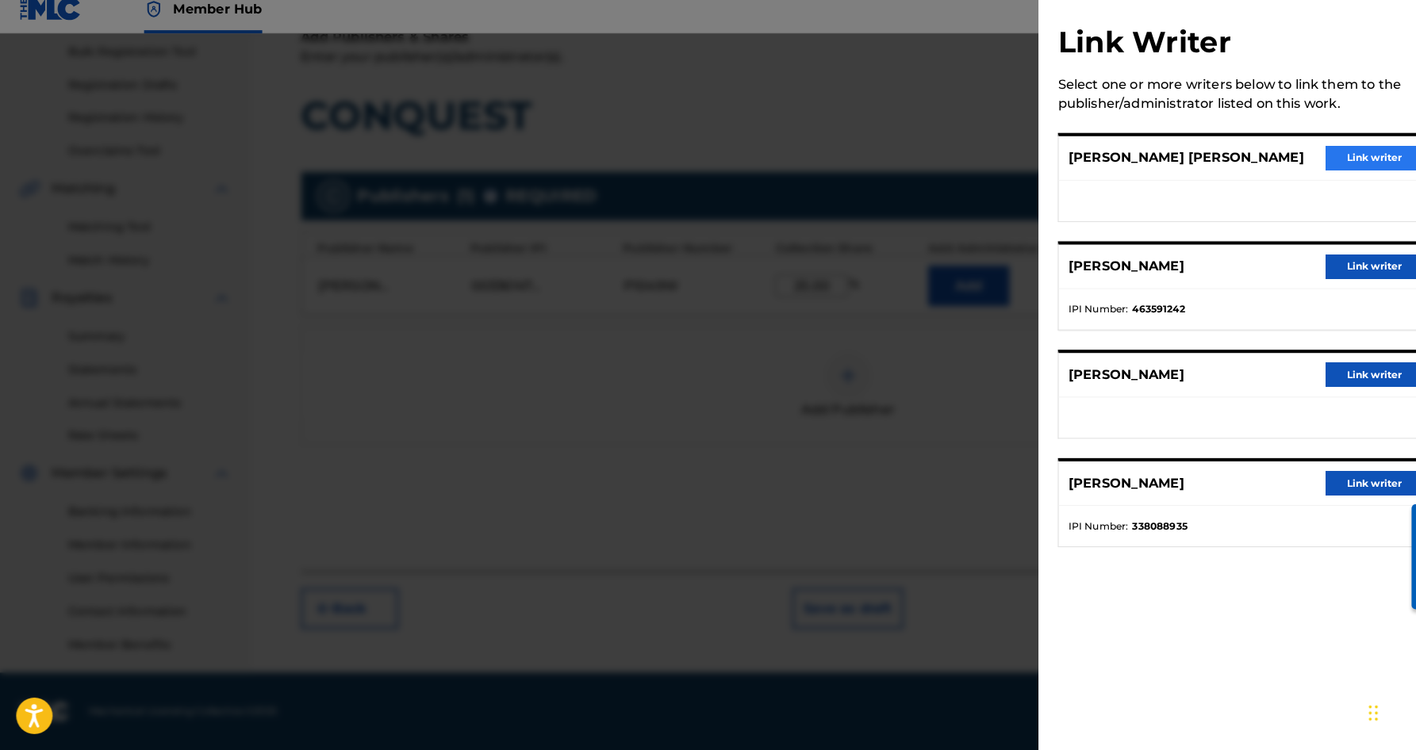
click at [1329, 158] on button "Link writer" at bounding box center [1346, 170] width 95 height 24
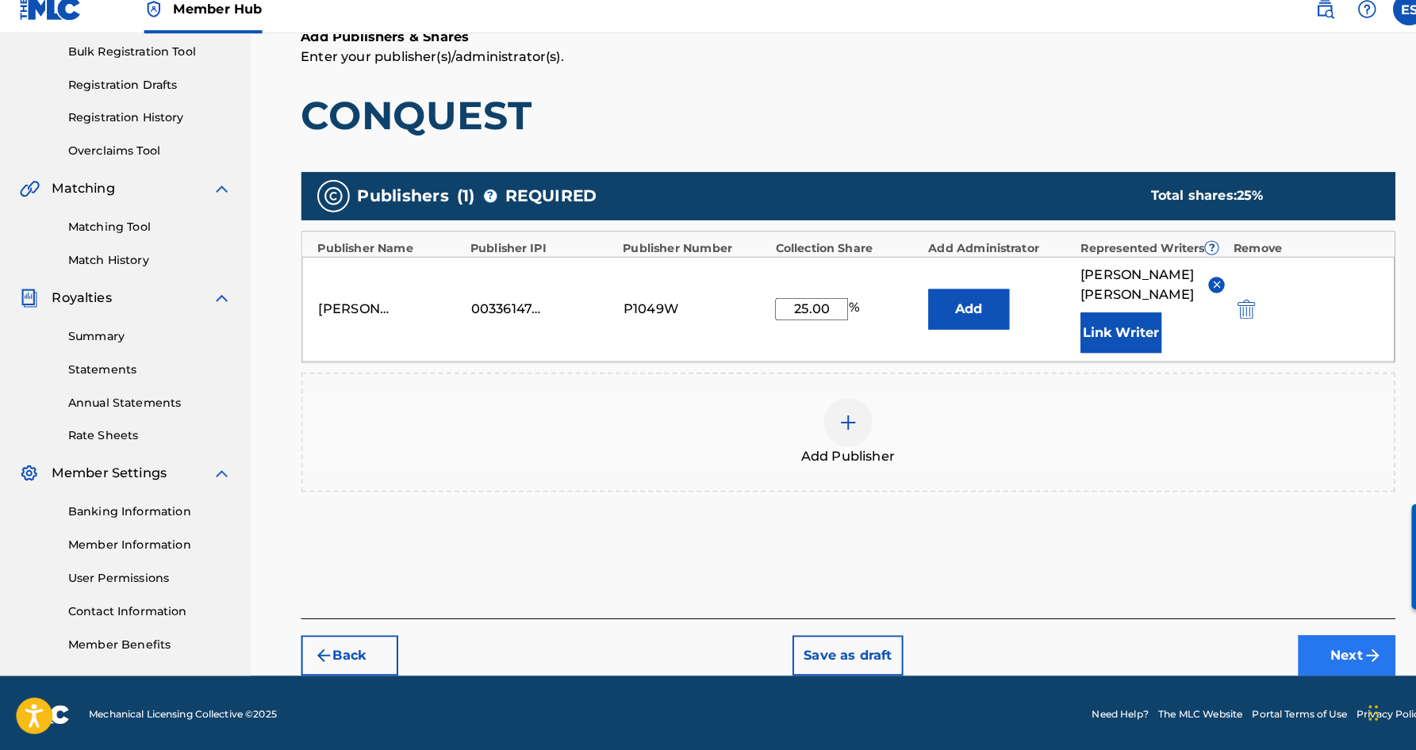
click at [1307, 638] on button "Next" at bounding box center [1319, 658] width 95 height 40
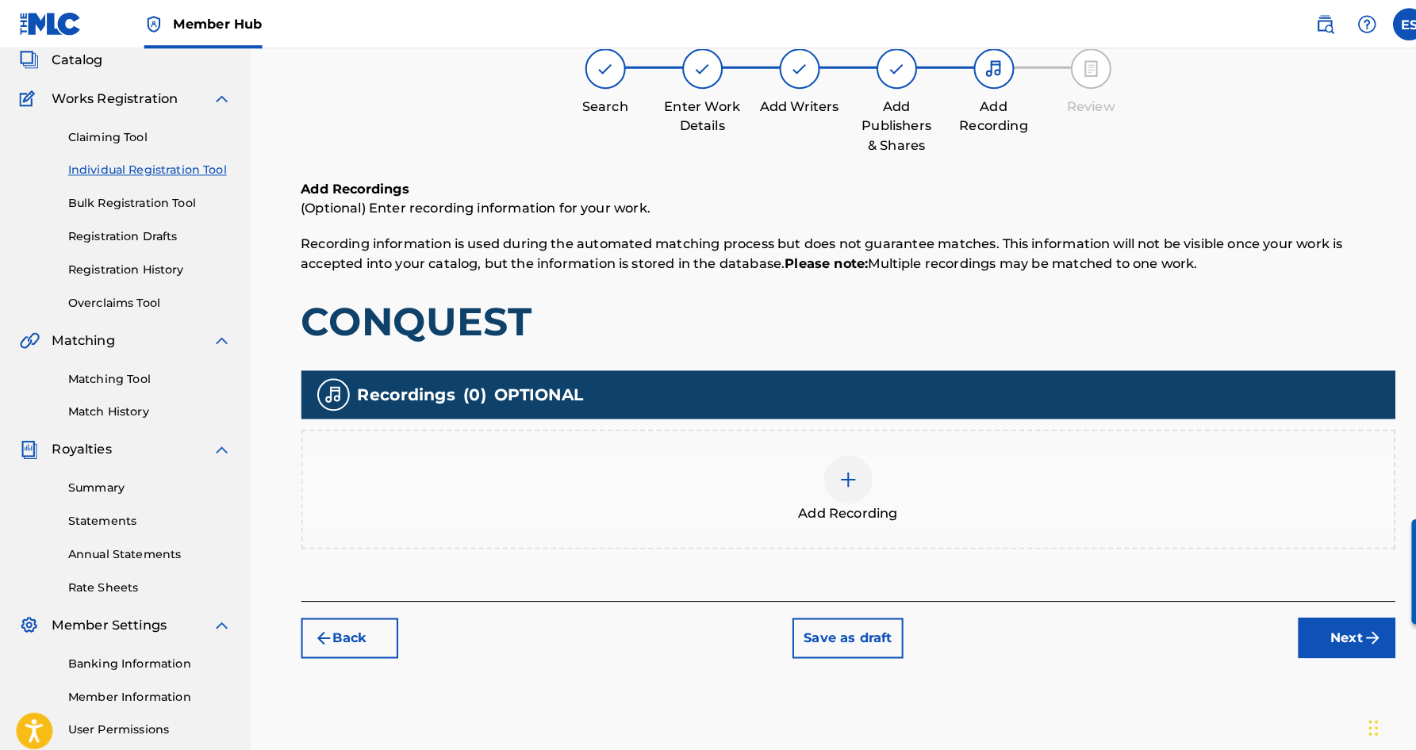
scroll to position [71, 0]
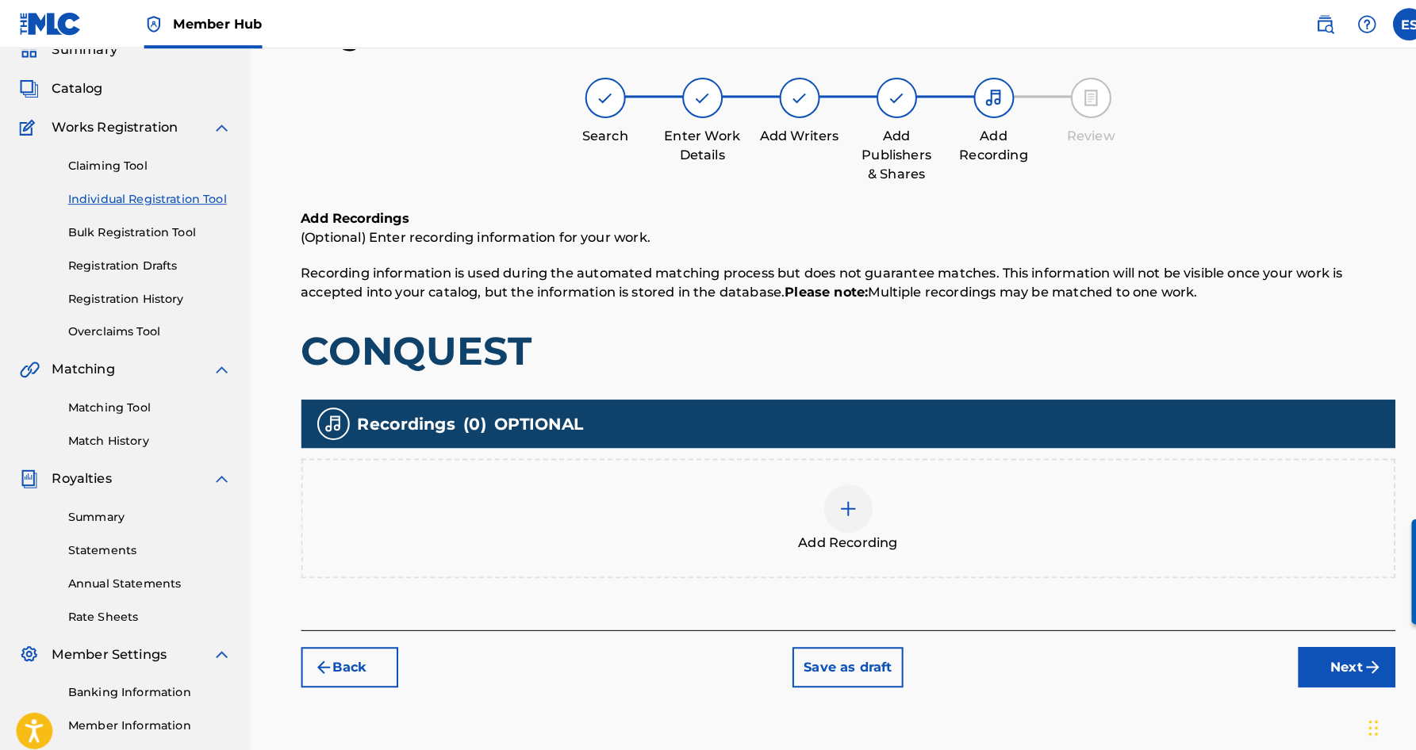
click at [822, 506] on img at bounding box center [831, 498] width 19 height 19
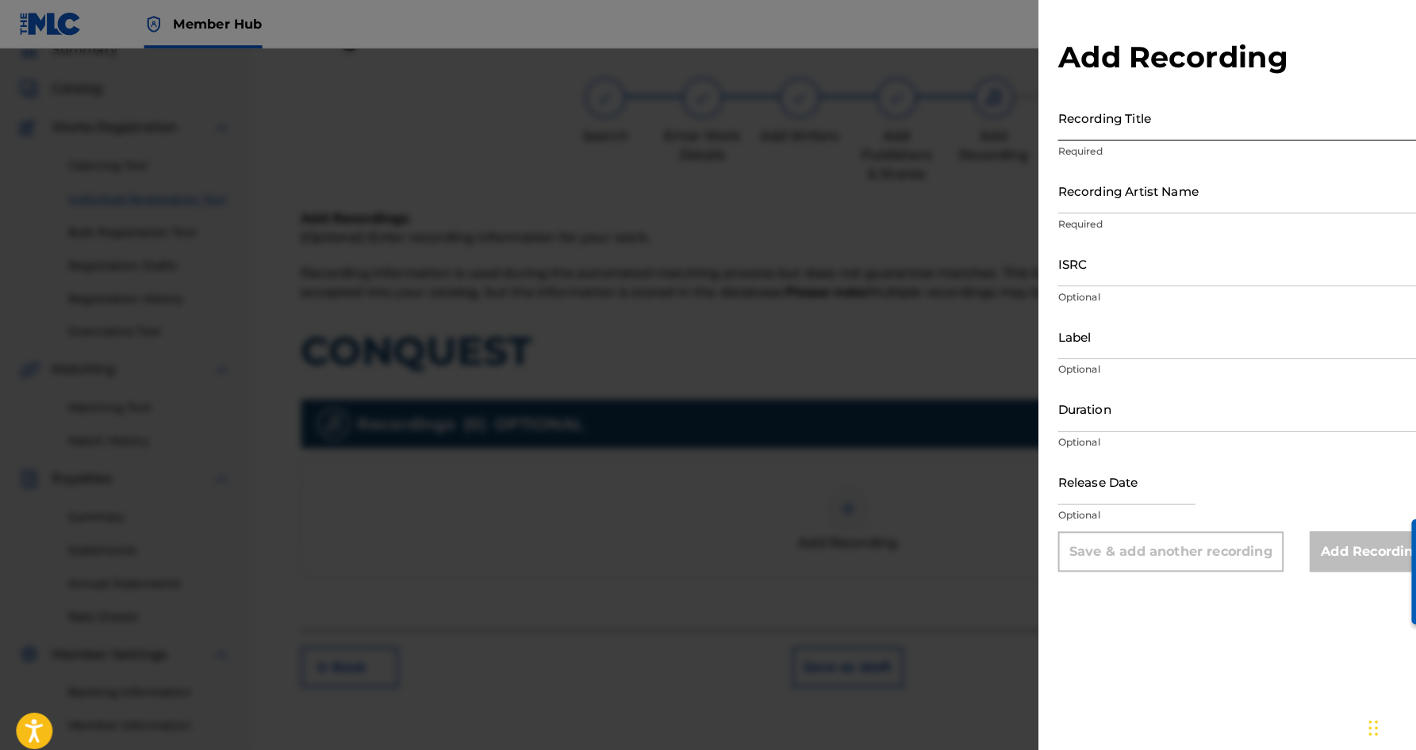
click at [1070, 121] on input "Recording Title" at bounding box center [1221, 115] width 368 height 45
click at [1136, 178] on input "Recording Artist Name" at bounding box center [1221, 186] width 368 height 45
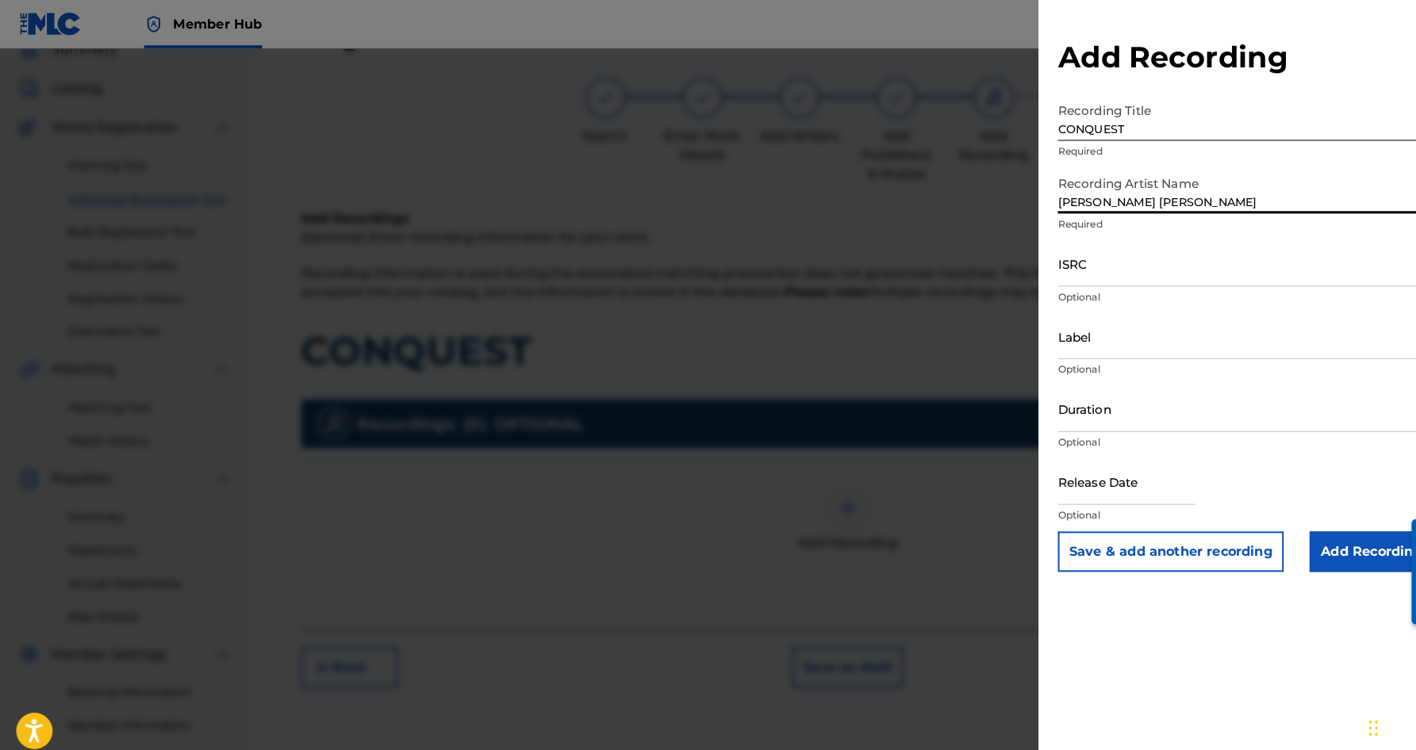
click at [1072, 198] on input "[PERSON_NAME] [PERSON_NAME]" at bounding box center [1221, 186] width 368 height 45
click at [1141, 200] on input "[PERSON_NAME]" at bounding box center [1221, 186] width 368 height 45
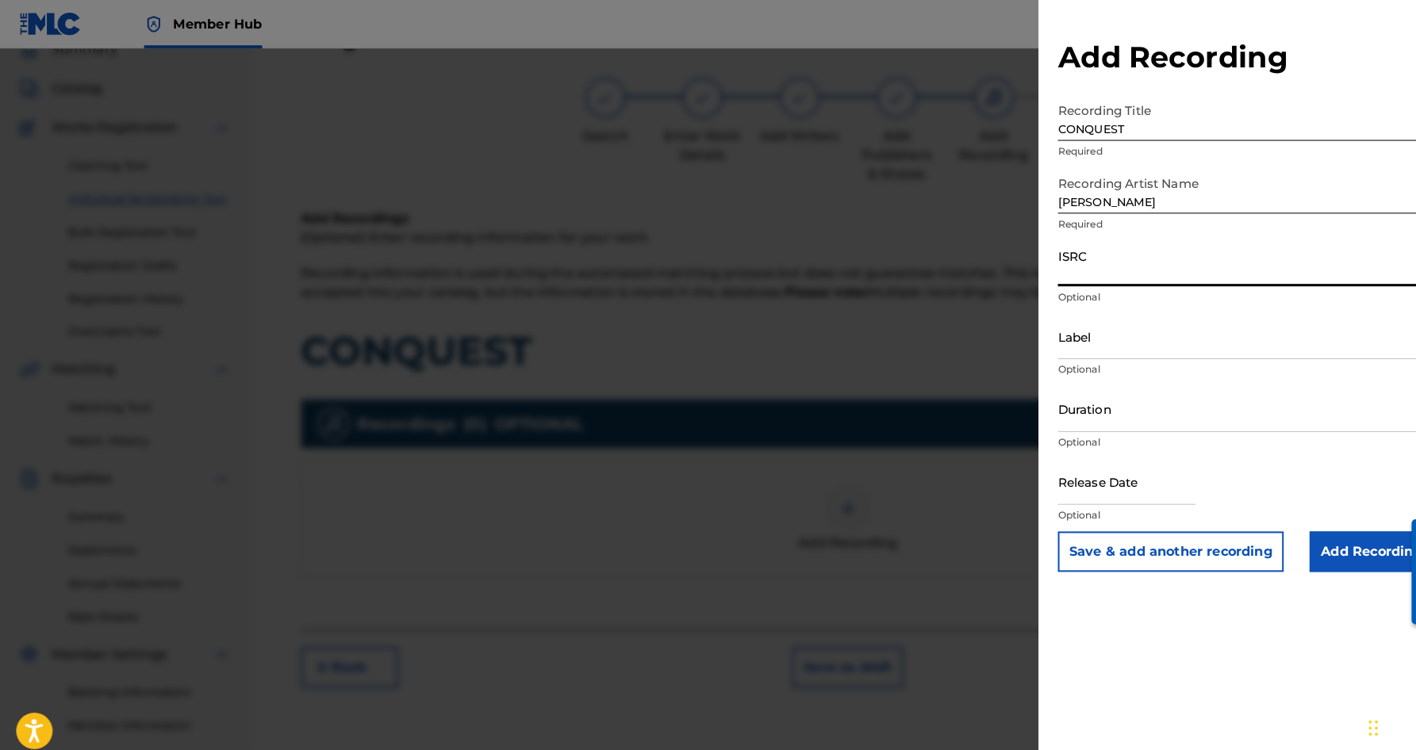
click at [1128, 252] on input "ISRC" at bounding box center [1221, 258] width 368 height 45
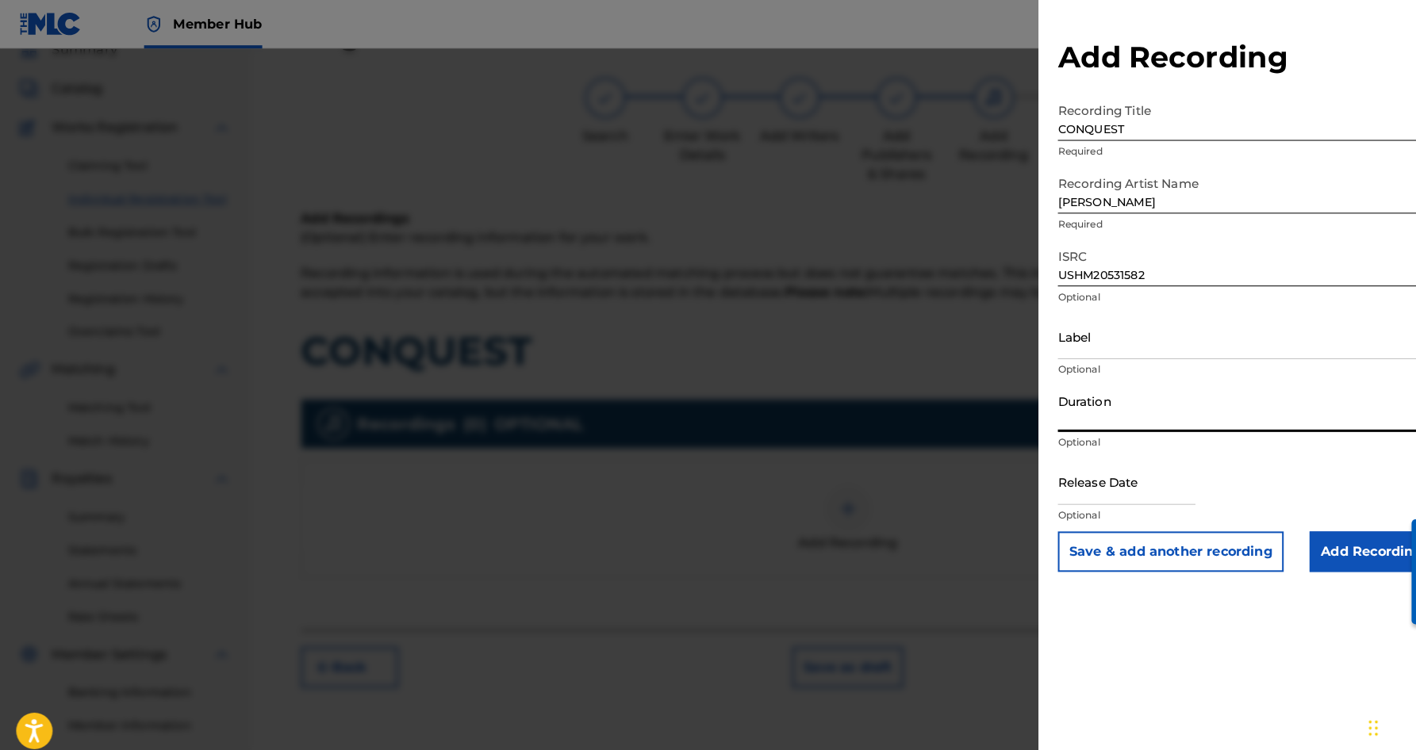
click at [1143, 411] on input "Duration" at bounding box center [1221, 400] width 368 height 45
click at [1261, 617] on div "Add Recording Recording Title CONQUEST Required Recording Artist Name [PERSON_N…" at bounding box center [1221, 375] width 406 height 750
click at [1309, 541] on input "Add Recording" at bounding box center [1344, 541] width 121 height 40
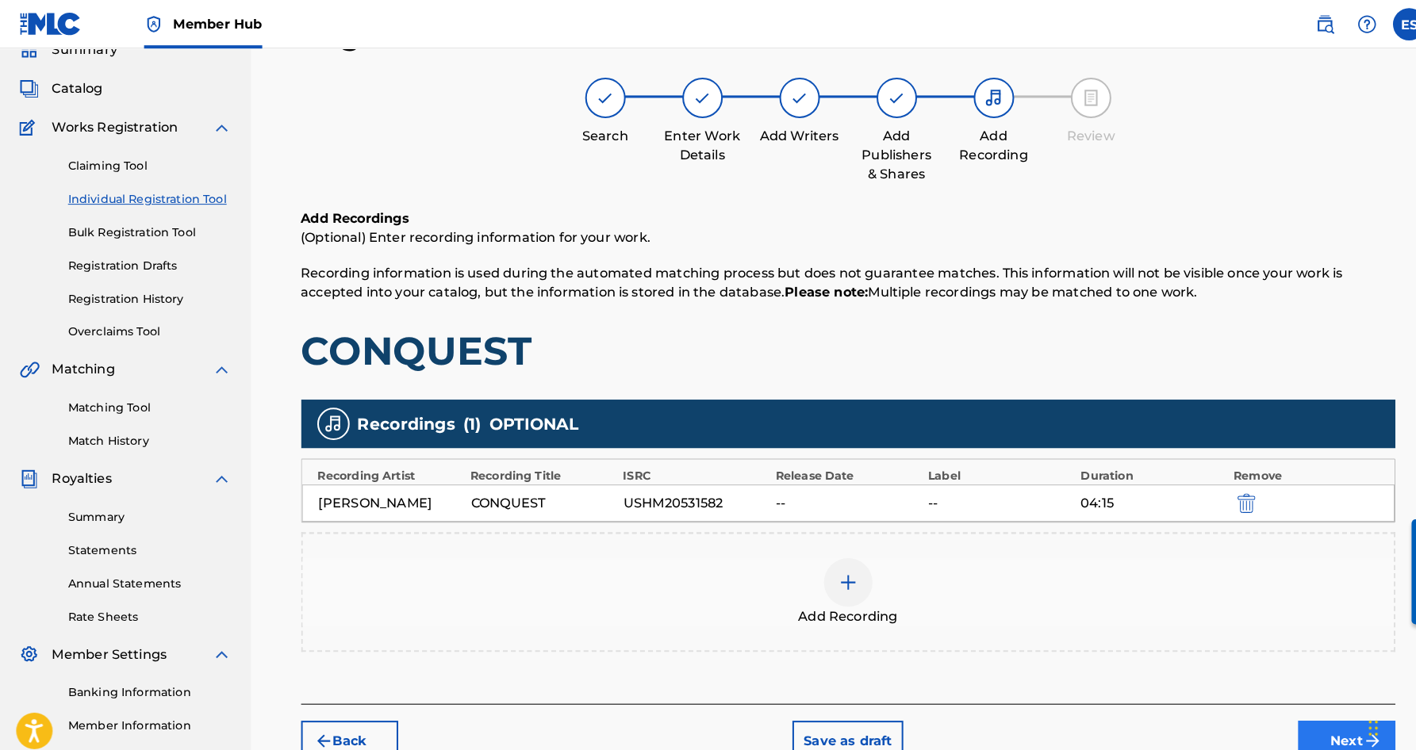
click at [1300, 713] on button "Next" at bounding box center [1319, 727] width 95 height 40
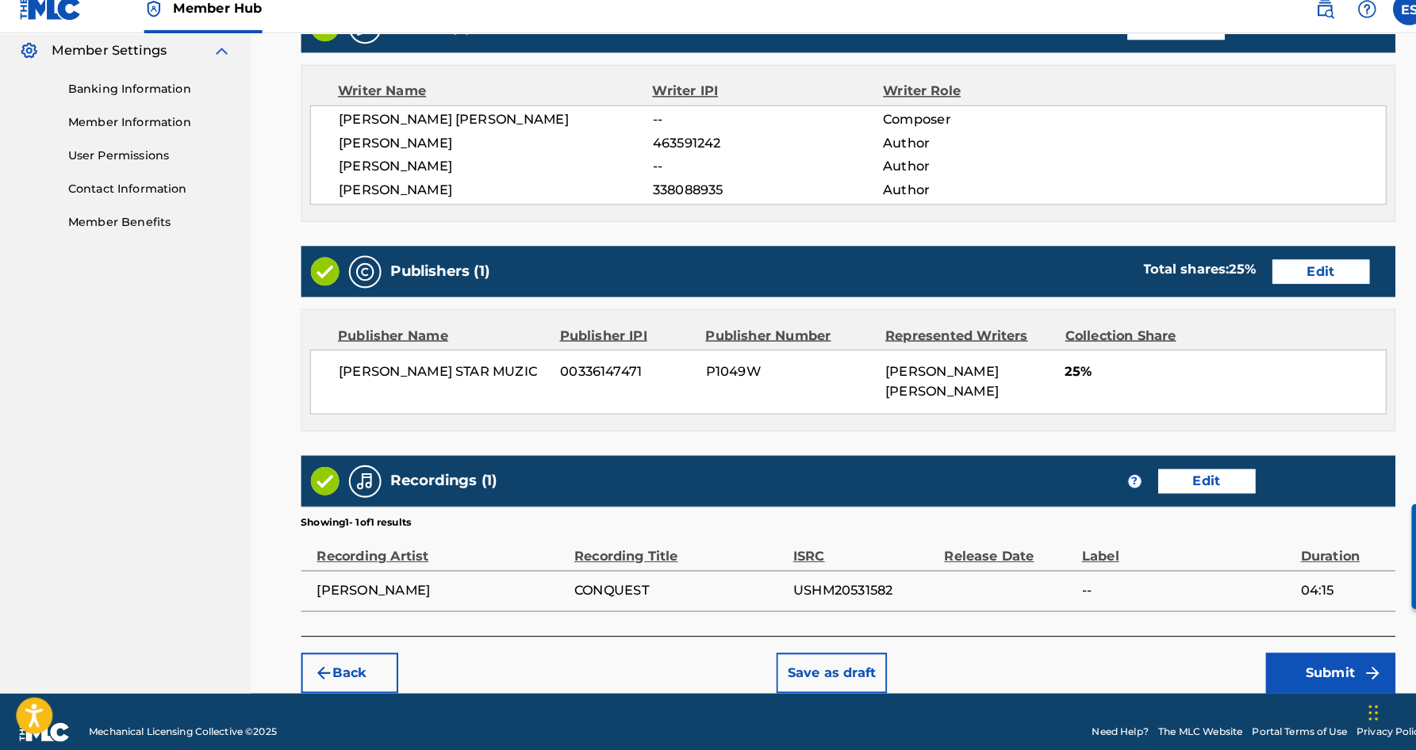
scroll to position [647, 0]
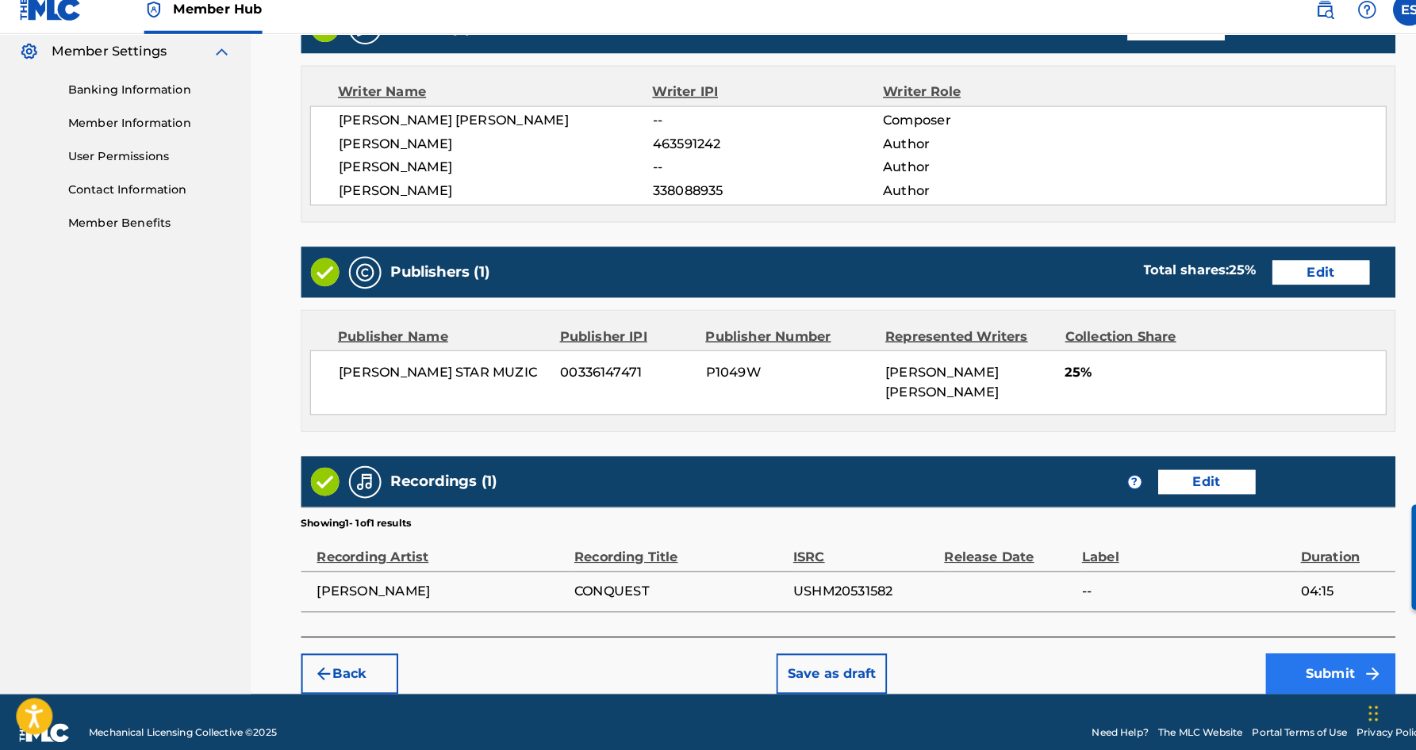
click at [1274, 655] on button "Submit" at bounding box center [1304, 675] width 127 height 40
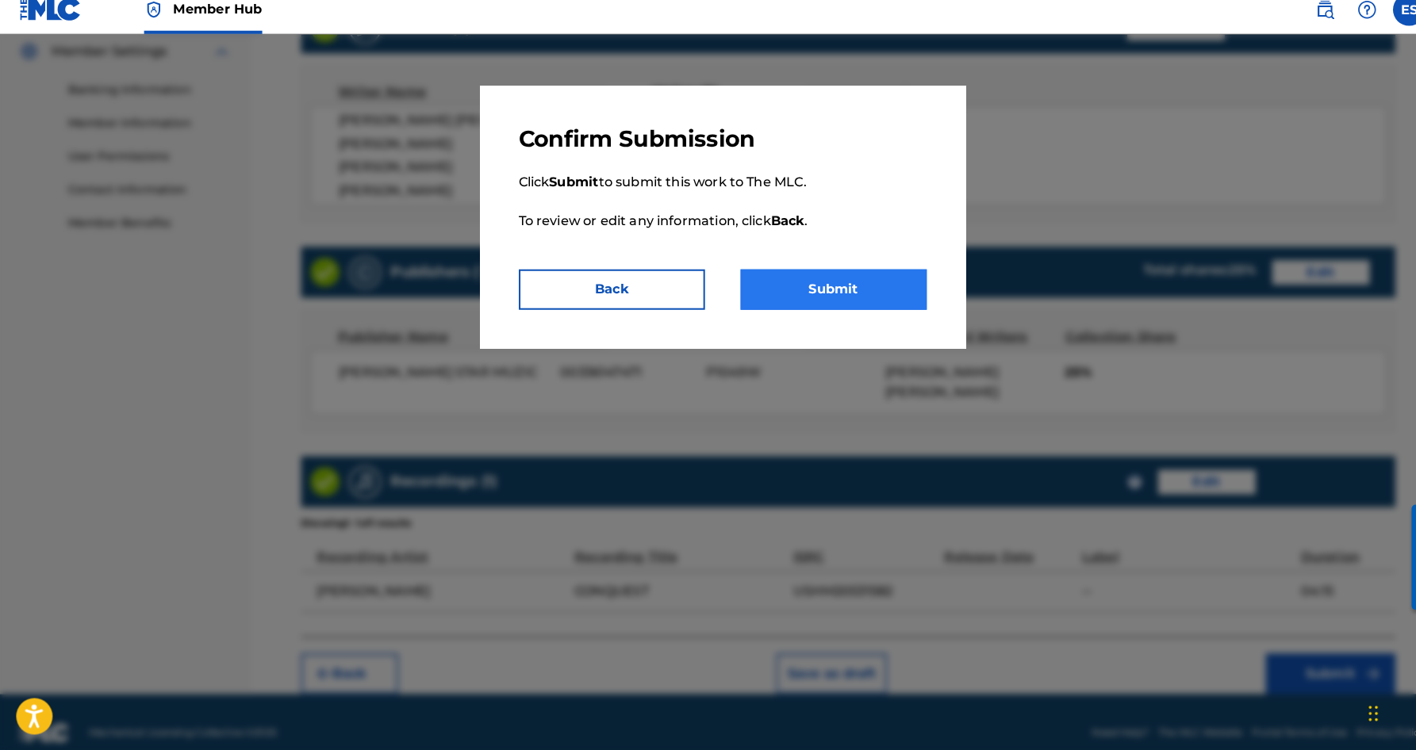
click at [845, 285] on button "Submit" at bounding box center [817, 298] width 182 height 40
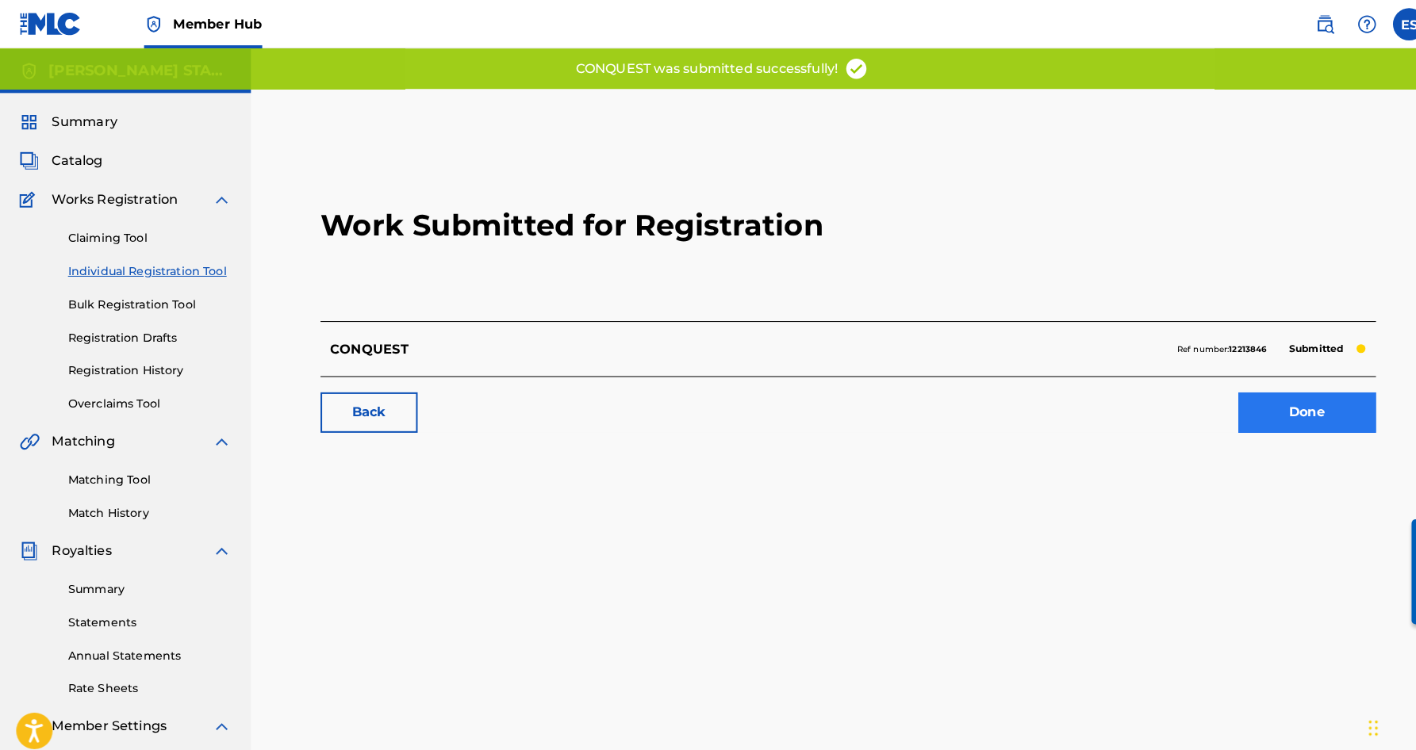
click at [1239, 405] on link "Done" at bounding box center [1281, 405] width 135 height 40
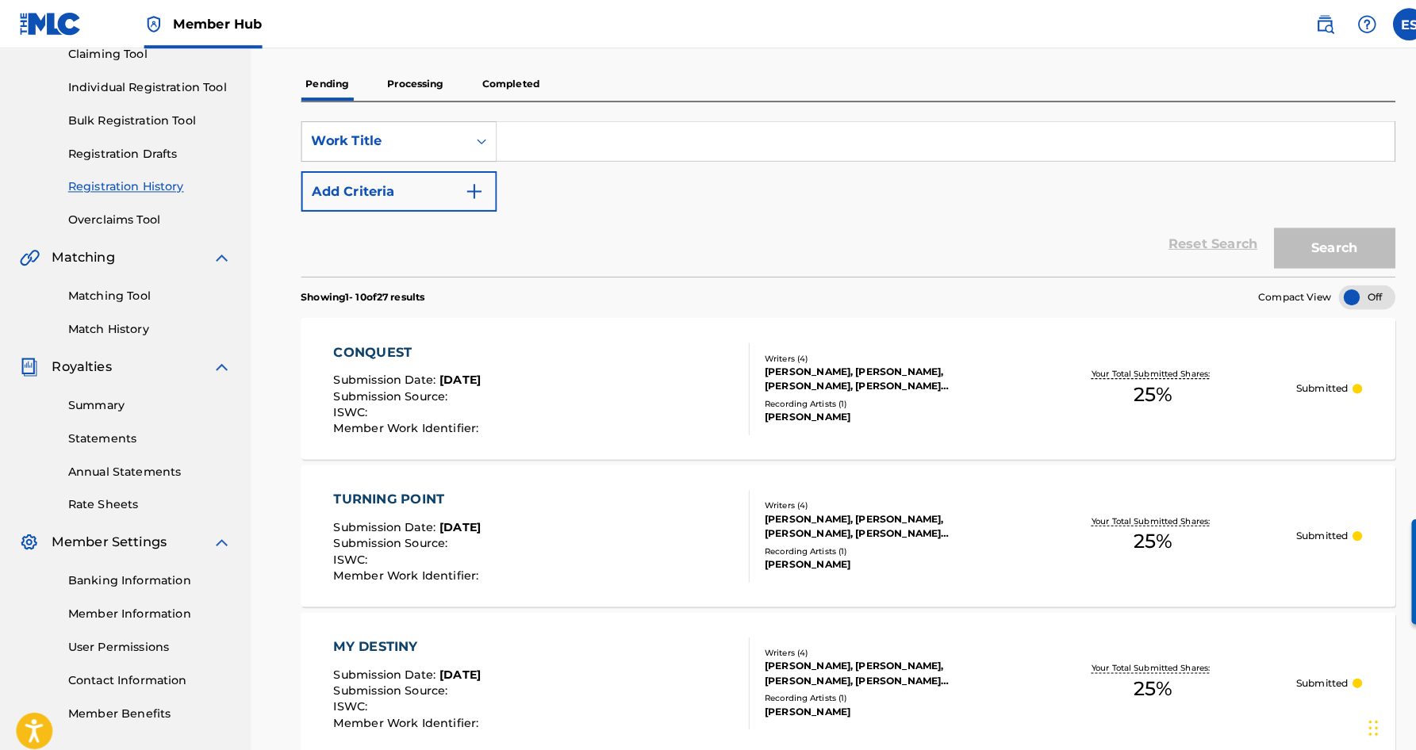
scroll to position [139, 0]
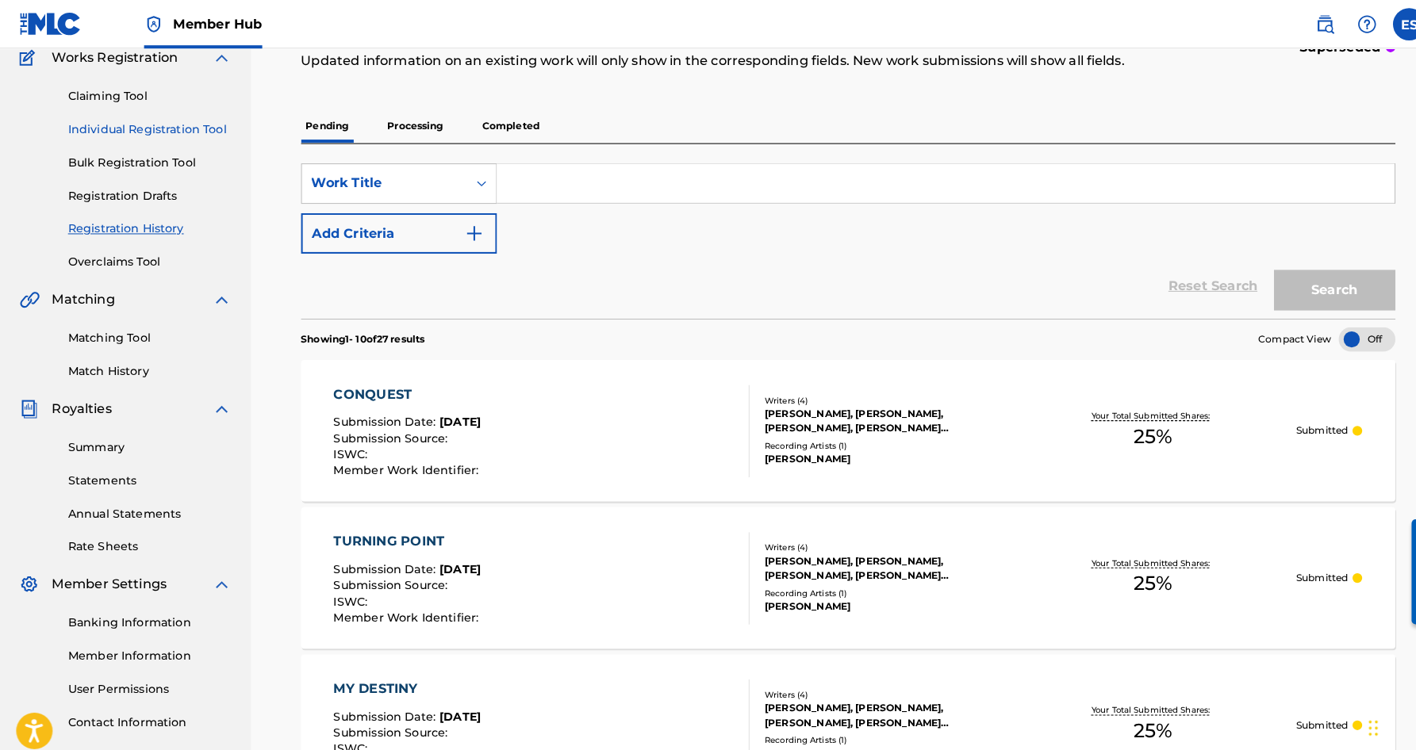
click at [148, 128] on link "Individual Registration Tool" at bounding box center [147, 127] width 160 height 17
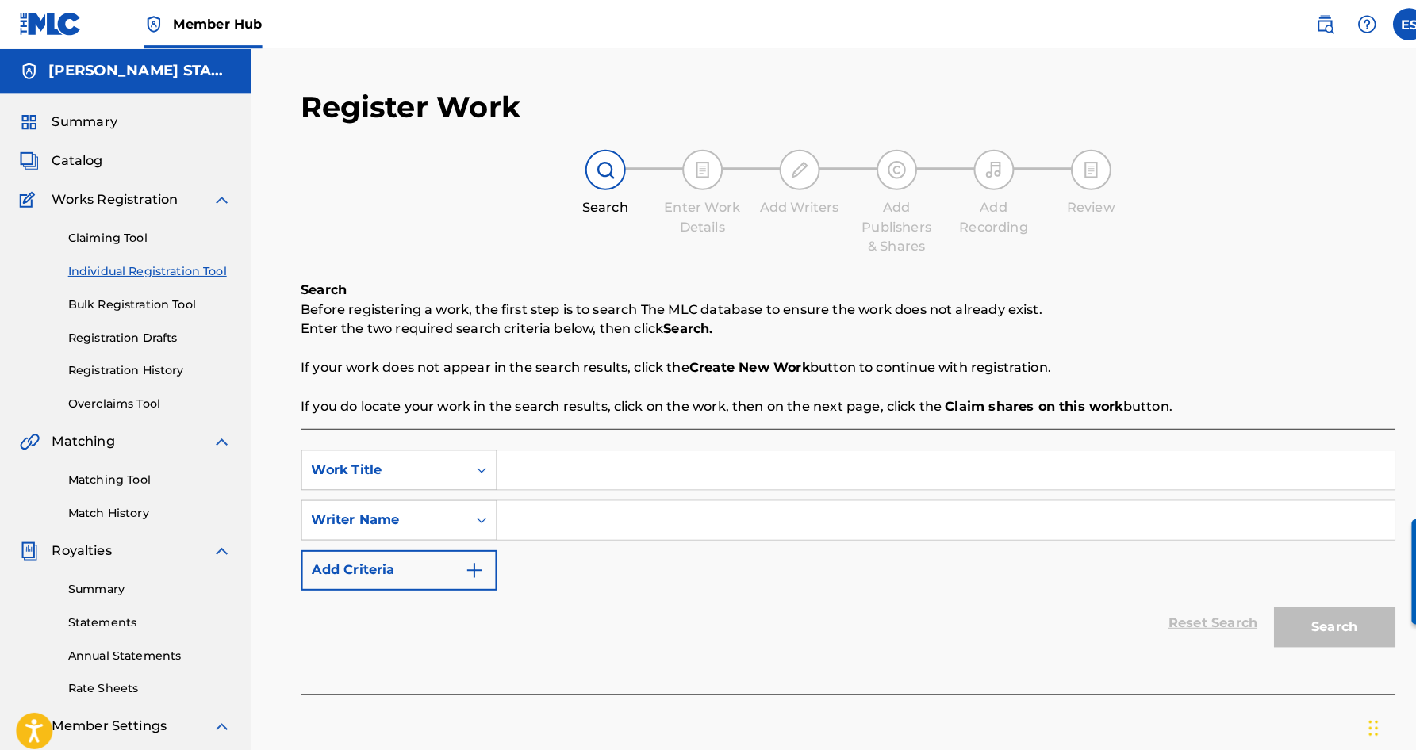
click at [595, 517] on input "Search Form" at bounding box center [927, 510] width 880 height 38
click at [561, 462] on input "Search Form" at bounding box center [927, 461] width 880 height 38
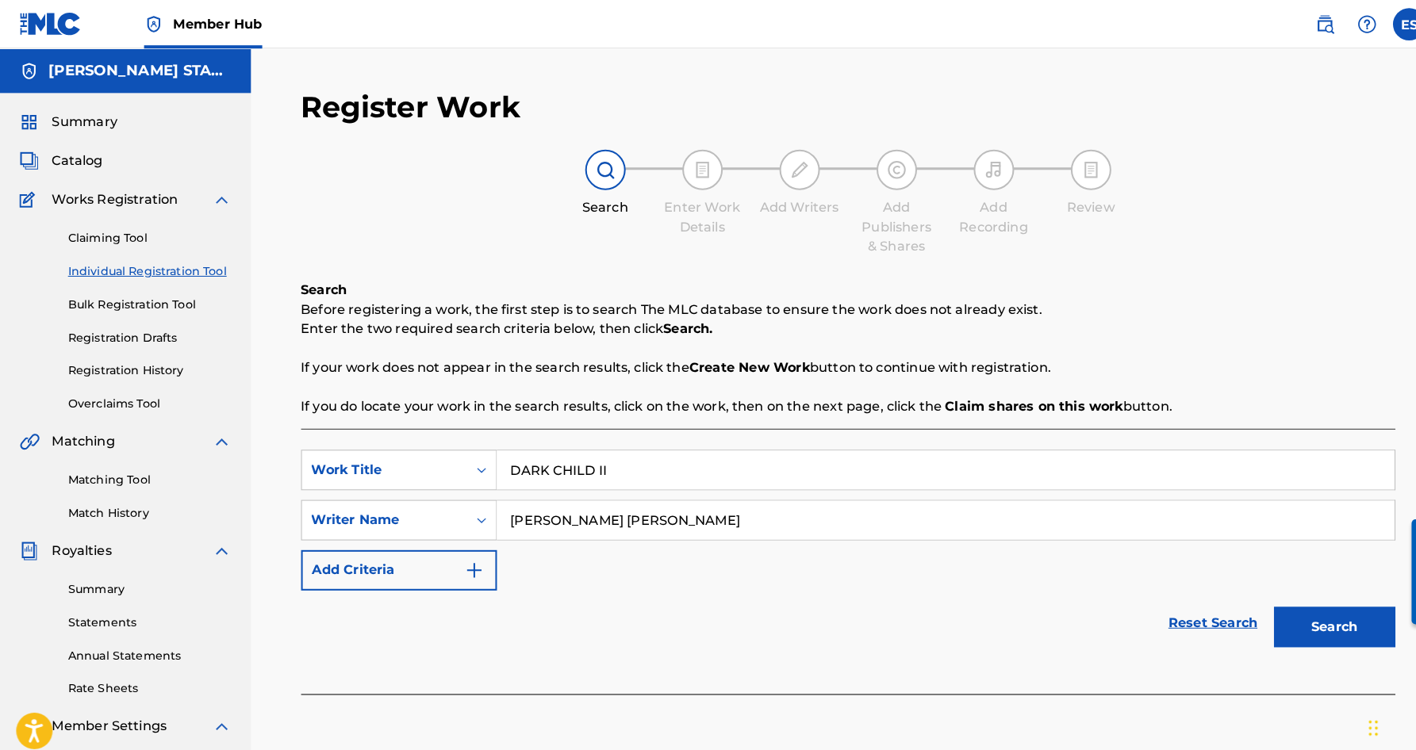
click at [693, 566] on div "SearchWithCriteria5b62fff6-73e5-45cf-beef-ae04e7becaf6 Work Title DARK CHILD II…" at bounding box center [831, 510] width 1073 height 138
click at [1279, 619] on button "Search" at bounding box center [1308, 615] width 119 height 40
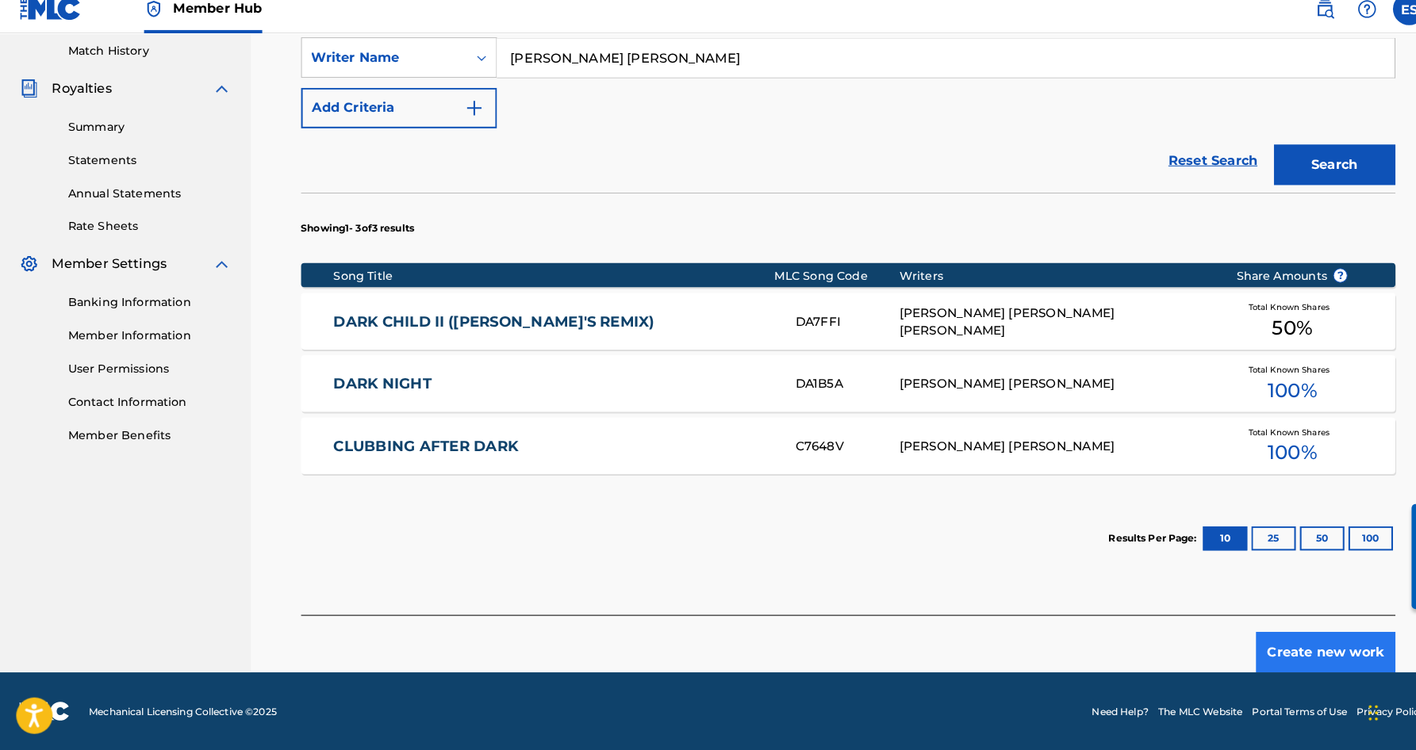
scroll to position [439, 0]
click at [1273, 641] on button "Create new work" at bounding box center [1299, 655] width 136 height 40
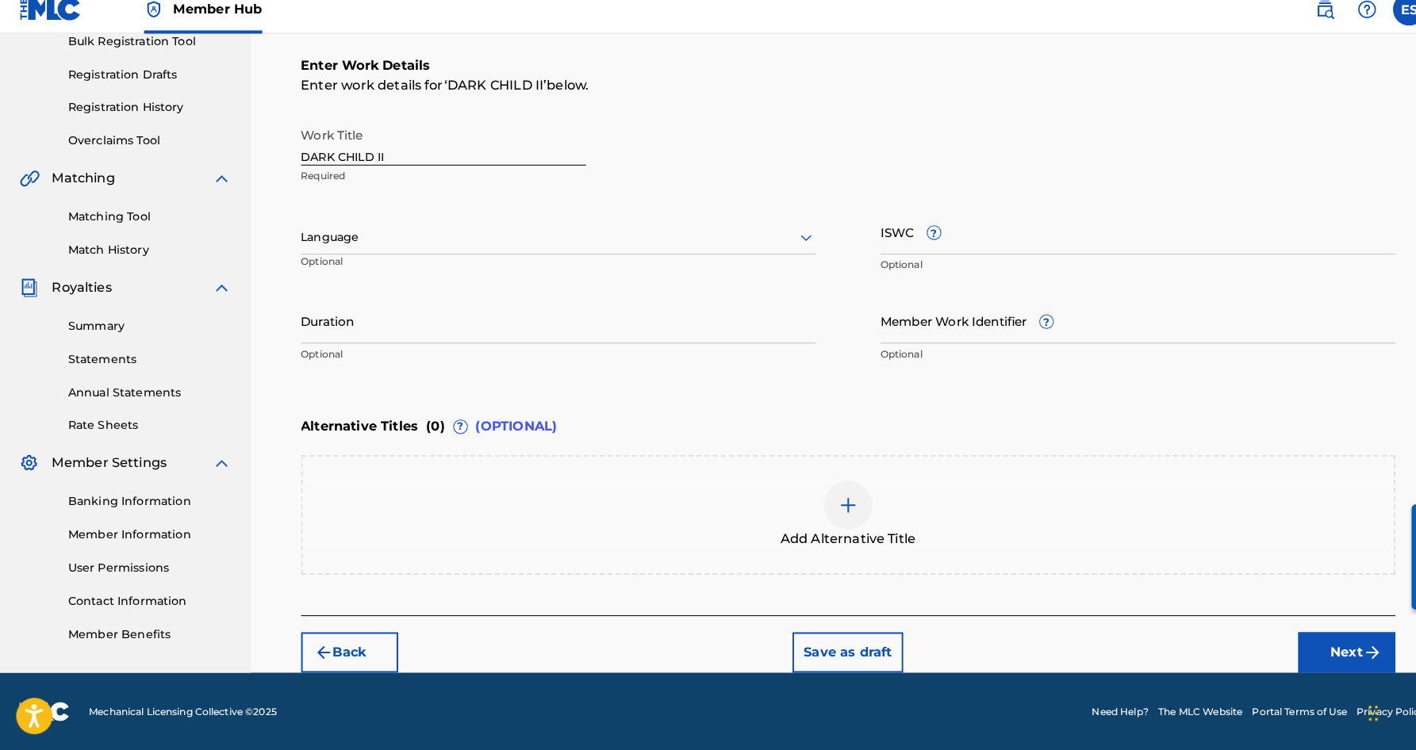
click at [783, 238] on icon at bounding box center [790, 247] width 19 height 19
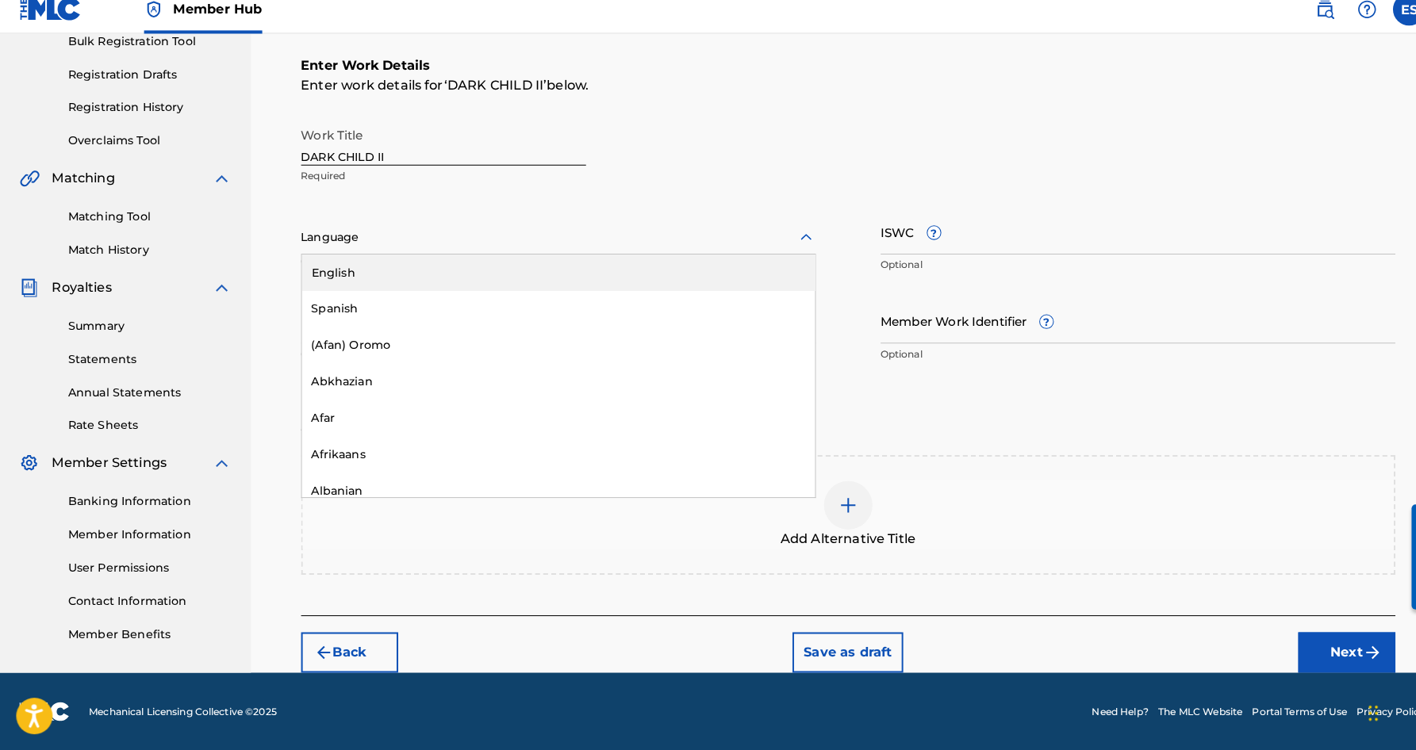
click at [696, 268] on div "English" at bounding box center [547, 282] width 503 height 36
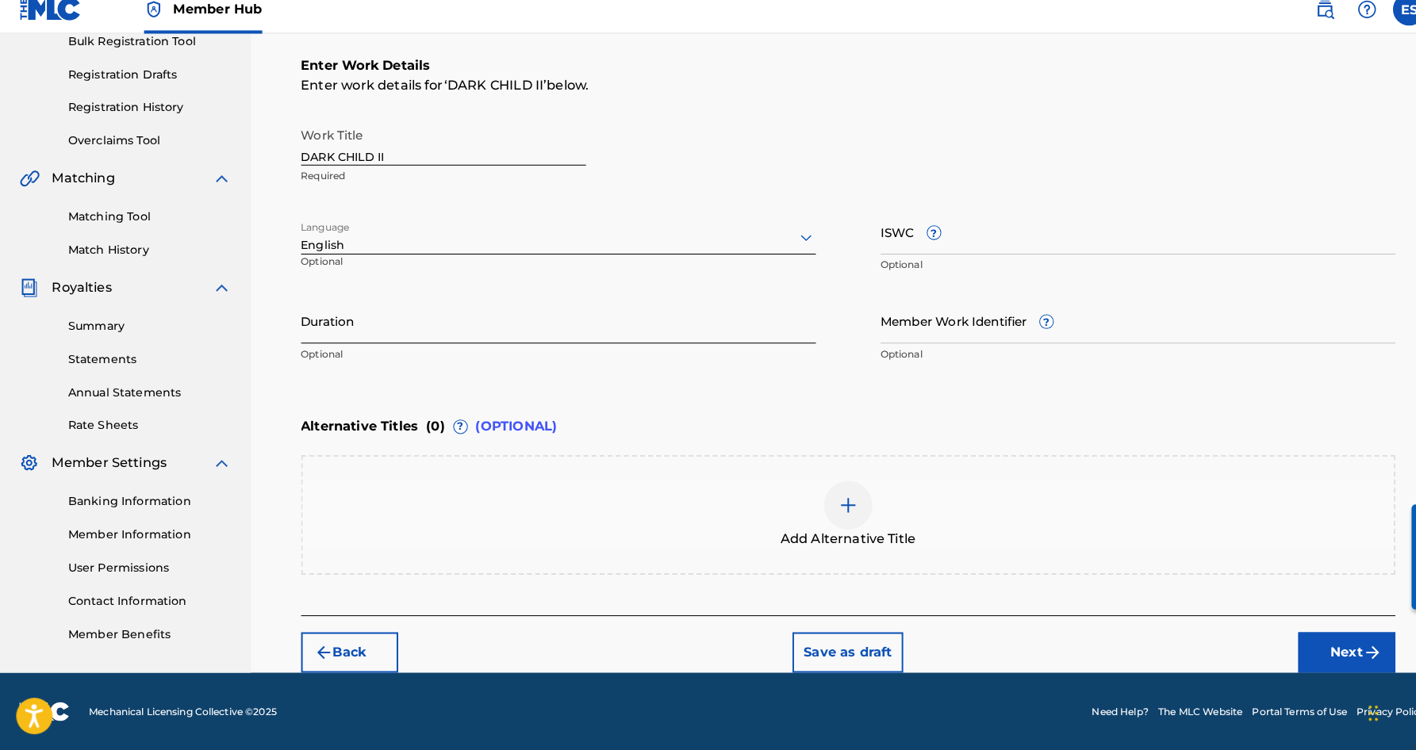
click at [374, 328] on input "Duration" at bounding box center [547, 328] width 505 height 45
click at [291, 381] on div "Register Work Search Enter Work Details Add Writers Add Publishers & Shares Add…" at bounding box center [831, 259] width 1111 height 831
click at [1284, 635] on button "Next" at bounding box center [1319, 655] width 95 height 40
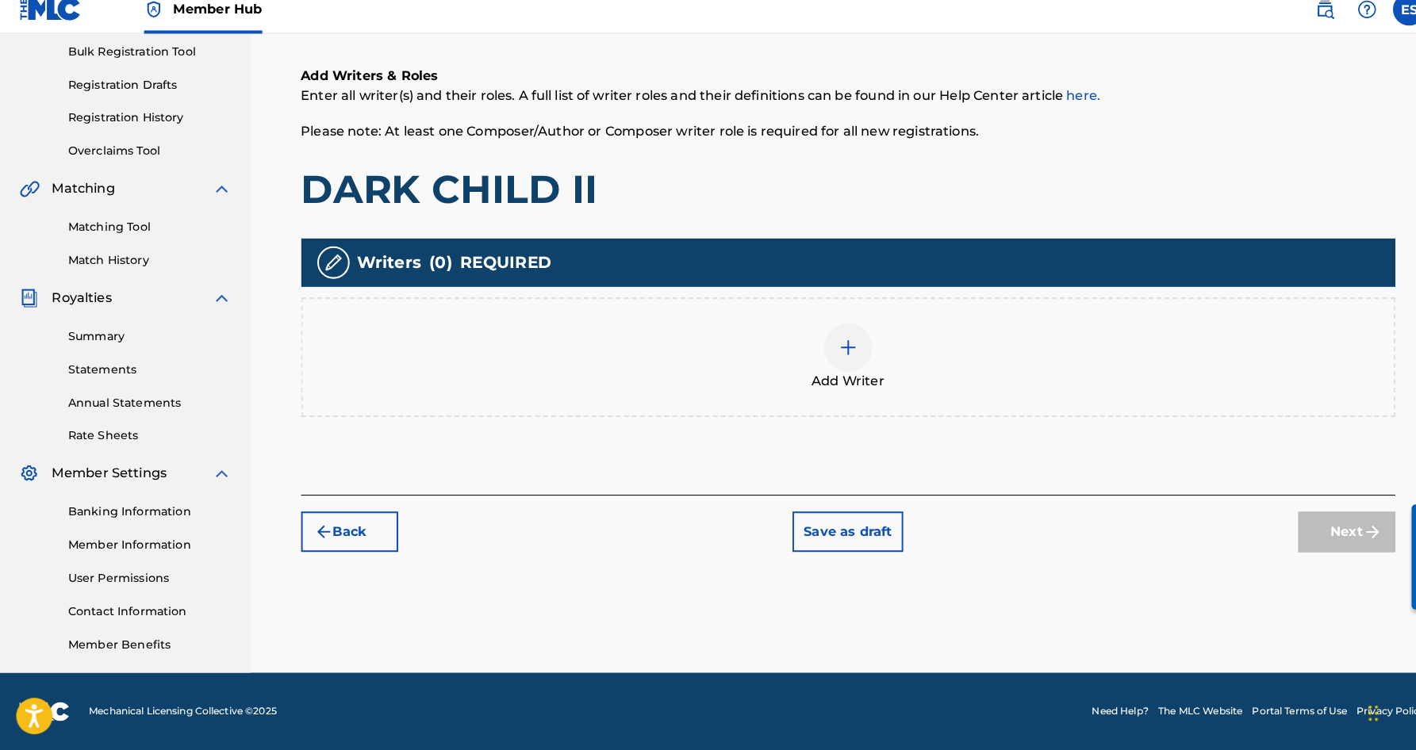
scroll to position [233, 0]
click at [833, 351] on div at bounding box center [832, 356] width 48 height 48
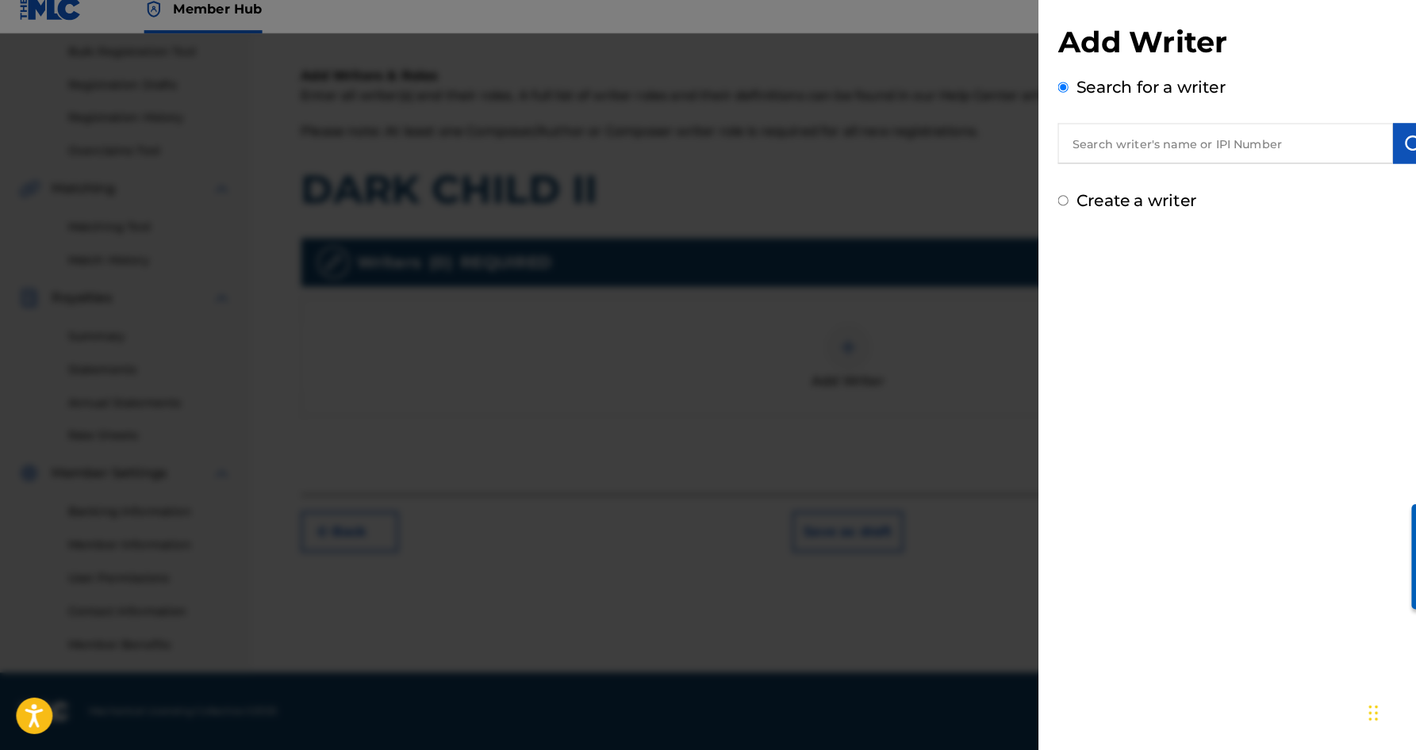
click at [1110, 145] on input "text" at bounding box center [1201, 156] width 328 height 40
click at [1376, 146] on img "submit" at bounding box center [1385, 155] width 19 height 19
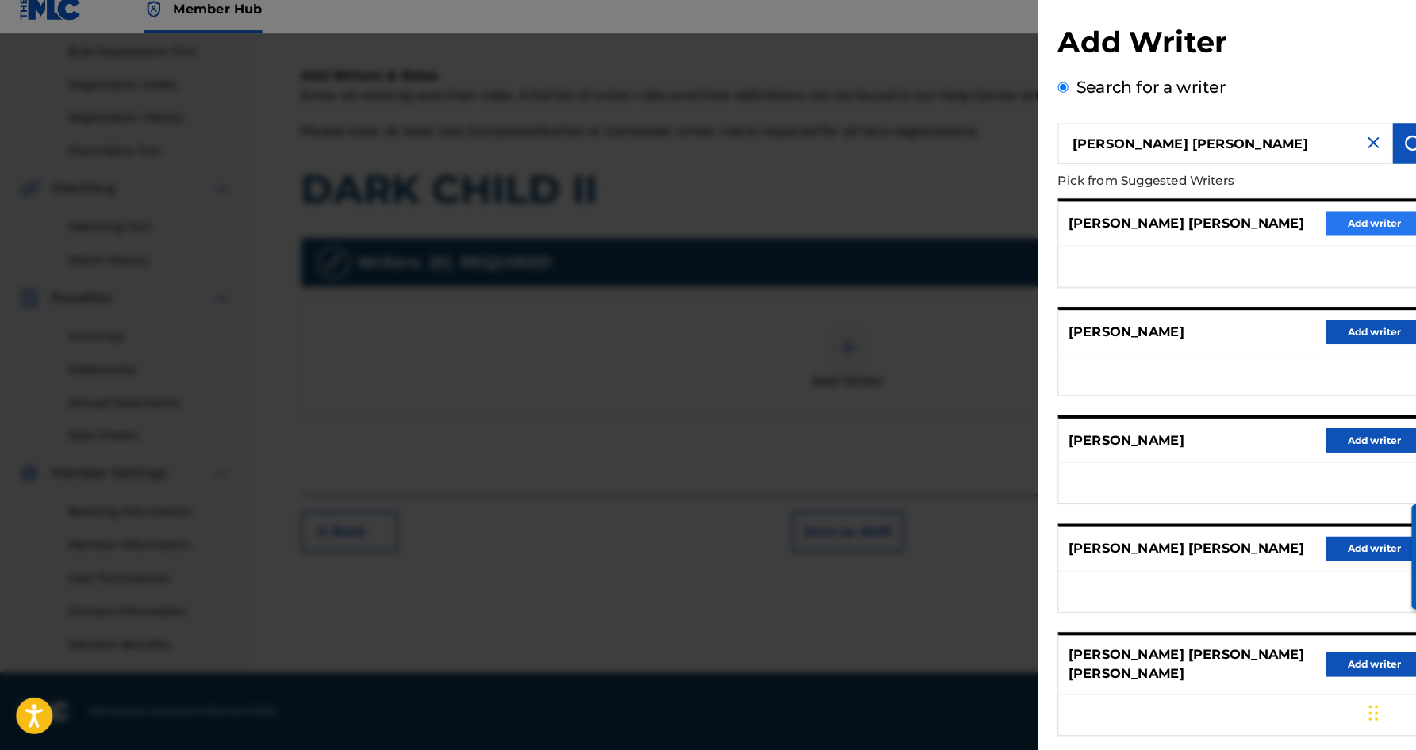
click at [1341, 222] on button "Add writer" at bounding box center [1346, 234] width 95 height 24
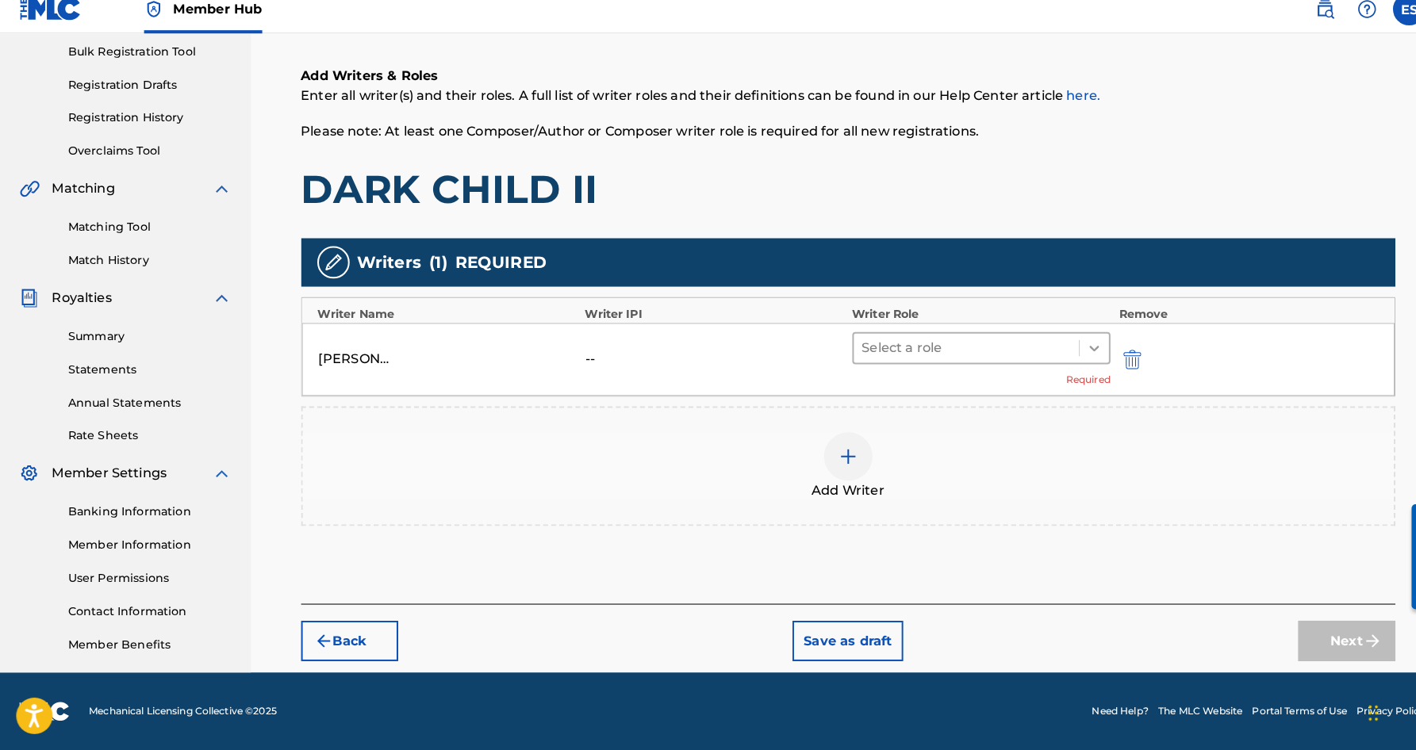
click at [1071, 348] on icon at bounding box center [1073, 356] width 16 height 16
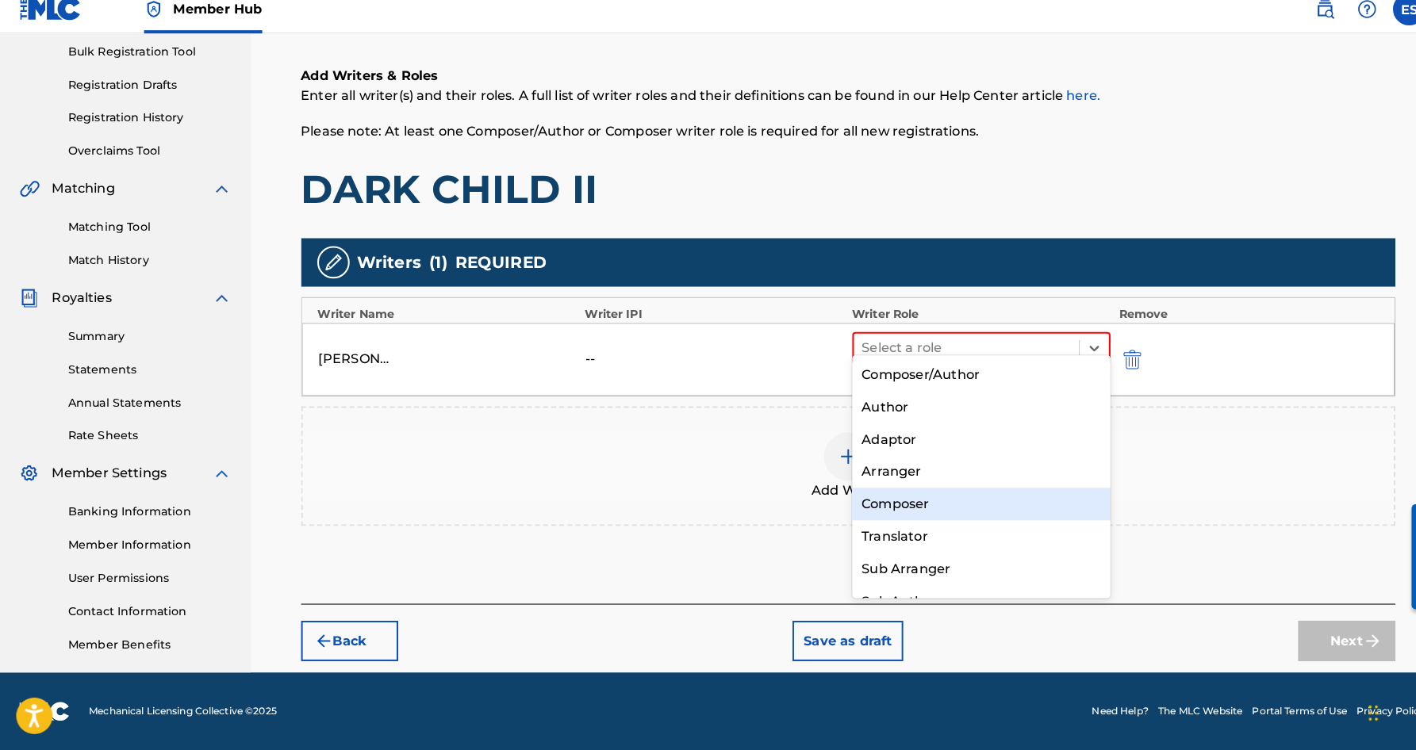
click at [908, 493] on div "Composer" at bounding box center [962, 509] width 254 height 32
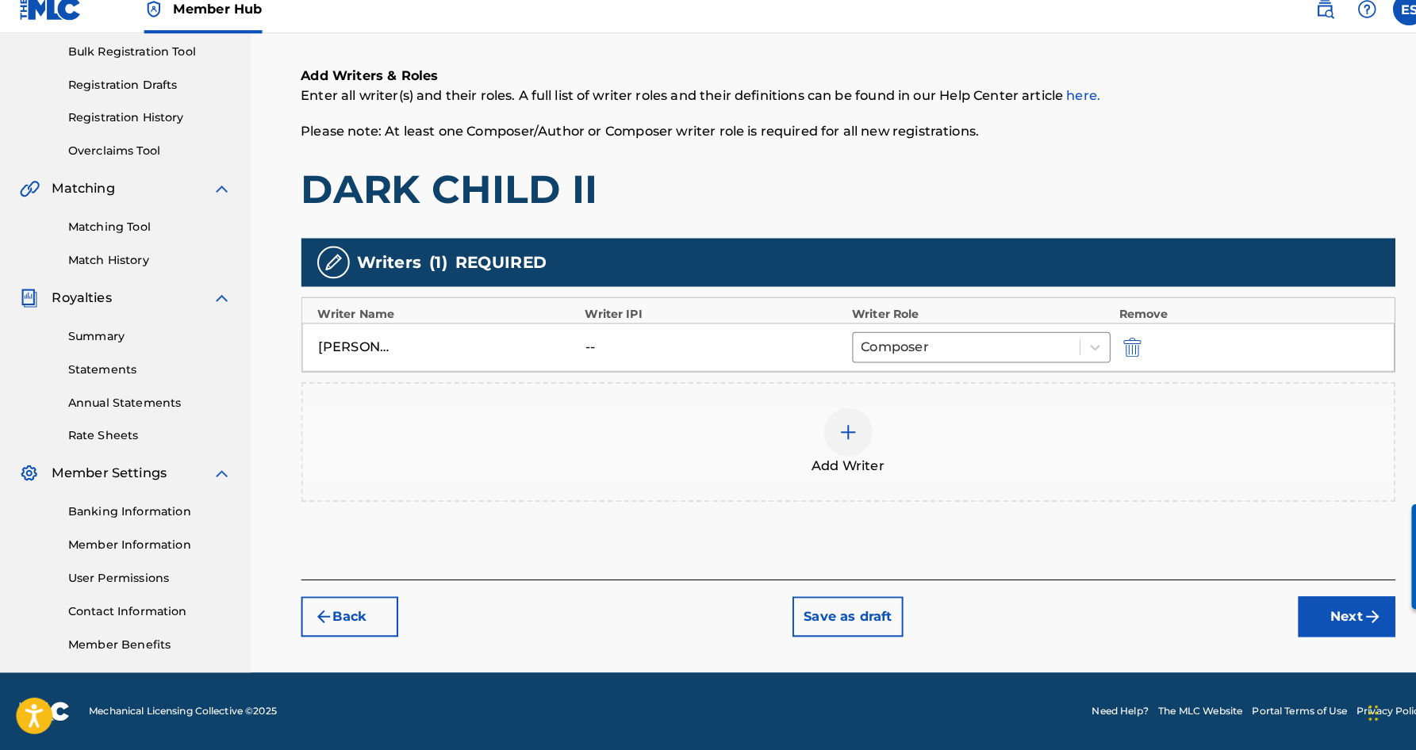
click at [838, 429] on img at bounding box center [831, 438] width 19 height 19
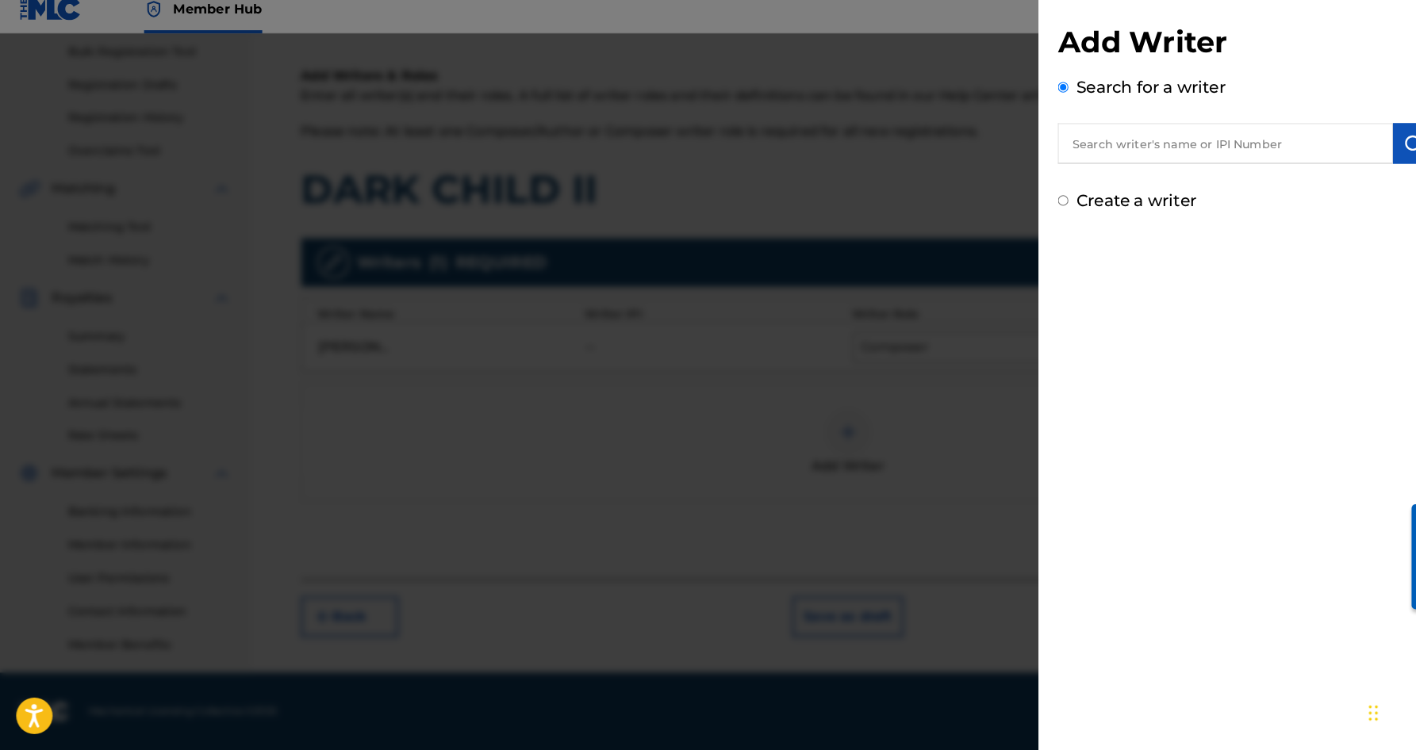
click at [1042, 206] on input "Create a writer" at bounding box center [1042, 211] width 10 height 10
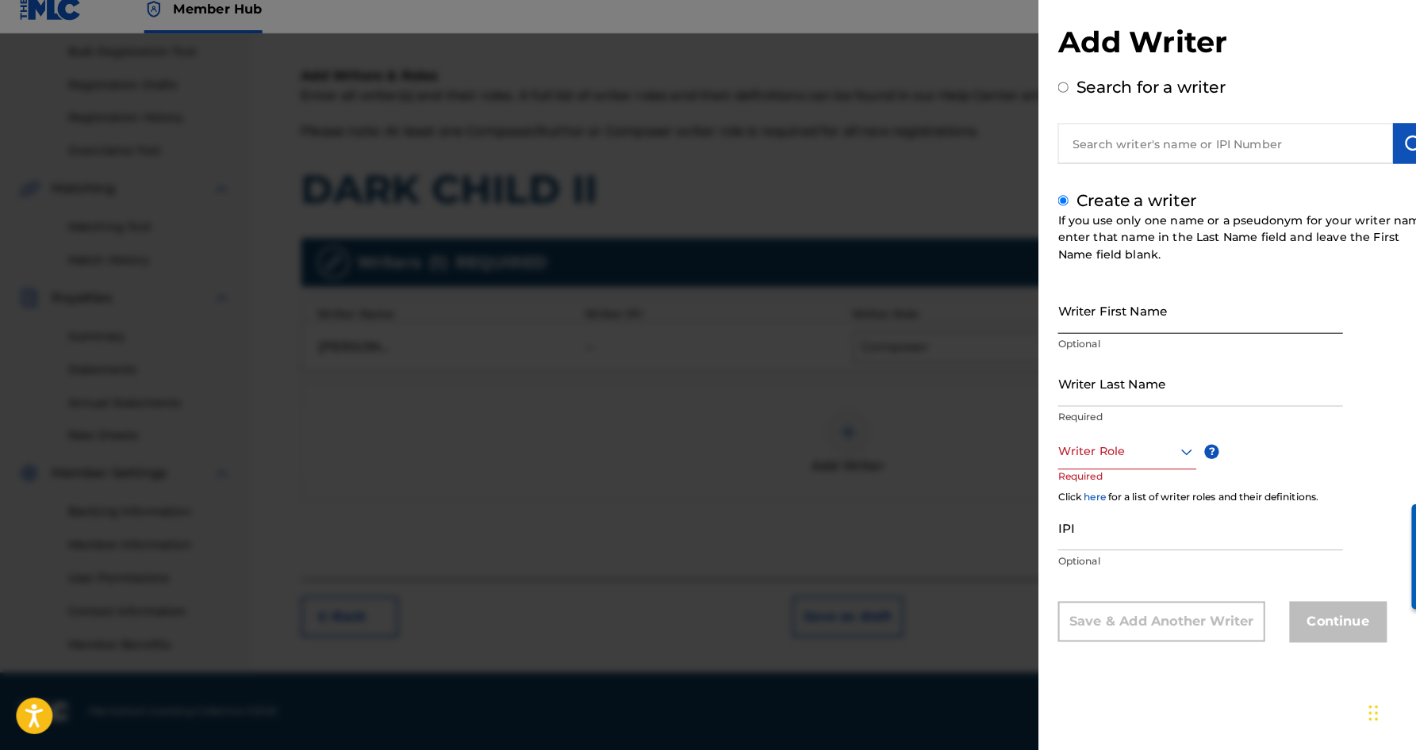
click at [1073, 316] on input "Writer First Name" at bounding box center [1176, 319] width 279 height 45
click at [1062, 378] on input "Writer Last Name" at bounding box center [1176, 390] width 279 height 45
click at [1082, 319] on input "[PERSON_NAME]" at bounding box center [1176, 319] width 279 height 45
click at [1093, 309] on input "[PERSON_NAME]" at bounding box center [1176, 319] width 279 height 45
click at [1093, 316] on input "[PERSON_NAME]" at bounding box center [1176, 319] width 279 height 45
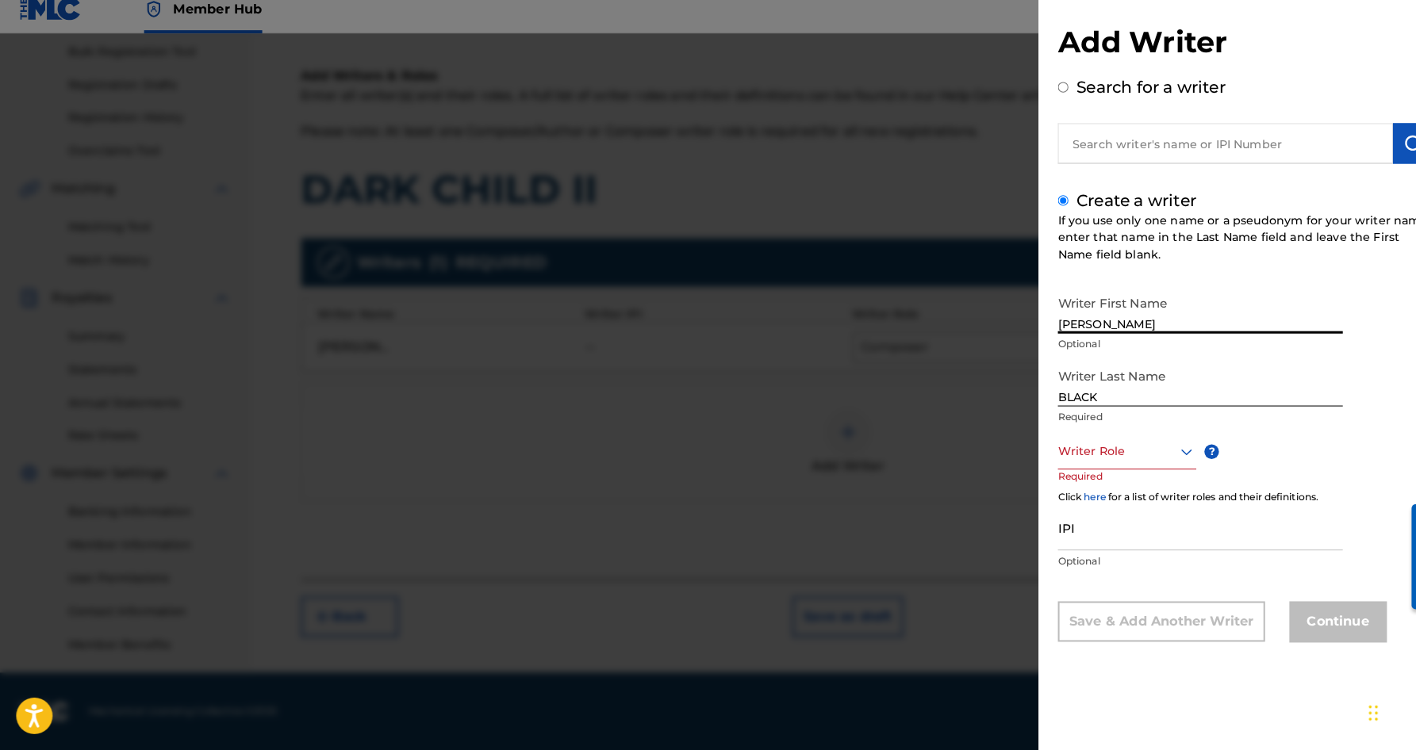
click at [1168, 448] on icon at bounding box center [1162, 457] width 19 height 19
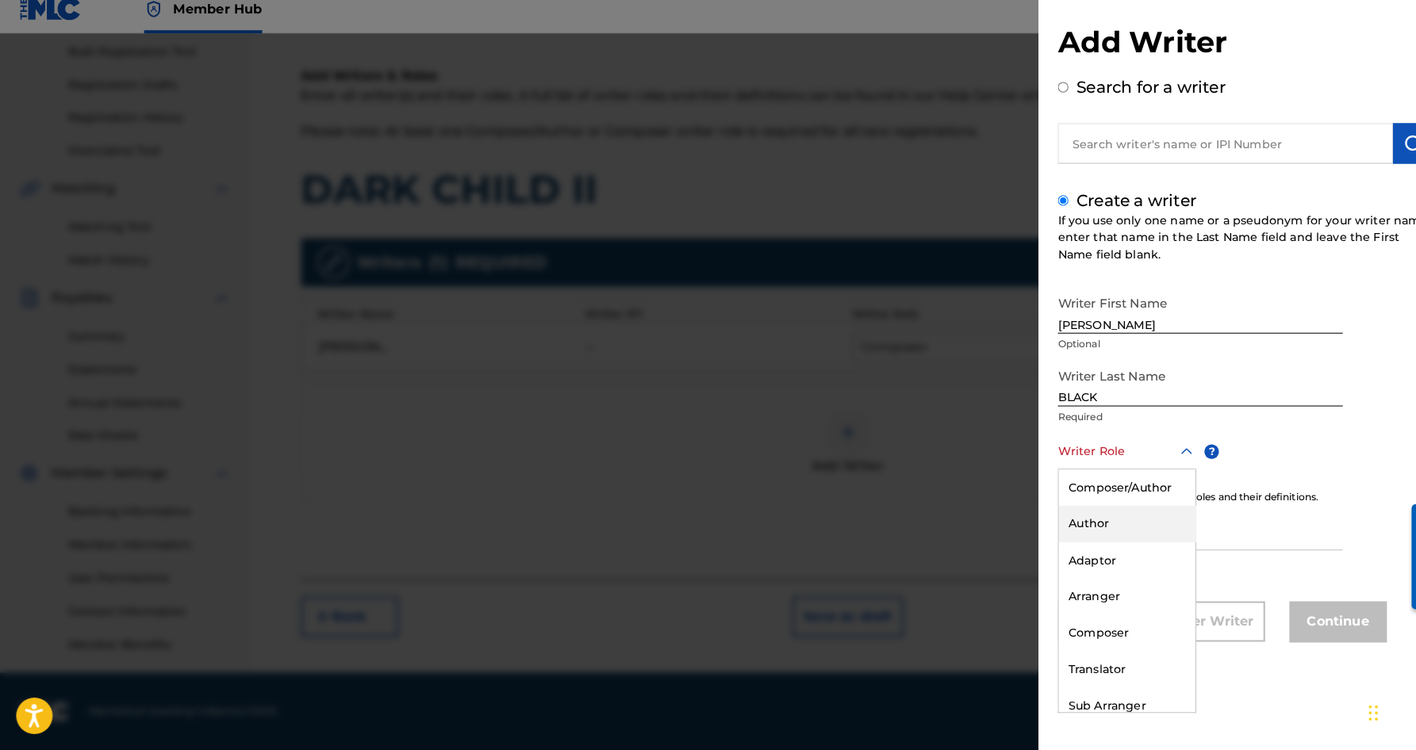
click at [1125, 511] on div "Author" at bounding box center [1105, 529] width 134 height 36
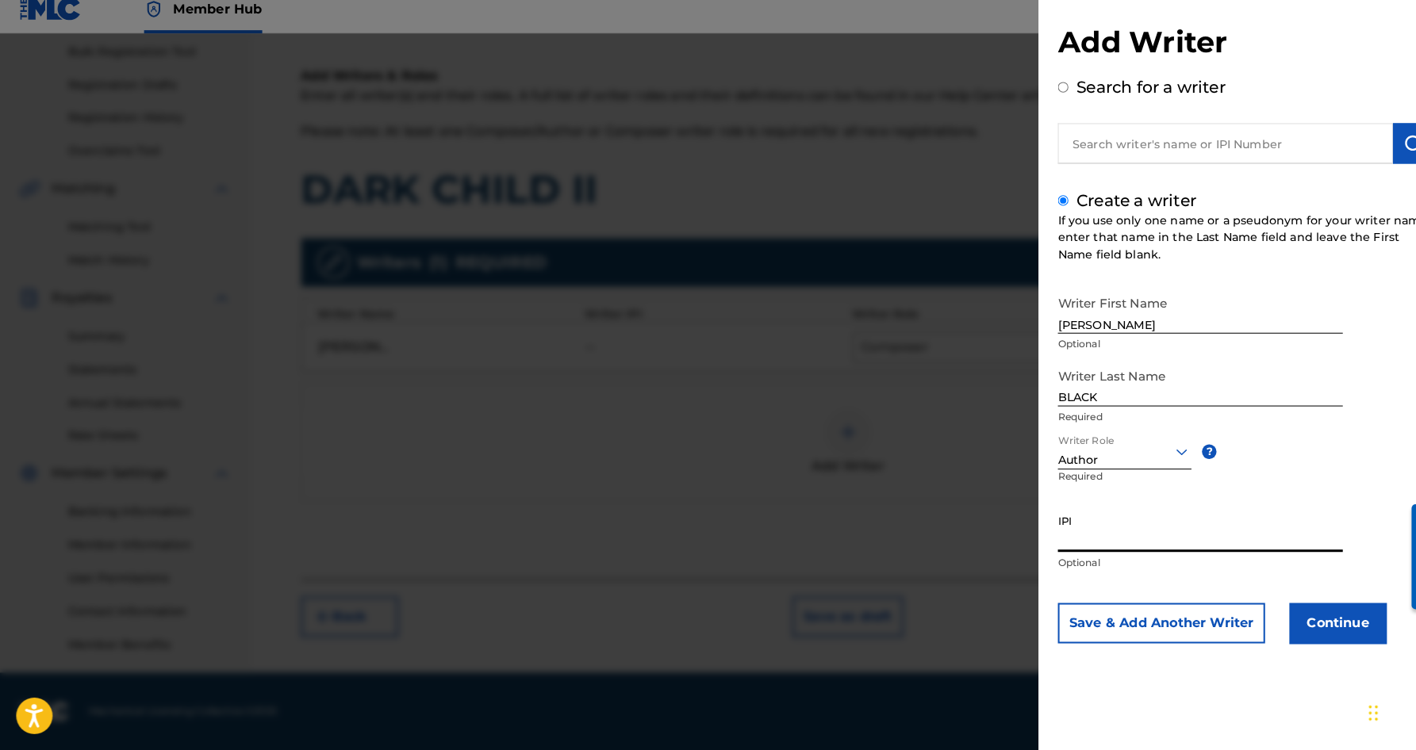
click at [1097, 511] on input "IPI" at bounding box center [1176, 533] width 279 height 45
click at [1173, 606] on button "Save & Add Another Writer" at bounding box center [1138, 626] width 203 height 40
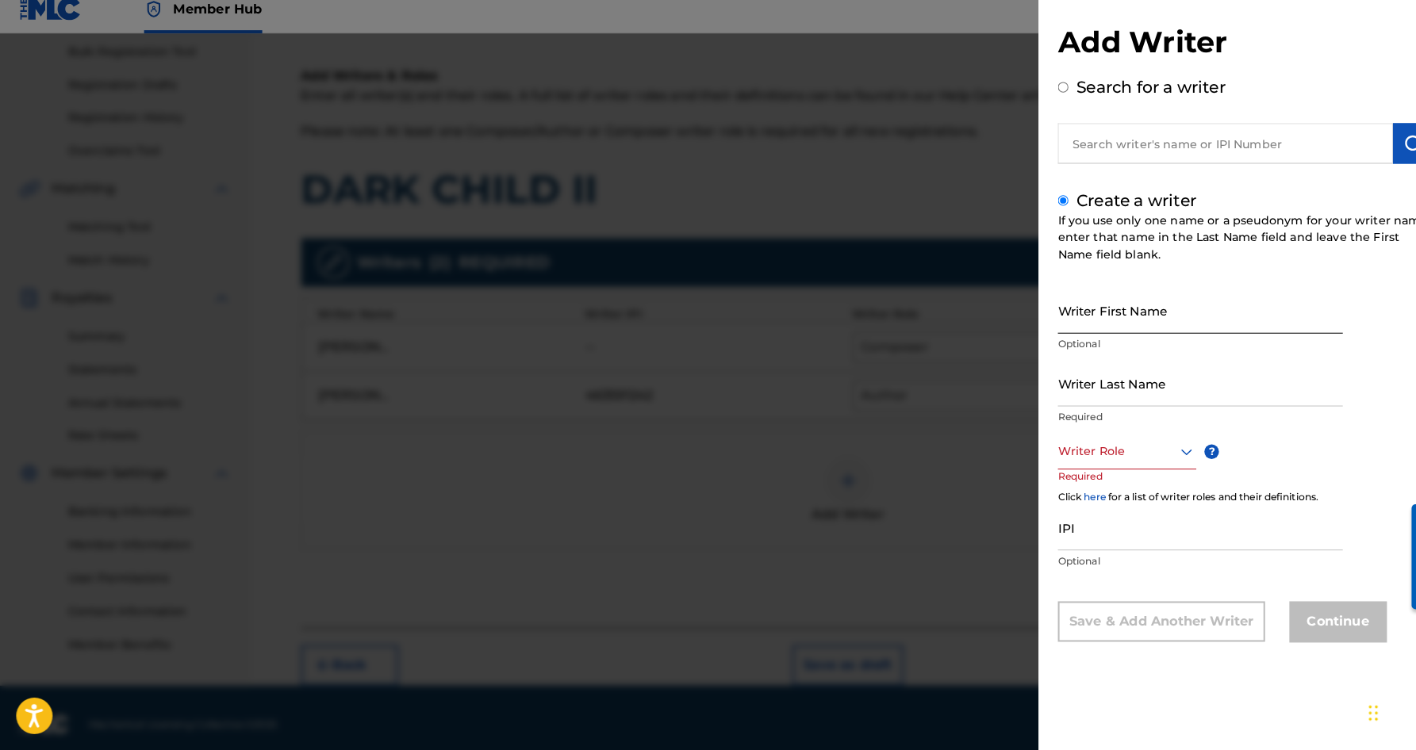
click at [1062, 297] on input "Writer First Name" at bounding box center [1176, 319] width 279 height 45
click at [1103, 390] on input "Writer Last Name" at bounding box center [1176, 390] width 279 height 45
click at [1074, 316] on input "[PERSON_NAME]" at bounding box center [1176, 319] width 279 height 45
click at [1139, 318] on input "[PERSON_NAME]" at bounding box center [1176, 319] width 279 height 45
click at [1161, 448] on icon at bounding box center [1162, 457] width 19 height 19
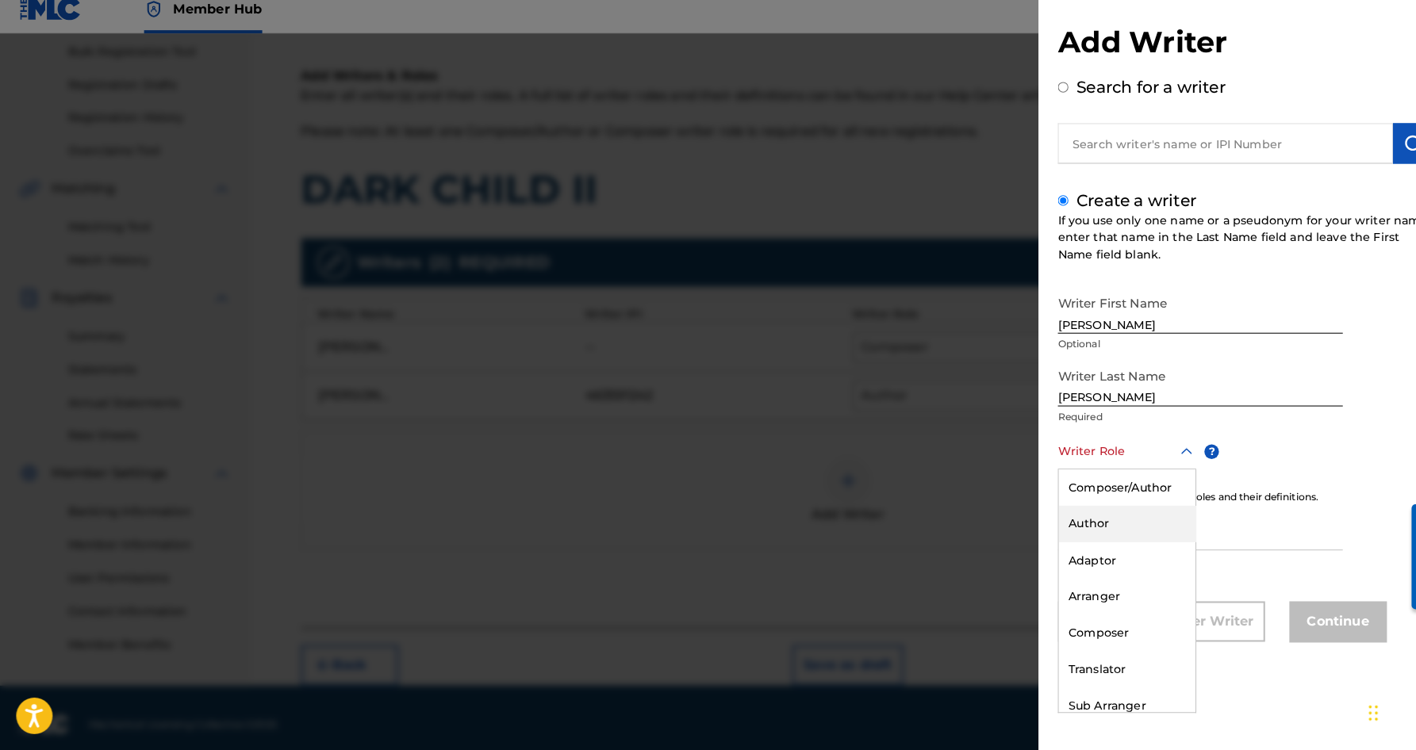
click at [1115, 525] on div "Author" at bounding box center [1105, 529] width 134 height 36
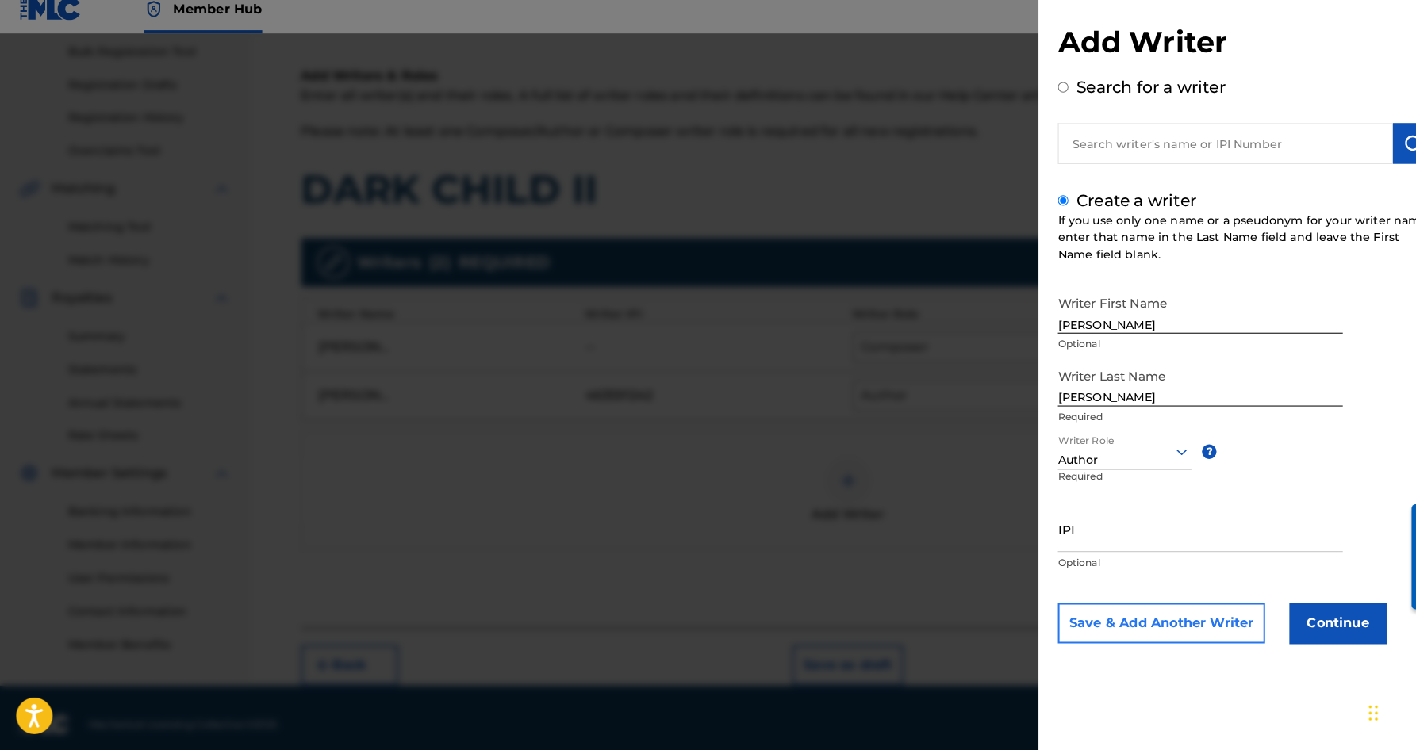
click at [1138, 616] on button "Save & Add Another Writer" at bounding box center [1138, 626] width 203 height 40
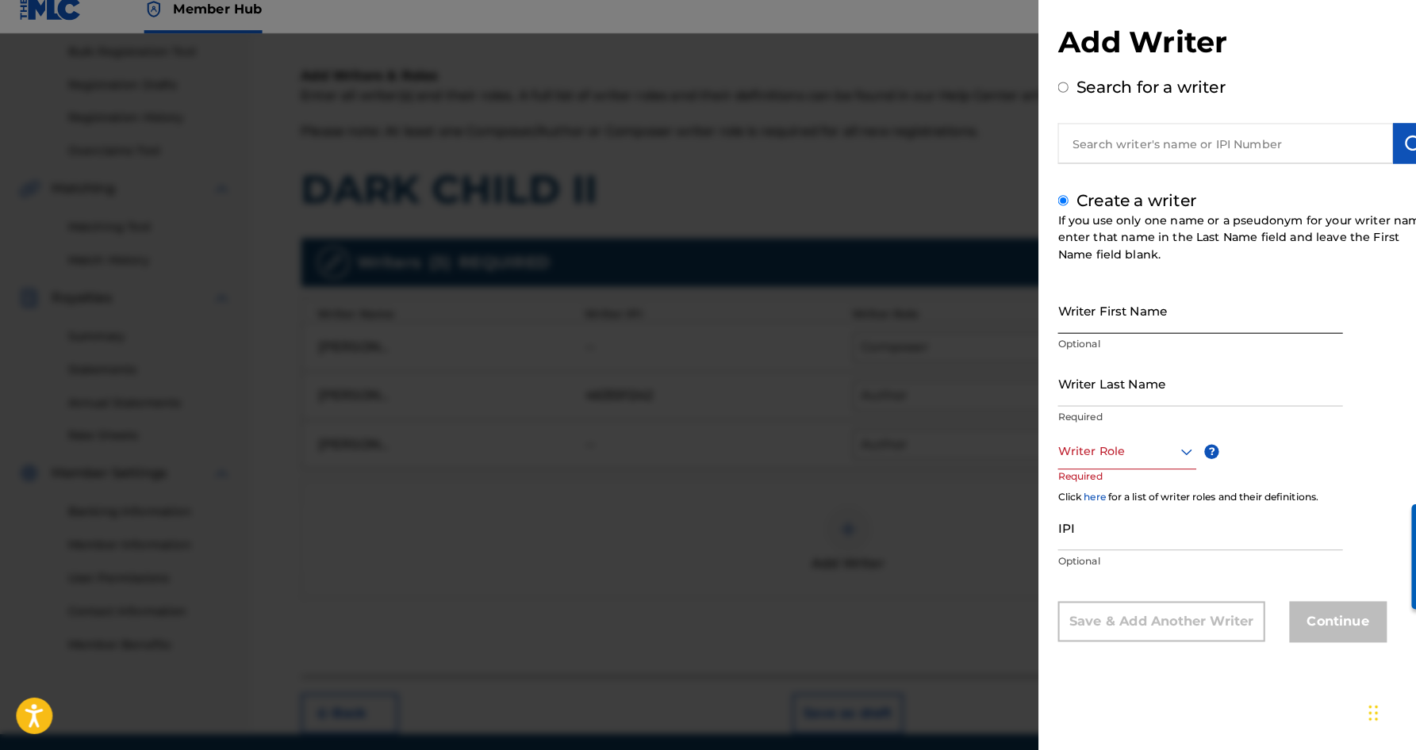
click at [1076, 297] on input "Writer First Name" at bounding box center [1176, 319] width 279 height 45
click at [1111, 381] on input "Writer Last Name" at bounding box center [1176, 390] width 279 height 45
click at [1111, 317] on input "[PERSON_NAME]" at bounding box center [1176, 319] width 279 height 45
click at [1144, 322] on input "[PERSON_NAME]" at bounding box center [1176, 319] width 279 height 45
click at [1159, 455] on icon at bounding box center [1162, 458] width 11 height 6
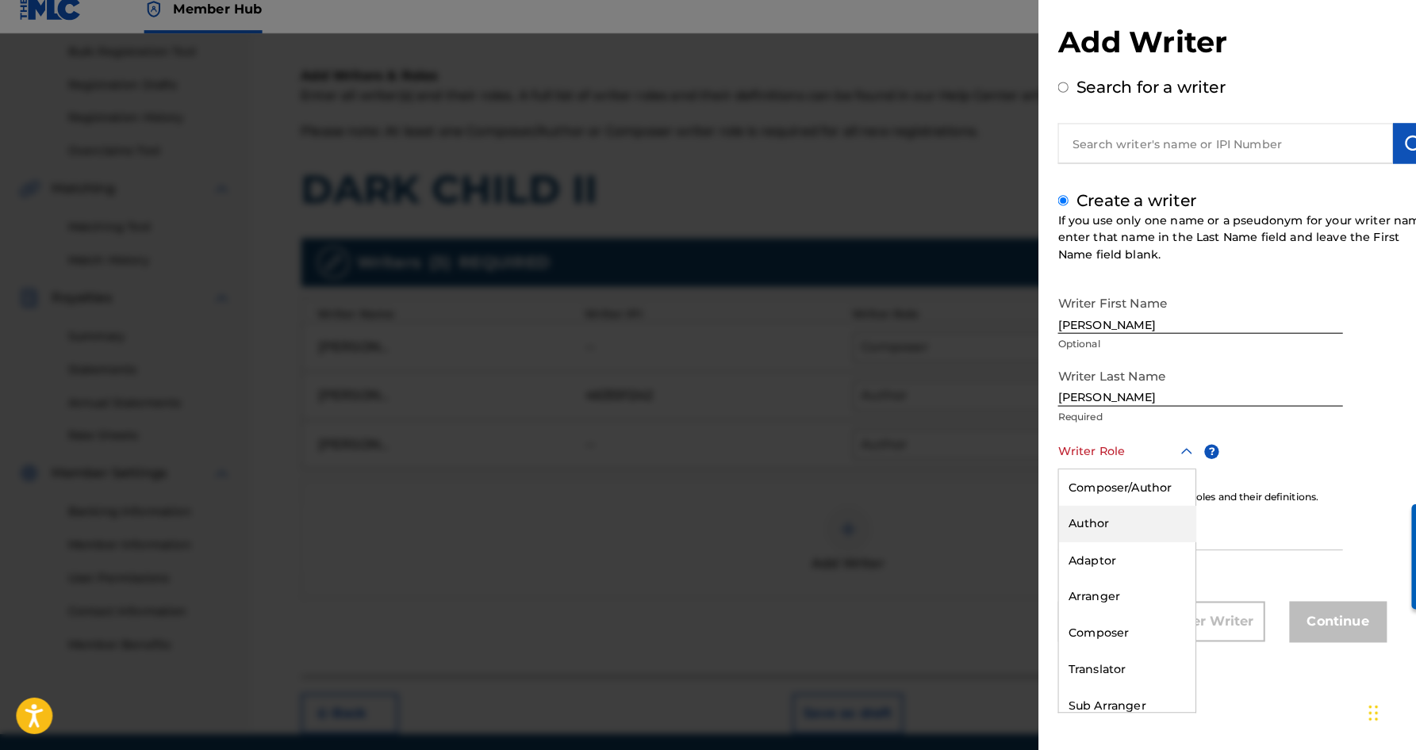
click at [1089, 517] on div "Author" at bounding box center [1105, 529] width 134 height 36
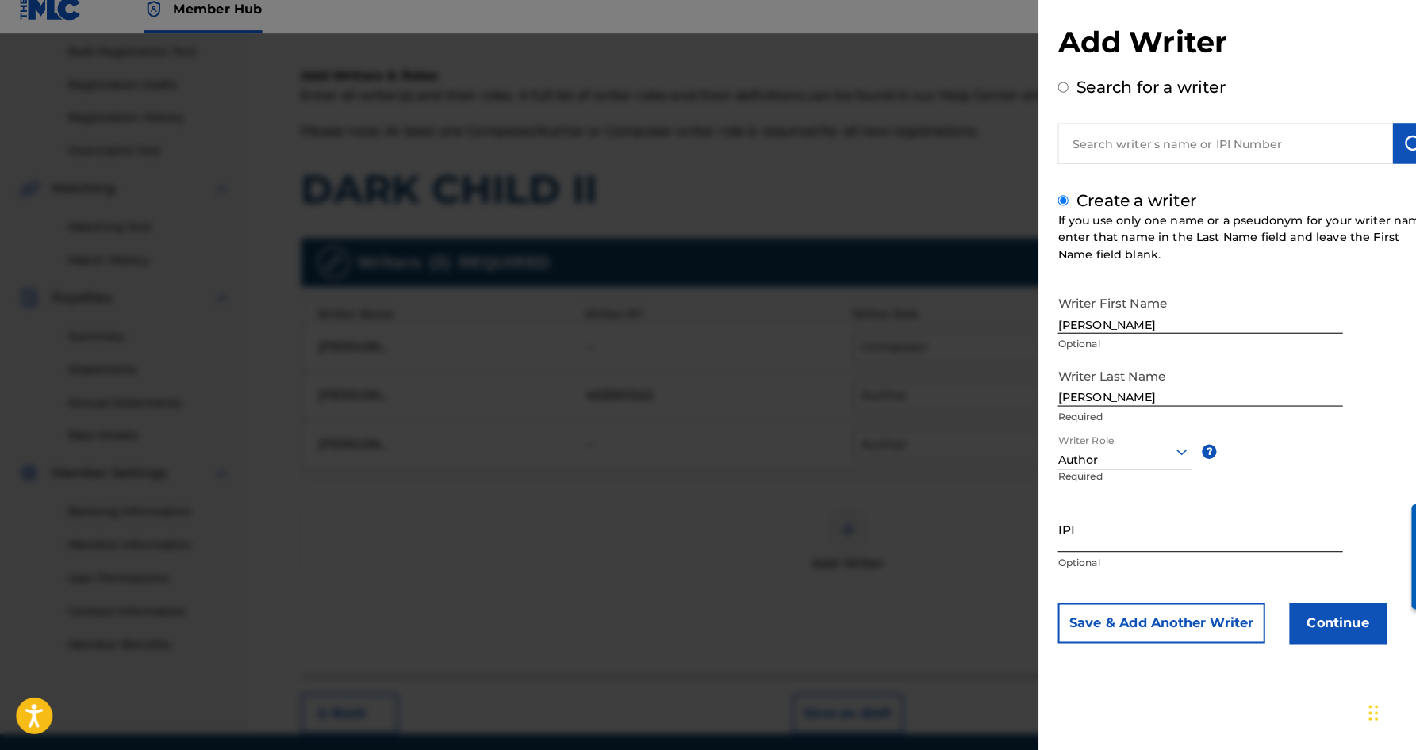
click at [1069, 535] on input "IPI" at bounding box center [1176, 533] width 279 height 45
click at [1324, 617] on button "Continue" at bounding box center [1311, 626] width 95 height 40
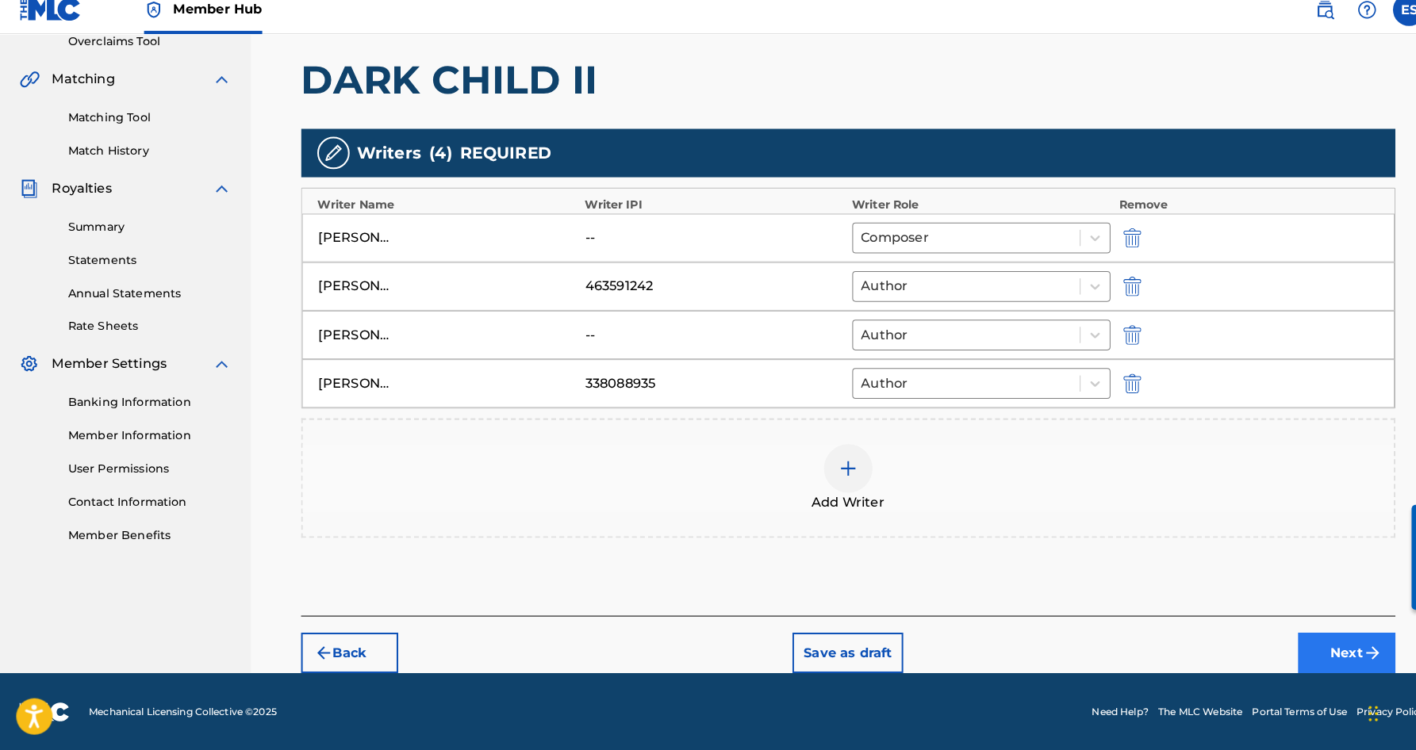
click at [1332, 635] on button "Next" at bounding box center [1319, 655] width 95 height 40
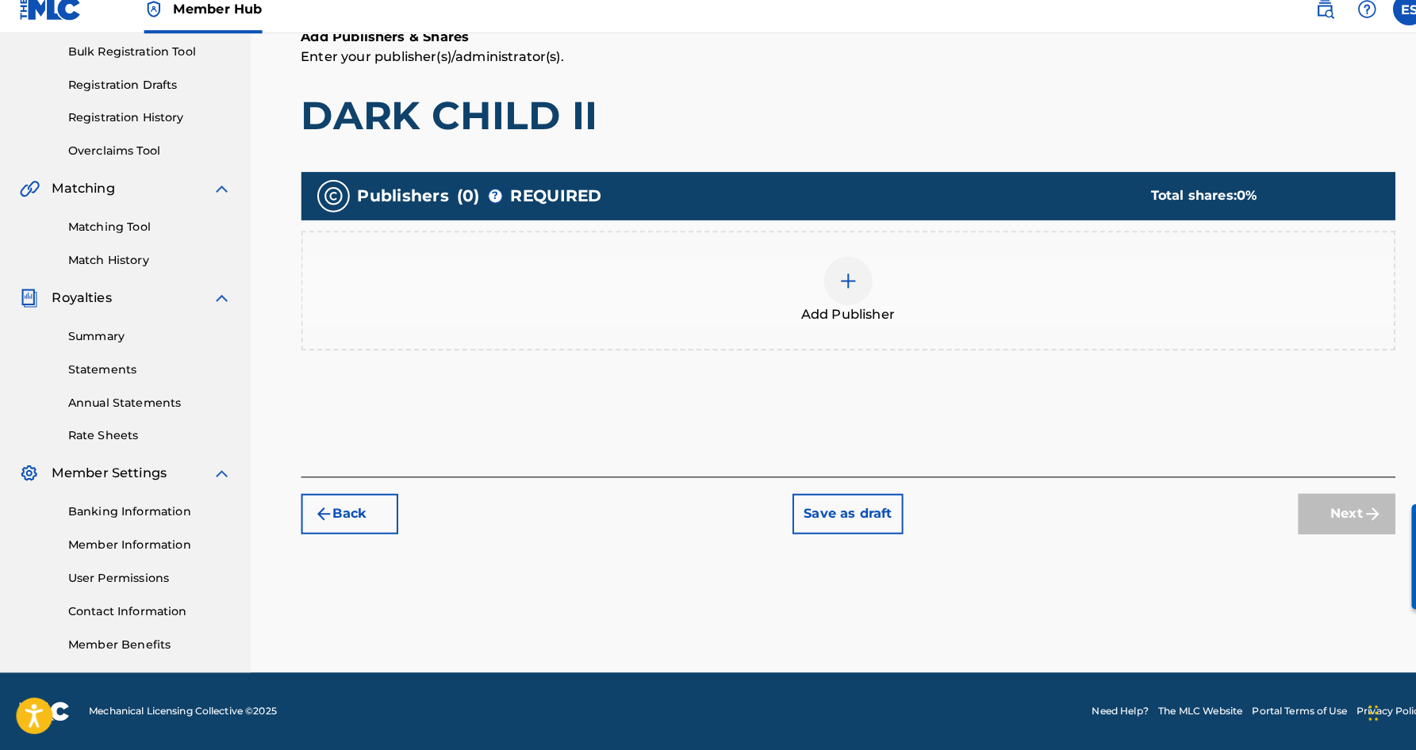
click at [838, 281] on img at bounding box center [831, 290] width 19 height 19
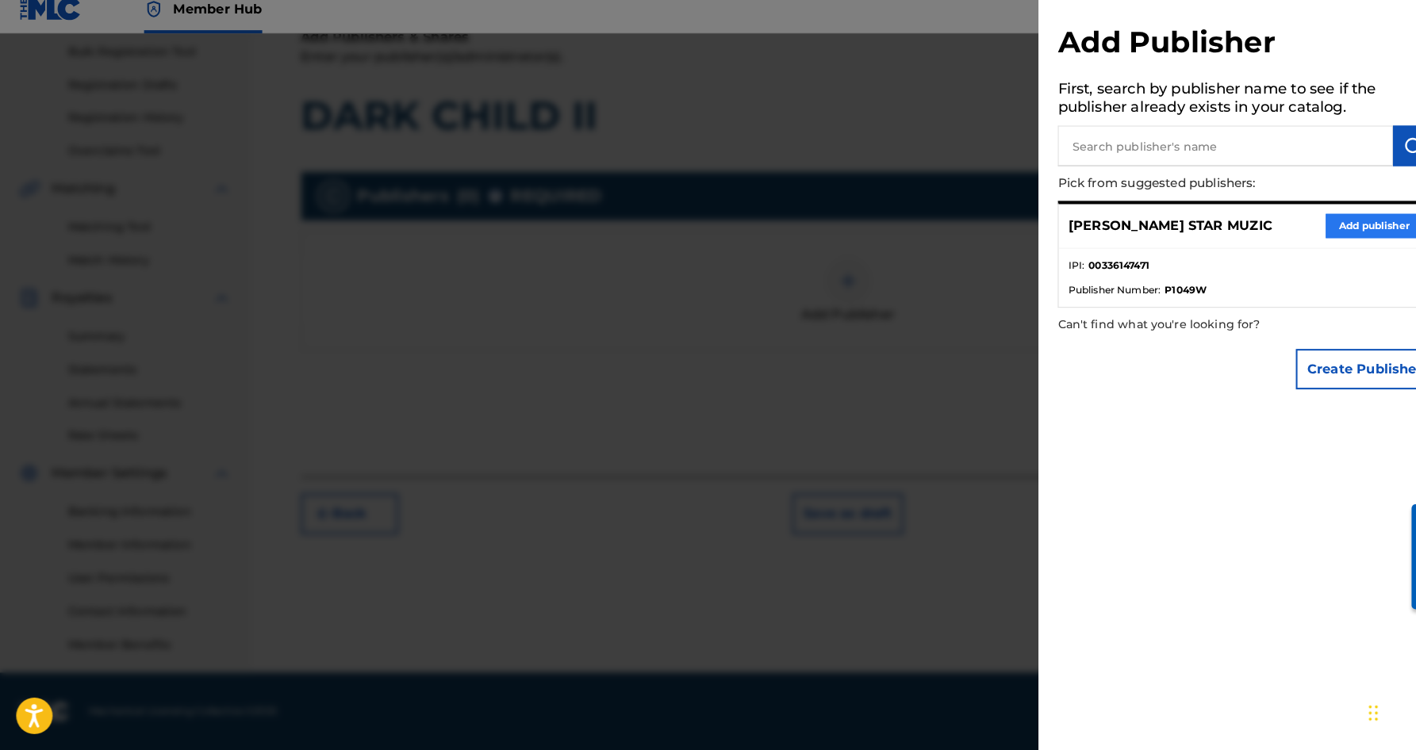
click at [1333, 225] on button "Add publisher" at bounding box center [1346, 237] width 95 height 24
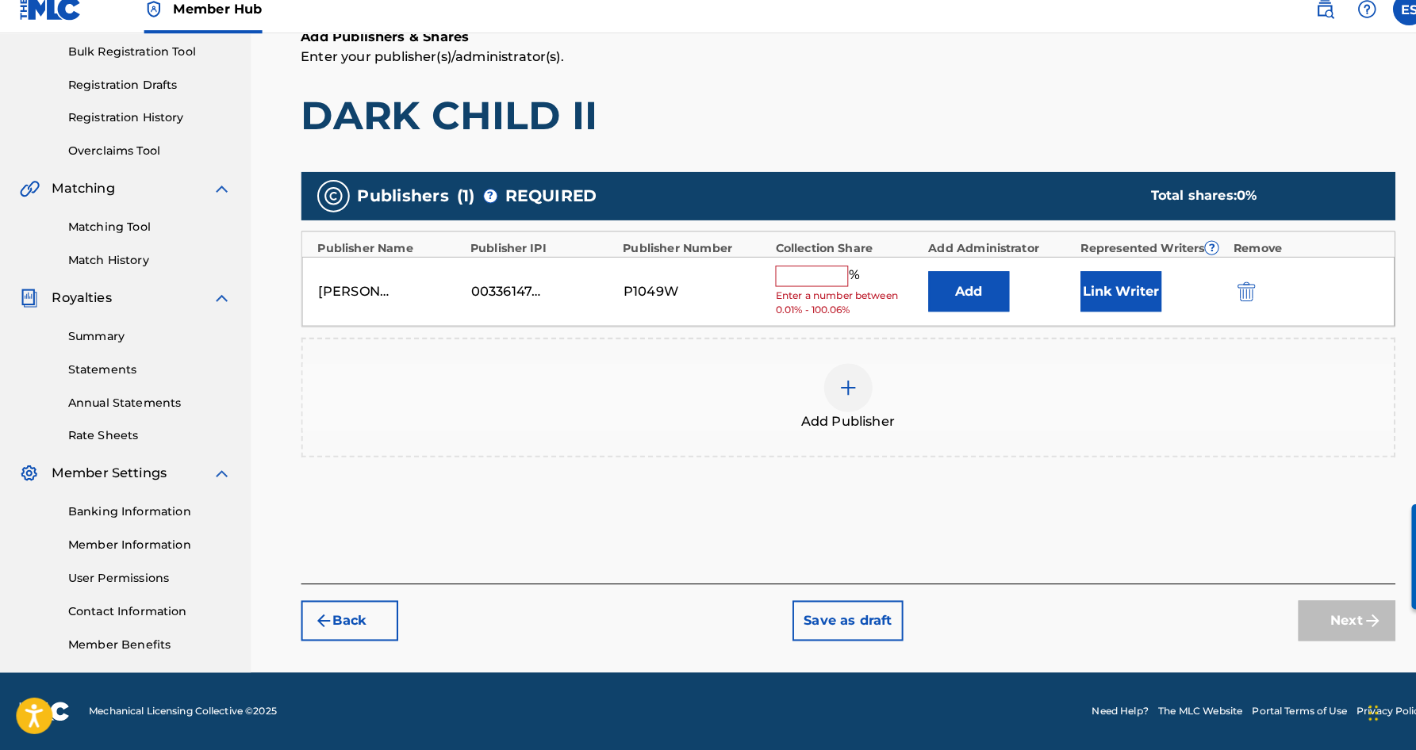
click at [797, 275] on input "text" at bounding box center [795, 285] width 71 height 21
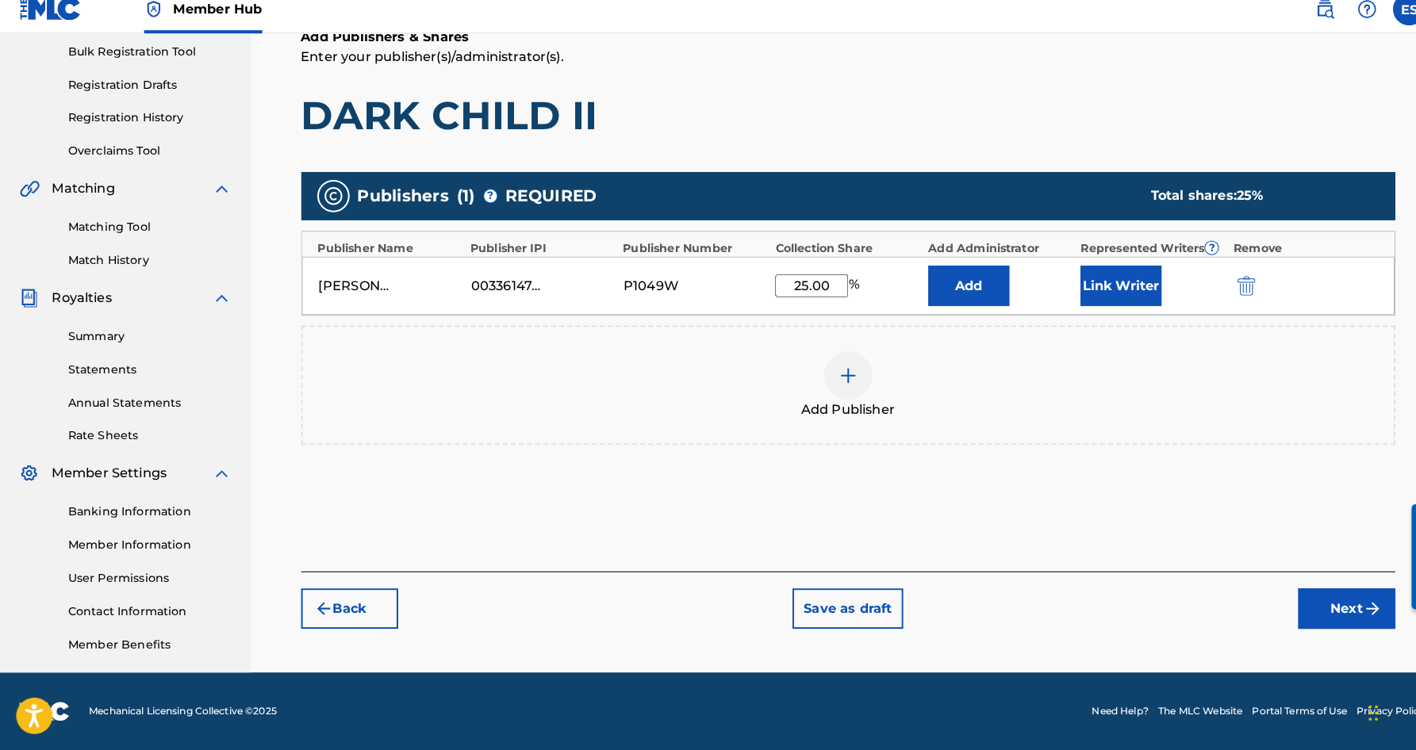
click at [815, 148] on div "Add Publishers & Shares Enter your publisher(s)/administrator(s). DARK CHILD II…" at bounding box center [831, 308] width 1073 height 533
click at [1081, 275] on button "Link Writer" at bounding box center [1098, 295] width 79 height 40
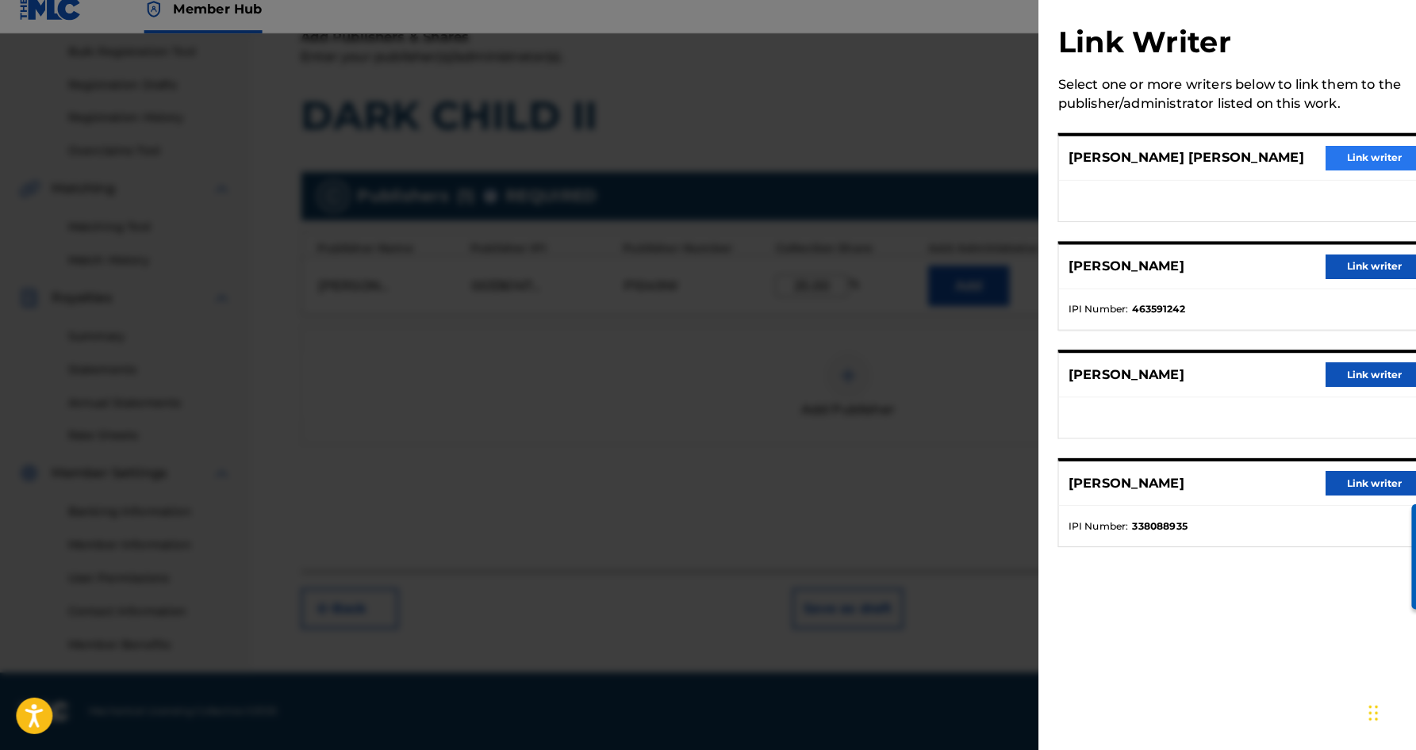
click at [1326, 158] on button "Link writer" at bounding box center [1346, 170] width 95 height 24
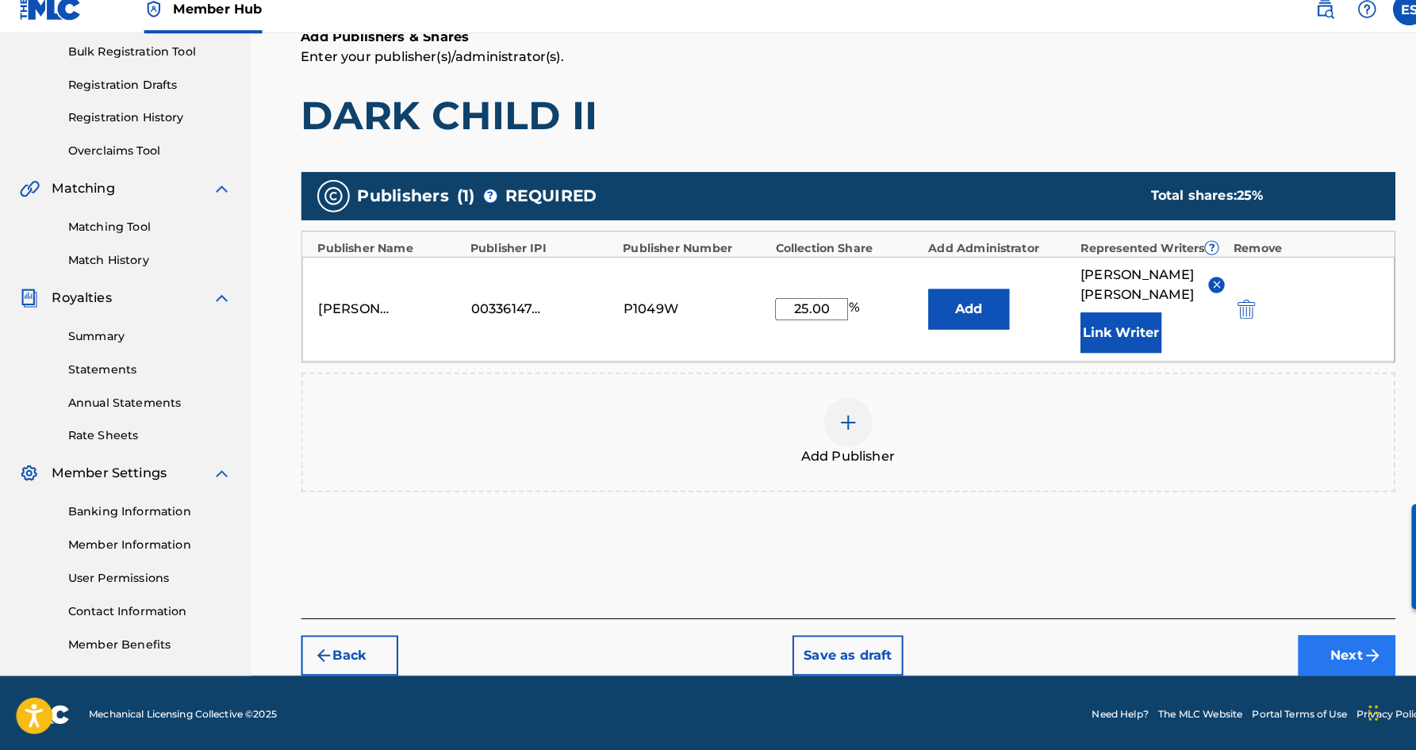
click at [1304, 643] on button "Next" at bounding box center [1319, 658] width 95 height 40
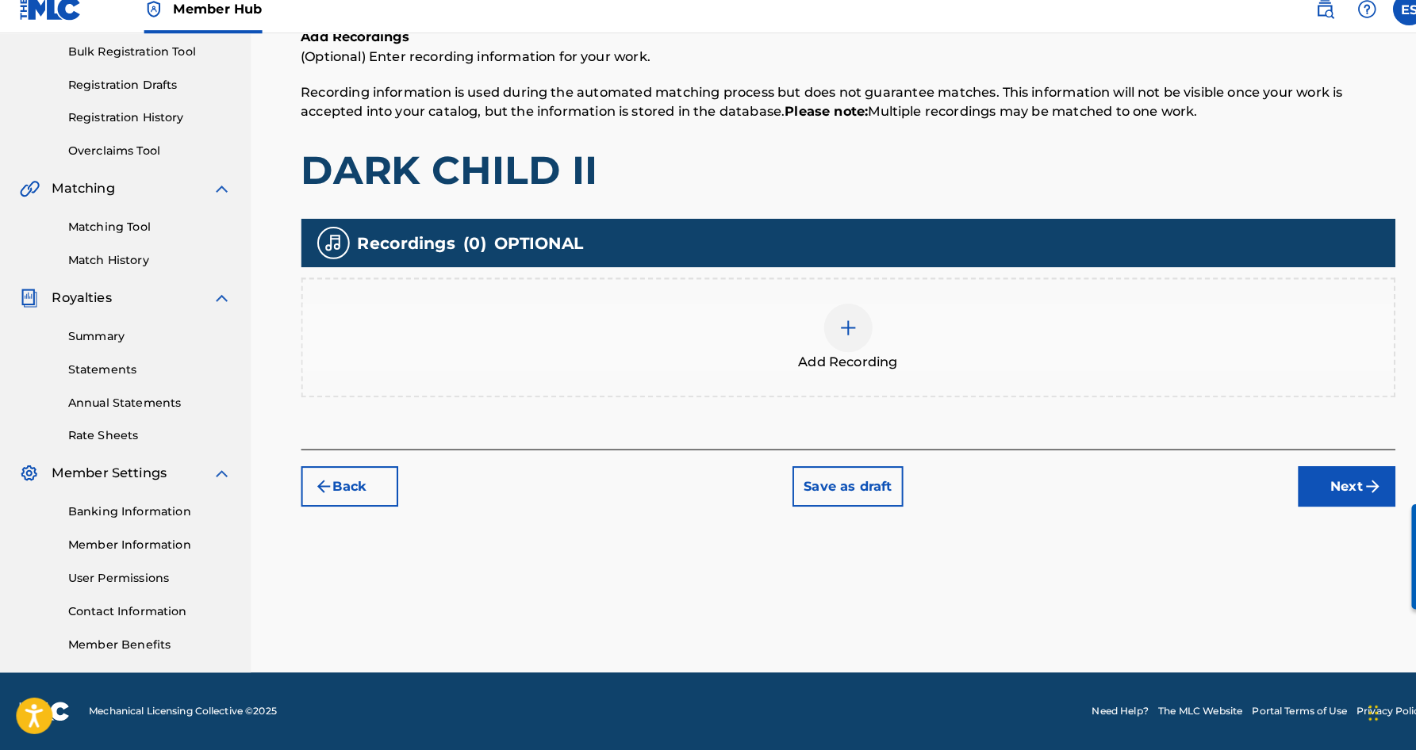
scroll to position [71, 0]
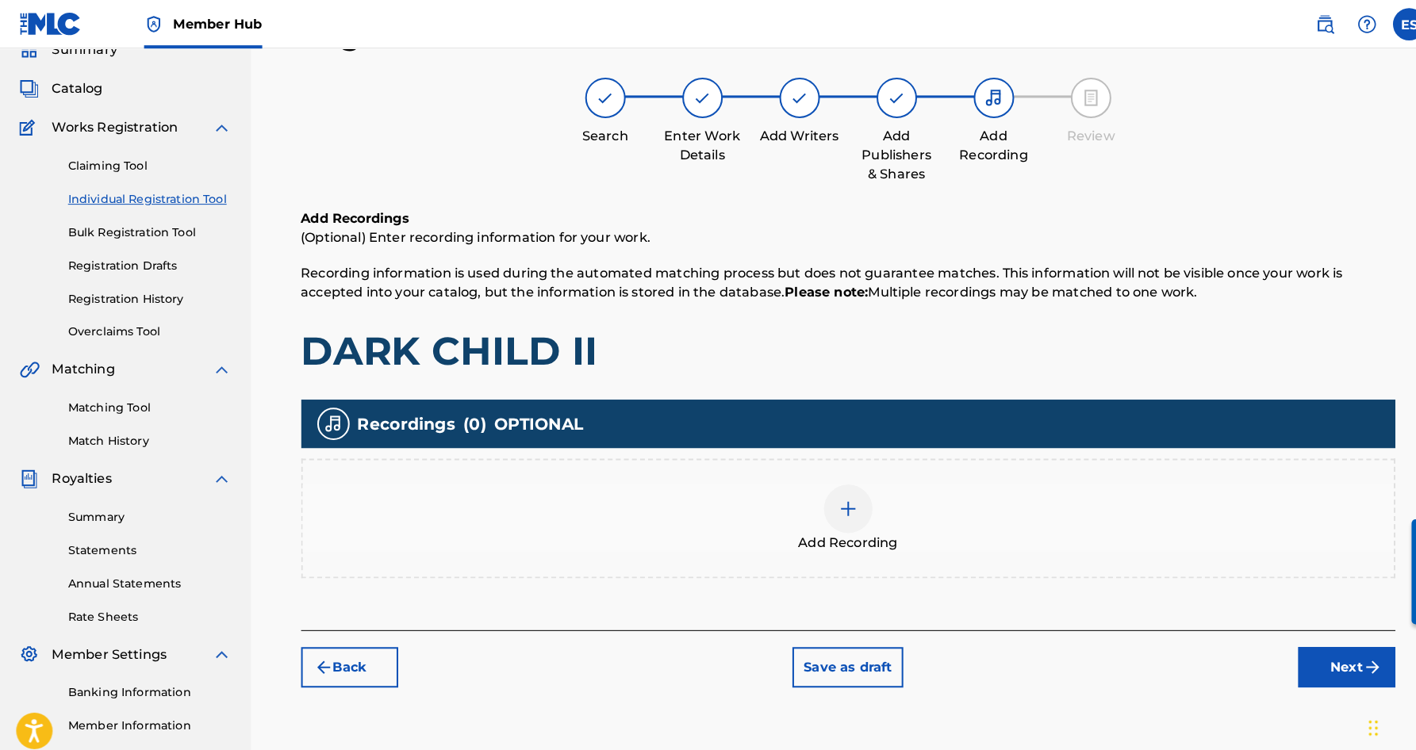
click at [835, 507] on img at bounding box center [831, 498] width 19 height 19
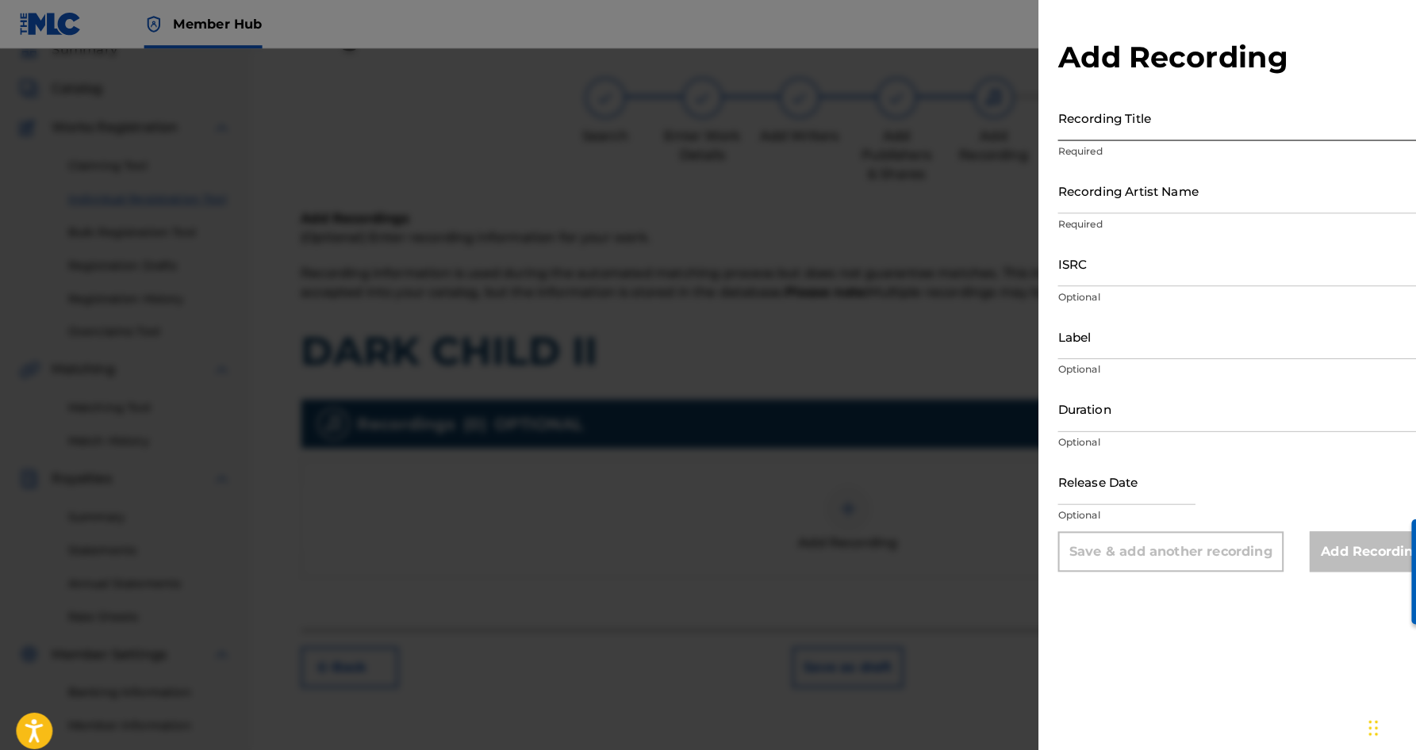
click at [1042, 120] on input "Recording Title" at bounding box center [1221, 115] width 368 height 45
click at [1066, 270] on input "ISRC" at bounding box center [1221, 258] width 368 height 45
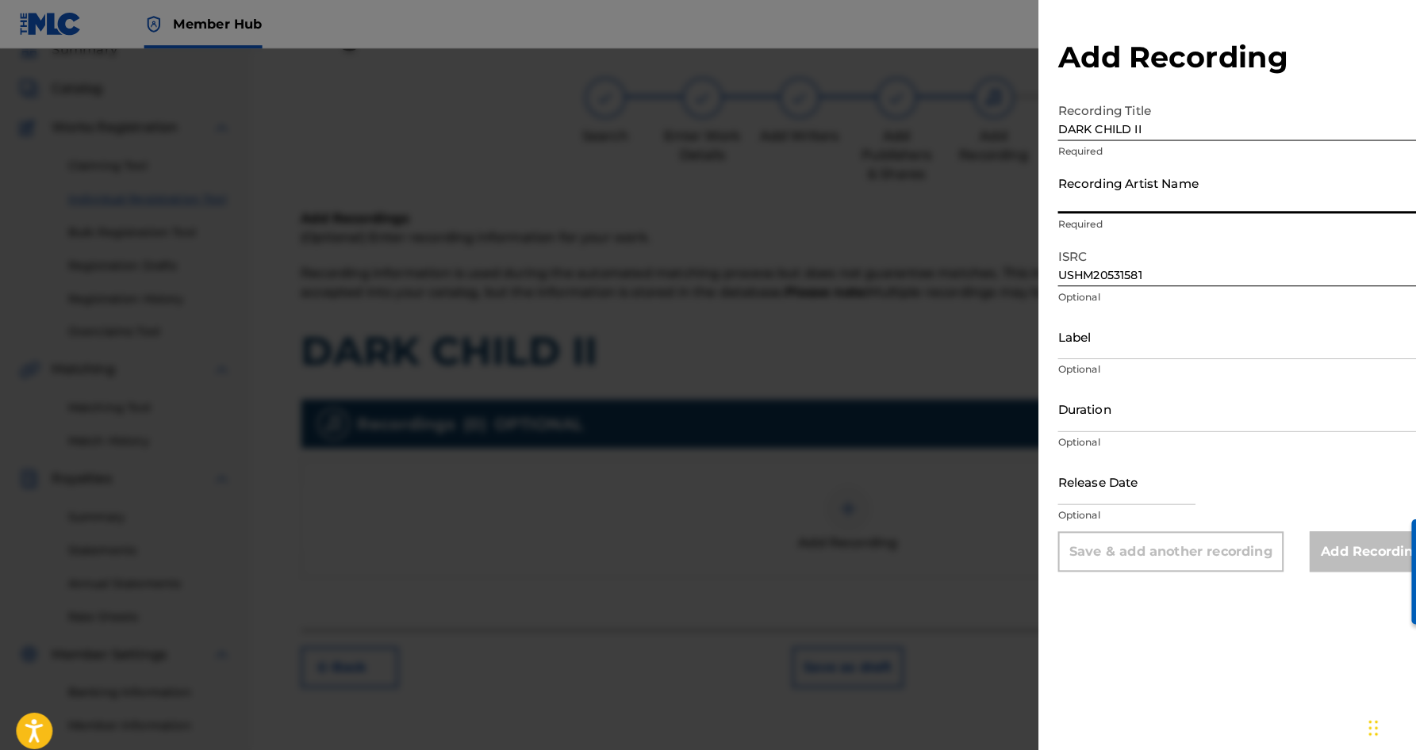
click at [1132, 197] on input "Recording Artist Name" at bounding box center [1221, 186] width 368 height 45
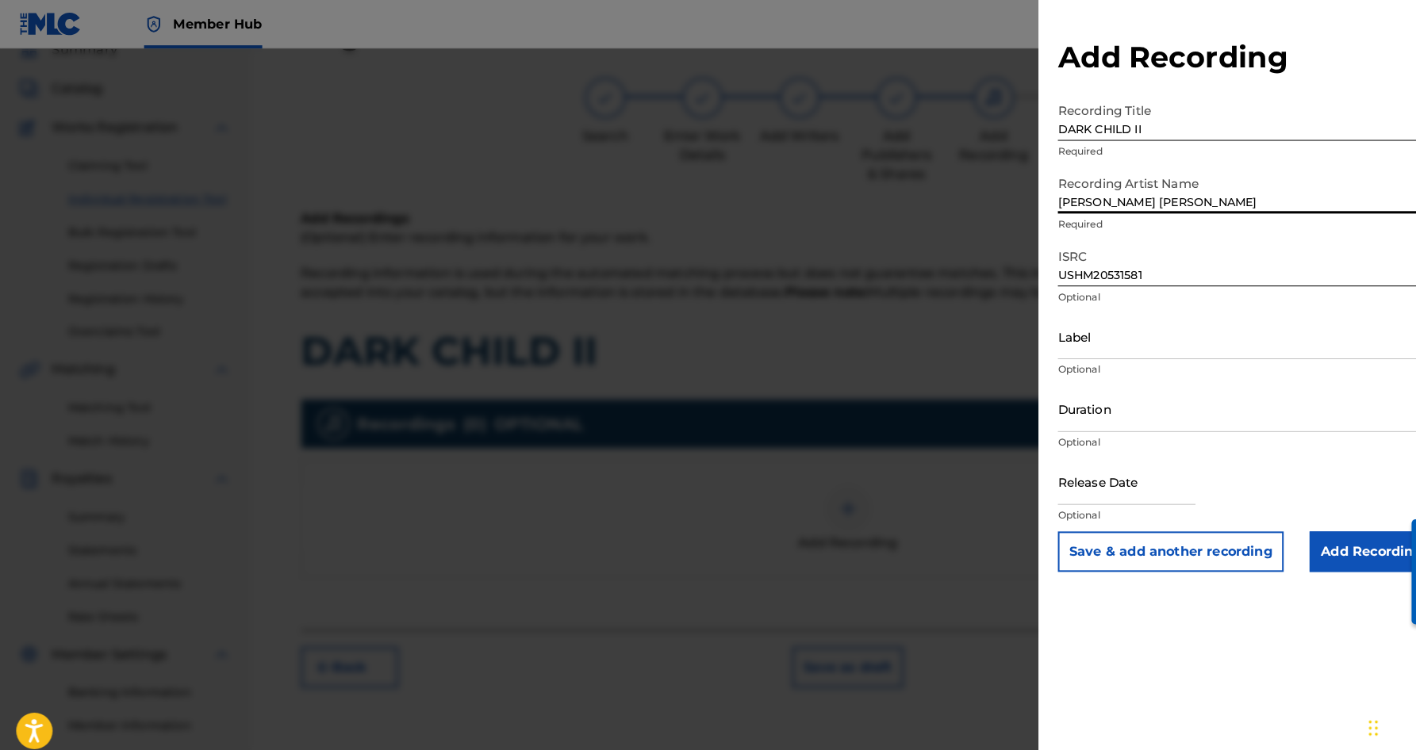
click at [1074, 194] on input "[PERSON_NAME] [PERSON_NAME]" at bounding box center [1221, 186] width 368 height 45
click at [1140, 196] on input "[PERSON_NAME]" at bounding box center [1221, 186] width 368 height 45
click at [1118, 415] on input "Duration" at bounding box center [1221, 400] width 368 height 45
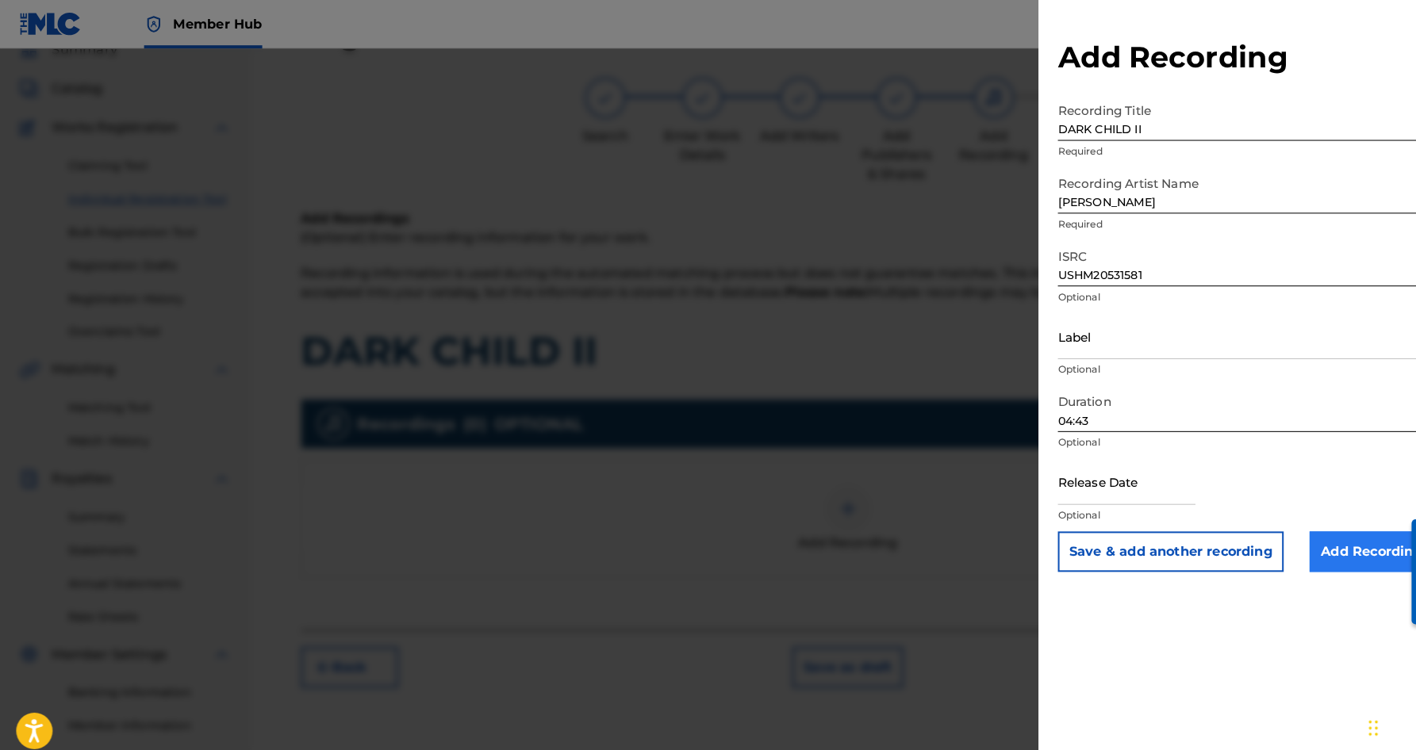
click at [1320, 546] on input "Add Recording" at bounding box center [1344, 541] width 121 height 40
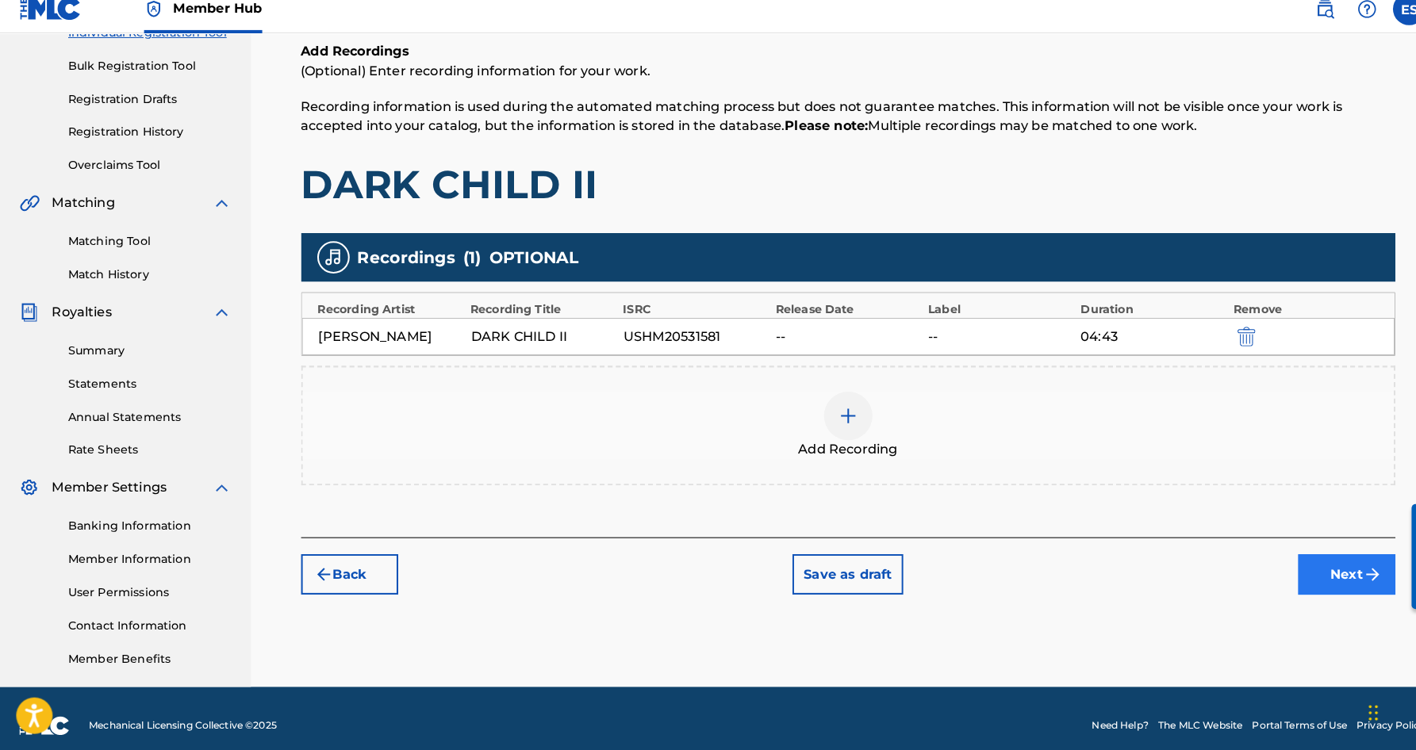
click at [1295, 569] on button "Next" at bounding box center [1319, 578] width 95 height 40
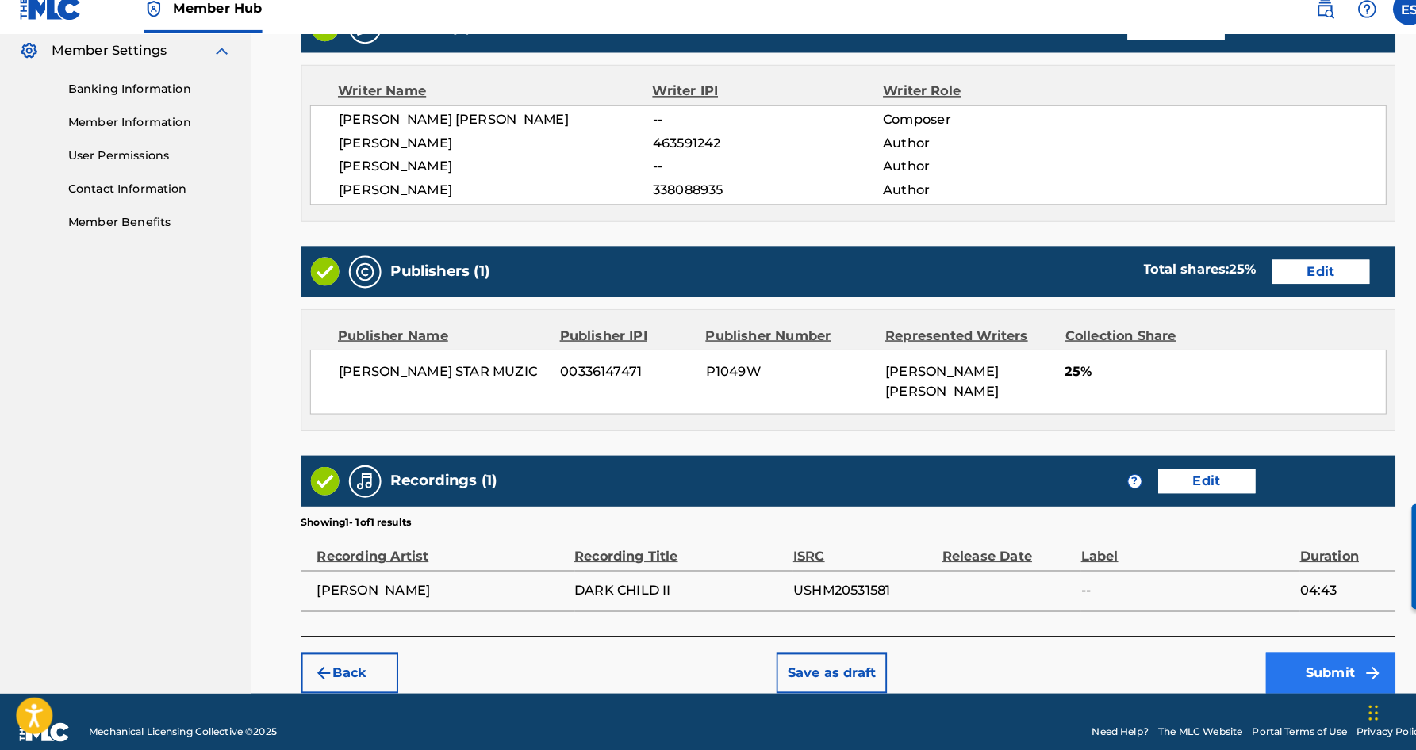
scroll to position [647, 0]
click at [1287, 655] on button "Submit" at bounding box center [1304, 675] width 127 height 40
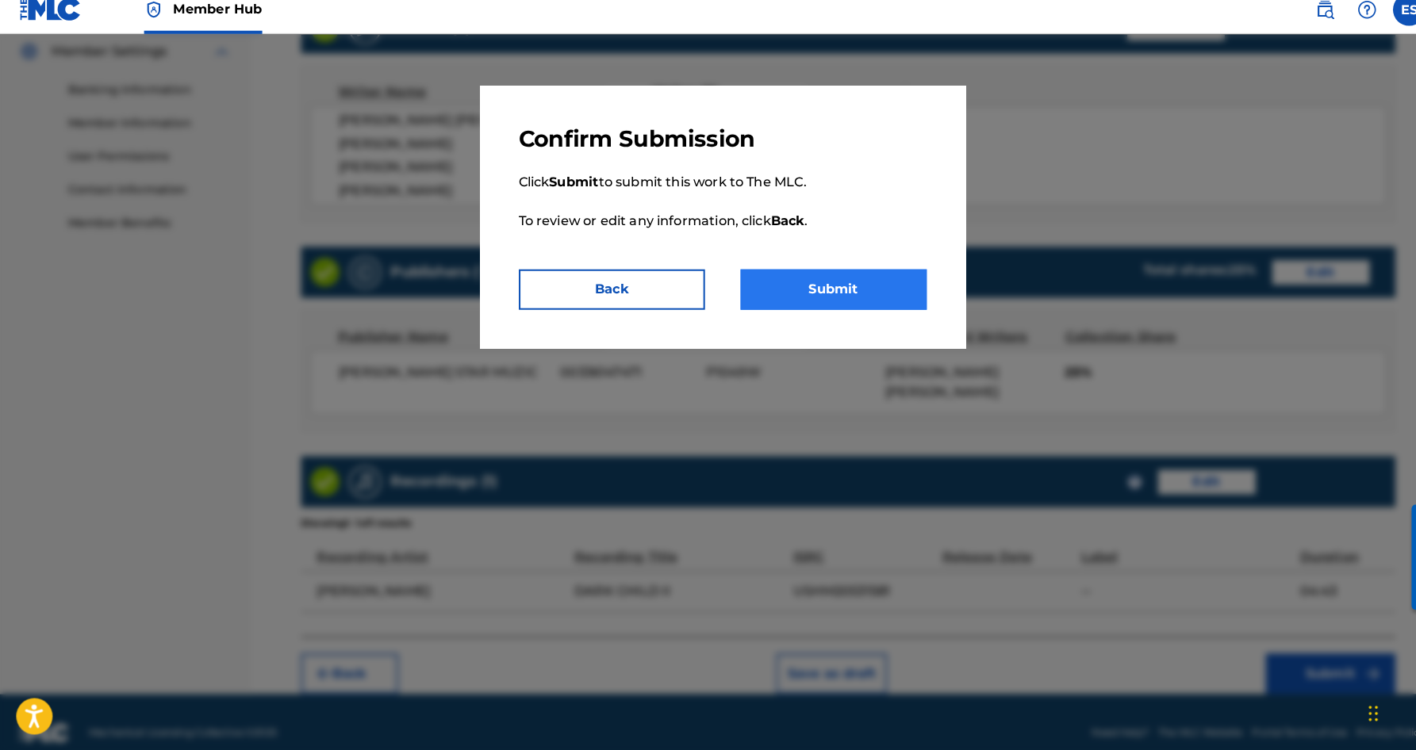
click at [842, 288] on button "Submit" at bounding box center [817, 298] width 182 height 40
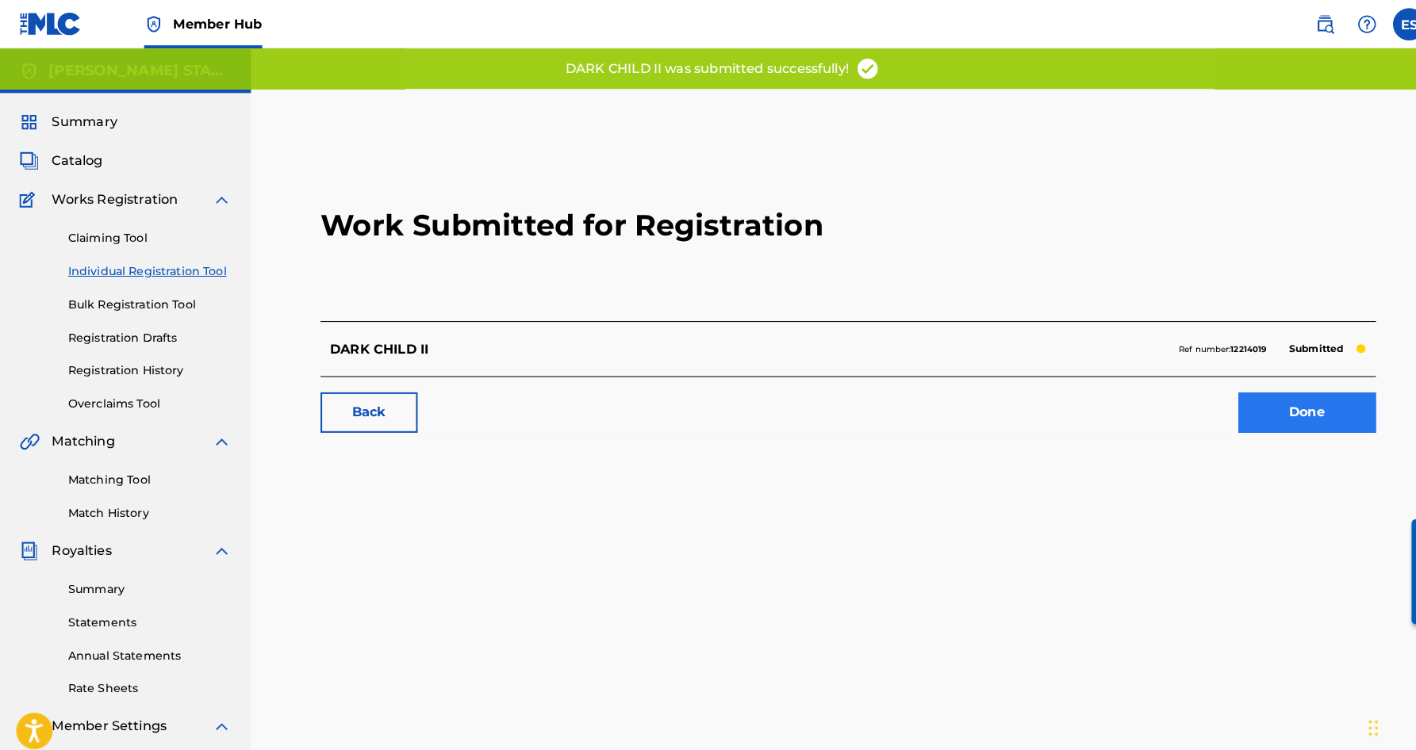
click at [1253, 413] on link "Done" at bounding box center [1281, 405] width 135 height 40
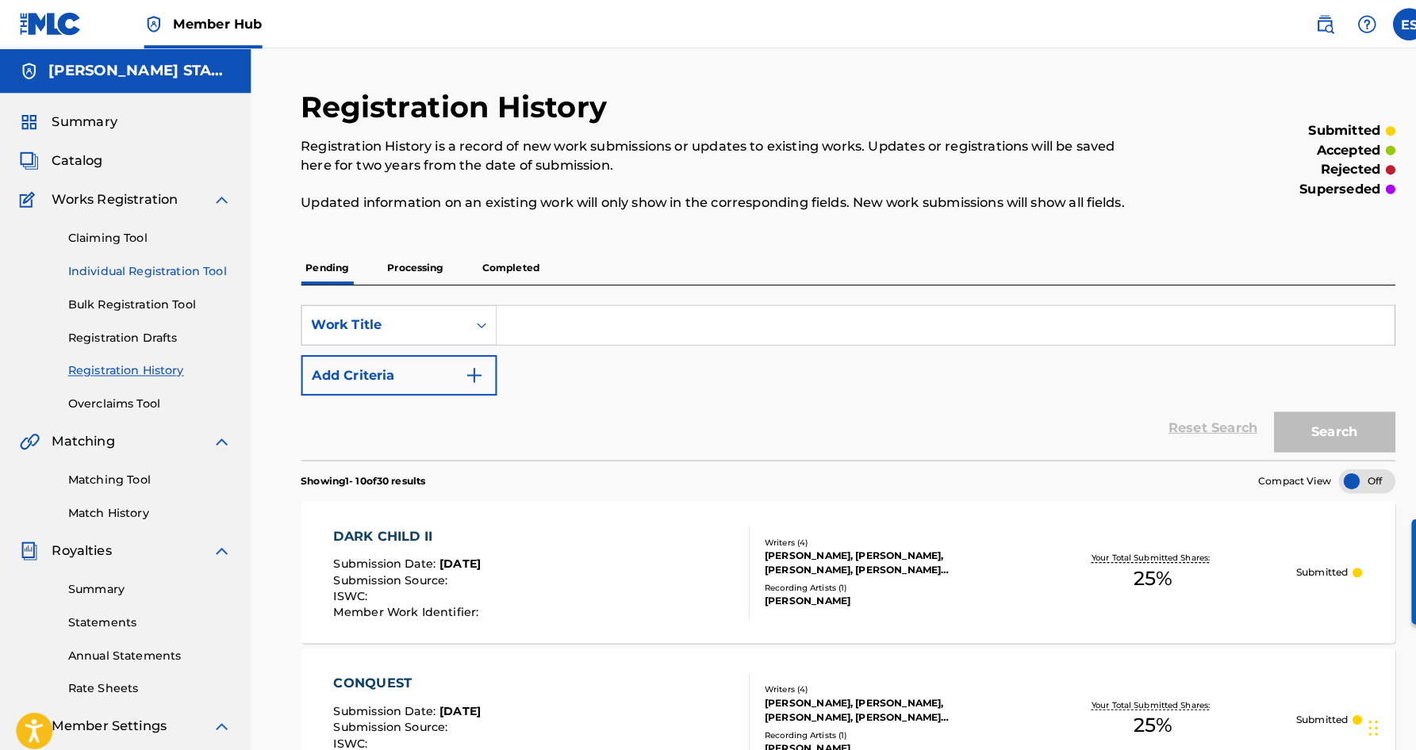
click at [142, 260] on link "Individual Registration Tool" at bounding box center [147, 266] width 160 height 17
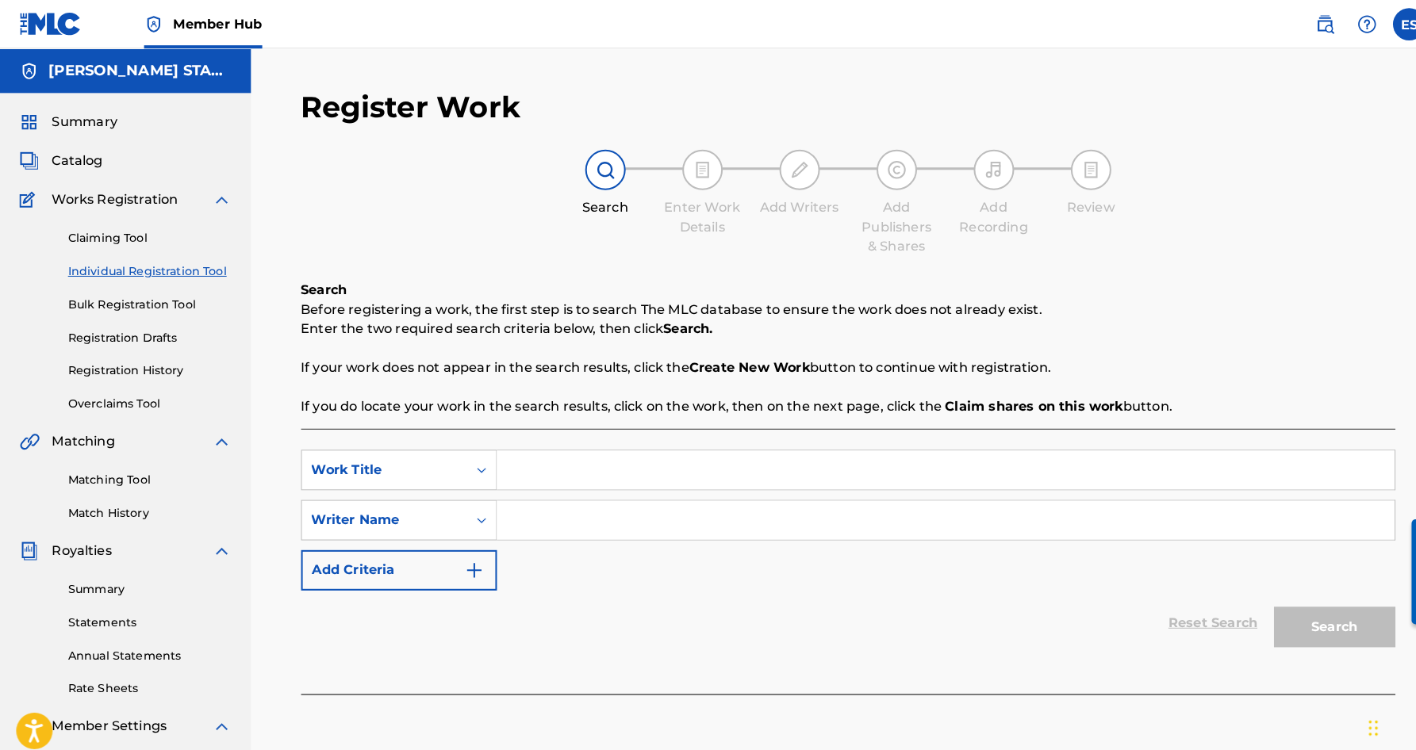
click at [535, 471] on input "Search Form" at bounding box center [927, 461] width 880 height 38
click at [574, 534] on div "SearchWithCriteria5b62fff6-73e5-45cf-beef-ae04e7becaf6 Work Title ILLUSION'S WE…" at bounding box center [831, 510] width 1073 height 138
click at [599, 508] on input "Search Form" at bounding box center [927, 510] width 880 height 38
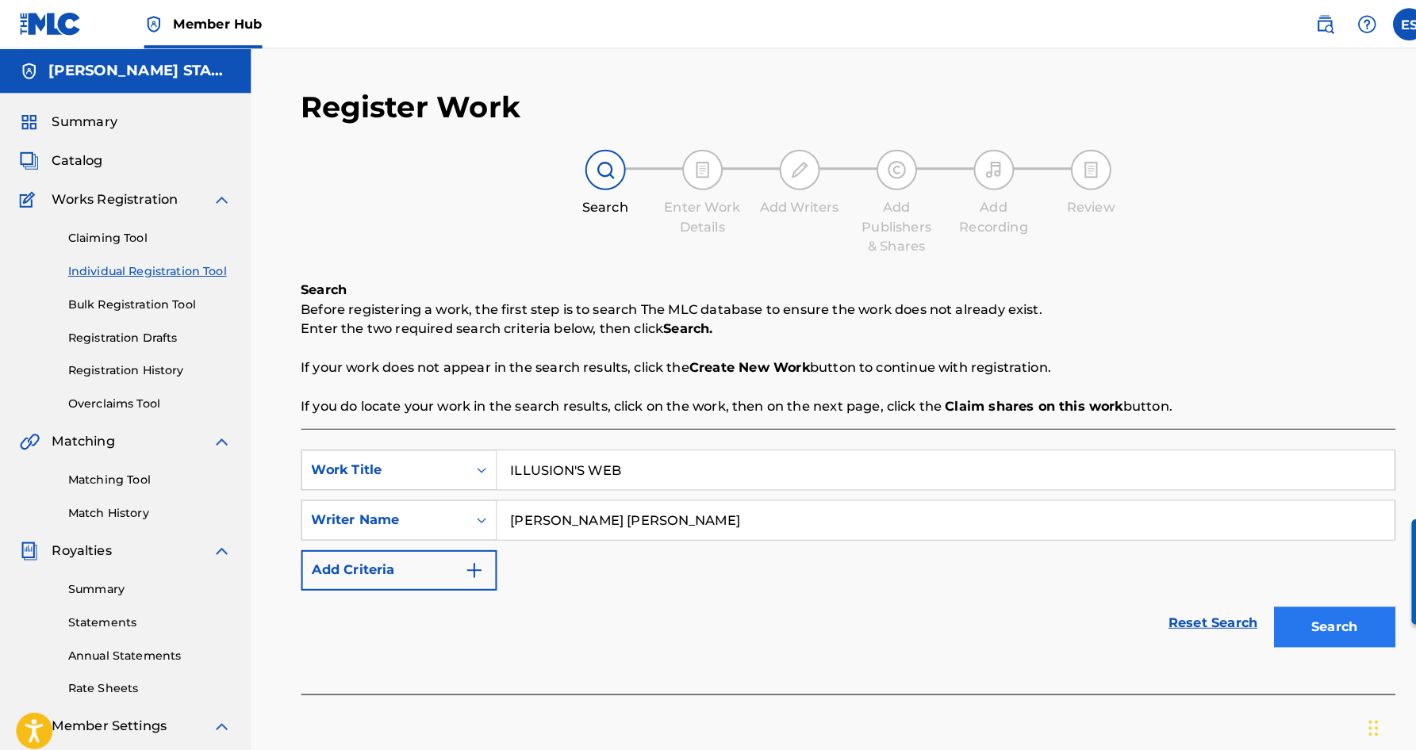
click at [1276, 603] on button "Search" at bounding box center [1308, 615] width 119 height 40
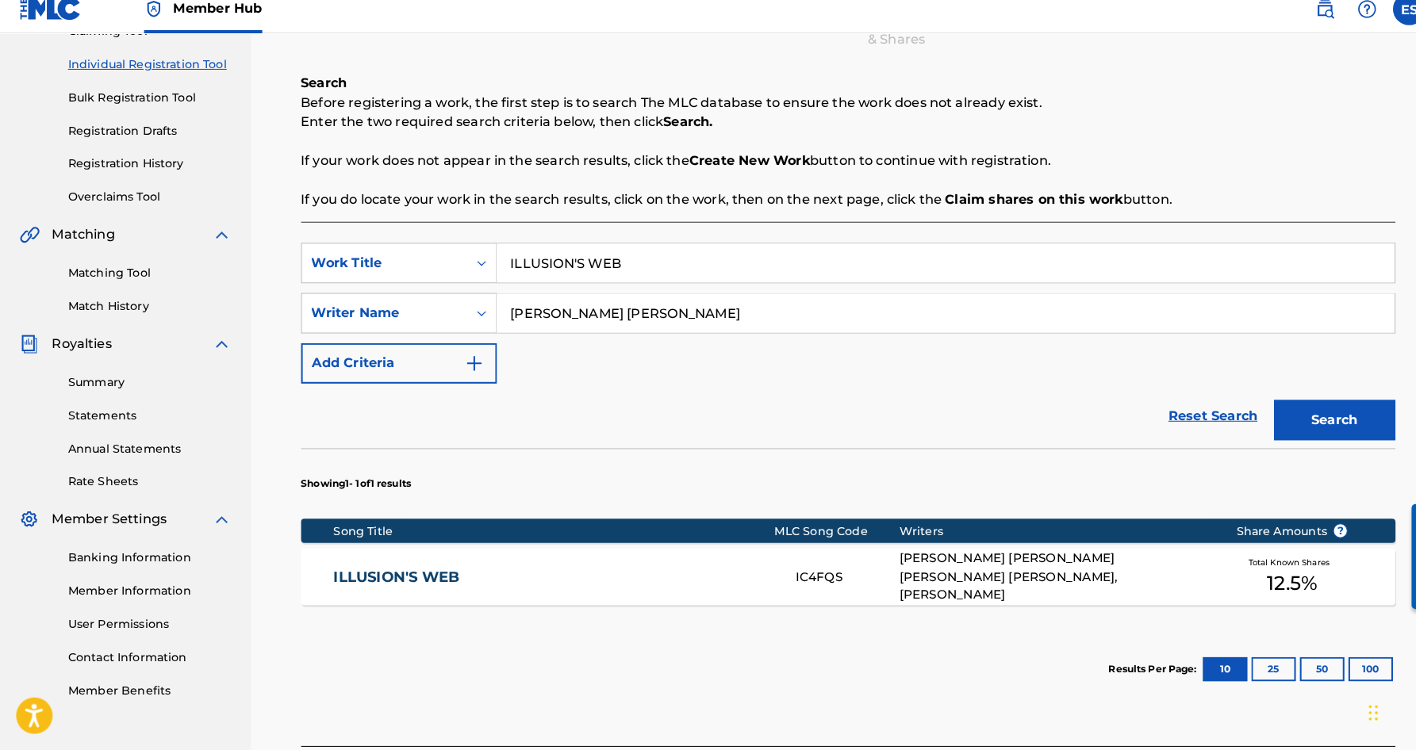
scroll to position [190, 0]
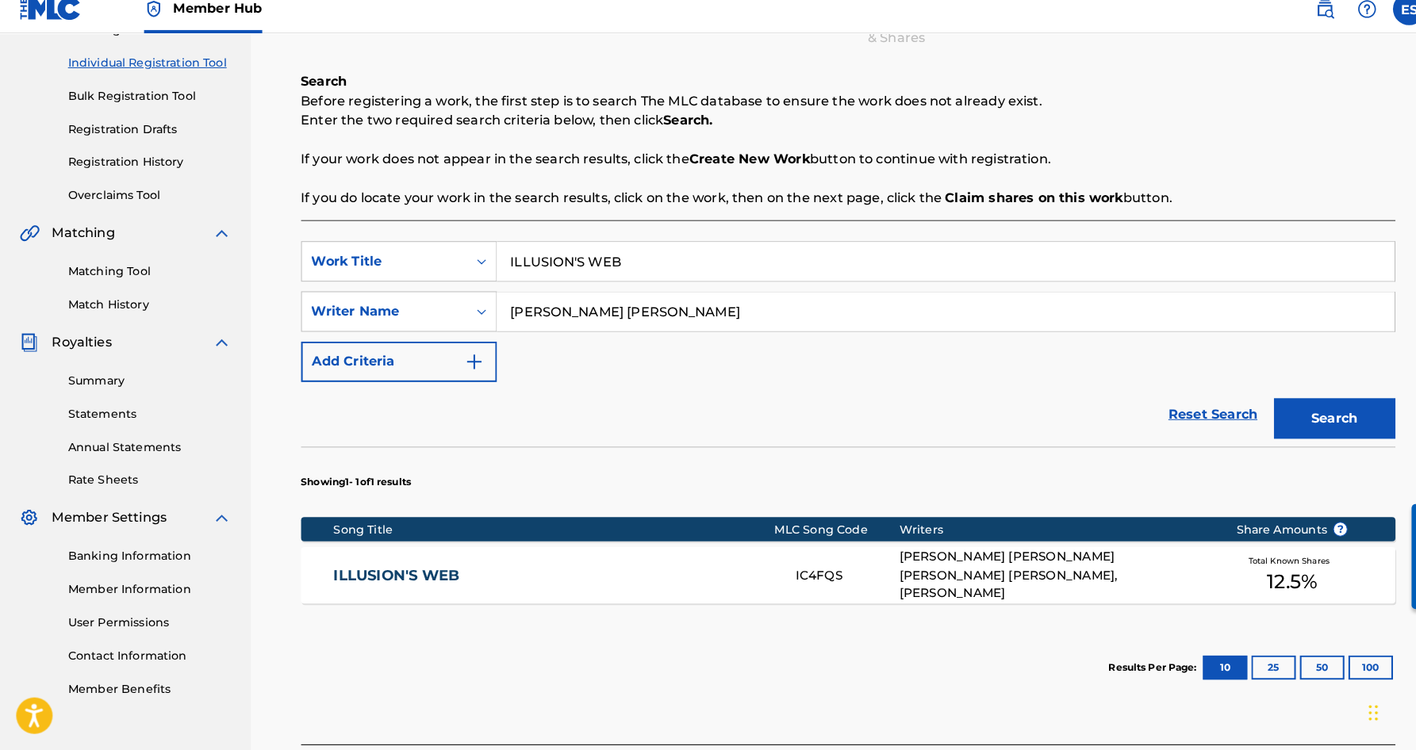
click at [981, 558] on div "[PERSON_NAME] [PERSON_NAME] [PERSON_NAME] [PERSON_NAME], [PERSON_NAME]" at bounding box center [1033, 579] width 305 height 54
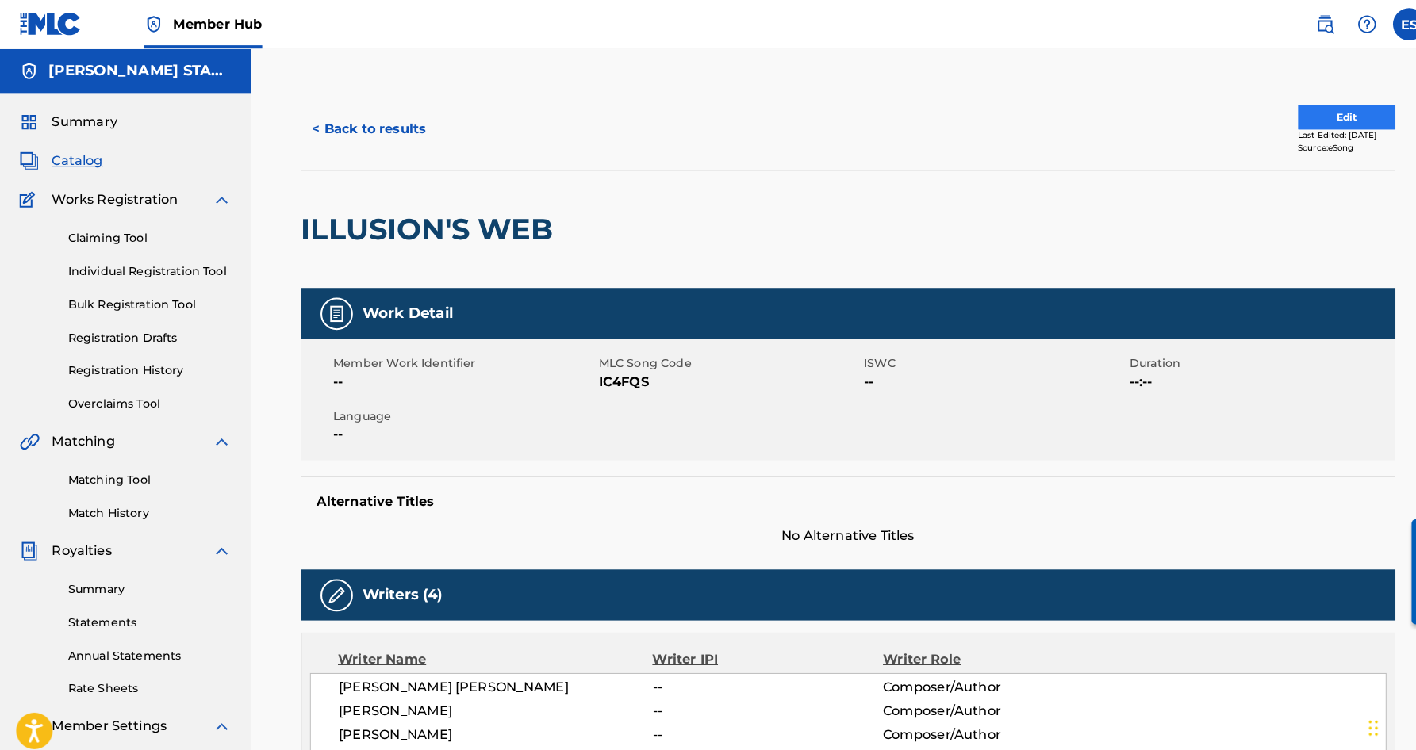
click at [1288, 111] on button "Edit" at bounding box center [1319, 115] width 95 height 24
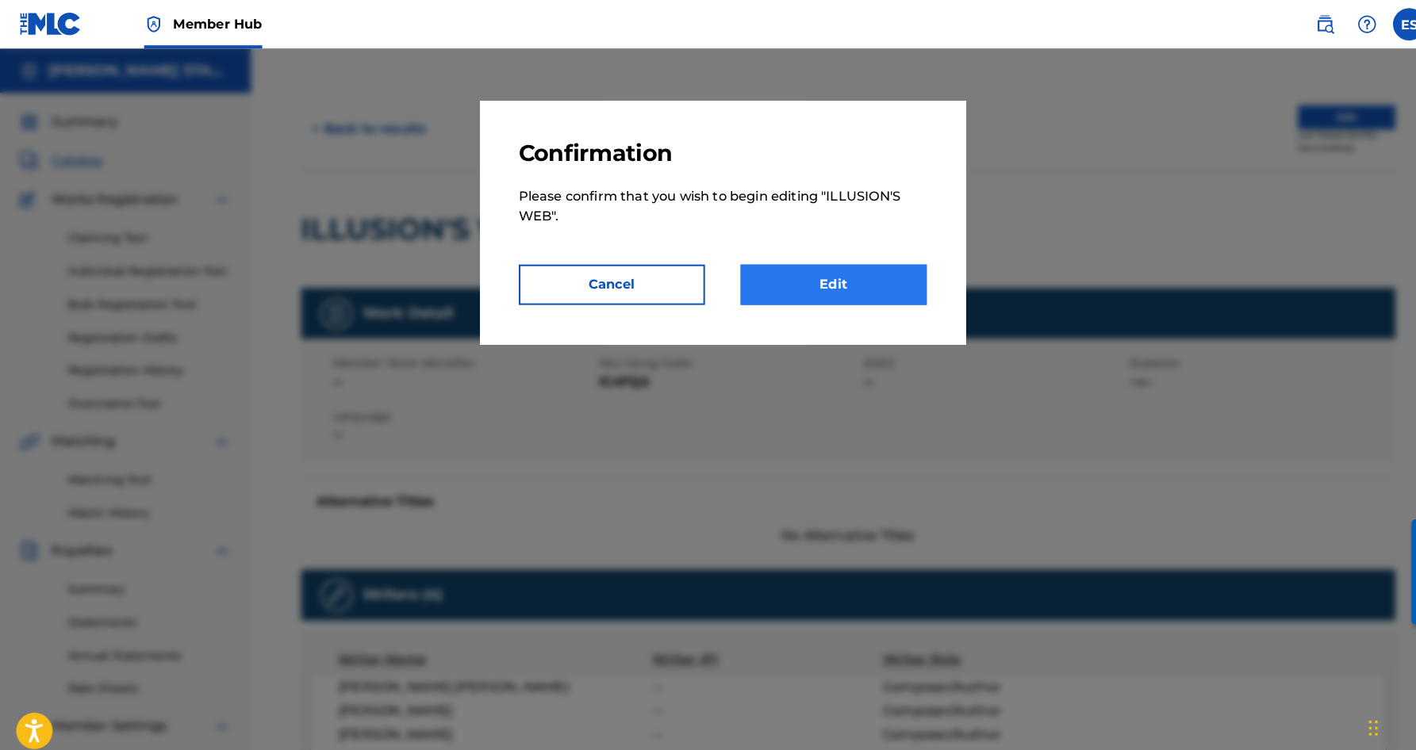
click at [858, 279] on link "Edit" at bounding box center [817, 279] width 182 height 40
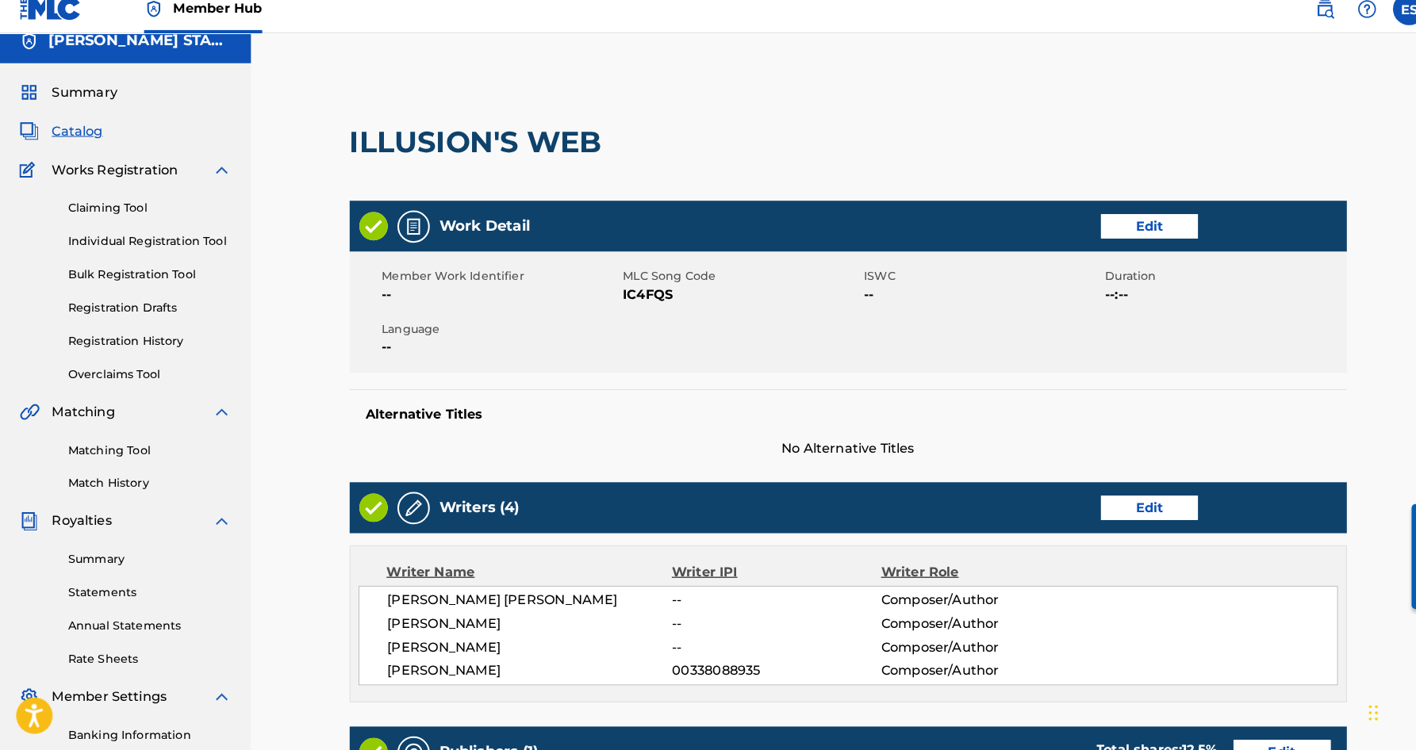
scroll to position [27, 0]
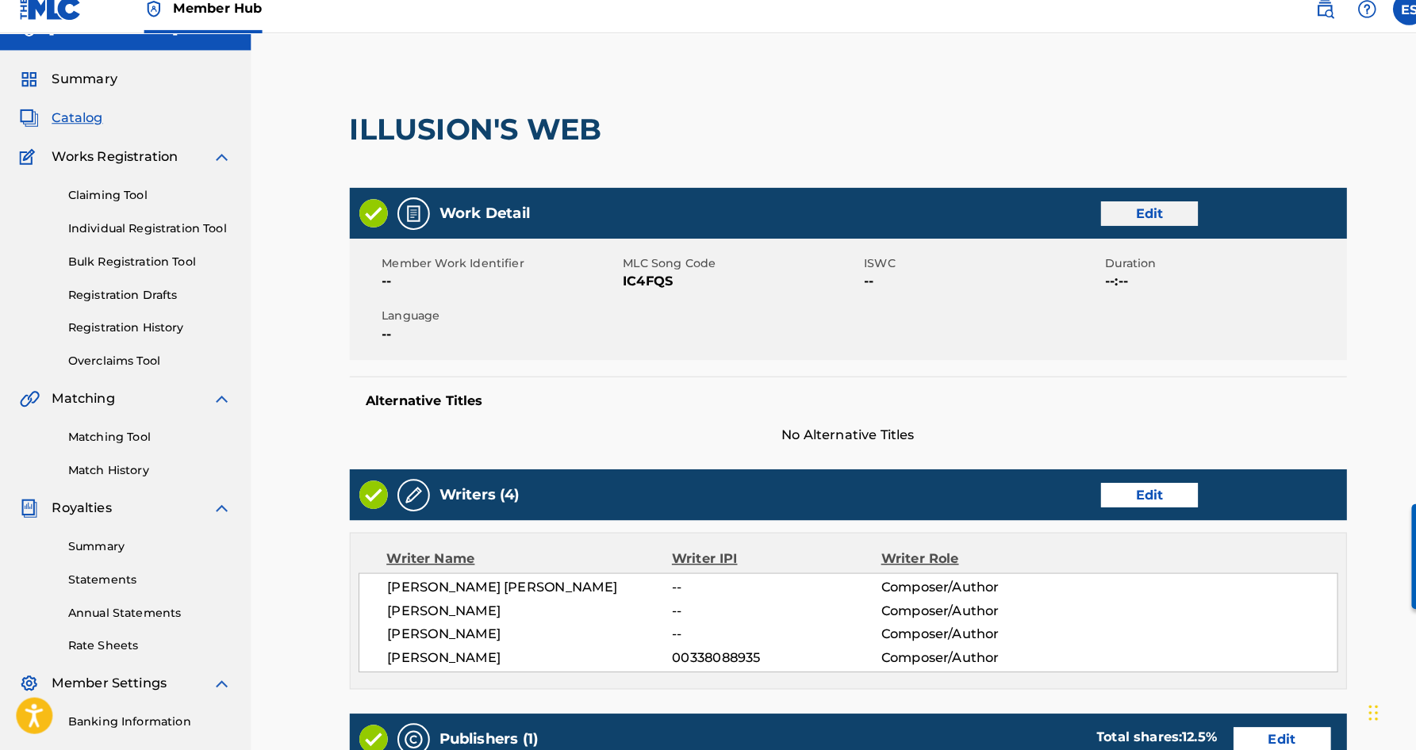
click at [1098, 213] on link "Edit" at bounding box center [1126, 225] width 95 height 24
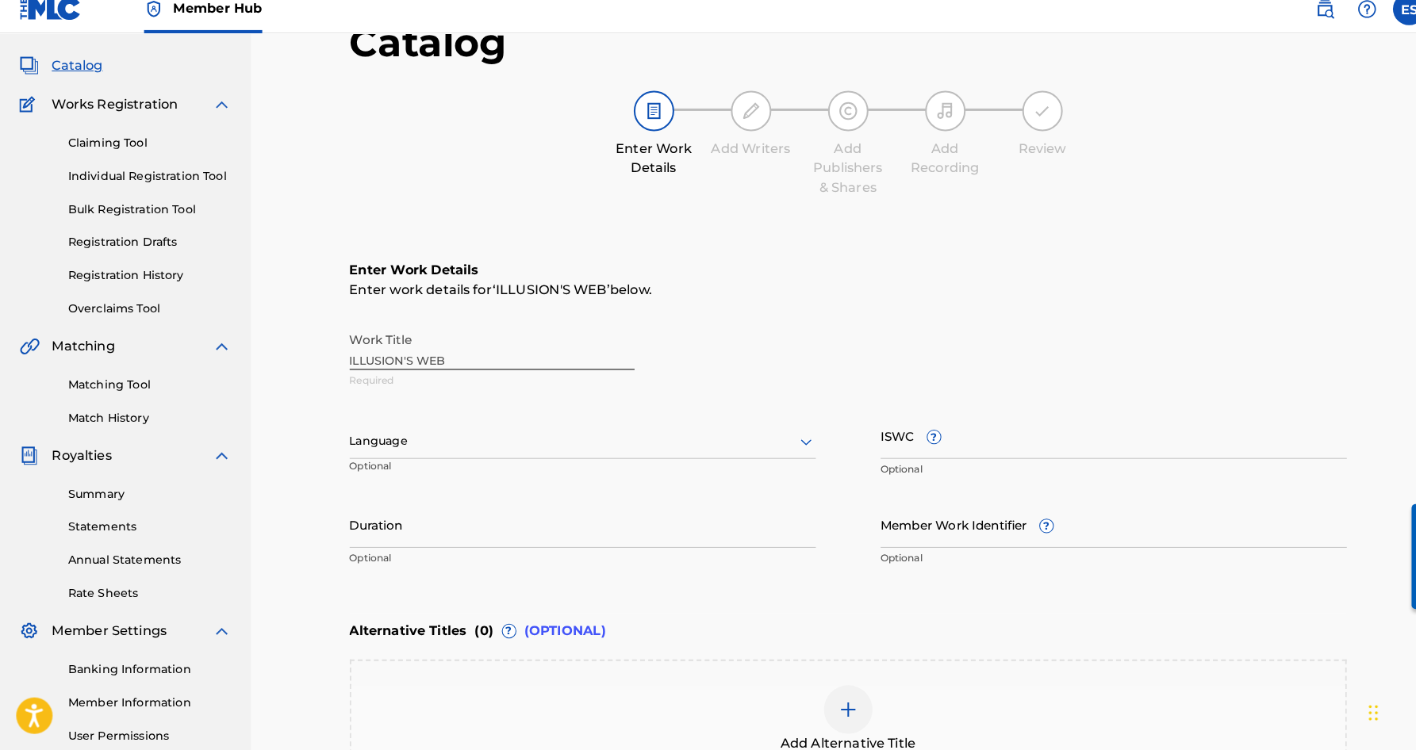
scroll to position [82, 0]
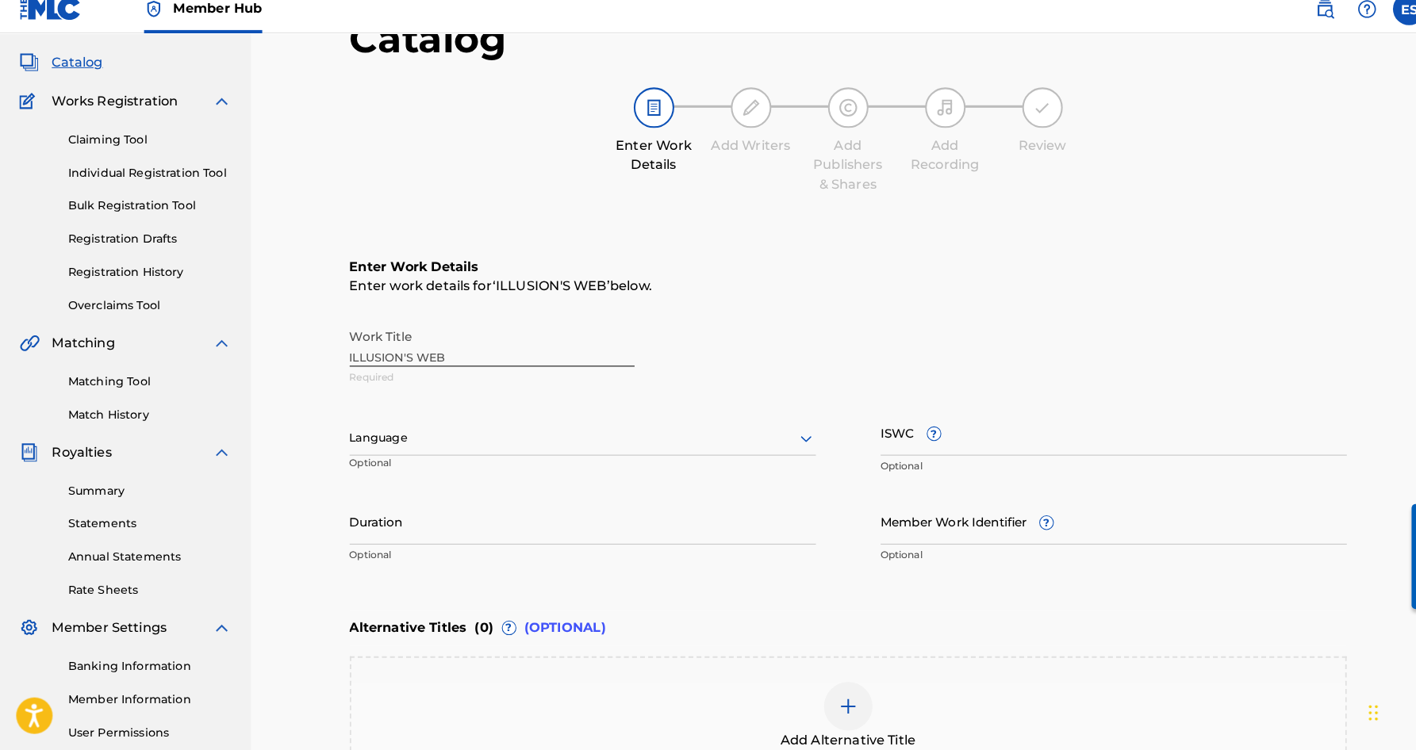
click at [787, 443] on icon at bounding box center [790, 446] width 11 height 6
click at [661, 467] on div "English" at bounding box center [570, 480] width 455 height 36
click at [380, 512] on input "Duration" at bounding box center [571, 526] width 457 height 45
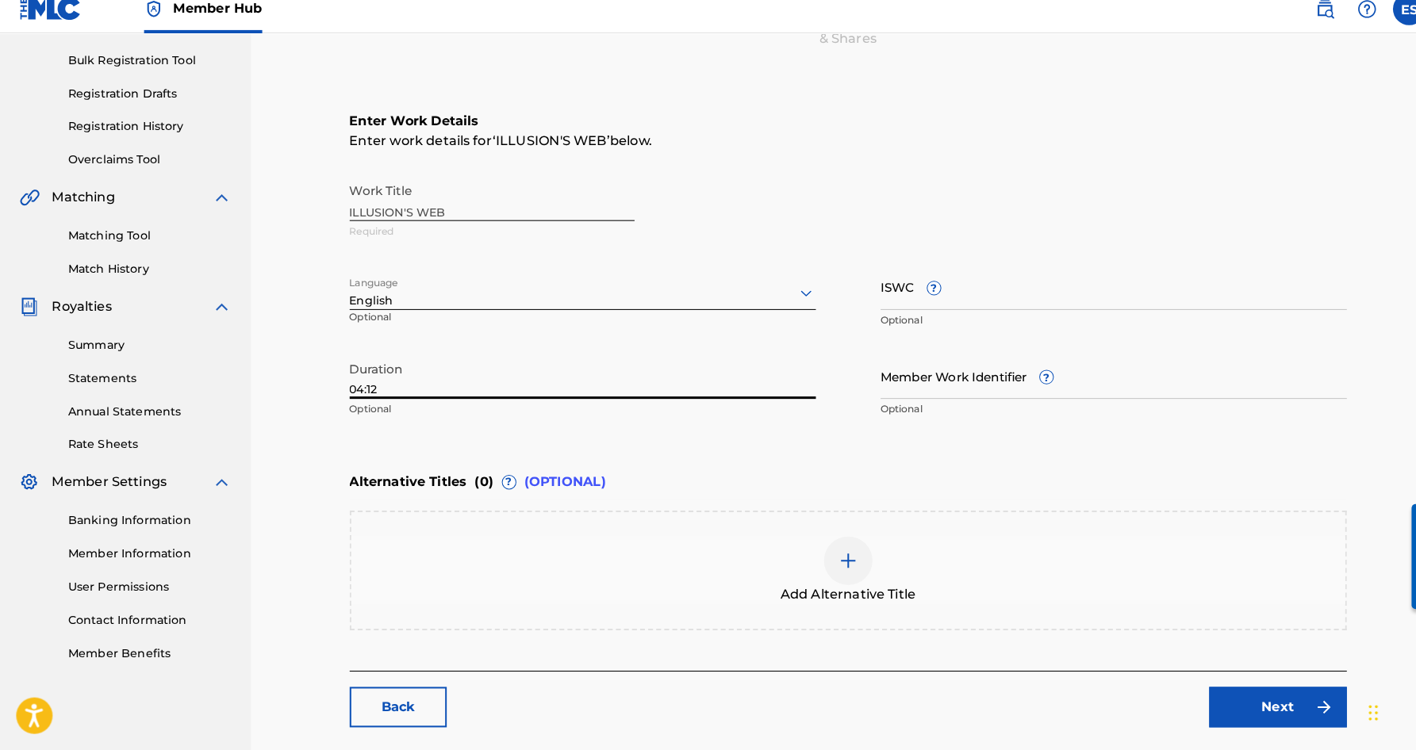
scroll to position [232, 0]
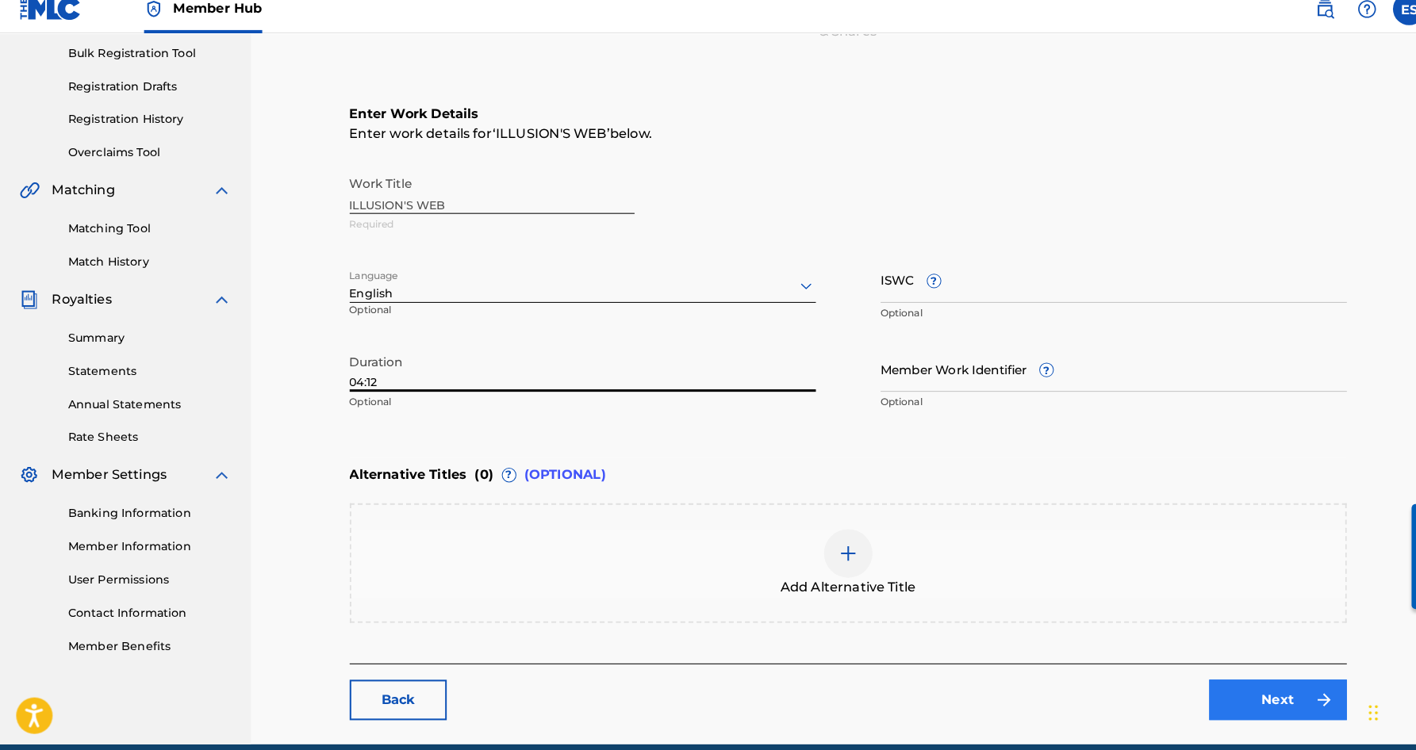
click at [1216, 681] on link "Next" at bounding box center [1252, 701] width 135 height 40
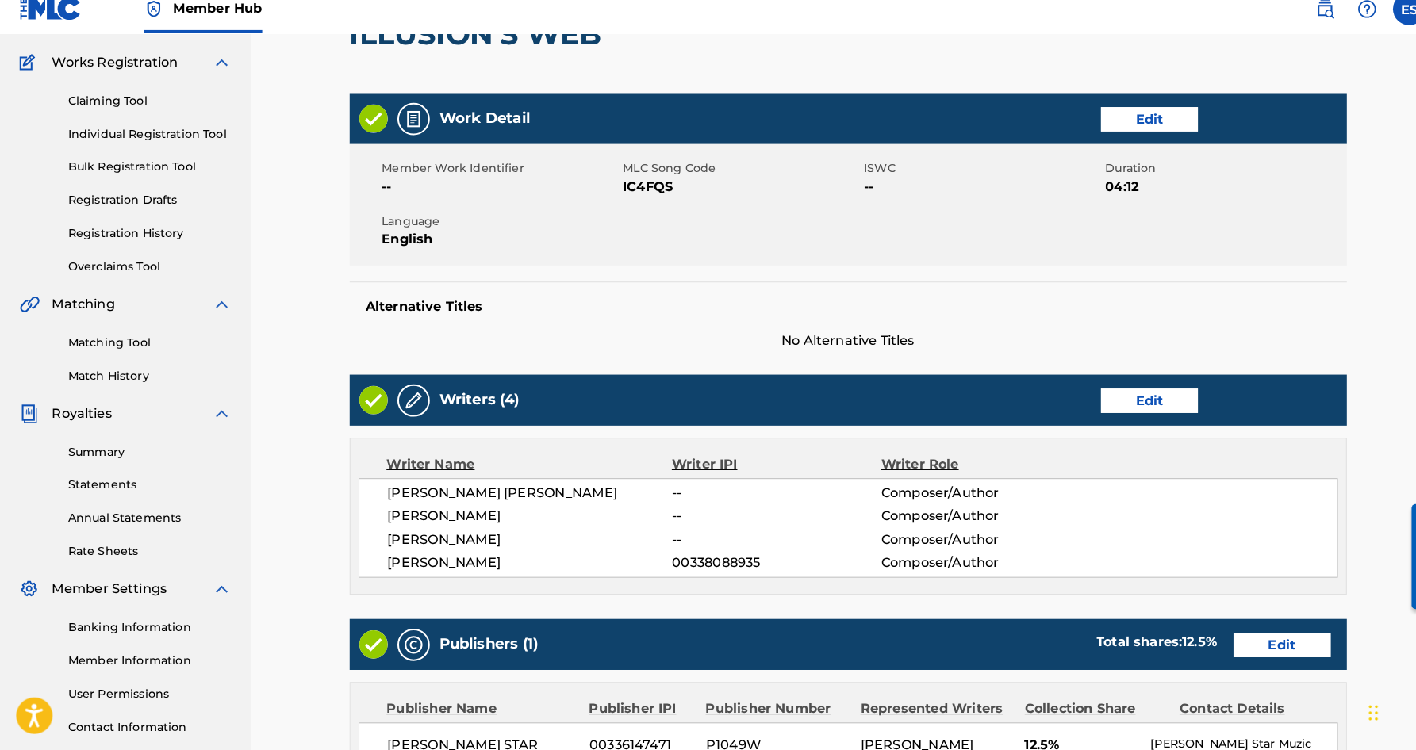
scroll to position [121, 0]
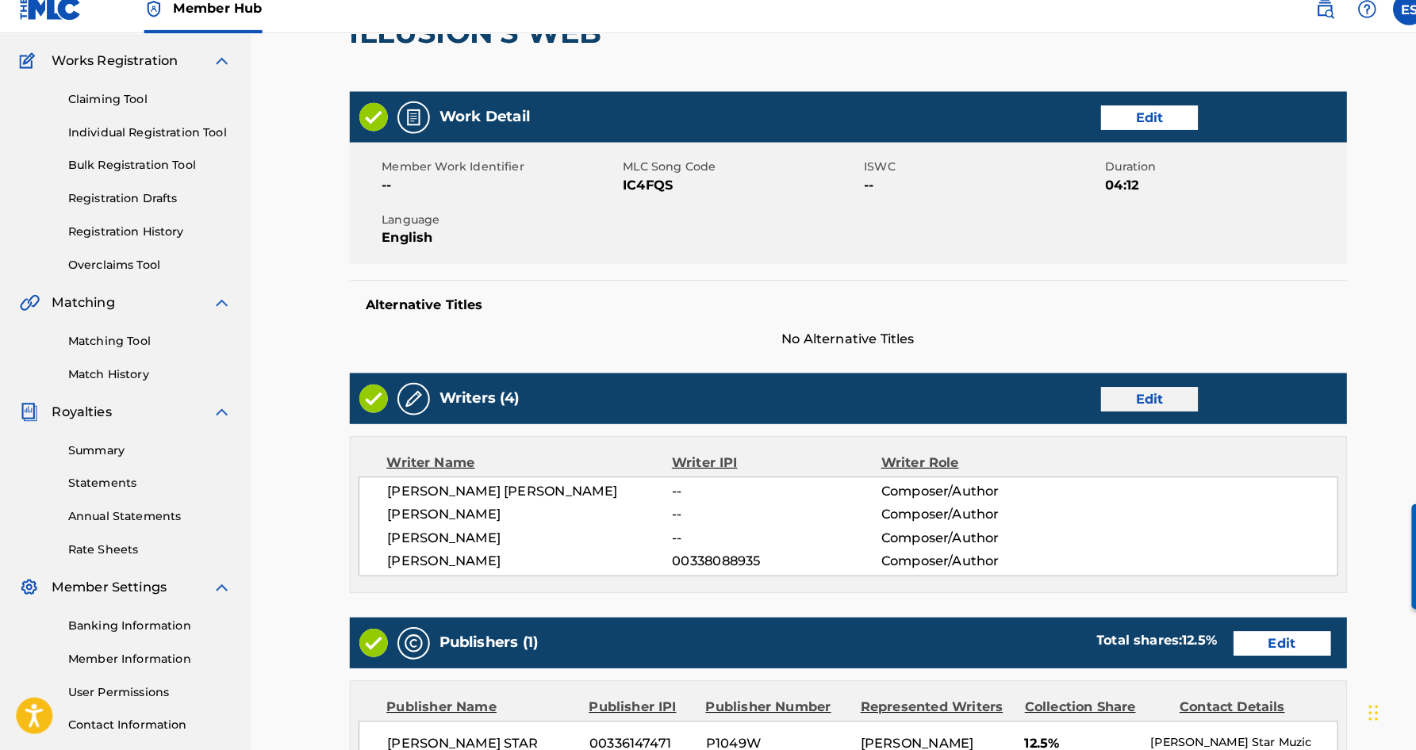
click at [1111, 394] on link "Edit" at bounding box center [1126, 406] width 95 height 24
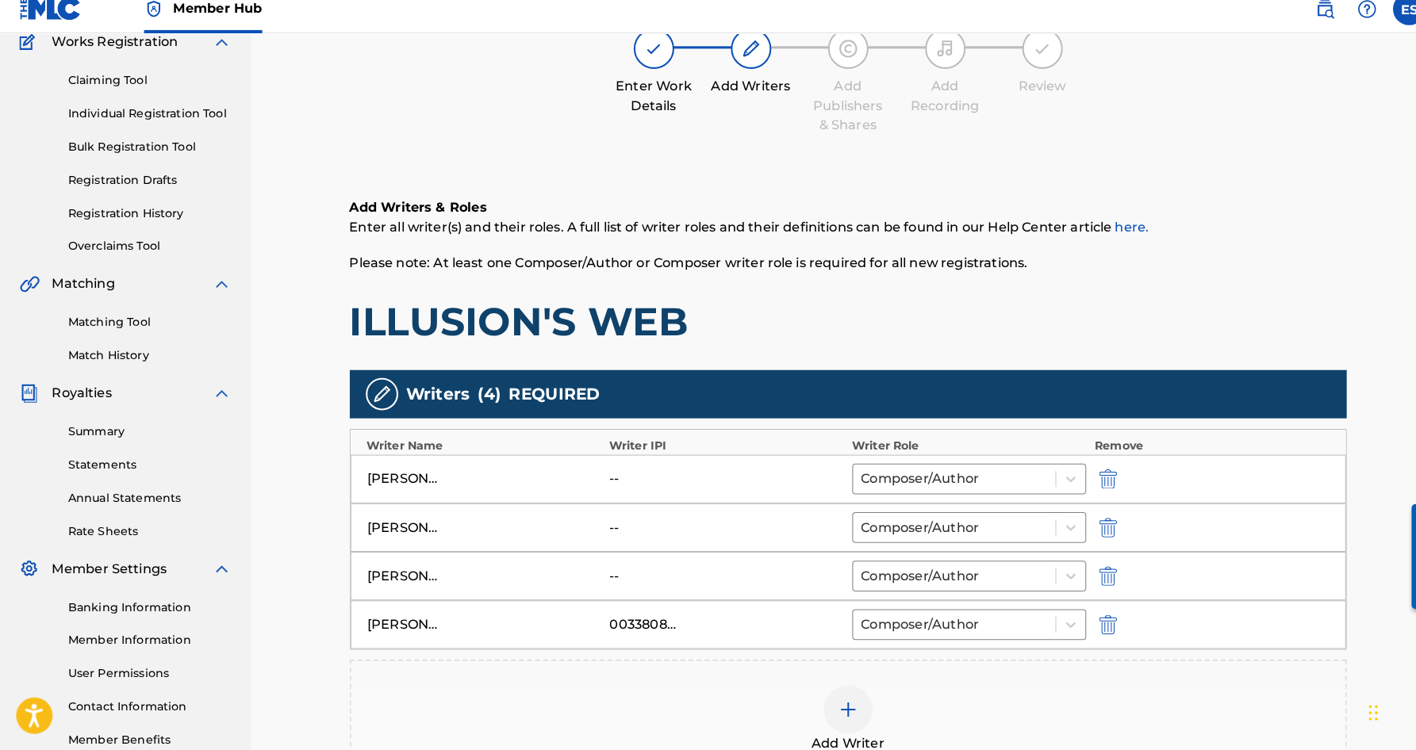
scroll to position [147, 0]
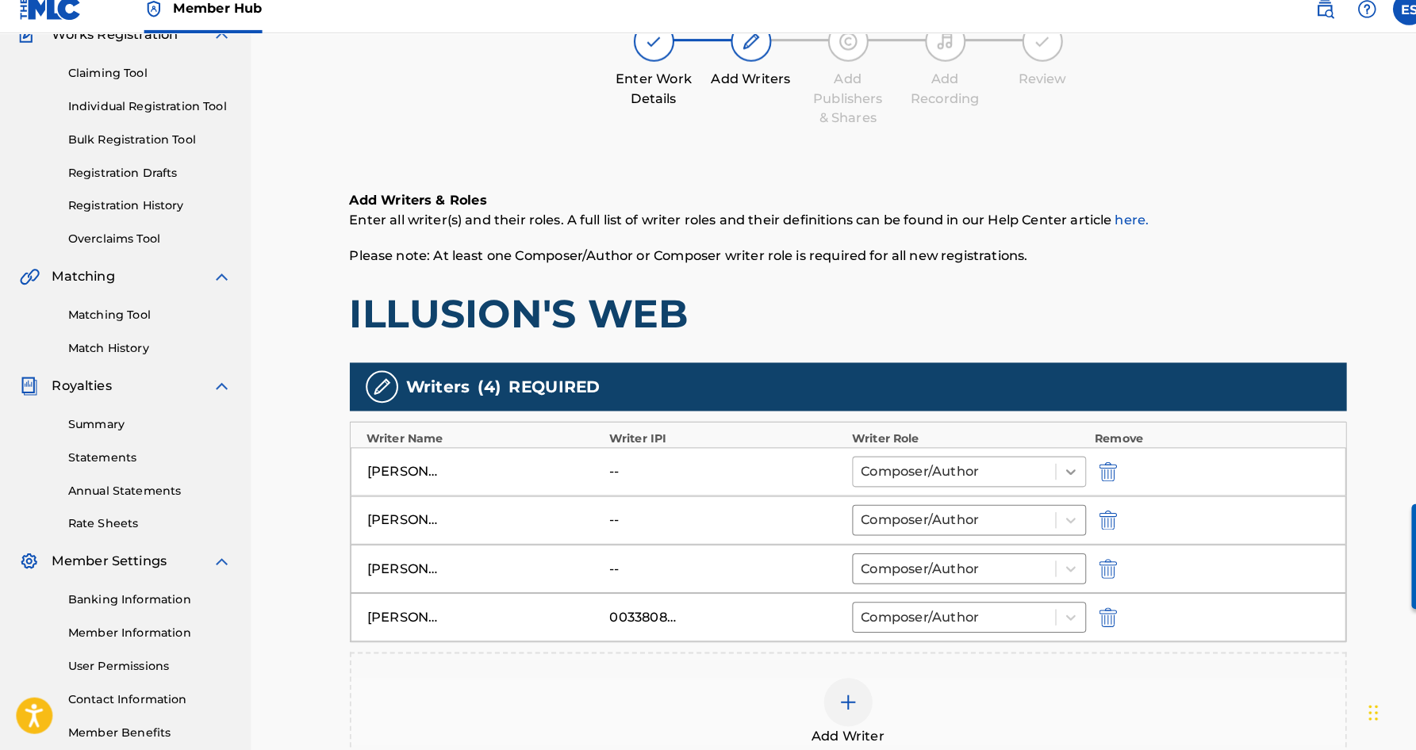
click at [1051, 463] on div at bounding box center [1049, 477] width 29 height 29
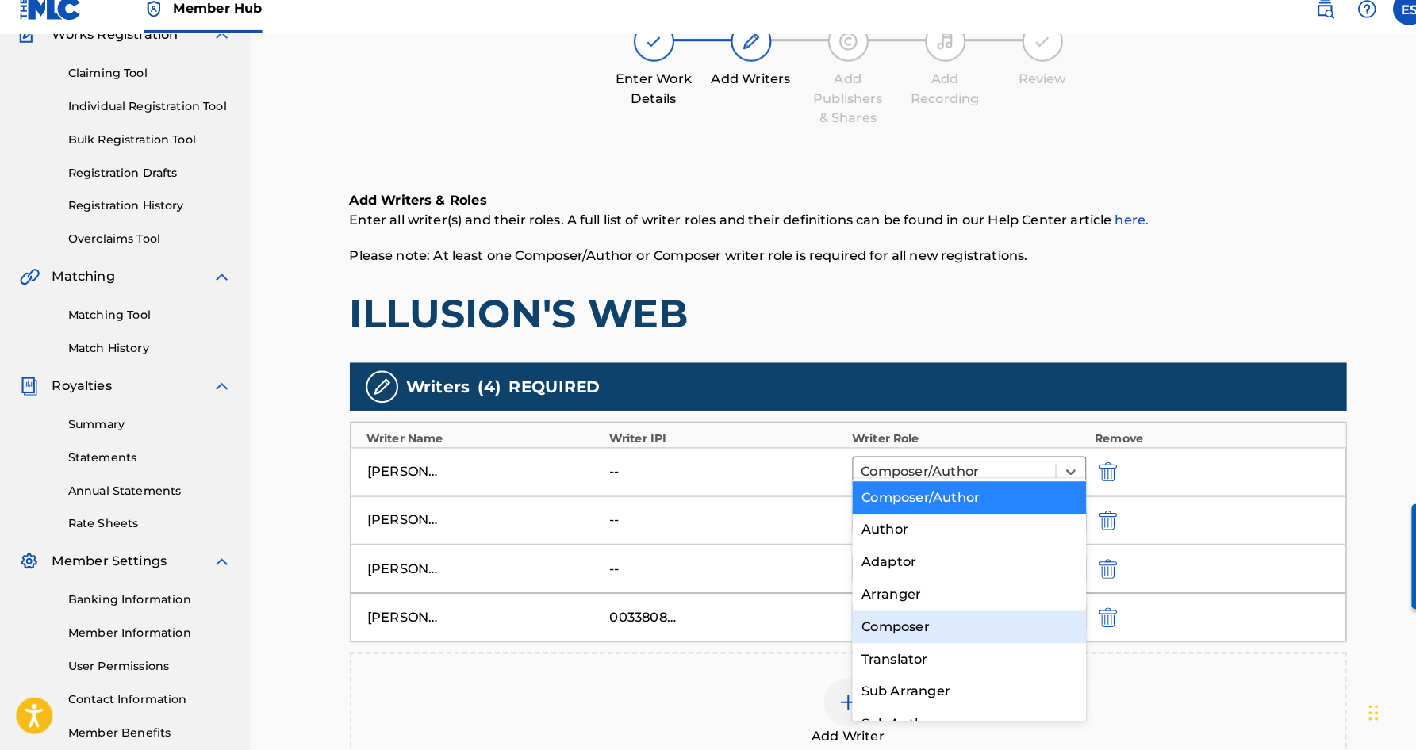
click at [956, 614] on div "Composer" at bounding box center [949, 630] width 229 height 32
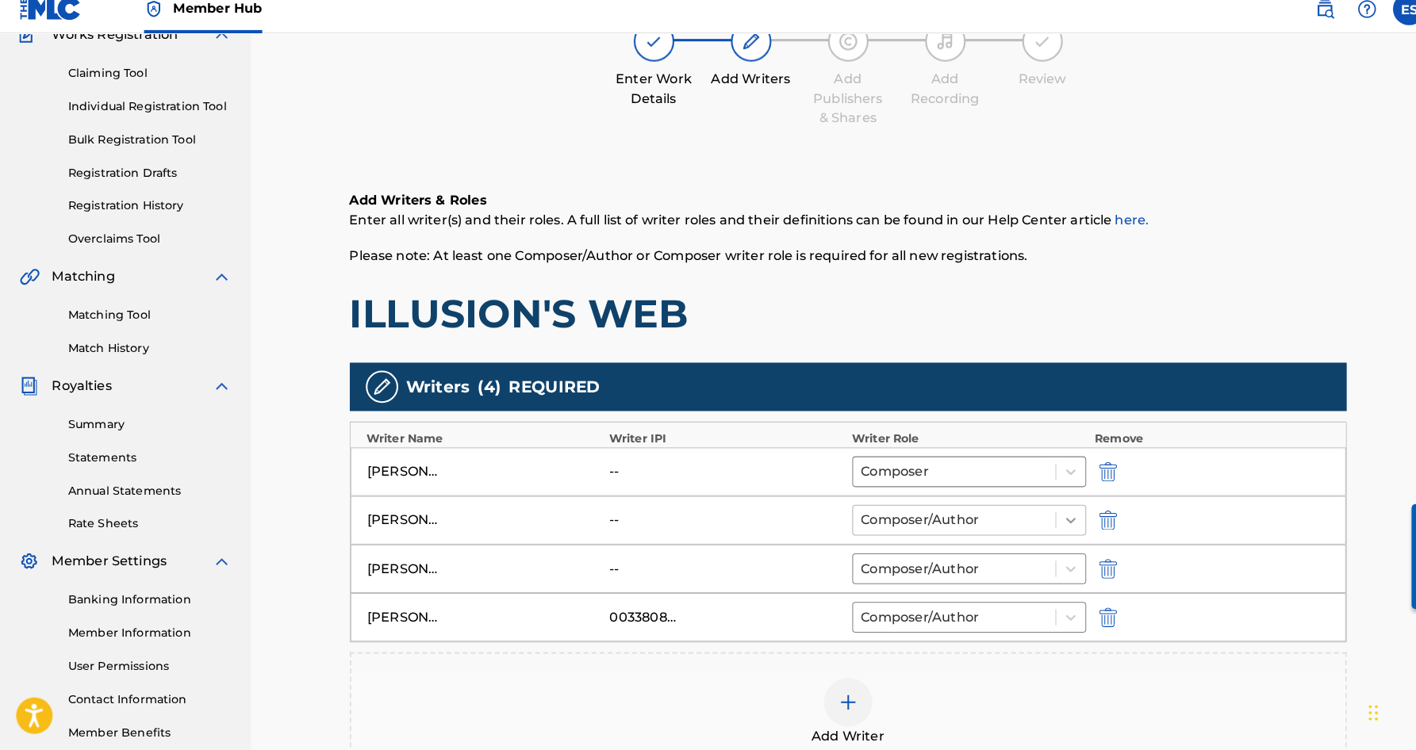
click at [1048, 523] on icon at bounding box center [1050, 526] width 10 height 6
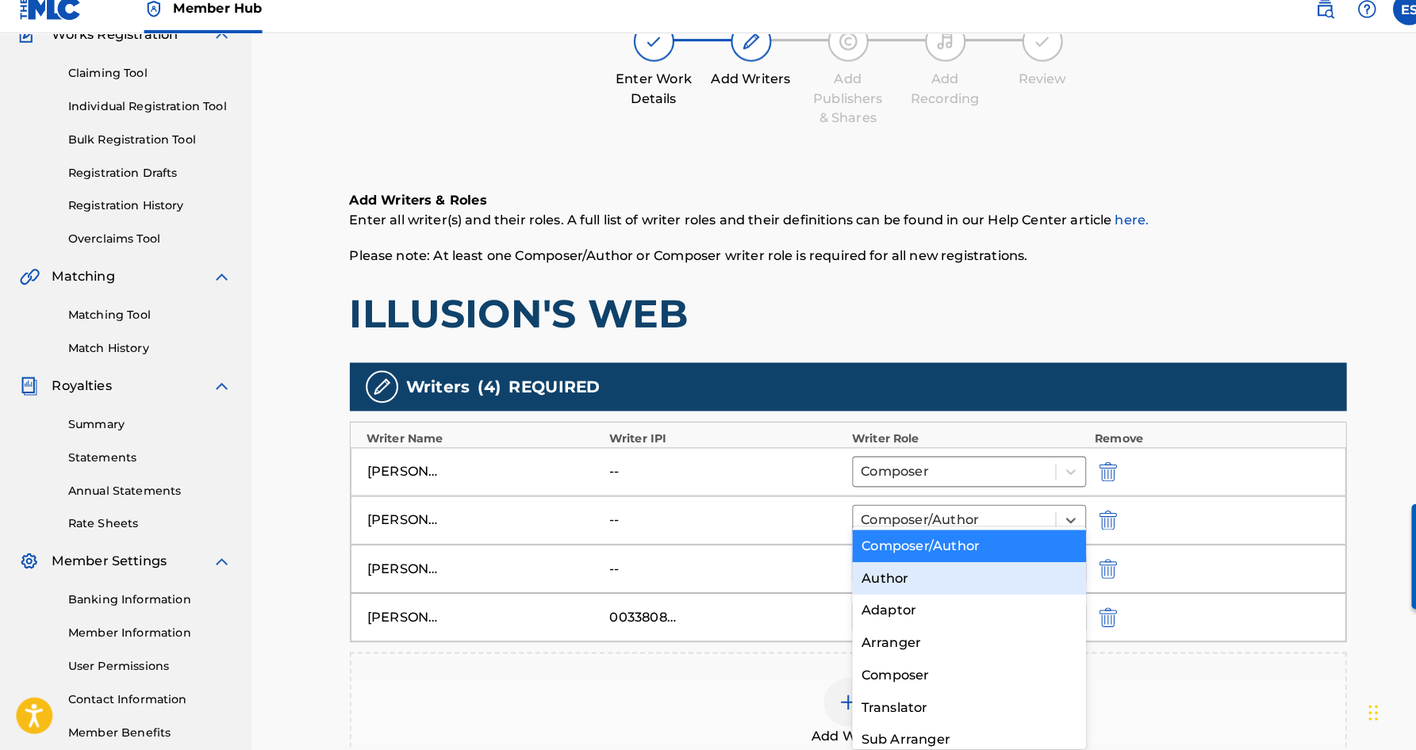
click at [984, 566] on div "Author" at bounding box center [949, 582] width 229 height 32
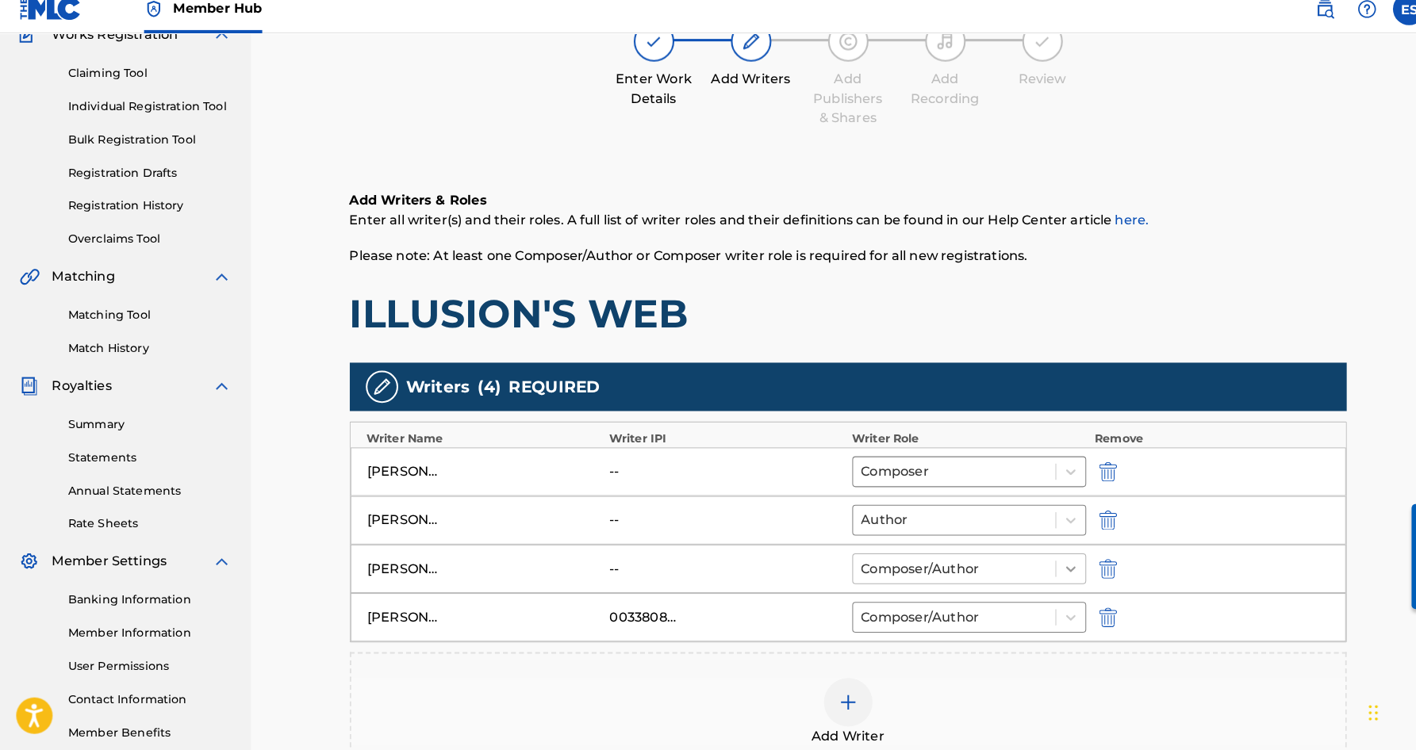
click at [1050, 565] on icon at bounding box center [1050, 573] width 16 height 16
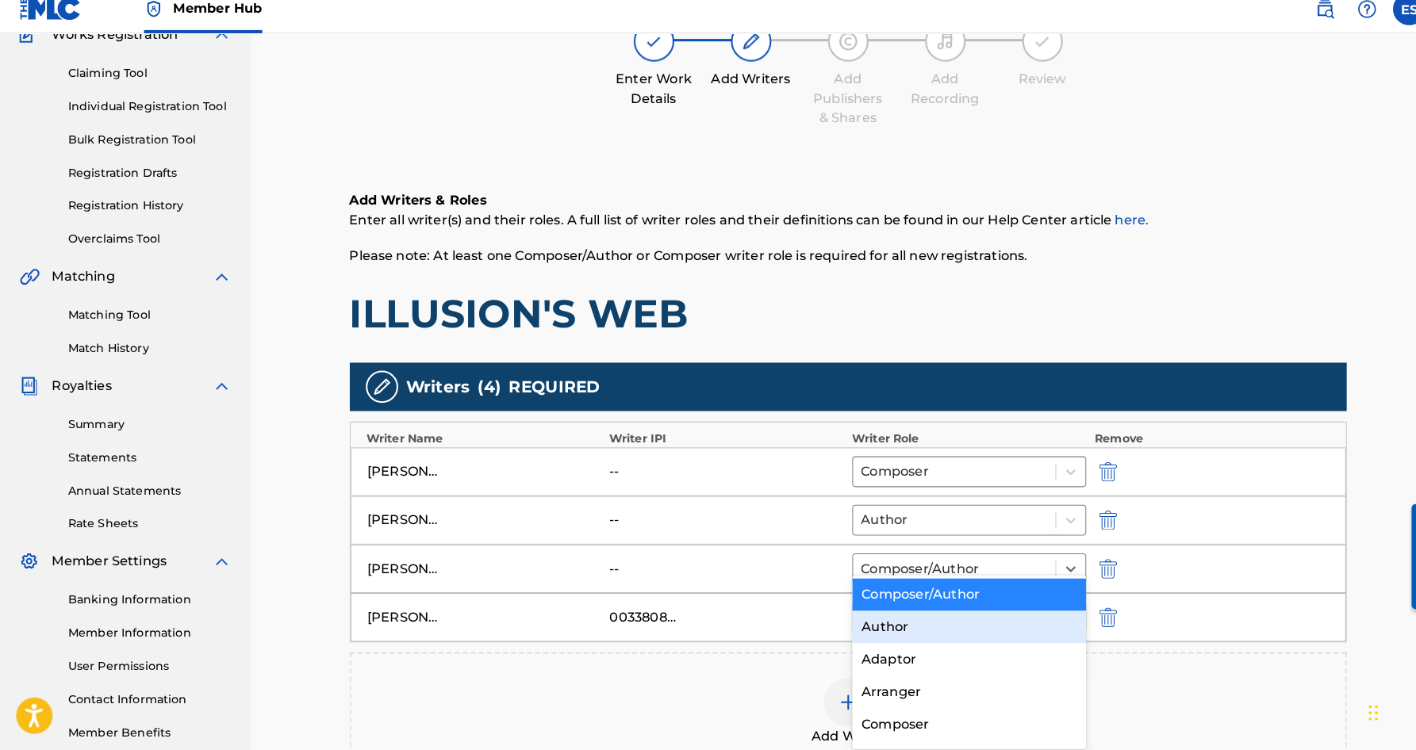
click at [988, 614] on div "Author" at bounding box center [949, 630] width 229 height 32
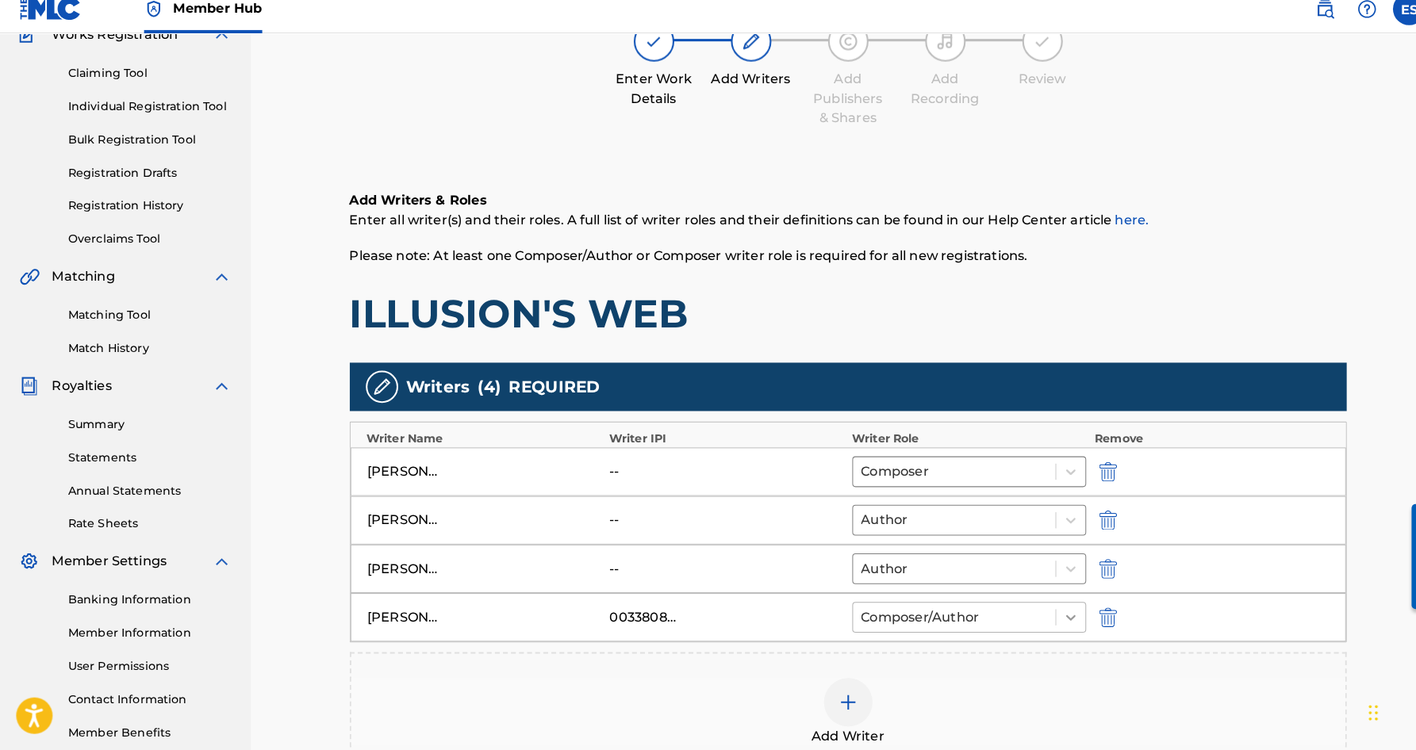
click at [1048, 612] on icon at bounding box center [1050, 620] width 16 height 16
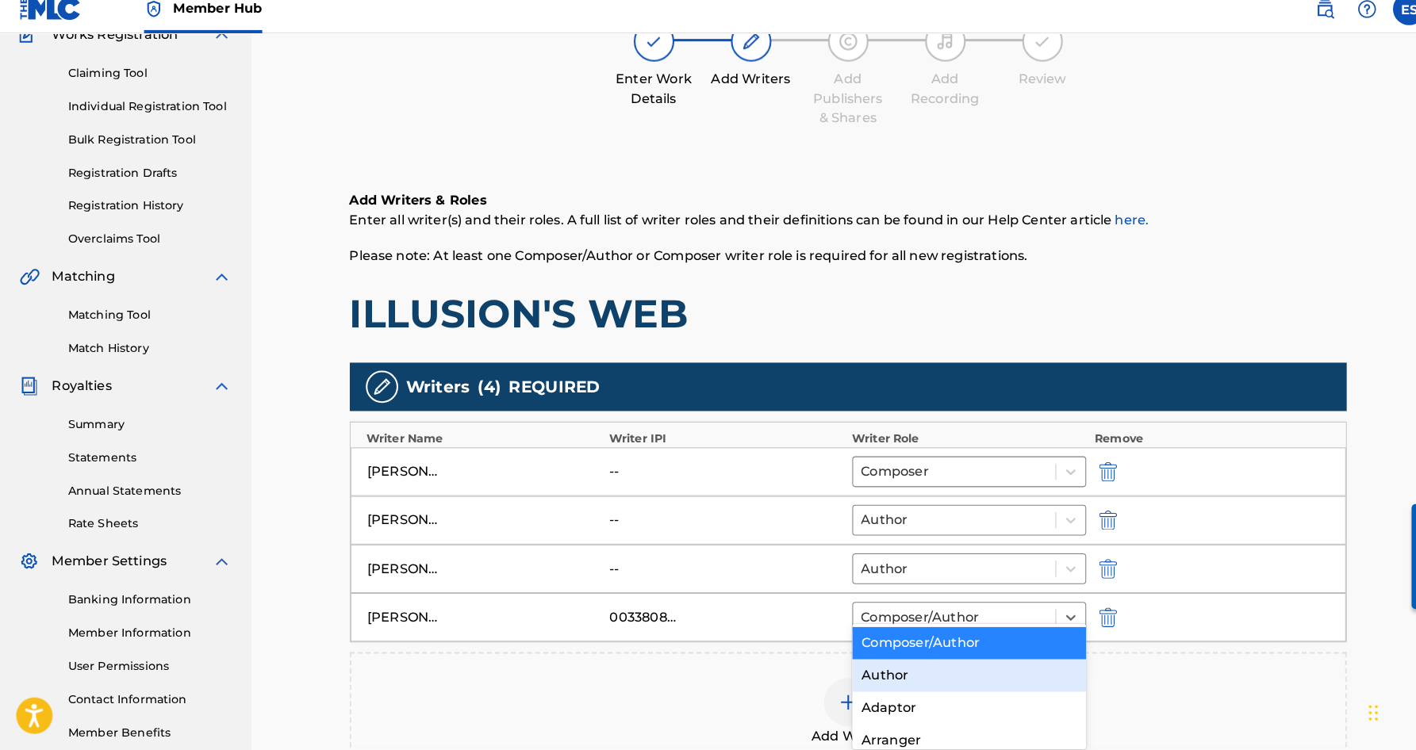
click at [995, 662] on div "Author" at bounding box center [949, 678] width 229 height 32
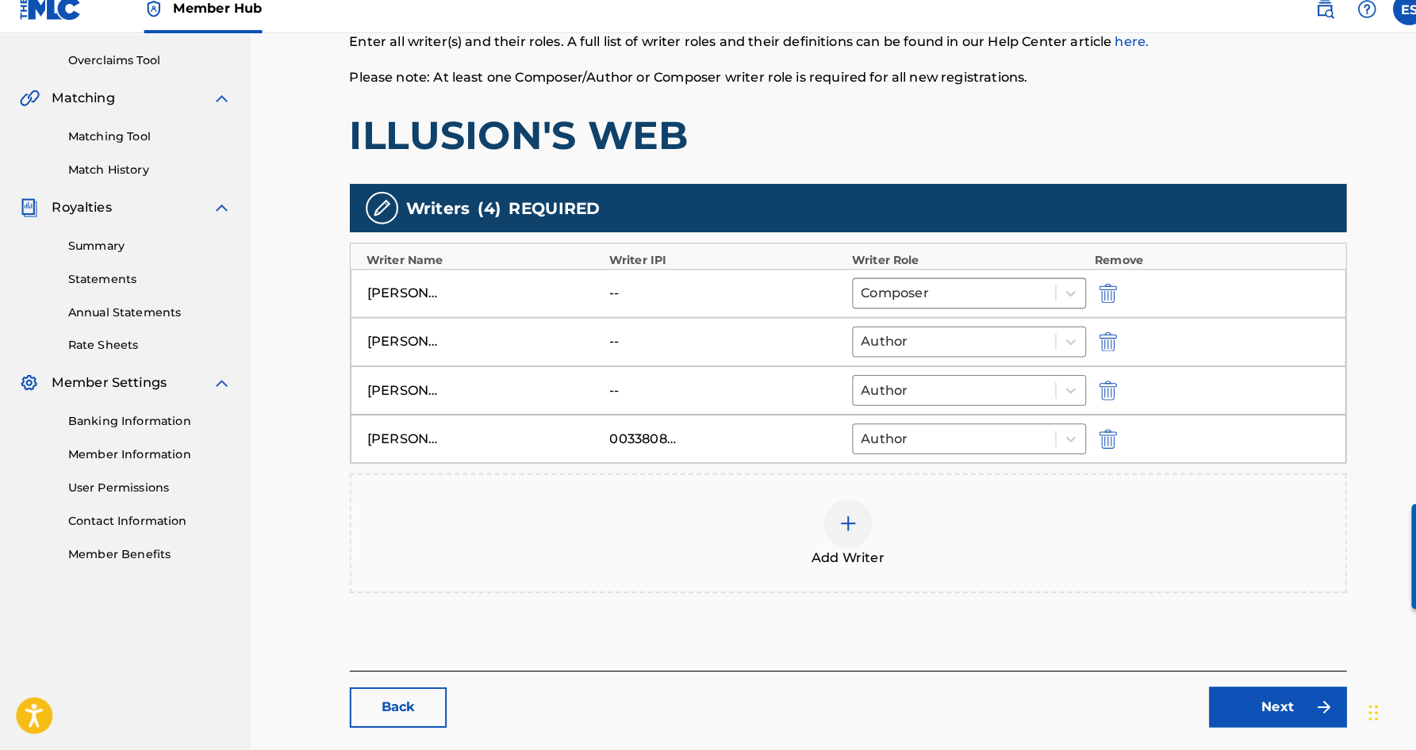
scroll to position [324, 0]
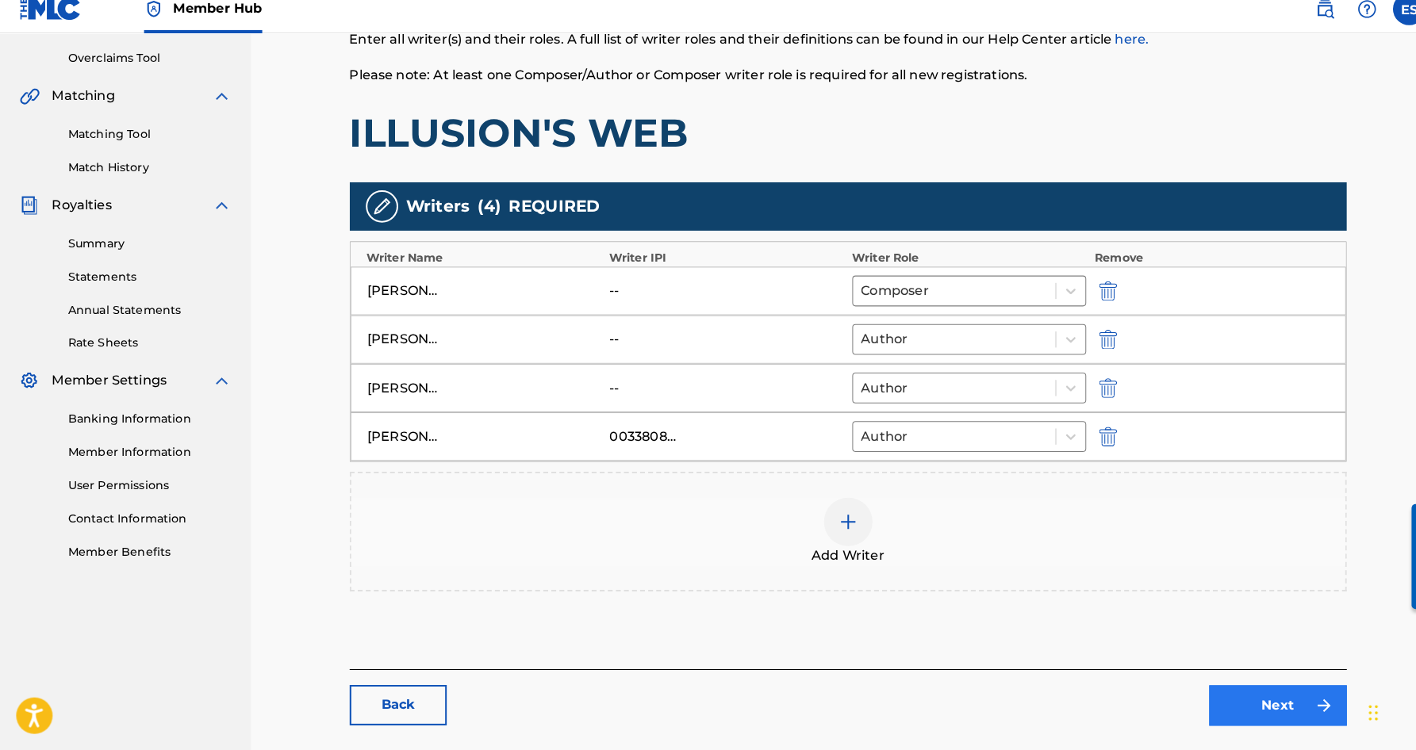
click at [1226, 688] on link "Next" at bounding box center [1252, 707] width 135 height 40
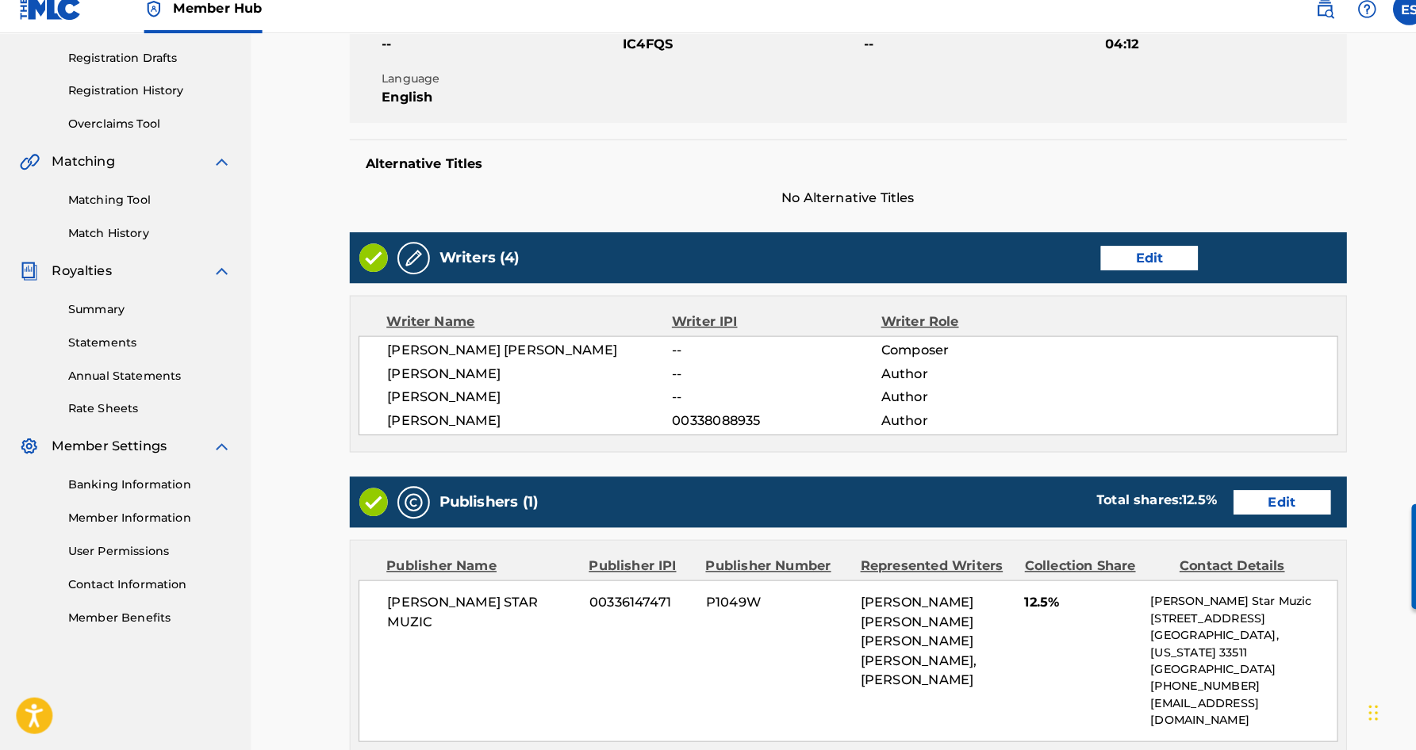
scroll to position [267, 0]
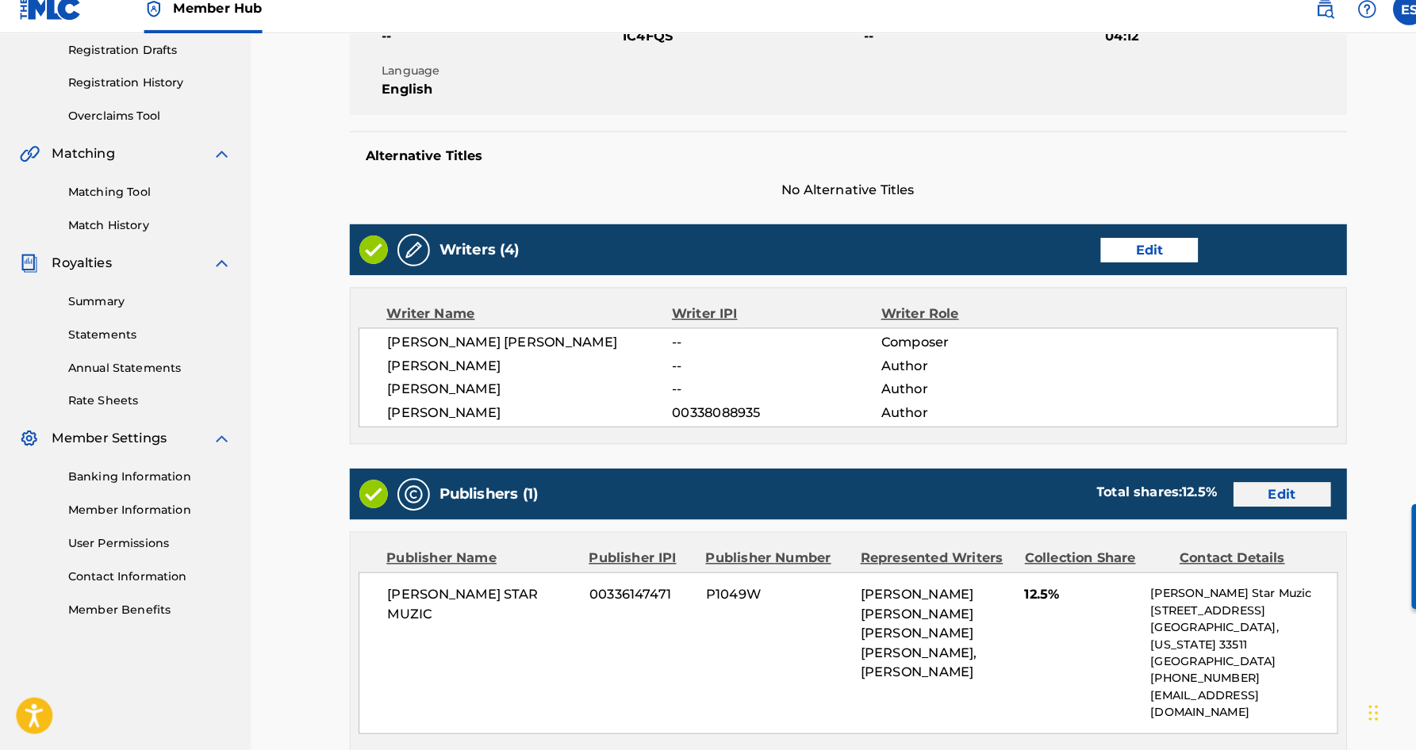
click at [1234, 488] on link "Edit" at bounding box center [1256, 500] width 95 height 24
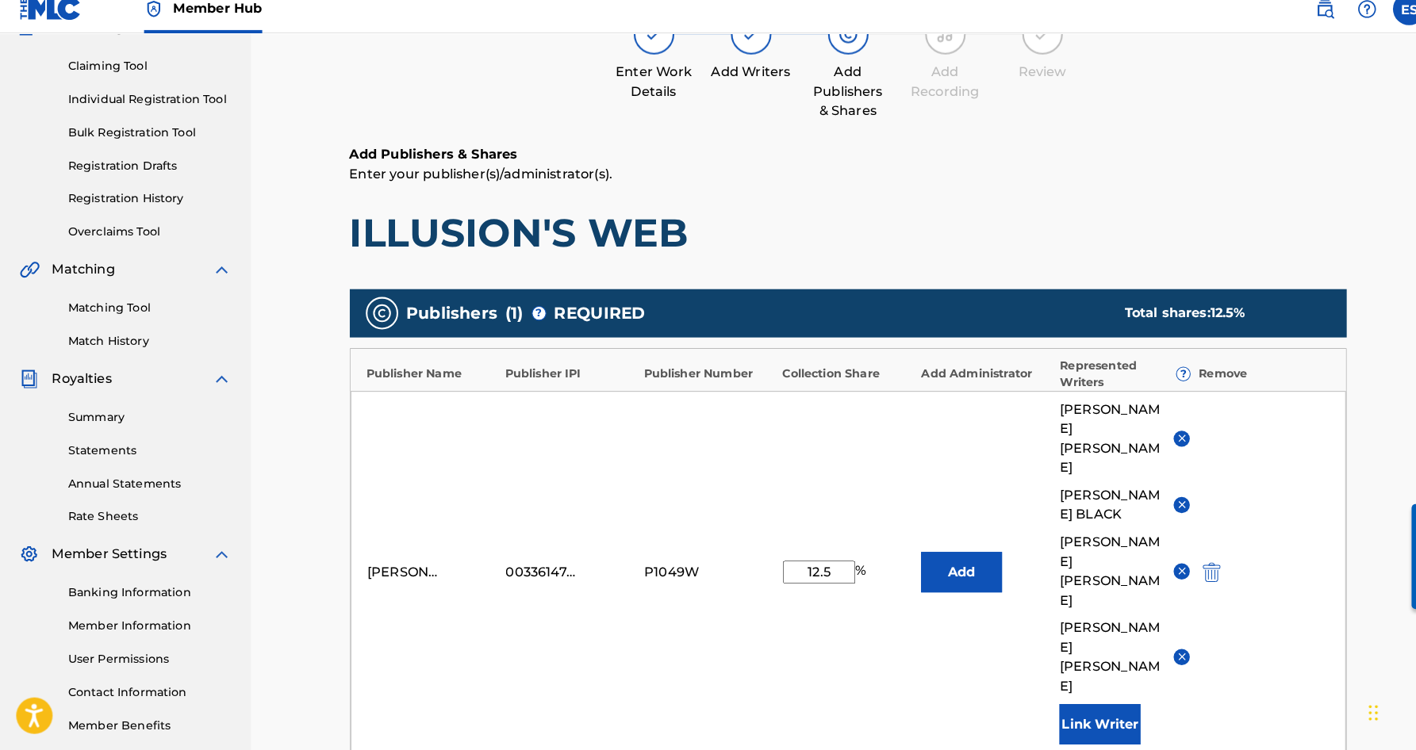
scroll to position [157, 0]
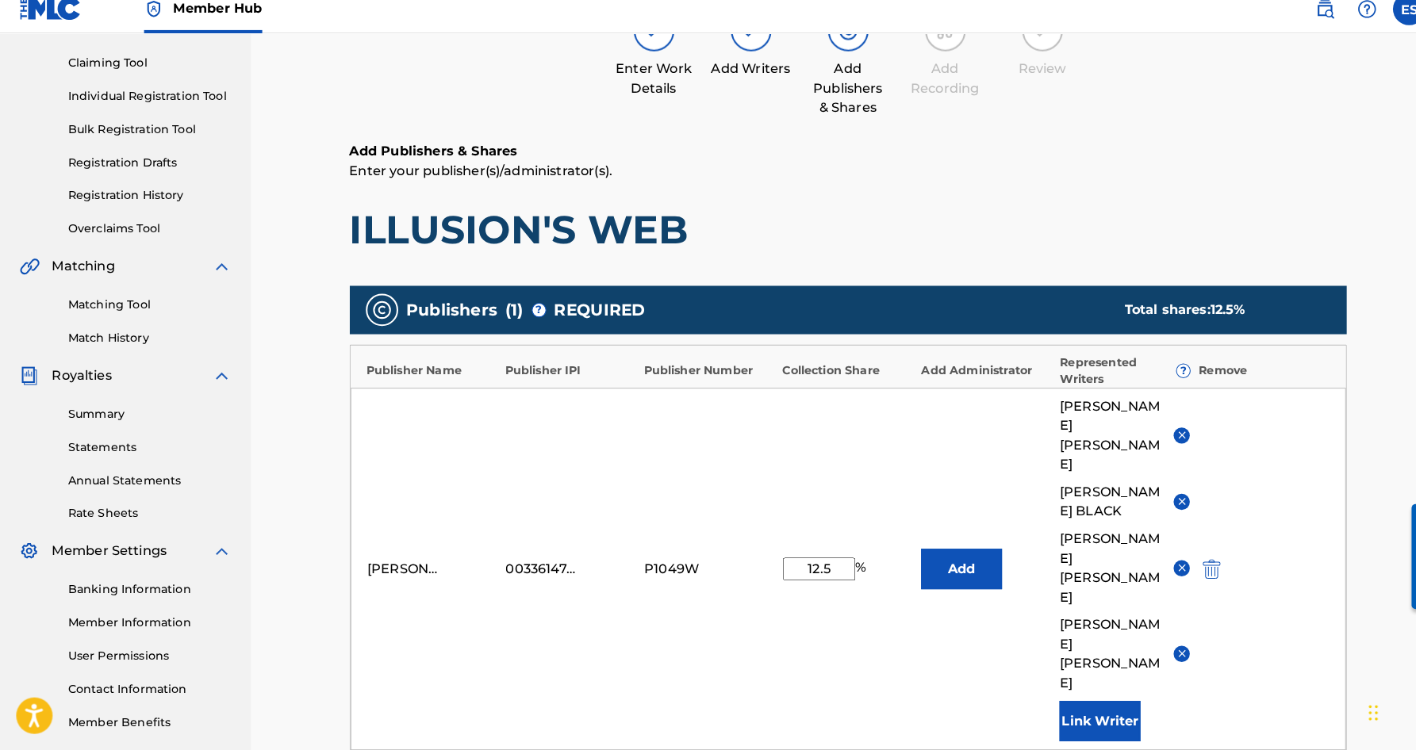
click at [817, 562] on input "12.5" at bounding box center [802, 573] width 71 height 22
click at [1157, 650] on img at bounding box center [1159, 656] width 12 height 12
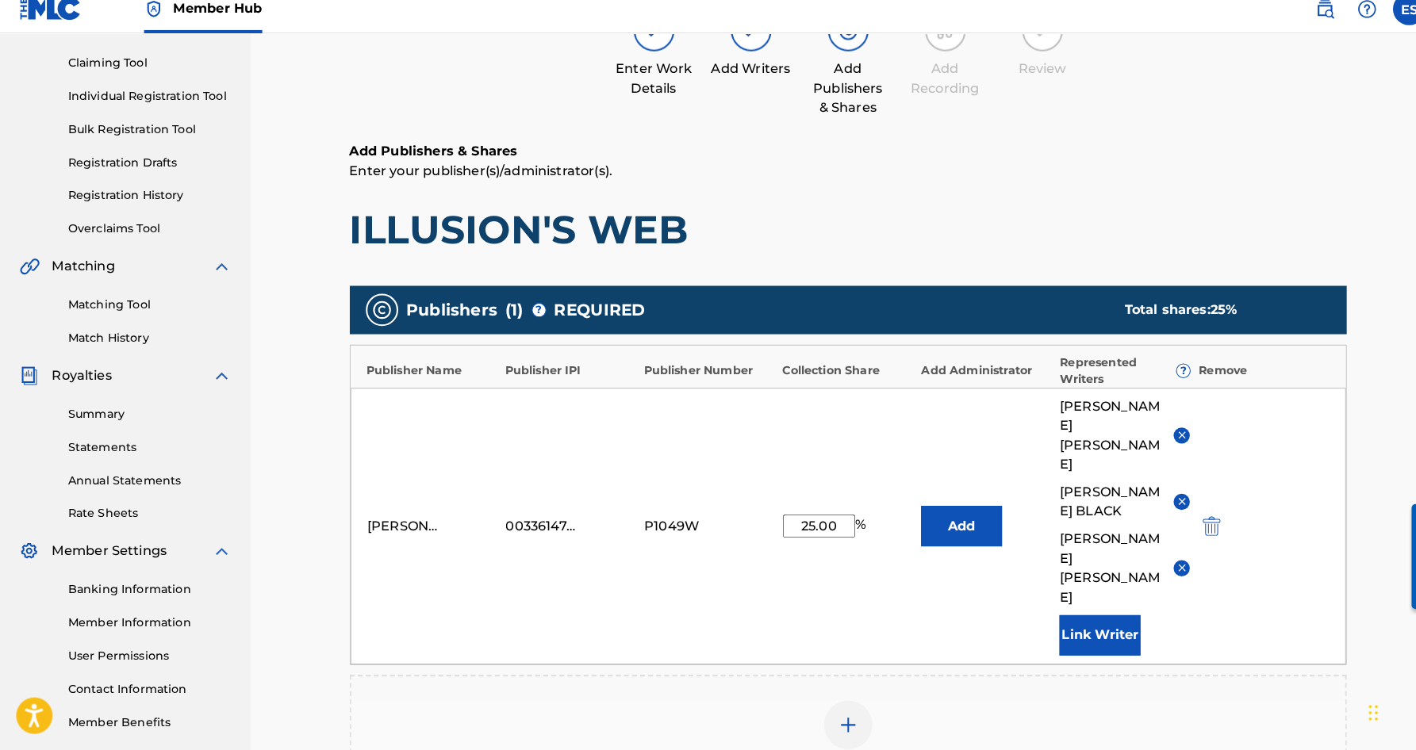
click at [1156, 566] on img at bounding box center [1159, 572] width 12 height 12
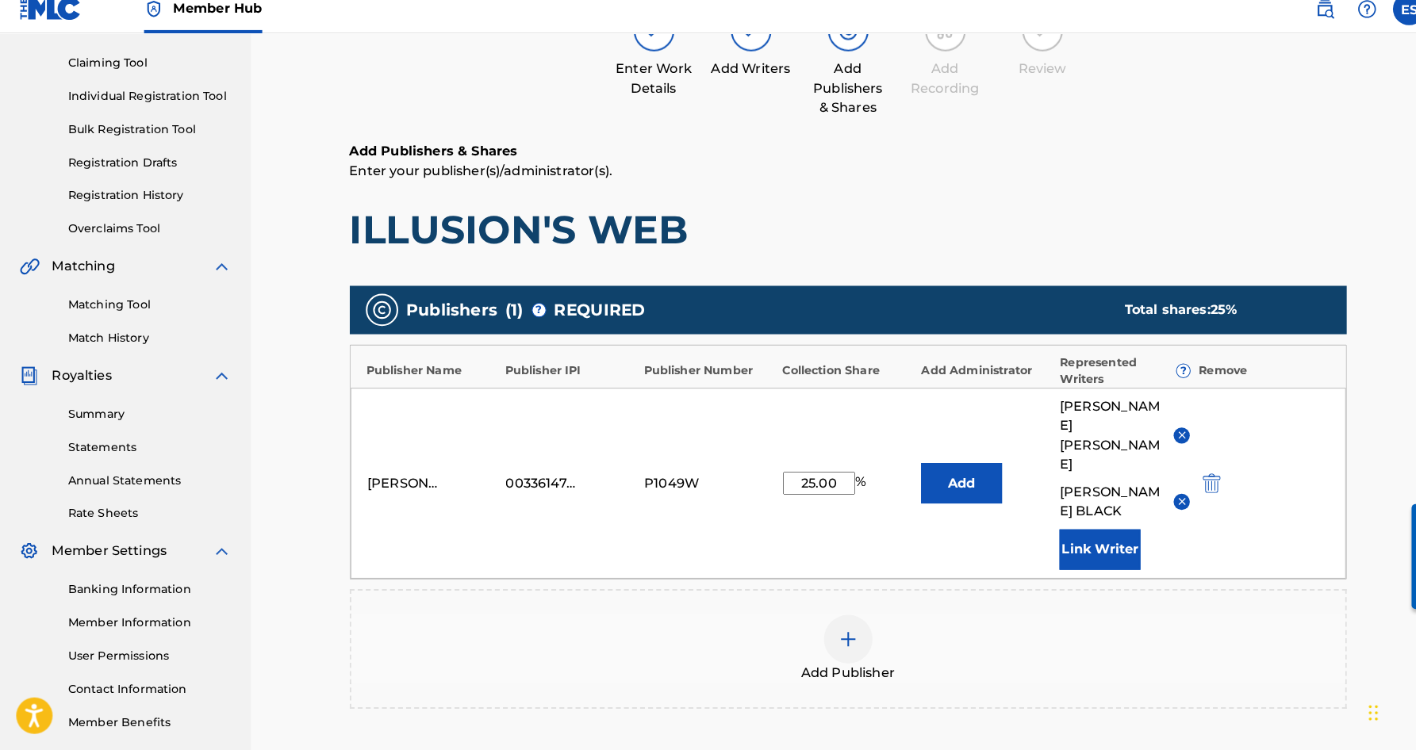
click at [1155, 501] on img at bounding box center [1159, 507] width 12 height 12
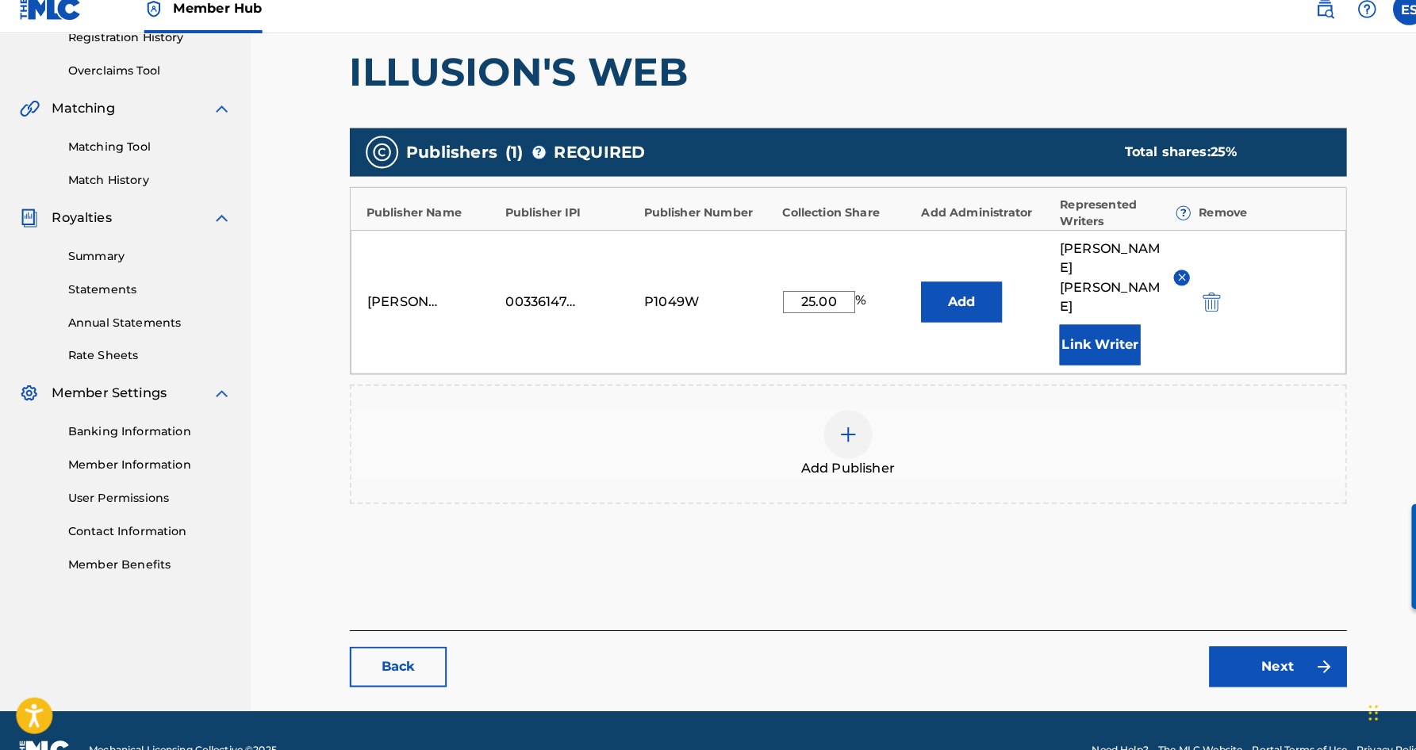
scroll to position [312, 0]
click at [1222, 649] on link "Next" at bounding box center [1252, 669] width 135 height 40
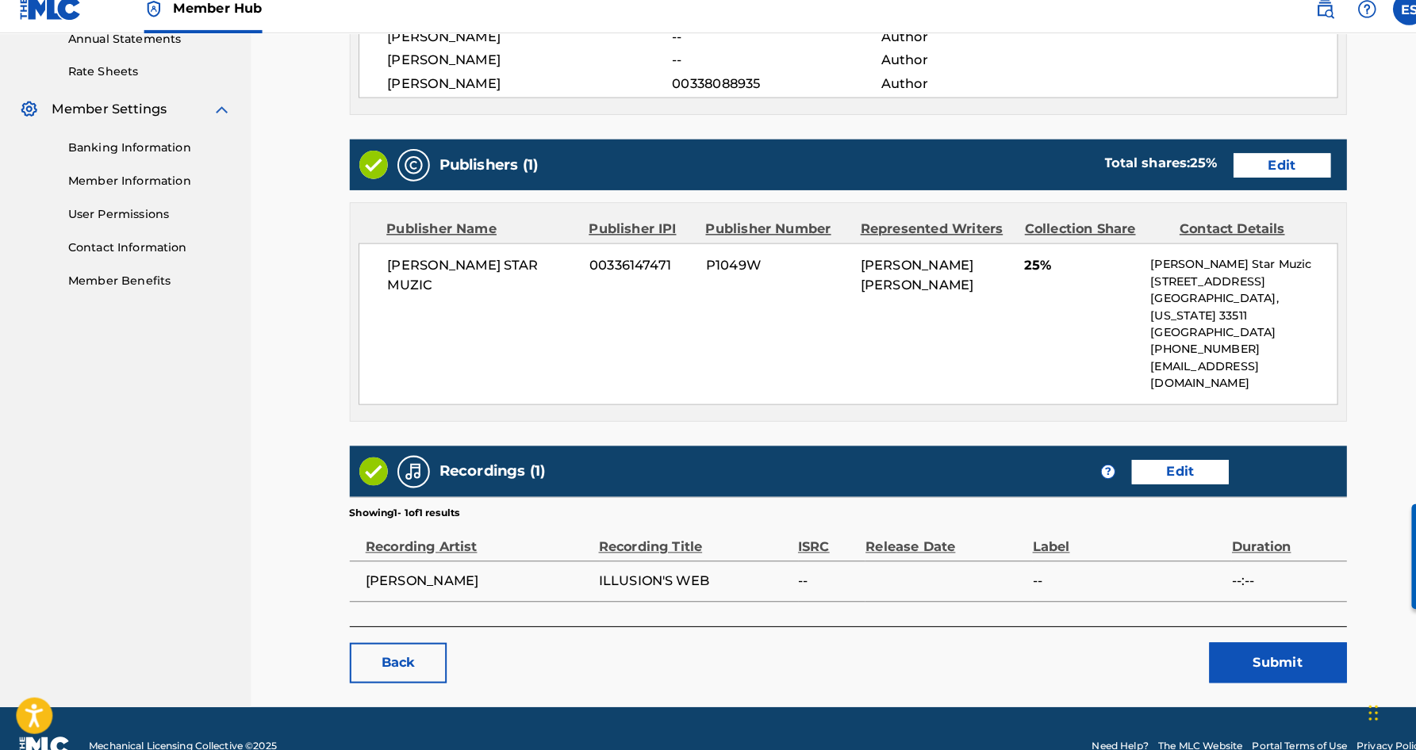
scroll to position [589, 0]
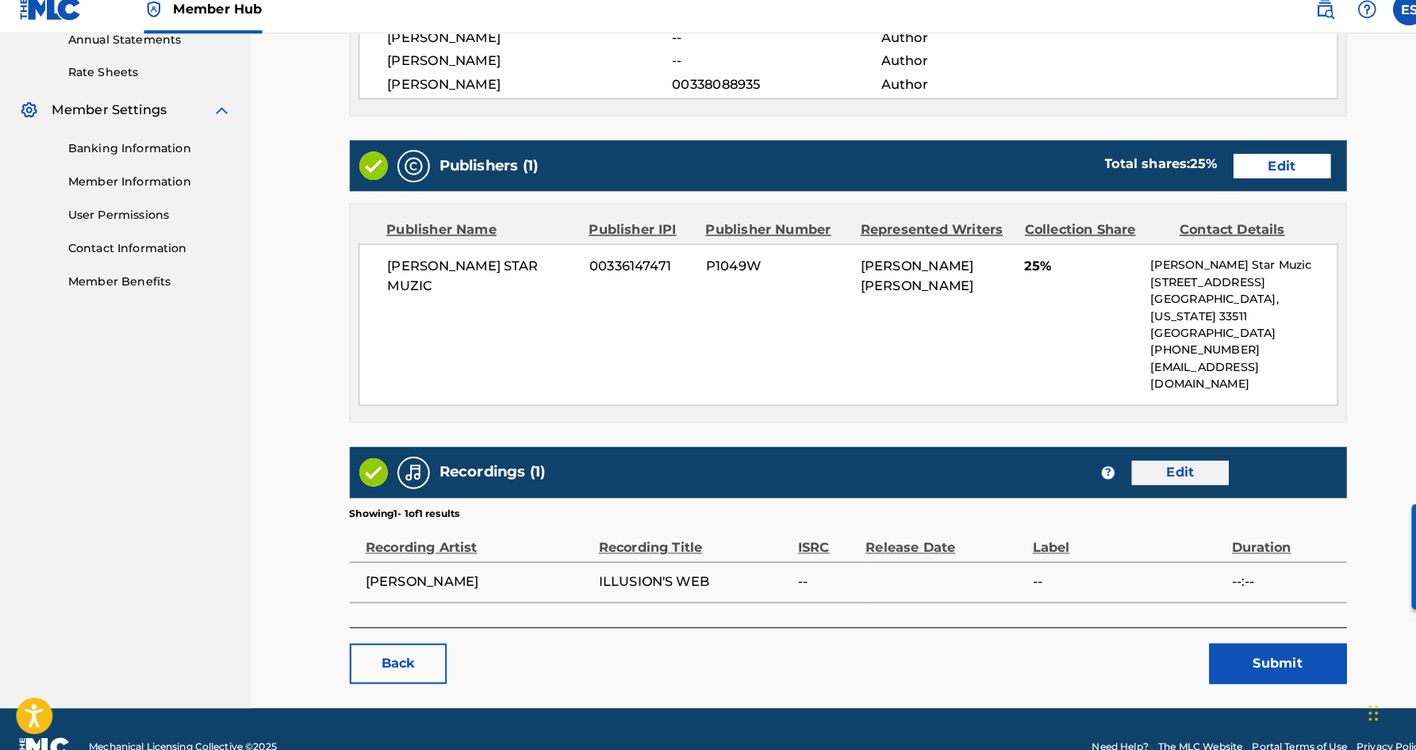
click at [1150, 466] on link "Edit" at bounding box center [1156, 478] width 95 height 24
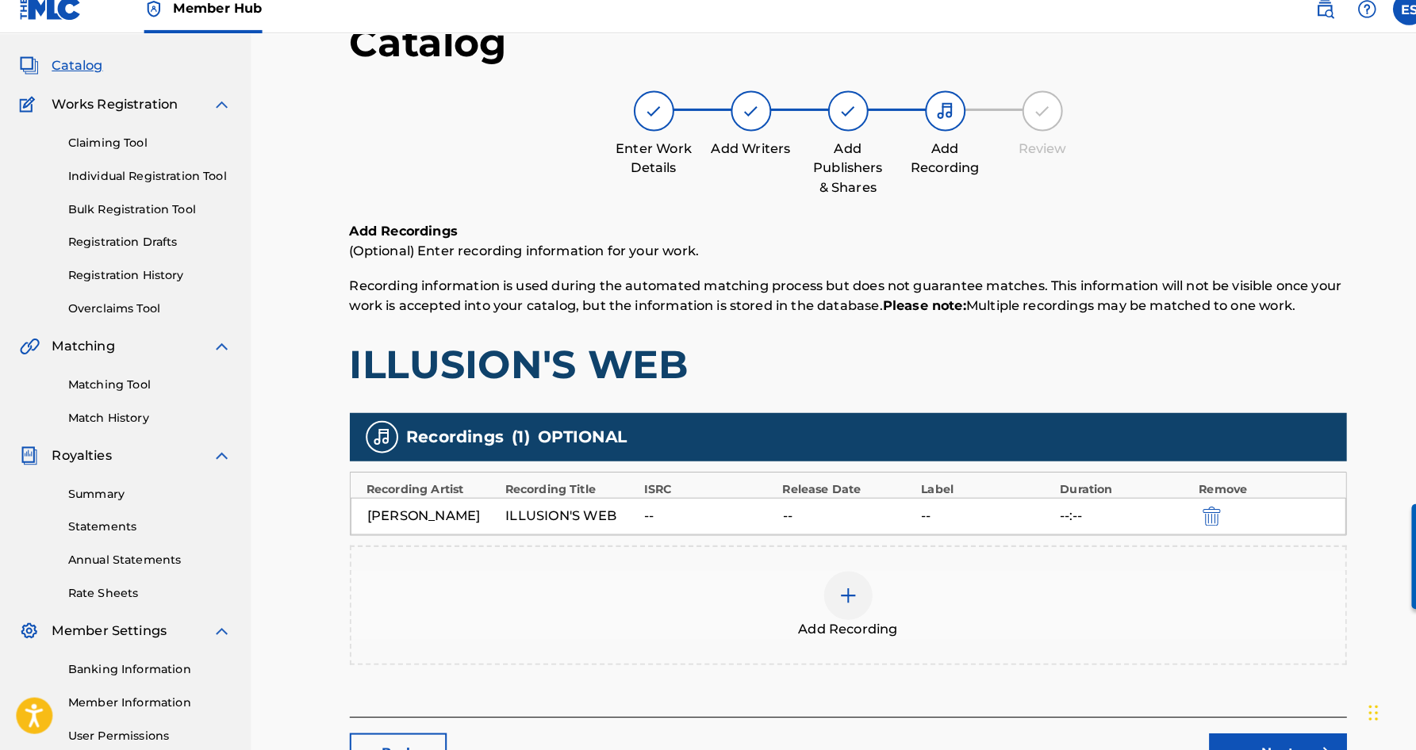
scroll to position [84, 0]
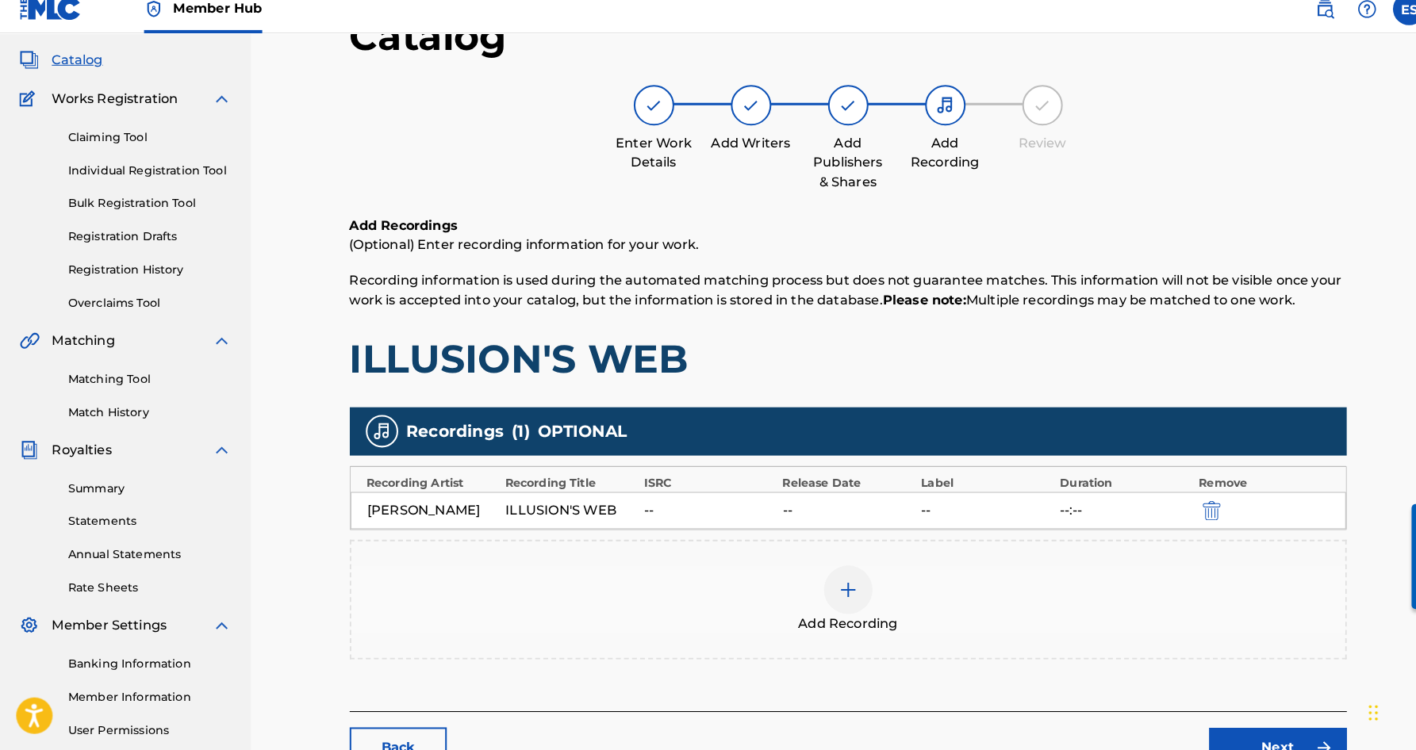
click at [831, 584] on img at bounding box center [831, 593] width 19 height 19
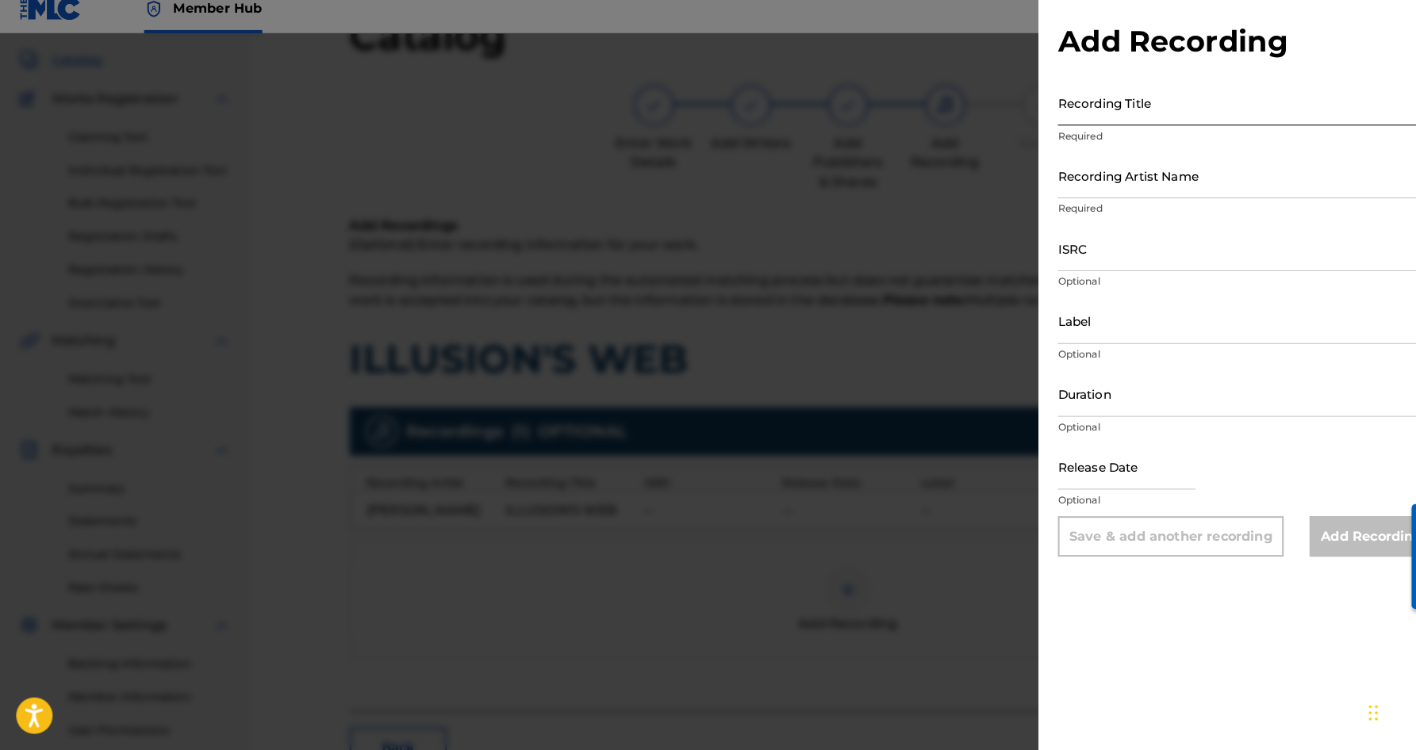
click at [1073, 93] on input "Recording Title" at bounding box center [1221, 115] width 368 height 45
click at [1120, 169] on input "Recording Artist Name" at bounding box center [1221, 186] width 368 height 45
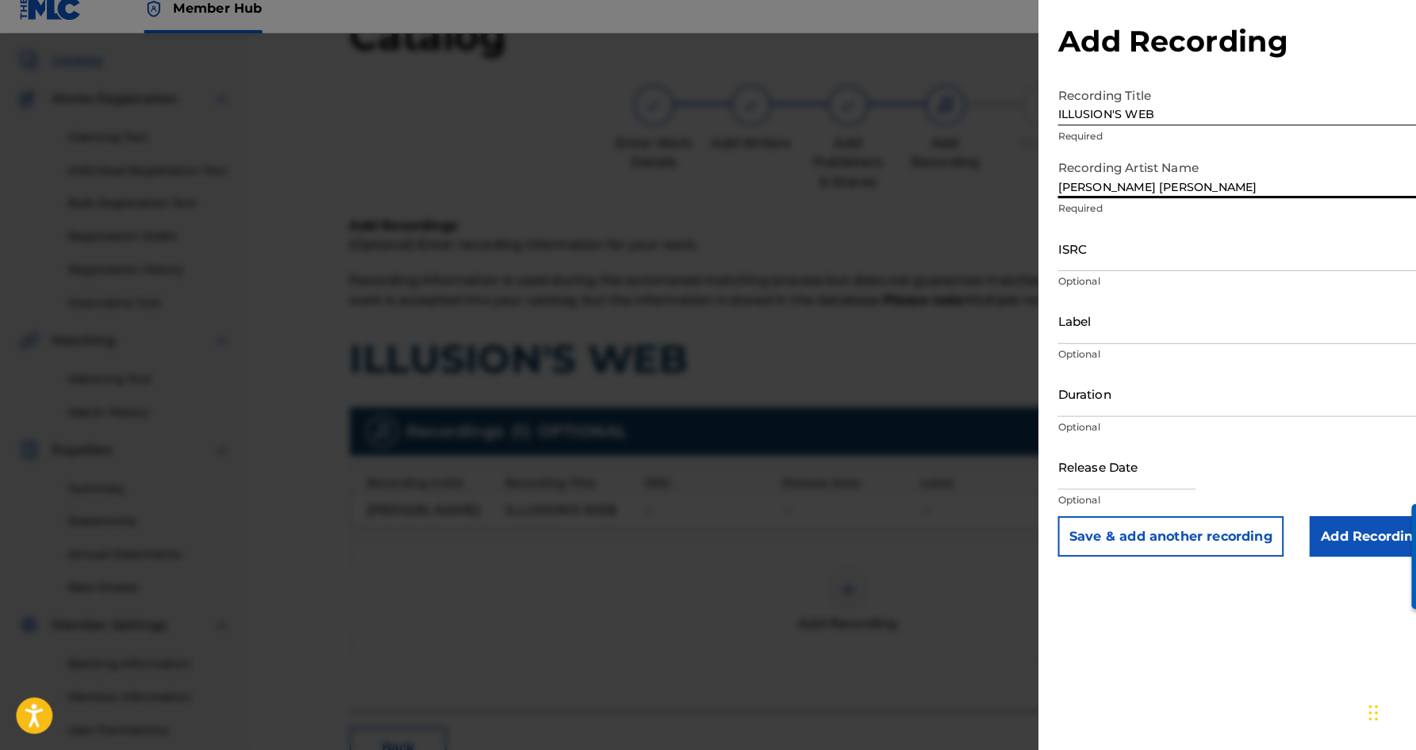
click at [1074, 180] on input "[PERSON_NAME] [PERSON_NAME]" at bounding box center [1221, 186] width 368 height 45
click at [1153, 182] on input "[PERSON_NAME]" at bounding box center [1221, 186] width 368 height 45
click at [1119, 240] on input "ISRC" at bounding box center [1221, 258] width 368 height 45
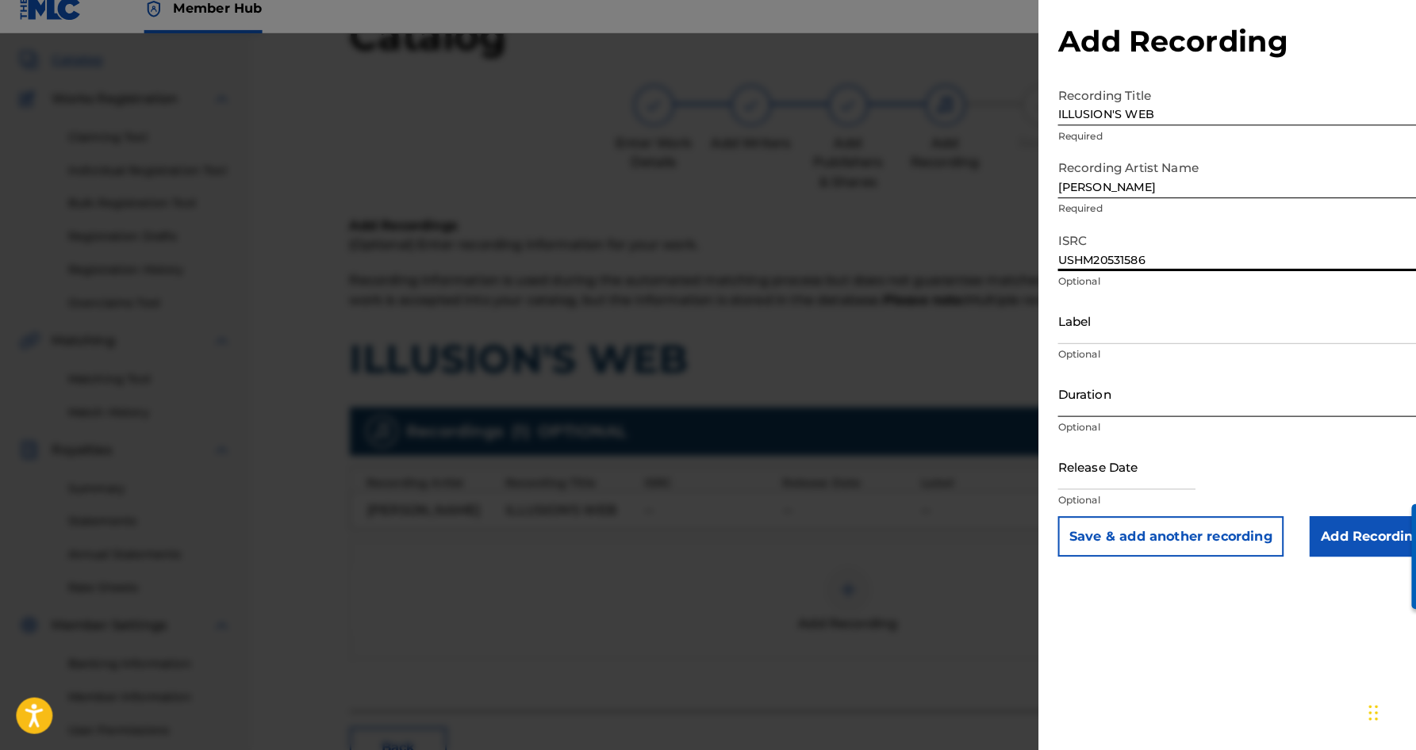
click at [1120, 396] on input "Duration" at bounding box center [1221, 400] width 368 height 45
click at [1192, 578] on div "Add Recording Recording Title ILLUSION'S WEB Required Recording Artist Name [PE…" at bounding box center [1221, 375] width 406 height 750
click at [1324, 521] on input "Add Recording" at bounding box center [1344, 541] width 121 height 40
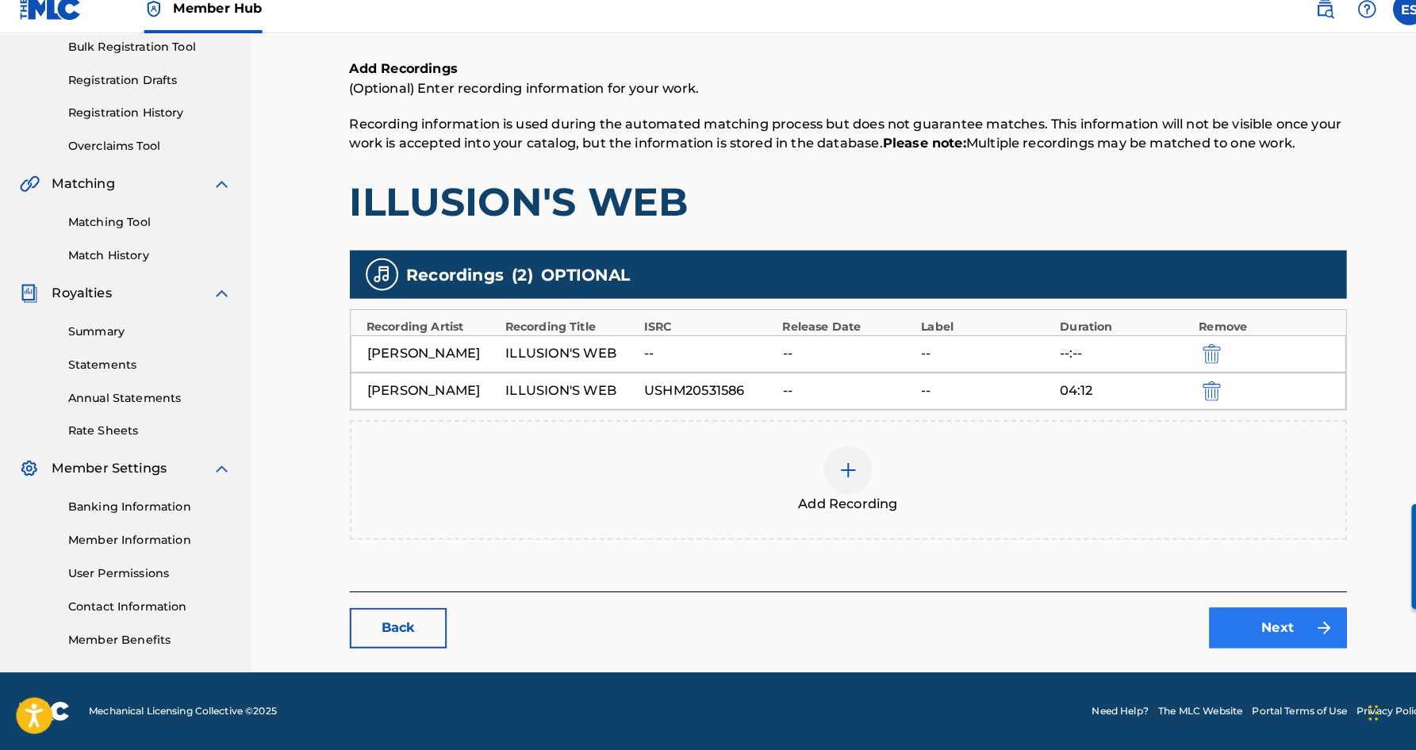
scroll to position [238, 0]
click at [1256, 623] on link "Next" at bounding box center [1252, 631] width 135 height 40
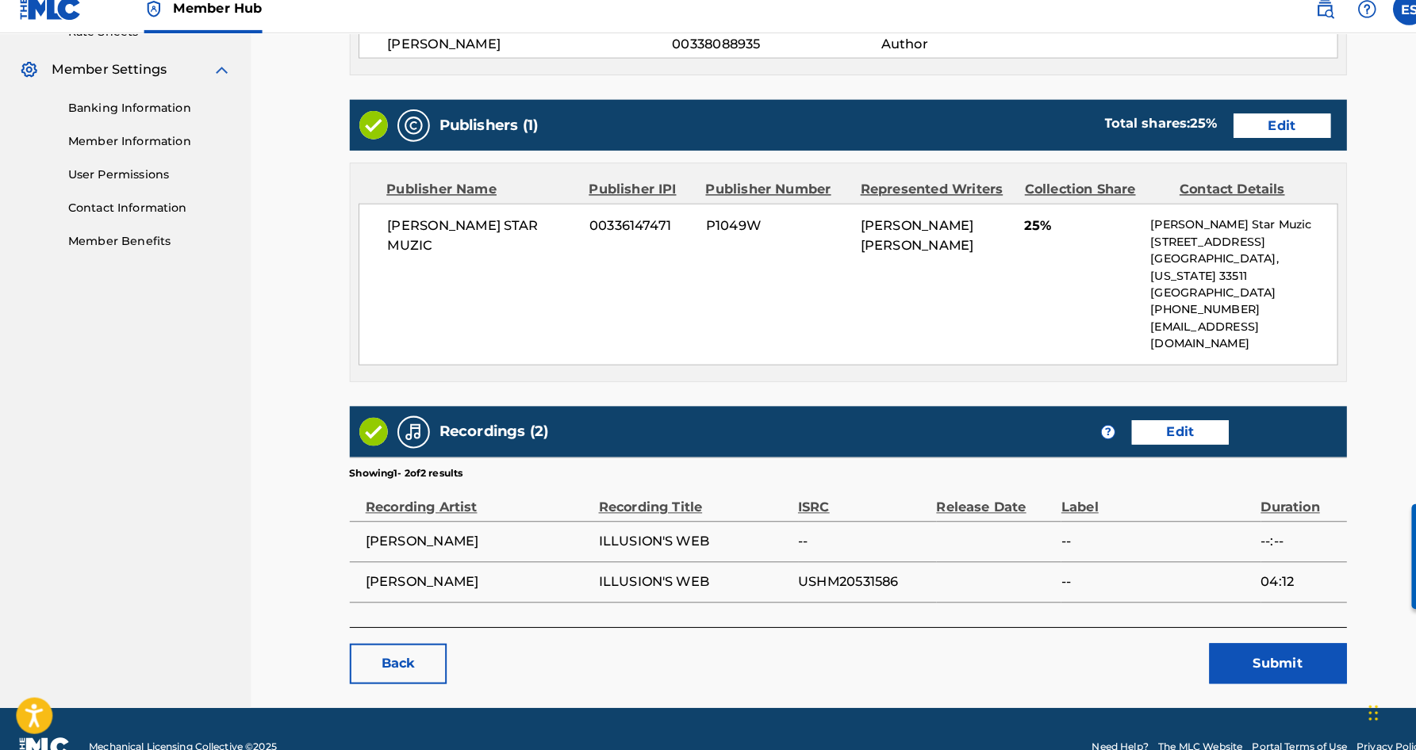
scroll to position [629, 0]
click at [1238, 646] on button "Submit" at bounding box center [1252, 666] width 135 height 40
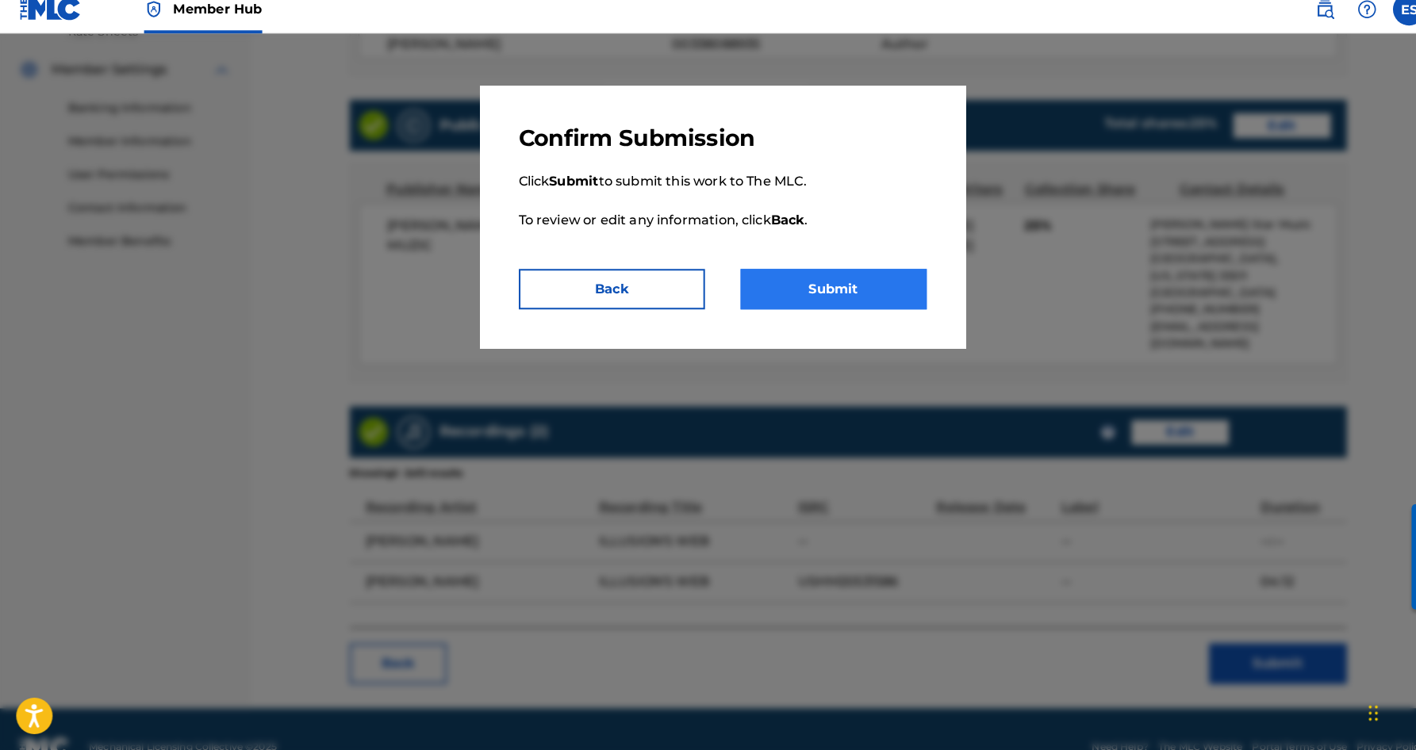
click at [850, 287] on button "Submit" at bounding box center [817, 298] width 182 height 40
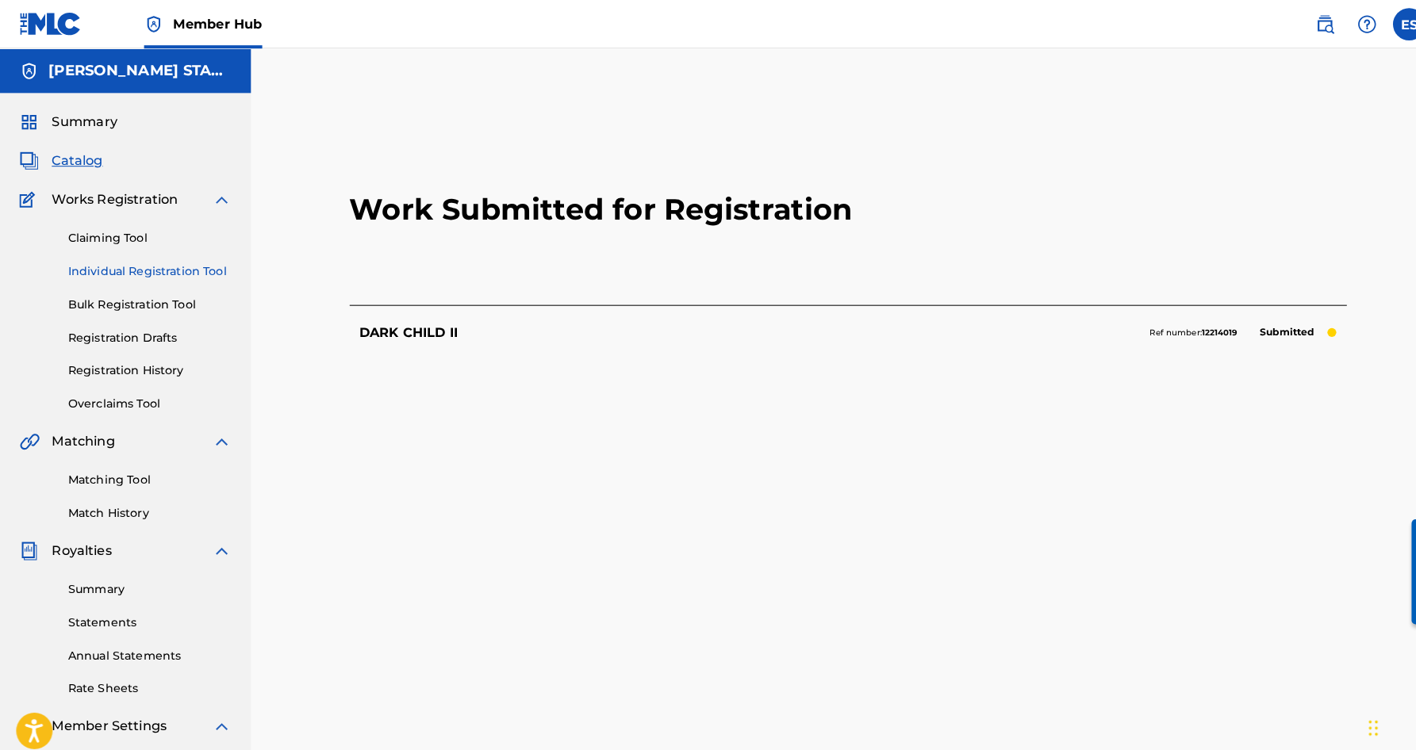
click at [171, 270] on link "Individual Registration Tool" at bounding box center [147, 266] width 160 height 17
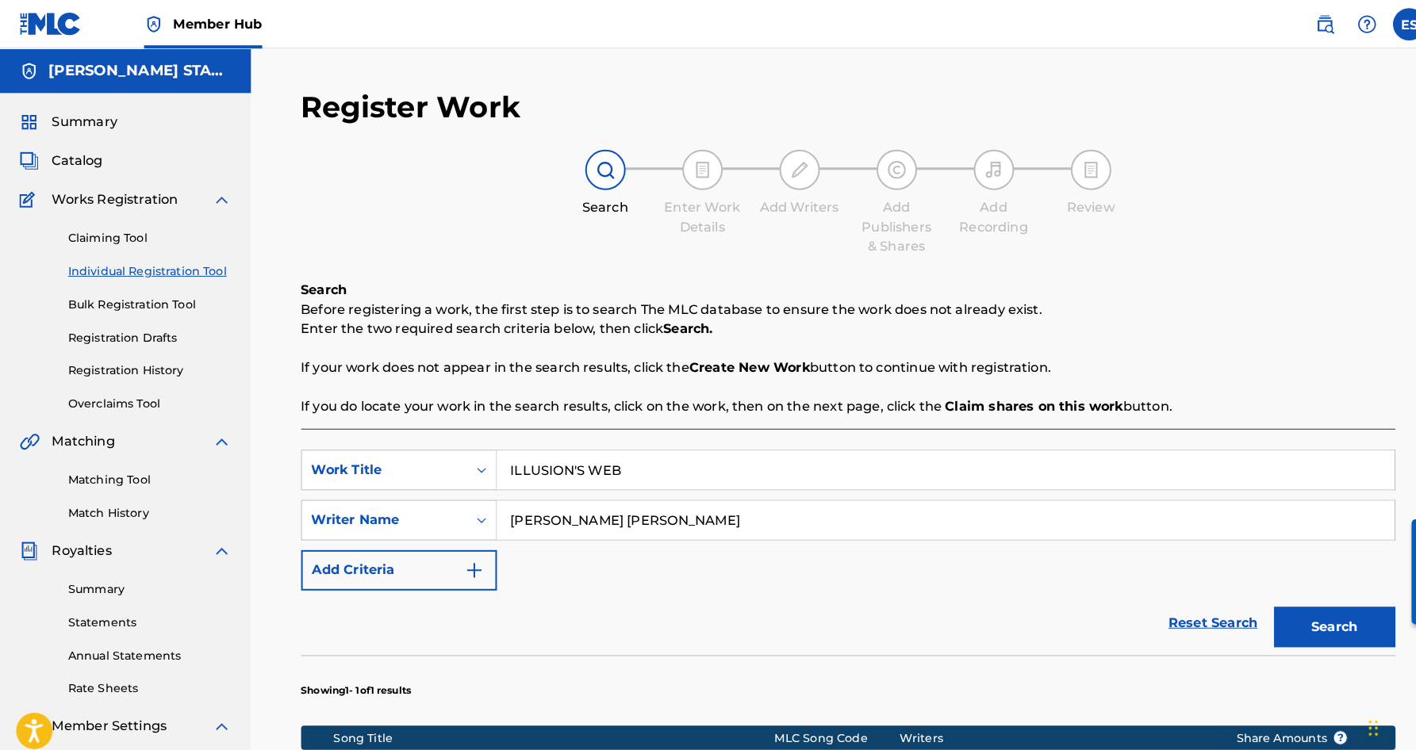
click at [627, 461] on input "ILLUSION'S WEB" at bounding box center [927, 461] width 880 height 38
click at [719, 560] on div "SearchWithCriteria5b62fff6-73e5-45cf-beef-ae04e7becaf6 Work Title KICK BACK kic…" at bounding box center [831, 510] width 1073 height 138
click at [1274, 609] on button "Search" at bounding box center [1308, 615] width 119 height 40
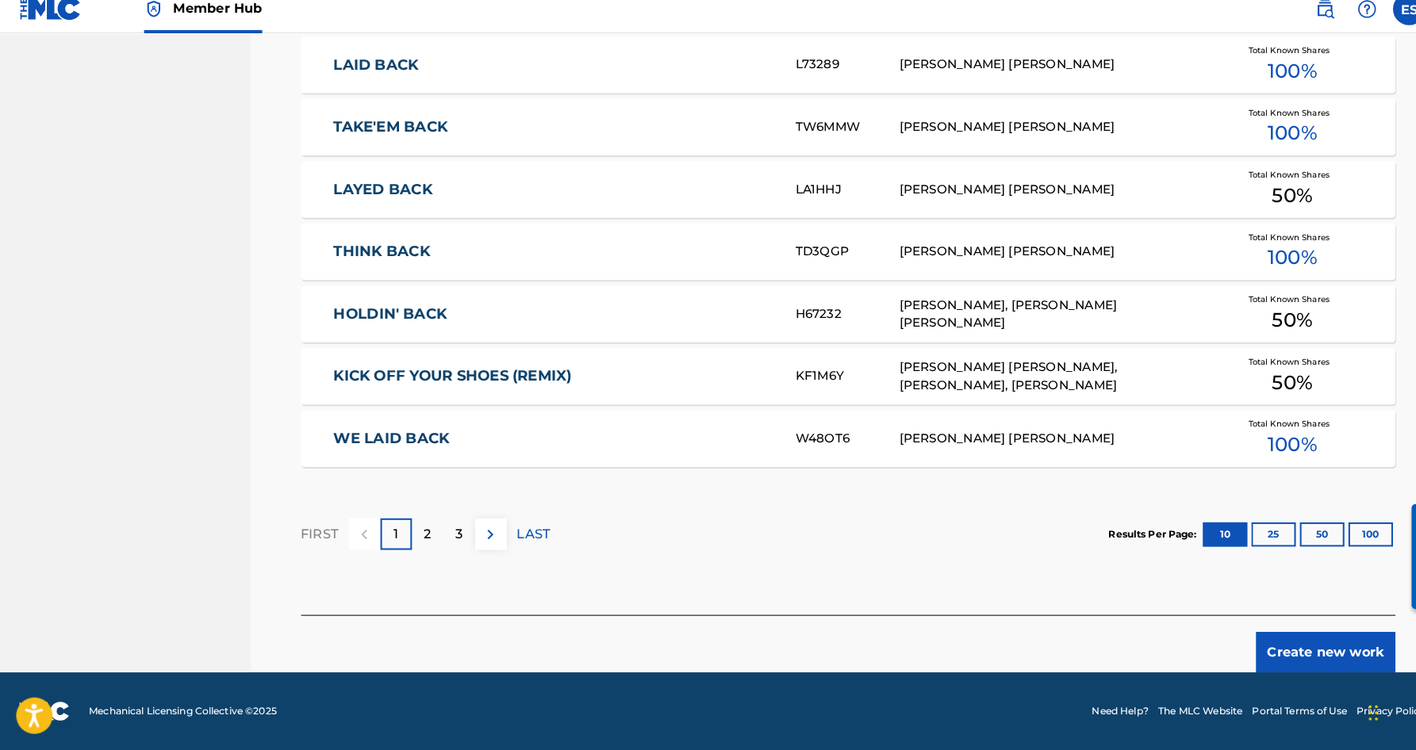
scroll to position [873, 0]
click at [1288, 642] on button "Create new work" at bounding box center [1299, 655] width 136 height 40
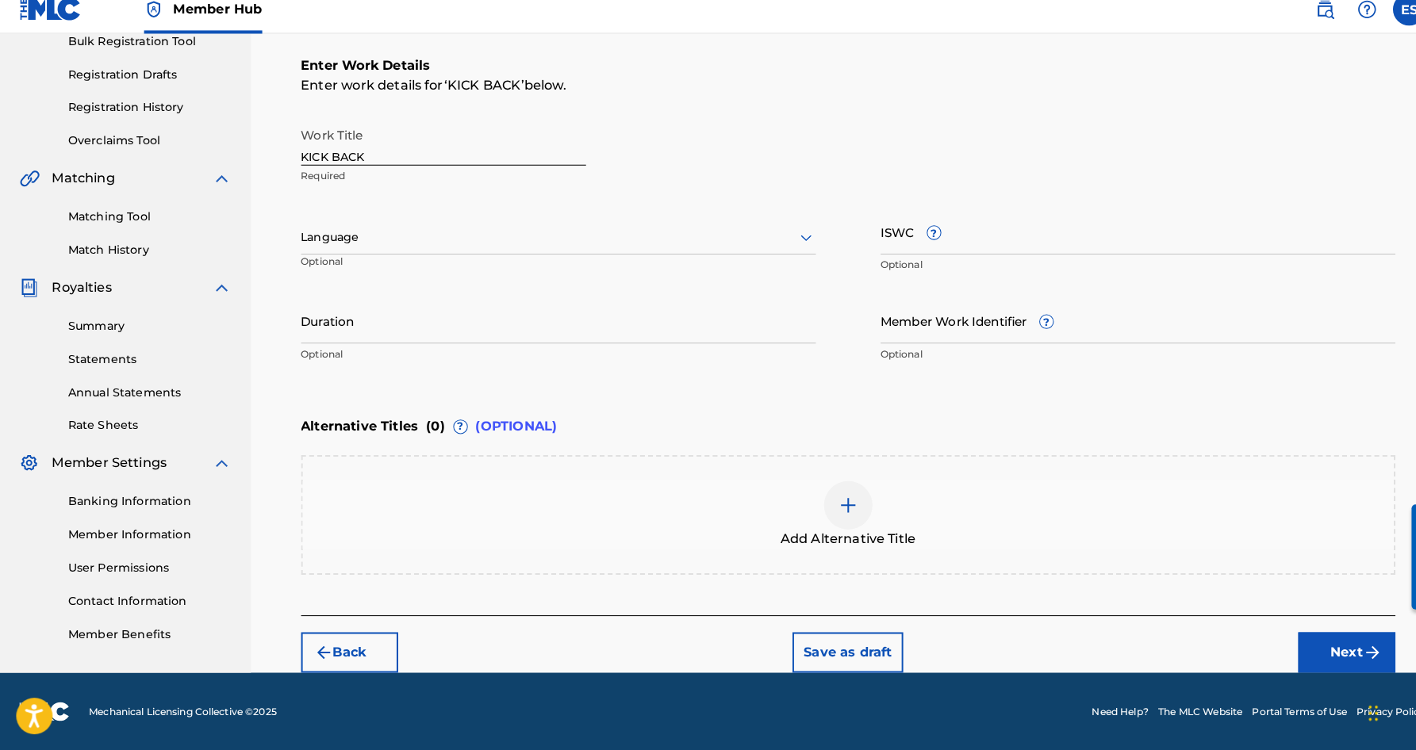
click at [789, 238] on icon at bounding box center [790, 247] width 19 height 19
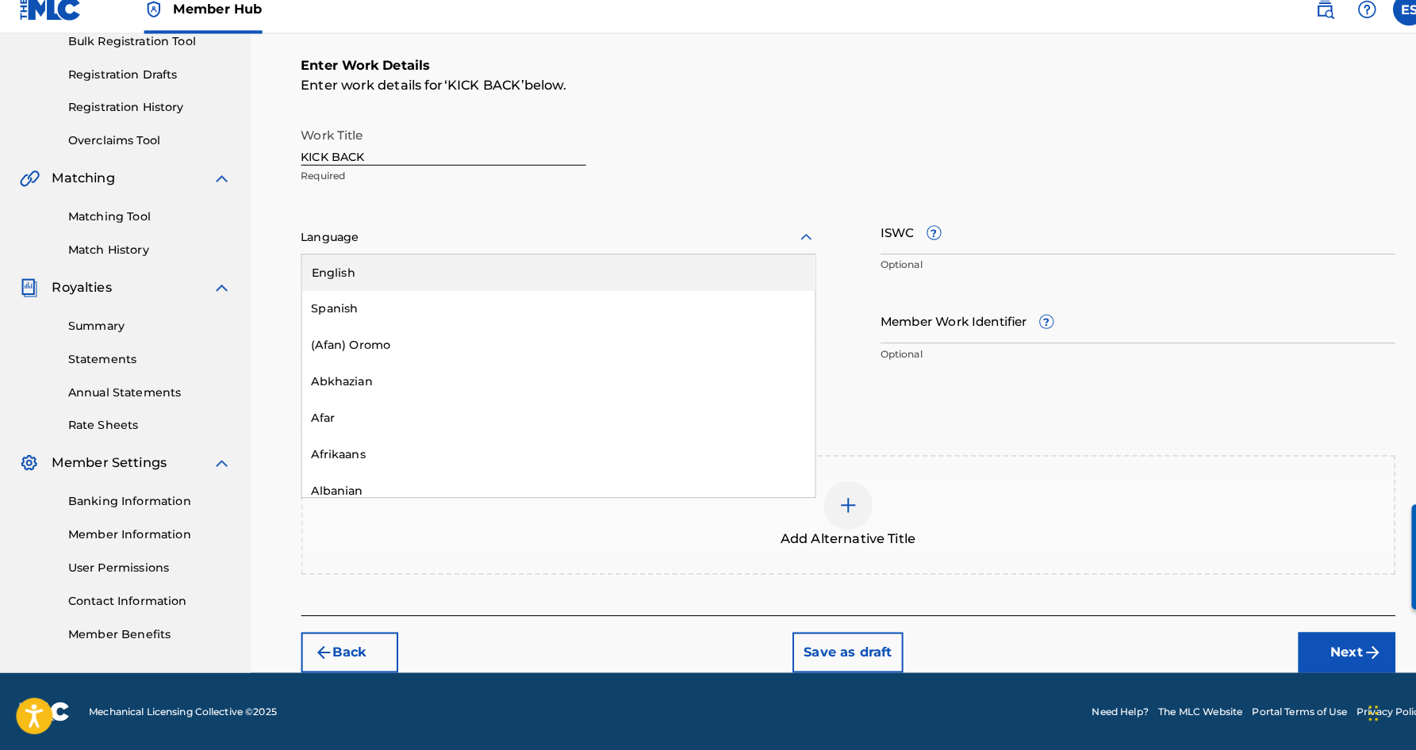
click at [720, 269] on div "English" at bounding box center [547, 282] width 503 height 36
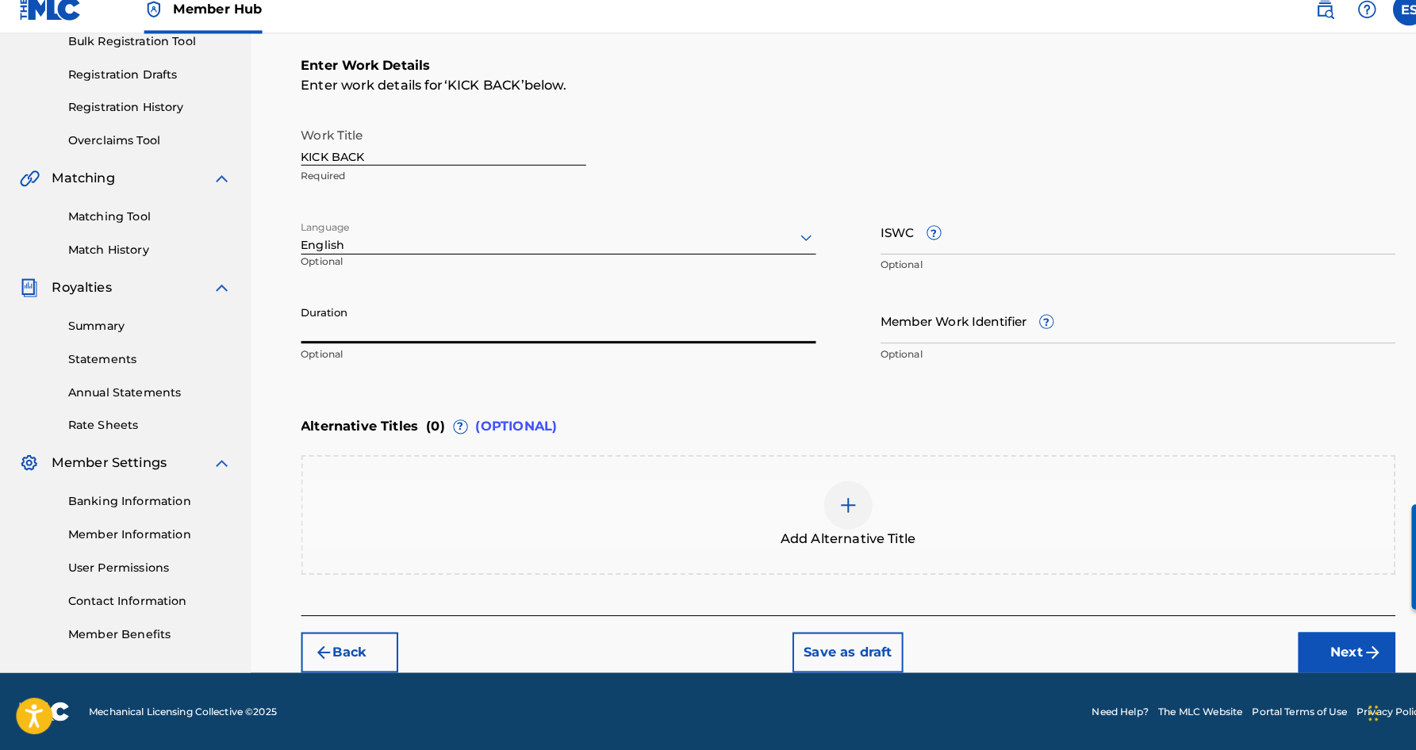
click at [440, 313] on input "Duration" at bounding box center [547, 328] width 505 height 45
click at [571, 359] on div "Duration 03:35 Optional" at bounding box center [547, 341] width 505 height 71
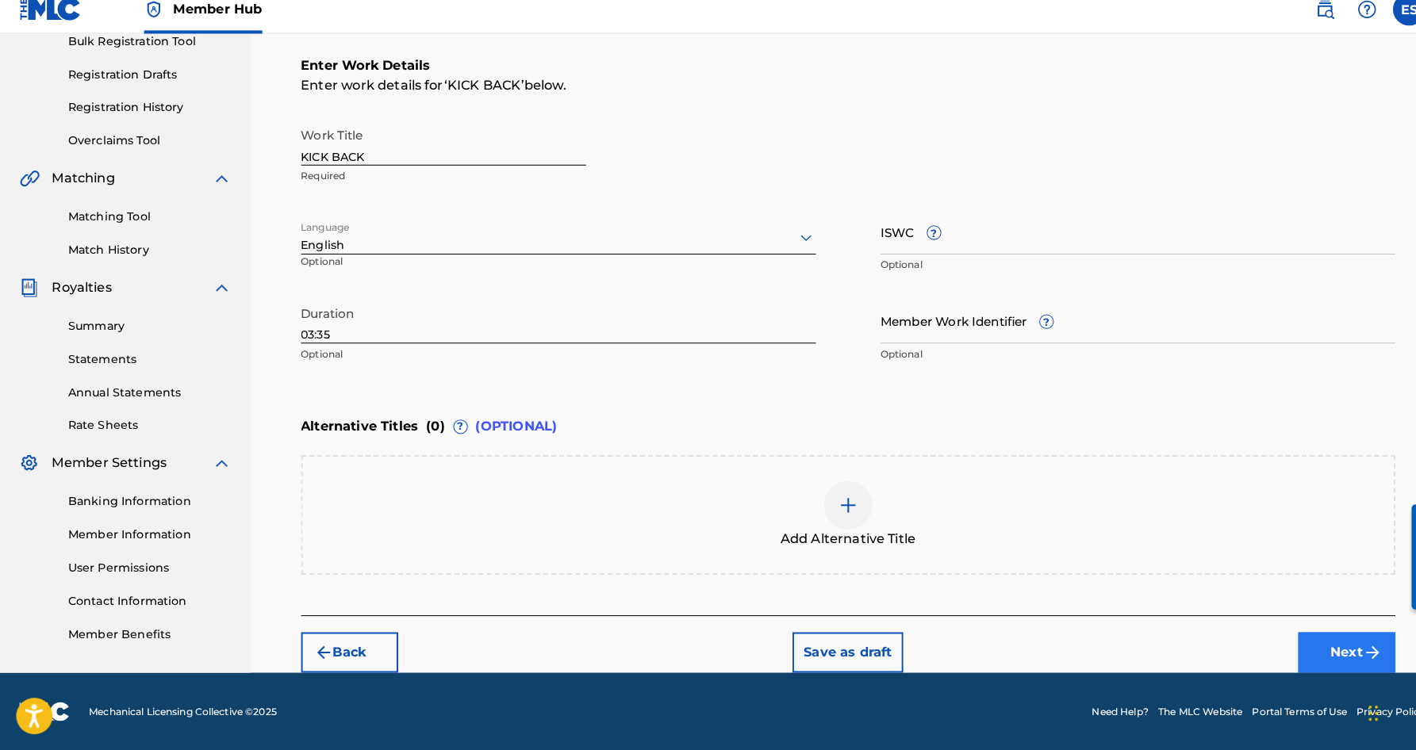
click at [1309, 635] on button "Next" at bounding box center [1319, 655] width 95 height 40
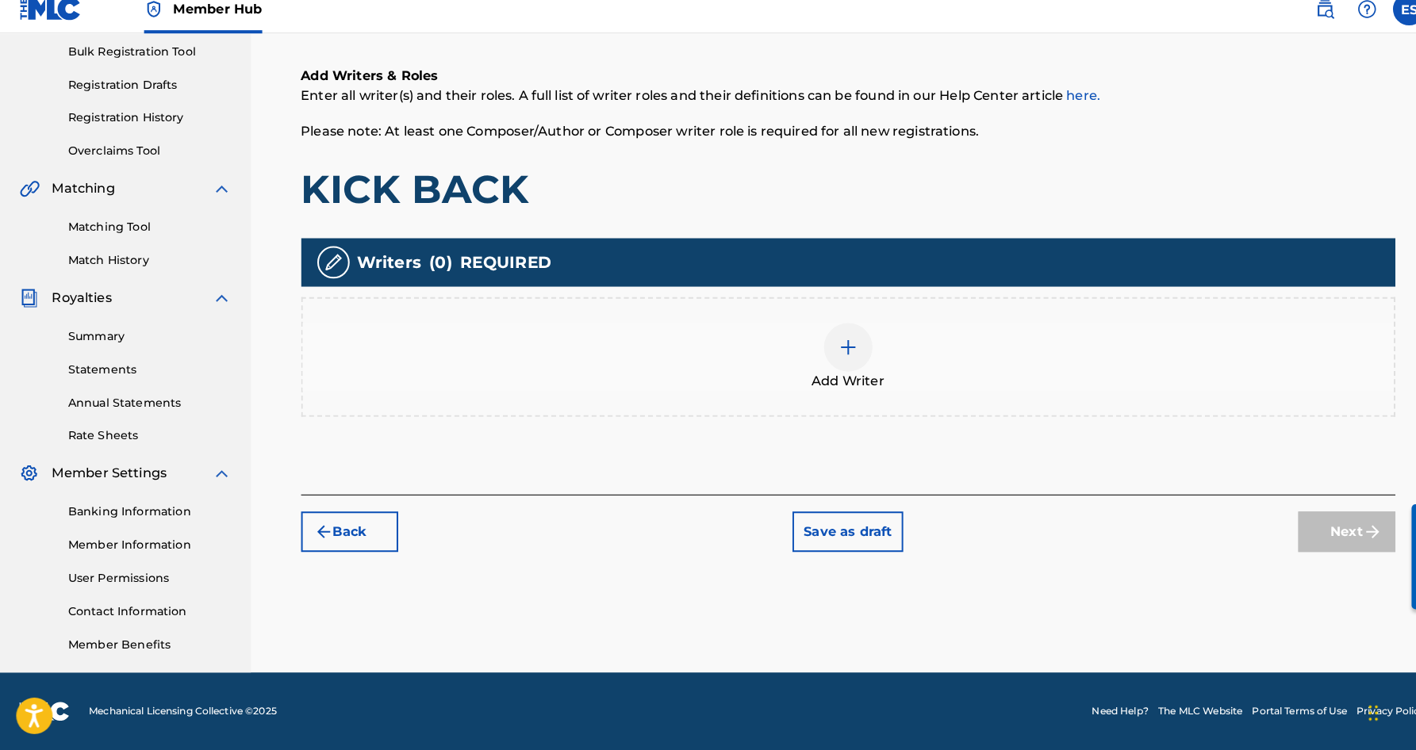
click at [832, 346] on img at bounding box center [831, 355] width 19 height 19
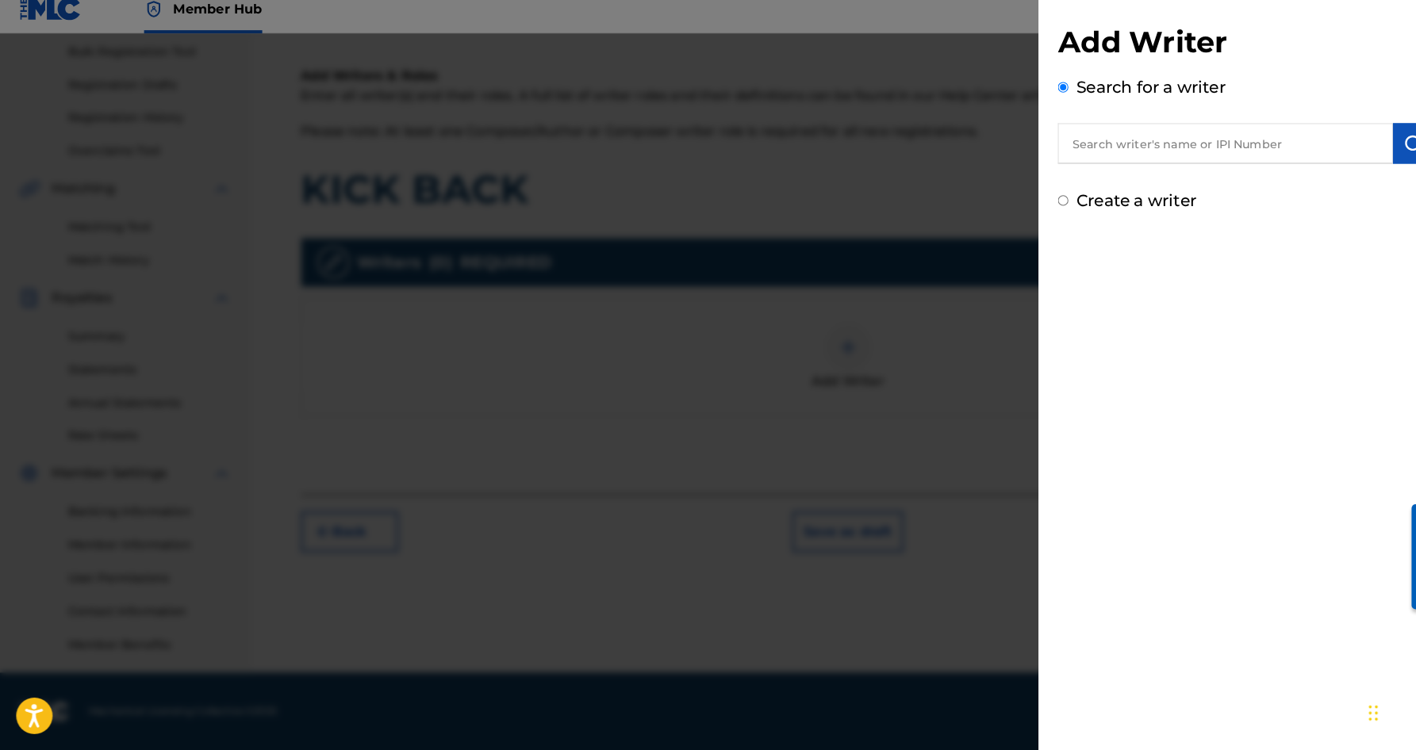
click at [1129, 139] on input "text" at bounding box center [1201, 156] width 328 height 40
click at [1376, 146] on img "submit" at bounding box center [1385, 155] width 19 height 19
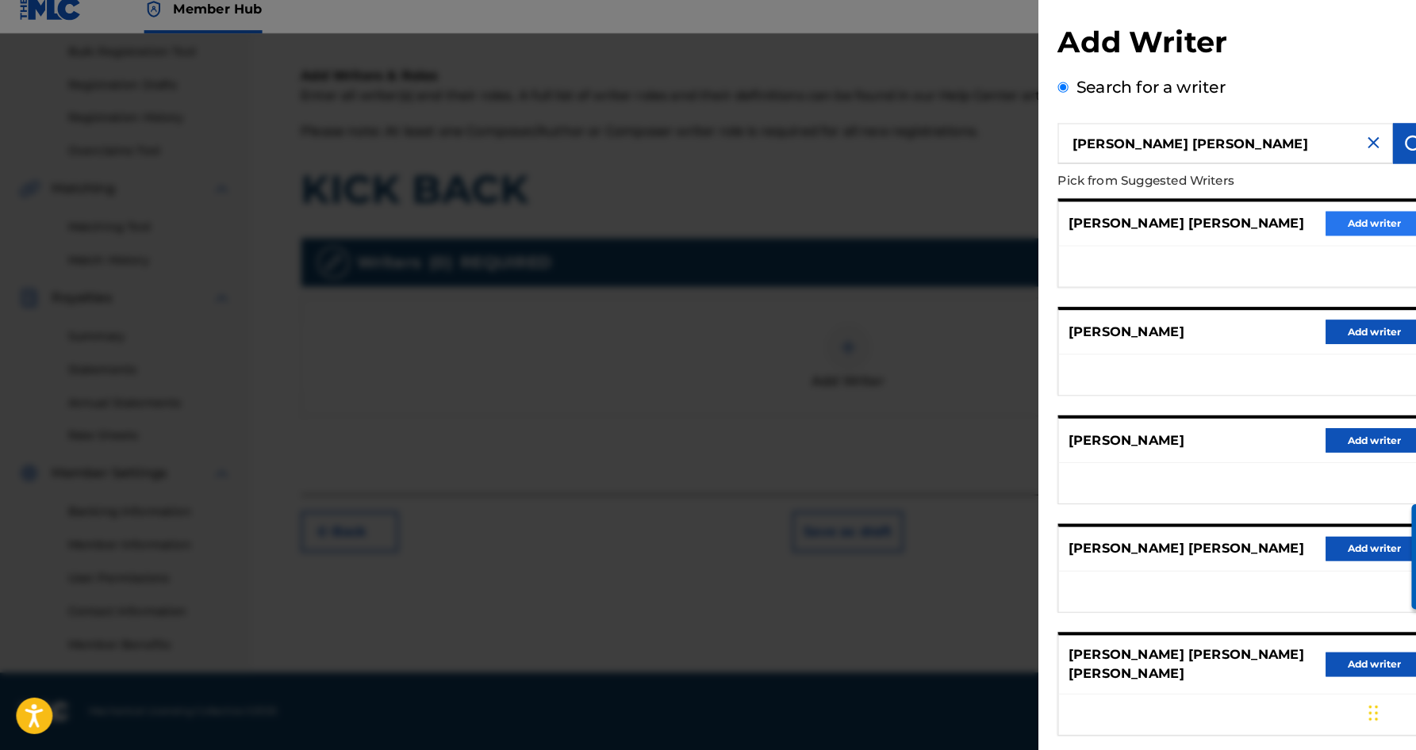
click at [1310, 222] on button "Add writer" at bounding box center [1346, 234] width 95 height 24
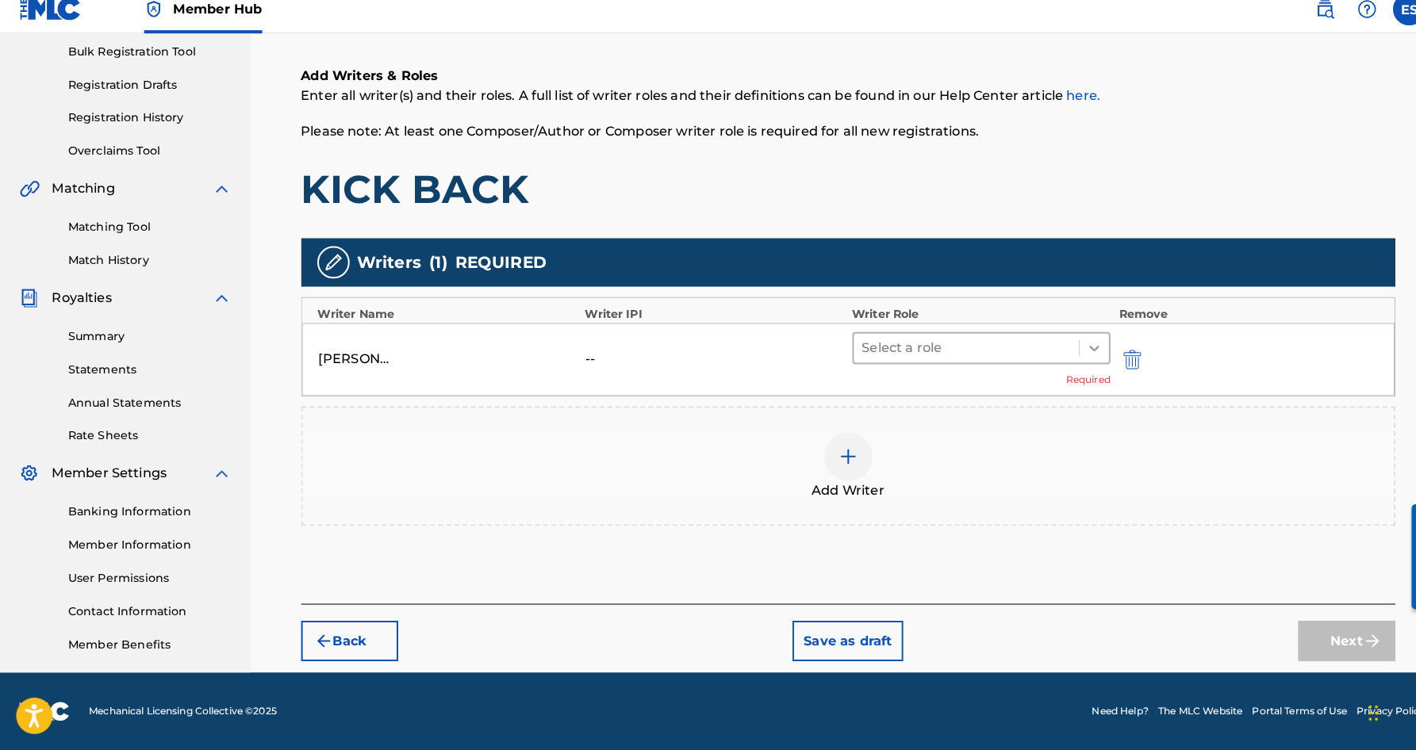
click at [1065, 348] on icon at bounding box center [1073, 356] width 16 height 16
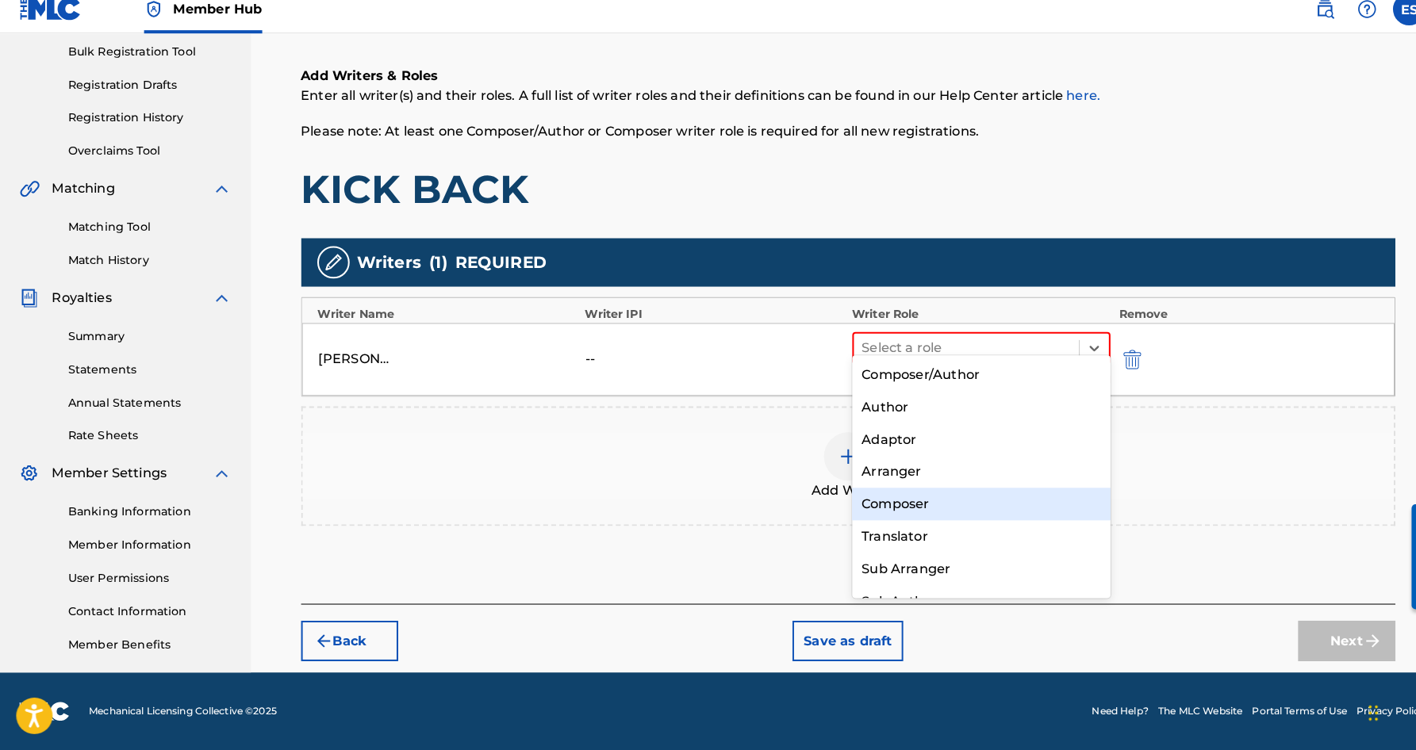
click at [927, 493] on div "Composer" at bounding box center [962, 509] width 254 height 32
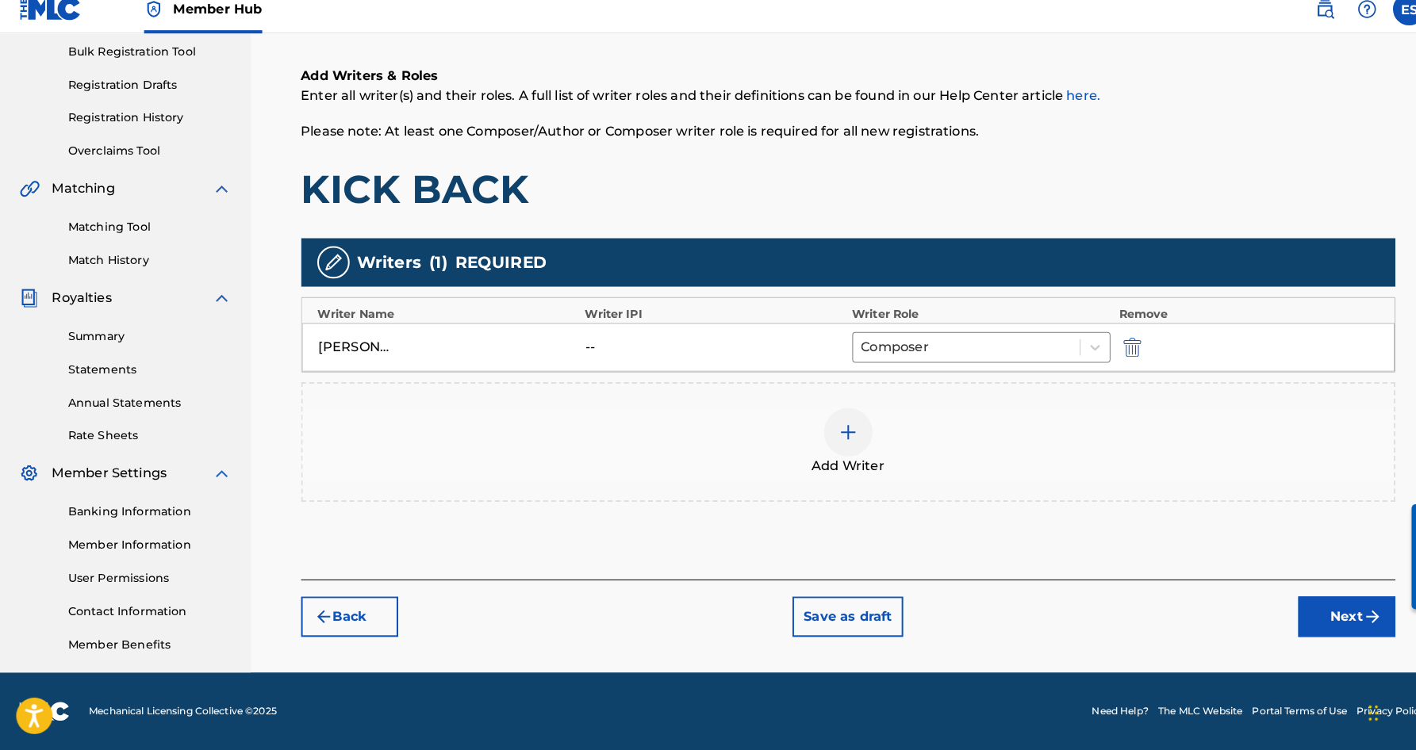
click at [837, 429] on img at bounding box center [831, 438] width 19 height 19
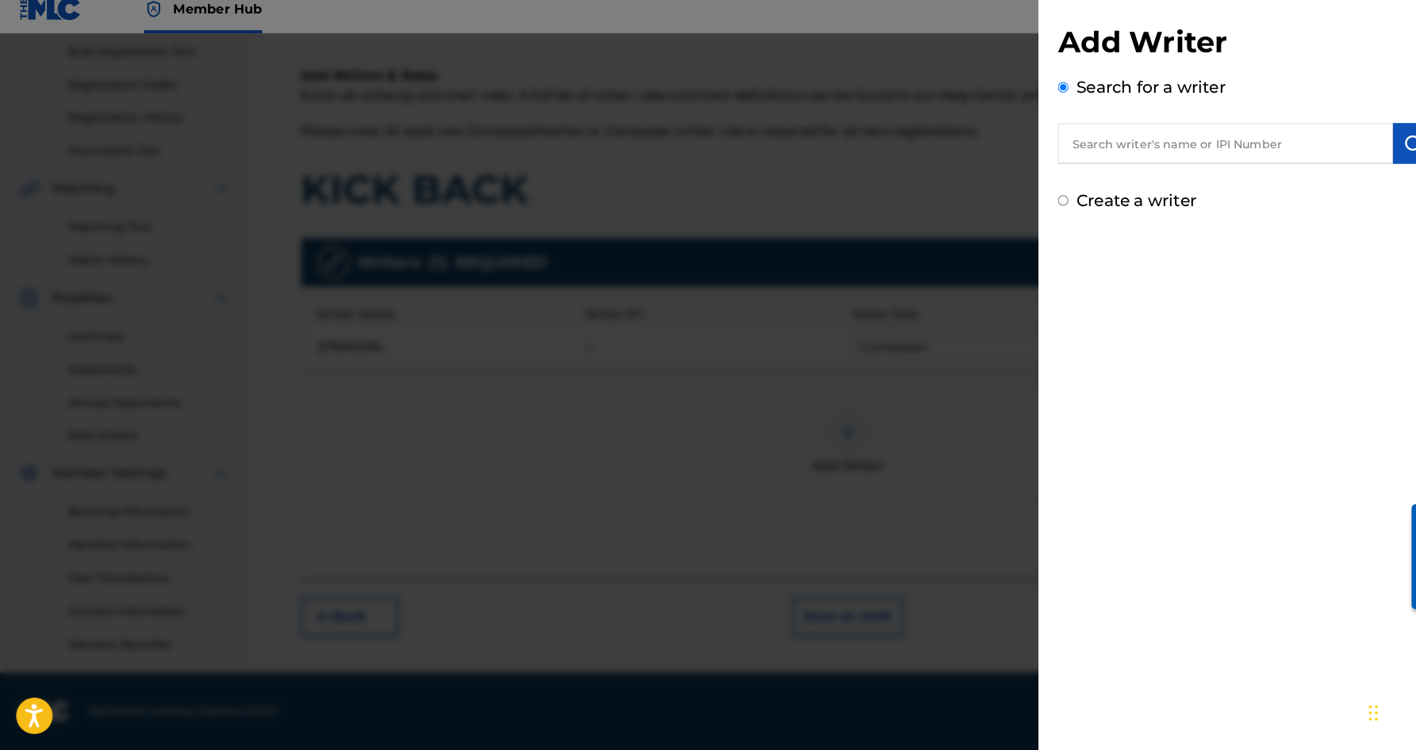
click at [1041, 206] on input "Create a writer" at bounding box center [1042, 211] width 10 height 10
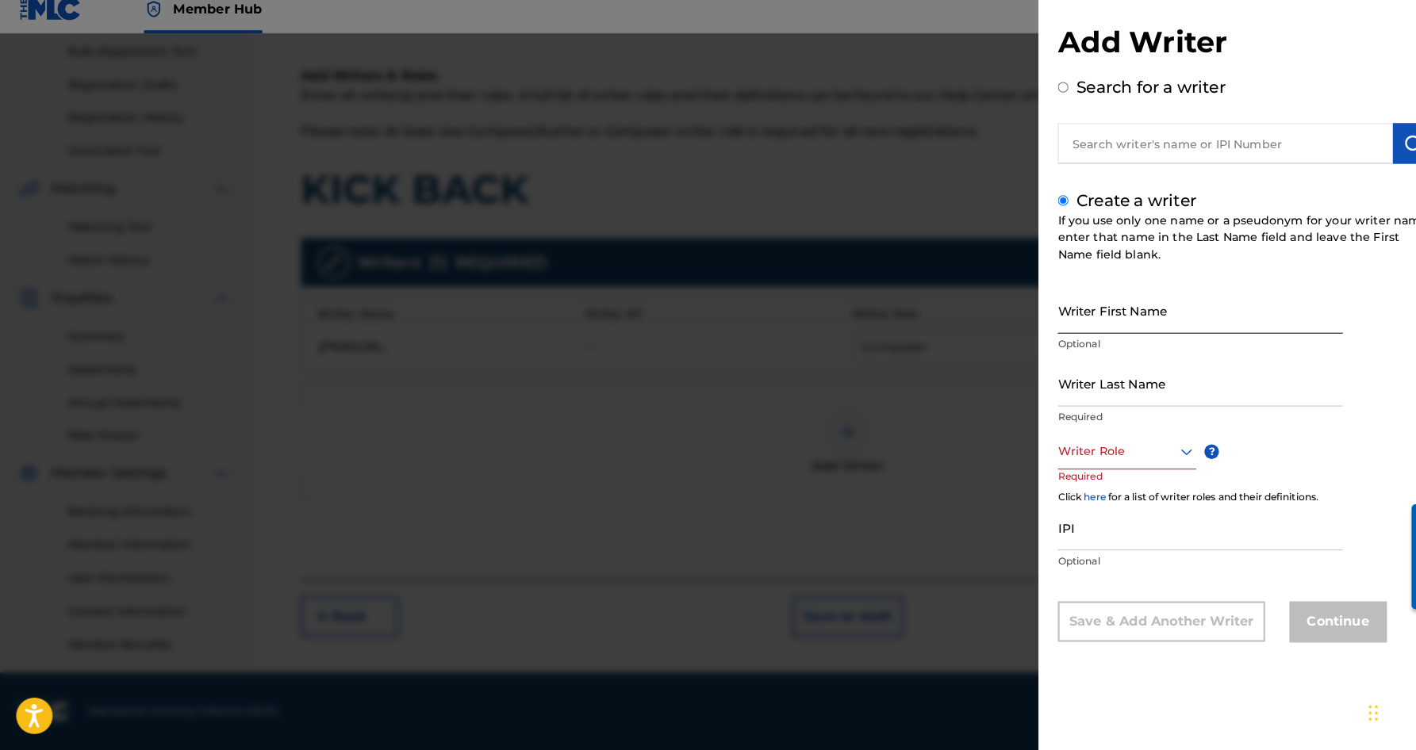
click at [1084, 299] on input "Writer First Name" at bounding box center [1176, 319] width 279 height 45
click at [1100, 368] on input "Writer Last Name" at bounding box center [1176, 390] width 279 height 45
click at [1080, 318] on input "[PERSON_NAME]" at bounding box center [1176, 319] width 279 height 45
click at [1096, 319] on input "[PERSON_NAME]" at bounding box center [1176, 319] width 279 height 45
click at [1162, 448] on icon at bounding box center [1162, 457] width 19 height 19
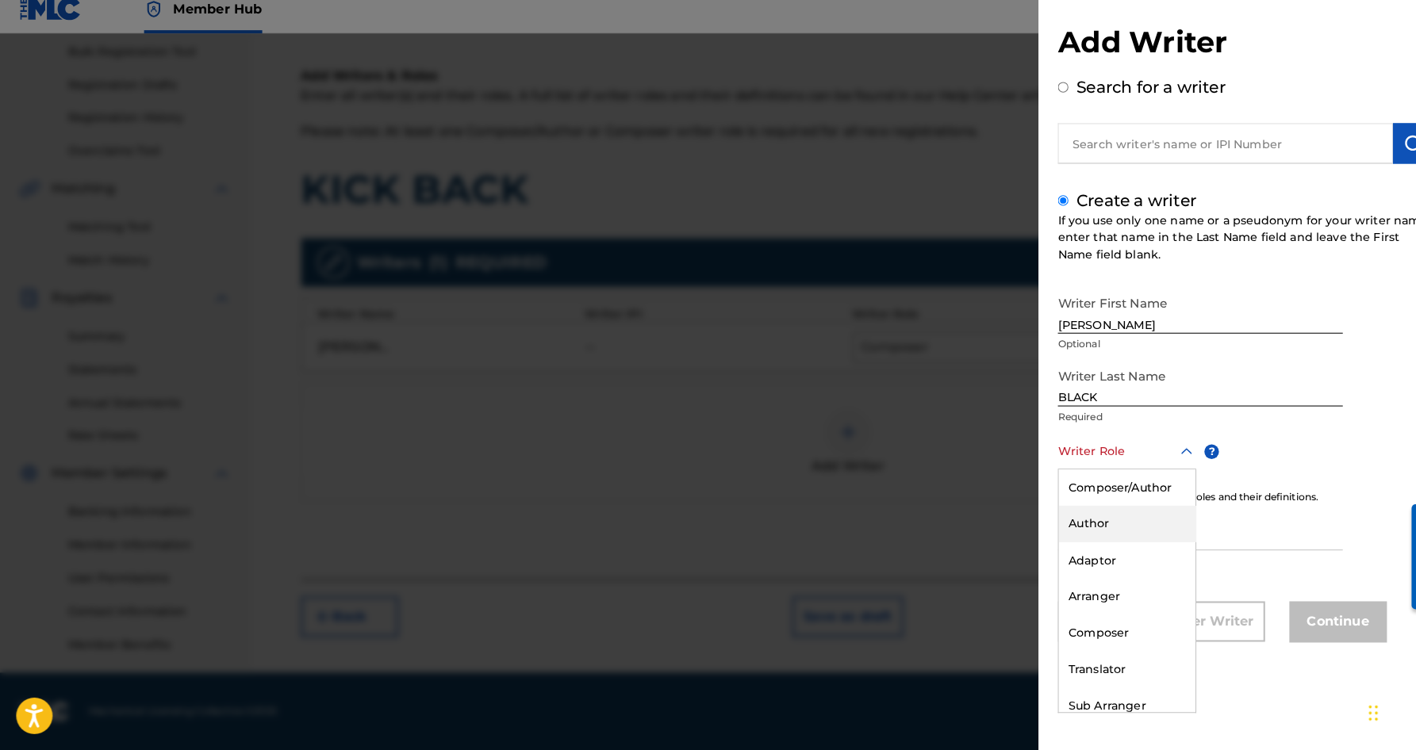
click at [1111, 511] on div "Author" at bounding box center [1105, 529] width 134 height 36
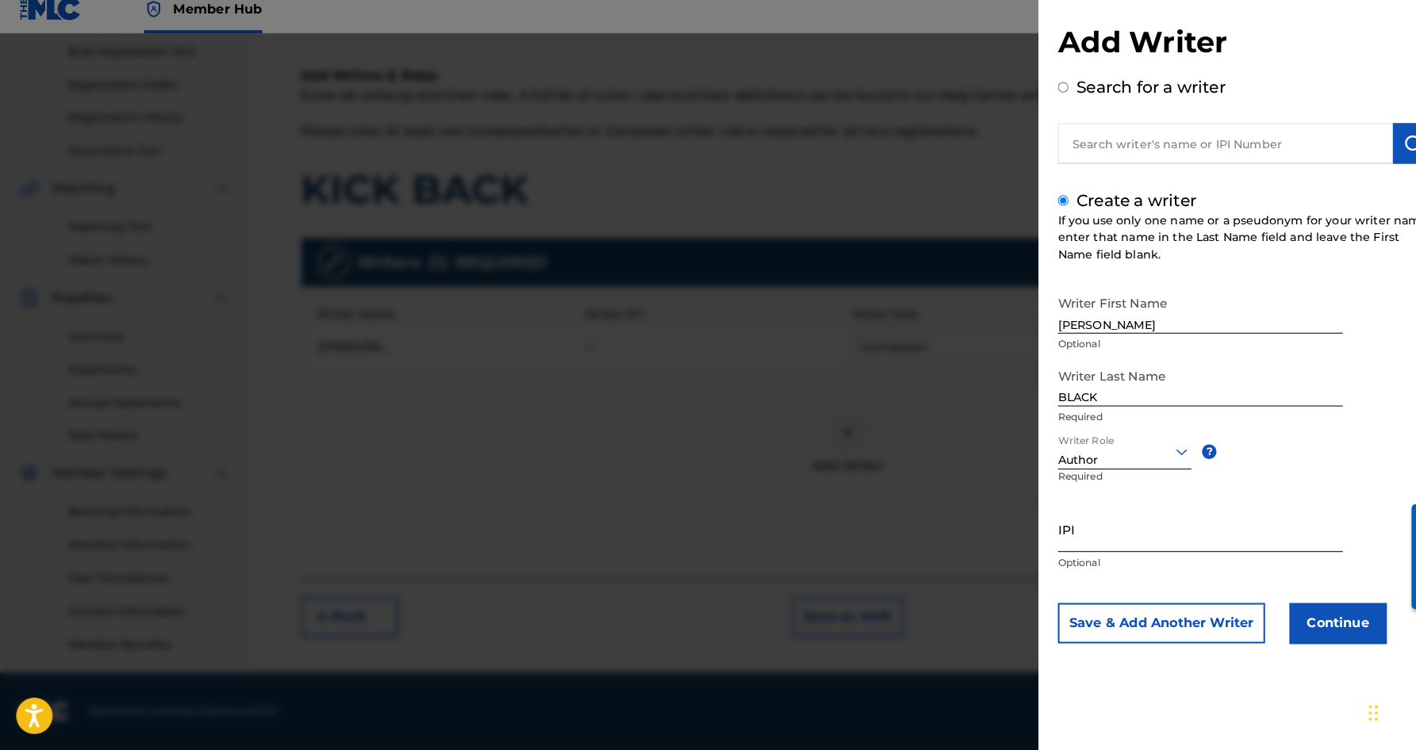
click at [1071, 536] on input "IPI" at bounding box center [1176, 533] width 279 height 45
click at [1193, 615] on button "Save & Add Another Writer" at bounding box center [1138, 626] width 203 height 40
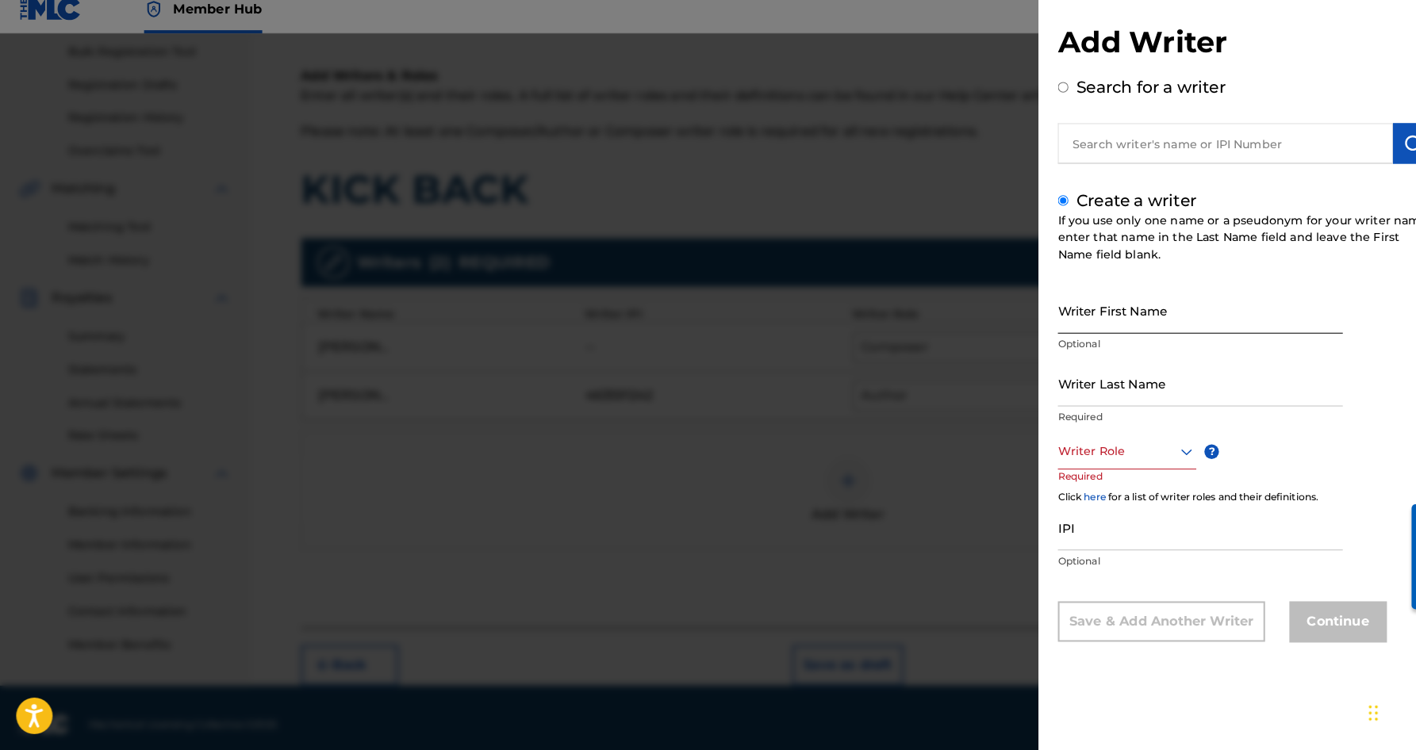
click at [1142, 315] on input "Writer First Name" at bounding box center [1176, 319] width 279 height 45
click at [1123, 374] on input "Writer Last Name" at bounding box center [1176, 390] width 279 height 45
click at [1075, 317] on input "[PERSON_NAME]" at bounding box center [1176, 319] width 279 height 45
click at [1134, 316] on input "[PERSON_NAME]" at bounding box center [1176, 319] width 279 height 45
click at [1160, 455] on icon at bounding box center [1162, 458] width 11 height 6
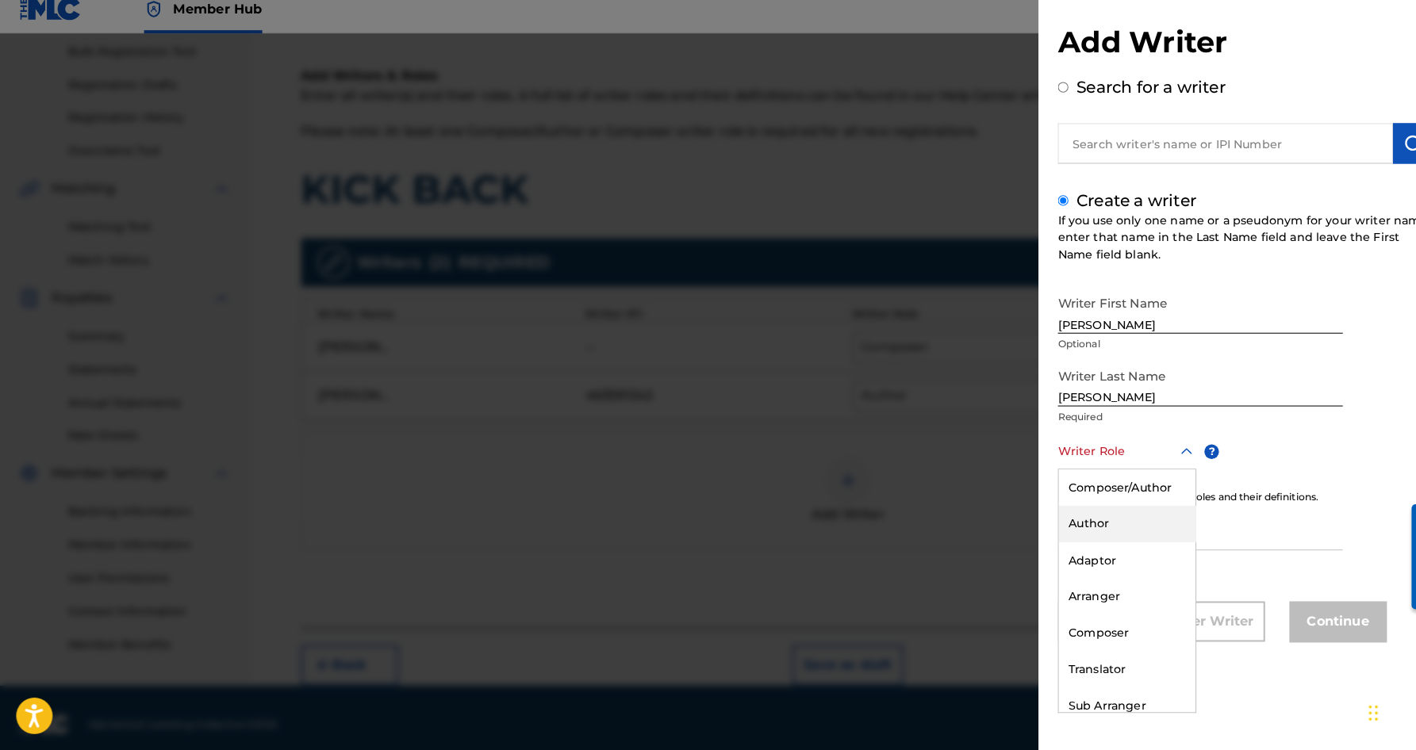
click at [1103, 512] on div "Author" at bounding box center [1105, 529] width 134 height 36
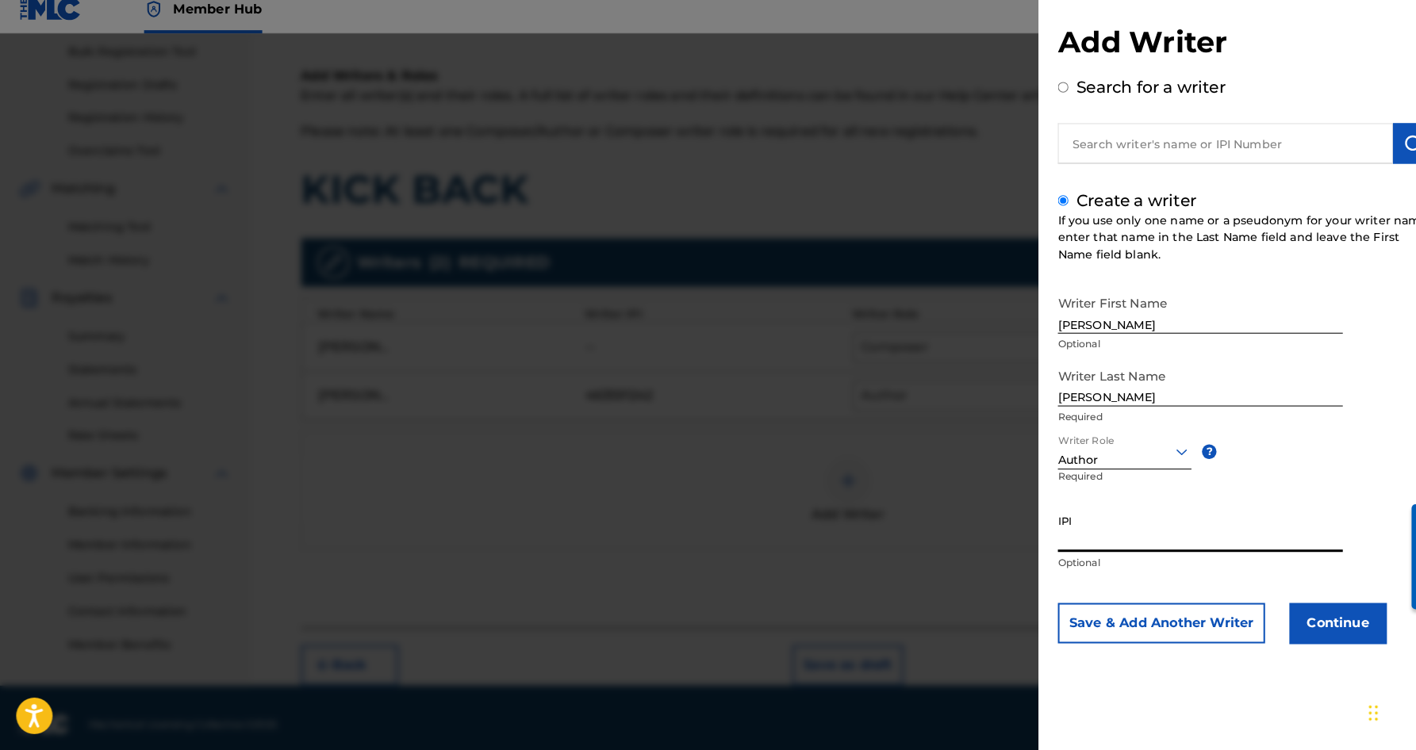
click at [1079, 520] on input "IPI" at bounding box center [1176, 533] width 279 height 45
click at [1106, 613] on button "Save & Add Another Writer" at bounding box center [1138, 626] width 203 height 40
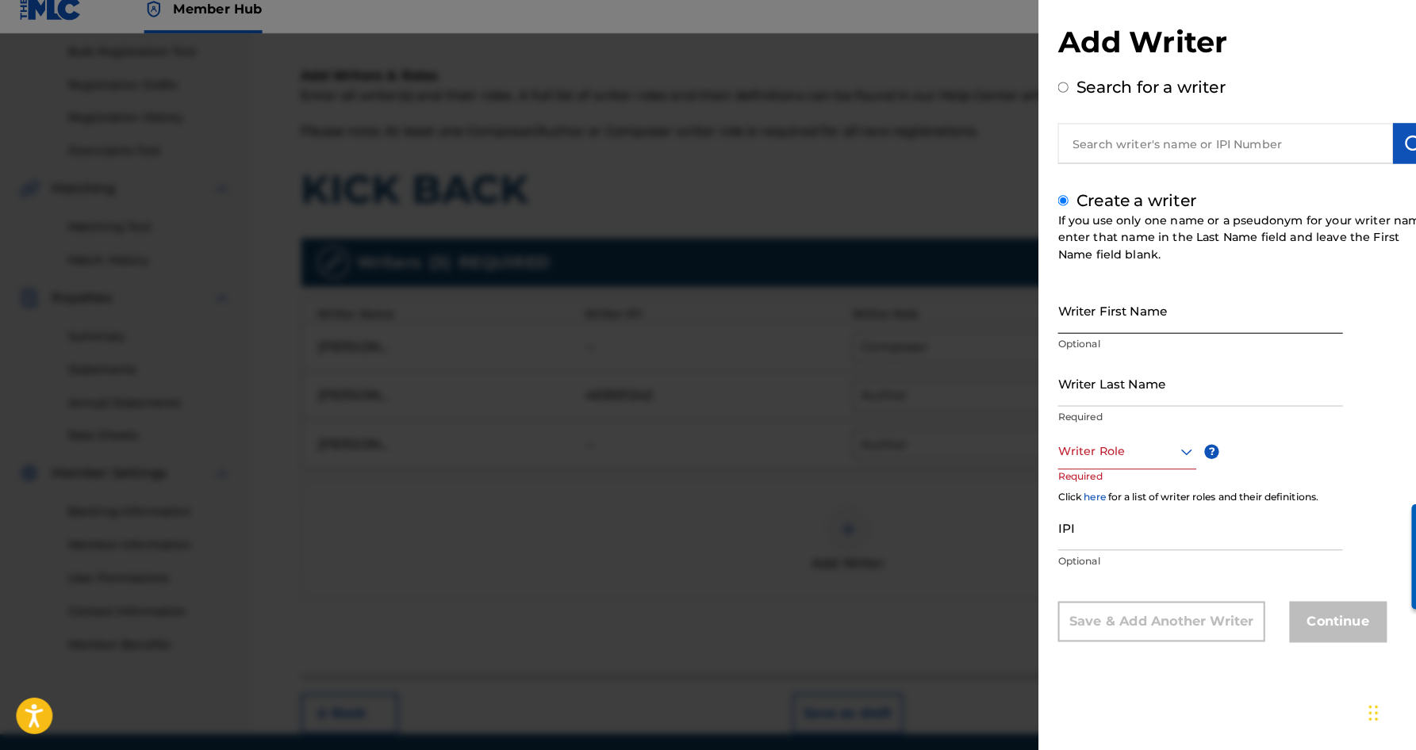
click at [1080, 298] on input "Writer First Name" at bounding box center [1176, 319] width 279 height 45
click at [1123, 381] on input "Writer Last Name" at bounding box center [1176, 390] width 279 height 45
click at [1113, 319] on input "[PERSON_NAME]" at bounding box center [1176, 319] width 279 height 45
click at [1140, 312] on input "[PERSON_NAME]" at bounding box center [1176, 319] width 279 height 45
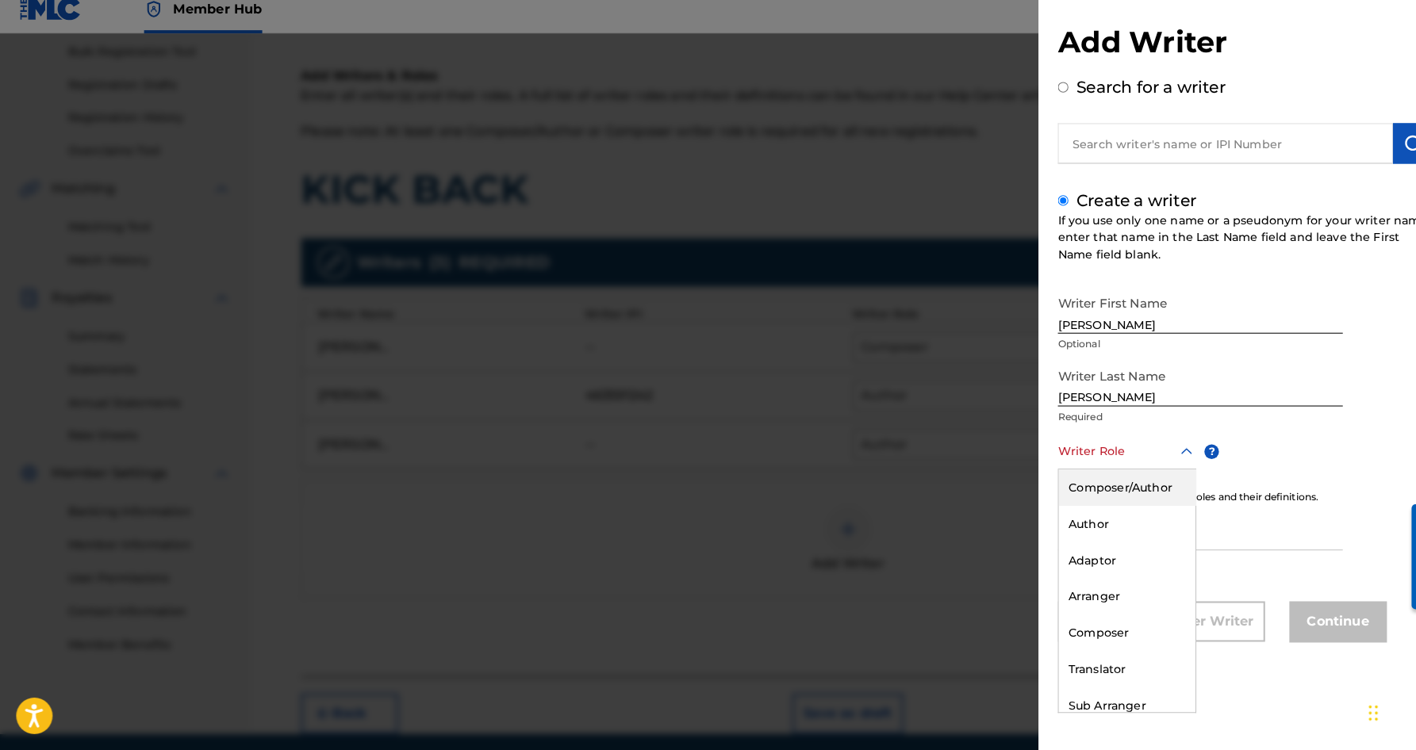
click at [1160, 448] on icon at bounding box center [1162, 457] width 19 height 19
click at [1112, 511] on div "Author" at bounding box center [1105, 529] width 134 height 36
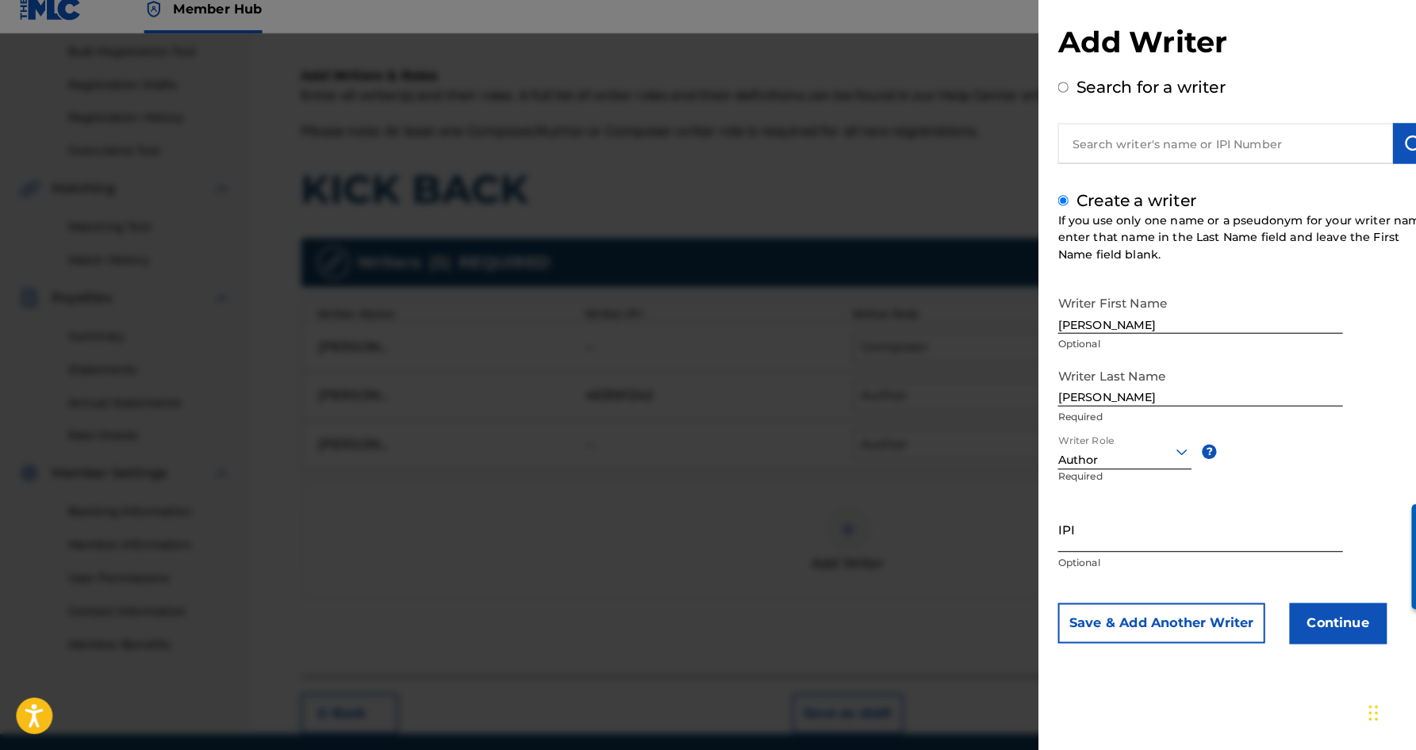
click at [1089, 518] on input "IPI" at bounding box center [1176, 533] width 279 height 45
click at [1314, 624] on button "Continue" at bounding box center [1311, 626] width 95 height 40
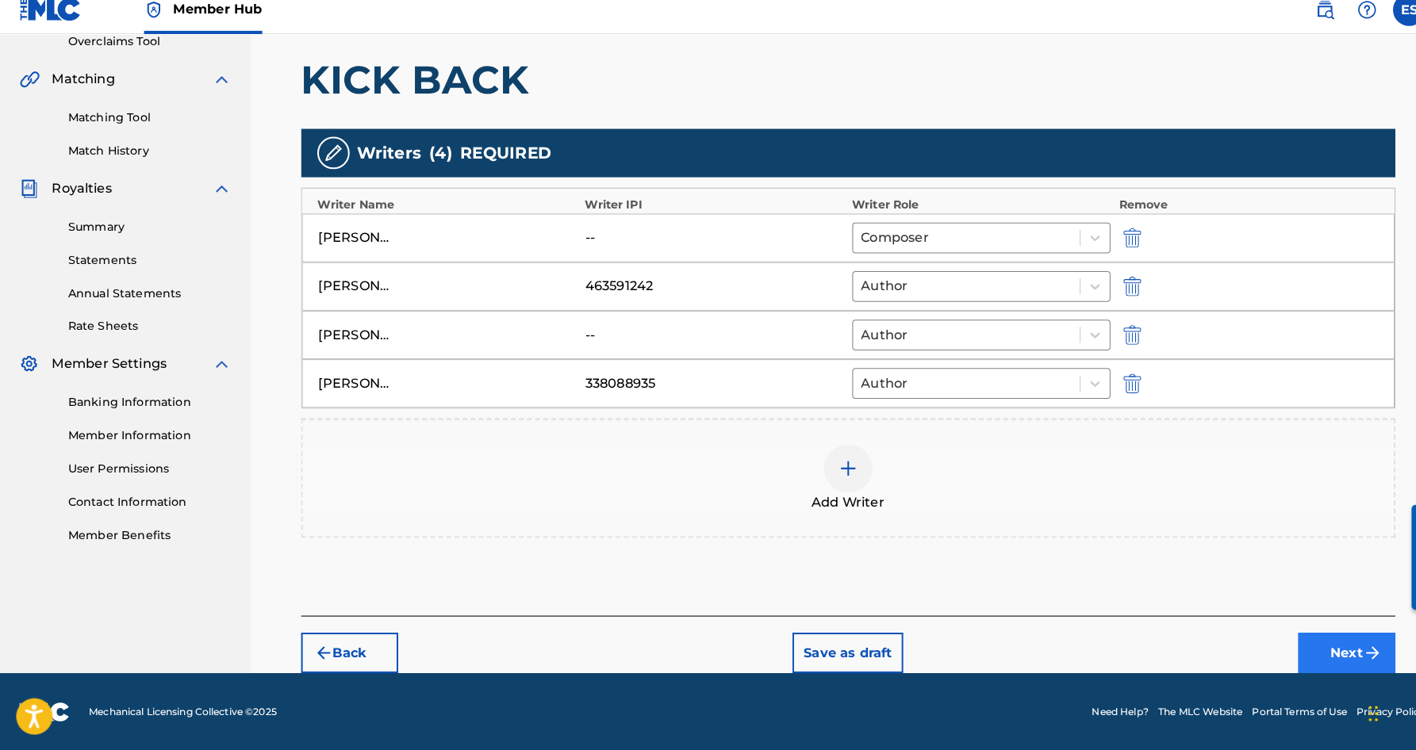
click at [1288, 636] on button "Next" at bounding box center [1319, 655] width 95 height 40
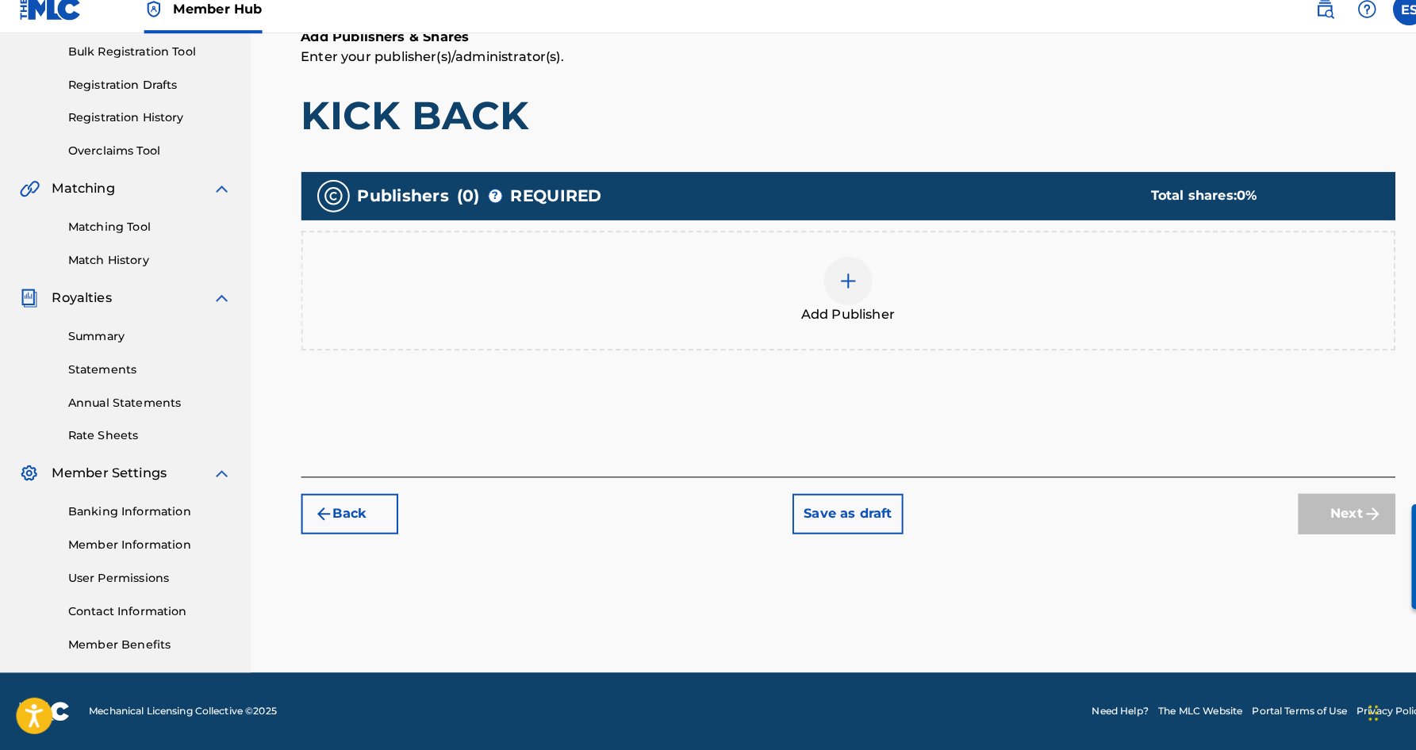
click at [834, 281] on img at bounding box center [831, 290] width 19 height 19
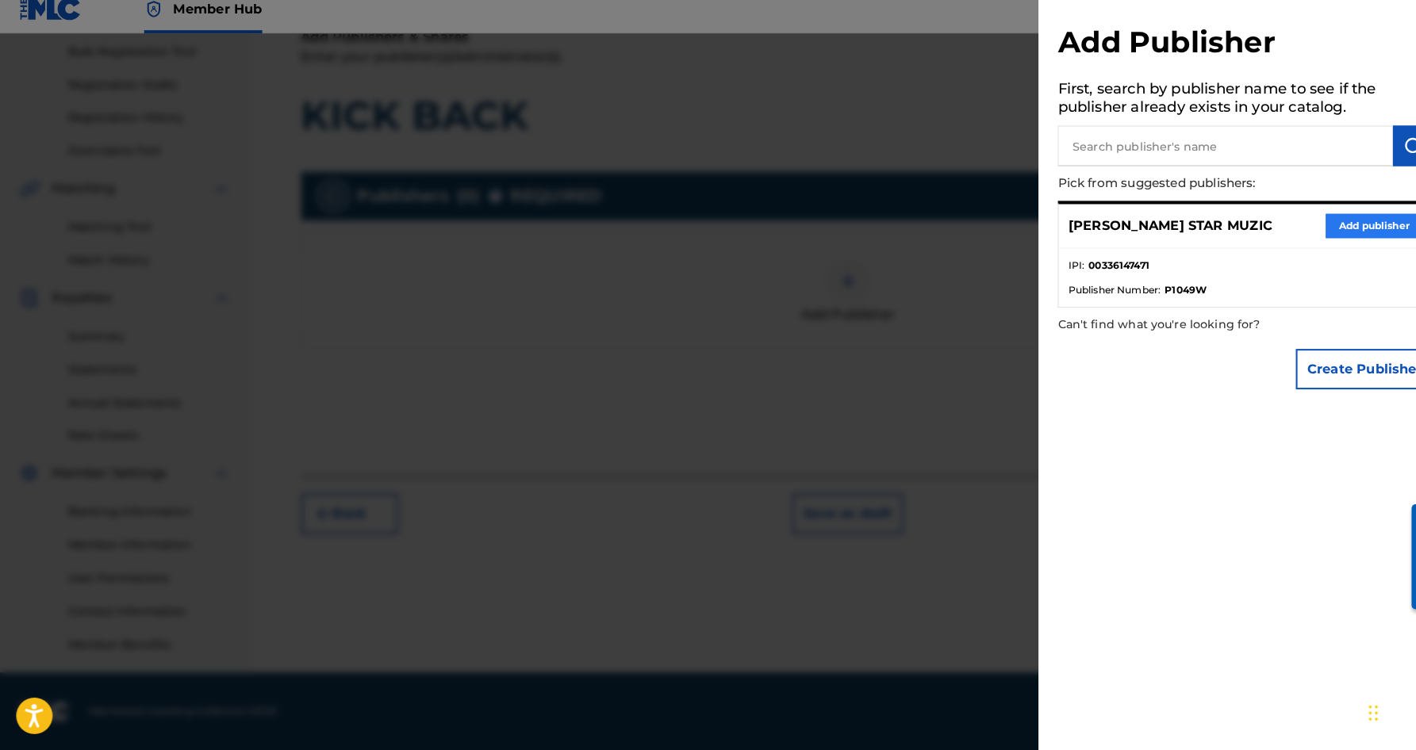
click at [1303, 225] on button "Add publisher" at bounding box center [1346, 237] width 95 height 24
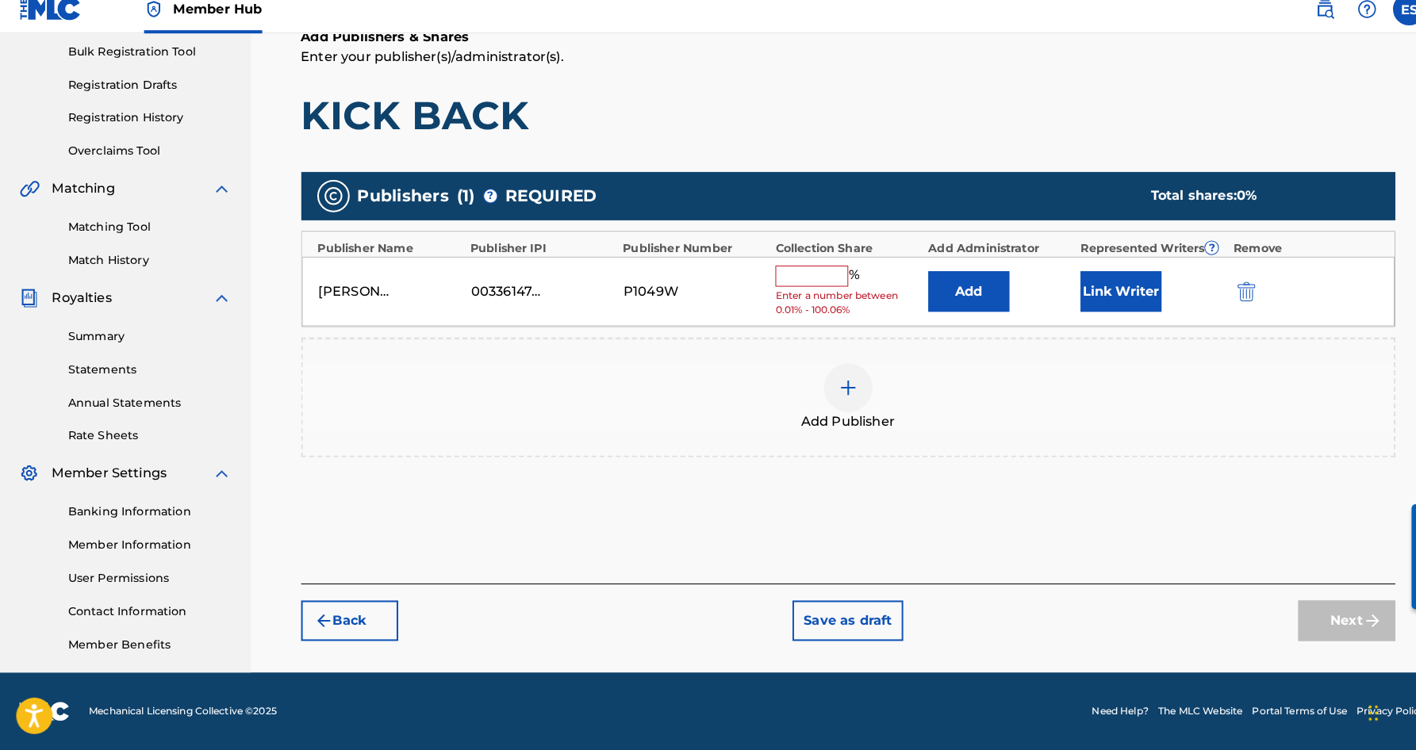
click at [795, 275] on input "text" at bounding box center [795, 285] width 71 height 21
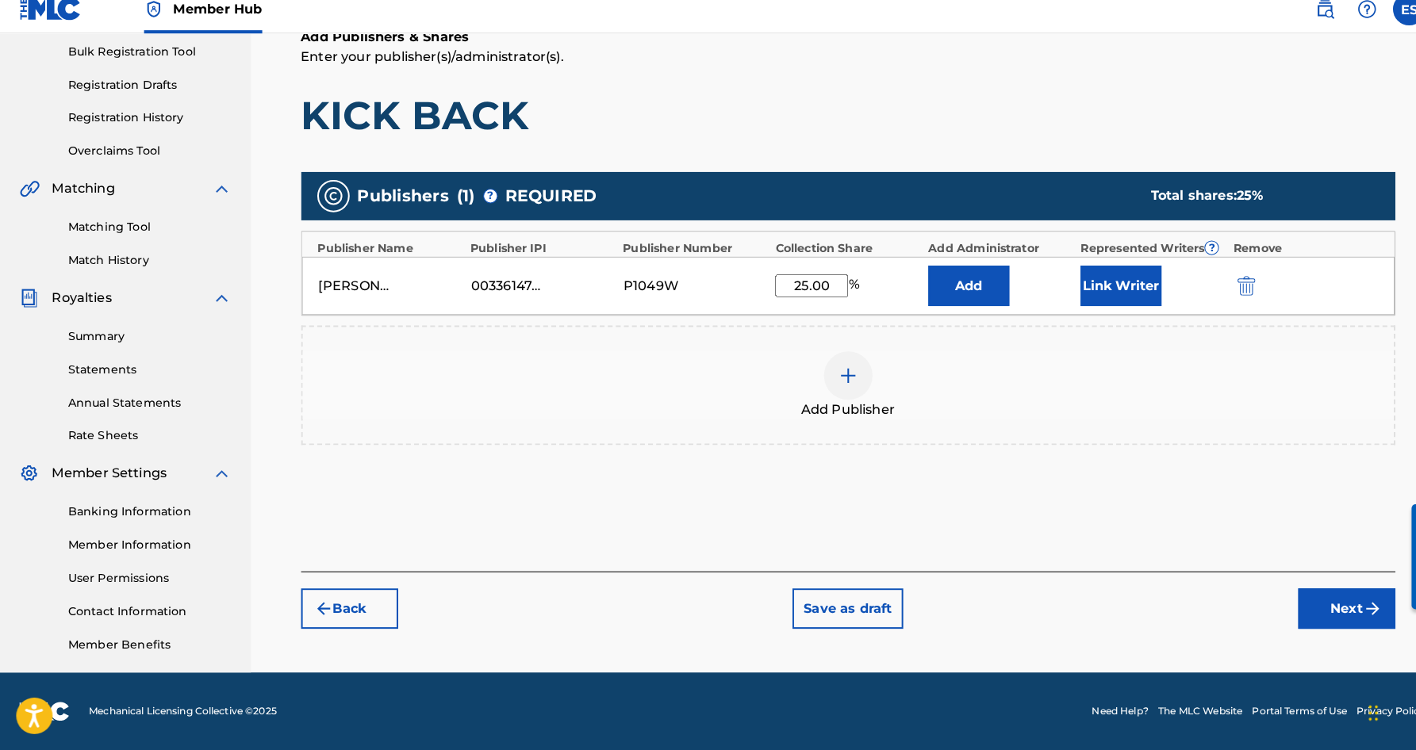
click at [925, 104] on h1 "KICK BACK" at bounding box center [831, 128] width 1073 height 48
click at [1084, 275] on button "Link Writer" at bounding box center [1098, 295] width 79 height 40
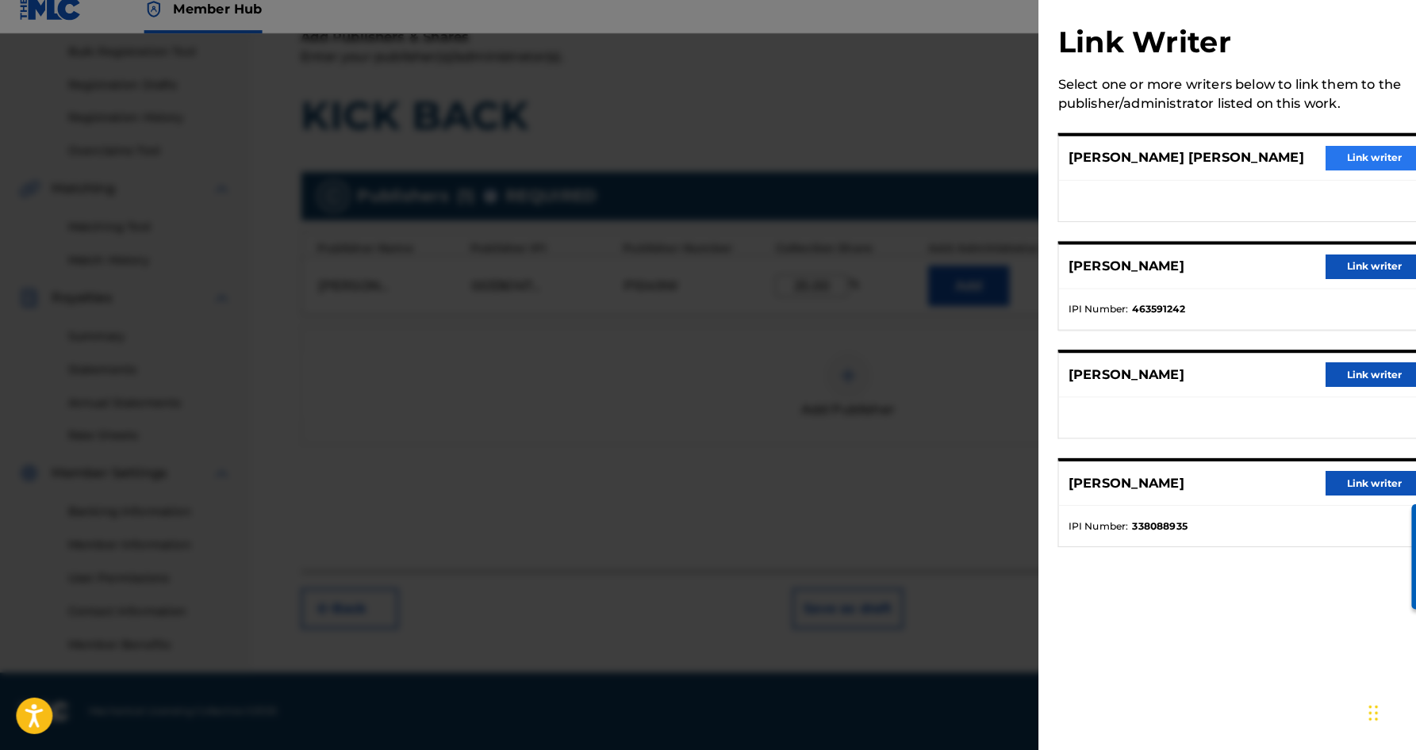
click at [1364, 158] on button "Link writer" at bounding box center [1346, 170] width 95 height 24
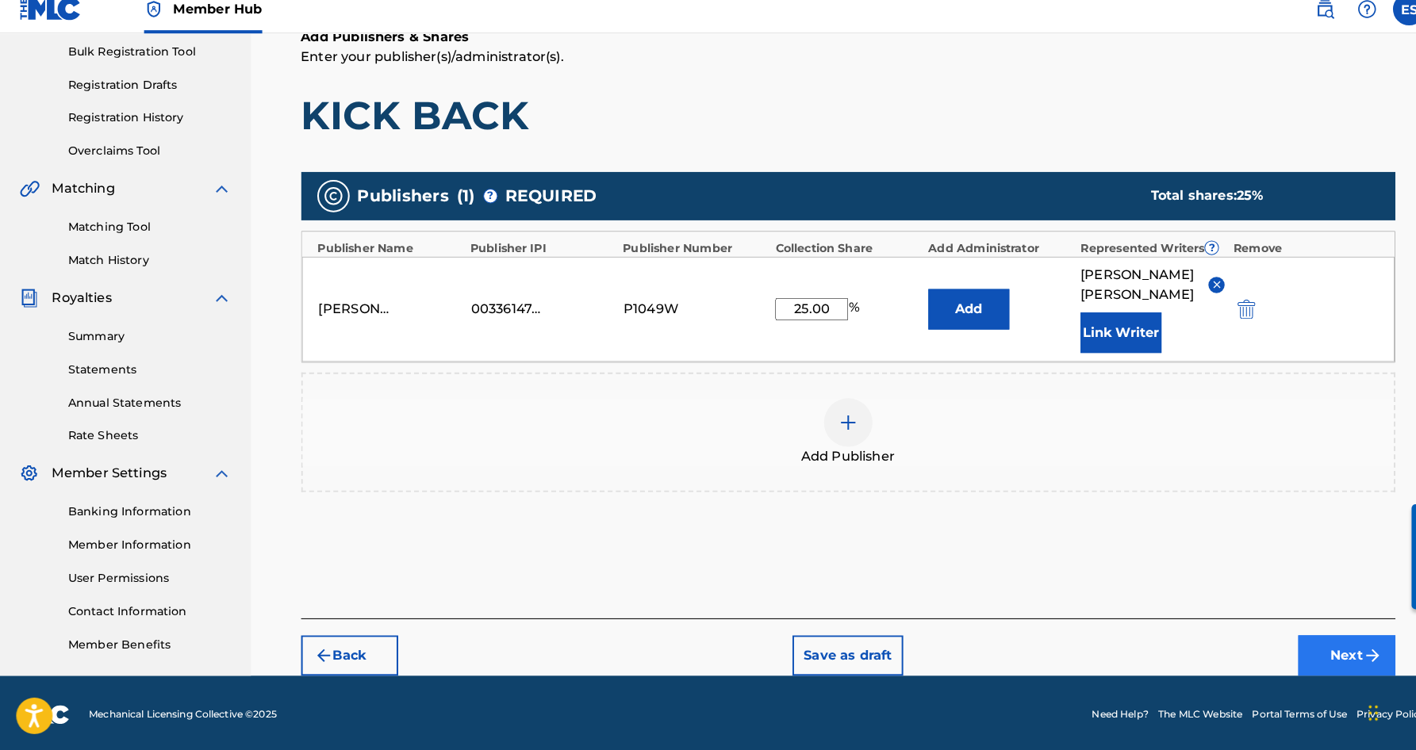
click at [1306, 643] on button "Next" at bounding box center [1319, 658] width 95 height 40
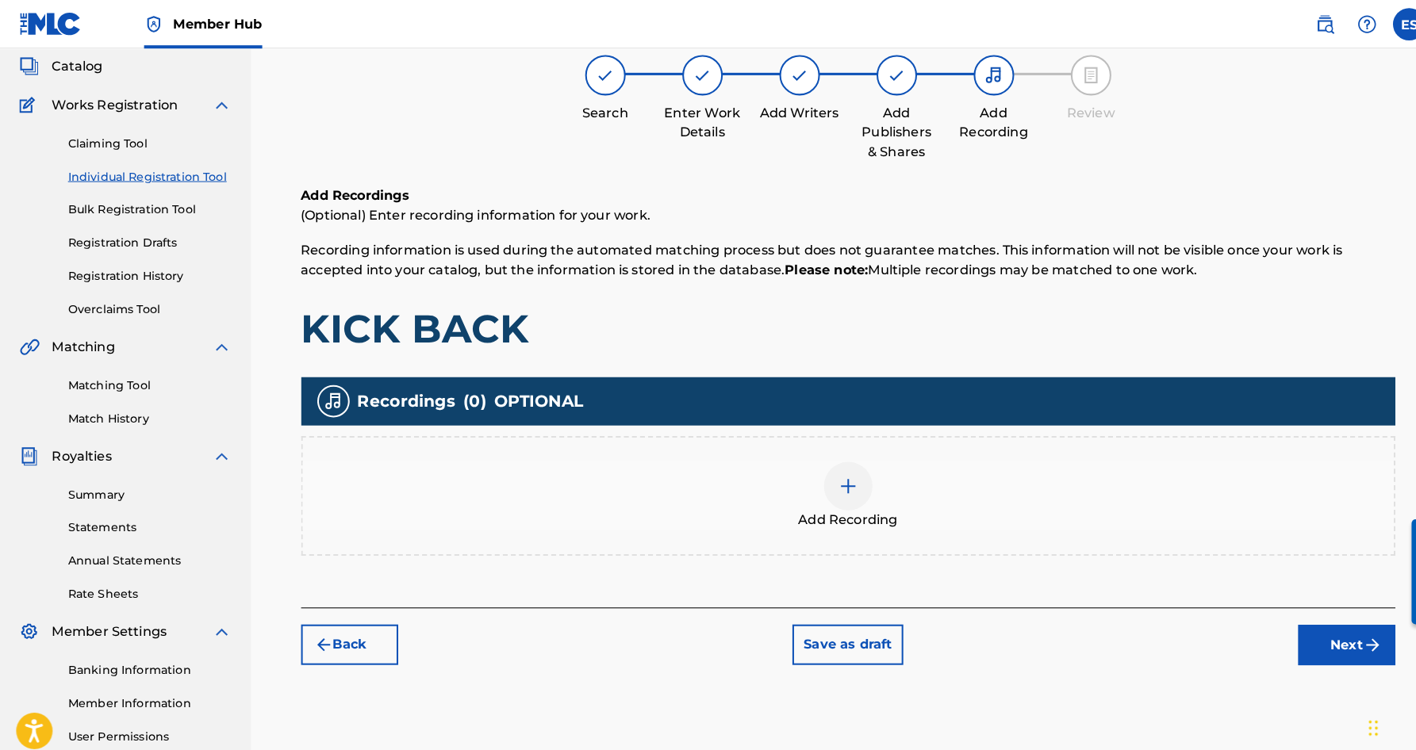
scroll to position [71, 0]
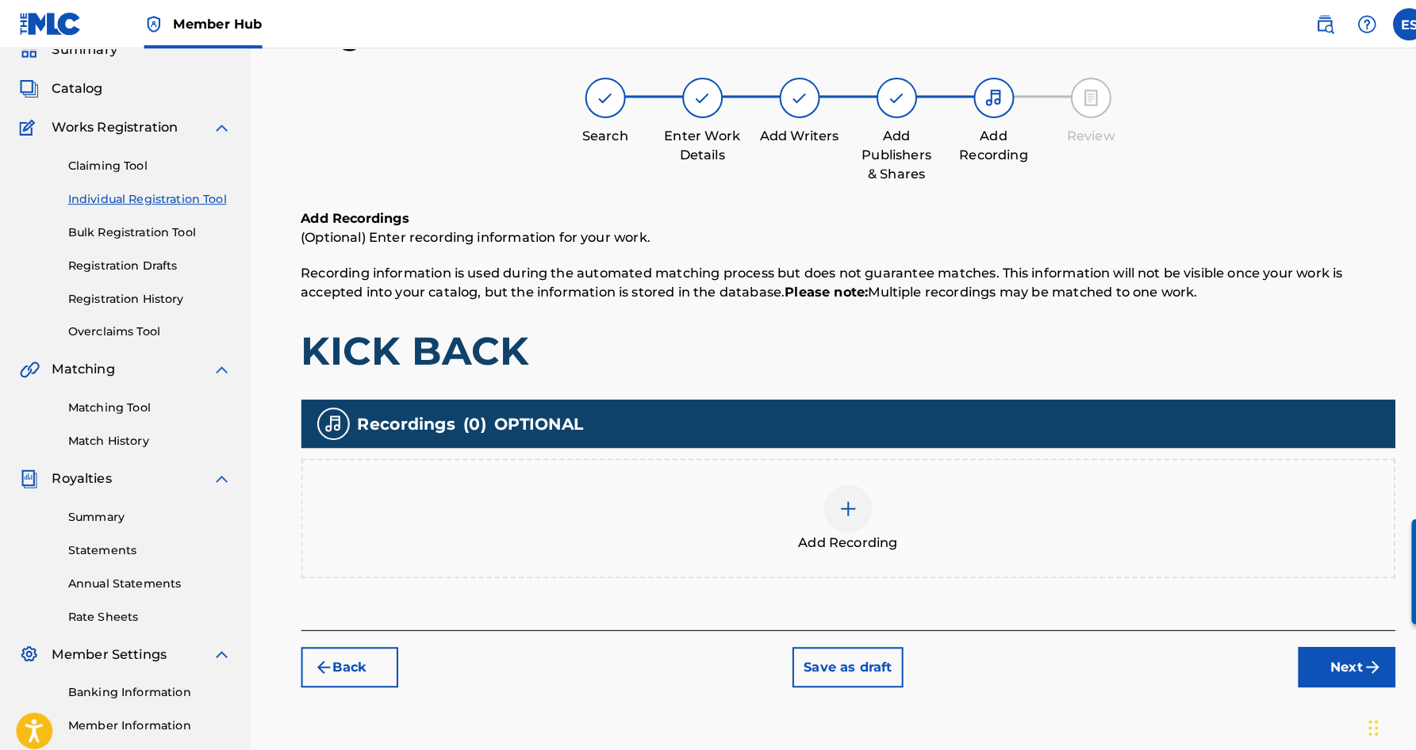
click at [834, 507] on img at bounding box center [831, 498] width 19 height 19
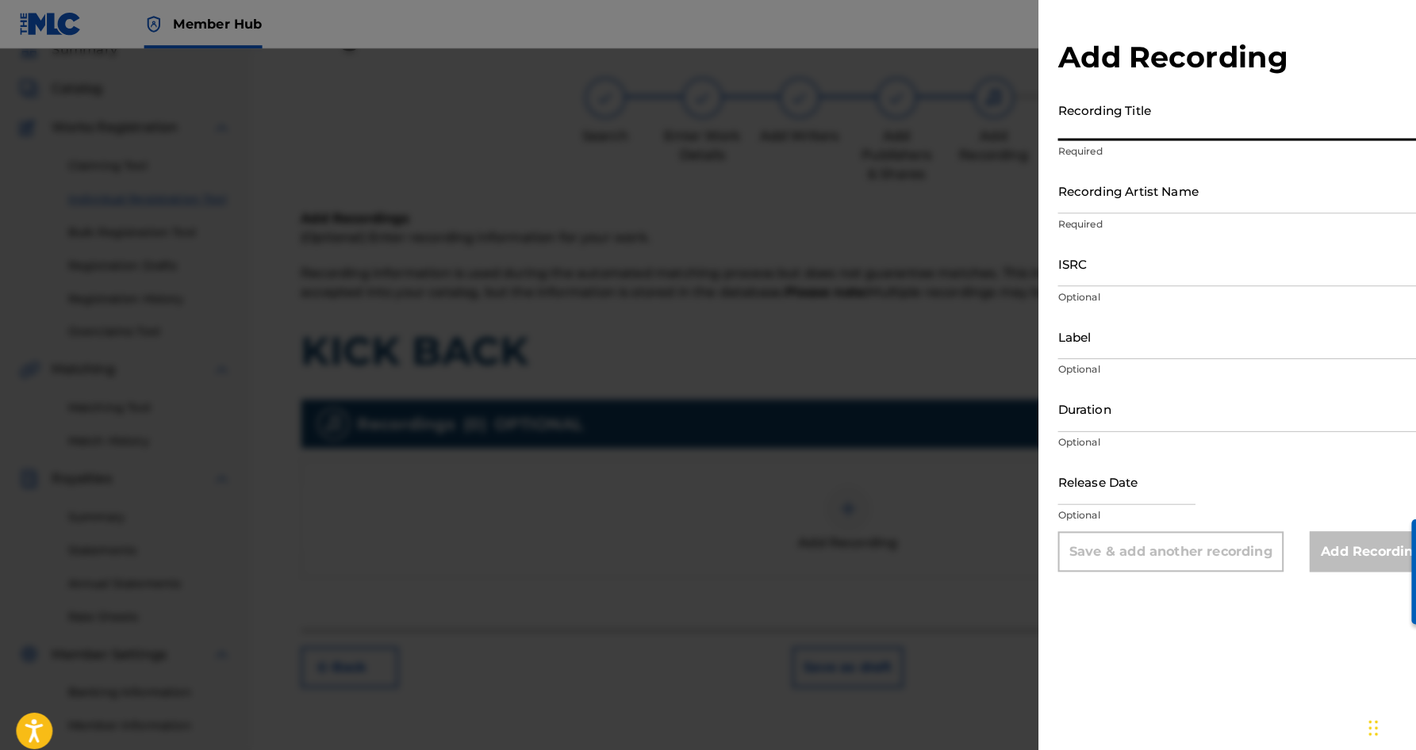
click at [1050, 109] on input "Recording Title" at bounding box center [1221, 115] width 368 height 45
click at [1140, 192] on input "Recording Artist Name" at bounding box center [1221, 186] width 368 height 45
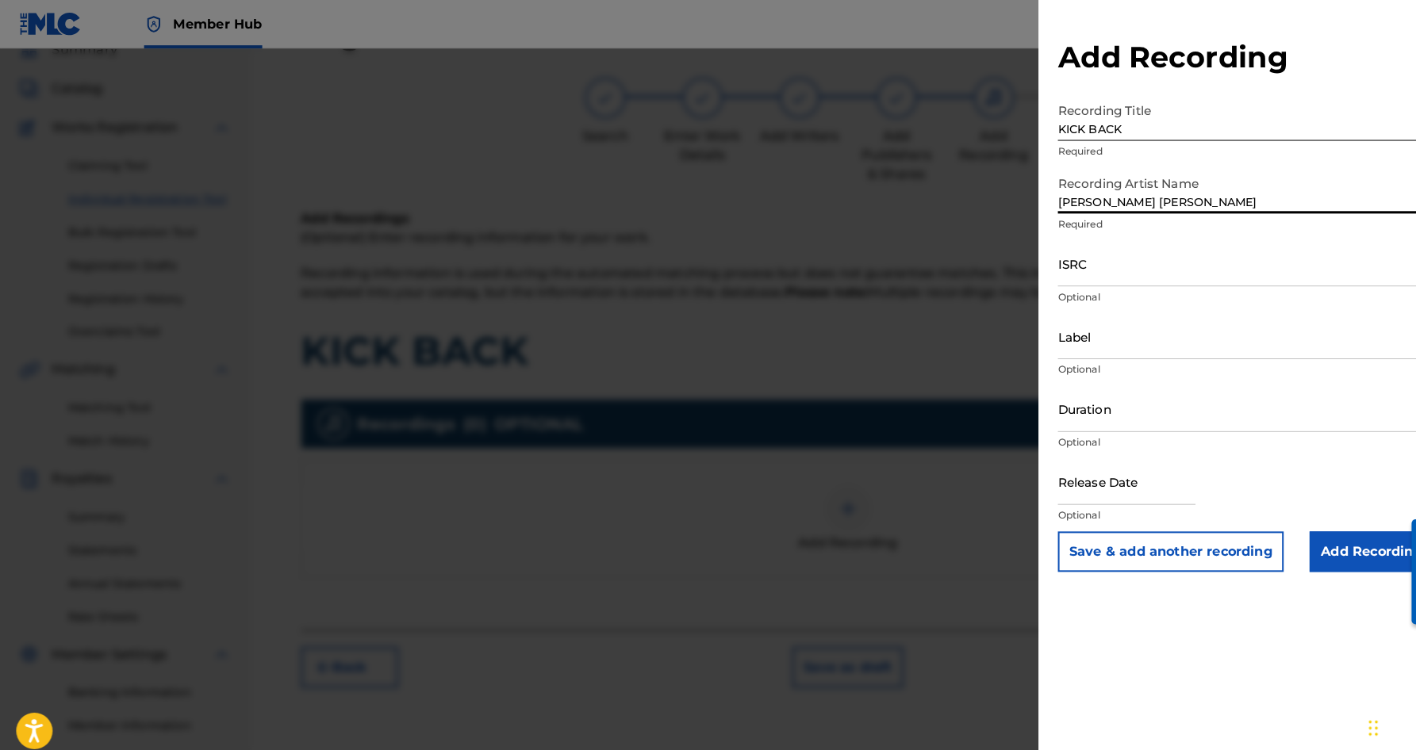
click at [1073, 198] on input "[PERSON_NAME] [PERSON_NAME]" at bounding box center [1221, 186] width 368 height 45
click at [1136, 200] on input "[PERSON_NAME]" at bounding box center [1221, 186] width 368 height 45
click at [1053, 271] on input "ISRC" at bounding box center [1221, 258] width 368 height 45
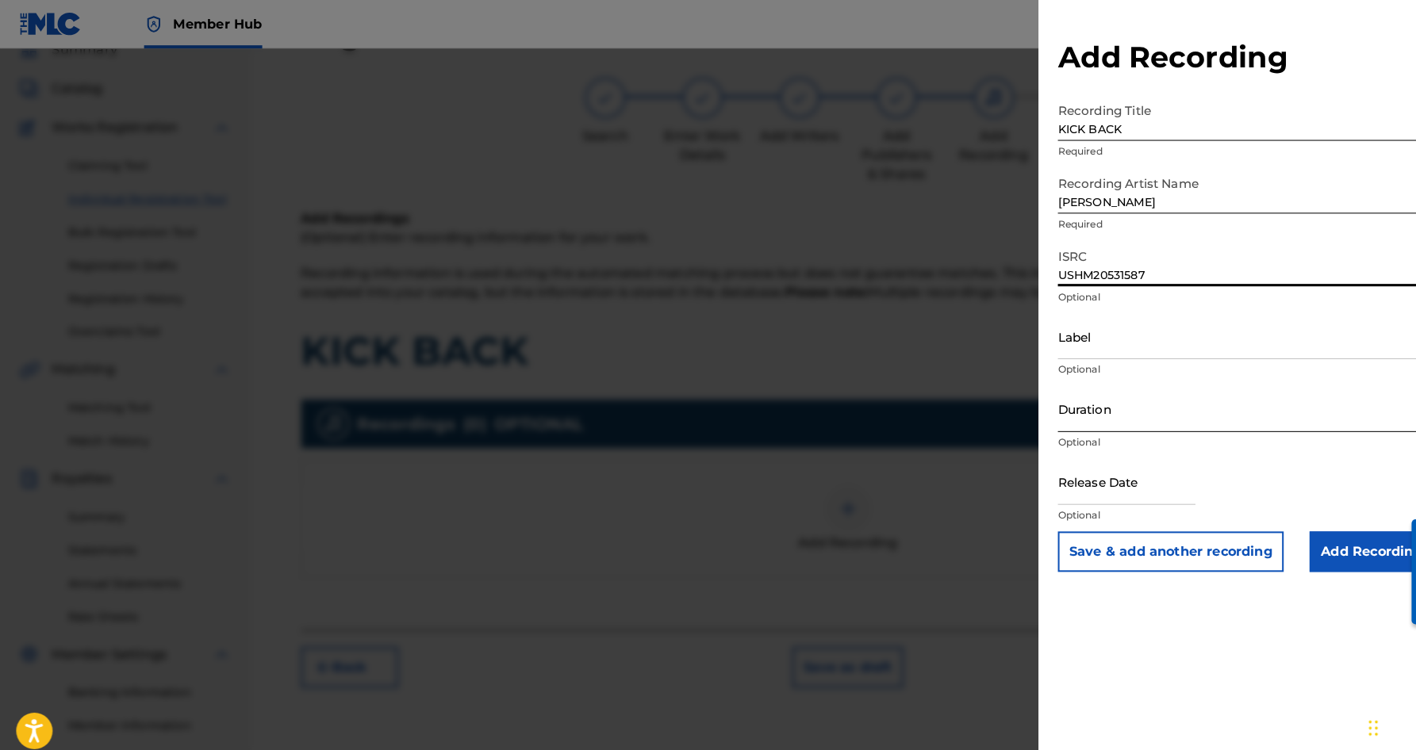
click at [1111, 400] on input "Duration" at bounding box center [1221, 400] width 368 height 45
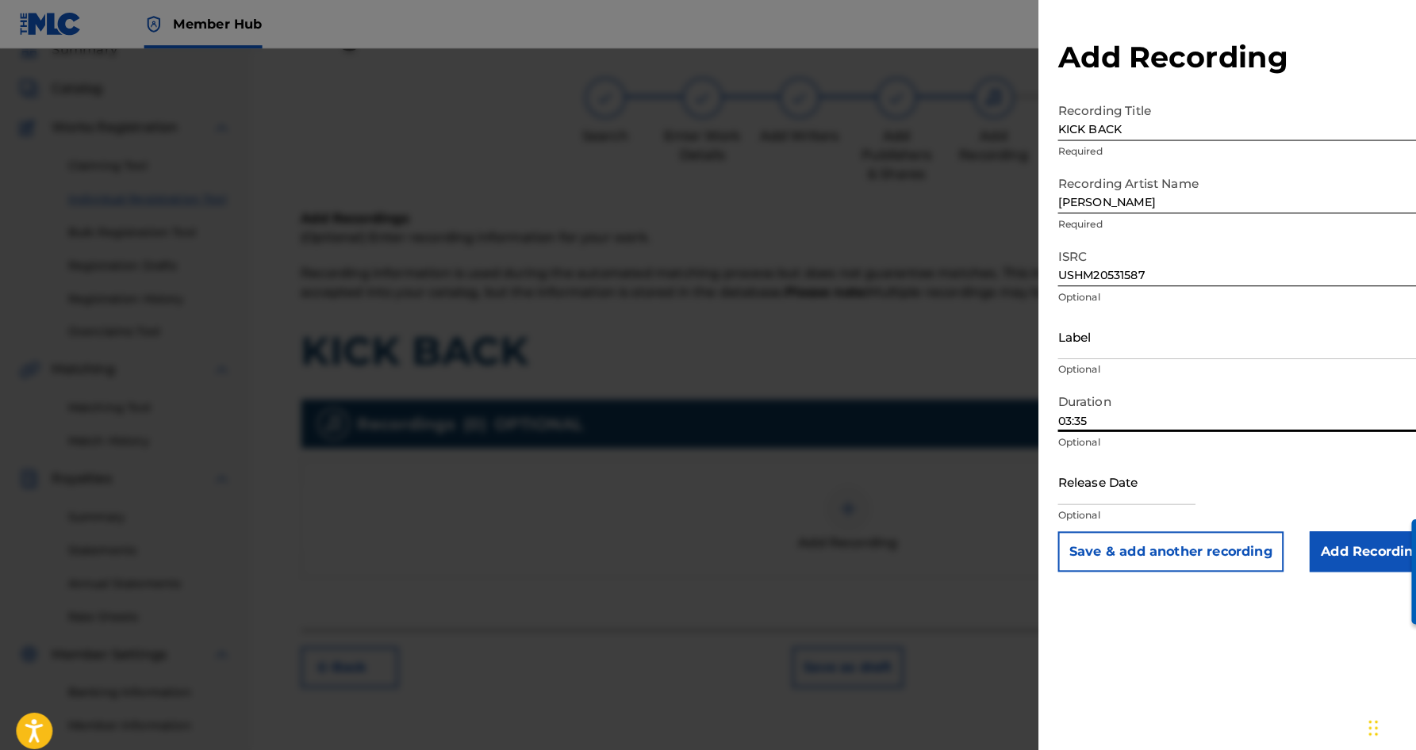
click at [1155, 593] on div "Add Recording Recording Title KICK BACK Required Recording Artist Name [PERSON_…" at bounding box center [1221, 375] width 406 height 750
click at [1297, 535] on input "Add Recording" at bounding box center [1344, 541] width 121 height 40
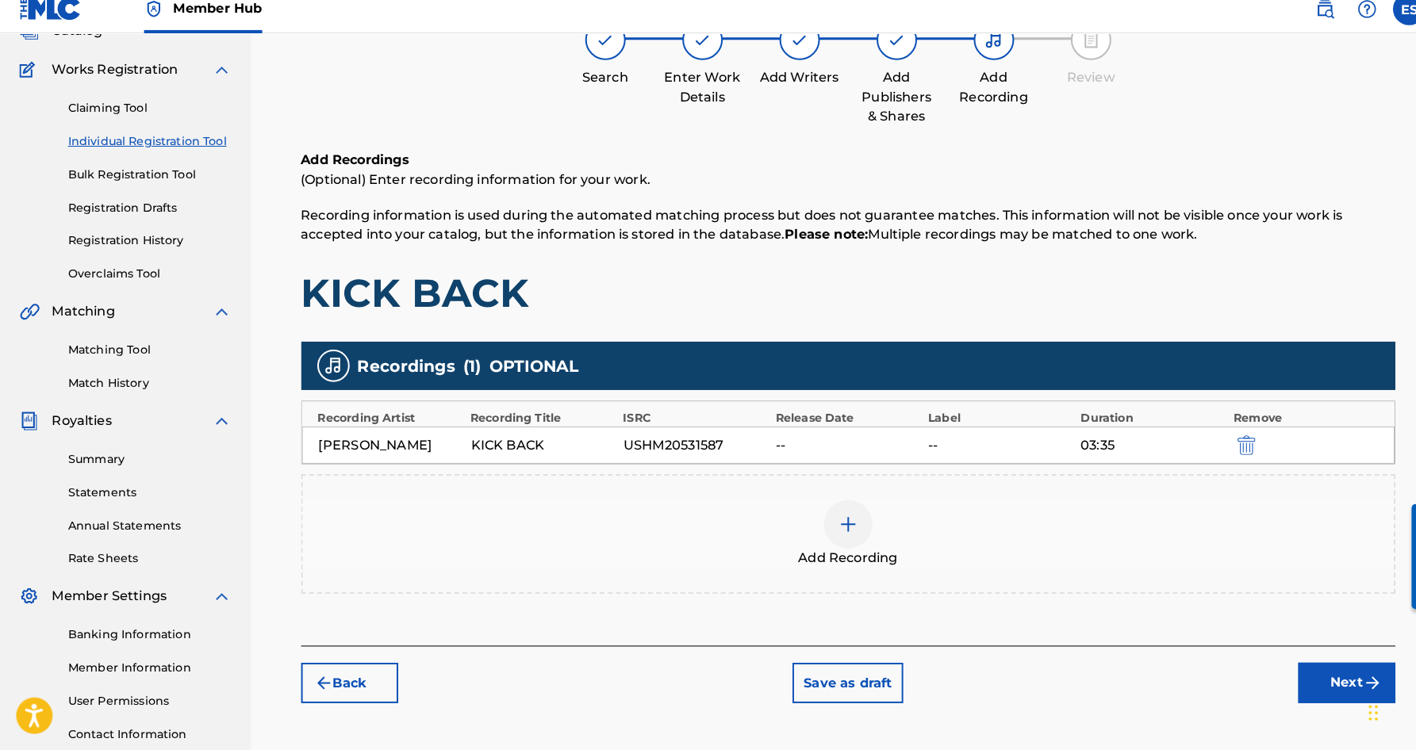
scroll to position [115, 0]
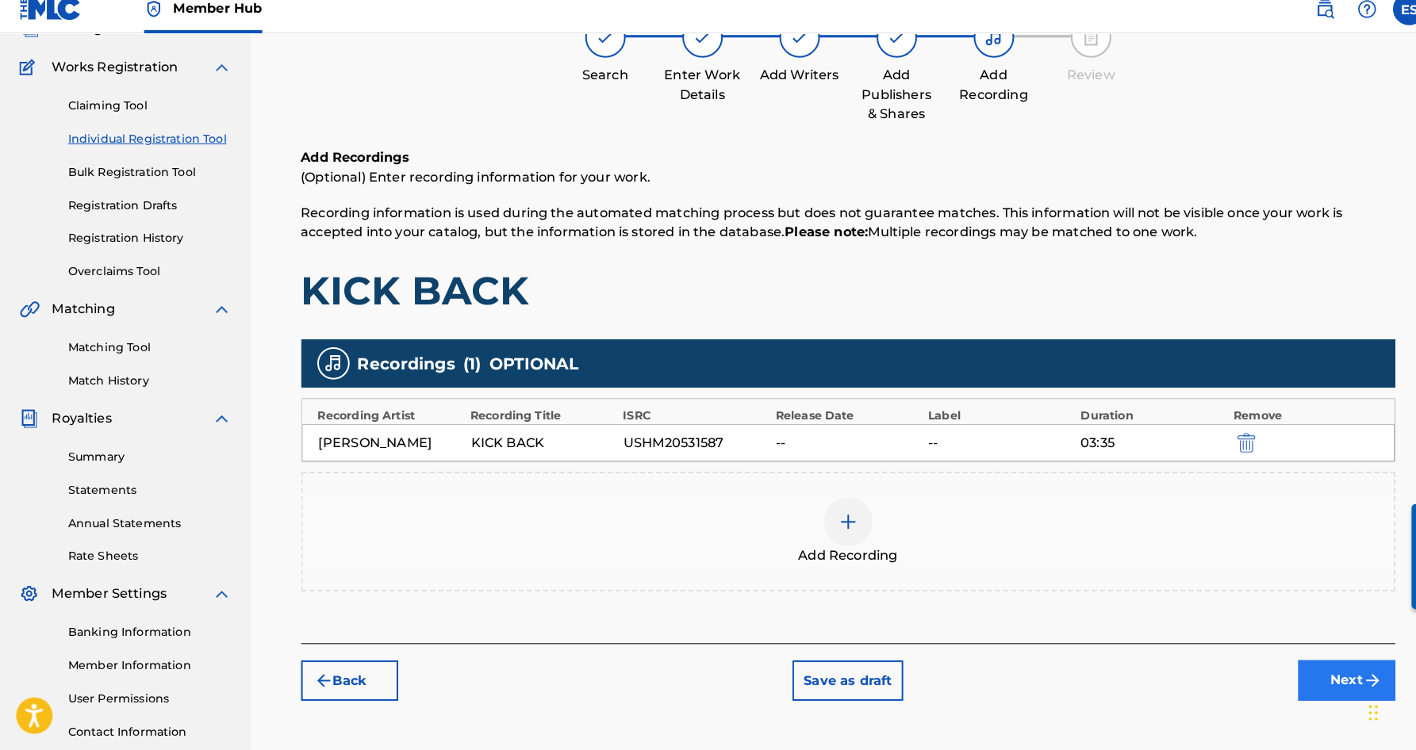
click at [1318, 662] on button "Next" at bounding box center [1319, 682] width 95 height 40
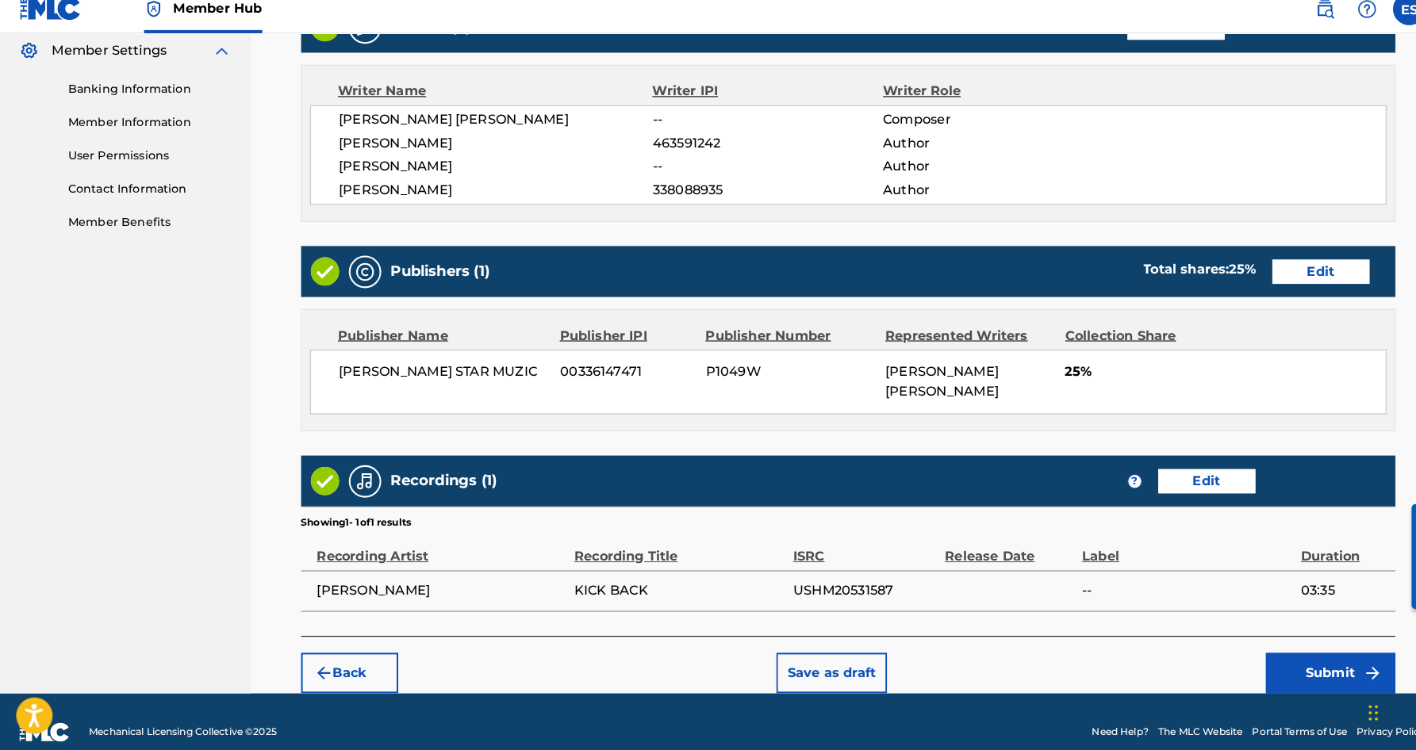
scroll to position [647, 0]
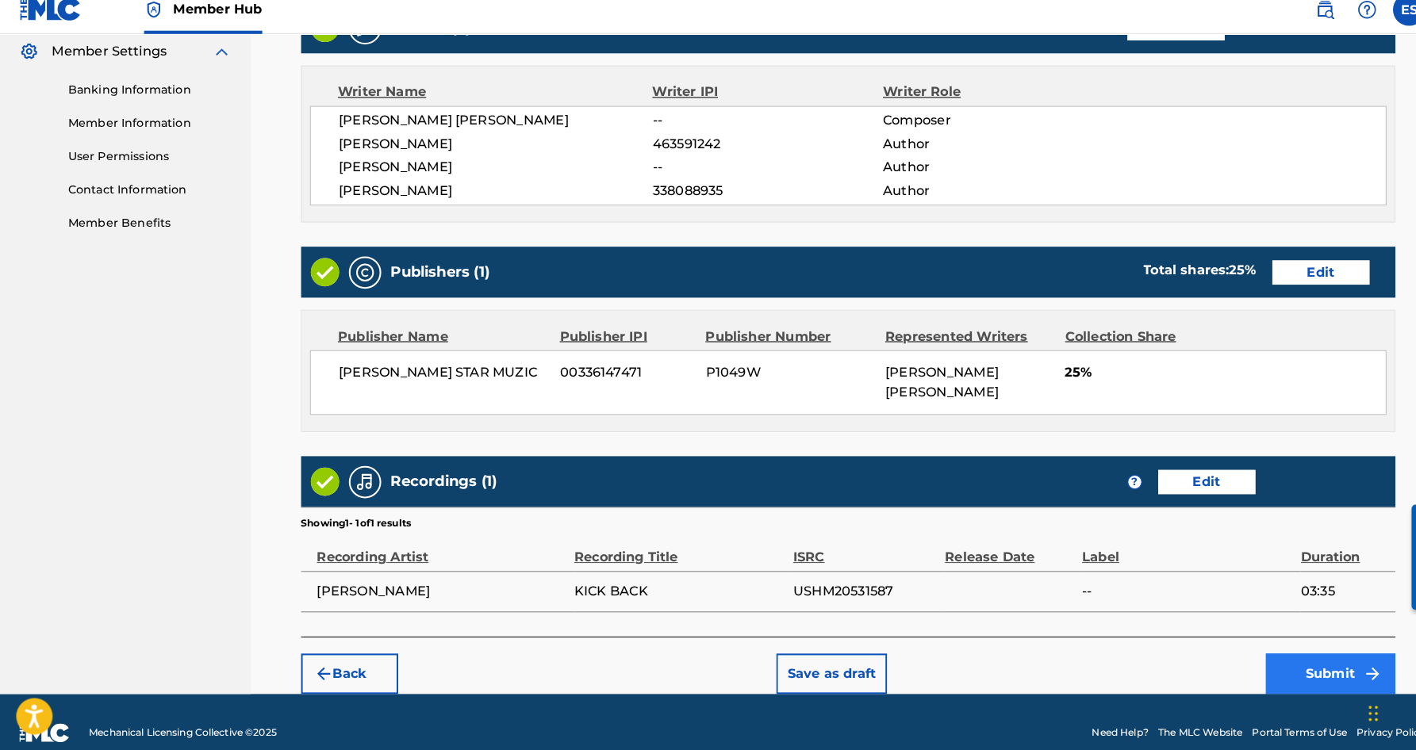
click at [1303, 655] on button "Submit" at bounding box center [1304, 675] width 127 height 40
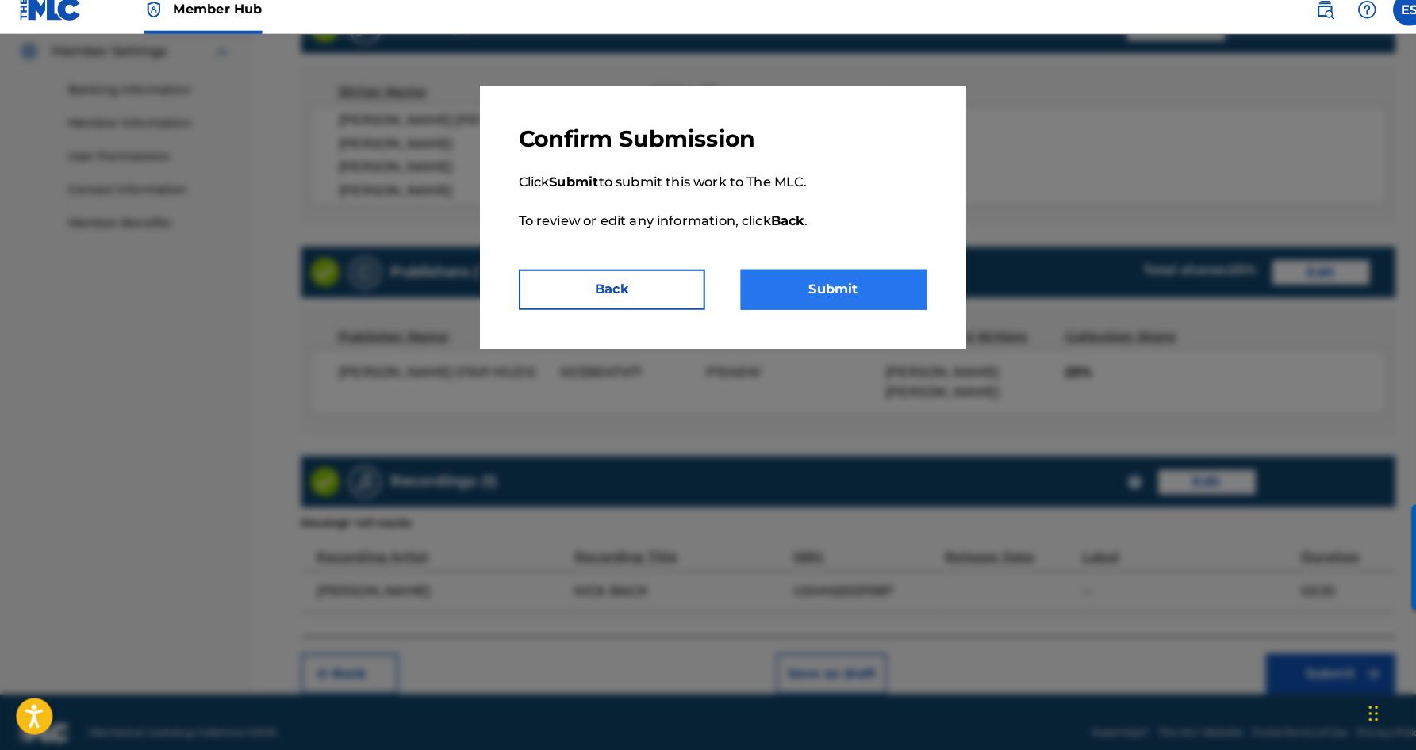
click at [849, 289] on button "Submit" at bounding box center [817, 298] width 182 height 40
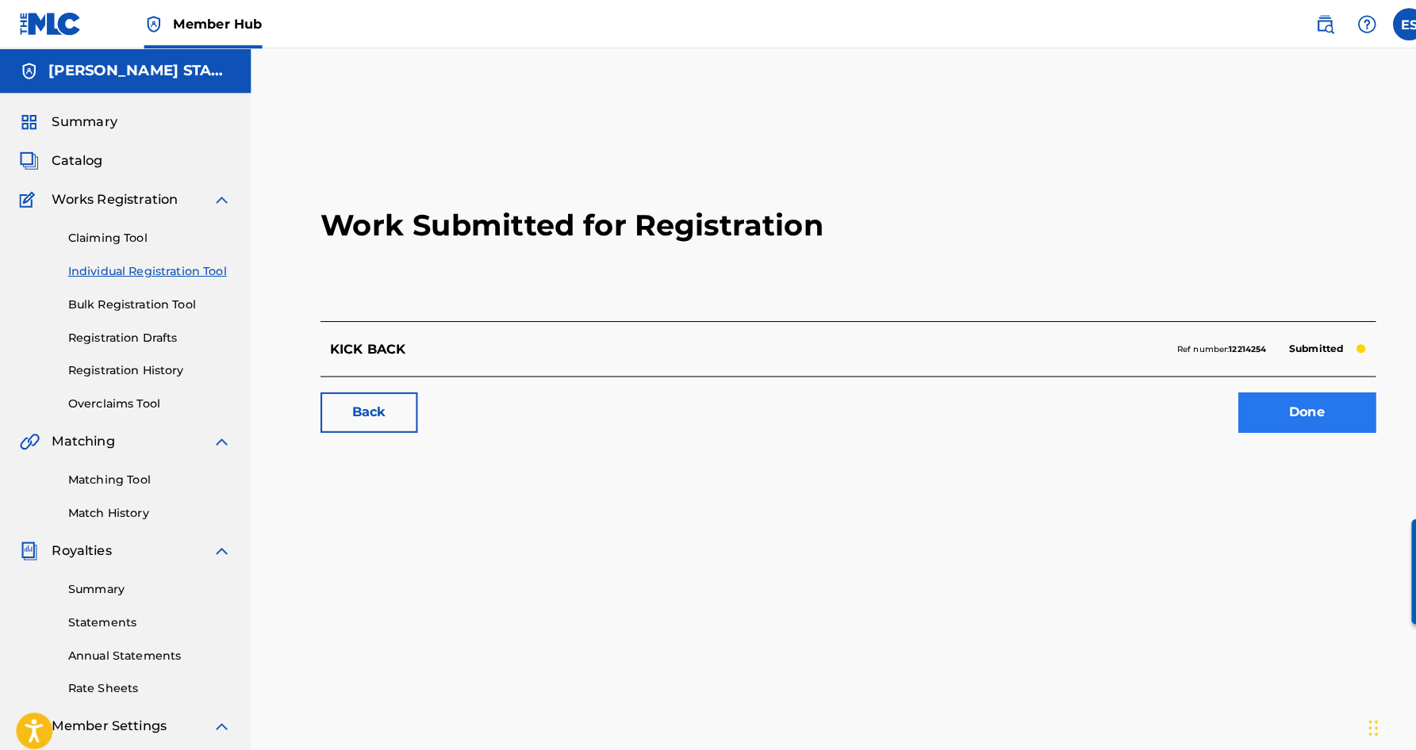
click at [1236, 413] on link "Done" at bounding box center [1281, 405] width 135 height 40
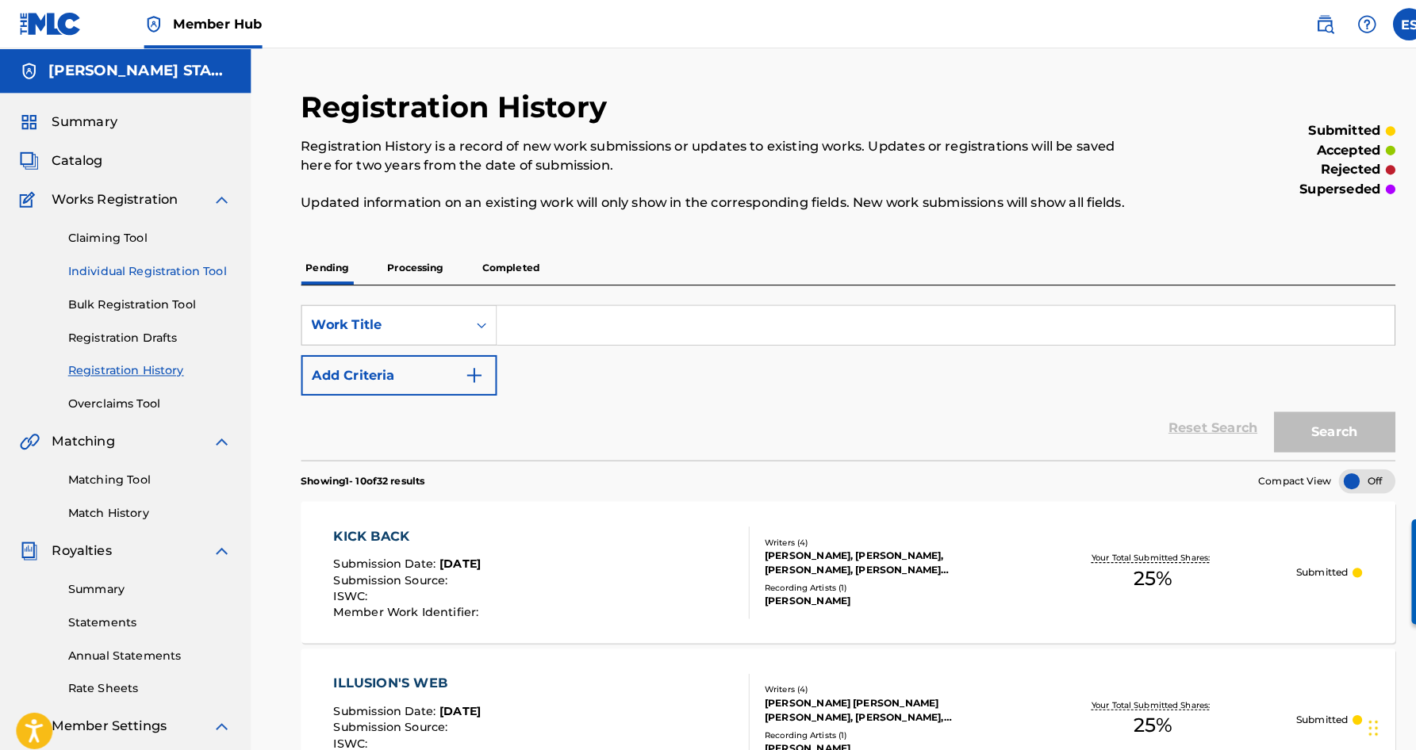
click at [203, 268] on link "Individual Registration Tool" at bounding box center [147, 266] width 160 height 17
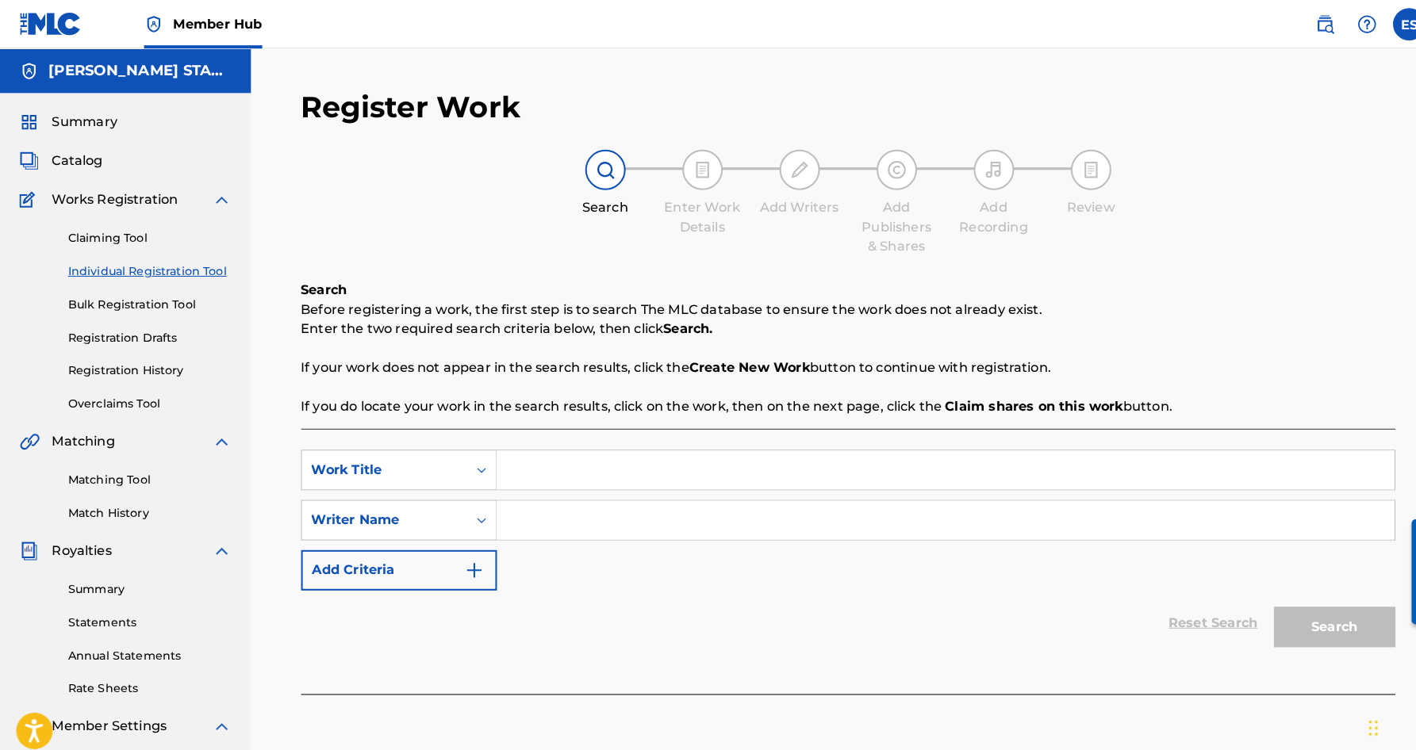
click at [552, 521] on input "Search Form" at bounding box center [927, 510] width 880 height 38
click at [668, 562] on div "SearchWithCriteria5b62fff6-73e5-45cf-beef-ae04e7becaf6 Work Title SearchWithCri…" at bounding box center [831, 510] width 1073 height 138
click at [550, 469] on input "Search Form" at bounding box center [927, 461] width 880 height 38
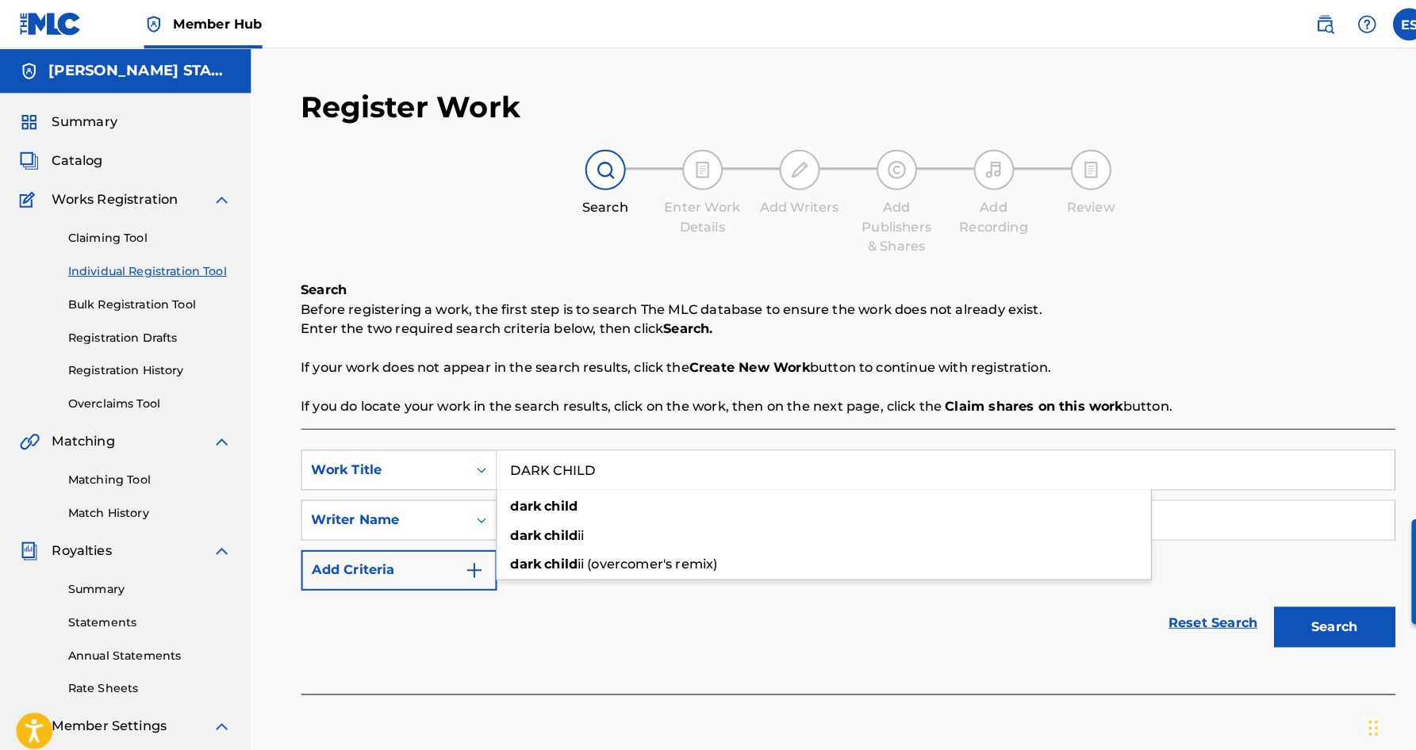
click at [780, 586] on div "Reset Search Search" at bounding box center [831, 610] width 1073 height 63
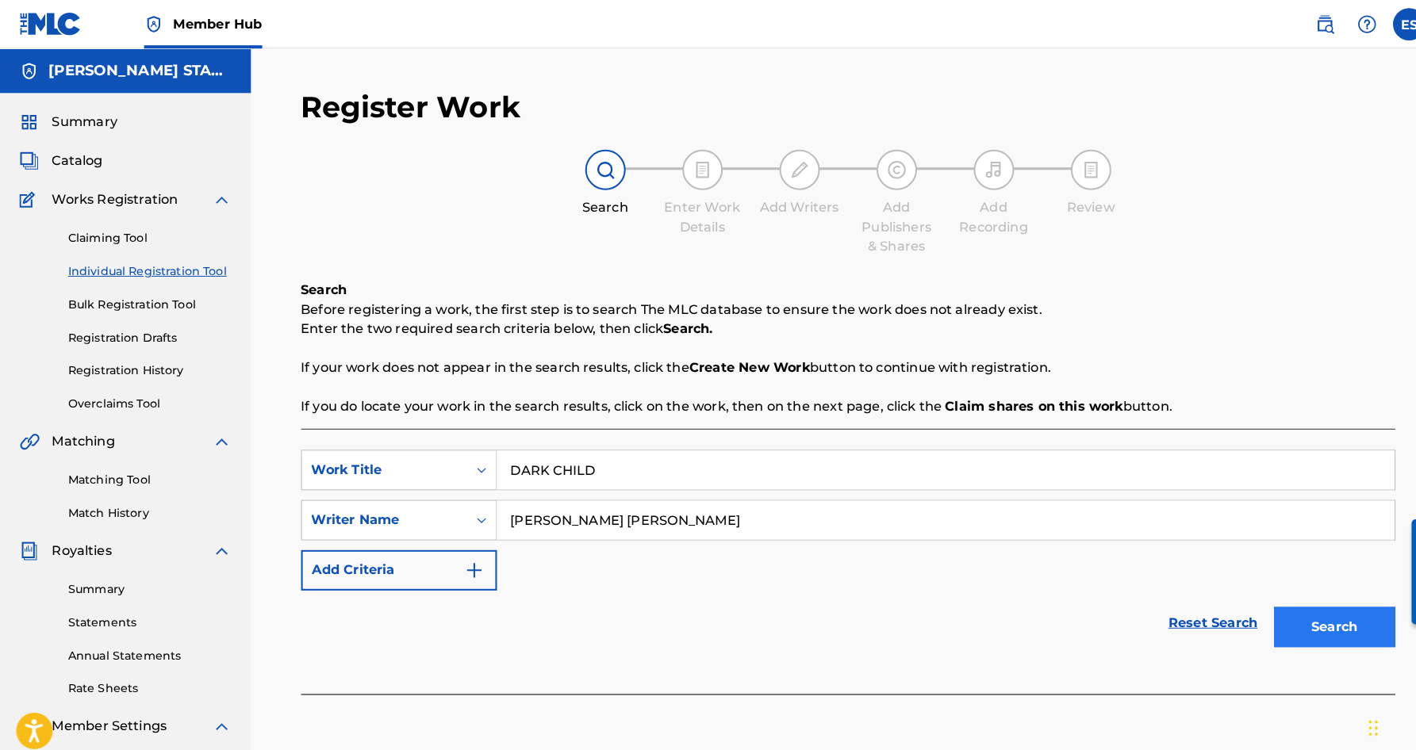
click at [1301, 604] on button "Search" at bounding box center [1308, 615] width 119 height 40
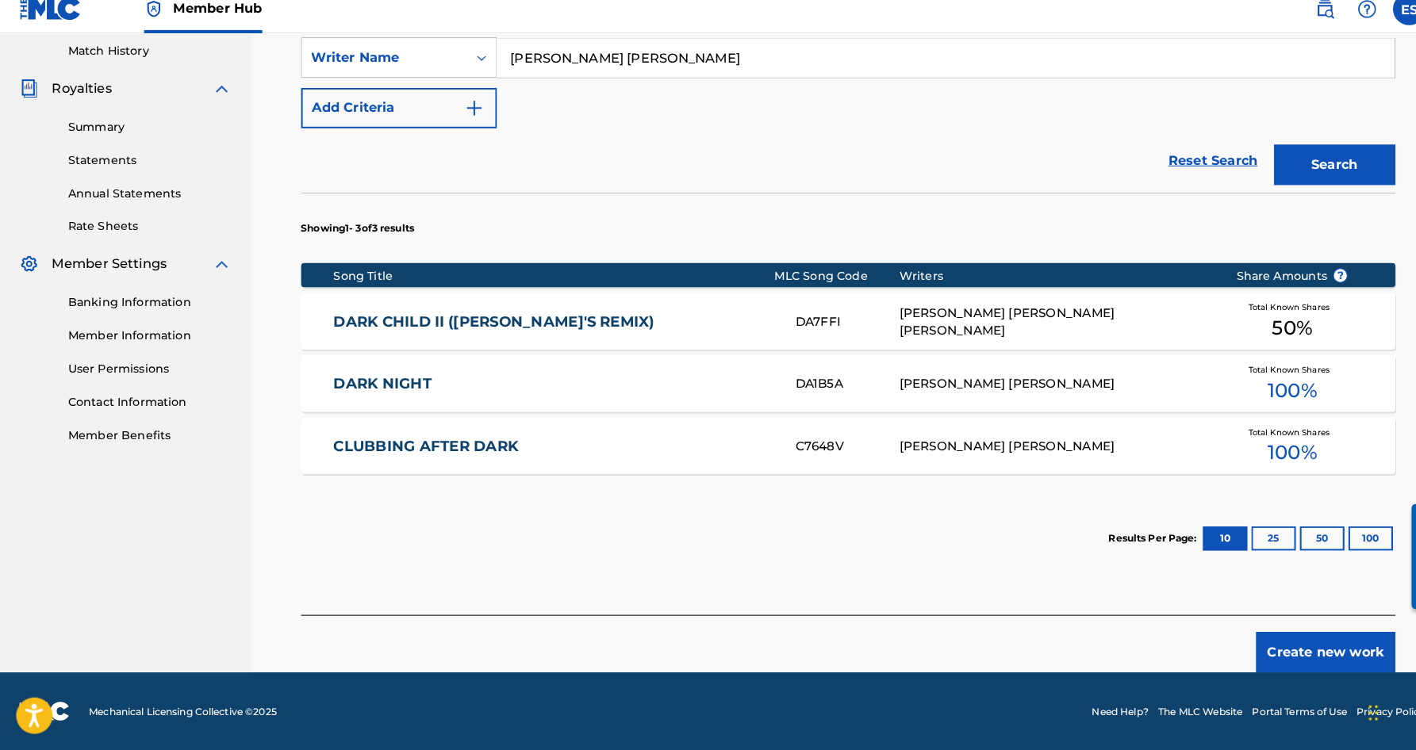
scroll to position [439, 0]
click at [1253, 635] on button "Create new work" at bounding box center [1299, 655] width 136 height 40
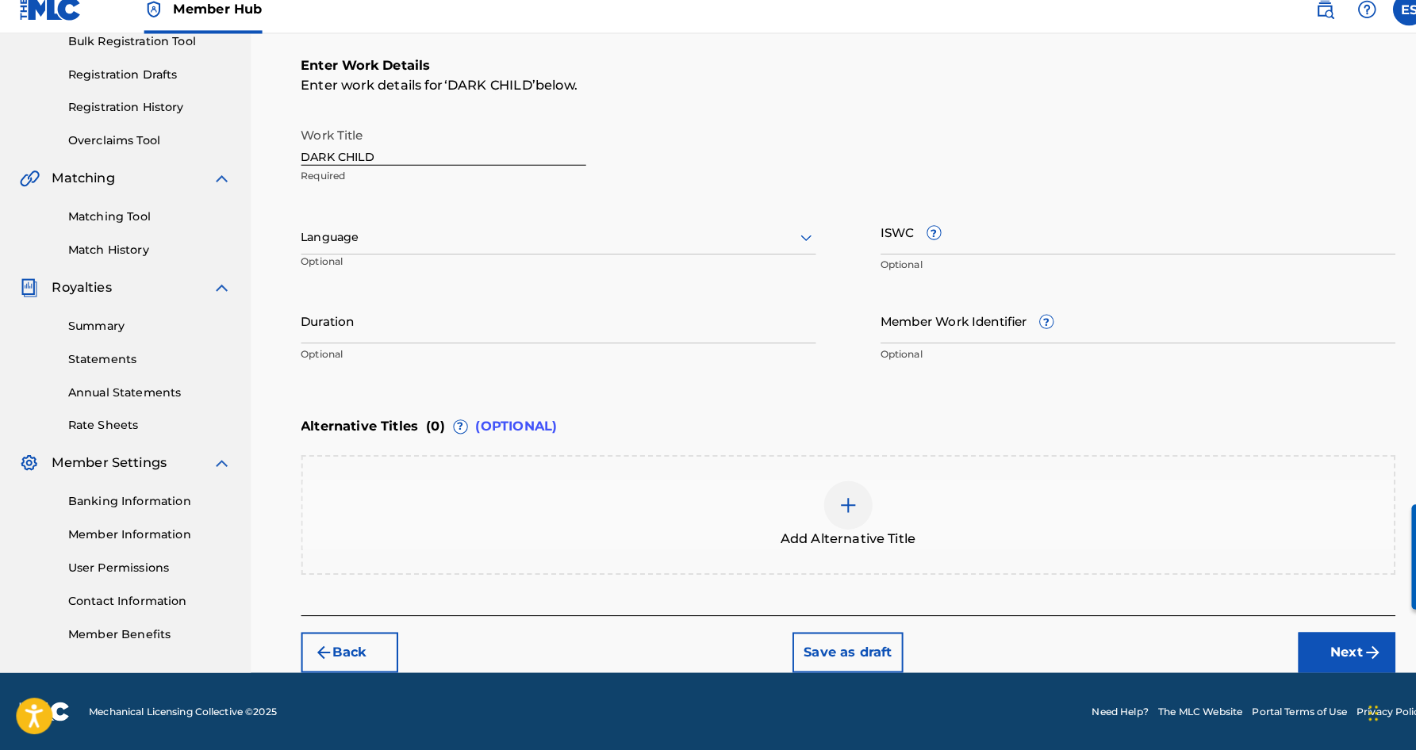
click at [786, 245] on icon at bounding box center [790, 248] width 11 height 6
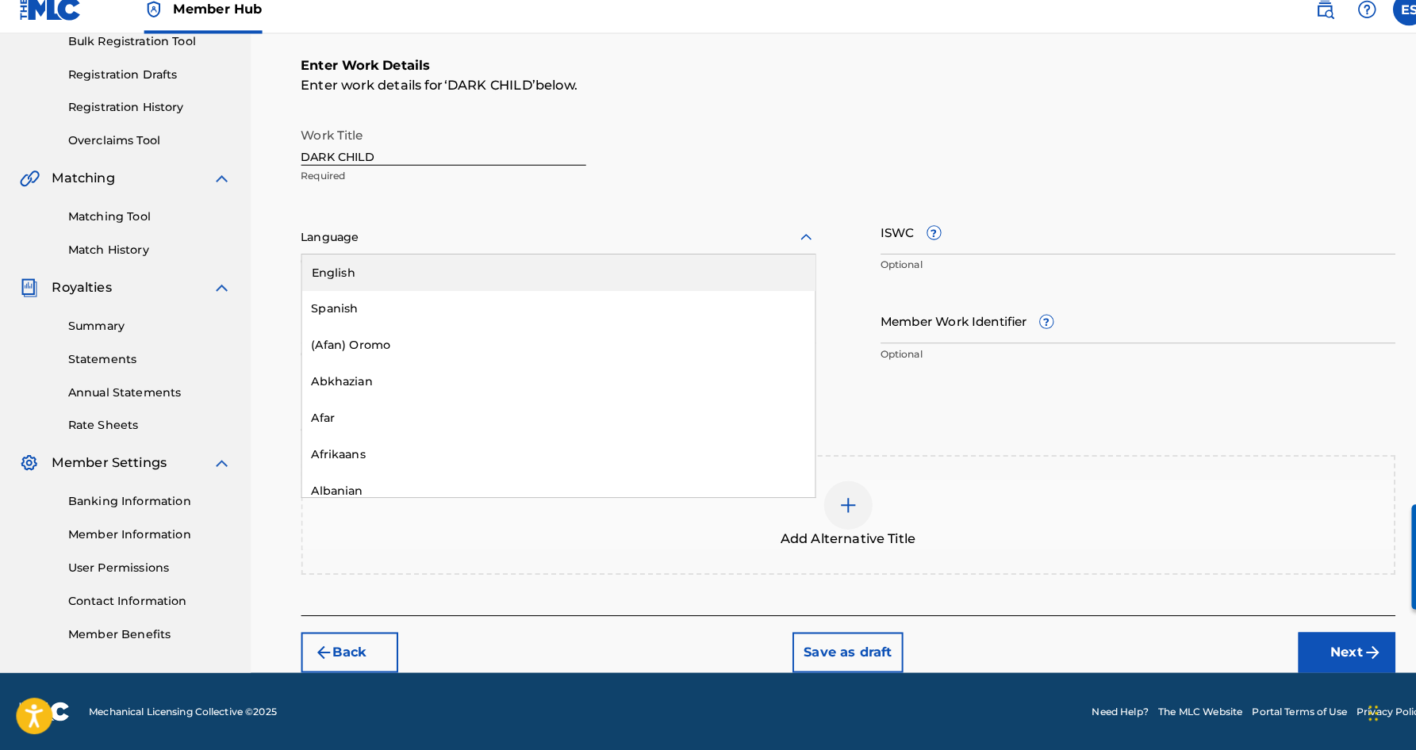
click at [706, 278] on div "English" at bounding box center [547, 282] width 503 height 36
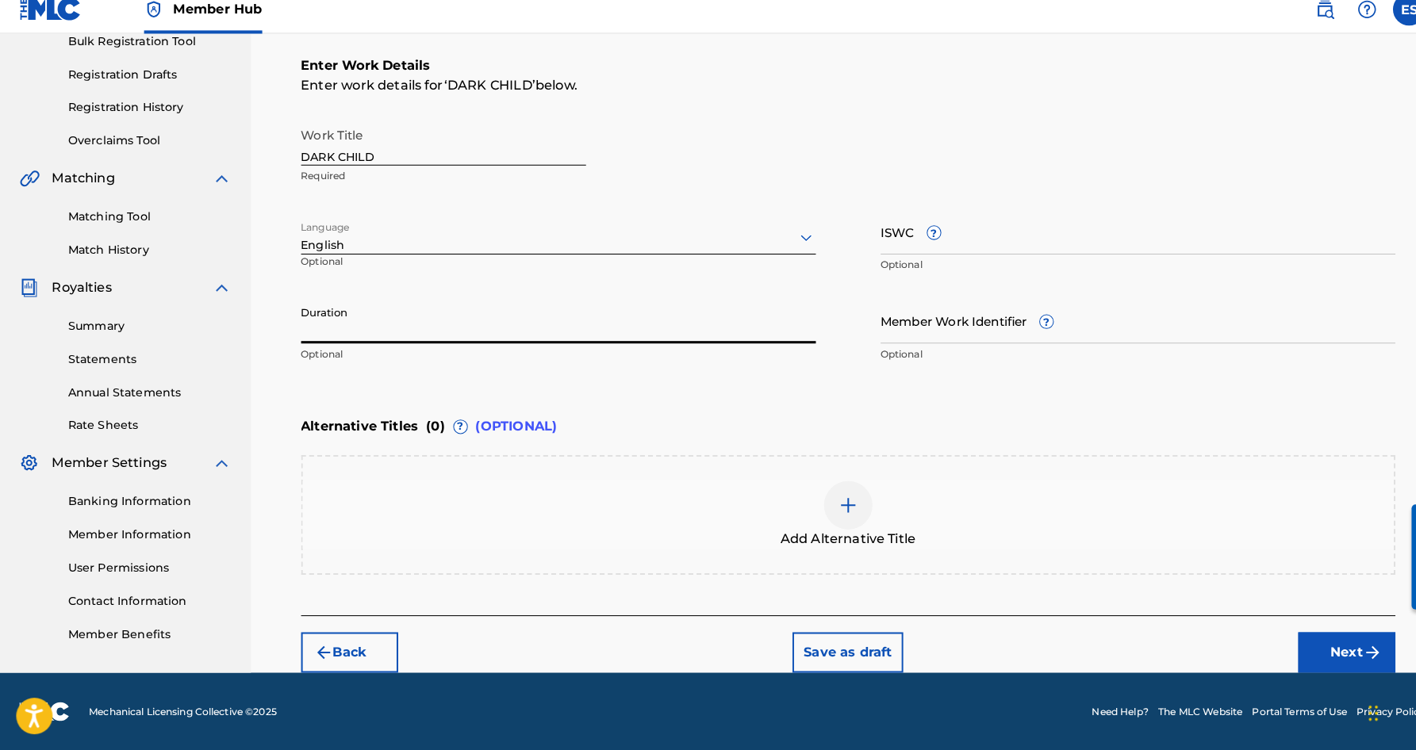
click at [470, 326] on input "Duration" at bounding box center [547, 328] width 505 height 45
click at [529, 370] on div "Enter Work Details Enter work details for ‘ DARK CHILD ’ below. Work Title DARK…" at bounding box center [831, 224] width 1073 height 384
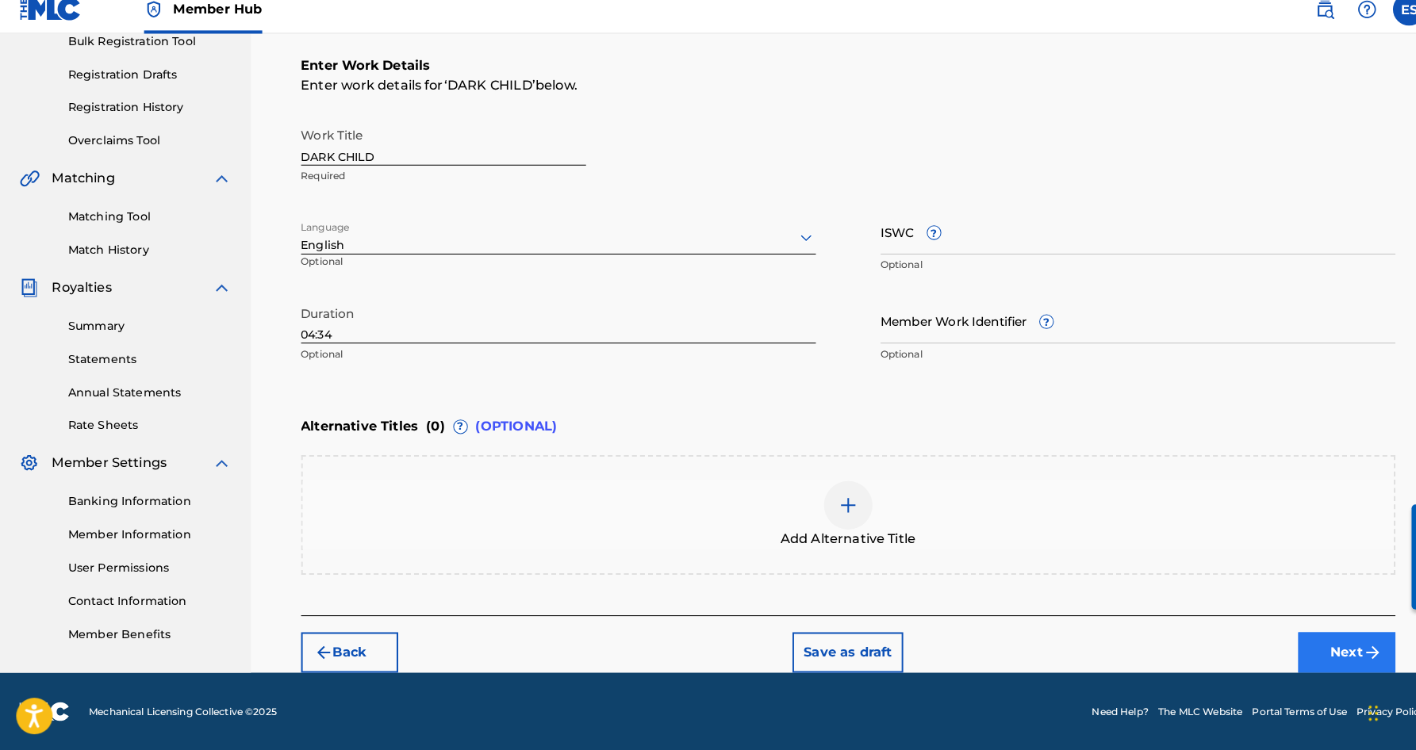
click at [1334, 635] on button "Next" at bounding box center [1319, 655] width 95 height 40
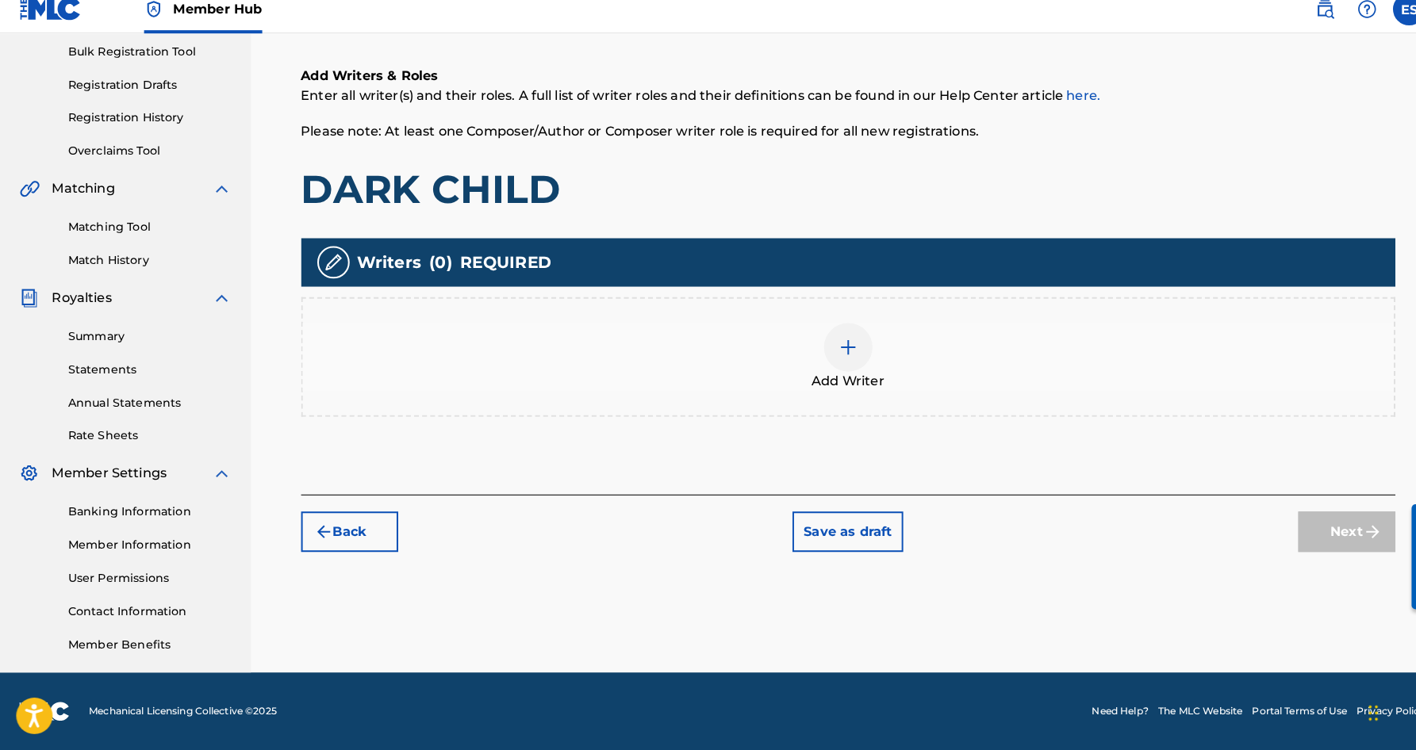
click at [834, 350] on img at bounding box center [831, 355] width 19 height 19
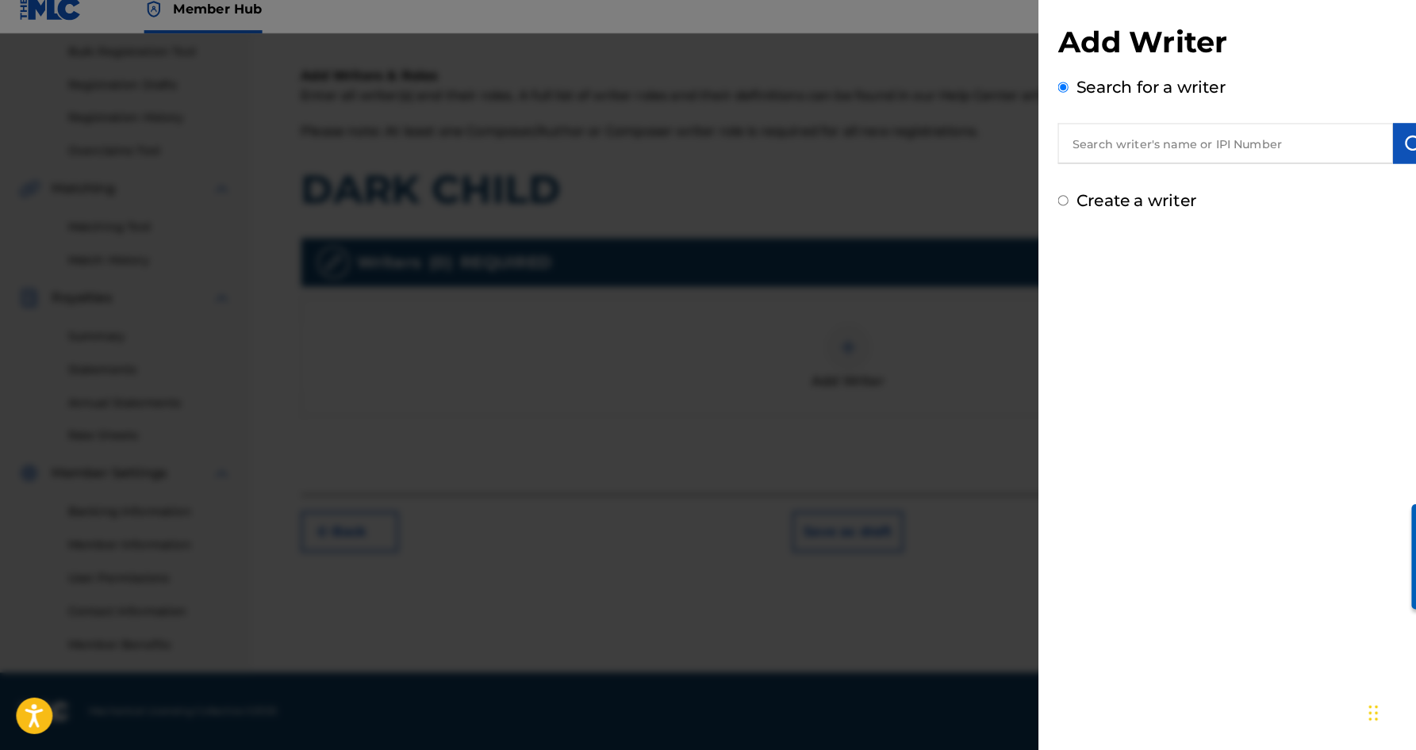
click at [1102, 152] on input "text" at bounding box center [1201, 156] width 328 height 40
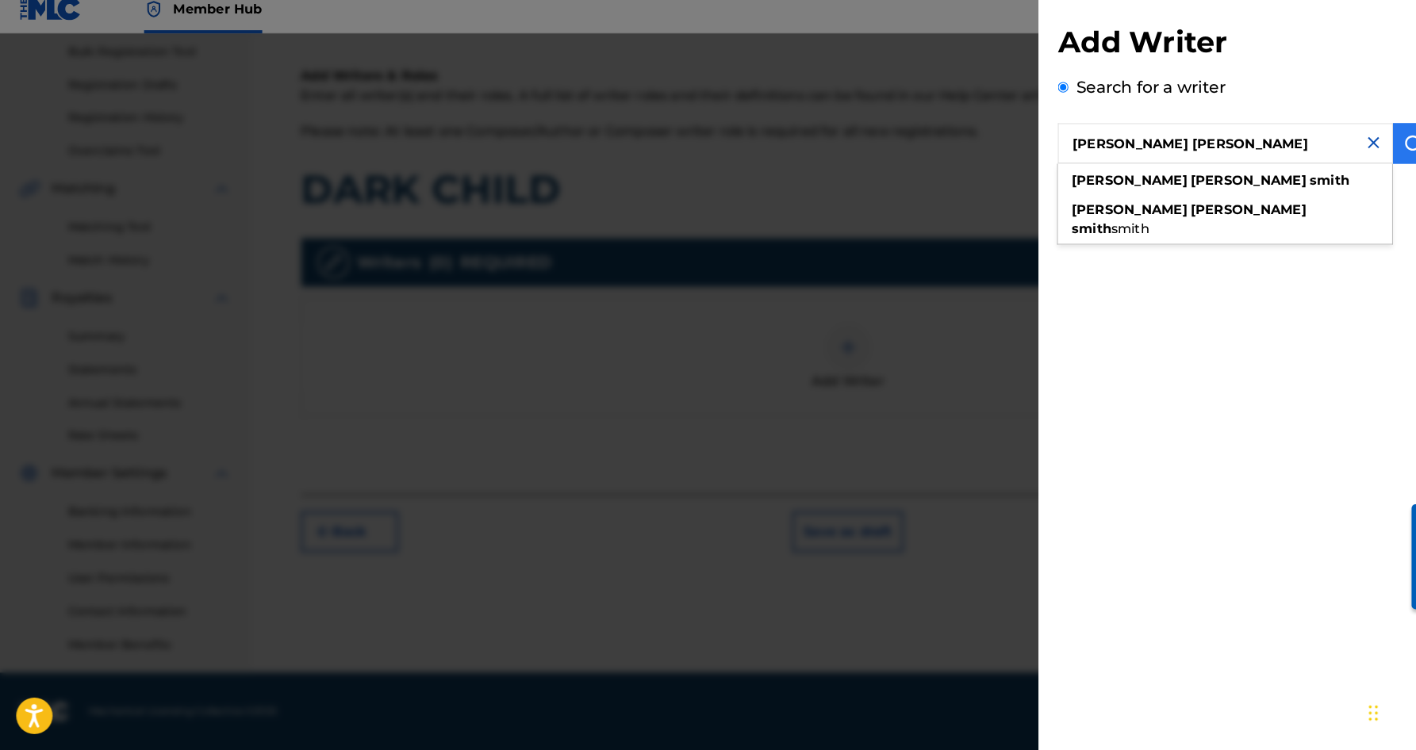
click at [1376, 146] on img "submit" at bounding box center [1385, 155] width 19 height 19
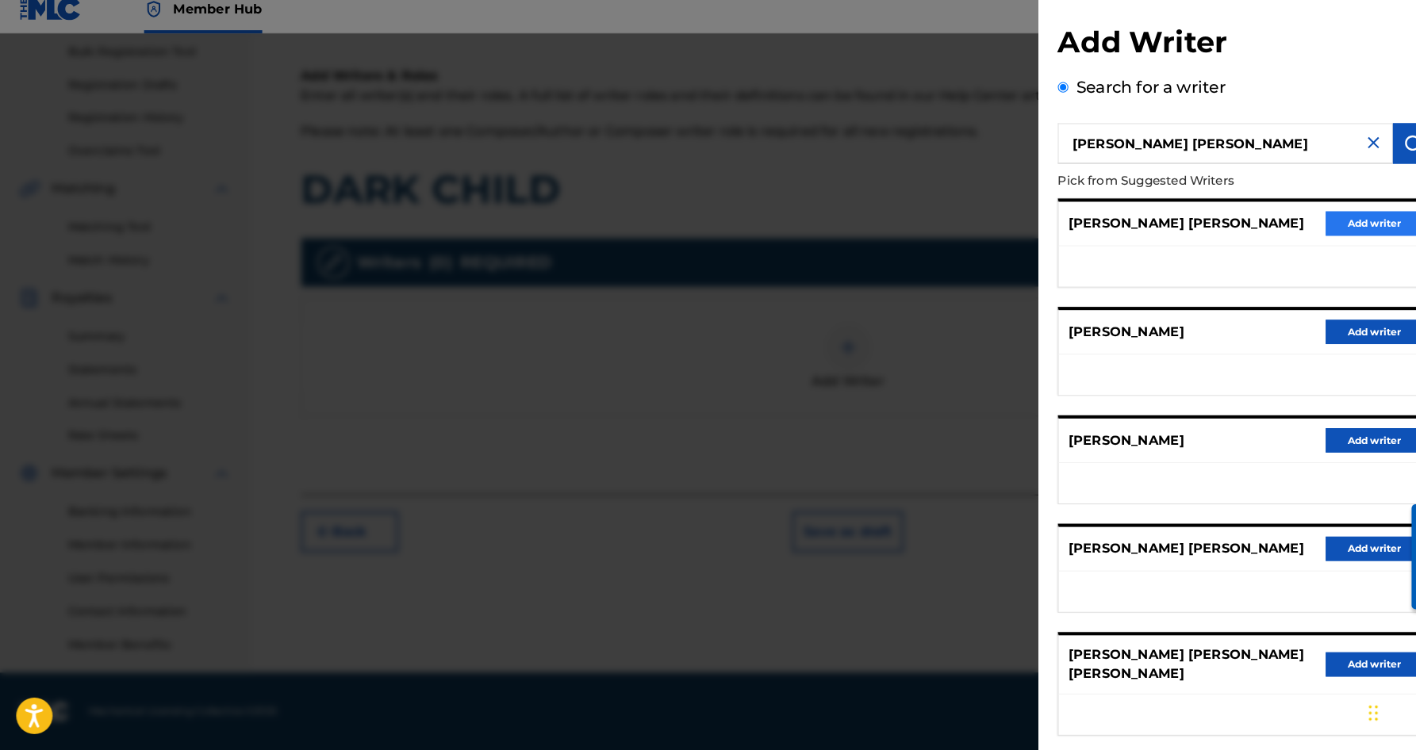
click at [1333, 222] on button "Add writer" at bounding box center [1346, 234] width 95 height 24
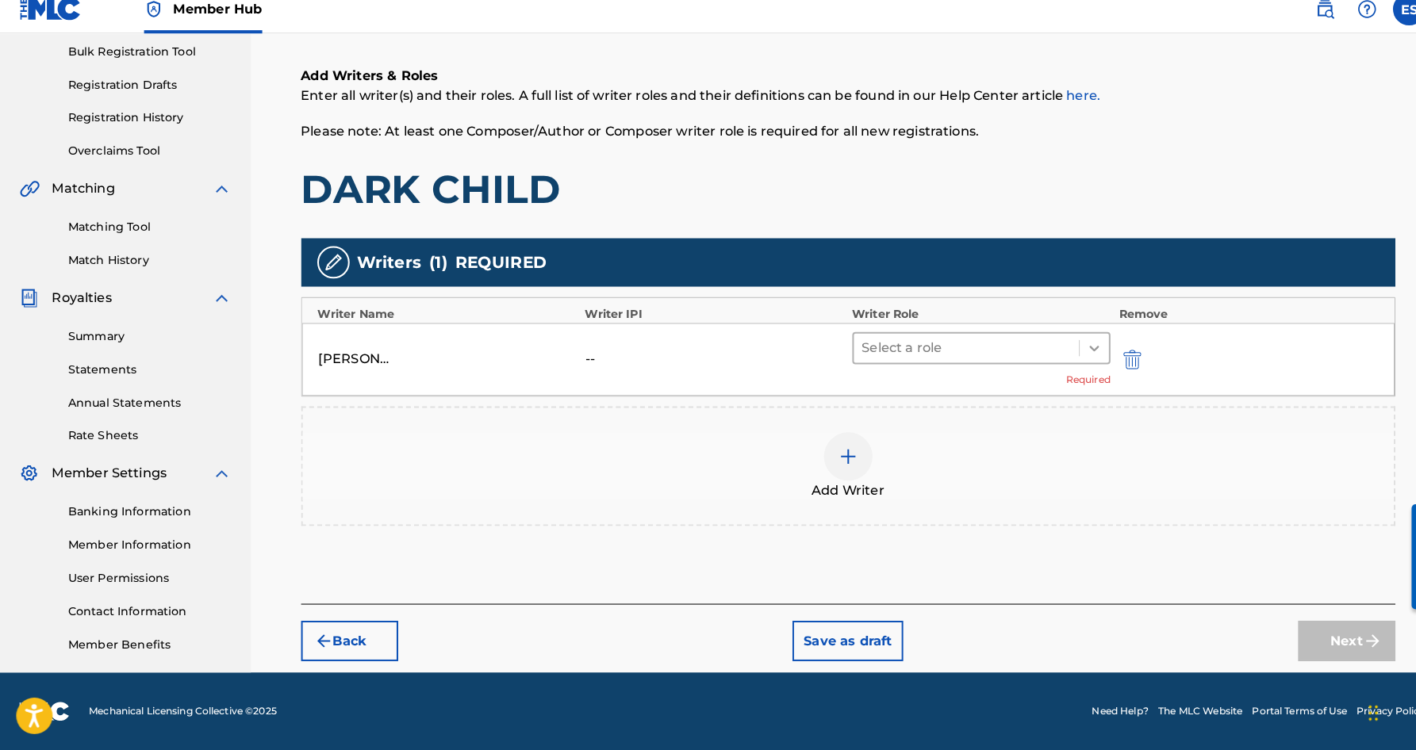
click at [1067, 348] on icon at bounding box center [1073, 356] width 16 height 16
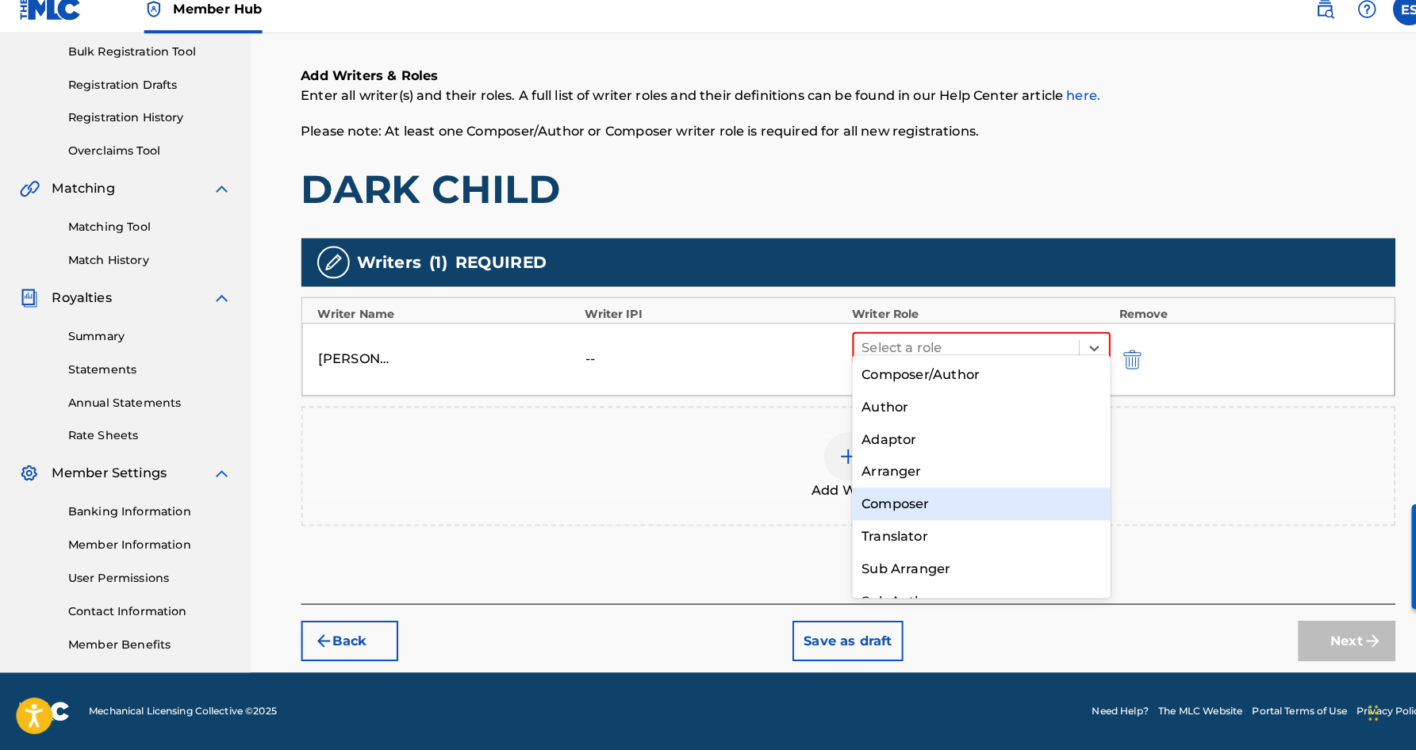
click at [915, 493] on div "Composer" at bounding box center [962, 509] width 254 height 32
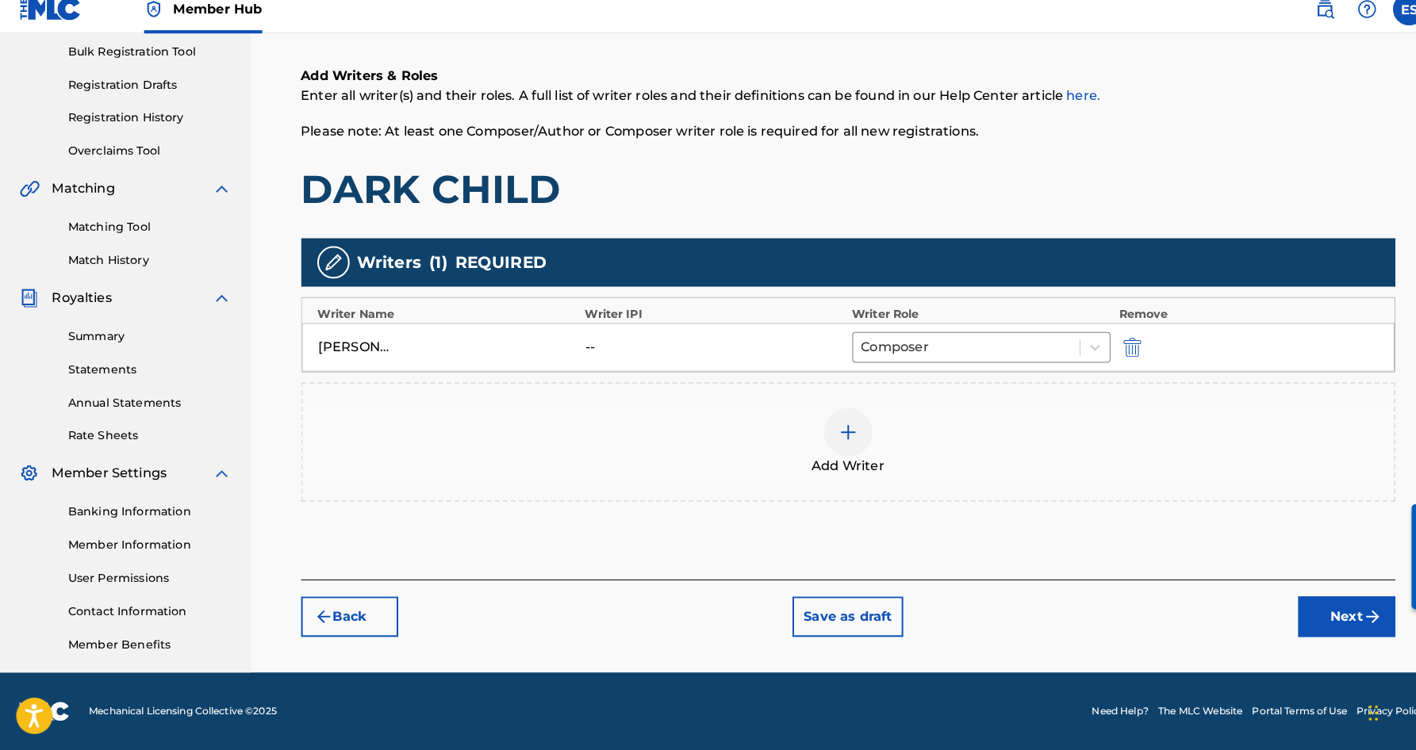
click at [834, 429] on img at bounding box center [831, 438] width 19 height 19
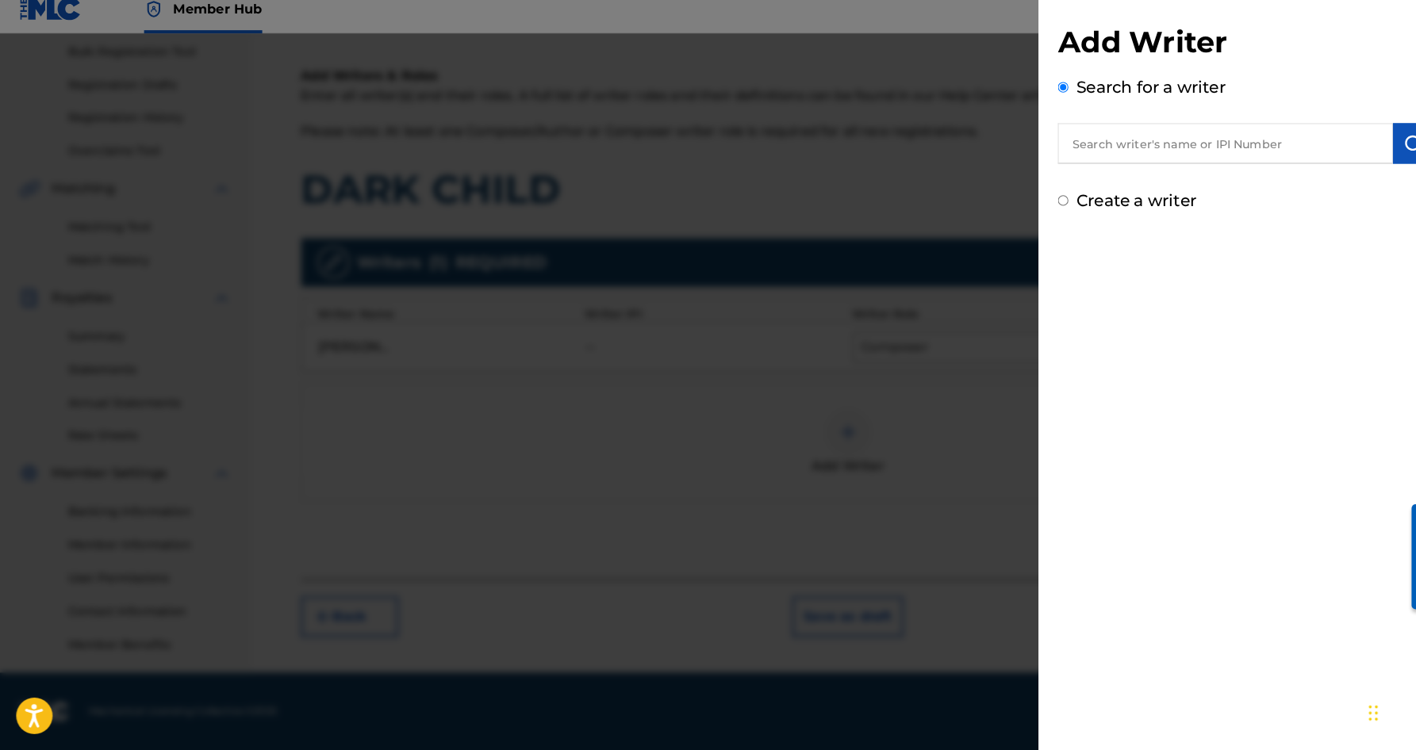
click at [1039, 206] on input "Create a writer" at bounding box center [1042, 211] width 10 height 10
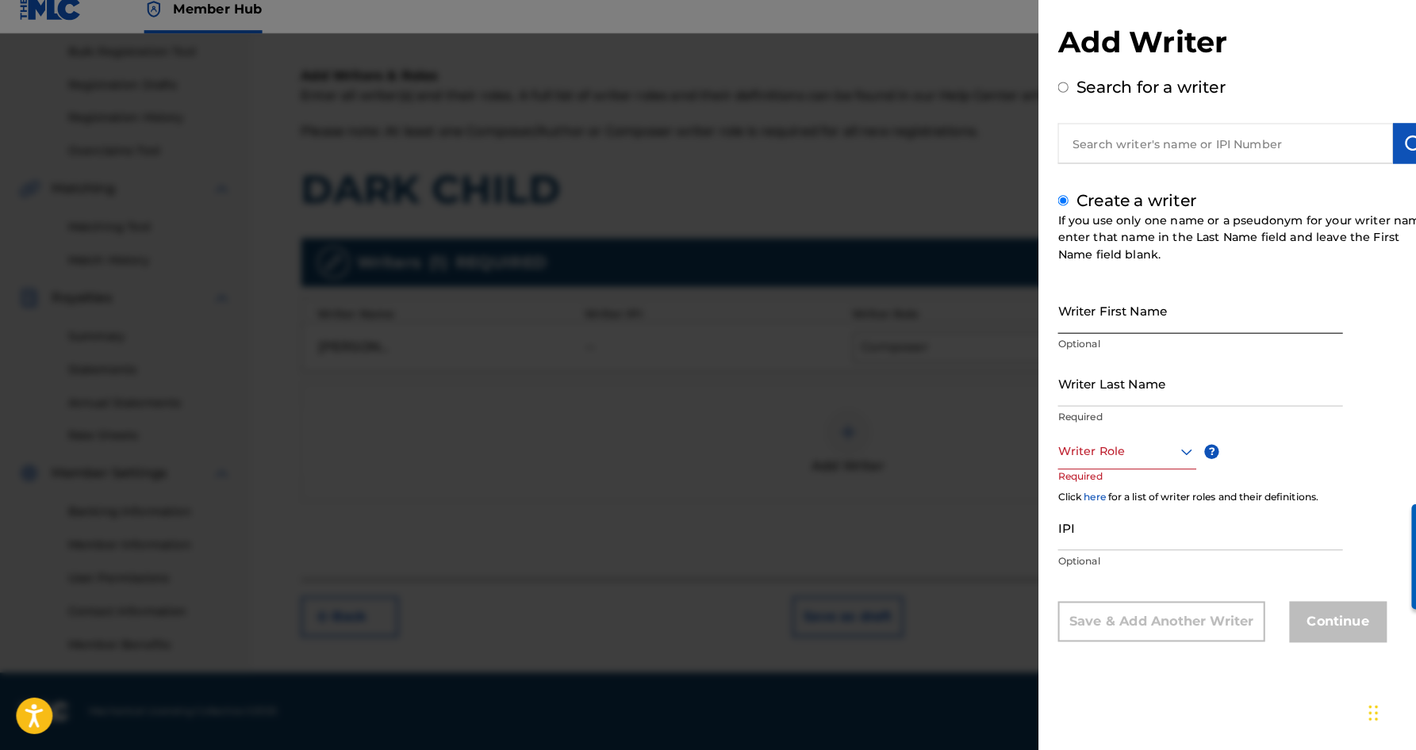
click at [1066, 318] on input "Writer First Name" at bounding box center [1176, 319] width 279 height 45
click at [1076, 382] on input "Writer Last Name" at bounding box center [1176, 390] width 279 height 45
click at [1083, 320] on input "[PERSON_NAME]" at bounding box center [1176, 319] width 279 height 45
click at [1085, 317] on input "[PERSON_NAME]" at bounding box center [1176, 319] width 279 height 45
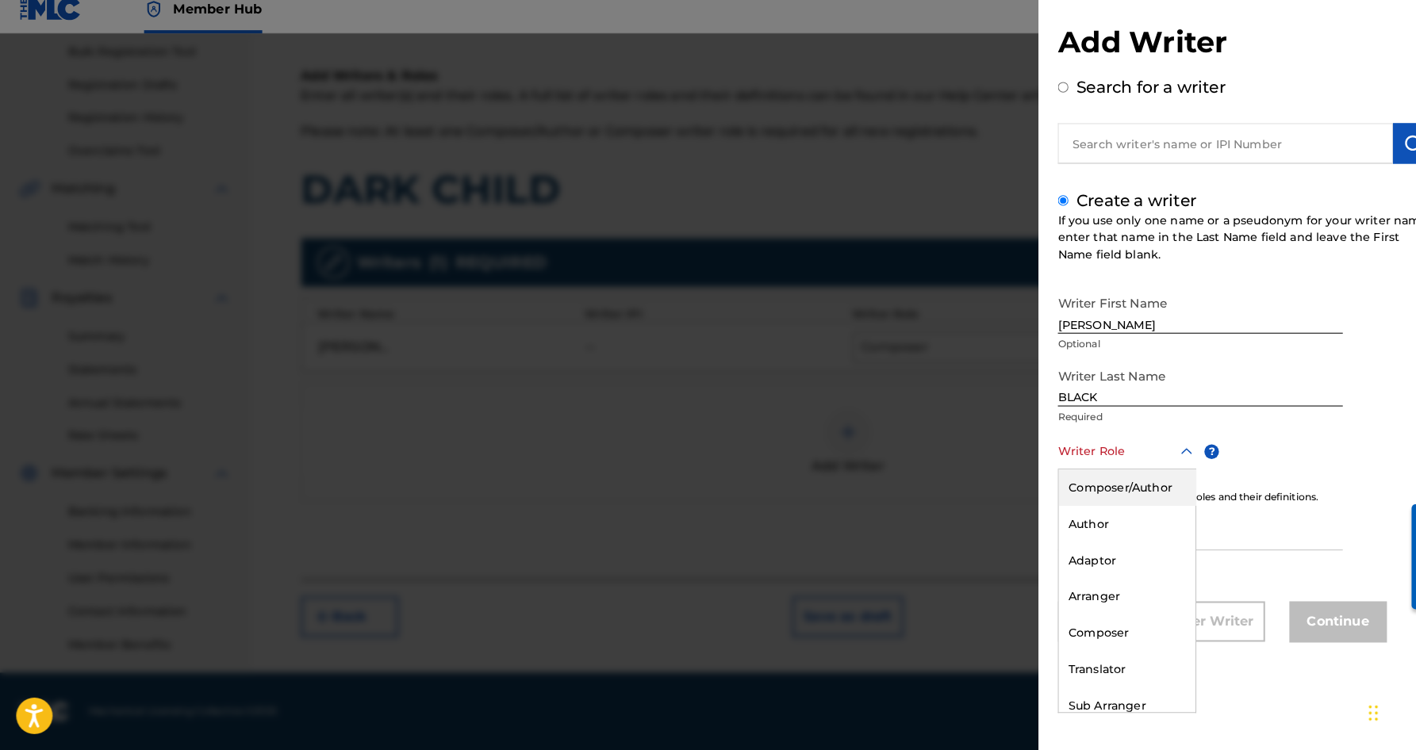
click at [1159, 454] on icon at bounding box center [1162, 457] width 11 height 6
click at [1099, 517] on div "Author" at bounding box center [1105, 529] width 134 height 36
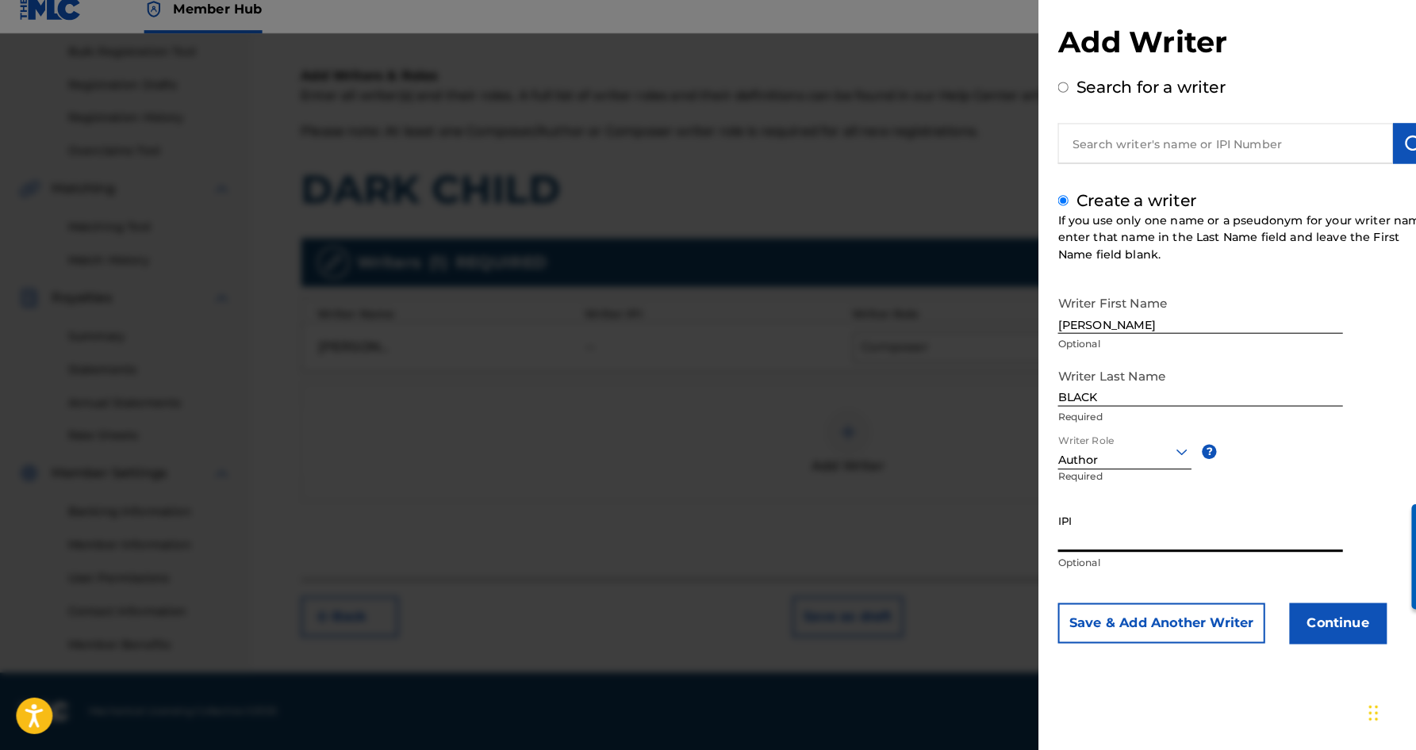
click at [1082, 524] on input "IPI" at bounding box center [1176, 533] width 279 height 45
click at [1179, 611] on button "Save & Add Another Writer" at bounding box center [1138, 626] width 203 height 40
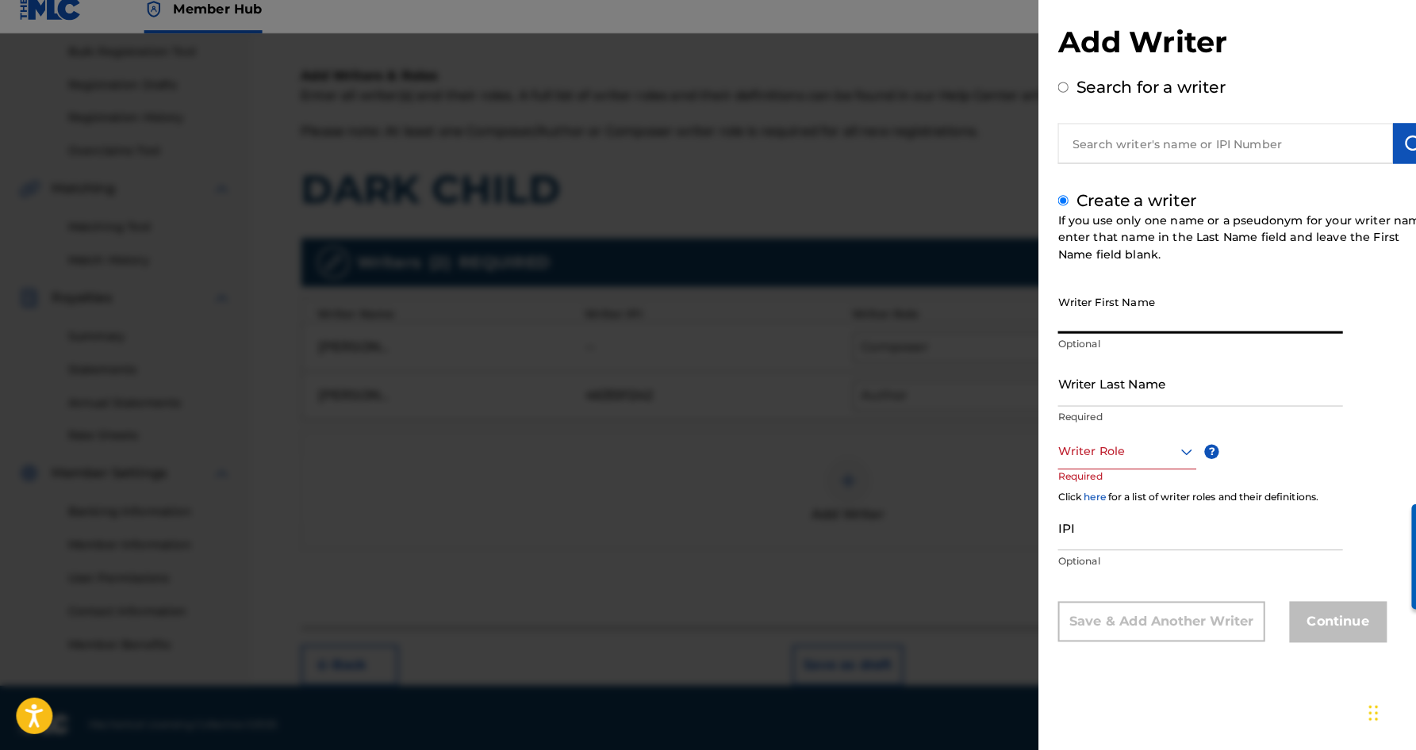
click at [1062, 297] on input "Writer First Name" at bounding box center [1176, 319] width 279 height 45
click at [1119, 379] on input "Writer Last Name" at bounding box center [1176, 390] width 279 height 45
click at [1075, 317] on input "[PERSON_NAME]" at bounding box center [1176, 319] width 279 height 45
click at [1149, 316] on input "[PERSON_NAME]" at bounding box center [1176, 319] width 279 height 45
click at [1161, 455] on icon at bounding box center [1162, 458] width 11 height 6
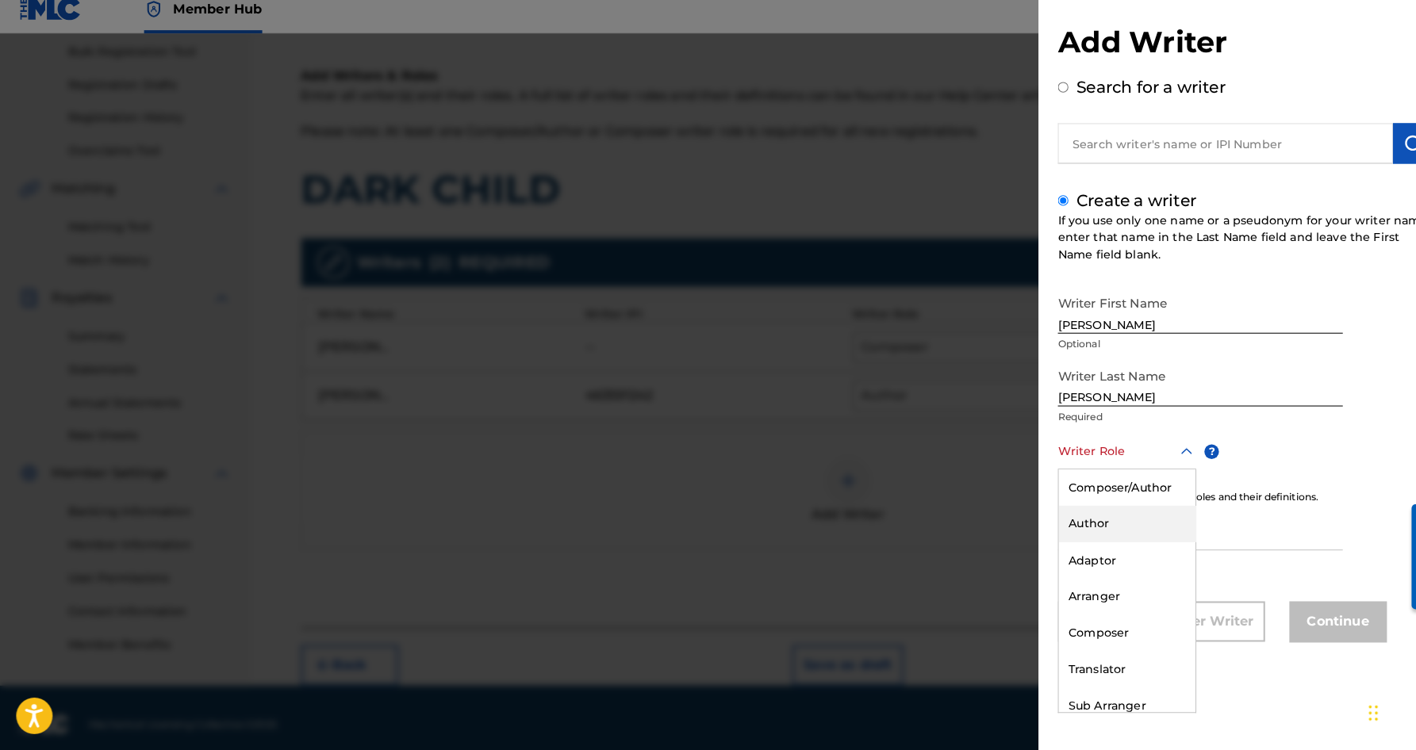
click at [1110, 511] on div "Author" at bounding box center [1105, 529] width 134 height 36
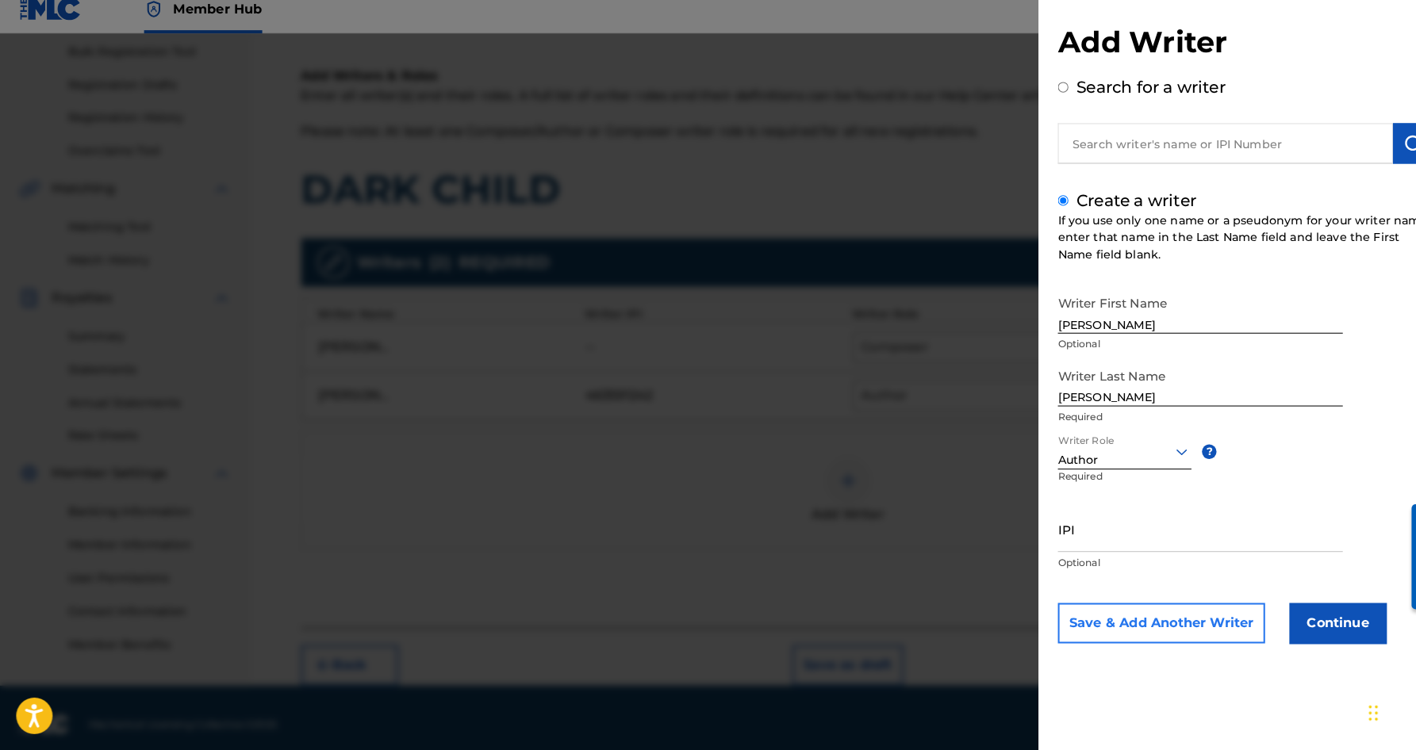
click at [1161, 614] on button "Save & Add Another Writer" at bounding box center [1138, 626] width 203 height 40
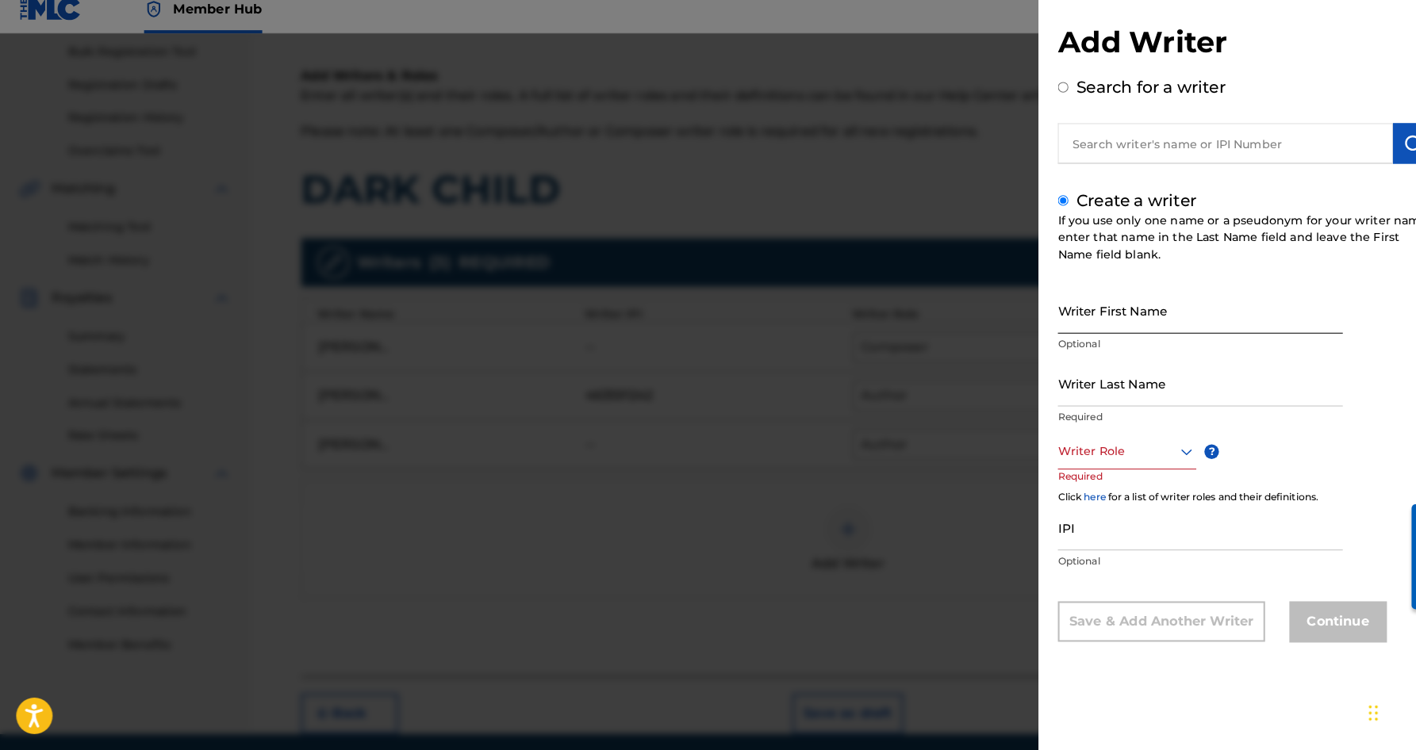
click at [1063, 297] on input "Writer First Name" at bounding box center [1176, 319] width 279 height 45
click at [1125, 378] on input "Writer Last Name" at bounding box center [1176, 390] width 279 height 45
click at [1111, 315] on input "[PERSON_NAME]" at bounding box center [1176, 319] width 279 height 45
click at [1143, 312] on input "[PERSON_NAME]" at bounding box center [1176, 319] width 279 height 45
click at [1159, 448] on icon at bounding box center [1162, 457] width 19 height 19
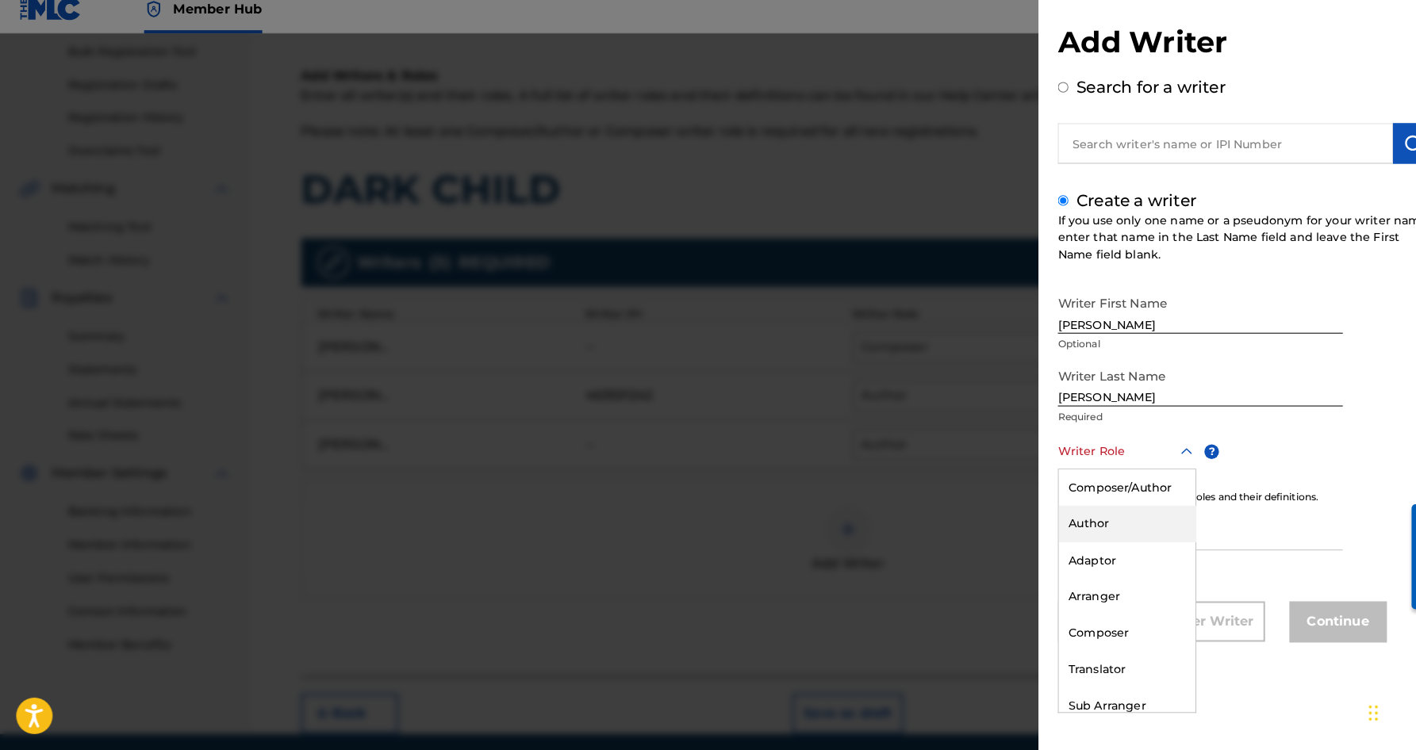
click at [1116, 511] on div "Author" at bounding box center [1105, 529] width 134 height 36
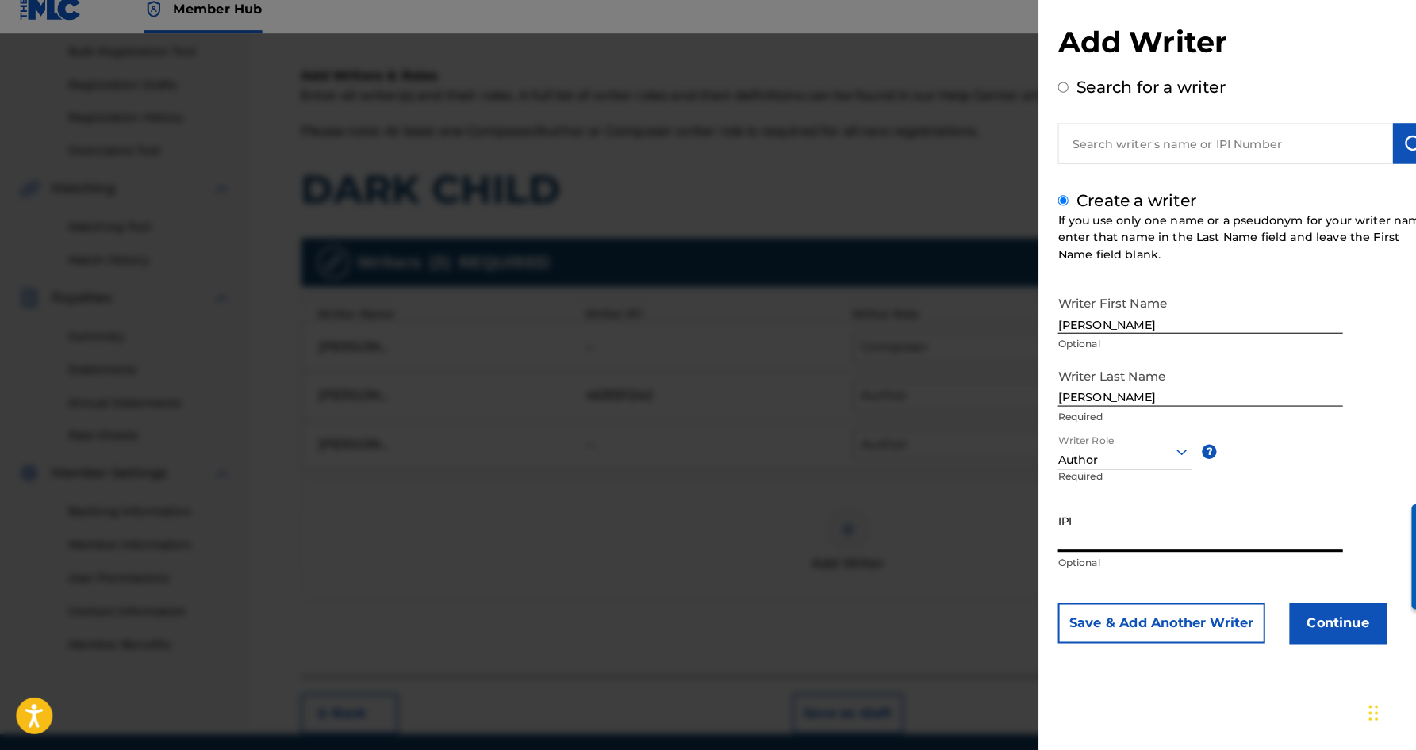
click at [1060, 514] on input "IPI" at bounding box center [1176, 533] width 279 height 45
click at [1314, 613] on button "Continue" at bounding box center [1311, 626] width 95 height 40
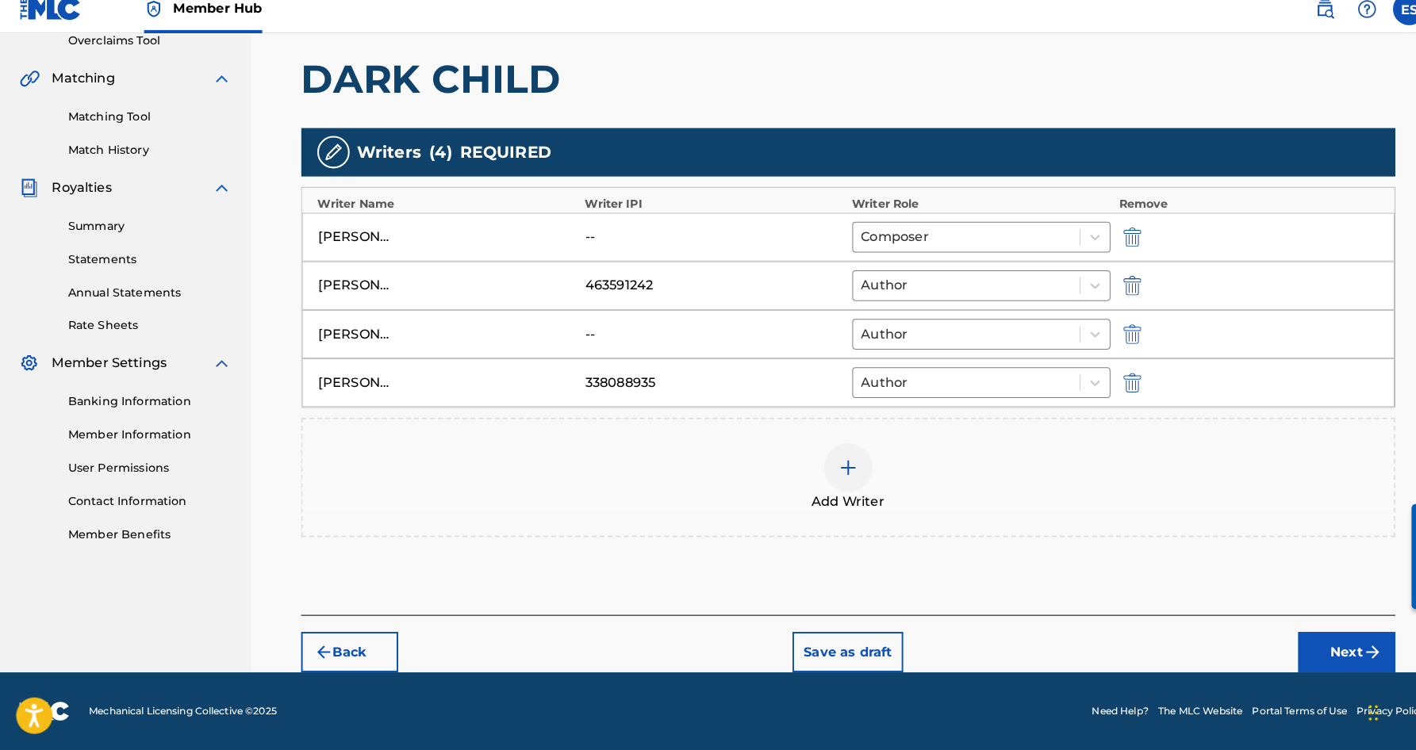
scroll to position [341, 0]
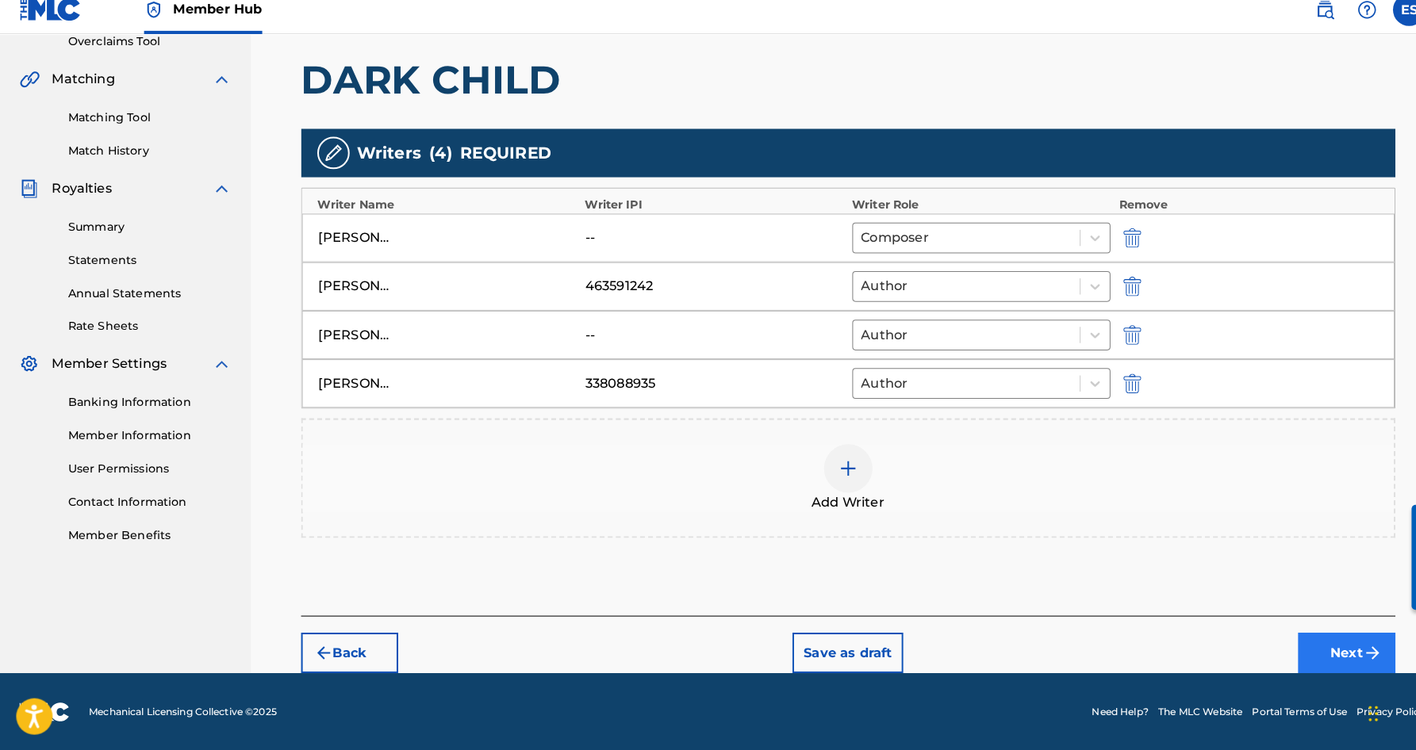
click at [1307, 639] on button "Next" at bounding box center [1319, 655] width 95 height 40
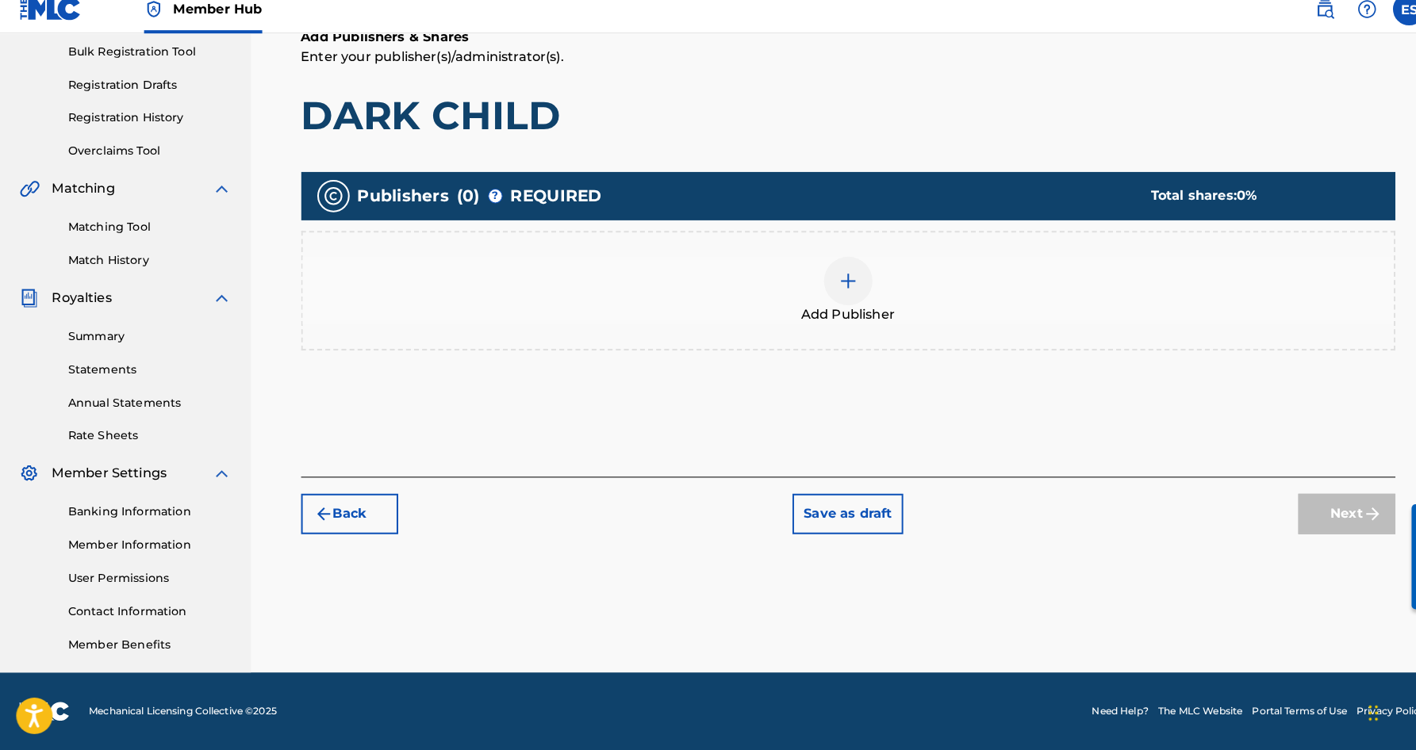
click at [837, 282] on img at bounding box center [831, 290] width 19 height 19
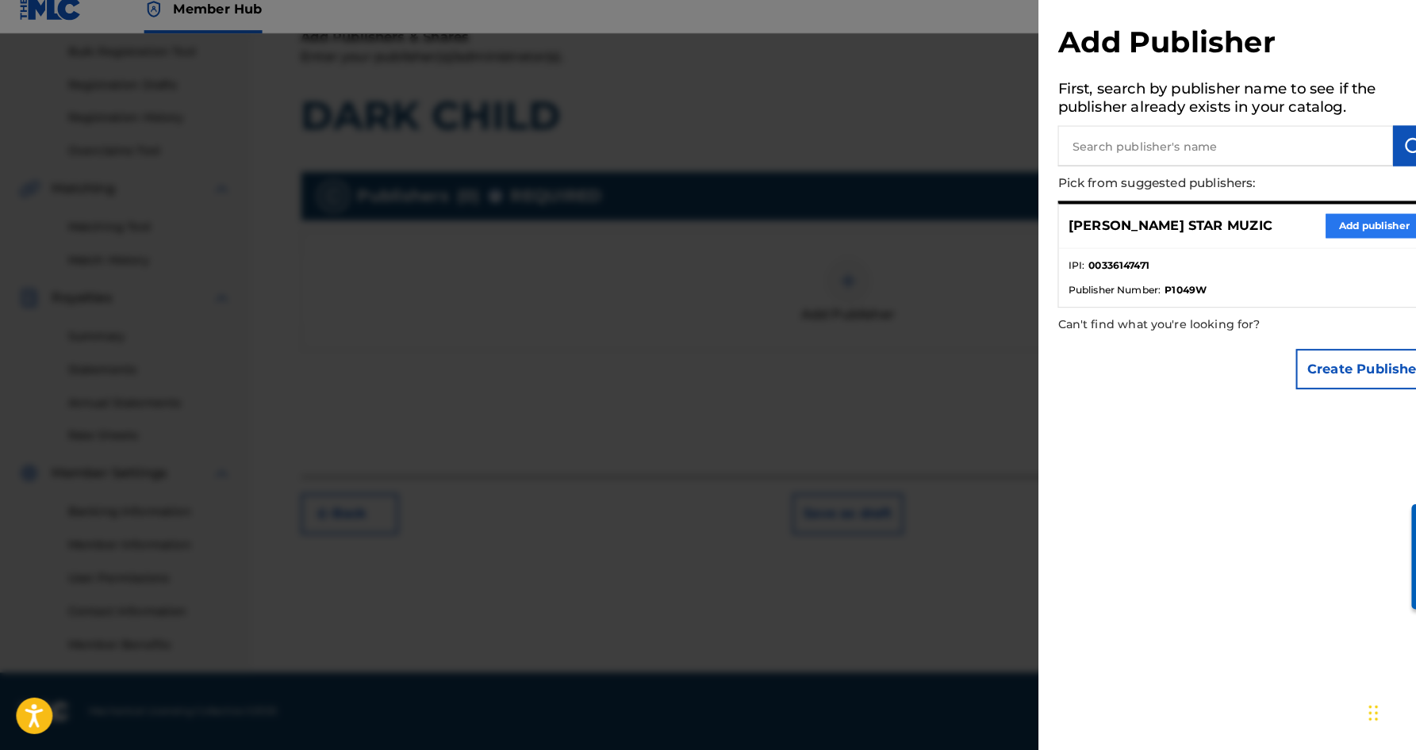
click at [1310, 225] on button "Add publisher" at bounding box center [1346, 237] width 95 height 24
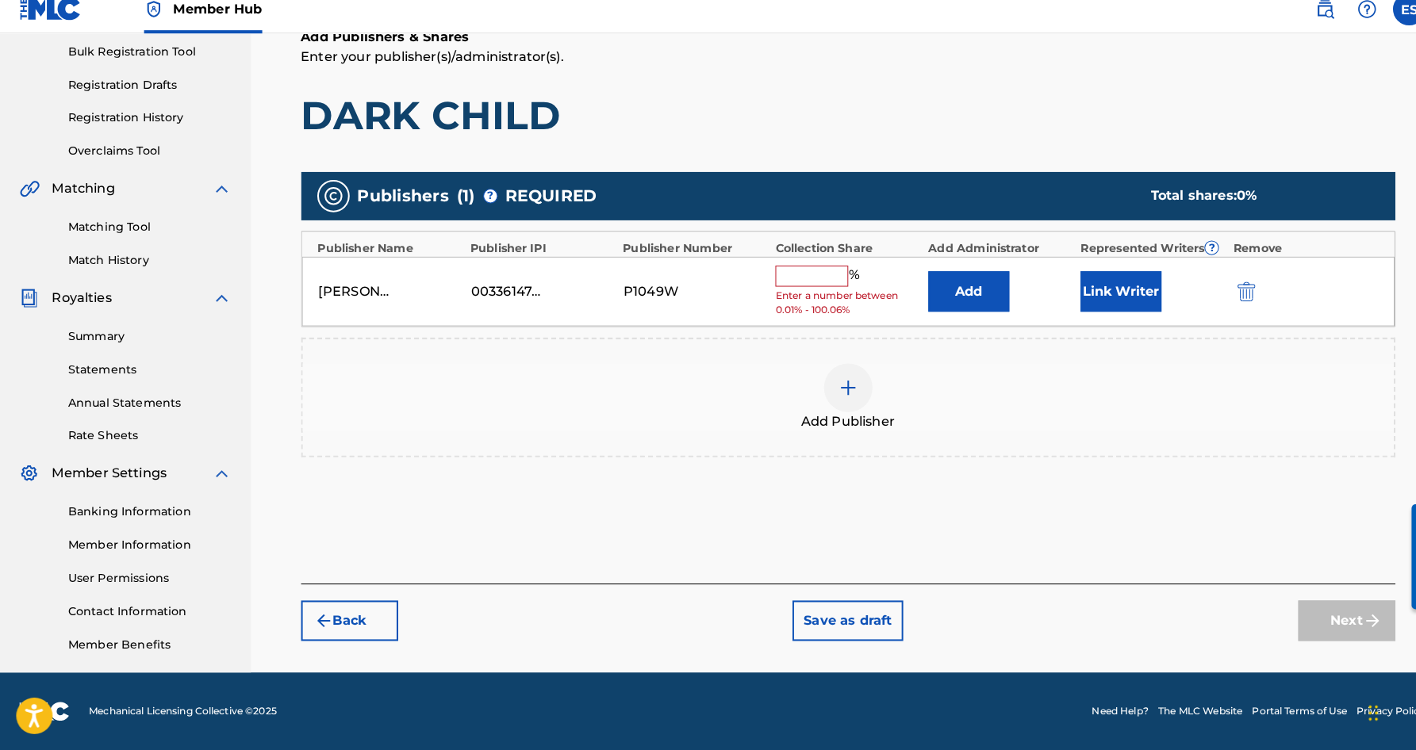
click at [796, 275] on input "text" at bounding box center [795, 285] width 71 height 21
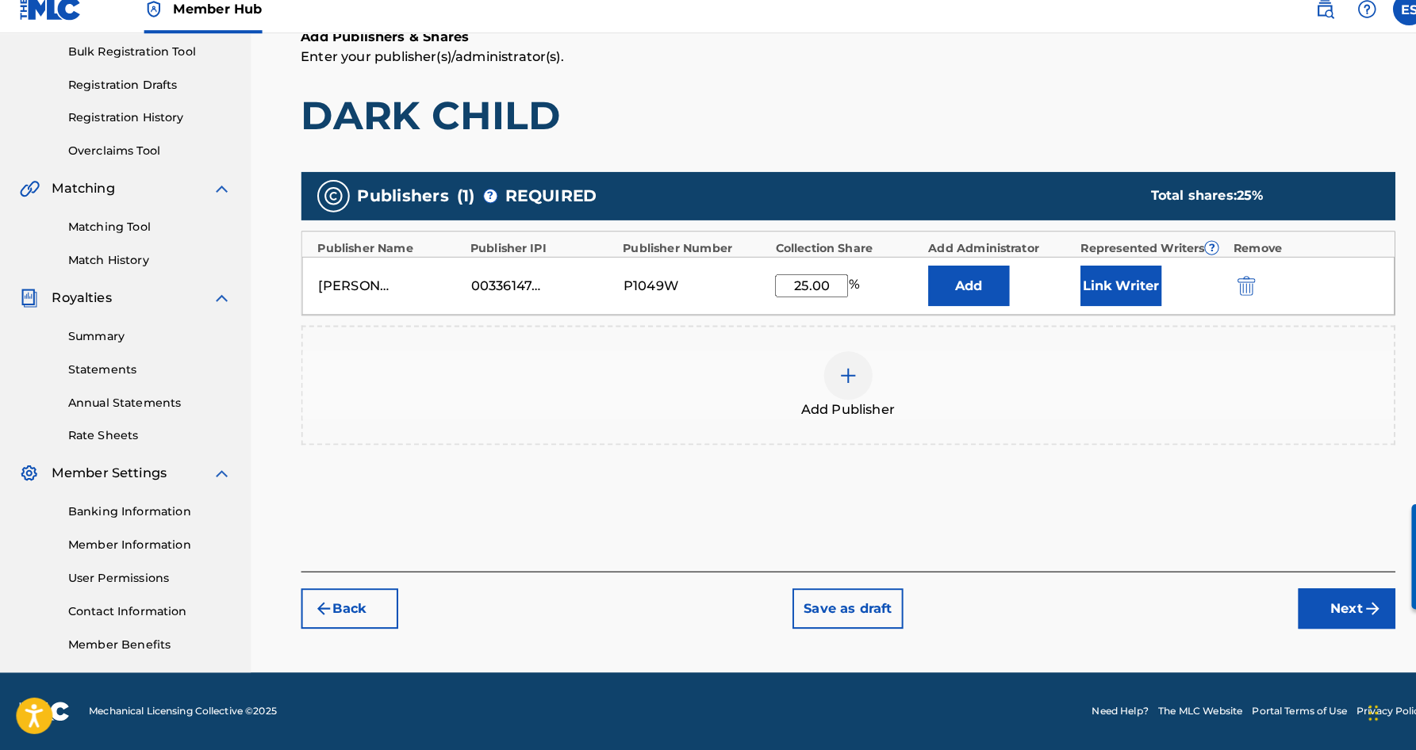
click at [913, 138] on div "Add Publishers & Shares Enter your publisher(s)/administrator(s). DARK CHILD Pu…" at bounding box center [831, 308] width 1073 height 533
click at [1105, 275] on button "Link Writer" at bounding box center [1098, 295] width 79 height 40
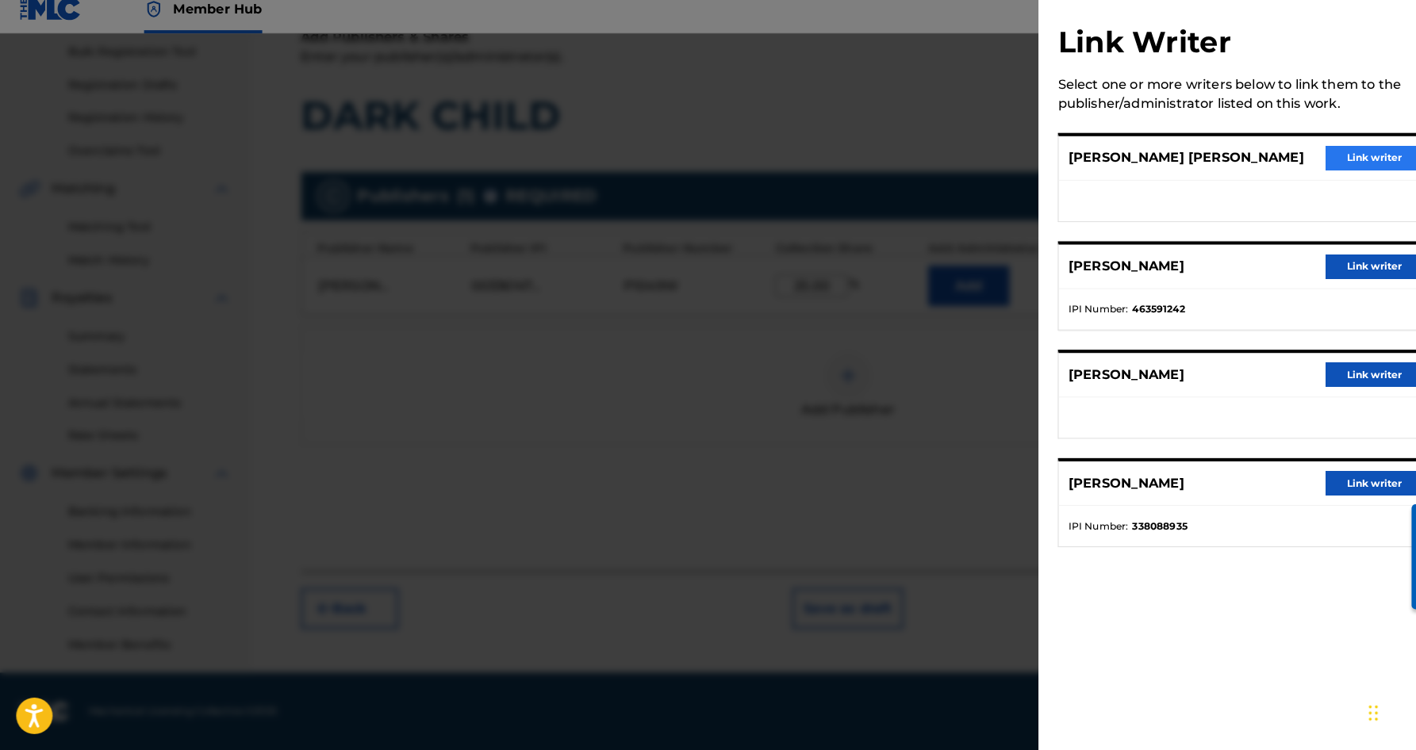
click at [1350, 158] on button "Link writer" at bounding box center [1346, 170] width 95 height 24
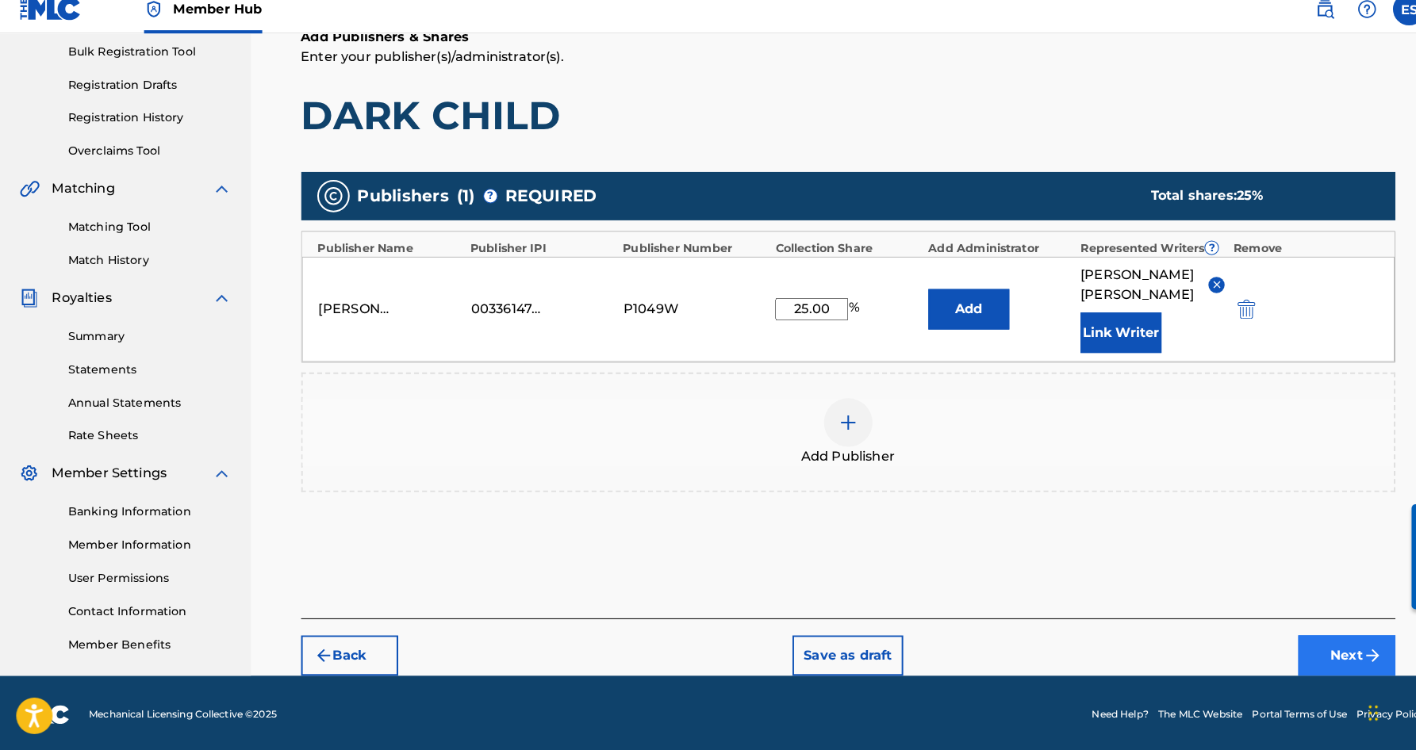
click at [1293, 638] on button "Next" at bounding box center [1319, 658] width 95 height 40
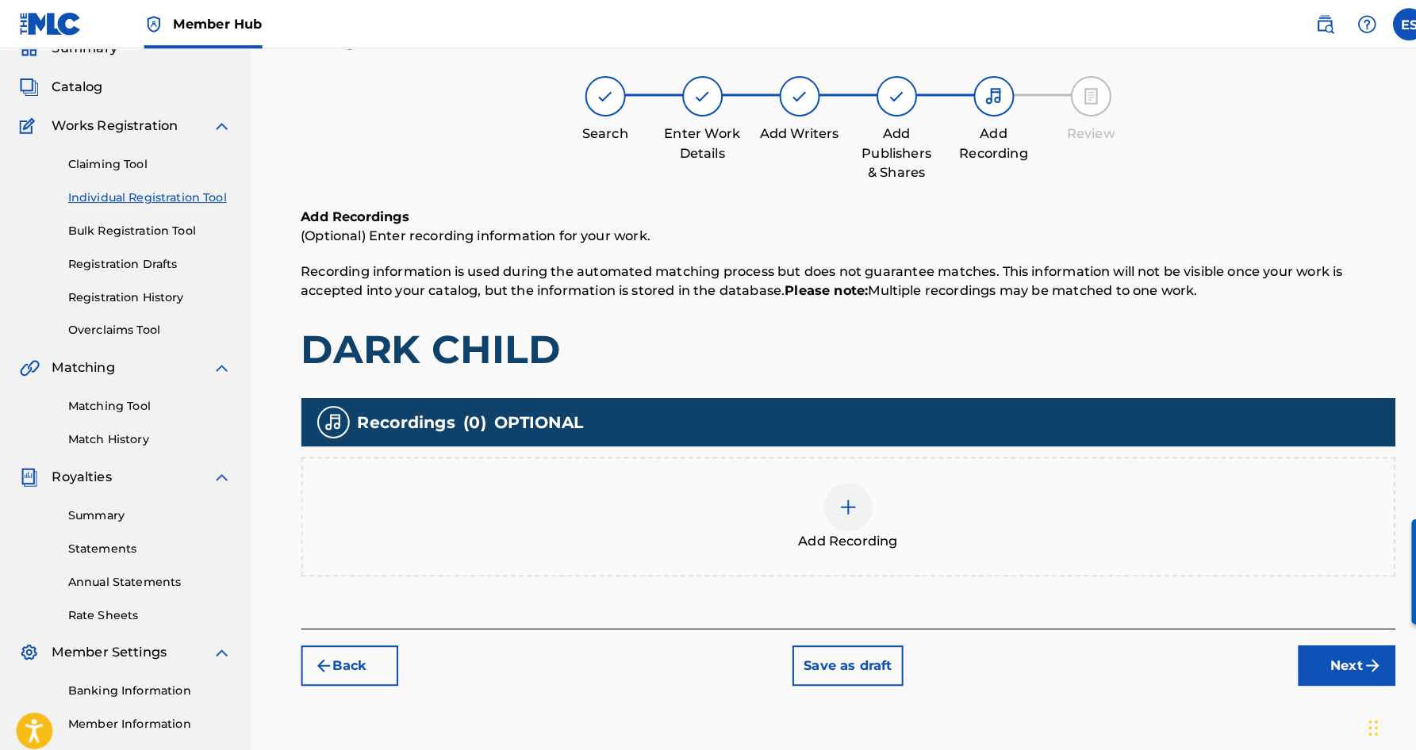
scroll to position [71, 0]
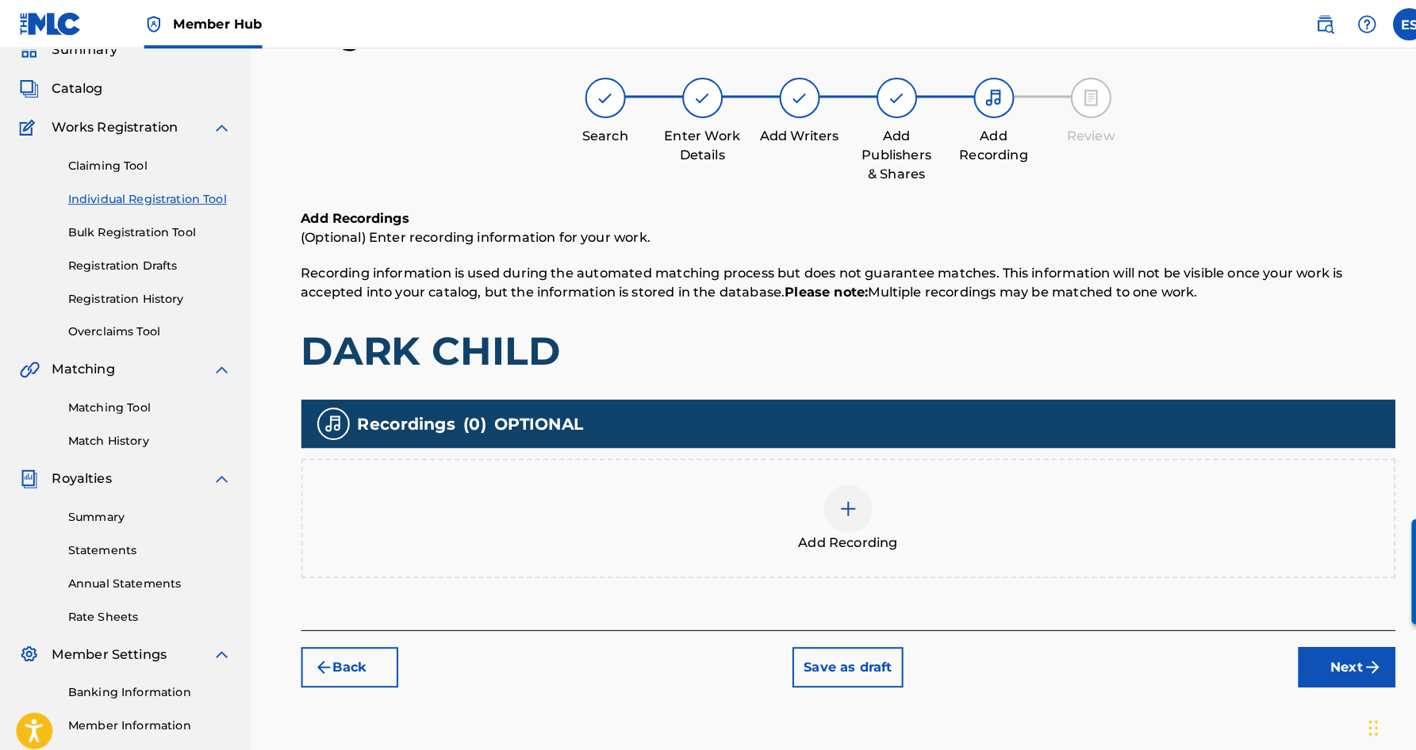
click at [839, 505] on img at bounding box center [831, 498] width 19 height 19
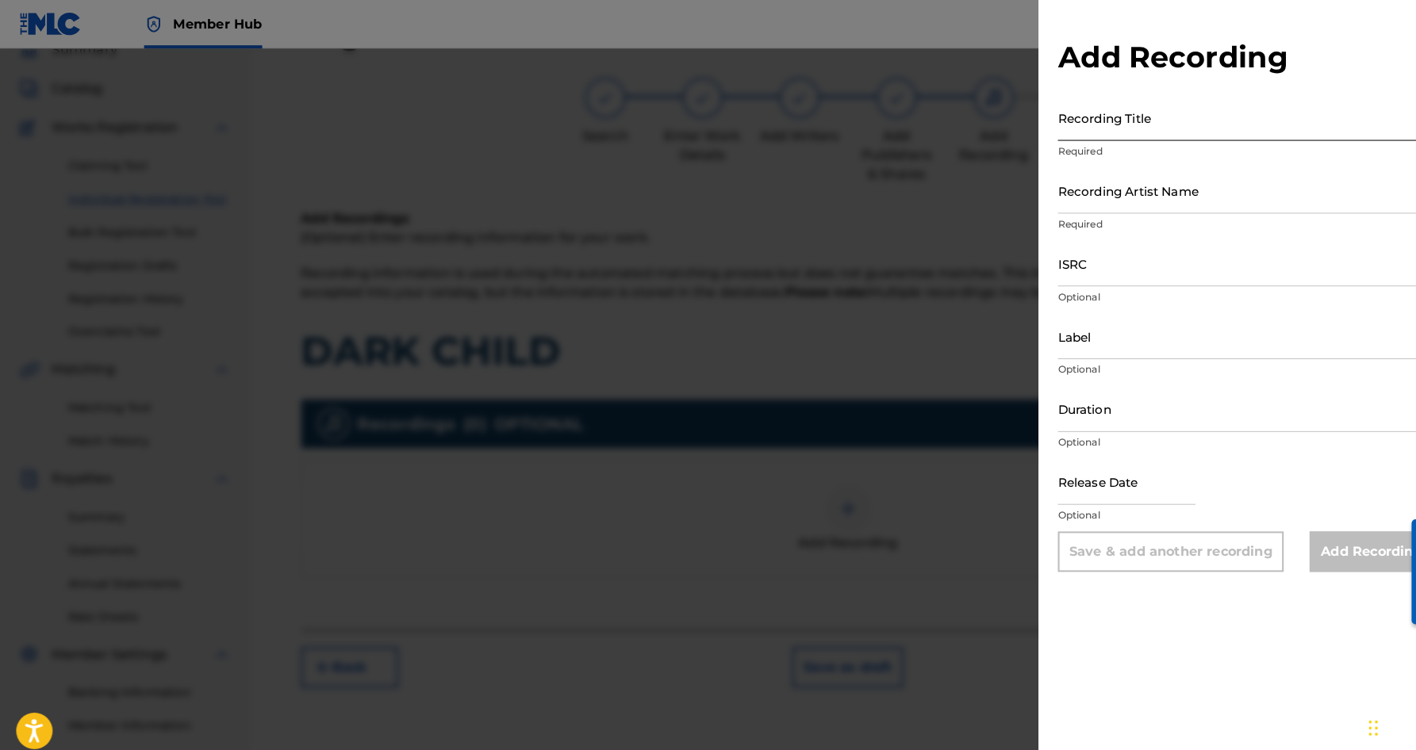
click at [1093, 117] on input "Recording Title" at bounding box center [1221, 115] width 368 height 45
click at [1163, 195] on input "Recording Artist Name" at bounding box center [1221, 186] width 368 height 45
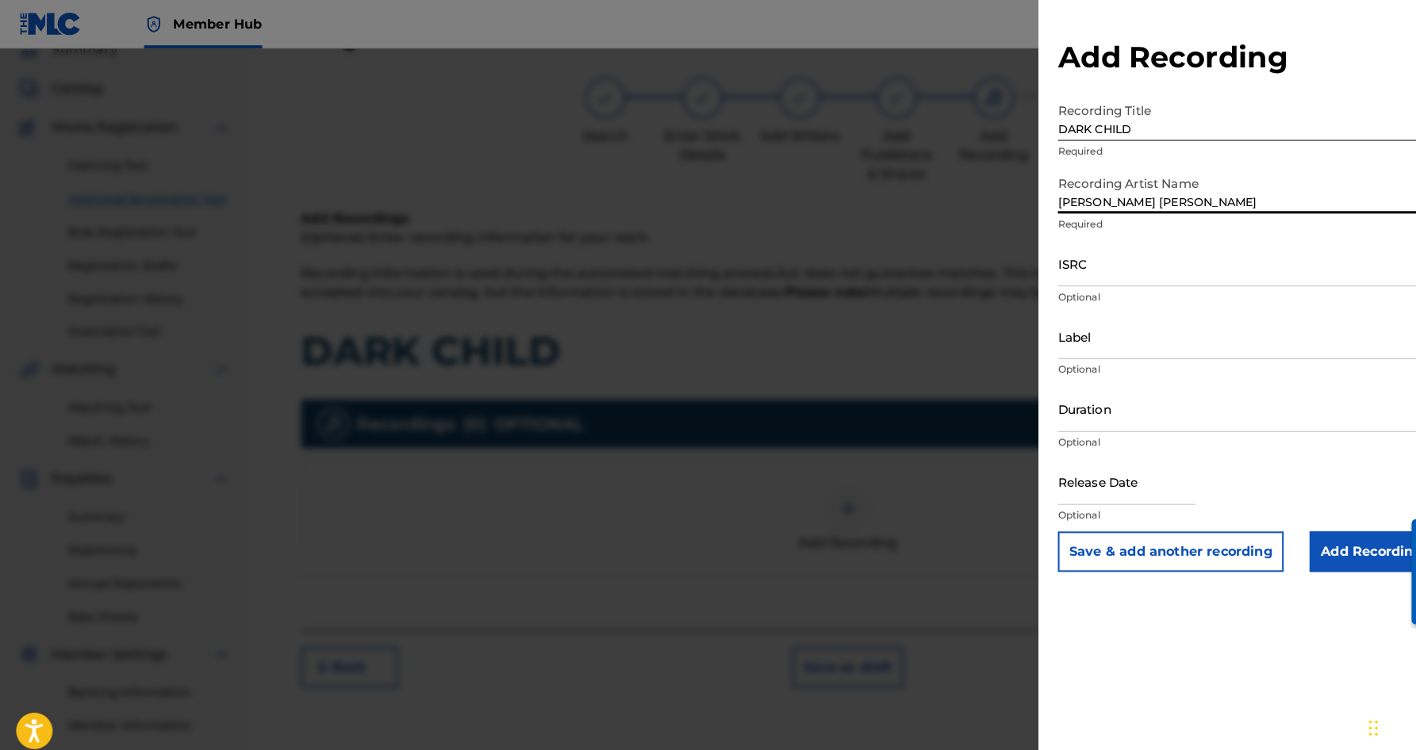
click at [1073, 197] on input "[PERSON_NAME] [PERSON_NAME]" at bounding box center [1221, 186] width 368 height 45
click at [1155, 201] on input "[PERSON_NAME]" at bounding box center [1221, 186] width 368 height 45
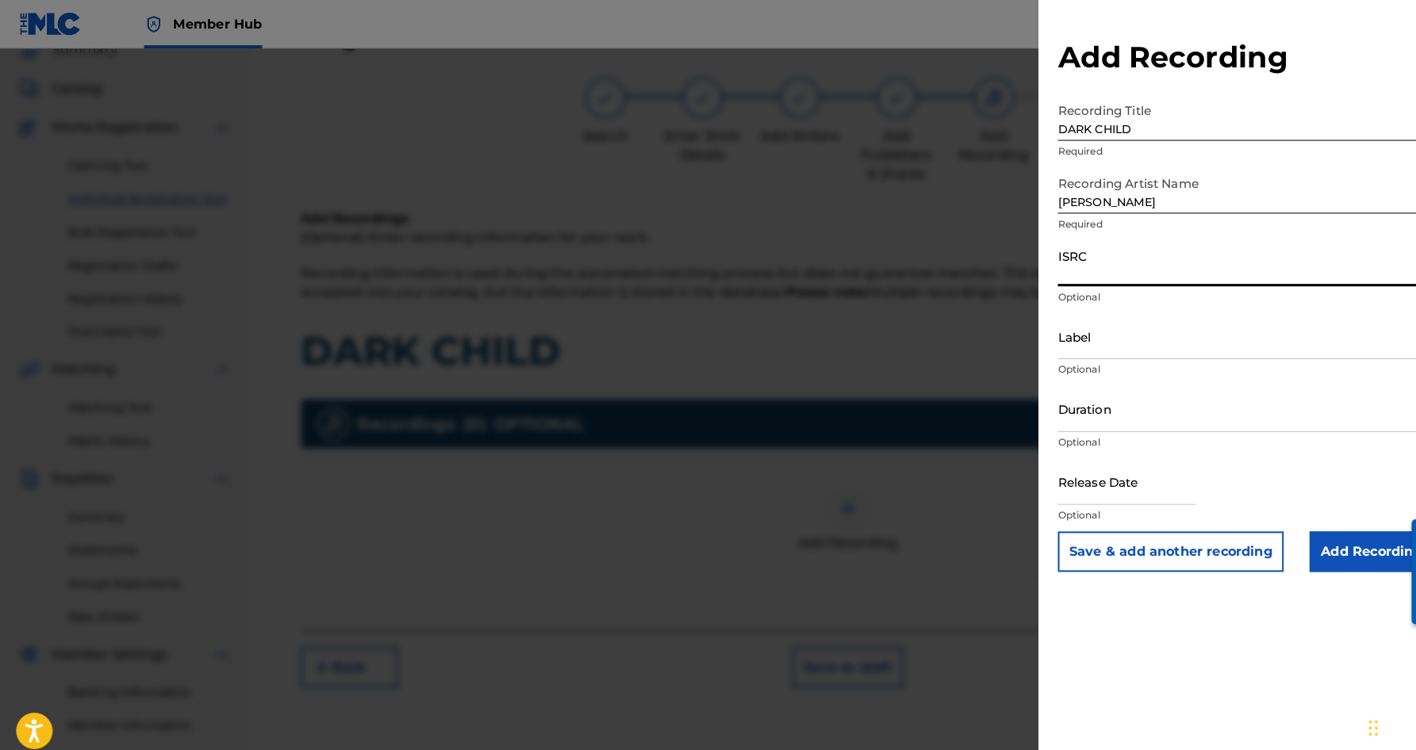
click at [1123, 252] on input "ISRC" at bounding box center [1221, 258] width 368 height 45
click at [1176, 413] on input "Duration" at bounding box center [1221, 400] width 368 height 45
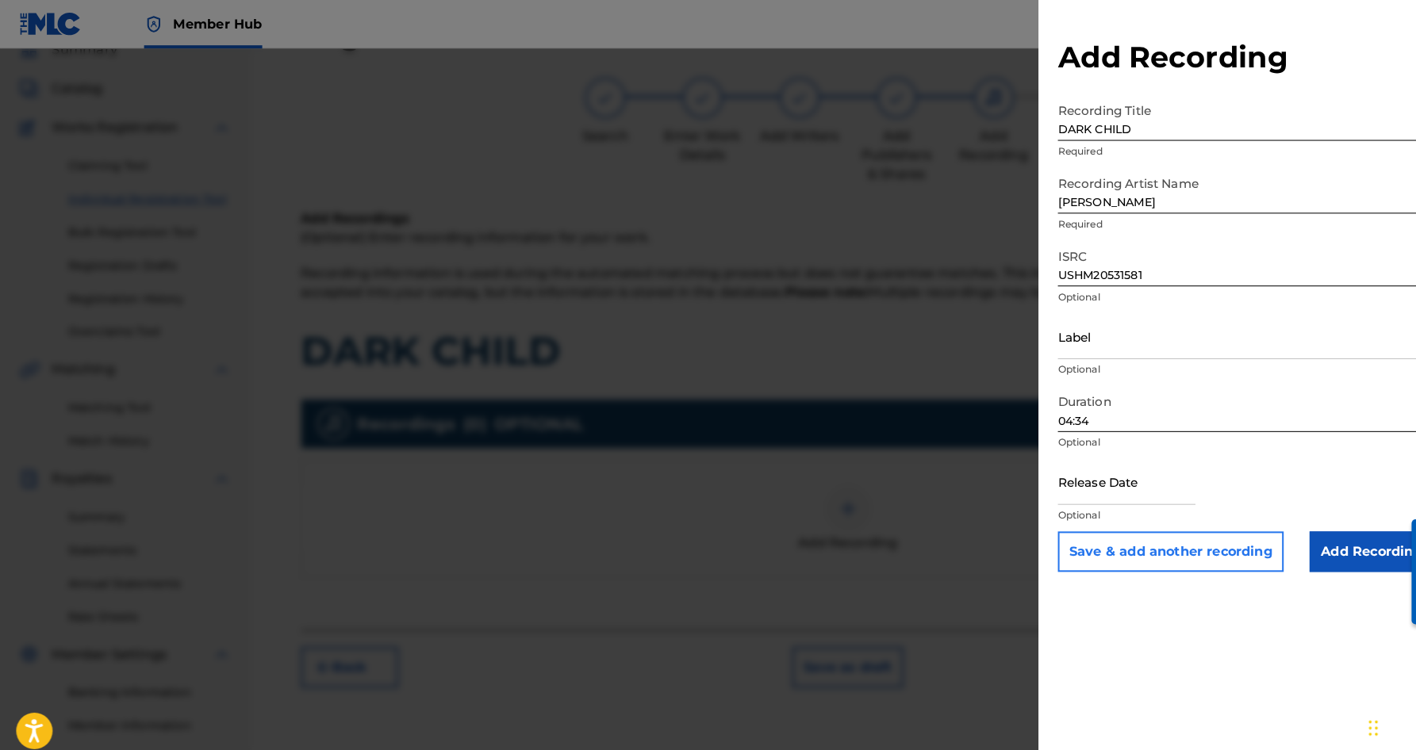
click at [1188, 535] on button "Save & add another recording" at bounding box center [1147, 541] width 221 height 40
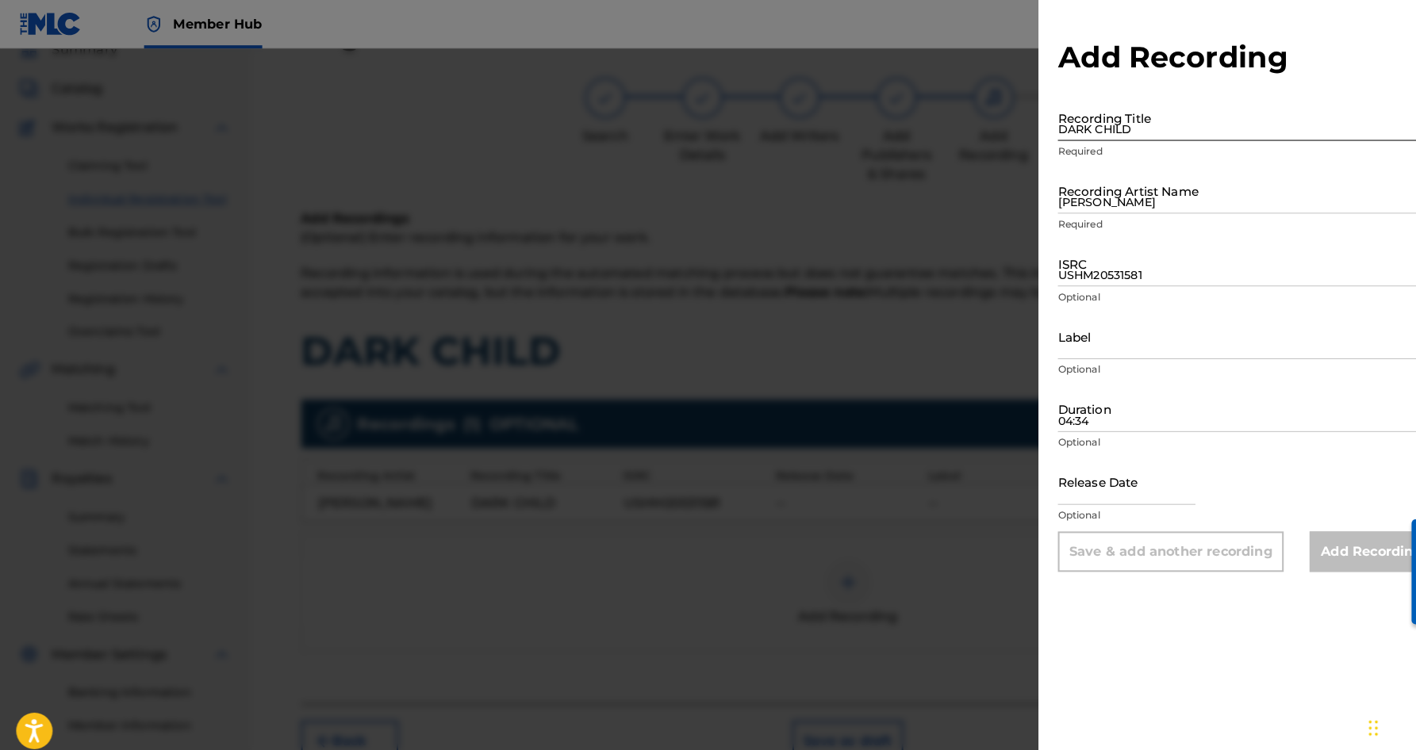
click at [1079, 124] on input "DARK CHILD" at bounding box center [1221, 115] width 368 height 45
click at [1206, 194] on input "[PERSON_NAME]" at bounding box center [1221, 186] width 368 height 45
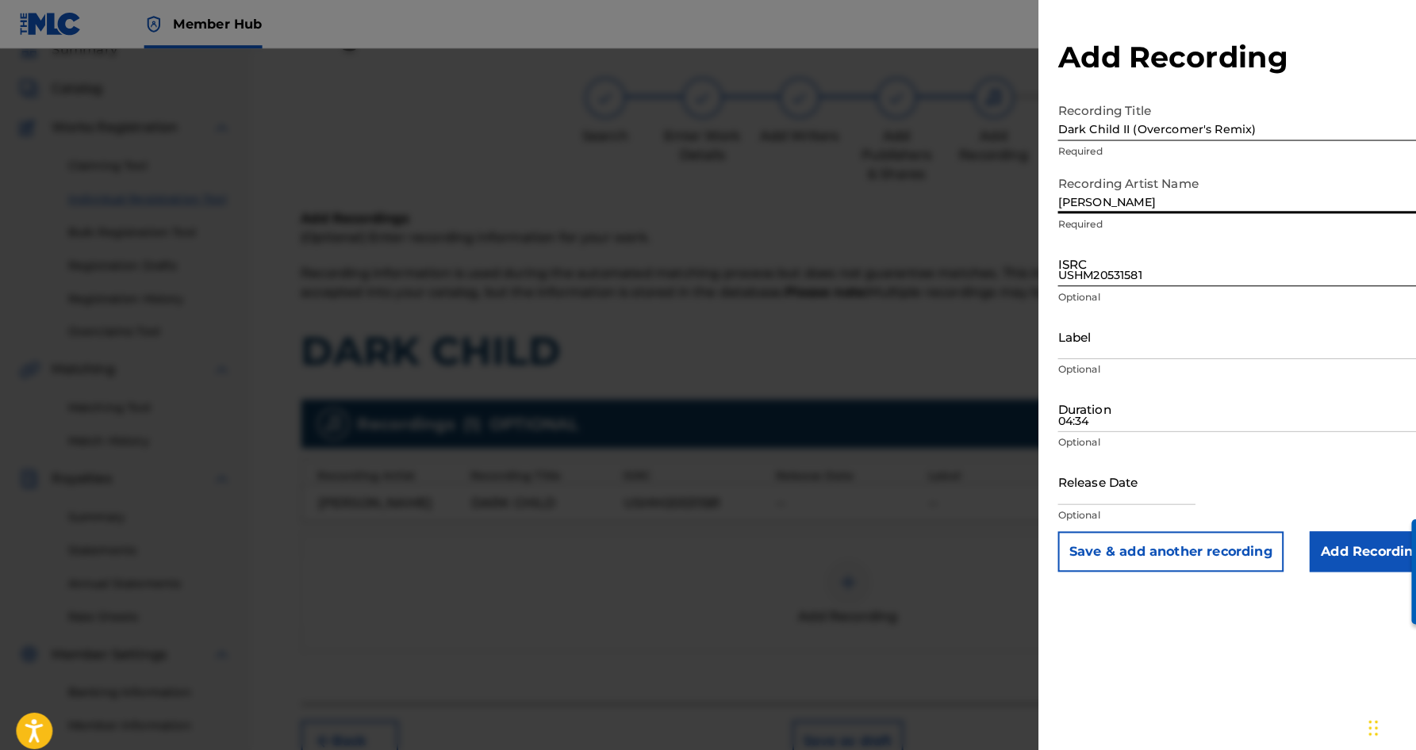
click at [1115, 255] on input "USHM20531581" at bounding box center [1221, 258] width 368 height 45
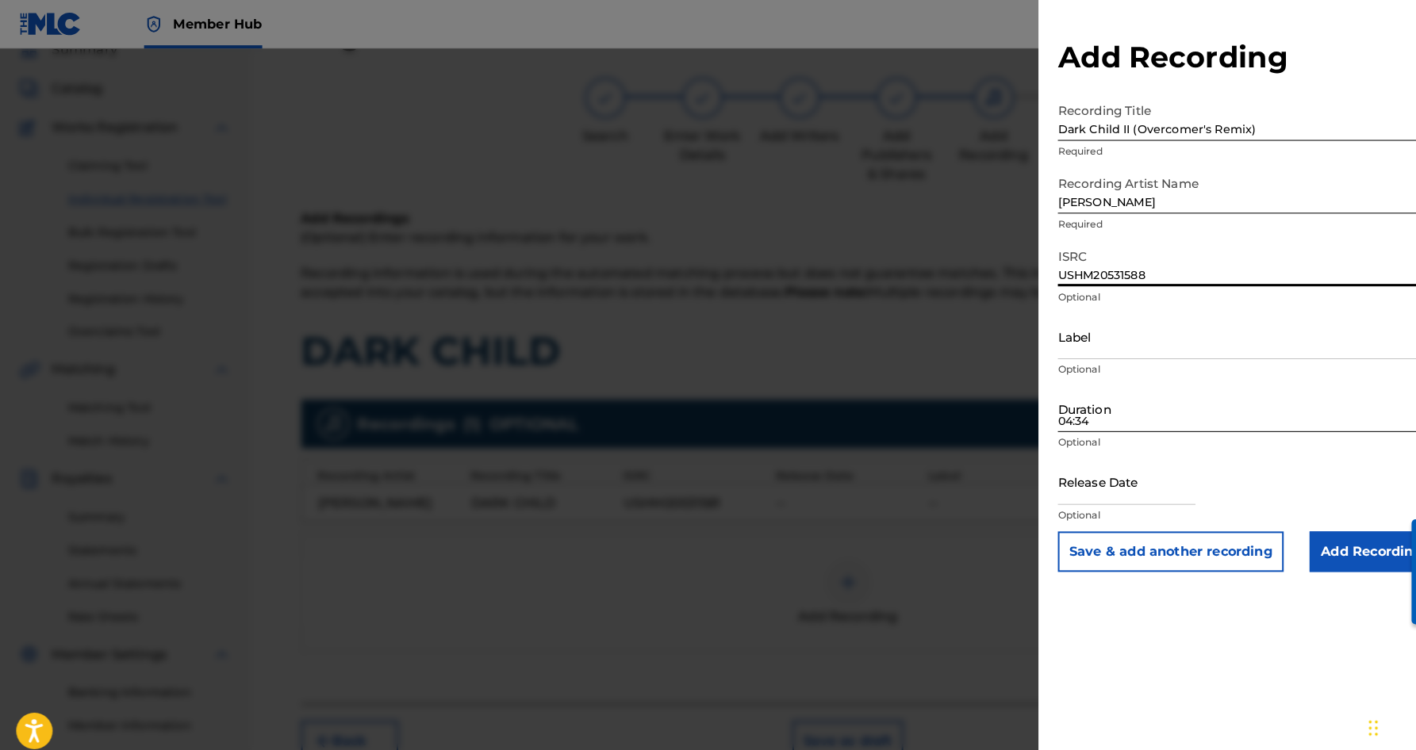
click at [1124, 388] on input "04:34" at bounding box center [1221, 400] width 368 height 45
click at [1323, 541] on input "Add Recording" at bounding box center [1344, 541] width 121 height 40
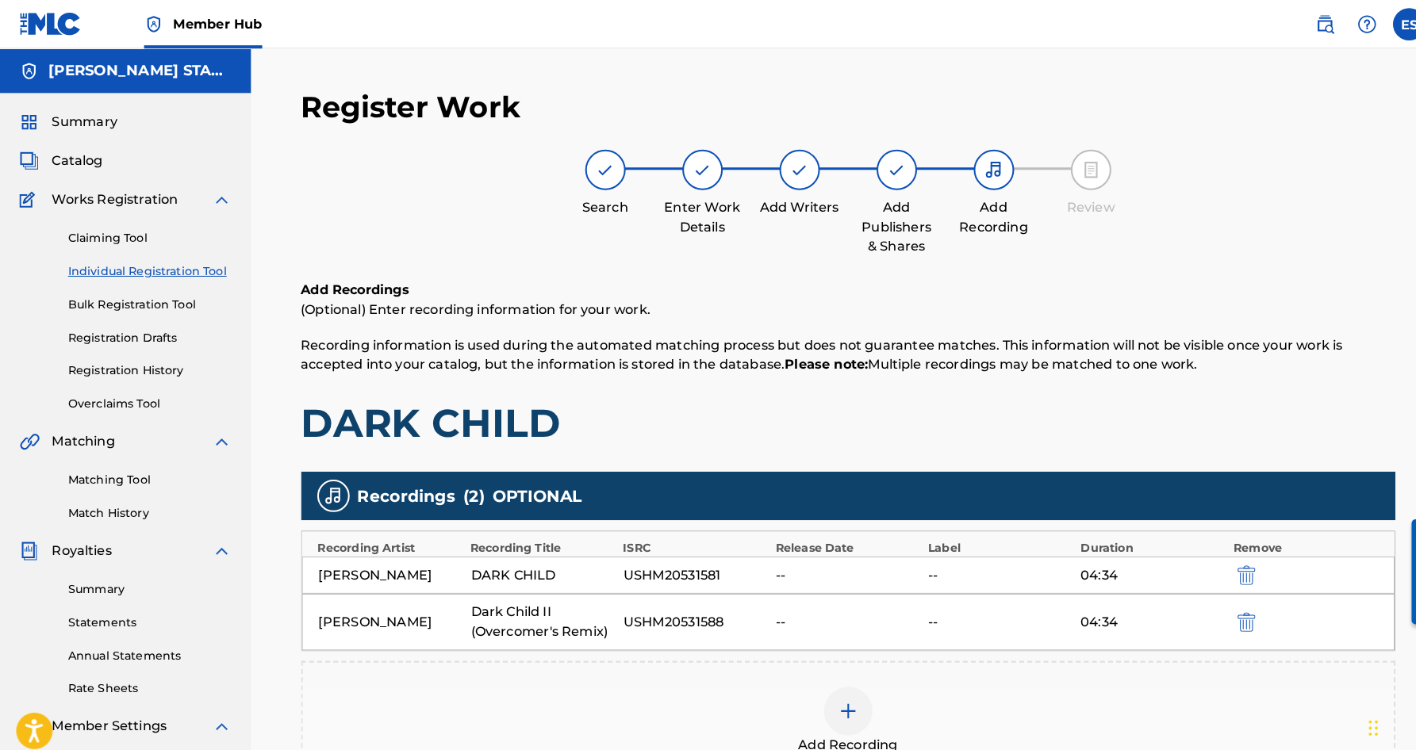
scroll to position [0, 0]
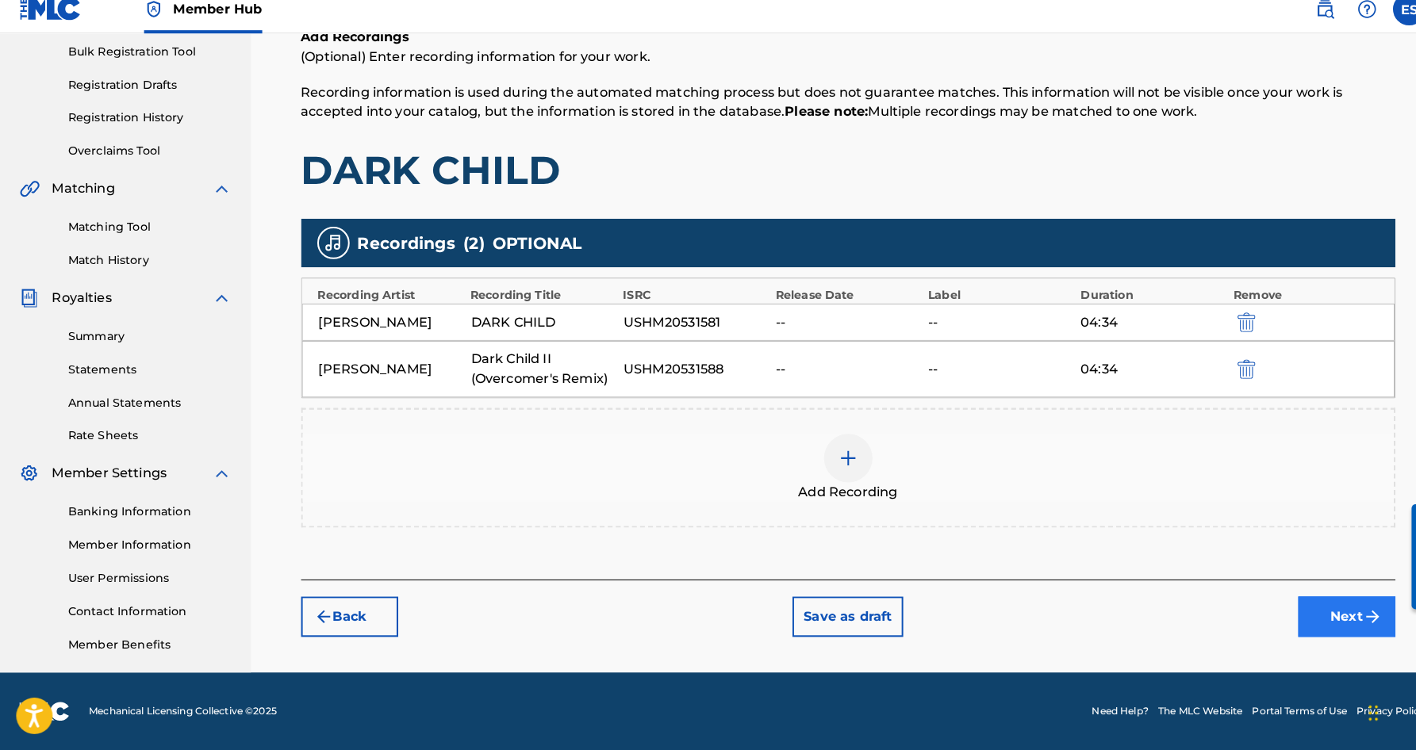
click at [1303, 607] on button "Next" at bounding box center [1319, 620] width 95 height 40
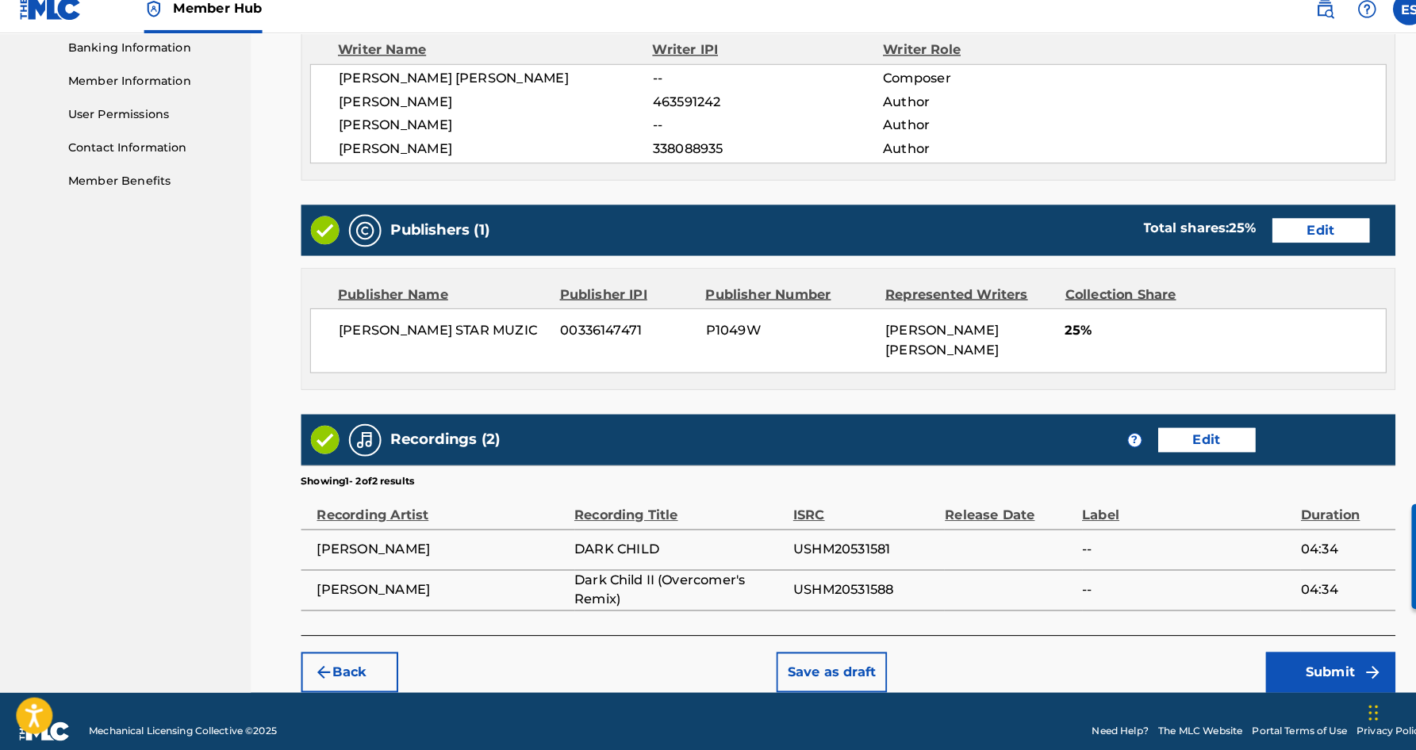
scroll to position [687, 0]
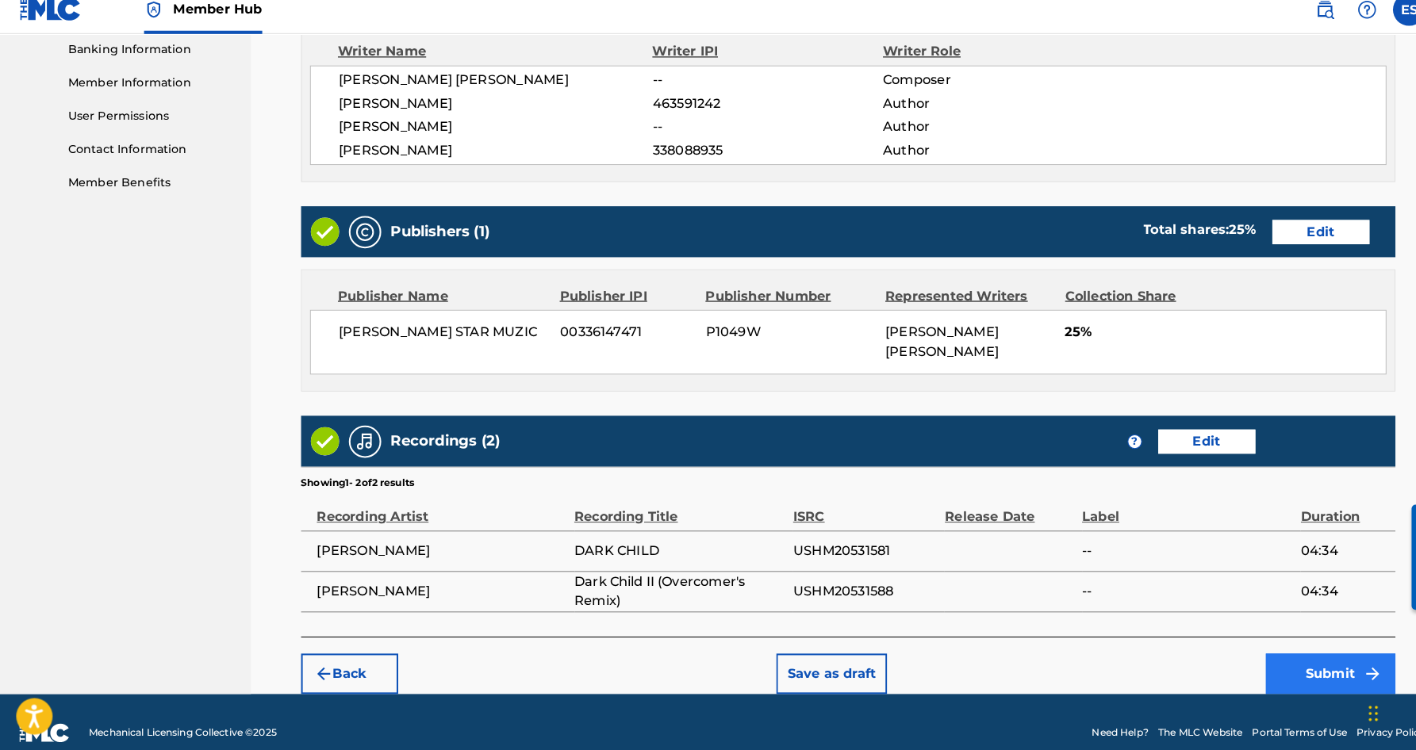
click at [1311, 655] on button "Submit" at bounding box center [1304, 675] width 127 height 40
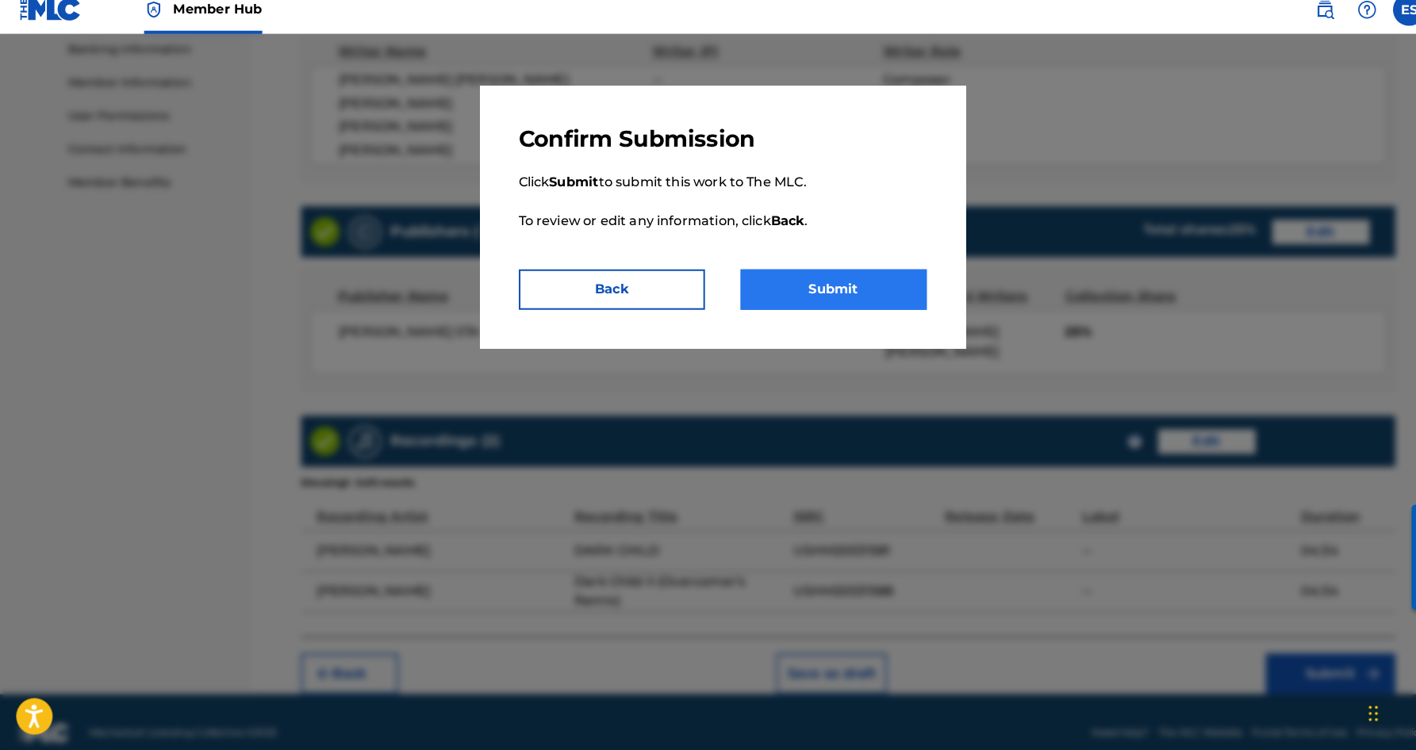
click at [800, 278] on button "Submit" at bounding box center [817, 298] width 182 height 40
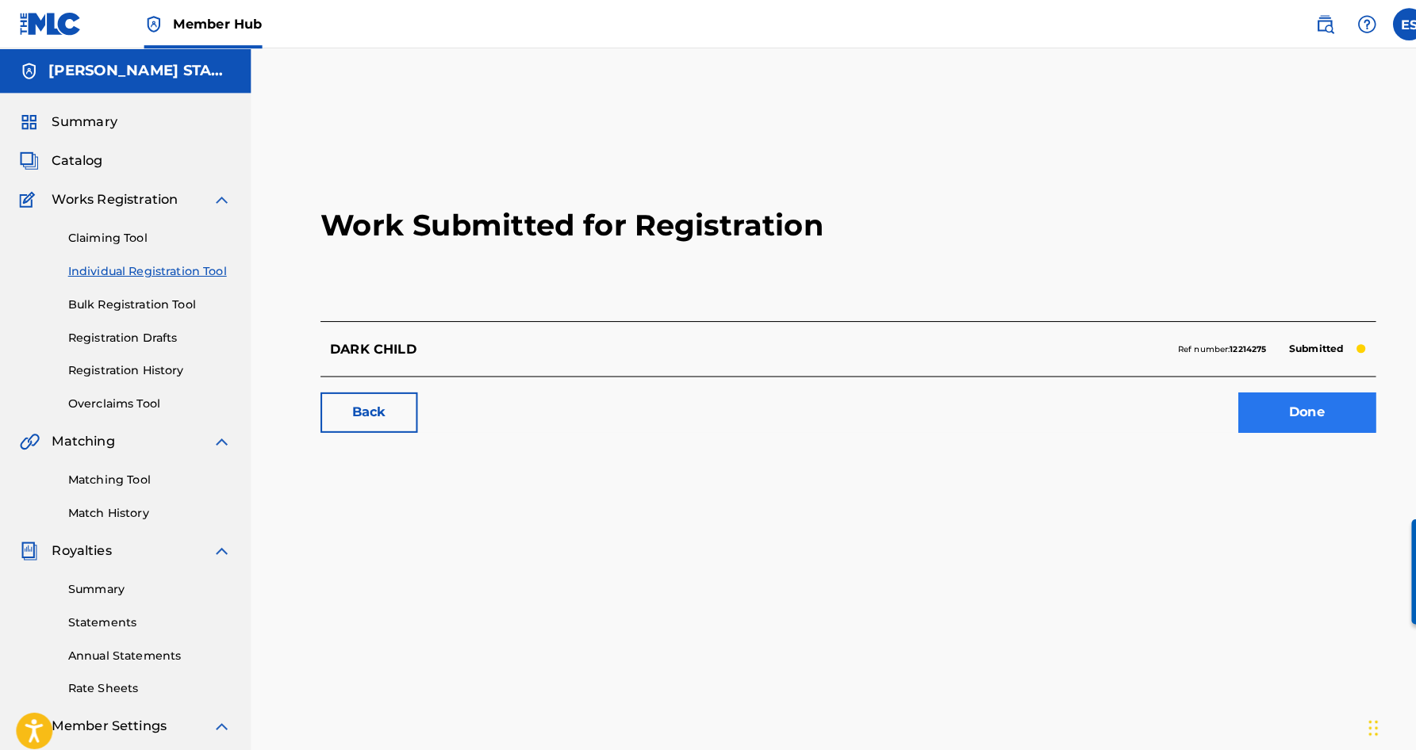
click at [1257, 399] on link "Done" at bounding box center [1281, 405] width 135 height 40
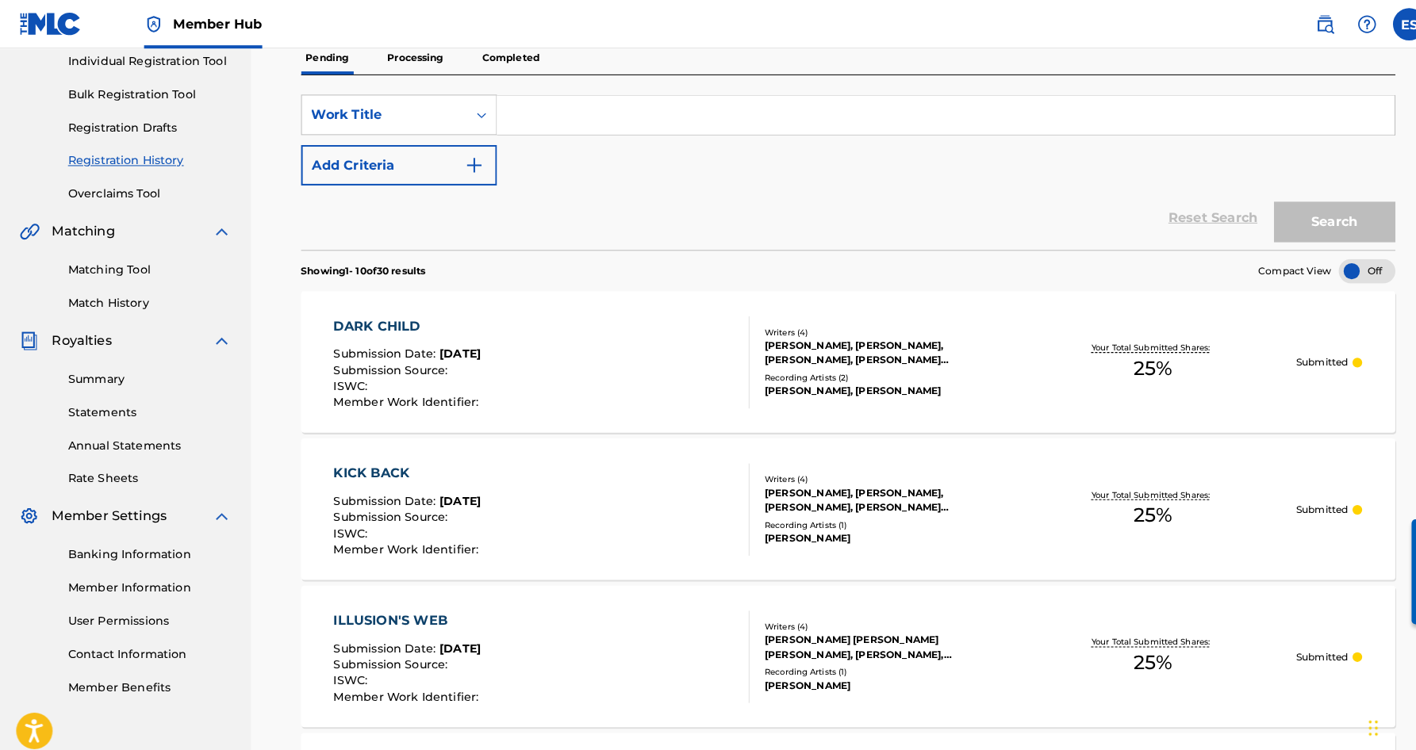
scroll to position [184, 0]
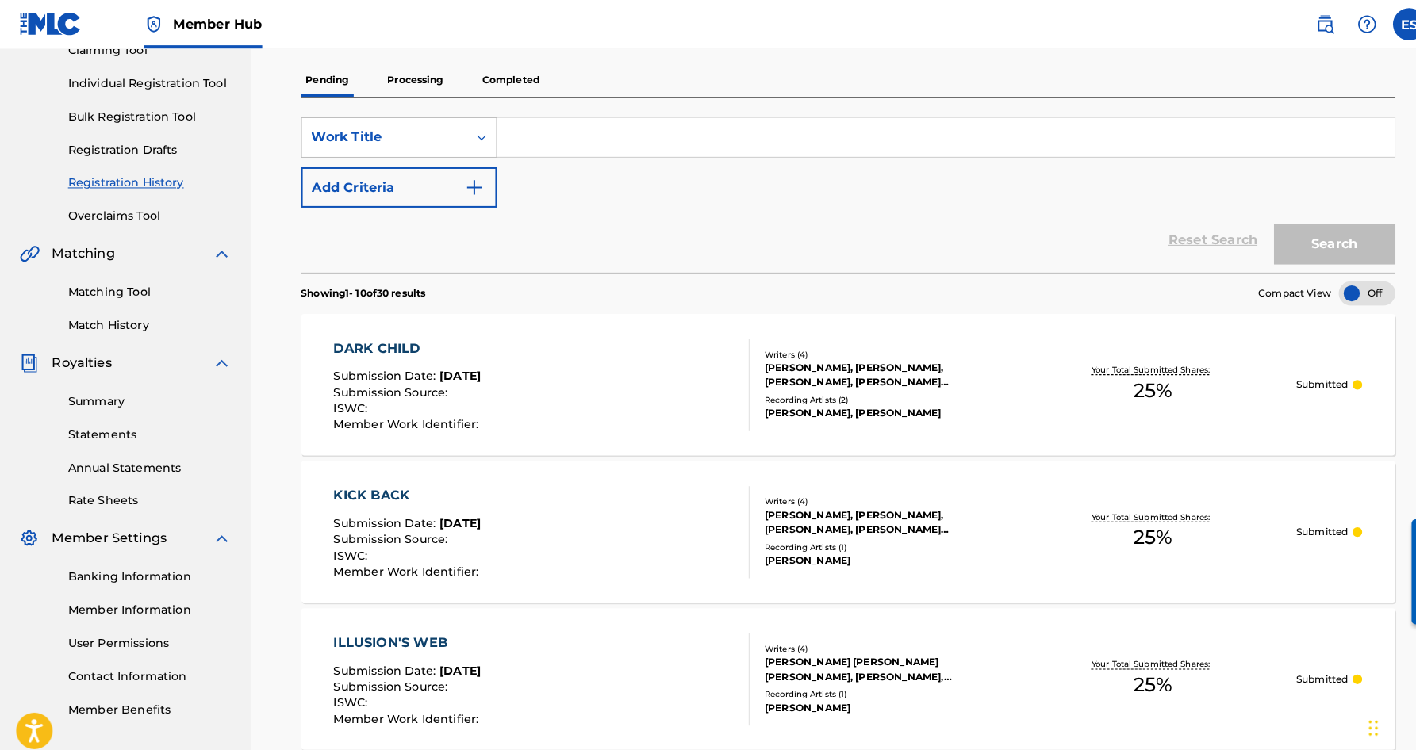
click at [409, 82] on p "Processing" at bounding box center [407, 78] width 64 height 33
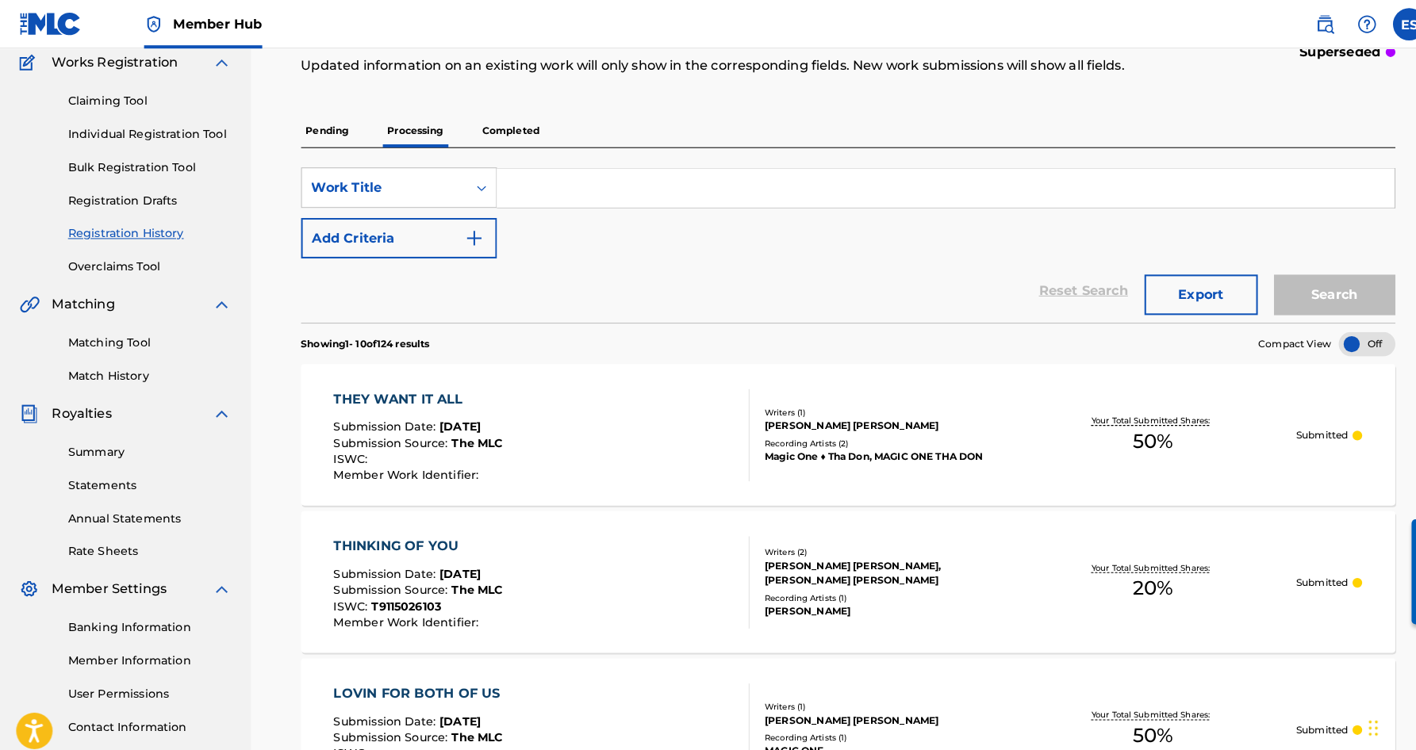
scroll to position [112, 0]
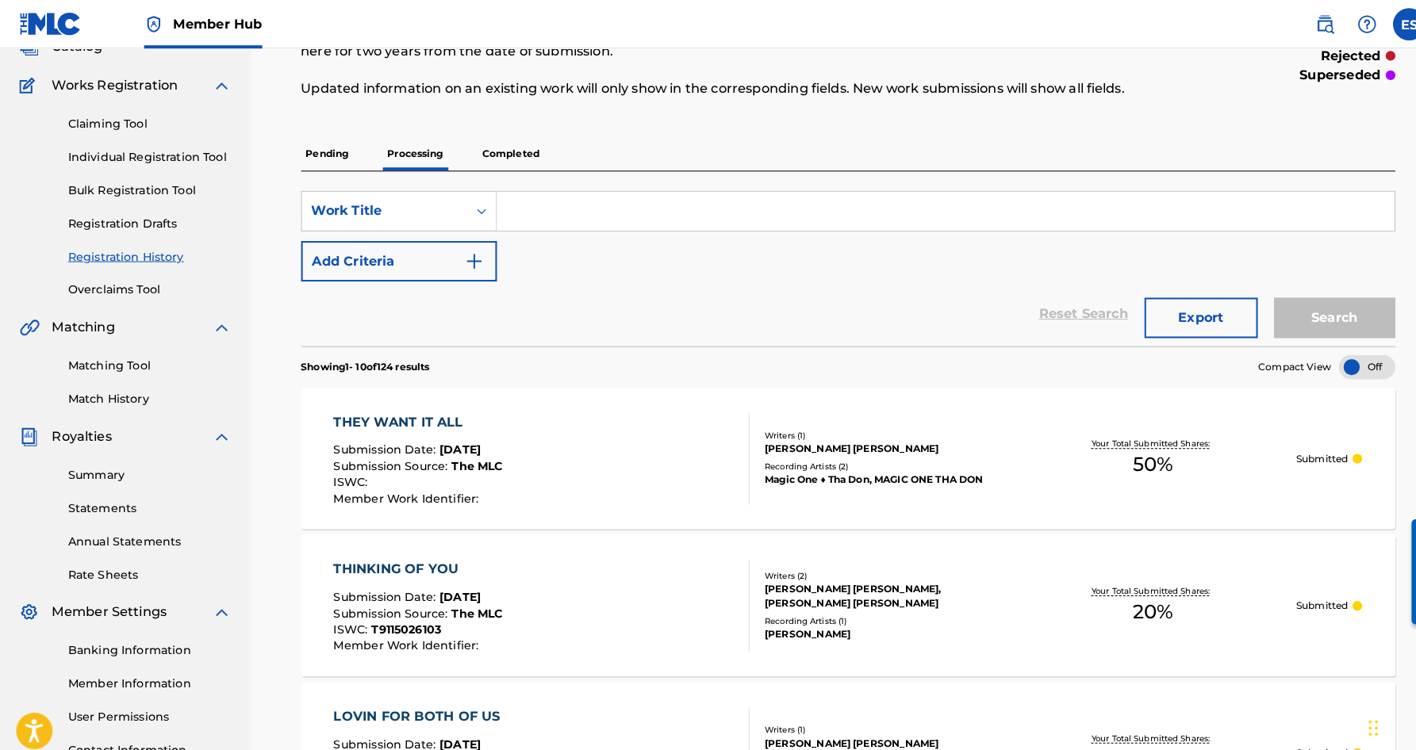
click at [497, 148] on p "Completed" at bounding box center [501, 150] width 66 height 33
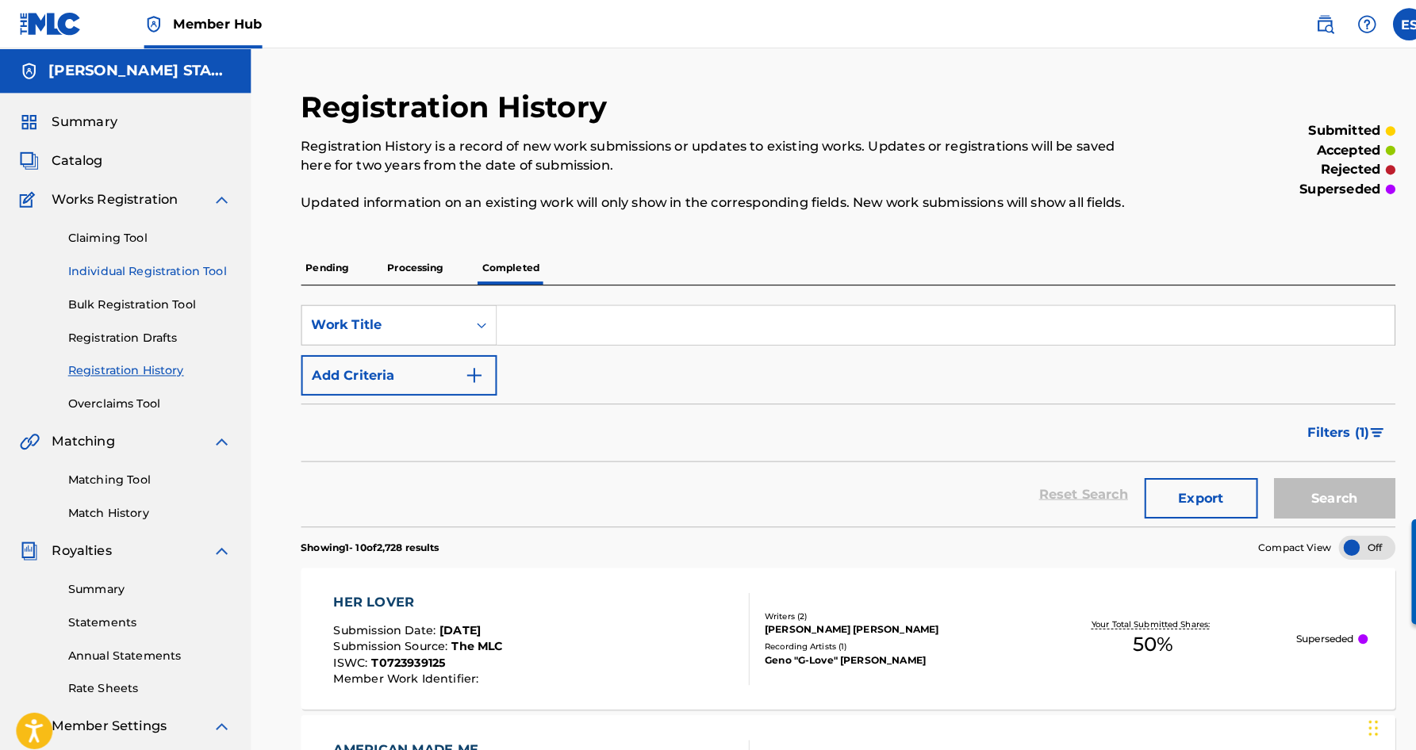
click at [161, 263] on link "Individual Registration Tool" at bounding box center [147, 266] width 160 height 17
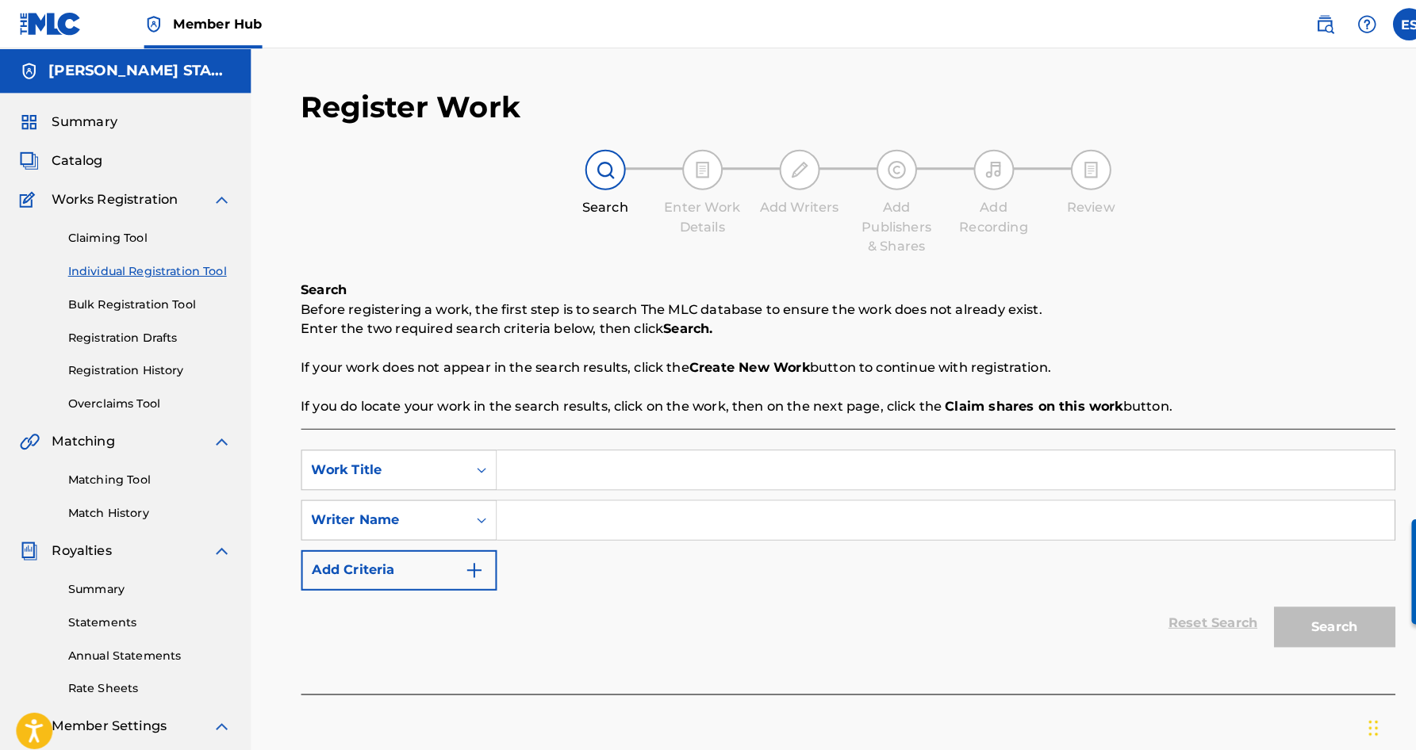
click at [552, 520] on input "Search Form" at bounding box center [927, 510] width 880 height 38
click at [600, 574] on div "SearchWithCriteria5b62fff6-73e5-45cf-beef-ae04e7becaf6 Work Title SearchWithCri…" at bounding box center [831, 510] width 1073 height 138
click at [1378, 19] on label at bounding box center [1381, 24] width 32 height 32
click at [1381, 24] on input "ES [PERSON_NAME] [EMAIL_ADDRESS][DOMAIN_NAME] Notification Preferences Profile …" at bounding box center [1381, 24] width 0 height 0
click at [1225, 225] on p "Log out" at bounding box center [1227, 224] width 37 height 14
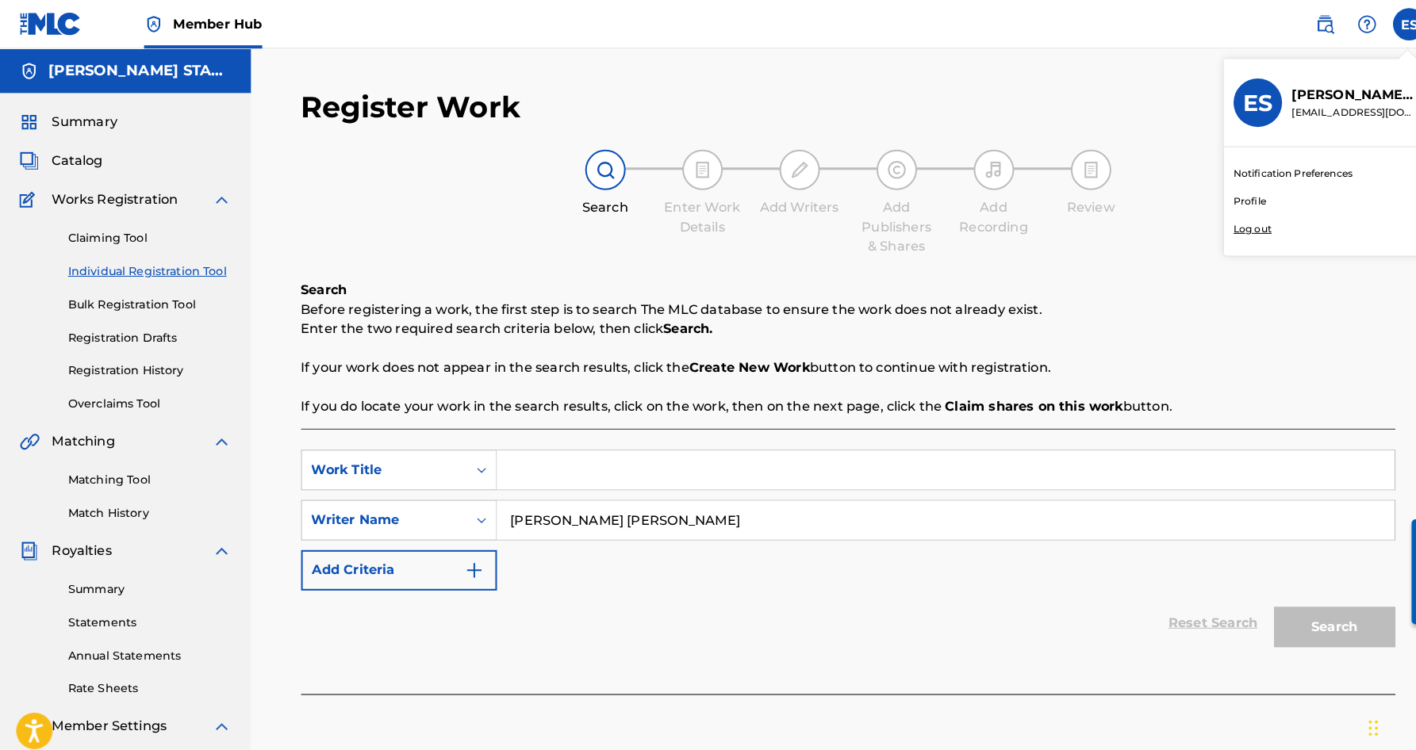
click at [1381, 24] on input "ES [PERSON_NAME] [EMAIL_ADDRESS][DOMAIN_NAME] Notification Preferences Profile …" at bounding box center [1381, 24] width 0 height 0
